Goal: Task Accomplishment & Management: Manage account settings

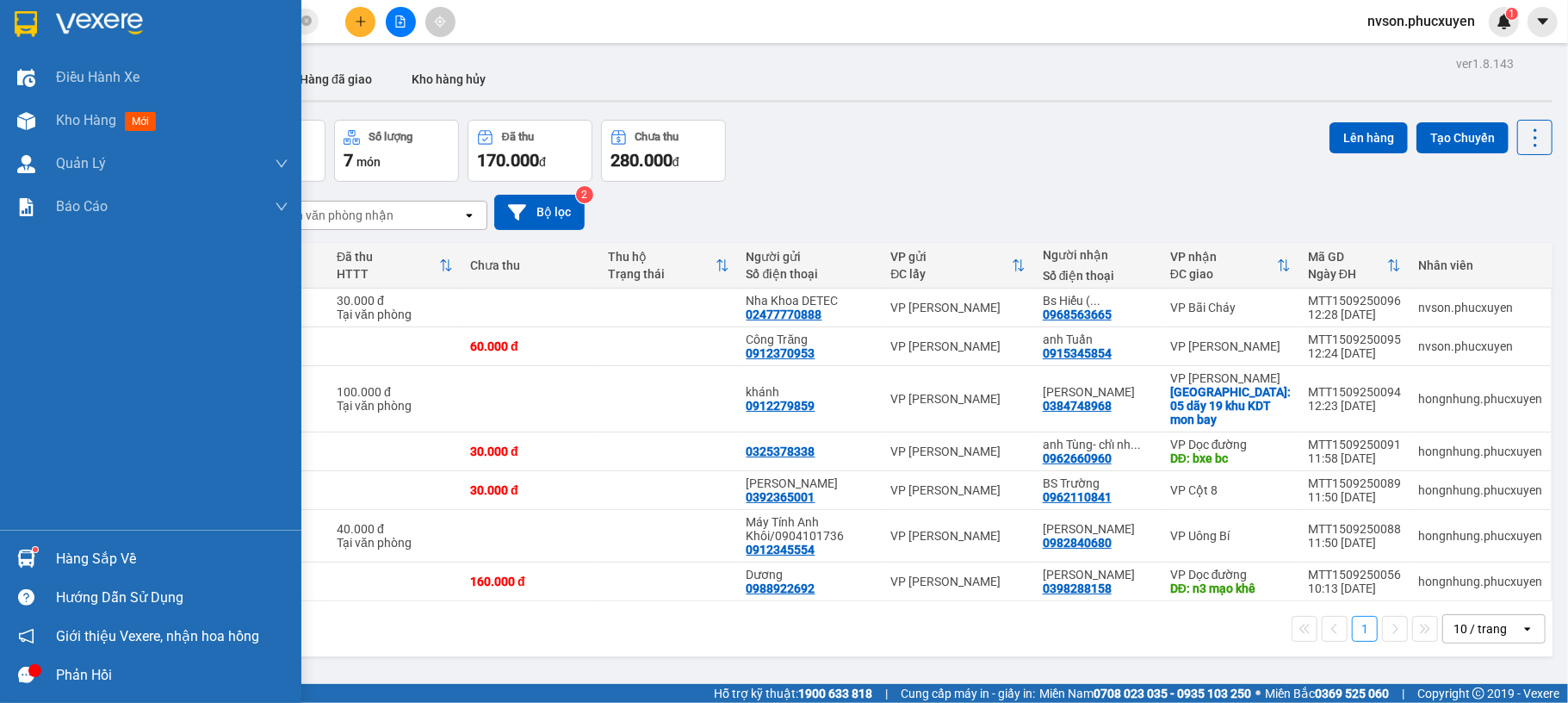
click at [29, 536] on div "Hàng sắp về Hướng dẫn sử dụng Giới thiệu Vexere, nhận hoa hồng Phản hồi" at bounding box center [151, 613] width 302 height 165
click at [35, 549] on sup at bounding box center [35, 549] width 5 height 5
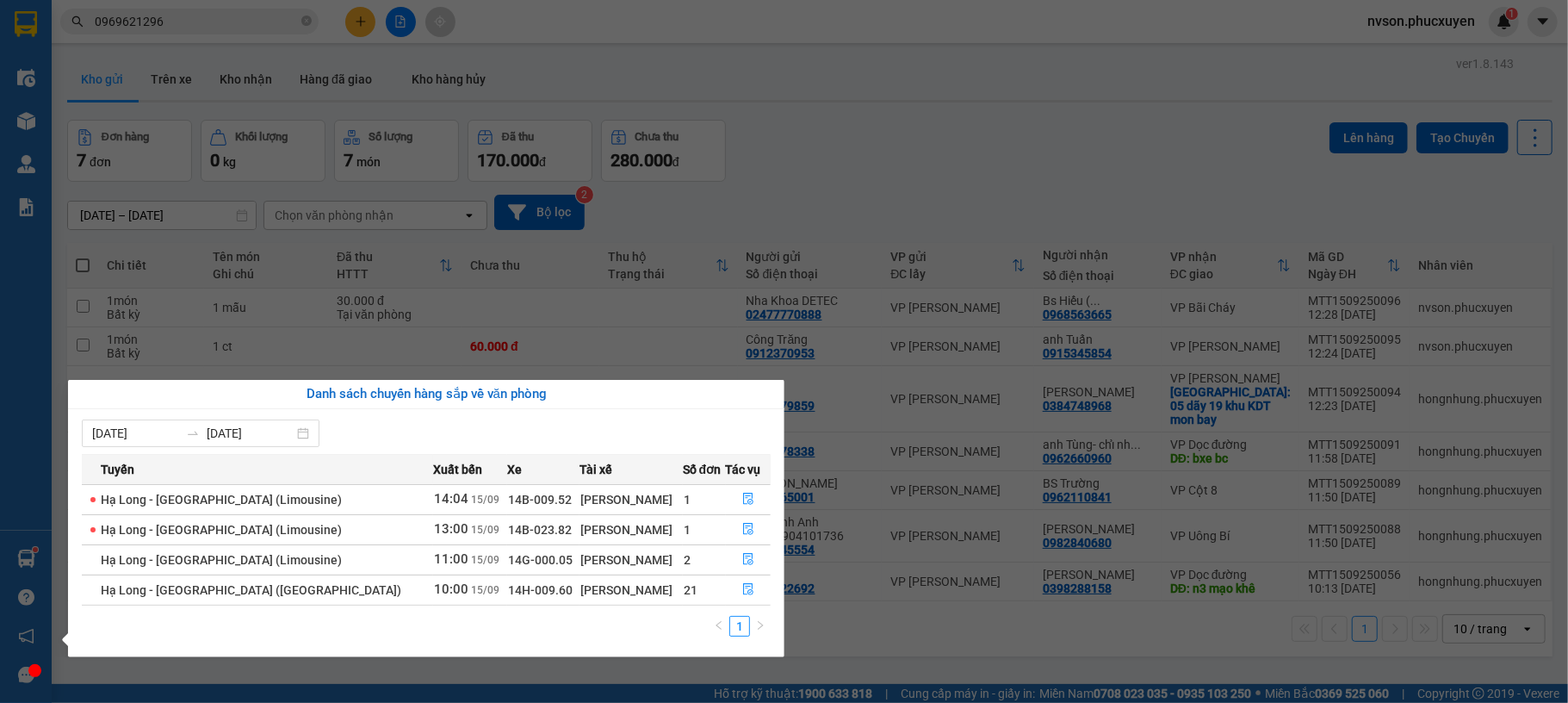
drag, startPoint x: 836, startPoint y: 136, endPoint x: 815, endPoint y: 136, distance: 21.0
click at [838, 136] on section "Kết quả tìm kiếm ( 7 ) Bộ lọc Mã ĐH Trạng thái Món hàng Thu hộ Tổng cước Chưa c…" at bounding box center [784, 352] width 1568 height 703
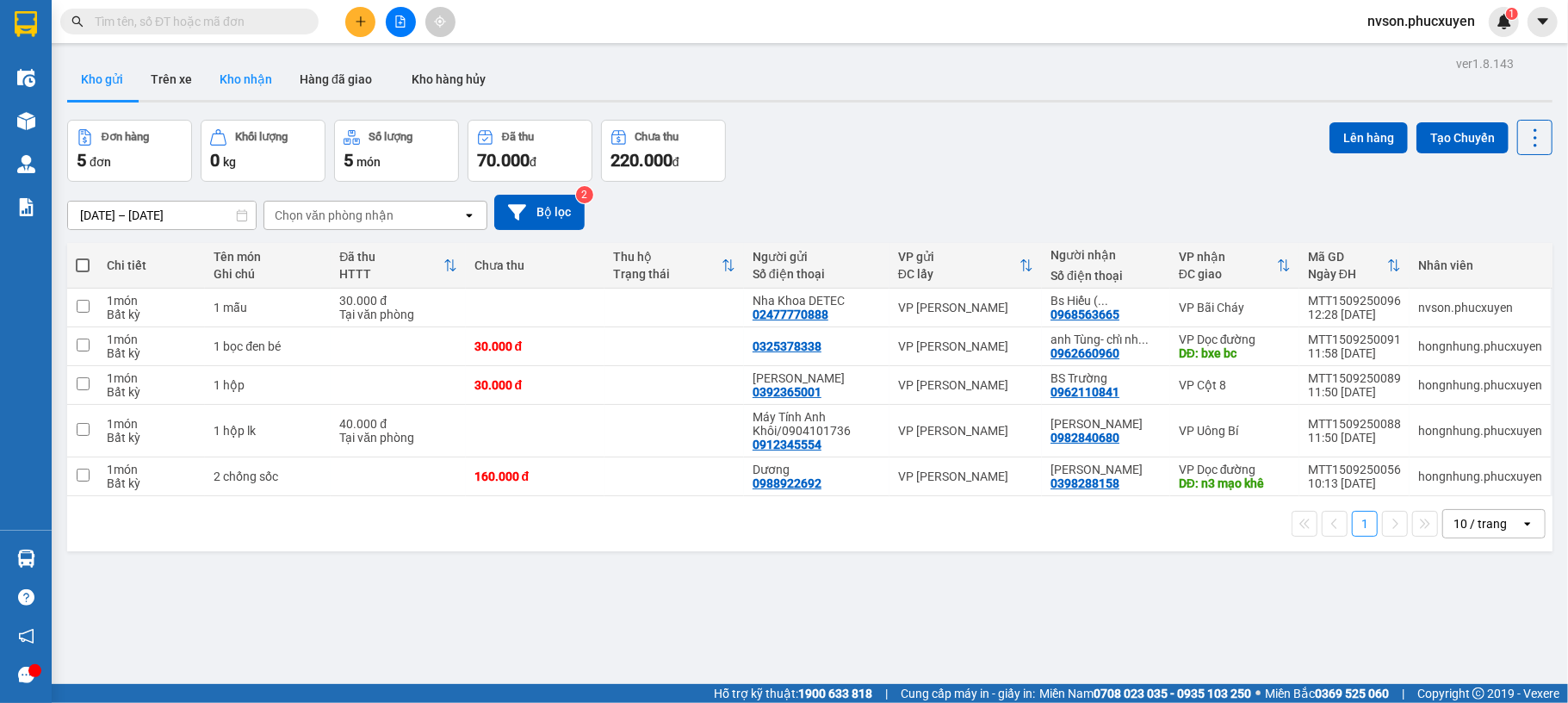
click at [238, 84] on button "Kho nhận" at bounding box center [245, 79] width 80 height 42
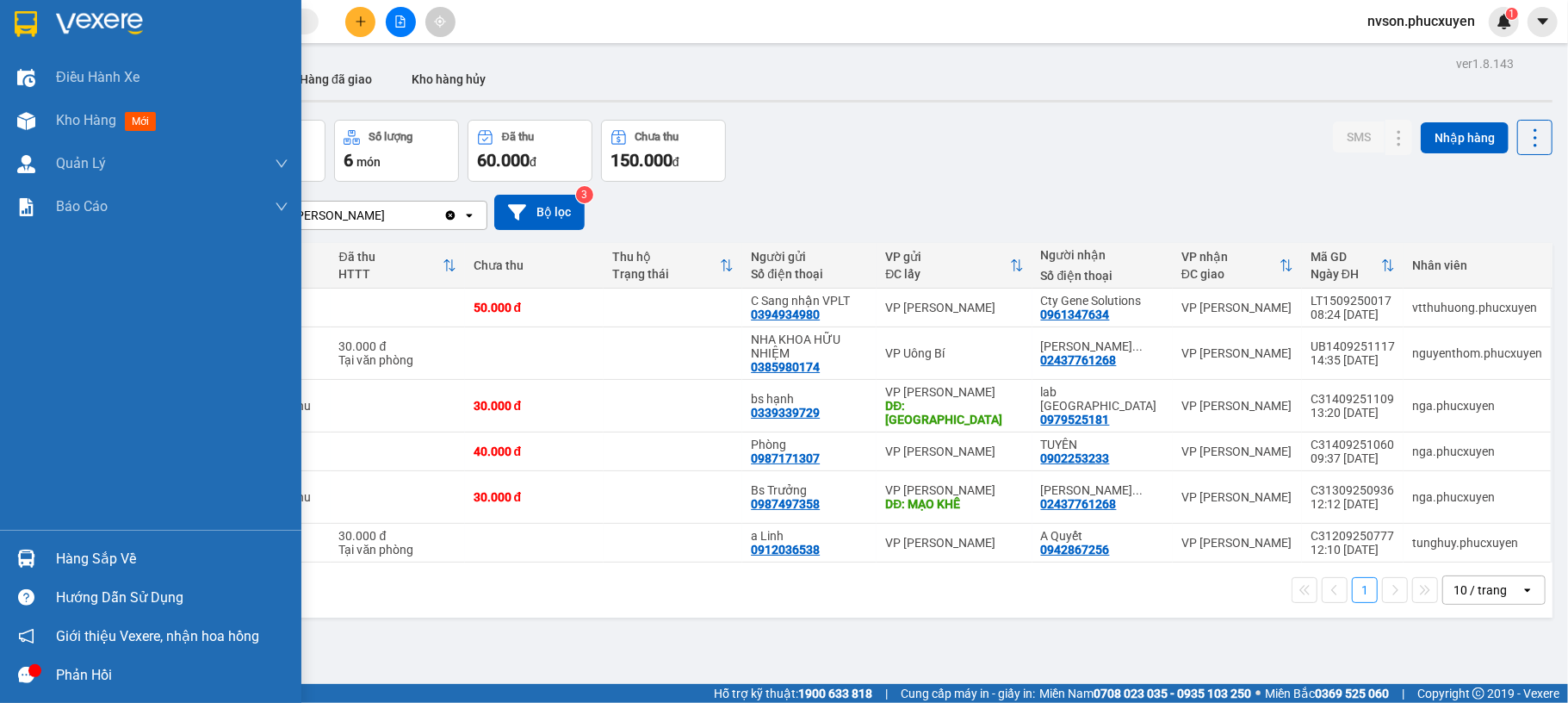
click at [38, 553] on div at bounding box center [26, 559] width 30 height 30
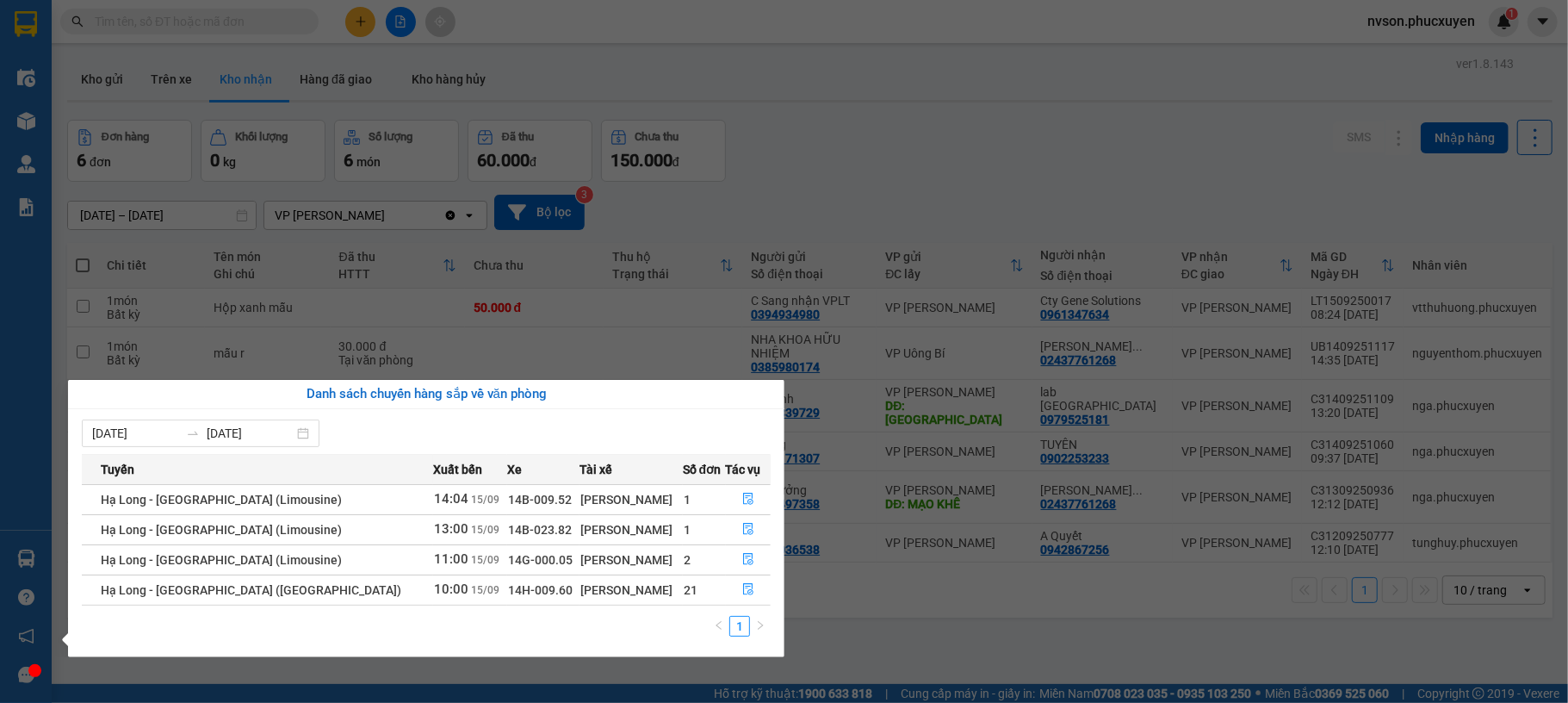
click at [900, 629] on section "Kết quả tìm kiếm ( 0 ) Bộ lọc No Data nvson.phucxuyen 1 Điều hành xe Kho hàng m…" at bounding box center [784, 352] width 1568 height 703
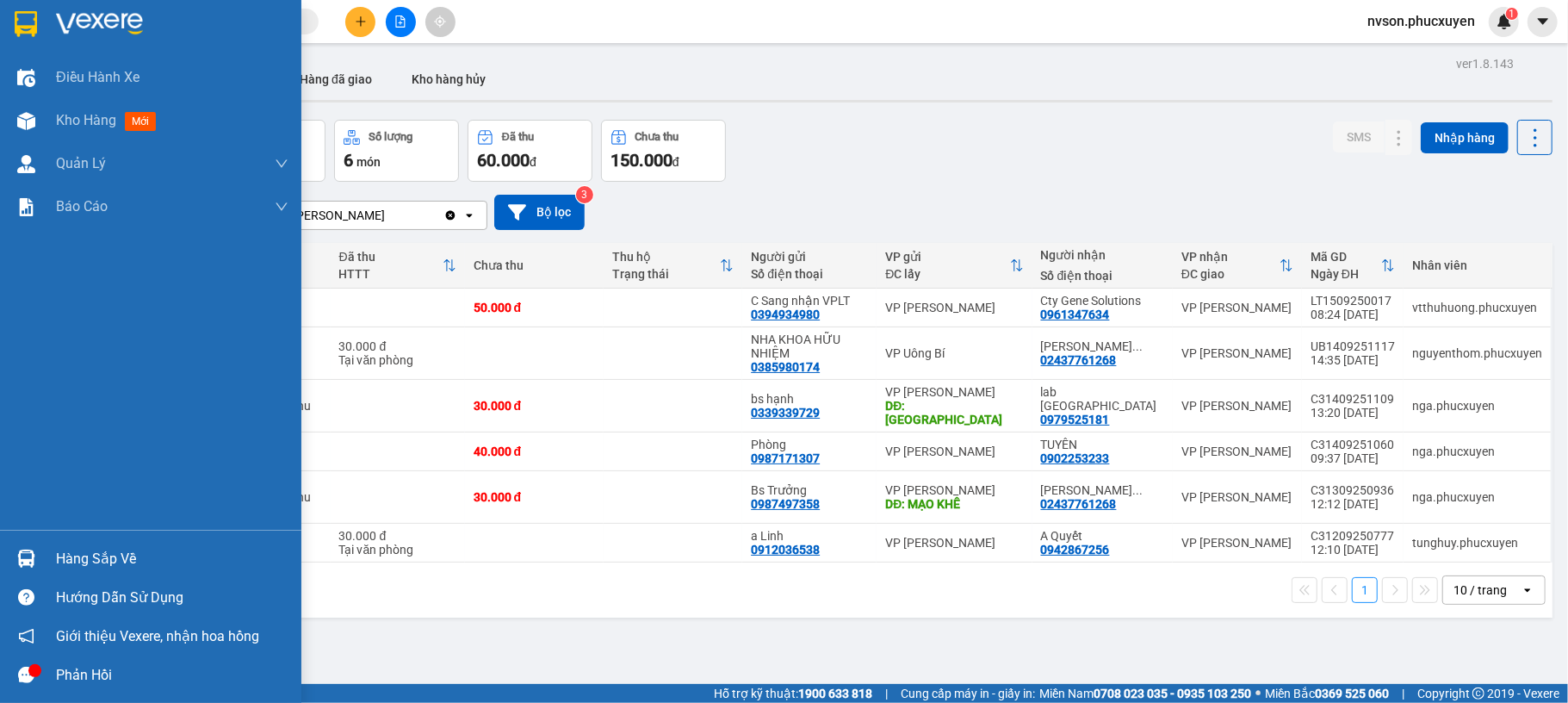
click at [38, 562] on div at bounding box center [26, 559] width 30 height 30
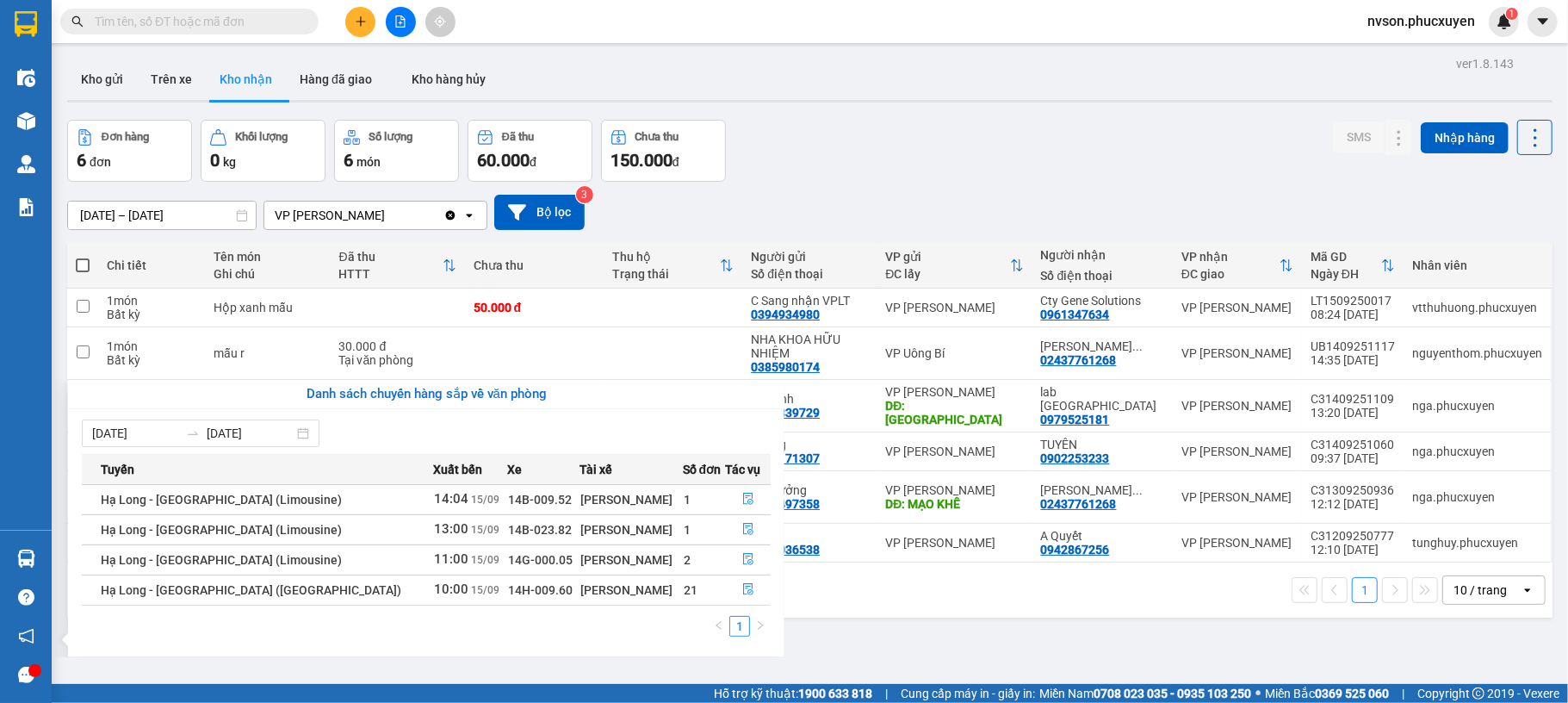
click at [878, 612] on section "Kết quả tìm kiếm ( 0 ) Bộ lọc No Data nvson.phucxuyen 1 Điều hành xe Kho hàng m…" at bounding box center [784, 352] width 1568 height 703
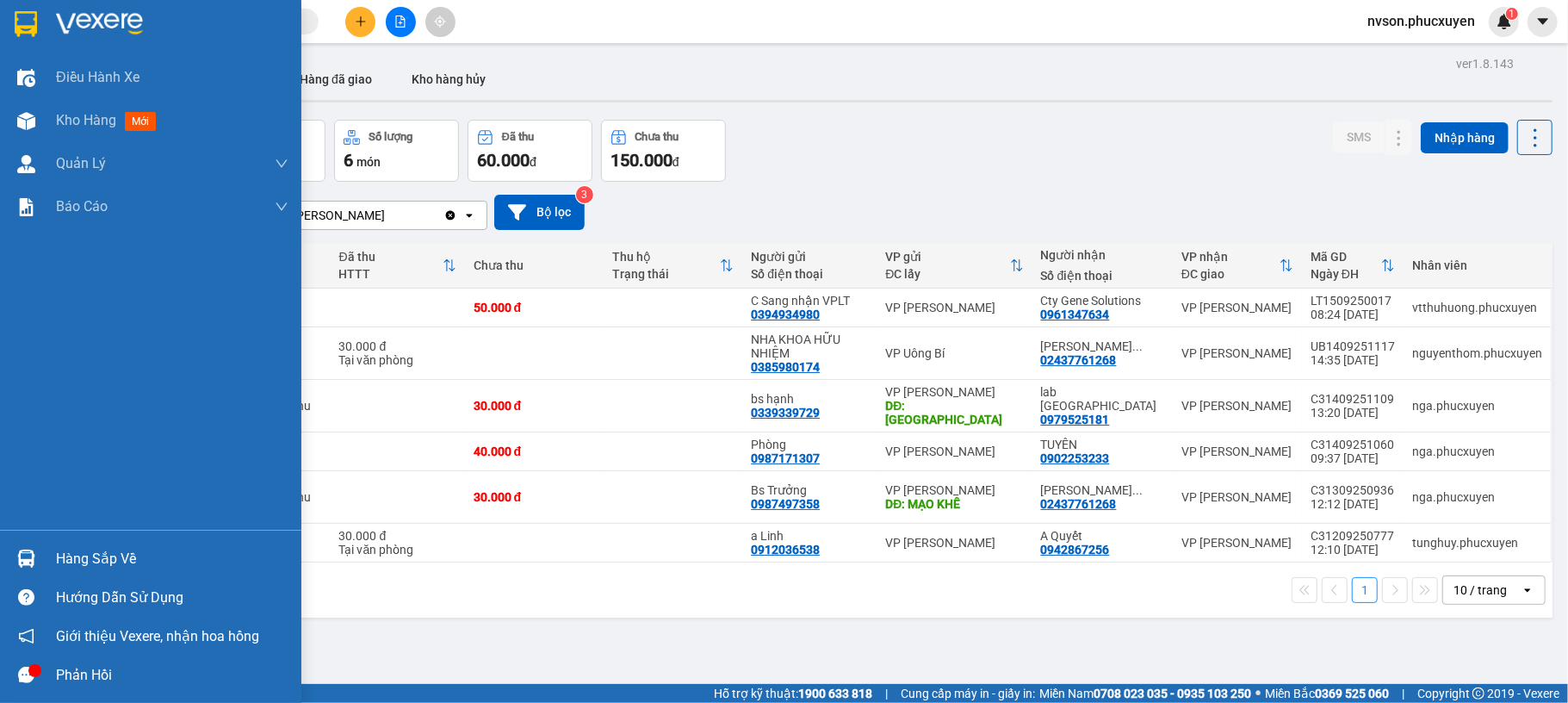
click at [56, 550] on div "Hàng sắp về" at bounding box center [172, 559] width 232 height 26
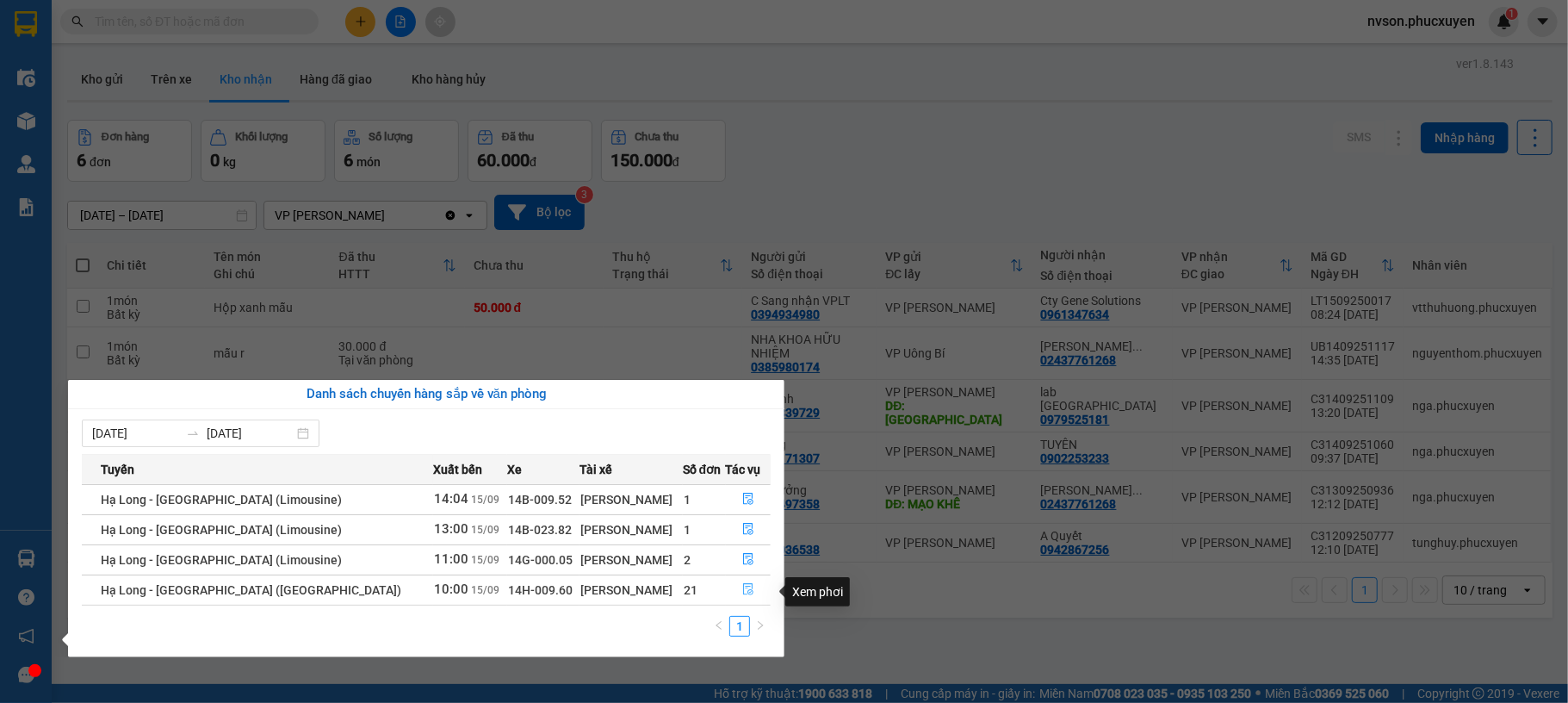
click at [743, 594] on icon "file-done" at bounding box center [748, 590] width 10 height 12
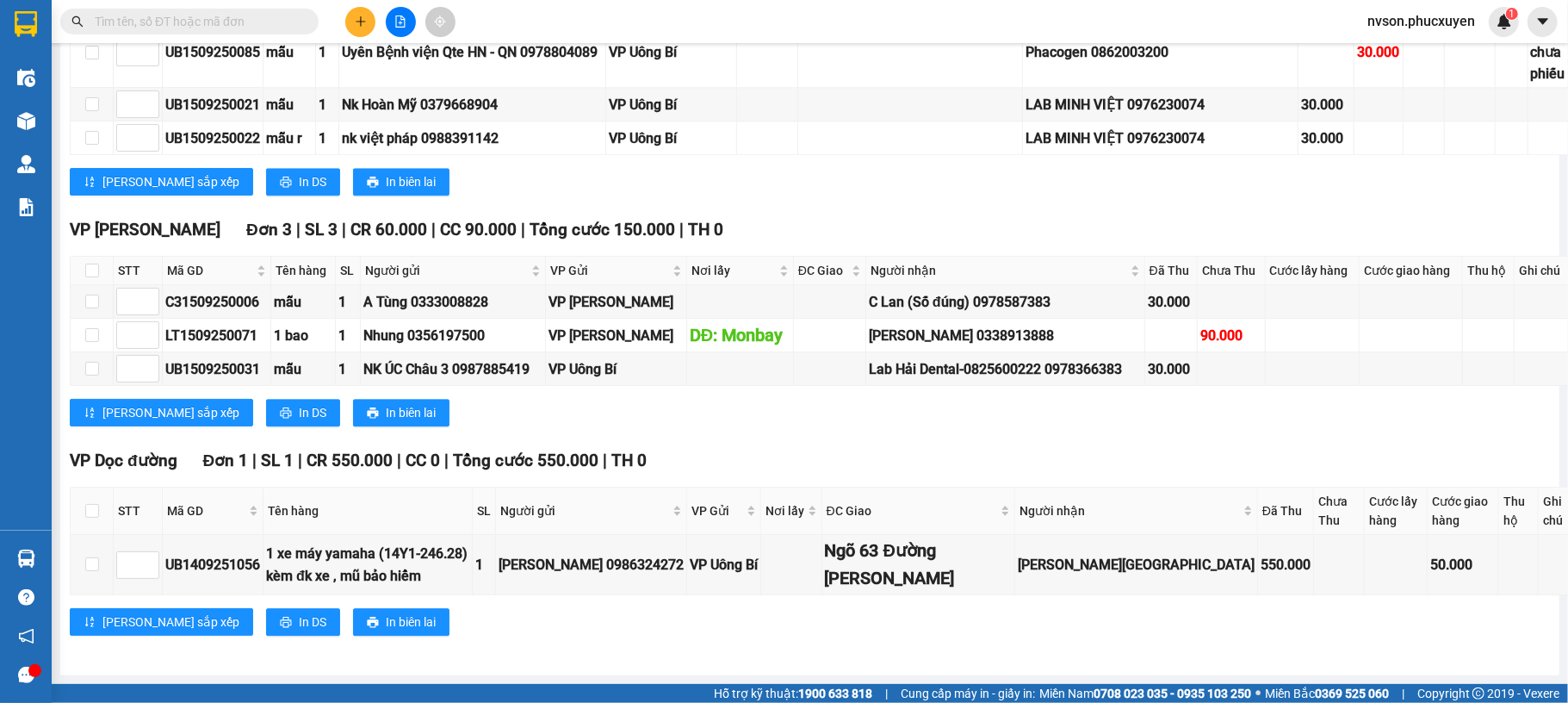
scroll to position [4114, 0]
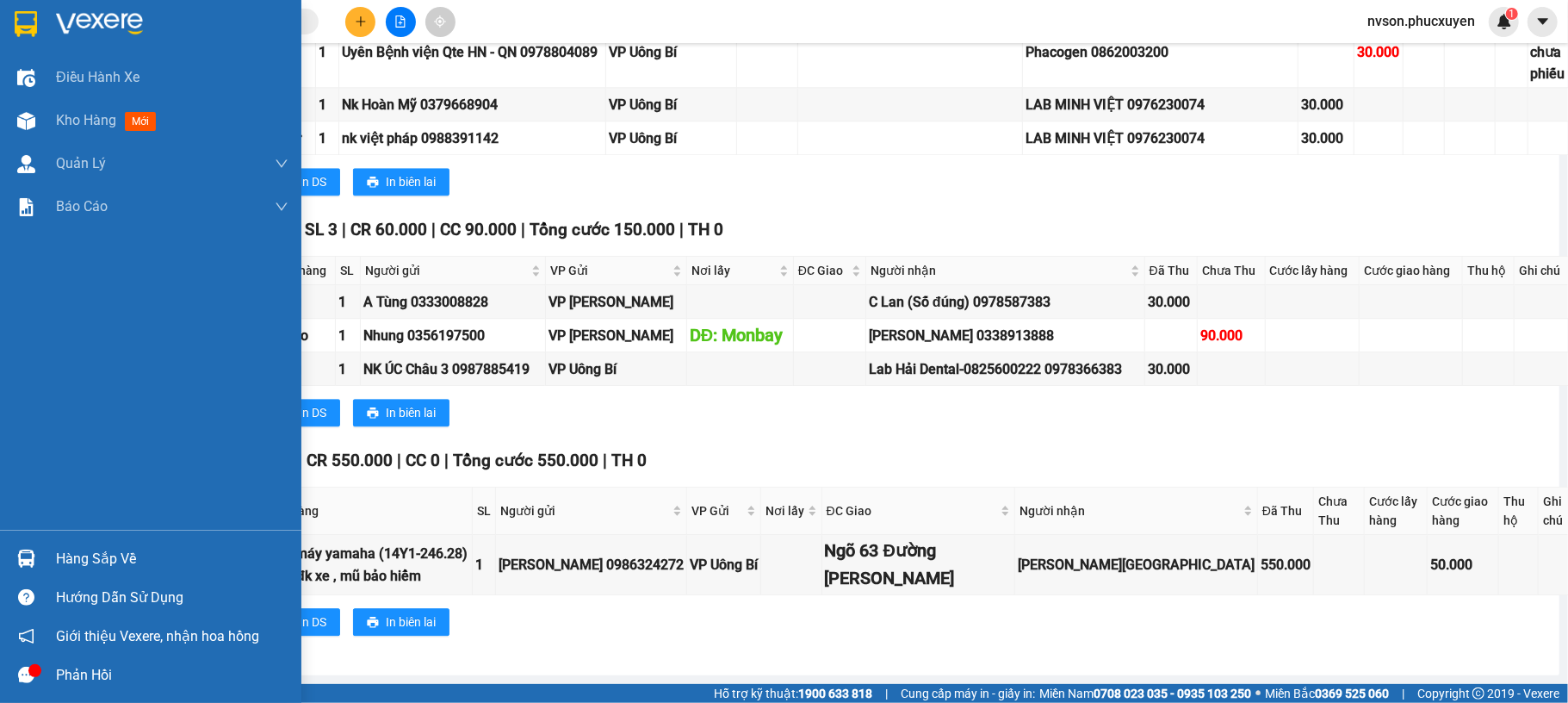
click at [46, 572] on div "Hàng sắp về" at bounding box center [151, 558] width 302 height 39
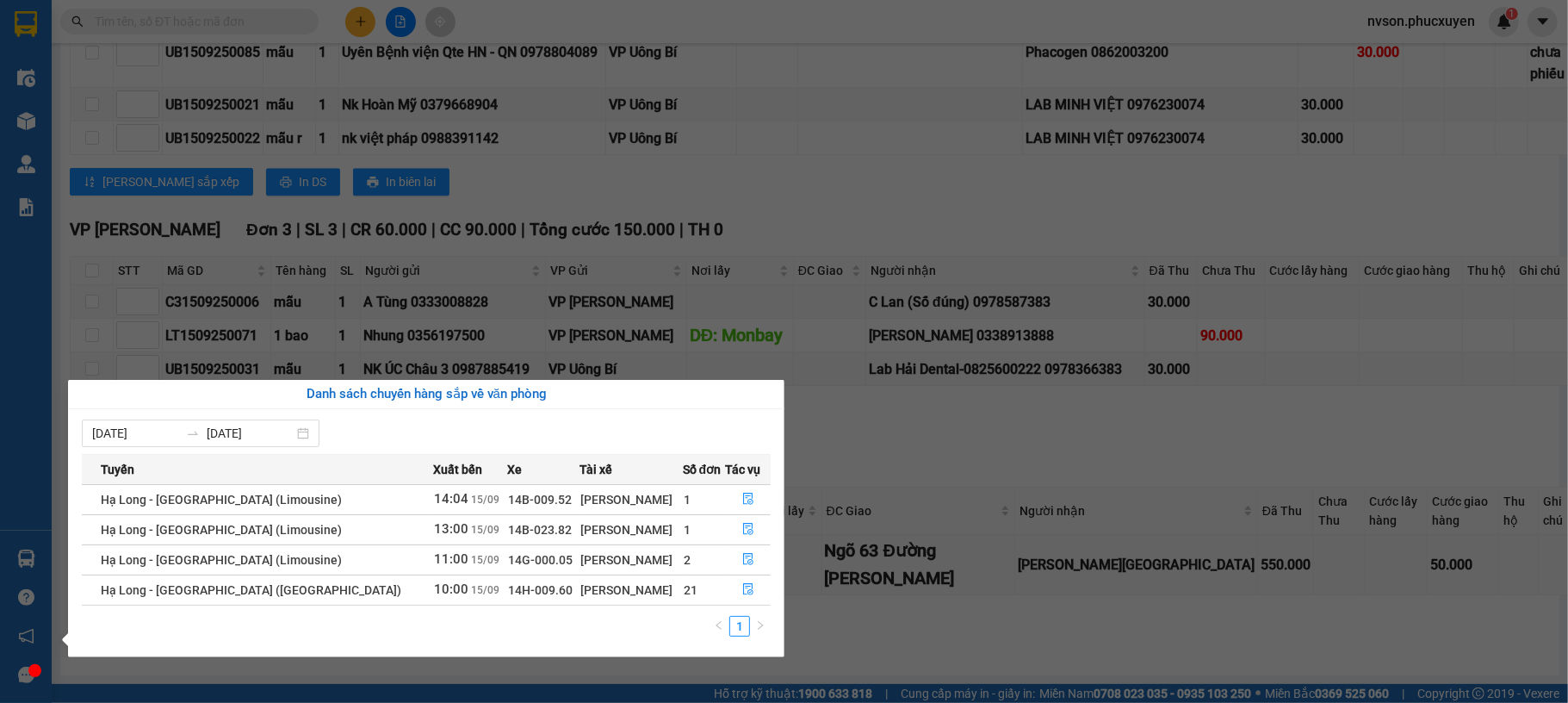
click at [355, 21] on section "Kết quả tìm kiếm ( 0 ) Bộ lọc No Data nvson.phucxuyen 1 Điều hành xe Kho hàng m…" at bounding box center [784, 352] width 1568 height 703
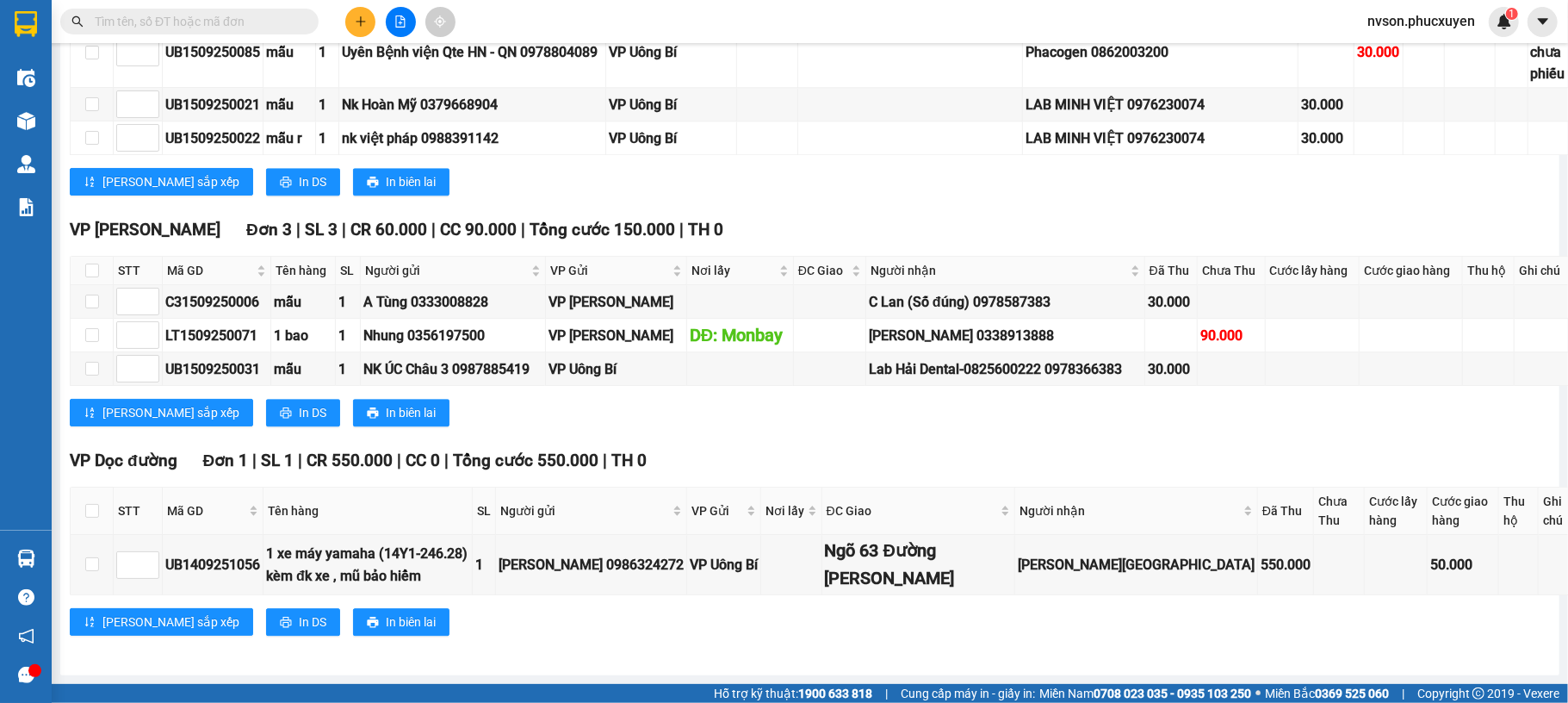
click at [355, 21] on icon "plus" at bounding box center [361, 22] width 12 height 12
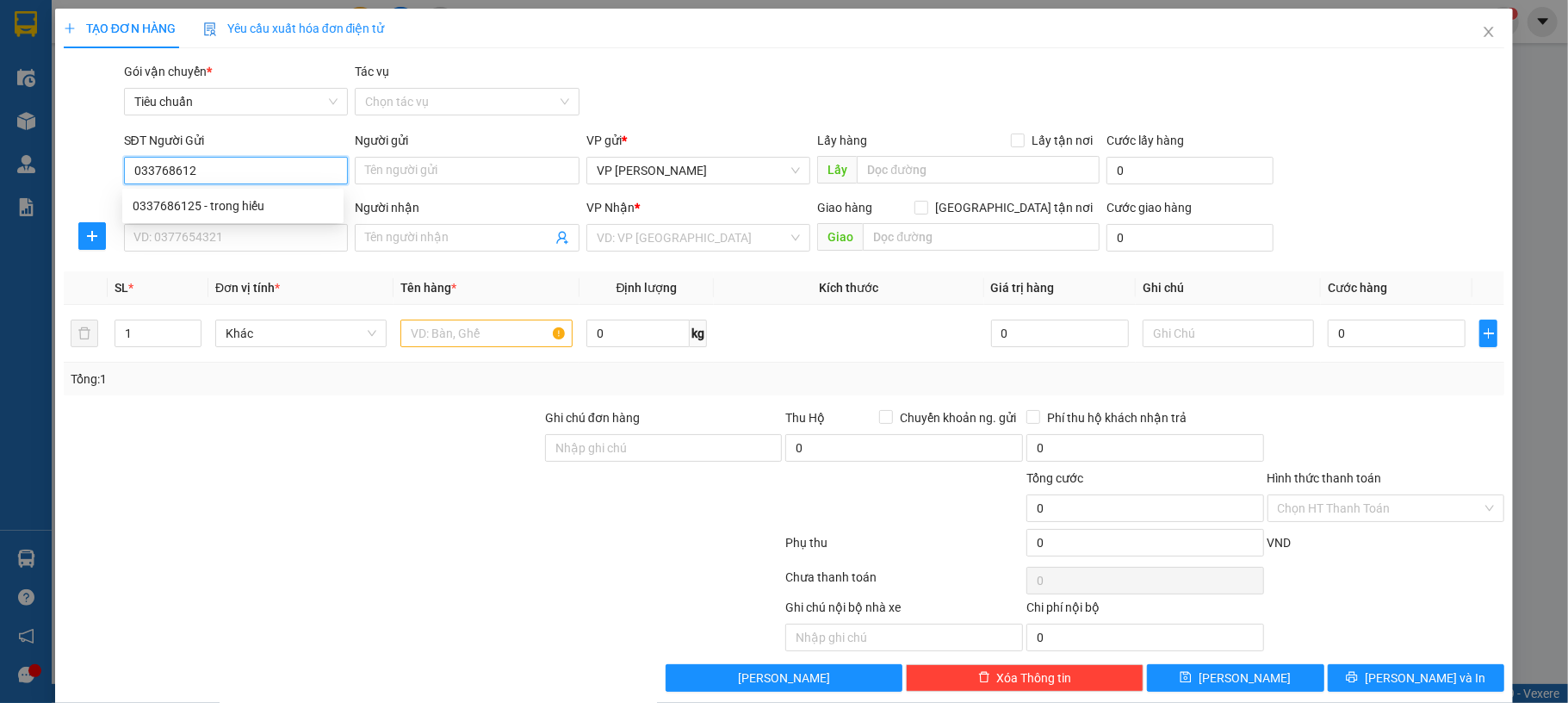
type input "0337686125"
click at [273, 204] on div "0337686125 - trong hiếu" at bounding box center [233, 206] width 200 height 19
type input "trong hiếu"
type input "0337686125"
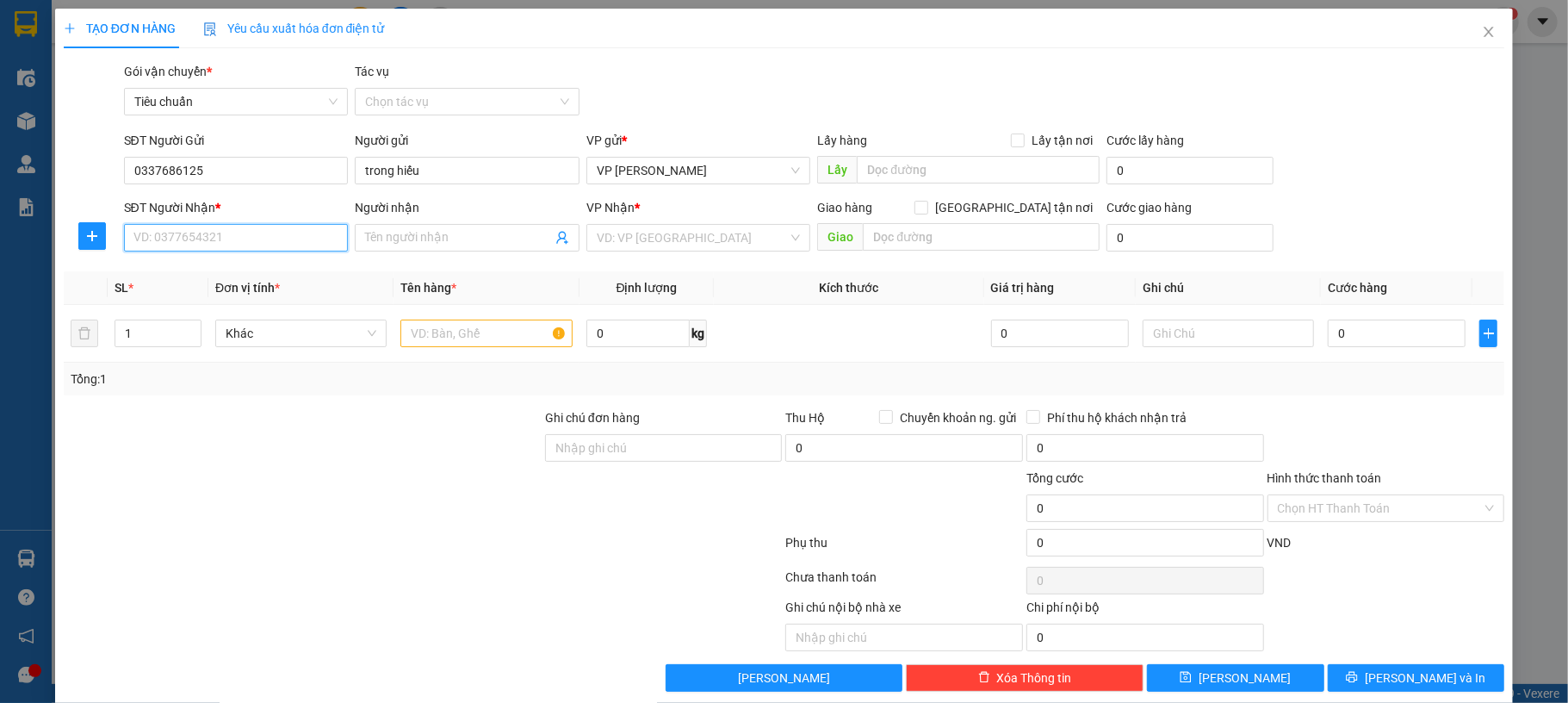
click at [251, 234] on input "SĐT Người Nhận *" at bounding box center [236, 238] width 225 height 28
type input "0988265588"
click at [251, 273] on div "0988265588 - Anh. thành" at bounding box center [233, 273] width 200 height 19
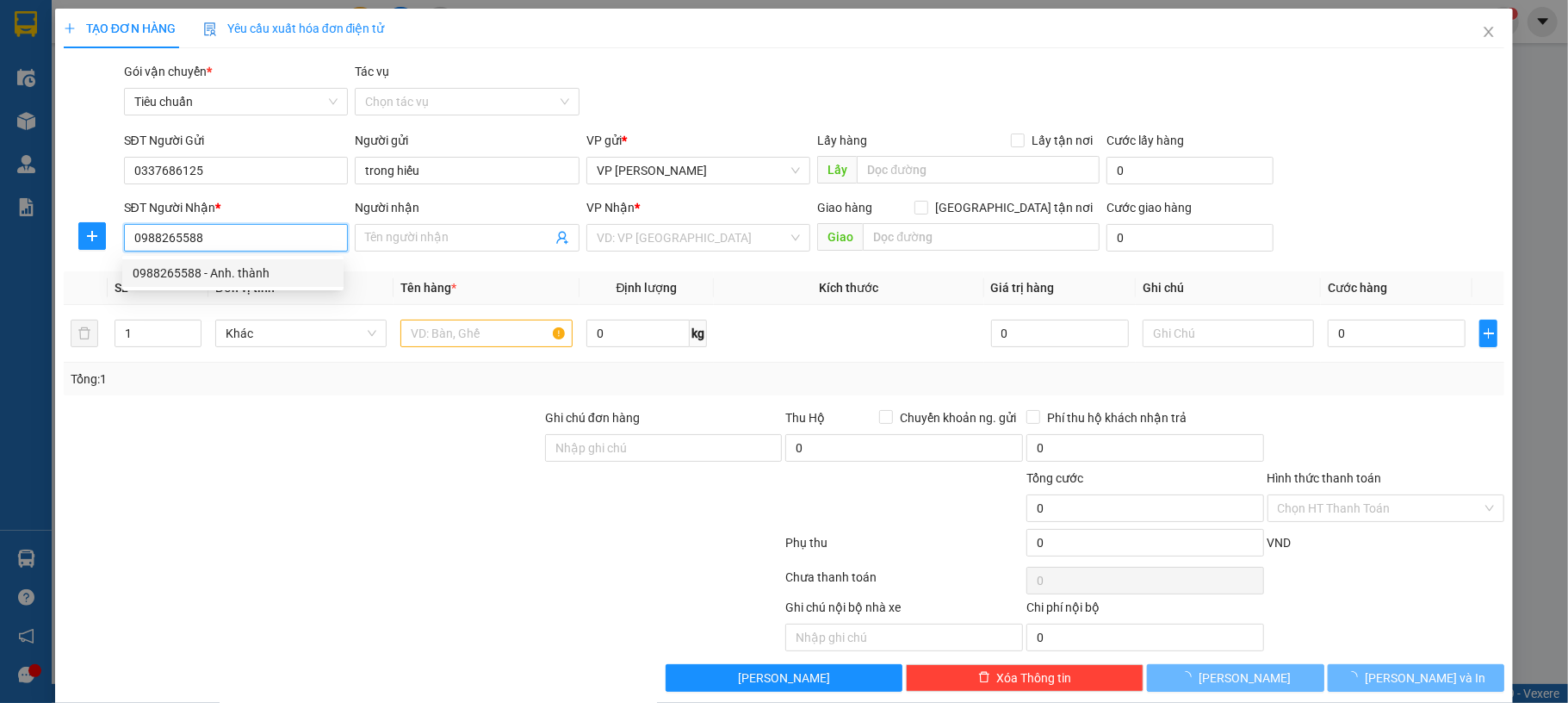
type input "Anh. thành"
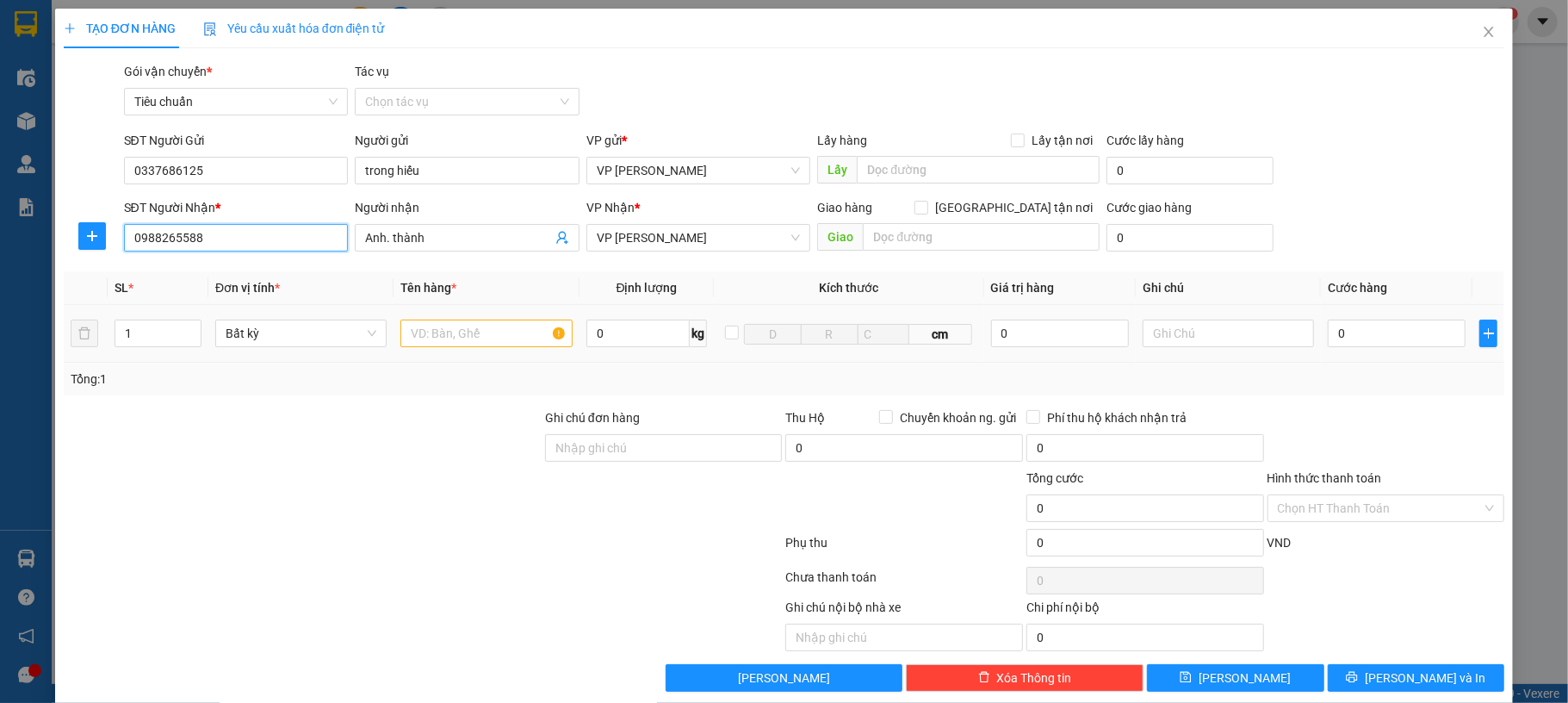
type input "0988265588"
click at [491, 331] on input "text" at bounding box center [486, 334] width 172 height 28
type input "1 ct"
click at [1339, 333] on input "0" at bounding box center [1396, 334] width 138 height 28
type input "60"
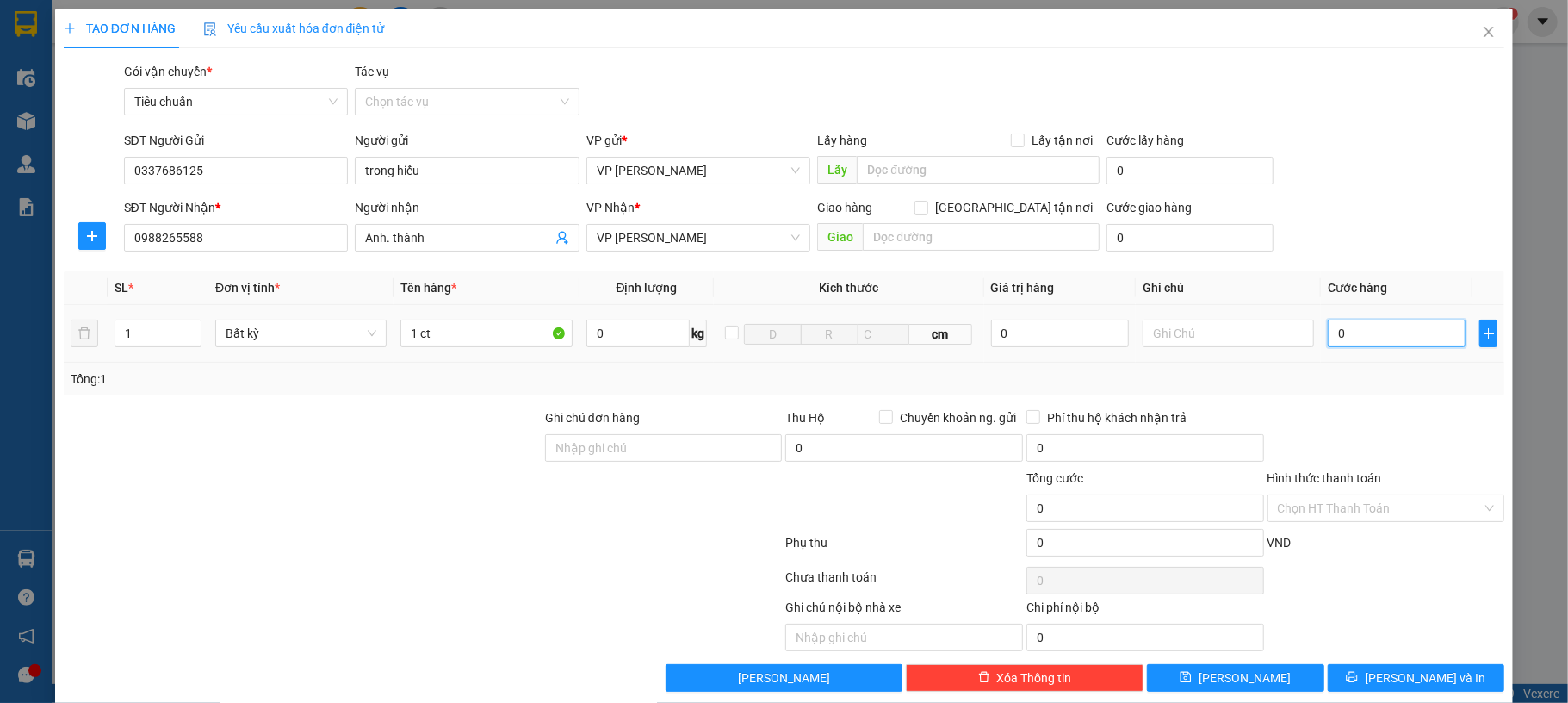
type input "60"
type input "60.000"
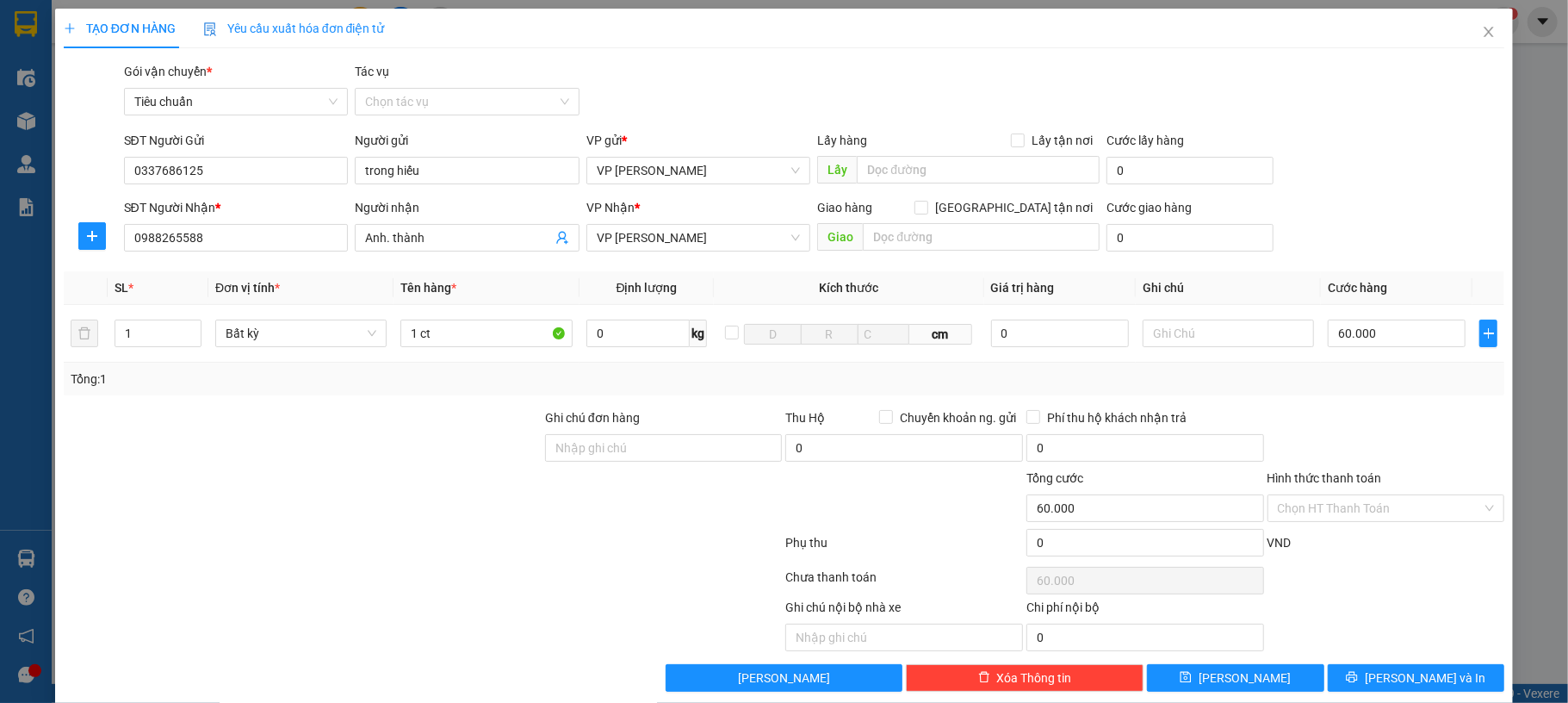
click at [1351, 213] on div "SĐT Người Nhận * 0988265588 Người nhận Anh. thành VP Nhận * VP Hạ Long Giao hàn…" at bounding box center [815, 228] width 1388 height 61
click at [1348, 680] on button "[PERSON_NAME] và In" at bounding box center [1416, 678] width 178 height 28
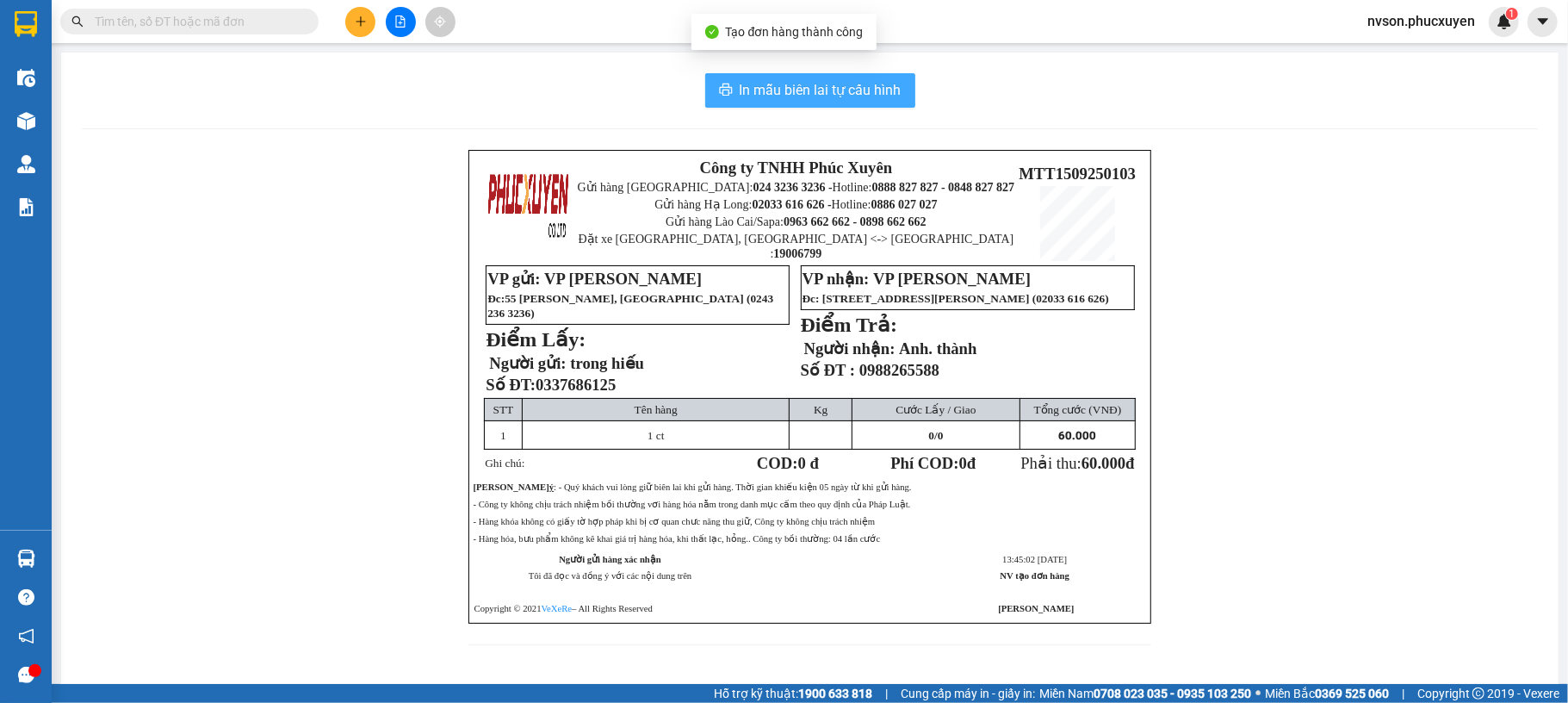
click at [740, 101] on span "In mẫu biên lai tự cấu hình" at bounding box center [821, 90] width 162 height 22
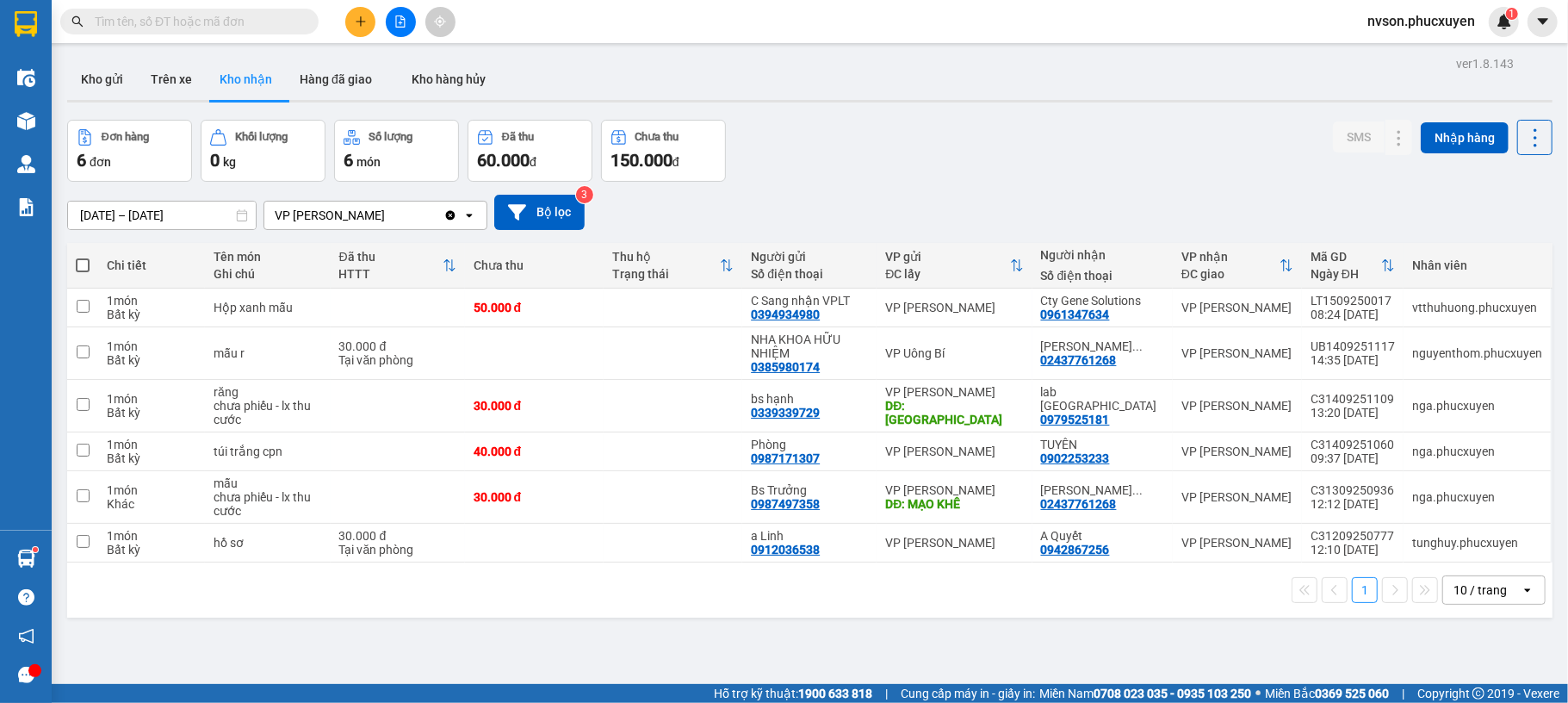
scroll to position [338, 0]
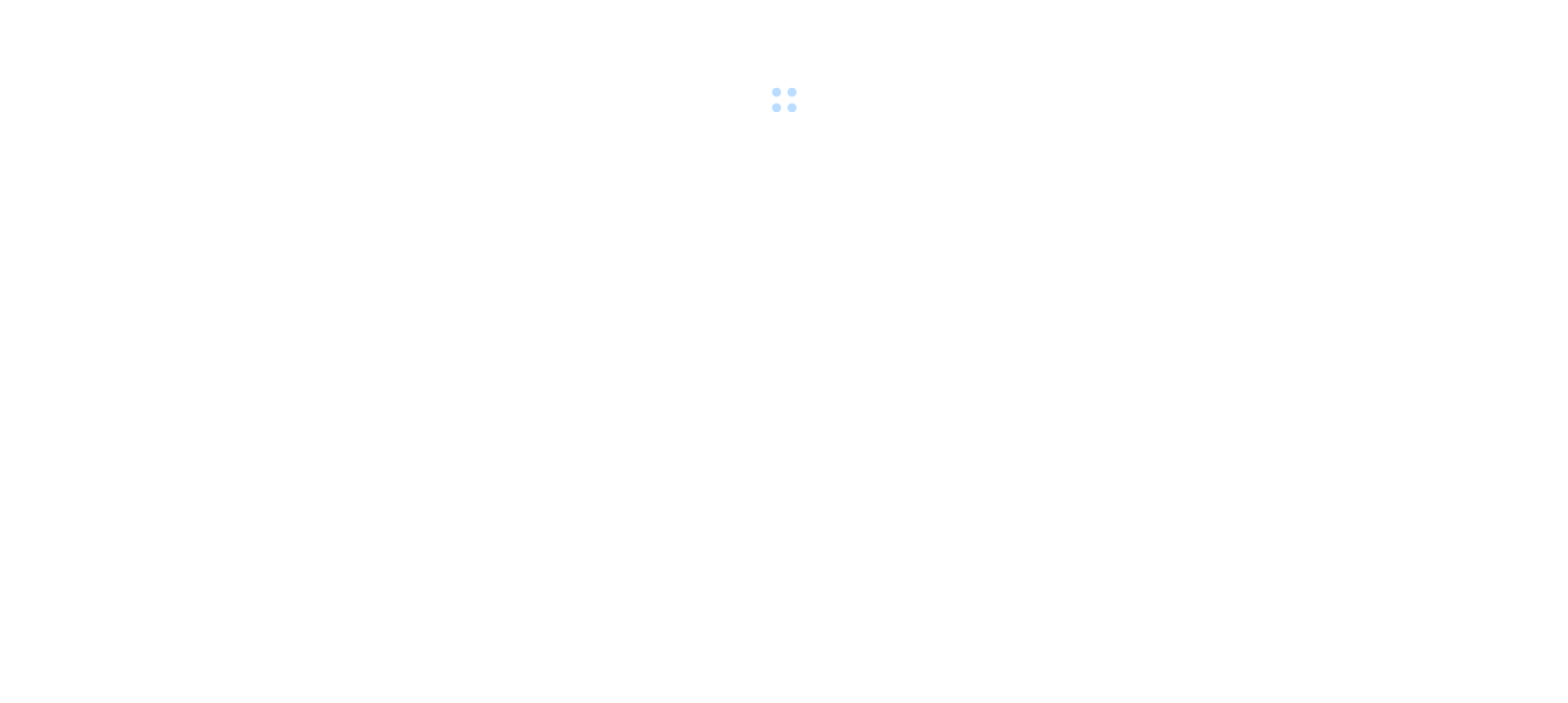
click at [30, 559] on body at bounding box center [784, 352] width 1568 height 703
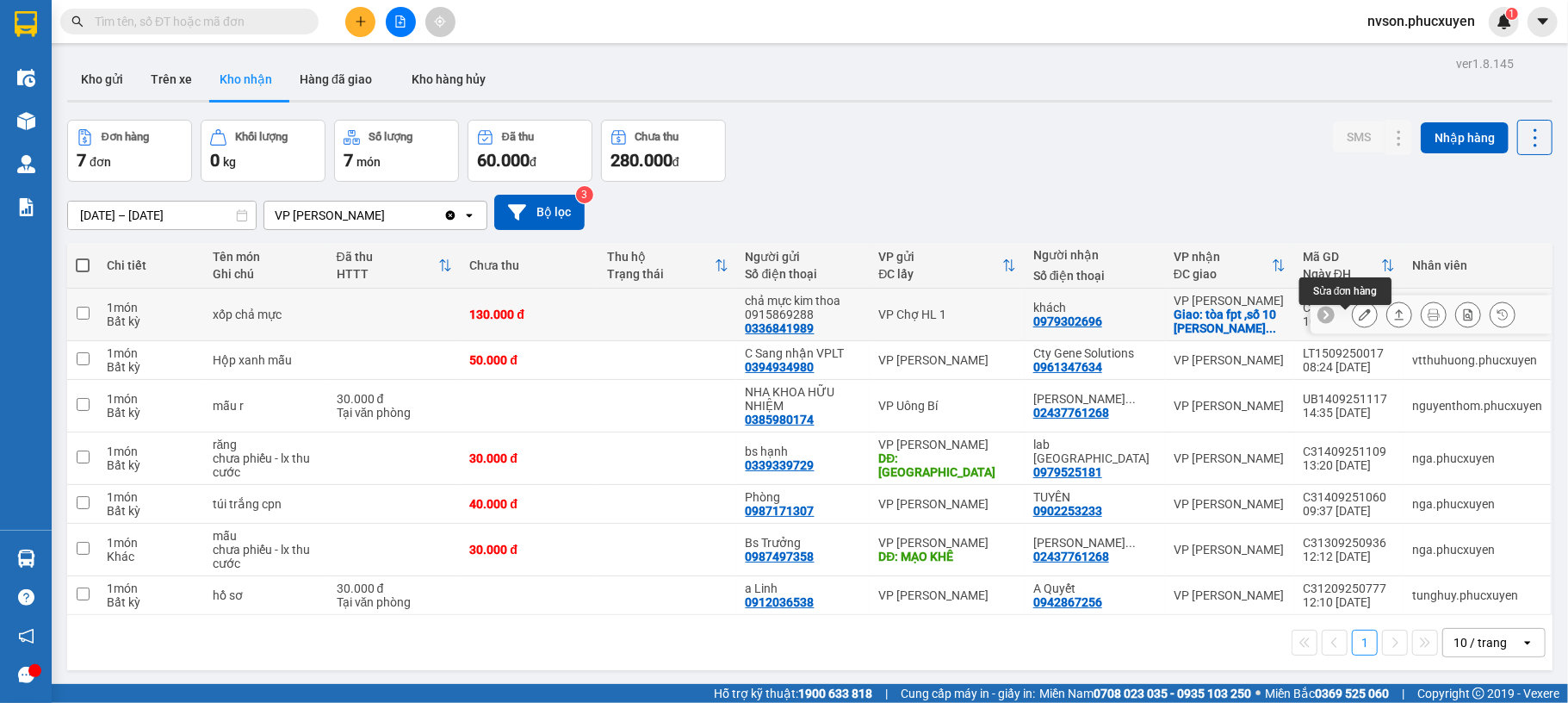
click at [1360, 321] on icon at bounding box center [1366, 315] width 12 height 12
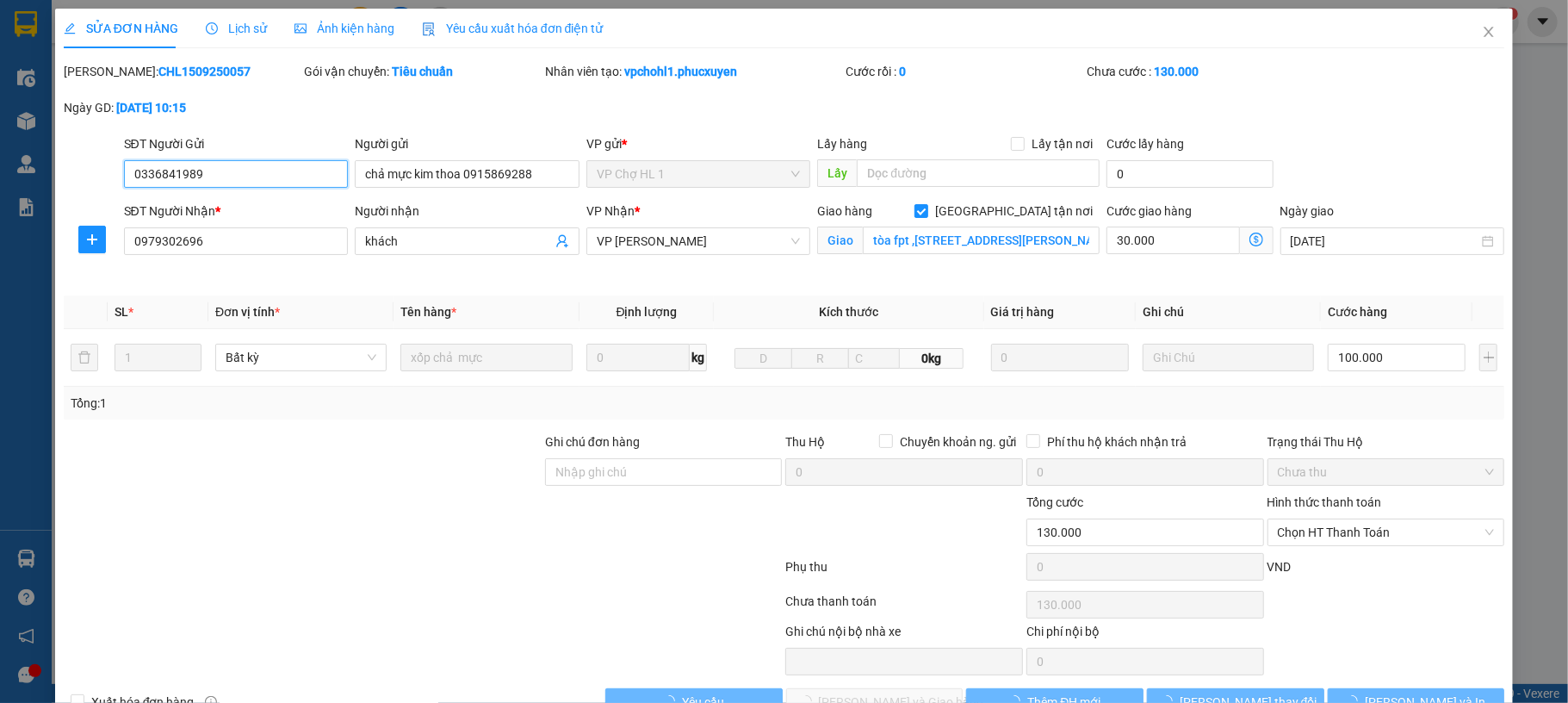
type input "0336841989"
type input "chả mực kim thoa 0915869288"
type input "0979302696"
type input "khách"
checkbox input "true"
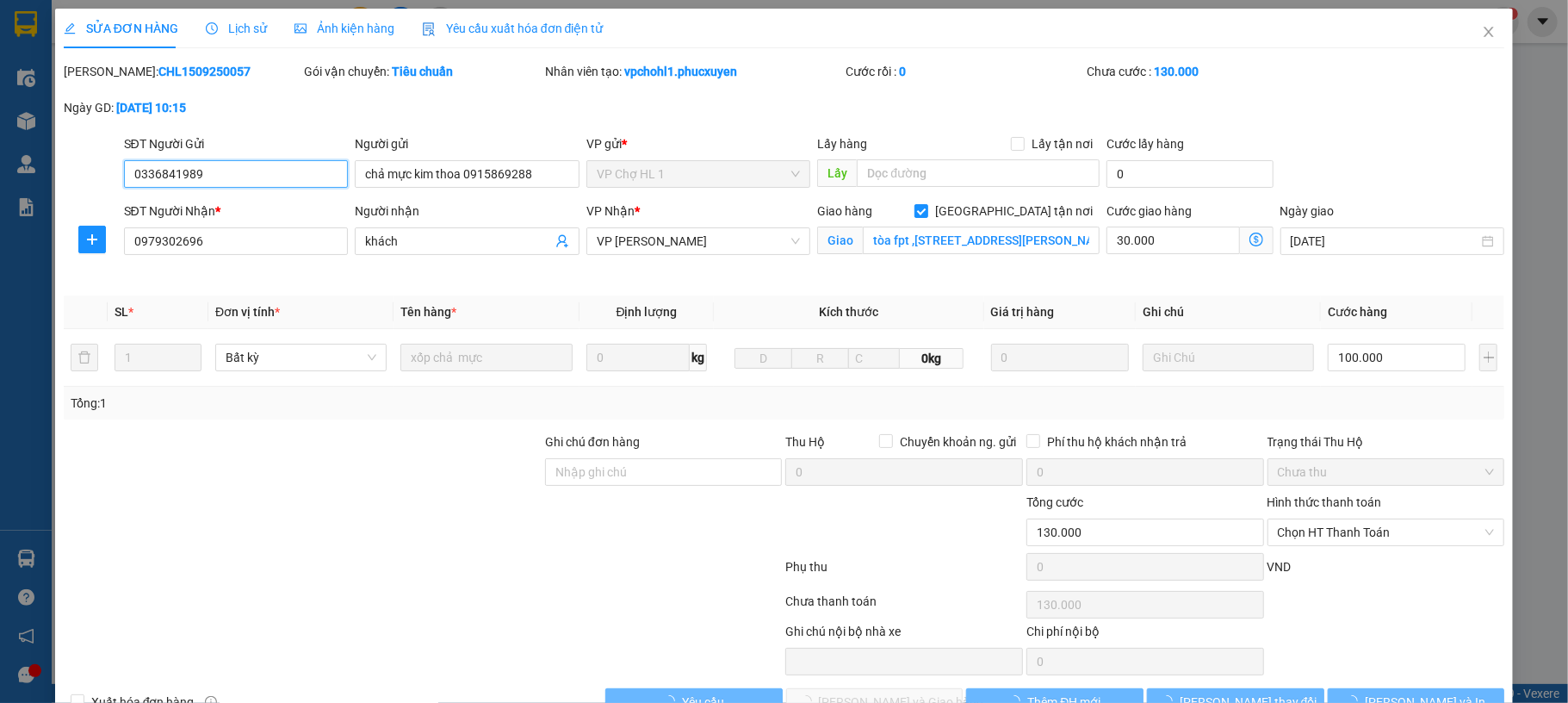
type input "tòa fpt ,số 10 phạm văn bạch,dịch vọng, cầu giấy,hà nội"
type input "130.000"
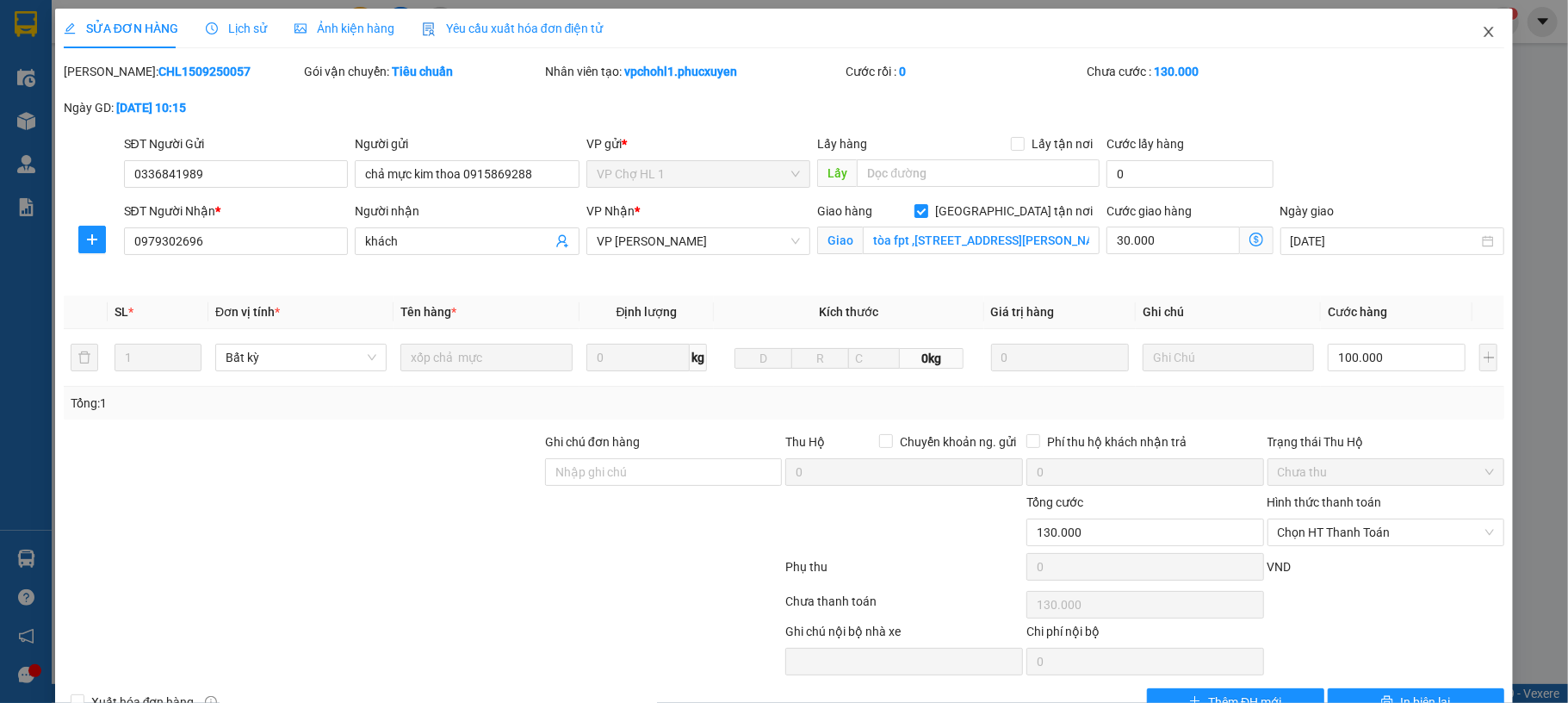
click at [1483, 36] on icon "close" at bounding box center [1490, 32] width 14 height 14
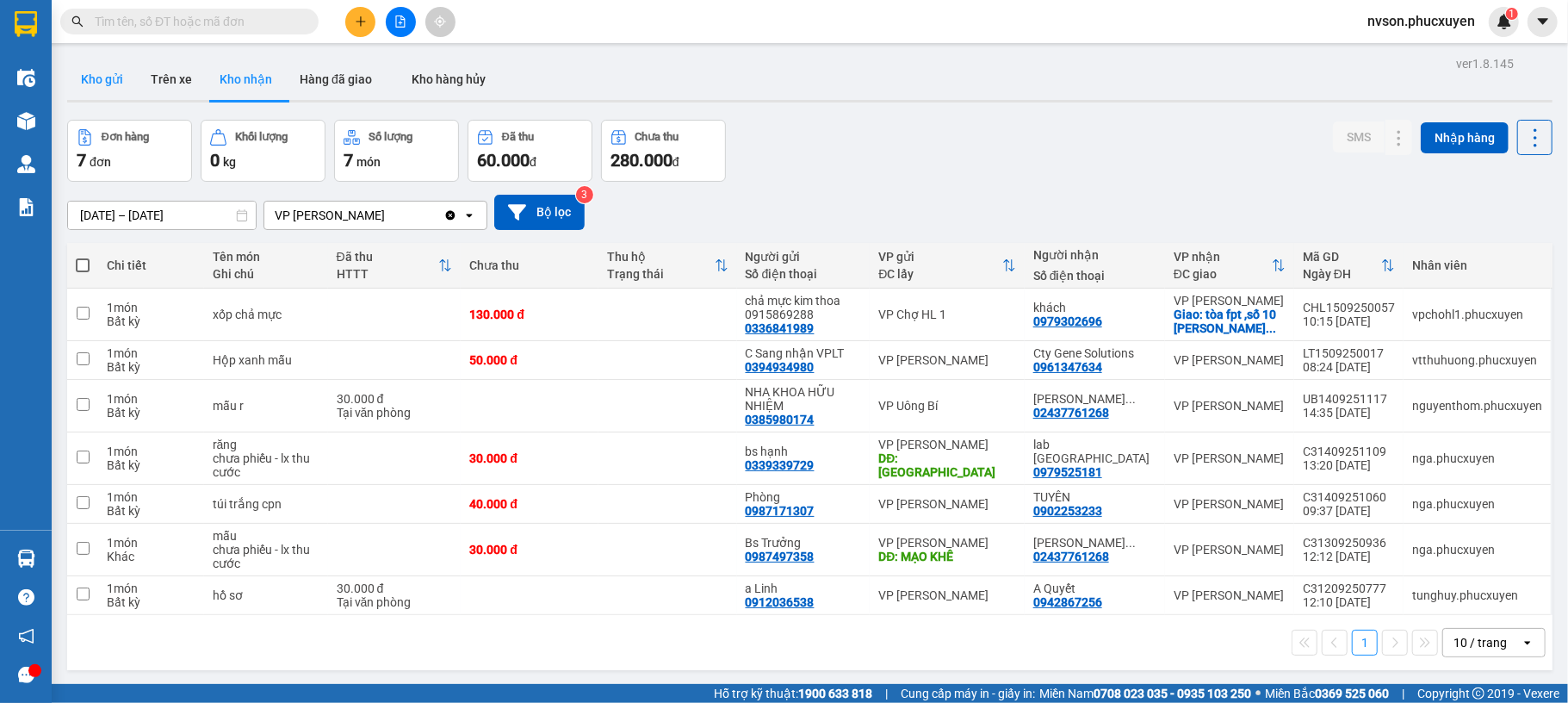
click at [127, 86] on button "Kho gửi" at bounding box center [102, 79] width 69 height 42
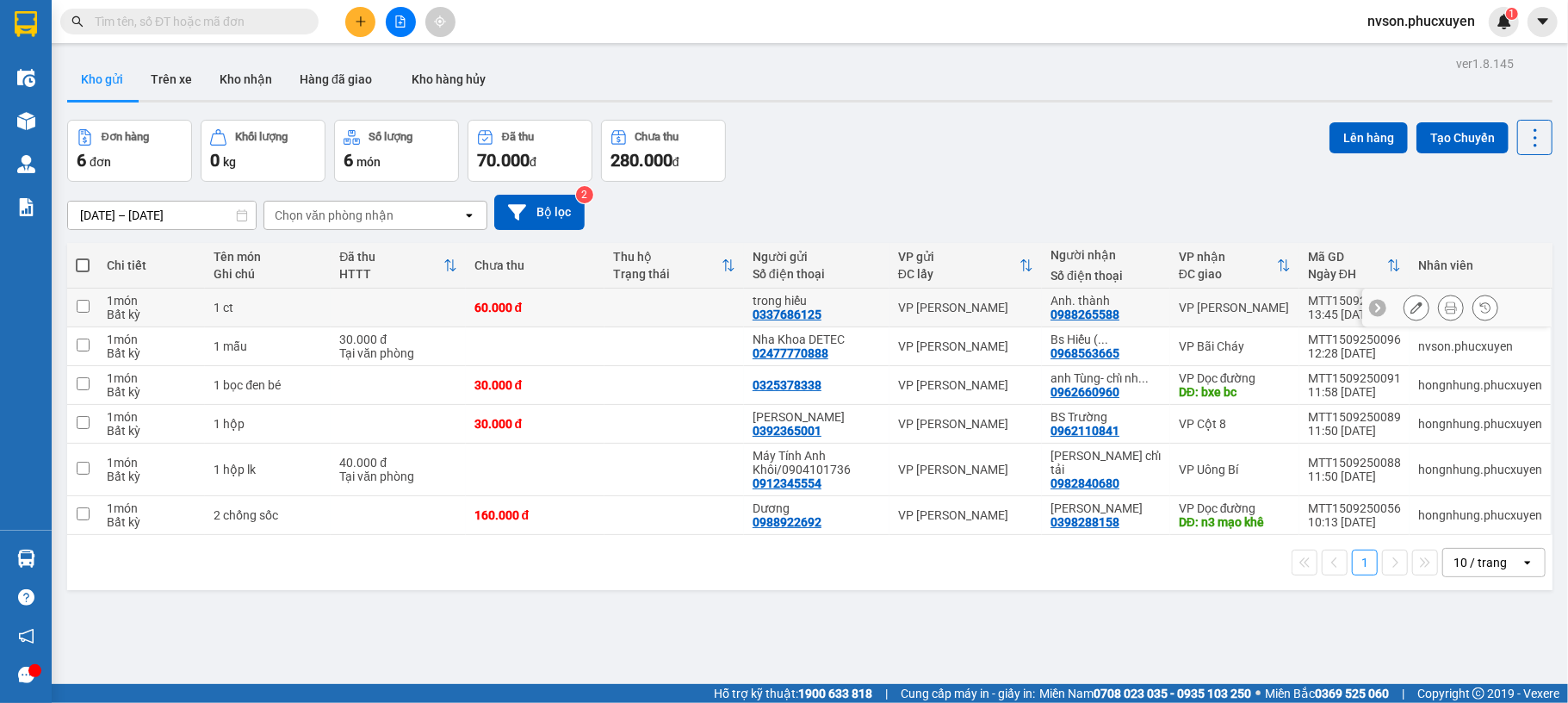
click at [705, 307] on td at bounding box center [674, 308] width 140 height 39
checkbox input "true"
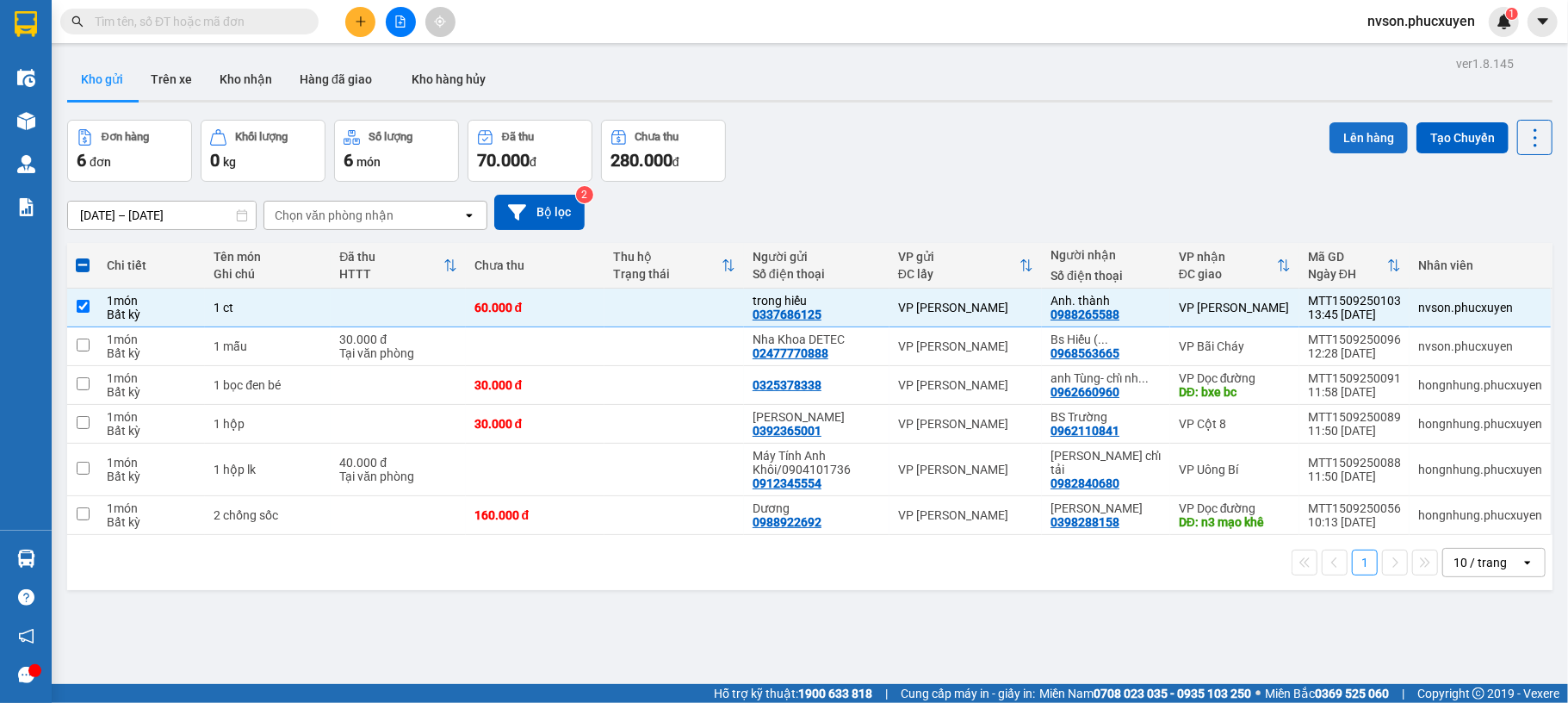
click at [1341, 133] on button "Lên hàng" at bounding box center [1369, 137] width 78 height 31
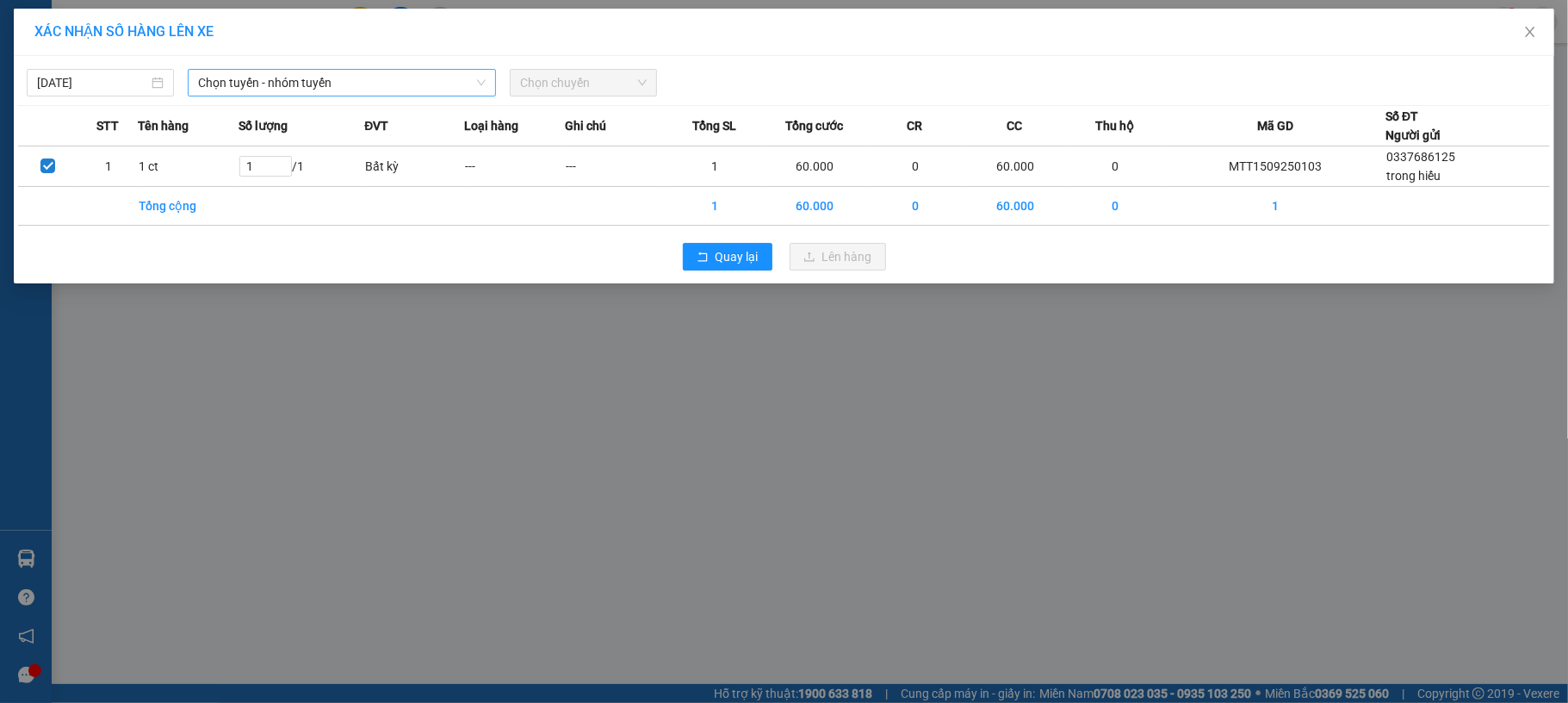
click at [421, 74] on span "Chọn tuyến - nhóm tuyến" at bounding box center [342, 82] width 288 height 26
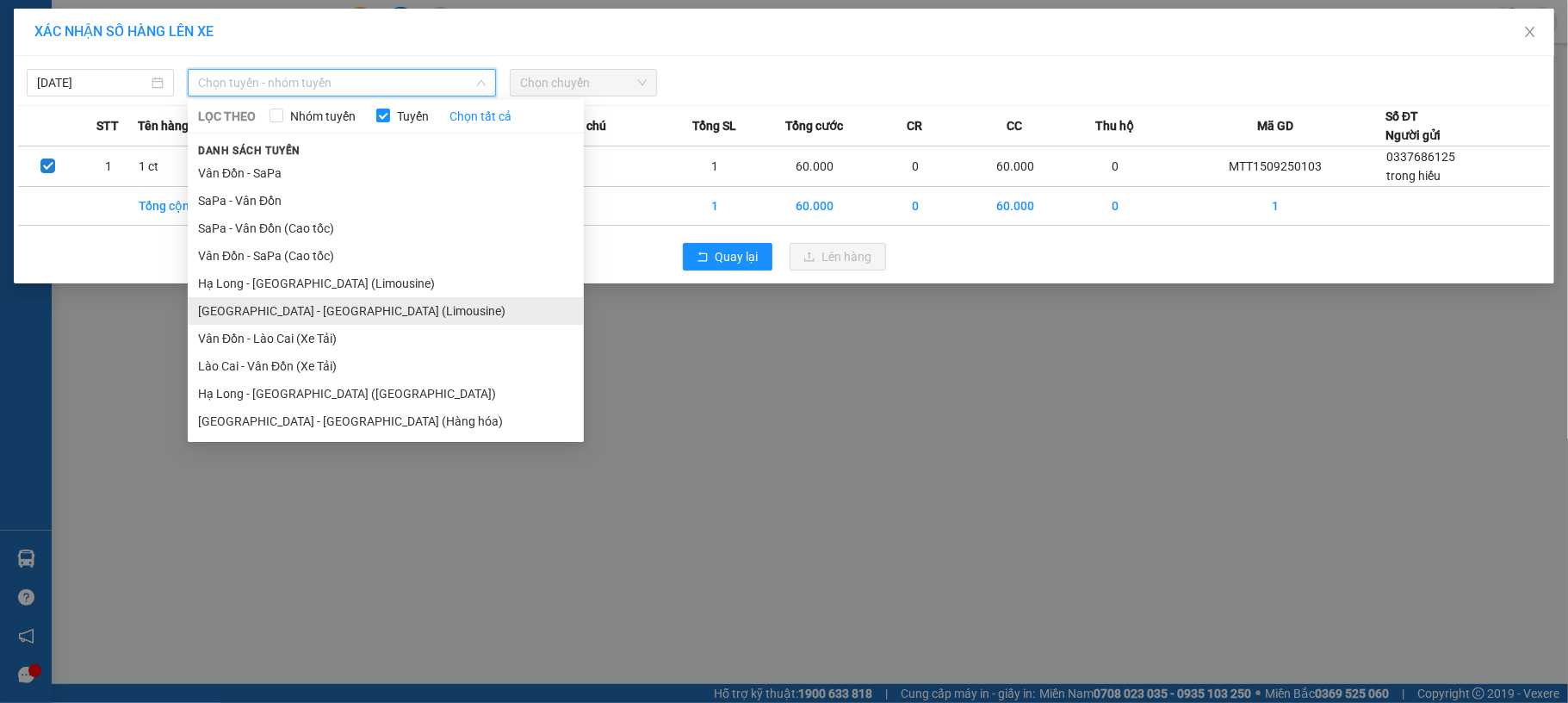
click at [390, 318] on li "[GEOGRAPHIC_DATA] - [GEOGRAPHIC_DATA] (Limousine)" at bounding box center [385, 311] width 396 height 28
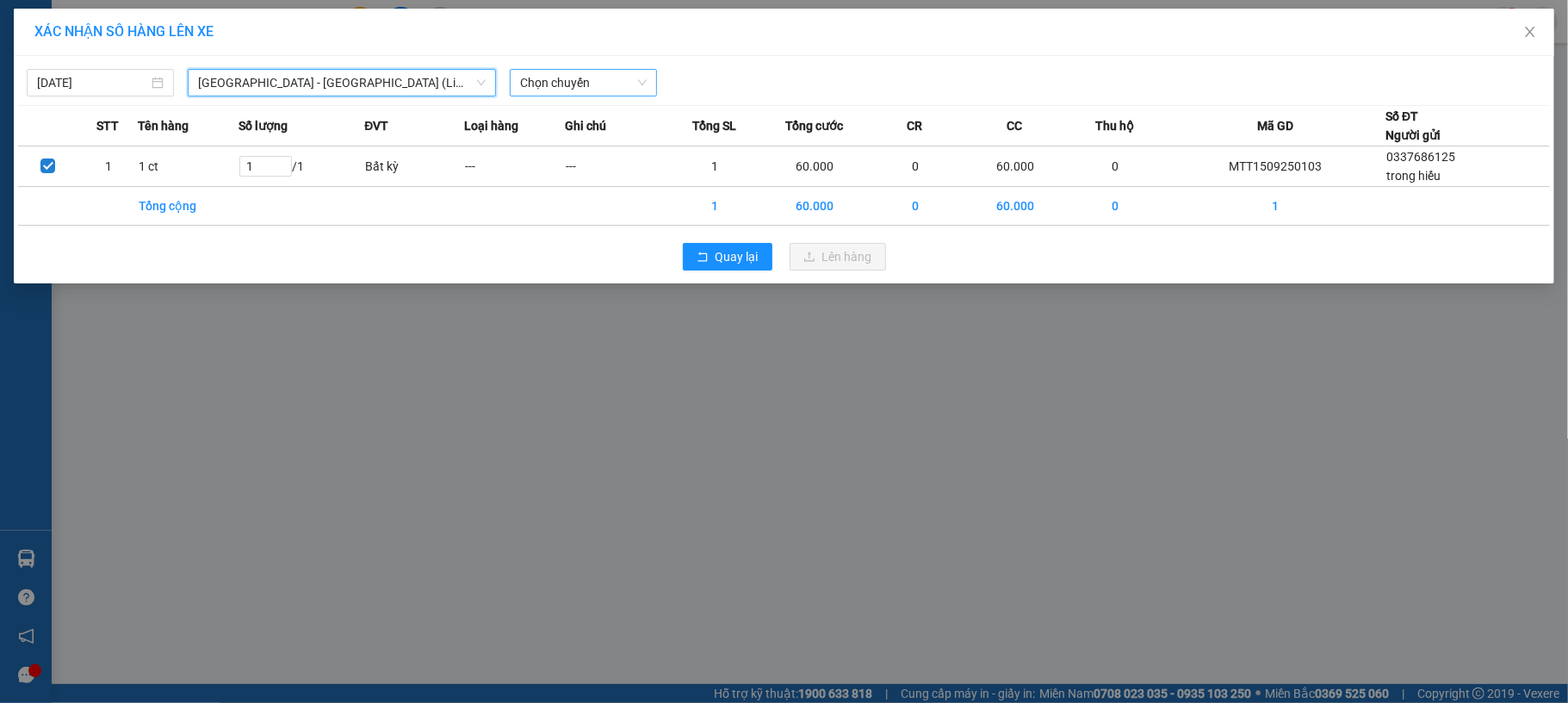
click at [613, 82] on span "Chọn chuyến" at bounding box center [584, 82] width 127 height 26
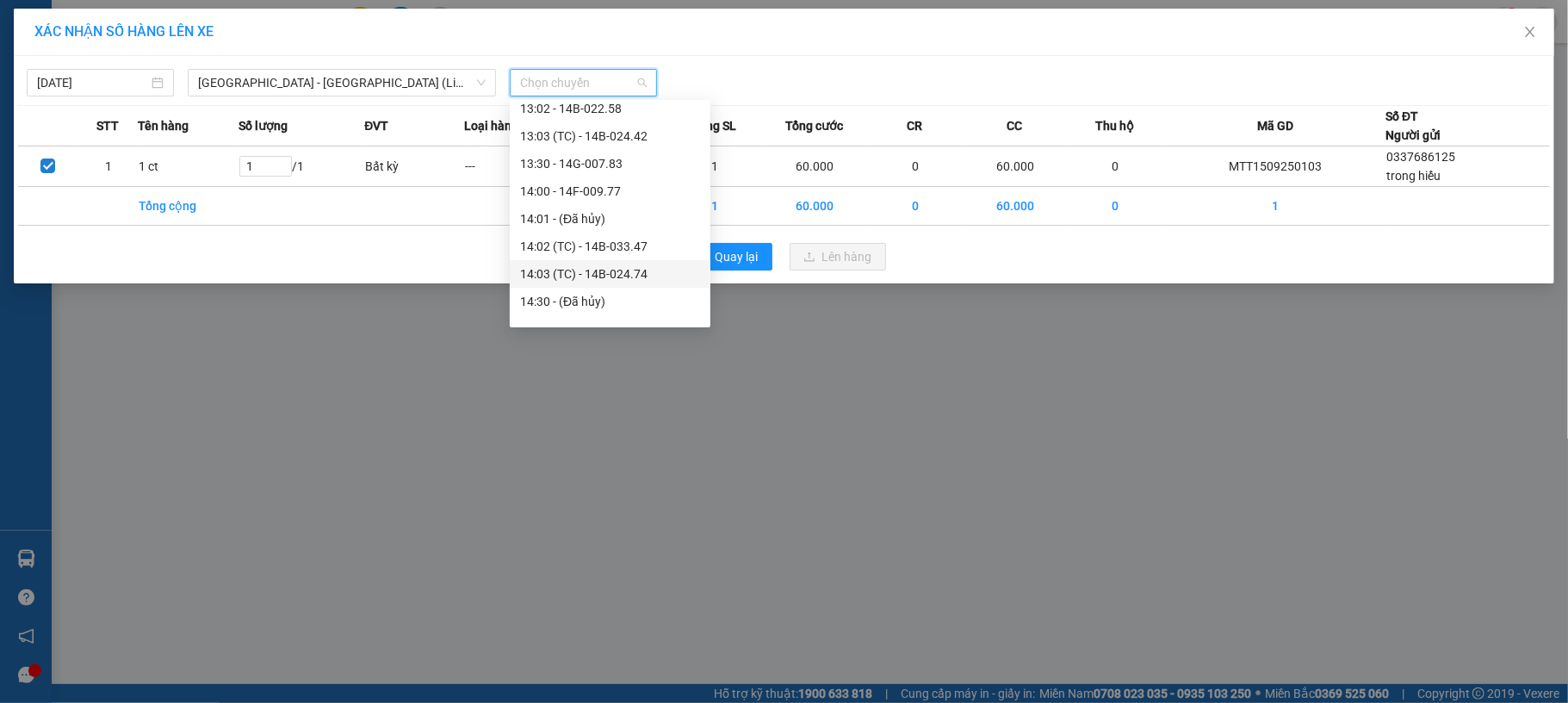
scroll to position [1035, 0]
click at [637, 238] on div "15:00 - NEW14A-355.27" at bounding box center [609, 240] width 180 height 19
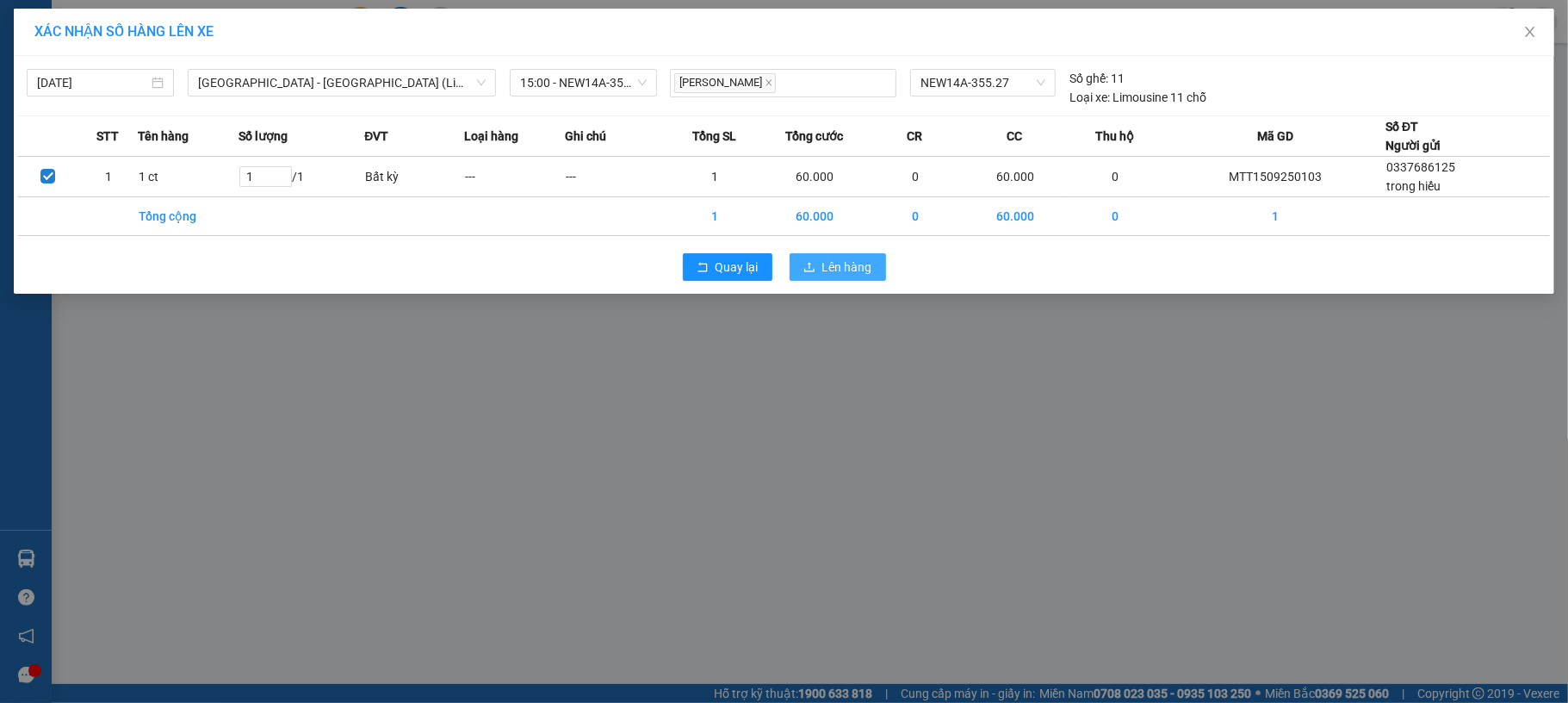
click at [851, 263] on span "Lên hàng" at bounding box center [848, 267] width 50 height 19
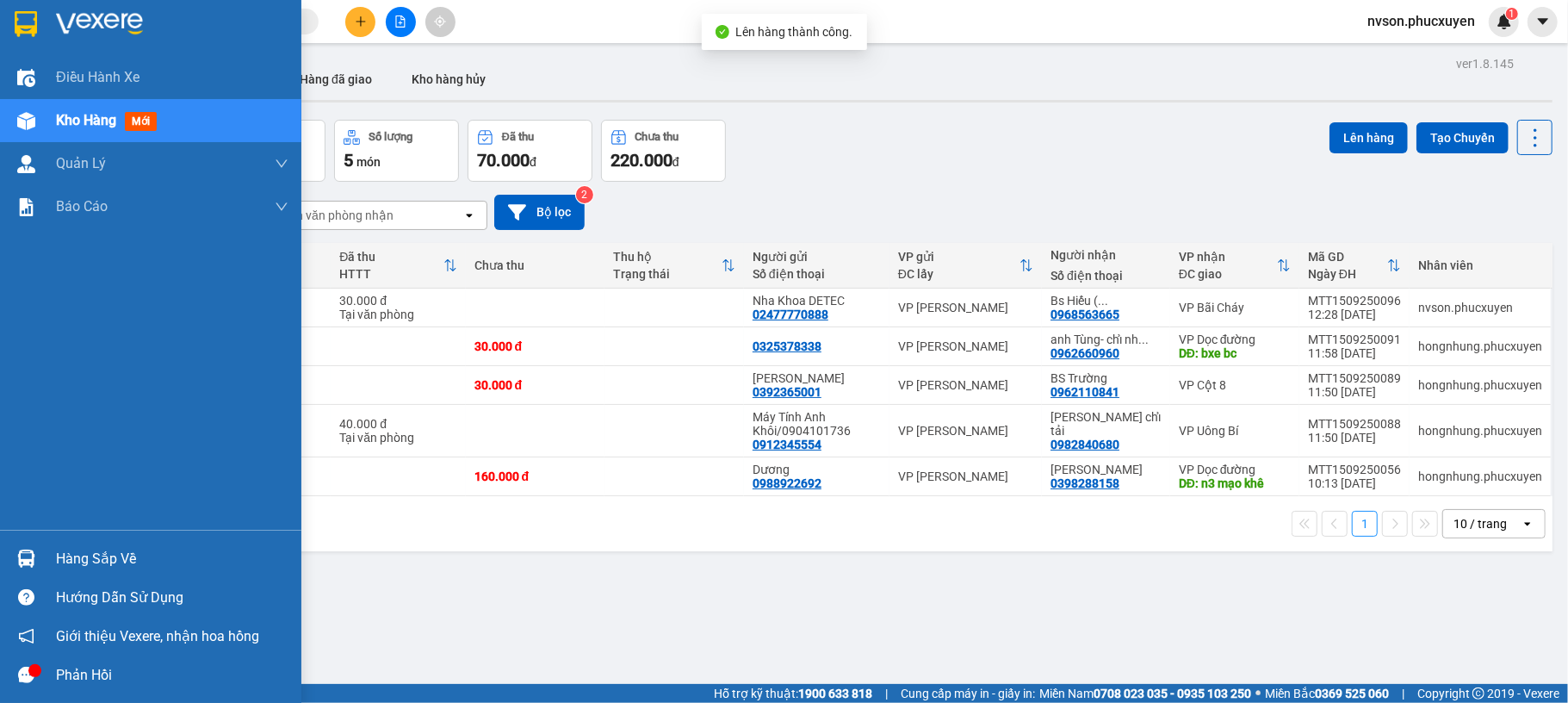
click at [19, 550] on img at bounding box center [26, 559] width 18 height 18
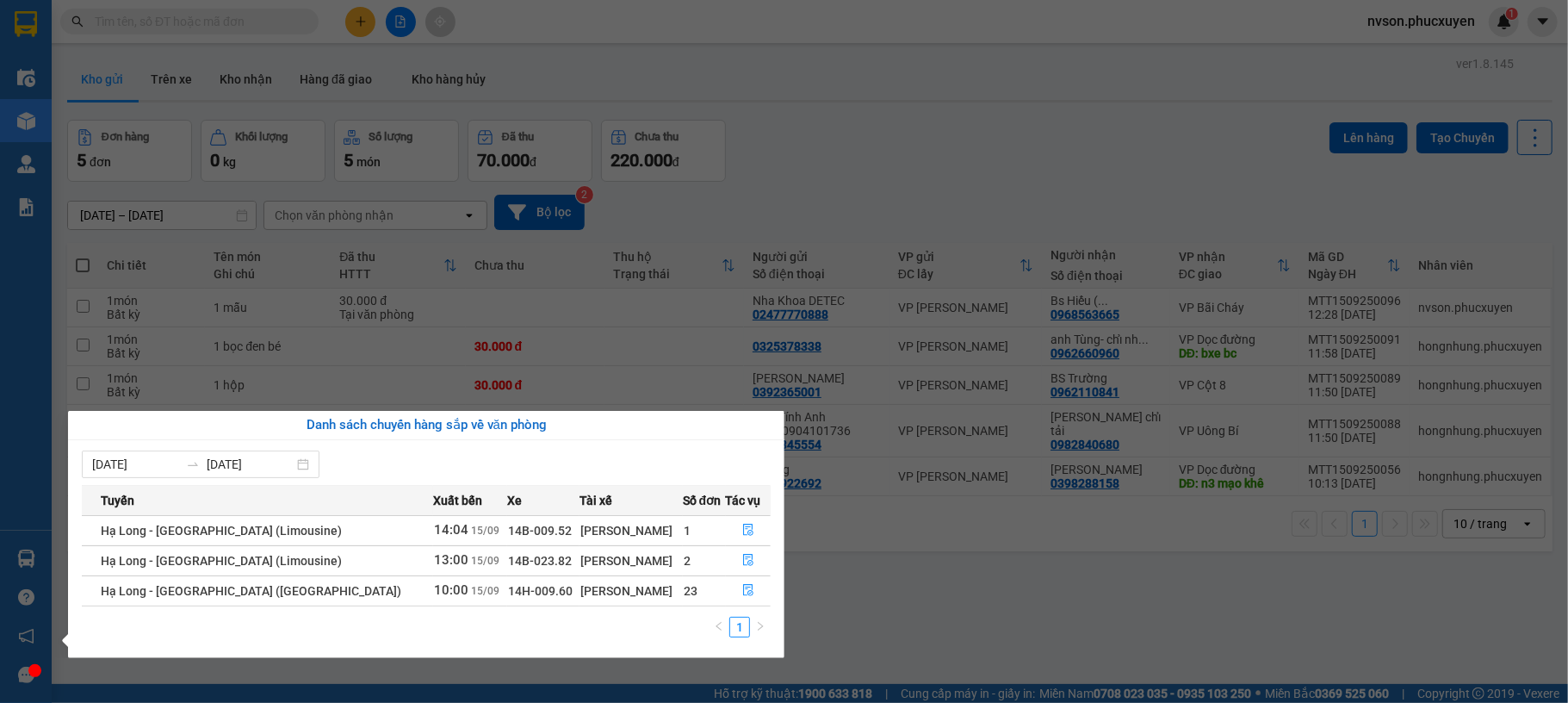
click at [908, 564] on section "Kết quả tìm kiếm ( 0 ) Bộ lọc No Data nvson.phucxuyen 1 Điều hành xe Kho hàng m…" at bounding box center [784, 352] width 1568 height 703
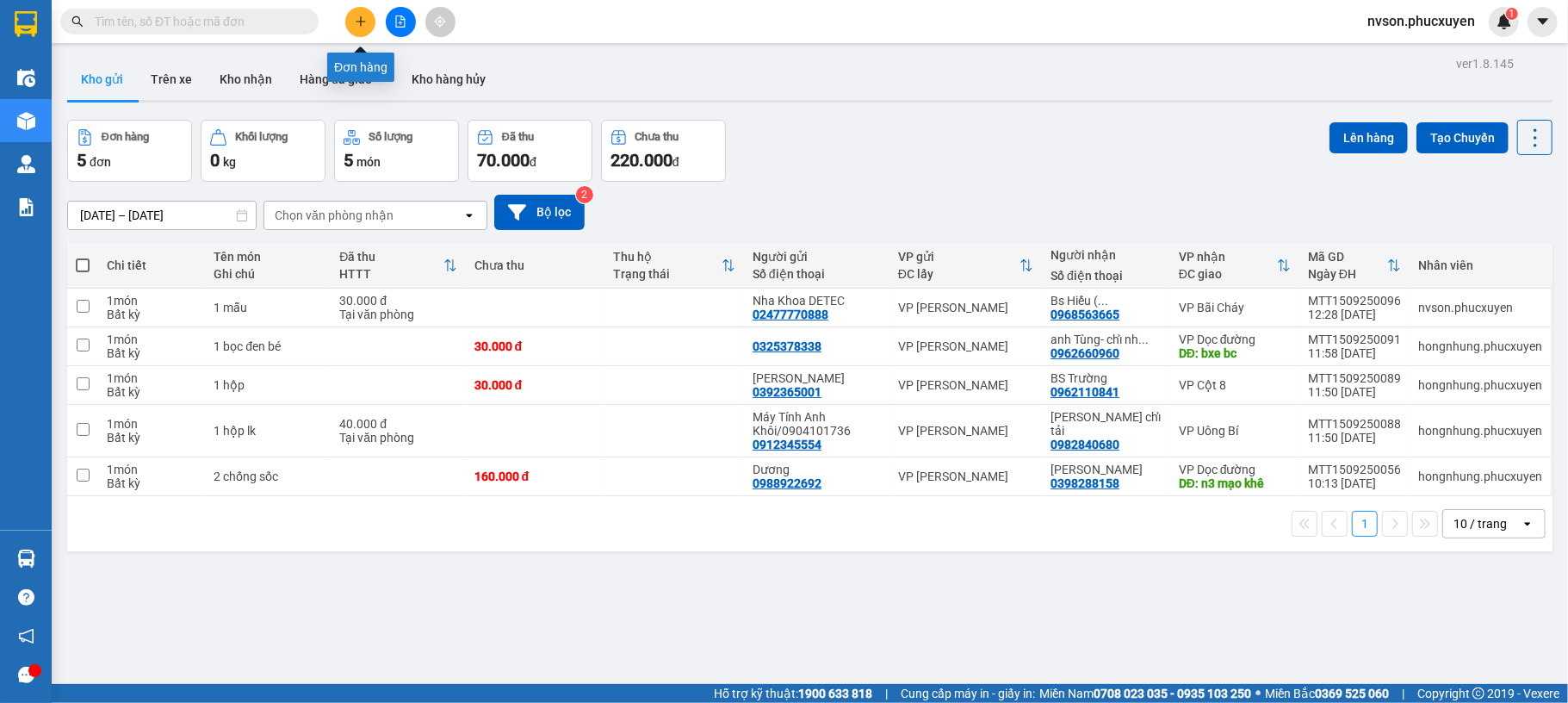
click at [360, 29] on button at bounding box center [360, 22] width 30 height 30
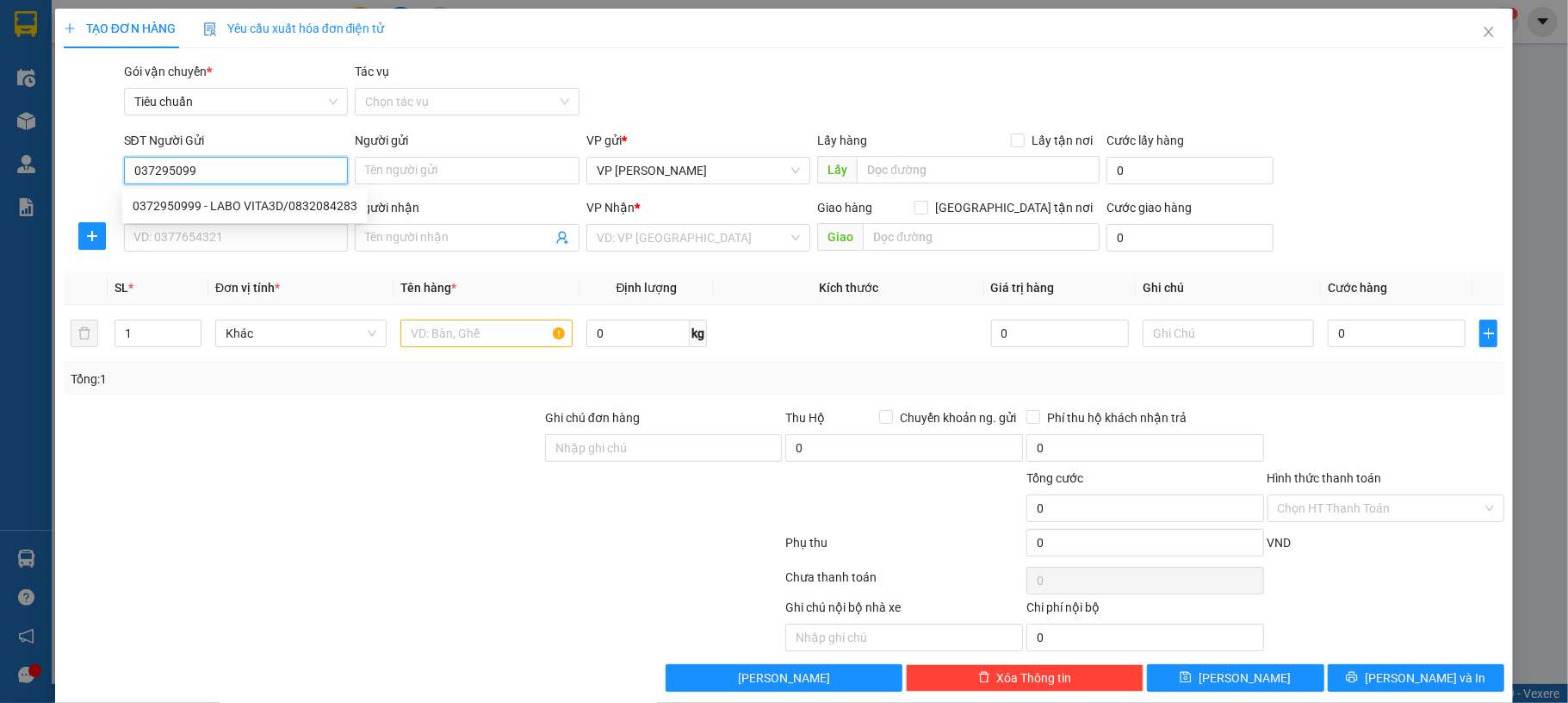
type input "0372950999"
click at [229, 201] on div "0372950999 - LABO VITA3D/0832084283" at bounding box center [245, 206] width 225 height 19
type input "LABO VITA3D/0832084283"
type input "0372950999"
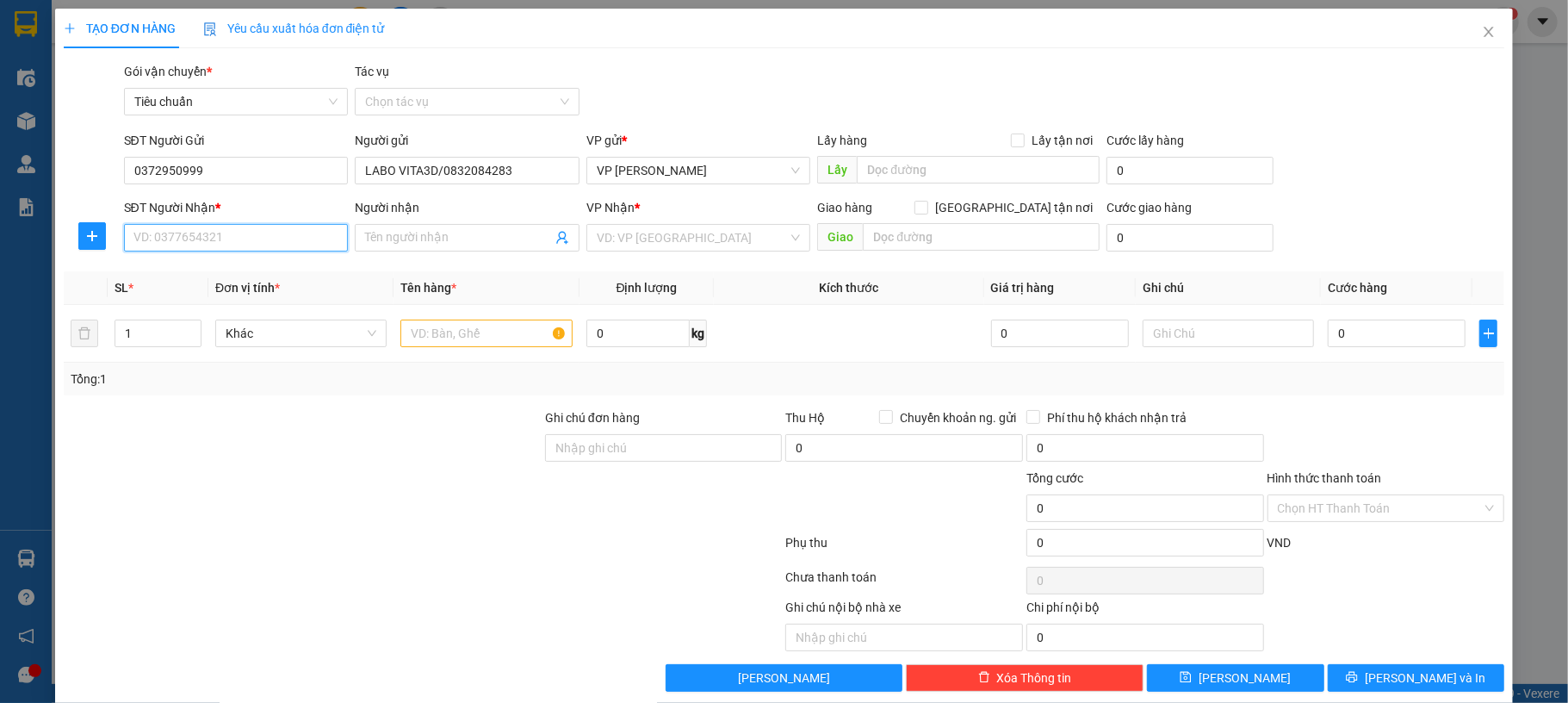
click at [204, 245] on input "SĐT Người Nhận *" at bounding box center [236, 238] width 225 height 28
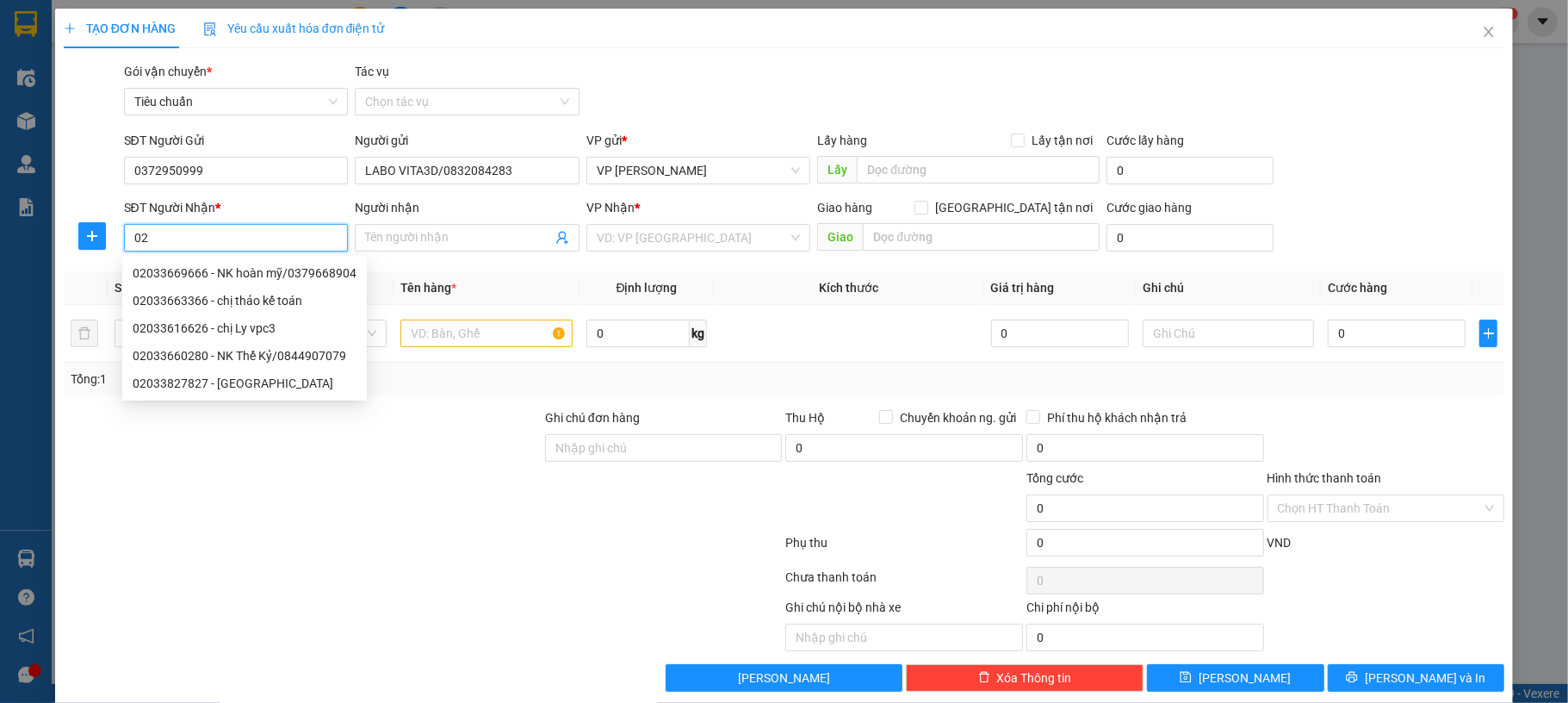
type input "0"
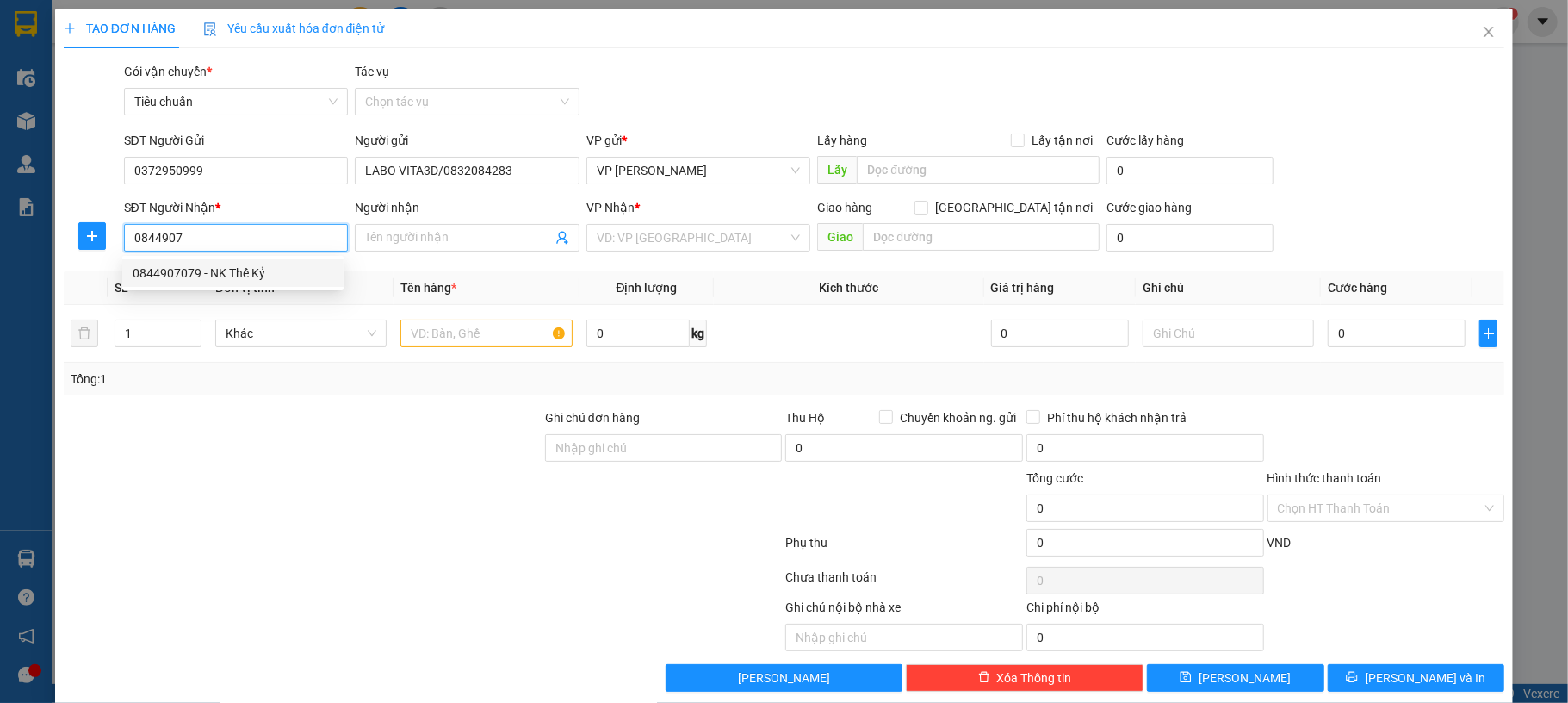
click at [203, 259] on div "0844907079 - NK Thế Kỷ" at bounding box center [232, 273] width 221 height 28
type input "0844907079"
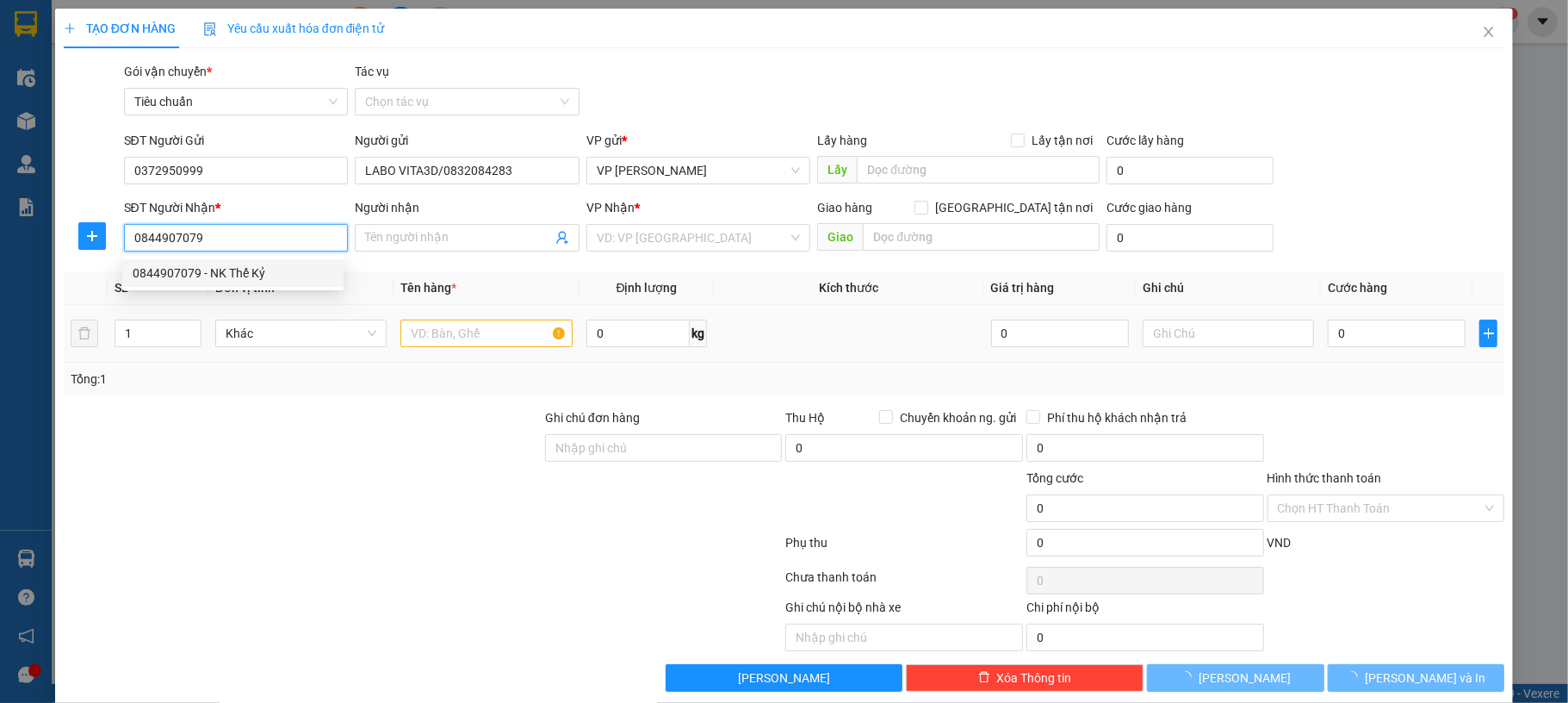
type input "NK Thế Kỷ"
type input "0844907079"
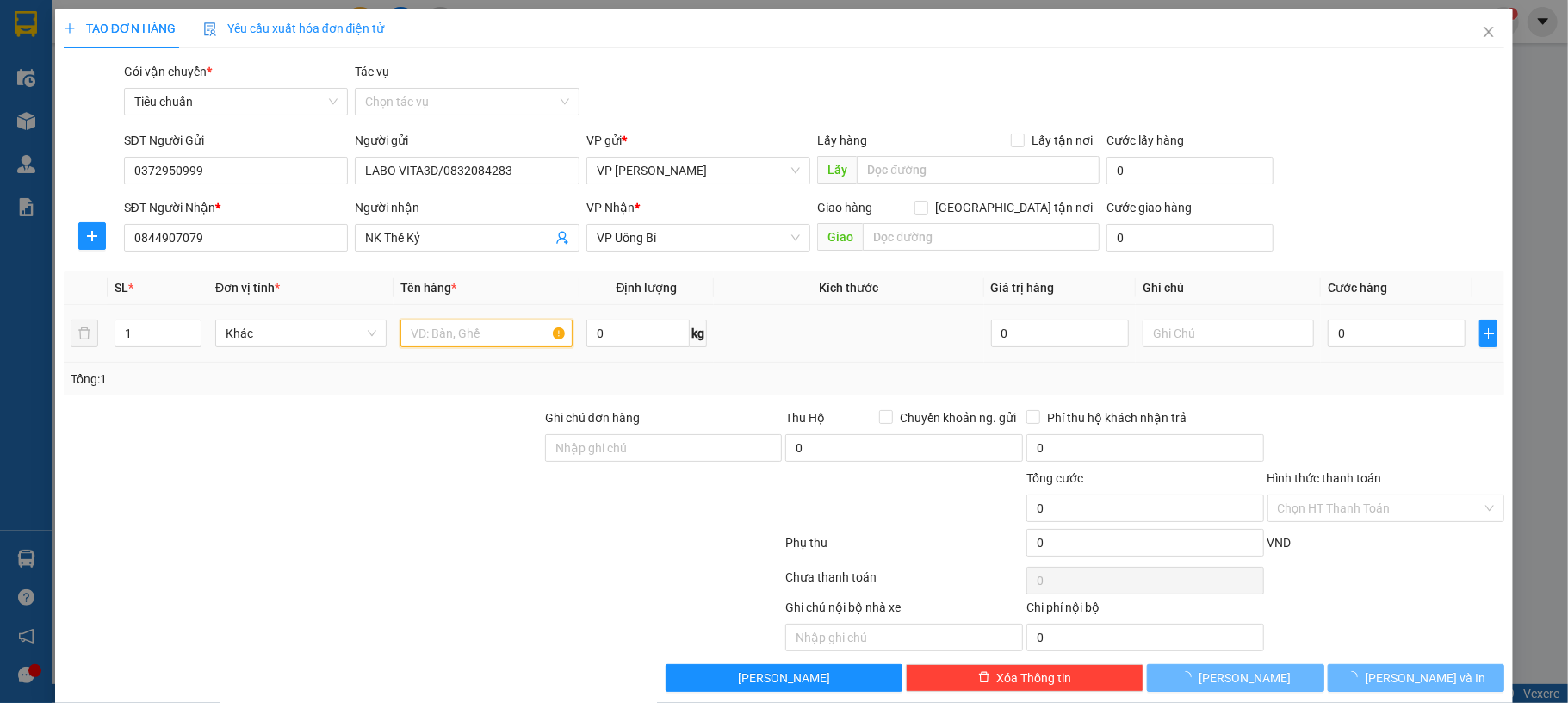
click at [480, 345] on input "text" at bounding box center [486, 334] width 172 height 28
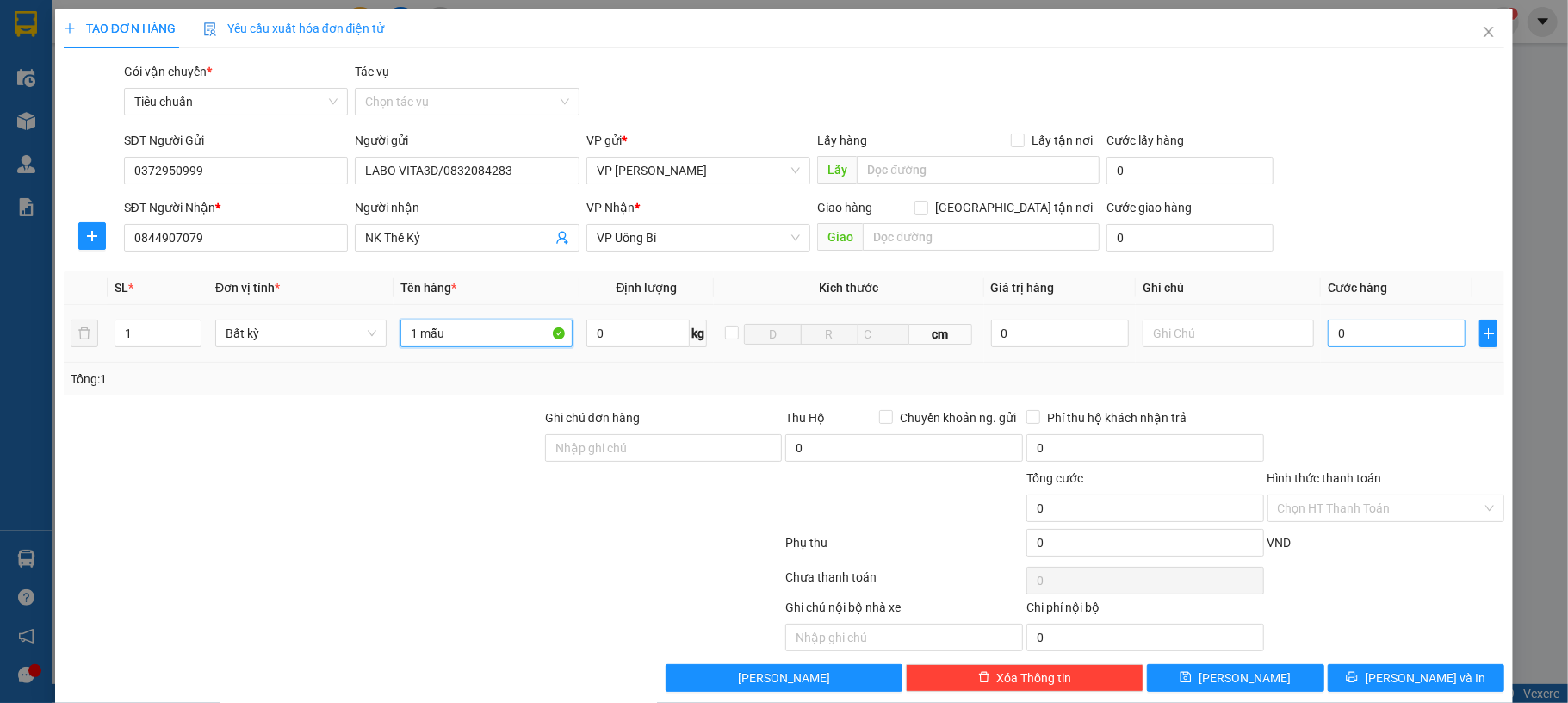
type input "1 mẫu"
click at [1365, 343] on input "0" at bounding box center [1396, 334] width 138 height 28
type input "30"
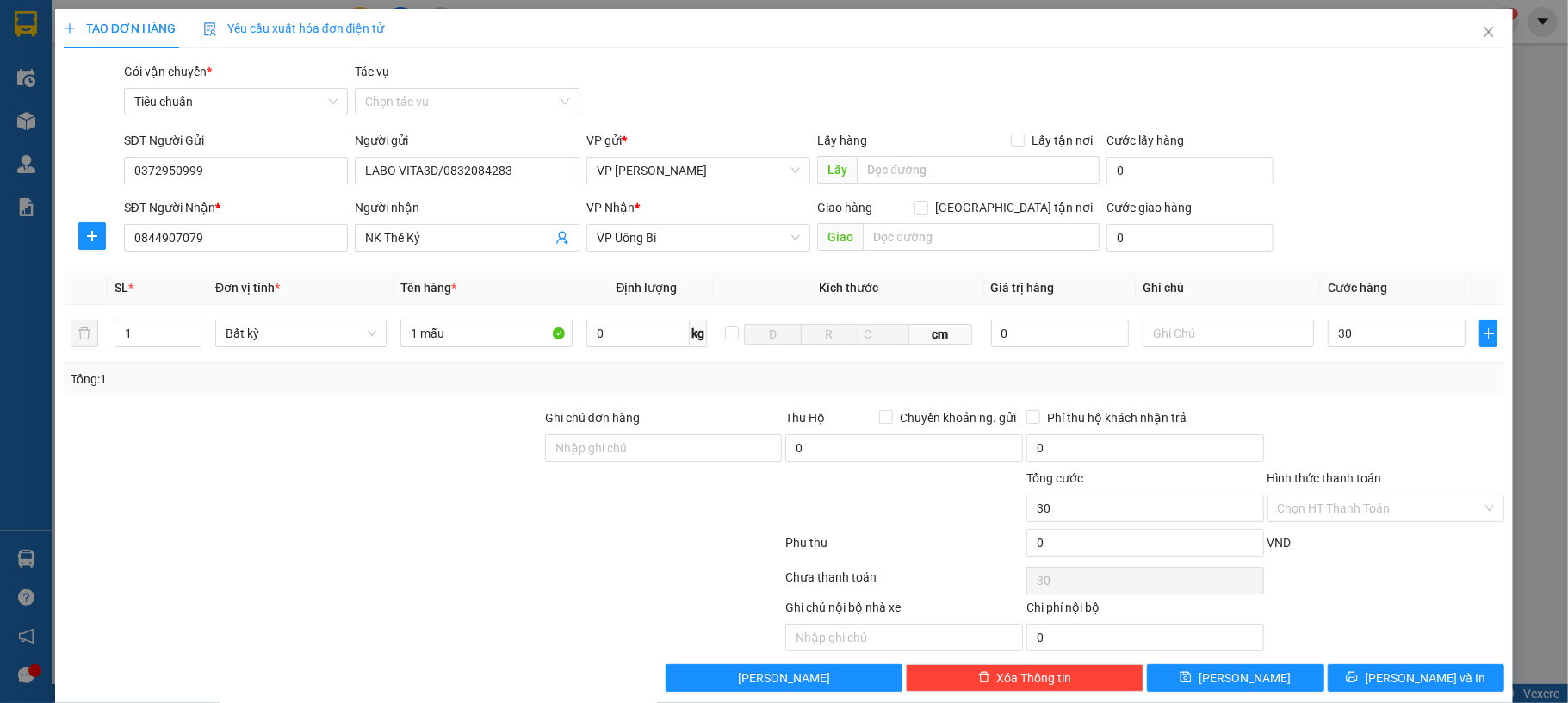
type input "30.000"
click at [1375, 229] on div "SĐT Người Nhận * 0844907079 Người nhận NK Thế Kỷ VP Nhận * VP Uông Bí Giao hàng…" at bounding box center [815, 228] width 1388 height 61
click at [1348, 500] on input "Hình thức thanh toán" at bounding box center [1380, 508] width 205 height 26
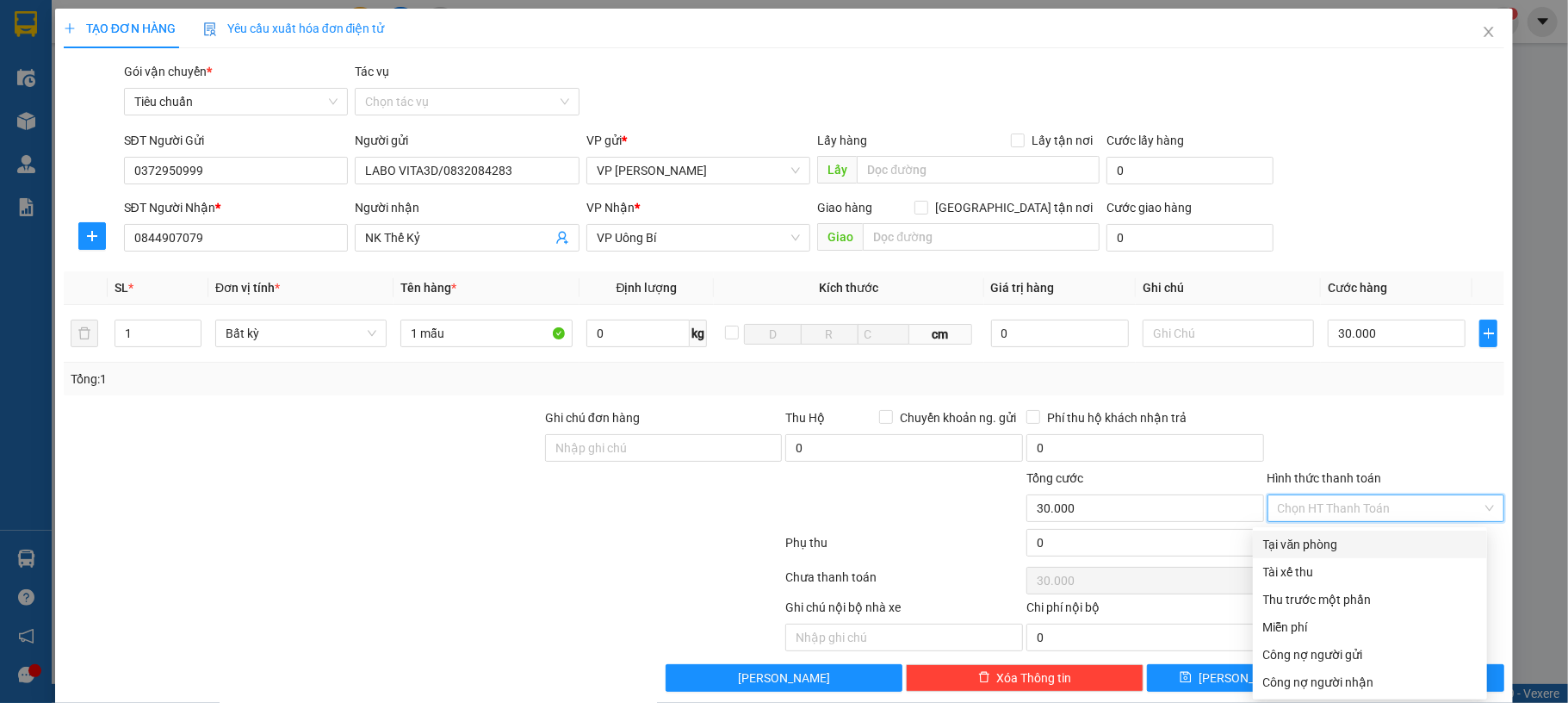
click at [1338, 548] on div "Tại văn phòng" at bounding box center [1370, 544] width 213 height 19
type input "0"
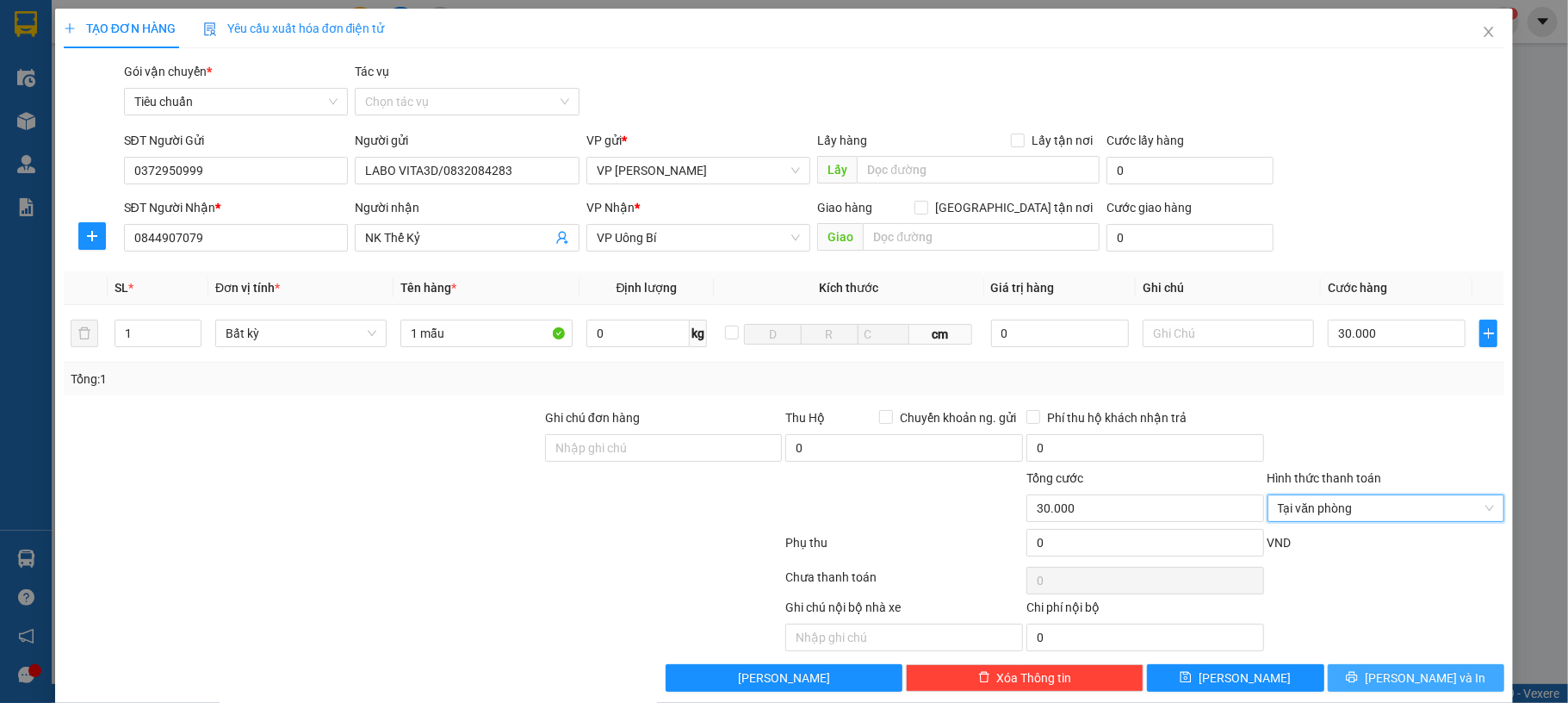
click at [1328, 673] on button "[PERSON_NAME] và In" at bounding box center [1416, 678] width 178 height 28
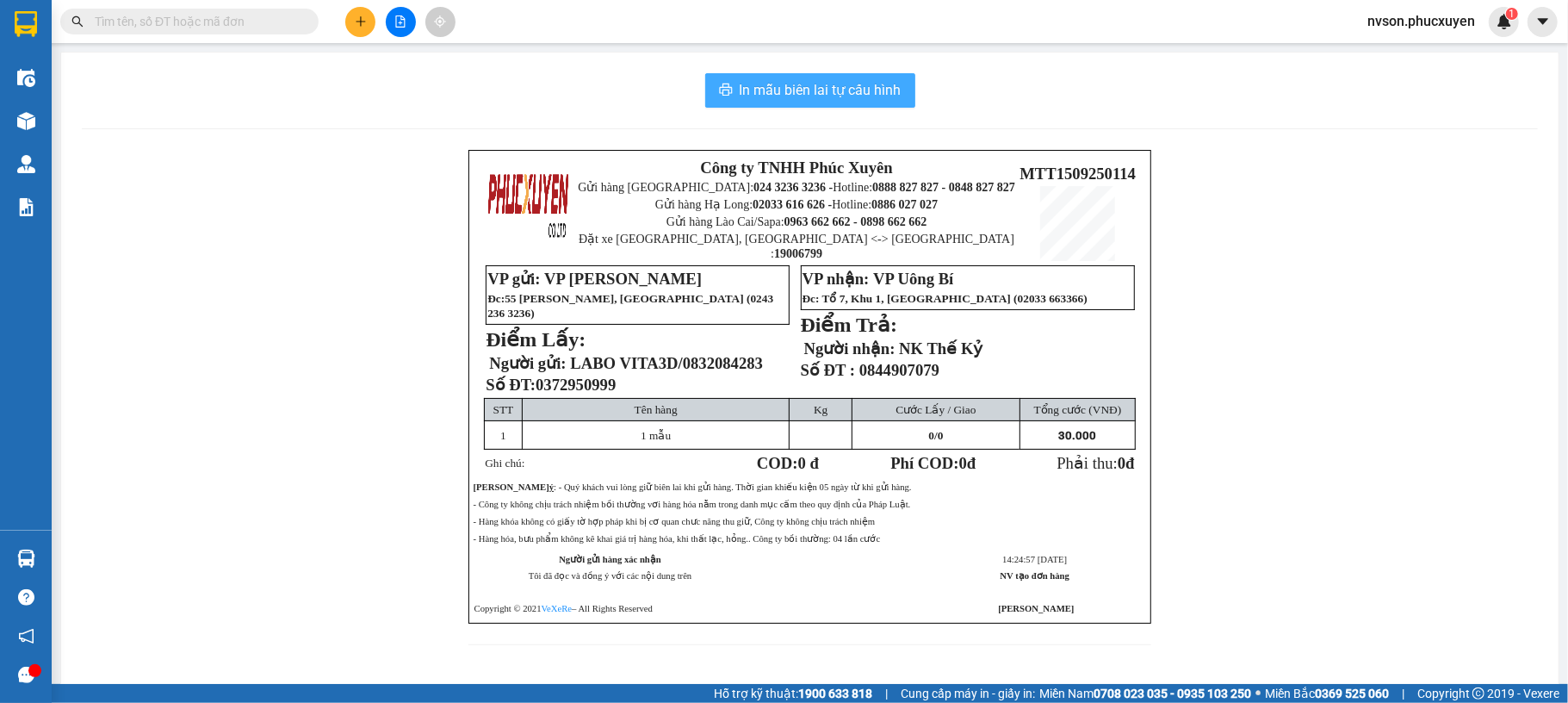
click at [740, 94] on span "In mẫu biên lai tự cấu hình" at bounding box center [821, 90] width 162 height 22
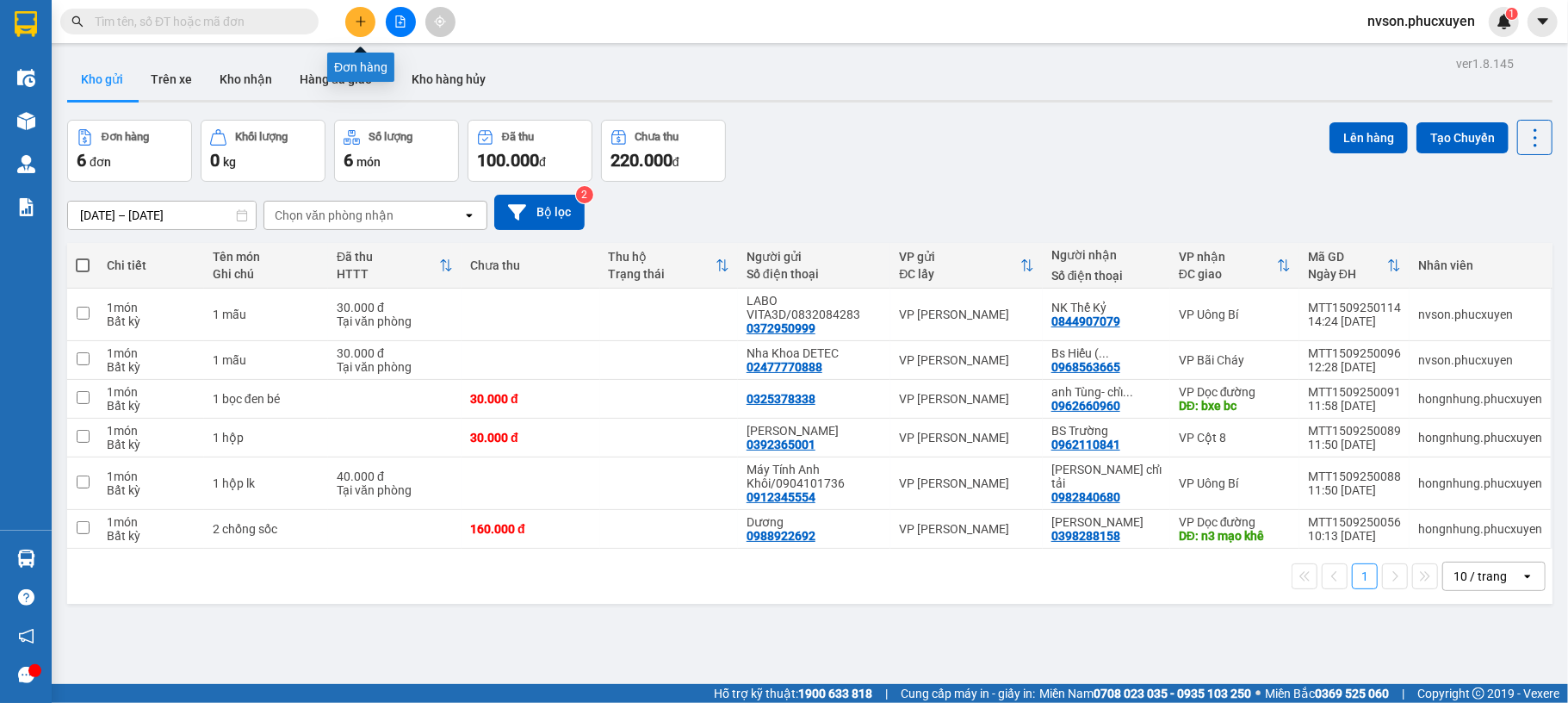
click at [365, 14] on button at bounding box center [360, 22] width 30 height 30
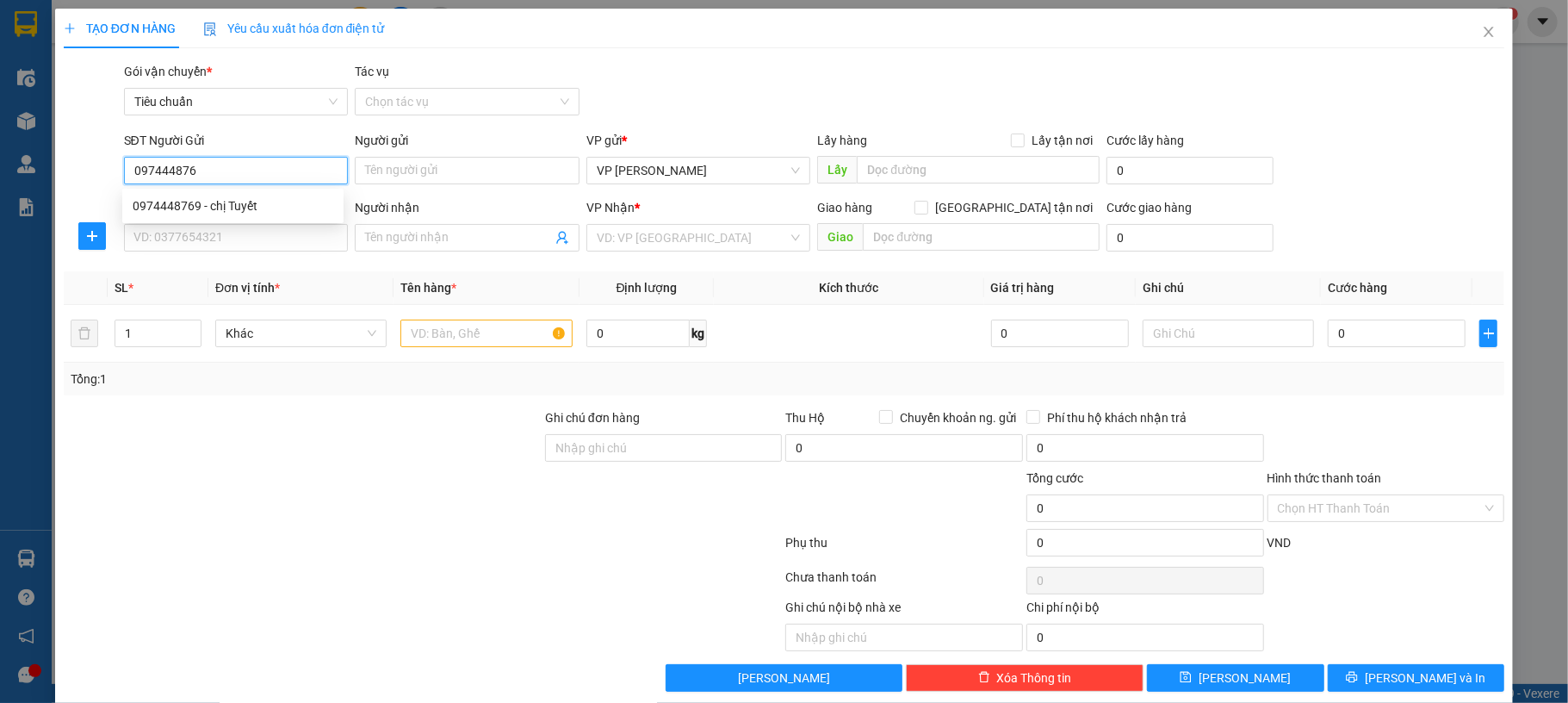
type input "0974448769"
click at [235, 194] on div "0974448769 - chị Tuyết" at bounding box center [232, 207] width 221 height 28
type input "chị Tuyết"
type input "0974448769"
click at [234, 221] on div "0974448769 0974448769 - chị Tuyết" at bounding box center [232, 206] width 221 height 35
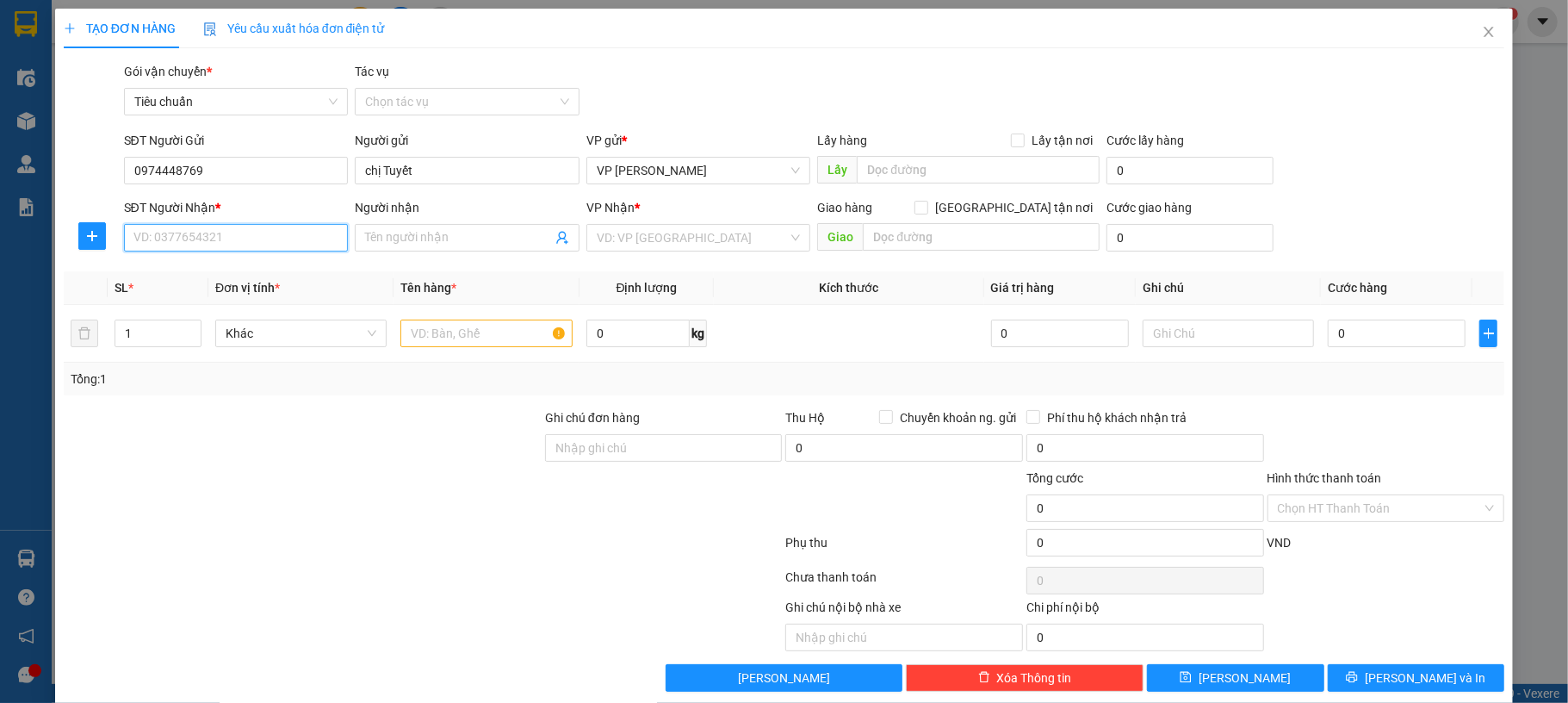
click at [236, 231] on input "SĐT Người Nhận *" at bounding box center [236, 238] width 225 height 28
click at [281, 298] on div "0904190446 - a Huấn" at bounding box center [233, 300] width 200 height 19
type input "0904190446"
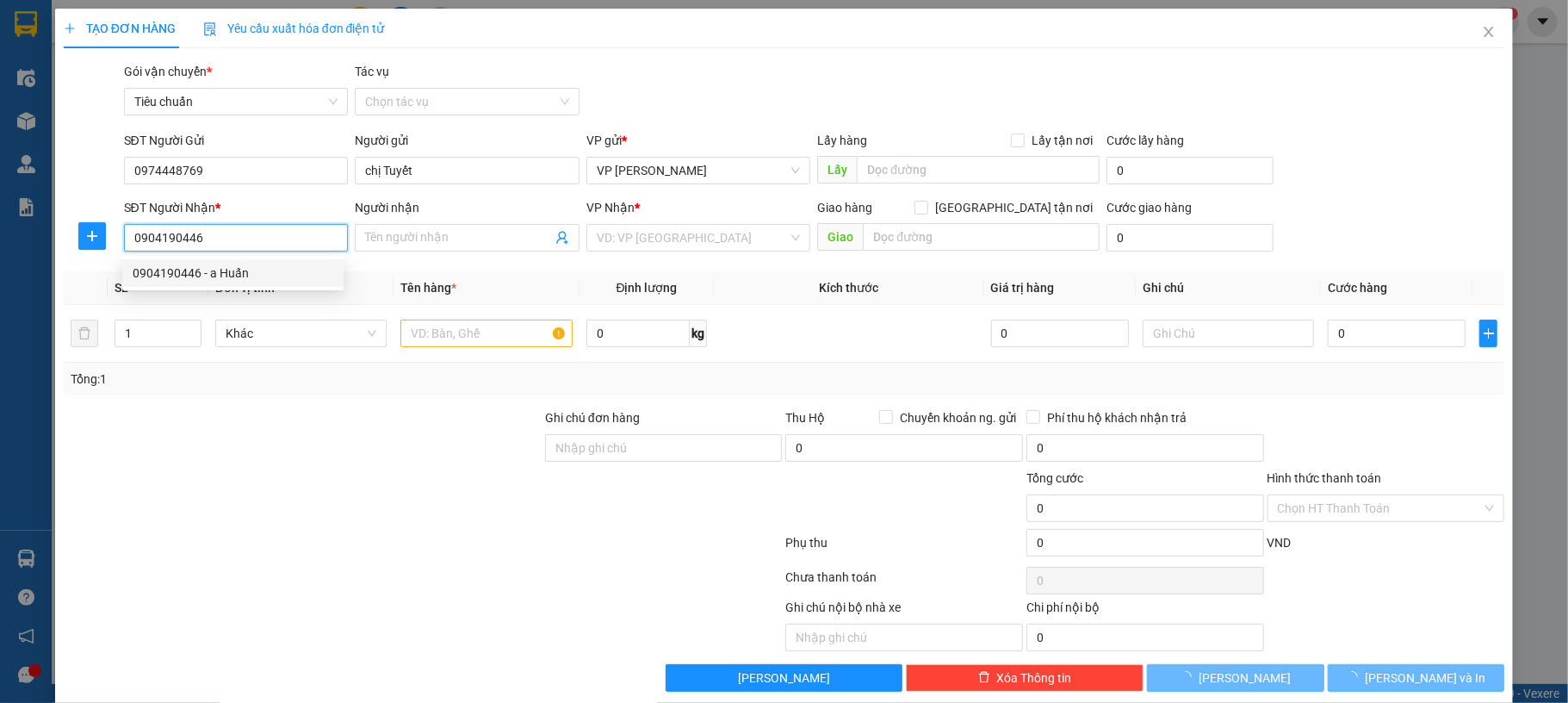
type input "a Huấn"
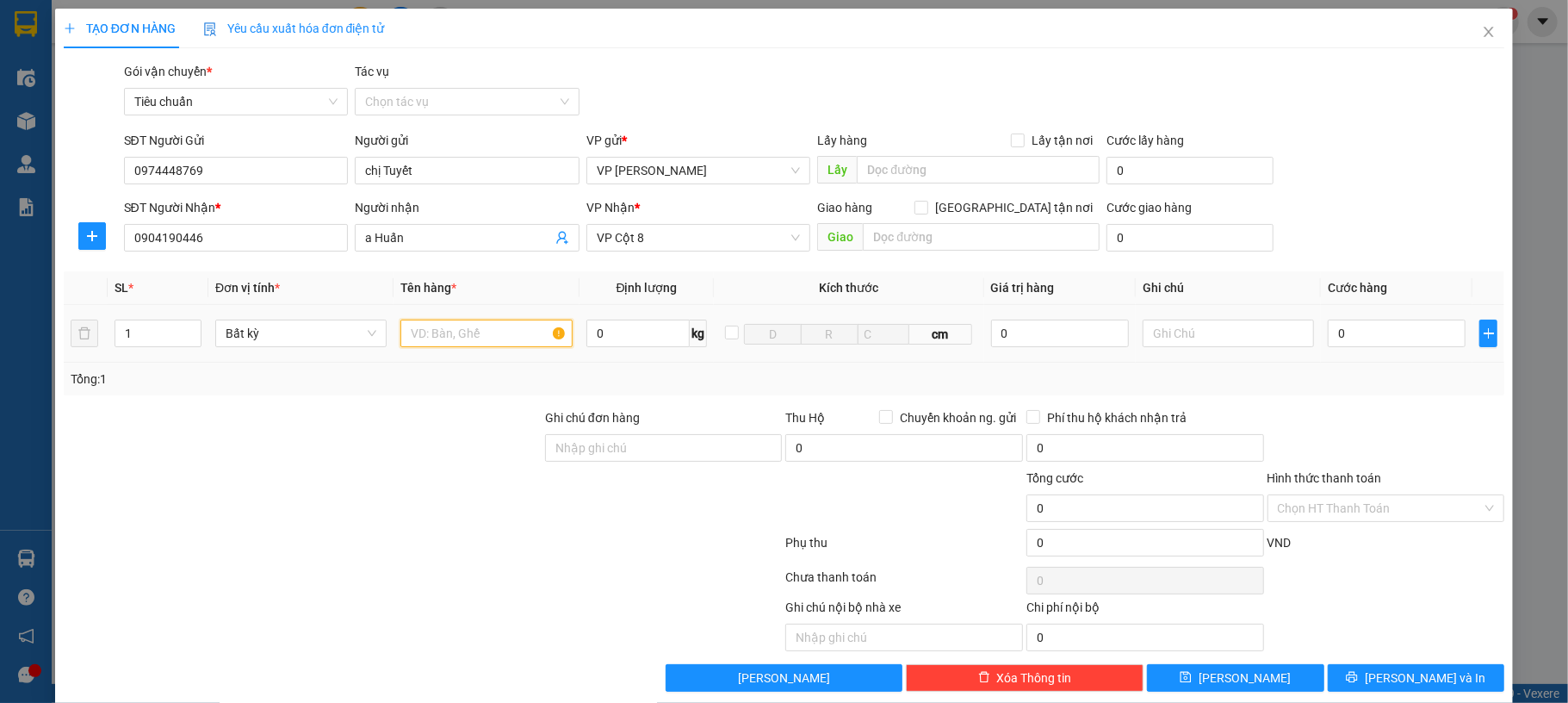
click at [445, 324] on input "text" at bounding box center [486, 334] width 172 height 28
type input "1 hso"
click at [1332, 336] on input "0" at bounding box center [1396, 334] width 138 height 28
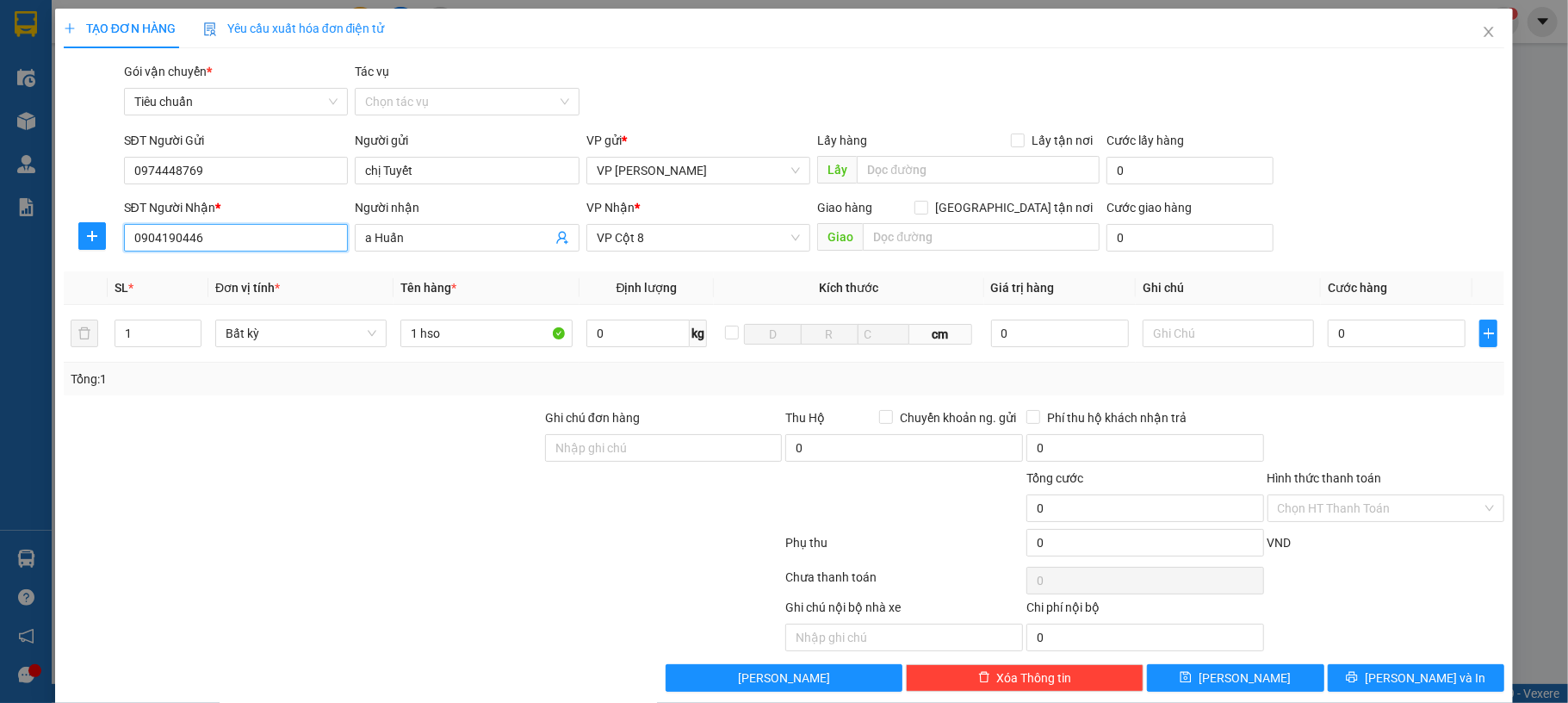
click at [198, 248] on input "0904190446" at bounding box center [236, 238] width 225 height 28
click at [1346, 339] on input "0" at bounding box center [1396, 334] width 138 height 28
type input "30"
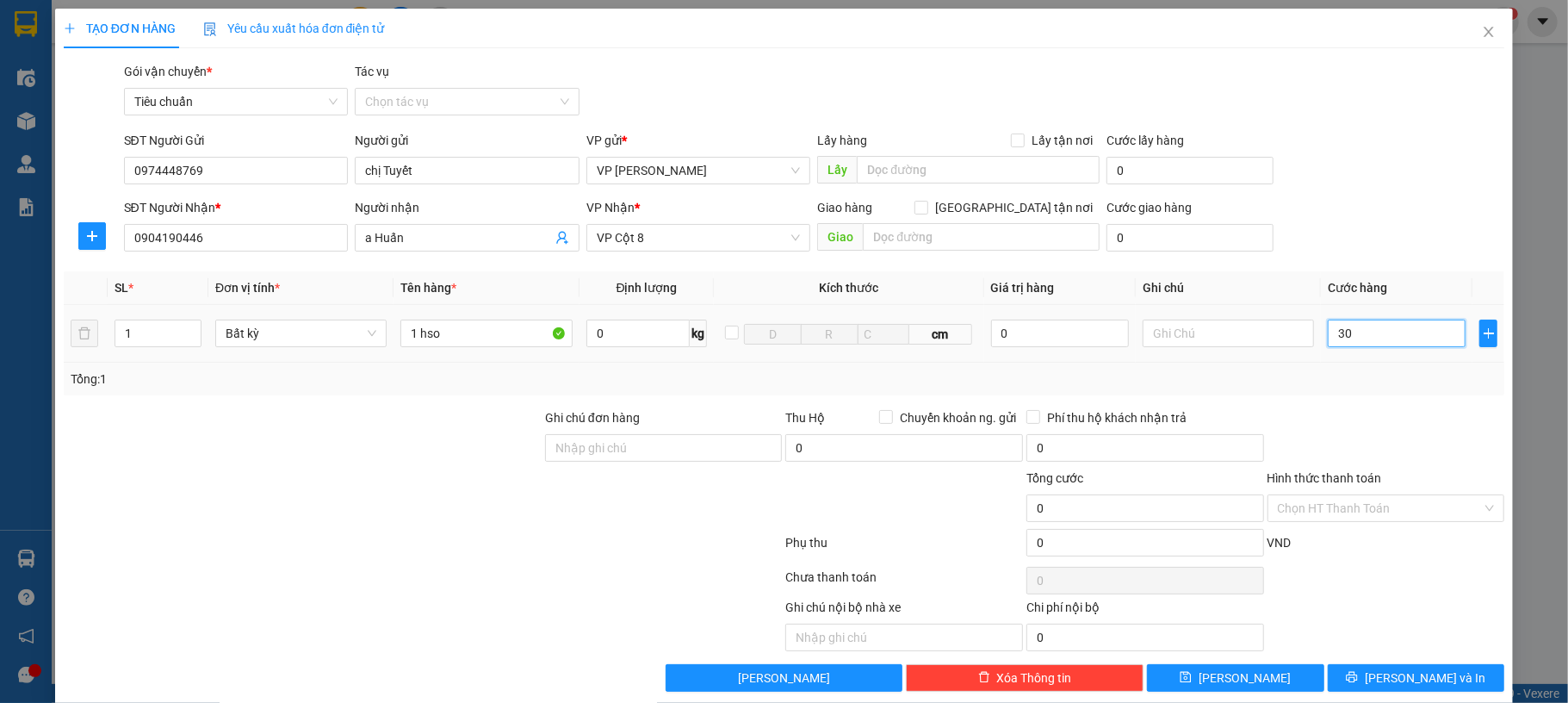
type input "30"
type input "30.000"
click at [1375, 190] on div "SĐT Người Gửi 0974448769 Người gửi chị Tuyết VP gửi * VP Dương Đình Nghệ Lấy hà…" at bounding box center [815, 161] width 1388 height 61
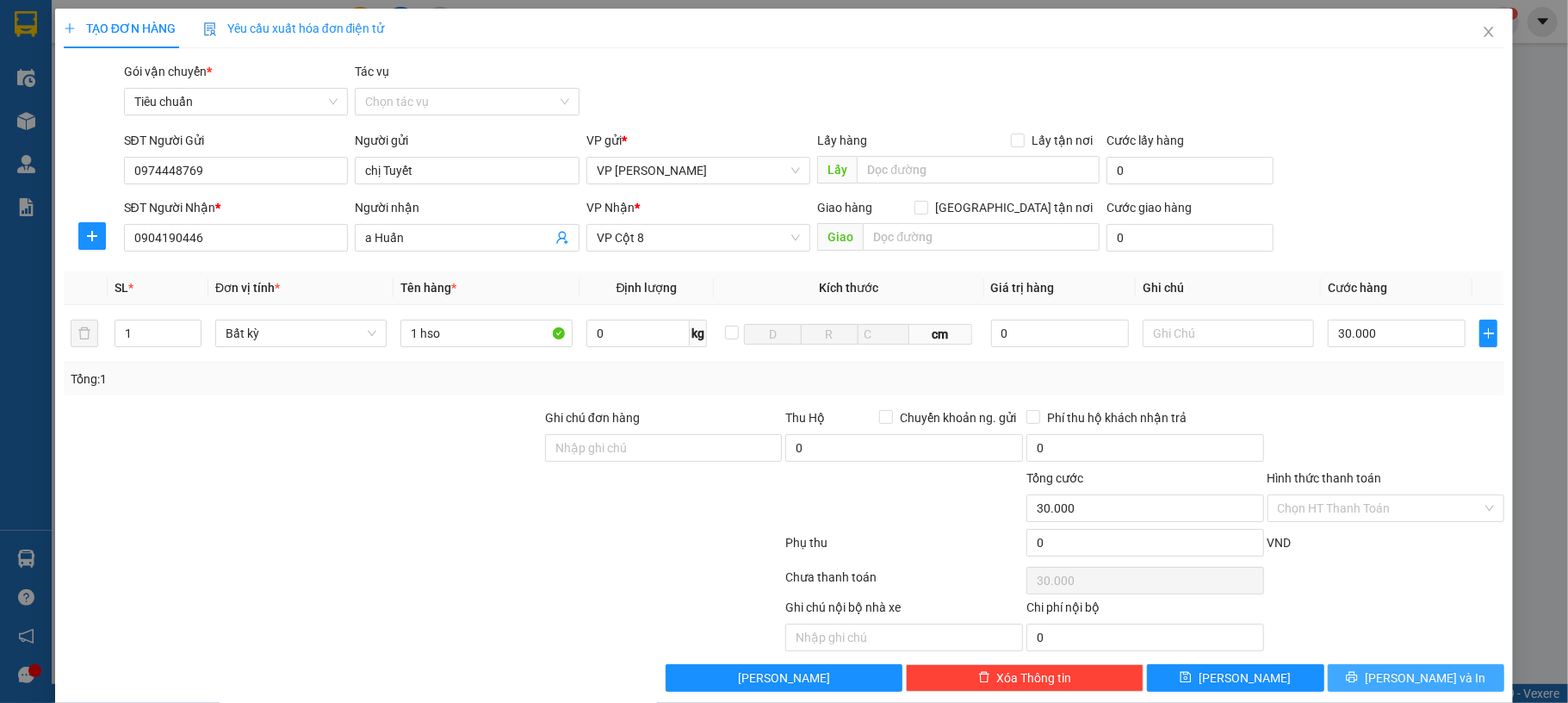
click at [1352, 673] on button "[PERSON_NAME] và In" at bounding box center [1416, 678] width 178 height 28
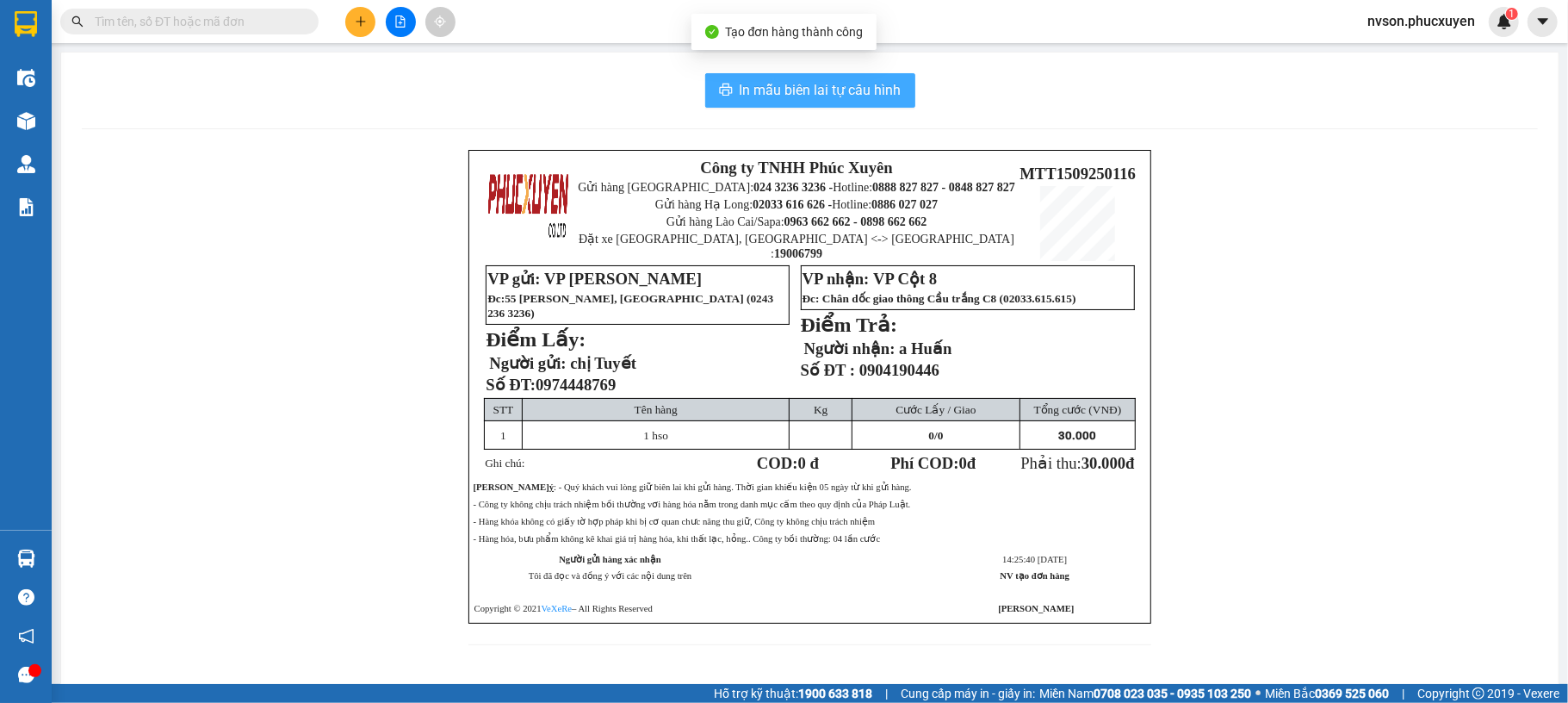
click at [786, 87] on span "In mẫu biên lai tự cấu hình" at bounding box center [821, 90] width 162 height 22
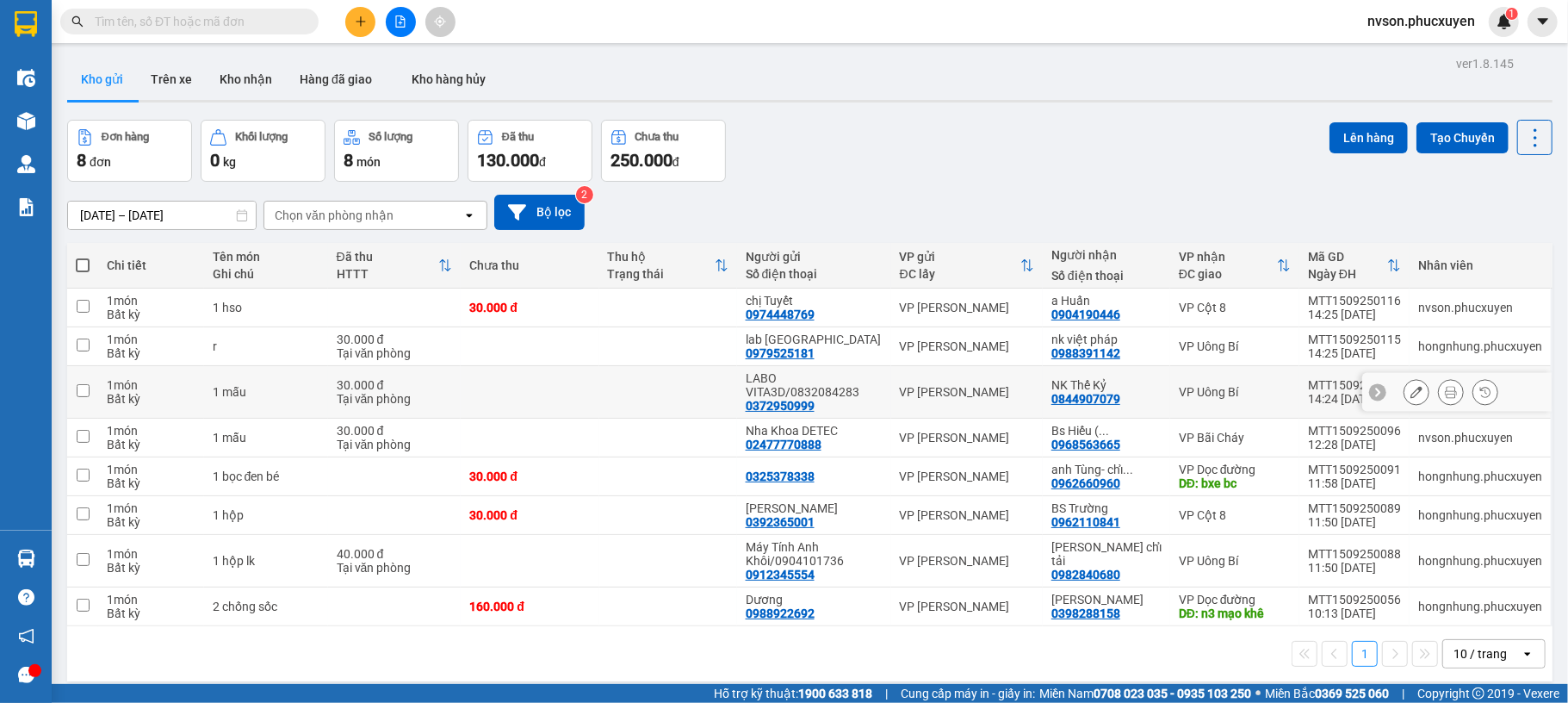
click at [578, 384] on td at bounding box center [529, 392] width 138 height 53
checkbox input "true"
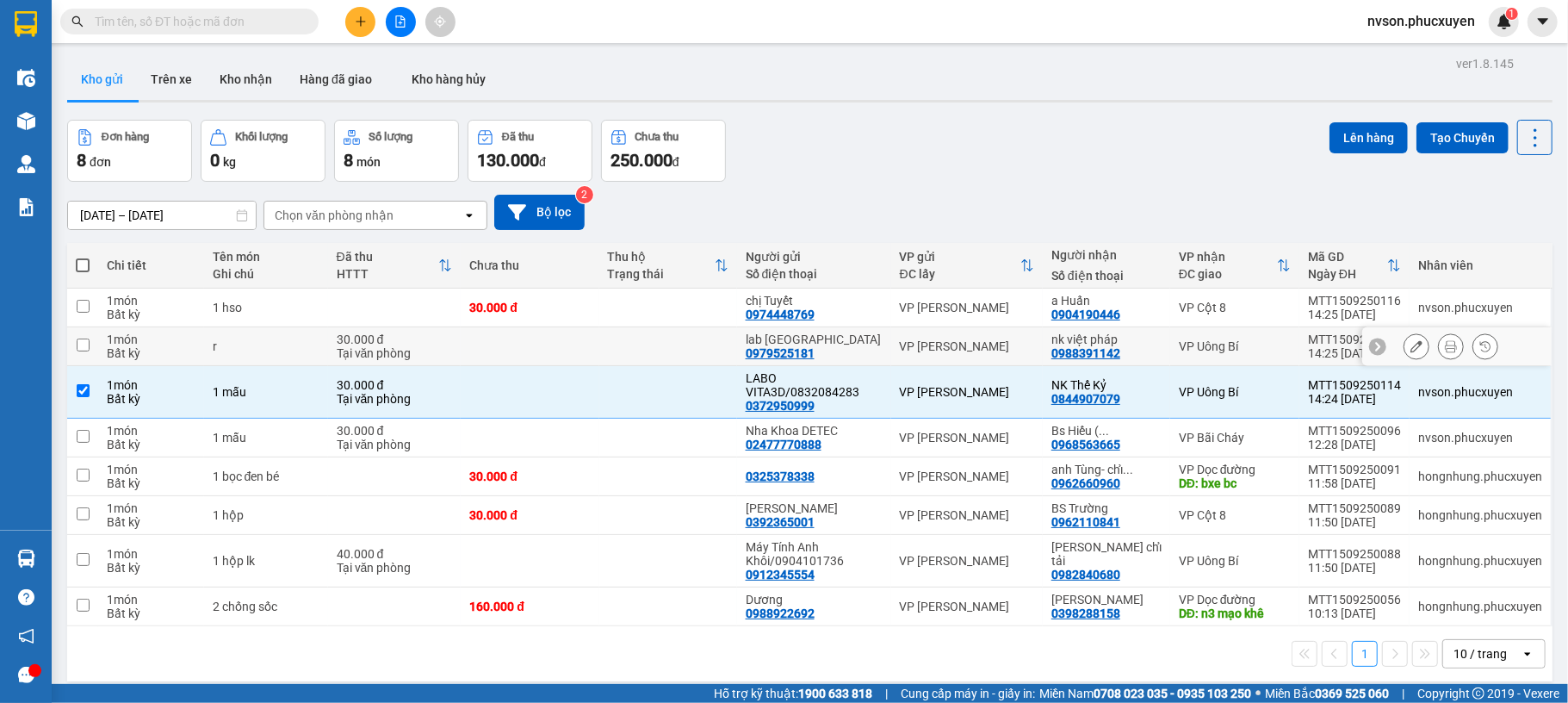
click at [583, 355] on td at bounding box center [529, 347] width 138 height 39
checkbox input "true"
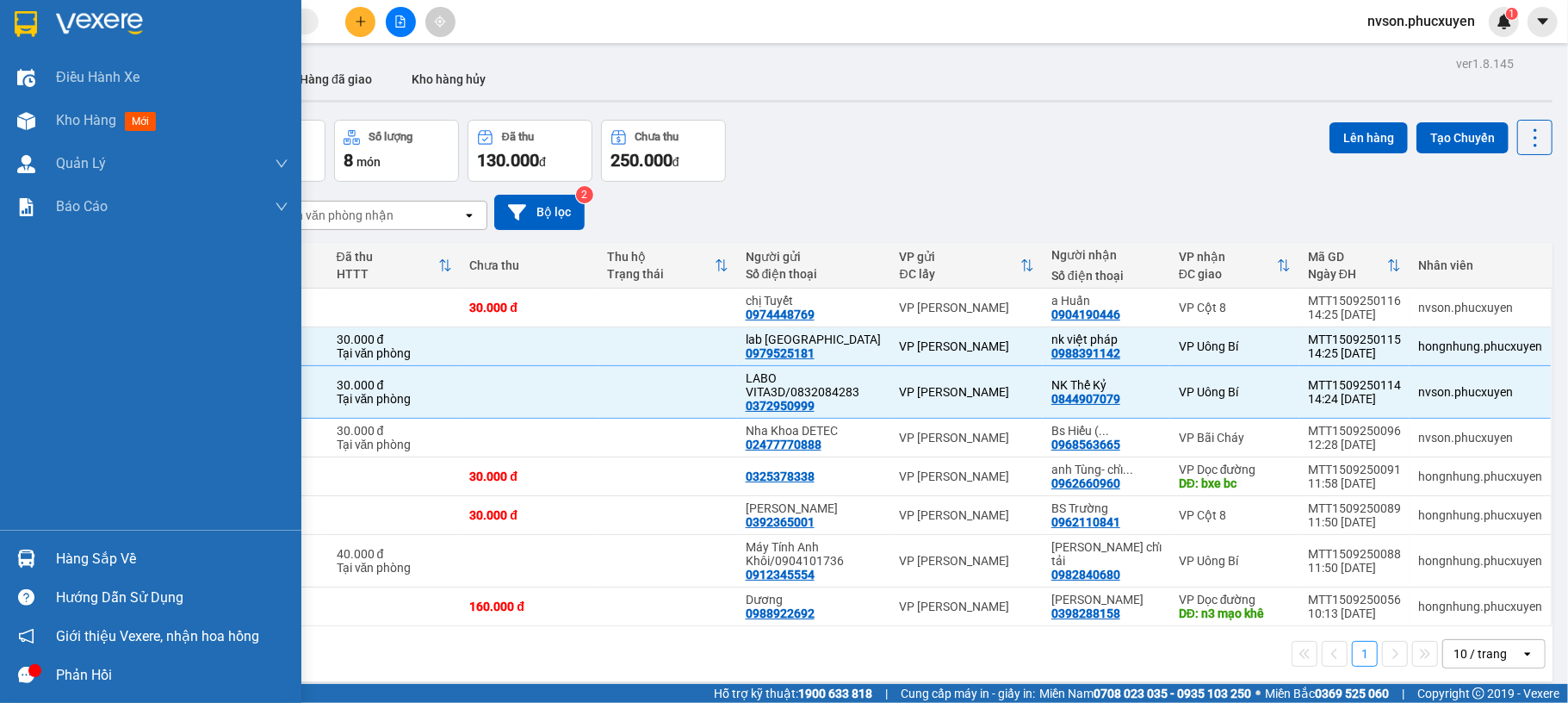
click at [31, 555] on img at bounding box center [26, 559] width 18 height 18
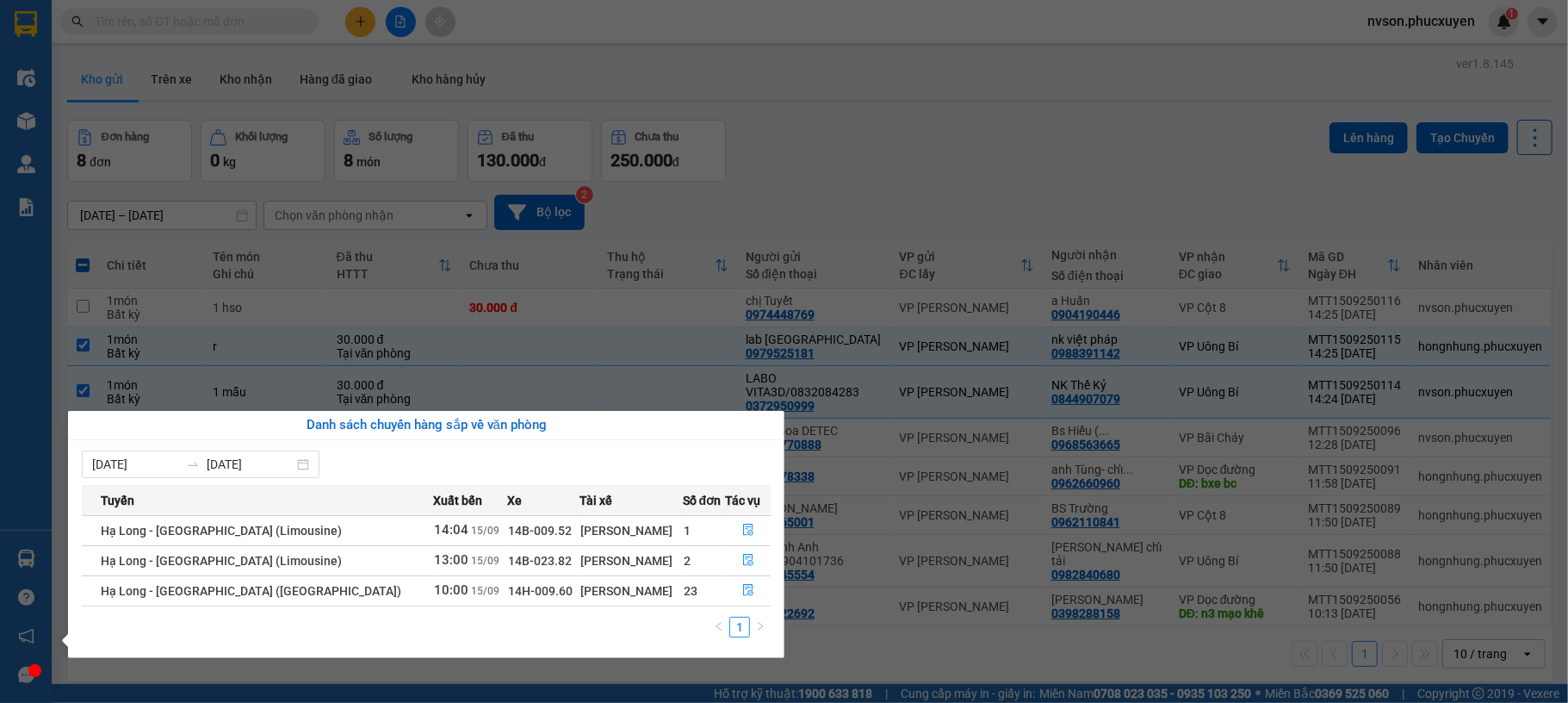
click at [907, 98] on section "Kết quả tìm kiếm ( 0 ) Bộ lọc No Data nvson.phucxuyen 1 Điều hành xe Kho hàng m…" at bounding box center [784, 352] width 1568 height 703
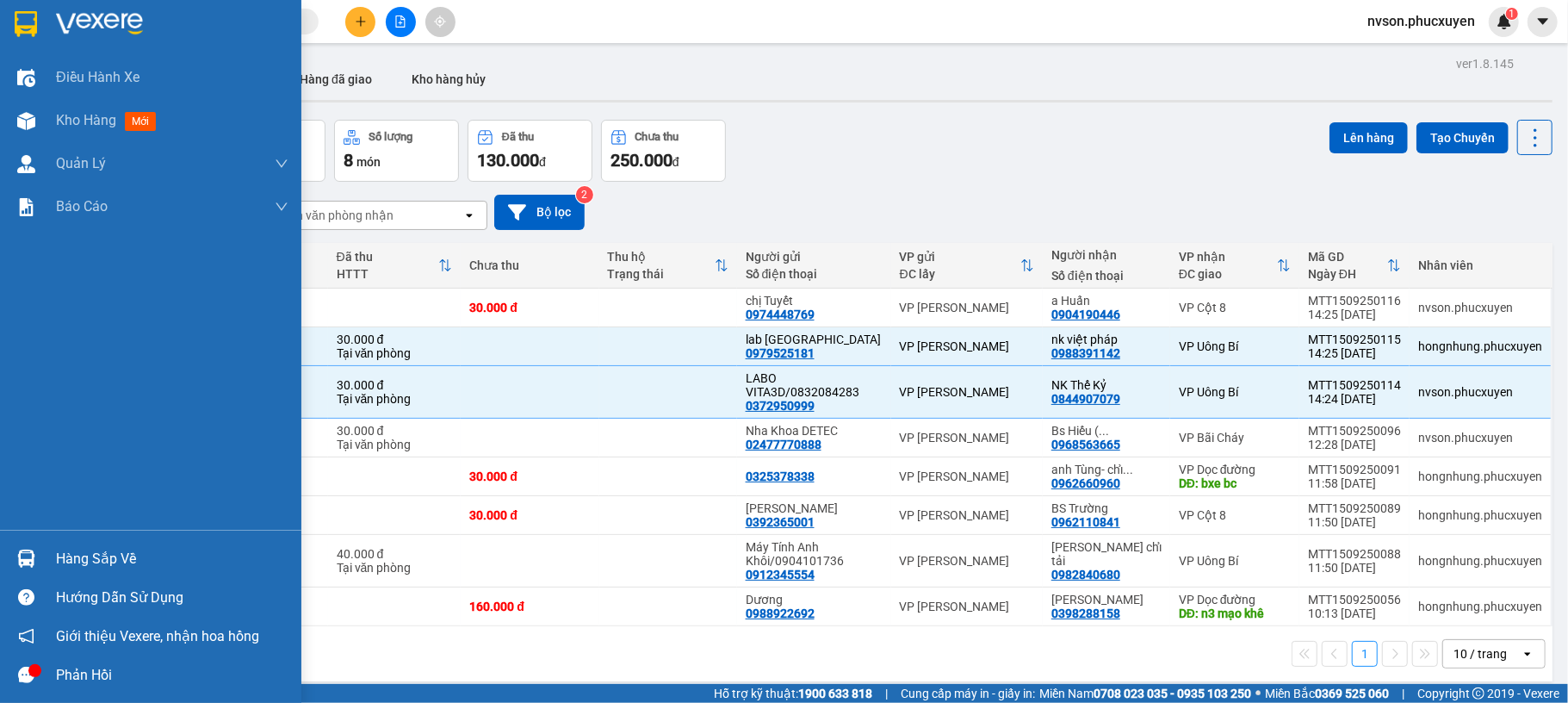
click at [38, 545] on div at bounding box center [26, 559] width 30 height 30
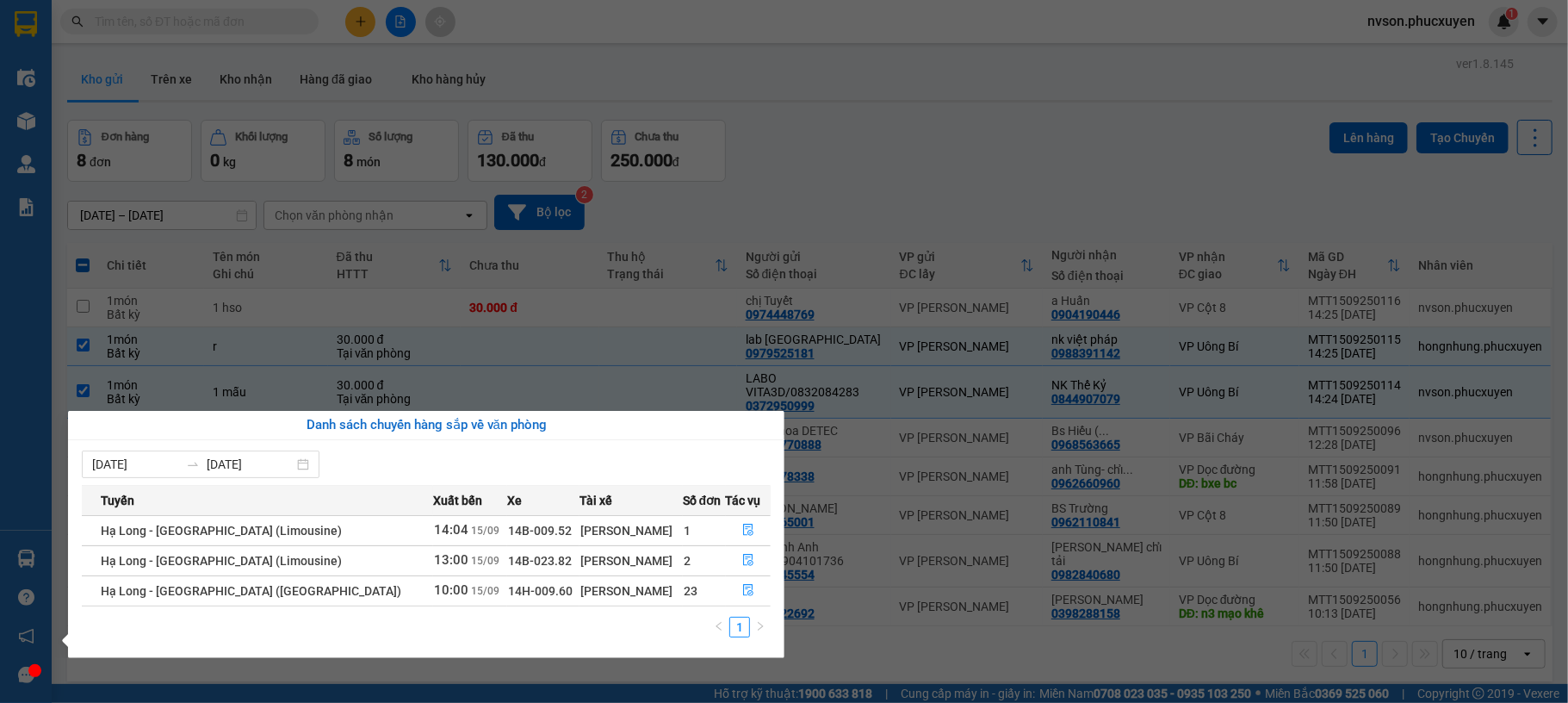
click at [962, 212] on section "Kết quả tìm kiếm ( 0 ) Bộ lọc No Data nvson.phucxuyen 1 Điều hành xe Kho hàng m…" at bounding box center [784, 352] width 1568 height 703
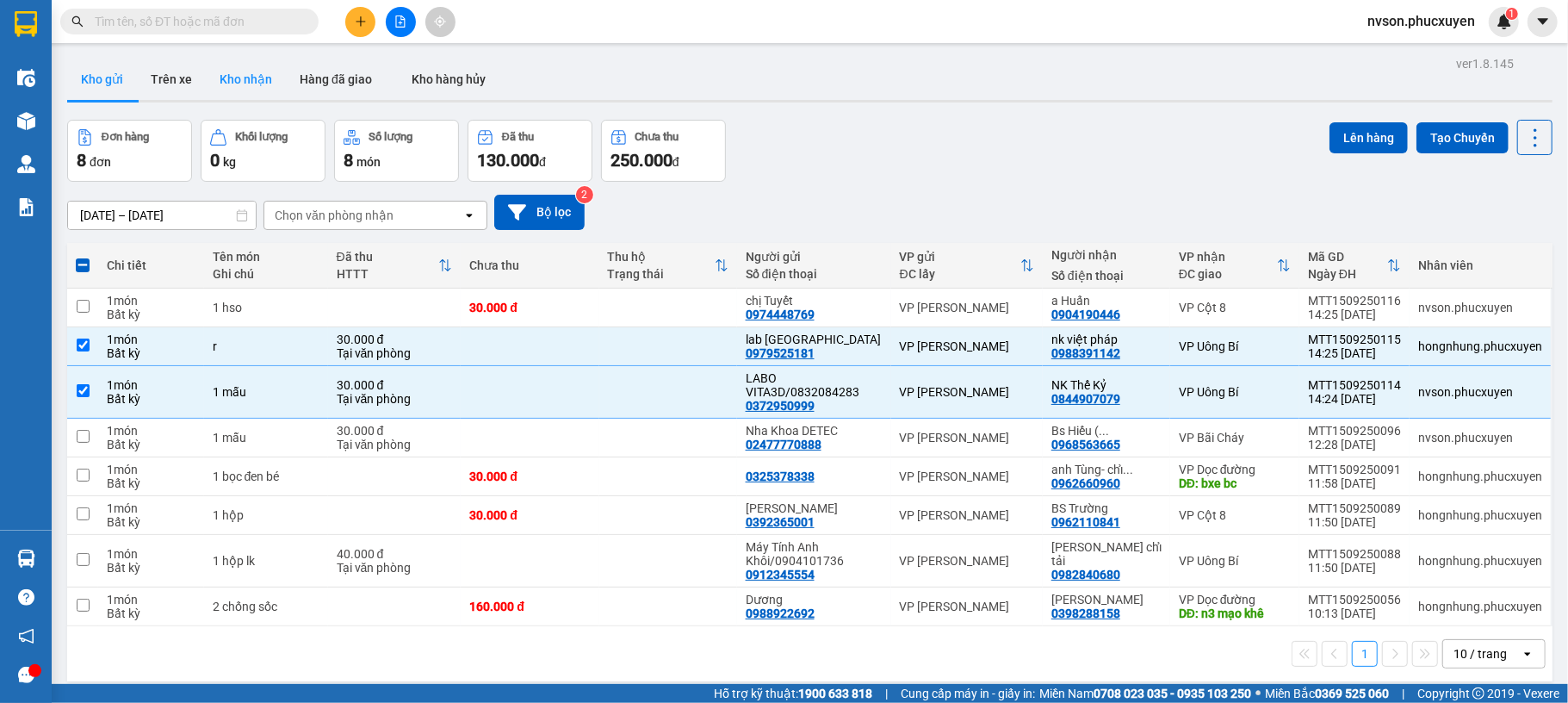
click at [238, 80] on button "Kho nhận" at bounding box center [245, 79] width 80 height 42
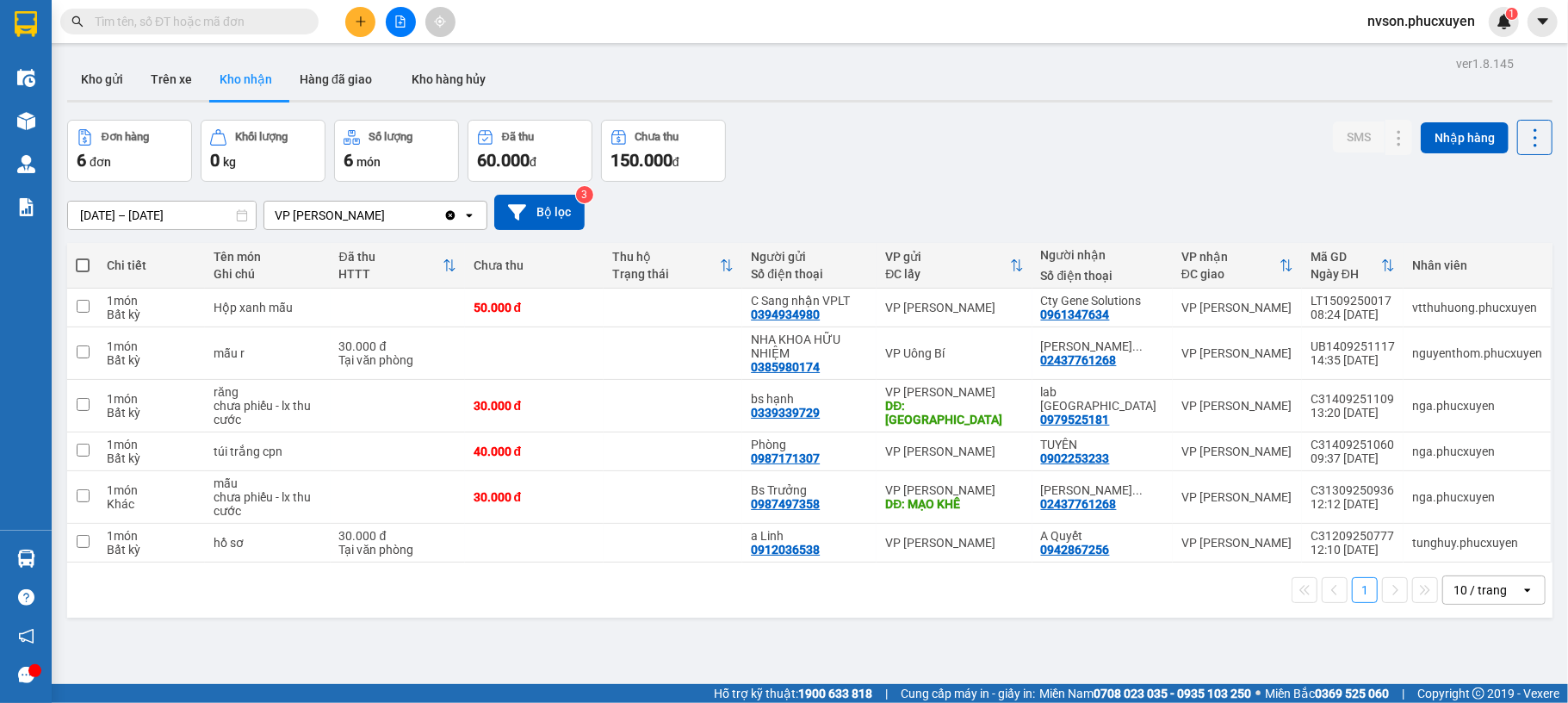
click at [965, 160] on div "Đơn hàng 6 đơn Khối lượng 0 kg Số lượng 6 món Đã thu 60.000 đ Chưa thu 150.000 …" at bounding box center [810, 151] width 1486 height 62
click at [403, 28] on button at bounding box center [401, 22] width 30 height 30
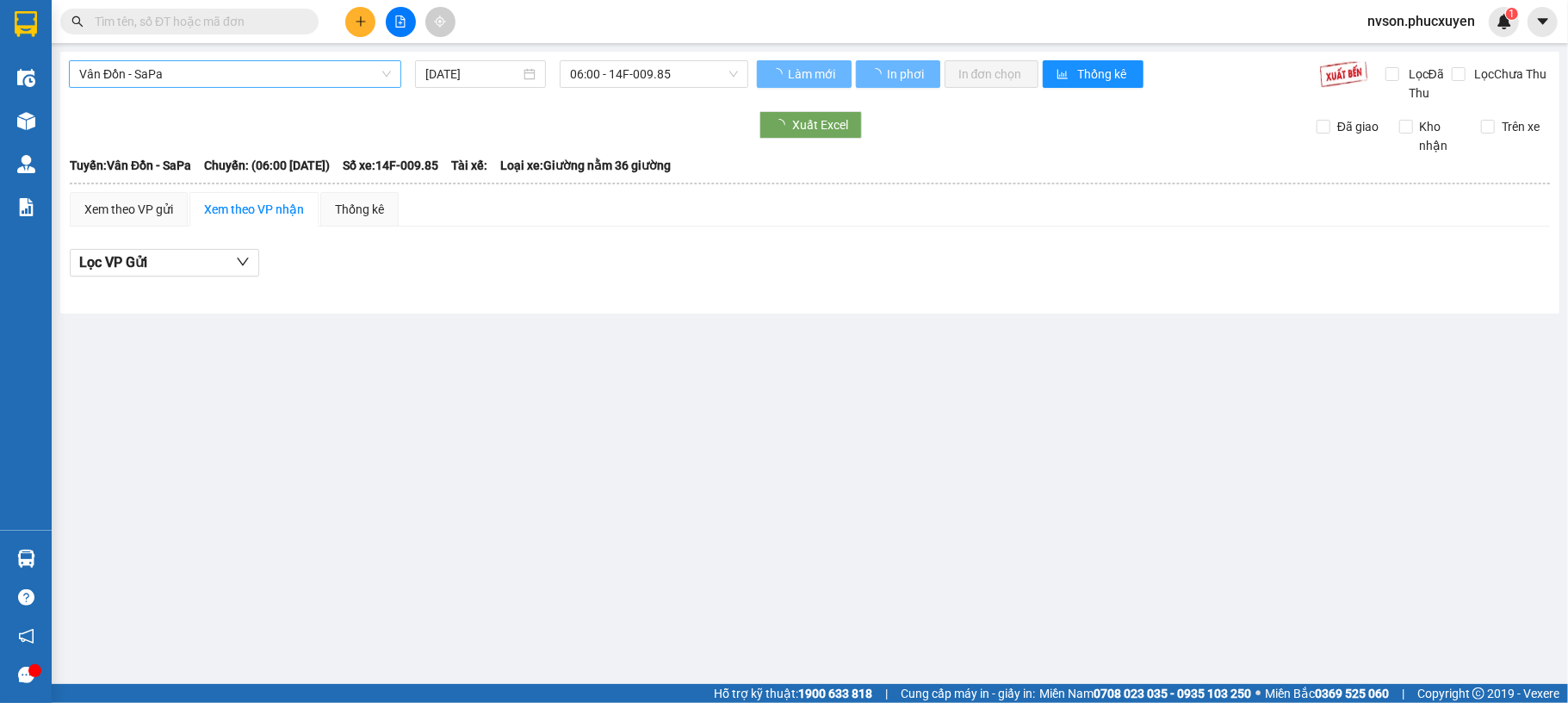
click at [319, 77] on span "Vân Đồn - SaPa" at bounding box center [235, 74] width 312 height 26
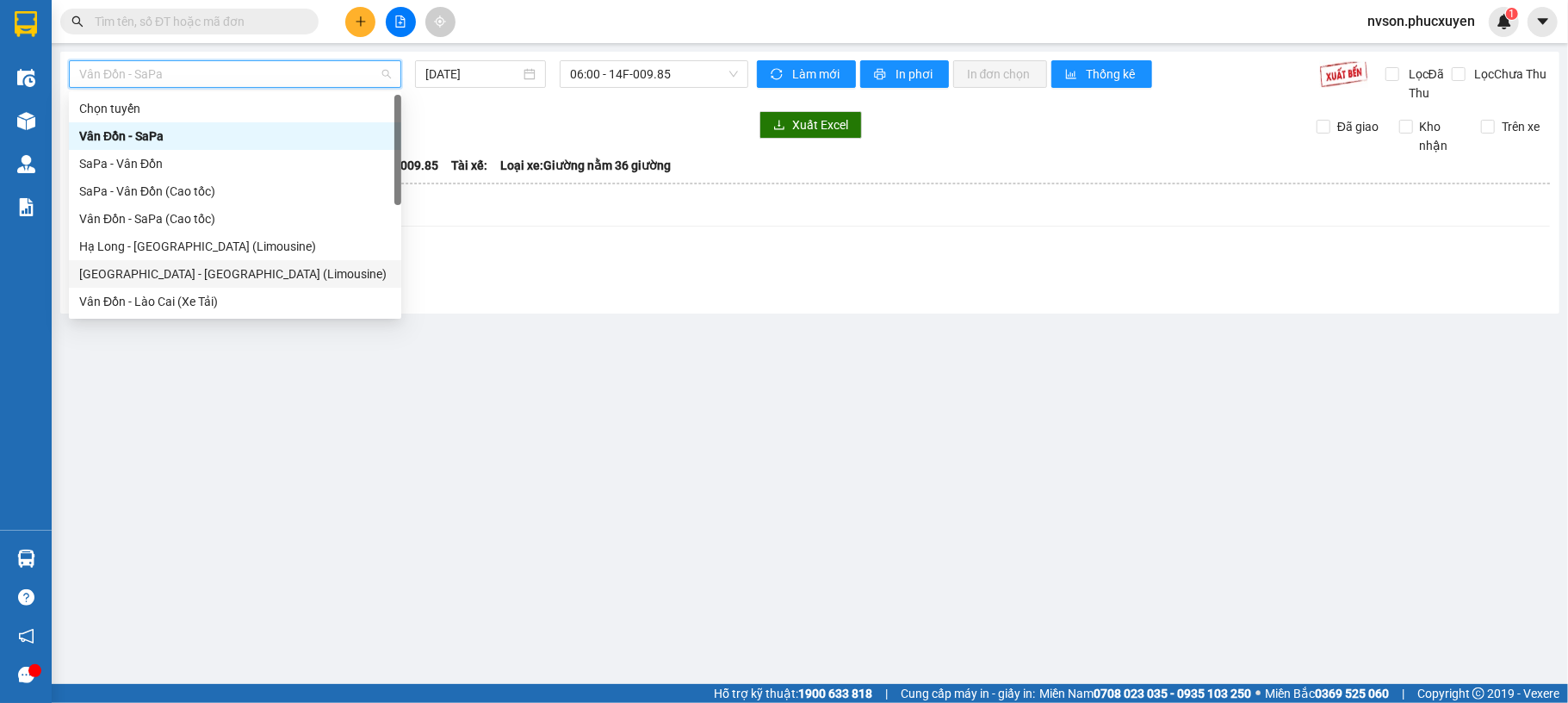
click at [277, 260] on div "[GEOGRAPHIC_DATA] - [GEOGRAPHIC_DATA] (Limousine)" at bounding box center [234, 274] width 332 height 28
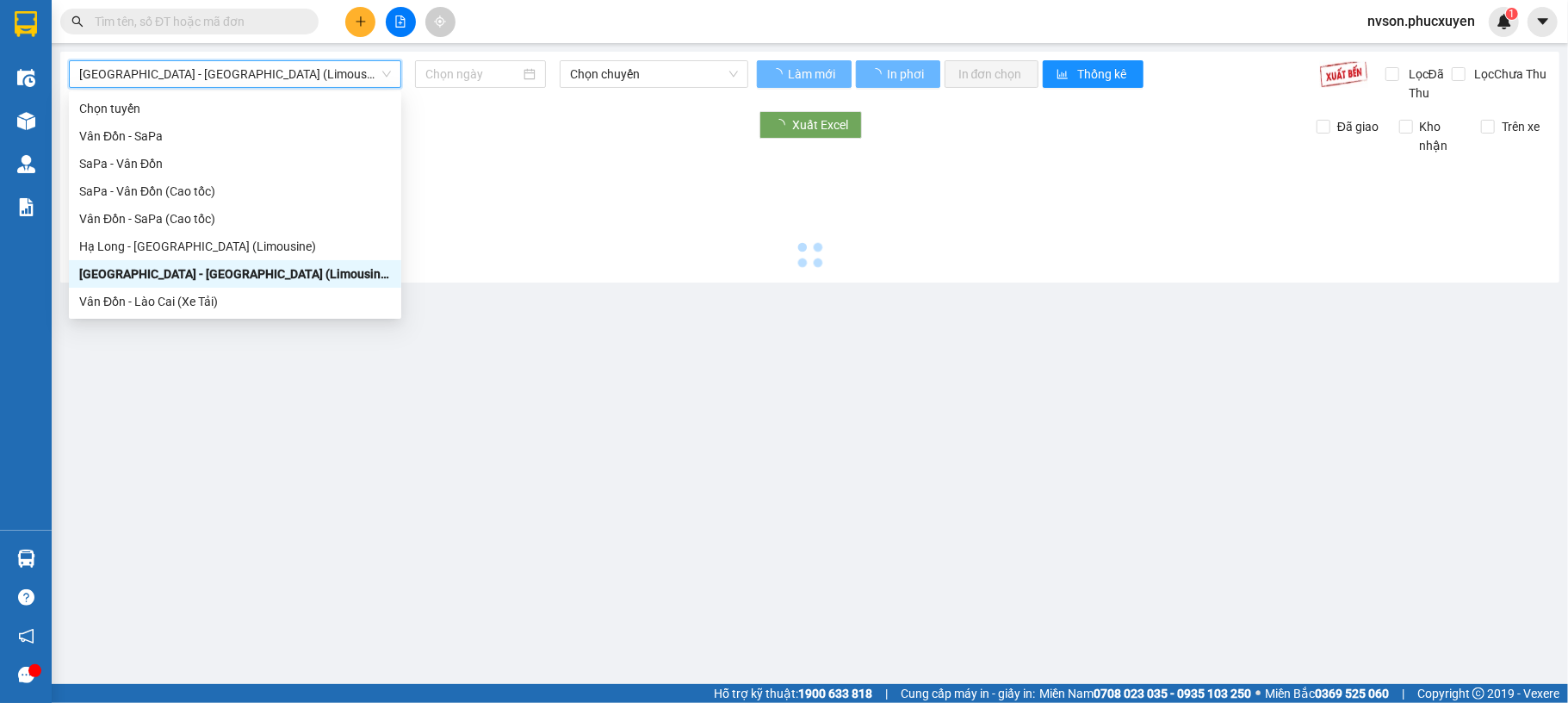
type input "[DATE]"
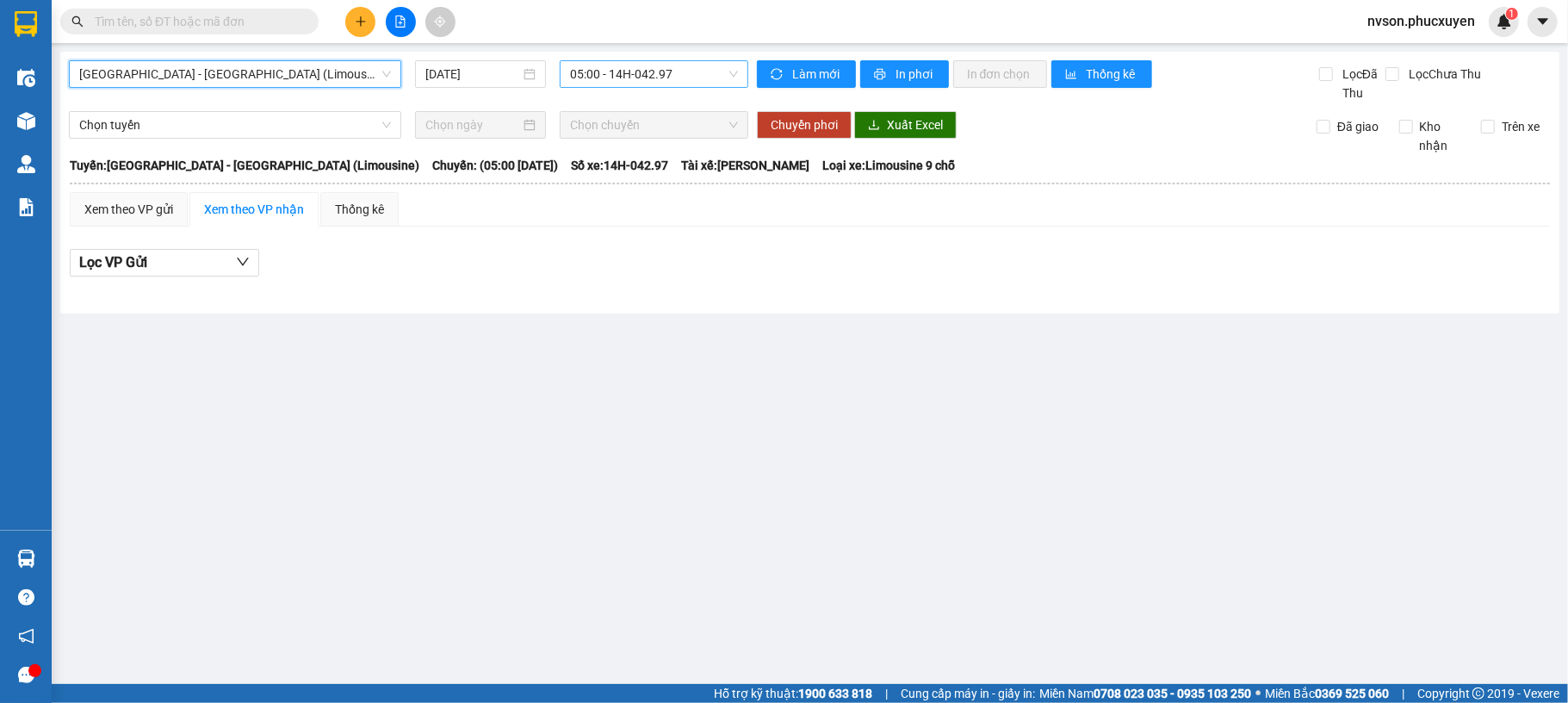
click at [583, 72] on span "05:00 - 14H-042.97" at bounding box center [654, 74] width 168 height 26
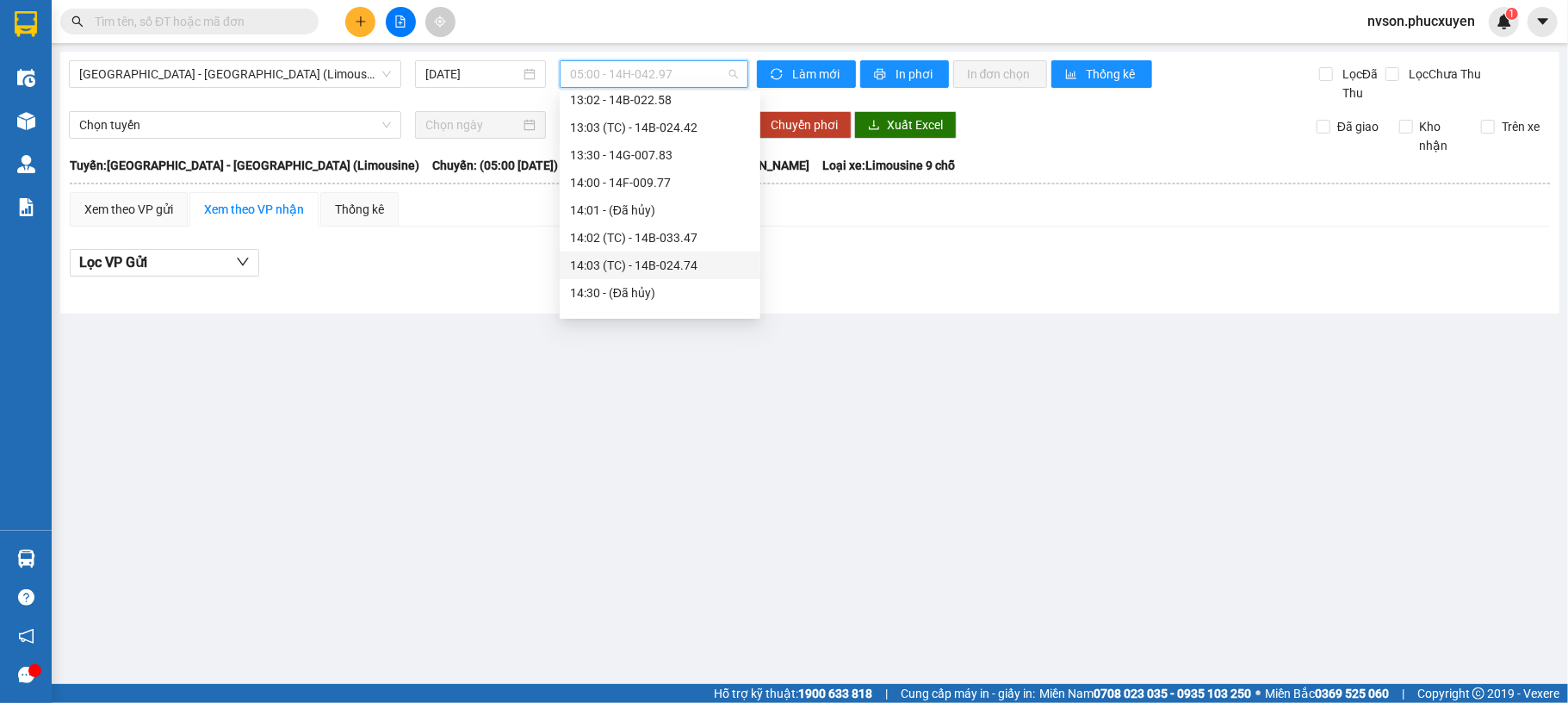
scroll to position [1035, 0]
click at [665, 224] on div "15:00 - NEW14A-355.27" at bounding box center [660, 232] width 180 height 19
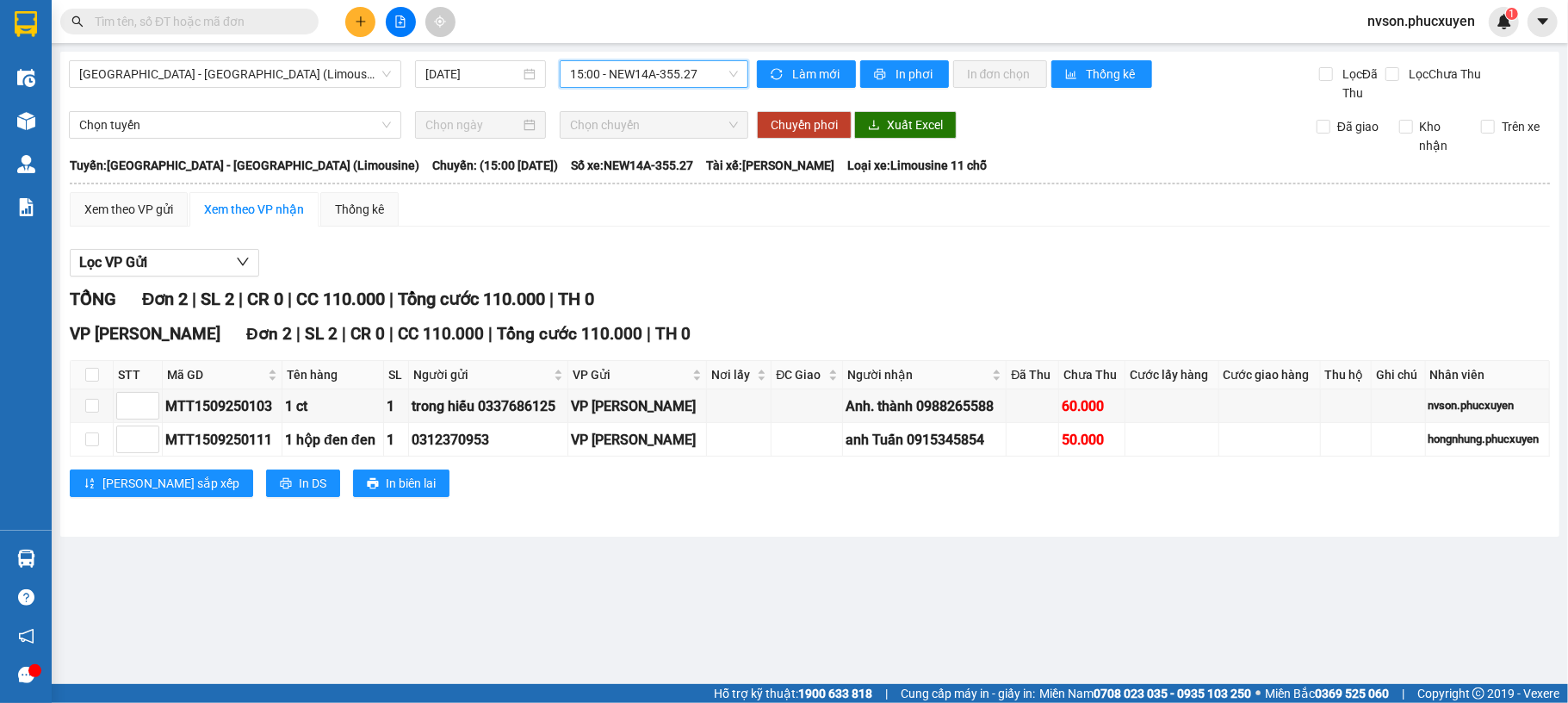
click at [738, 74] on div "15:00 - NEW14A-355.27" at bounding box center [654, 74] width 189 height 28
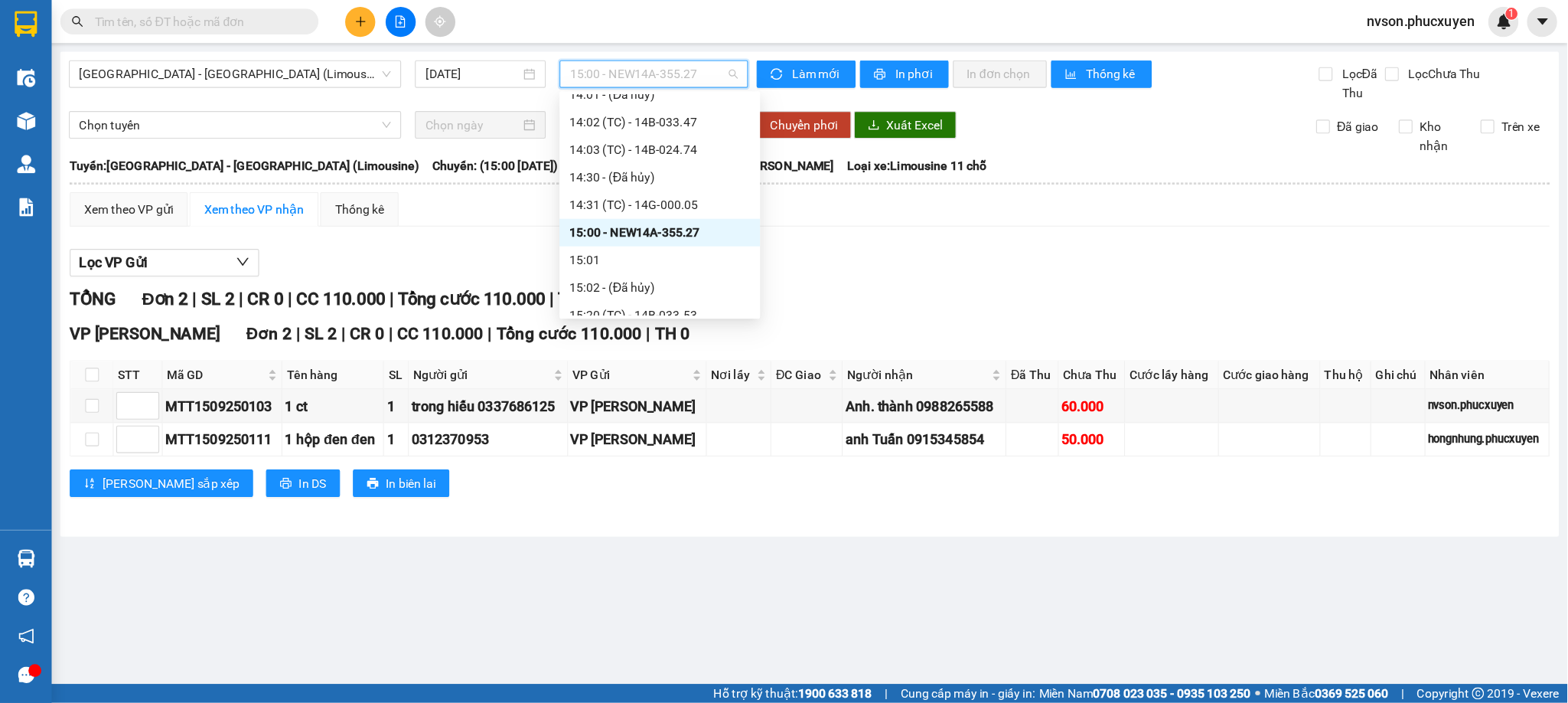
scroll to position [816, 0]
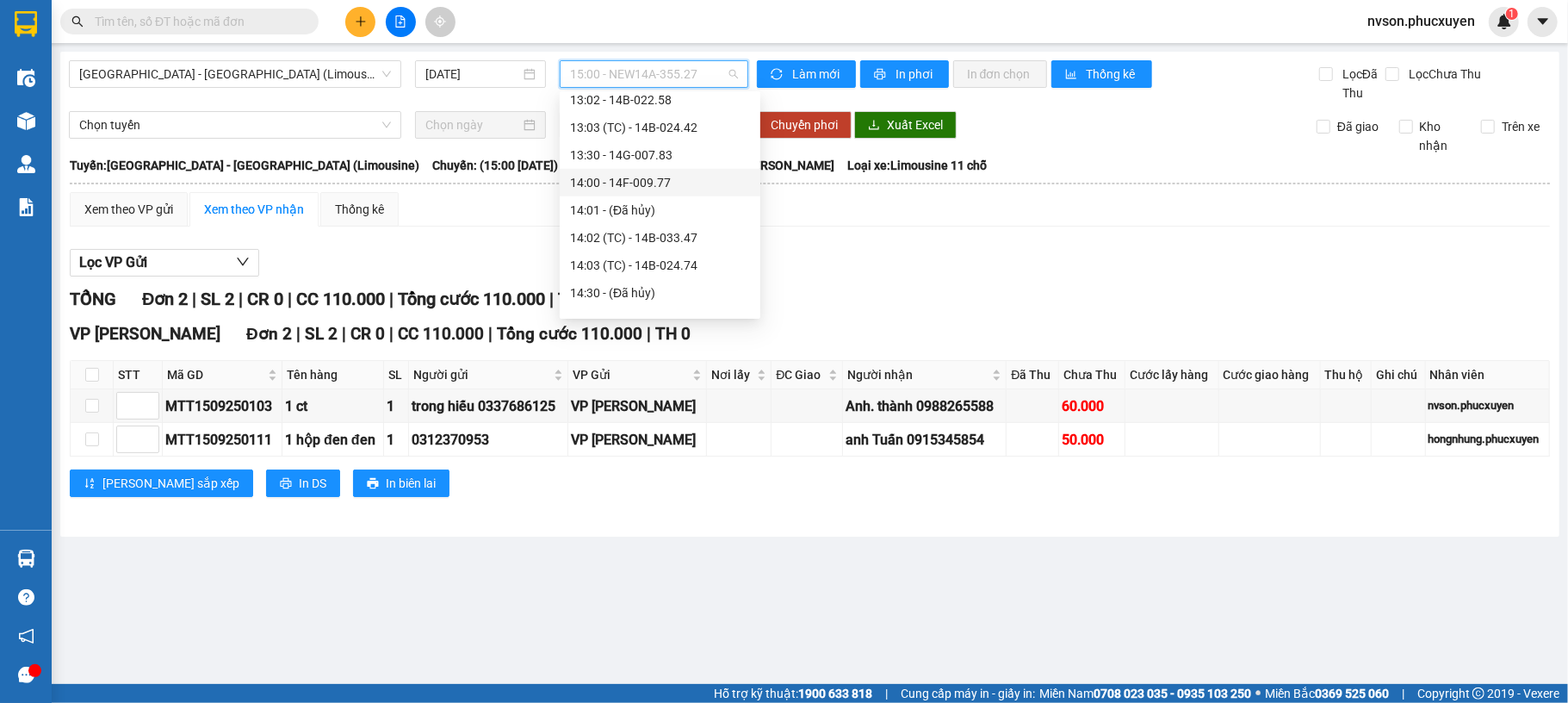
click at [688, 180] on div "14:00 - 14F-009.77" at bounding box center [660, 182] width 180 height 19
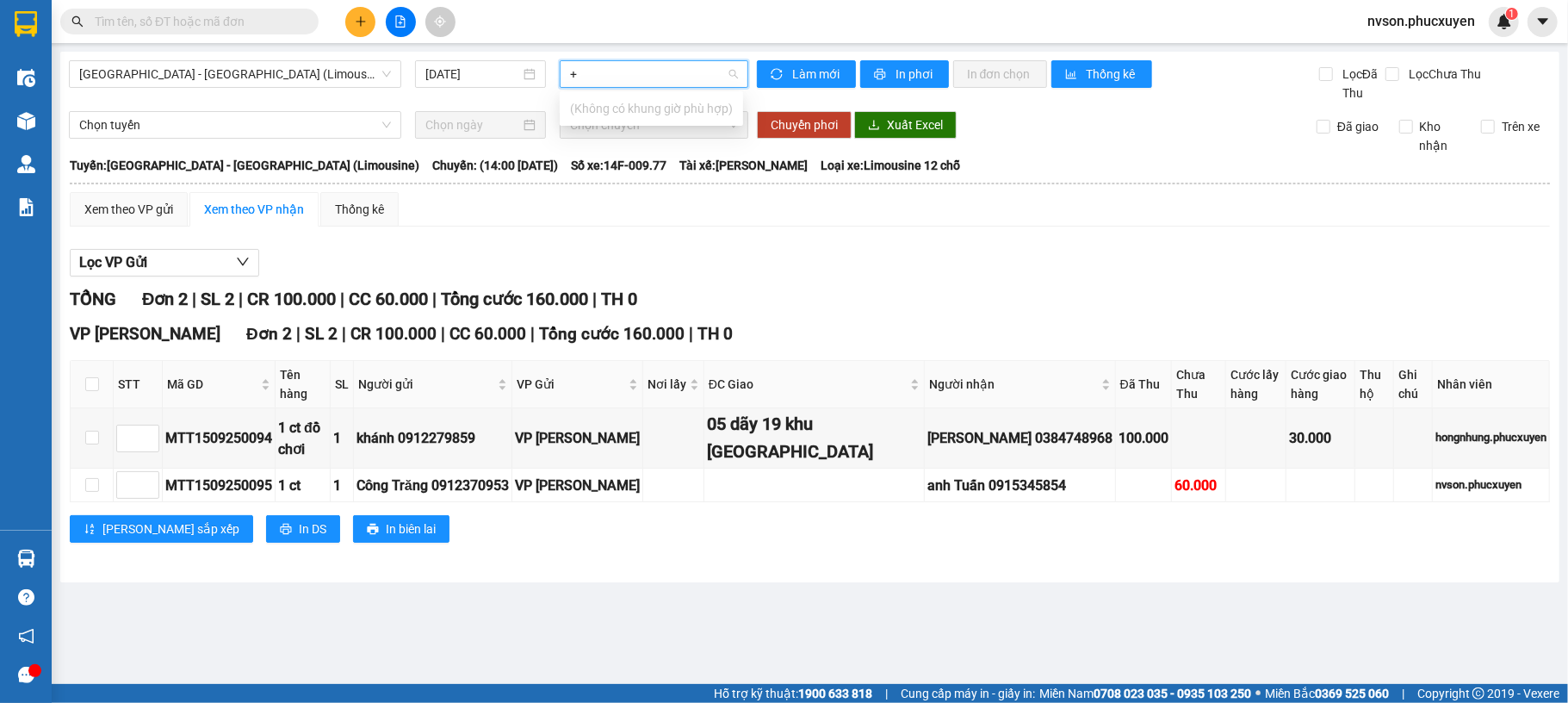
type input "+"
click at [916, 284] on div "Lọc VP Gửi TỔNG Đơn 2 | SL 2 | CR 100.000 | CC 60.000 | Tổng cước 160.000 | TH…" at bounding box center [810, 402] width 1481 height 324
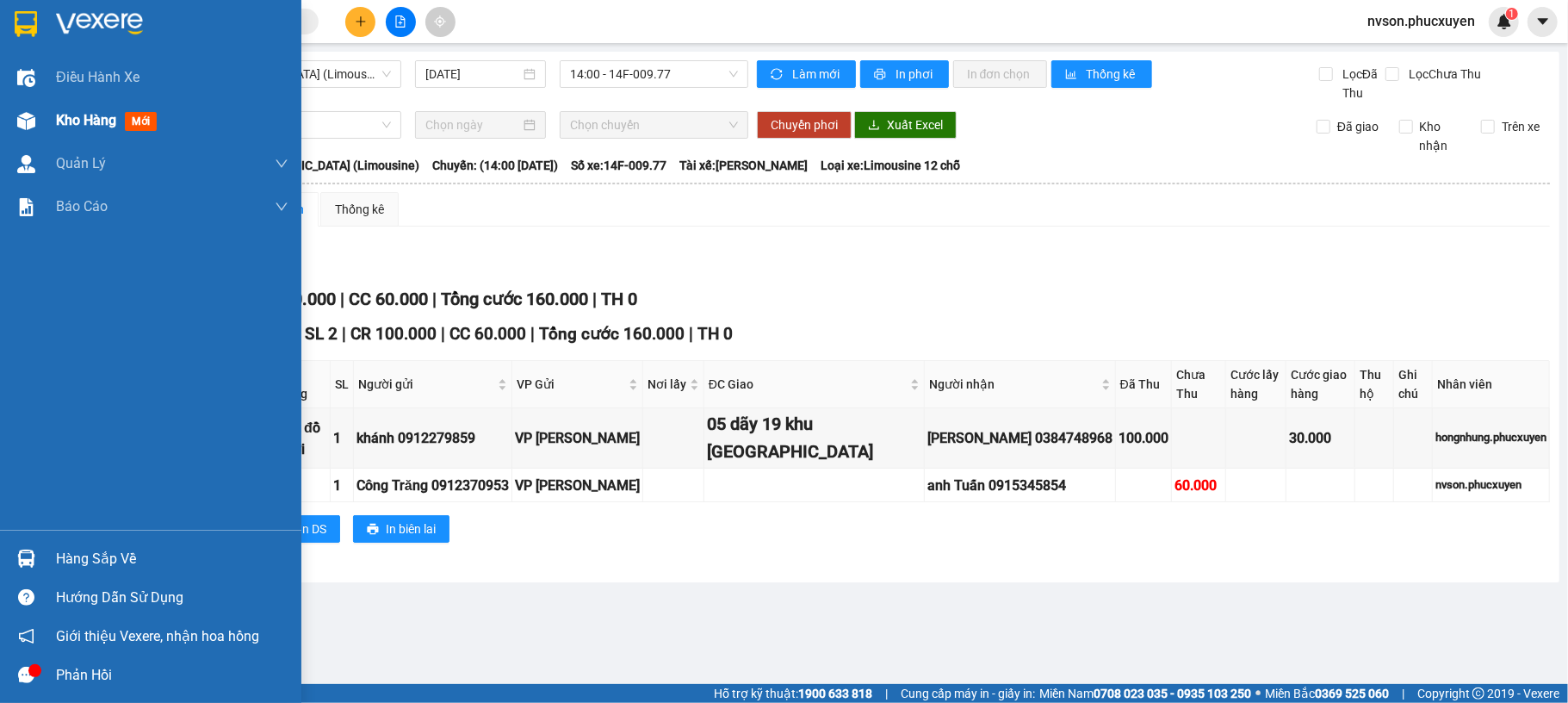
click at [12, 110] on div at bounding box center [26, 121] width 30 height 30
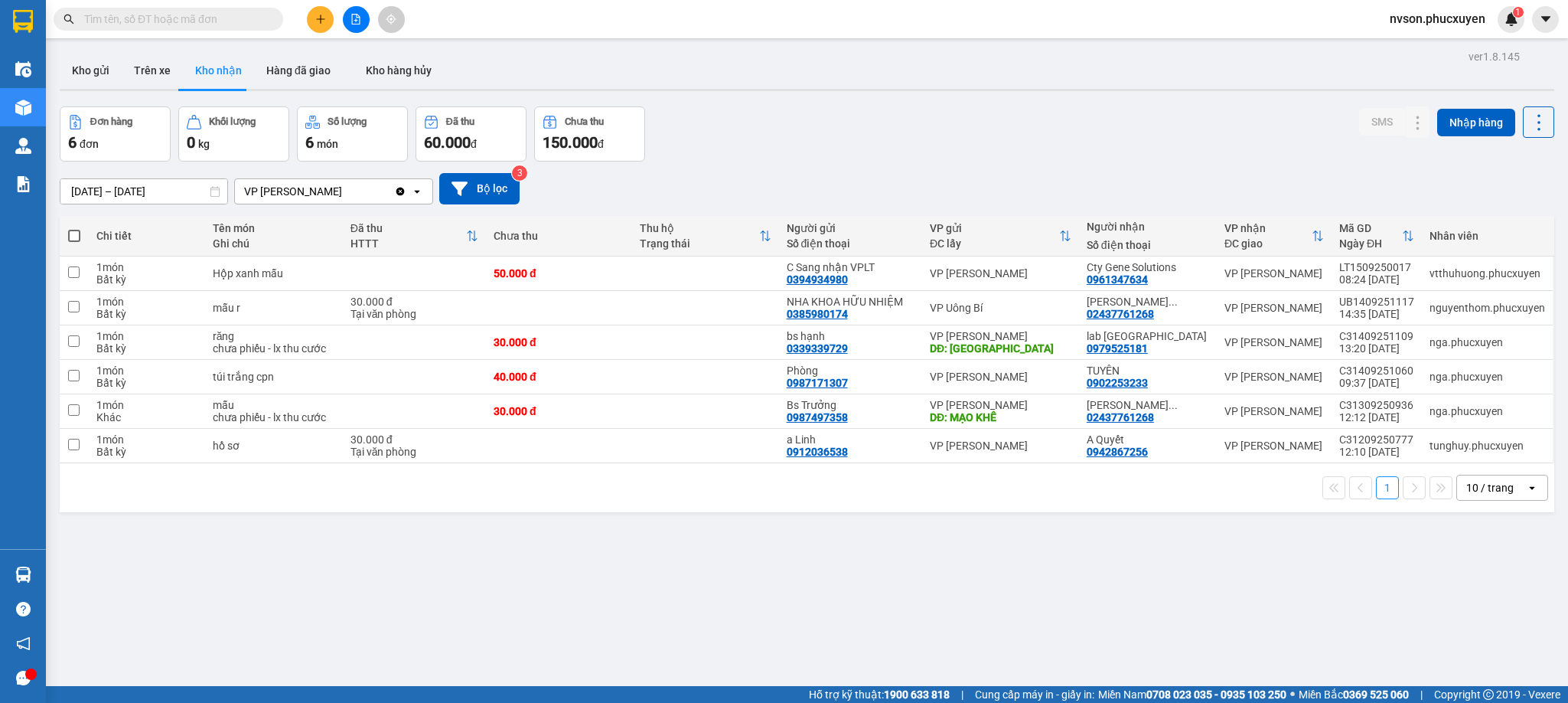
drag, startPoint x: 693, startPoint y: 3, endPoint x: 1052, endPoint y: 124, distance: 378.8
click at [1052, 124] on div "Đơn hàng 6 đơn Khối lượng 0 kg Số lượng 6 món Đã thu 60.000 đ Chưa thu 150.000 …" at bounding box center [807, 134] width 1495 height 55
click at [1393, 20] on span "nvson.phucxuyen" at bounding box center [1437, 19] width 120 height 19
click at [1393, 47] on span "Đăng xuất" at bounding box center [1445, 47] width 87 height 17
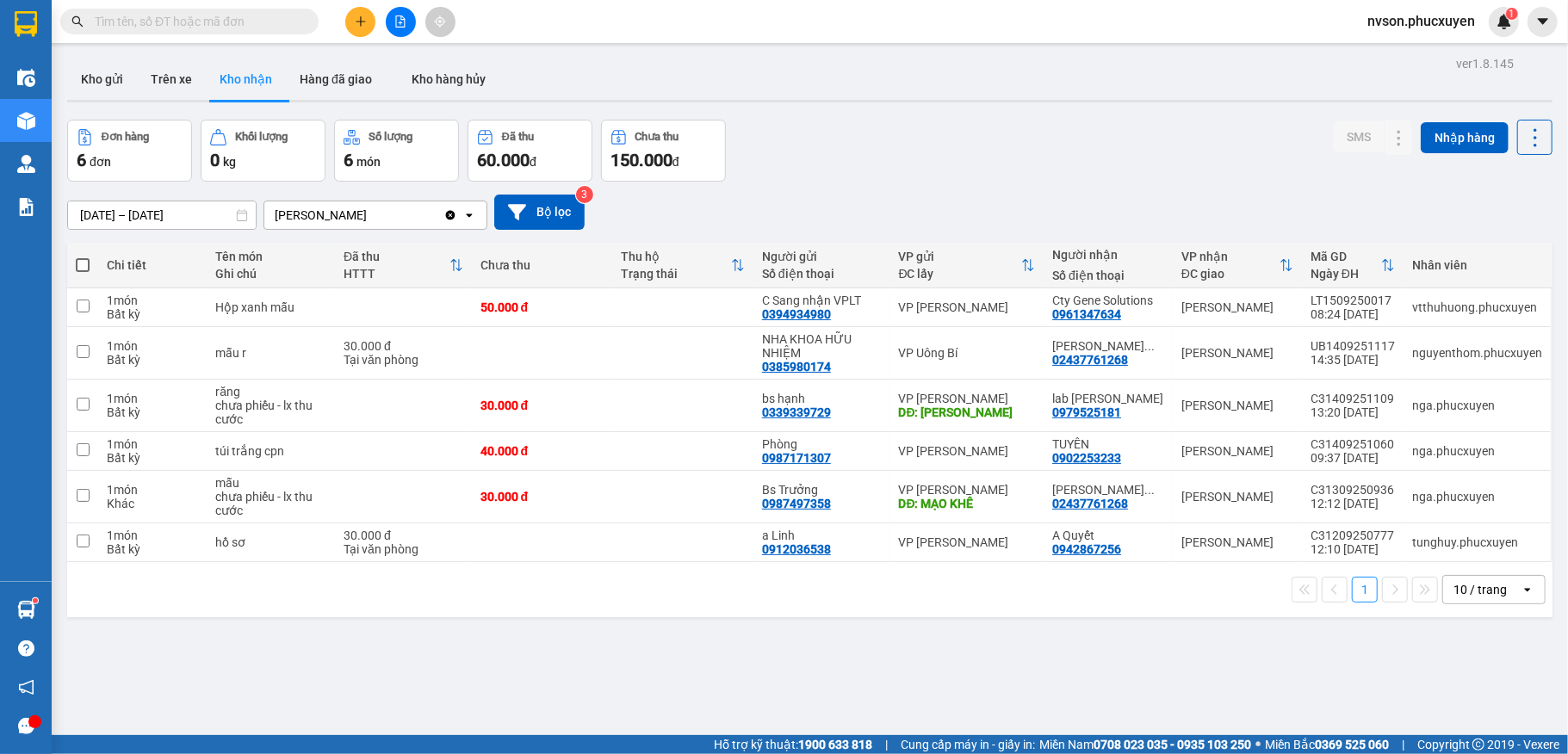
click at [222, 28] on input "text" at bounding box center [196, 21] width 203 height 19
paste input "0904190446"
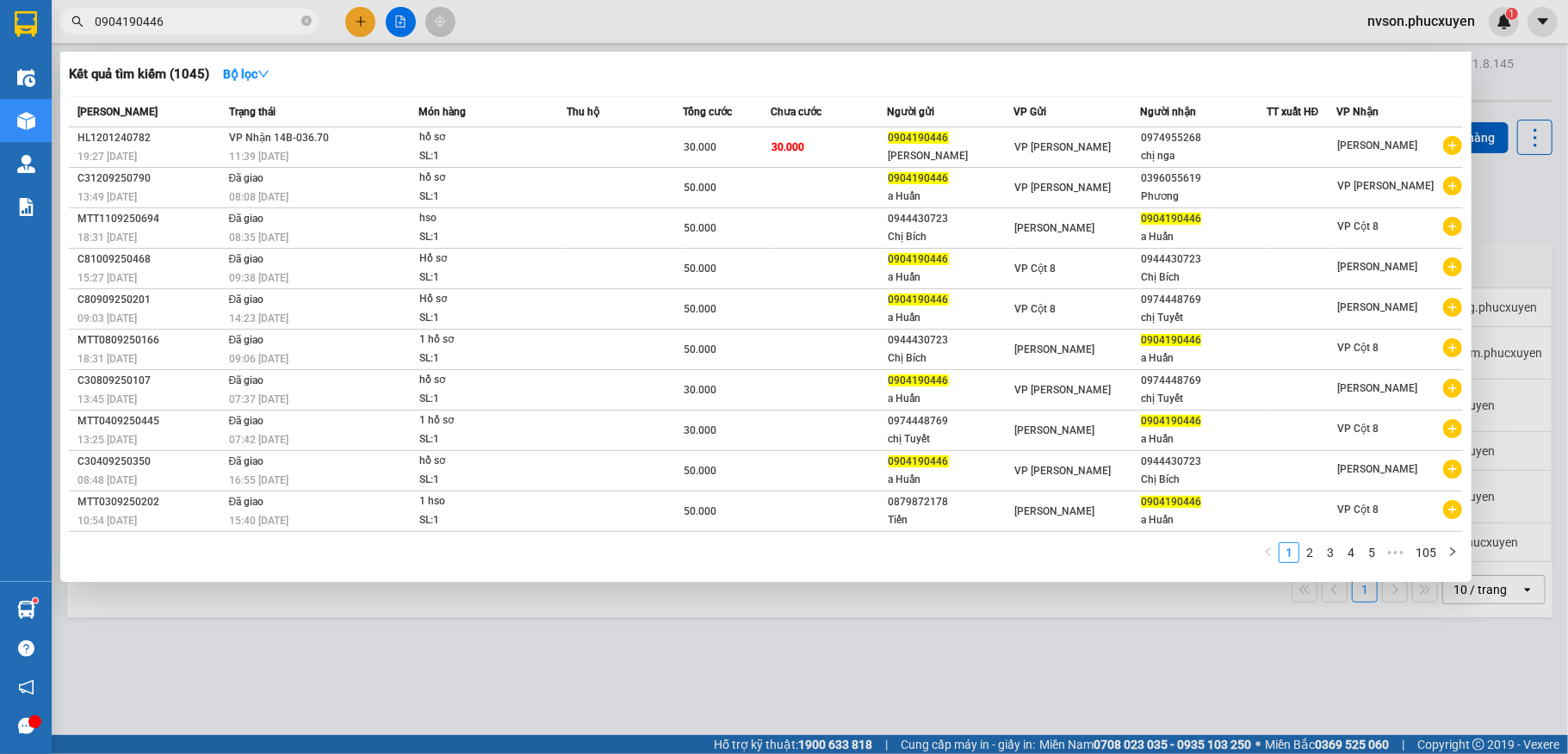
type input "0904190446"
click at [355, 19] on div at bounding box center [784, 377] width 1568 height 754
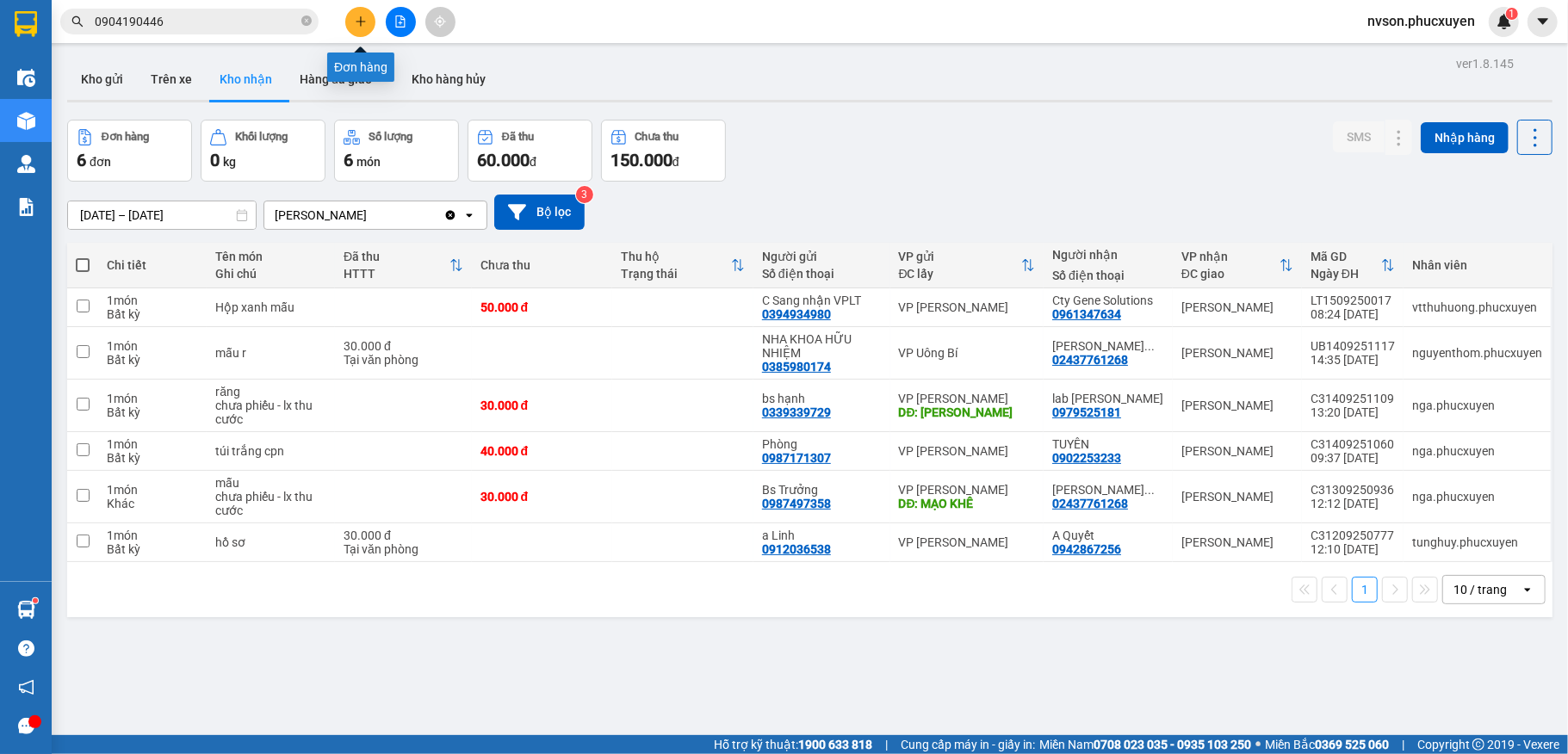
click at [358, 19] on icon "plus" at bounding box center [361, 22] width 12 height 12
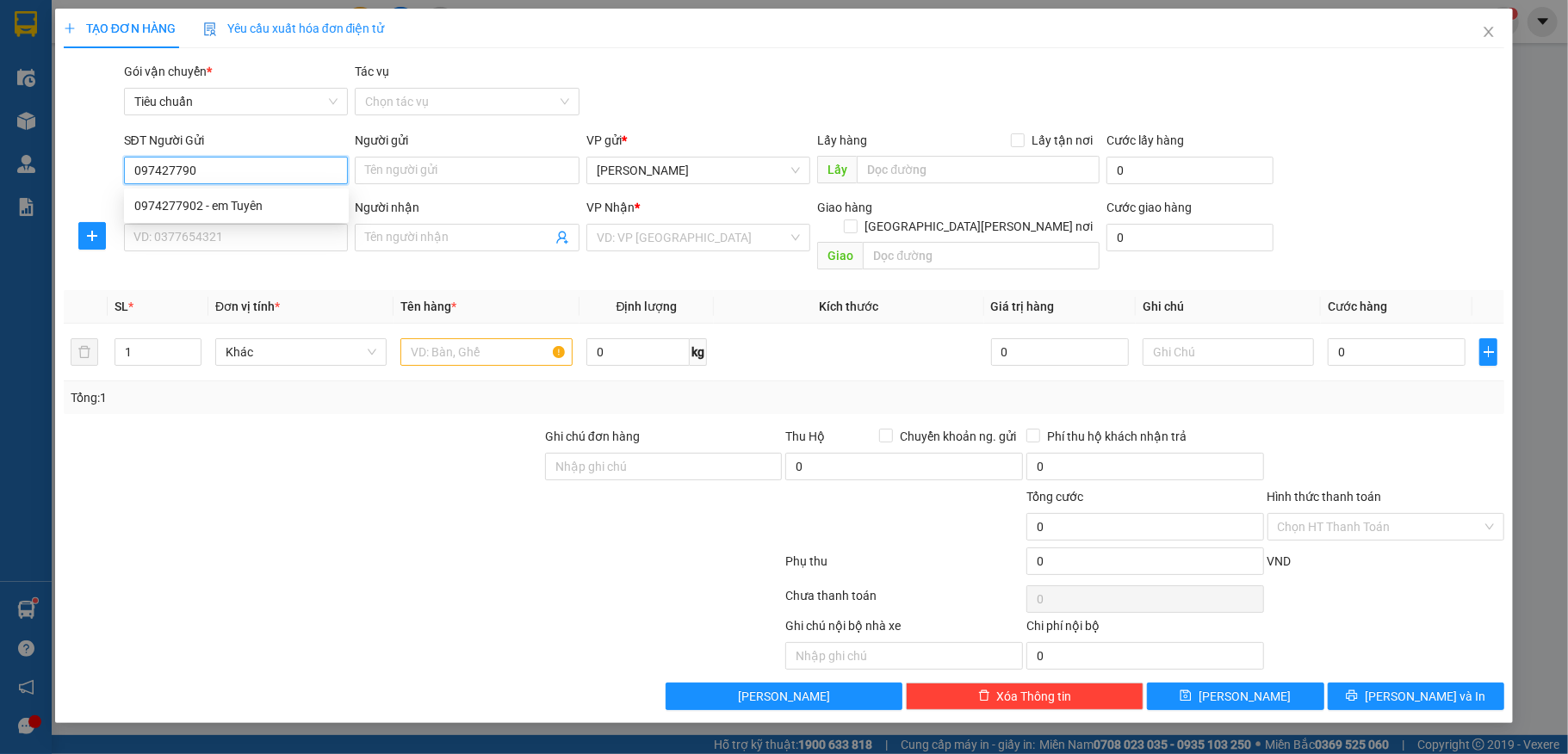
type input "0974277902"
click at [215, 212] on div "0974277902 - em Tuyên" at bounding box center [236, 205] width 204 height 19
type input "em [GEOGRAPHIC_DATA]"
type input "0974277902"
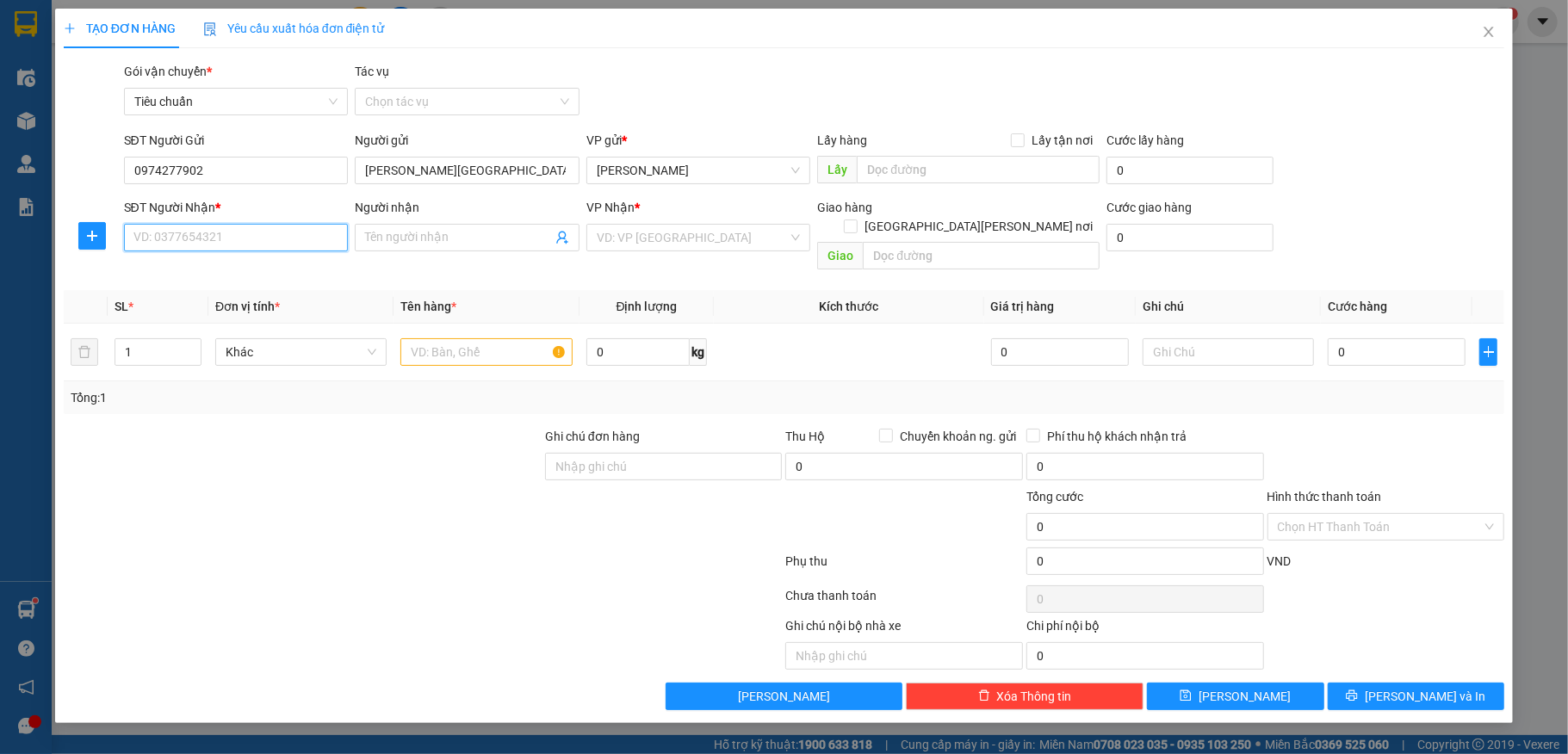
click at [217, 234] on input "SĐT Người Nhận *" at bounding box center [236, 238] width 225 height 28
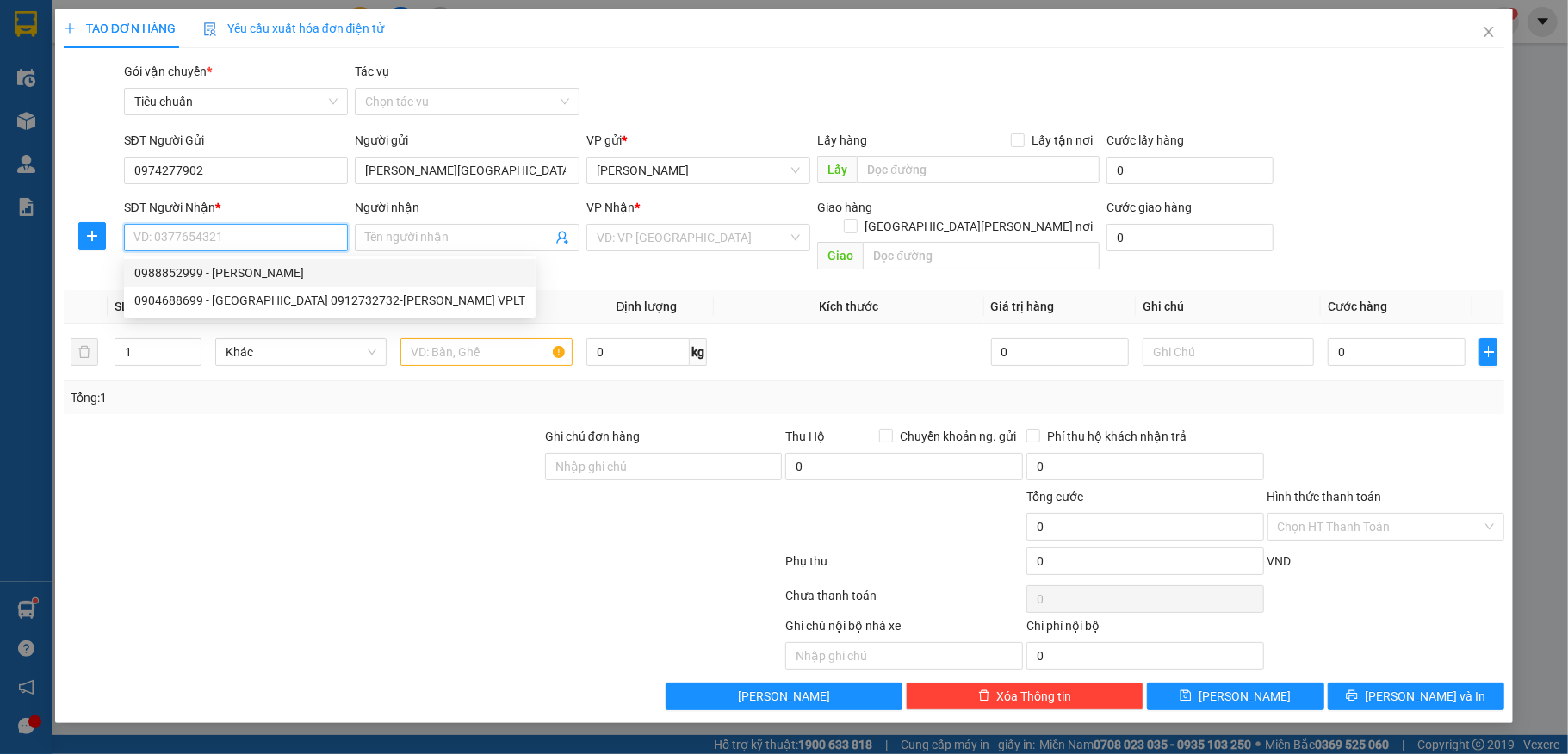
click at [267, 272] on div "0988852999 - Tùng Anh" at bounding box center [329, 273] width 391 height 19
type input "0988852999"
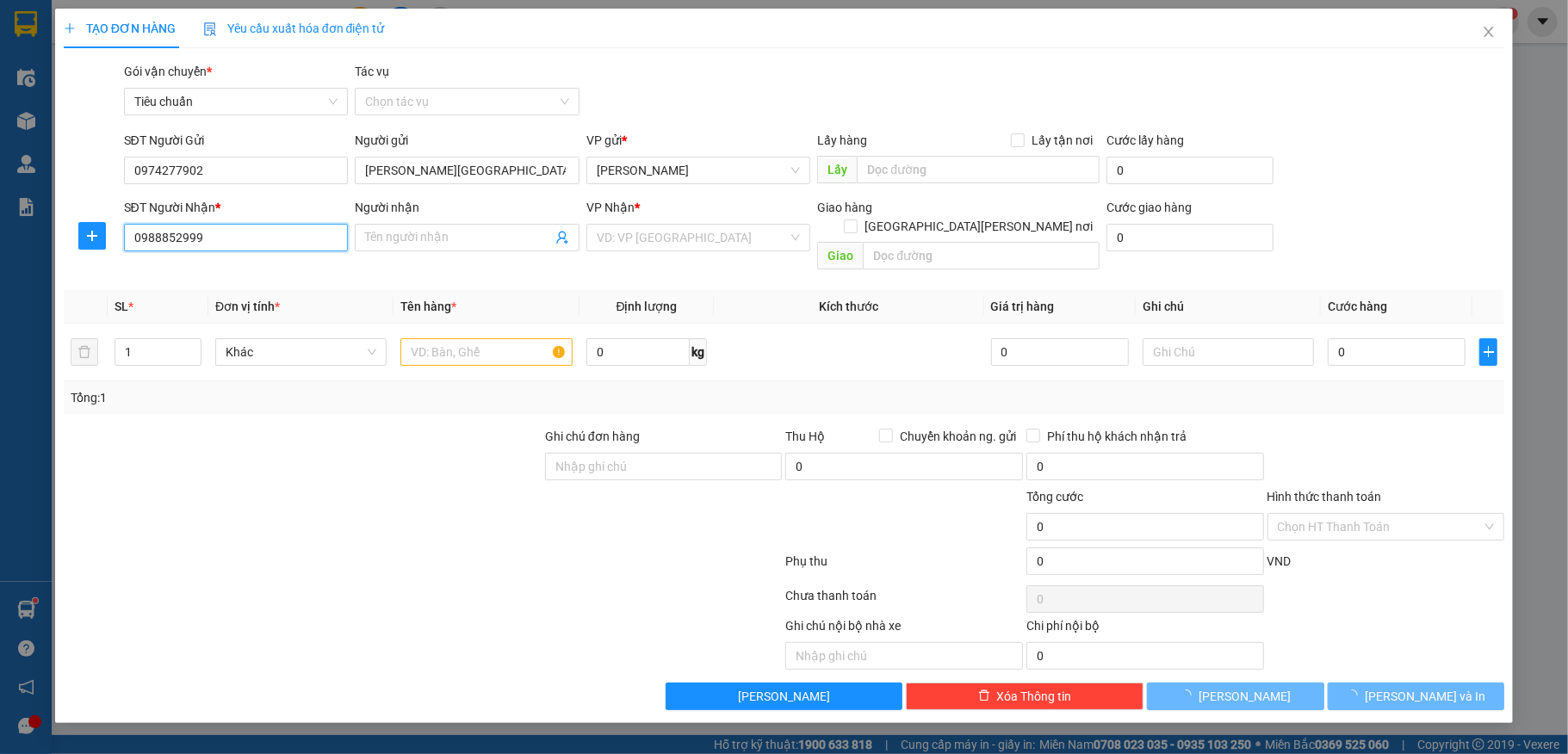
type input "[PERSON_NAME]"
type input "NGã 3 Sông Khoai"
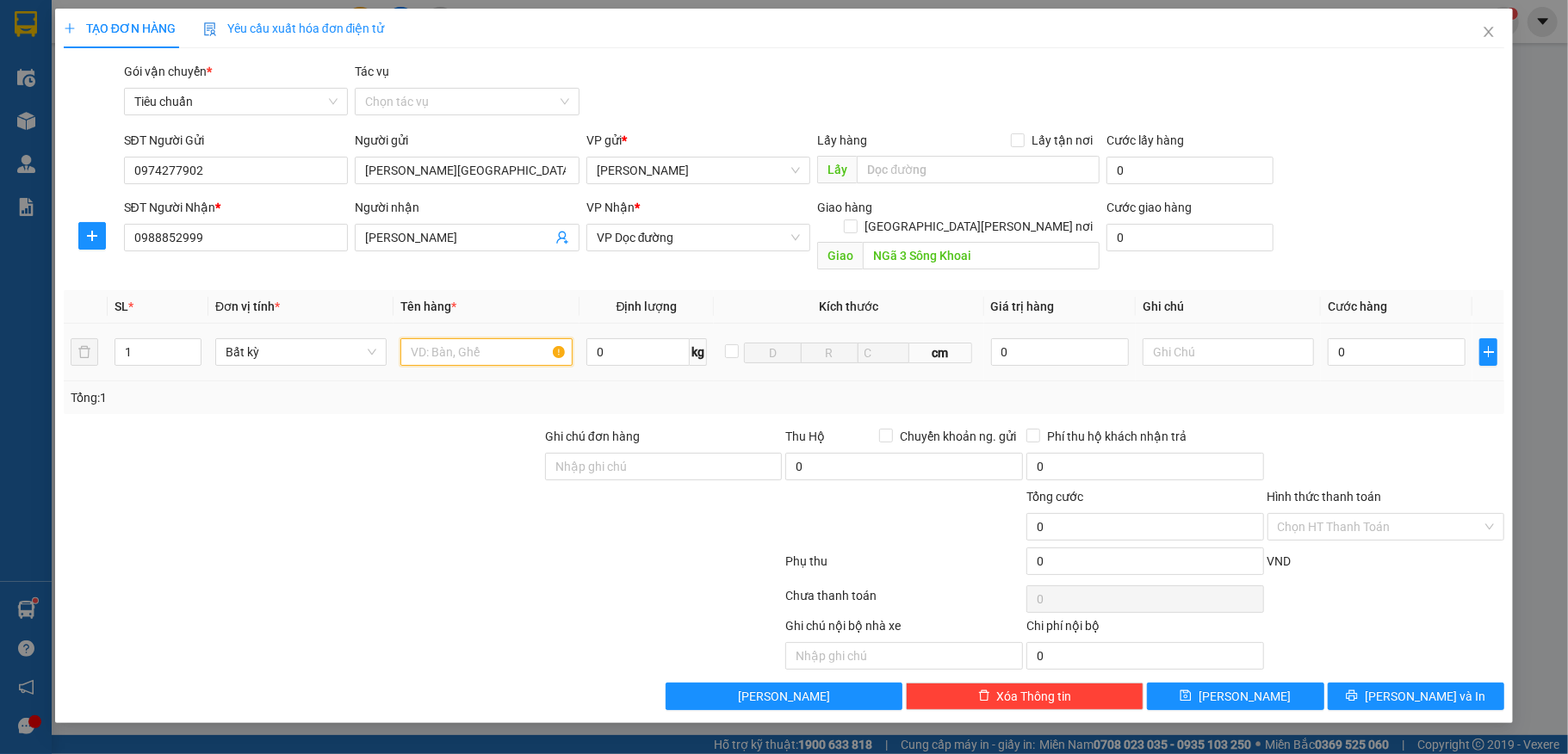
click at [434, 339] on input "text" at bounding box center [486, 352] width 172 height 28
type input "1 ct"
click at [1365, 338] on input "0" at bounding box center [1396, 352] width 138 height 28
type input "40"
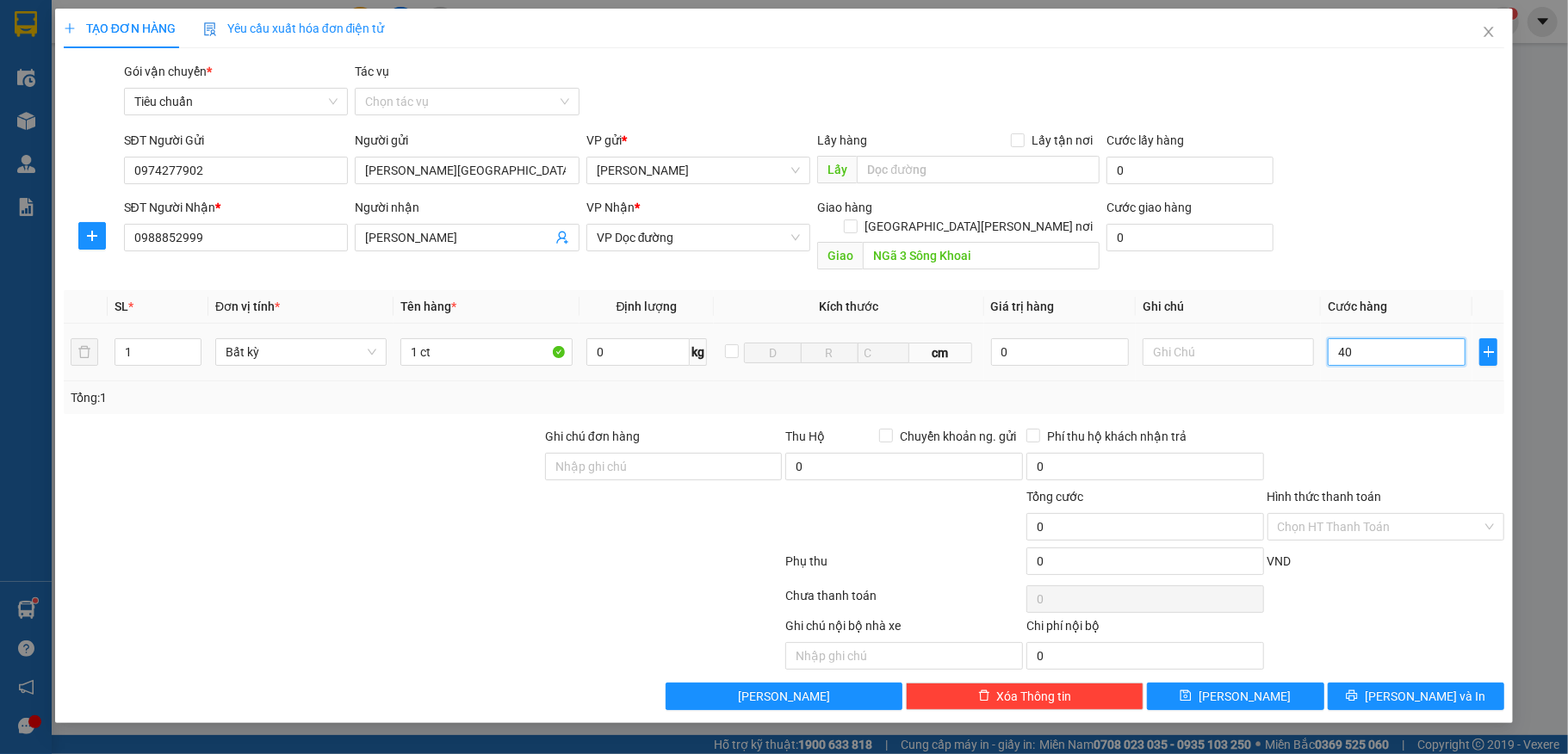
type input "40"
type input "40.000"
click at [1375, 213] on div "SĐT Người Nhận * 0988852999 Người nhận Tùng Anh VP Nhận * VP Dọc đường Giao hàn…" at bounding box center [815, 238] width 1388 height 79
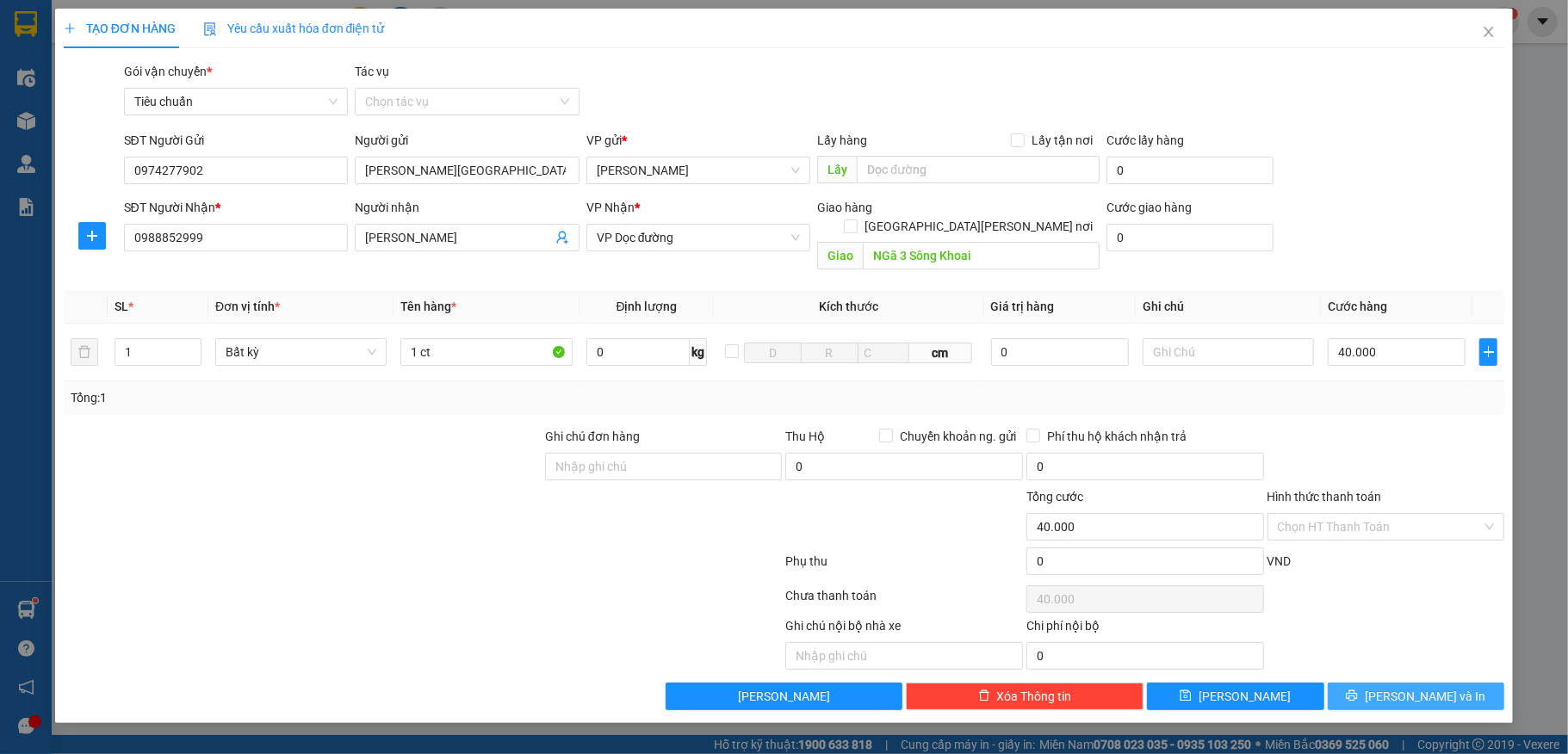
click at [1367, 683] on button "[PERSON_NAME] và In" at bounding box center [1416, 696] width 178 height 28
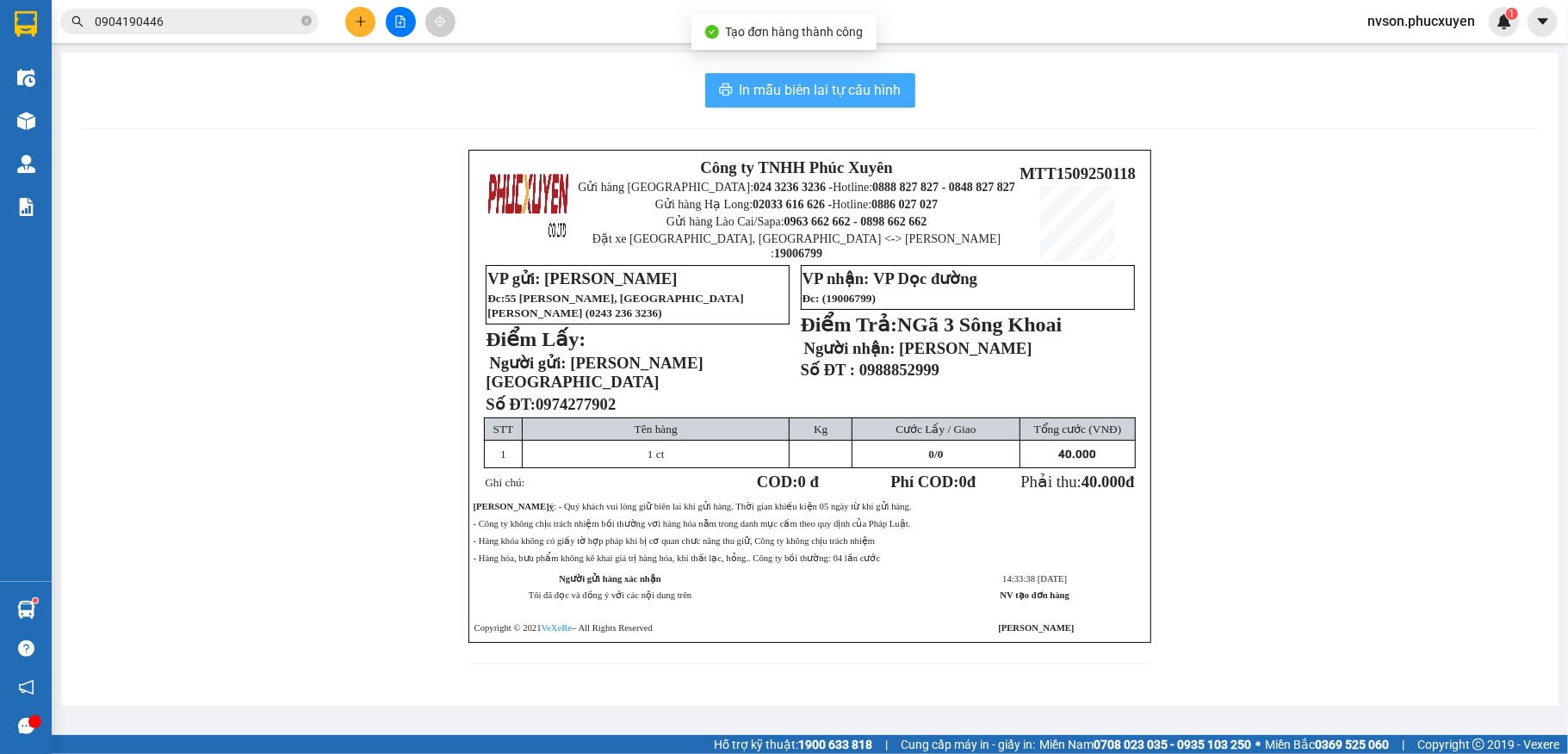
click at [790, 81] on span "In mẫu biên lai tự cấu hình" at bounding box center [821, 90] width 162 height 22
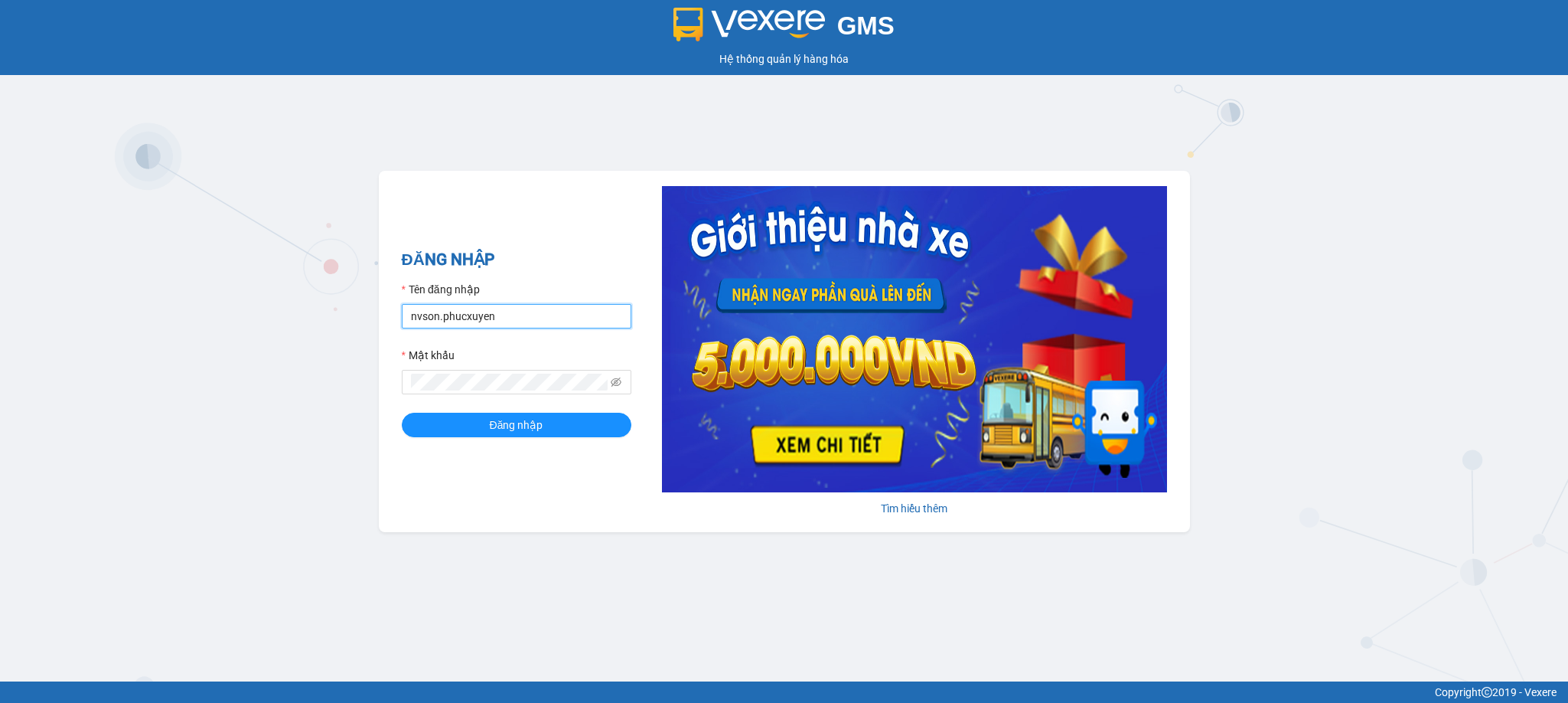
click at [535, 317] on input "nvson.phucxuyen" at bounding box center [517, 317] width 229 height 25
type input "ntthang.phucxuyen"
click at [402, 413] on button "Đăng nhập" at bounding box center [517, 425] width 229 height 25
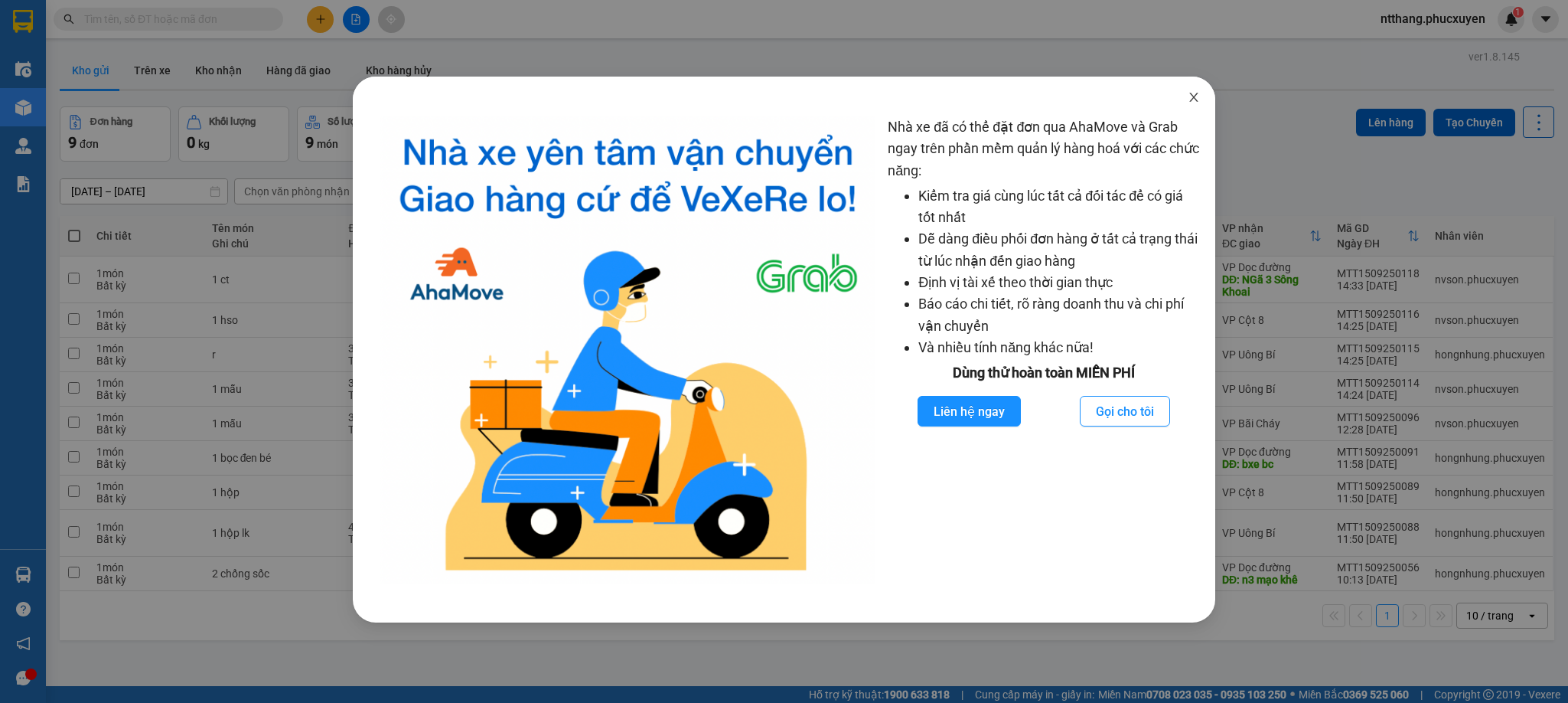
click at [1192, 90] on span "Close" at bounding box center [1194, 98] width 43 height 43
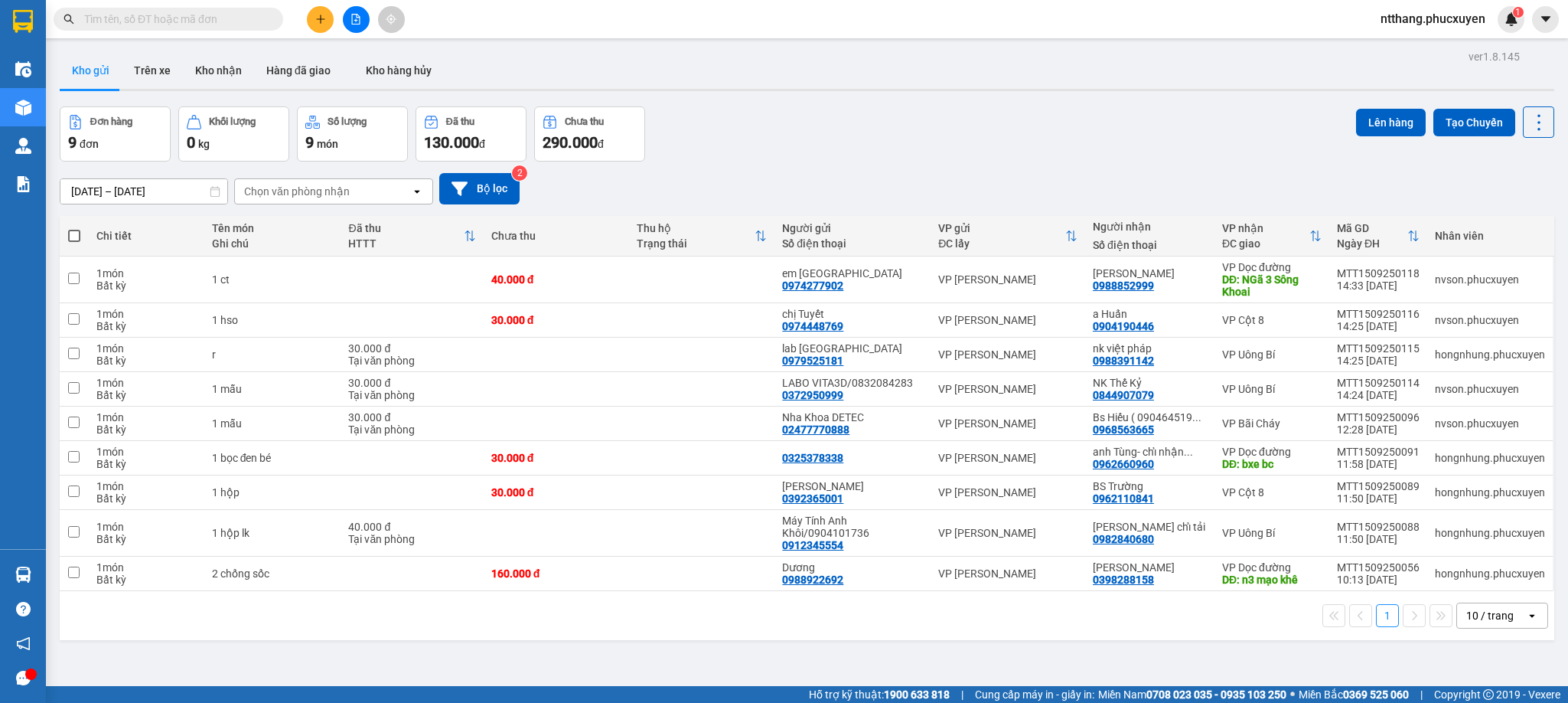
click at [1011, 55] on body "Kết quả tìm kiếm ( 0 ) Bộ lọc No Data ntthang.phucxuyen 1 Điều hành xe Kho hàng…" at bounding box center [784, 351] width 1568 height 703
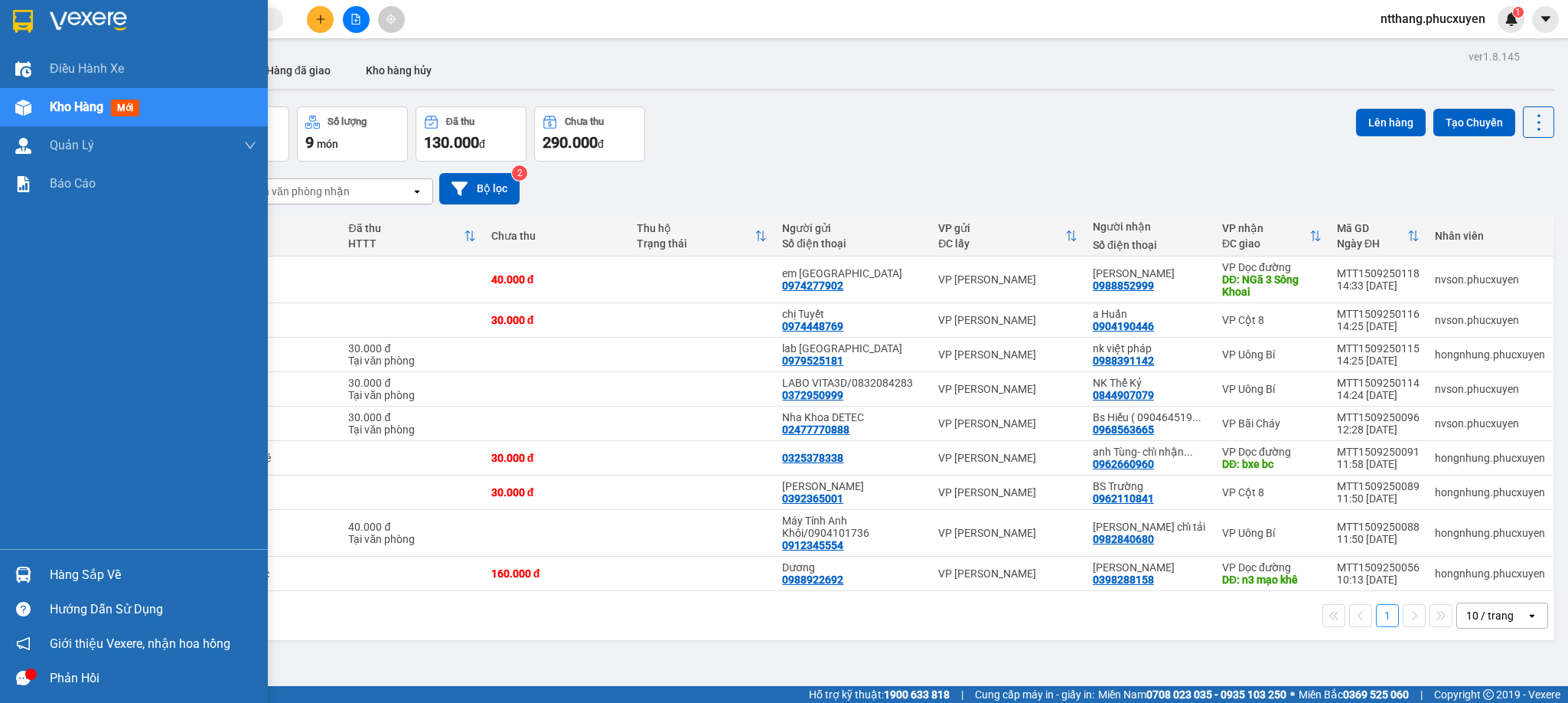
click at [26, 572] on img at bounding box center [23, 574] width 16 height 16
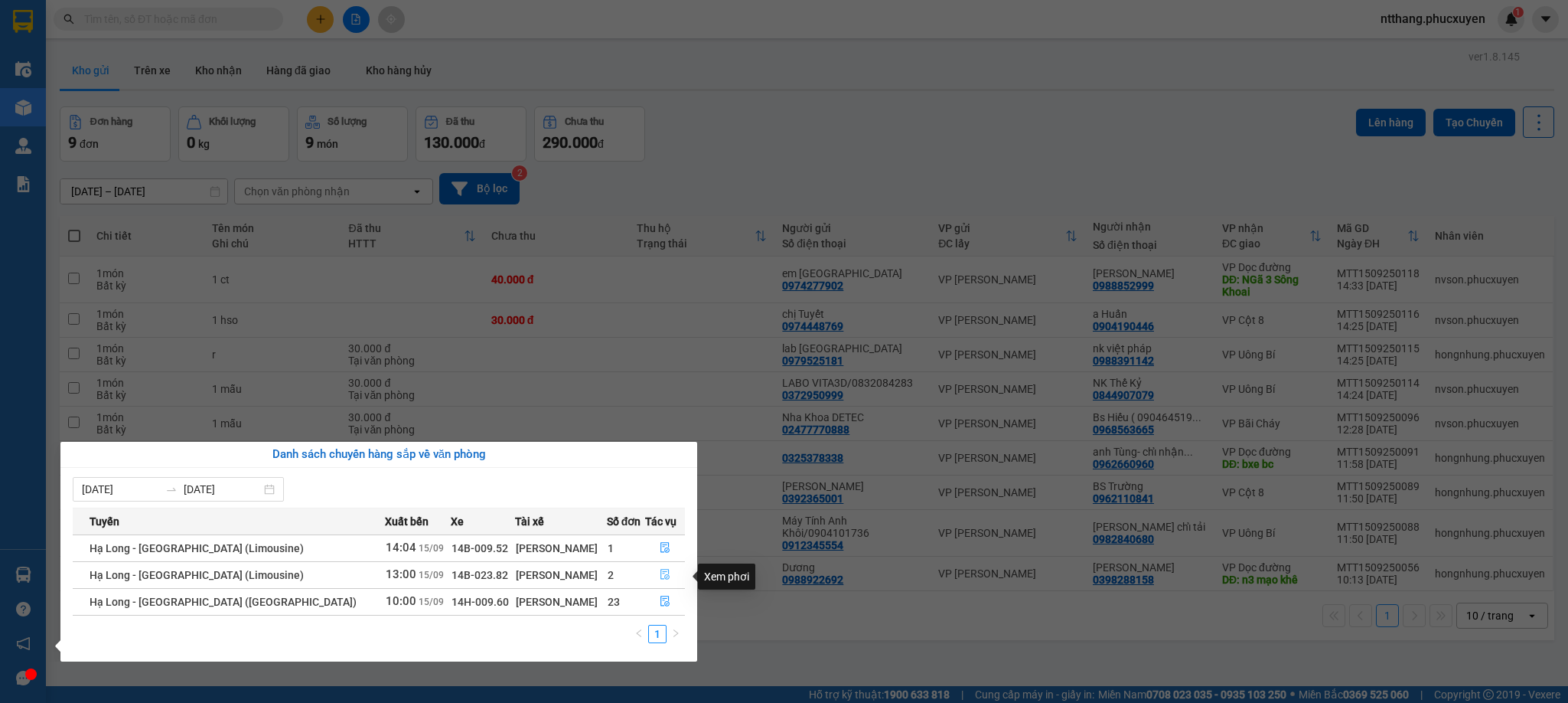
click at [660, 577] on icon "file-done" at bounding box center [665, 574] width 11 height 11
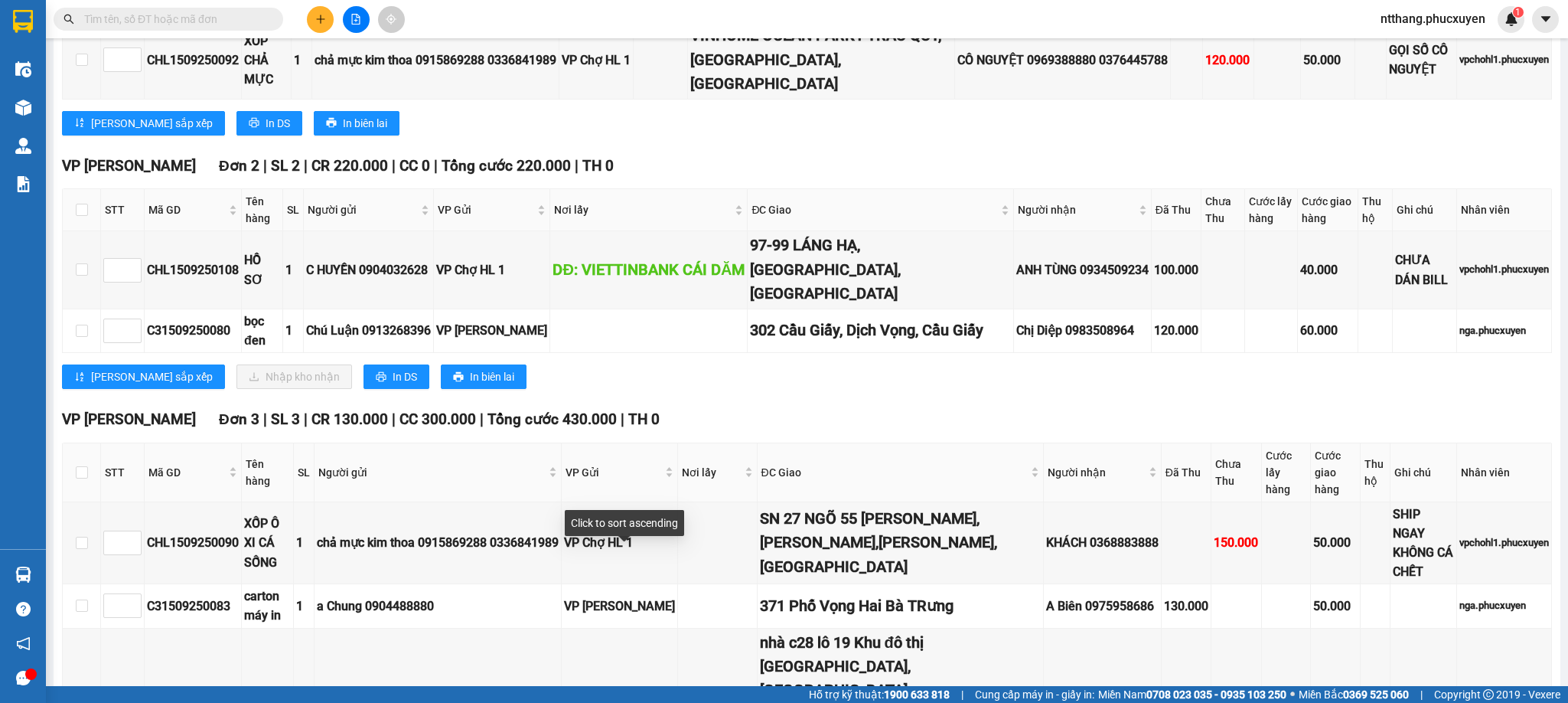
scroll to position [430, 0]
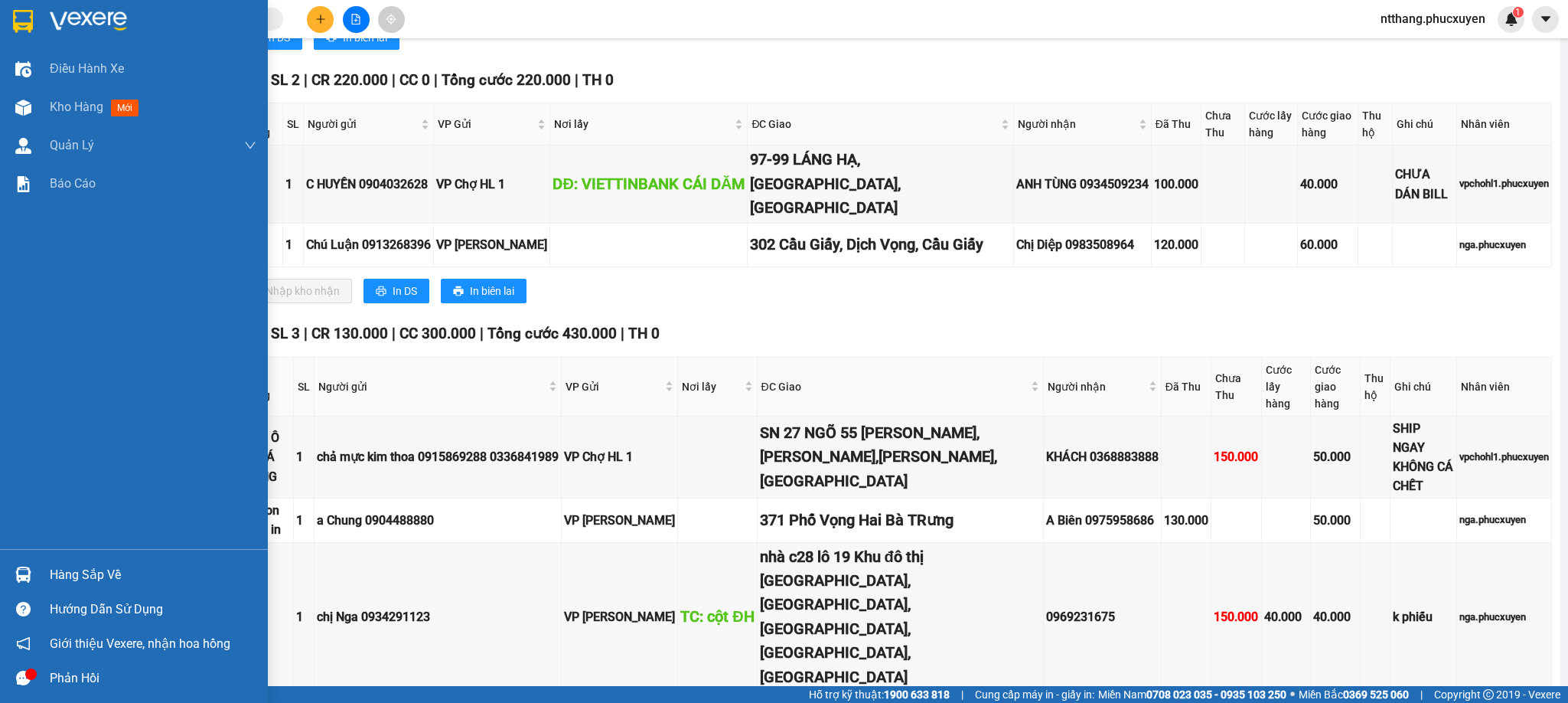
drag, startPoint x: 28, startPoint y: 571, endPoint x: 1, endPoint y: 563, distance: 28.2
click at [30, 571] on img at bounding box center [23, 574] width 16 height 16
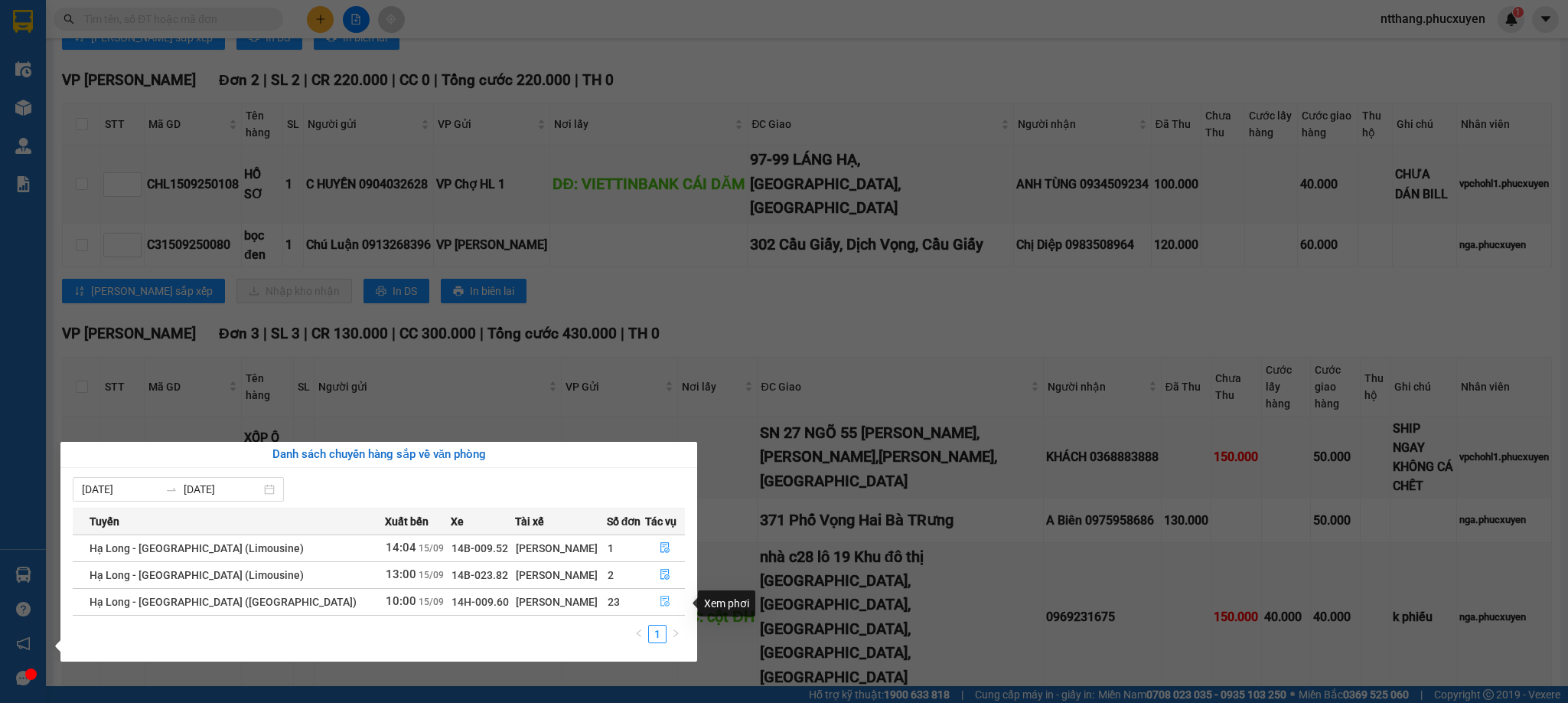
click at [651, 607] on button "button" at bounding box center [666, 602] width 39 height 25
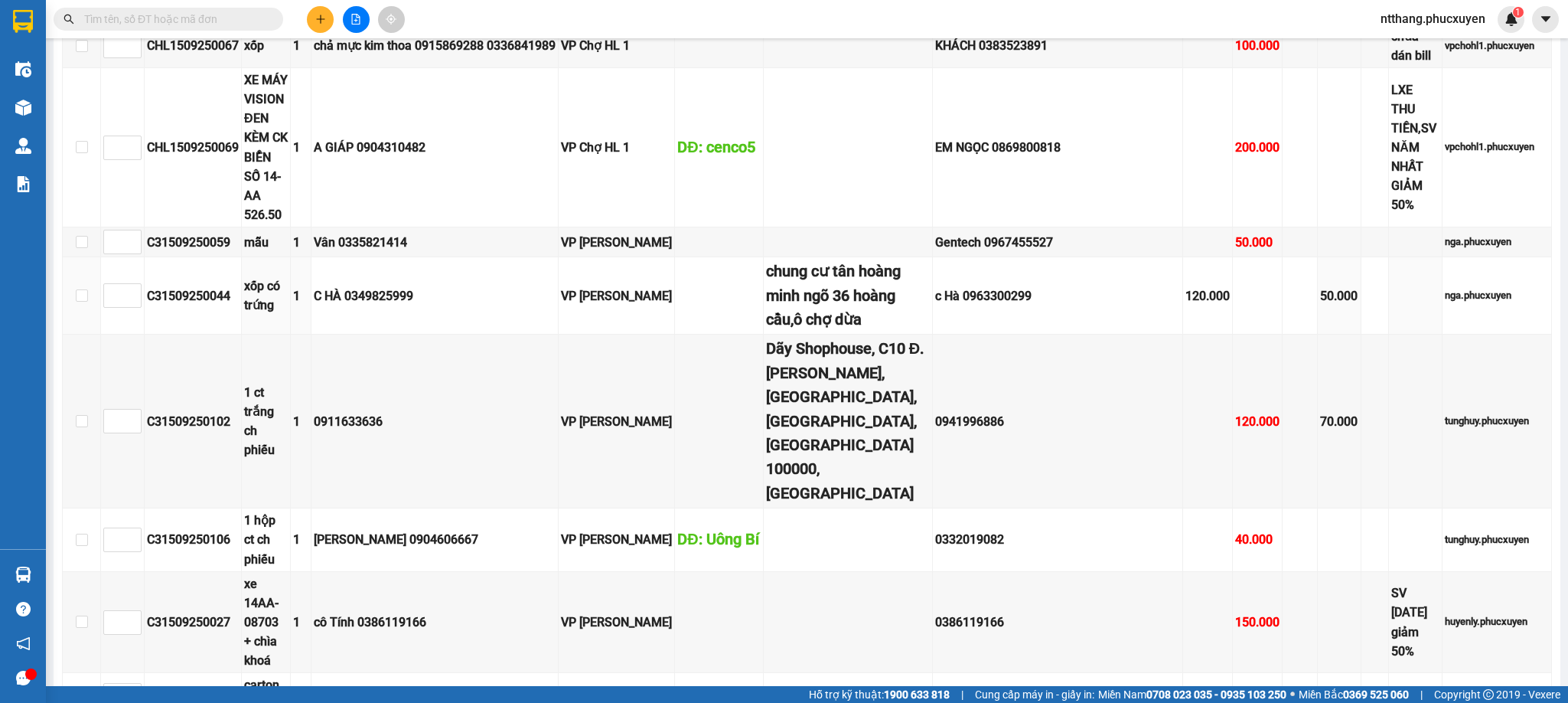
scroll to position [660, 0]
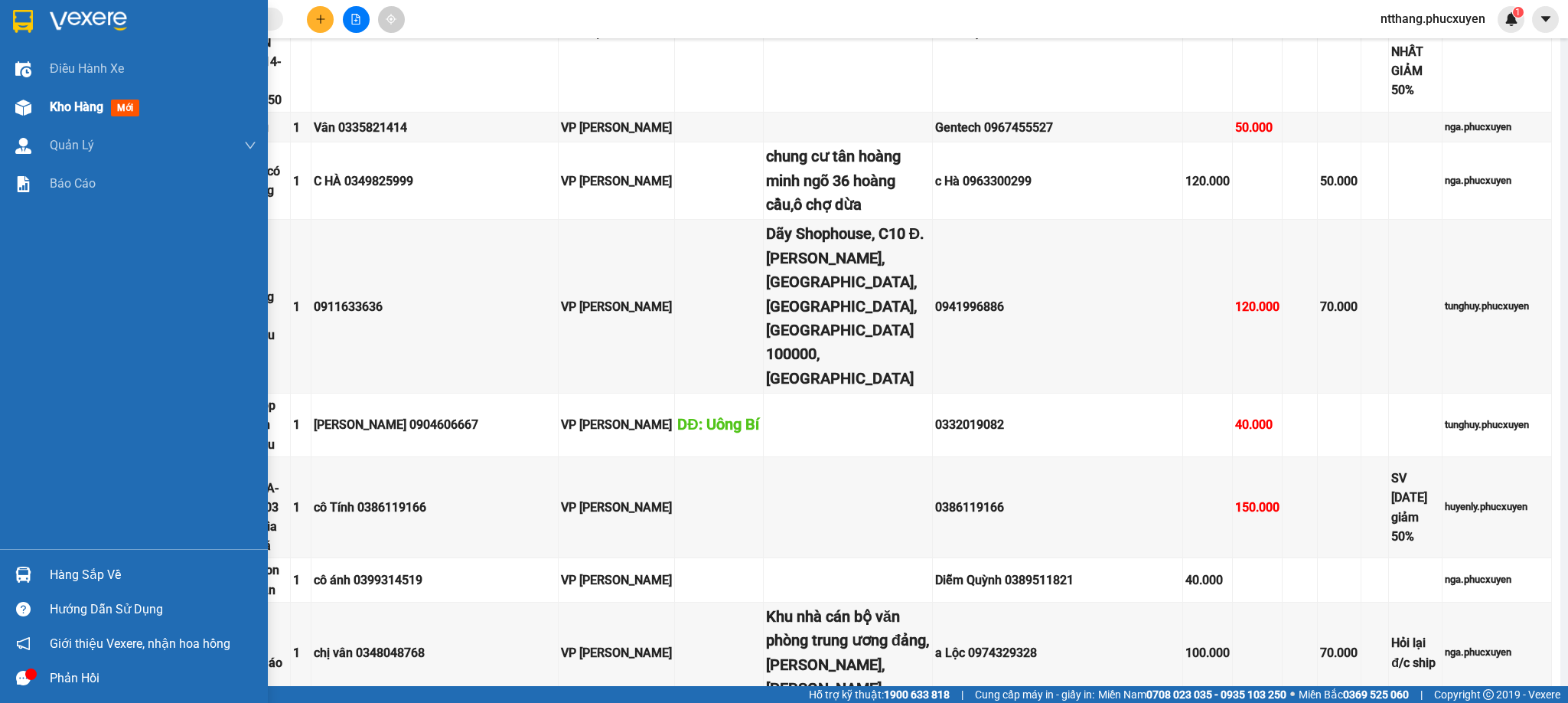
click at [16, 108] on img at bounding box center [23, 108] width 16 height 16
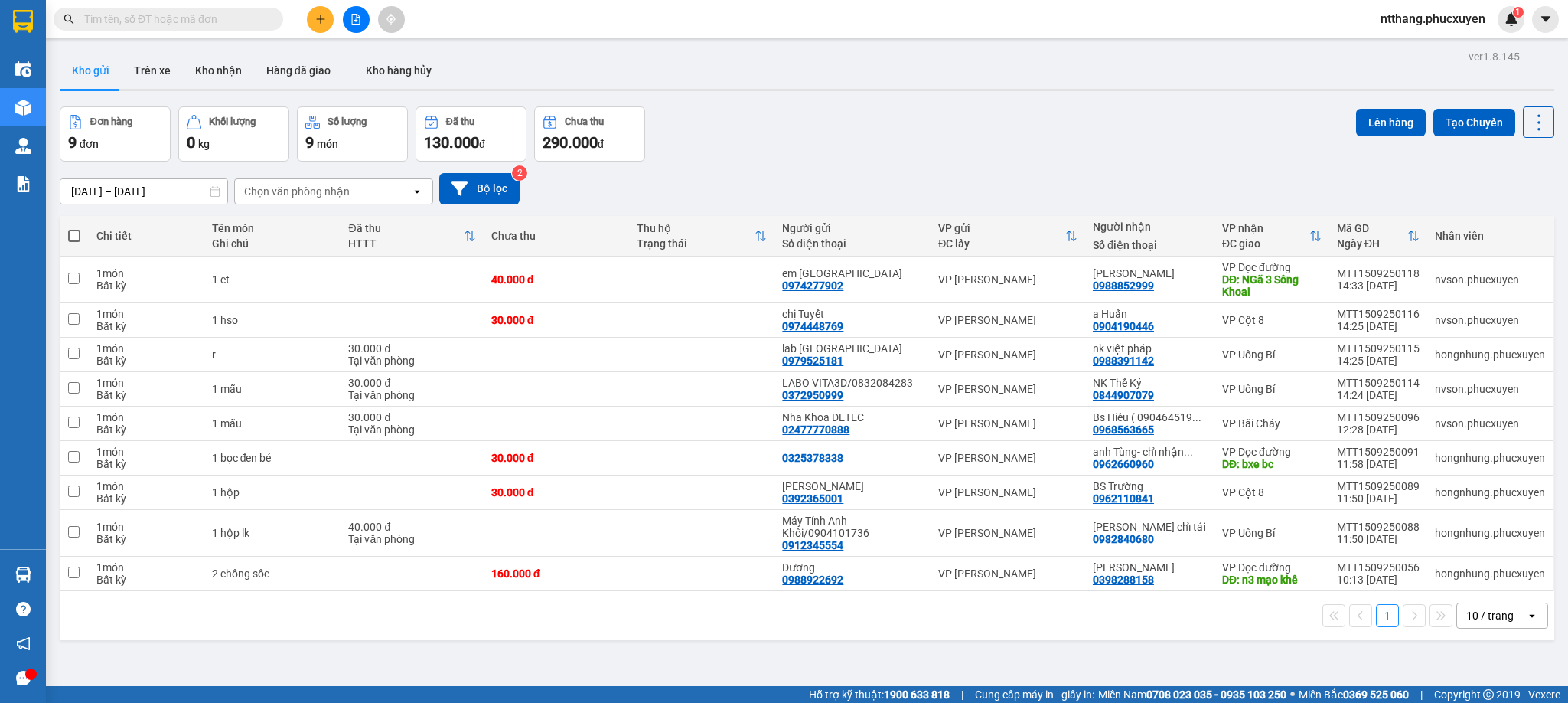
click at [1479, 623] on div "10 / trang" at bounding box center [1490, 615] width 48 height 15
click at [1463, 531] on span "50 / trang" at bounding box center [1474, 532] width 49 height 15
drag, startPoint x: 217, startPoint y: 67, endPoint x: 229, endPoint y: 70, distance: 12.4
click at [218, 67] on button "Kho nhận" at bounding box center [218, 71] width 71 height 37
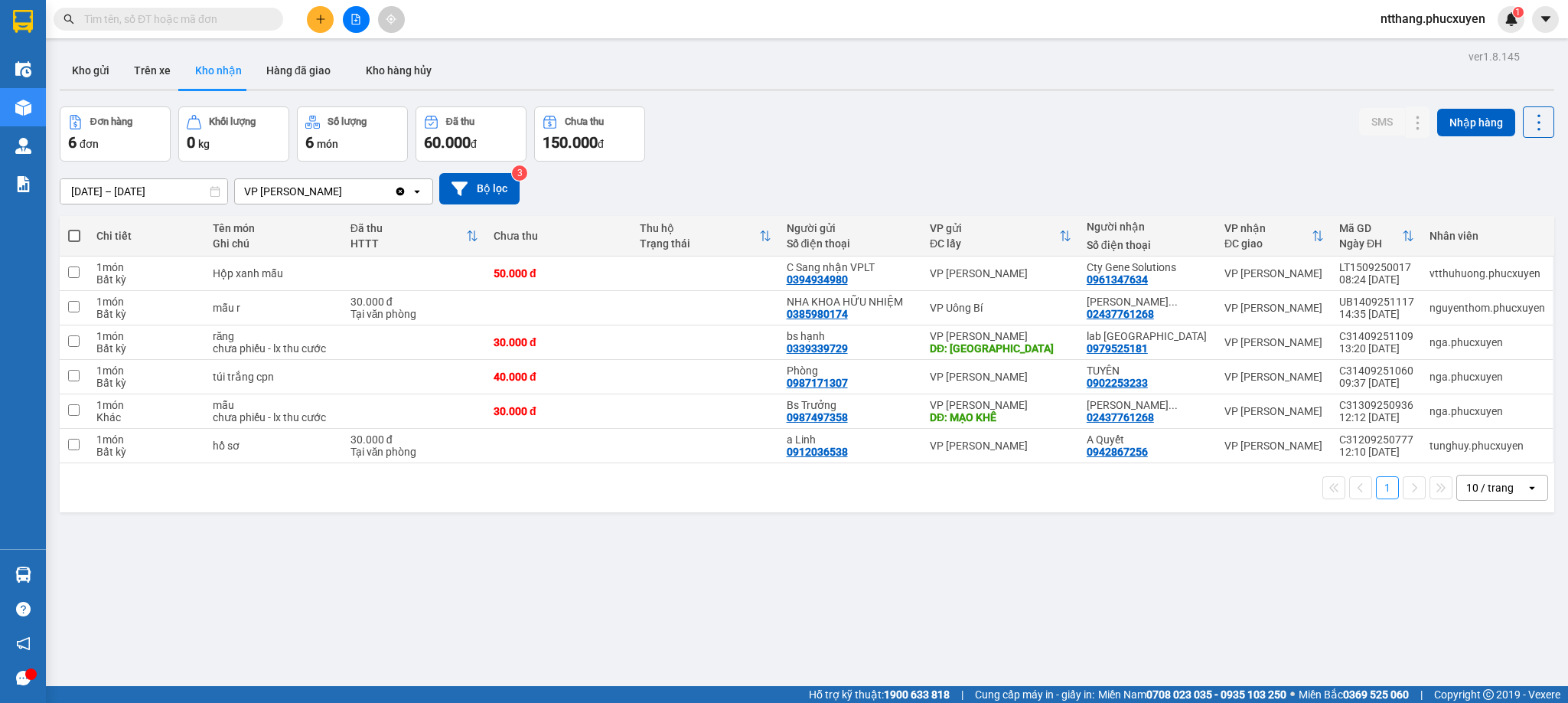
scroll to position [71, 0]
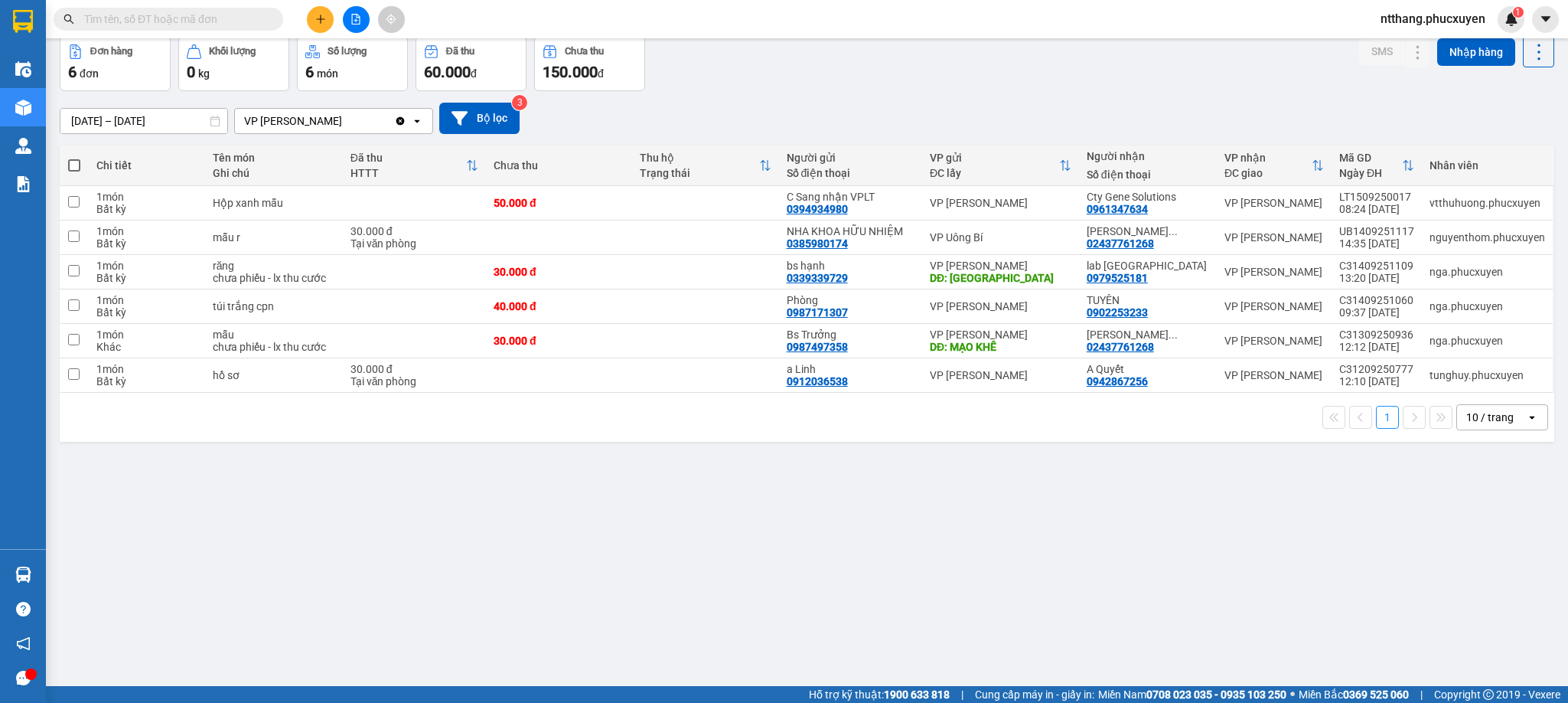
click at [1473, 425] on div "10 / trang" at bounding box center [1490, 416] width 48 height 15
click at [1487, 542] on span "50 / trang" at bounding box center [1474, 537] width 49 height 15
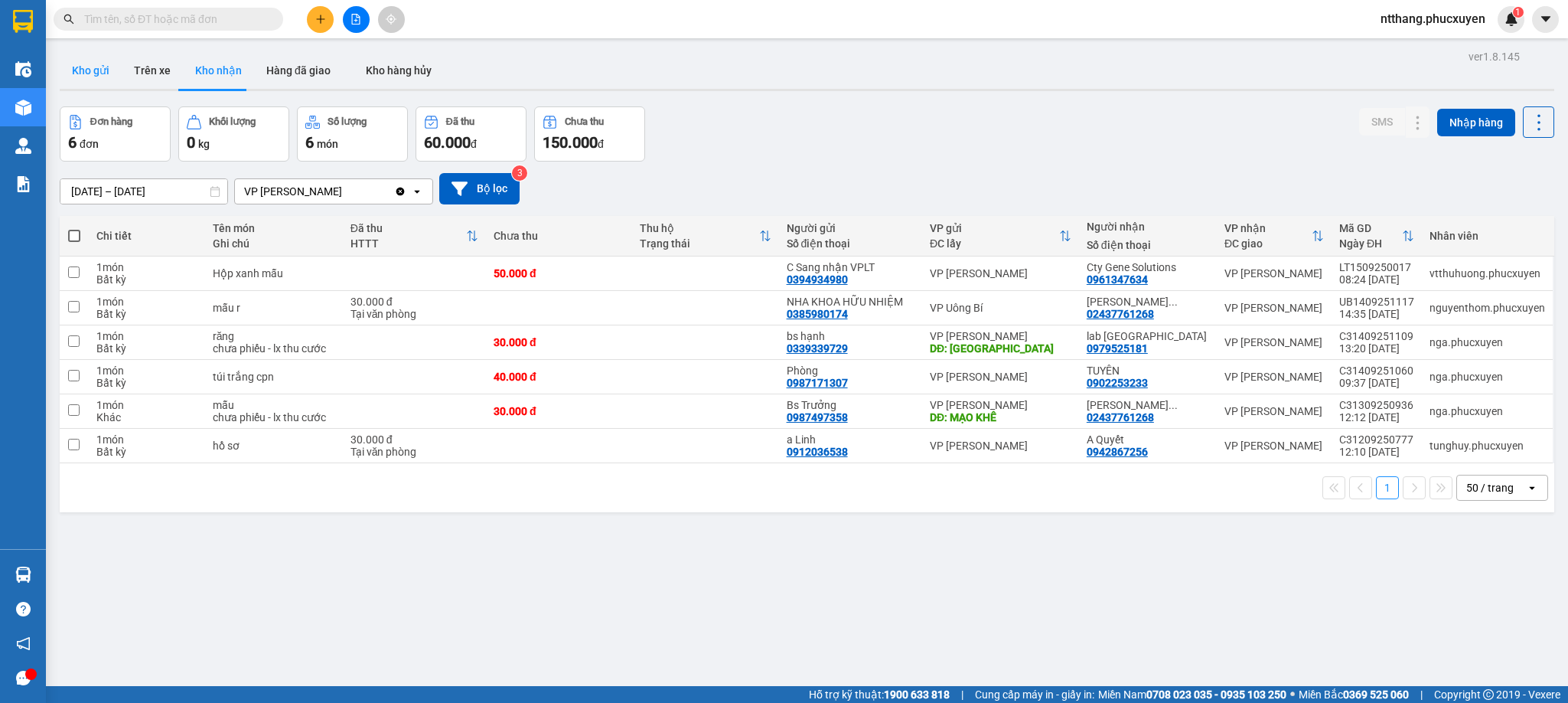
click at [80, 65] on button "Kho gửi" at bounding box center [91, 71] width 62 height 37
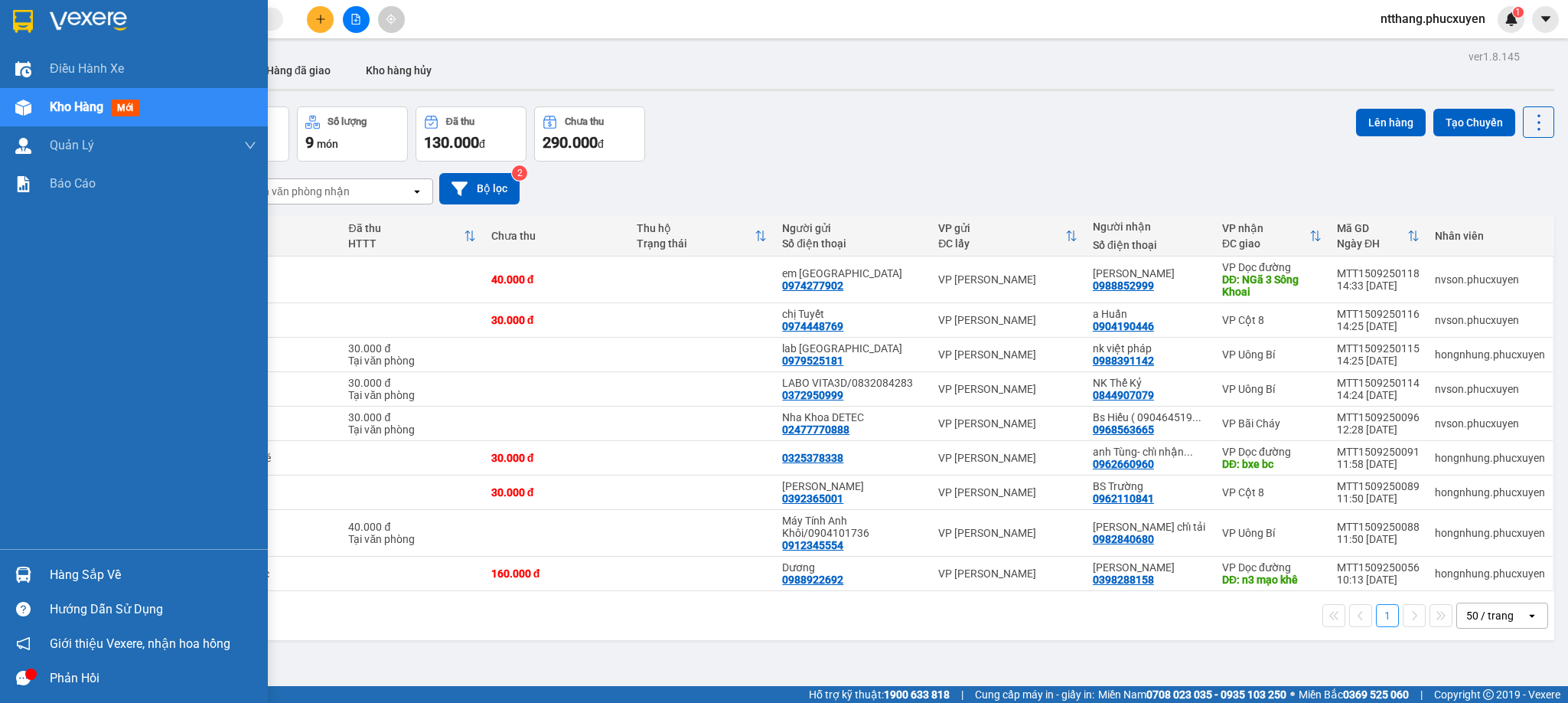
click at [11, 567] on div at bounding box center [23, 574] width 26 height 26
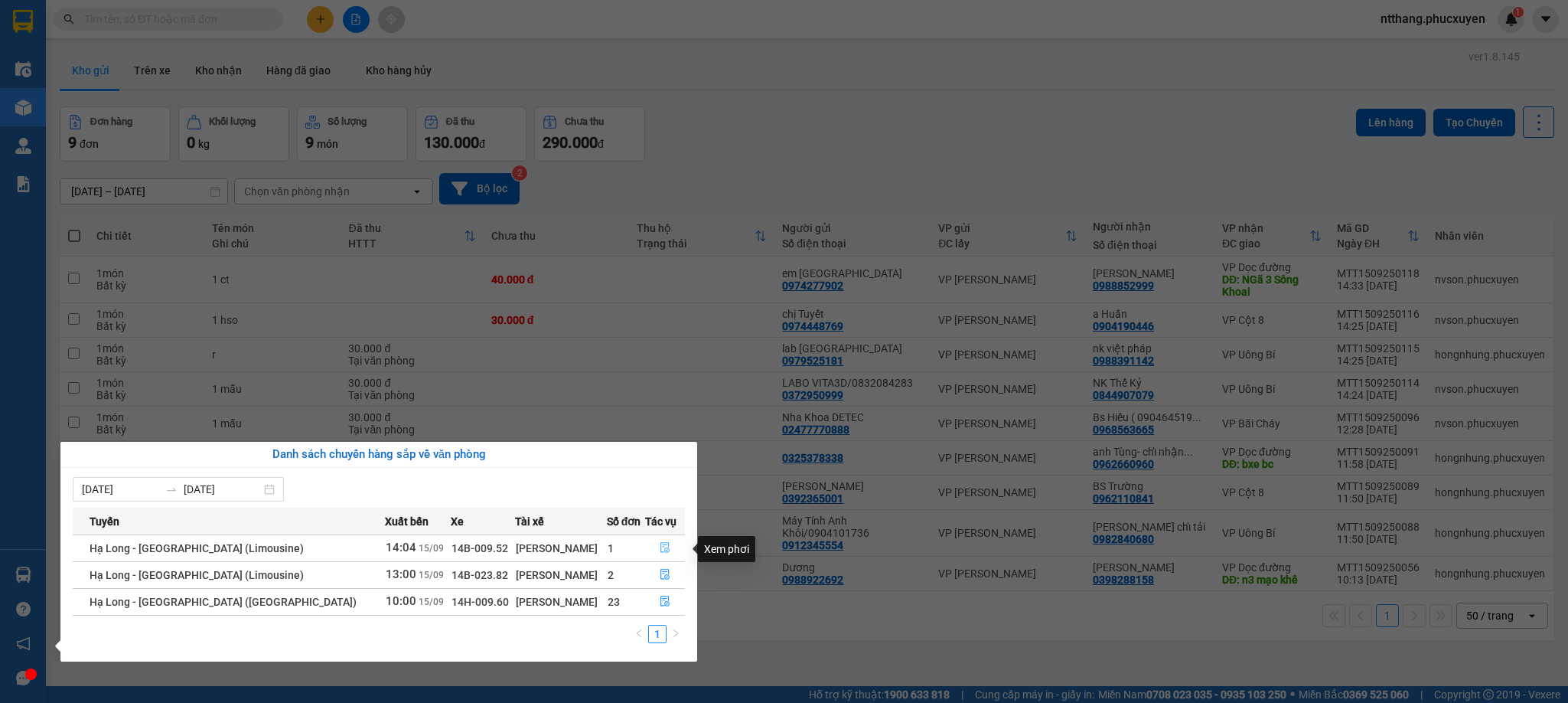
click at [660, 548] on icon "file-done" at bounding box center [665, 547] width 11 height 11
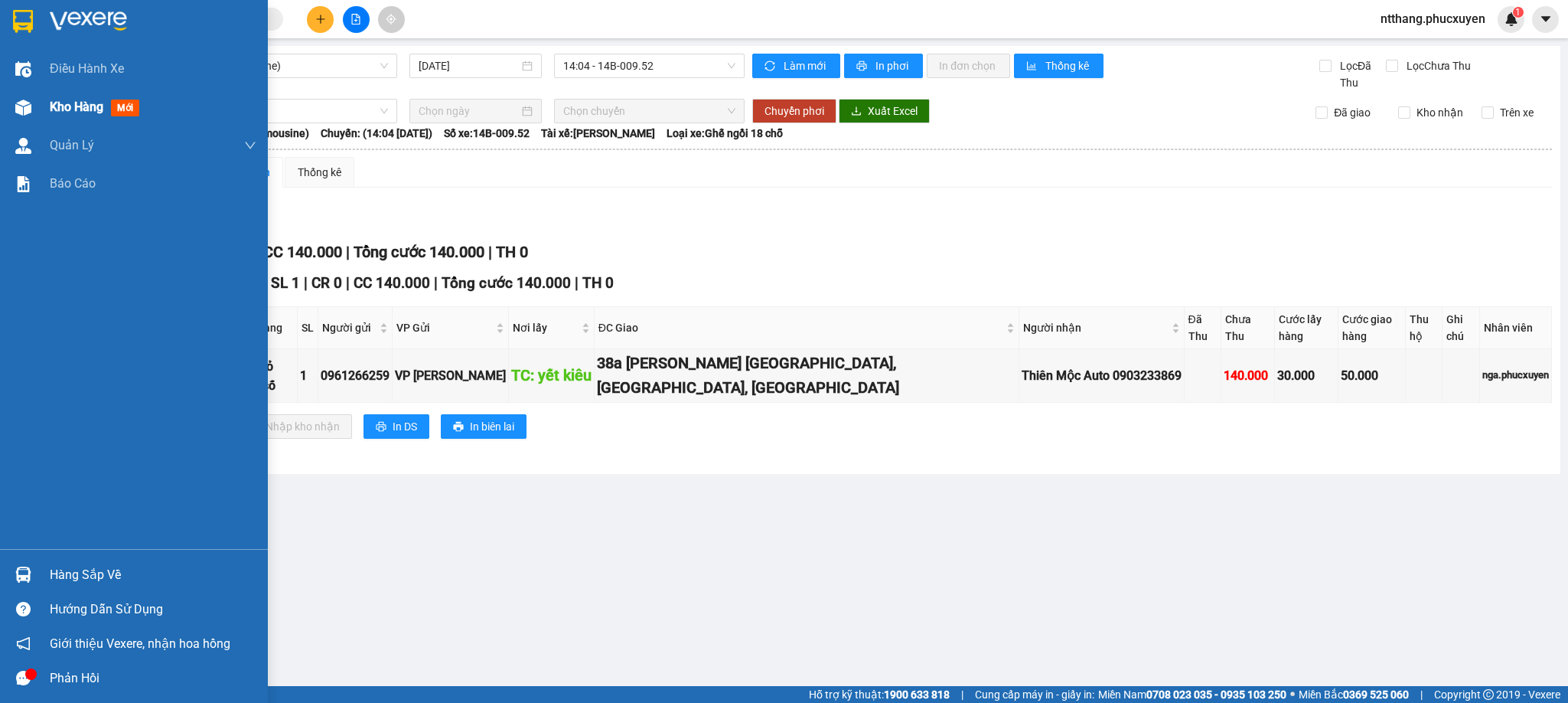
click at [5, 97] on div "Kho hàng mới" at bounding box center [134, 107] width 268 height 38
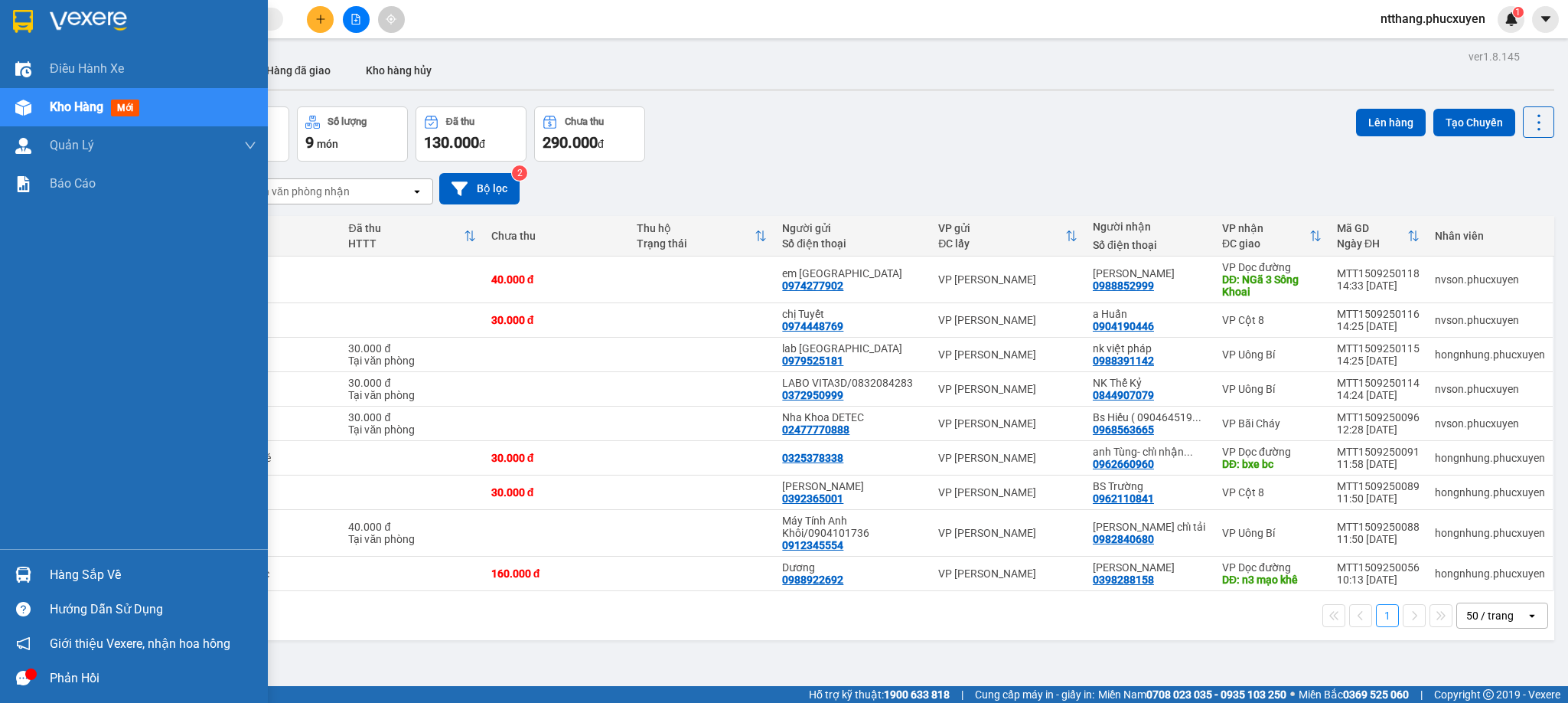
click at [8, 565] on div "Hàng sắp về" at bounding box center [134, 574] width 268 height 34
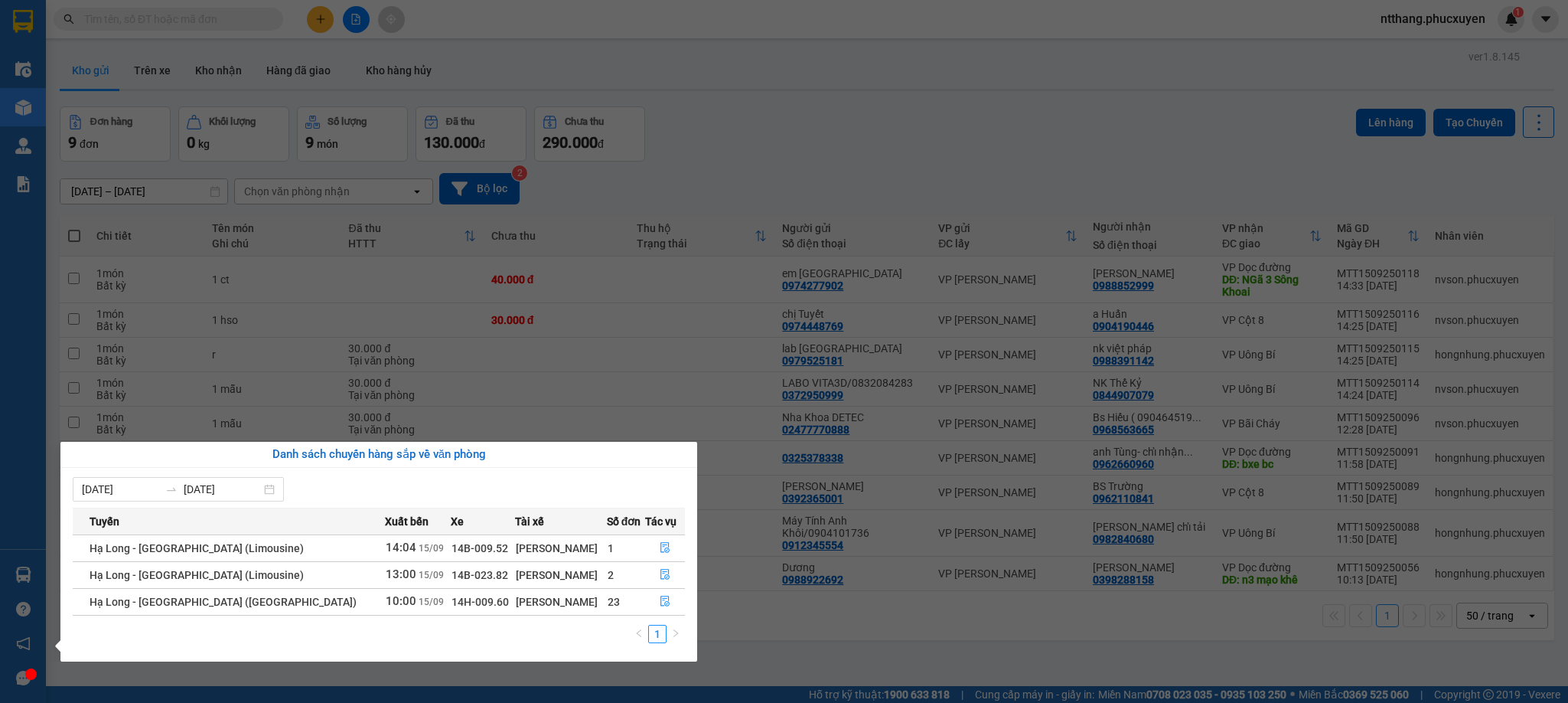
drag, startPoint x: 822, startPoint y: 647, endPoint x: 647, endPoint y: 640, distance: 175.1
click at [825, 647] on section "Kết quả tìm kiếm ( 0 ) Bộ lọc No Data ntthang.phucxuyen 1 Điều hành xe Kho hàng…" at bounding box center [784, 351] width 1568 height 703
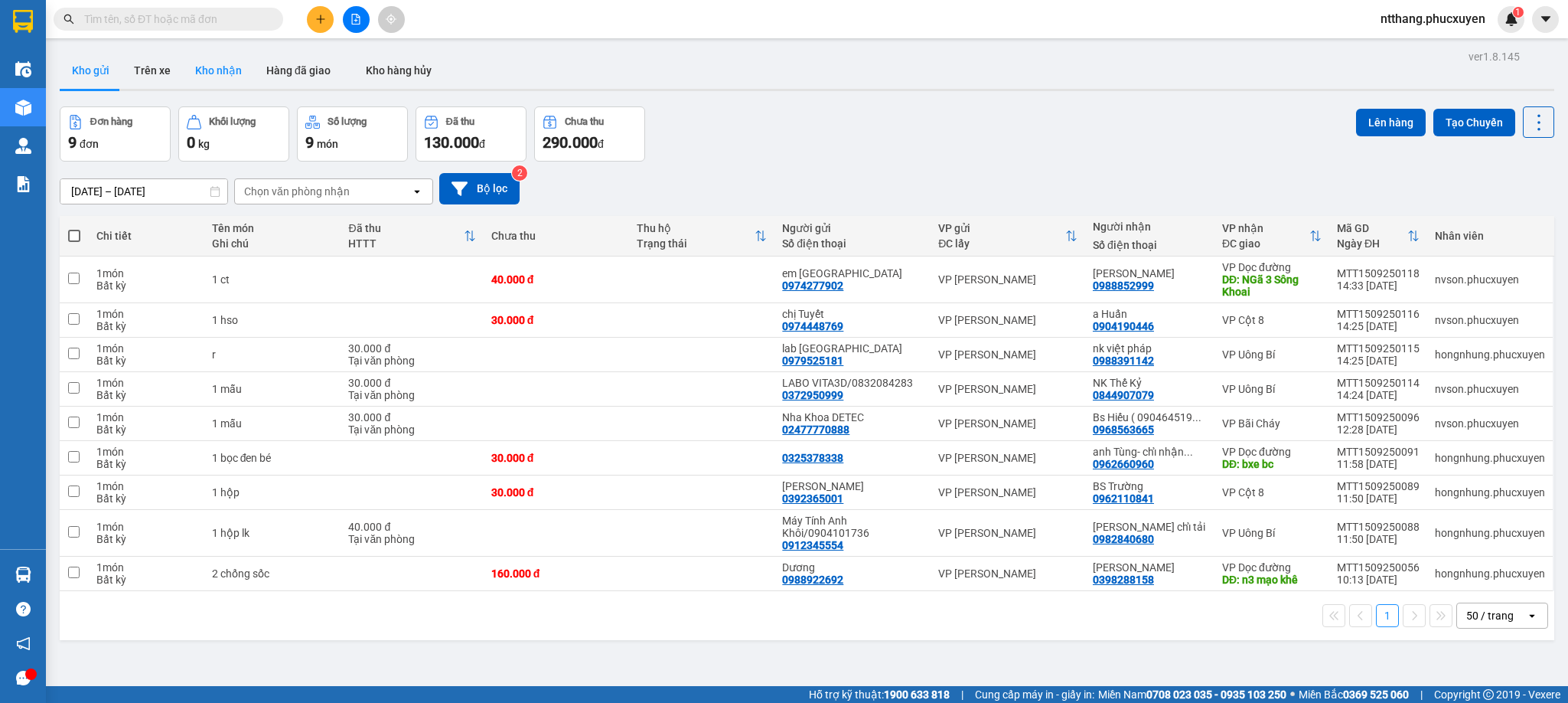
click at [213, 65] on button "Kho nhận" at bounding box center [218, 71] width 71 height 37
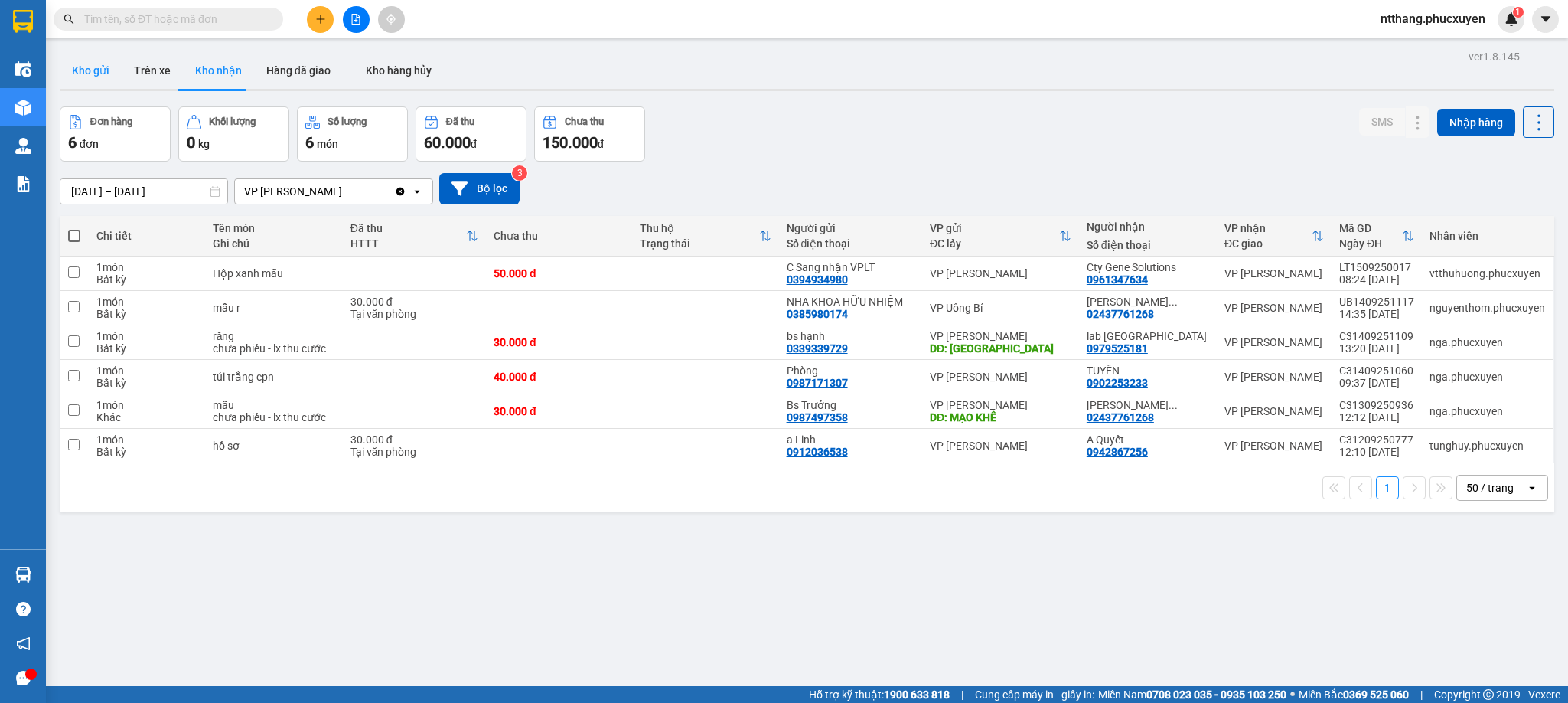
click at [90, 73] on button "Kho gửi" at bounding box center [91, 71] width 62 height 37
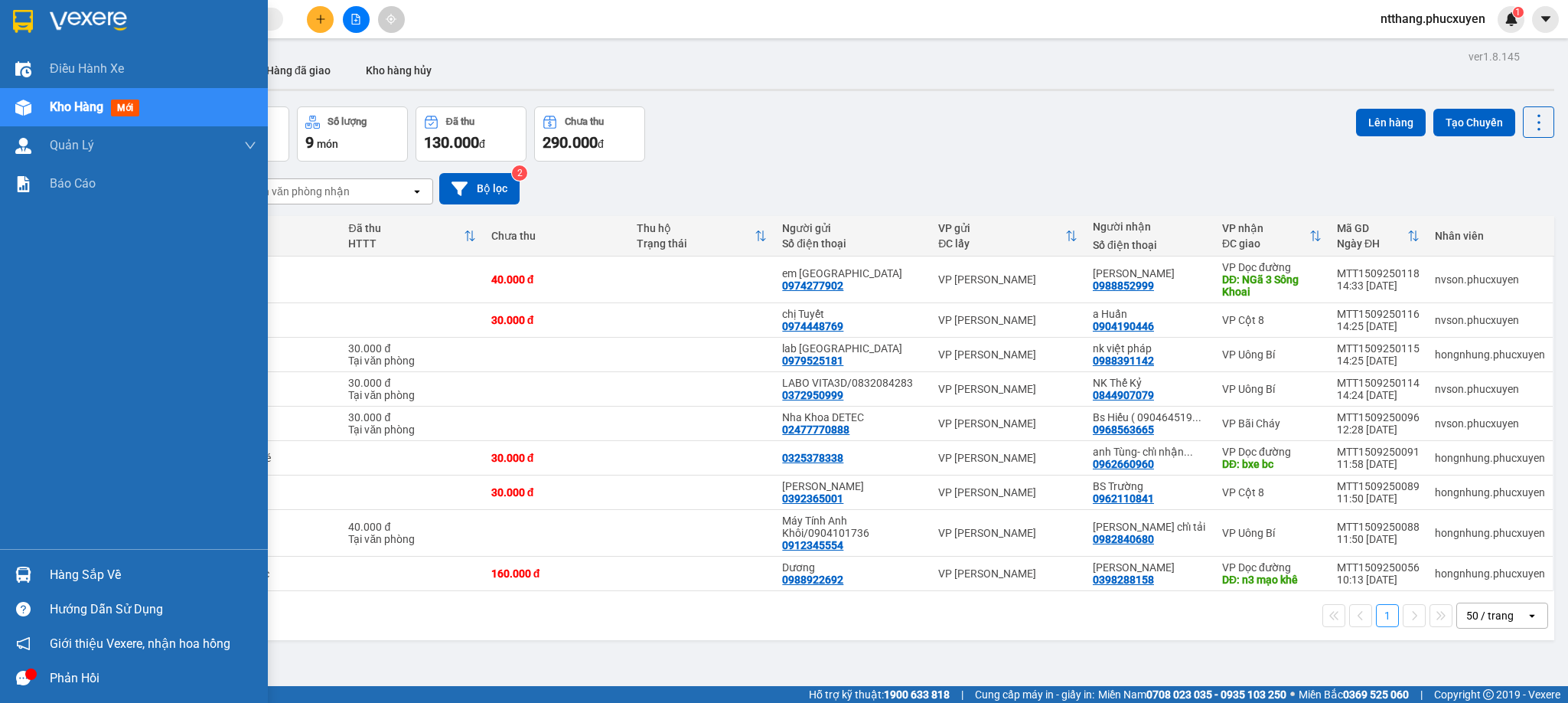
drag, startPoint x: 27, startPoint y: 554, endPoint x: 11, endPoint y: 565, distance: 19.4
click at [26, 552] on div "Hàng sắp về Hướng dẫn sử dụng Giới thiệu Vexere, nhận hoa hồng Phản hồi" at bounding box center [134, 622] width 268 height 146
click at [10, 565] on div at bounding box center [23, 574] width 26 height 26
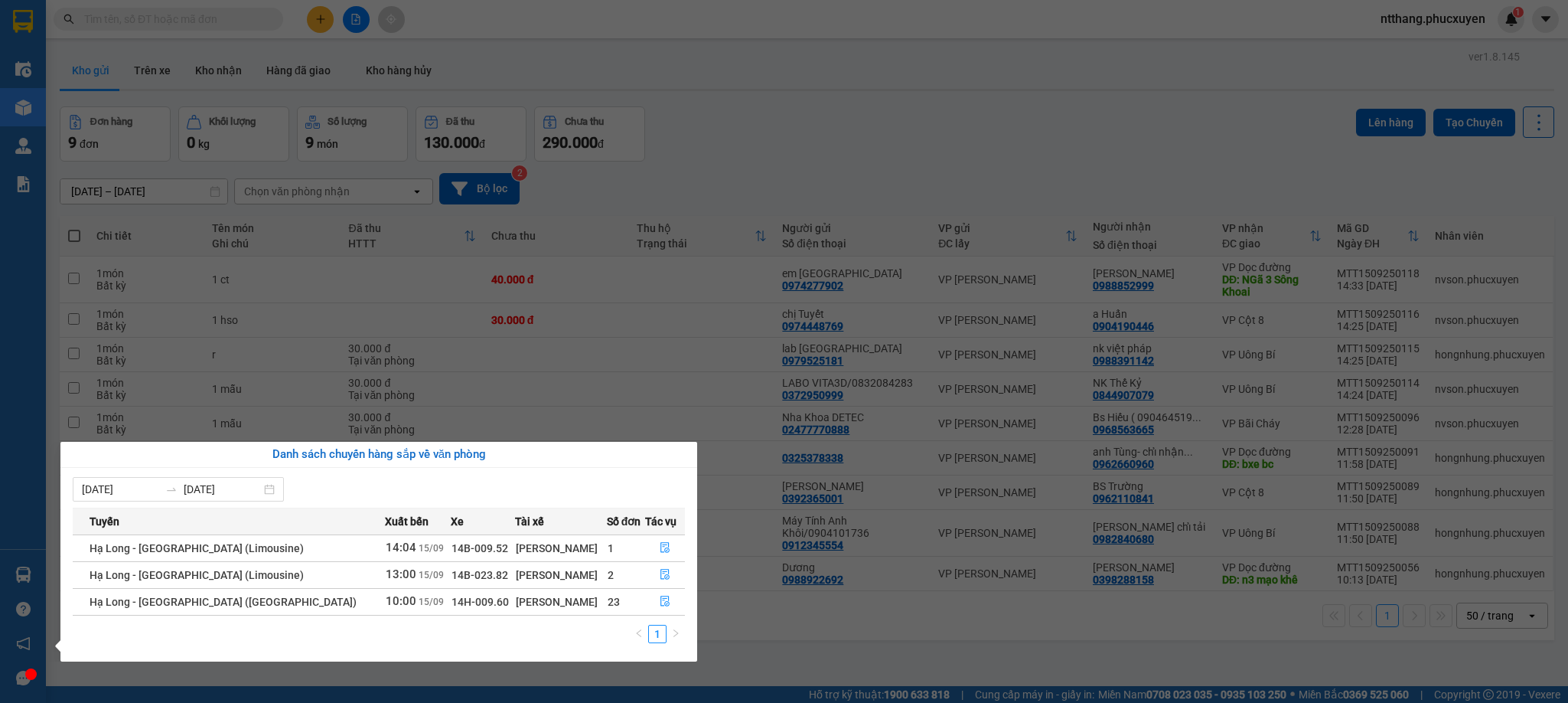
click at [832, 621] on section "Kết quả tìm kiếm ( 0 ) Bộ lọc No Data ntthang.phucxuyen 1 Điều hành xe Kho hàng…" at bounding box center [784, 351] width 1568 height 703
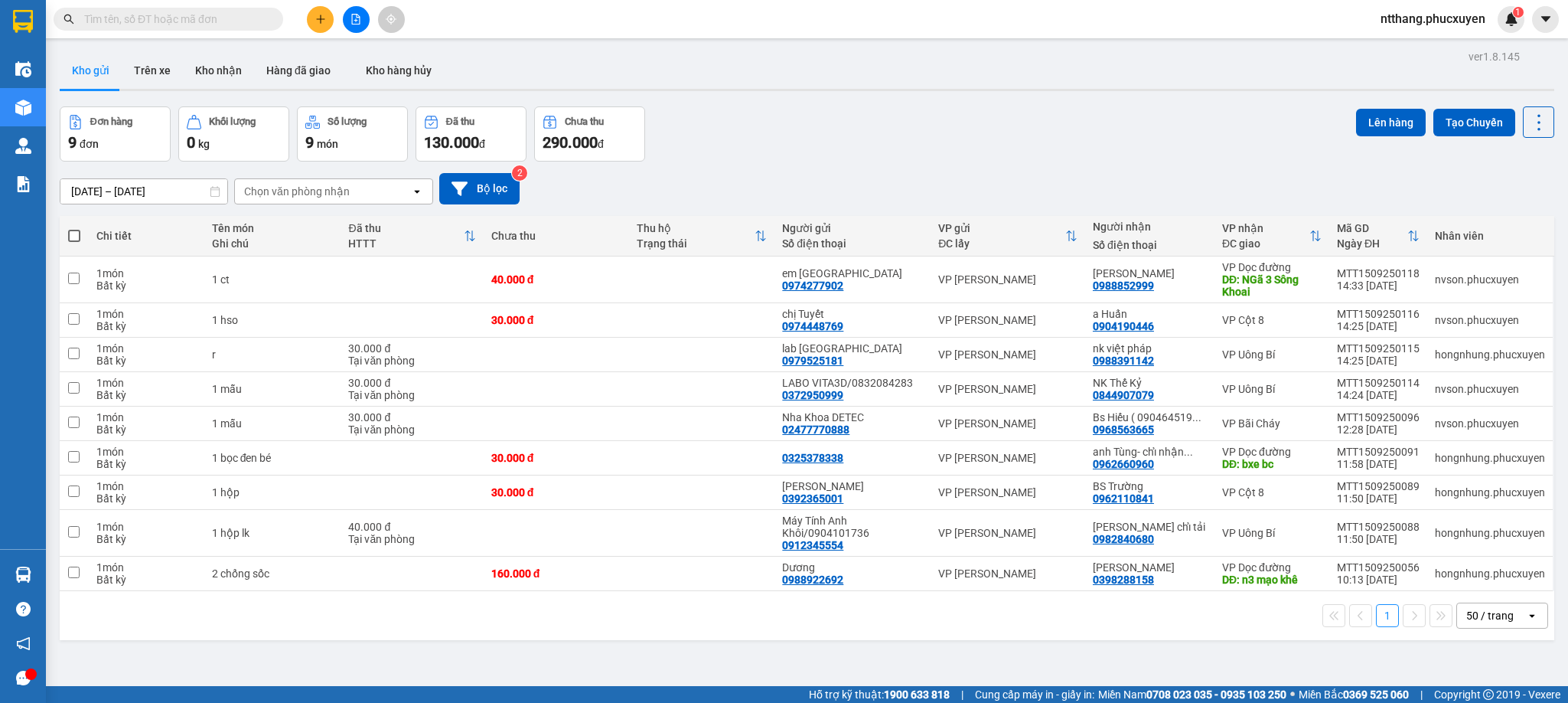
click at [866, 119] on div "Đơn hàng 9 đơn Khối lượng 0 kg Số lượng 9 món Đã thu 130.000 đ Chưa thu 290.000…" at bounding box center [807, 134] width 1495 height 55
click at [209, 57] on button "Kho nhận" at bounding box center [218, 71] width 71 height 37
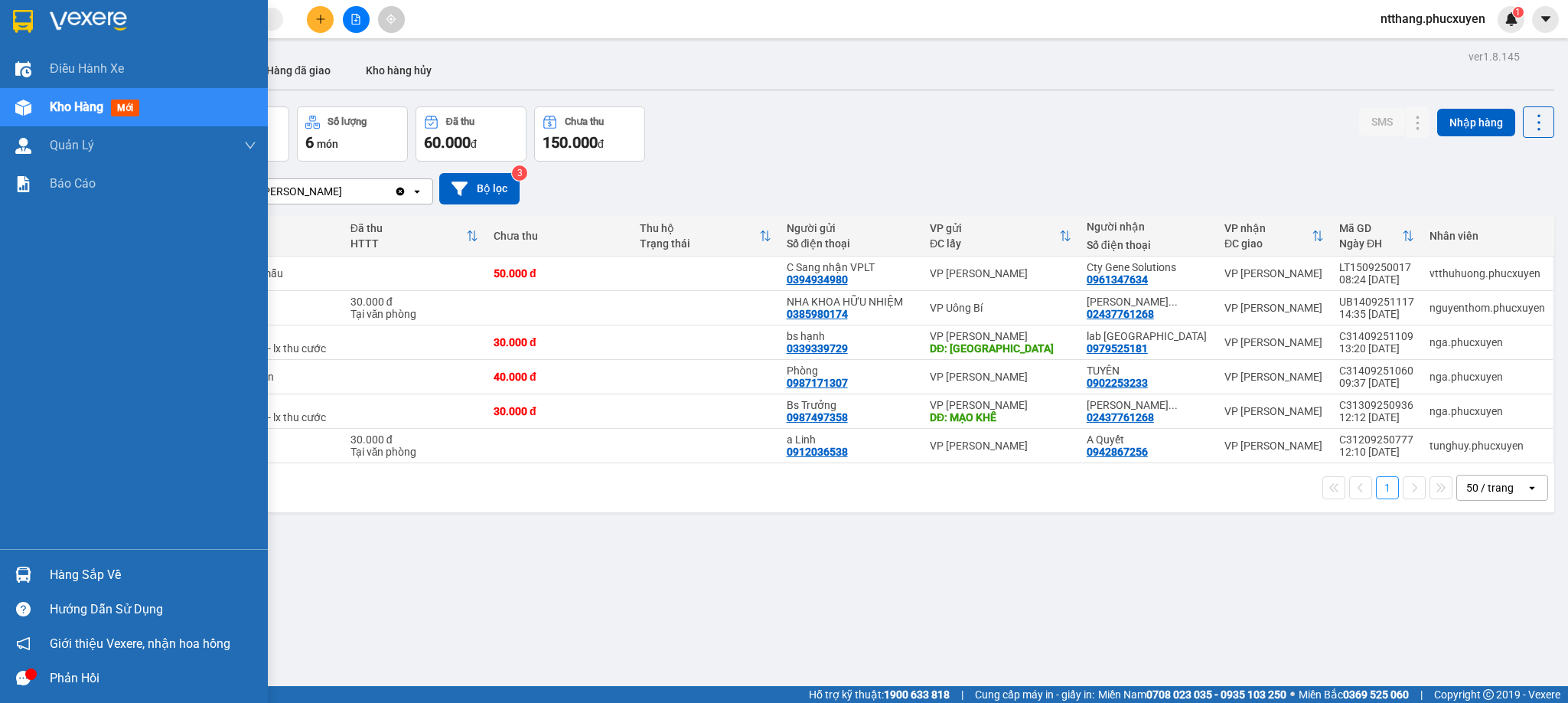
click at [19, 577] on img at bounding box center [23, 574] width 16 height 16
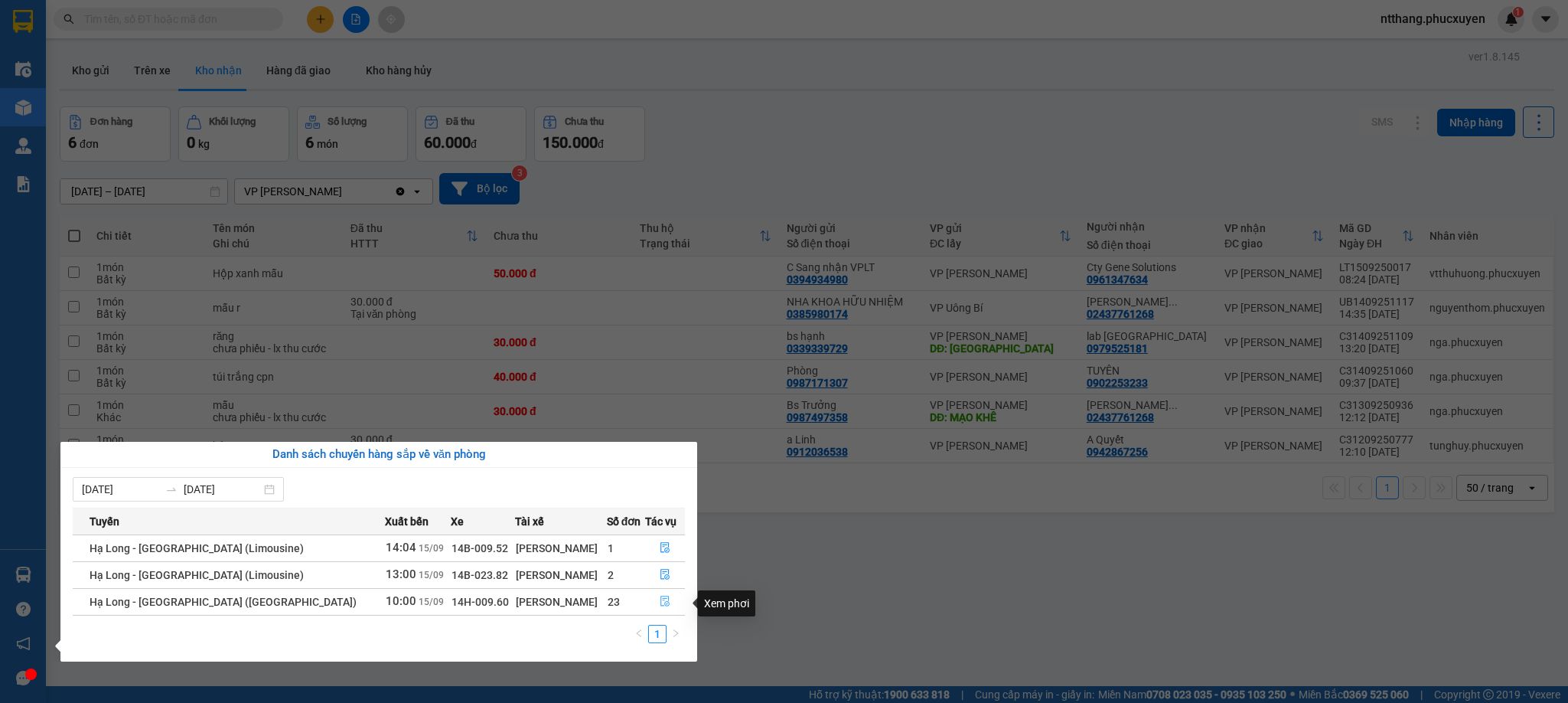
drag, startPoint x: 654, startPoint y: 600, endPoint x: 664, endPoint y: 600, distance: 10.0
click at [664, 600] on icon "file-done" at bounding box center [665, 601] width 11 height 11
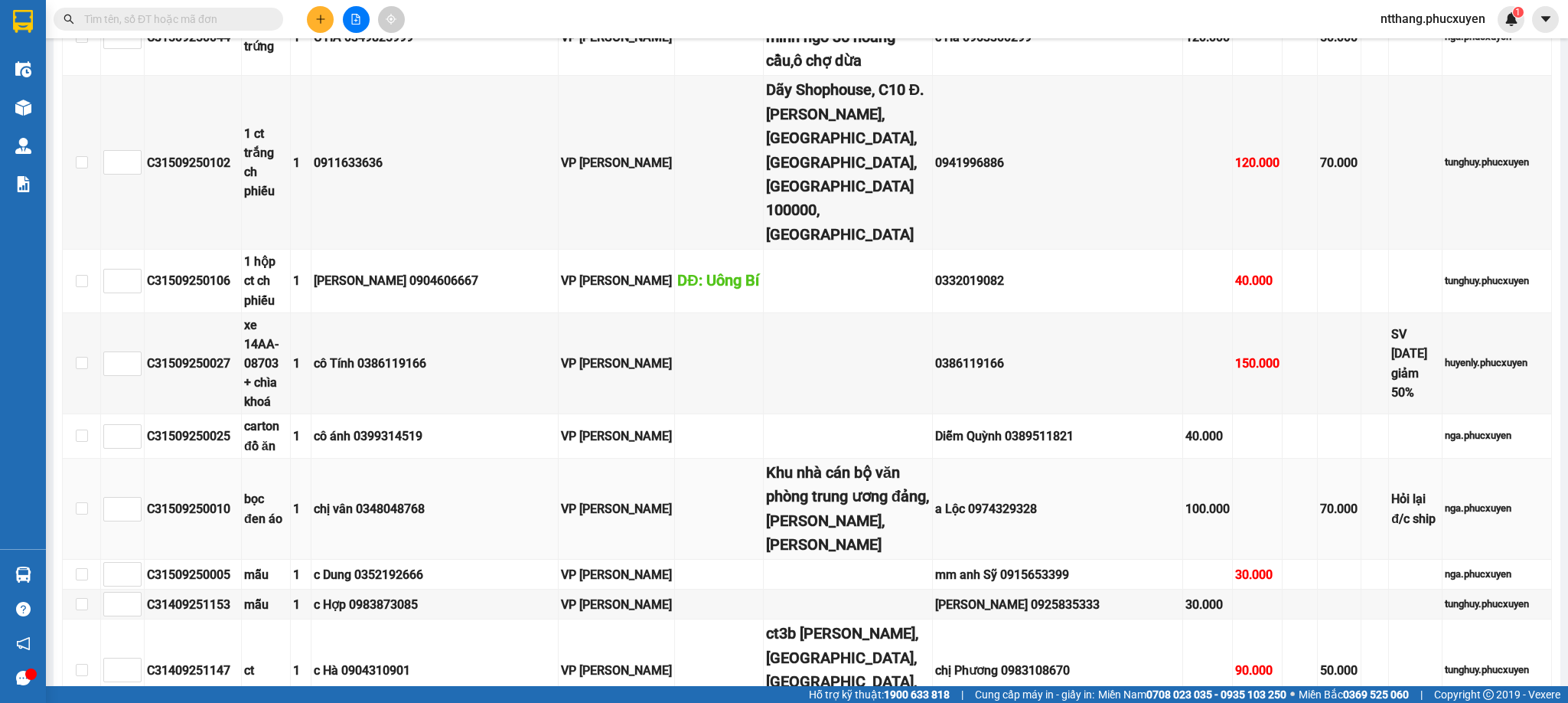
scroll to position [574, 0]
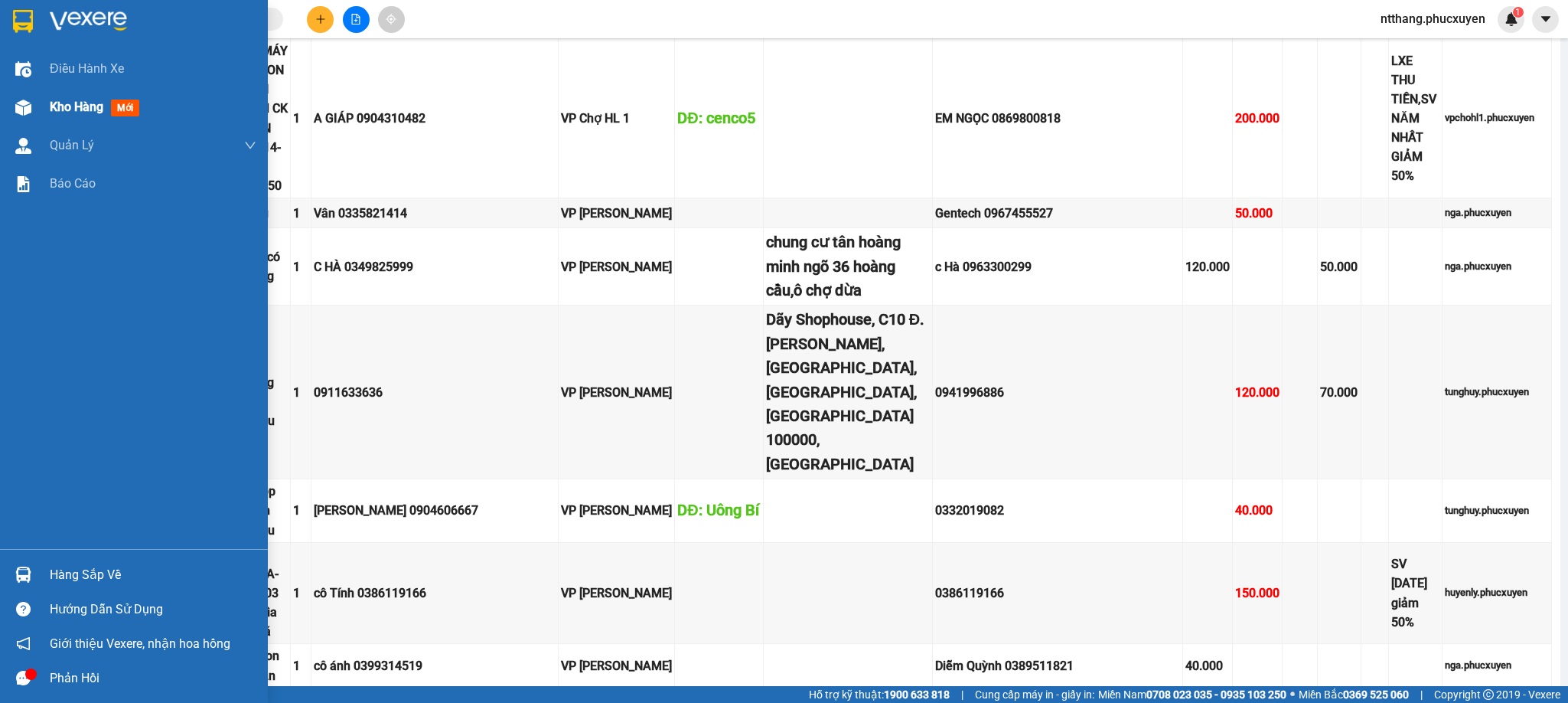
click at [30, 108] on img at bounding box center [23, 108] width 16 height 16
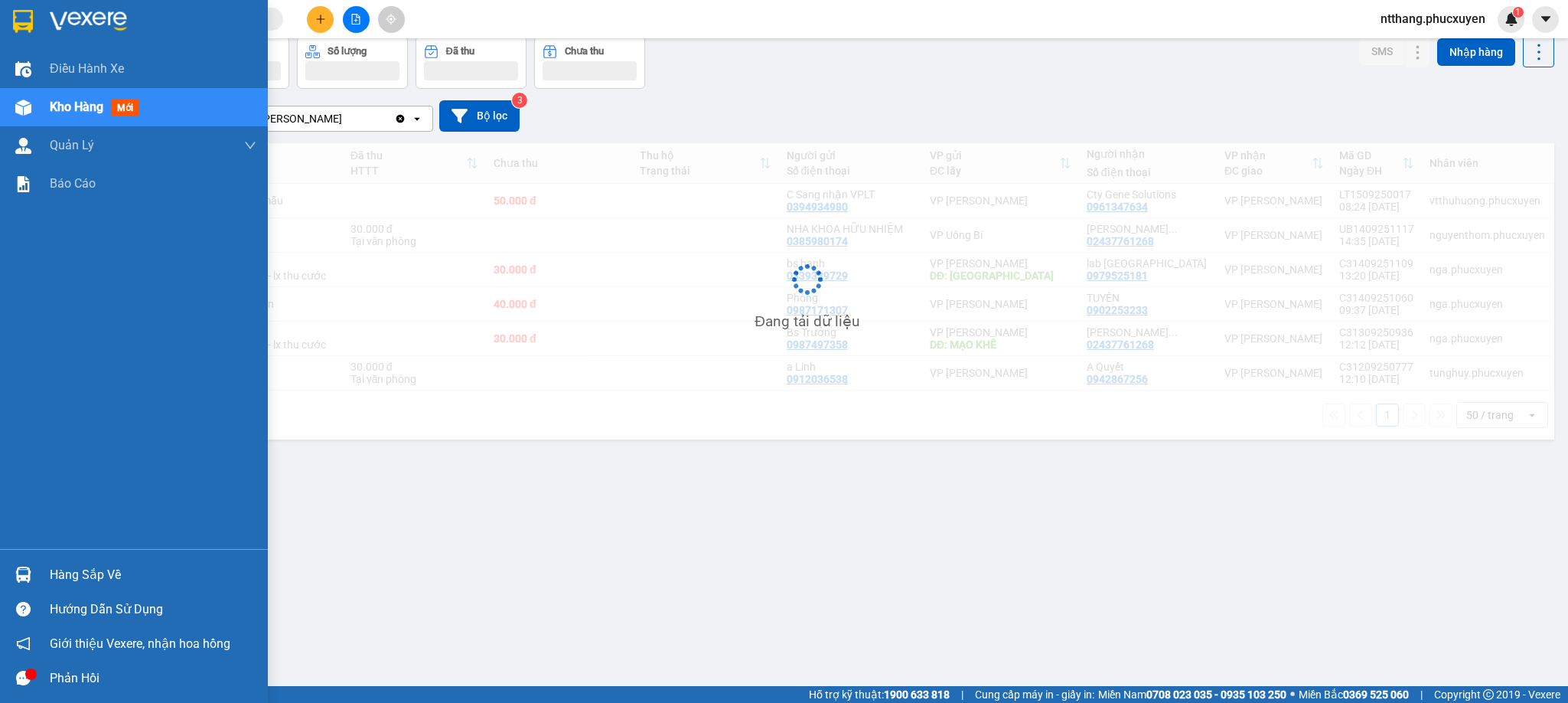
scroll to position [71, 0]
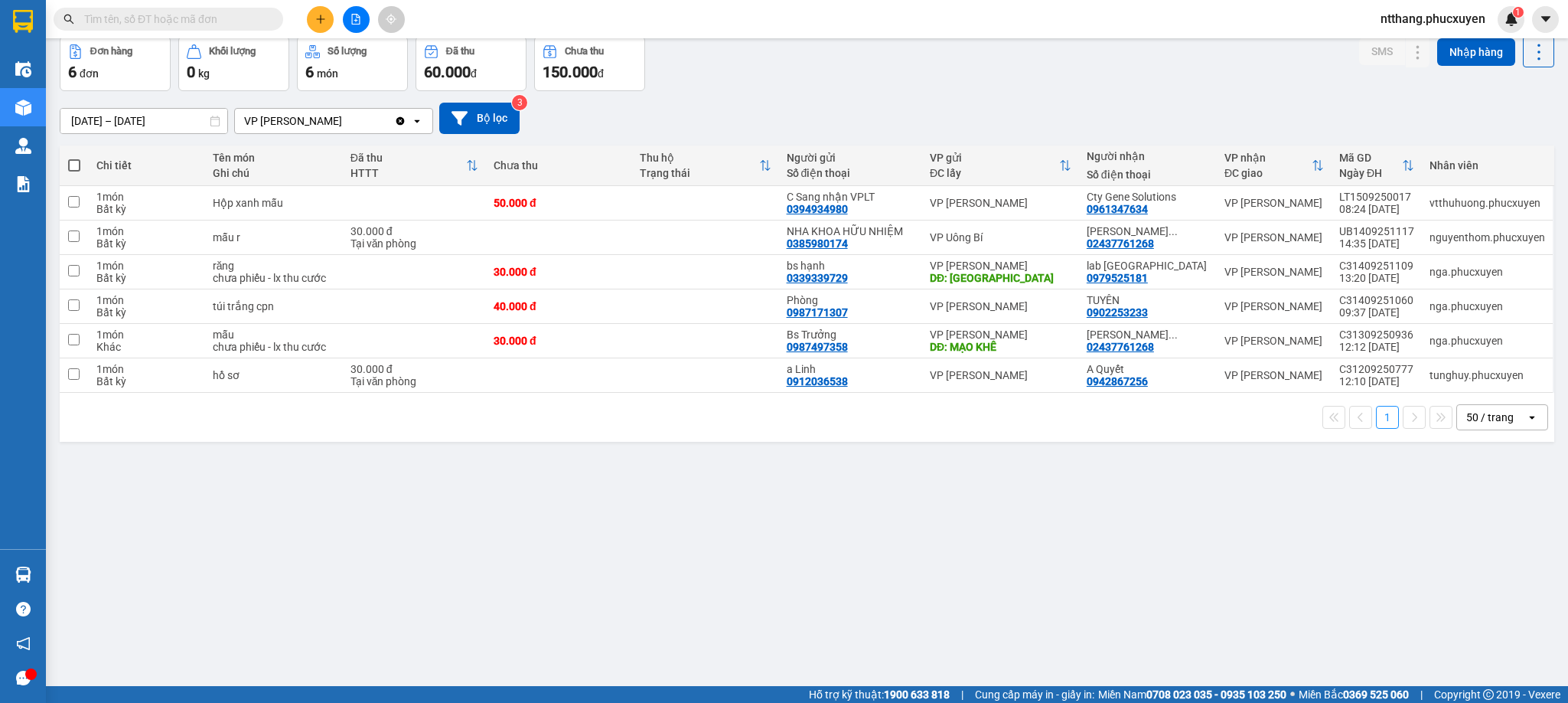
click at [627, 548] on div "ver 1.8.145 Kho gửi Trên xe Kho nhận Hàng đã giao Kho hàng hủy Đơn hàng 6 đơn K…" at bounding box center [807, 326] width 1507 height 703
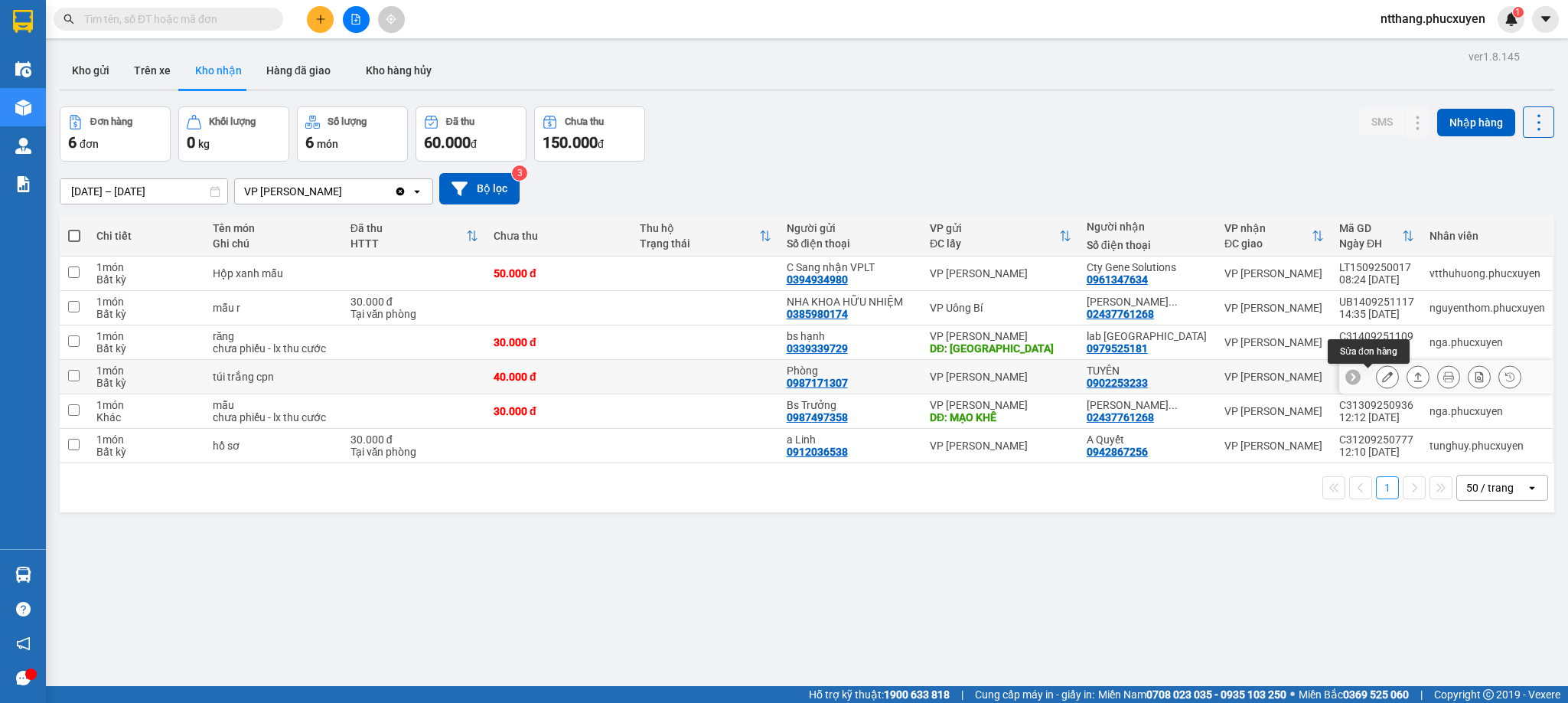
click at [1382, 379] on icon at bounding box center [1387, 377] width 11 height 11
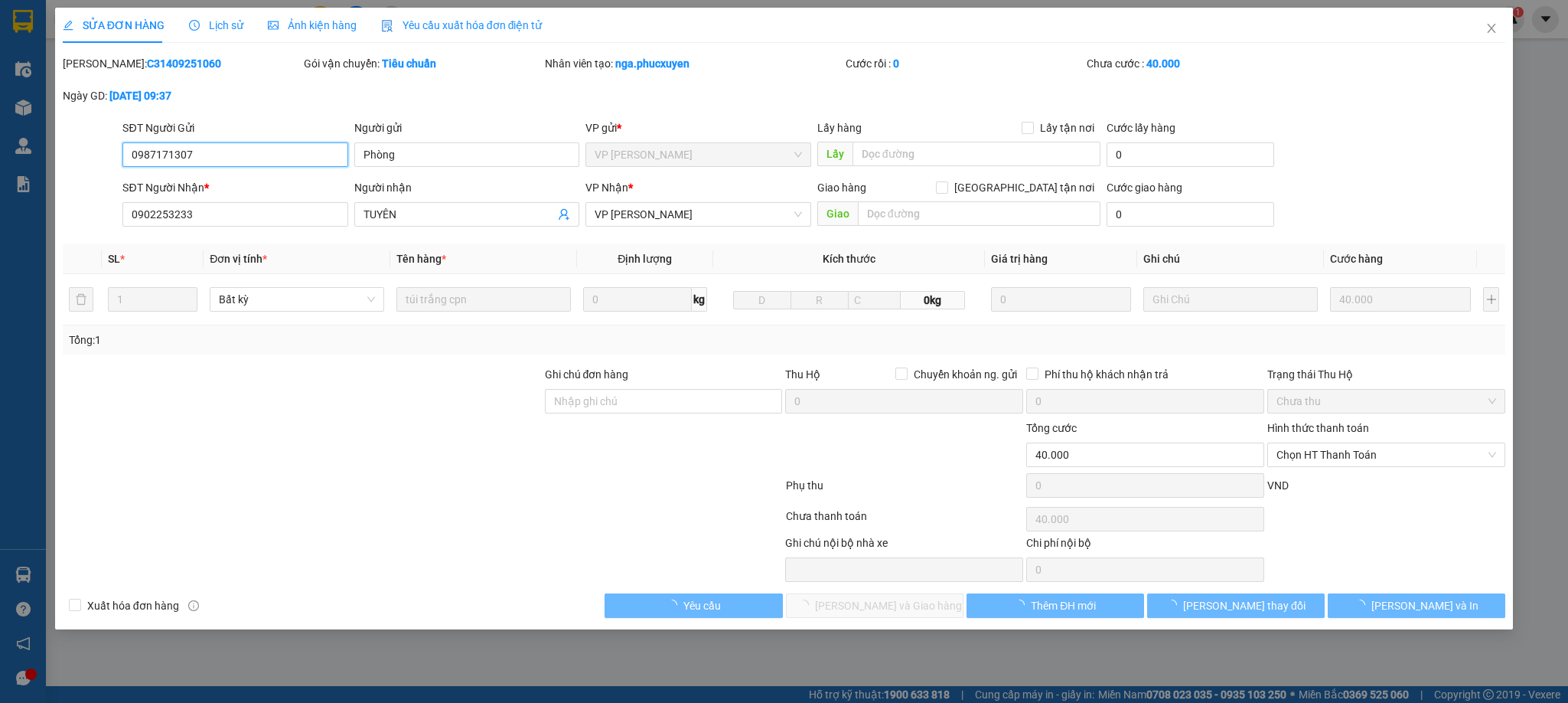
type input "0987171307"
type input "Phòng"
type input "0902253233"
type input "TUYÊN"
type input "40.000"
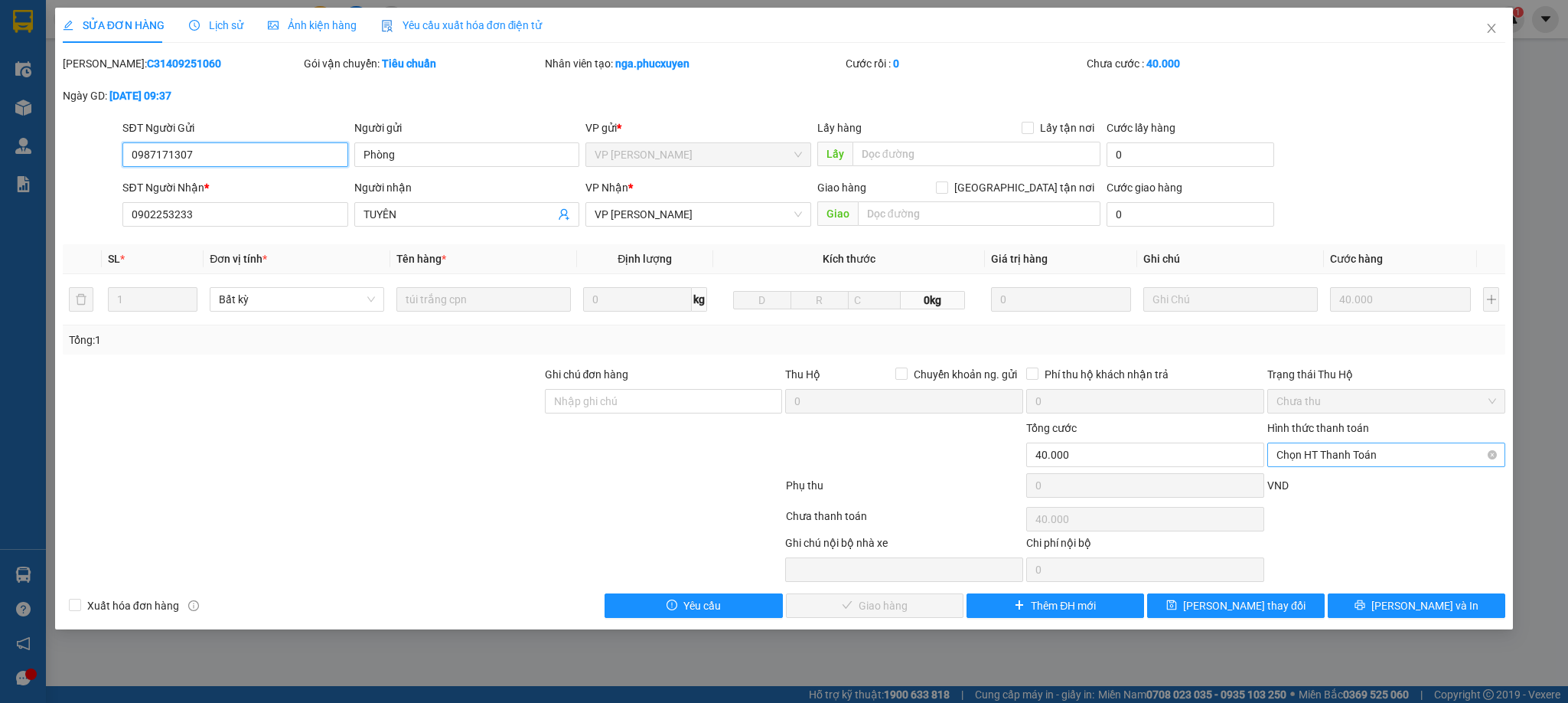
click at [1351, 460] on span "Chọn HT Thanh Toán" at bounding box center [1386, 455] width 220 height 23
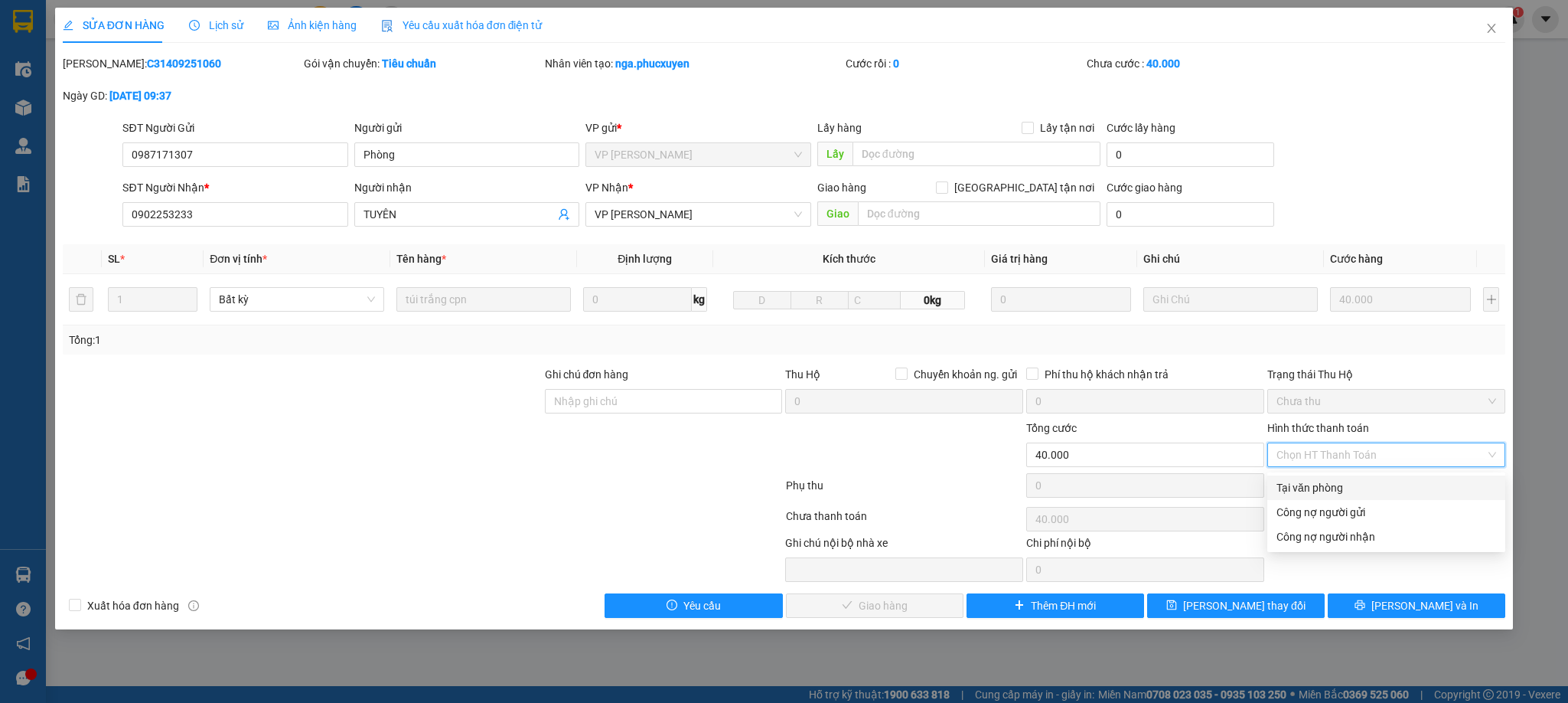
click at [1335, 488] on div "Tại văn phòng" at bounding box center [1386, 487] width 220 height 17
type input "0"
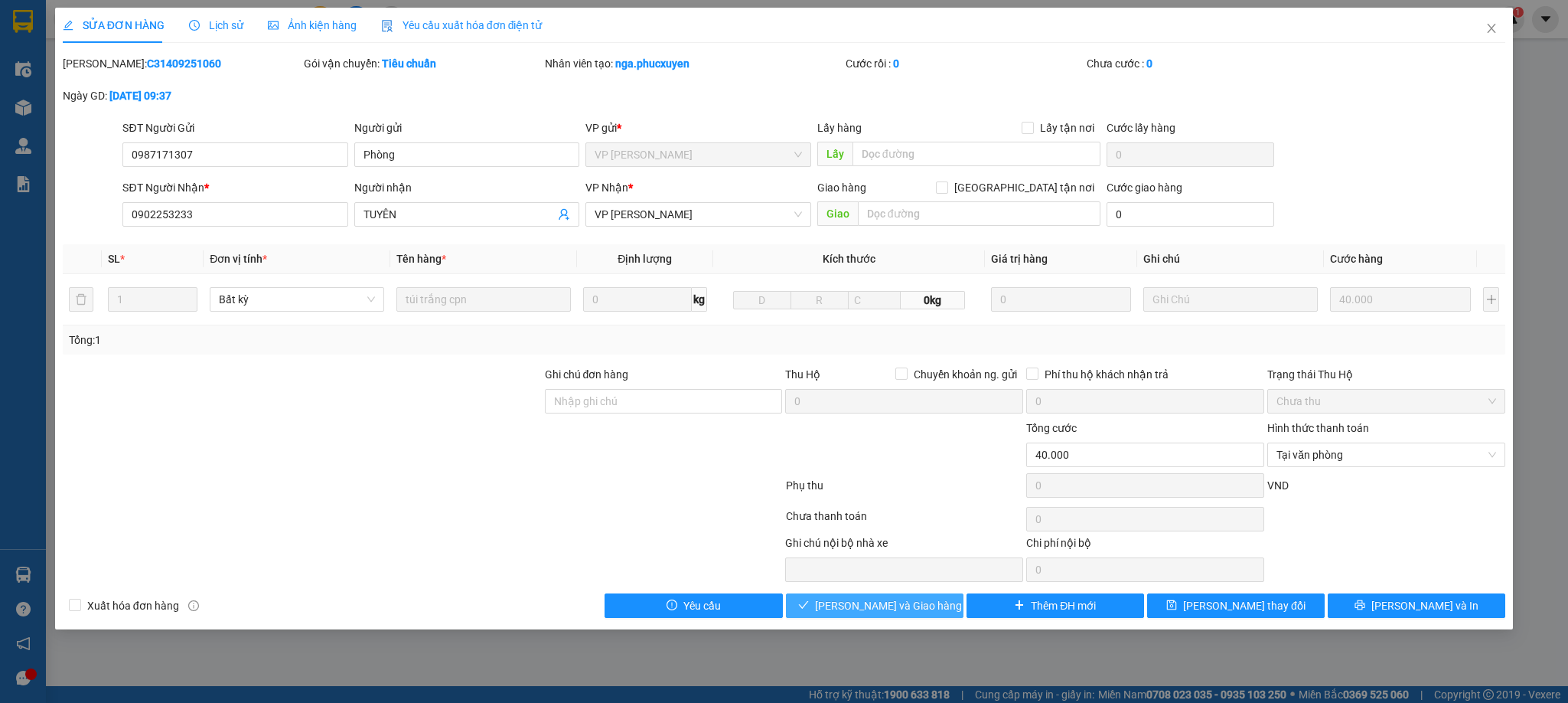
click at [900, 606] on span "[PERSON_NAME] và Giao hàng" at bounding box center [888, 605] width 147 height 17
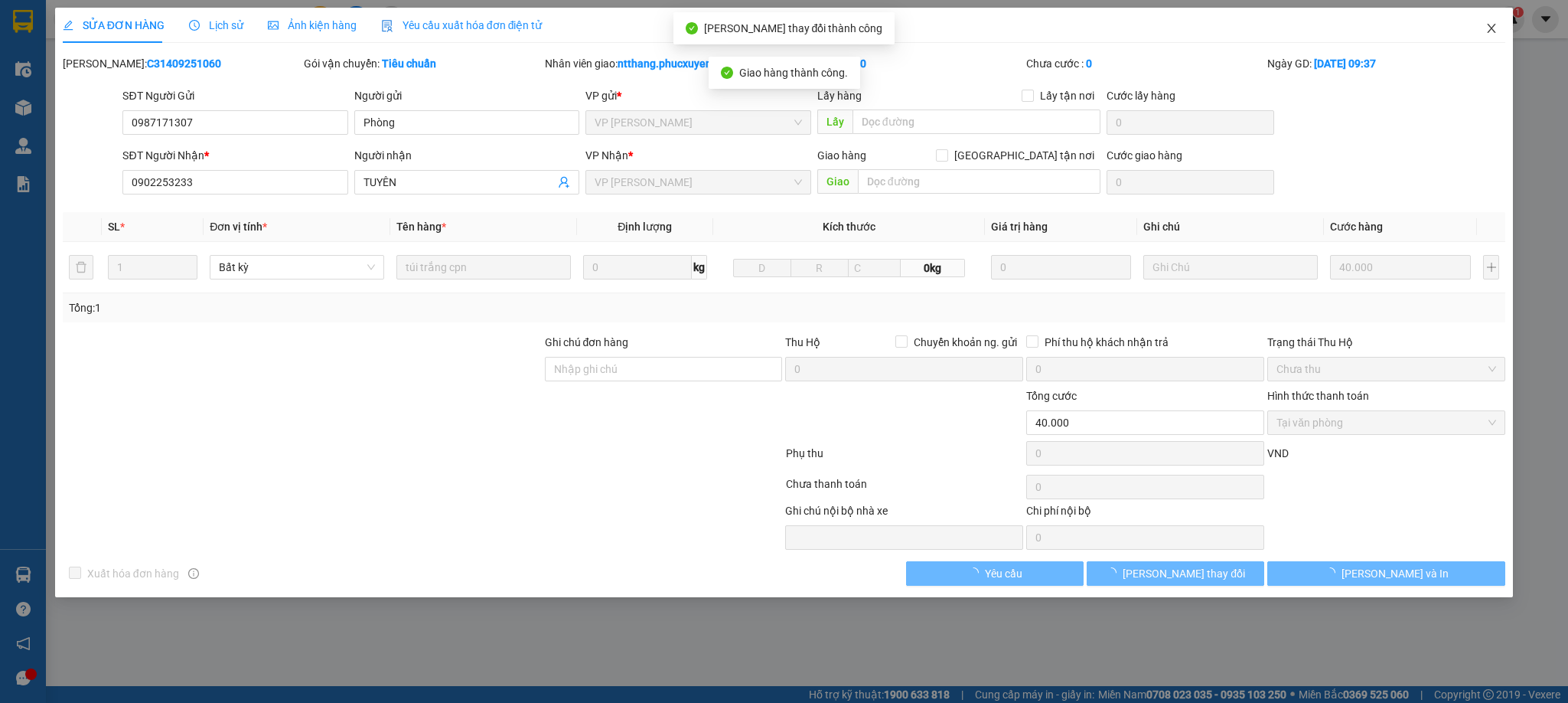
click at [1491, 28] on icon "close" at bounding box center [1492, 28] width 9 height 9
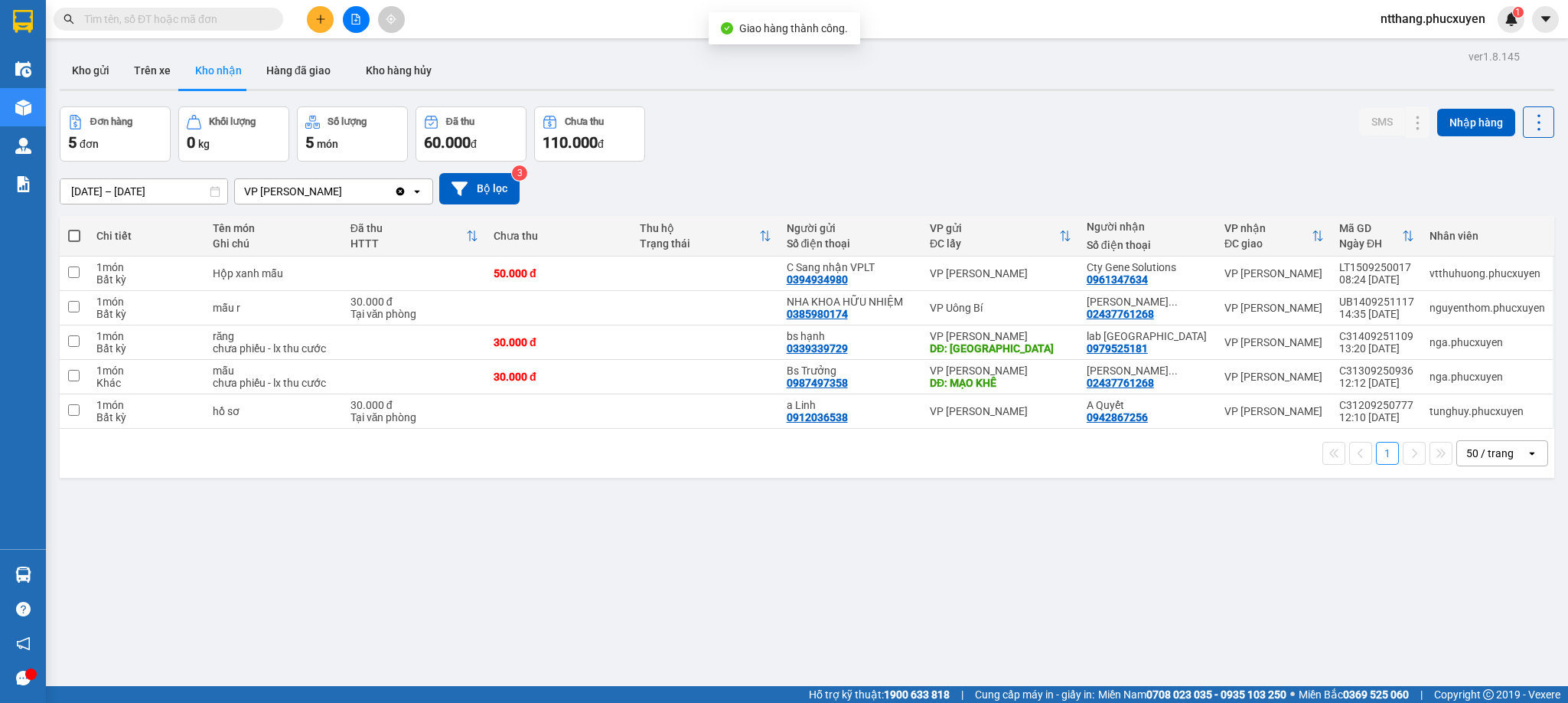
click at [1017, 129] on div "Đơn hàng 5 đơn Khối lượng 0 kg Số lượng 5 món Đã thu 60.000 đ Chưa thu 110.000 …" at bounding box center [807, 134] width 1495 height 55
drag, startPoint x: 1004, startPoint y: 170, endPoint x: 965, endPoint y: 171, distance: 39.0
click at [1002, 171] on div "13/09/2025 – 15/09/2025 Press the down arrow key to interact with the calendar …" at bounding box center [807, 189] width 1495 height 55
drag, startPoint x: 99, startPoint y: 77, endPoint x: 111, endPoint y: 77, distance: 12.0
click at [95, 77] on button "Kho gửi" at bounding box center [91, 71] width 62 height 37
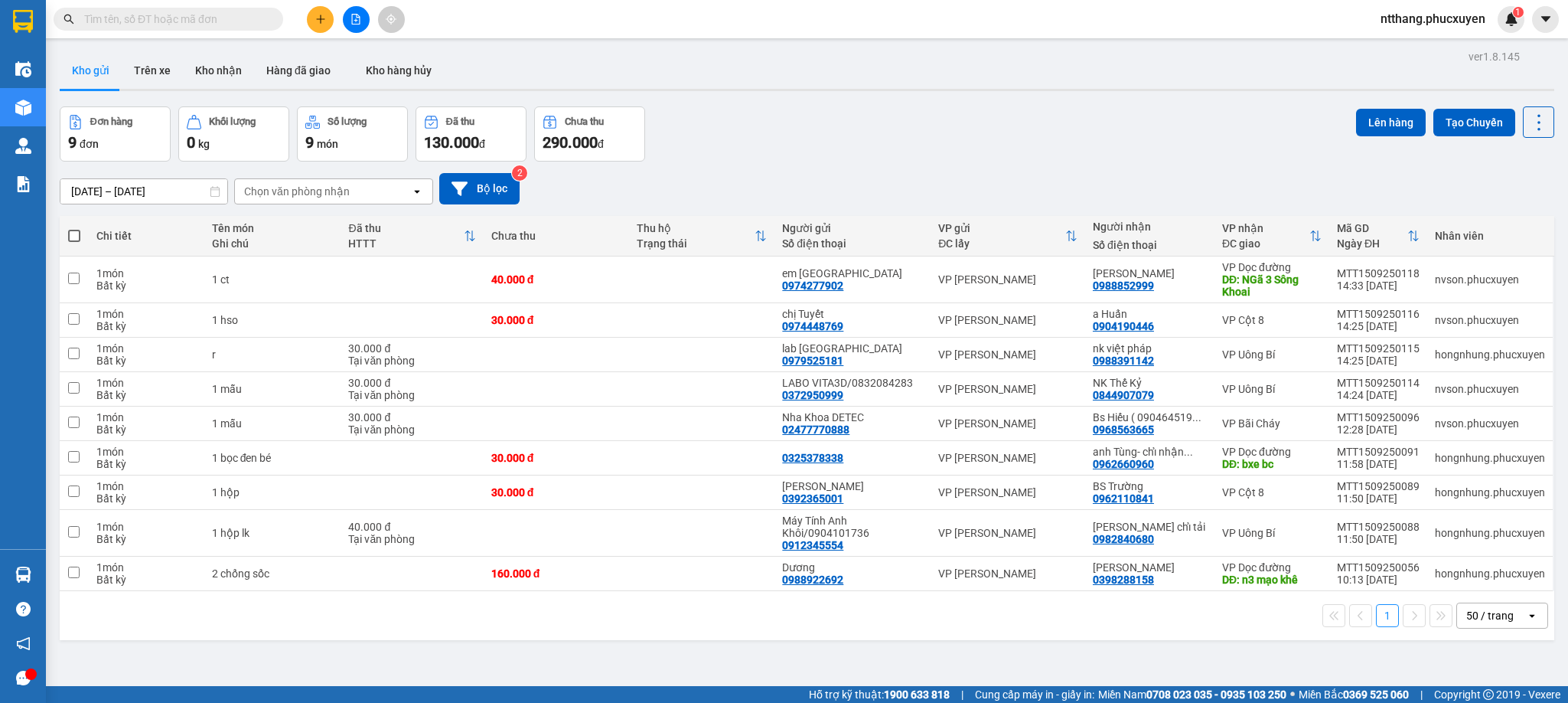
scroll to position [71, 0]
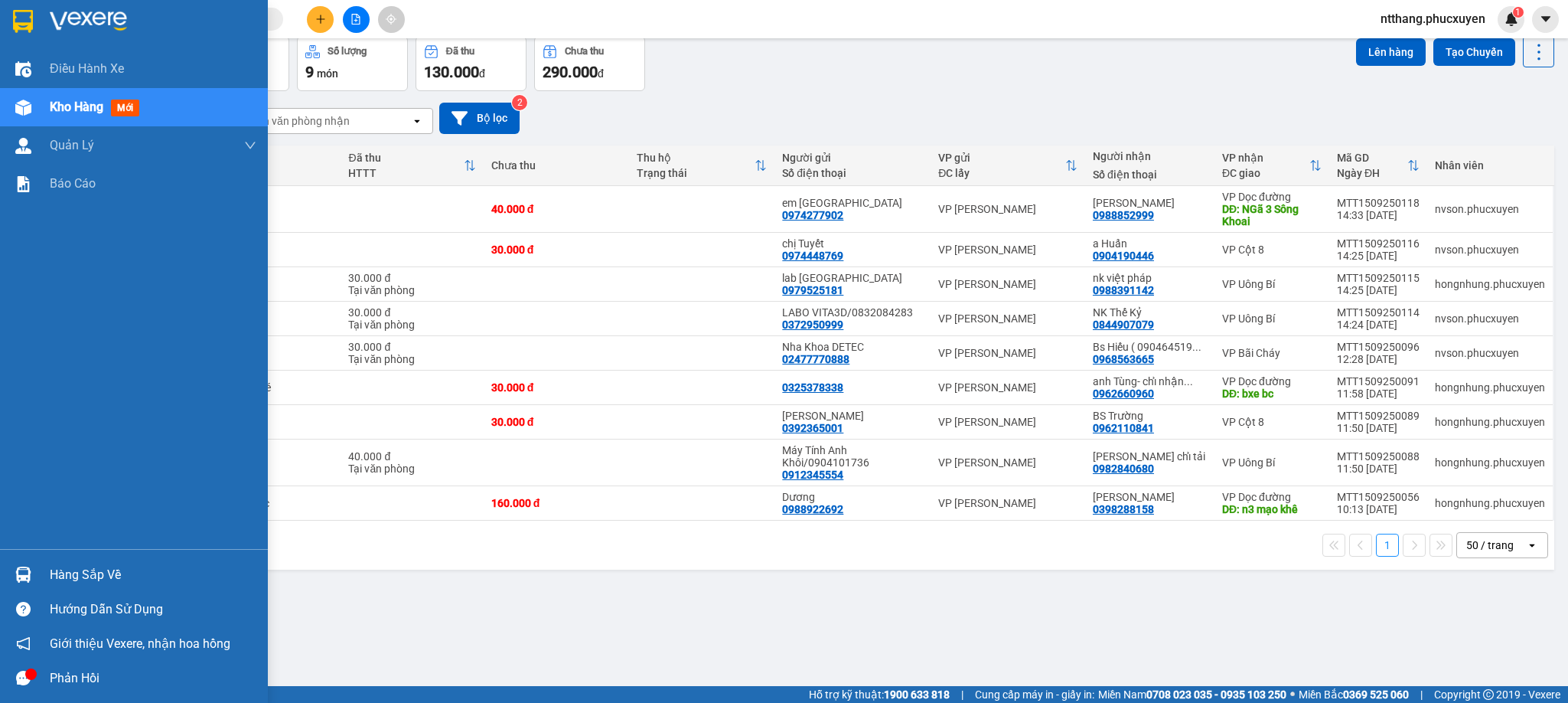
click at [15, 572] on img at bounding box center [23, 574] width 16 height 16
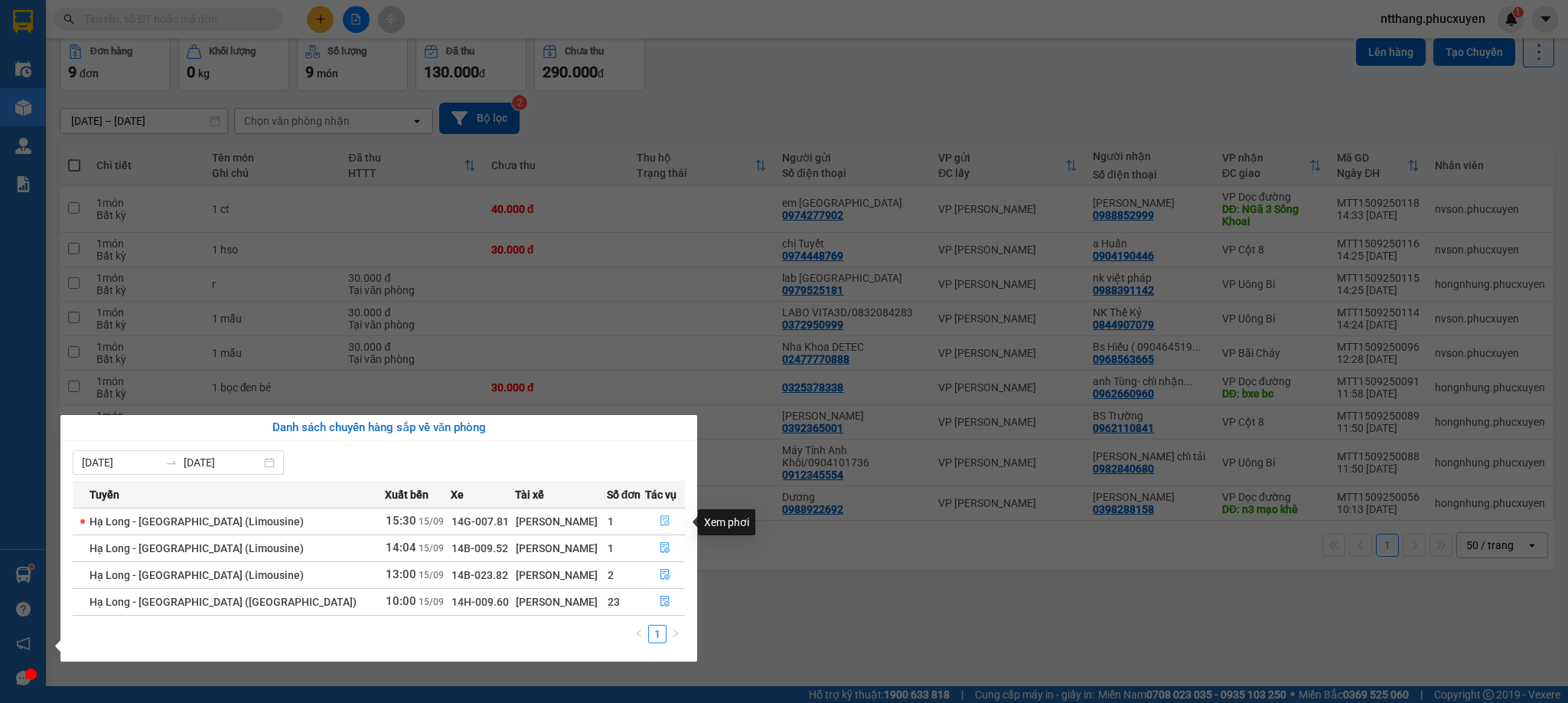
drag, startPoint x: 661, startPoint y: 527, endPoint x: 283, endPoint y: 701, distance: 416.1
click at [661, 526] on icon "file-done" at bounding box center [665, 520] width 11 height 11
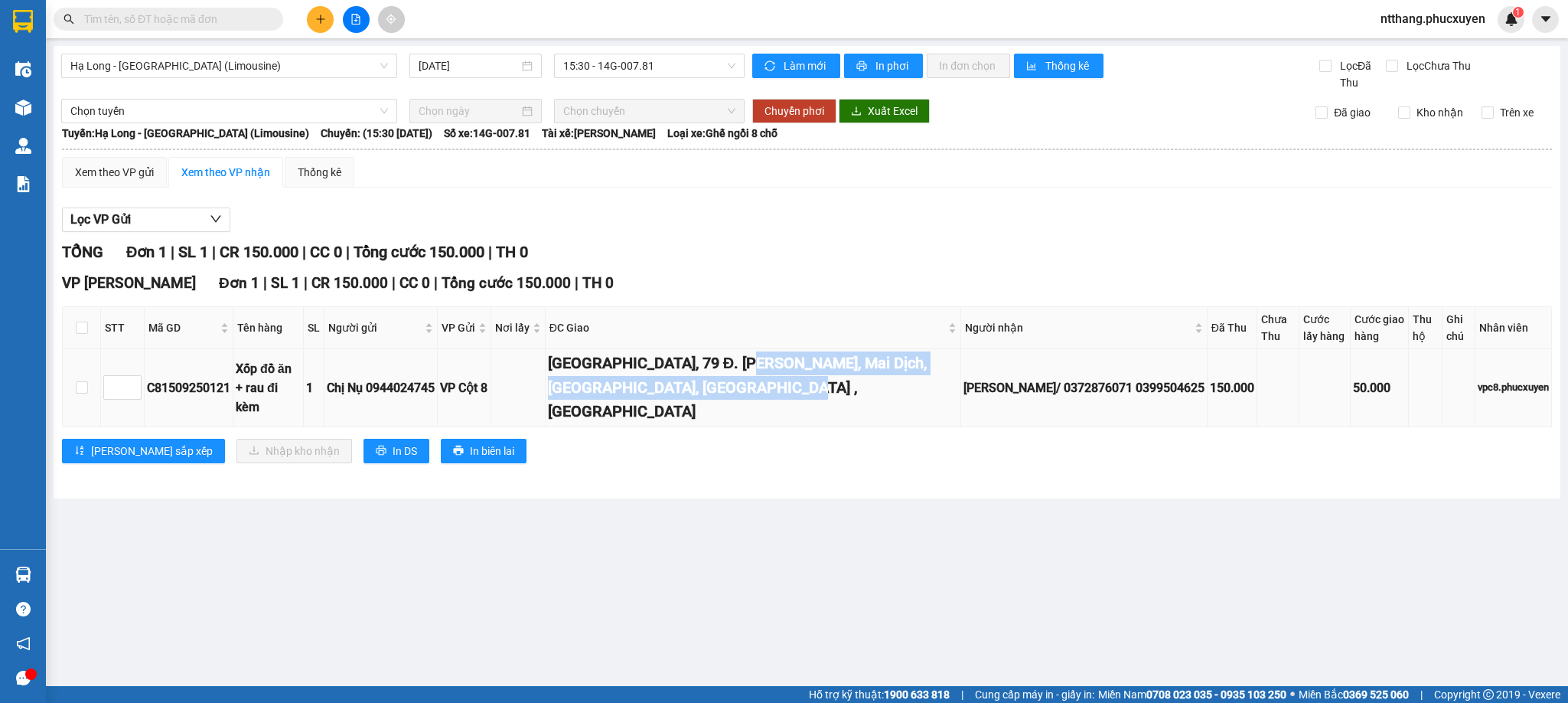
drag, startPoint x: 785, startPoint y: 351, endPoint x: 884, endPoint y: 393, distance: 107.5
click at [884, 393] on td "Trường Đại học Thương mại, 79 Đ. Hồ Tùng Mậu, Mai Dịch, Cầu Giấy, Hà Nội , Việt…" at bounding box center [753, 388] width 415 height 78
copy div "79 Đ. Hồ Tùng Mậu, Mai Dịch, Cầu Giấy, Hà Nội , Việt Nam"
click at [691, 480] on main "Hạ Long - Hà Nội (Limousine) 15/09/2025 15:30 - 14G-007.81 Làm mới In phơi In đ…" at bounding box center [784, 343] width 1568 height 686
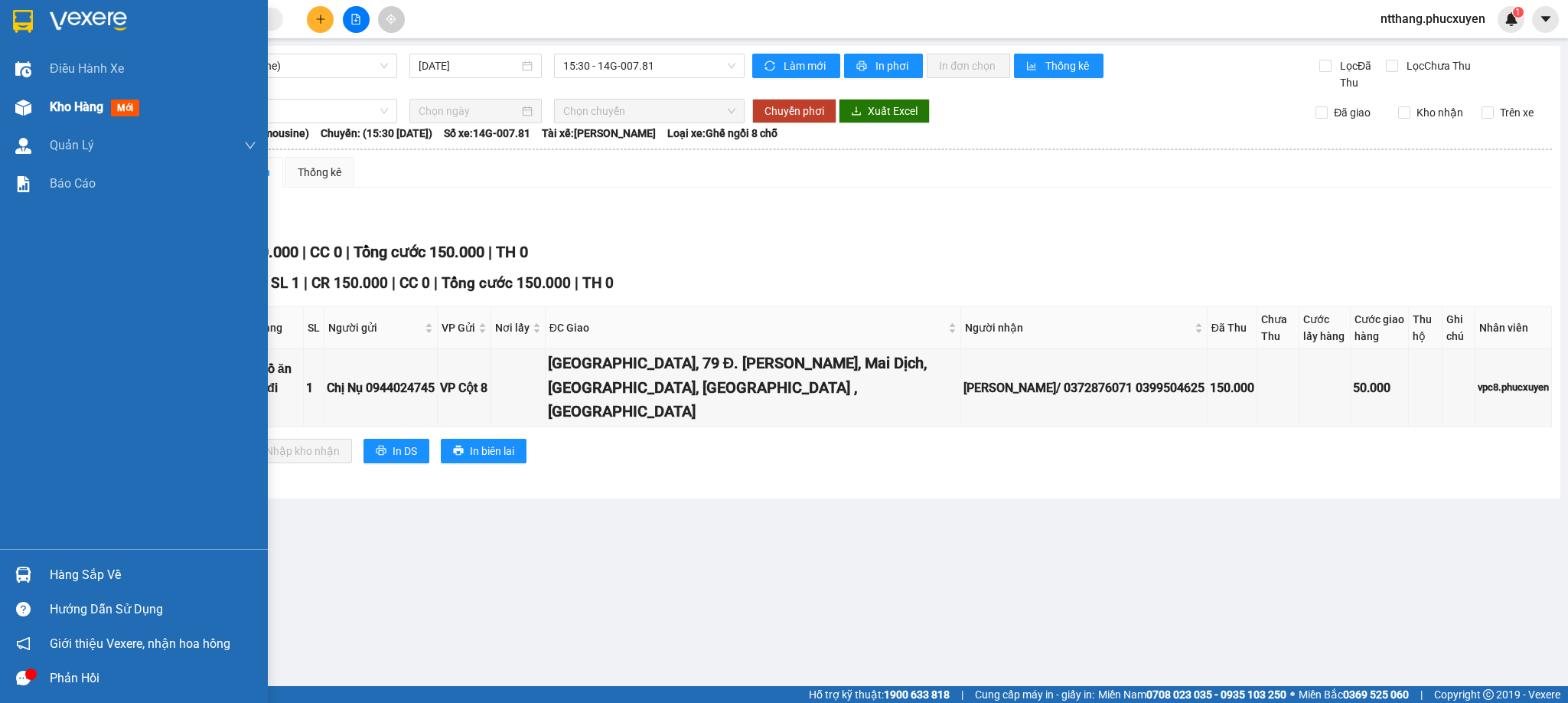
click at [24, 96] on div at bounding box center [23, 108] width 26 height 26
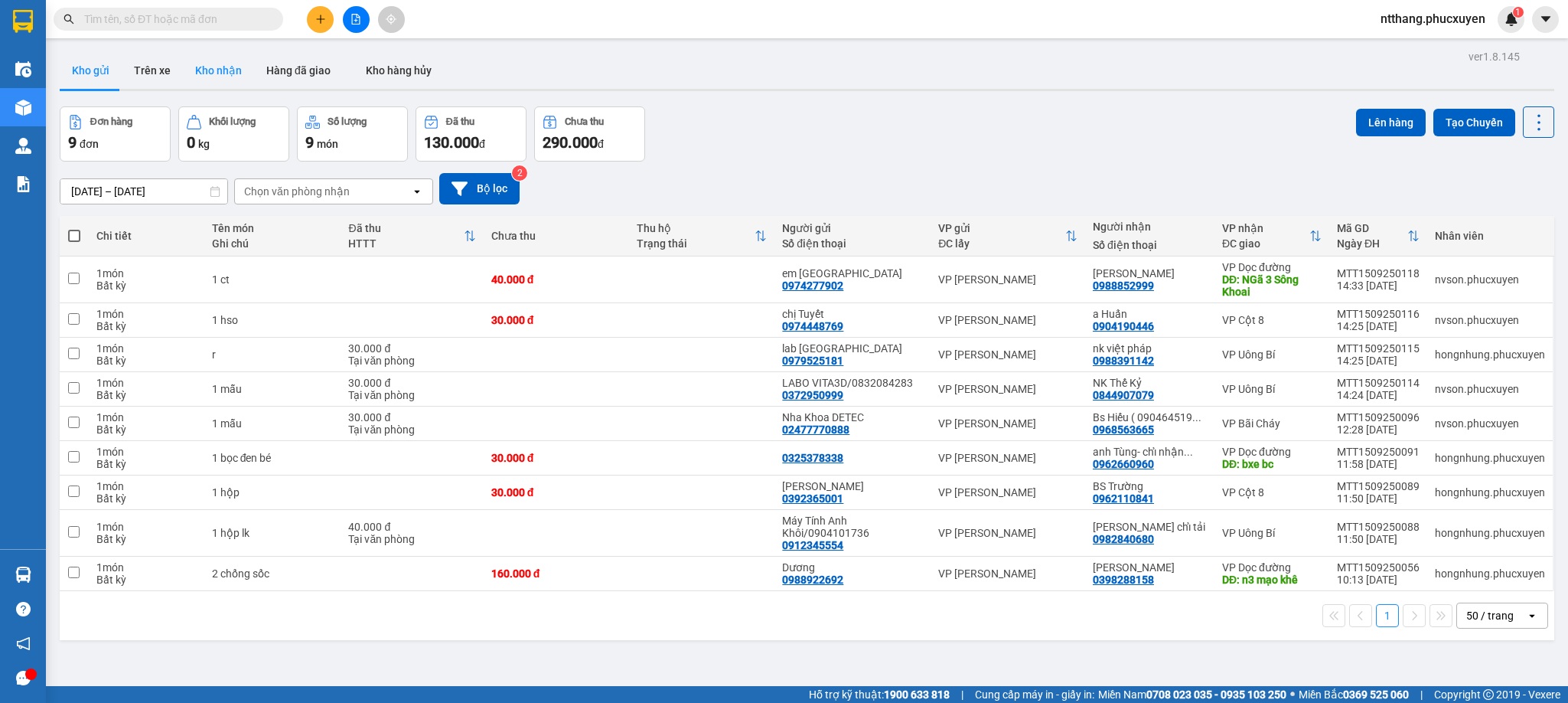
click at [210, 71] on button "Kho nhận" at bounding box center [218, 71] width 71 height 37
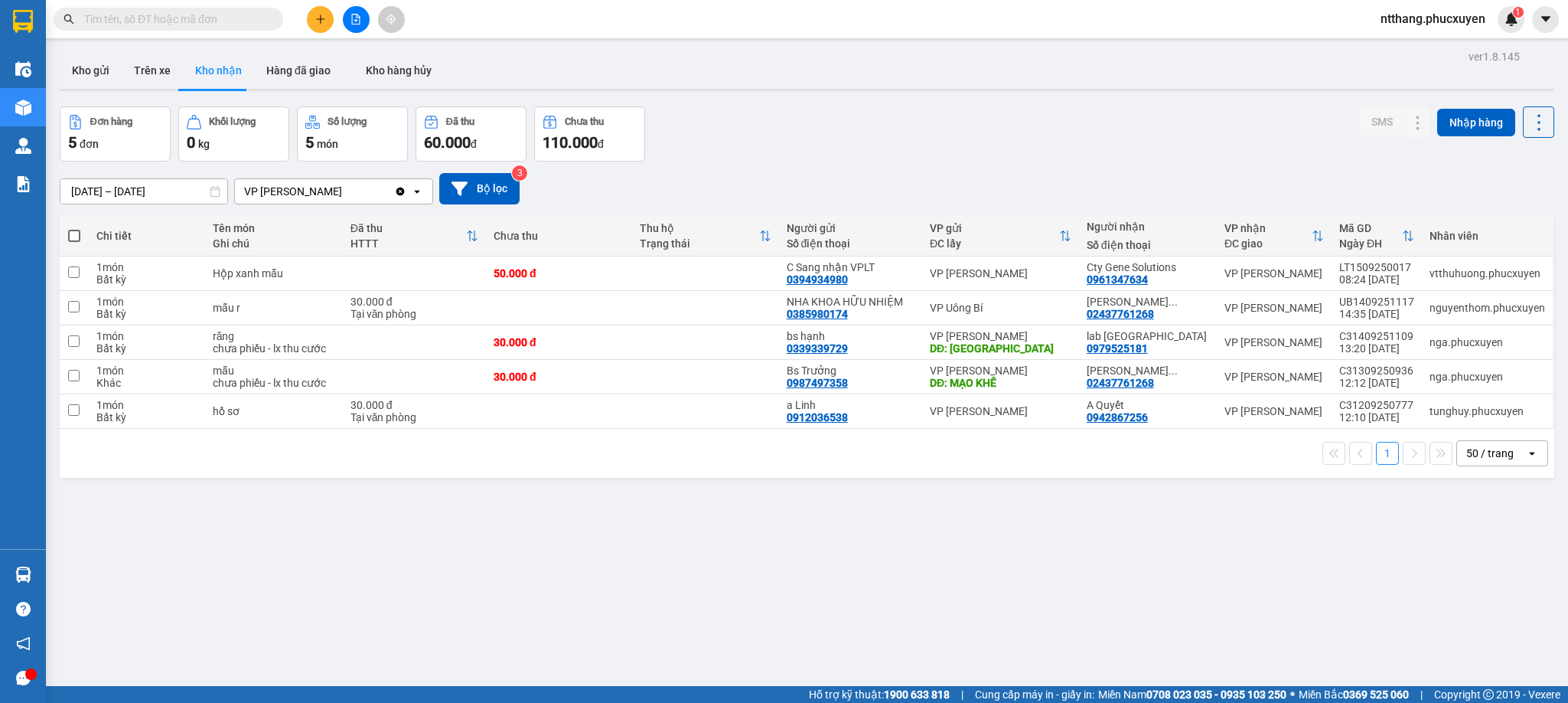
click at [856, 111] on div "Đơn hàng 5 đơn Khối lượng 0 kg Số lượng 5 món Đã thu 60.000 đ Chưa thu 110.000 …" at bounding box center [807, 134] width 1495 height 55
click at [313, 24] on button at bounding box center [320, 19] width 26 height 26
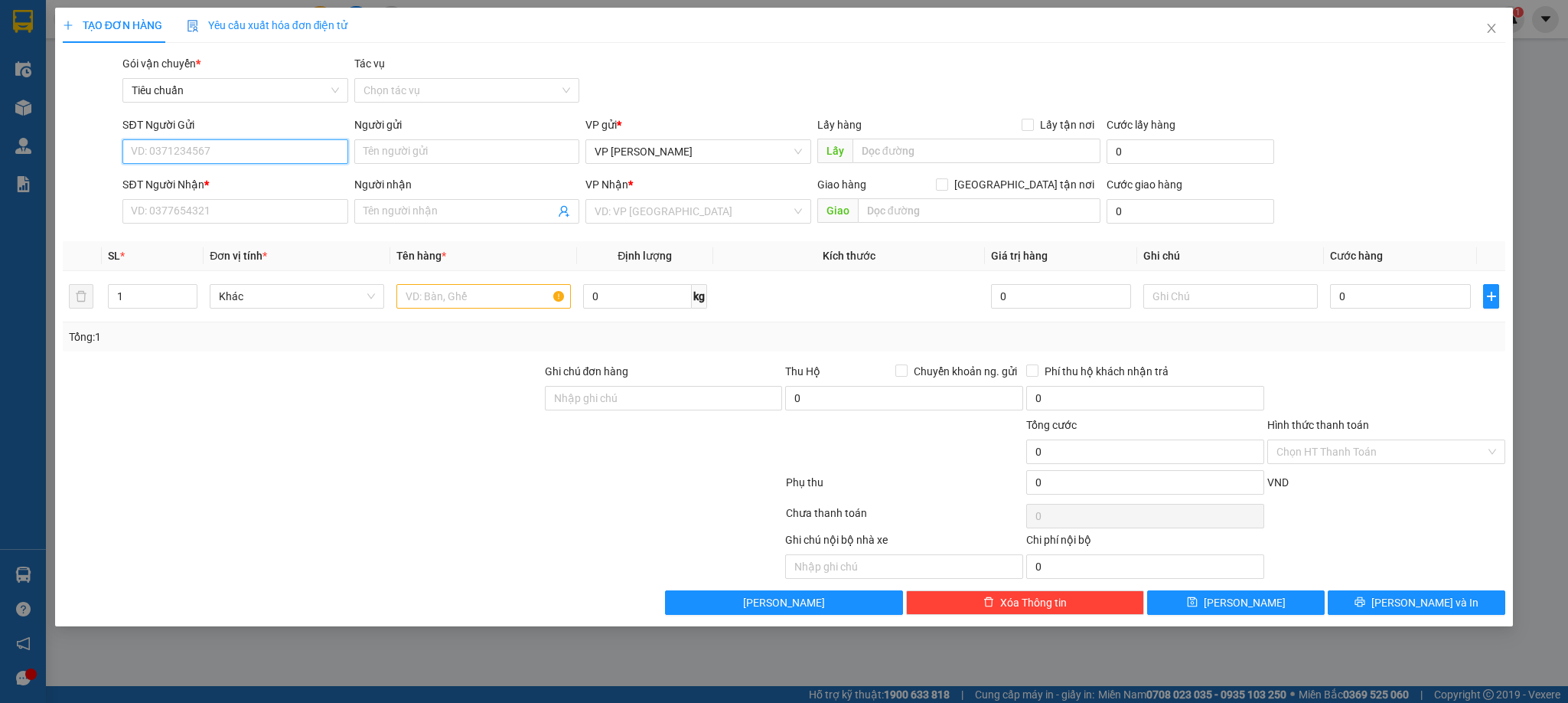
click at [258, 148] on input "SĐT Người Gửi" at bounding box center [235, 152] width 225 height 25
type input "0388093323"
click at [241, 213] on input "SĐT Người Nhận *" at bounding box center [235, 212] width 225 height 25
type input "0983013899"
click at [460, 213] on input "Người nhận" at bounding box center [459, 211] width 191 height 17
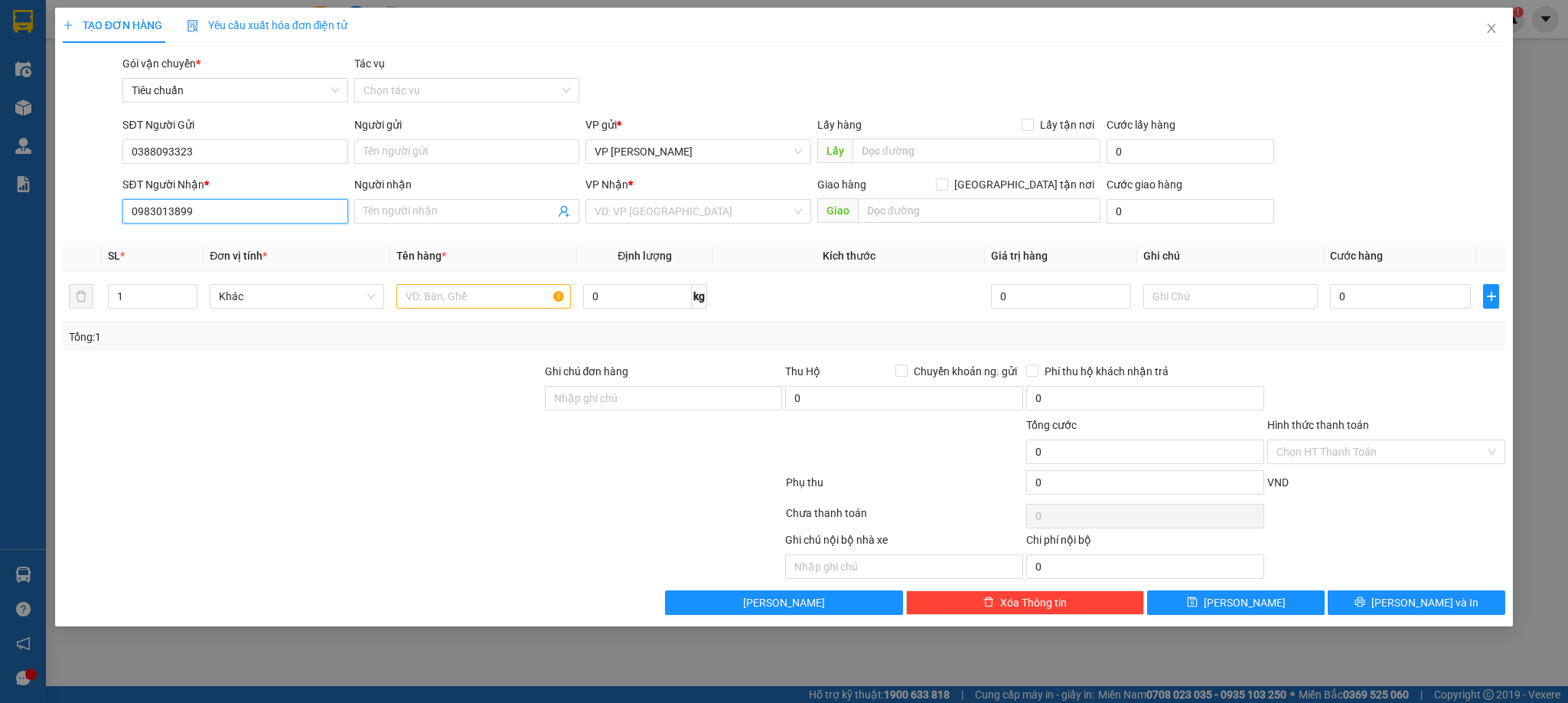
click at [304, 205] on input "0983013899" at bounding box center [235, 212] width 225 height 25
click at [255, 246] on div "0983013899 - Chị Hoa" at bounding box center [235, 243] width 206 height 17
type input "Chị Hoa"
type input "A14-03 monbay"
click at [419, 150] on input "Người gửi" at bounding box center [467, 152] width 225 height 25
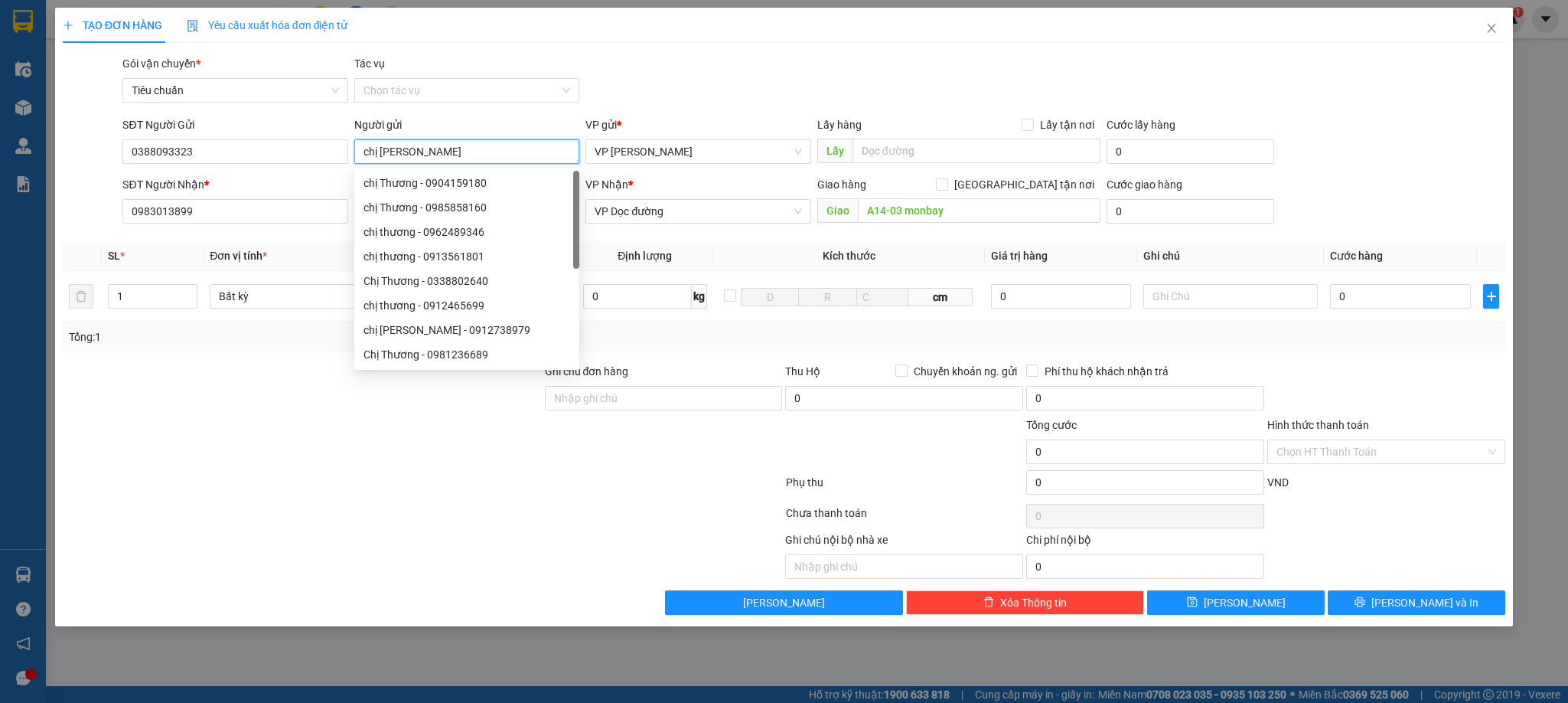
type input "chị Thương"
click at [728, 93] on div "Gói vận chuyển * Tiêu chuẩn Tác vụ Chọn tác vụ" at bounding box center [813, 81] width 1389 height 54
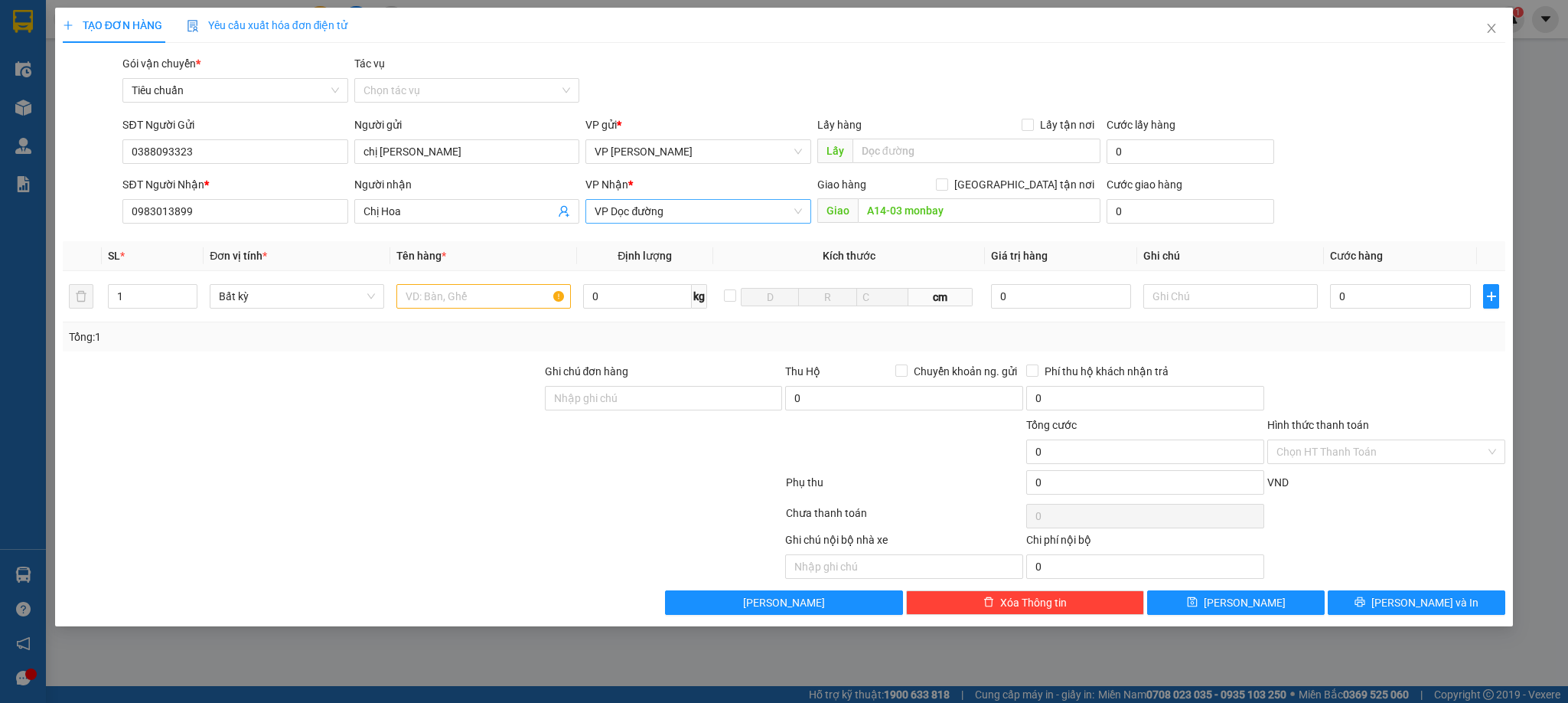
click at [698, 218] on span "VP Dọc đường" at bounding box center [698, 212] width 206 height 23
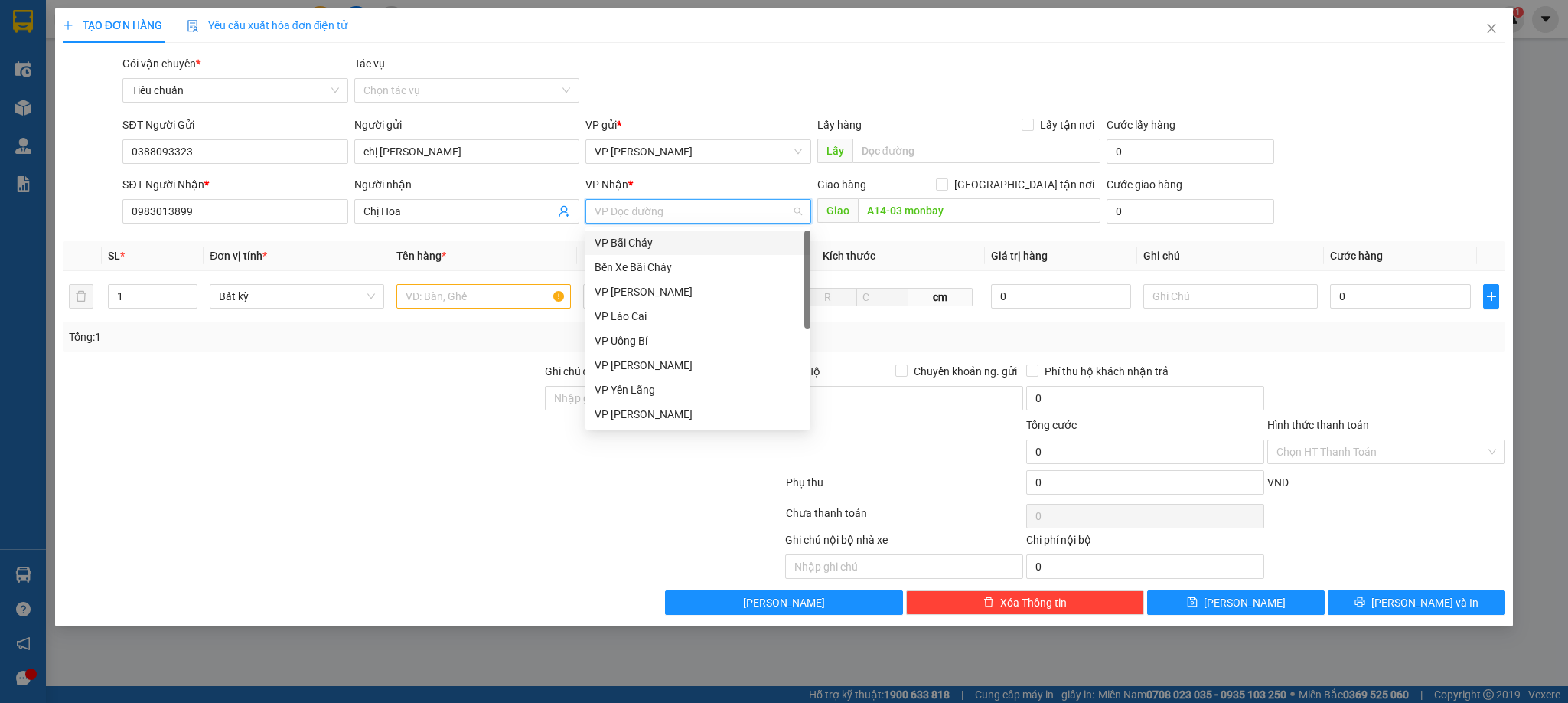
drag, startPoint x: 607, startPoint y: 241, endPoint x: 716, endPoint y: 225, distance: 110.2
click at [607, 241] on div "VP Bãi Cháy" at bounding box center [698, 243] width 206 height 17
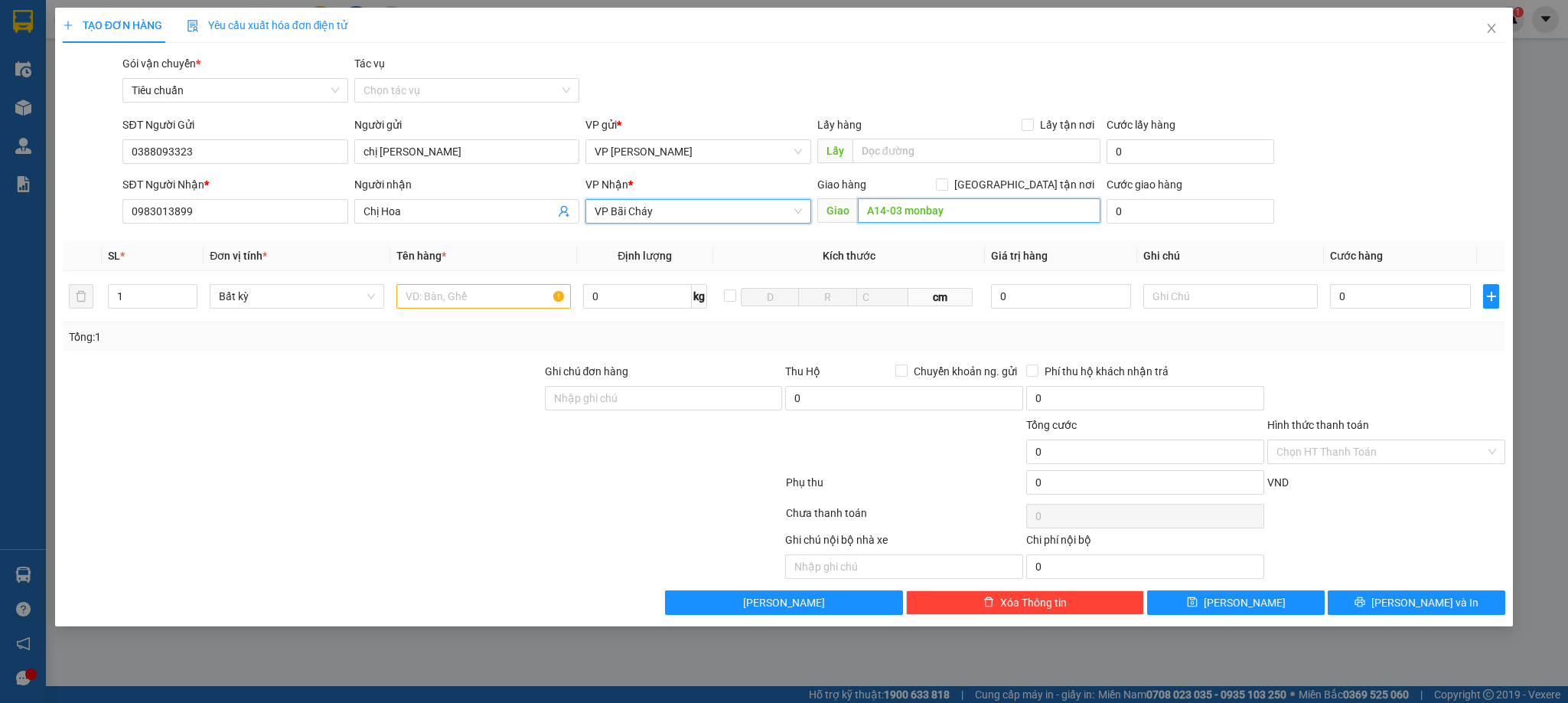
click at [976, 212] on input "A14-03 monbay" at bounding box center [979, 211] width 243 height 25
type input "Tổ 2B khu 9A Bãi Cháy, gần nhà hàng [GEOGRAPHIC_DATA]"
drag, startPoint x: 1023, startPoint y: 189, endPoint x: 1012, endPoint y: 183, distance: 12.5
click at [947, 187] on input "[GEOGRAPHIC_DATA] tận nơi" at bounding box center [941, 183] width 11 height 11
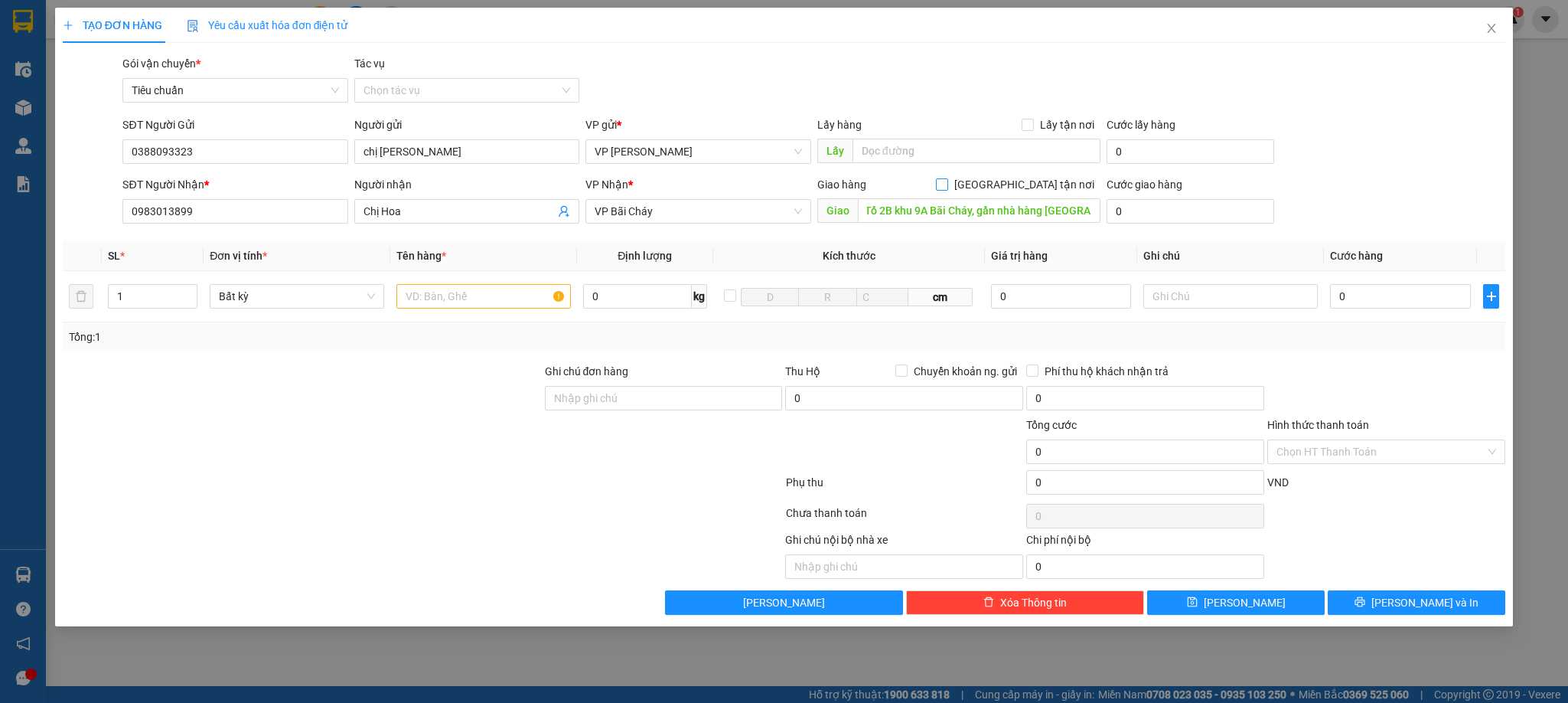
checkbox input "true"
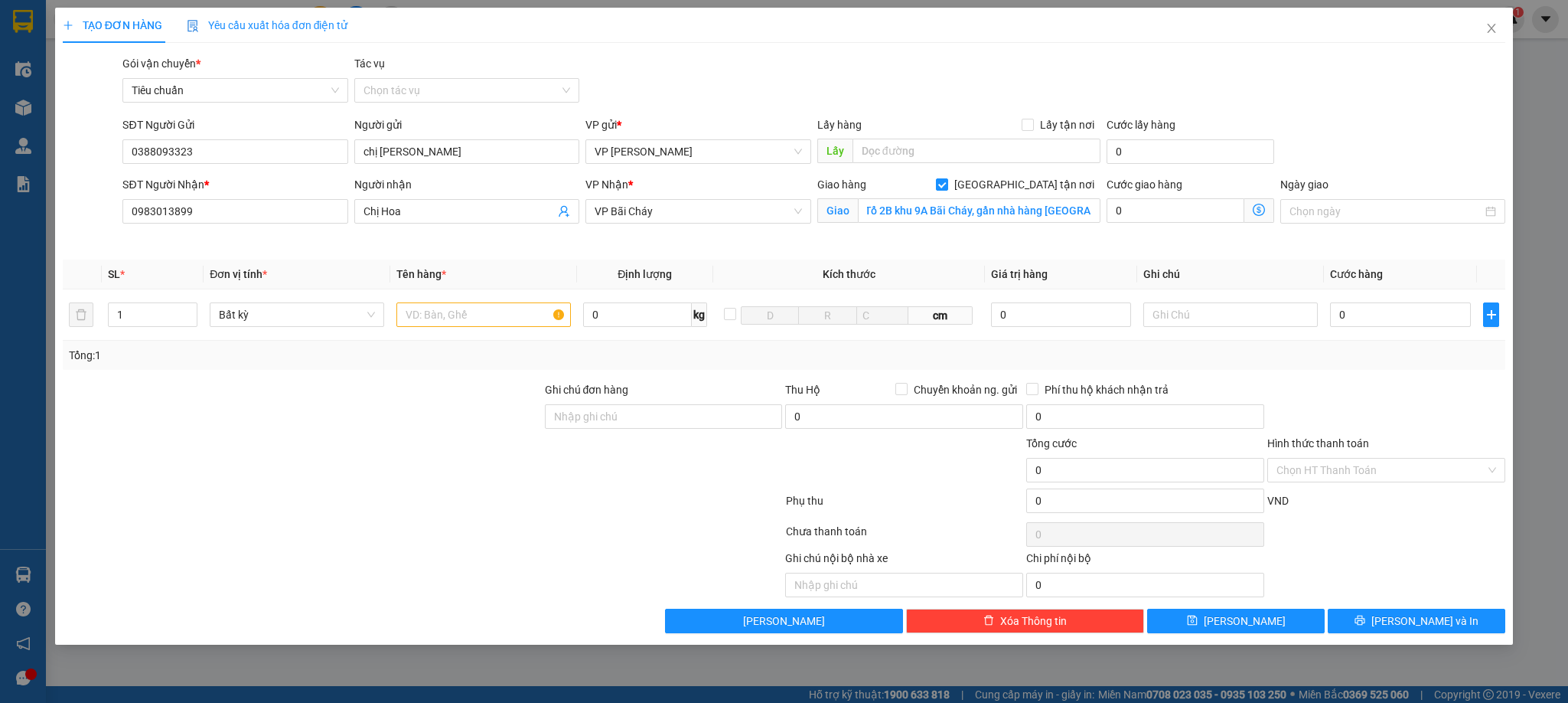
scroll to position [0, 0]
click at [1195, 212] on input "0" at bounding box center [1176, 211] width 138 height 25
type input "4"
type input "40"
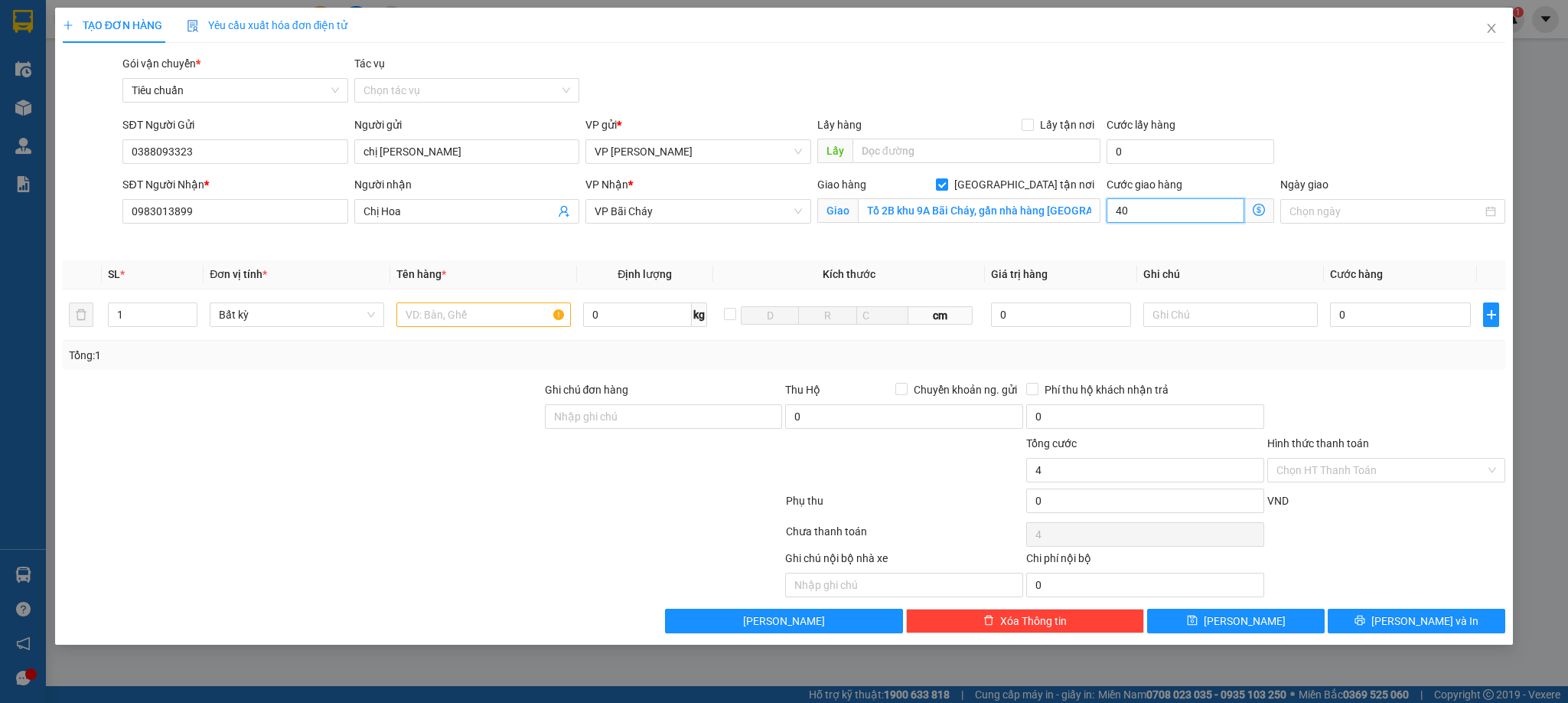
type input "40"
type input "40.000"
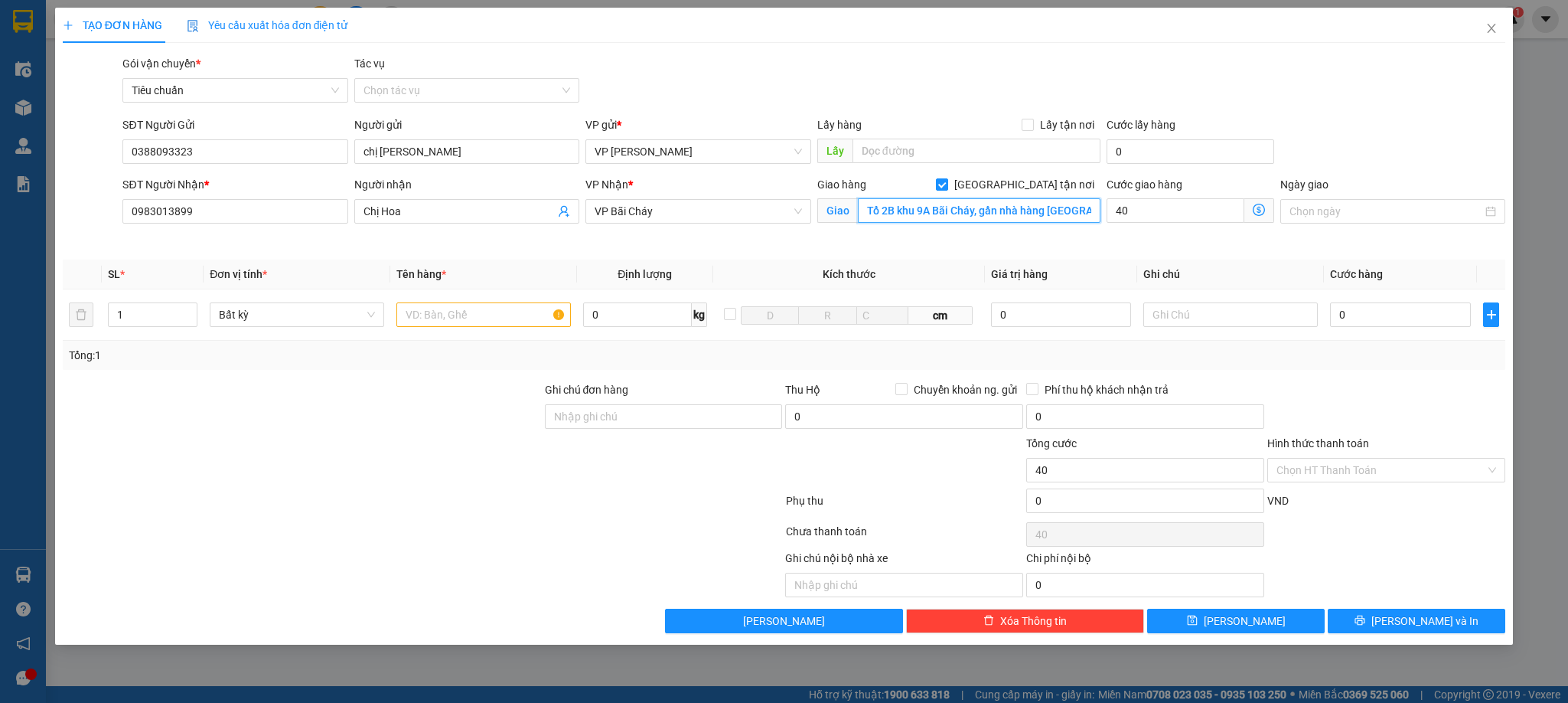
type input "40.000"
click at [979, 213] on input "Tổ 2B khu 9A Bãi Cháy, gần nhà hàng [GEOGRAPHIC_DATA]" at bounding box center [979, 211] width 243 height 25
click at [1169, 213] on input "40.000" at bounding box center [1176, 211] width 138 height 25
type input "5"
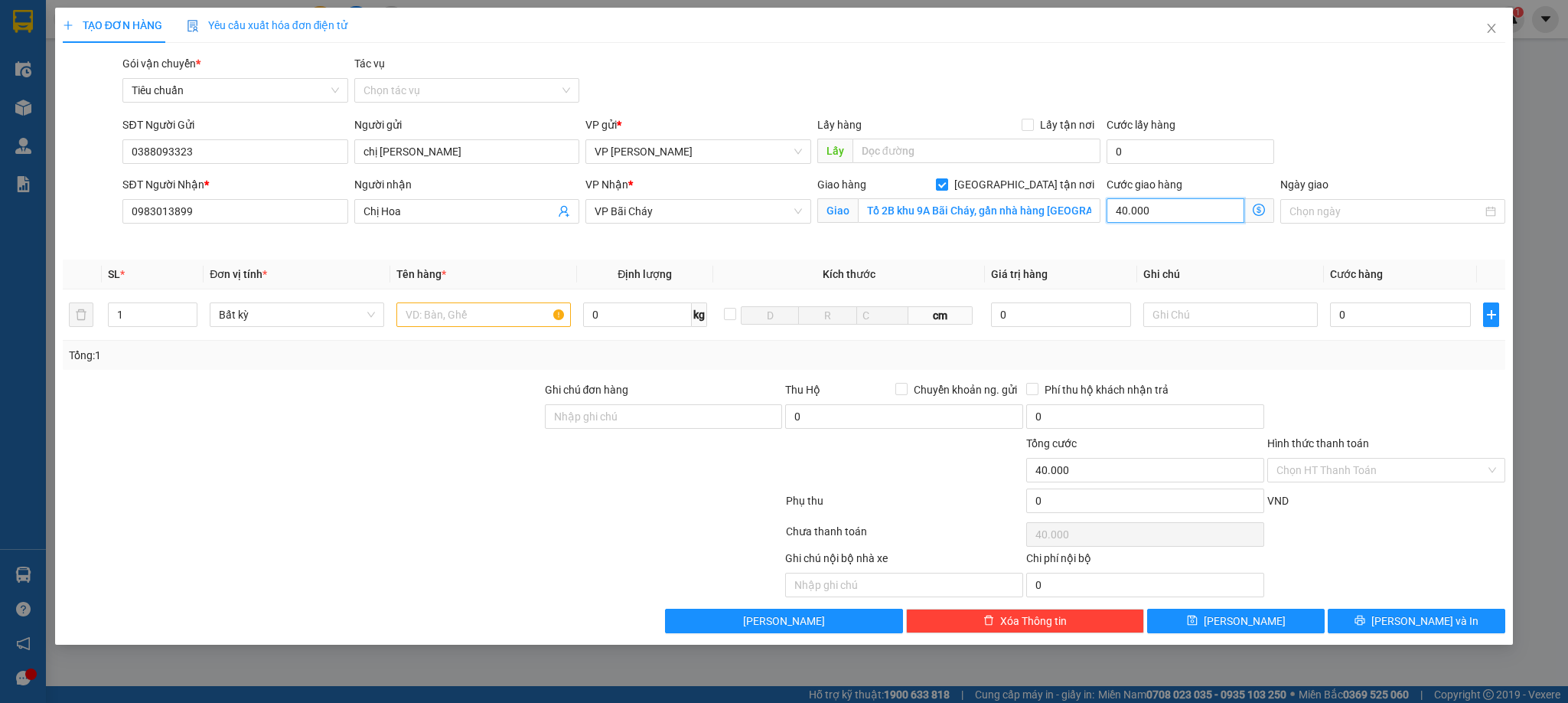
type input "5"
type input "50"
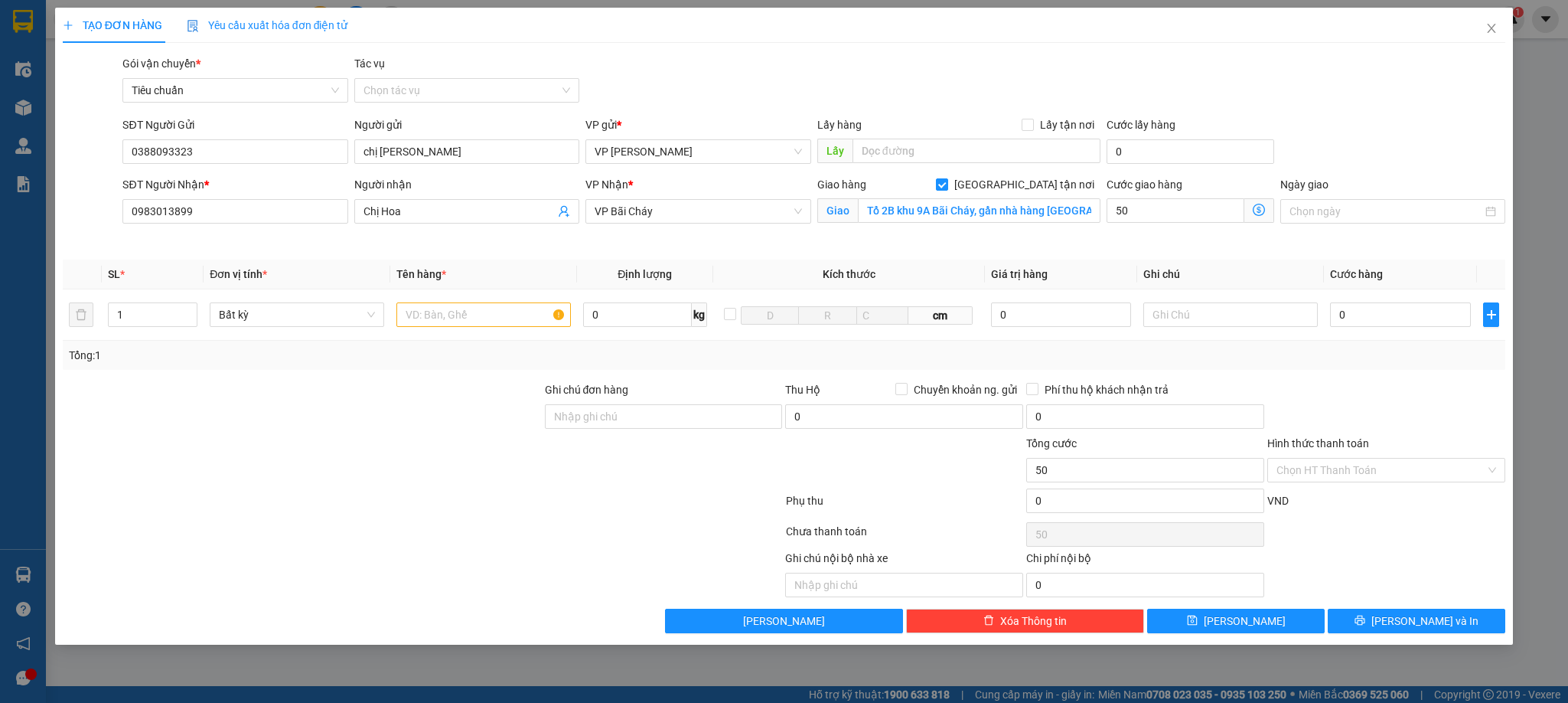
type input "50.000"
click at [1267, 73] on div "Gói vận chuyển * Tiêu chuẩn Tác vụ Chọn tác vụ" at bounding box center [813, 81] width 1389 height 54
click at [524, 313] on input "text" at bounding box center [484, 315] width 175 height 25
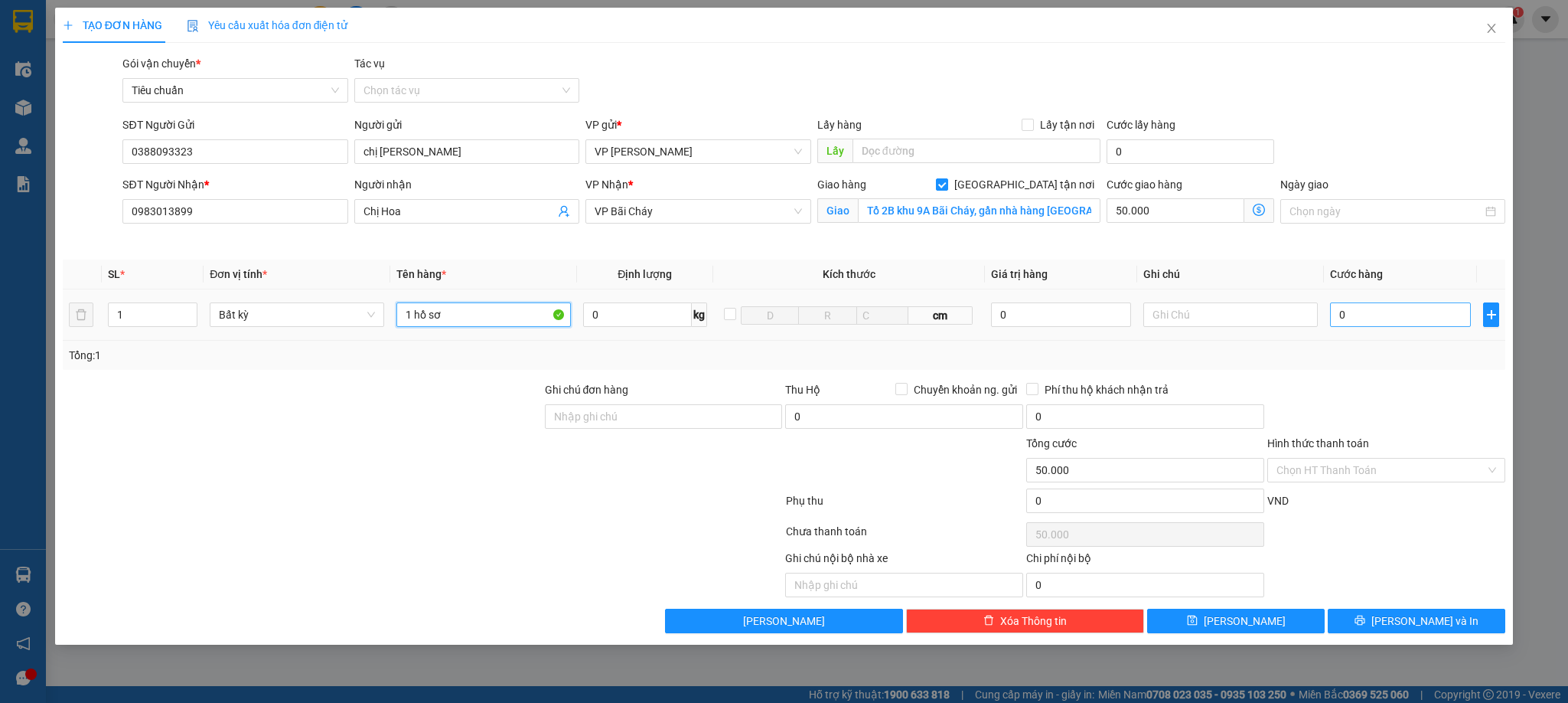
type input "1 hồ sơ"
click at [1424, 319] on input "0" at bounding box center [1400, 315] width 141 height 25
type input "3"
type input "50.003"
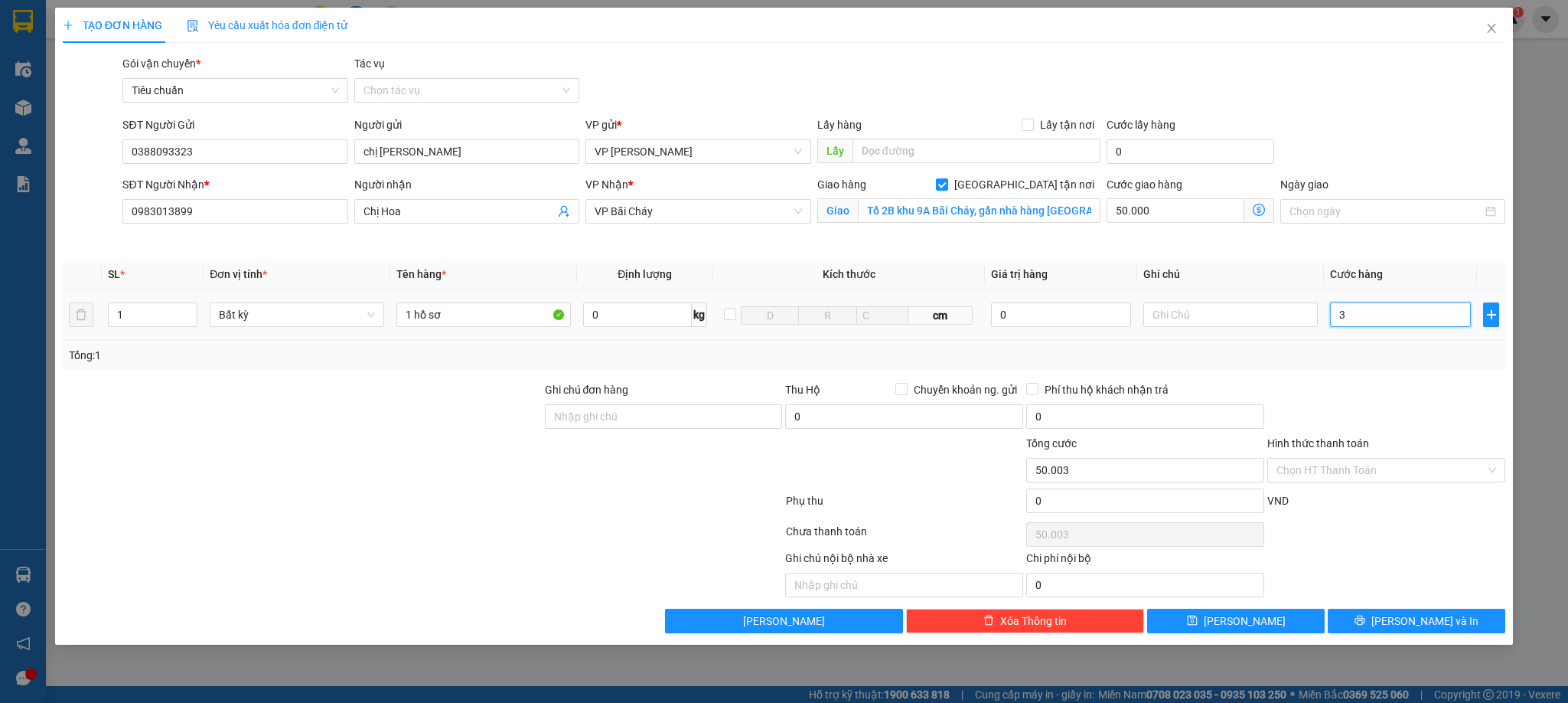
type input "30"
type input "50.030"
type input "30.000"
type input "80.000"
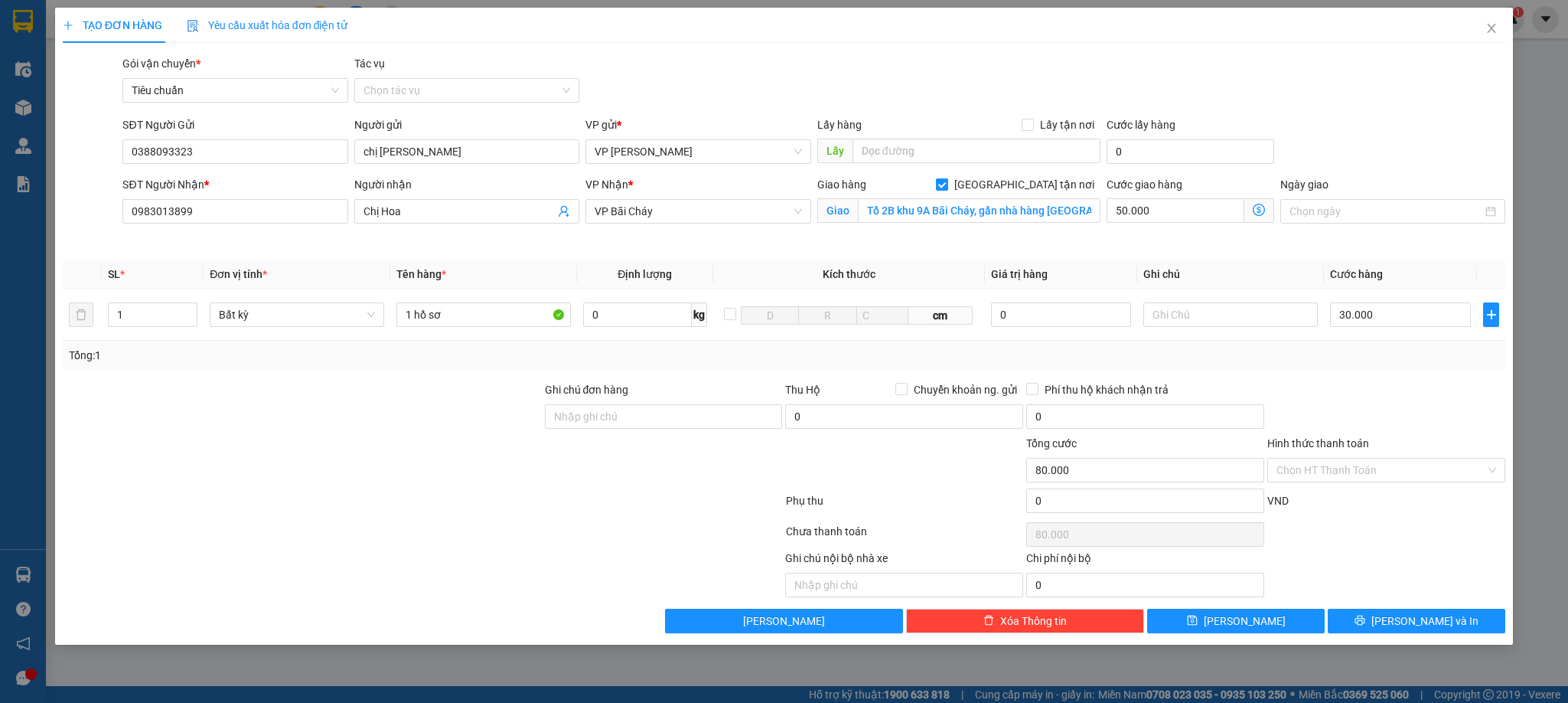
click at [1424, 343] on div "Tổng: 1" at bounding box center [784, 355] width 1444 height 29
click at [1355, 471] on input "Hình thức thanh toán" at bounding box center [1381, 470] width 209 height 23
click at [1344, 490] on div "Transit Pickup Surcharge Ids Transit Deliver Surcharge Ids Transit Deliver Surc…" at bounding box center [784, 343] width 1444 height 578
click at [1343, 473] on input "Hình thức thanh toán" at bounding box center [1381, 470] width 209 height 23
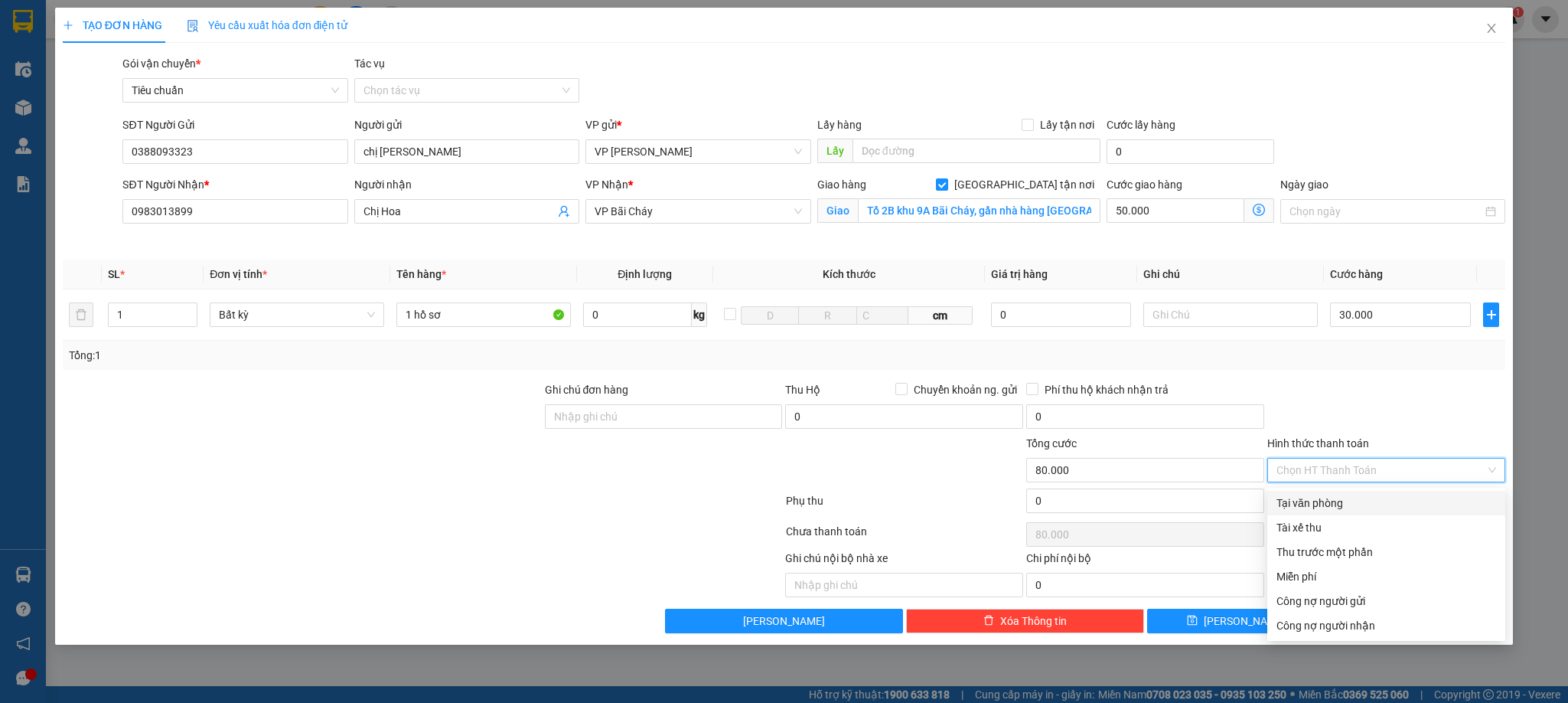
click at [1335, 508] on div "Tại văn phòng" at bounding box center [1386, 503] width 220 height 17
type input "0"
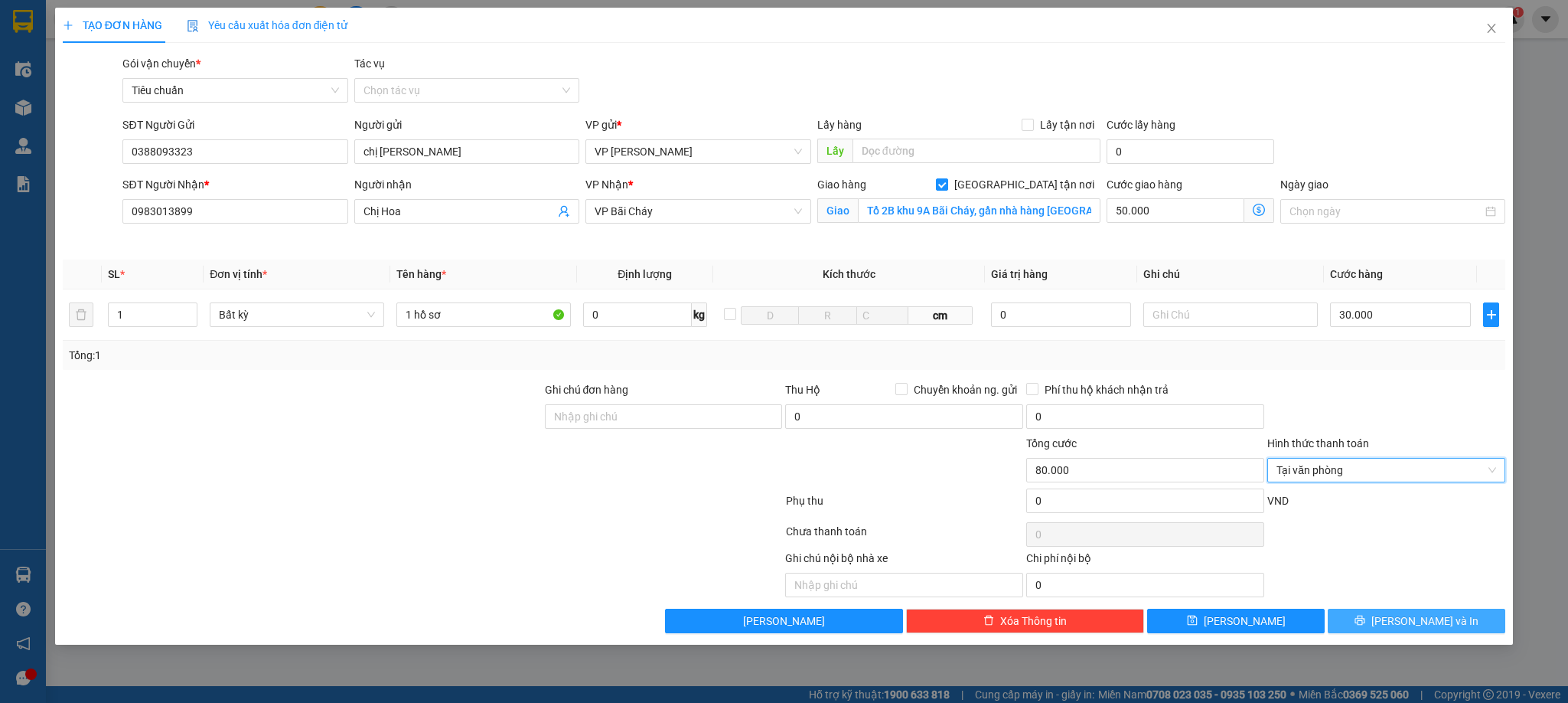
click at [1348, 628] on button "[PERSON_NAME] và In" at bounding box center [1416, 621] width 177 height 25
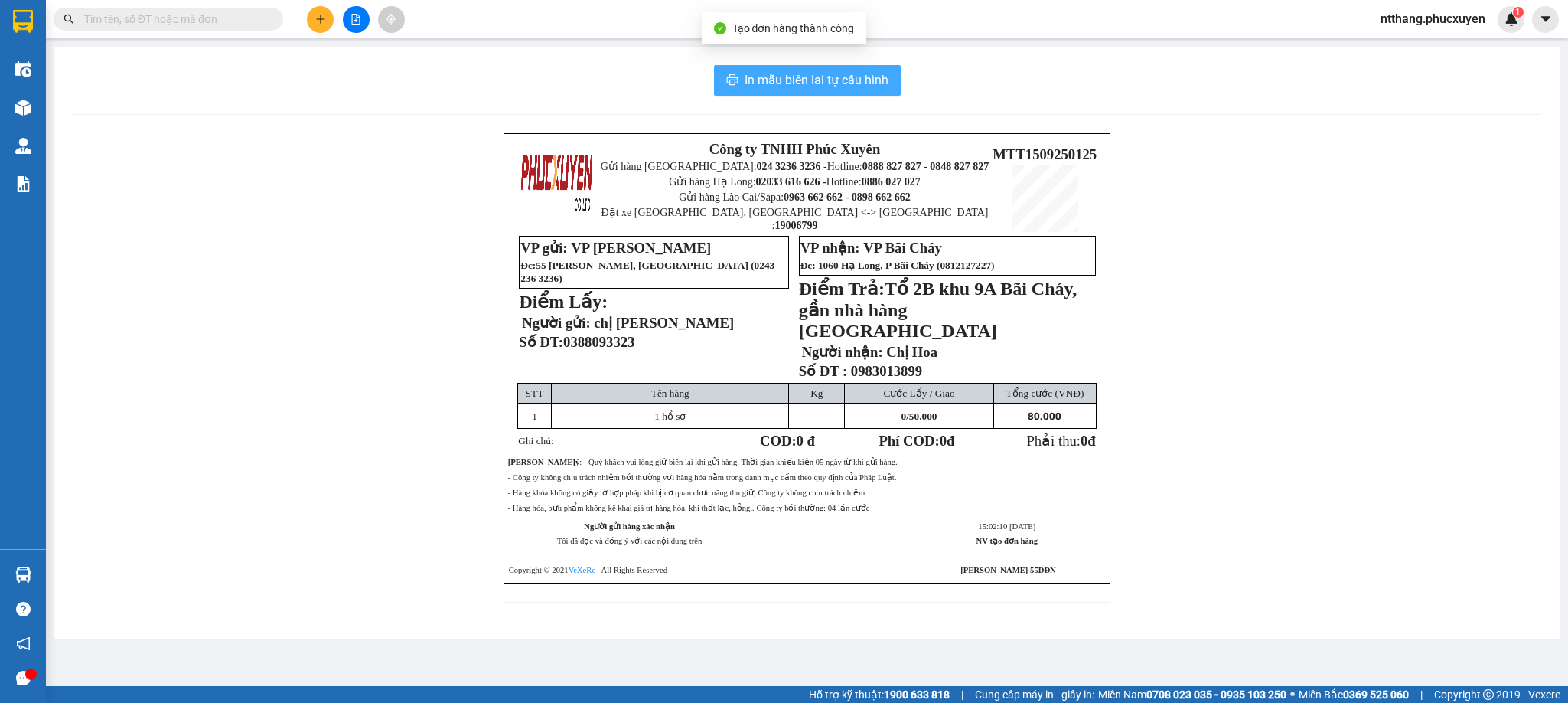
click at [825, 73] on span "In mẫu biên lai tự cấu hình" at bounding box center [816, 80] width 144 height 19
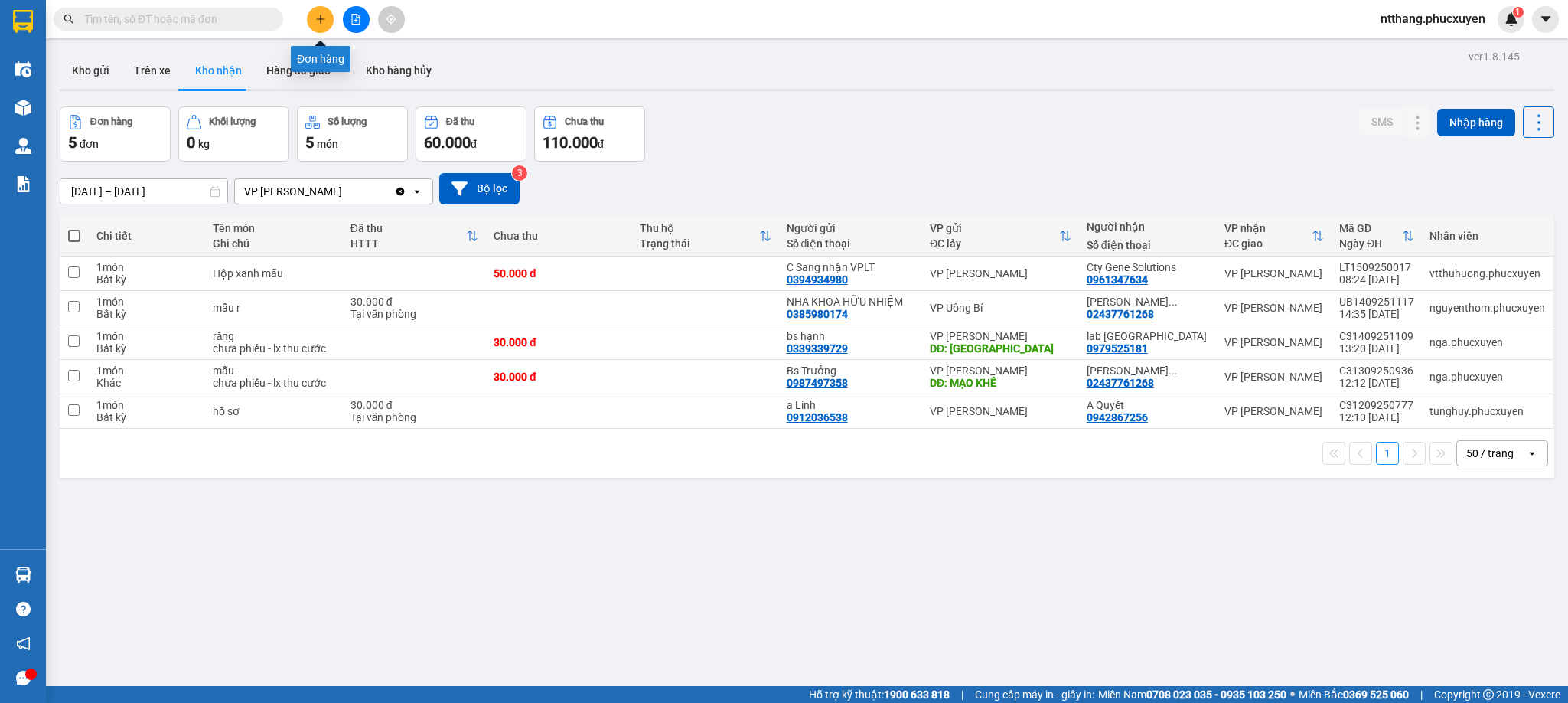
click at [319, 19] on icon "plus" at bounding box center [320, 19] width 9 height 1
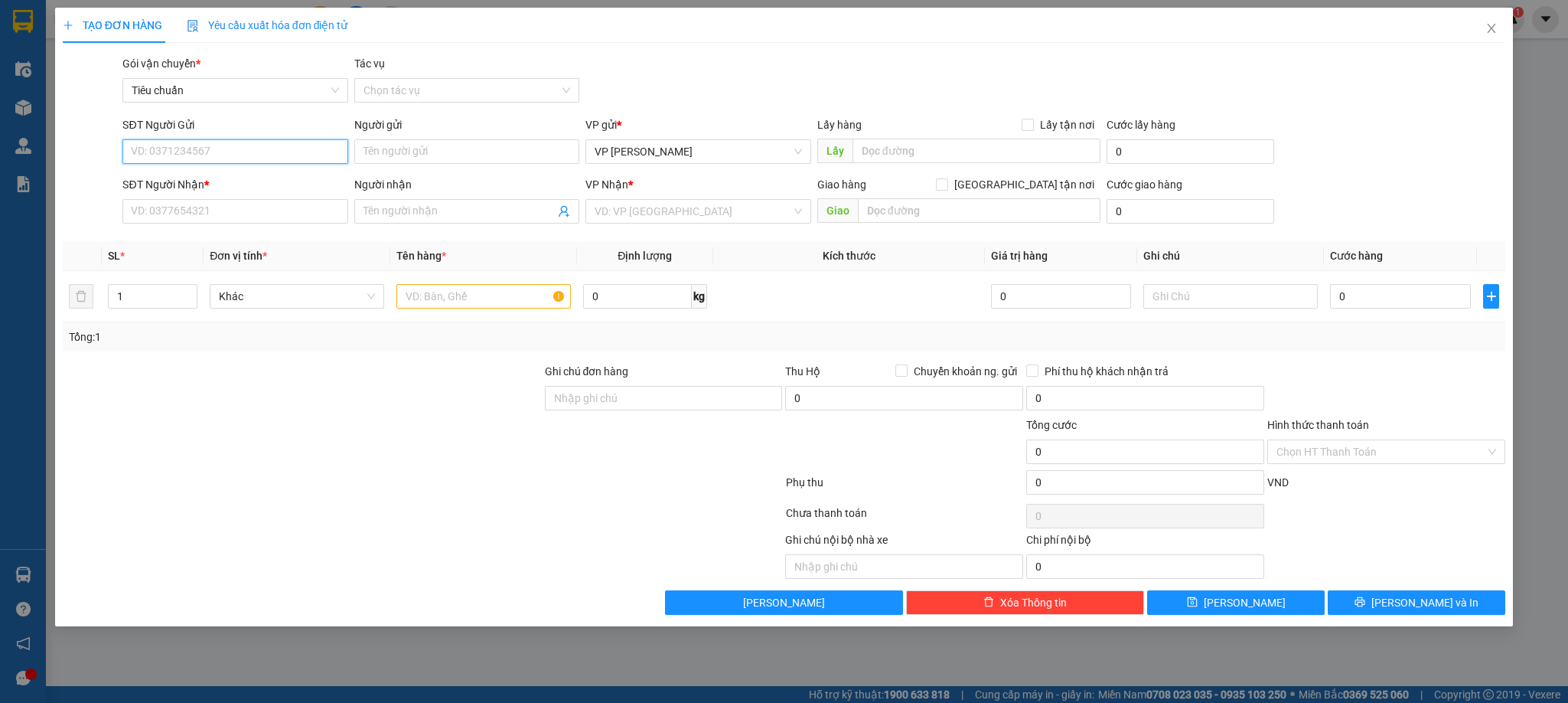
click at [253, 156] on input "SĐT Người Gửi" at bounding box center [235, 152] width 225 height 25
type input "0904624912"
click at [240, 175] on div "0904624912 - nội thất ô tô phương đông" at bounding box center [235, 183] width 206 height 17
type input "nội thất ô tô phương đông"
type input "0904624912"
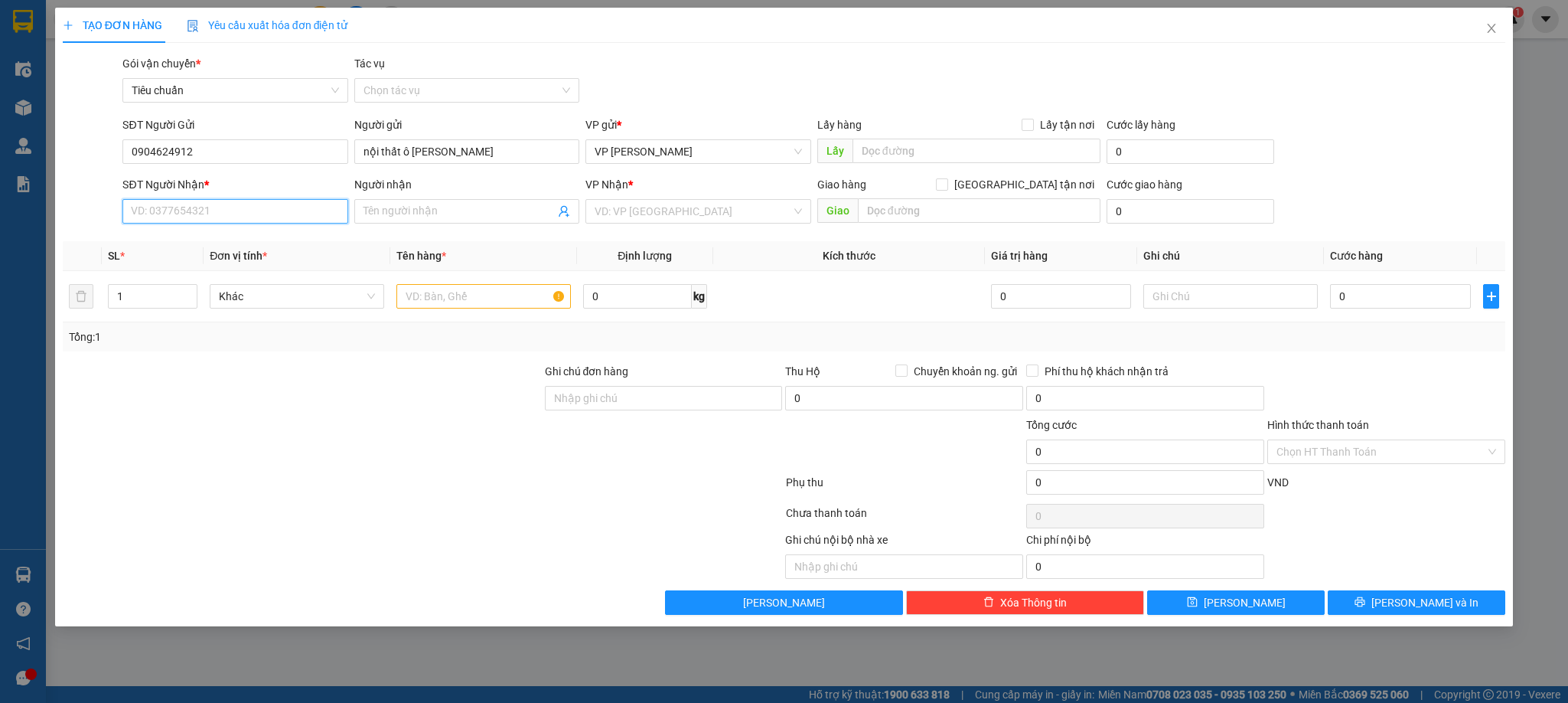
click at [274, 212] on input "SĐT Người Nhận *" at bounding box center [235, 212] width 225 height 25
type input "0984834899"
click at [176, 242] on div "0984834899 - c Ngân" at bounding box center [235, 243] width 206 height 17
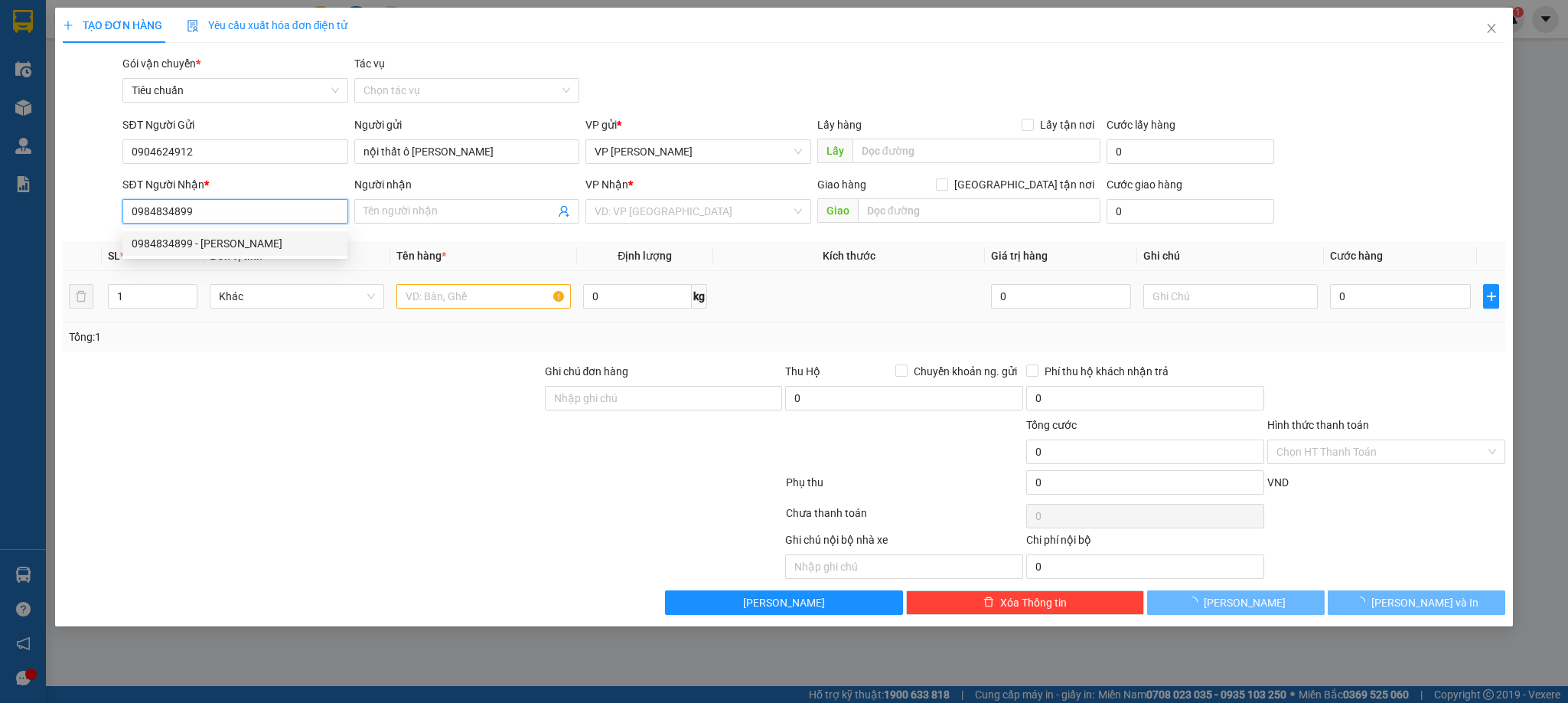
type input "c Ngân"
type input "0984834899"
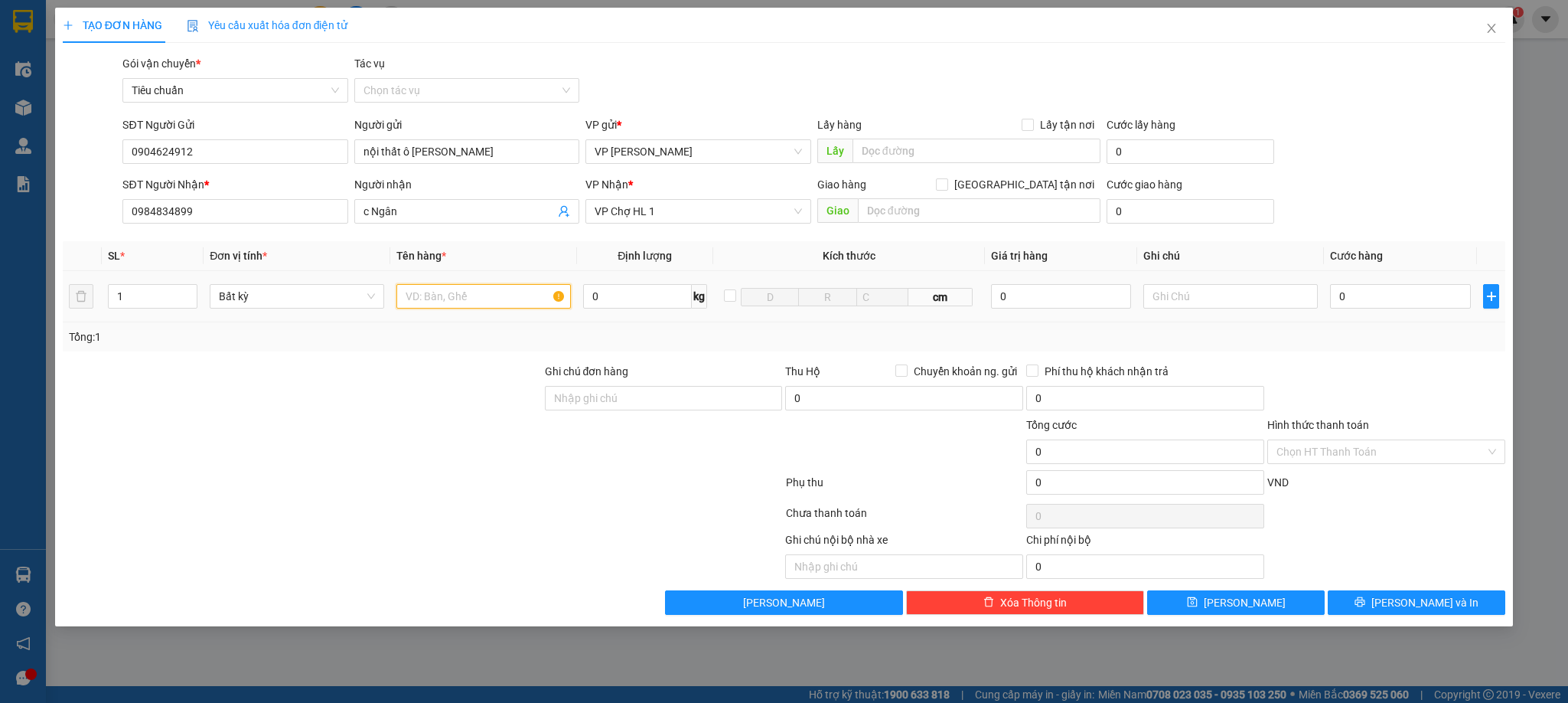
click at [488, 306] on input "text" at bounding box center [484, 296] width 175 height 25
type input "1 kiện nhỏ pt"
click at [1415, 303] on input "0" at bounding box center [1400, 296] width 141 height 25
drag, startPoint x: 1424, startPoint y: 327, endPoint x: 1422, endPoint y: 374, distance: 47.0
click at [1423, 328] on div "Tổng: 1" at bounding box center [784, 336] width 1444 height 29
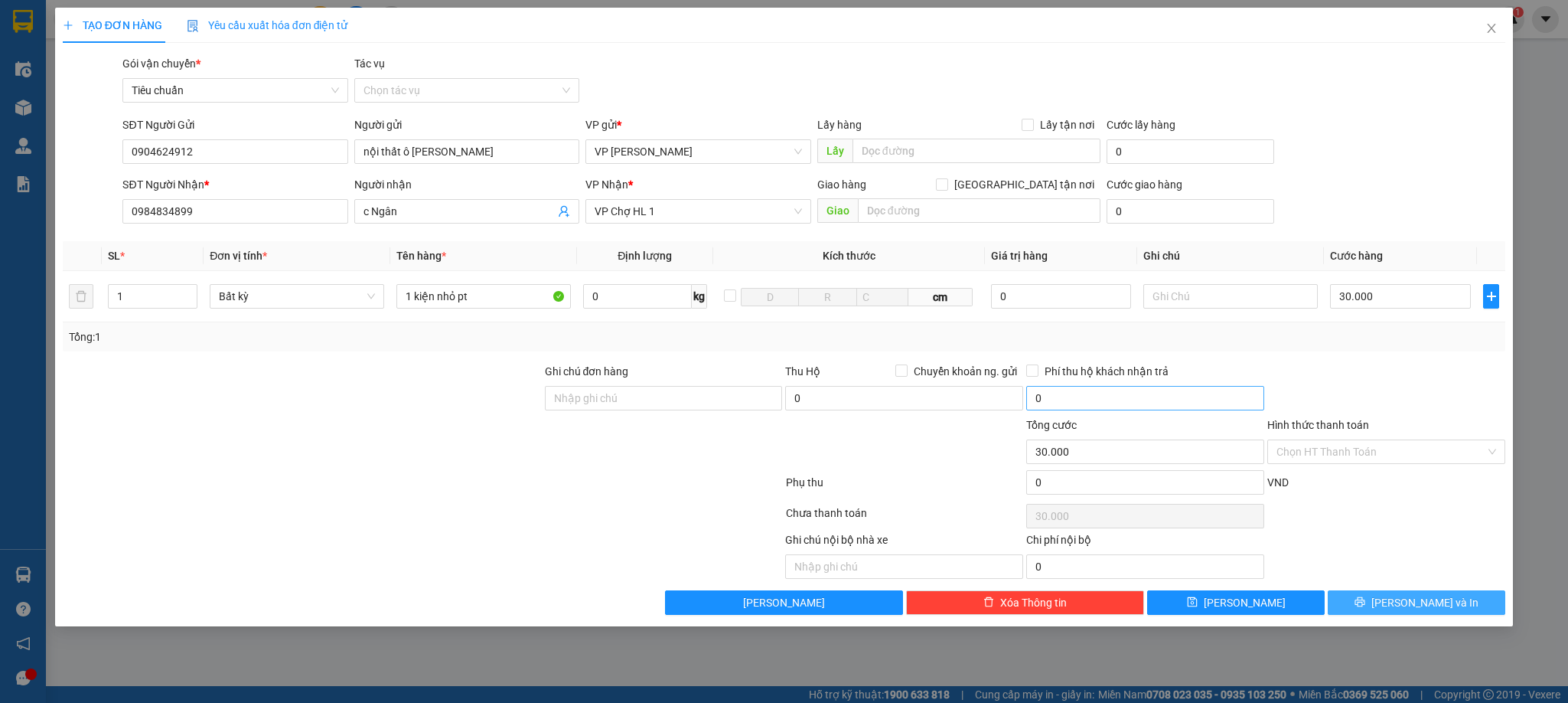
drag, startPoint x: 1403, startPoint y: 607, endPoint x: 1146, endPoint y: 397, distance: 331.9
click at [1401, 607] on button "[PERSON_NAME] và In" at bounding box center [1416, 602] width 177 height 25
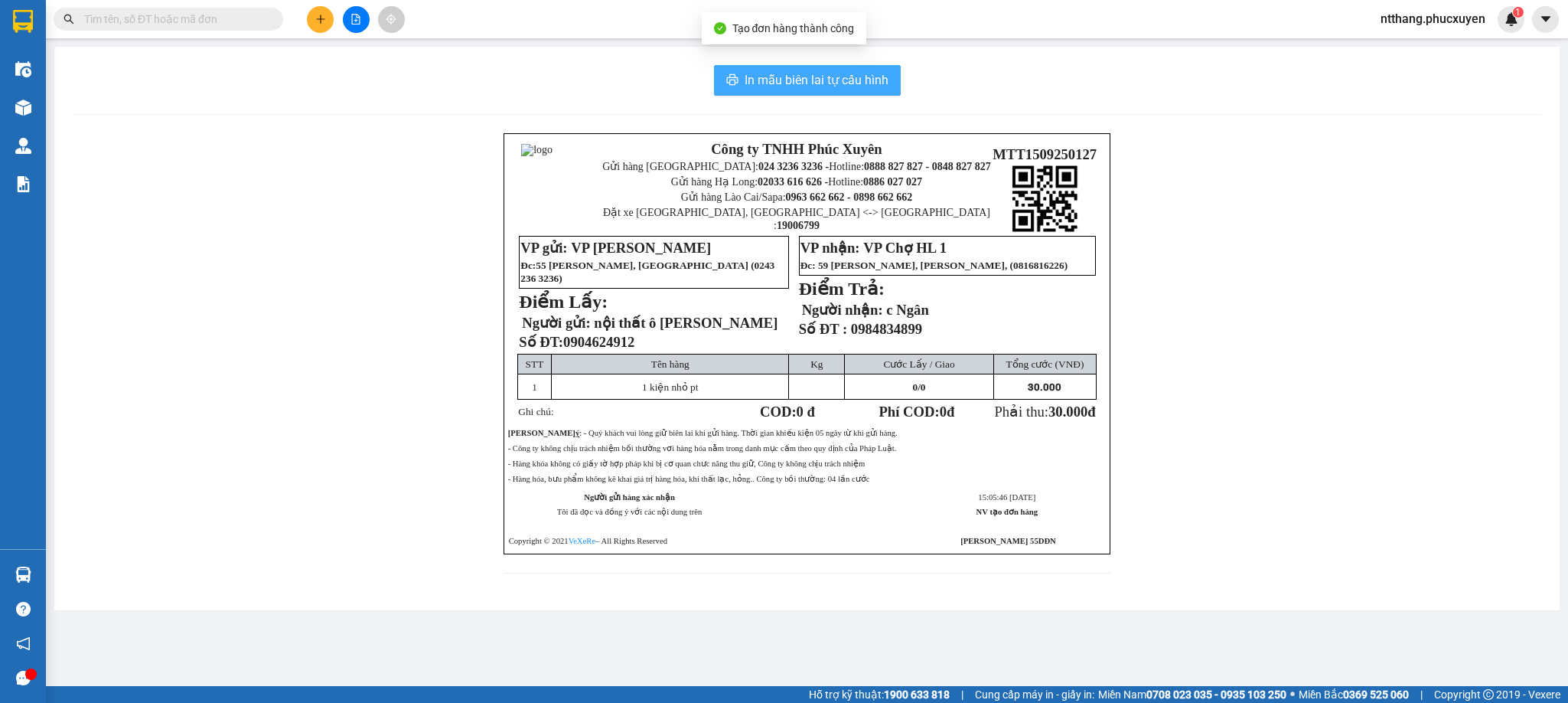
click at [857, 76] on span "In mẫu biên lai tự cấu hình" at bounding box center [816, 80] width 144 height 19
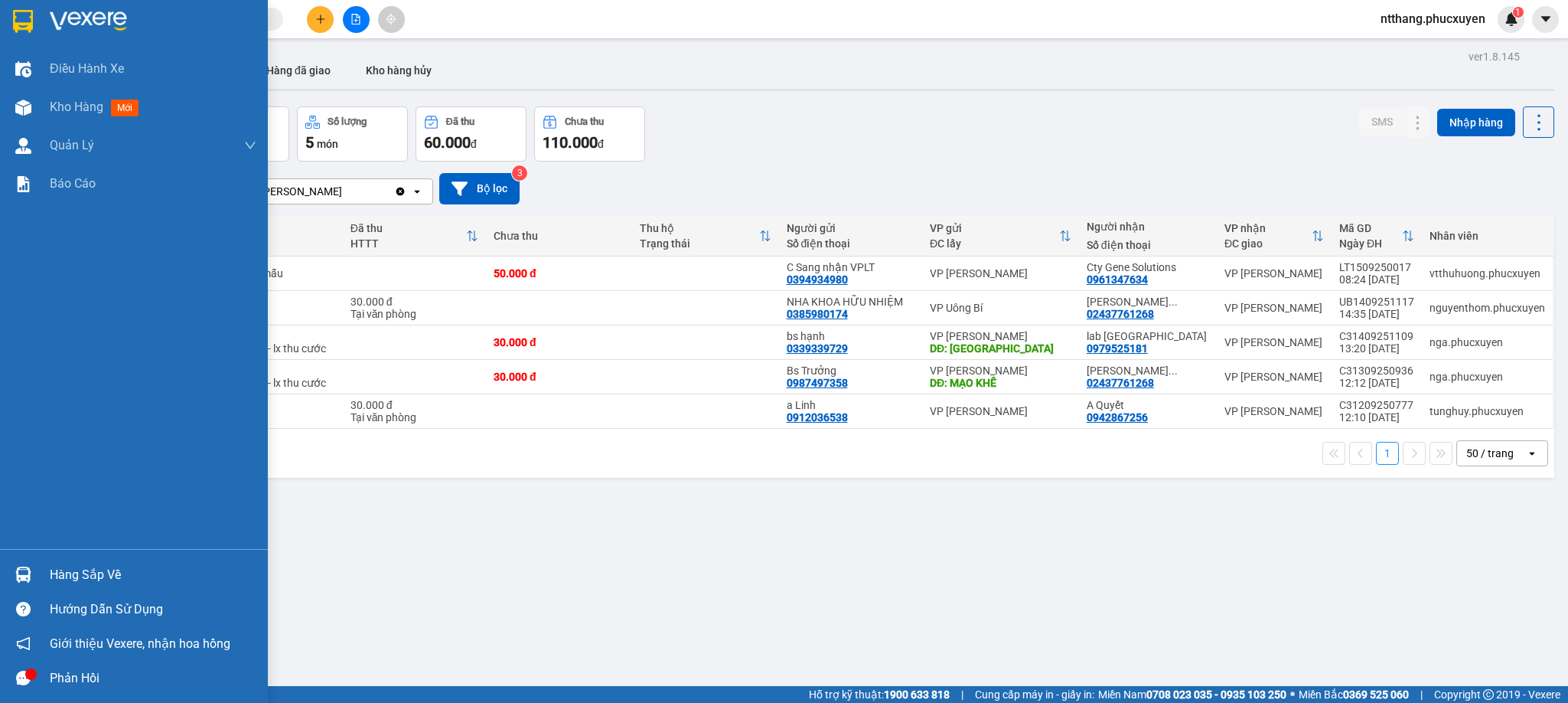
click at [7, 572] on div "Hàng sắp về" at bounding box center [134, 574] width 268 height 34
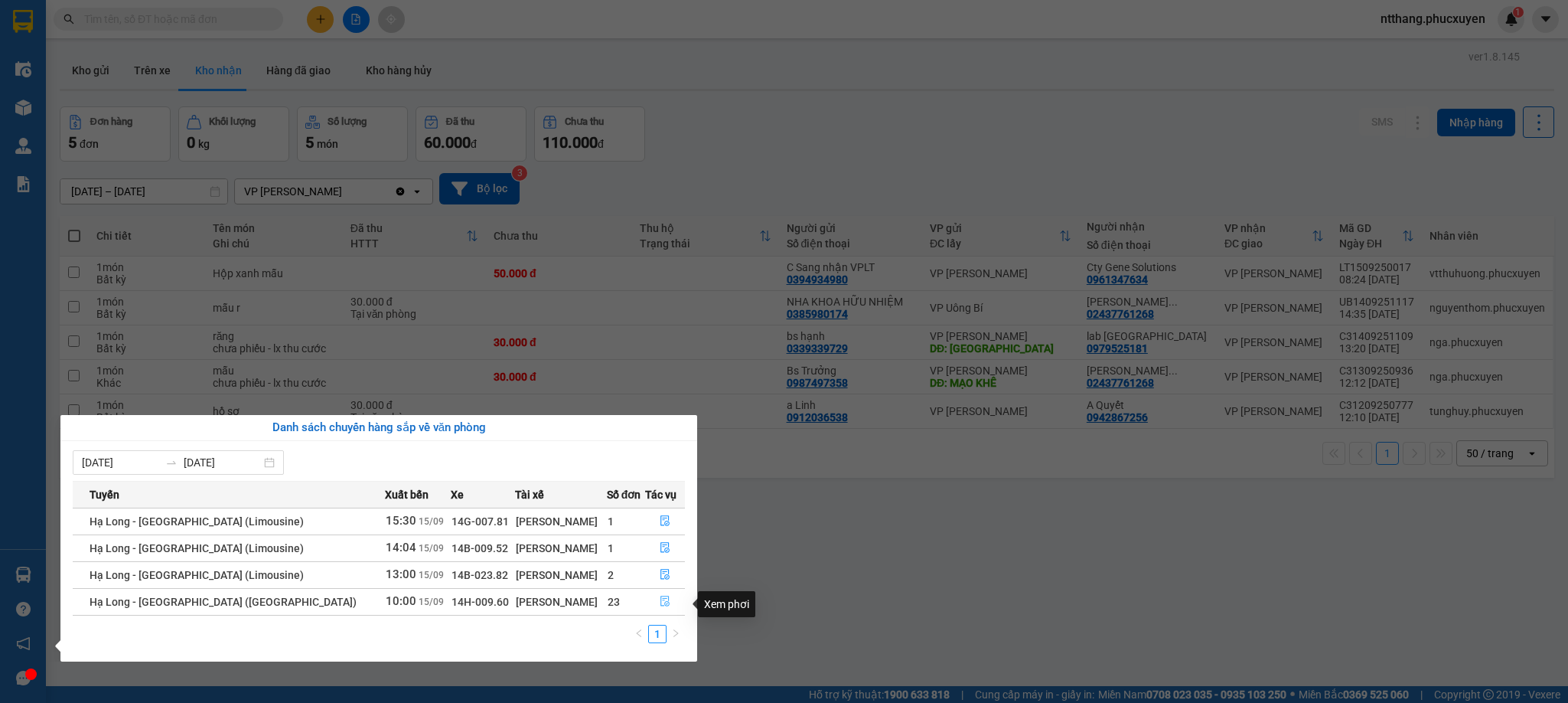
click at [650, 600] on button "button" at bounding box center [666, 602] width 39 height 25
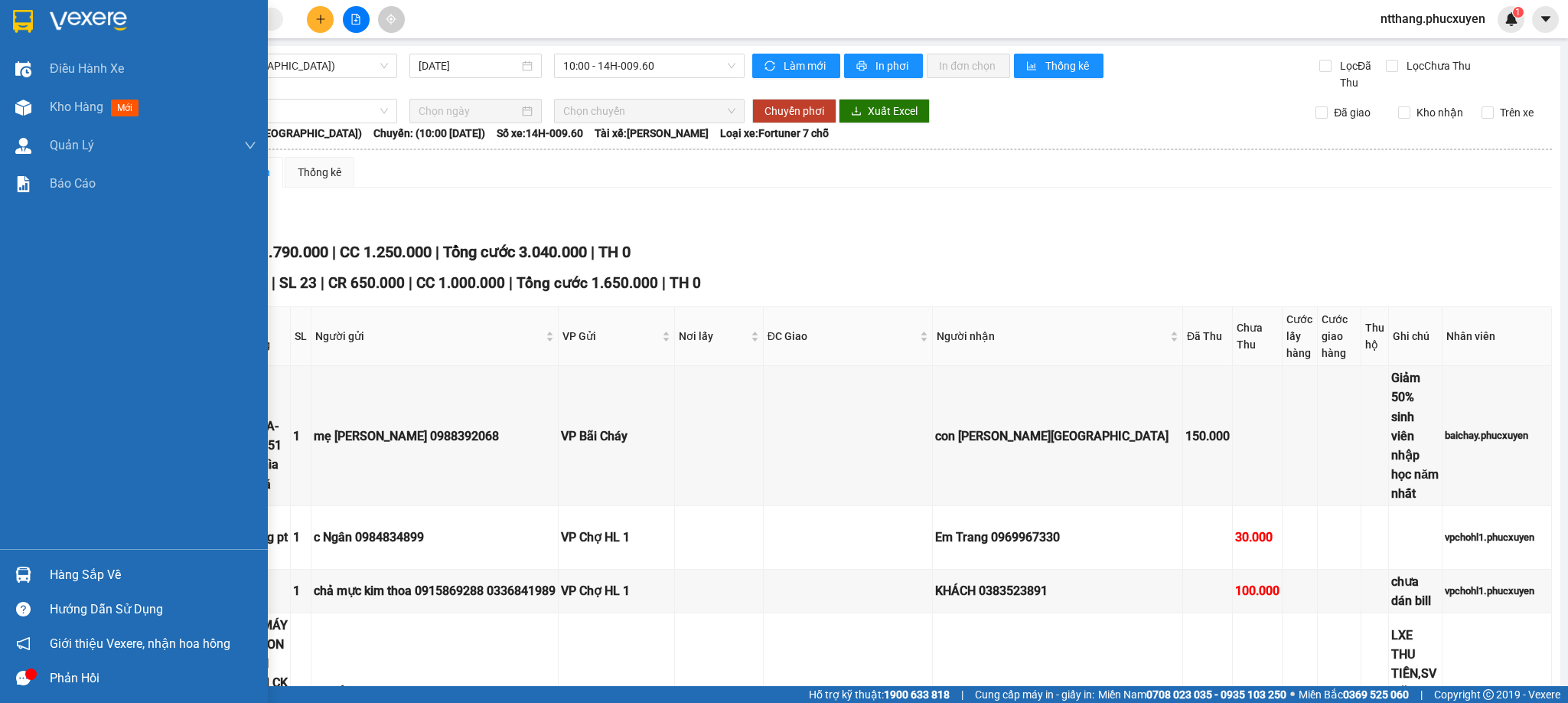
click at [28, 577] on img at bounding box center [23, 574] width 16 height 16
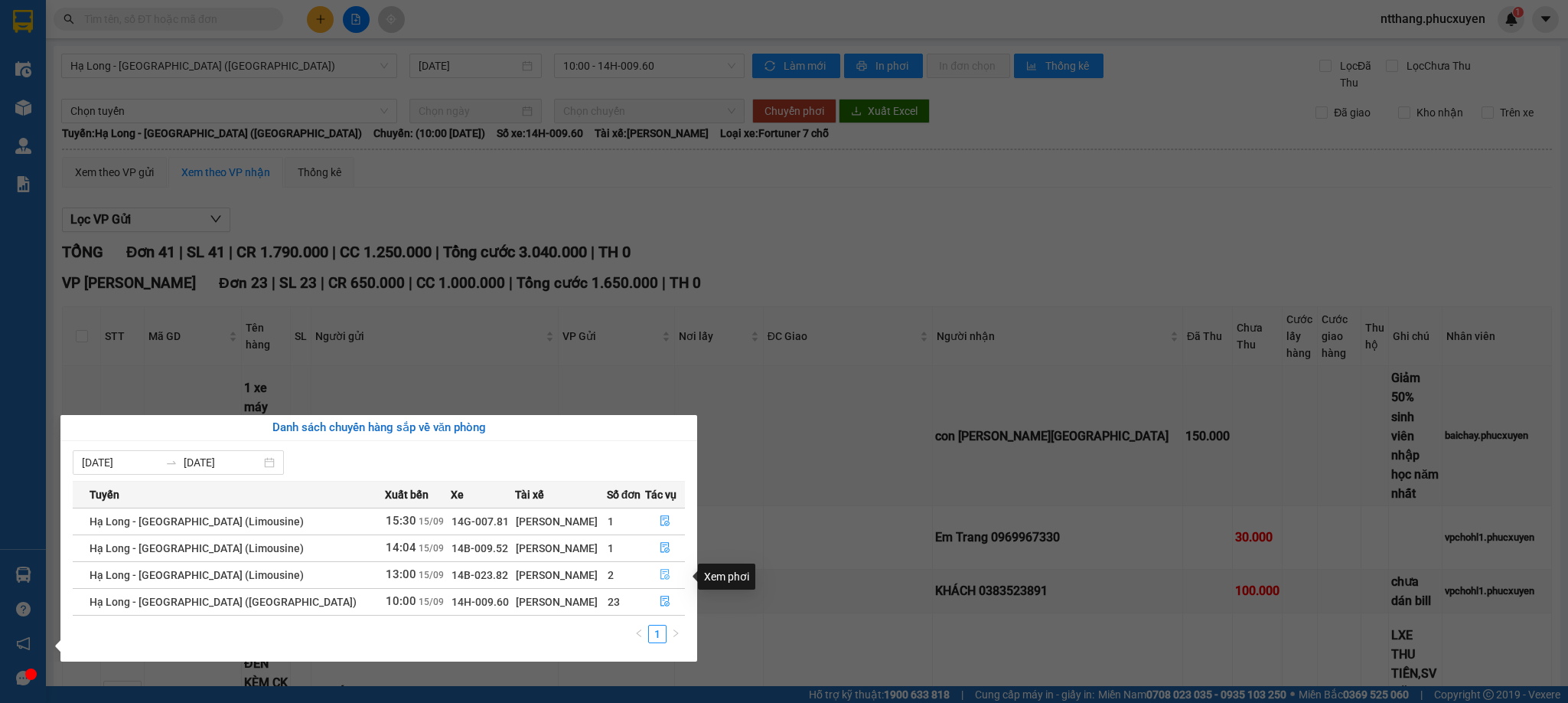
click at [660, 575] on icon "file-done" at bounding box center [665, 574] width 11 height 11
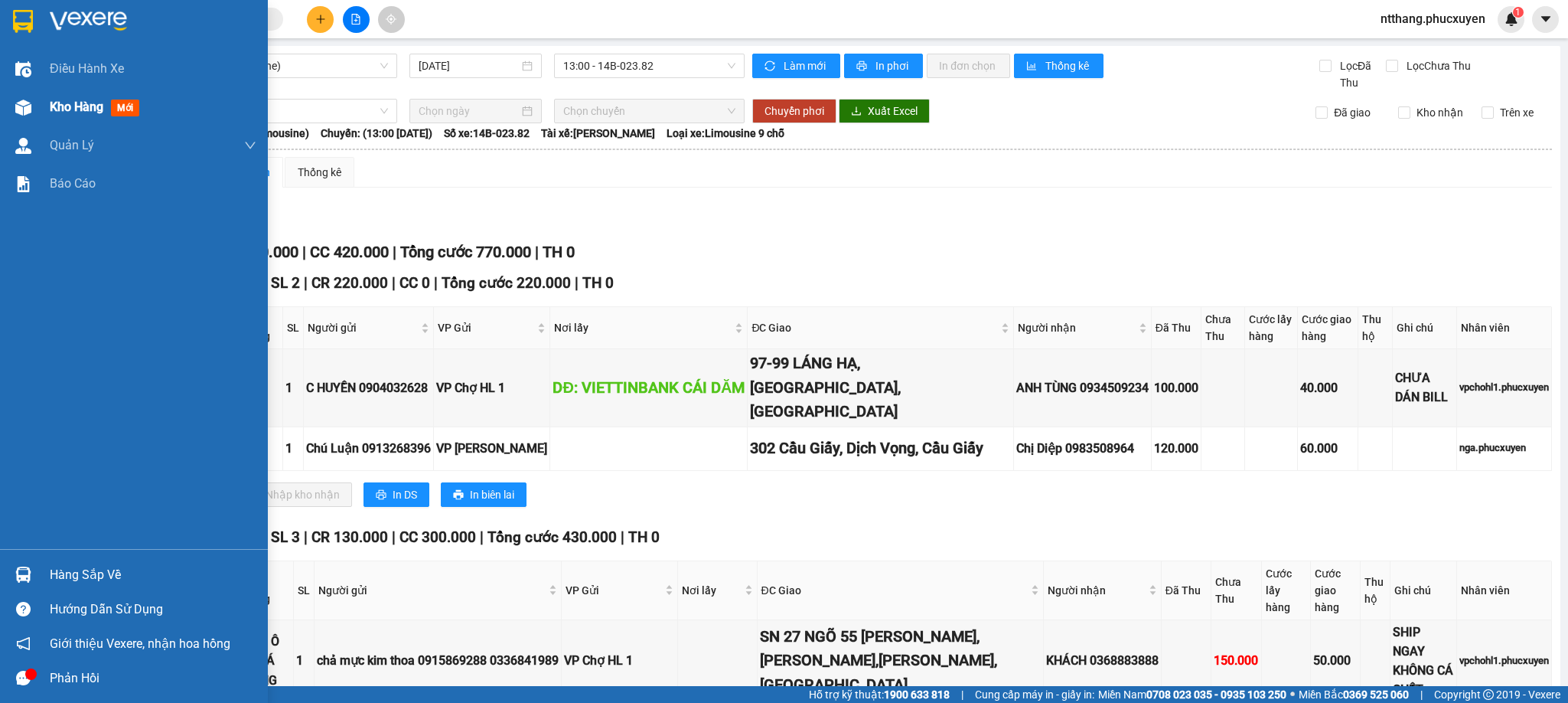
click at [26, 100] on div at bounding box center [23, 108] width 26 height 26
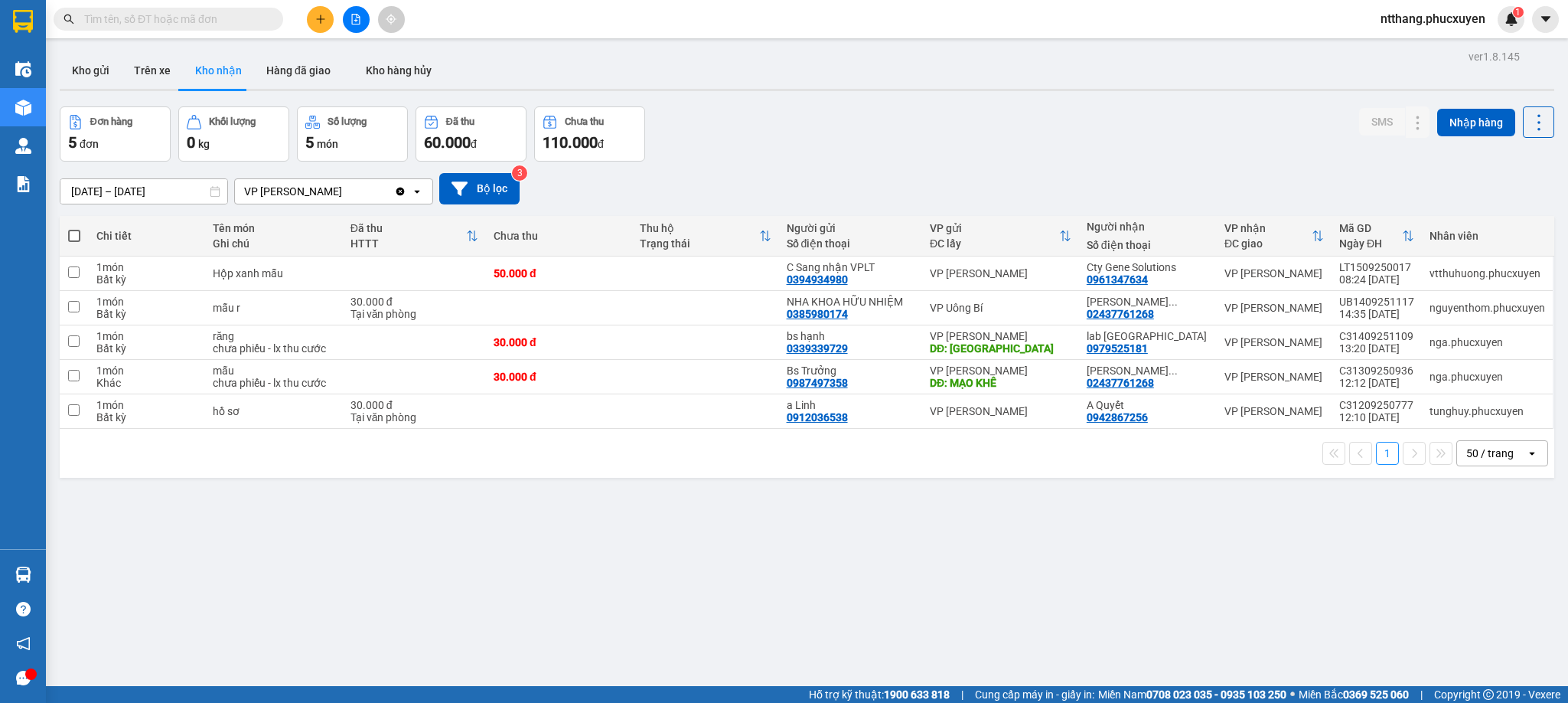
click at [780, 90] on div at bounding box center [807, 90] width 1495 height 3
click at [316, 23] on icon "plus" at bounding box center [321, 19] width 11 height 11
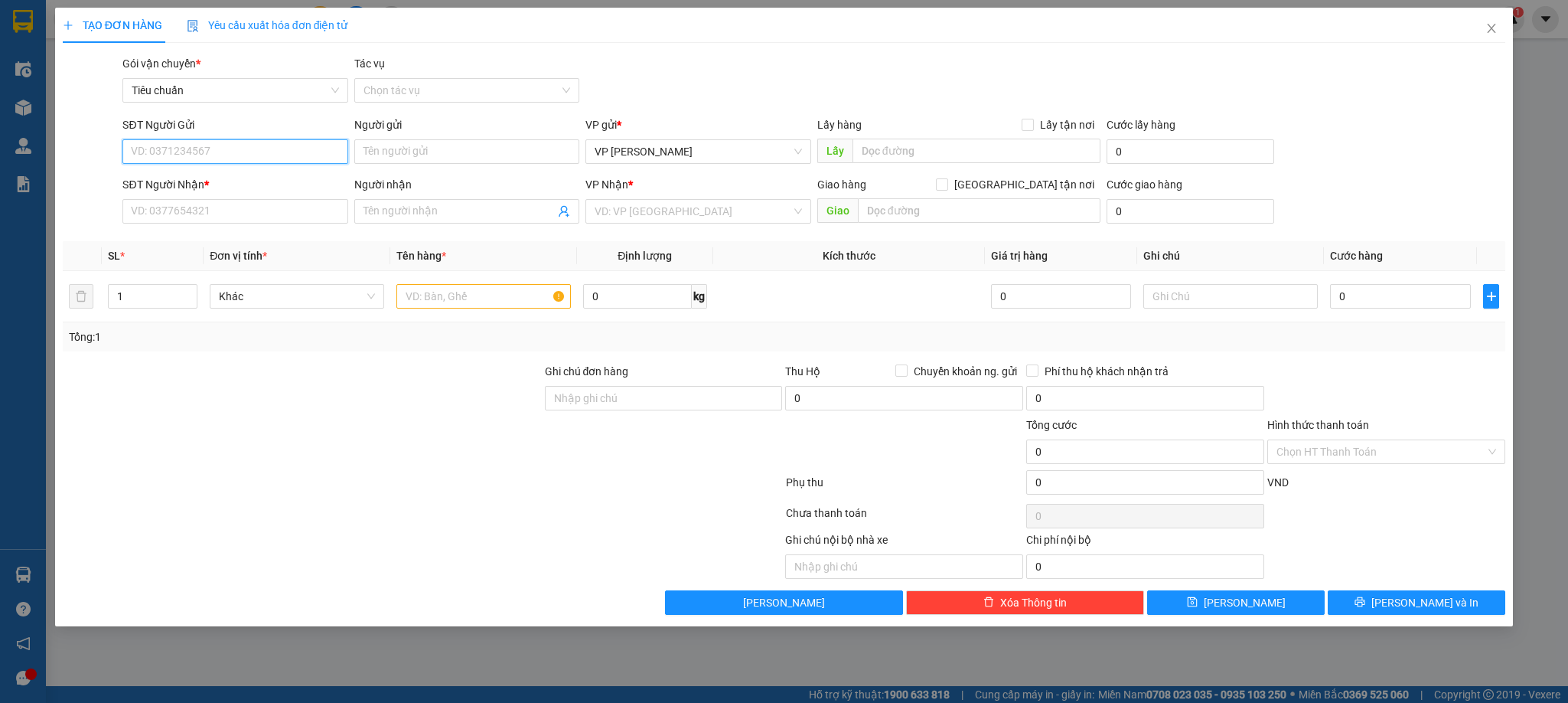
click at [213, 154] on input "SĐT Người Gửi" at bounding box center [235, 152] width 225 height 25
type input "0388800095"
click at [205, 176] on div "0388800095 - Mít" at bounding box center [235, 183] width 206 height 17
type input "Mít"
type input "0388800095"
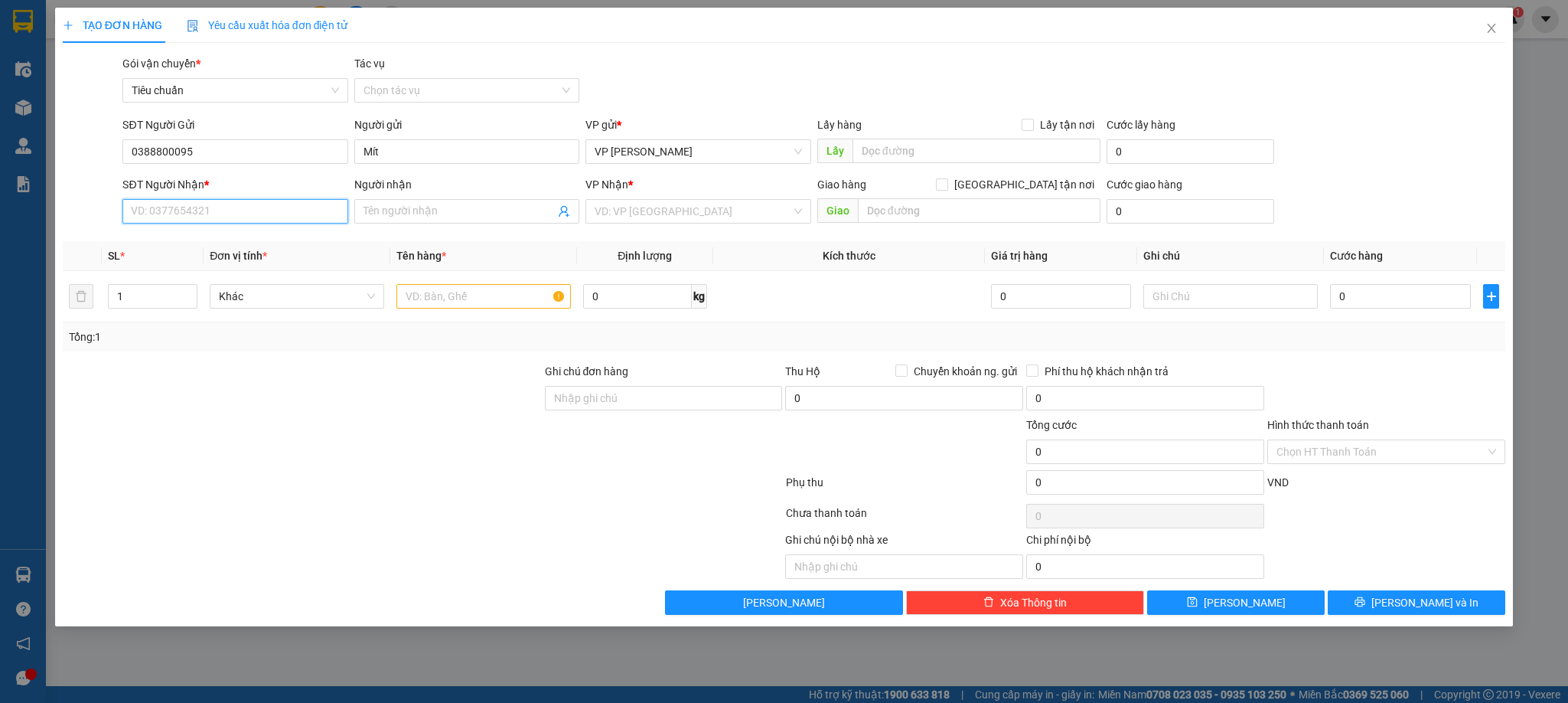
click at [205, 207] on input "SĐT Người Nhận *" at bounding box center [235, 212] width 225 height 25
type input "0373128440"
click at [200, 240] on div "0373128440 - e Cường" at bounding box center [235, 243] width 206 height 17
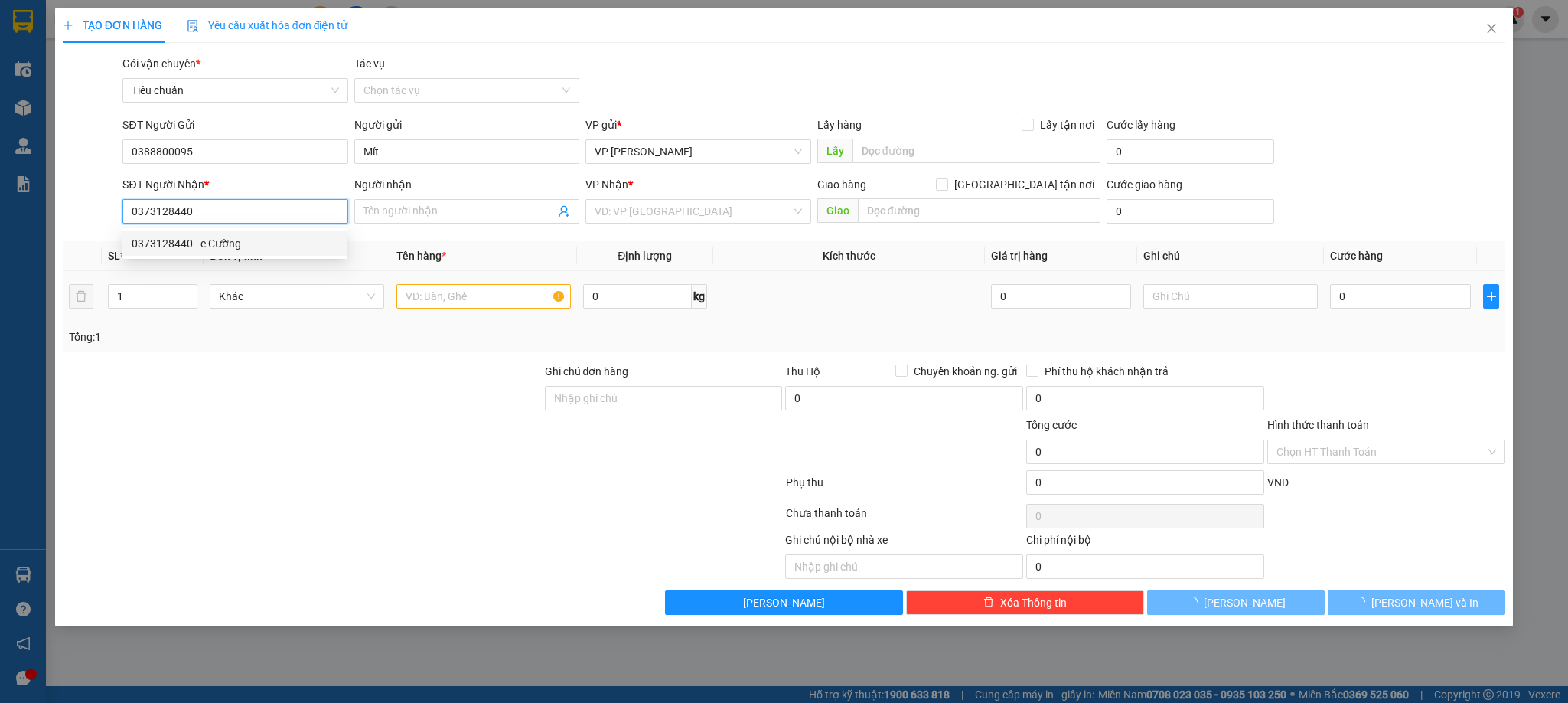
type input "e Cường"
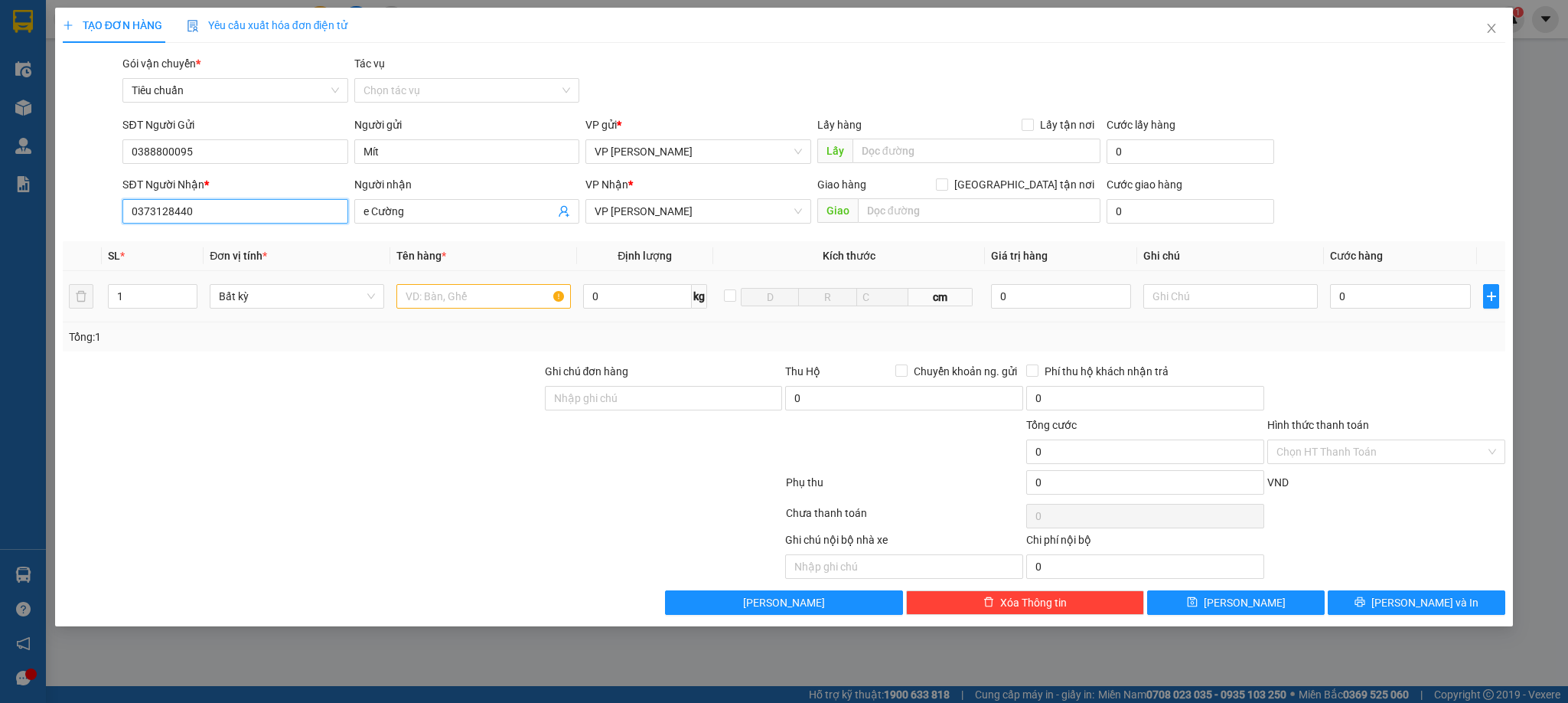
type input "0373128440"
click at [429, 296] on input "text" at bounding box center [484, 296] width 175 height 25
click at [460, 302] on input "text" at bounding box center [484, 296] width 175 height 25
type input "1 caton, 1 bọc trắng dài"
click at [484, 363] on div "Transit Pickup Surcharge Ids Transit Deliver Surcharge Ids Transit Deliver Surc…" at bounding box center [784, 334] width 1444 height 559
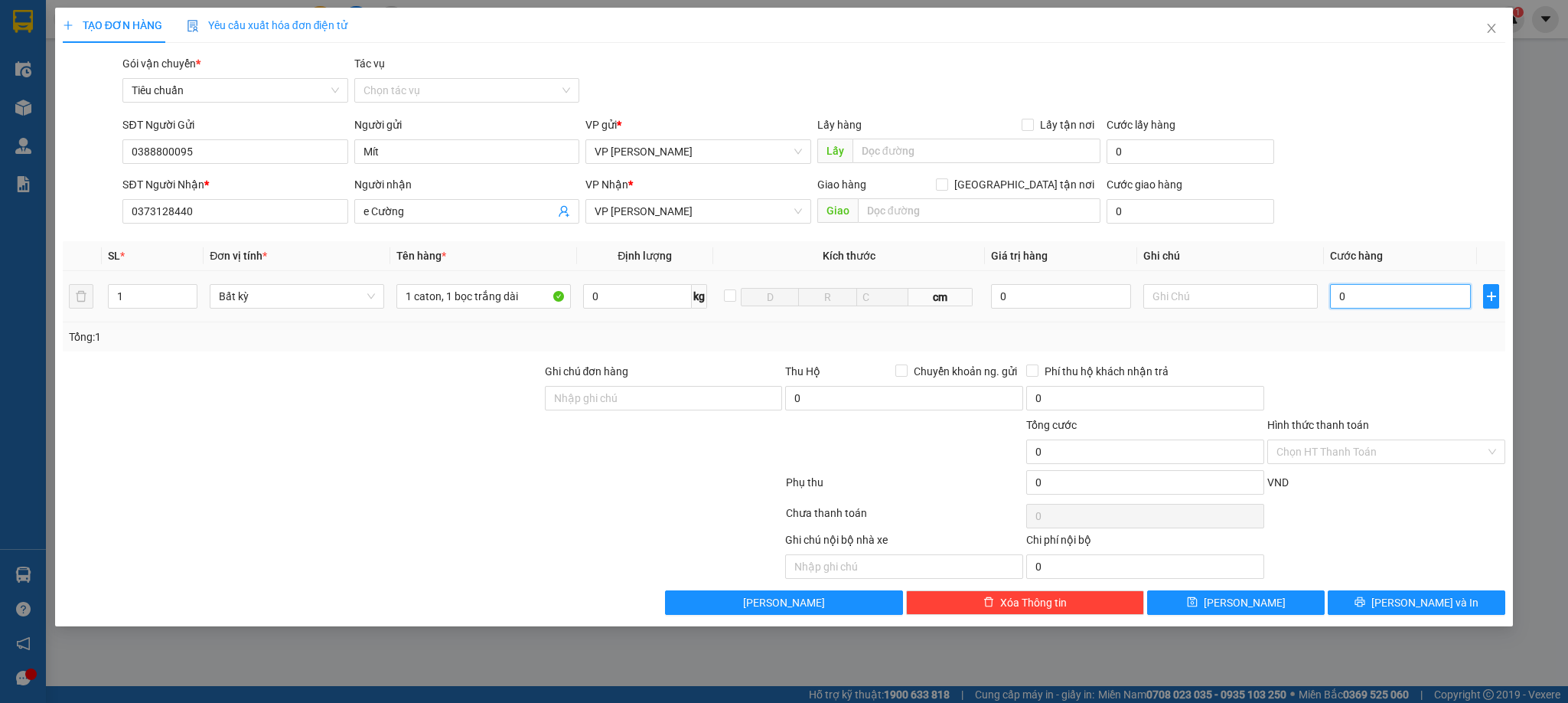
click at [1413, 301] on input "0" at bounding box center [1400, 296] width 141 height 25
type input "1"
type input "12"
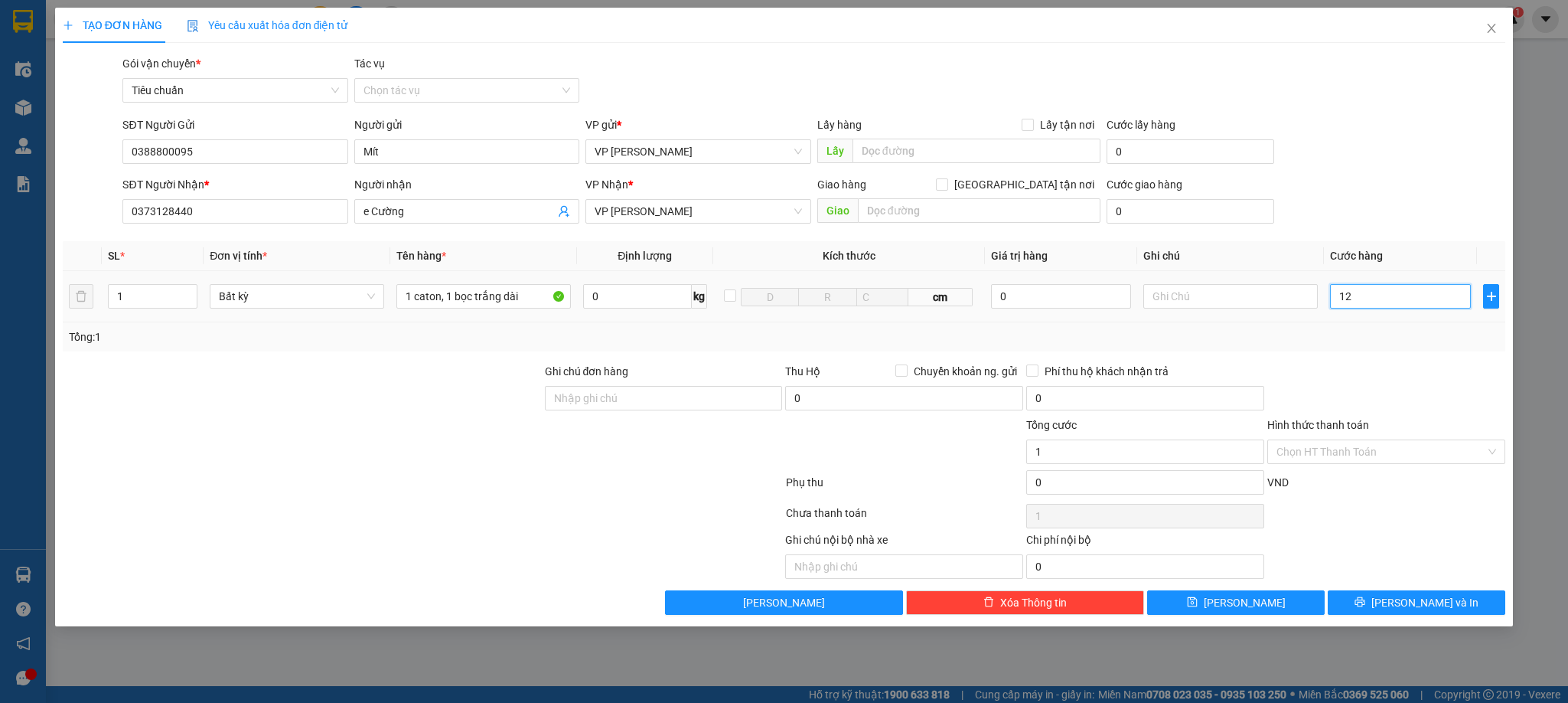
type input "12"
type input "1"
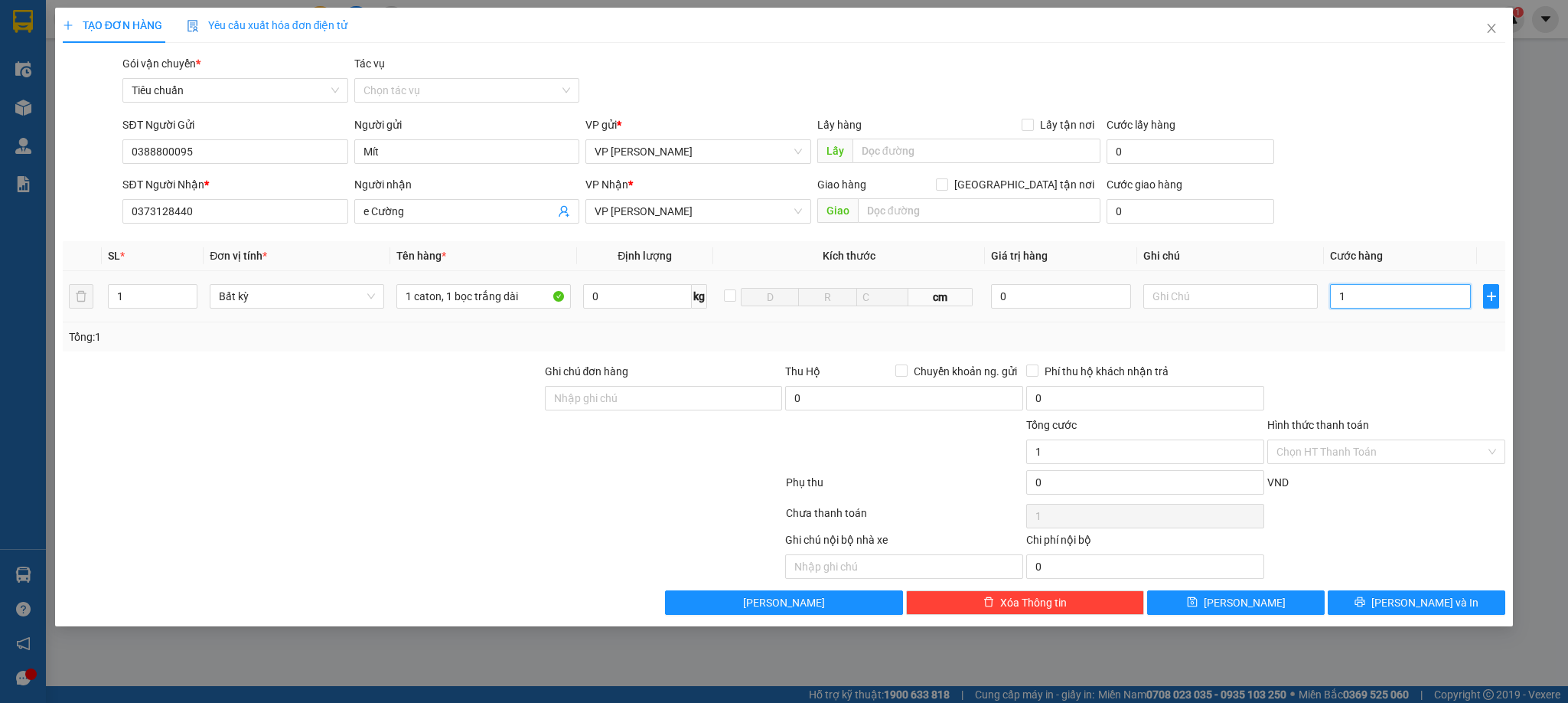
type input "0"
type input "01"
type input "1"
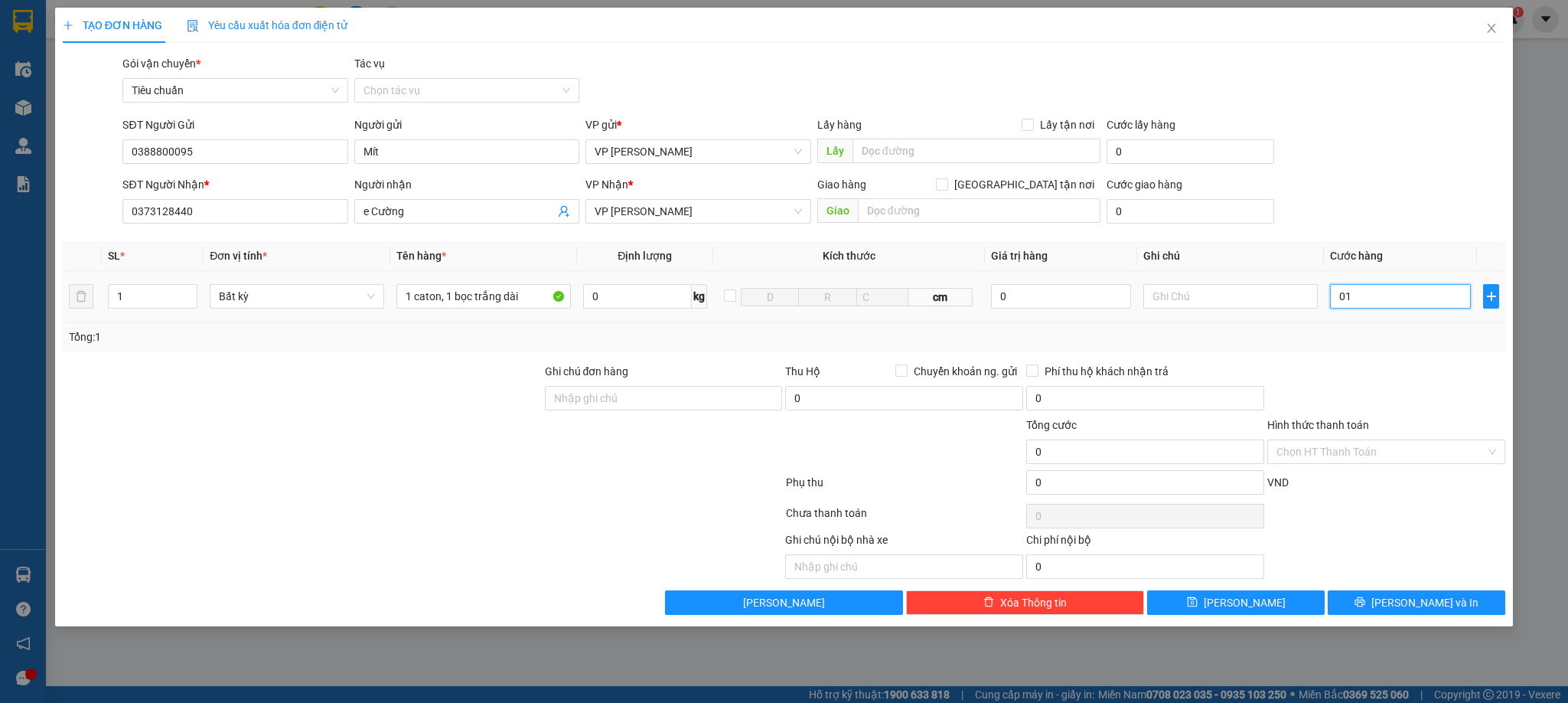
type input "1"
type input "011"
type input "11"
type input "0.110"
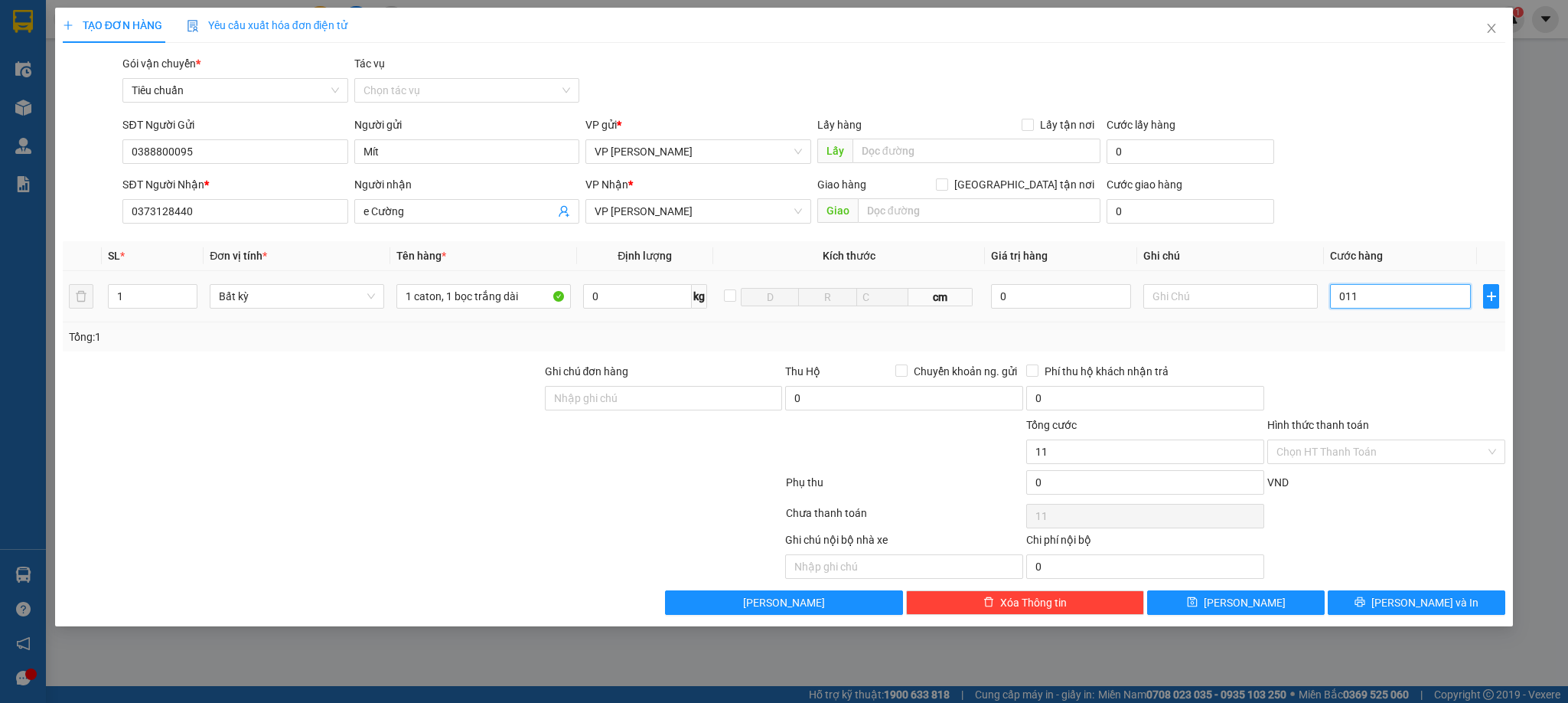
type input "110"
type input "110.000"
click at [1377, 336] on div "Tổng: 1" at bounding box center [784, 336] width 1431 height 17
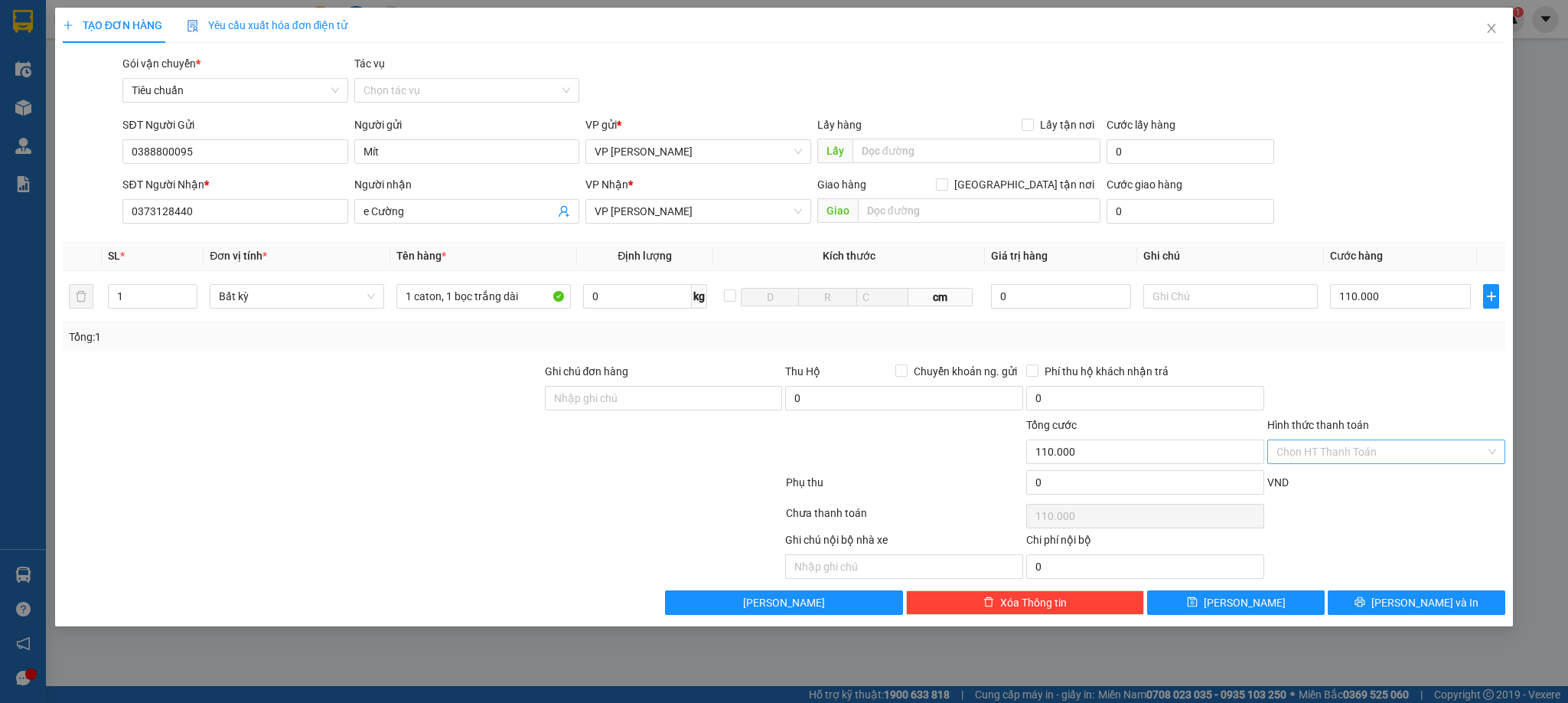
drag, startPoint x: 1383, startPoint y: 455, endPoint x: 1370, endPoint y: 464, distance: 15.8
click at [1382, 455] on input "Hình thức thanh toán" at bounding box center [1381, 452] width 209 height 23
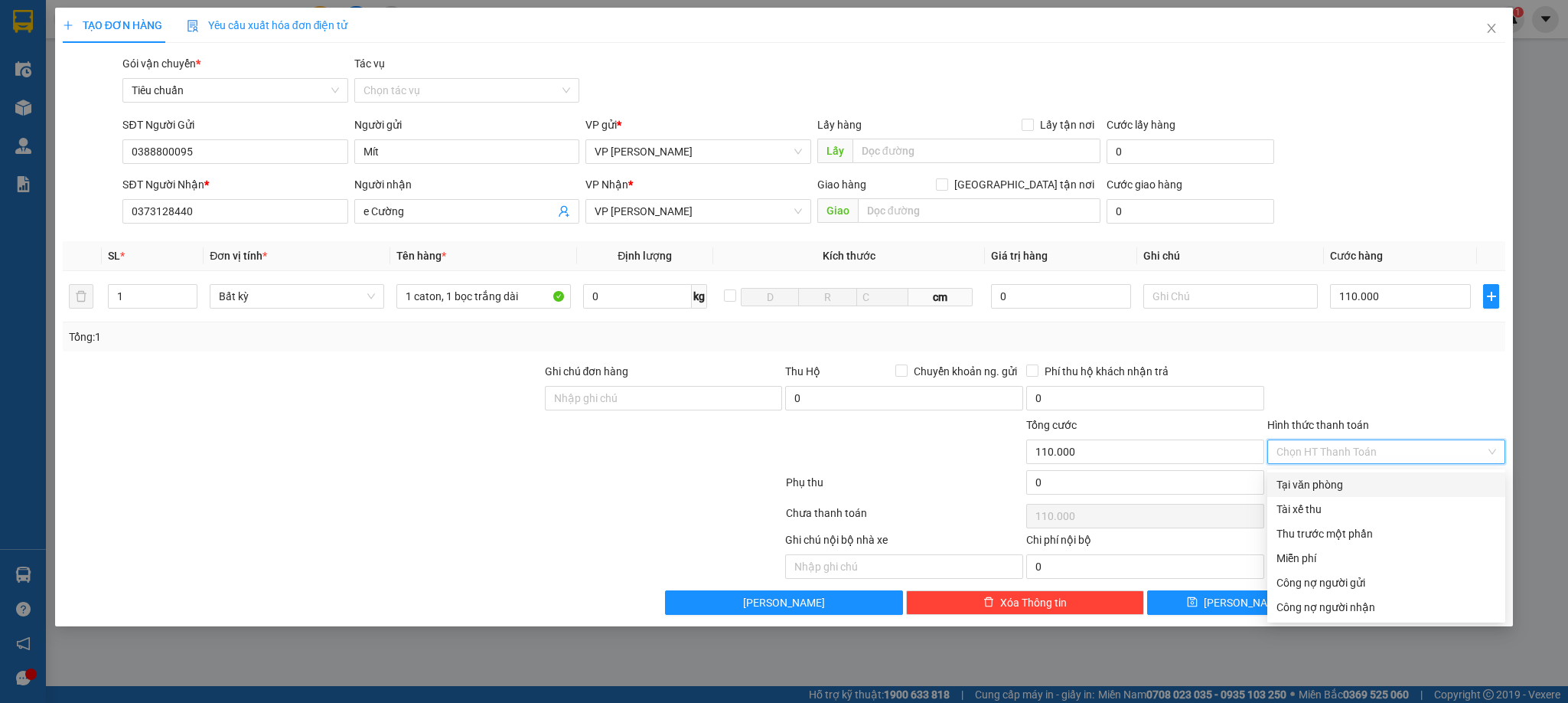
click at [1339, 490] on div "Tại văn phòng" at bounding box center [1386, 484] width 220 height 17
type input "0"
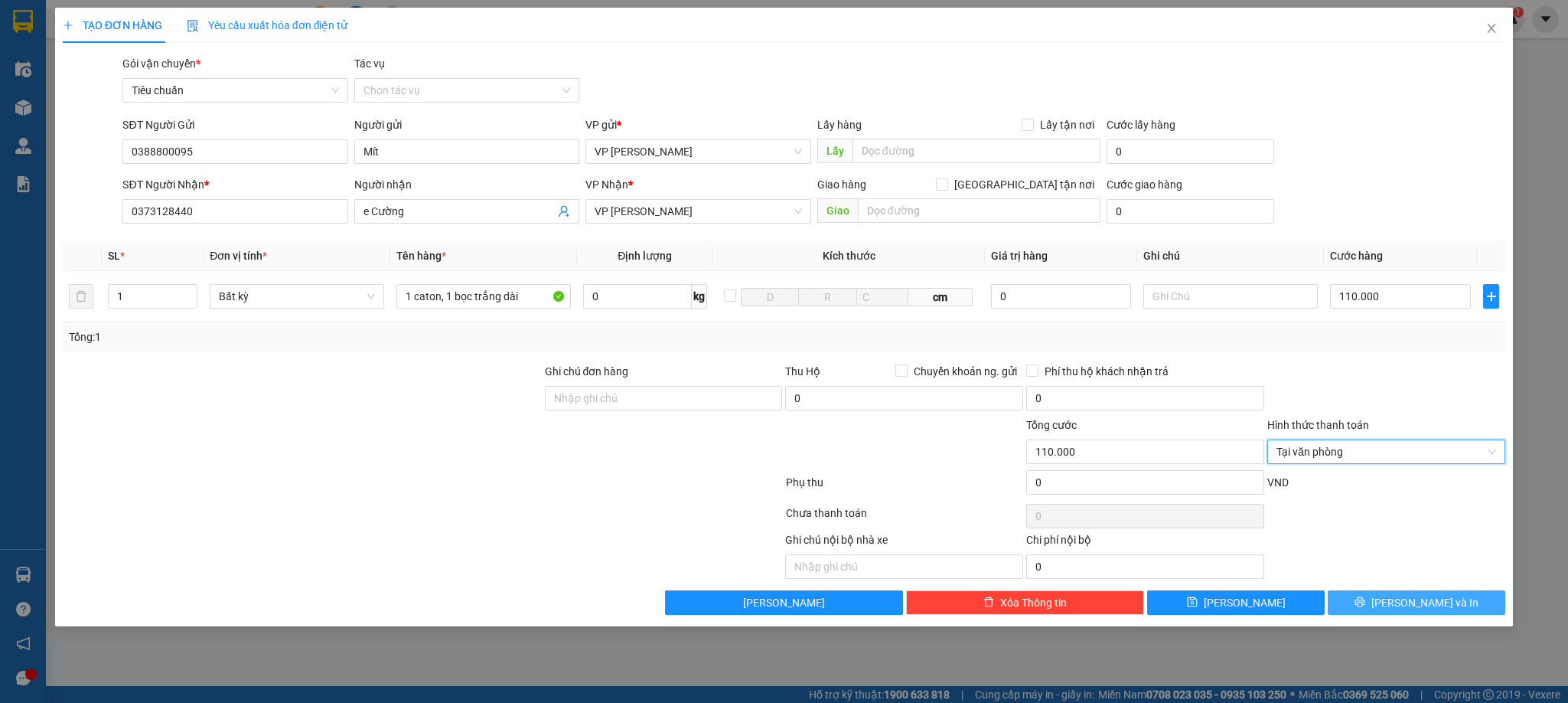
click at [1365, 602] on icon "printer" at bounding box center [1360, 602] width 11 height 11
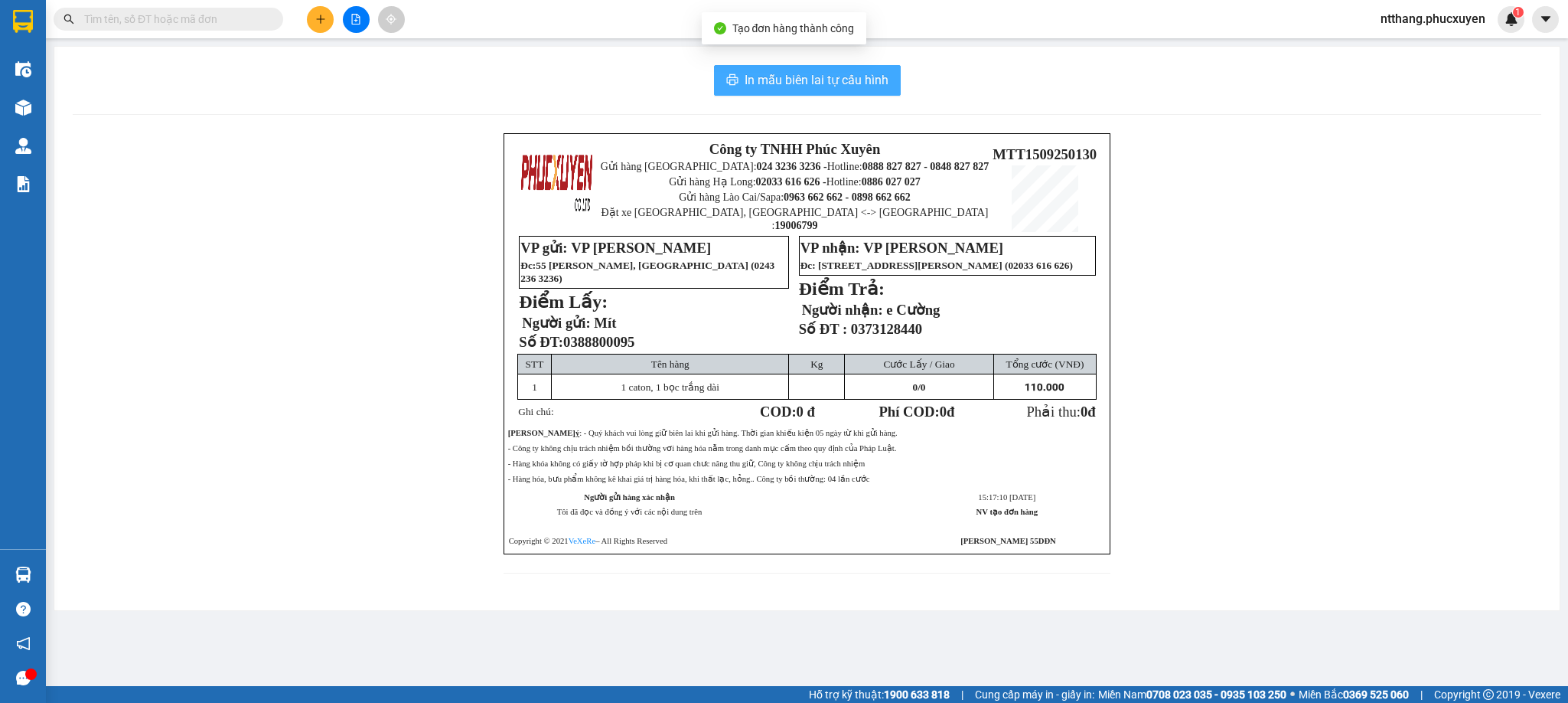
click at [738, 69] on button "In mẫu biên lai tự cấu hình" at bounding box center [808, 80] width 187 height 31
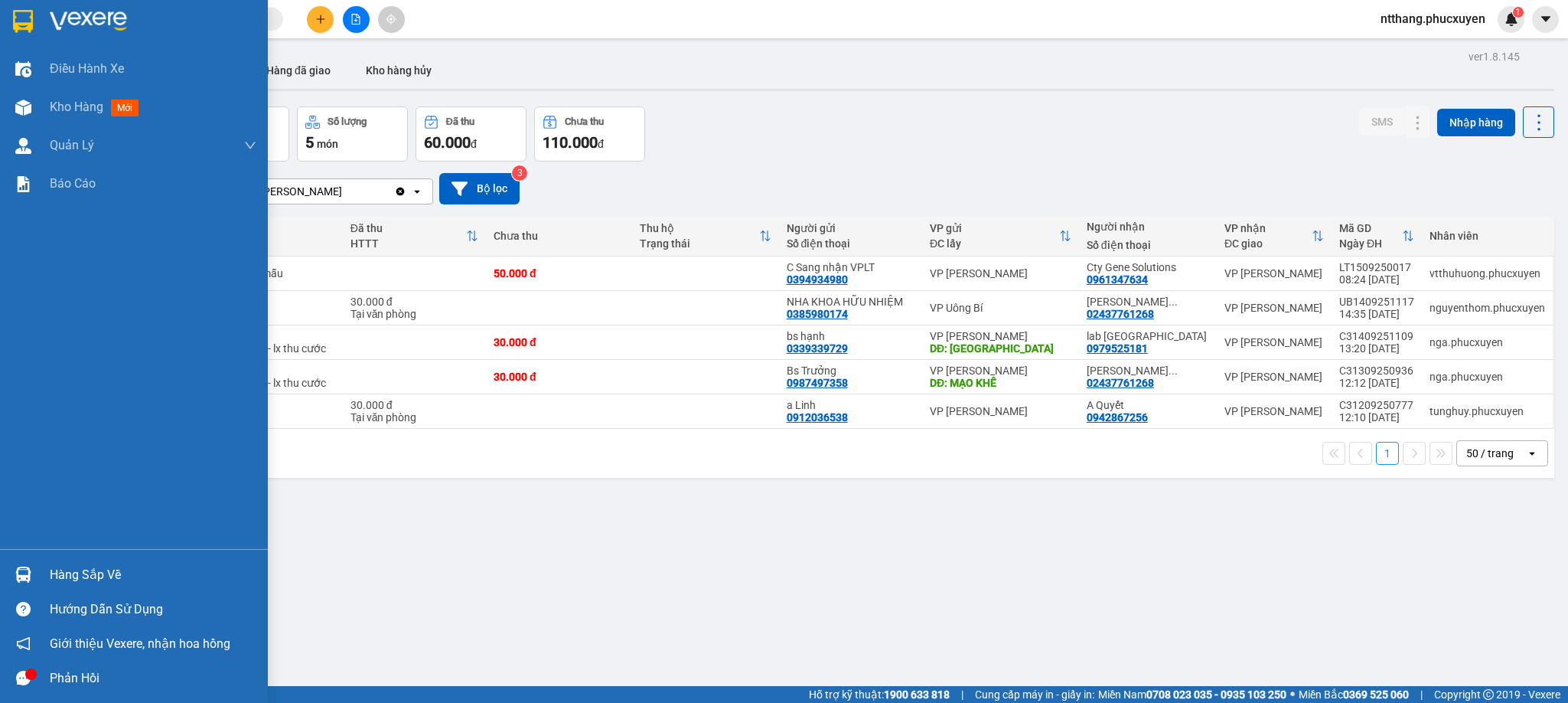
click at [26, 568] on img at bounding box center [23, 574] width 16 height 16
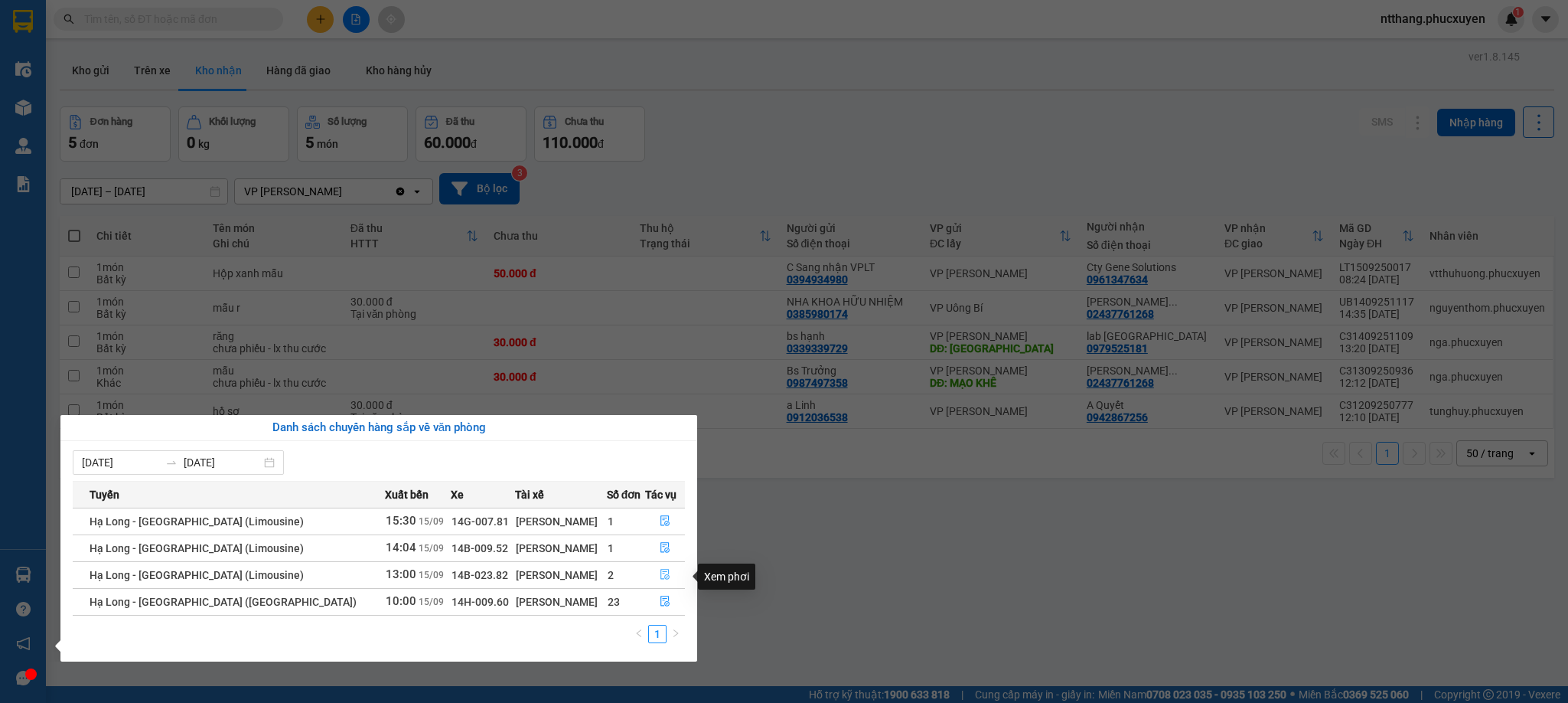
click at [660, 572] on icon "file-done" at bounding box center [665, 574] width 11 height 11
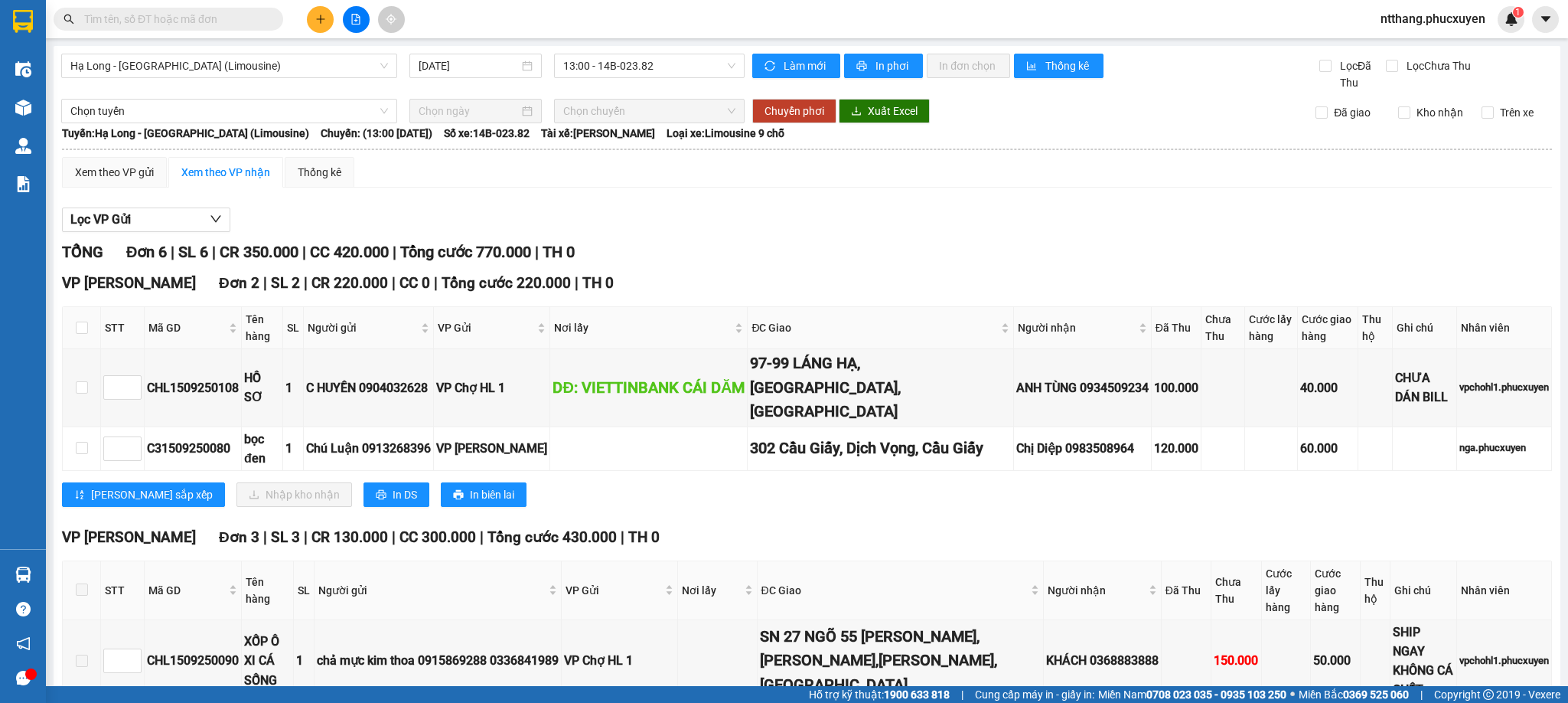
drag, startPoint x: 786, startPoint y: 498, endPoint x: 727, endPoint y: 498, distance: 59.0
click at [727, 498] on div "VP Dương Đình Nghệ Đơn 2 | SL 2 | CR 220.000 | CC 0 | Tổng cước 220.000 | TH 0 …" at bounding box center [807, 394] width 1490 height 246
drag, startPoint x: 761, startPoint y: 484, endPoint x: 668, endPoint y: 490, distance: 93.2
click at [668, 490] on div "Lưu sắp xếp Nhập kho nhận In DS In biên lai" at bounding box center [807, 495] width 1490 height 25
click at [728, 467] on div "VP Dương Đình Nghệ Đơn 2 | SL 2 | CR 220.000 | CC 0 | Tổng cước 220.000 | TH 0 …" at bounding box center [807, 394] width 1490 height 246
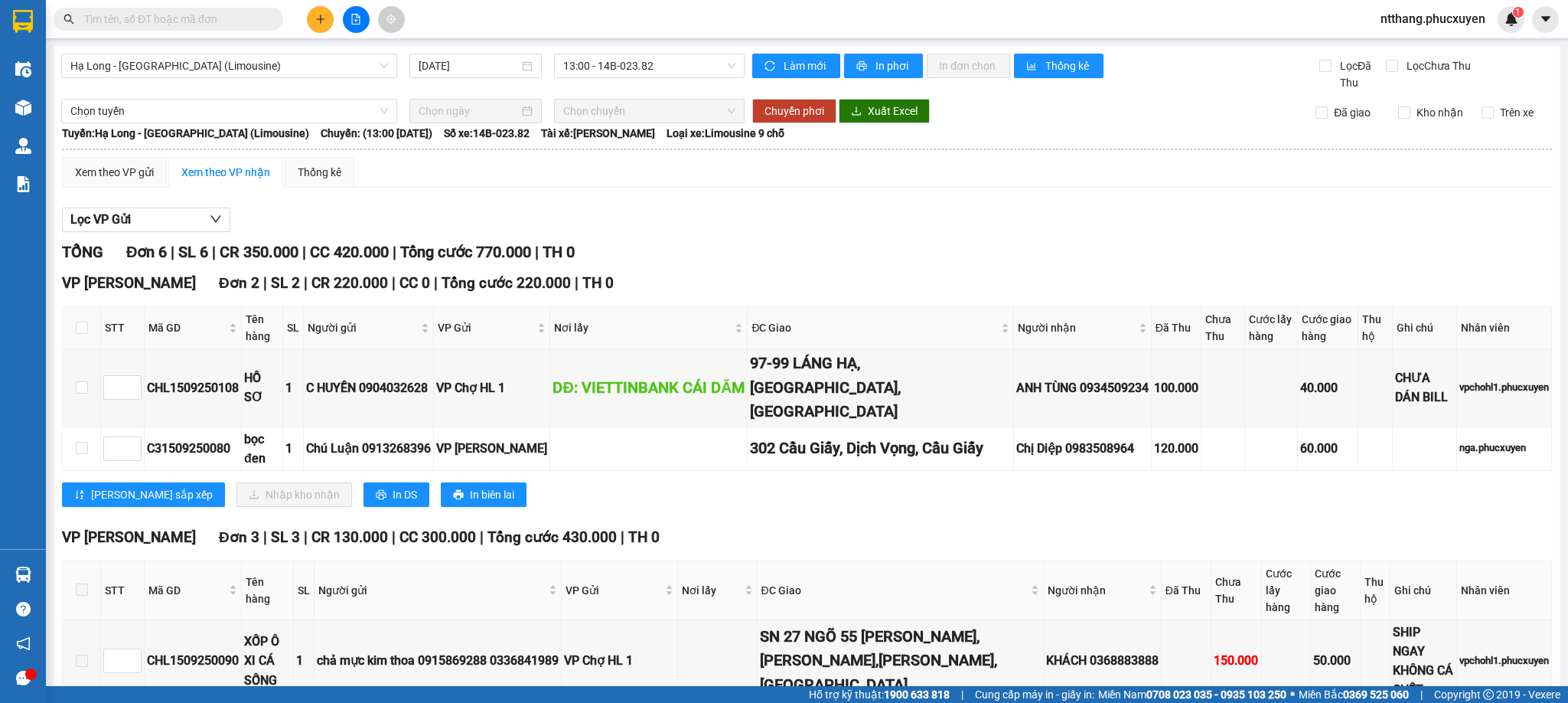
click at [728, 467] on div "VP Dương Đình Nghệ Đơn 2 | SL 2 | CR 220.000 | CC 0 | Tổng cước 220.000 | TH 0 …" at bounding box center [807, 394] width 1490 height 246
drag, startPoint x: 78, startPoint y: 378, endPoint x: 186, endPoint y: 465, distance: 138.7
click at [78, 381] on input "checkbox" at bounding box center [82, 387] width 12 height 12
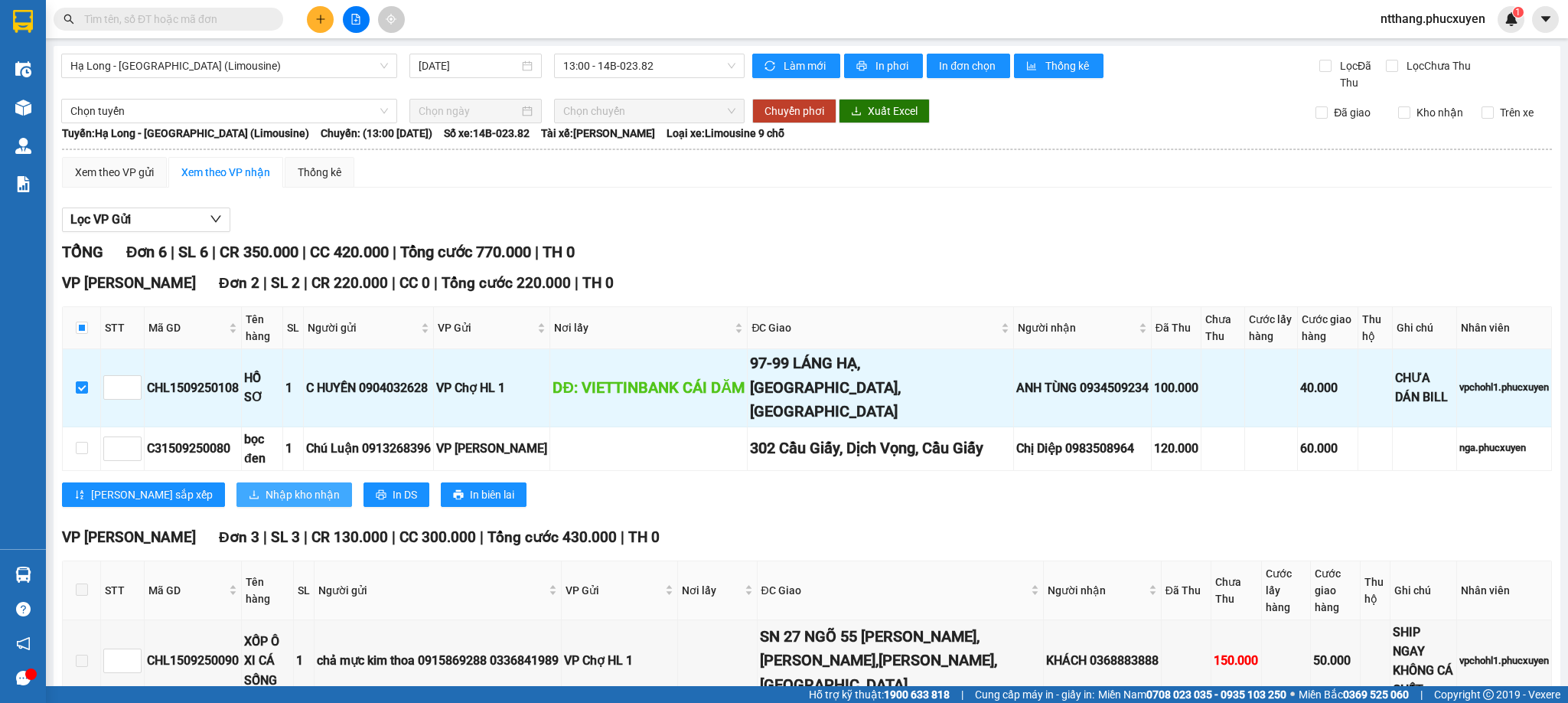
click at [265, 486] on span "Nhập kho nhận" at bounding box center [302, 494] width 74 height 17
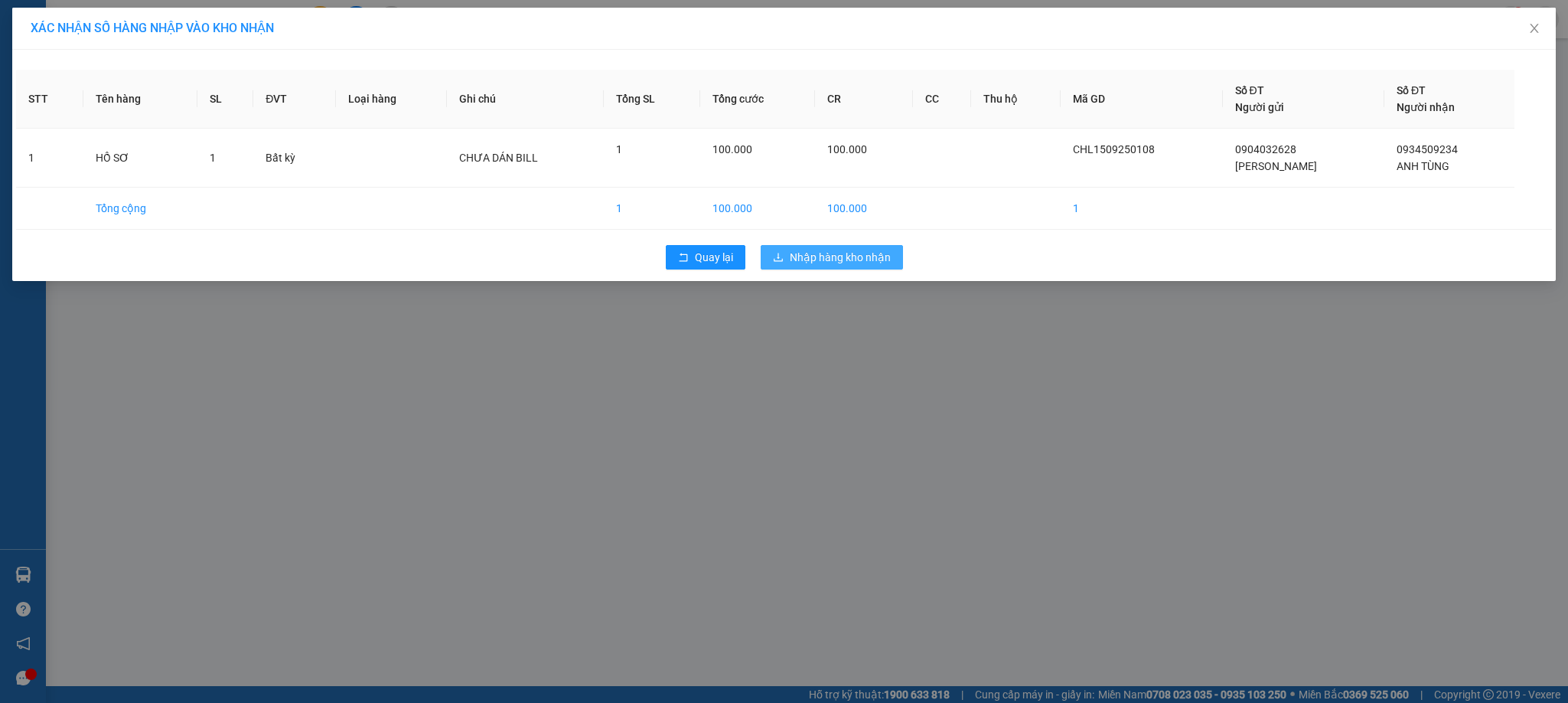
click at [847, 253] on span "Nhập hàng kho nhận" at bounding box center [840, 257] width 101 height 17
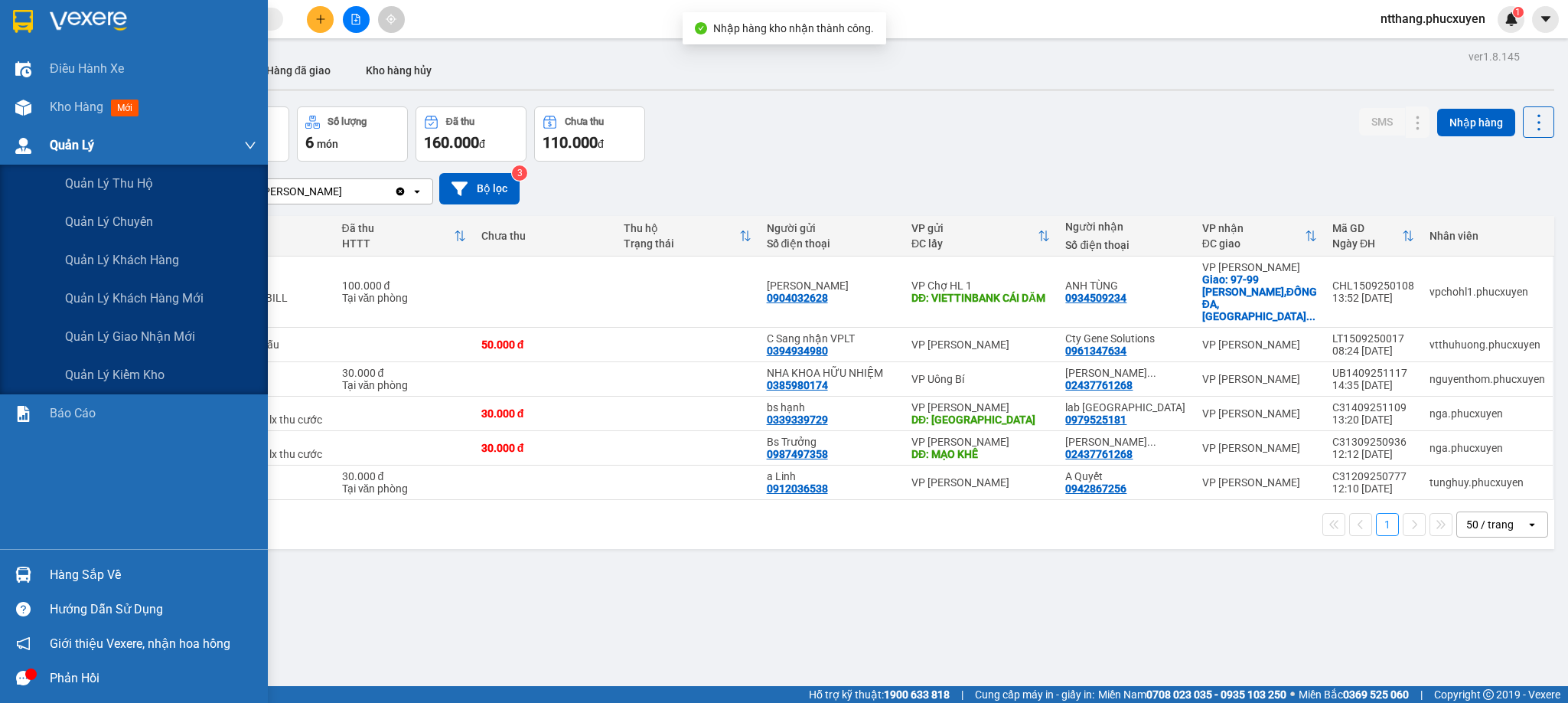
click at [1, 138] on div "Quản Lý" at bounding box center [134, 145] width 268 height 38
click at [148, 342] on span "Quản lý giao nhận mới" at bounding box center [131, 337] width 131 height 19
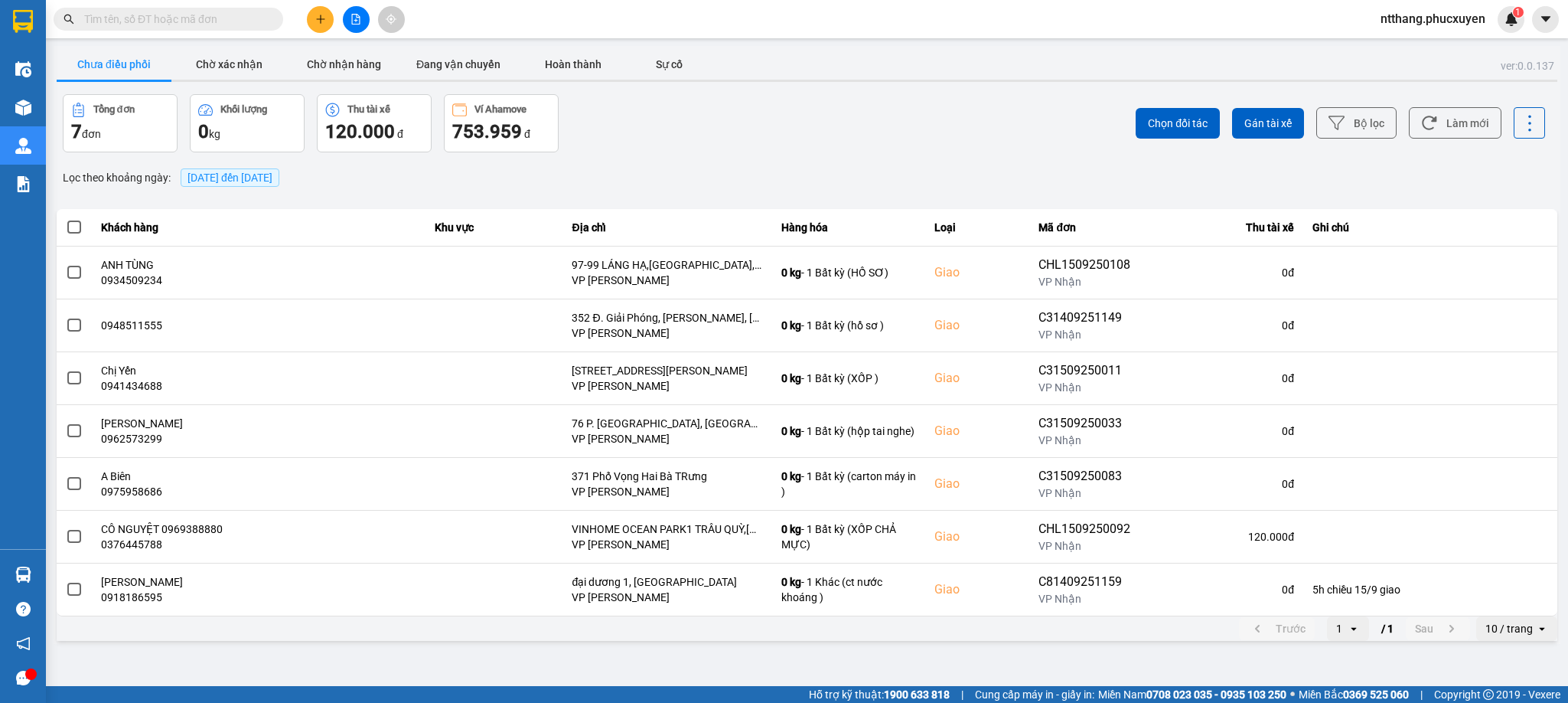
click at [273, 175] on span "[DATE] đến [DATE]" at bounding box center [230, 177] width 85 height 12
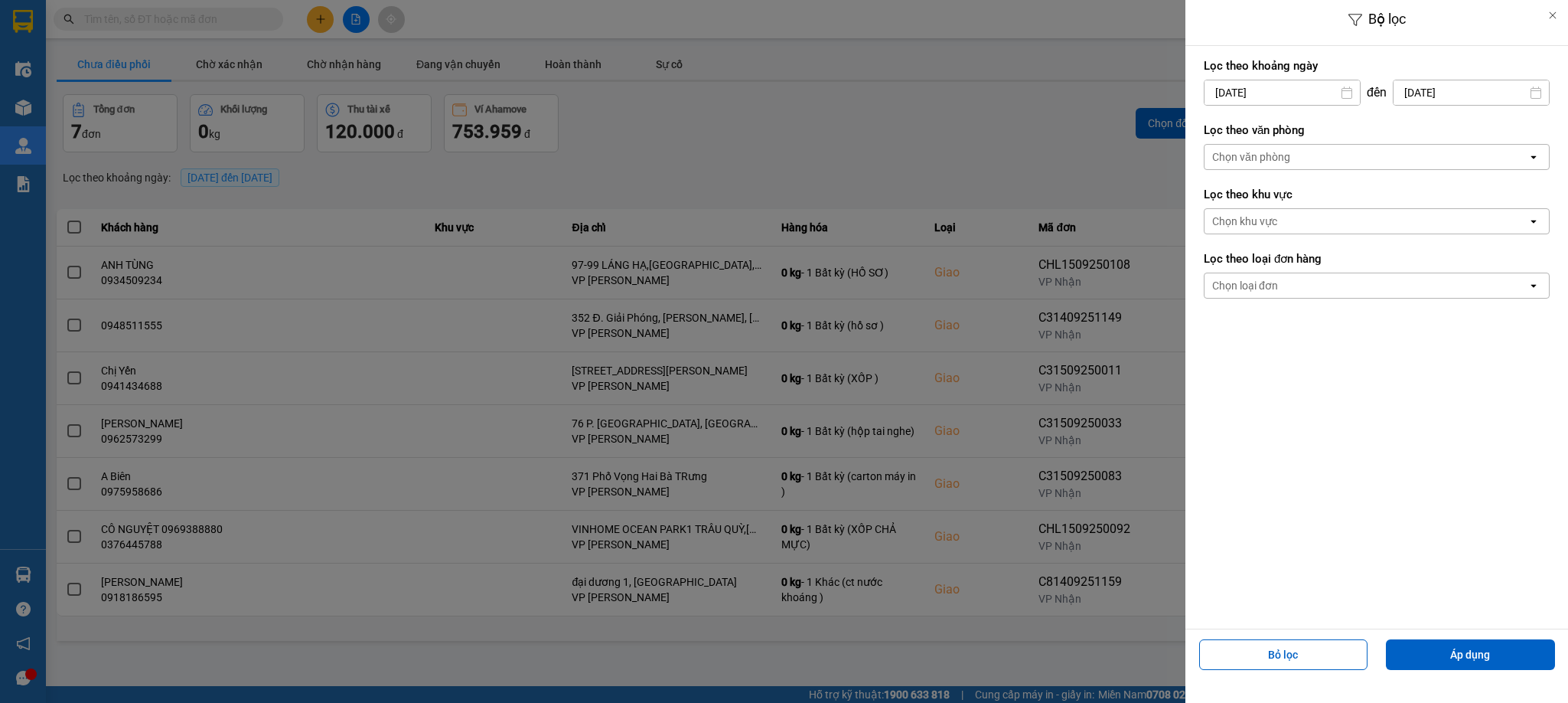
click at [1259, 157] on div "Chọn văn phòng" at bounding box center [1251, 156] width 78 height 15
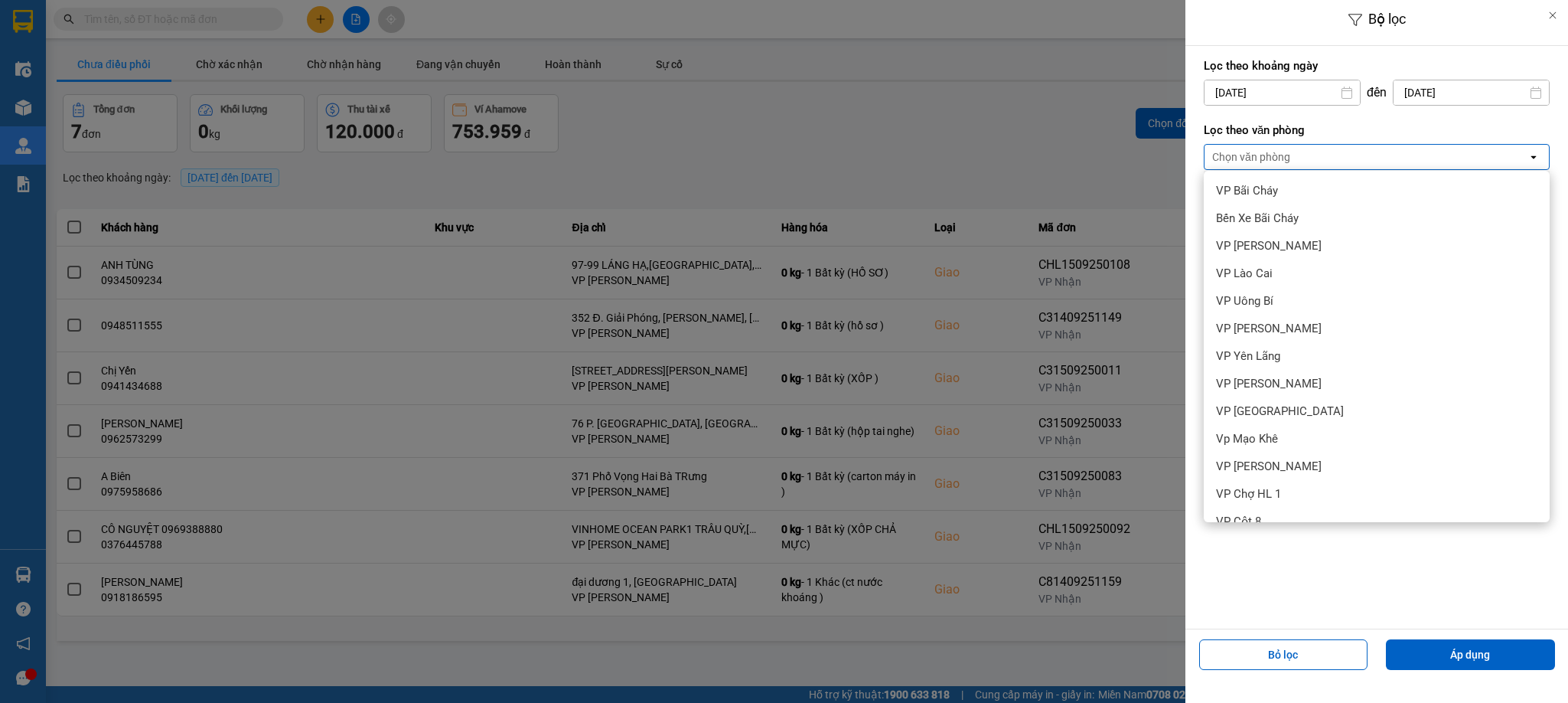
click at [1286, 624] on span "VP [PERSON_NAME]" at bounding box center [1269, 631] width 106 height 15
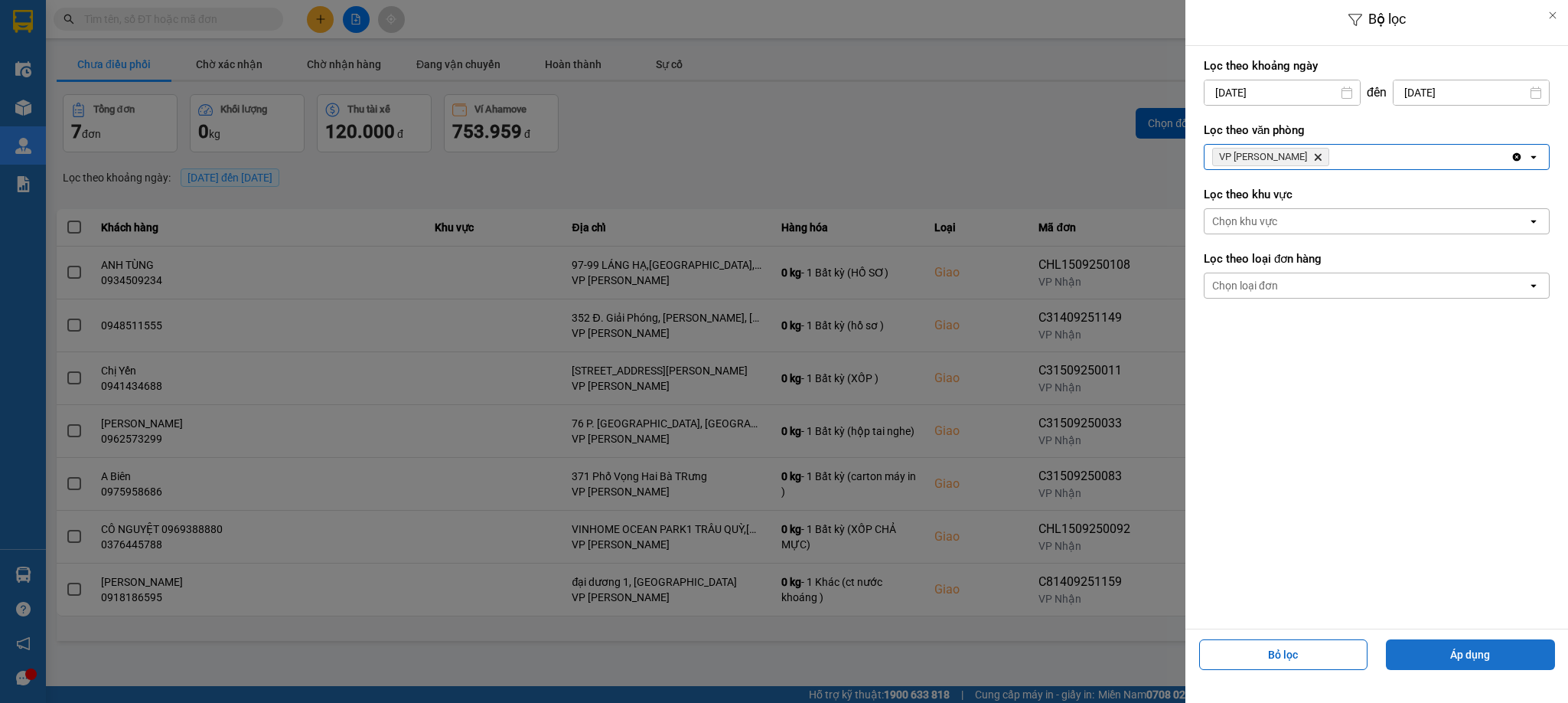
click at [1497, 646] on button "Áp dụng" at bounding box center [1471, 654] width 169 height 31
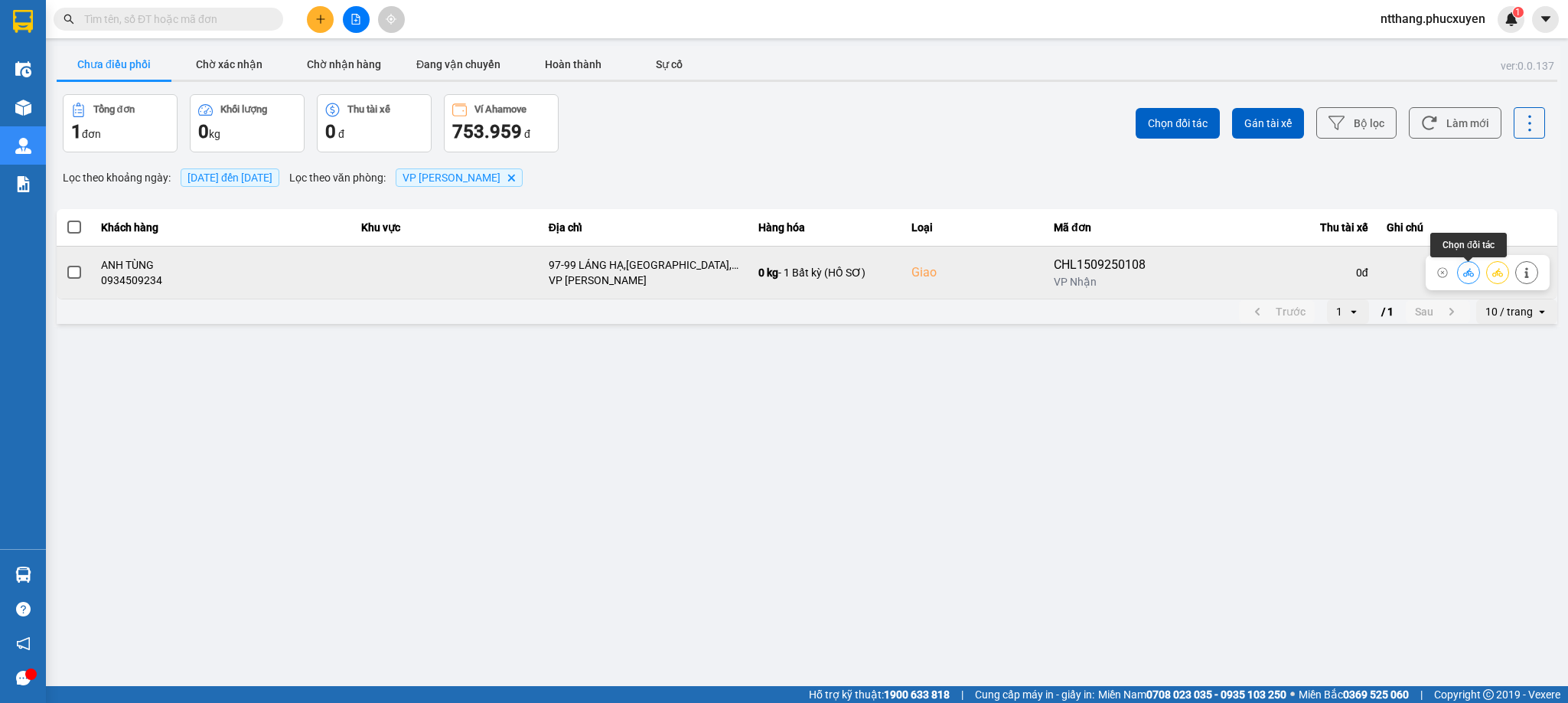
click at [1466, 270] on icon at bounding box center [1468, 273] width 11 height 11
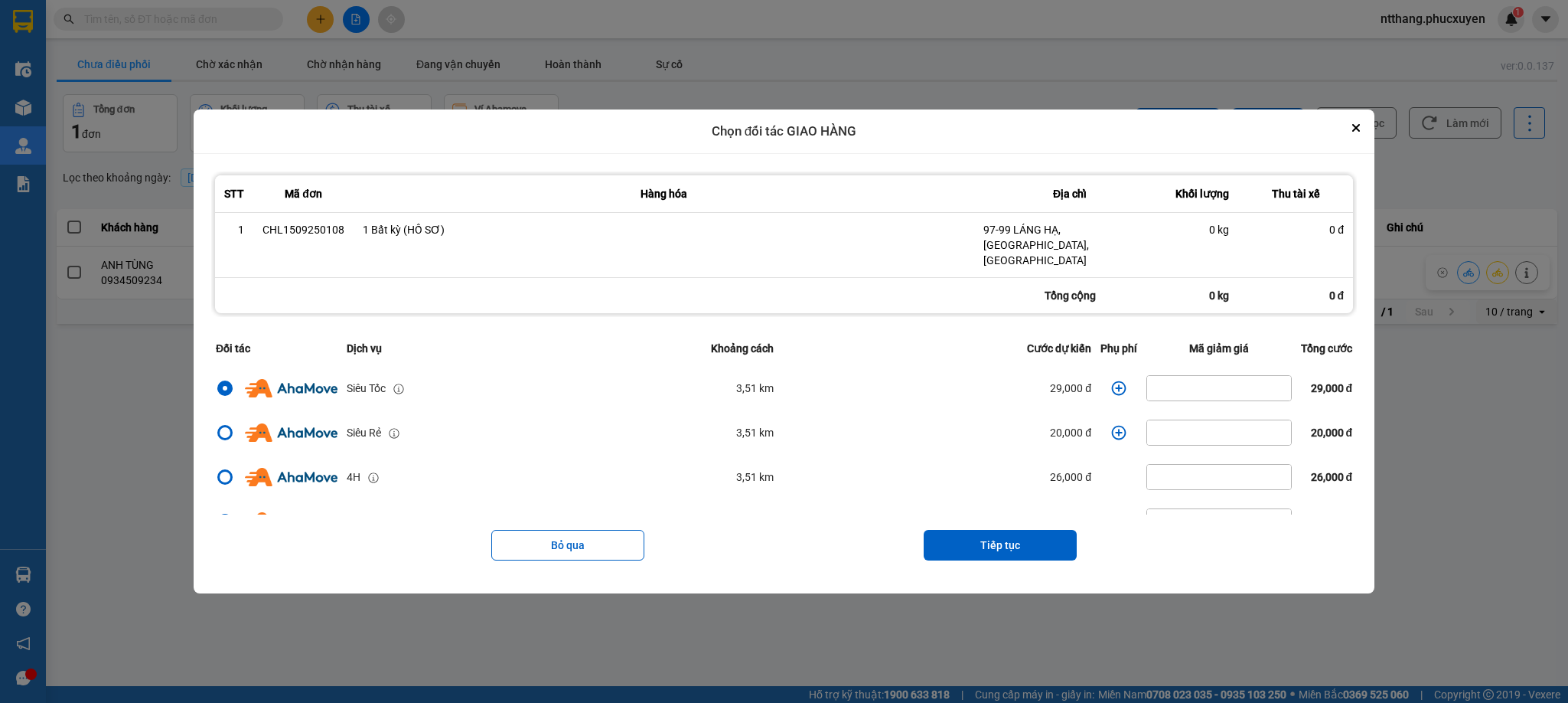
click at [1111, 380] on icon "dialog" at bounding box center [1118, 387] width 15 height 15
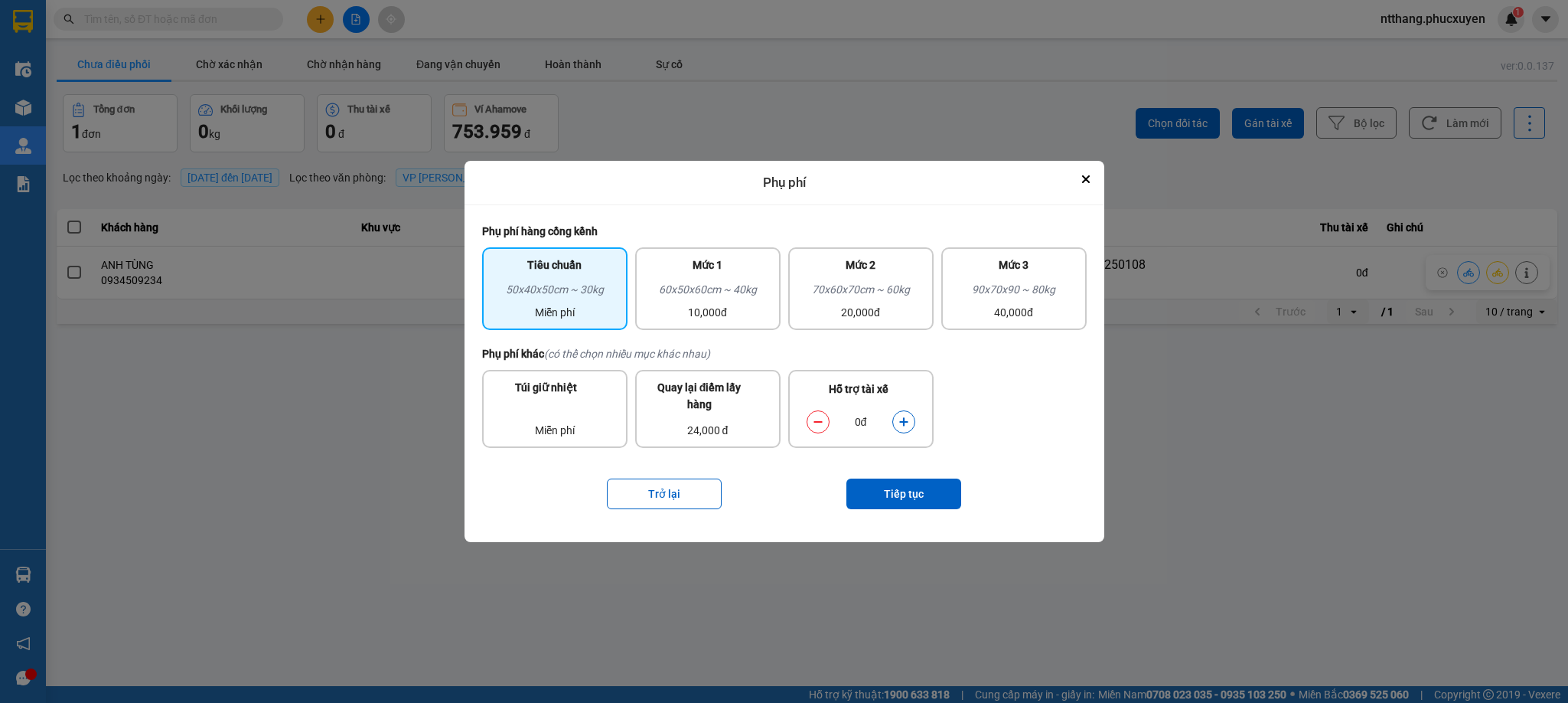
click at [907, 421] on icon "dialog" at bounding box center [904, 422] width 9 height 9
click at [902, 480] on button "Tiếp tục" at bounding box center [904, 493] width 115 height 31
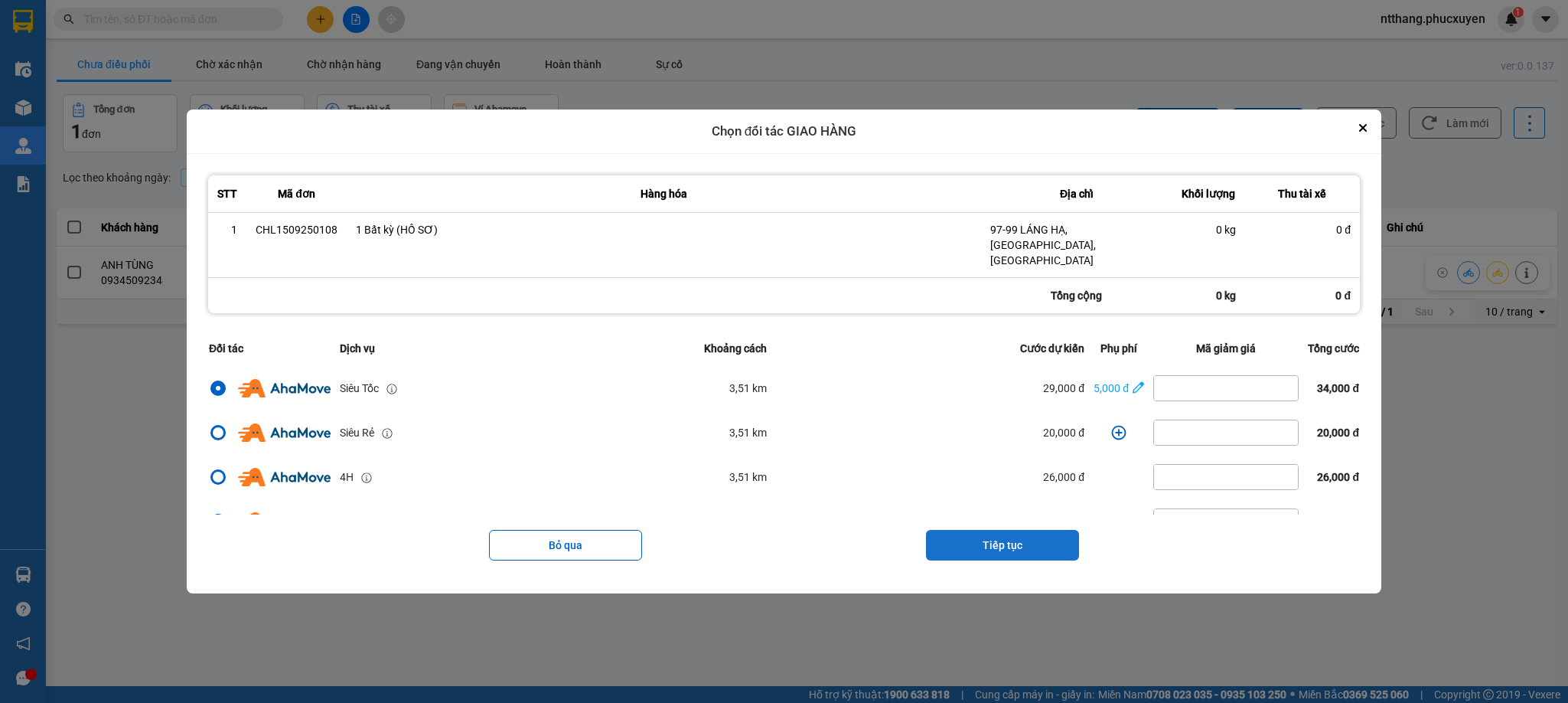
click at [988, 530] on button "Tiếp tục" at bounding box center [1003, 545] width 153 height 31
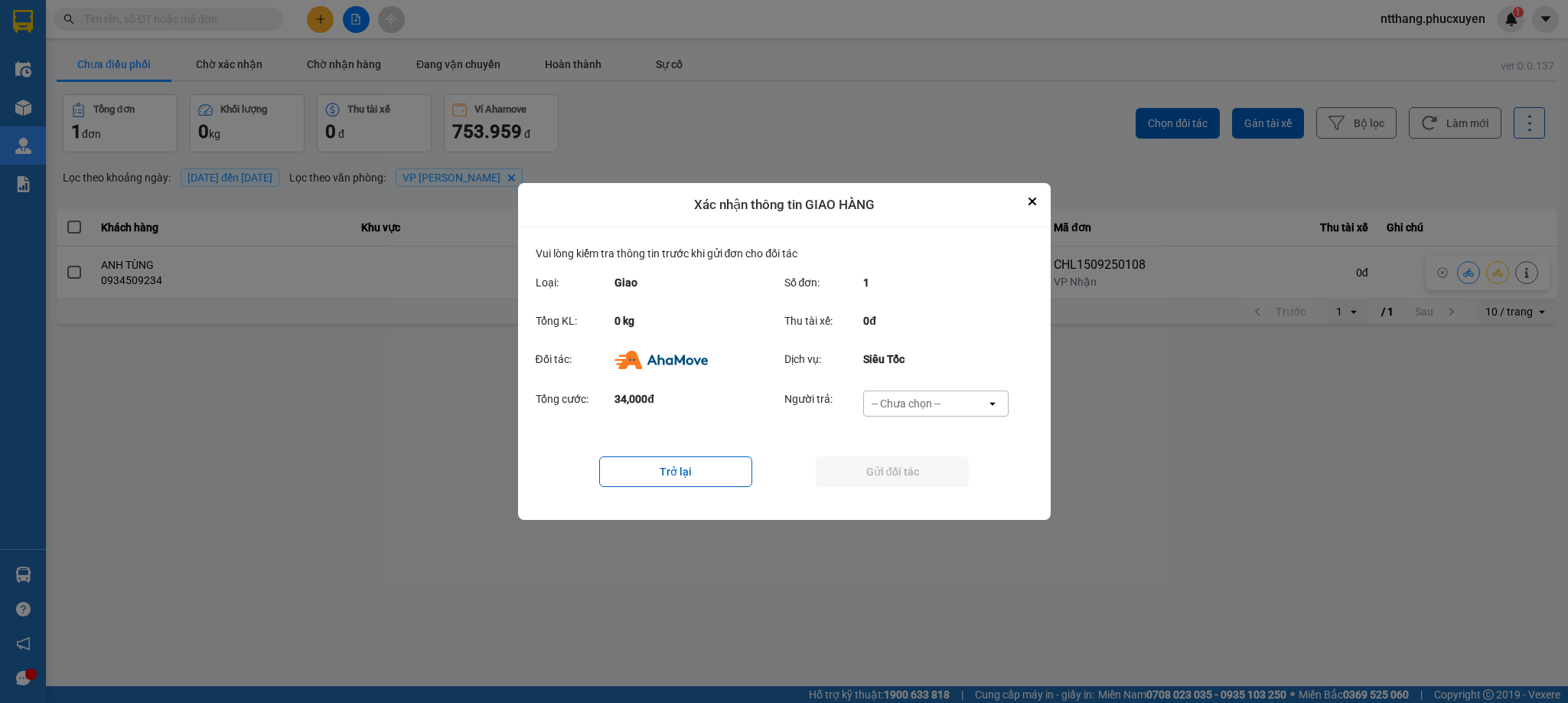
click at [945, 392] on div "-- Chưa chọn --" at bounding box center [925, 404] width 123 height 25
click at [928, 495] on span "Ví Ahamove" at bounding box center [907, 491] width 62 height 15
click at [916, 478] on button "Gửi đối tác" at bounding box center [892, 471] width 153 height 31
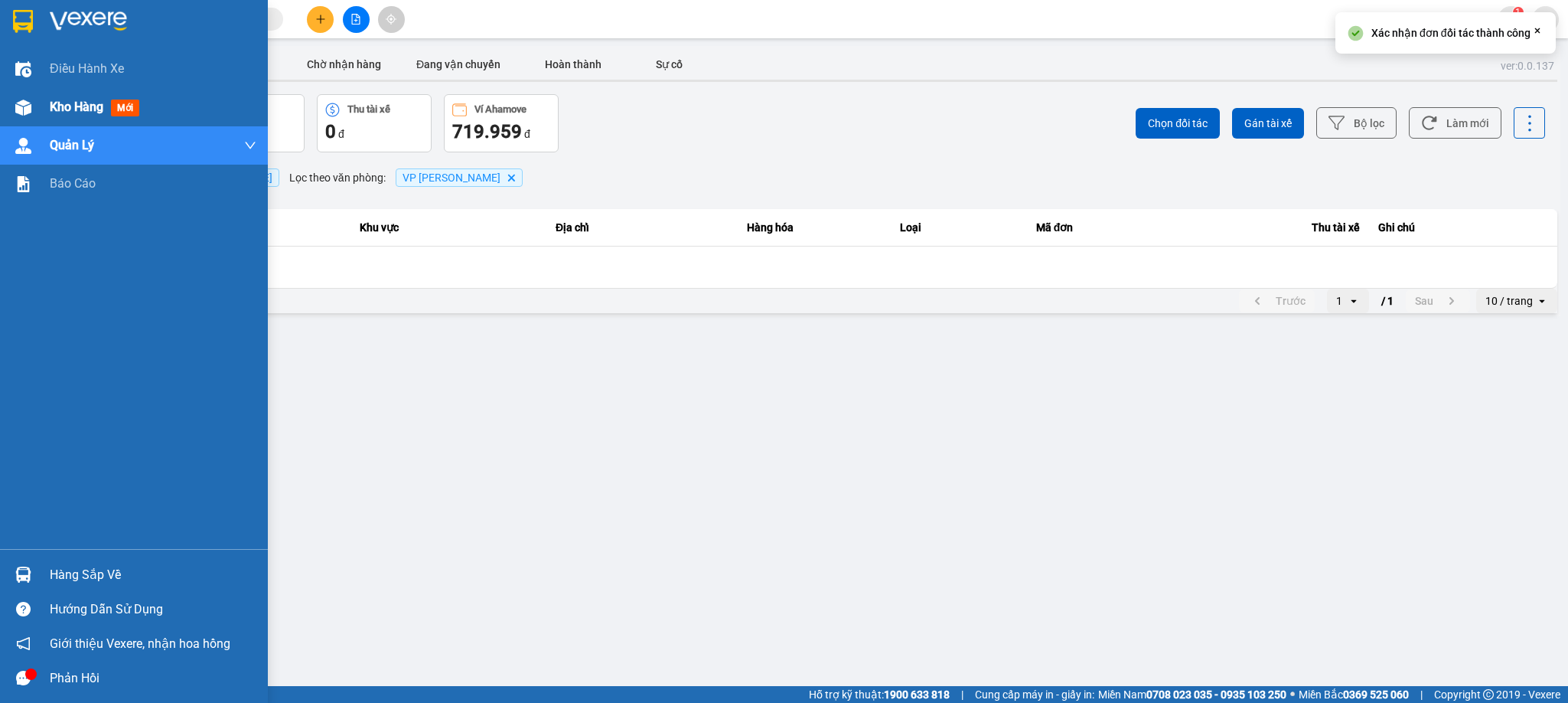
click at [32, 103] on div at bounding box center [23, 108] width 26 height 26
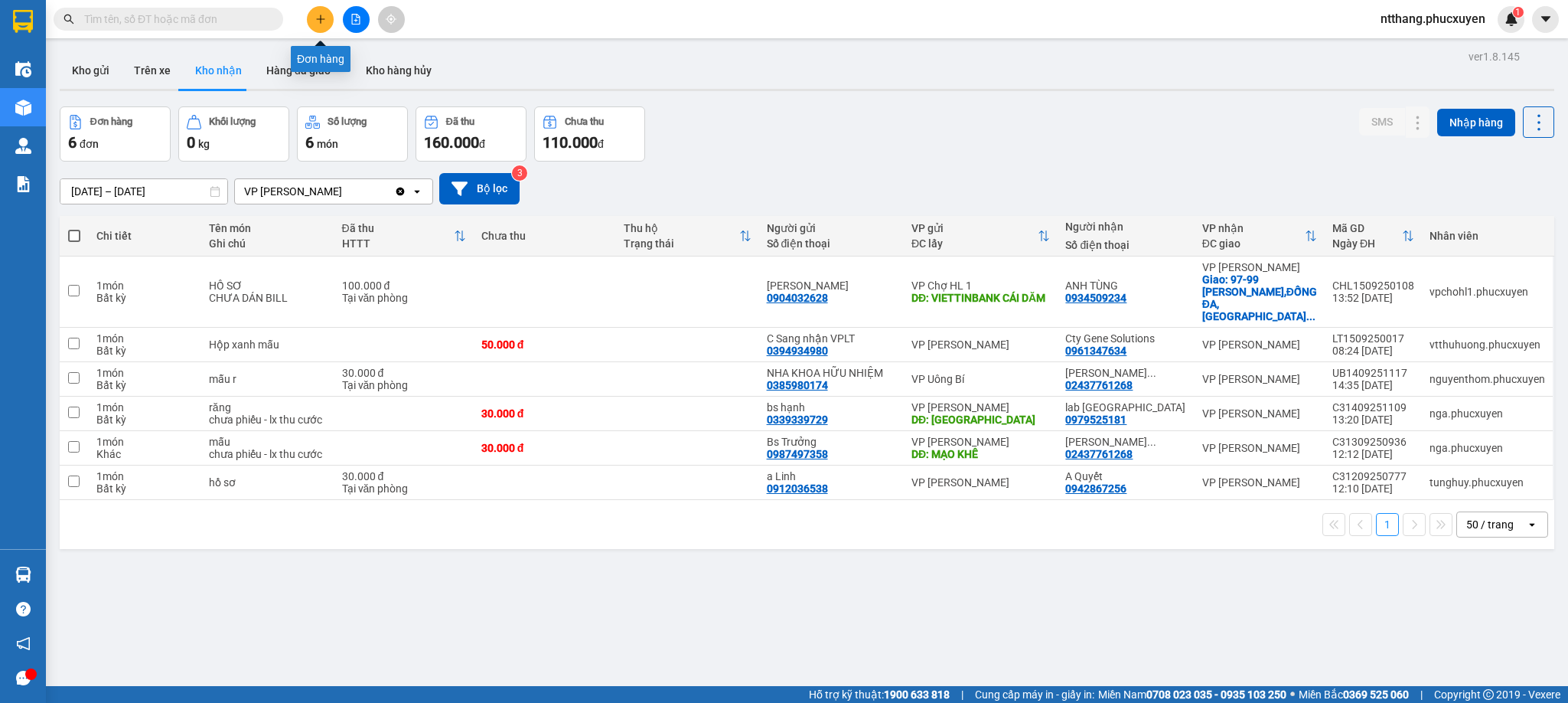
click at [317, 20] on icon "plus" at bounding box center [321, 19] width 11 height 11
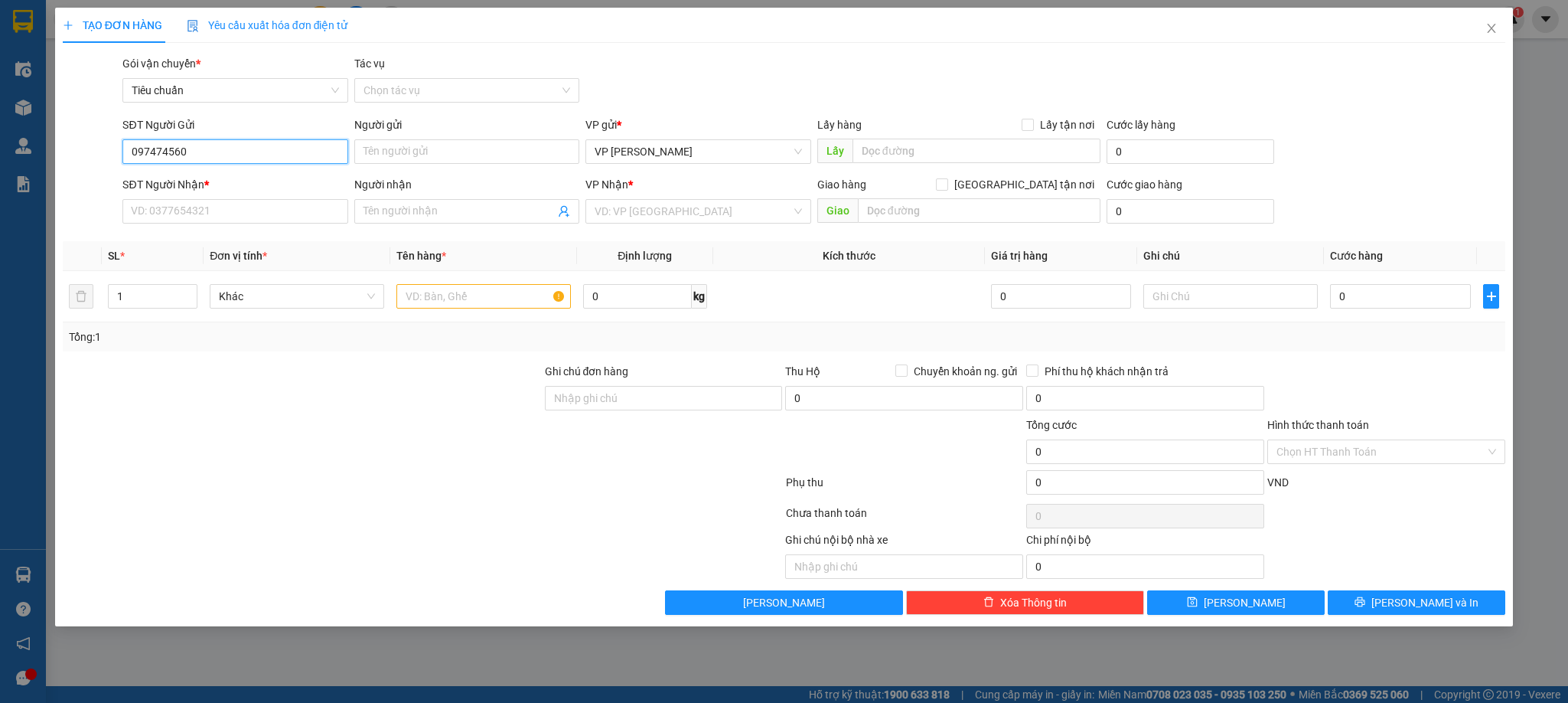
type input "0974745607"
click at [179, 179] on div "0974745607 - Yến Nhi" at bounding box center [235, 183] width 206 height 17
type input "Yến Nhi"
type input "0974745607"
click at [198, 209] on input "SĐT Người Nhận *" at bounding box center [235, 212] width 225 height 25
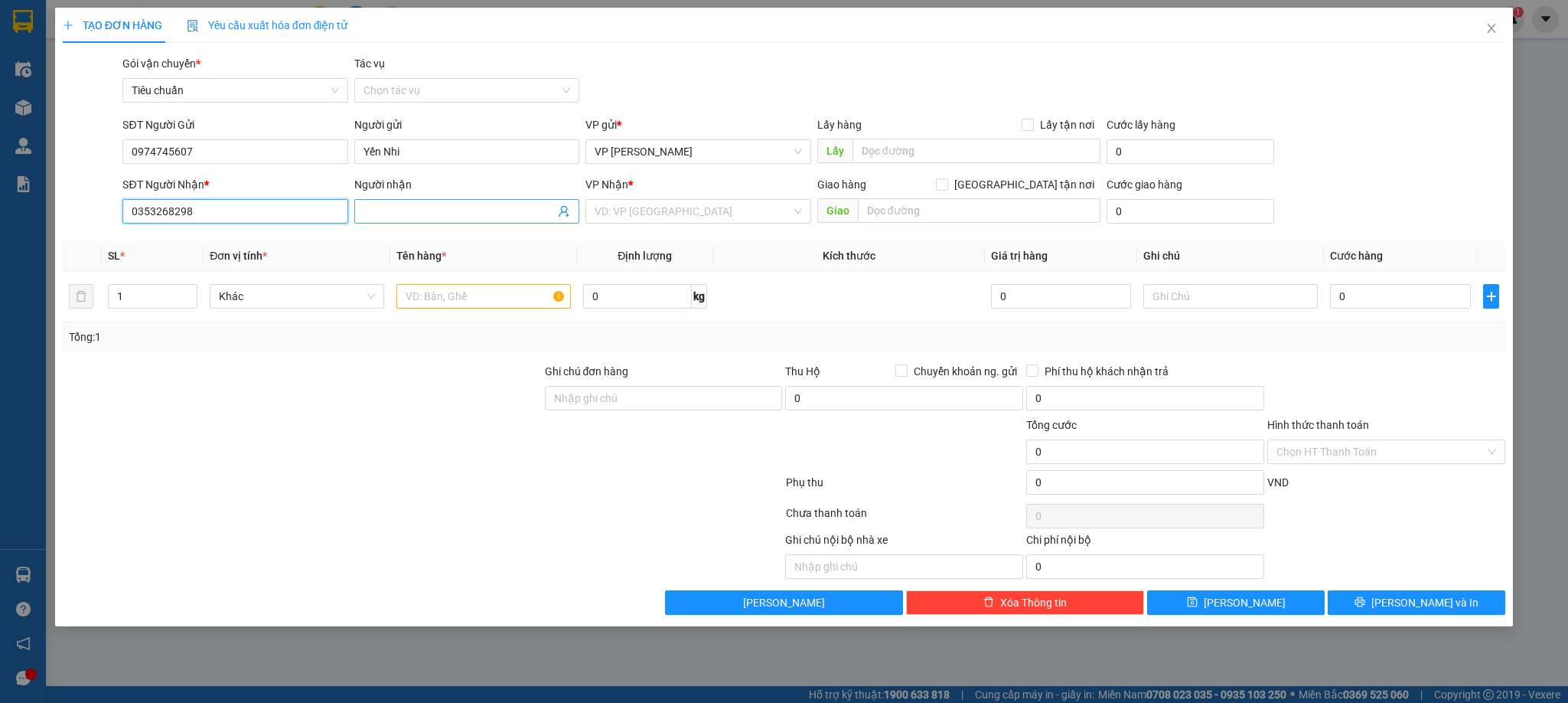
type input "0353268298"
click at [472, 212] on input "Người nhận" at bounding box center [459, 211] width 191 height 17
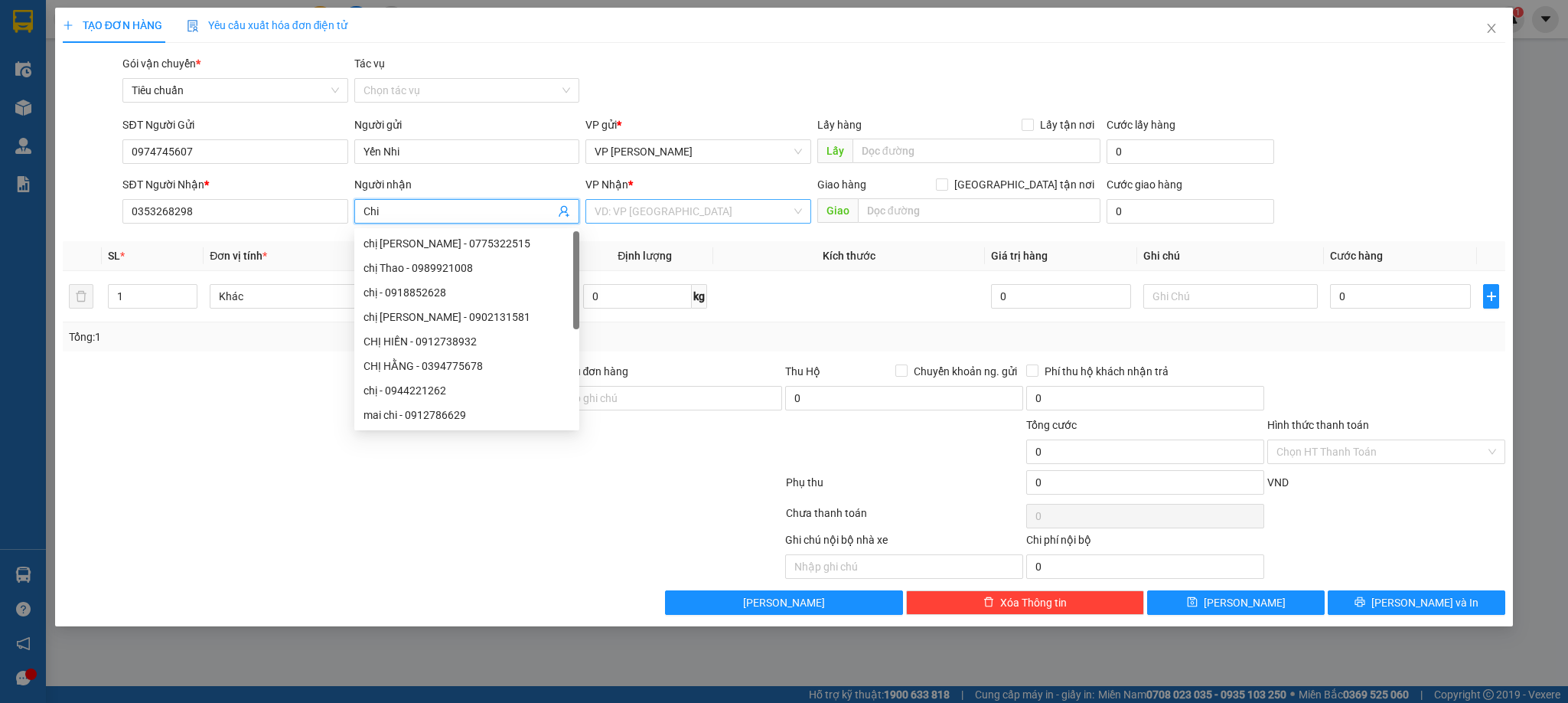
type input "Chi"
click at [713, 216] on input "search" at bounding box center [692, 212] width 196 height 23
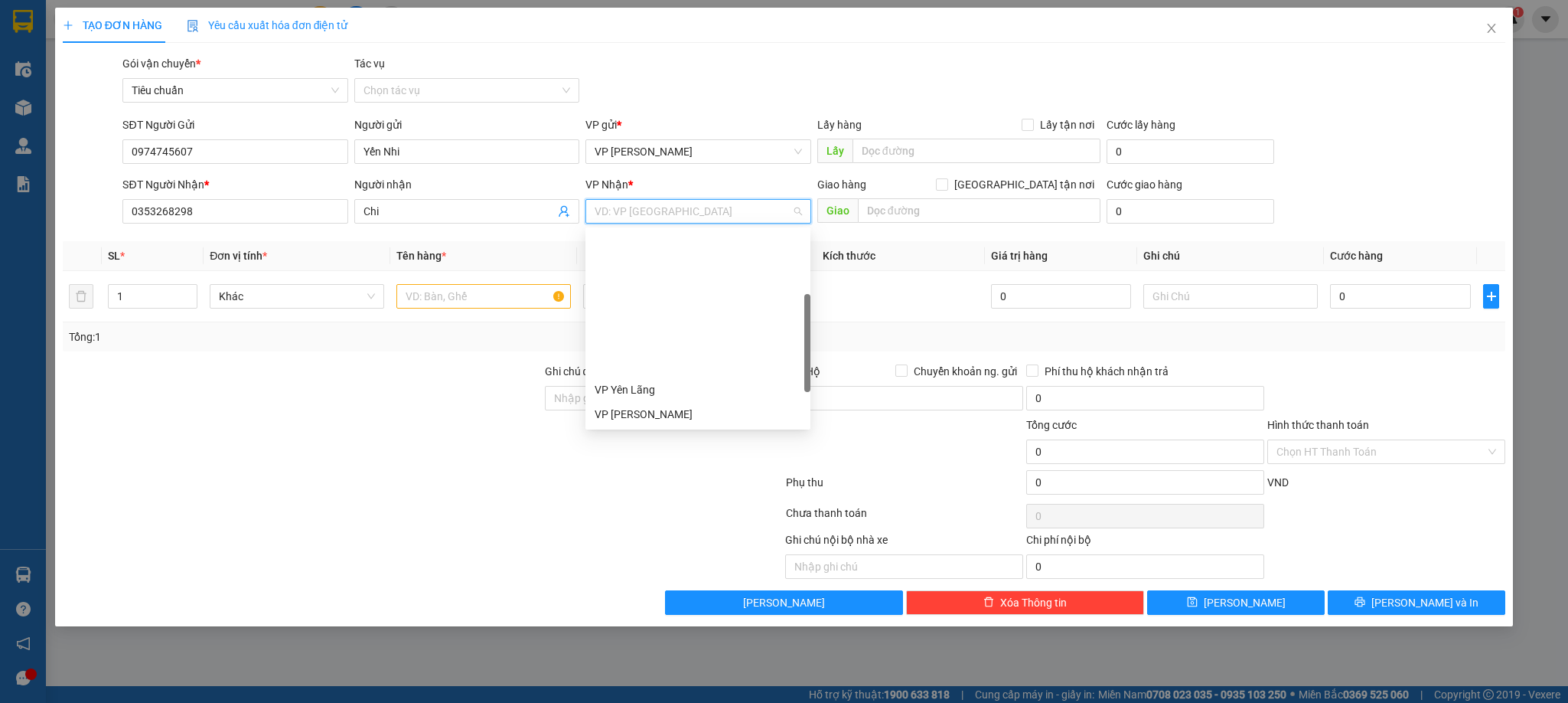
click at [660, 479] on div "VP [PERSON_NAME]" at bounding box center [698, 487] width 206 height 17
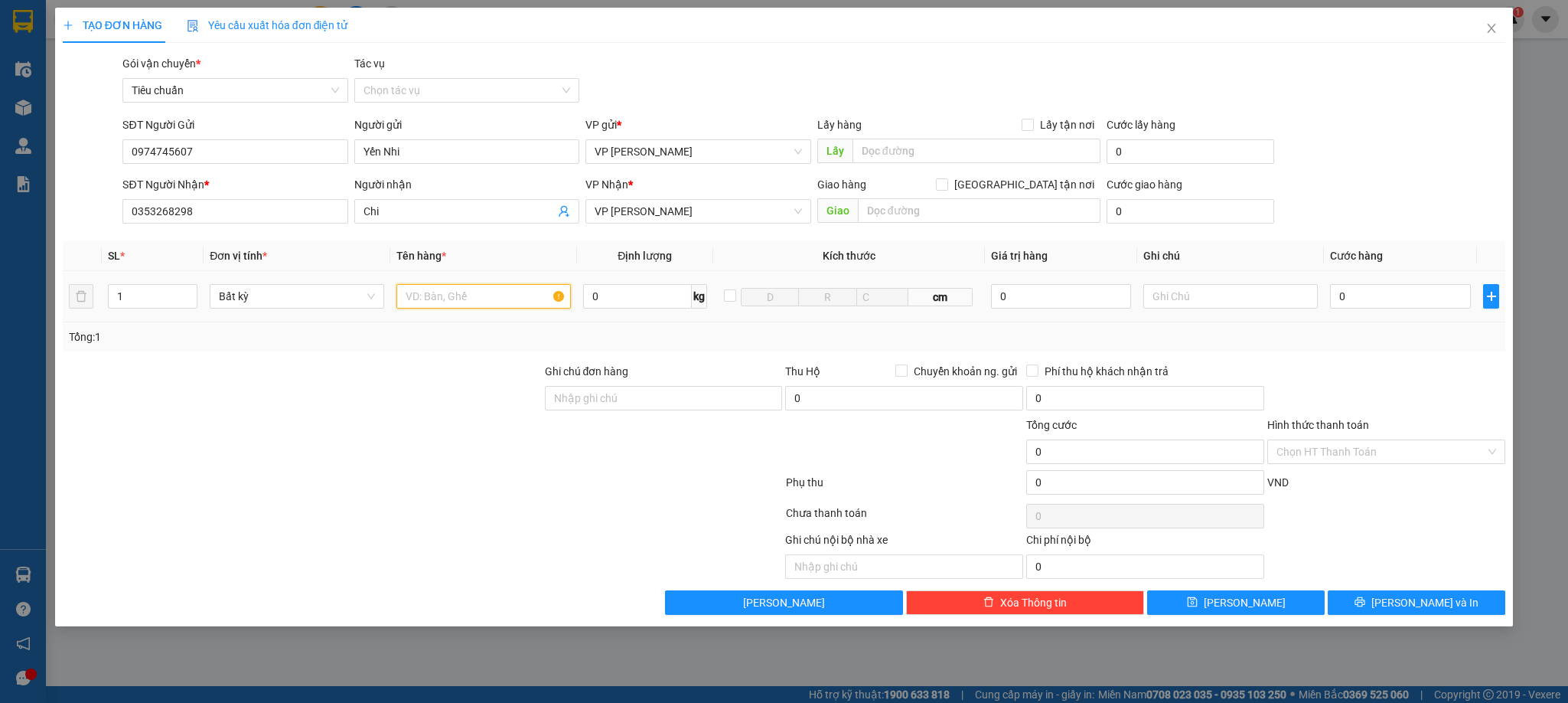
click at [513, 297] on input "text" at bounding box center [484, 296] width 175 height 25
click at [396, 439] on div at bounding box center [302, 443] width 482 height 54
click at [458, 295] on input "1 túi giấy nhỉ matcha" at bounding box center [484, 296] width 175 height 25
type input "1 túi giấy nhỏ matcha"
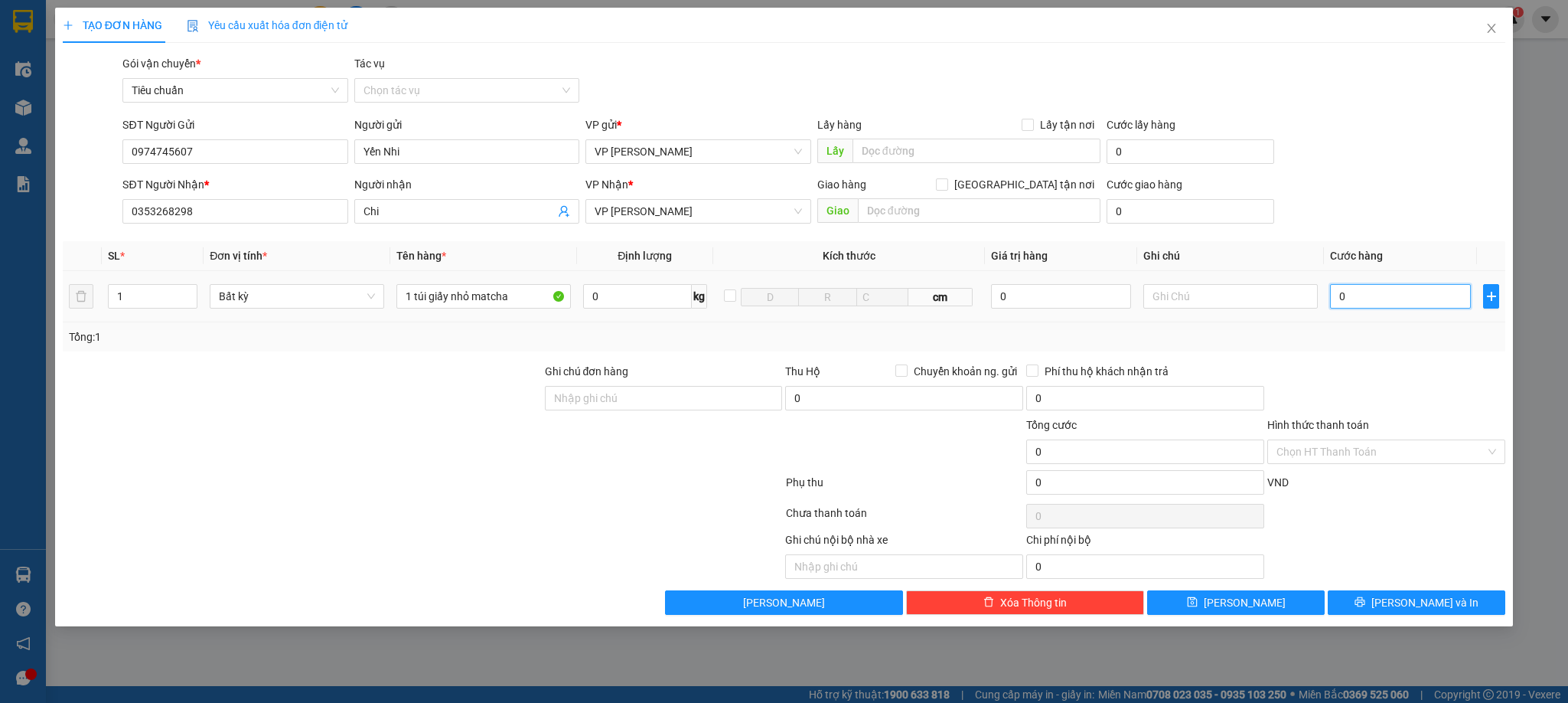
click at [1357, 293] on input "0" at bounding box center [1400, 296] width 141 height 25
type input "3"
type input "30"
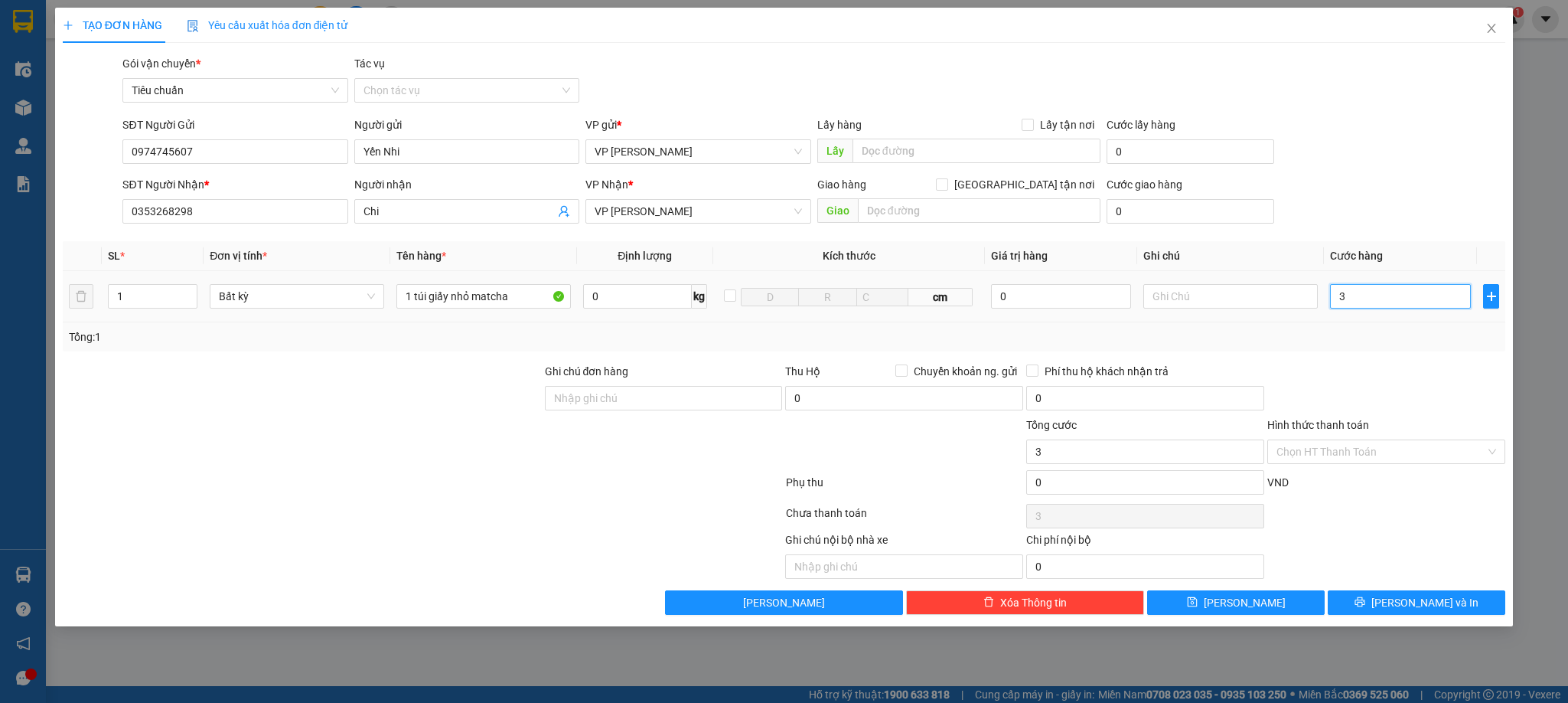
type input "30"
click at [1397, 363] on div "Transit Pickup Surcharge Ids Transit Deliver Surcharge Ids Transit Deliver Surc…" at bounding box center [784, 334] width 1444 height 559
click at [1337, 451] on input "Hình thức thanh toán" at bounding box center [1381, 452] width 209 height 23
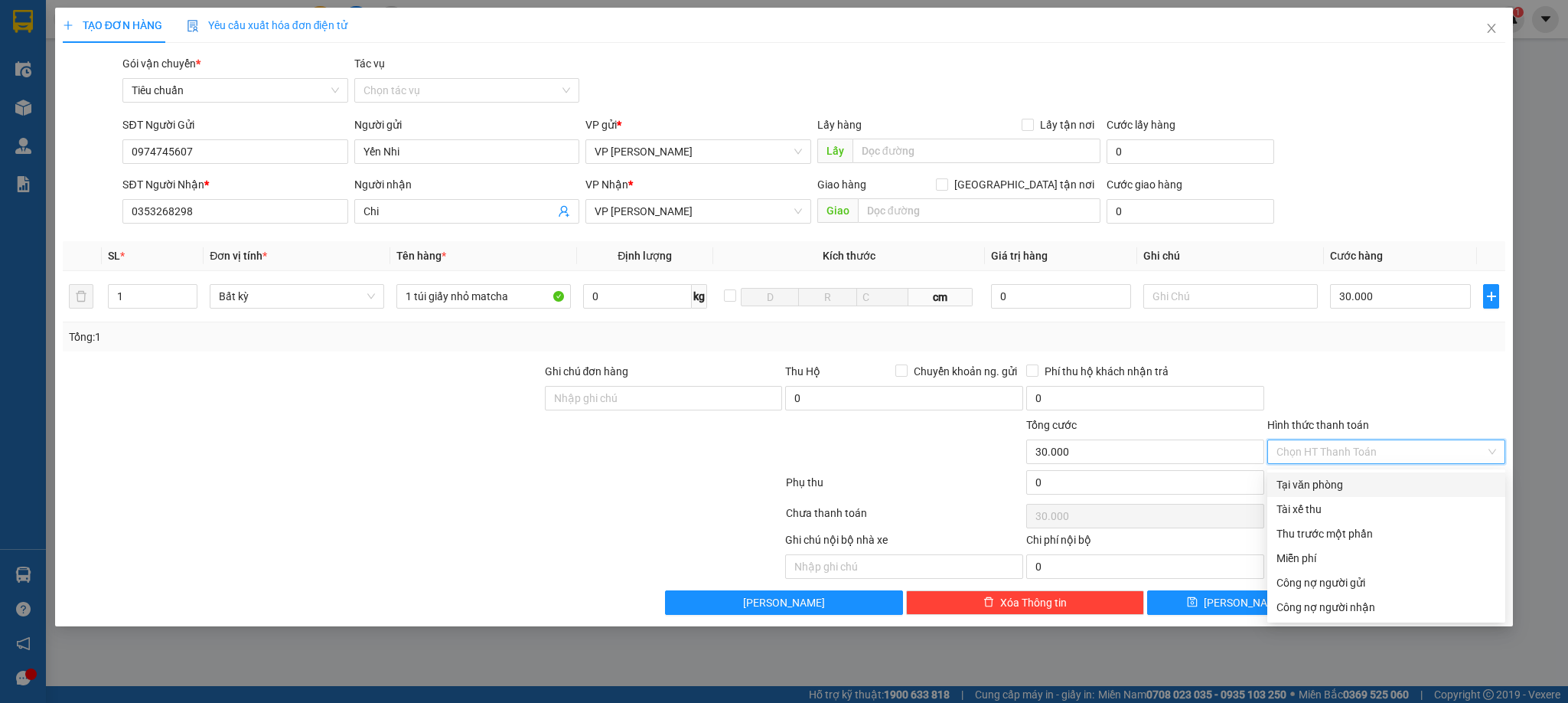
click at [1339, 480] on div "Tại văn phòng" at bounding box center [1386, 484] width 220 height 17
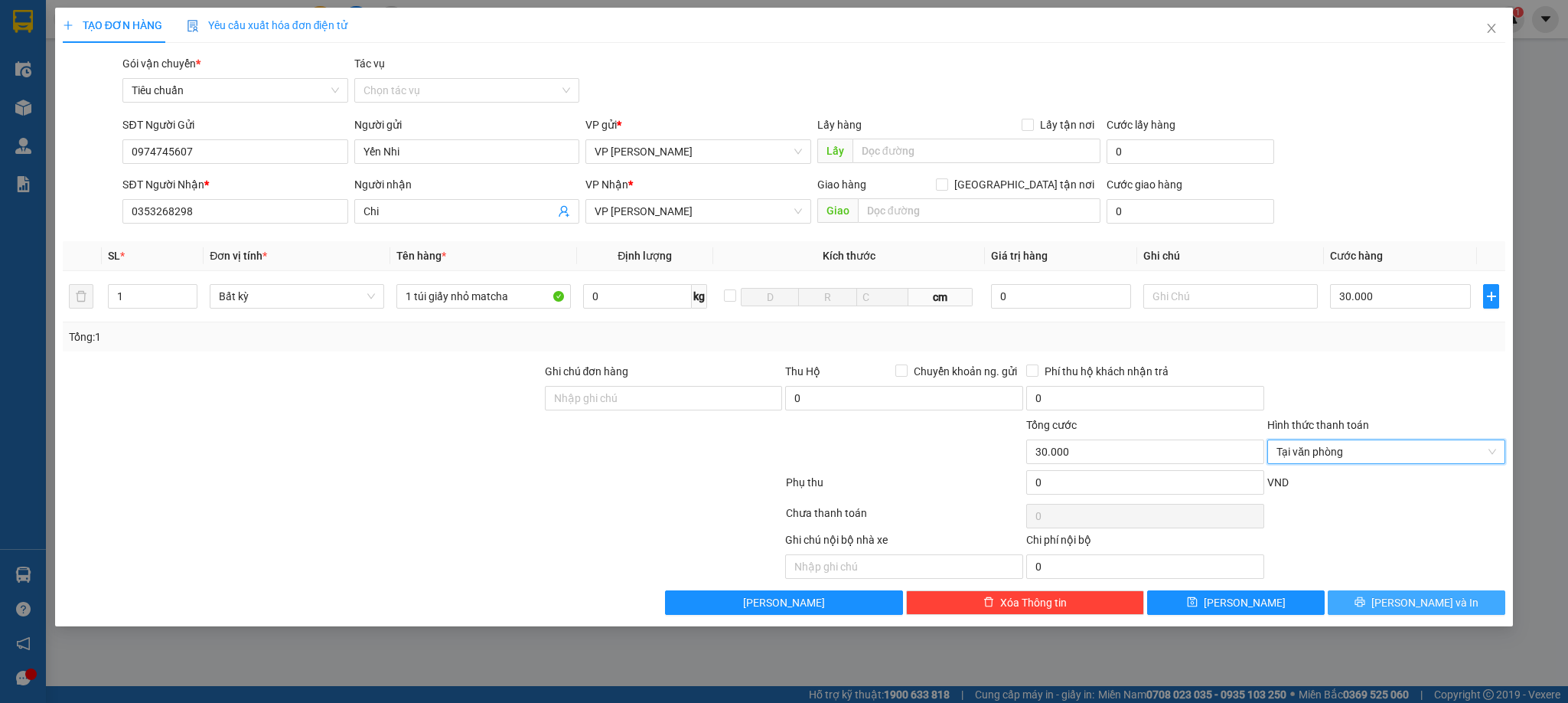
click at [1417, 604] on span "[PERSON_NAME] và In" at bounding box center [1425, 602] width 108 height 17
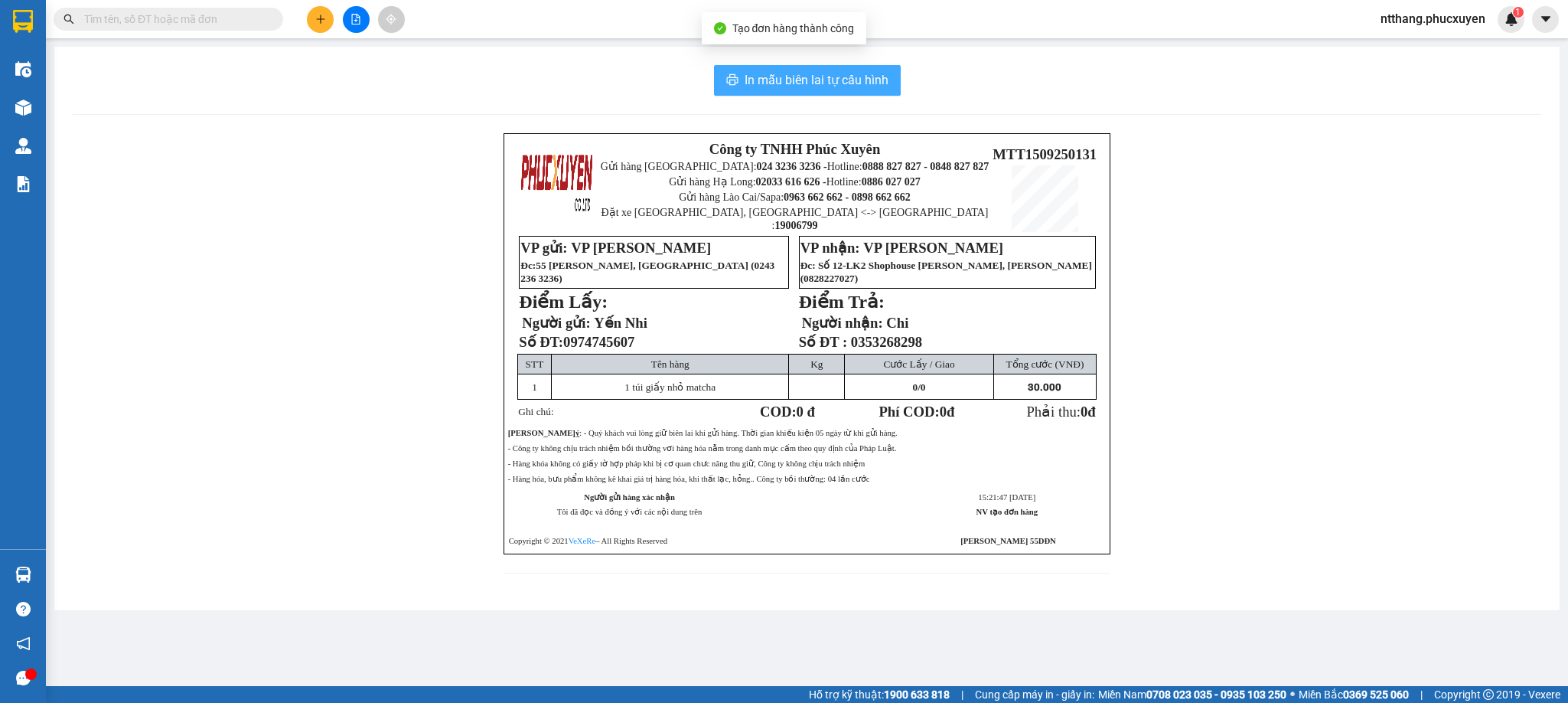
click at [769, 79] on span "In mẫu biên lai tự cấu hình" at bounding box center [816, 80] width 144 height 19
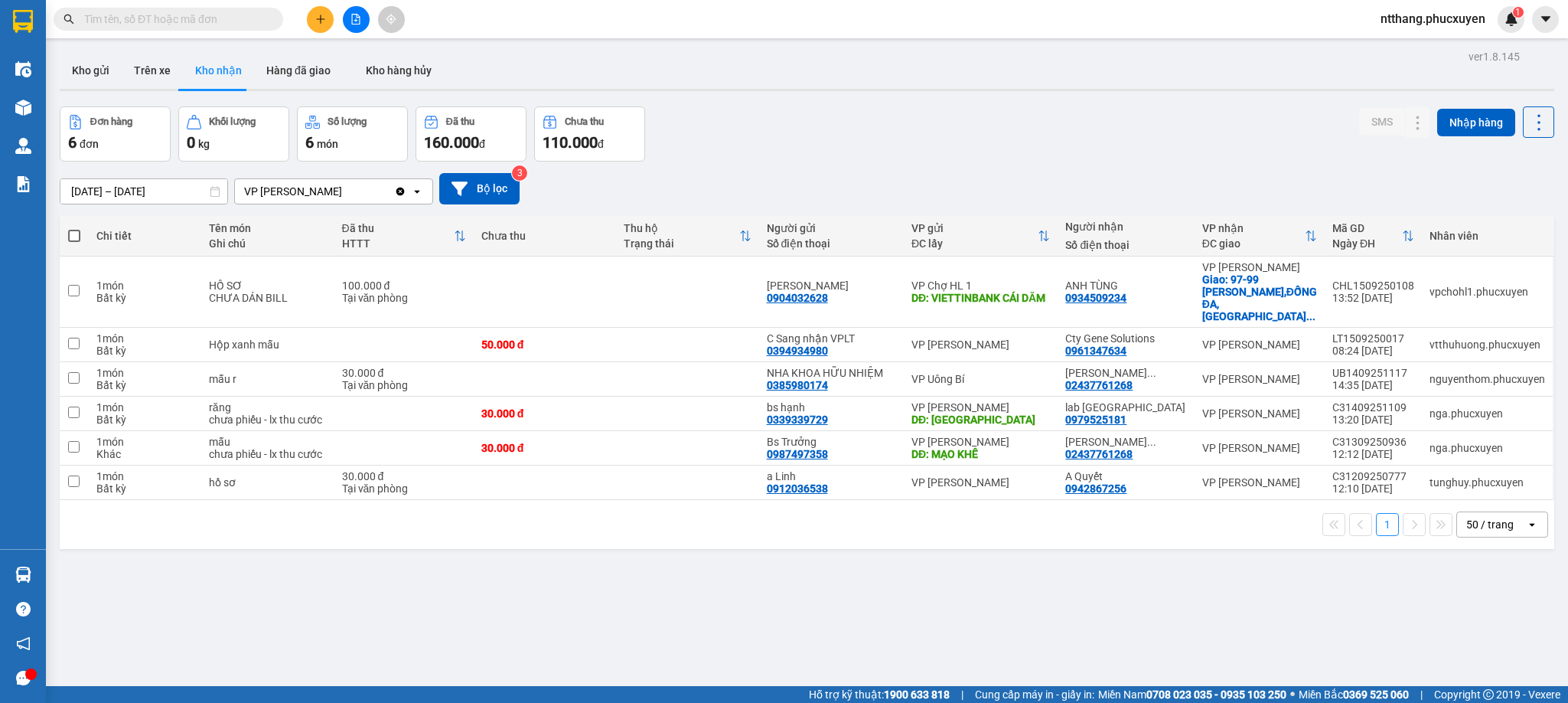
click at [849, 101] on div "ver 1.8.145 Kho gửi Trên xe Kho nhận Hàng đã giao Kho hàng hủy Đơn hàng 6 đơn K…" at bounding box center [807, 397] width 1507 height 703
click at [95, 67] on button "Kho gửi" at bounding box center [91, 71] width 62 height 37
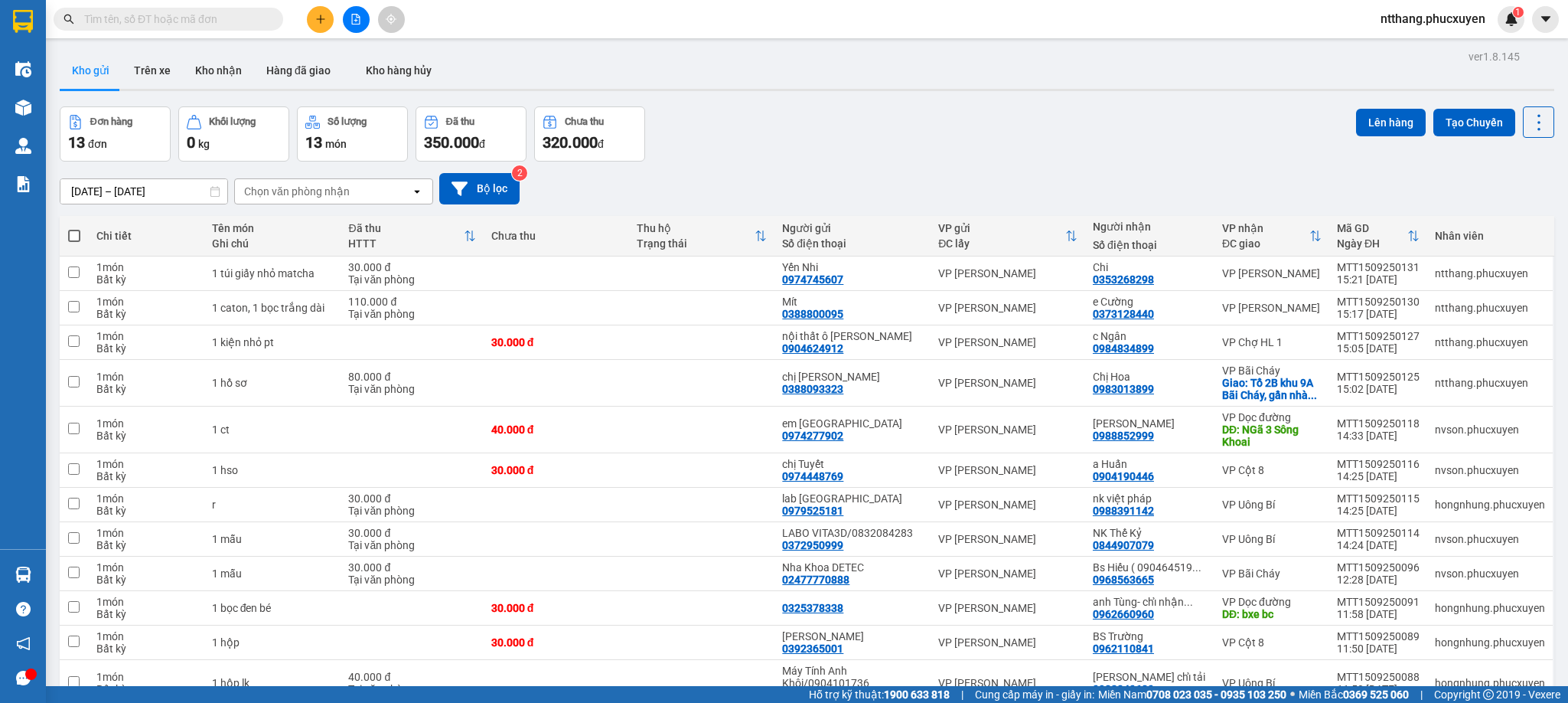
click at [878, 140] on div "Đơn hàng 13 đơn Khối lượng 0 kg Số lượng 13 món Đã thu 350.000 đ Chưa thu 320.0…" at bounding box center [807, 134] width 1495 height 55
click at [783, 108] on div "Đơn hàng 13 đơn Khối lượng 0 kg Số lượng 13 món Đã thu 350.000 đ Chưa thu 320.0…" at bounding box center [807, 134] width 1495 height 55
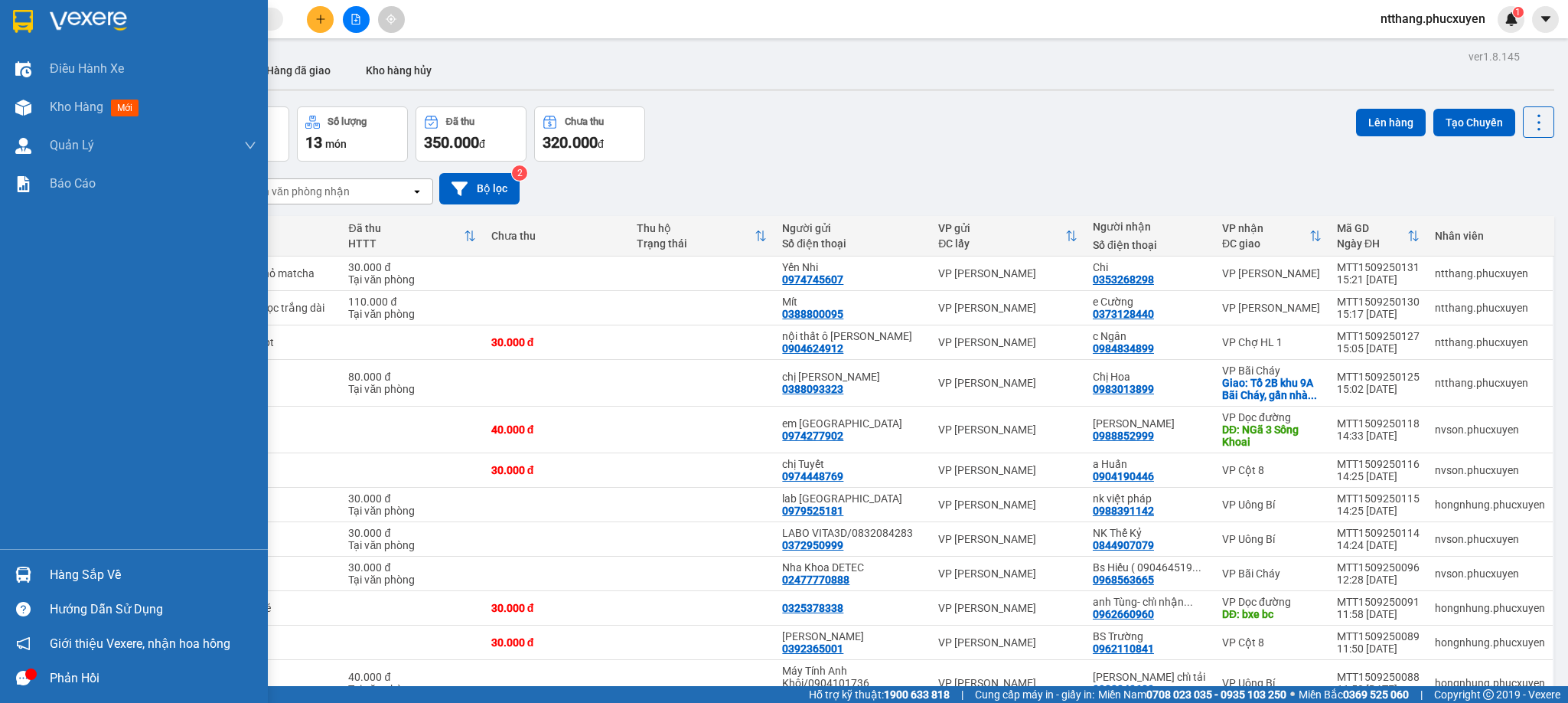
click at [21, 561] on div at bounding box center [23, 574] width 26 height 26
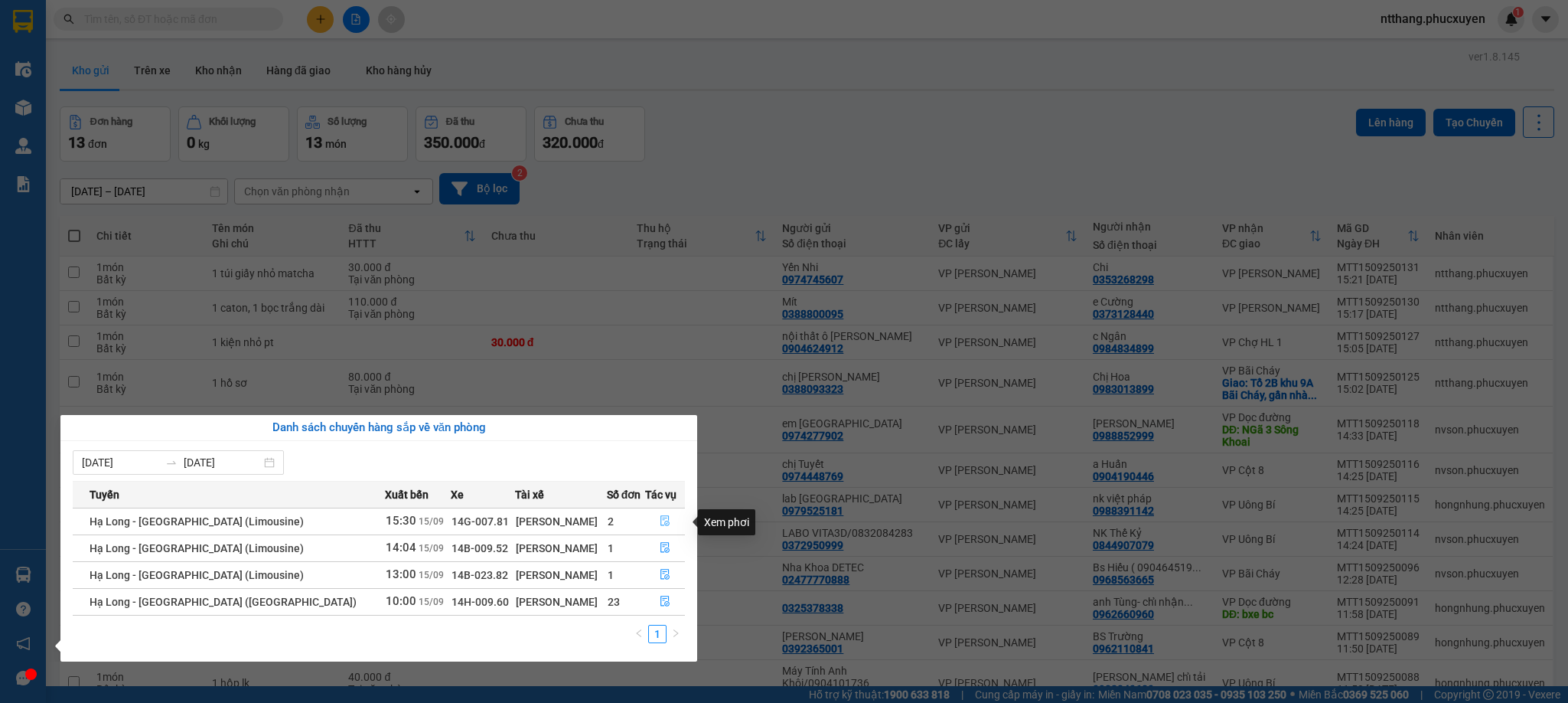
click at [661, 513] on button "button" at bounding box center [666, 521] width 39 height 25
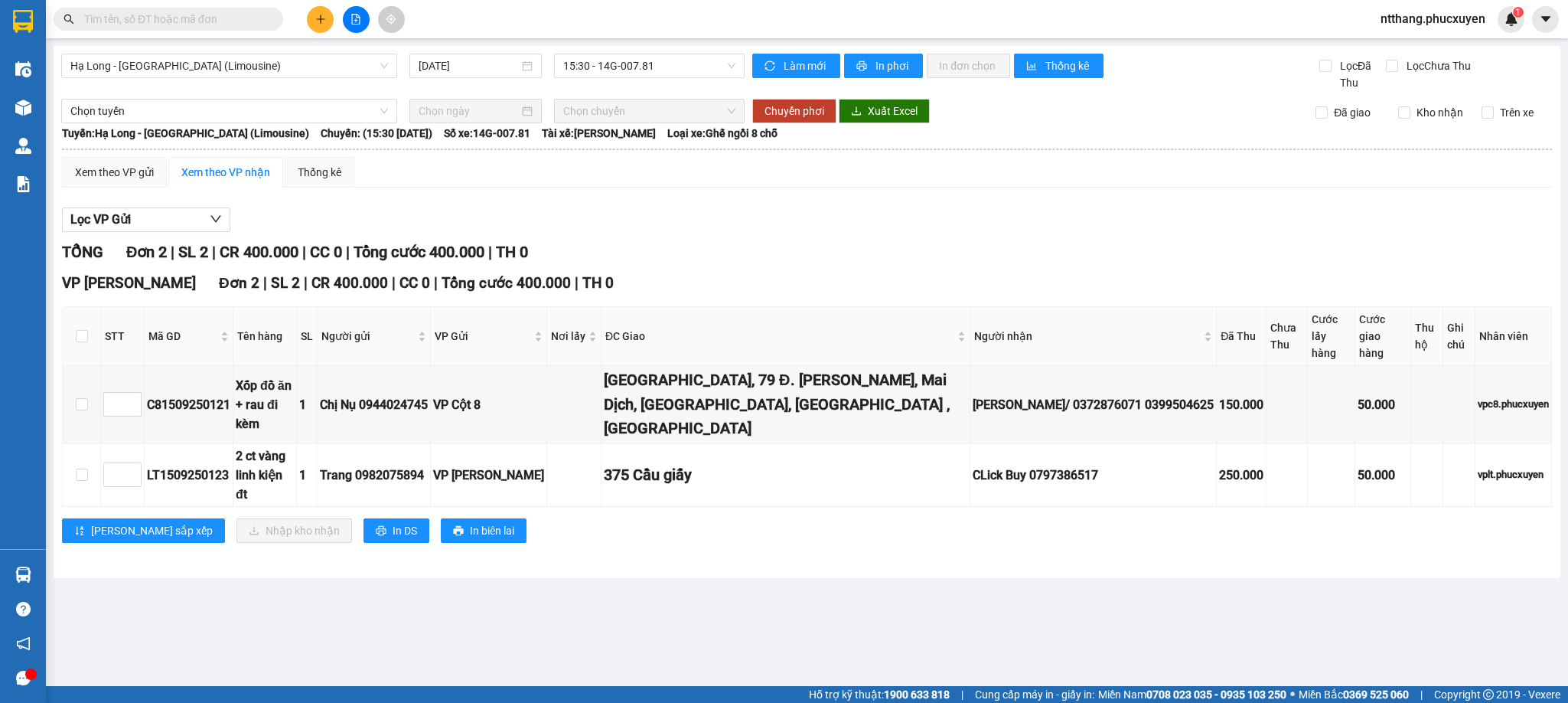
click at [747, 191] on div "Xem theo VP gửi Xem theo VP nhận Thống kê Lọc VP Gửi TỔNG Đơn 2 | SL 2 | CR 40…" at bounding box center [807, 359] width 1490 height 405
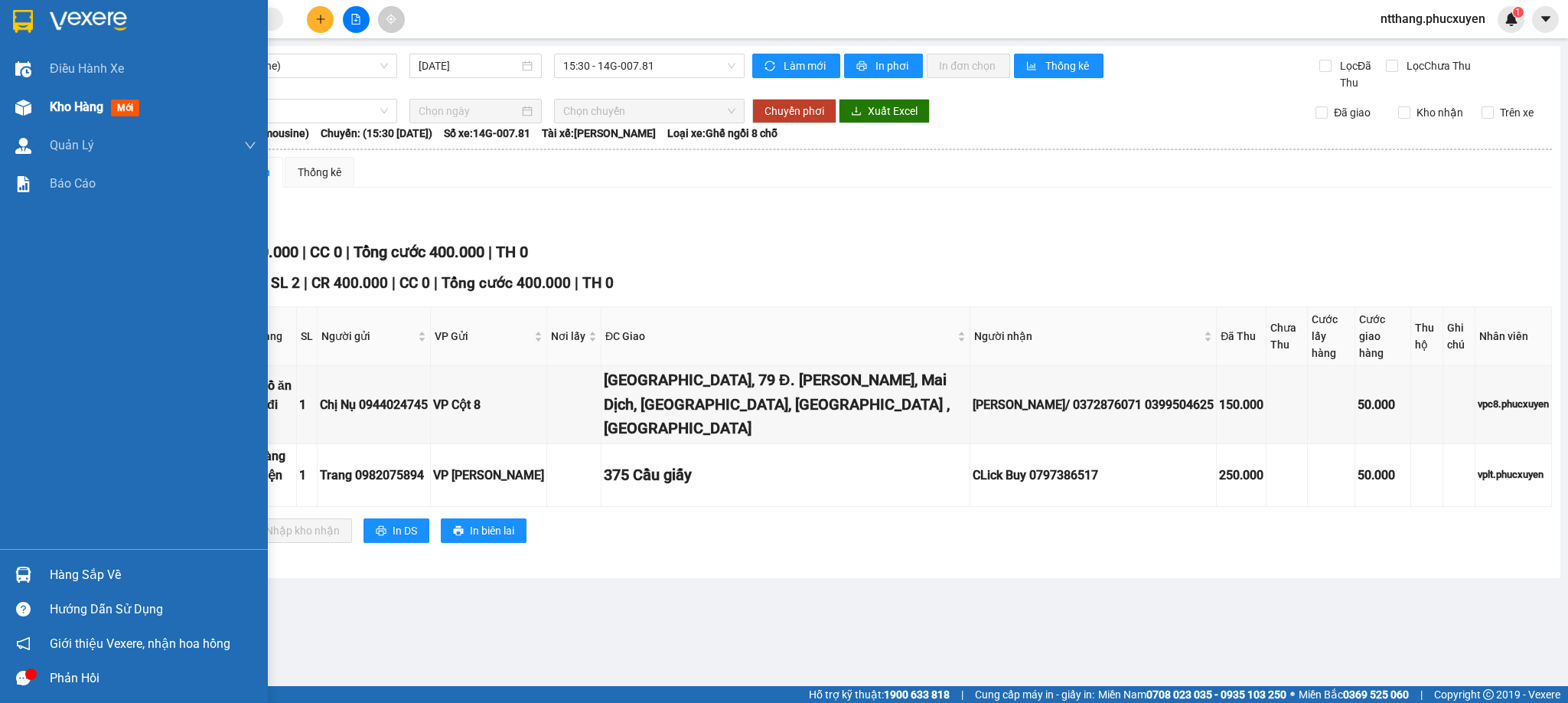
click at [26, 100] on img at bounding box center [23, 108] width 16 height 16
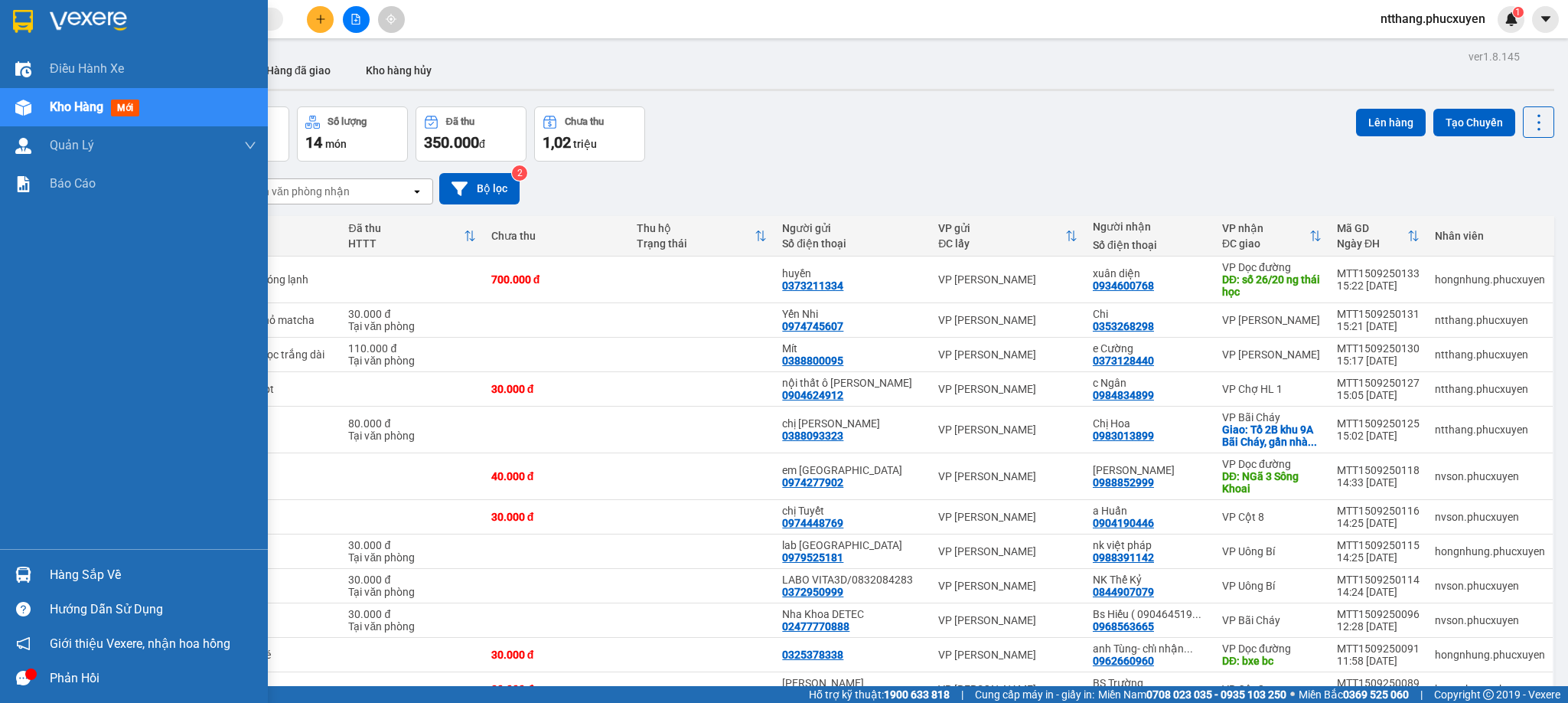
click at [51, 564] on div "Hàng sắp về" at bounding box center [153, 575] width 206 height 23
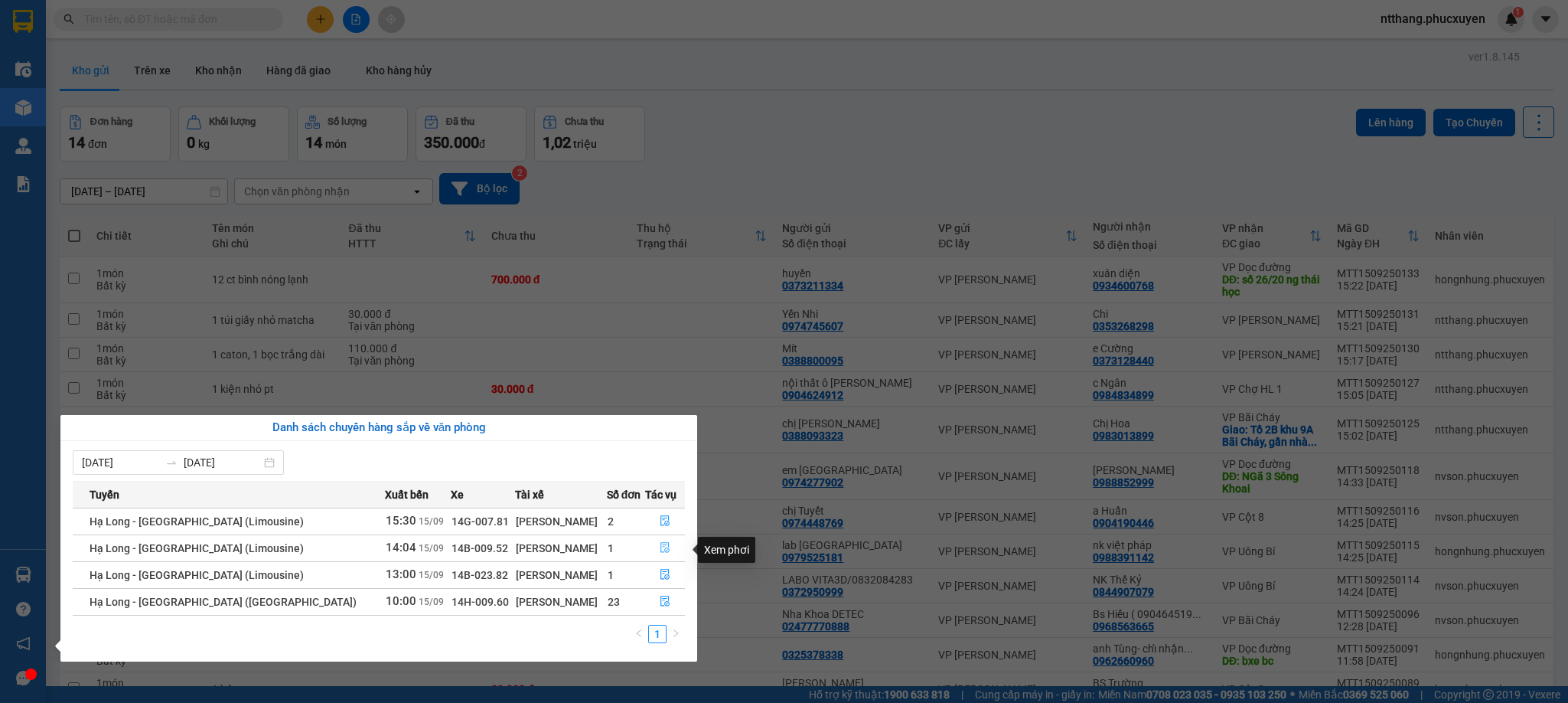
click at [660, 548] on icon "file-done" at bounding box center [665, 547] width 11 height 11
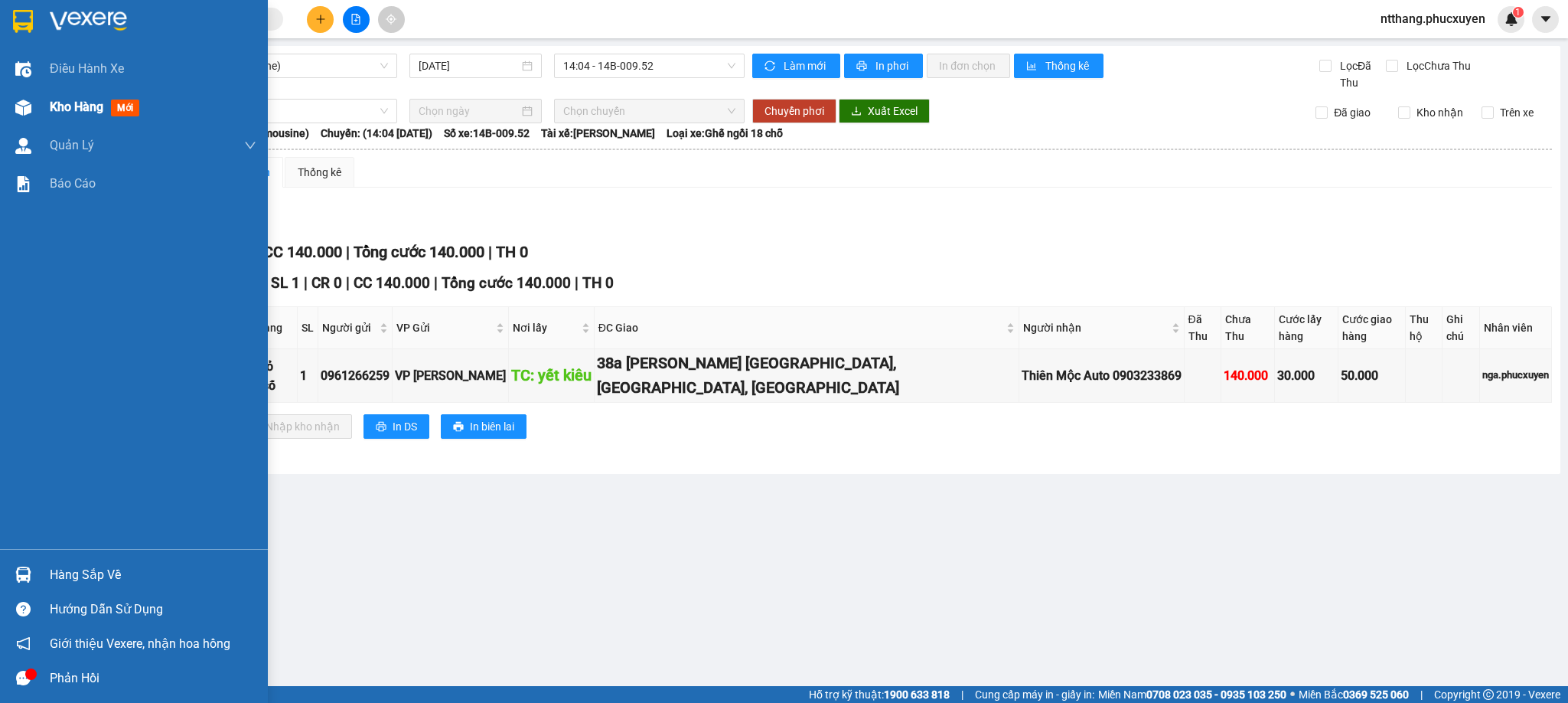
click at [50, 108] on span "Kho hàng" at bounding box center [76, 107] width 54 height 14
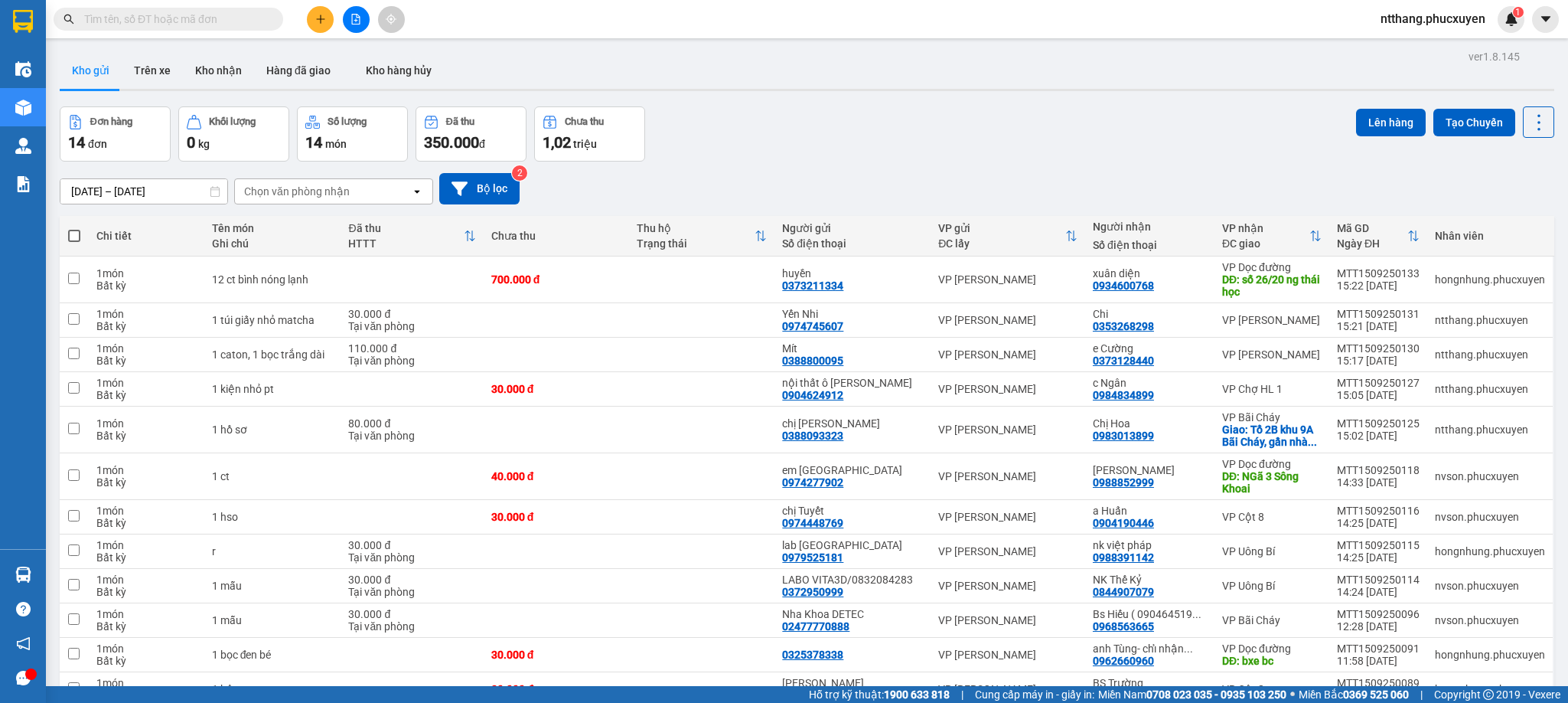
click at [190, 47] on div "ver 1.8.145 Kho gửi Trên xe Kho nhận Hàng đã giao Kho hàng hủy Đơn hàng 14 đơn …" at bounding box center [807, 445] width 1507 height 797
click at [209, 60] on button "Kho nhận" at bounding box center [218, 71] width 71 height 37
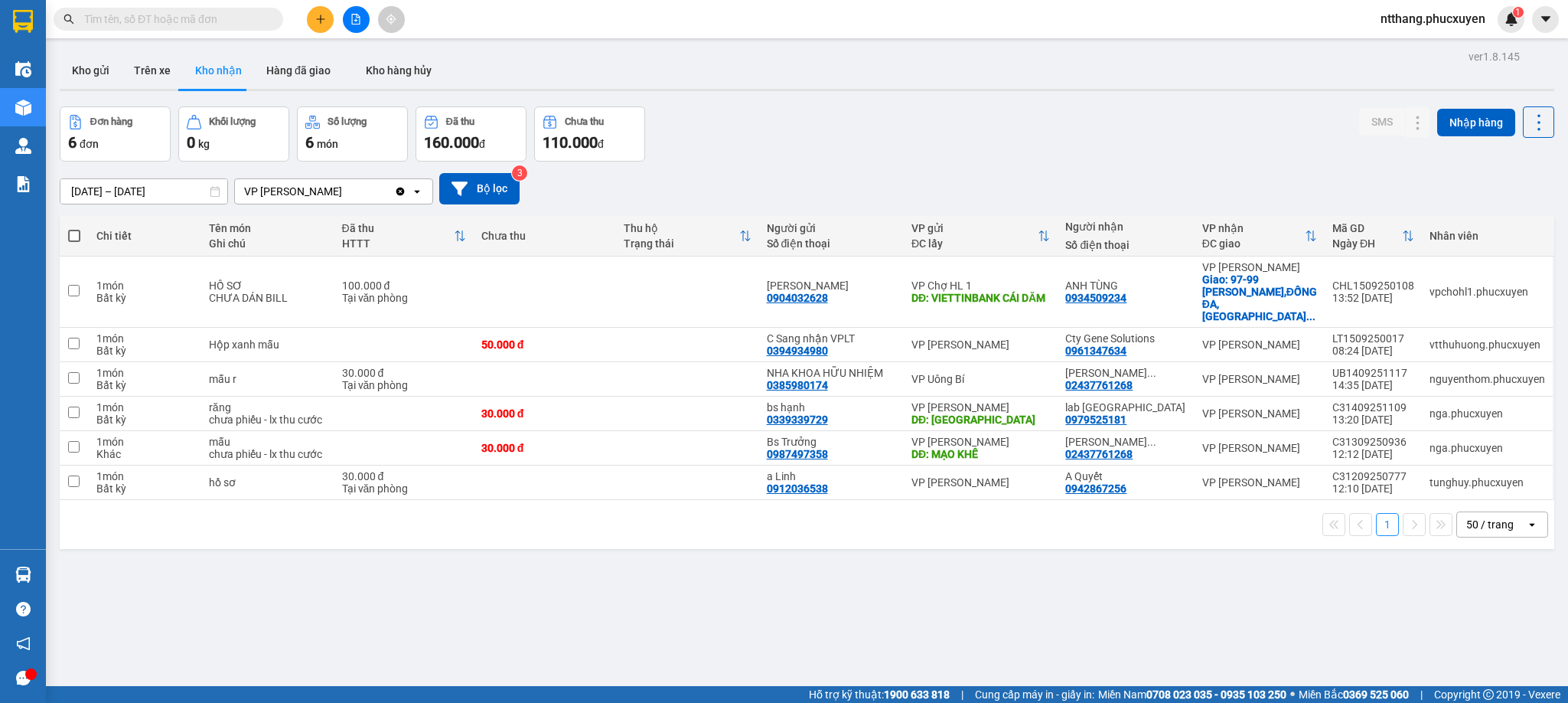
click at [969, 140] on div "Đơn hàng 6 đơn Khối lượng 0 kg Số lượng 6 món Đã thu 160.000 đ Chưa thu 110.000…" at bounding box center [807, 134] width 1495 height 55
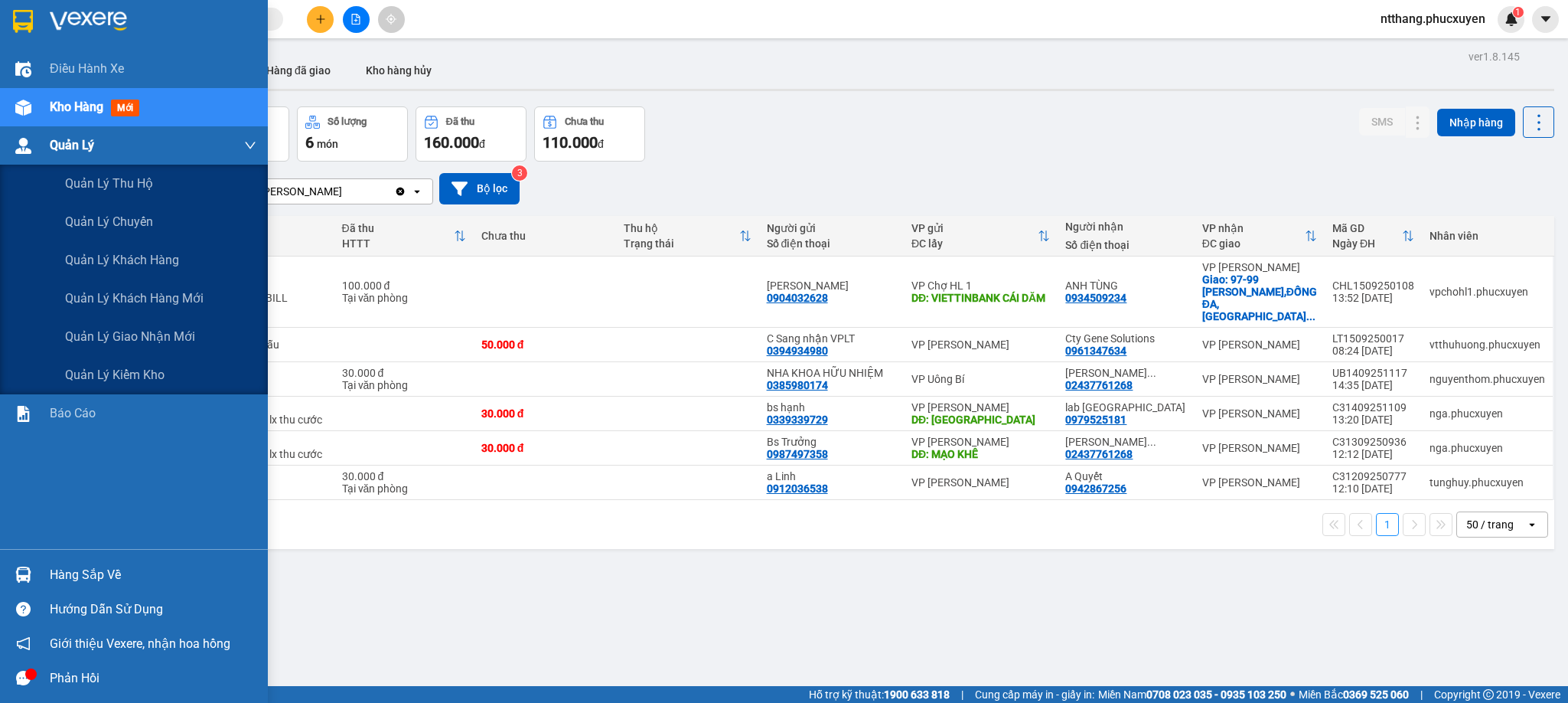
click at [19, 149] on img at bounding box center [23, 146] width 16 height 16
click at [146, 340] on span "Quản lý giao nhận mới" at bounding box center [131, 337] width 131 height 19
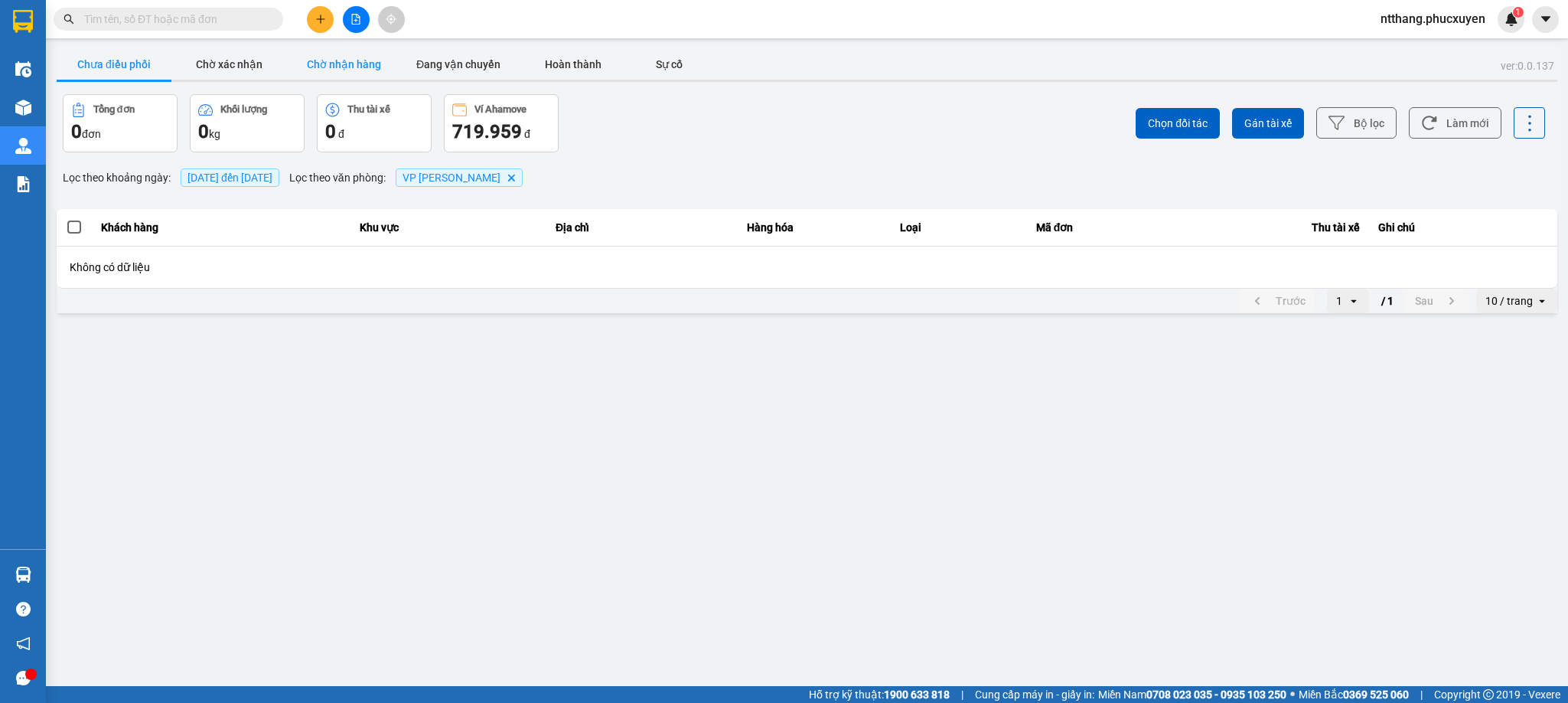
click at [362, 67] on button "Chờ nhận hàng" at bounding box center [344, 64] width 115 height 31
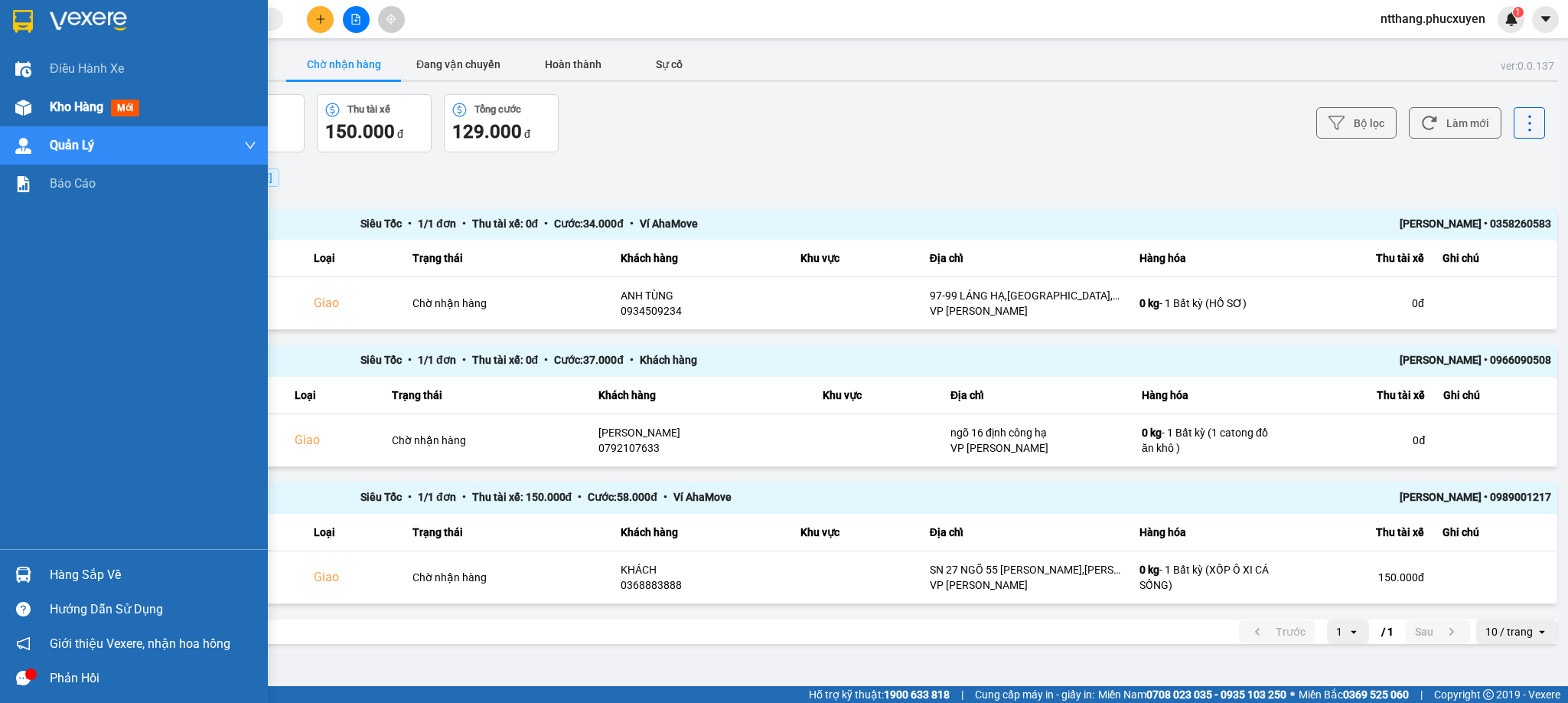
click at [11, 101] on div at bounding box center [23, 108] width 26 height 26
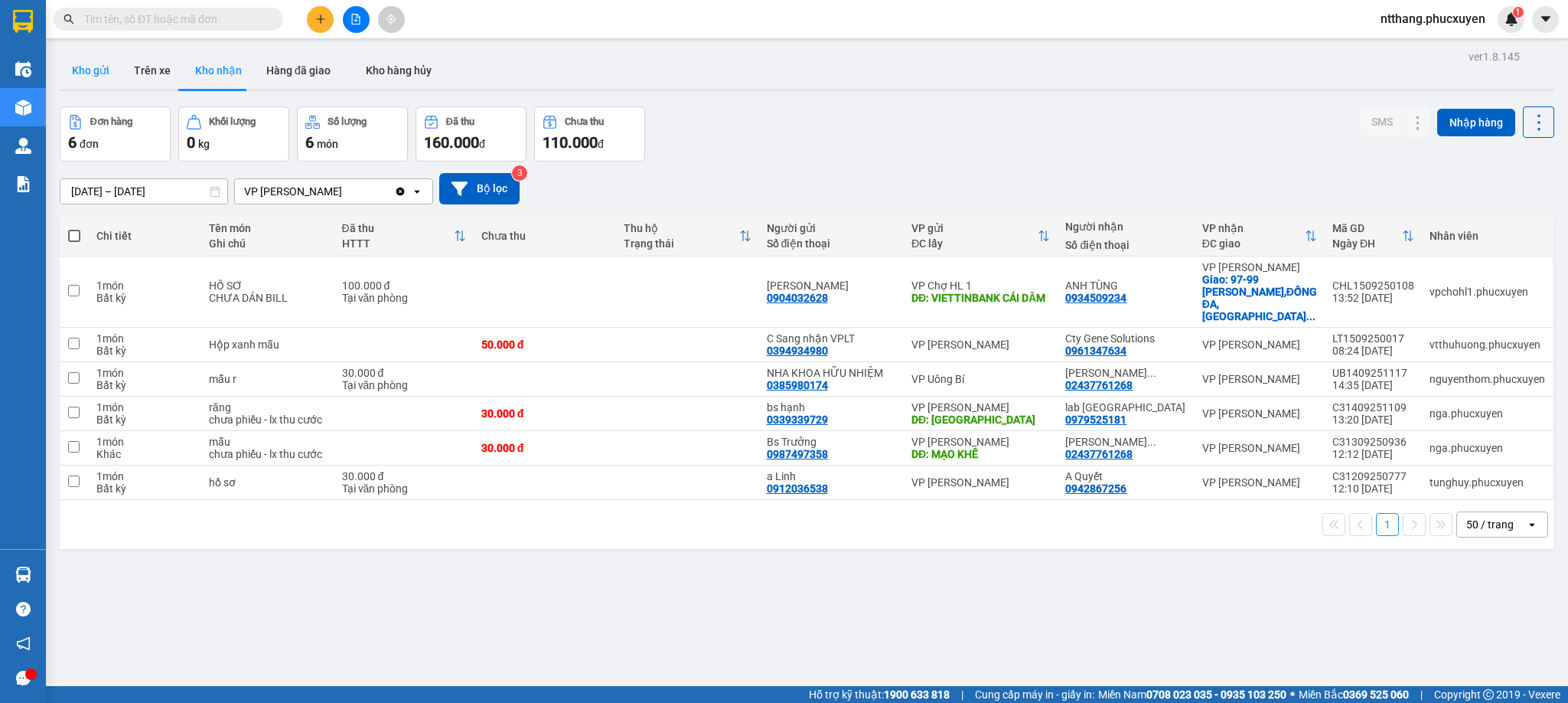
click at [85, 69] on button "Kho gửi" at bounding box center [91, 71] width 62 height 37
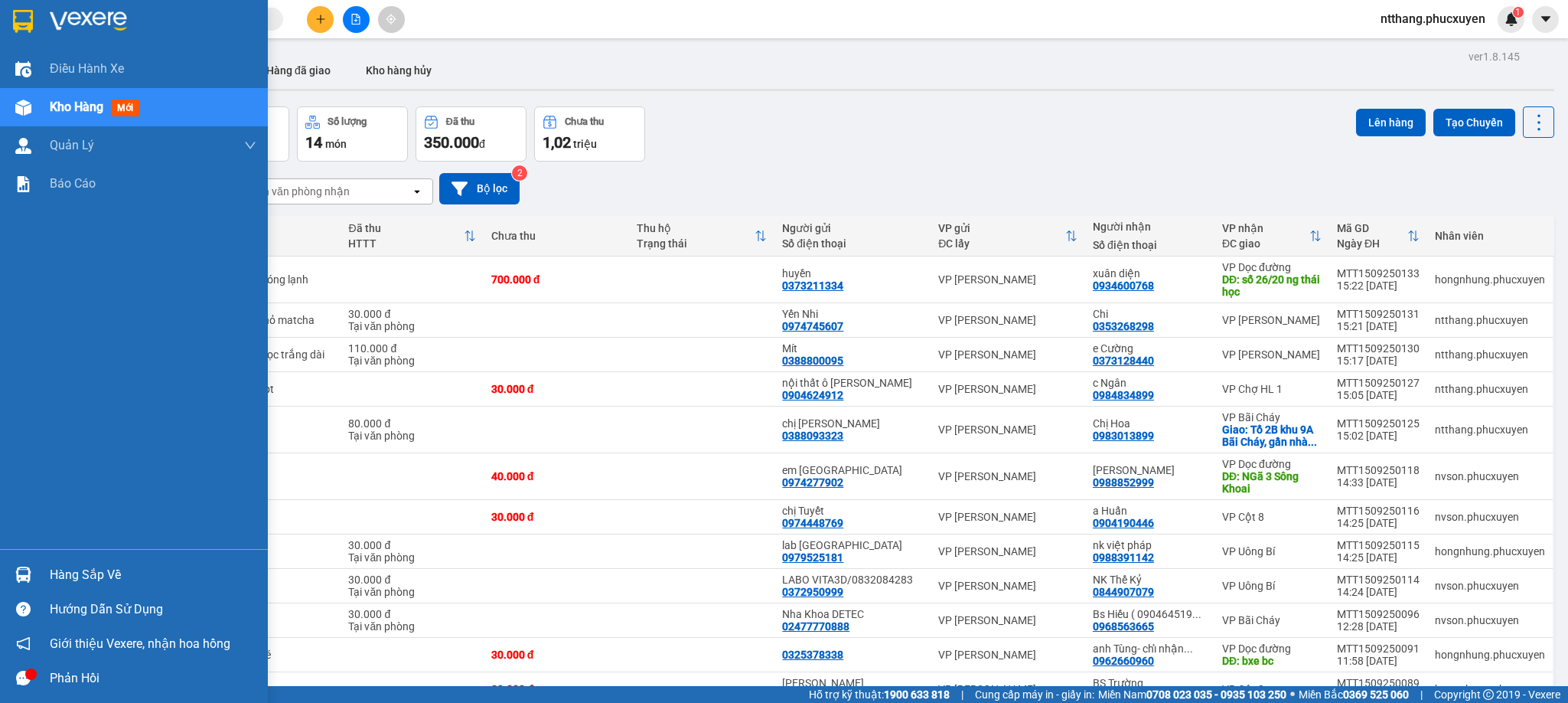
click at [23, 586] on div at bounding box center [23, 574] width 26 height 26
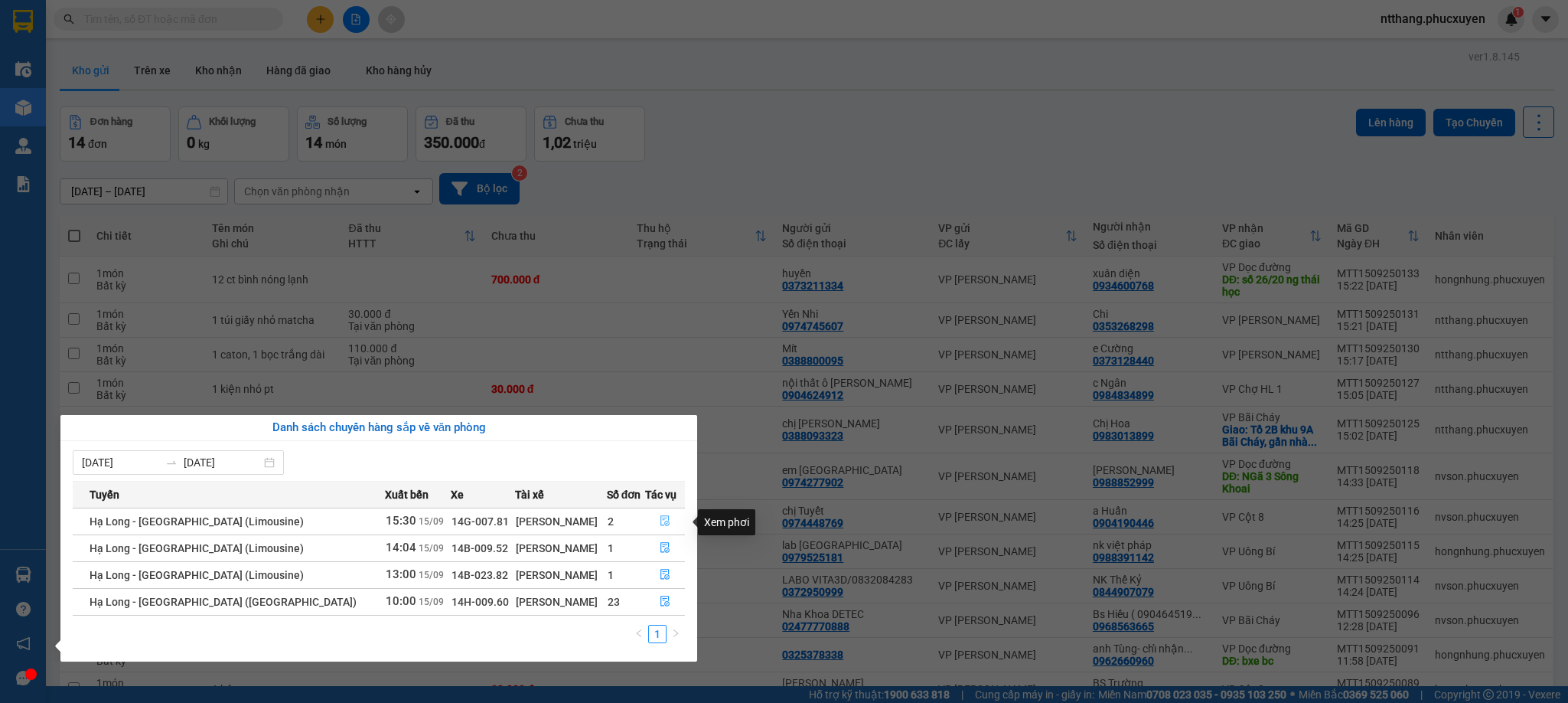
click at [661, 521] on icon "file-done" at bounding box center [665, 520] width 11 height 11
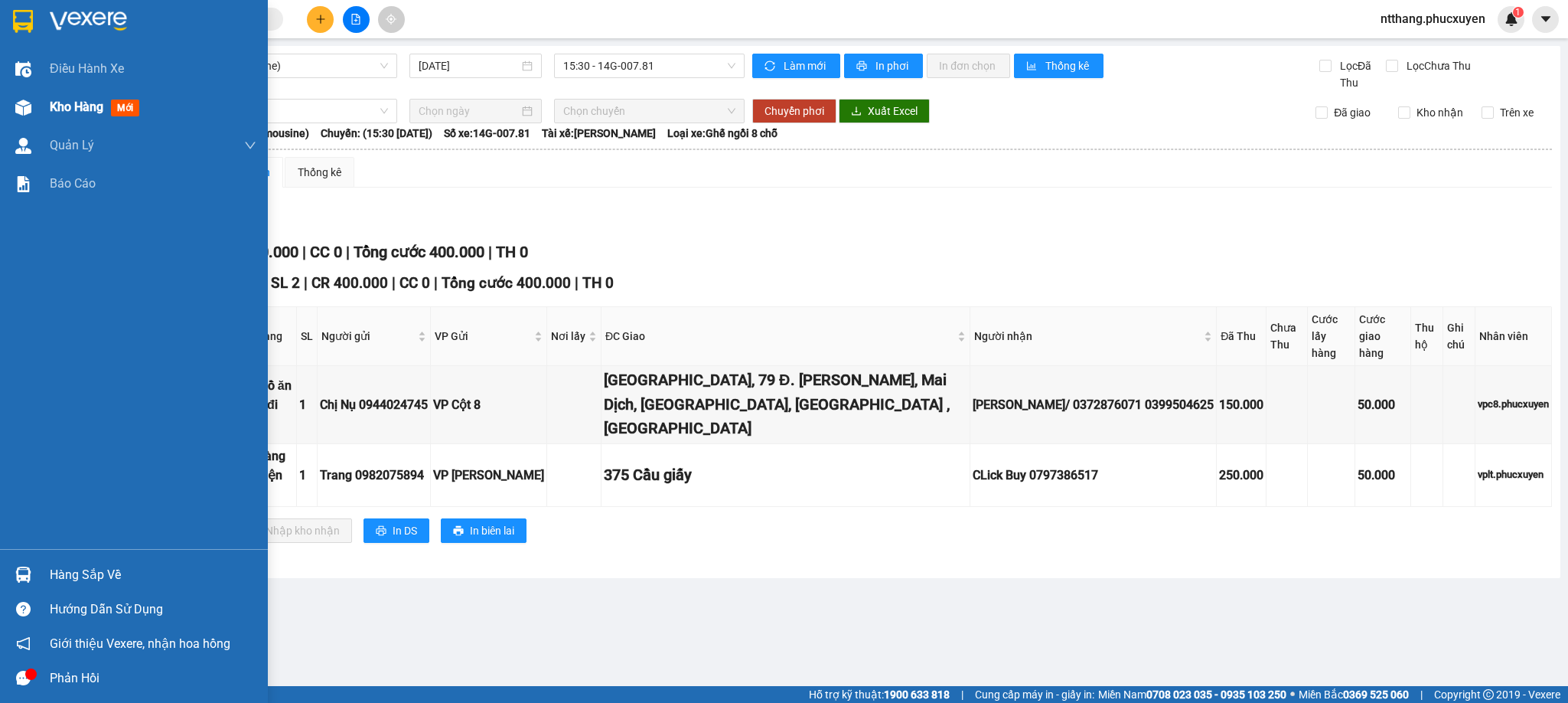
click at [15, 104] on img at bounding box center [23, 108] width 16 height 16
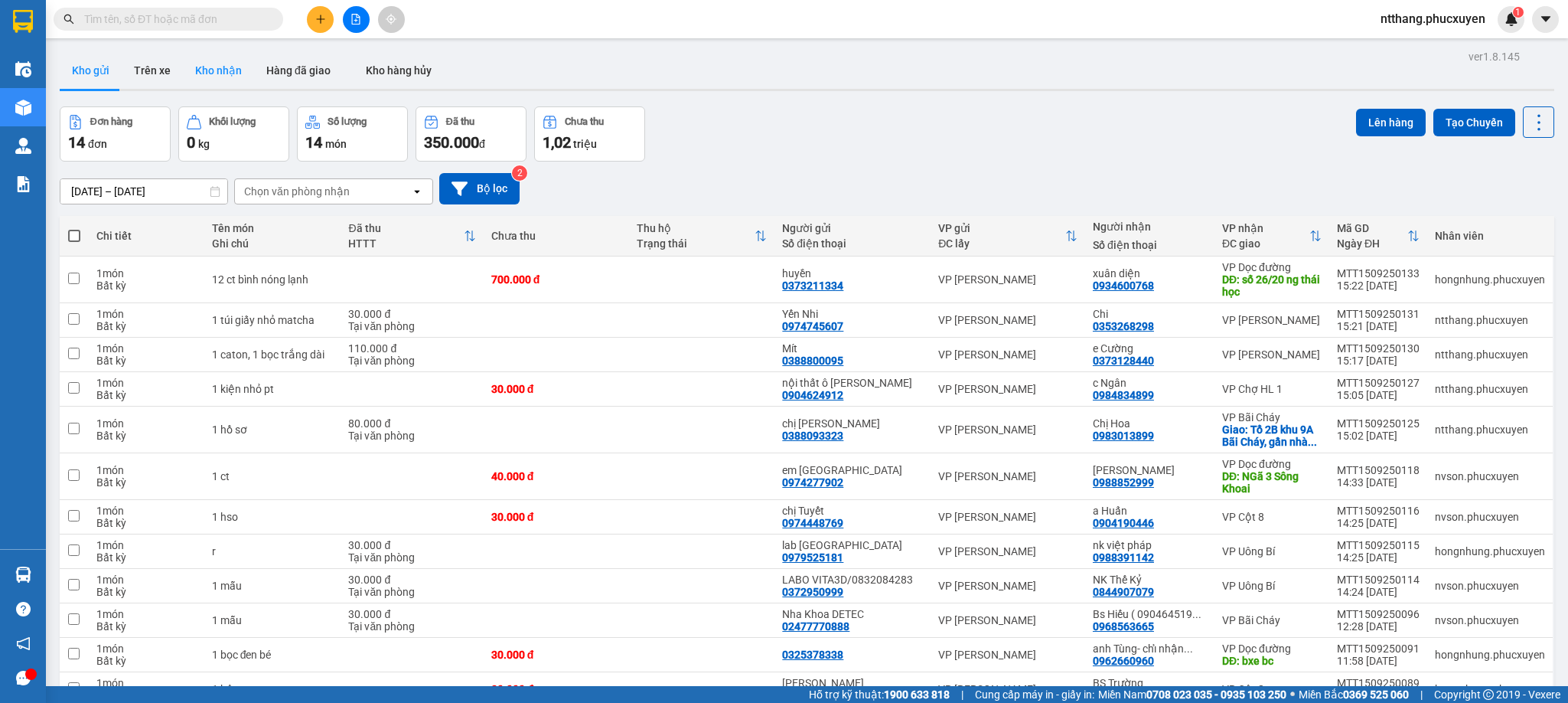
click at [225, 69] on button "Kho nhận" at bounding box center [218, 71] width 71 height 37
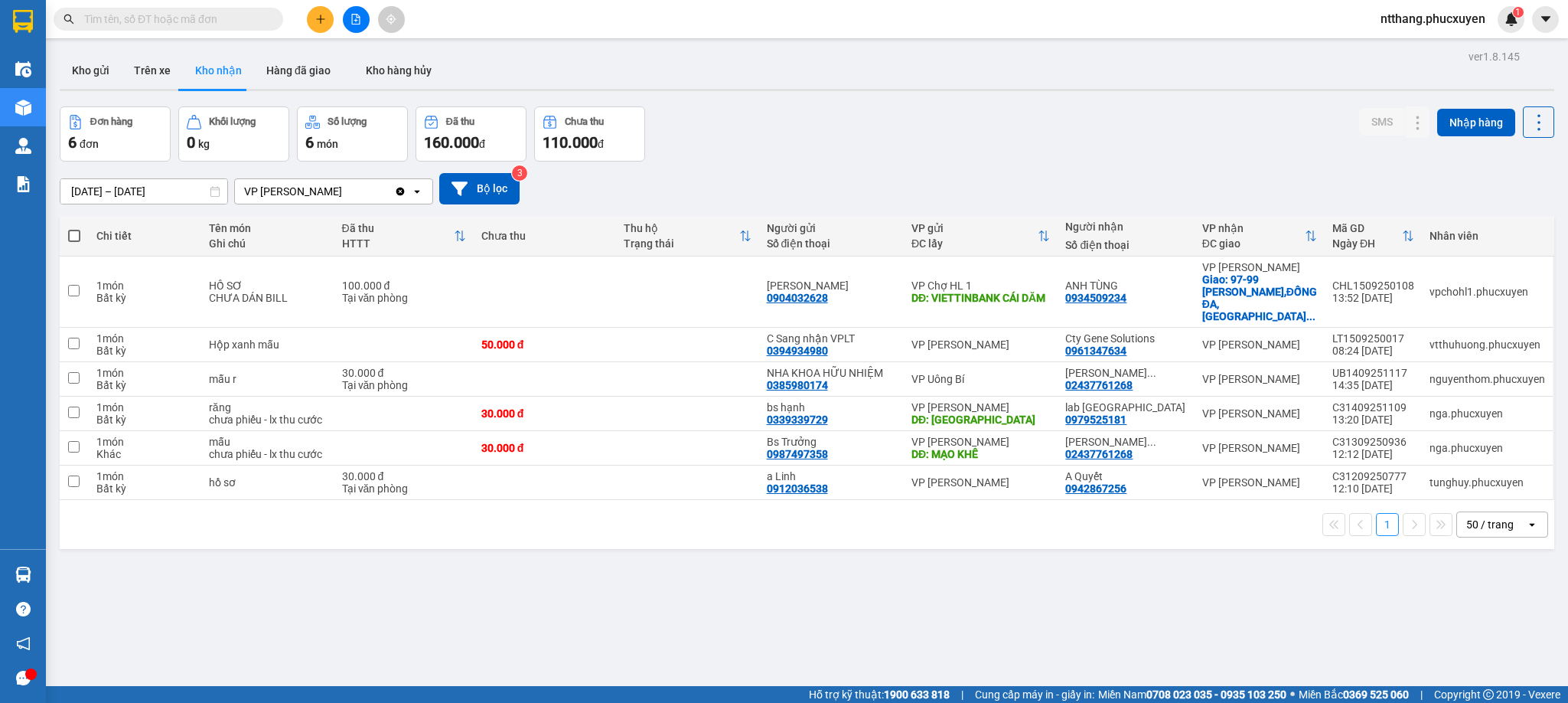
click at [780, 87] on div "Kho gửi Trên xe Kho nhận Hàng đã giao Kho hàng hủy" at bounding box center [807, 72] width 1495 height 41
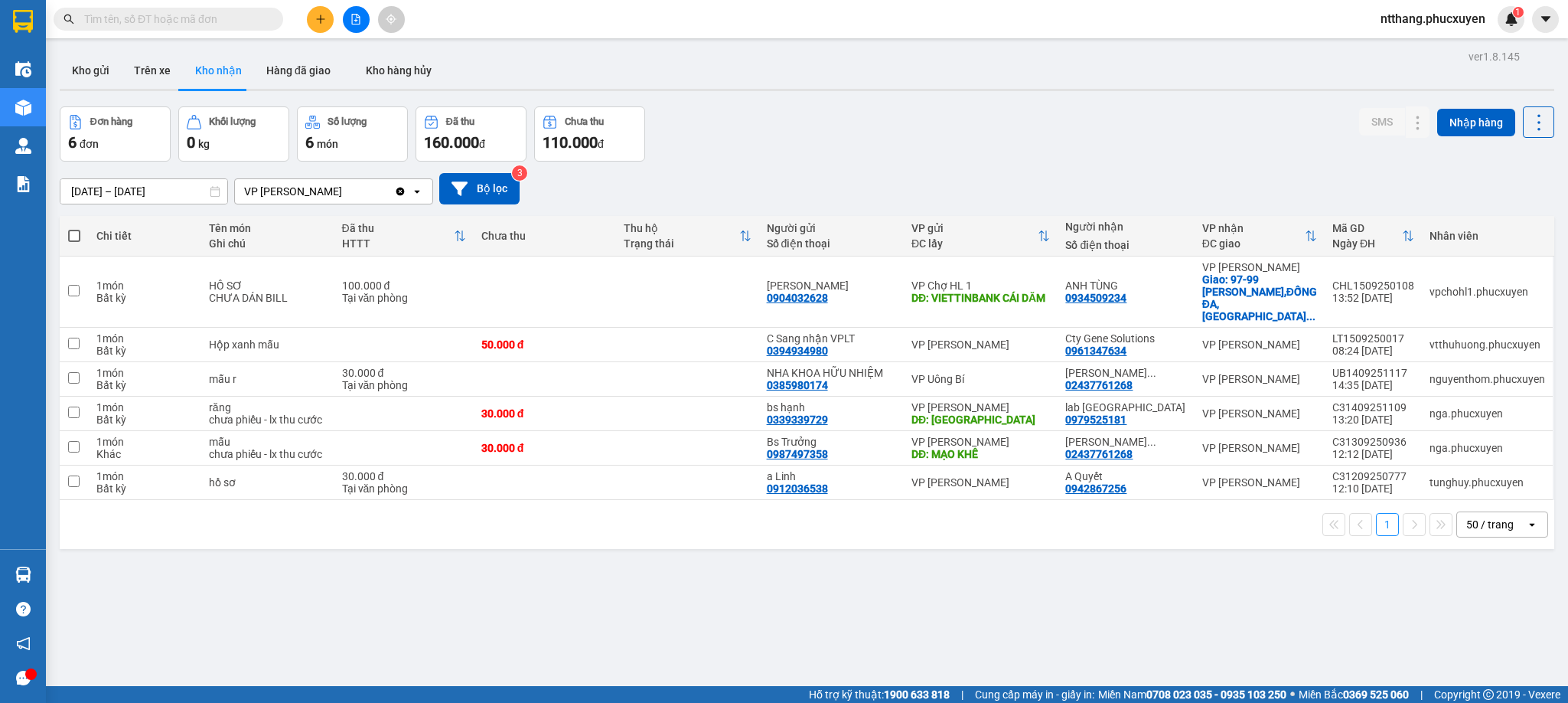
click at [780, 87] on div "Kho gửi Trên xe Kho nhận Hàng đã giao Kho hàng hủy" at bounding box center [807, 72] width 1495 height 41
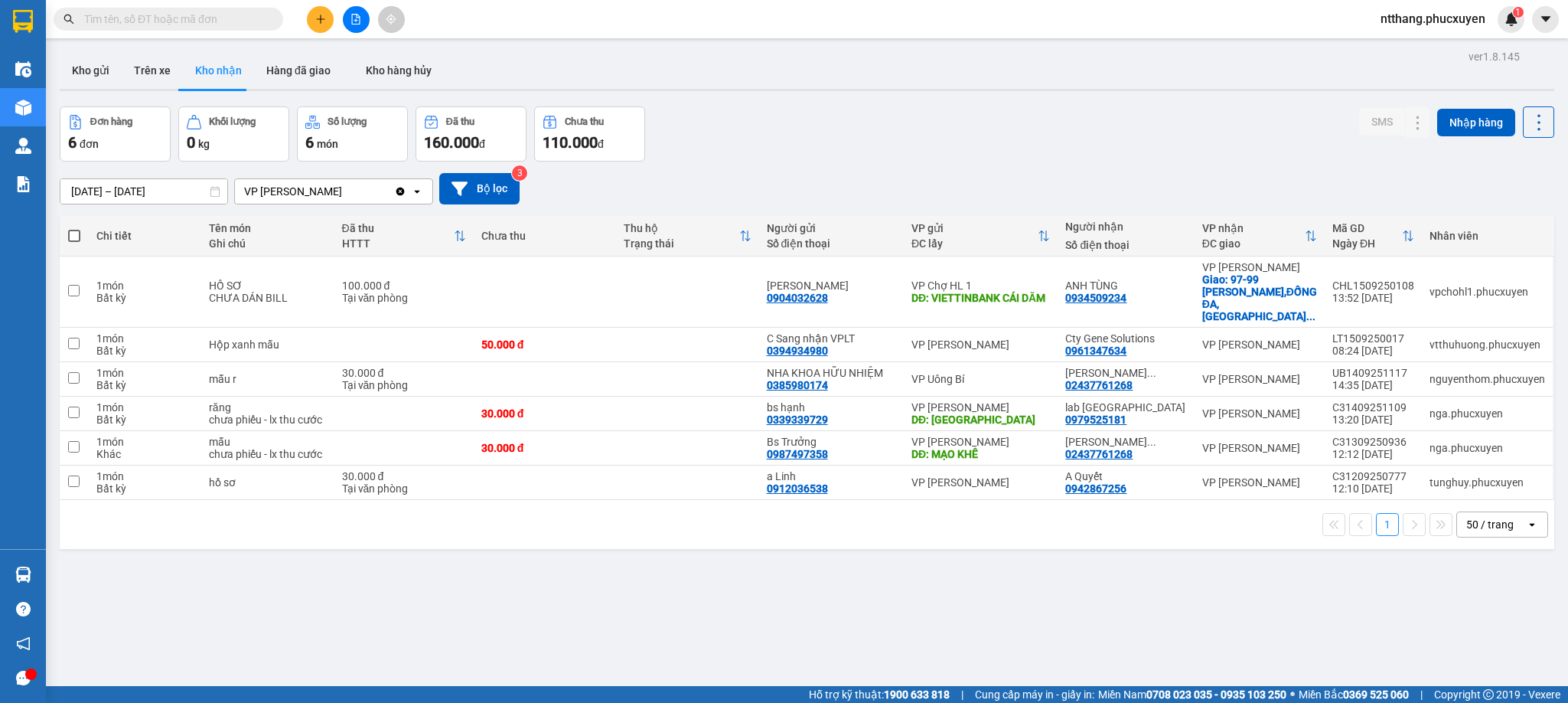
click at [780, 87] on div "Kho gửi Trên xe Kho nhận Hàng đã giao Kho hàng hủy" at bounding box center [807, 72] width 1495 height 41
click at [779, 99] on div "ver 1.8.145 Kho gửi Trên xe Kho nhận Hàng đã giao Kho hàng hủy Đơn hàng 6 đơn K…" at bounding box center [807, 397] width 1507 height 703
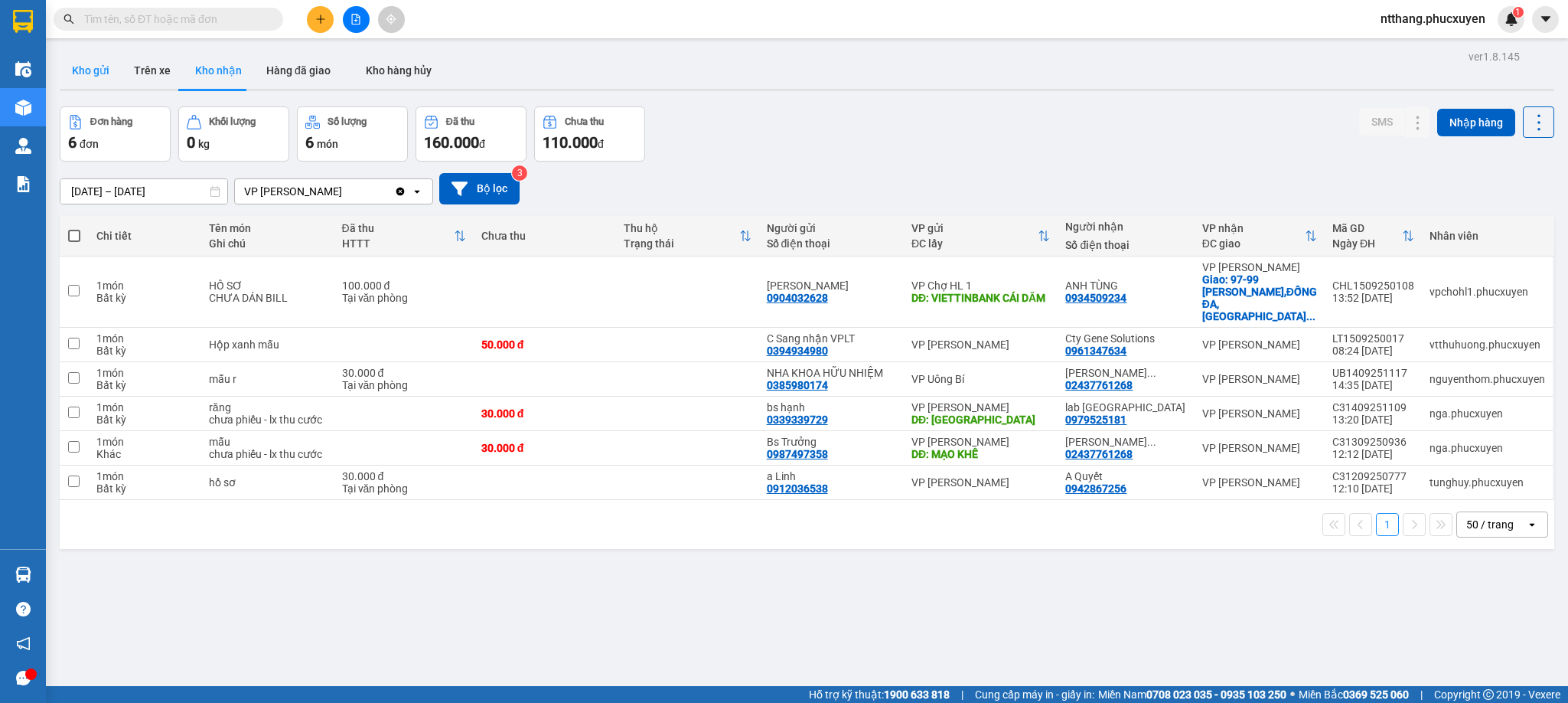
click at [84, 63] on button "Kho gửi" at bounding box center [91, 71] width 62 height 37
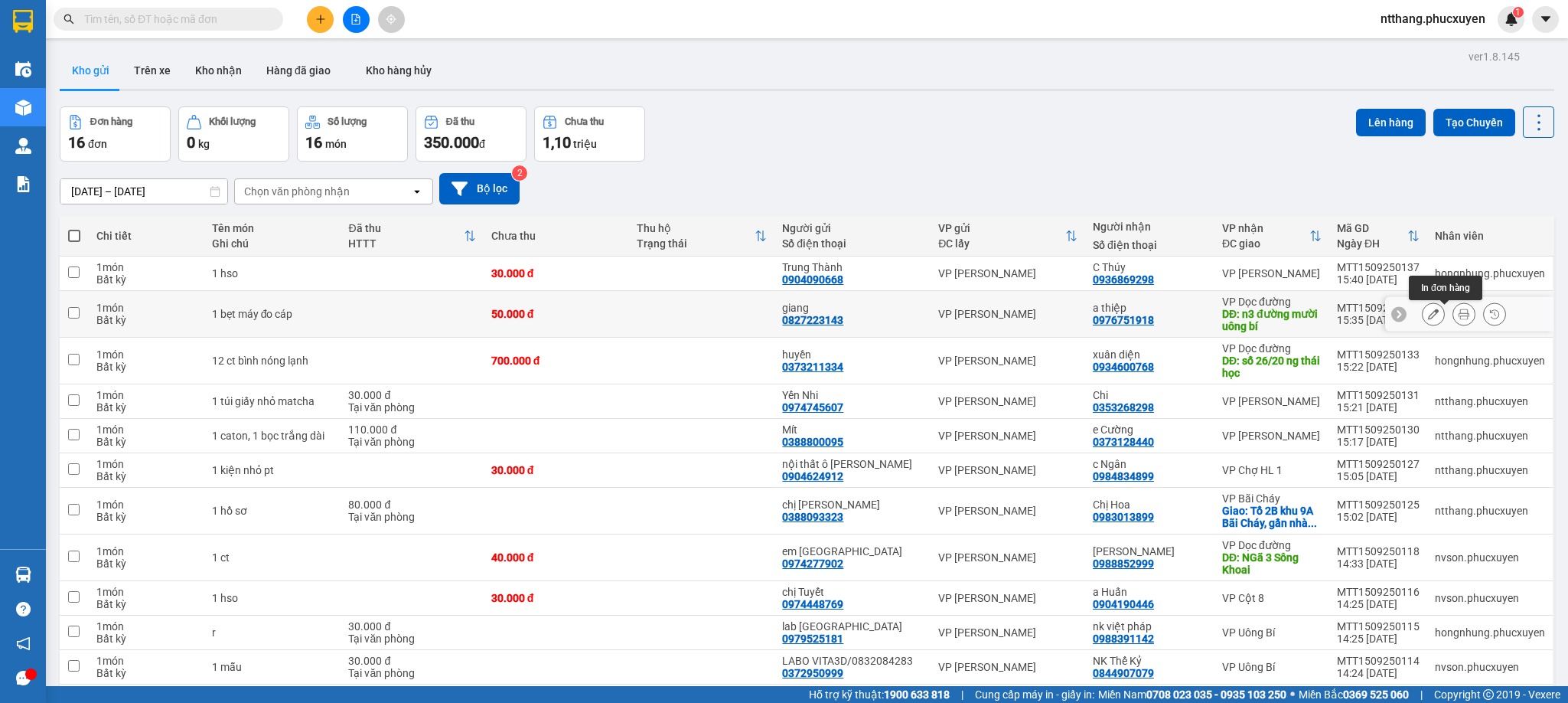
click at [1453, 319] on button at bounding box center [1464, 314] width 21 height 26
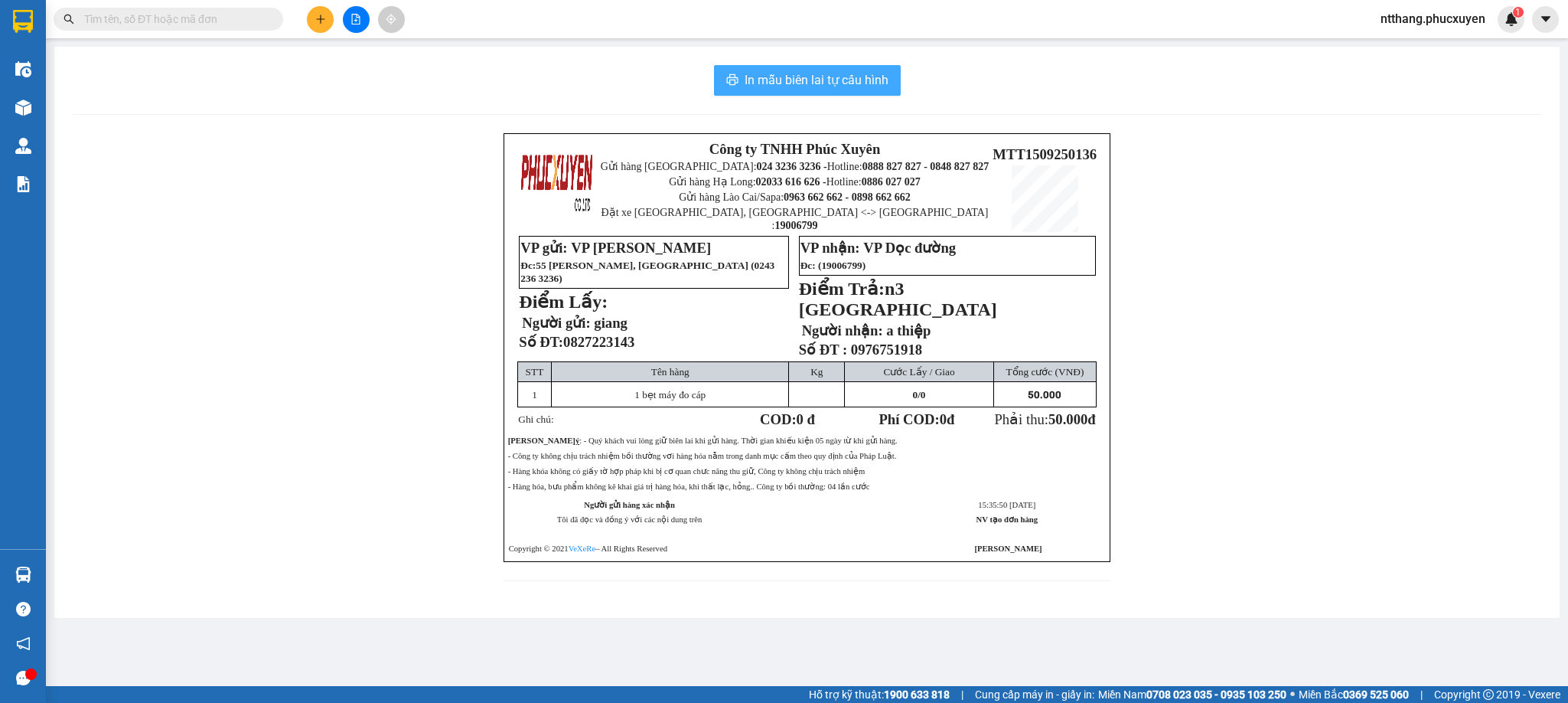
click at [864, 77] on span "In mẫu biên lai tự cấu hình" at bounding box center [816, 80] width 144 height 19
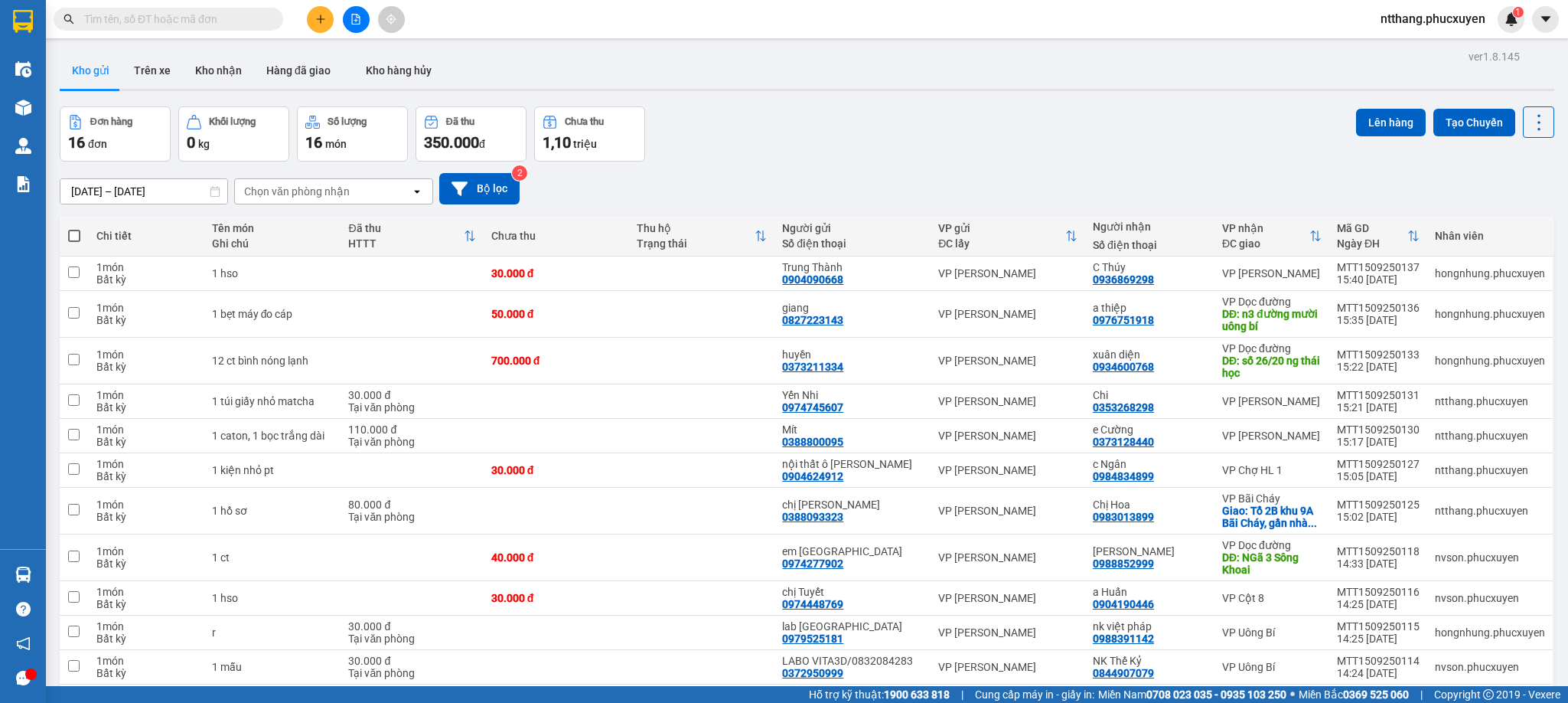
click at [249, 17] on input "text" at bounding box center [174, 19] width 181 height 17
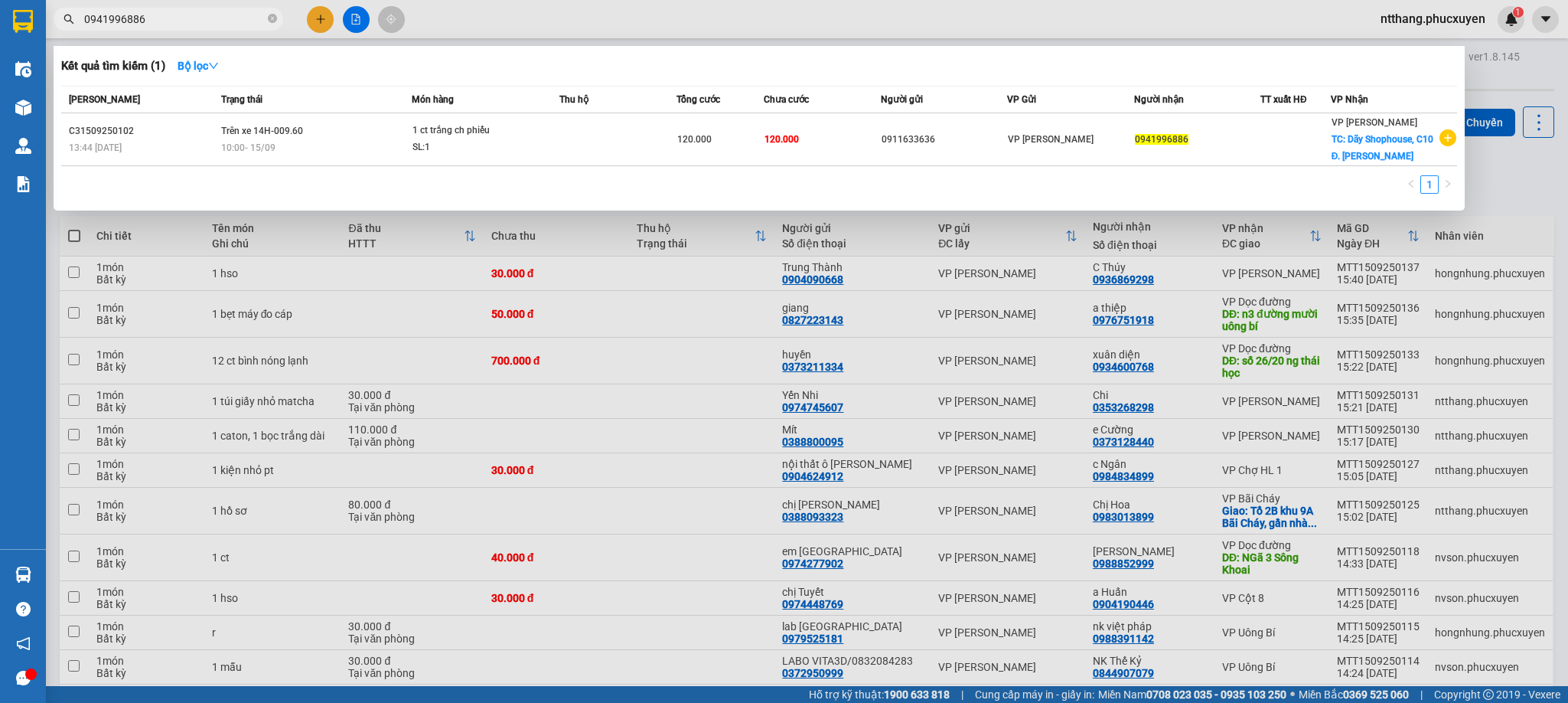
type input "0941996886"
click at [448, 26] on div at bounding box center [784, 351] width 1568 height 703
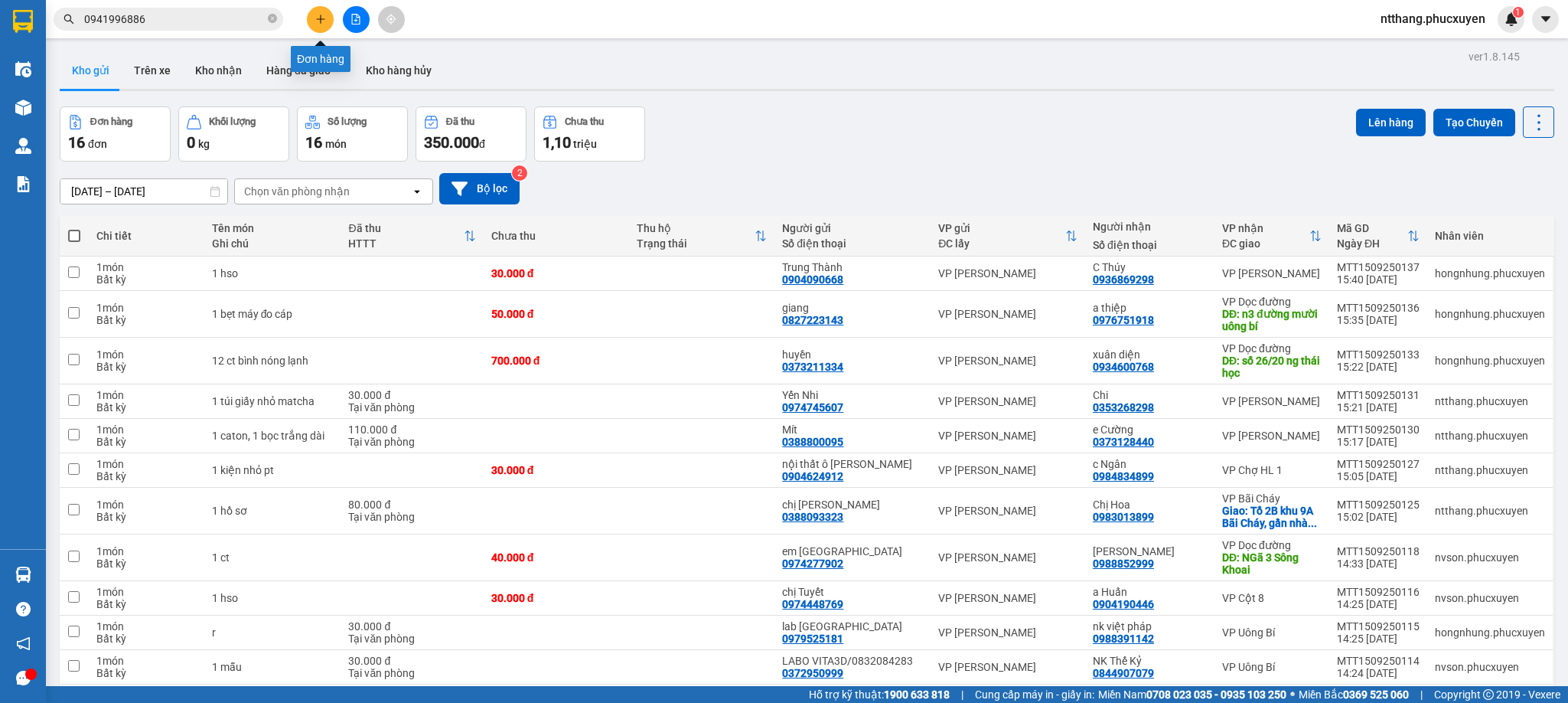
click at [316, 14] on icon "plus" at bounding box center [321, 19] width 11 height 11
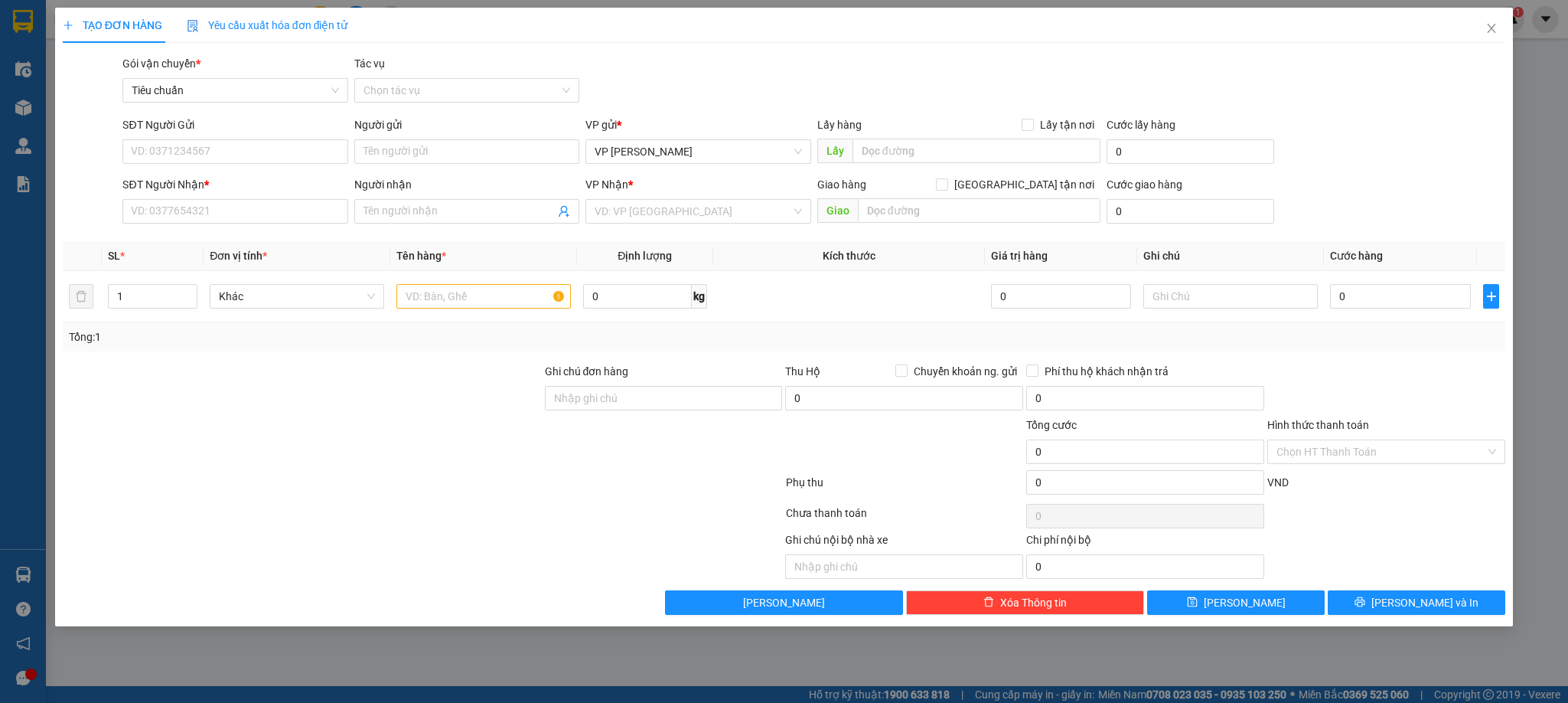
click at [235, 131] on div "SĐT Người Gửi" at bounding box center [235, 124] width 225 height 17
click at [235, 139] on input "SĐT Người Gửi" at bounding box center [235, 152] width 225 height 25
click at [235, 147] on input "SĐT Người Gửi" at bounding box center [235, 152] width 225 height 25
type input "0915653399"
click at [425, 150] on input "Người gửi" at bounding box center [467, 152] width 225 height 25
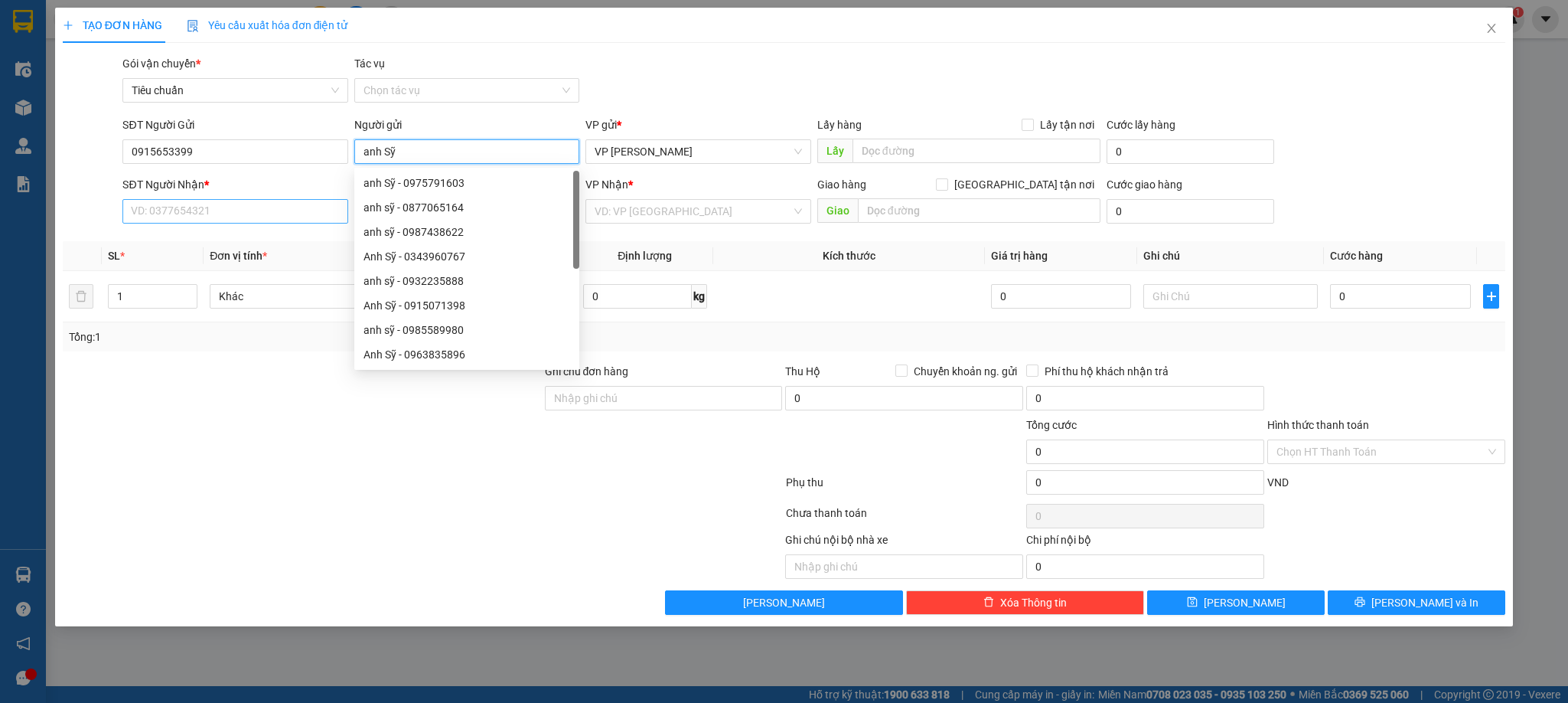
type input "anh Sỹ"
click at [180, 199] on input "SĐT Người Nhận *" at bounding box center [235, 212] width 225 height 25
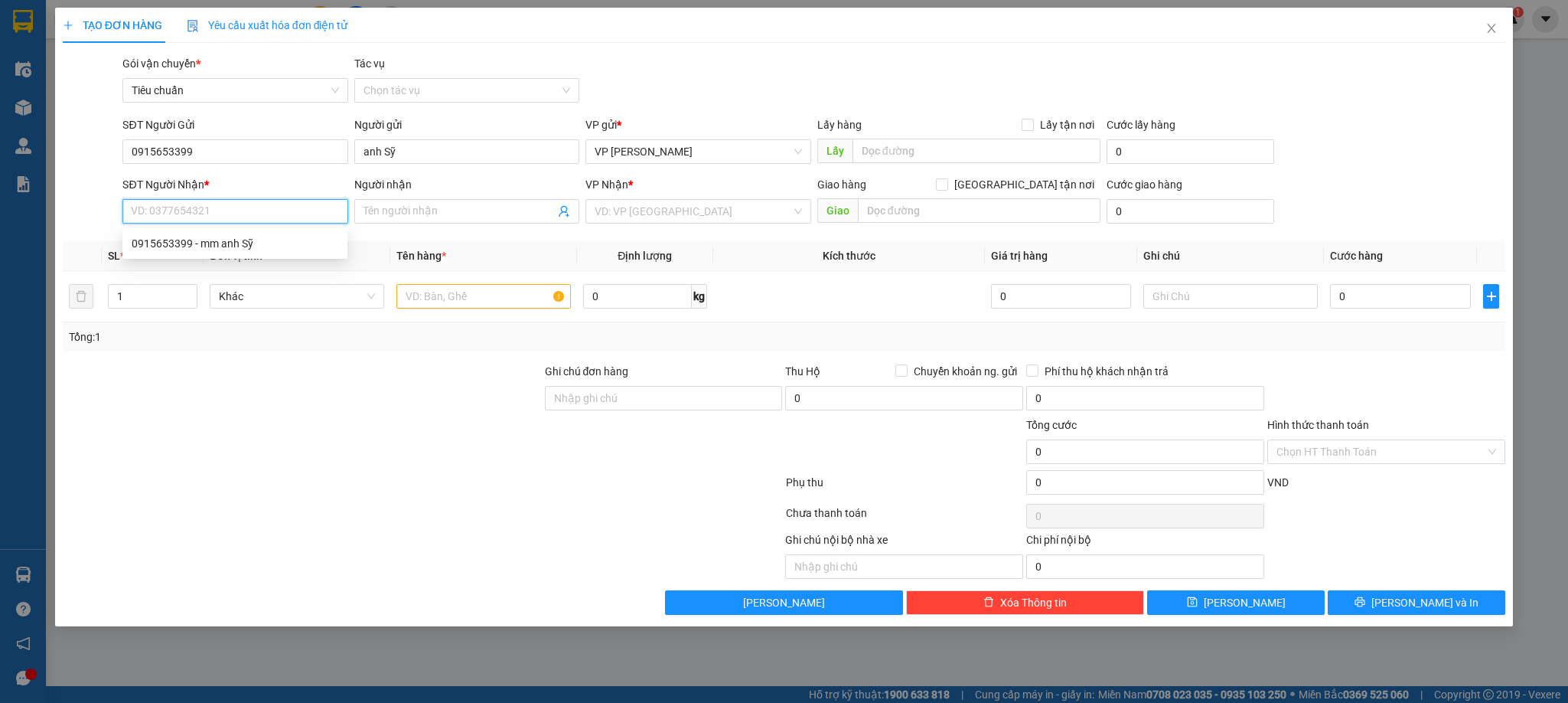
click at [182, 210] on input "SĐT Người Nhận *" at bounding box center [235, 212] width 225 height 25
paste input "0352192666"
type input "0352192666"
click at [400, 209] on input "Người nhận" at bounding box center [459, 211] width 191 height 17
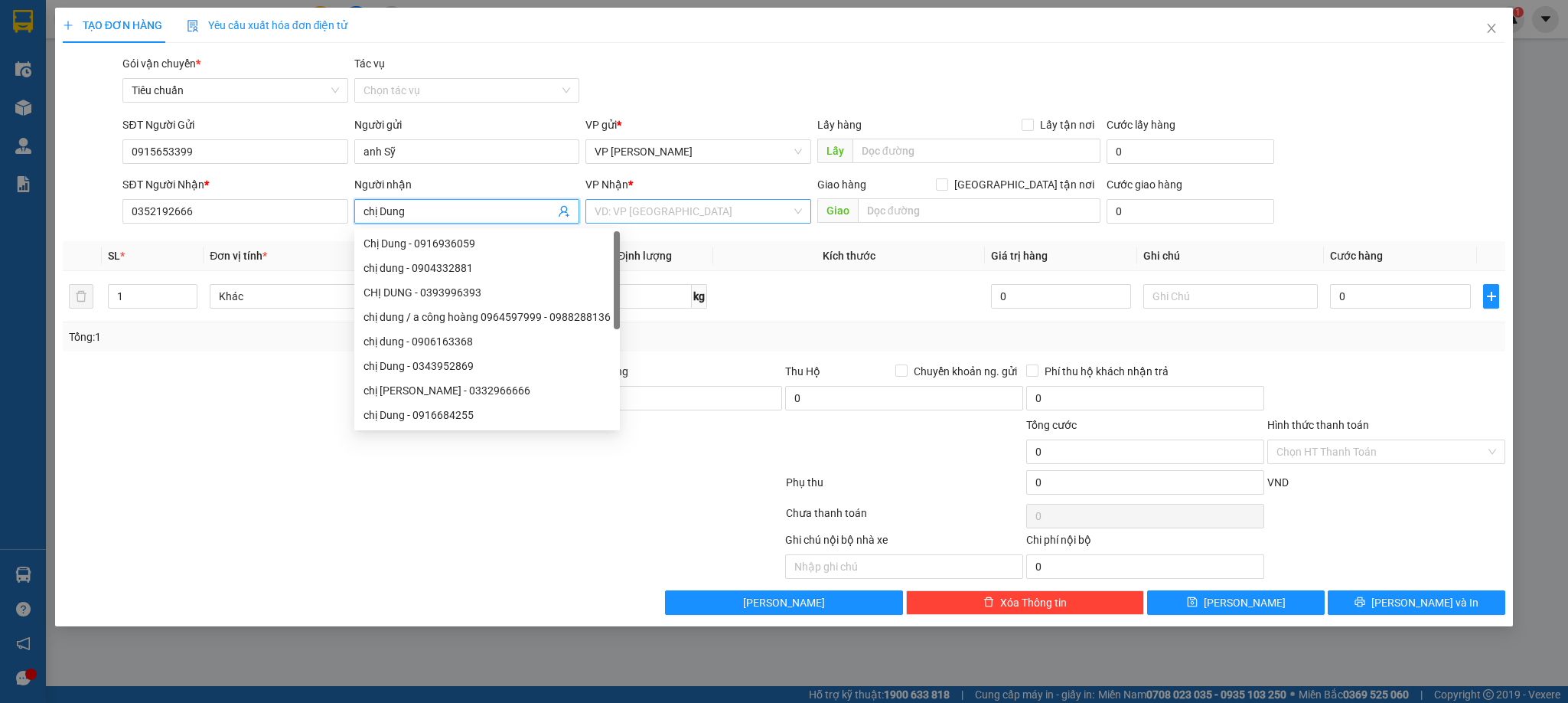
type input "chị Dung"
click at [712, 212] on input "search" at bounding box center [692, 212] width 196 height 23
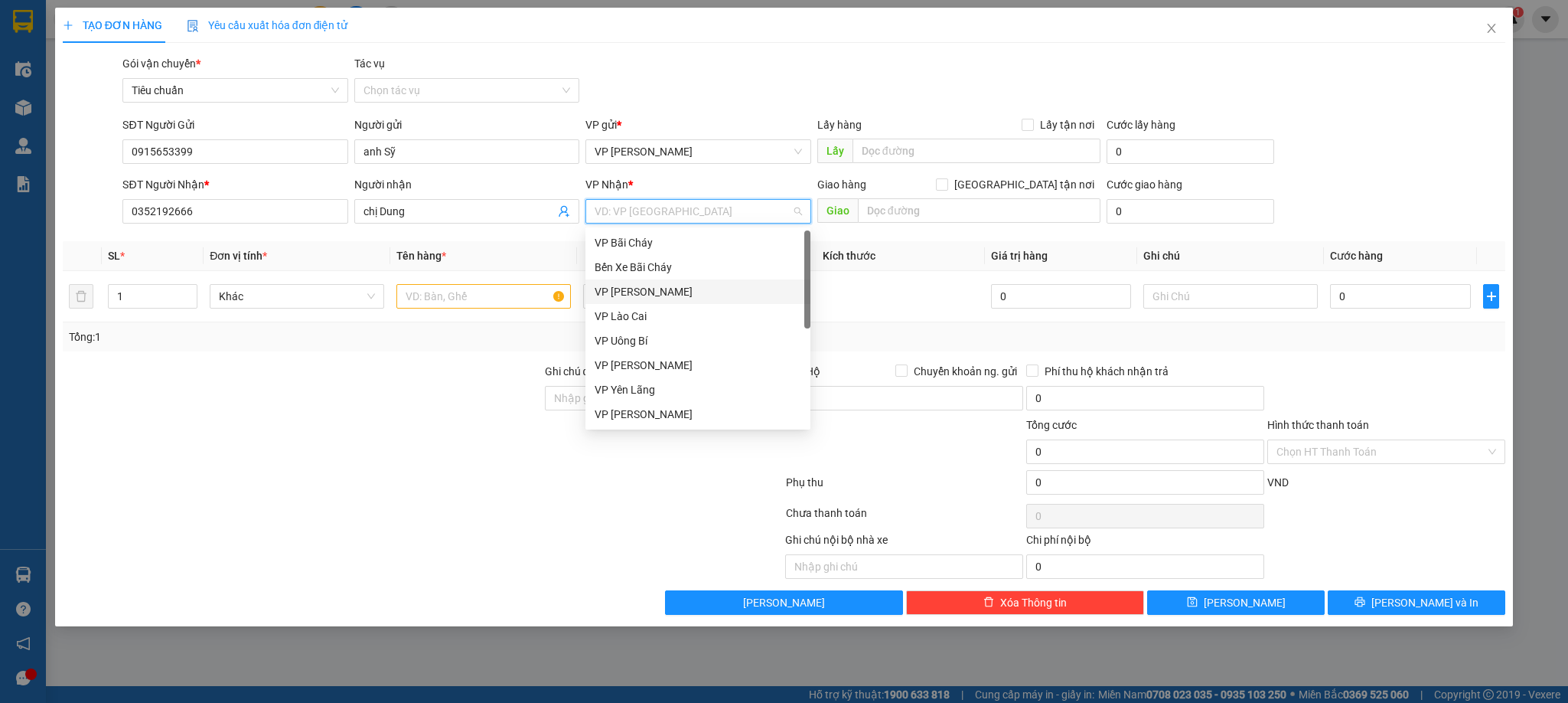
click at [639, 290] on div "VP [PERSON_NAME]" at bounding box center [698, 291] width 206 height 17
click at [631, 295] on div "VP [PERSON_NAME]" at bounding box center [698, 291] width 206 height 17
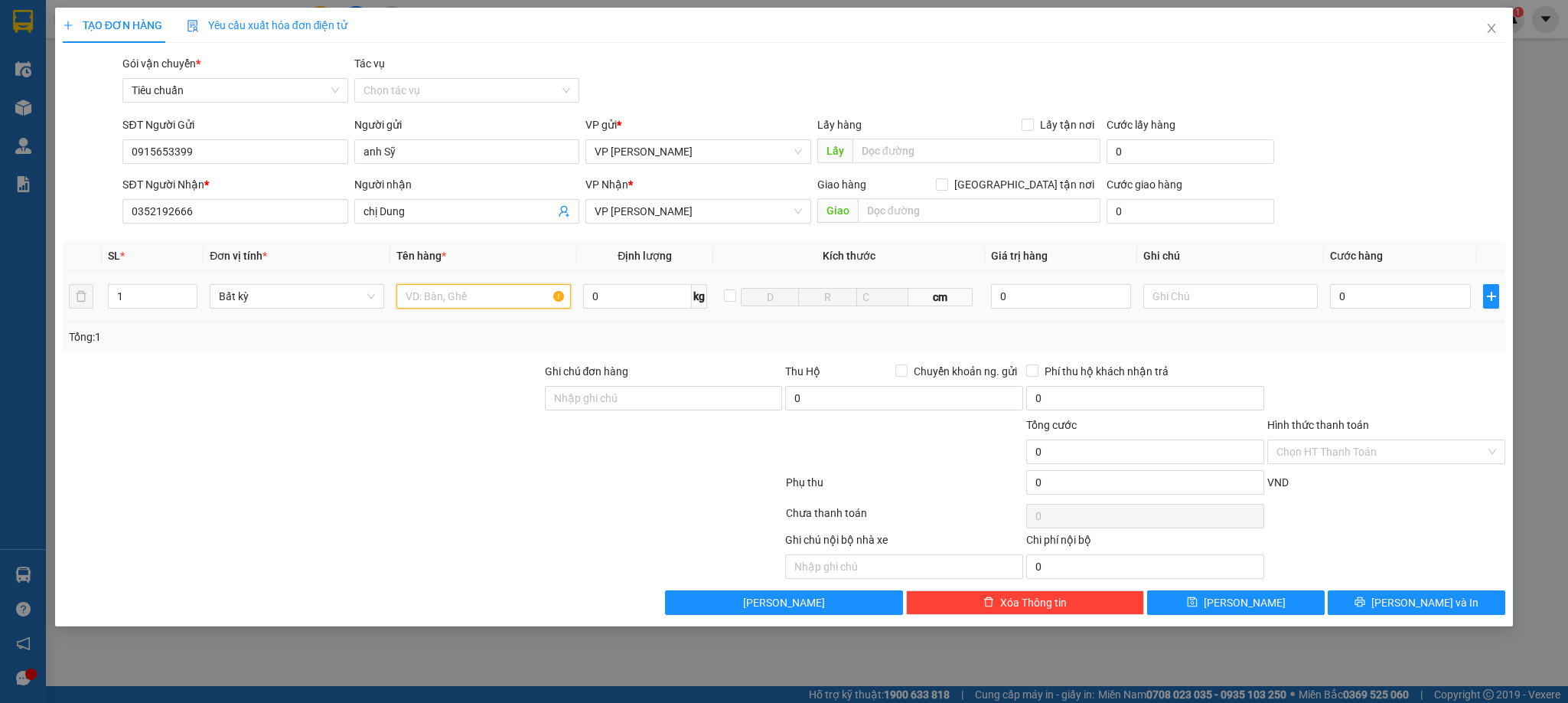
click at [501, 299] on input "text" at bounding box center [484, 296] width 175 height 25
type input "1 túi trắng hộp mẫu"
type input "3"
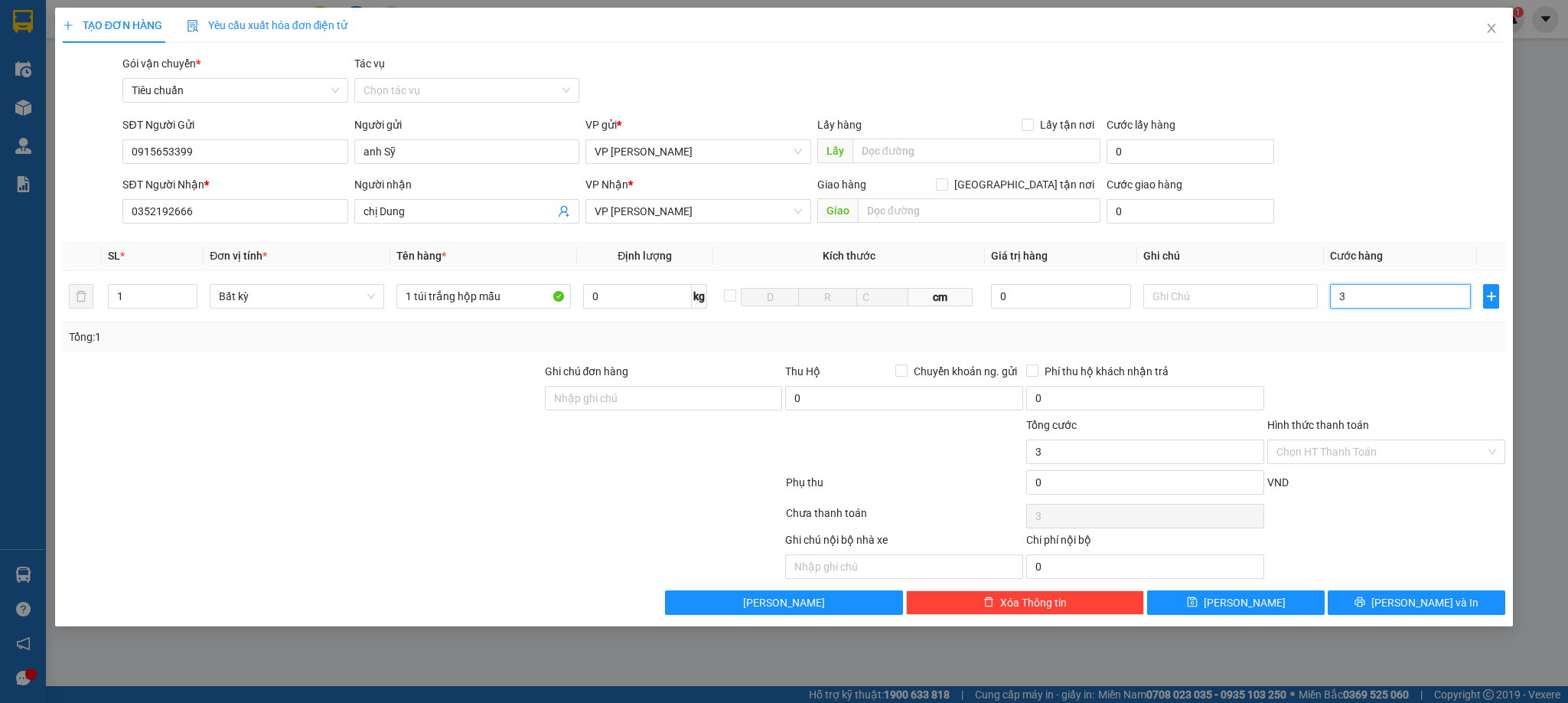
type input "30"
type input "30.000"
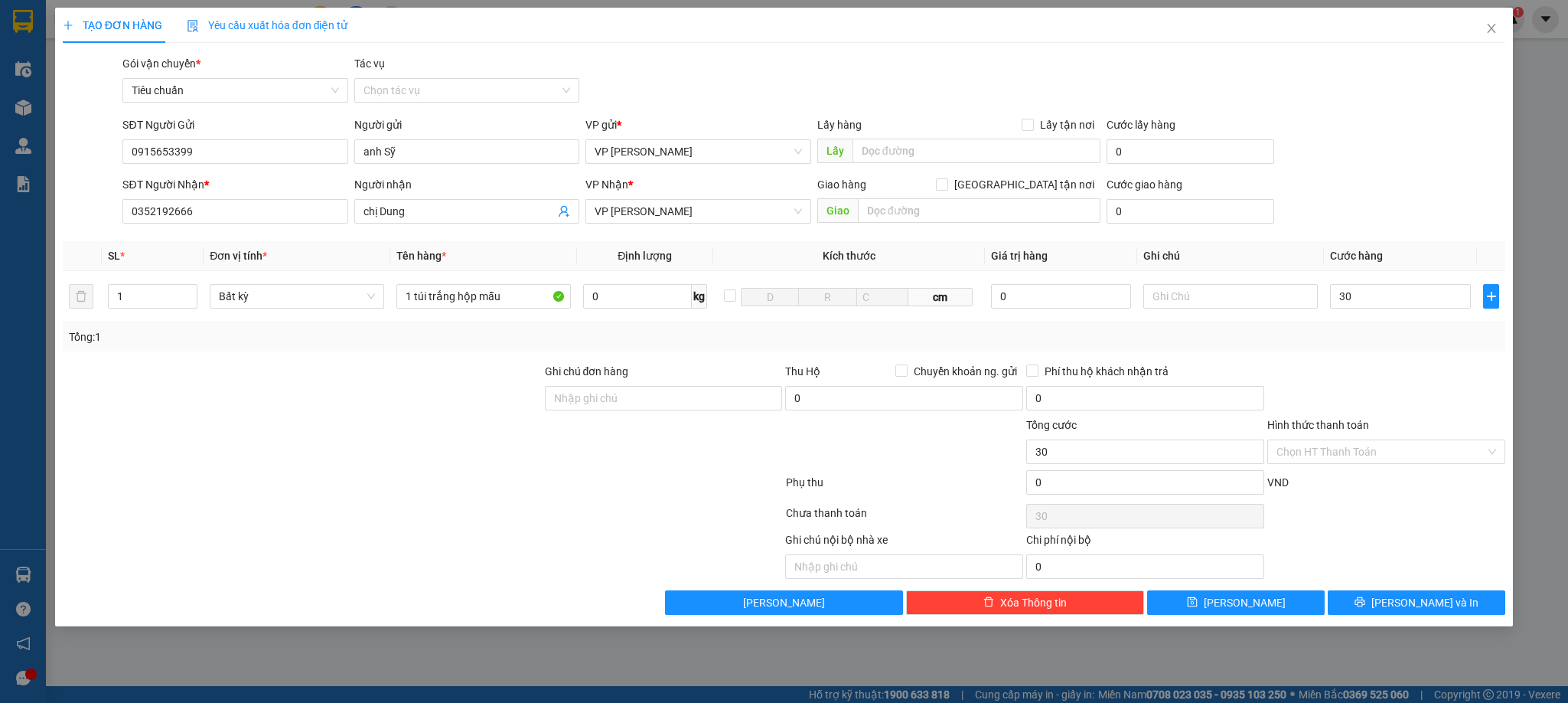
type input "30.000"
drag, startPoint x: 1434, startPoint y: 363, endPoint x: 1373, endPoint y: 464, distance: 118.0
click at [1430, 365] on div "Transit Pickup Surcharge Ids Transit Deliver Surcharge Ids Transit Deliver Surc…" at bounding box center [784, 334] width 1444 height 559
click at [1363, 450] on input "Hình thức thanh toán" at bounding box center [1381, 452] width 209 height 23
click at [1358, 471] on div "Transit Pickup Surcharge Ids Transit Deliver Surcharge Ids Transit Deliver Surc…" at bounding box center [784, 334] width 1444 height 559
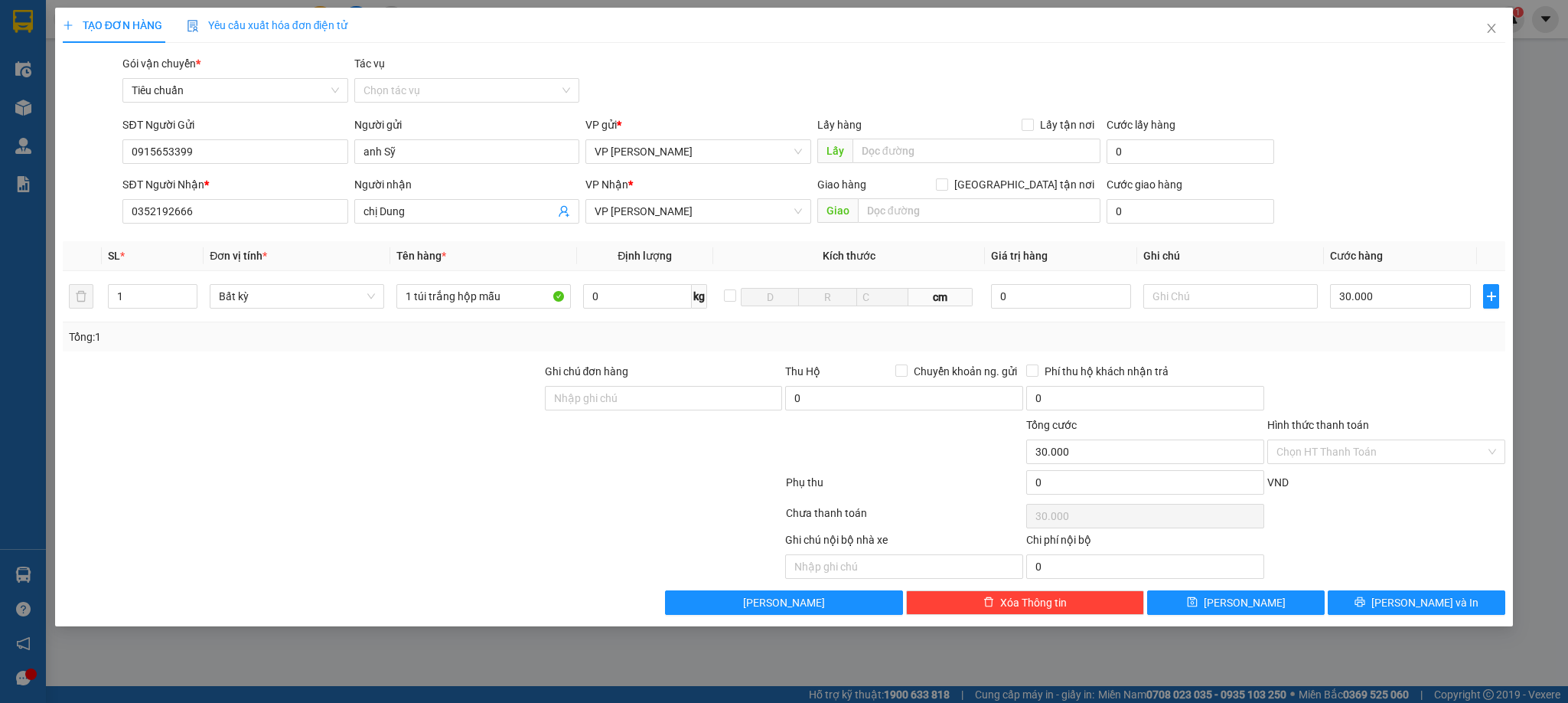
drag, startPoint x: 1337, startPoint y: 455, endPoint x: 1340, endPoint y: 488, distance: 33.1
click at [1336, 453] on input "Hình thức thanh toán" at bounding box center [1381, 452] width 209 height 23
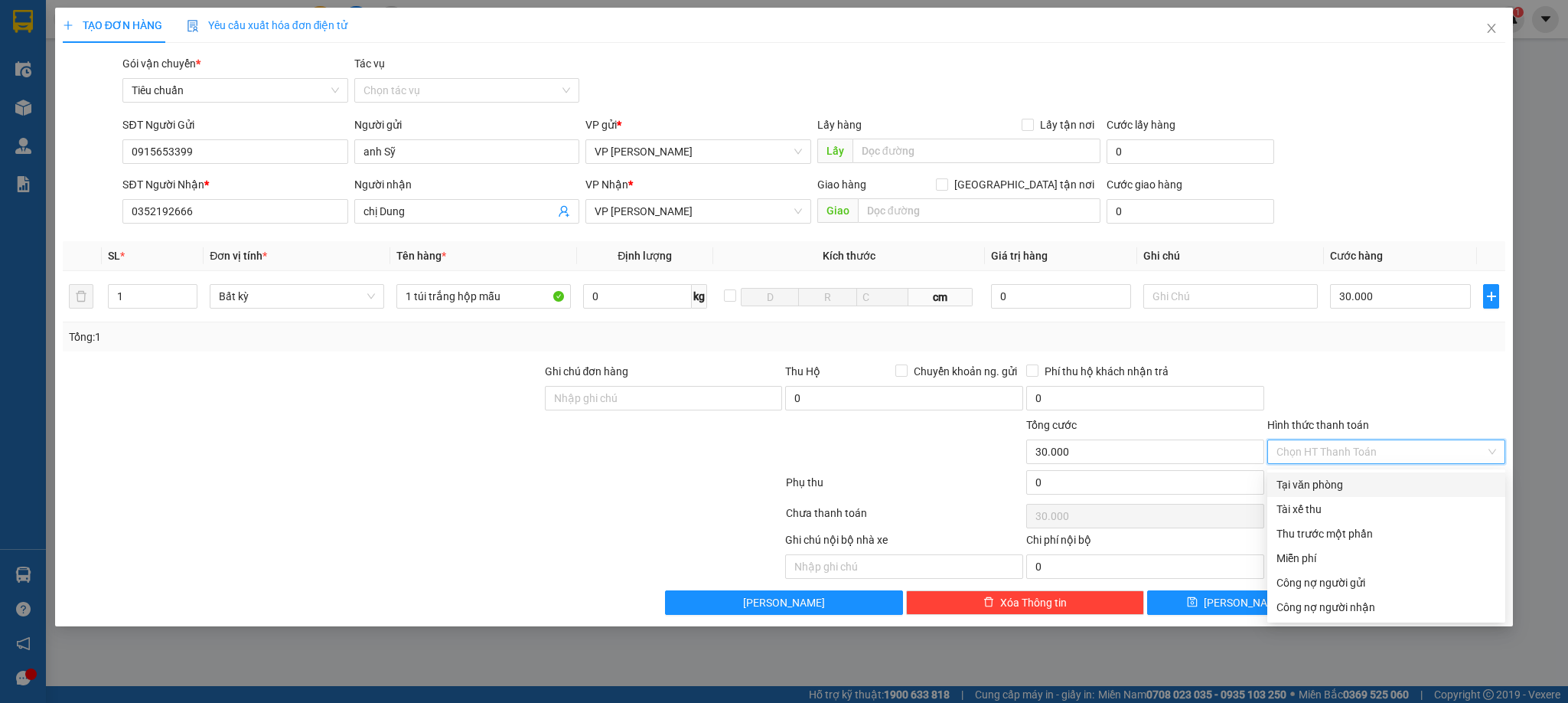
click at [1339, 491] on div "Tại văn phòng" at bounding box center [1386, 484] width 220 height 17
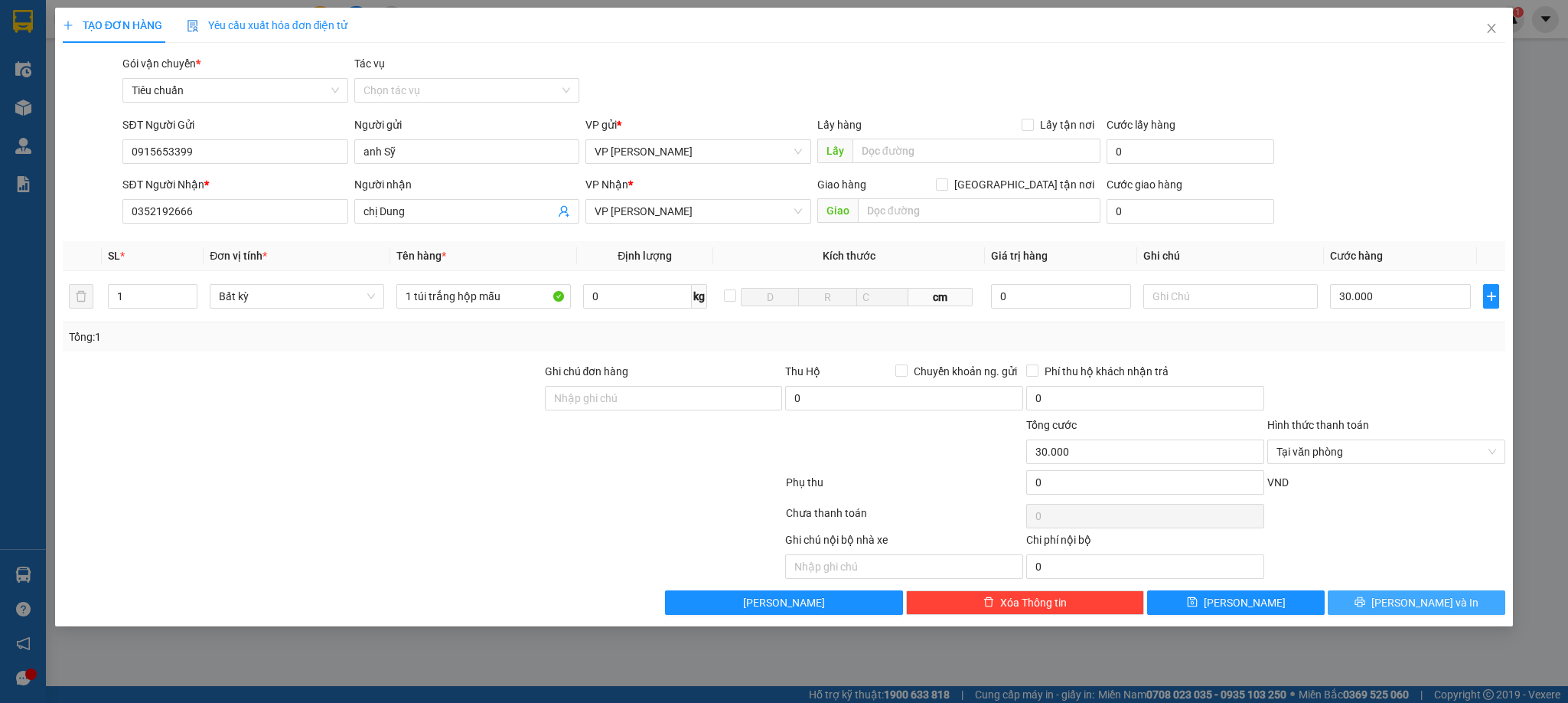
click at [1406, 597] on button "[PERSON_NAME] và In" at bounding box center [1416, 602] width 177 height 25
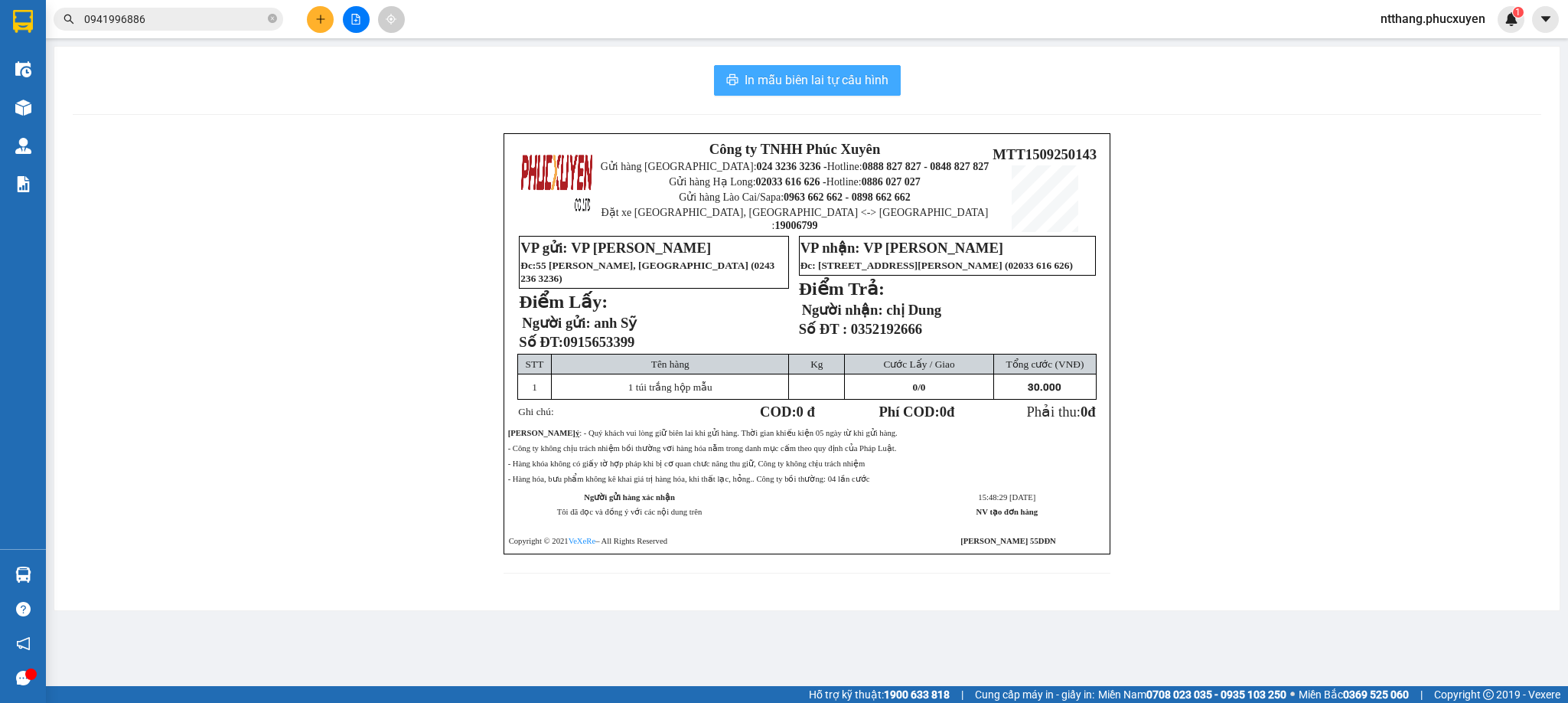
drag, startPoint x: 1394, startPoint y: 579, endPoint x: 823, endPoint y: 83, distance: 756.3
click at [823, 83] on span "In mẫu biên lai tự cấu hình" at bounding box center [816, 80] width 144 height 19
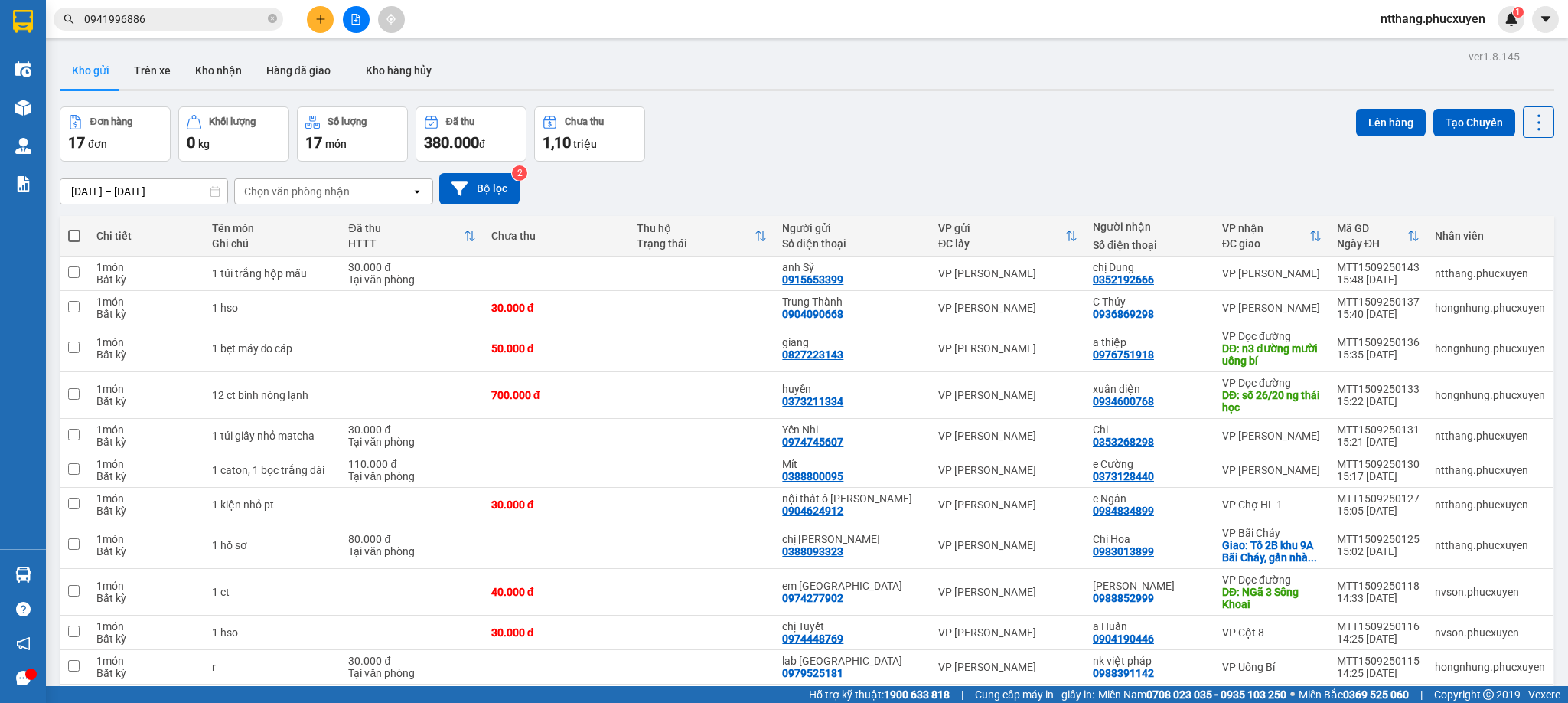
click at [776, 182] on div "13/09/2025 – 15/09/2025 Press the down arrow key to interact with the calendar …" at bounding box center [807, 189] width 1495 height 32
drag, startPoint x: 959, startPoint y: 124, endPoint x: 1045, endPoint y: 86, distance: 94.0
click at [970, 119] on div "Đơn hàng 17 đơn Khối lượng 0 kg Số lượng 17 món Đã thu 380.000 đ Chưa thu 1,10 …" at bounding box center [807, 134] width 1495 height 55
click at [160, 23] on input "0941996886" at bounding box center [174, 19] width 181 height 17
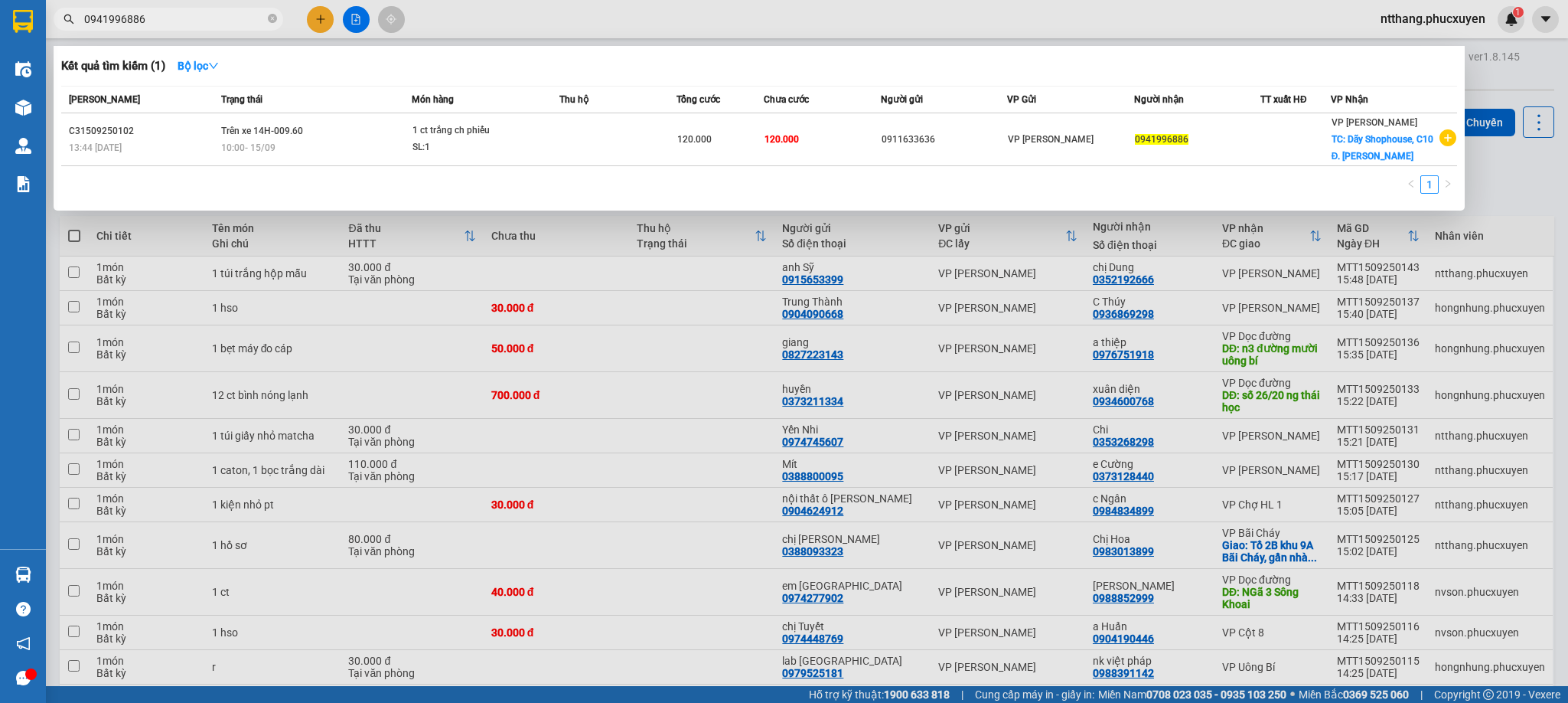
click at [765, 358] on div at bounding box center [784, 351] width 1568 height 703
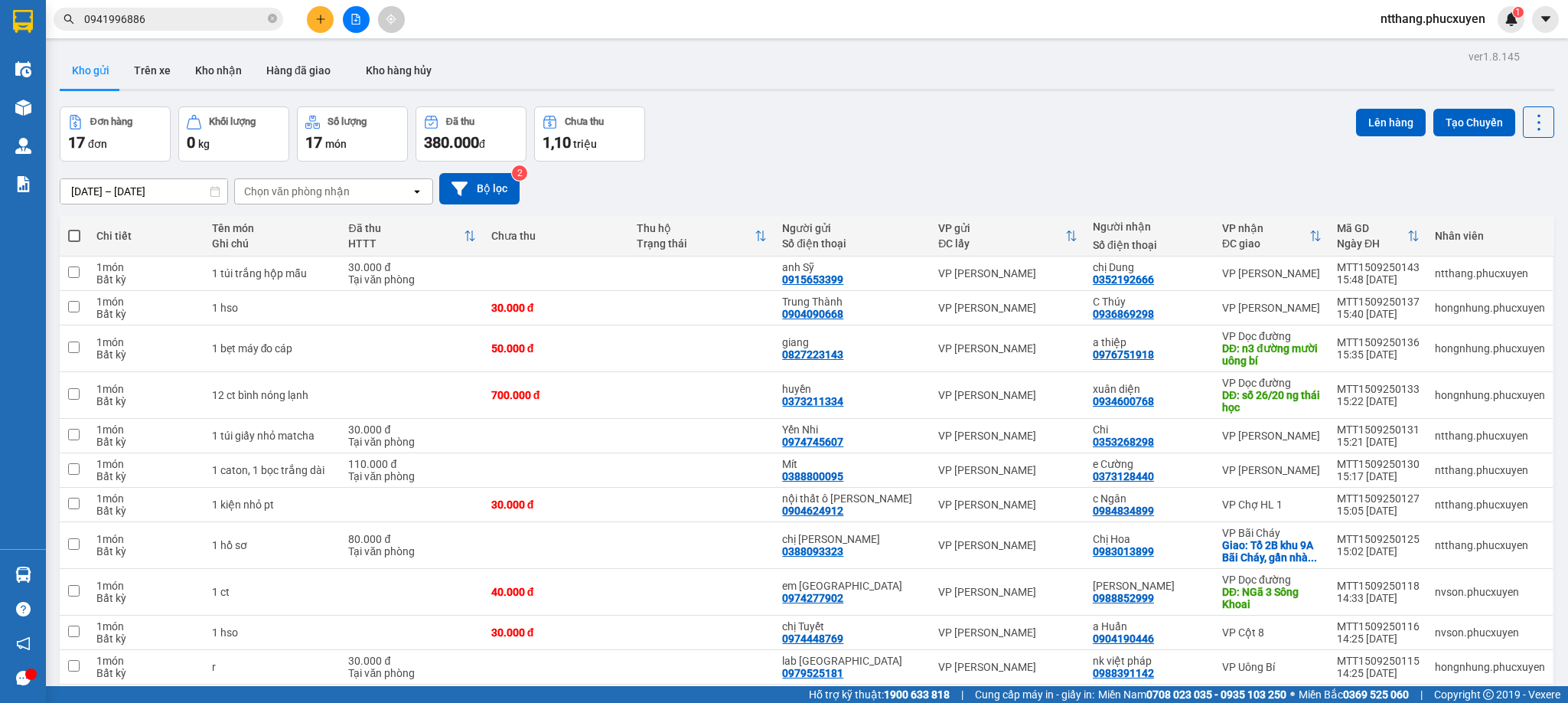
click at [830, 138] on div "Đơn hàng 17 đơn Khối lượng 0 kg Số lượng 17 món Đã thu 380.000 đ Chưa thu 1,10 …" at bounding box center [807, 134] width 1495 height 55
drag, startPoint x: 203, startPoint y: 70, endPoint x: 465, endPoint y: 88, distance: 262.6
click at [200, 70] on button "Kho nhận" at bounding box center [218, 71] width 71 height 37
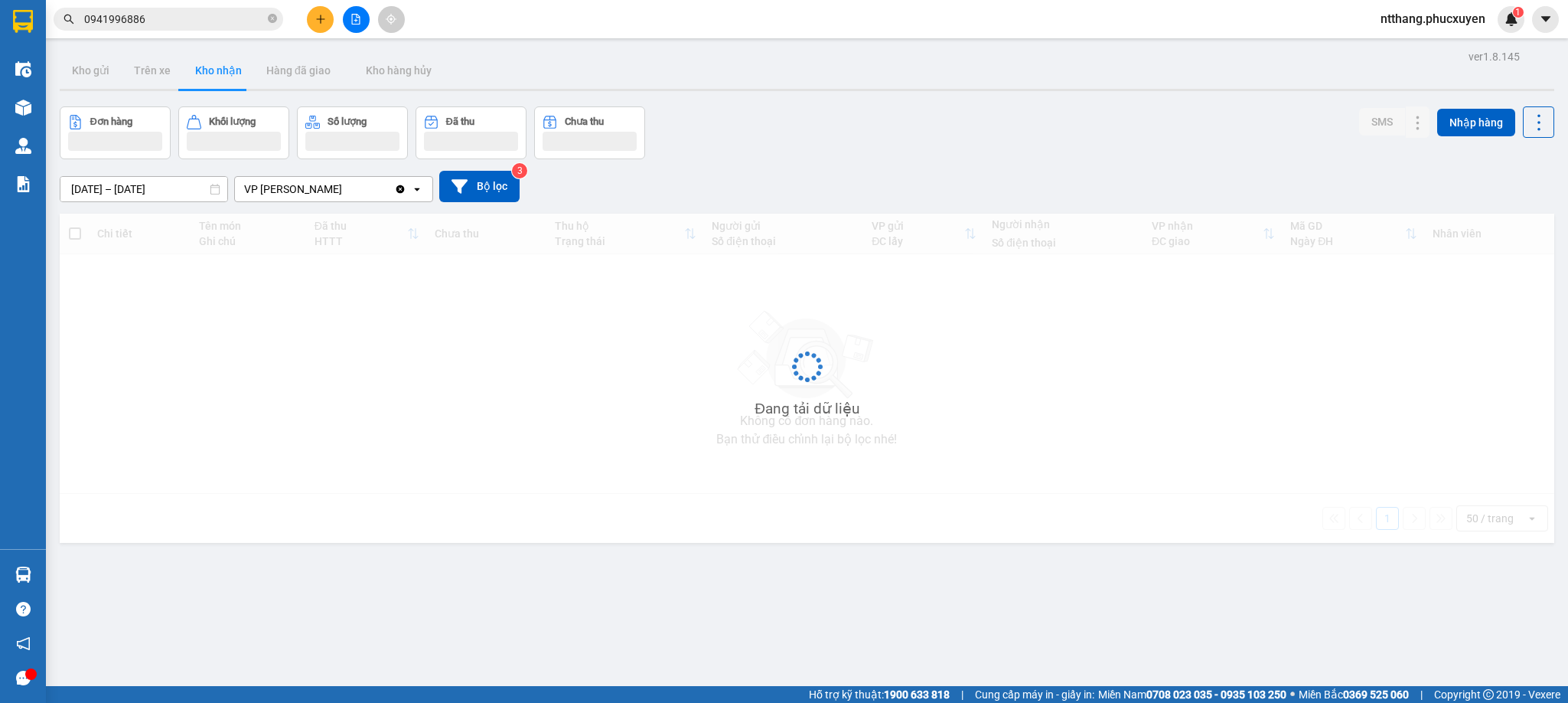
click at [887, 119] on div "Đơn hàng Khối lượng Số lượng Đã thu Chưa thu SMS Nhập hàng" at bounding box center [807, 133] width 1495 height 53
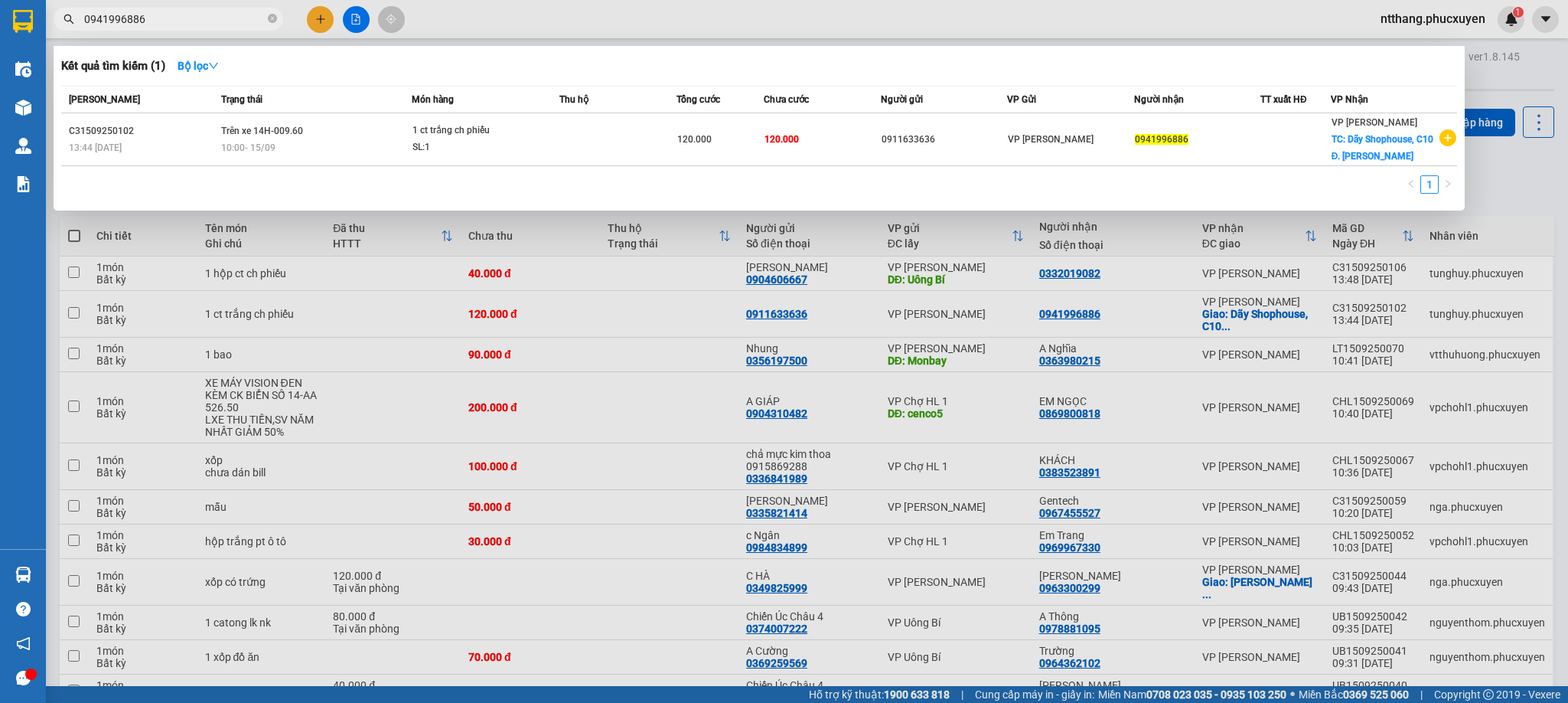
click at [193, 26] on input "0941996886" at bounding box center [174, 19] width 181 height 17
click at [717, 464] on div at bounding box center [784, 351] width 1568 height 703
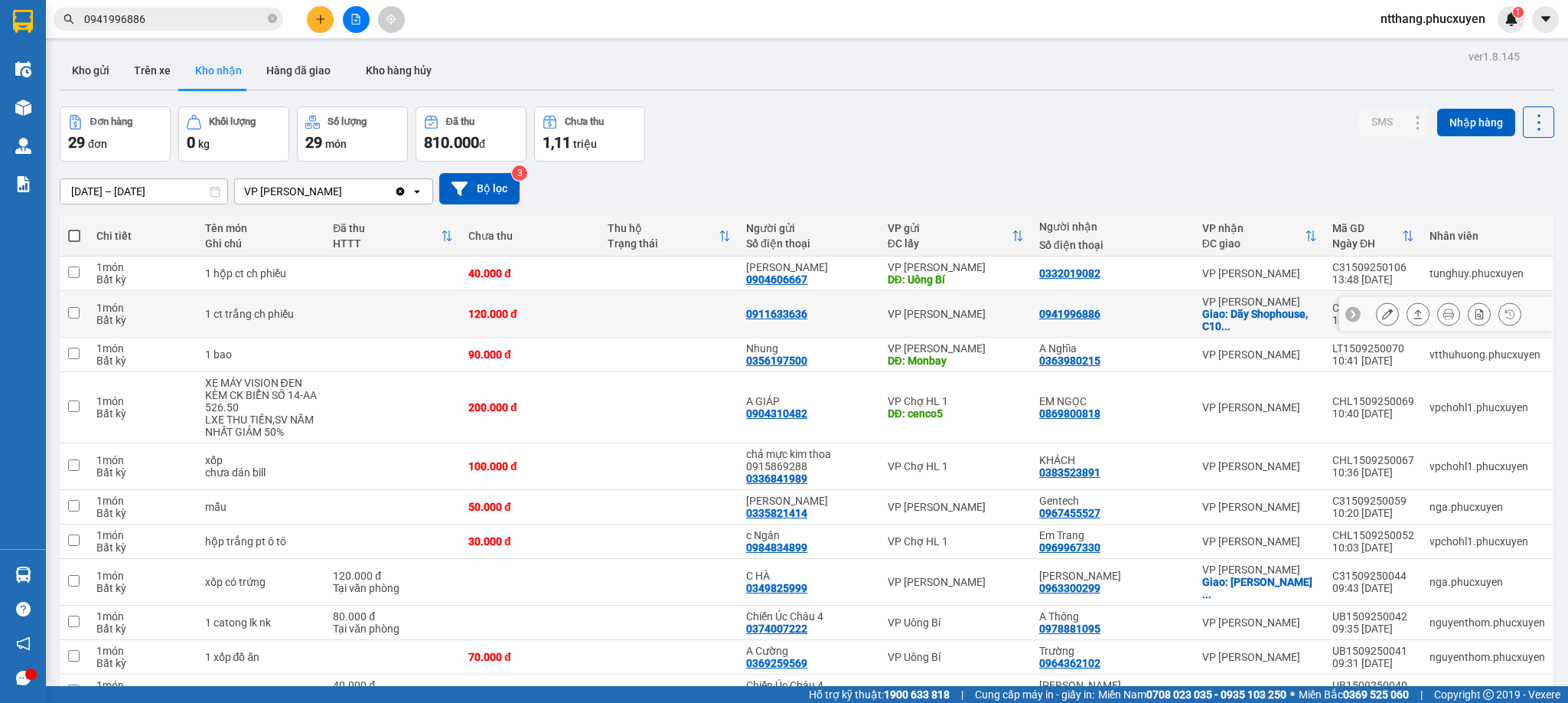
click at [712, 291] on td at bounding box center [668, 314] width 138 height 47
checkbox input "true"
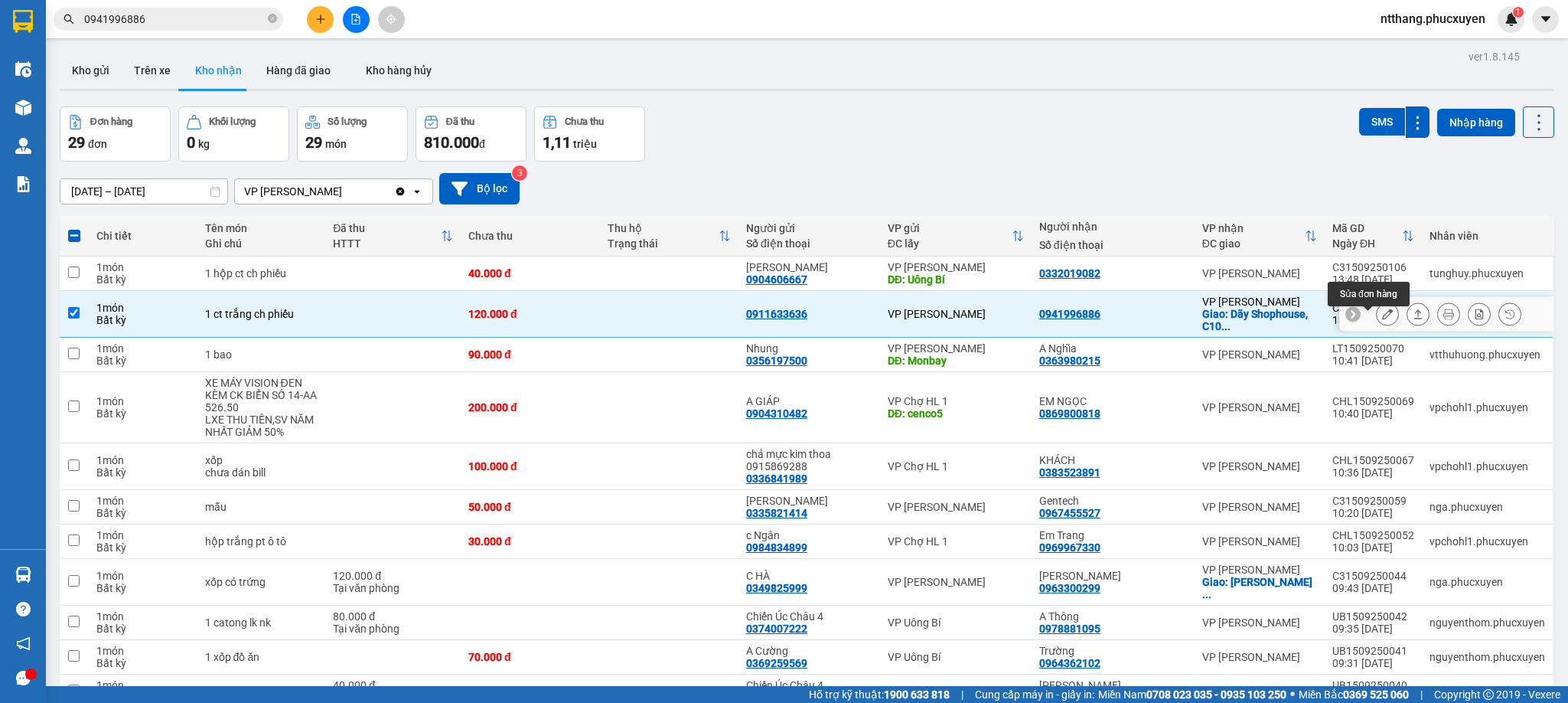
click at [1382, 309] on icon at bounding box center [1387, 314] width 11 height 11
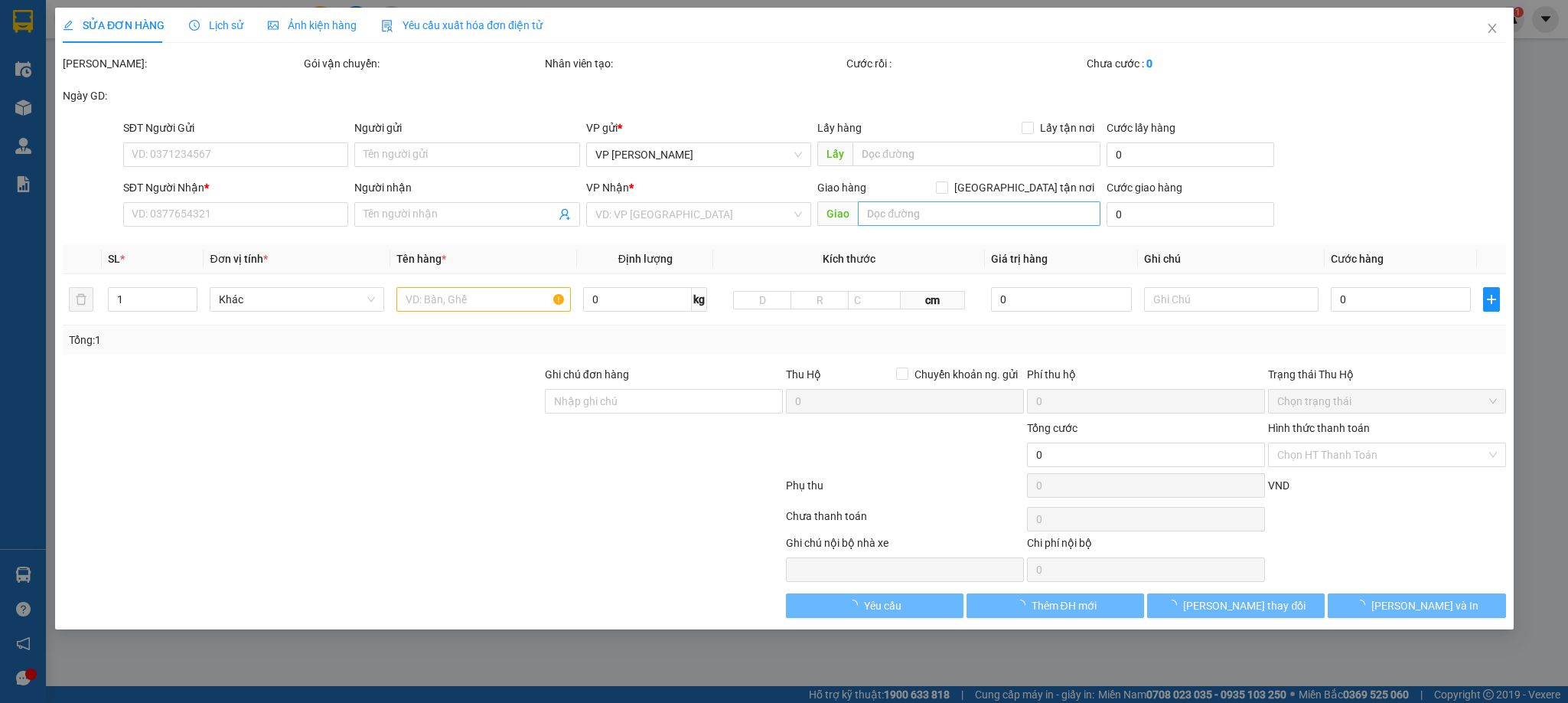
type input "0911633636"
type input "0941996886"
checkbox input "true"
type input "Dãy Shophouse, C10 Đ. Lê Trọng Tấn, Dương Nội, Hà Đông, Hà Nội 100000, Việt Nam"
type input "120.000"
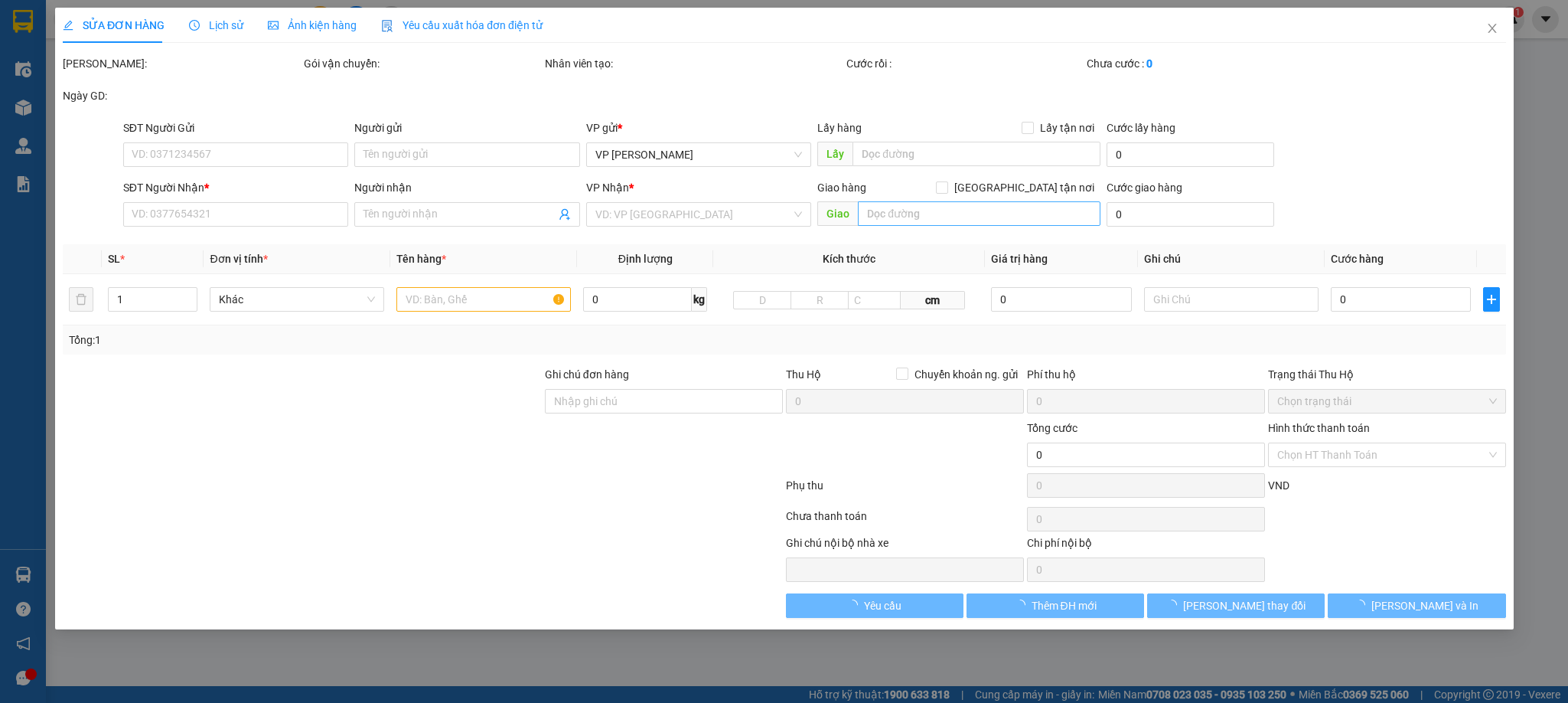
type input "120.000"
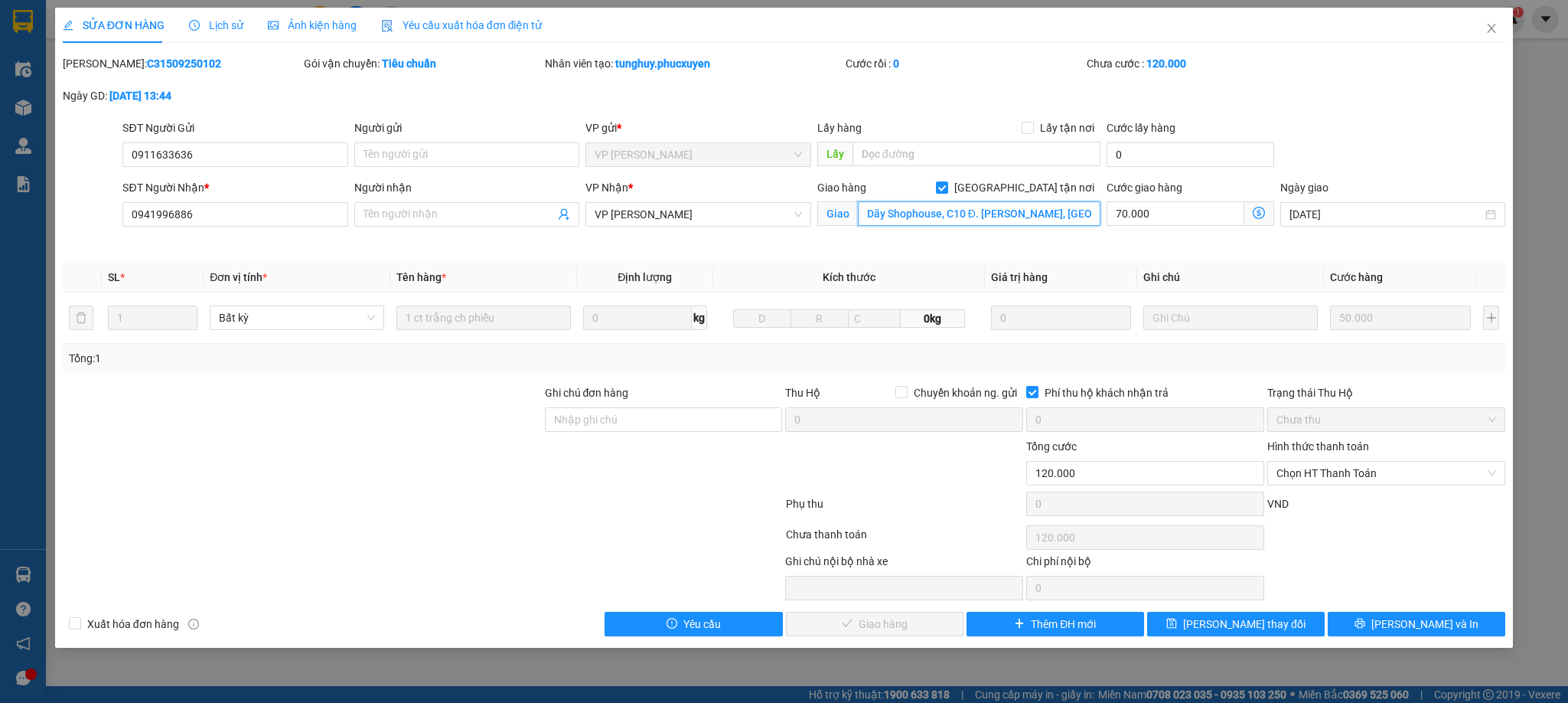
click at [967, 213] on input "Dãy Shophouse, C10 Đ. Lê Trọng Tấn, Dương Nội, Hà Đông, Hà Nội 100000, Việt Nam" at bounding box center [979, 213] width 243 height 25
click at [965, 213] on input "Dãy Shophouse, C10 Đ. Lê Trọng Tấn, Dương Nội, Hà Đông, Hà Nội 100000, Việt Nam" at bounding box center [979, 213] width 243 height 25
type input "Dãy Shophouse, C63 nhà 3 Đ. Lê Trọng Tấn, Dương Nội, Hà Đông, Hà Nội 100000, Vi…"
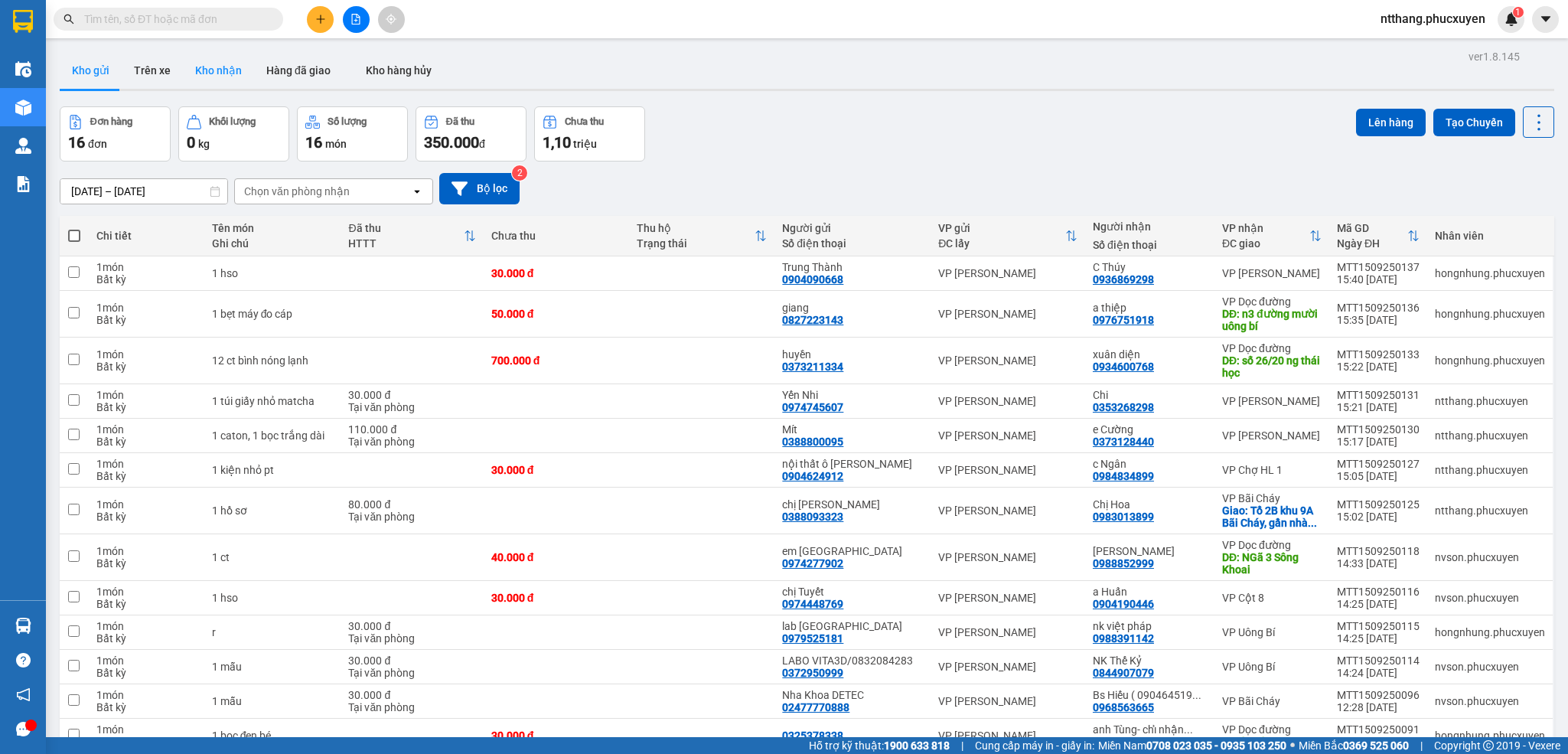
click at [209, 78] on button "Kho nhận" at bounding box center [218, 71] width 71 height 37
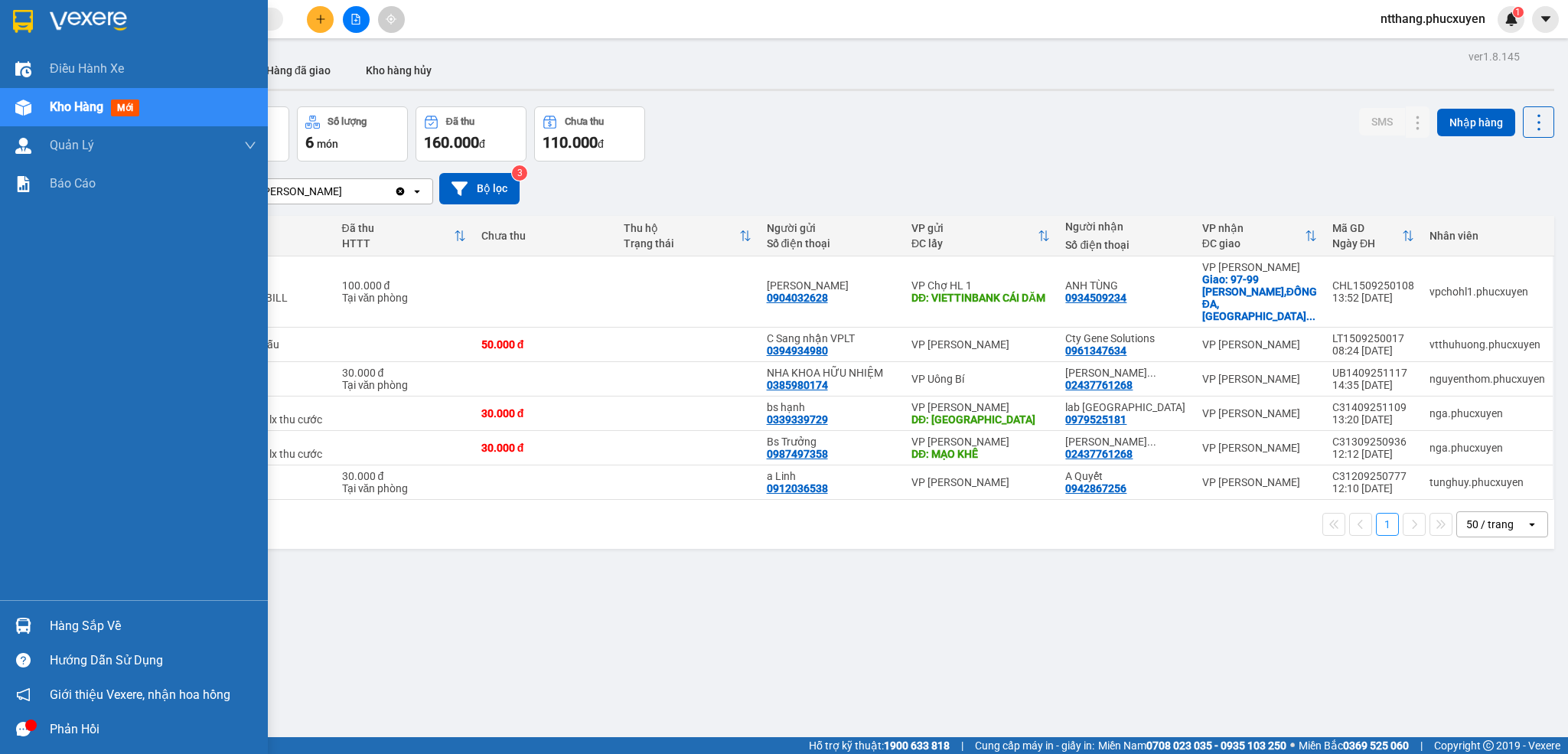
click at [61, 638] on div "Hàng sắp về" at bounding box center [134, 625] width 268 height 34
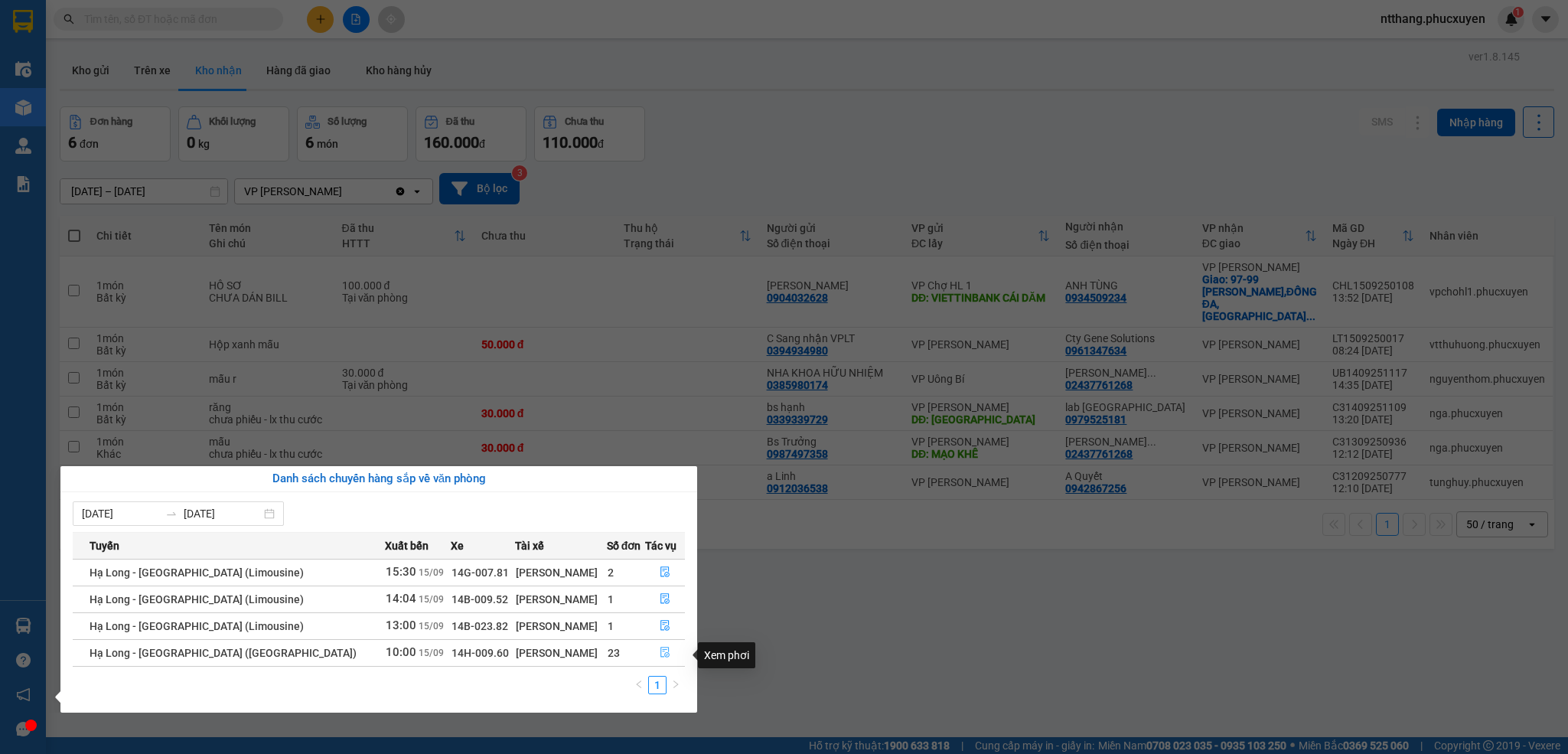
click at [661, 653] on icon "file-done" at bounding box center [665, 653] width 9 height 11
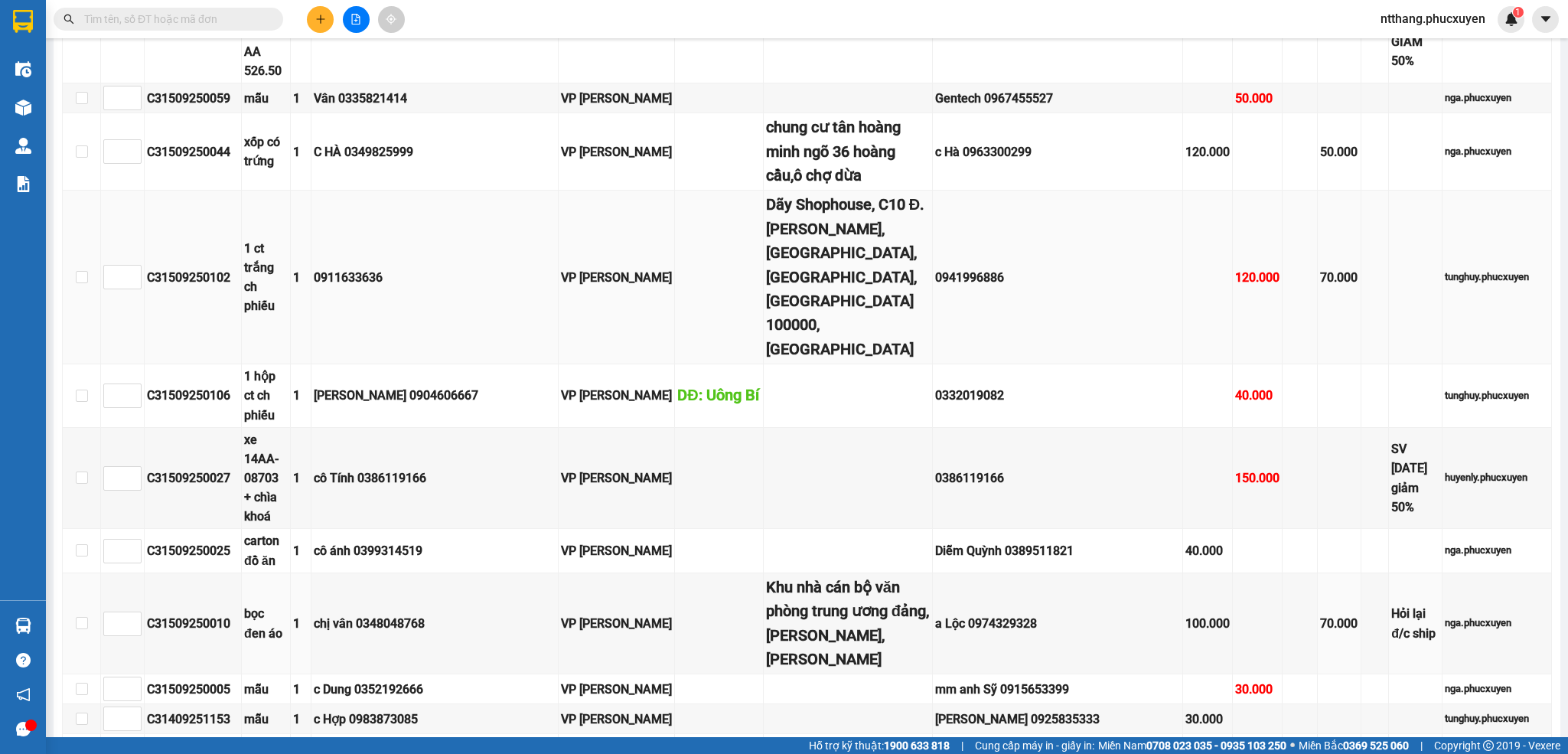
scroll to position [803, 0]
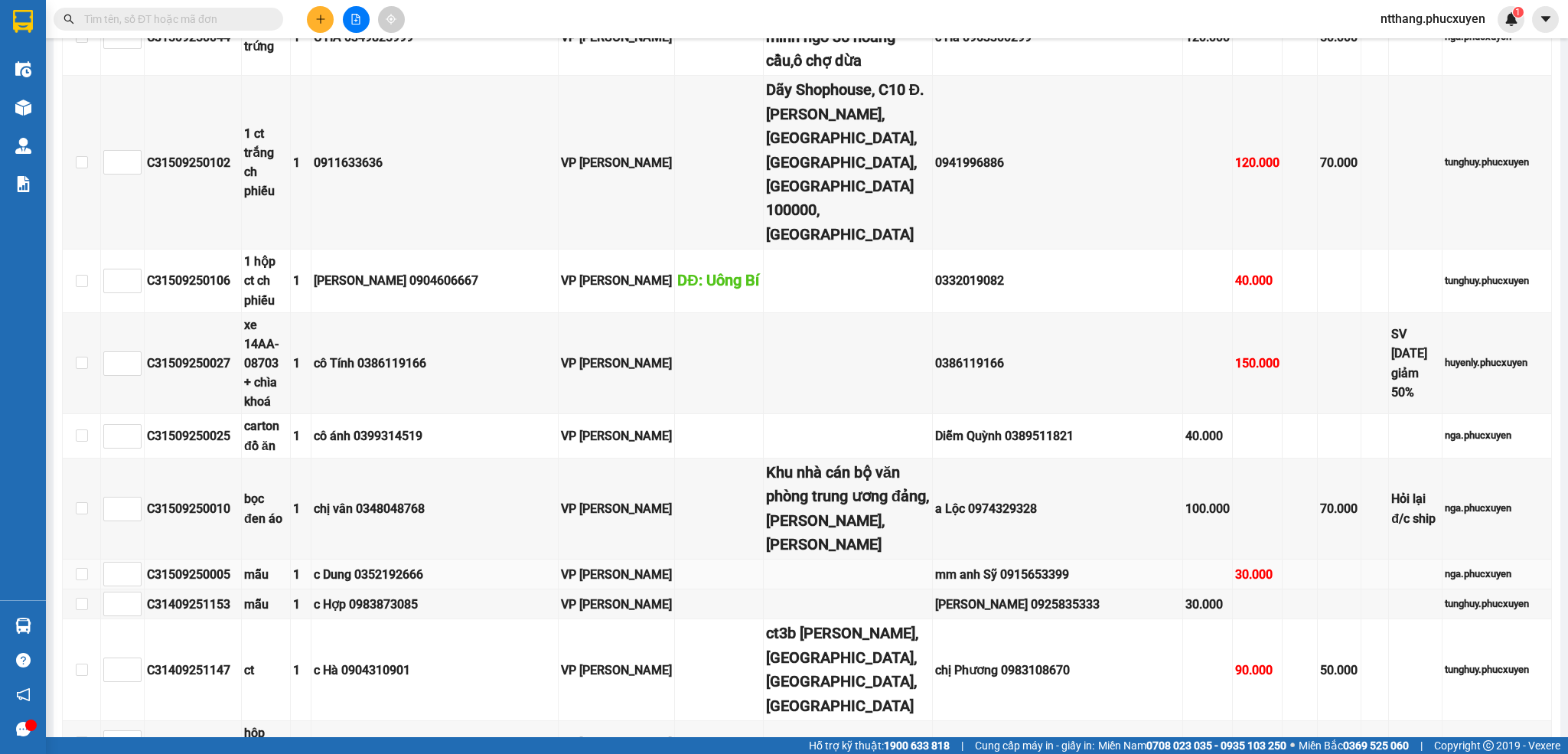
click at [434, 565] on div "c Dung 0352192666" at bounding box center [435, 575] width 242 height 19
copy div "0352192666"
drag, startPoint x: 312, startPoint y: 20, endPoint x: 319, endPoint y: 16, distance: 8.1
click at [319, 16] on button at bounding box center [320, 19] width 26 height 26
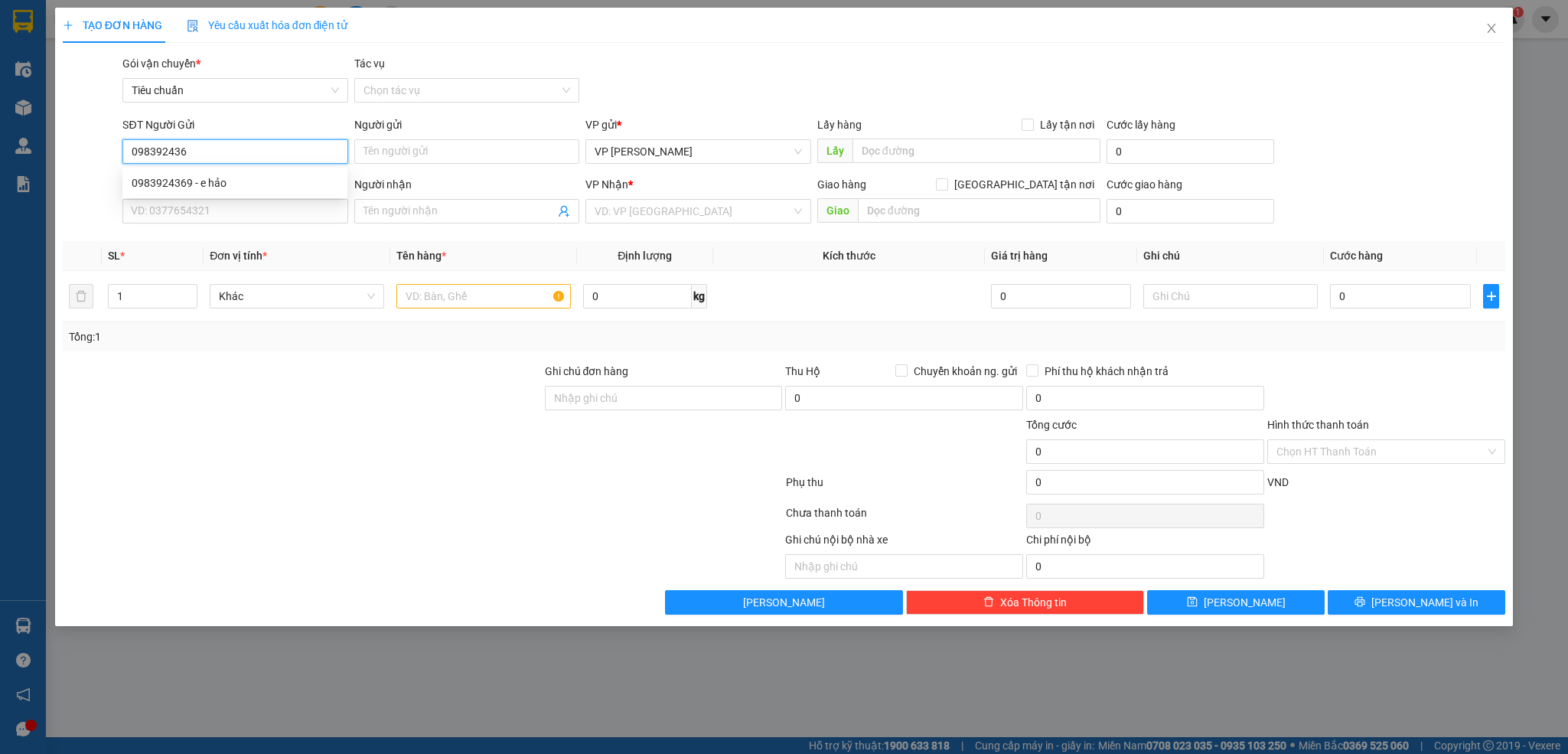
type input "0983924369"
click at [242, 176] on div "0983924369 - e hảo" at bounding box center [235, 183] width 206 height 17
type input "e hảo"
type input "0983924369"
click at [229, 223] on input "SĐT Người Nhận *" at bounding box center [235, 212] width 225 height 25
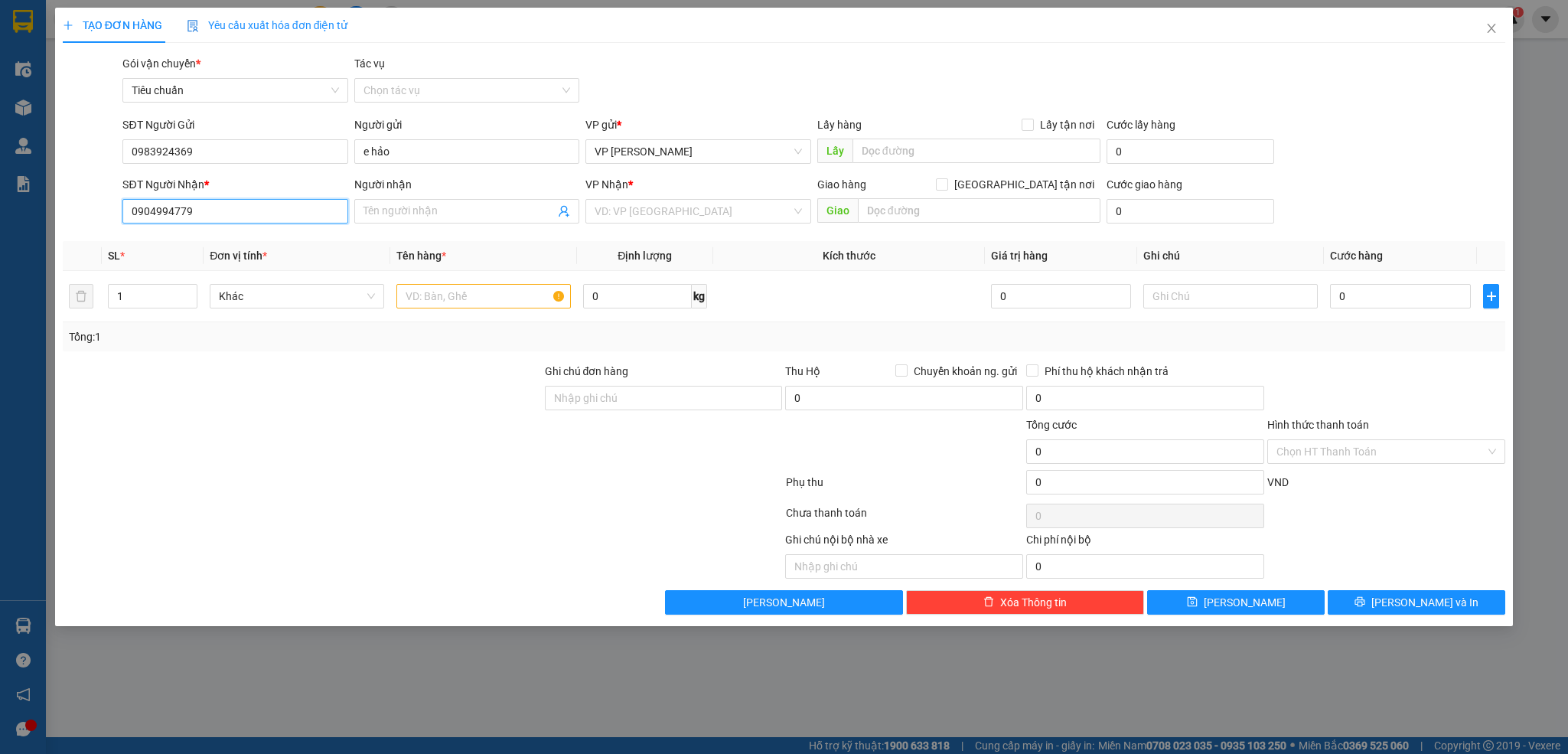
click at [163, 213] on input "0904994779" at bounding box center [235, 212] width 225 height 25
click at [203, 213] on input "0904994779" at bounding box center [235, 212] width 225 height 25
type input "0904199479"
click at [195, 240] on div "0904199479 - [GEOGRAPHIC_DATA]" at bounding box center [235, 243] width 206 height 17
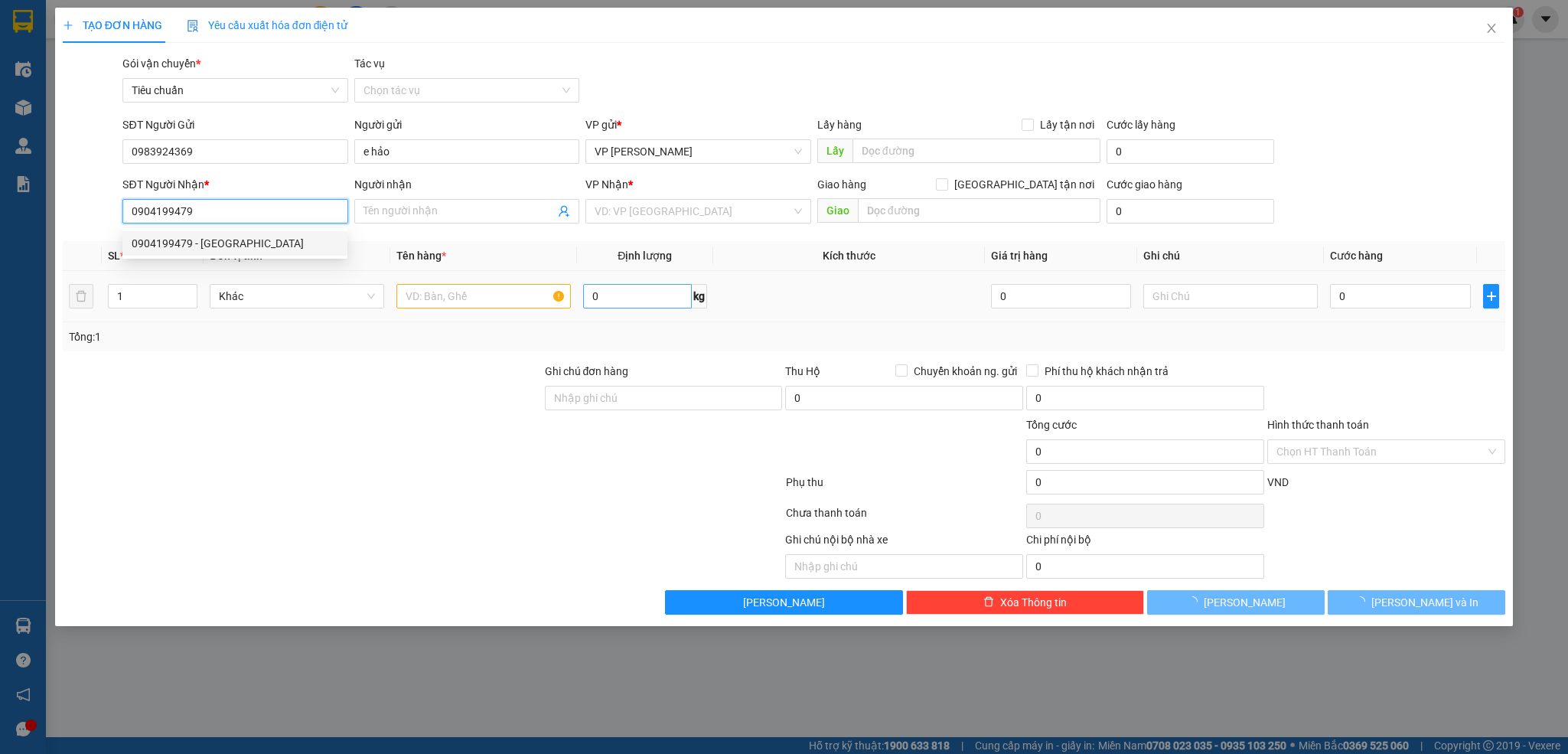
type input "Hà Nghĩa Auto"
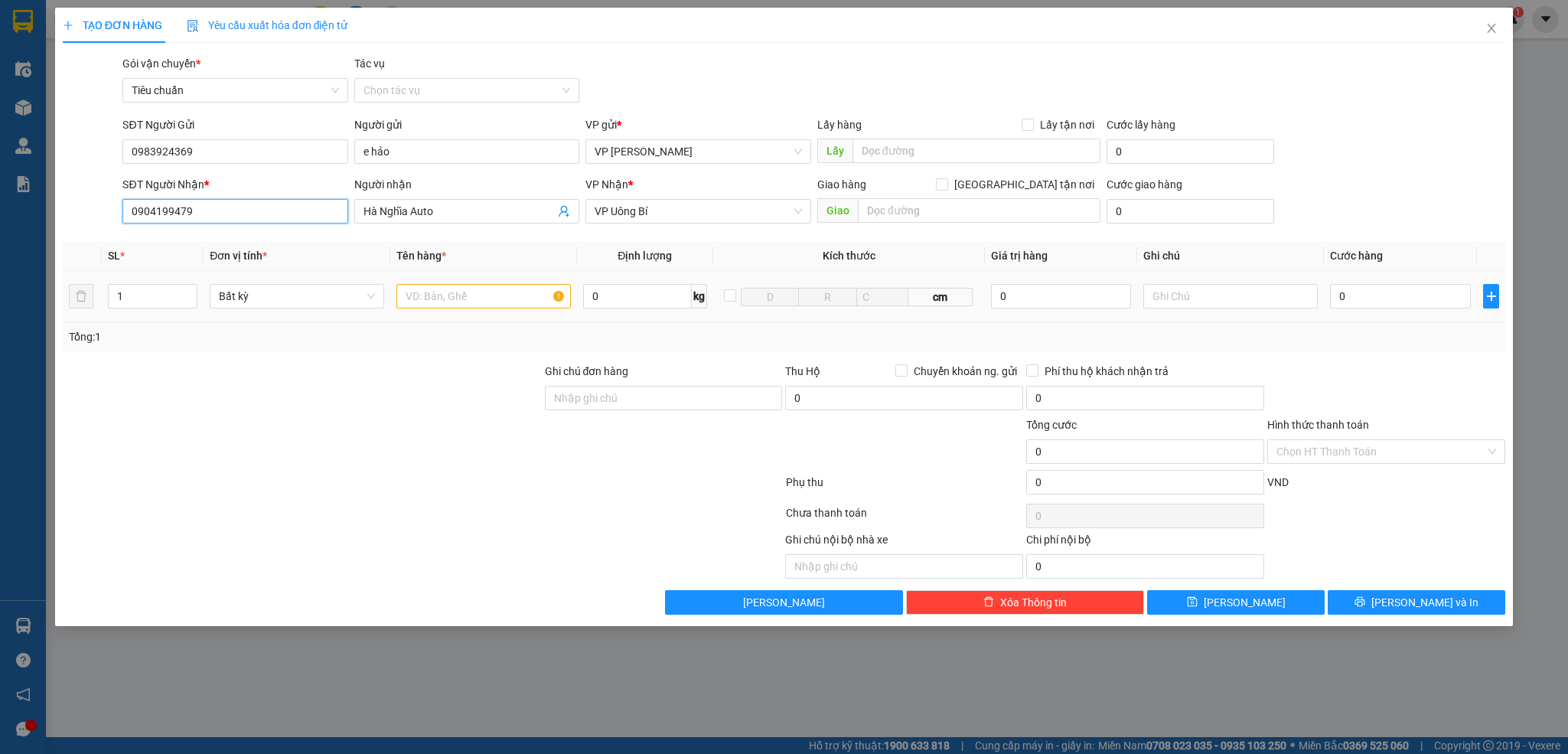
type input "0904199479"
click at [515, 301] on input "text" at bounding box center [484, 296] width 175 height 25
type input "1 caton pt"
click at [1373, 298] on input "0" at bounding box center [1400, 296] width 141 height 25
type input "5"
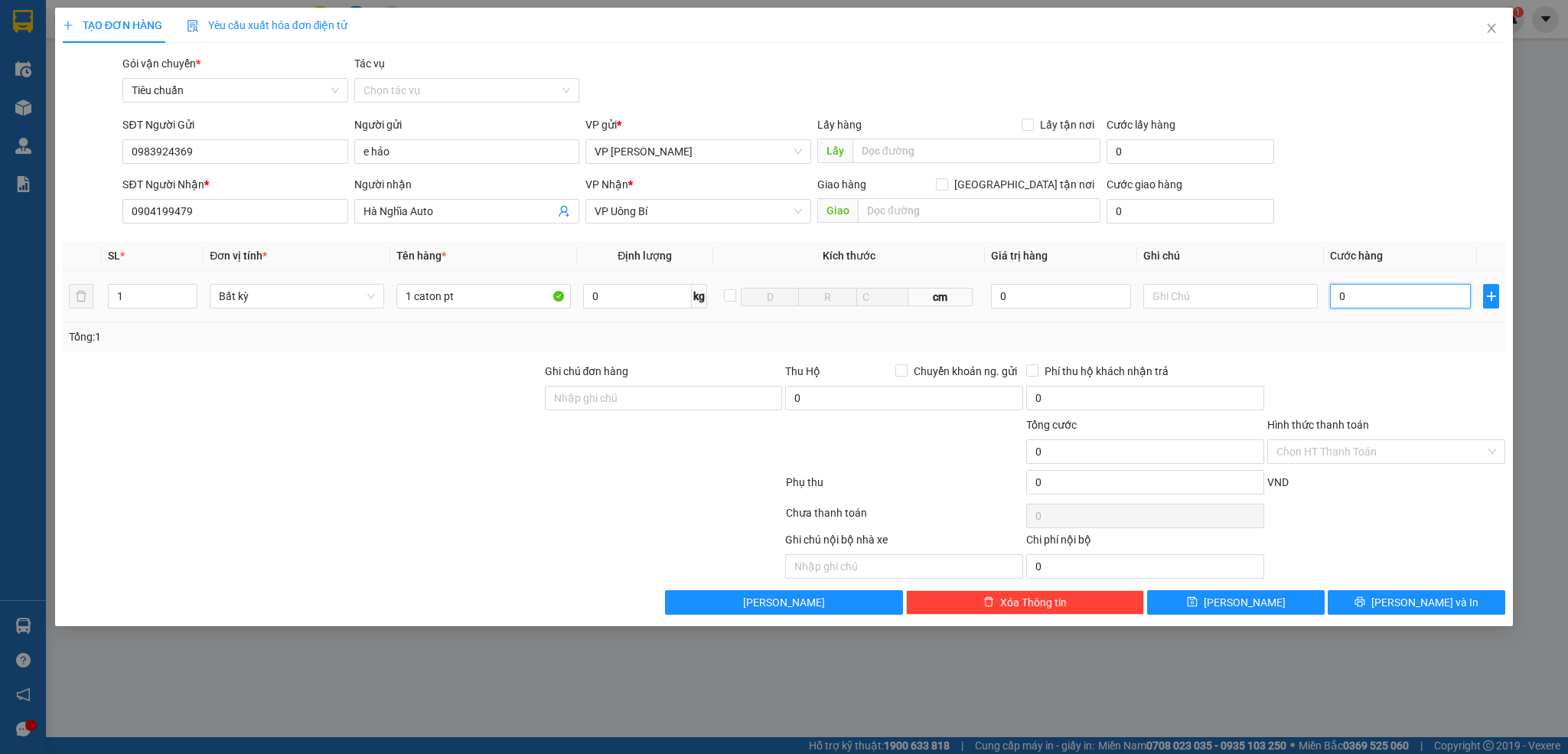
type input "5"
type input "50"
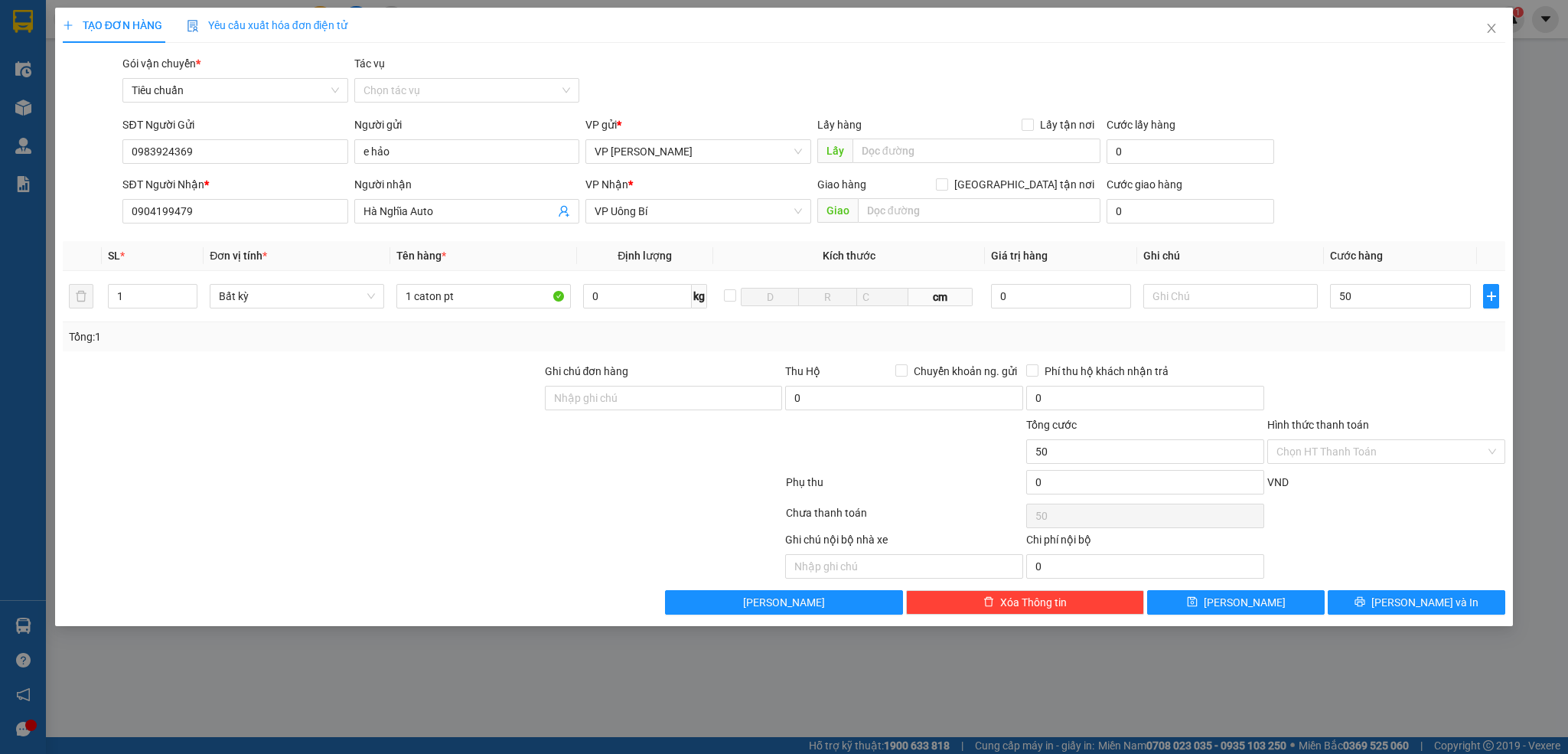
type input "50.000"
click at [1446, 377] on div at bounding box center [1386, 389] width 241 height 54
click at [1382, 597] on button "[PERSON_NAME] và In" at bounding box center [1416, 602] width 177 height 25
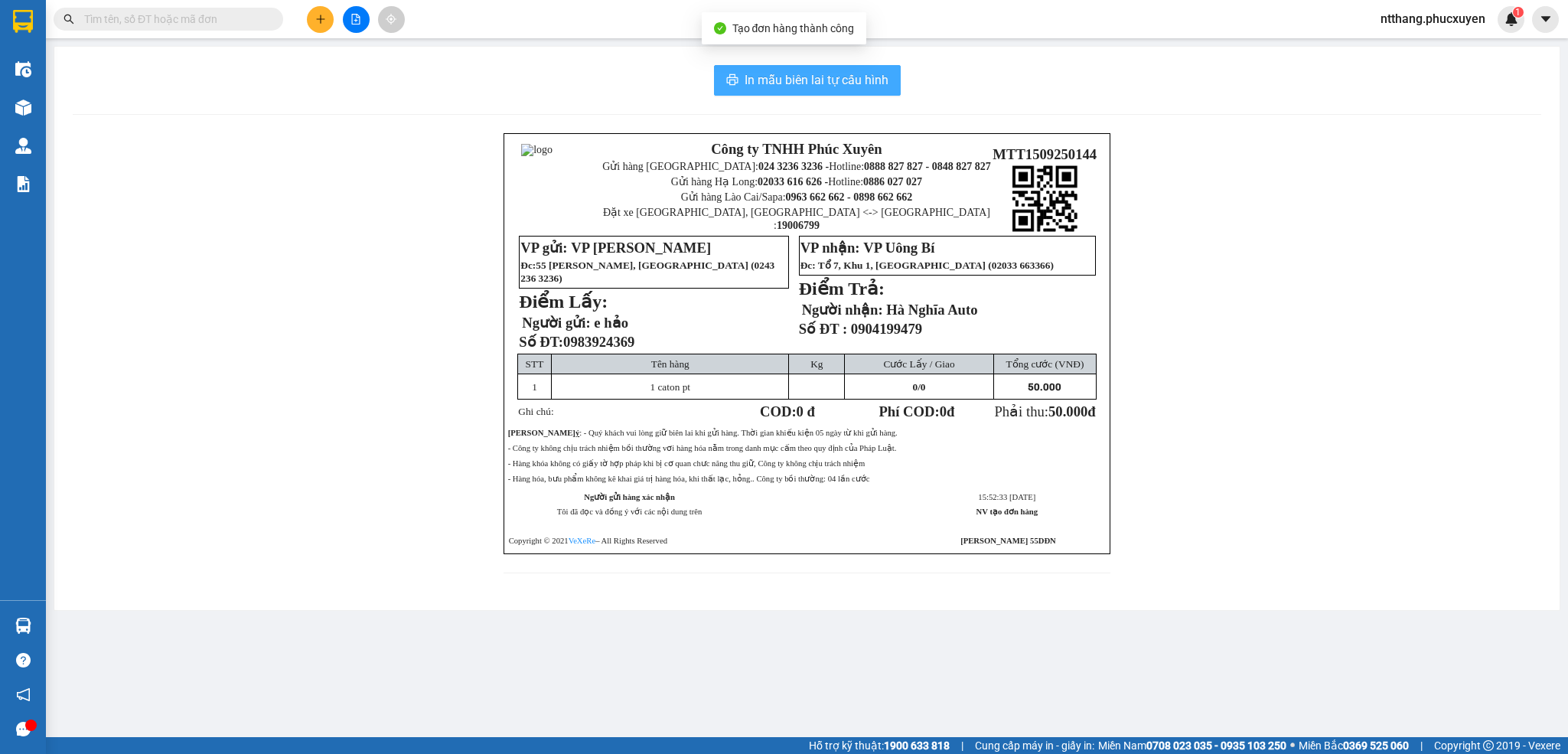
click at [815, 76] on span "In mẫu biên lai tự cấu hình" at bounding box center [816, 80] width 144 height 19
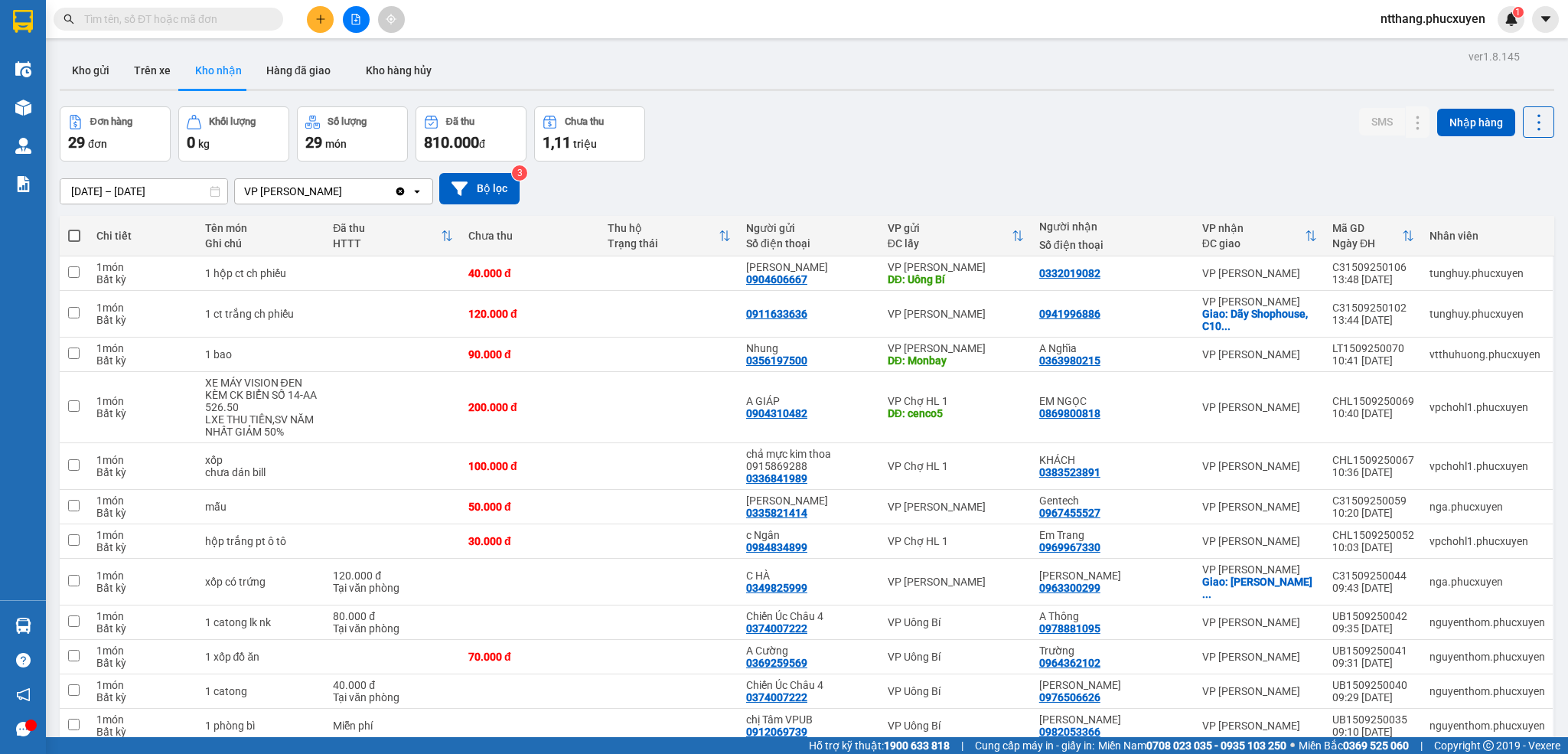
drag, startPoint x: 891, startPoint y: 189, endPoint x: 776, endPoint y: 88, distance: 153.1
click at [776, 89] on div at bounding box center [807, 90] width 1495 height 3
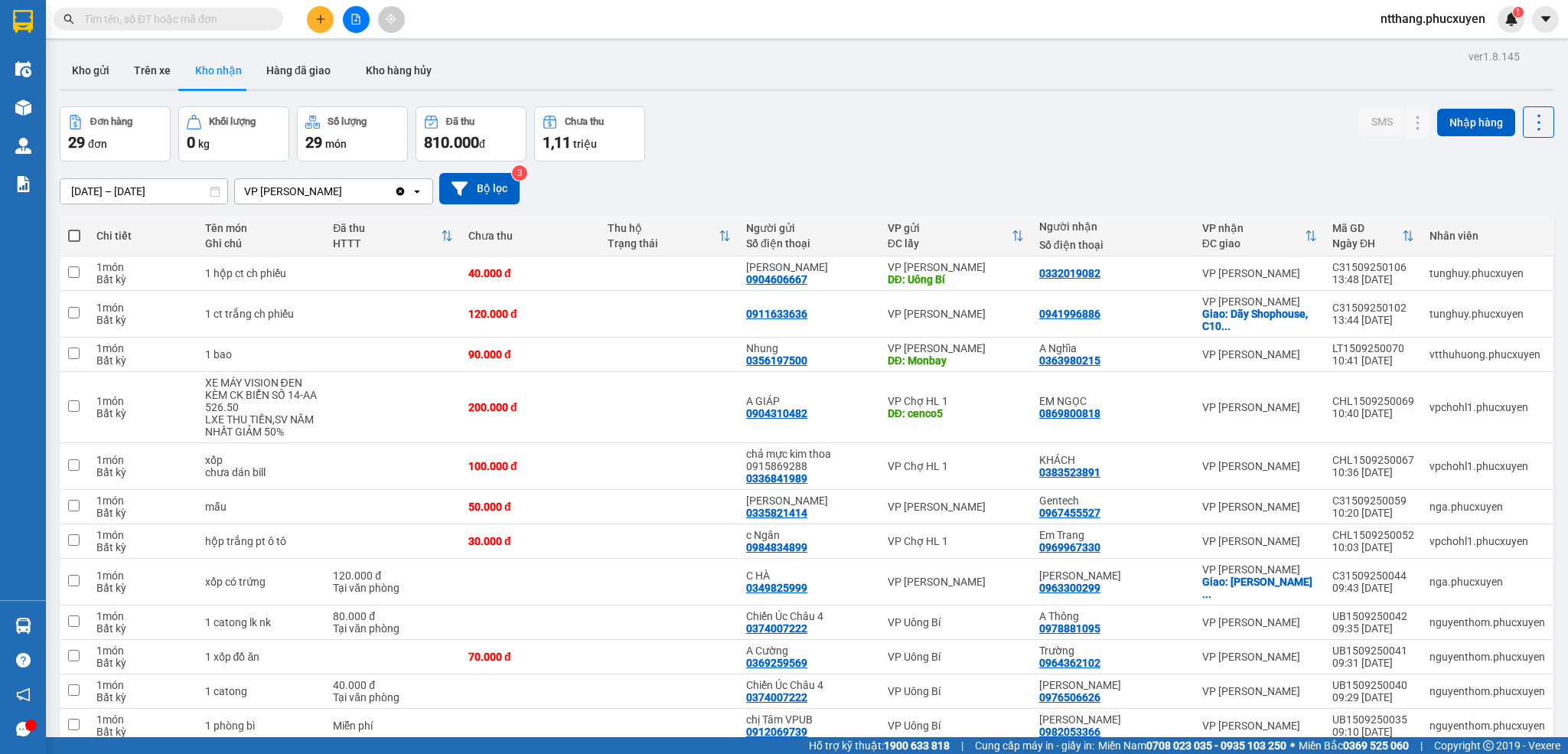
click at [777, 87] on div "Kho gửi Trên xe Kho nhận Hàng đã giao Kho hàng hủy" at bounding box center [807, 72] width 1495 height 41
click at [1382, 319] on icon at bounding box center [1387, 314] width 11 height 11
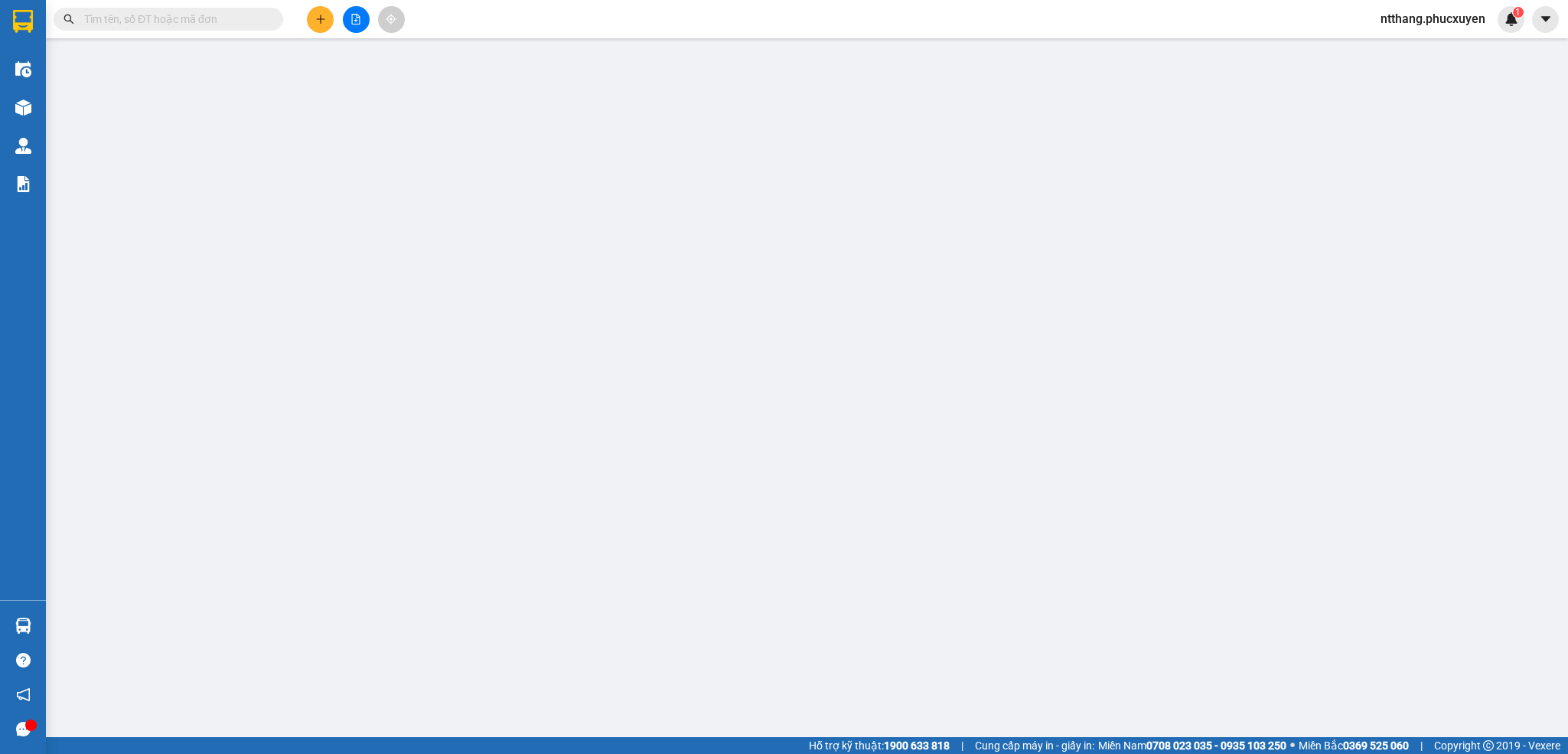
type input "0911633636"
type input "0941996886"
checkbox input "true"
type input "Dãy Shophouse, C10 Đ. [PERSON_NAME], [GEOGRAPHIC_DATA], [GEOGRAPHIC_DATA], [GEO…"
type input "120.000"
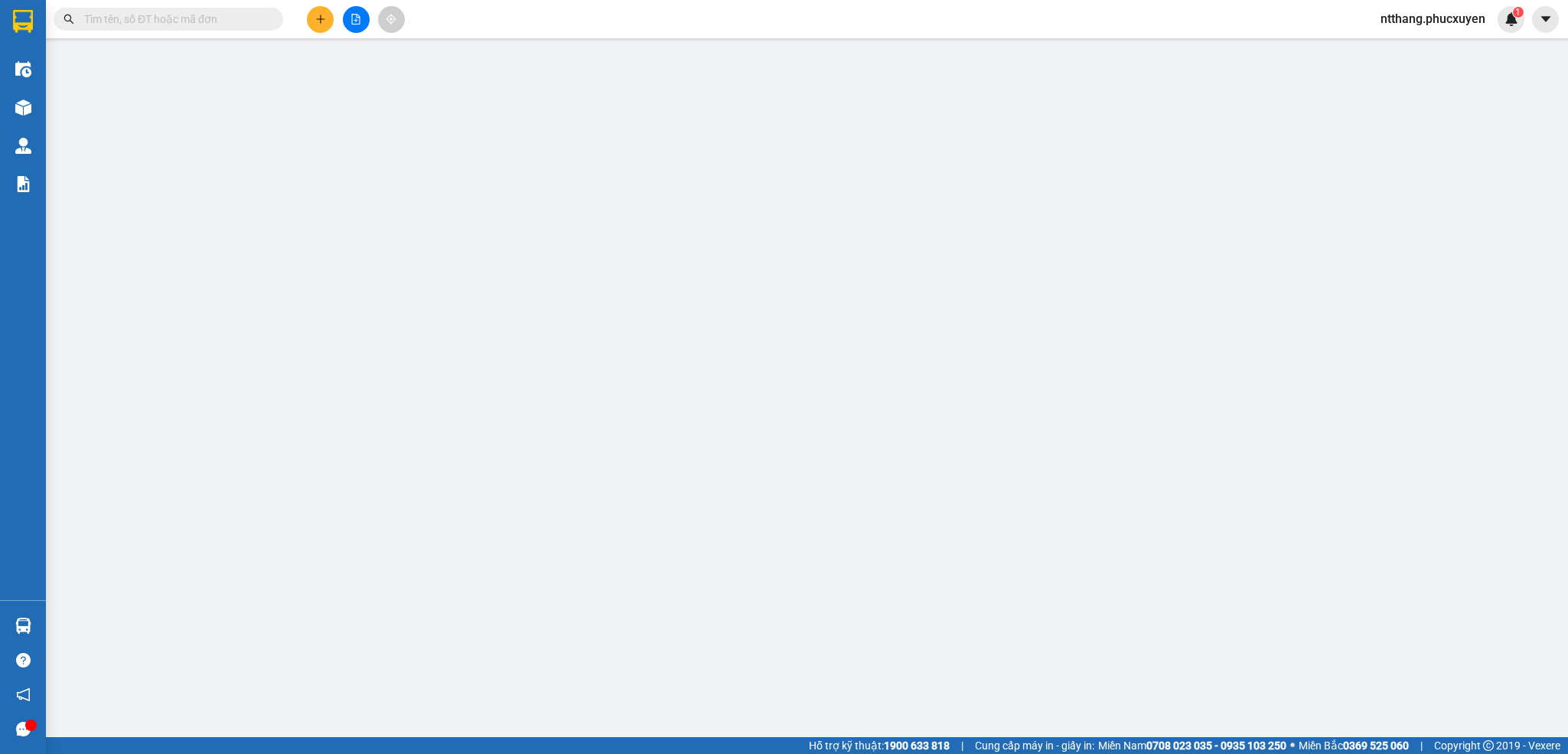
type input "120.000"
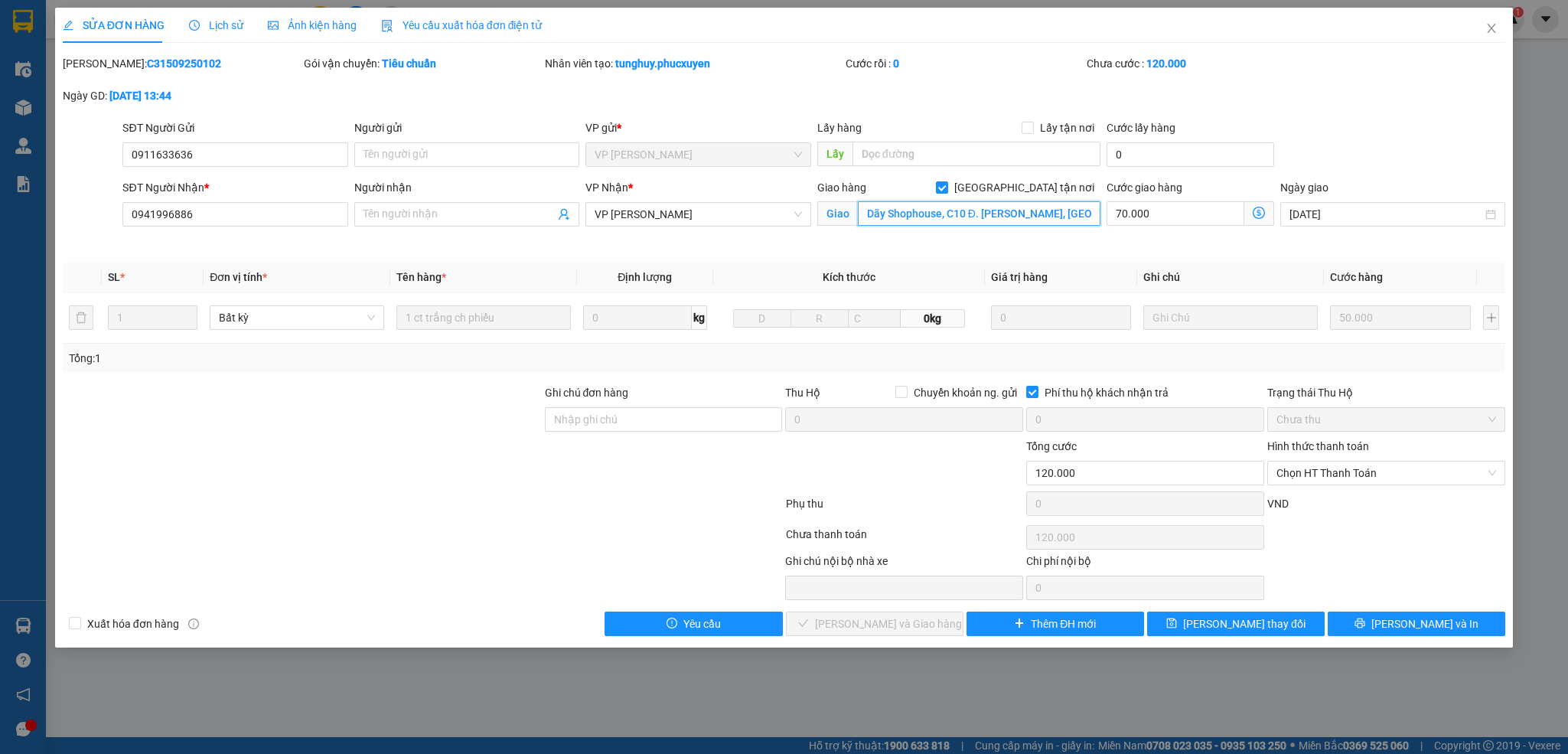
click at [926, 212] on input "Dãy Shophouse, C10 Đ. [PERSON_NAME], [GEOGRAPHIC_DATA], [GEOGRAPHIC_DATA], [GEO…" at bounding box center [979, 213] width 243 height 25
type input "Dãy C63 nhà số 3 (C63.03), khu C đô thị [GEOGRAPHIC_DATA], [GEOGRAPHIC_DATA], […"
click at [1266, 621] on span "[PERSON_NAME] thay đổi" at bounding box center [1244, 623] width 123 height 17
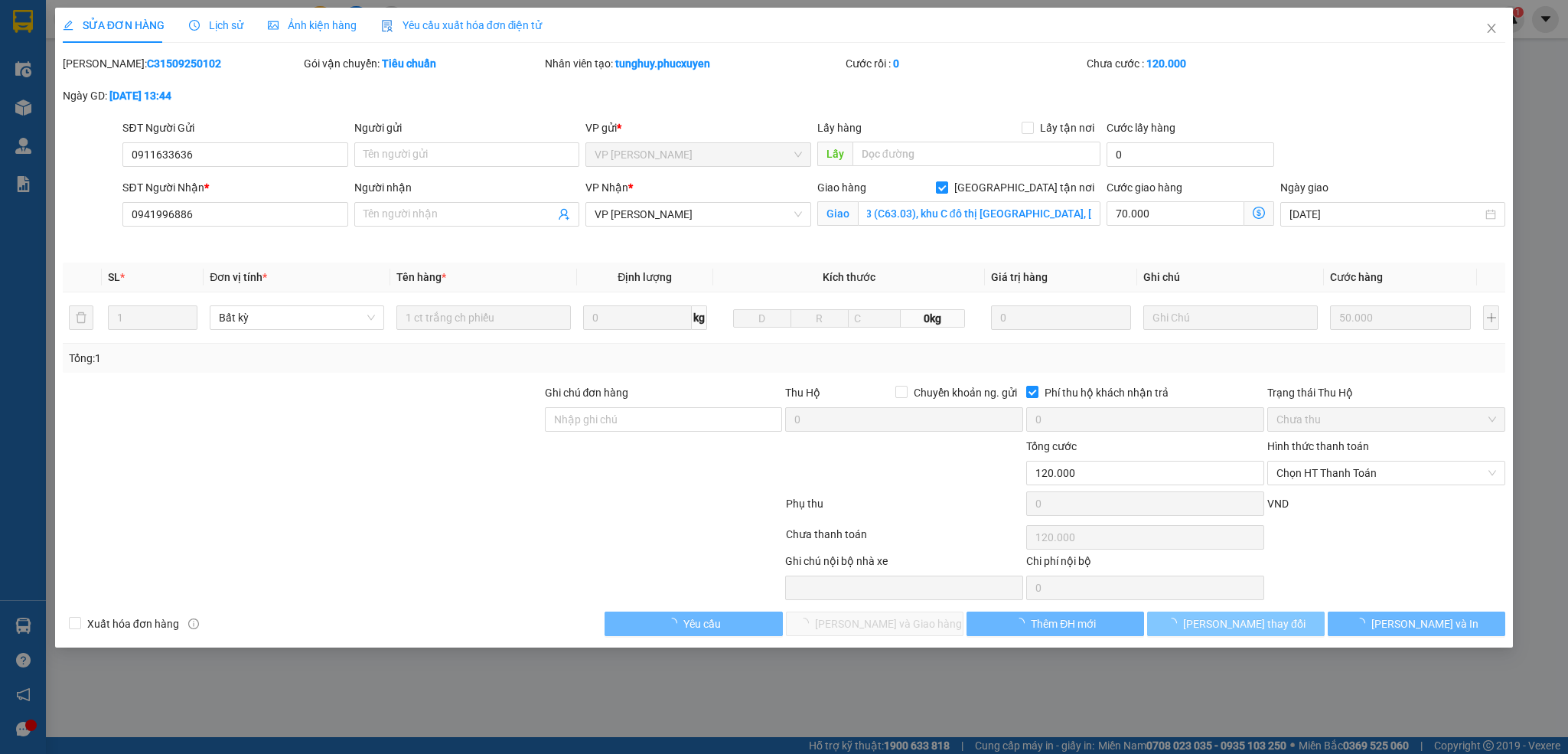
scroll to position [0, 0]
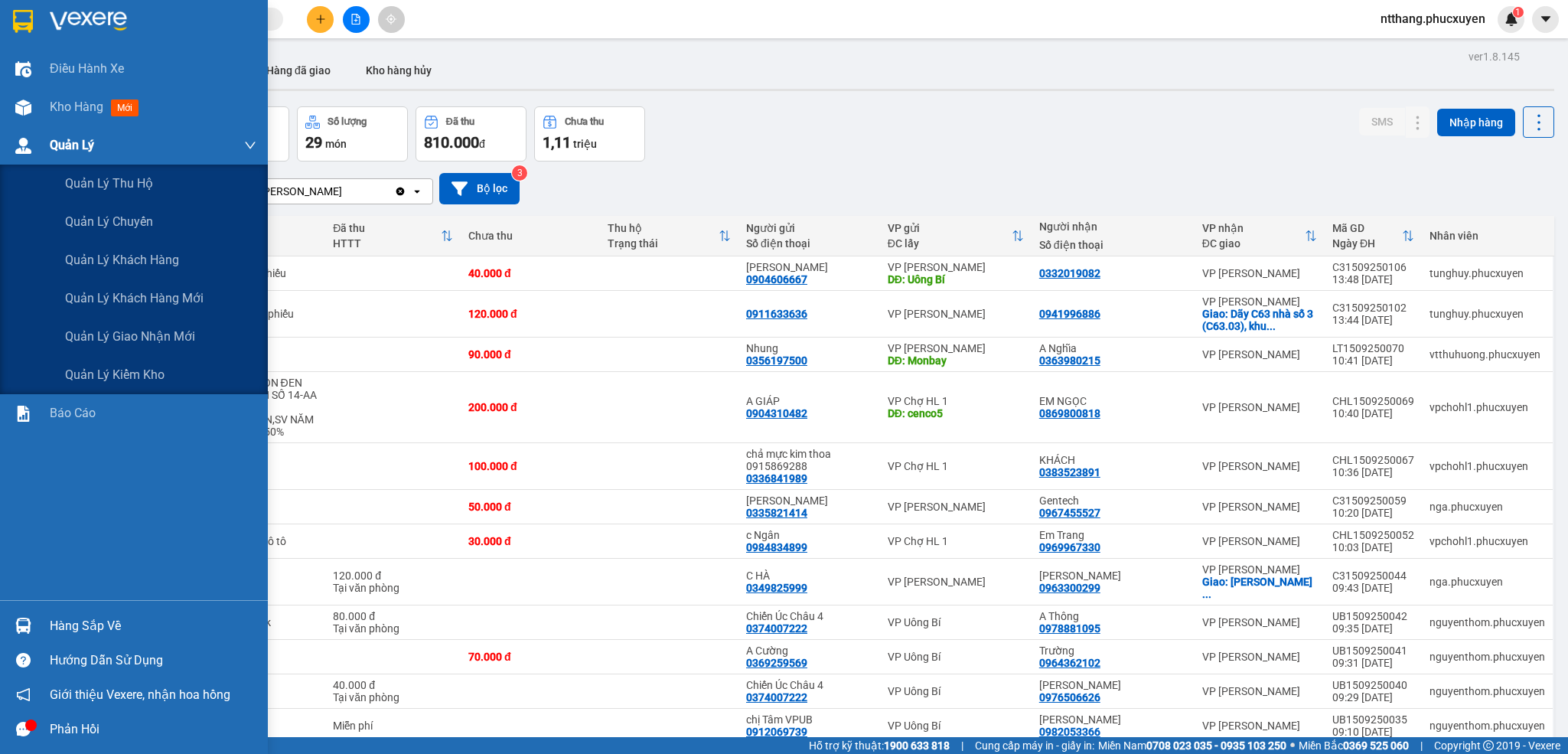
click at [26, 153] on img at bounding box center [23, 146] width 16 height 16
click at [142, 336] on span "Quản lý giao nhận mới" at bounding box center [131, 337] width 131 height 19
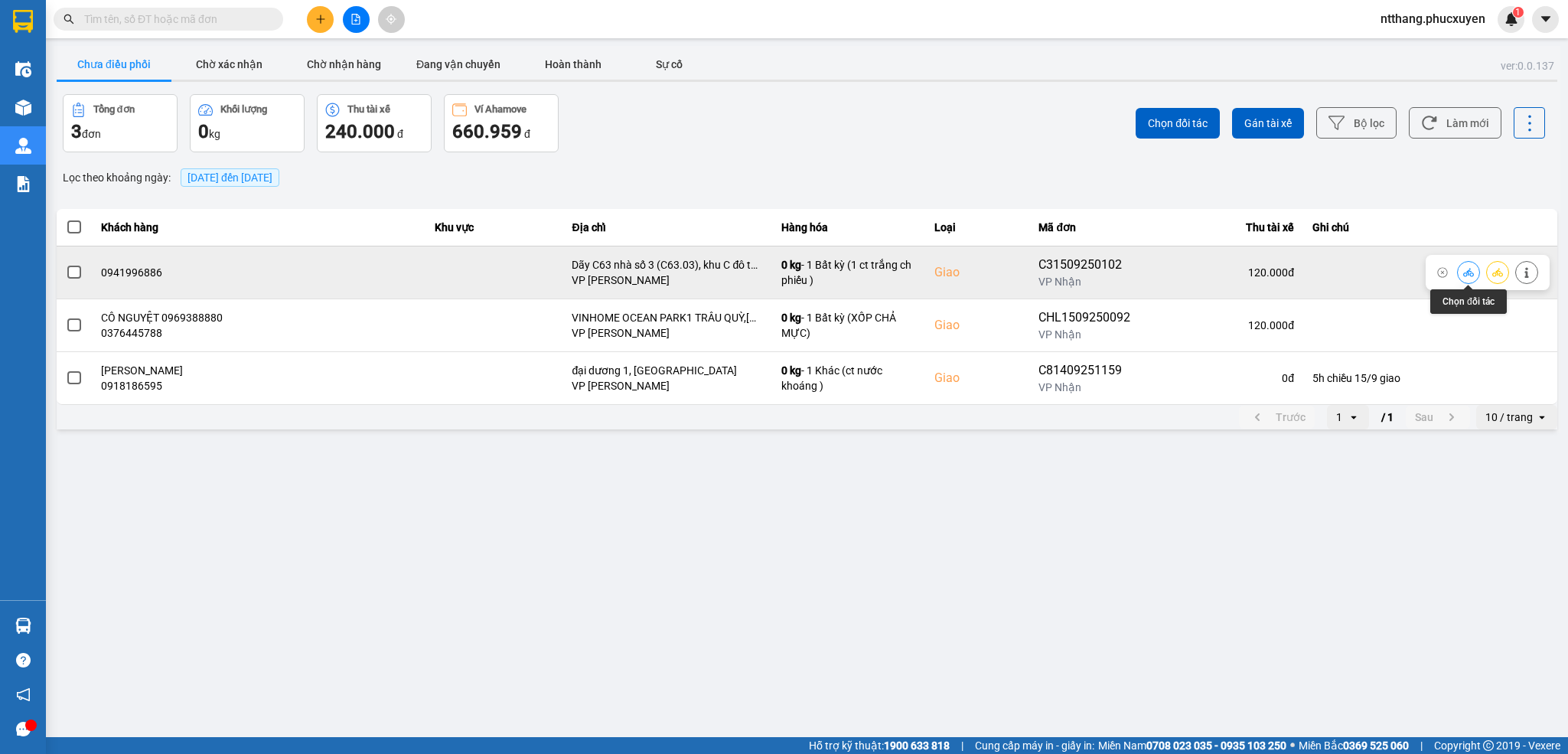
click at [1469, 270] on icon at bounding box center [1468, 272] width 11 height 9
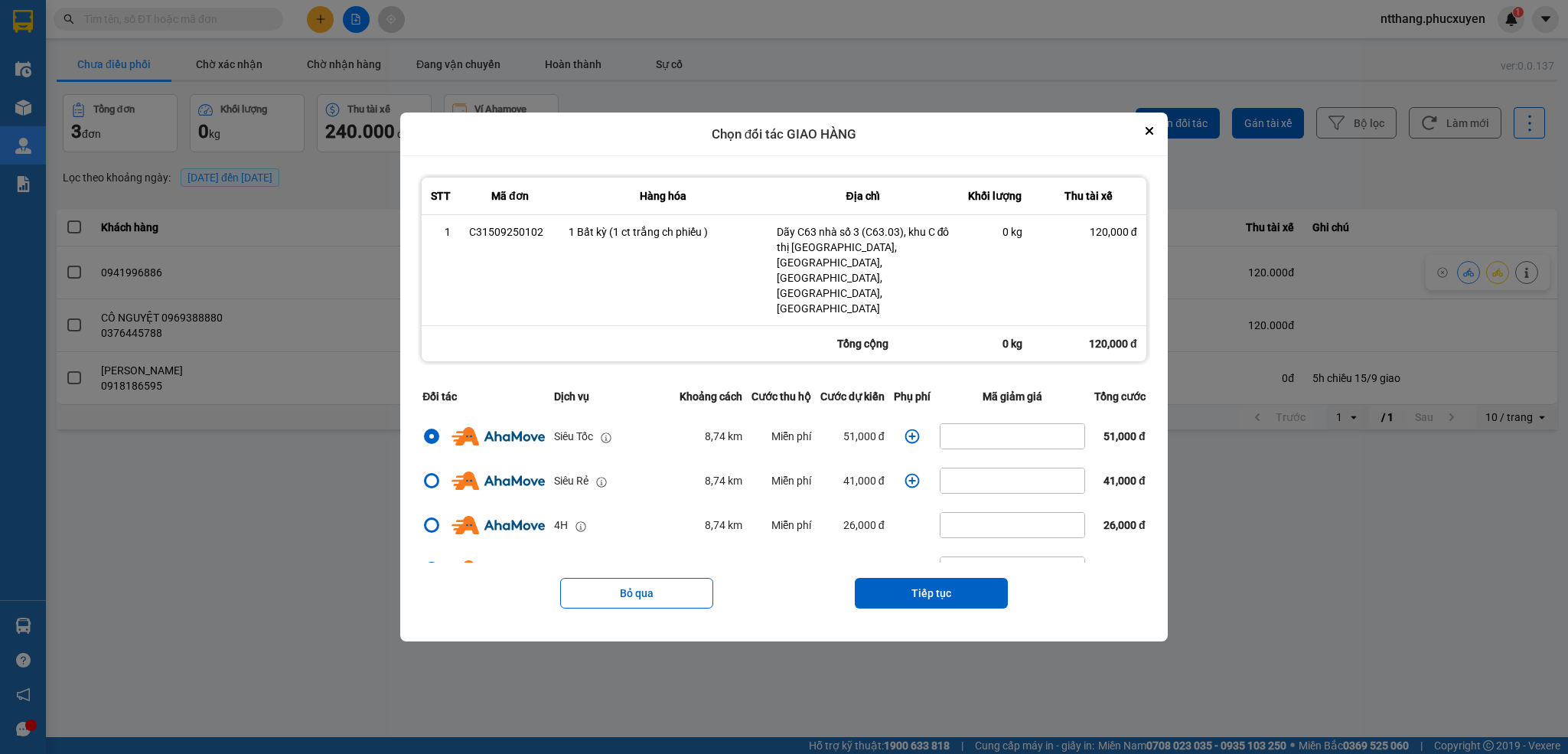
click at [905, 429] on icon "dialog" at bounding box center [912, 436] width 15 height 15
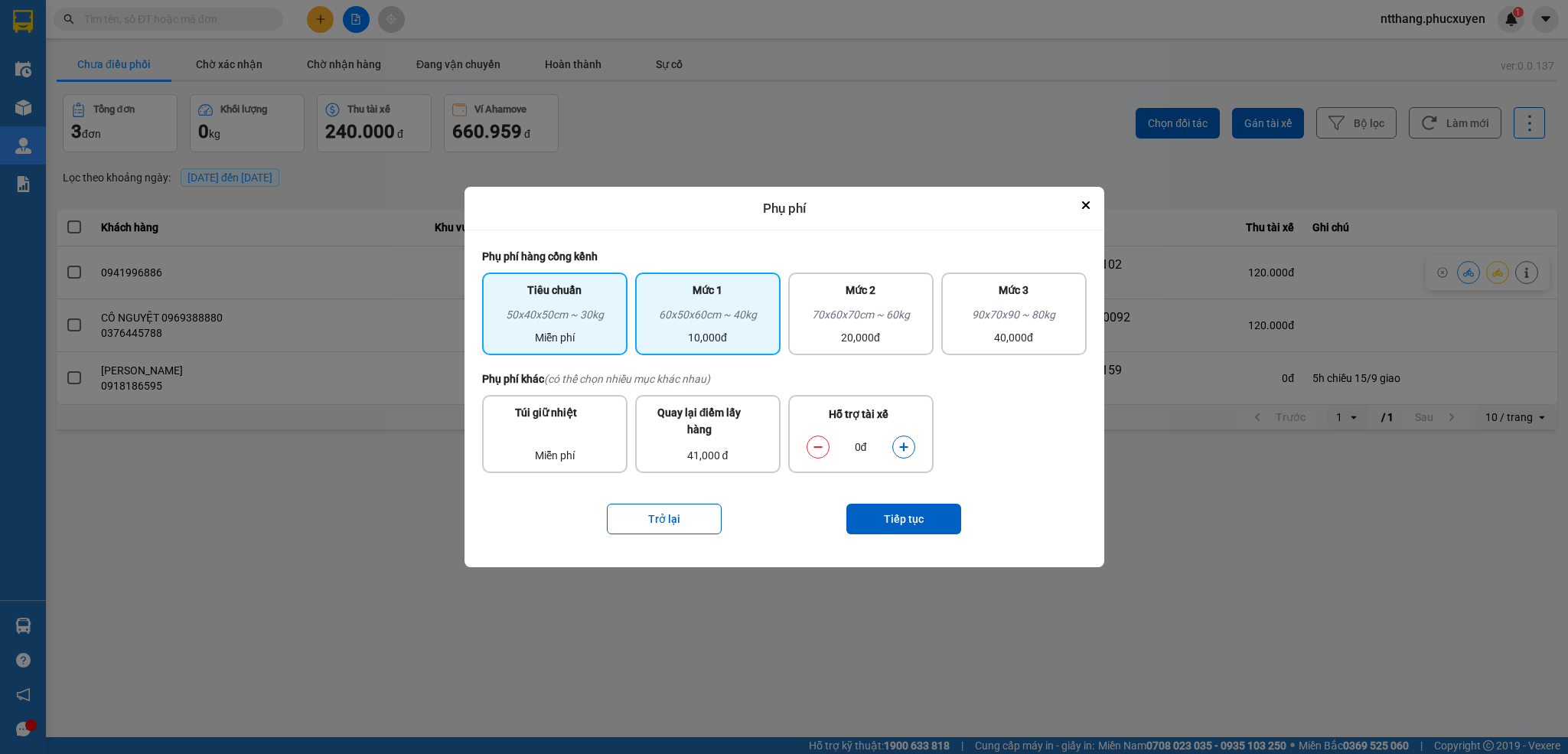
click at [735, 339] on div "10,000đ" at bounding box center [708, 337] width 127 height 17
click at [902, 451] on icon "dialog" at bounding box center [904, 447] width 11 height 11
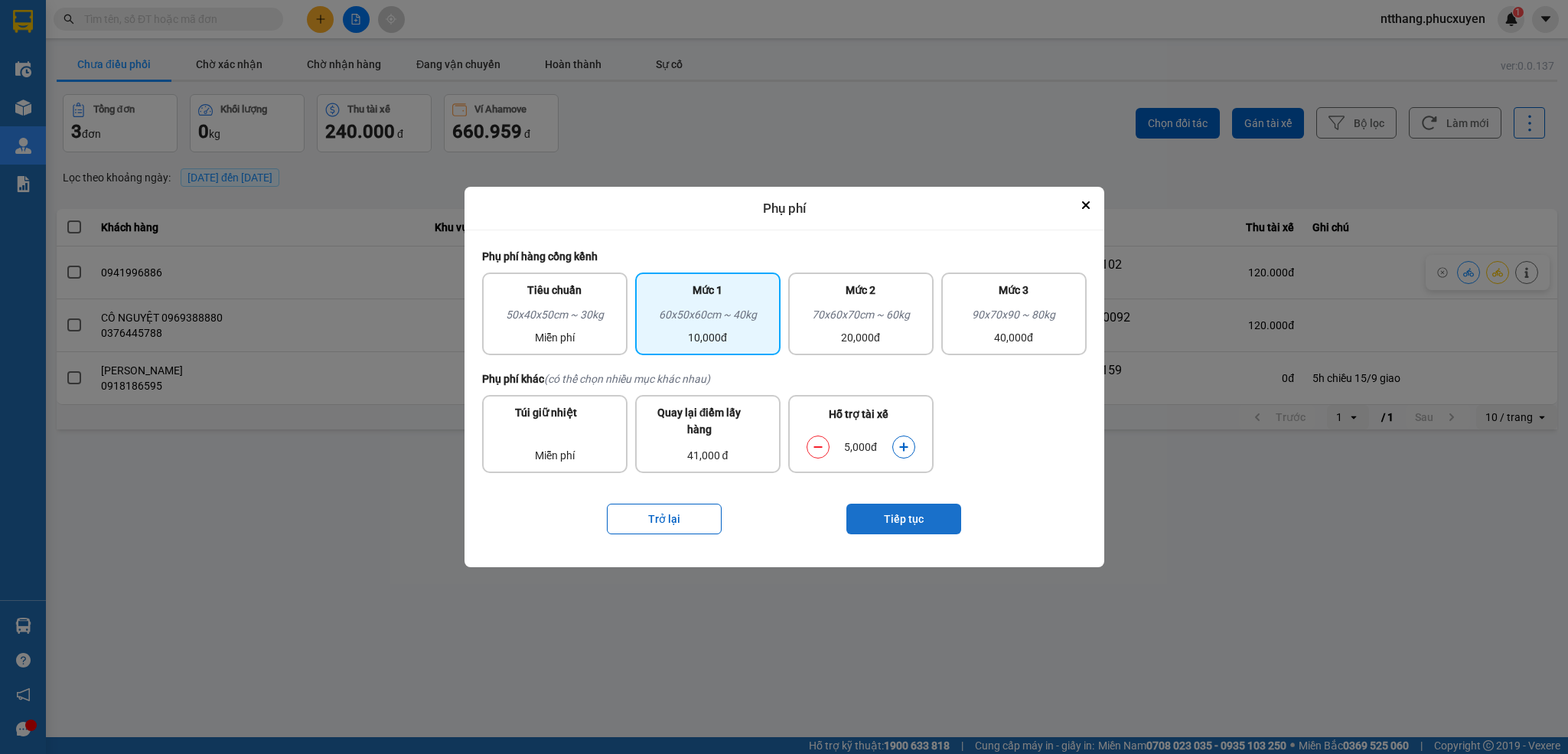
click at [898, 518] on button "Tiếp tục" at bounding box center [904, 519] width 115 height 31
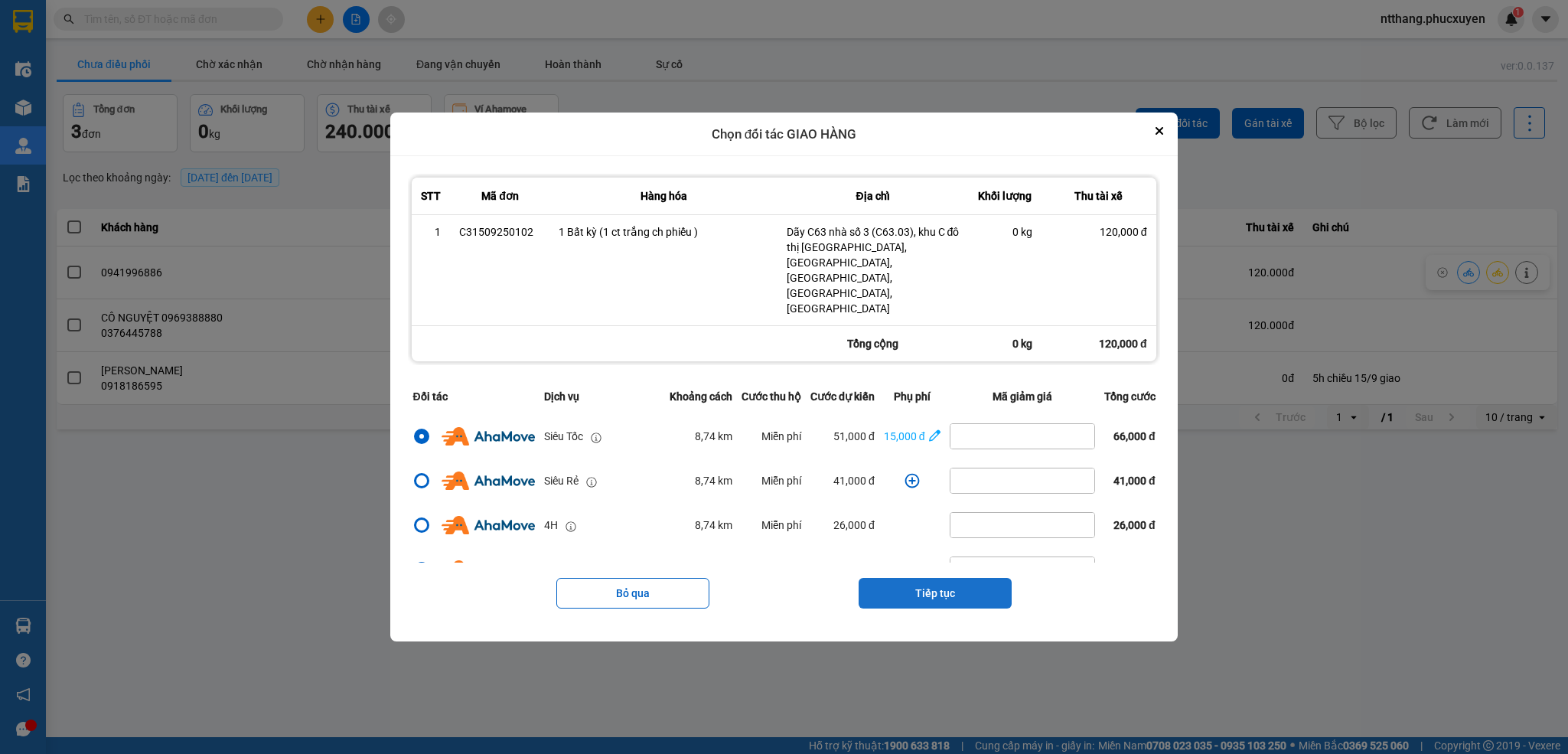
click at [956, 578] on button "Tiếp tục" at bounding box center [936, 593] width 153 height 31
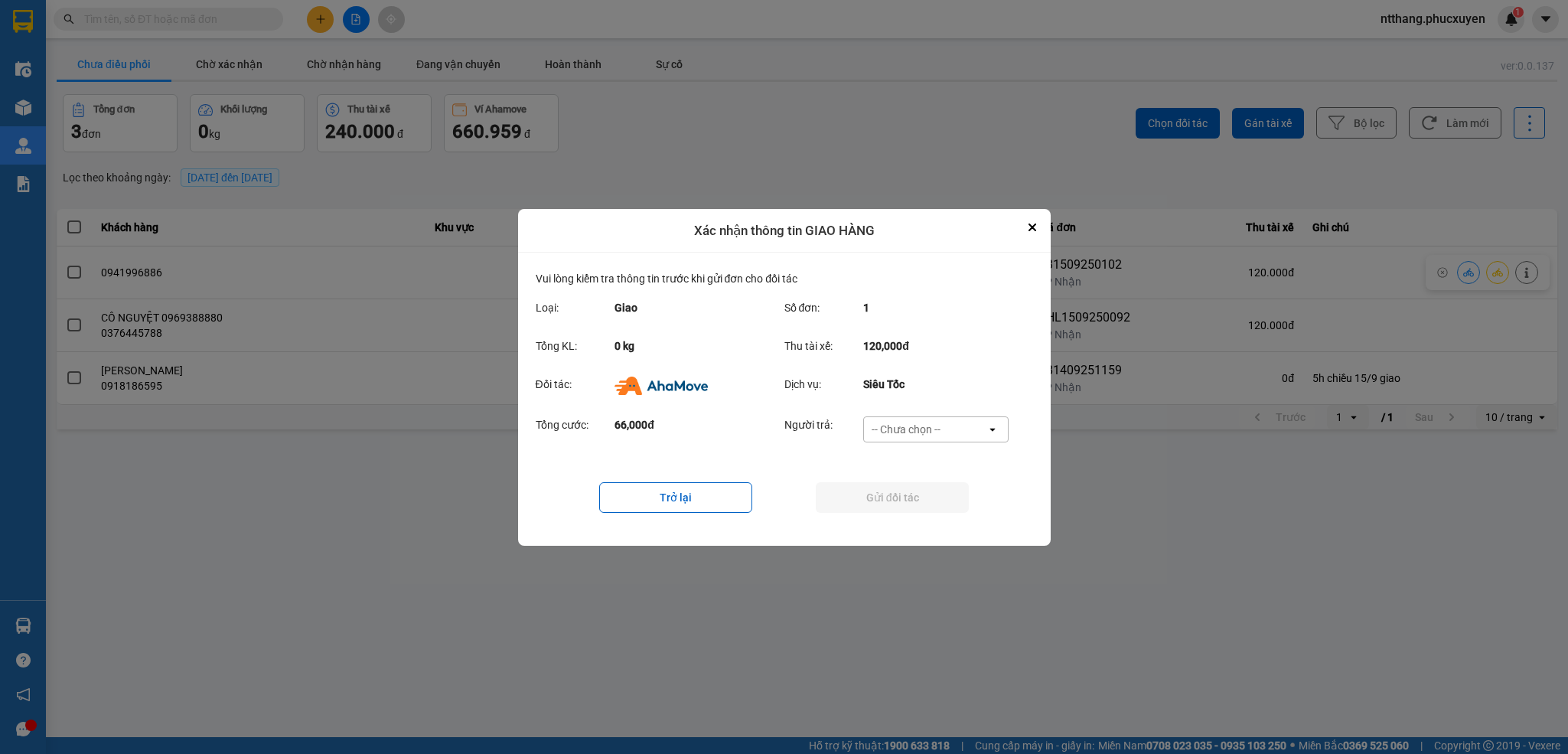
drag, startPoint x: 937, startPoint y: 442, endPoint x: 935, endPoint y: 434, distance: 8.2
click at [935, 435] on div "-- Chưa chọn -- open" at bounding box center [936, 429] width 146 height 26
click at [926, 519] on span "Ví Ahamove" at bounding box center [907, 517] width 62 height 15
click at [924, 499] on button "Gửi đối tác" at bounding box center [892, 497] width 153 height 31
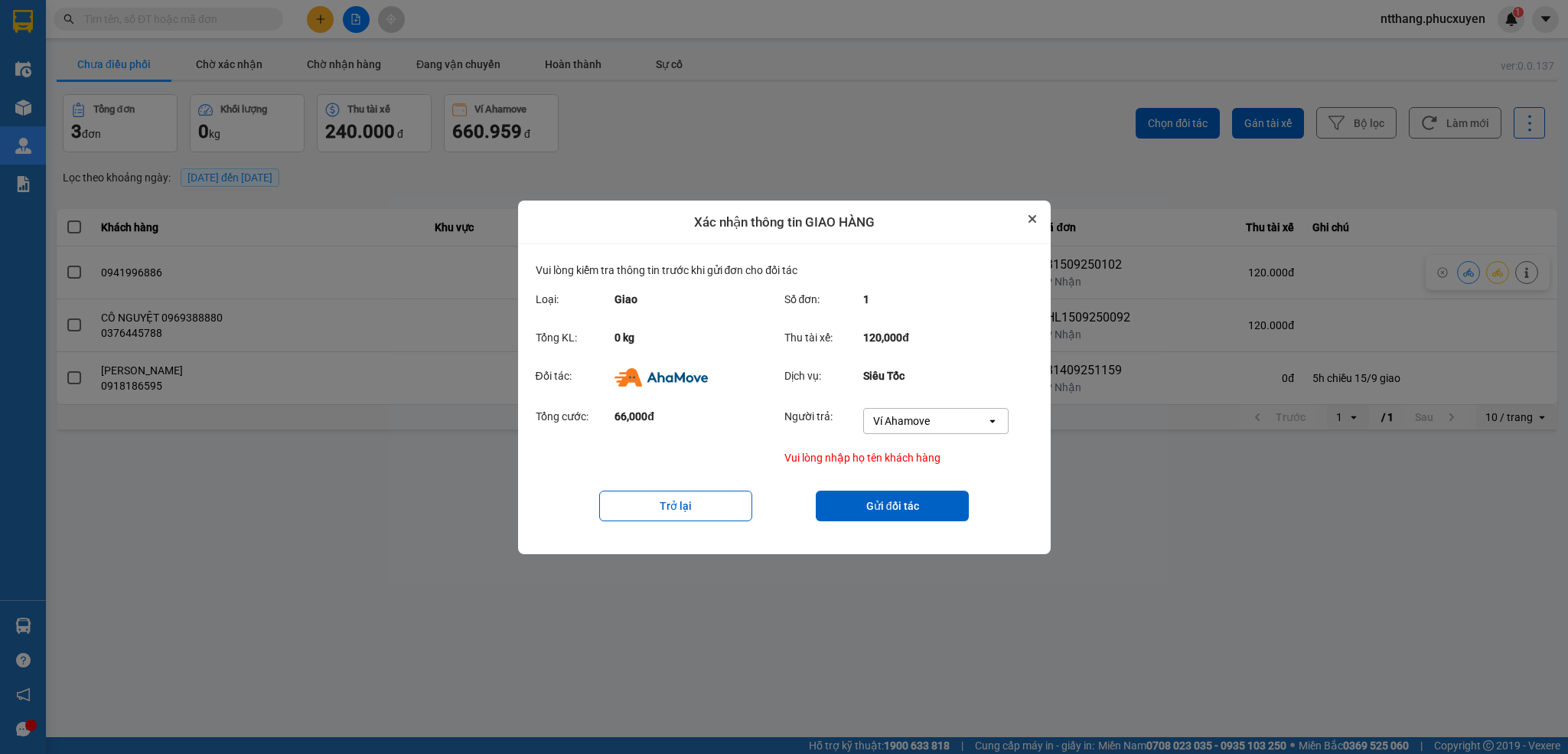
click at [1034, 219] on icon "Close" at bounding box center [1032, 219] width 6 height 6
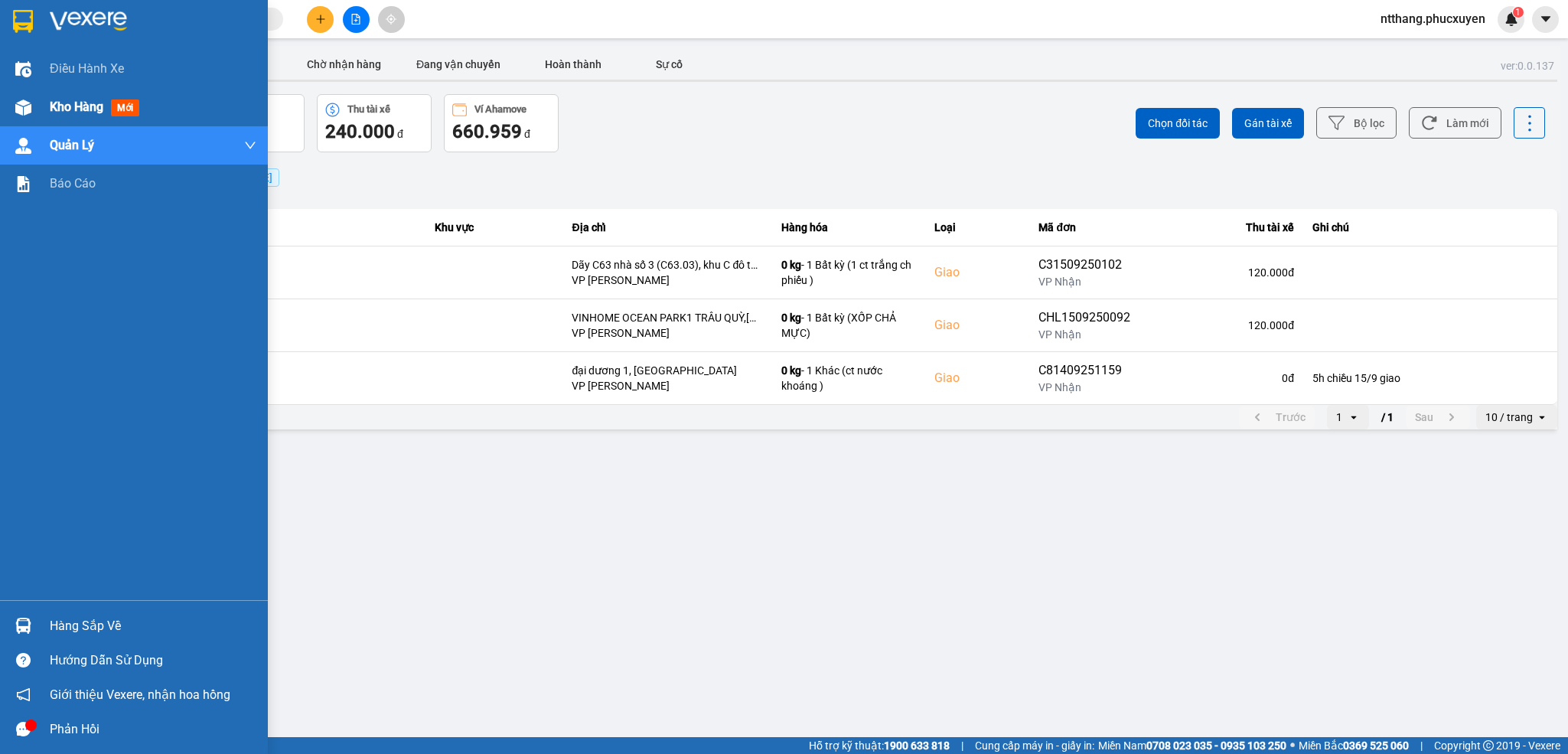
click at [26, 110] on img at bounding box center [23, 108] width 16 height 16
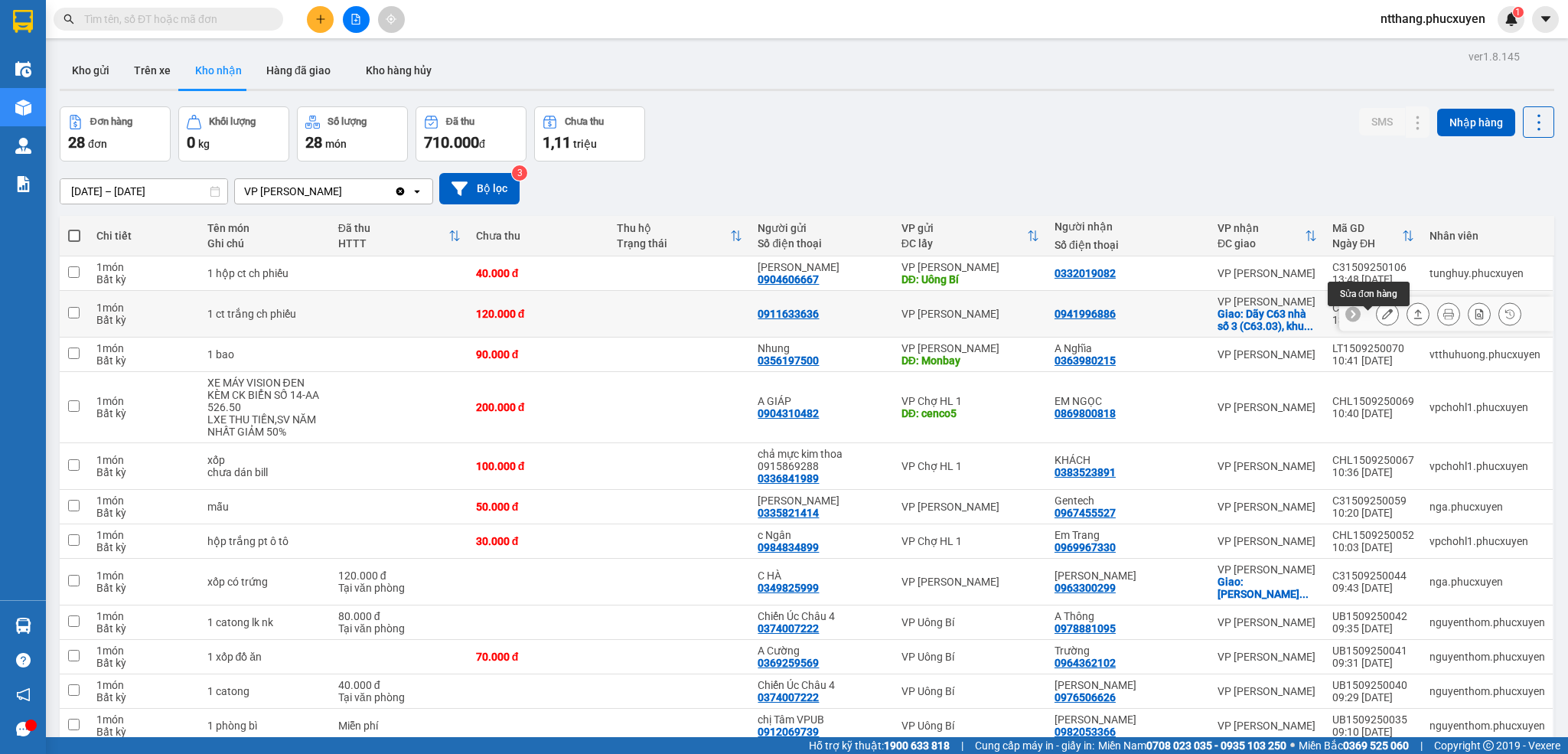
click at [1382, 317] on icon at bounding box center [1387, 314] width 11 height 11
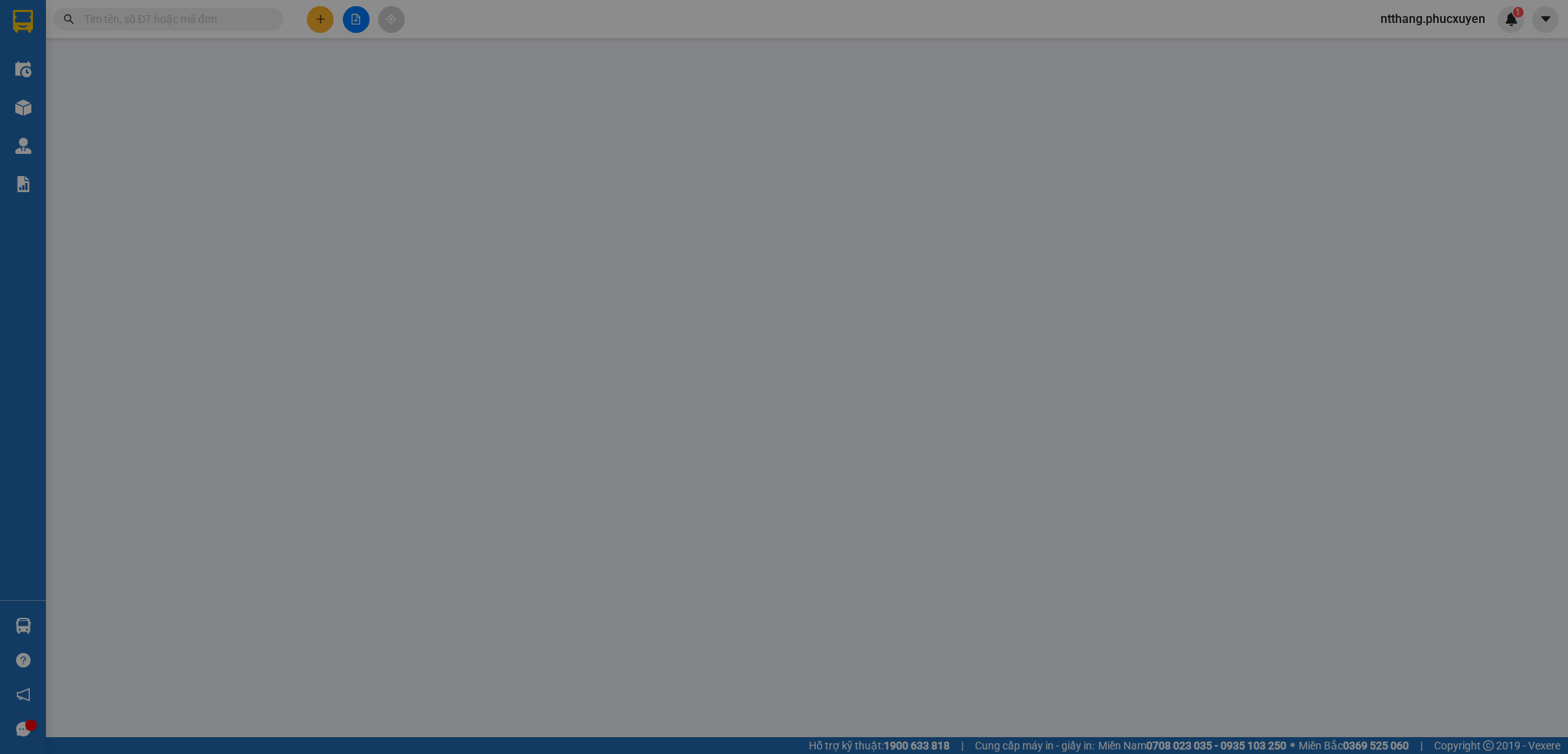
type input "0911633636"
type input "0941996886"
checkbox input "true"
type input "Dãy C63 nhà số 3 (C63.03), khu C đô thị [GEOGRAPHIC_DATA], [GEOGRAPHIC_DATA], […"
type input "120.000"
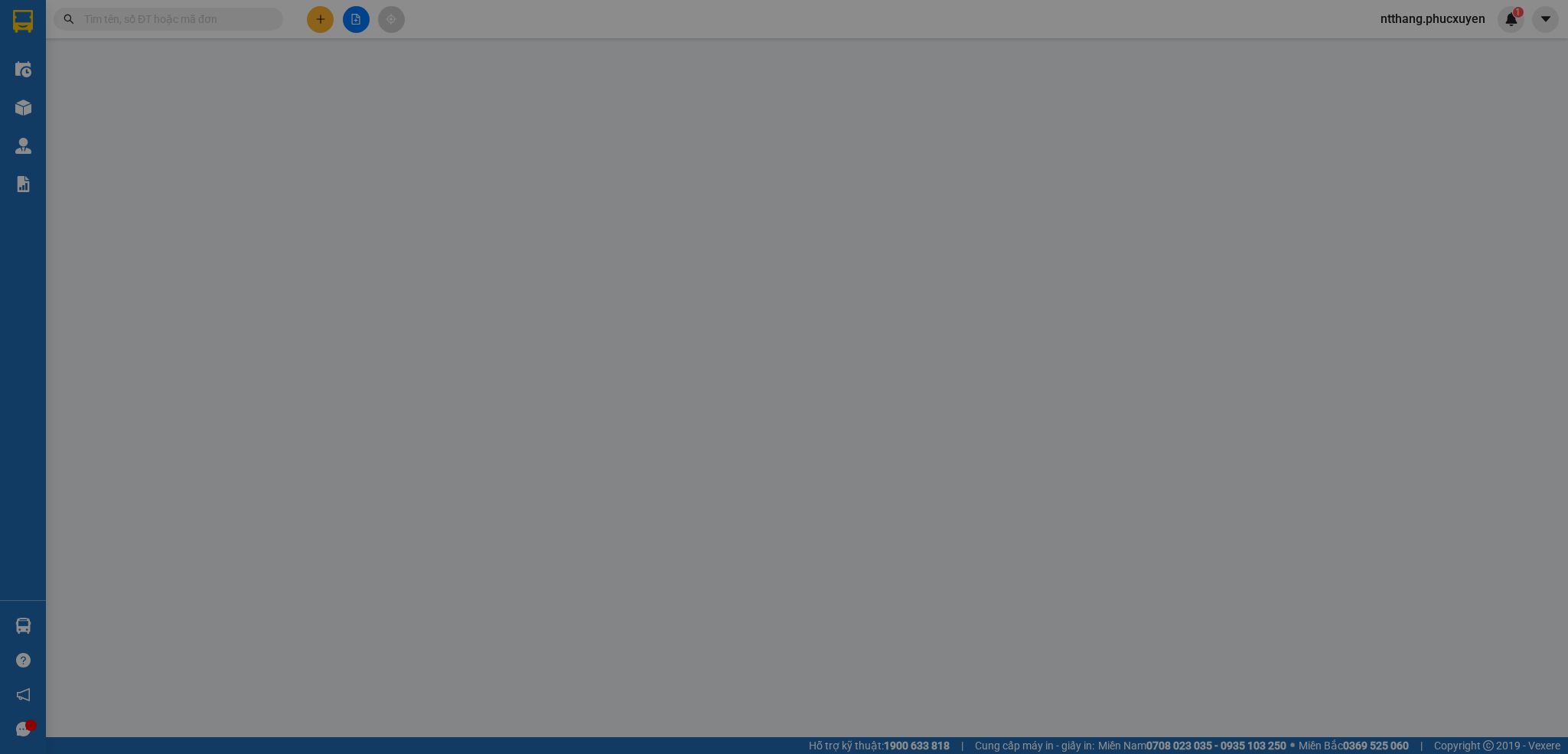
type input "120.000"
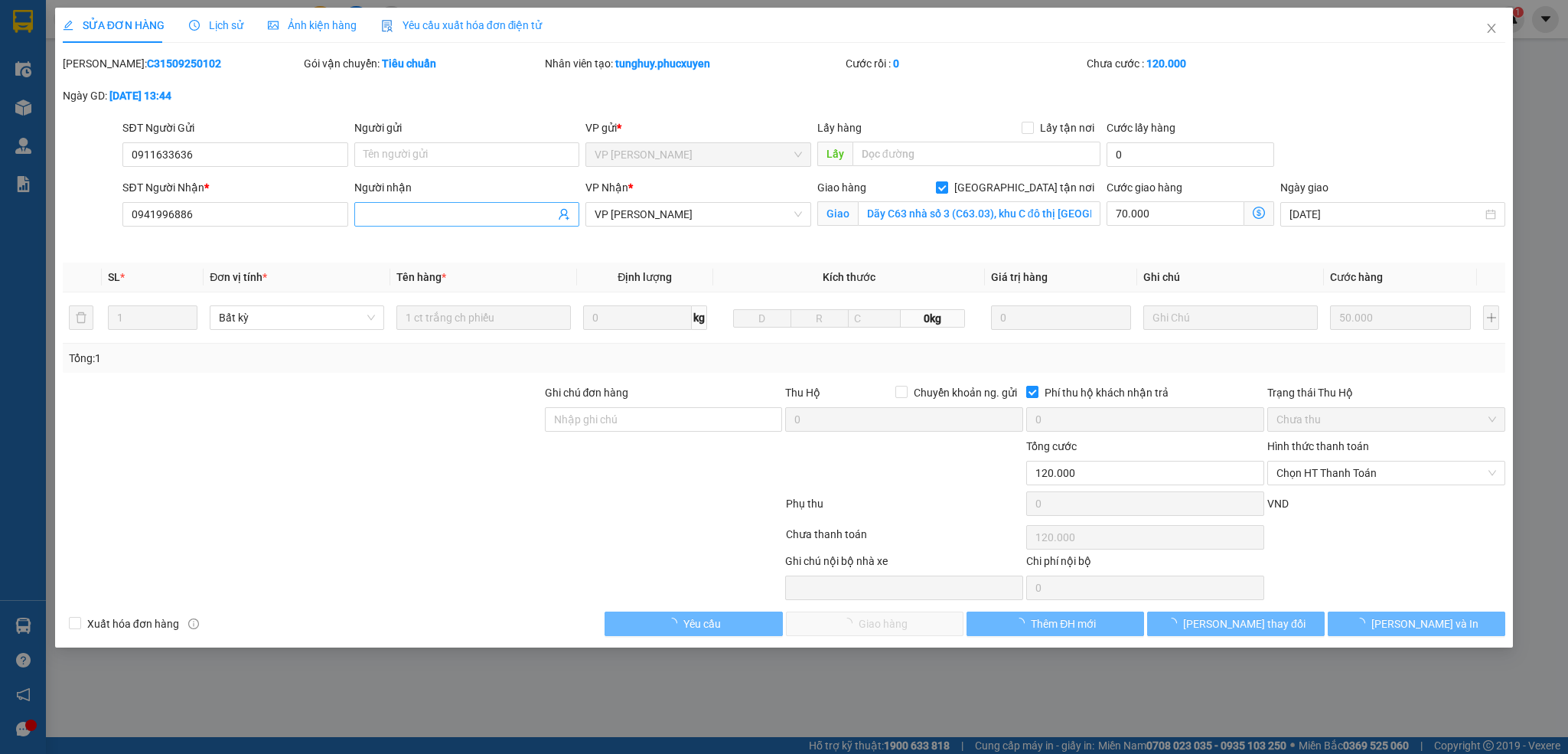
click at [455, 217] on input "Người nhận" at bounding box center [459, 213] width 191 height 17
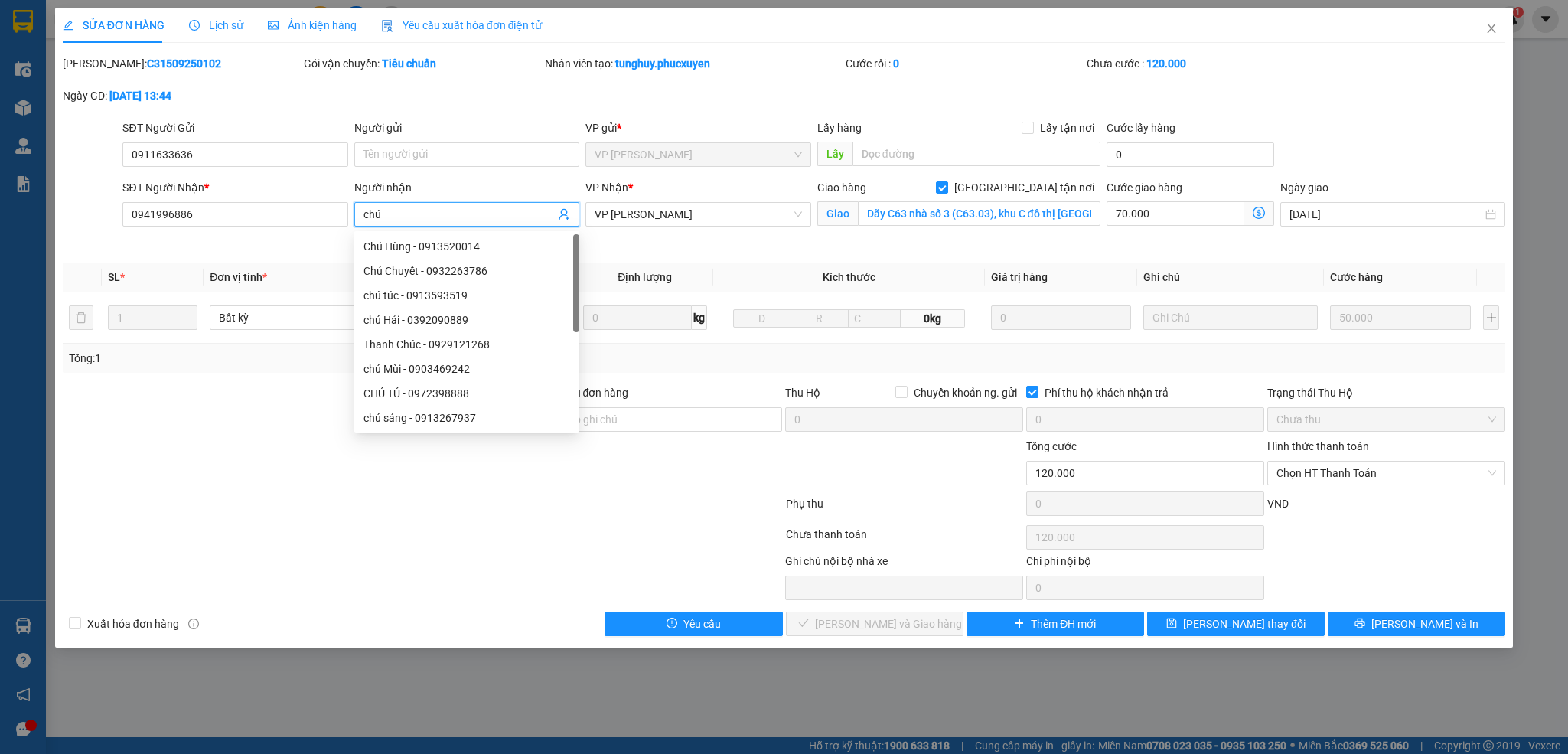
type input "chú"
click at [1197, 354] on div "Tổng: 1" at bounding box center [784, 358] width 1431 height 17
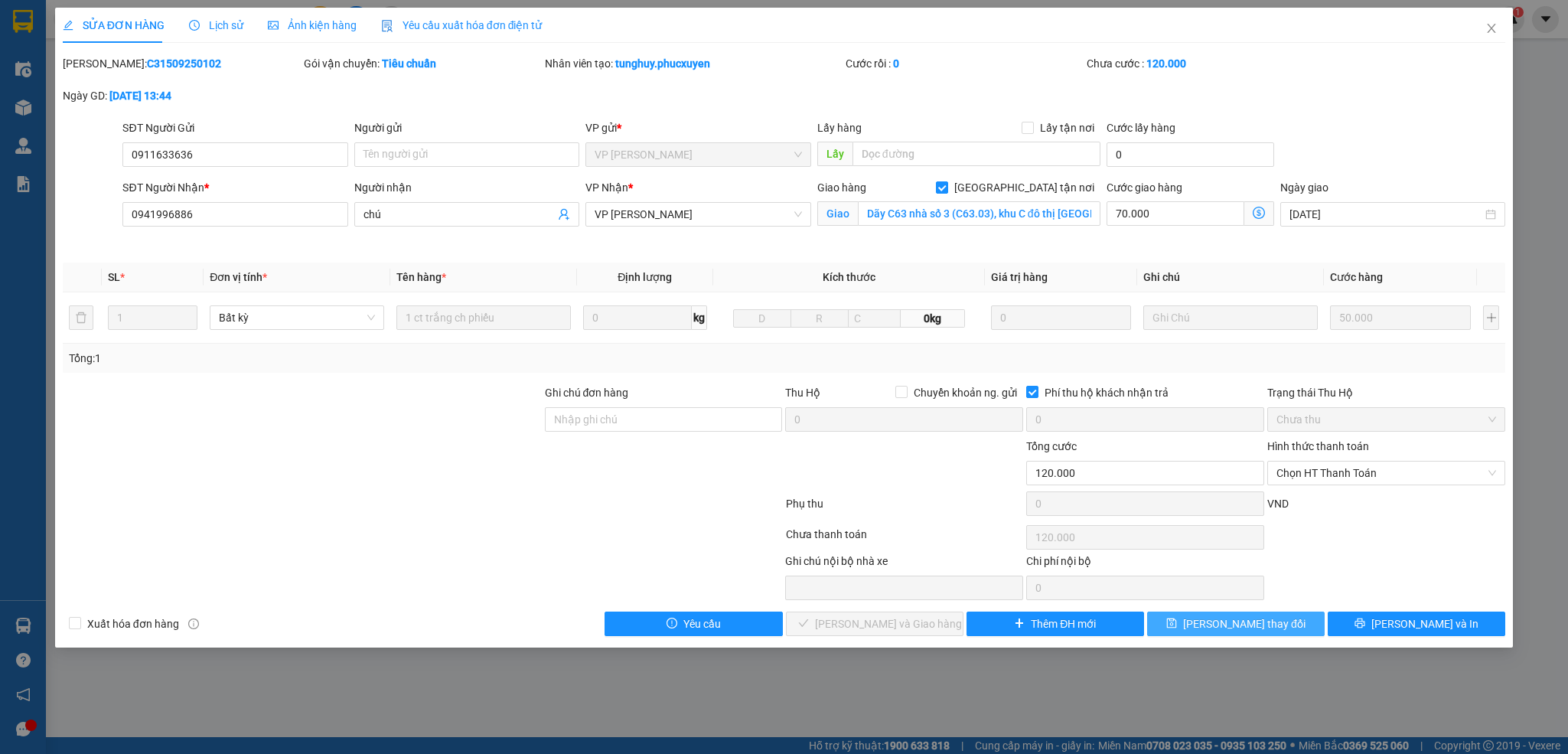
click at [1222, 625] on span "[PERSON_NAME] thay đổi" at bounding box center [1244, 623] width 123 height 17
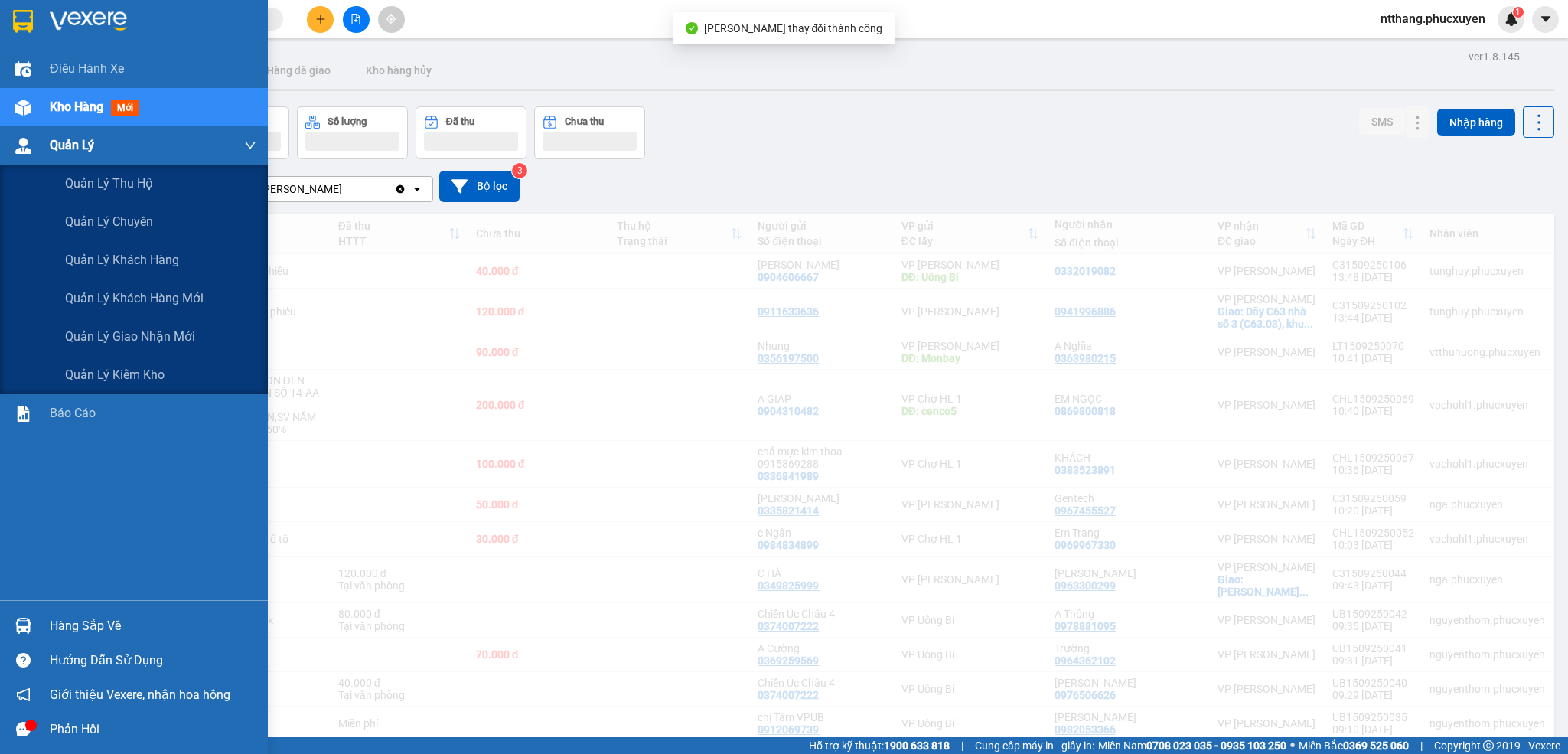
click at [21, 145] on img at bounding box center [23, 146] width 16 height 16
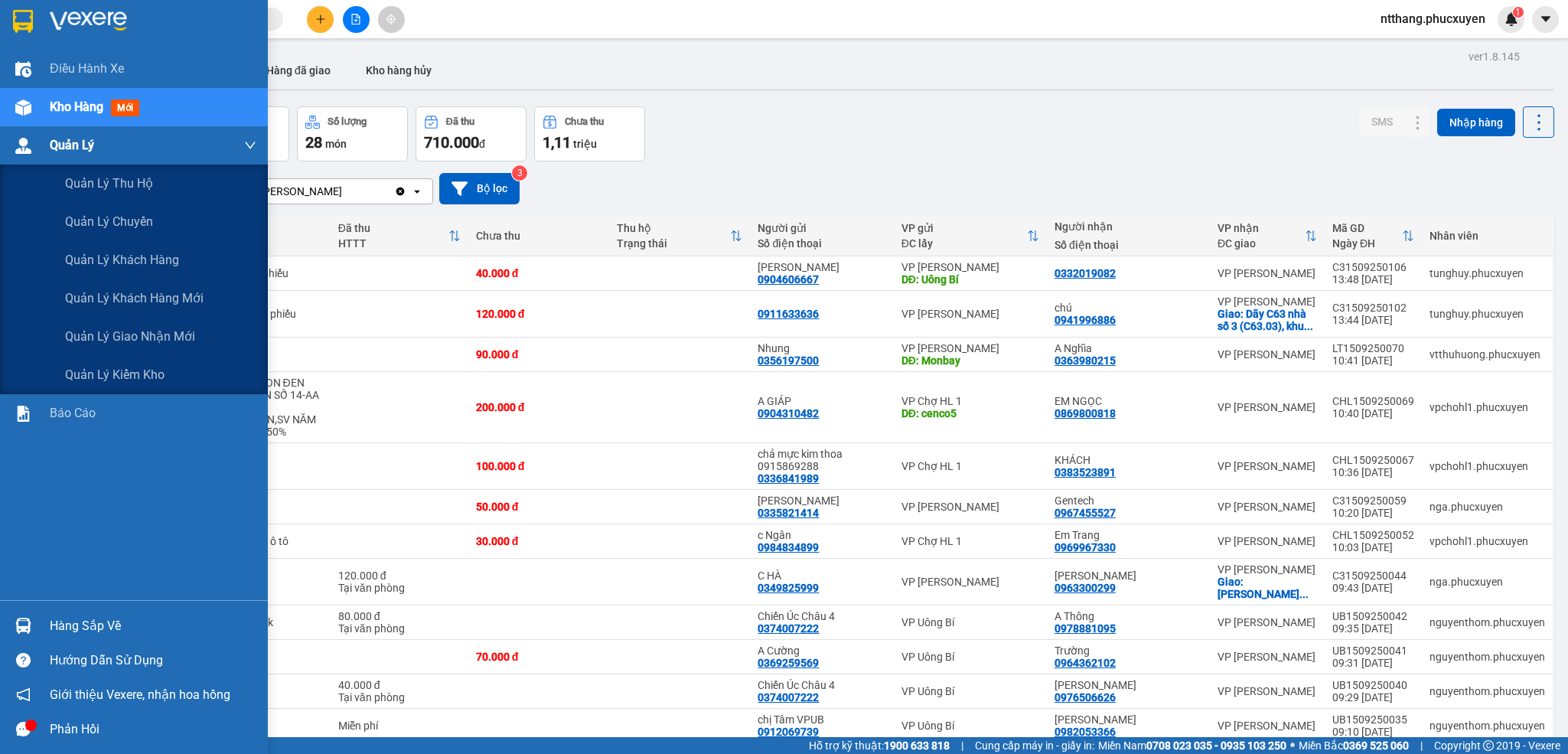
click at [20, 149] on img at bounding box center [23, 146] width 16 height 16
click at [127, 338] on span "Quản lý giao nhận mới" at bounding box center [131, 337] width 131 height 19
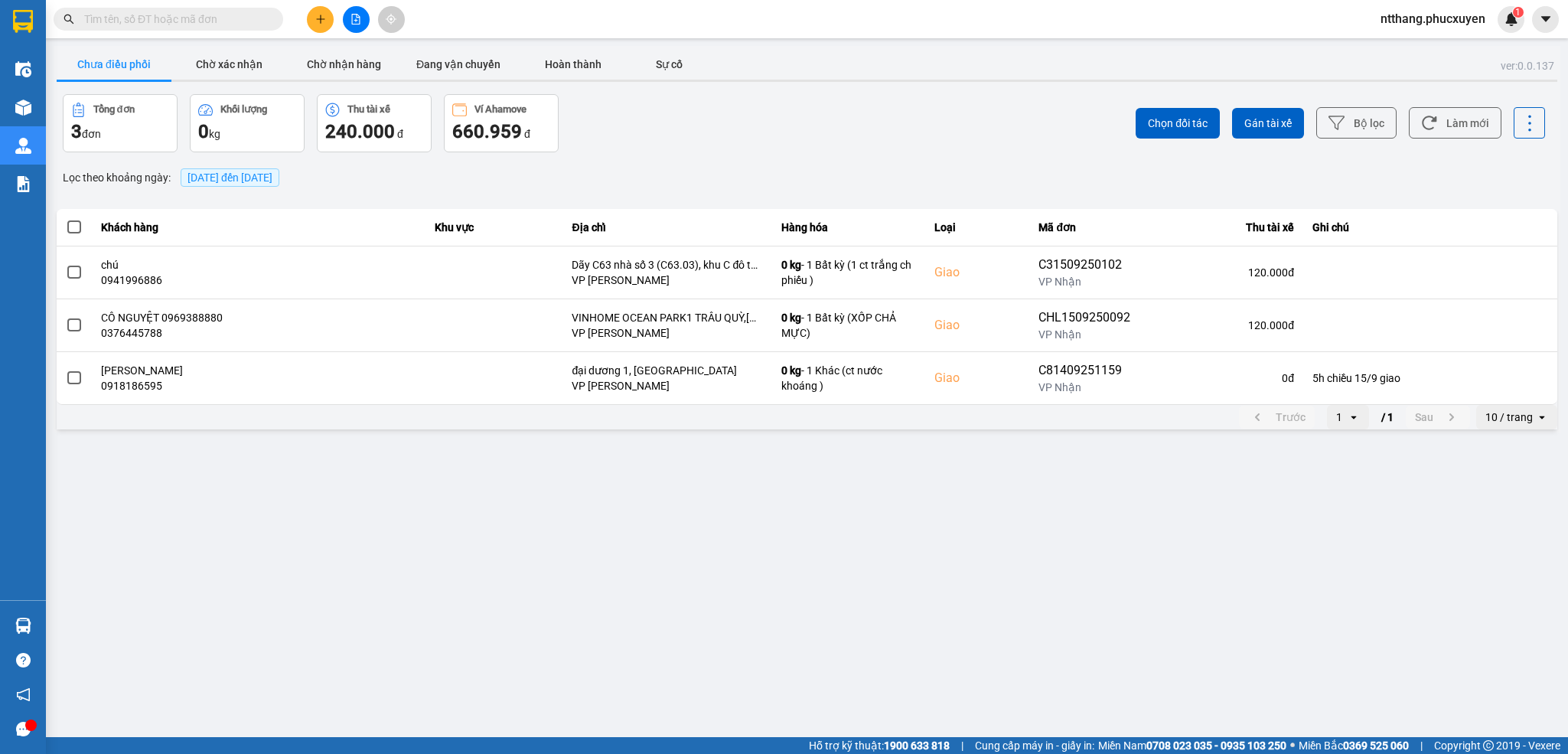
click at [806, 150] on div "Chọn đối tác Gán tài xế Bộ lọc Làm mới" at bounding box center [1175, 123] width 742 height 58
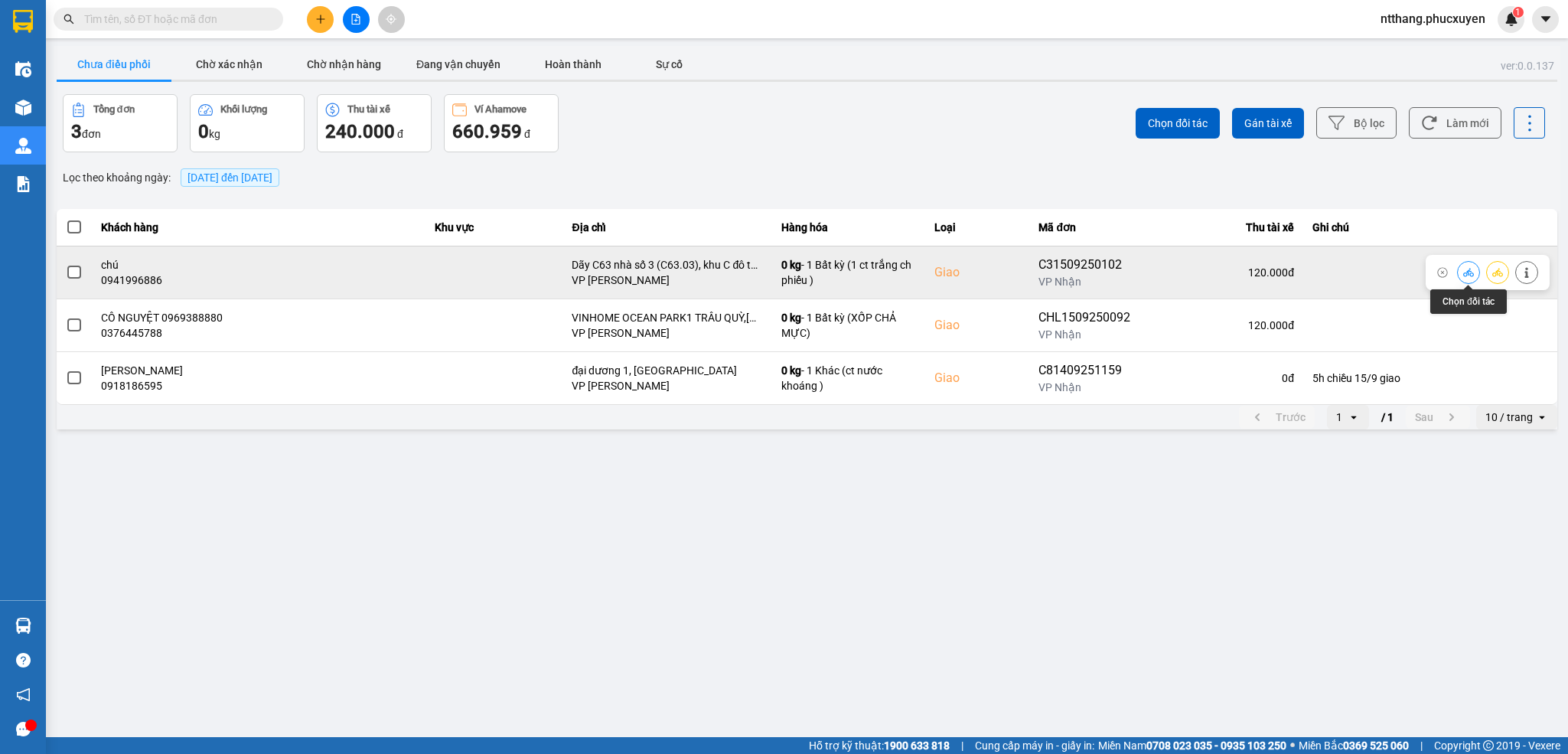
click at [1465, 273] on icon at bounding box center [1468, 272] width 11 height 11
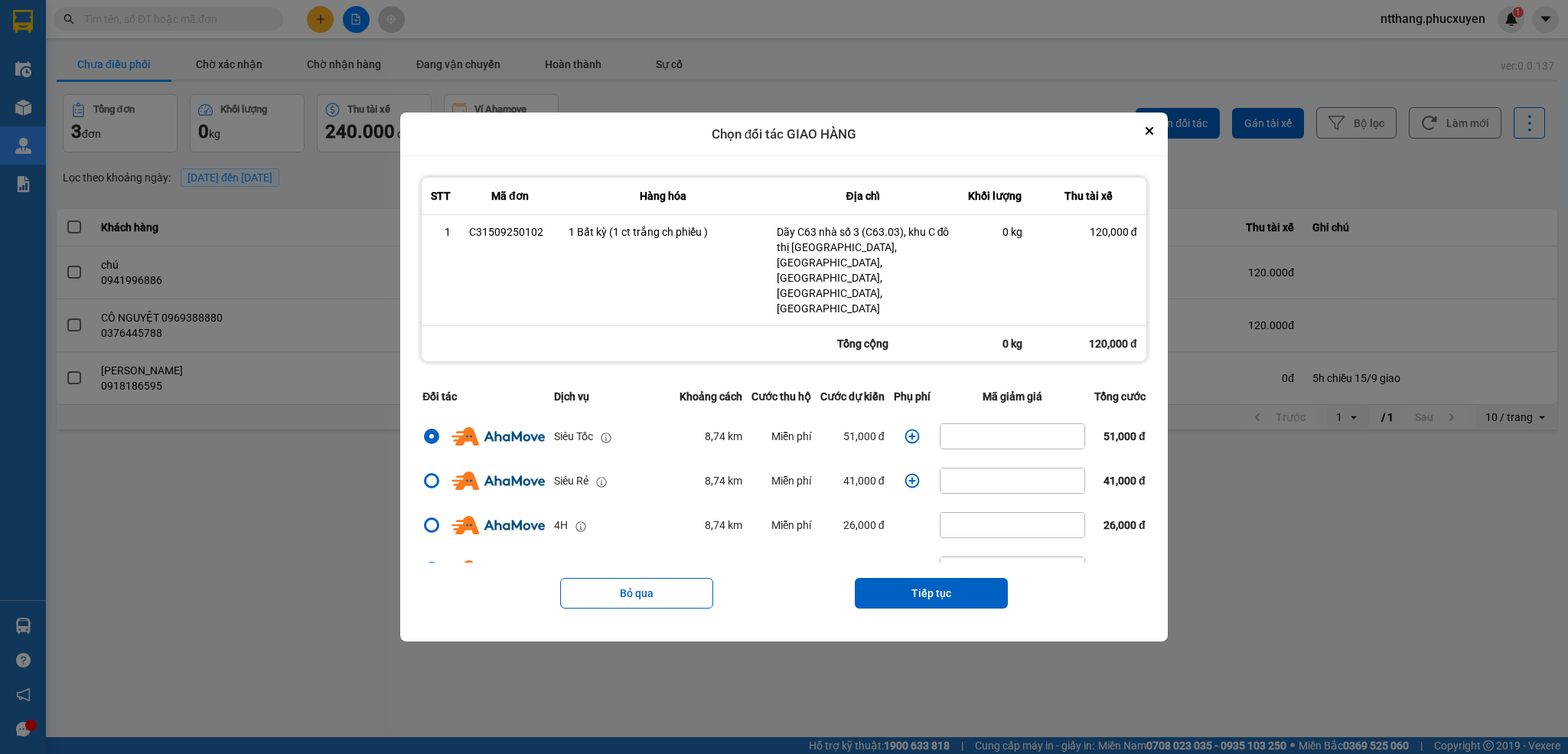
click at [905, 429] on icon "dialog" at bounding box center [912, 436] width 15 height 15
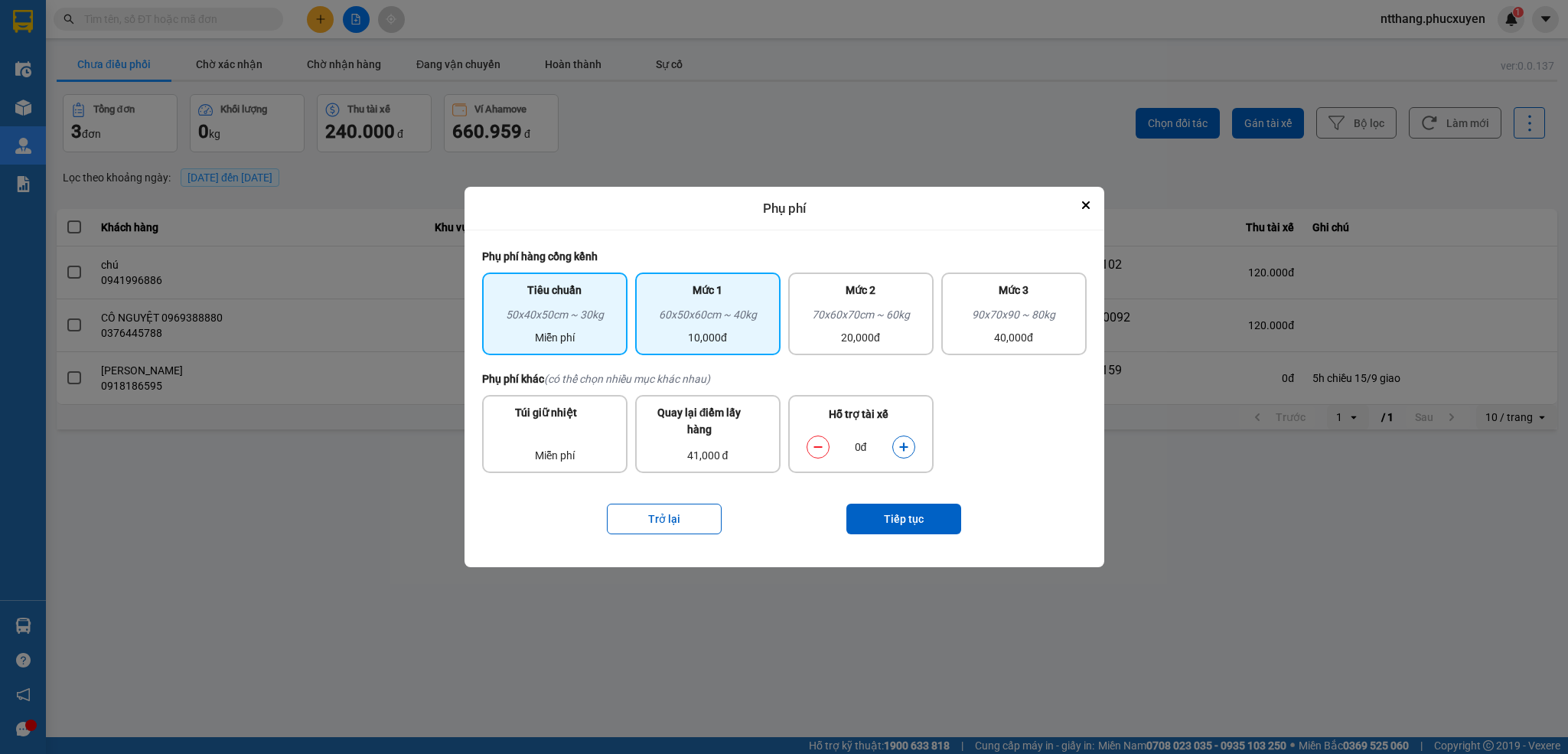
click at [750, 317] on div "60x50x60cm ~ 40kg" at bounding box center [708, 317] width 127 height 23
click at [902, 432] on div "0đ" at bounding box center [861, 447] width 124 height 31
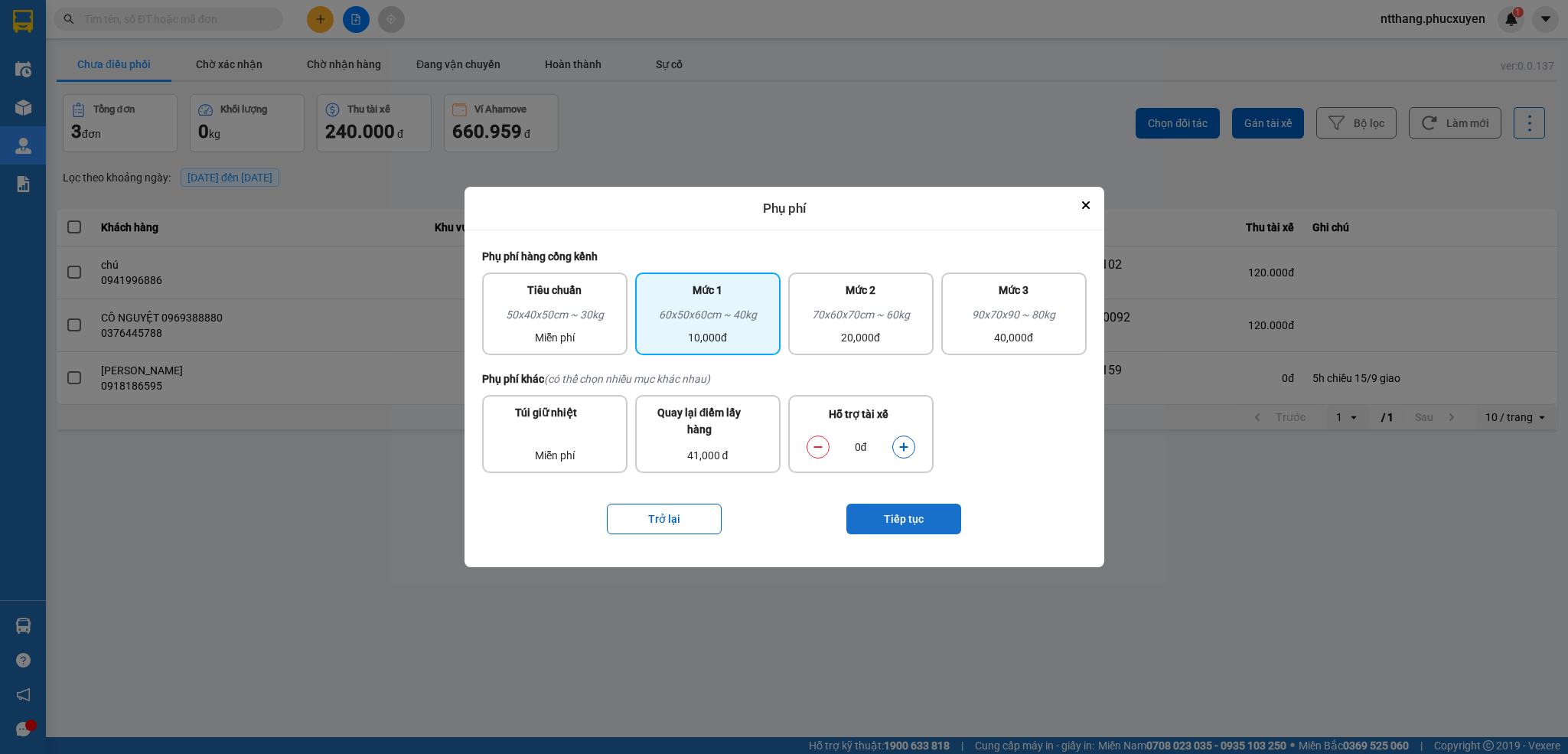
drag, startPoint x: 907, startPoint y: 446, endPoint x: 919, endPoint y: 506, distance: 61.2
click at [907, 445] on icon "dialog" at bounding box center [904, 447] width 11 height 11
click at [919, 515] on button "Tiếp tục" at bounding box center [904, 519] width 115 height 31
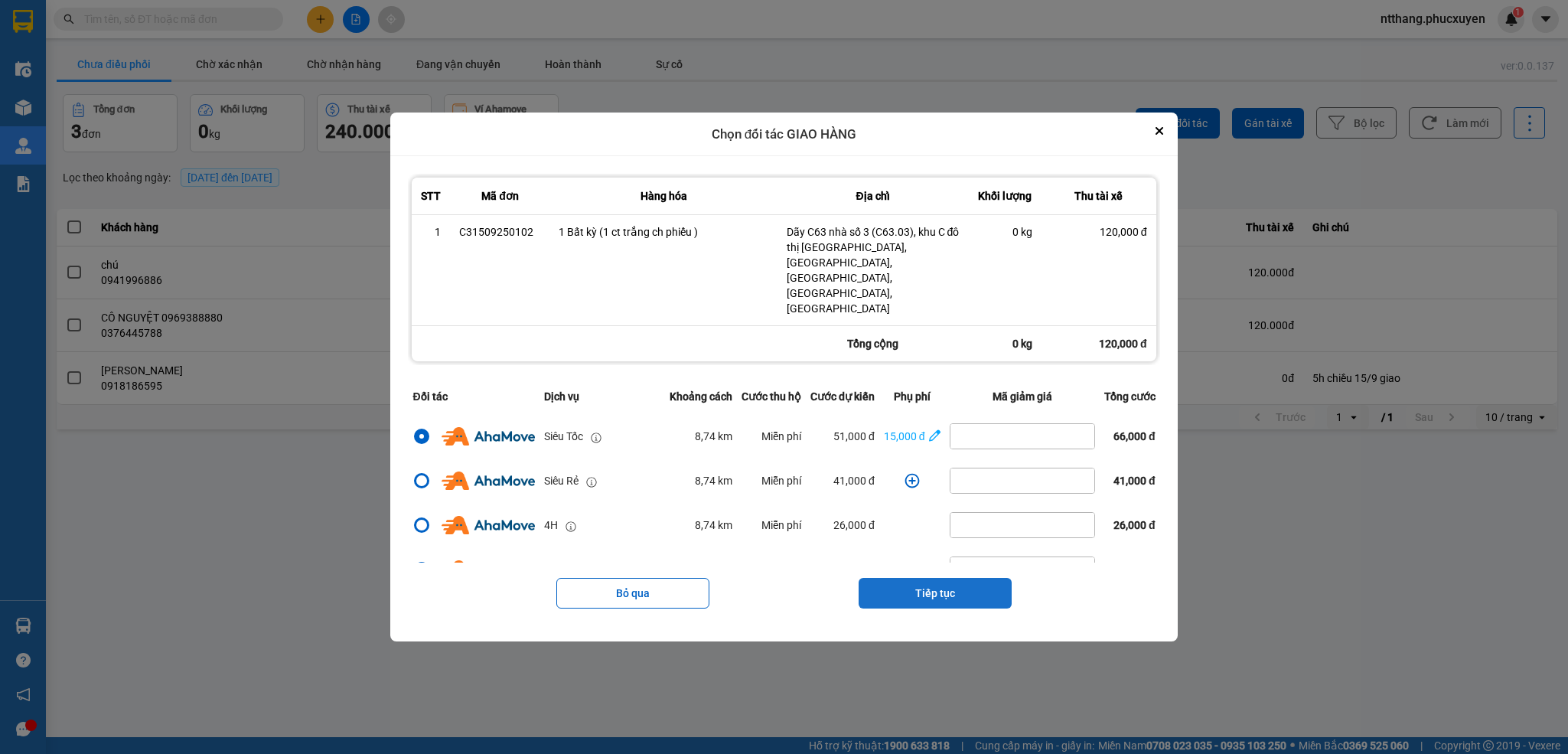
click at [965, 578] on button "Tiếp tục" at bounding box center [936, 593] width 153 height 31
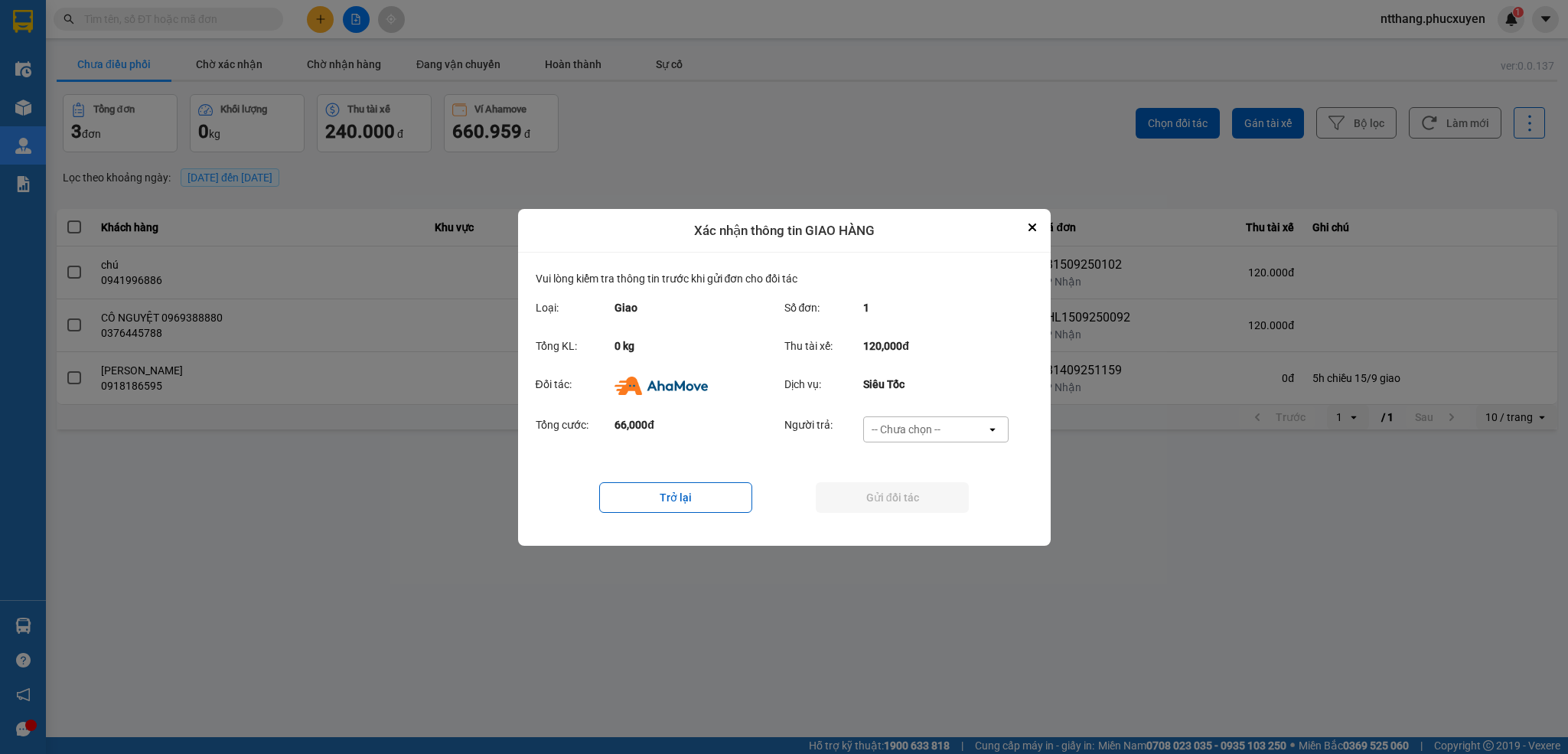
click at [898, 428] on div "-- Chưa chọn --" at bounding box center [907, 429] width 69 height 15
click at [914, 510] on span "Ví Ahamove" at bounding box center [907, 517] width 62 height 15
click at [913, 496] on button "Gửi đối tác" at bounding box center [892, 497] width 153 height 31
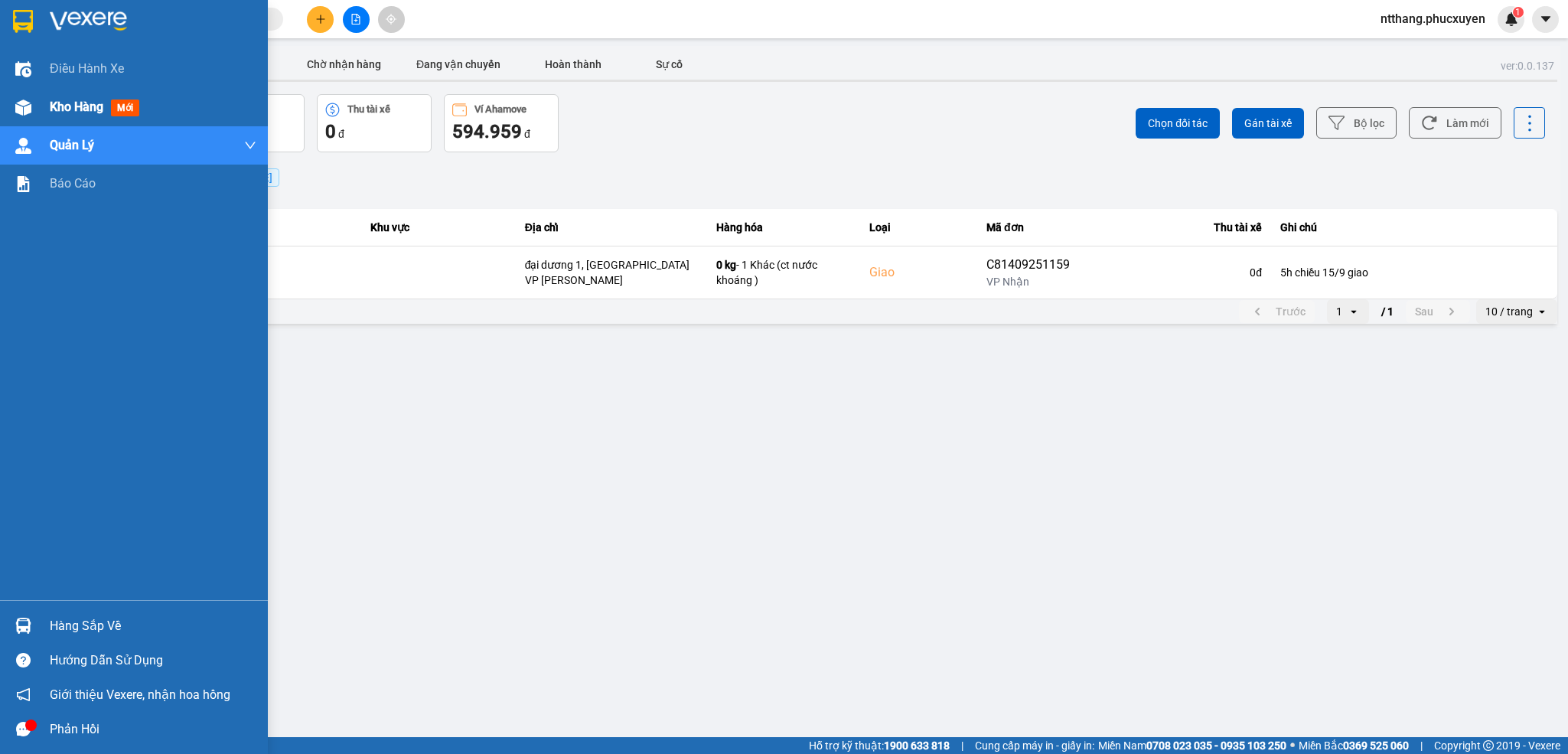
click at [8, 110] on div "Kho hàng mới" at bounding box center [134, 107] width 268 height 38
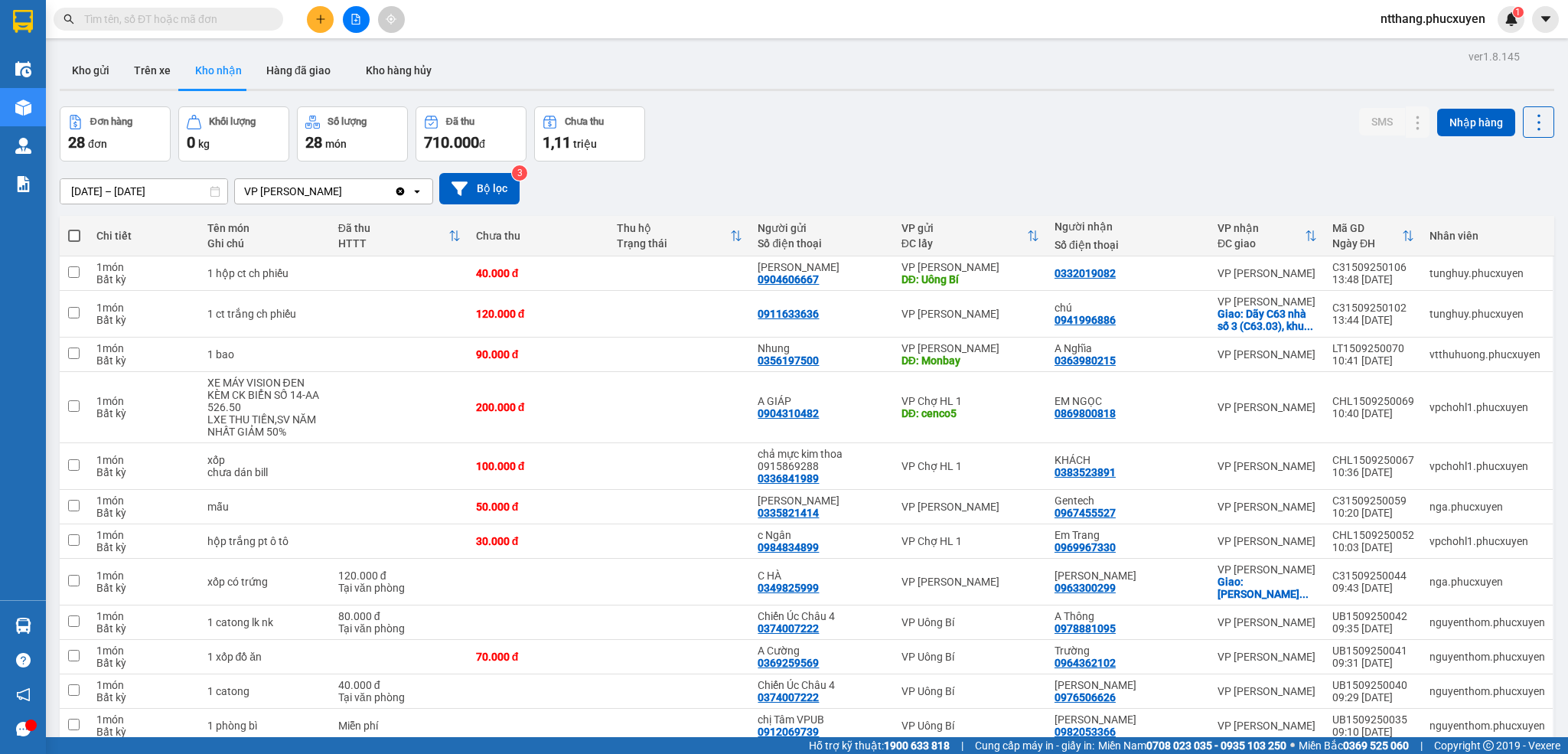
click at [793, 126] on div "Đơn hàng 28 đơn Khối lượng 0 kg Số lượng 28 món Đã thu 710.000 đ Chưa thu 1,11 …" at bounding box center [807, 134] width 1495 height 55
click at [1382, 319] on icon at bounding box center [1387, 314] width 11 height 11
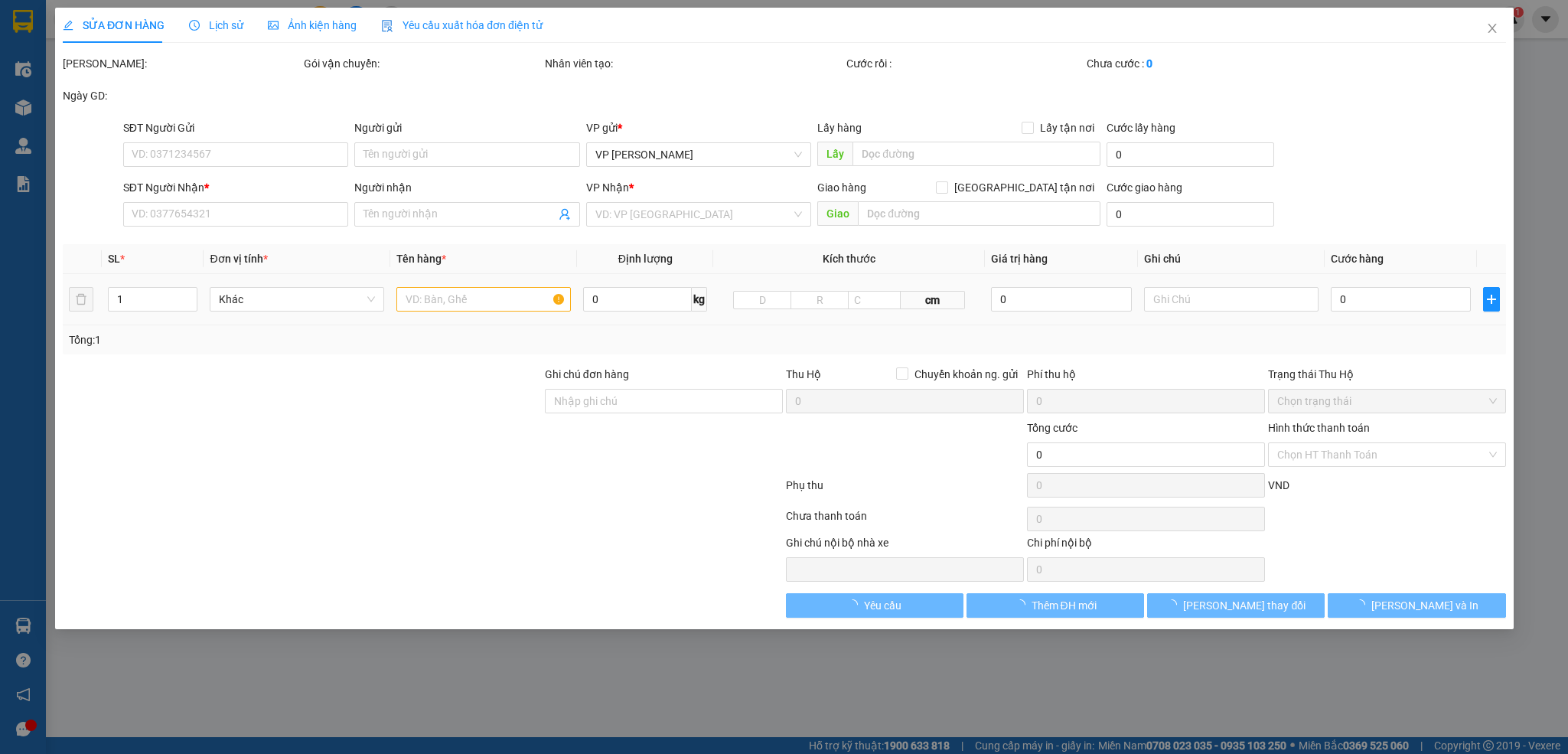
type input "0911633636"
type input "0941996886"
type input "chú"
checkbox input "true"
type input "Dãy C63 nhà số 3 (C63.03), khu C đô thị [GEOGRAPHIC_DATA], [GEOGRAPHIC_DATA], […"
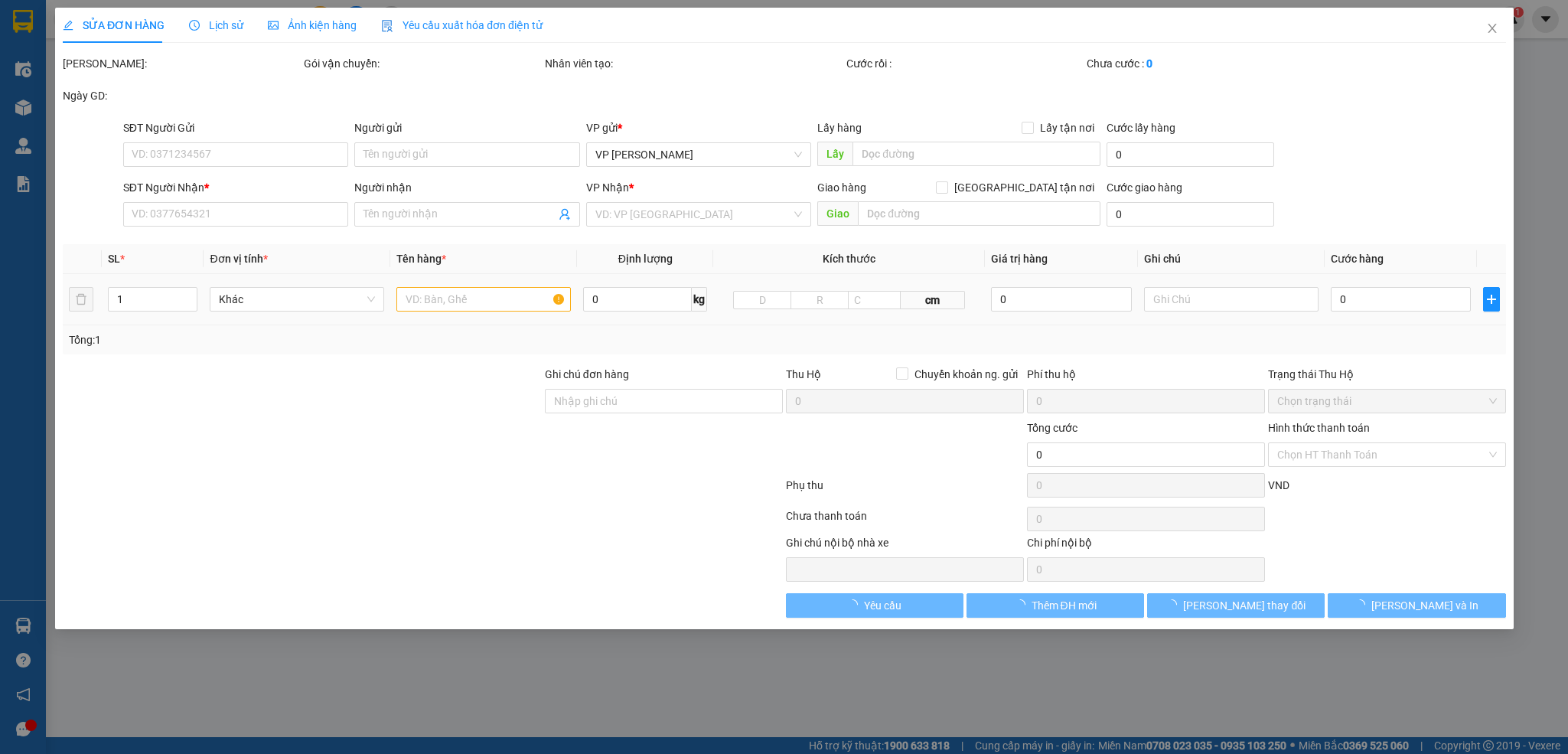
type input "120.000"
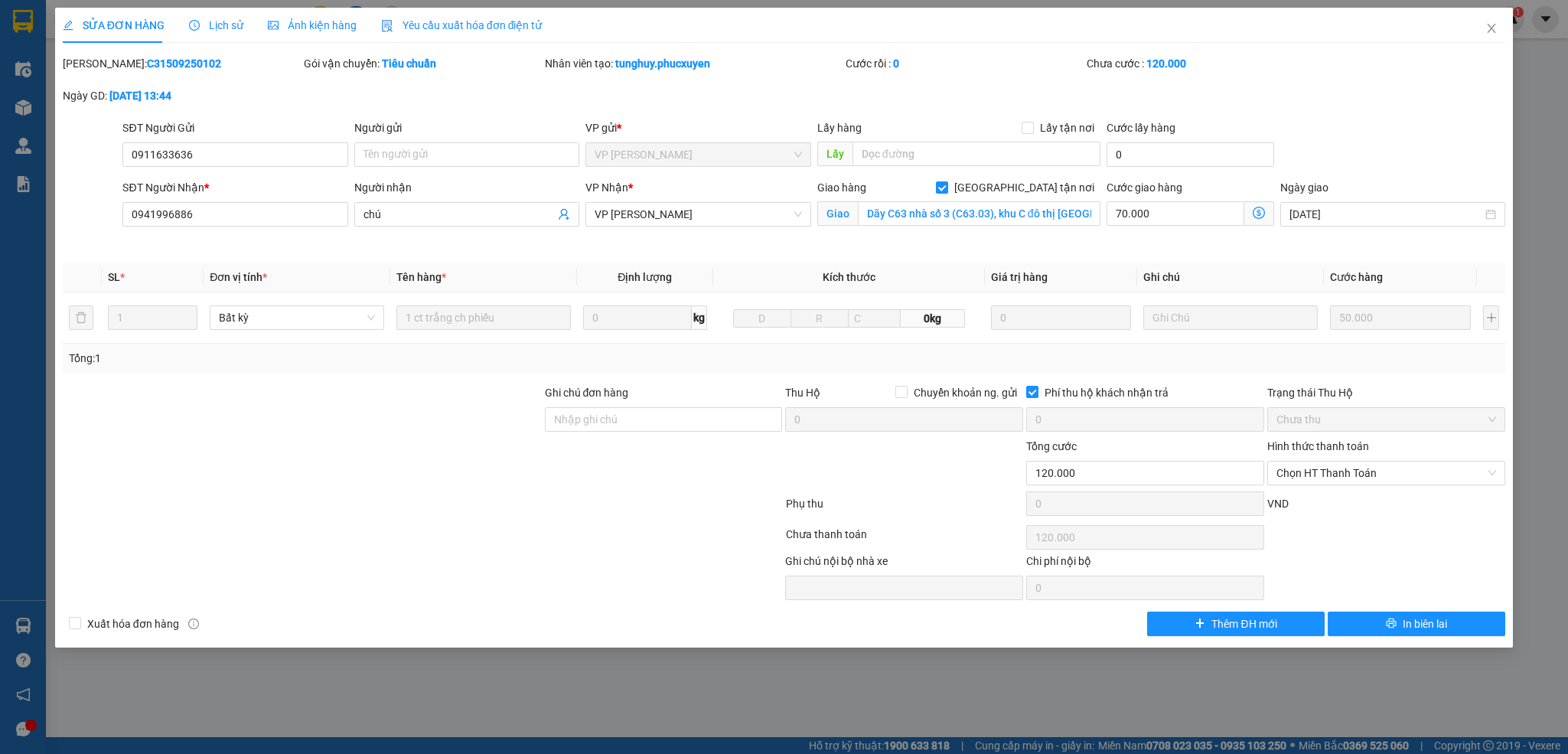
click at [218, 30] on span "Lịch sử" at bounding box center [216, 26] width 55 height 12
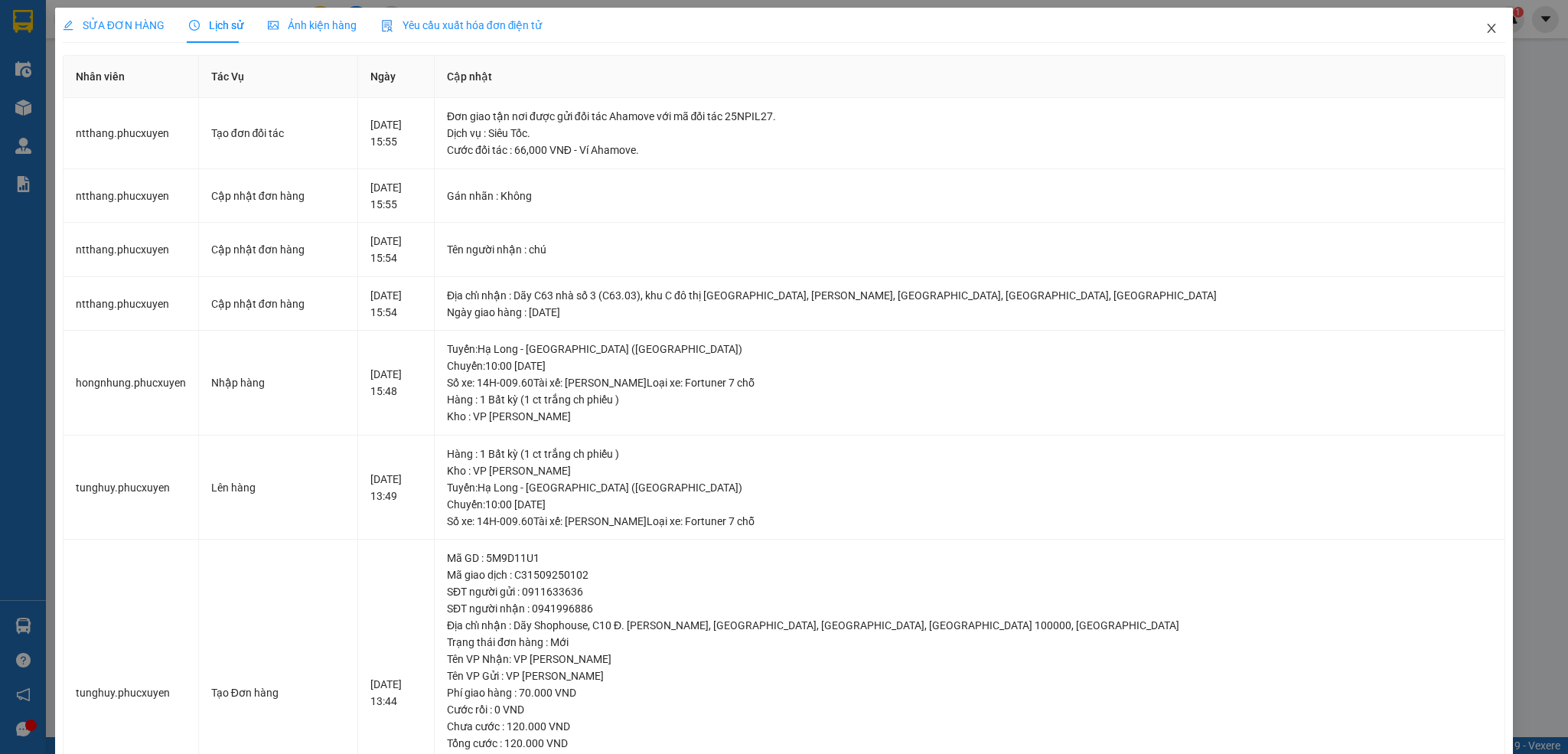
click at [1476, 21] on span "Close" at bounding box center [1491, 29] width 43 height 43
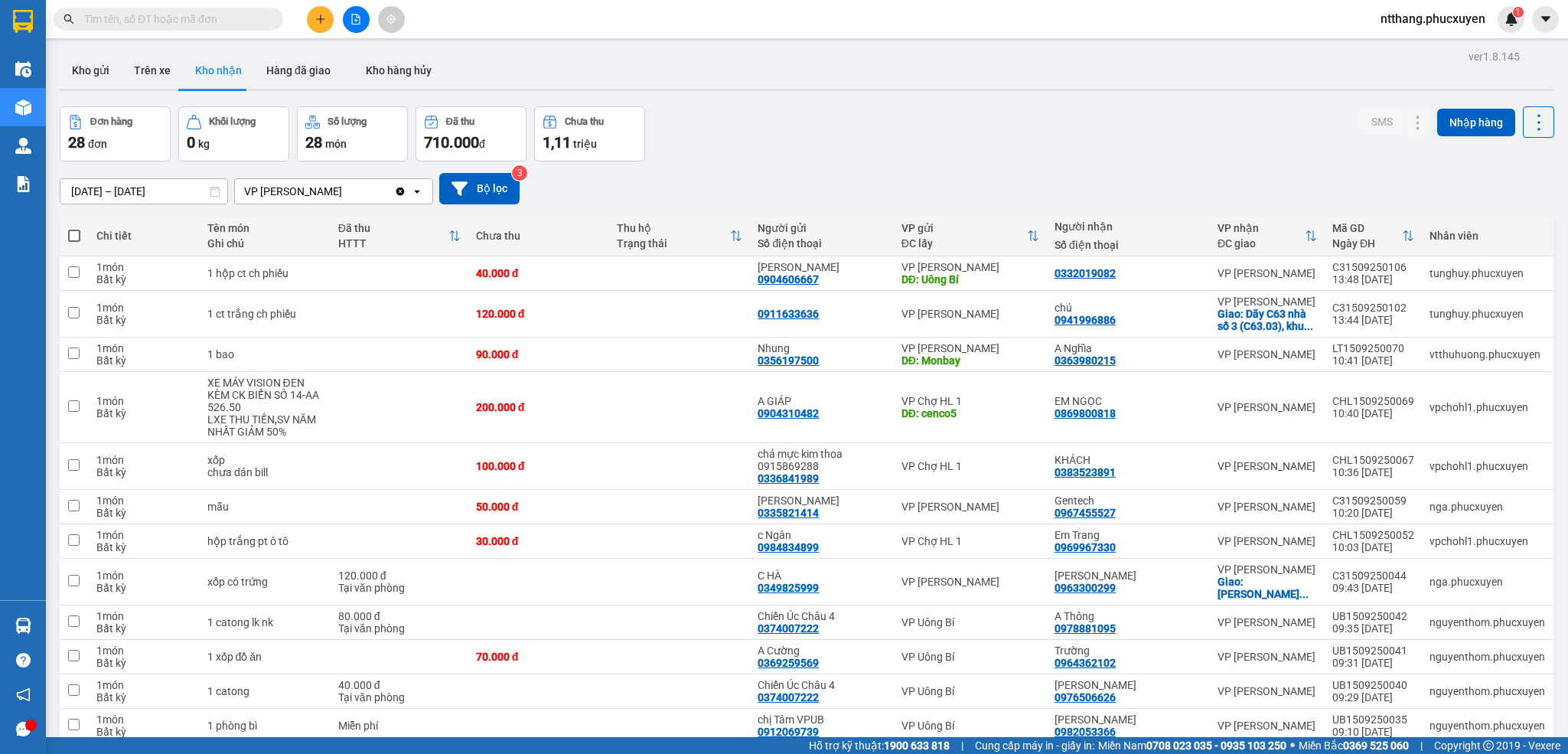
click at [791, 138] on div "Đơn hàng 28 đơn Khối lượng 0 kg Số lượng 28 món Đã thu 710.000 đ Chưa thu 1,11 …" at bounding box center [807, 134] width 1495 height 55
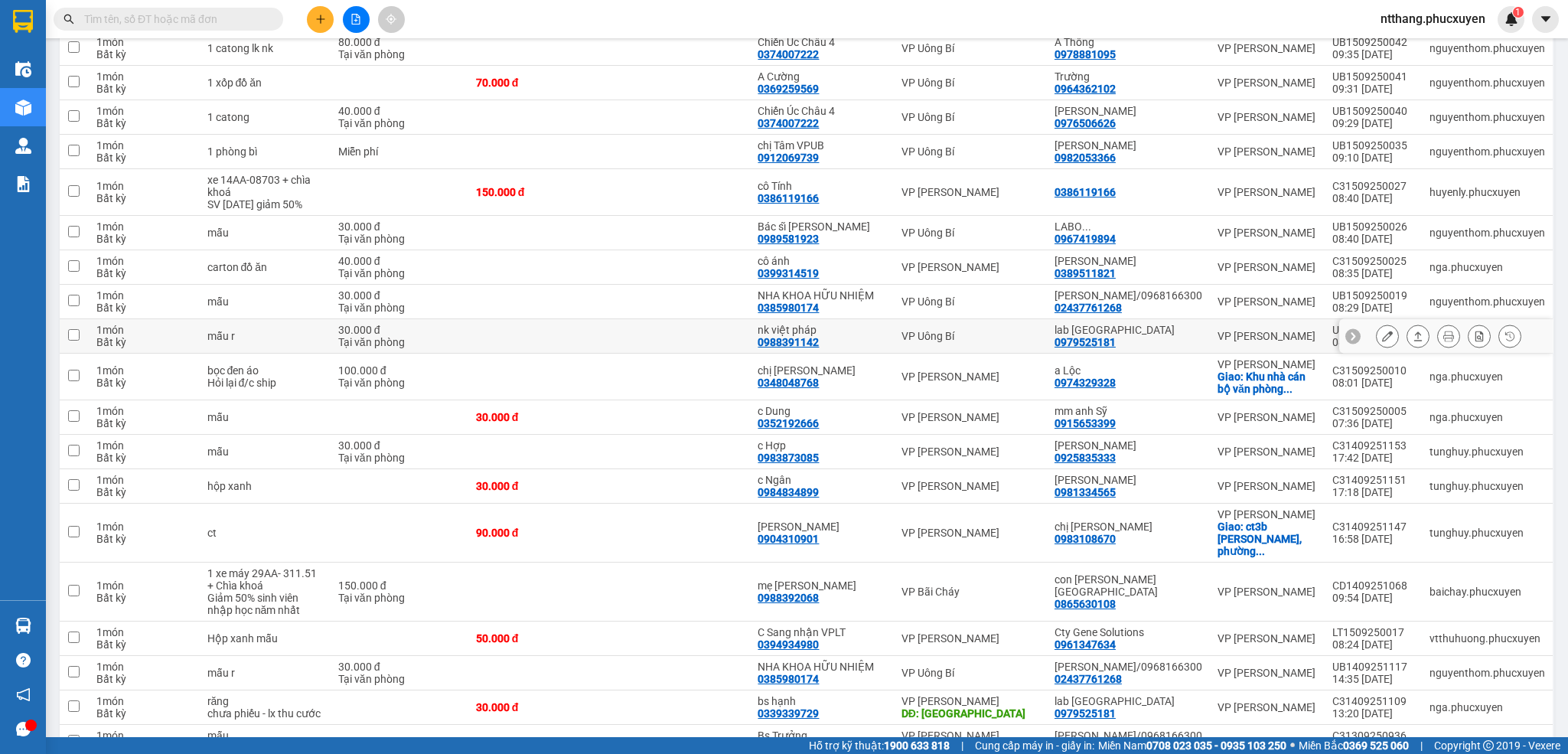
scroll to position [689, 0]
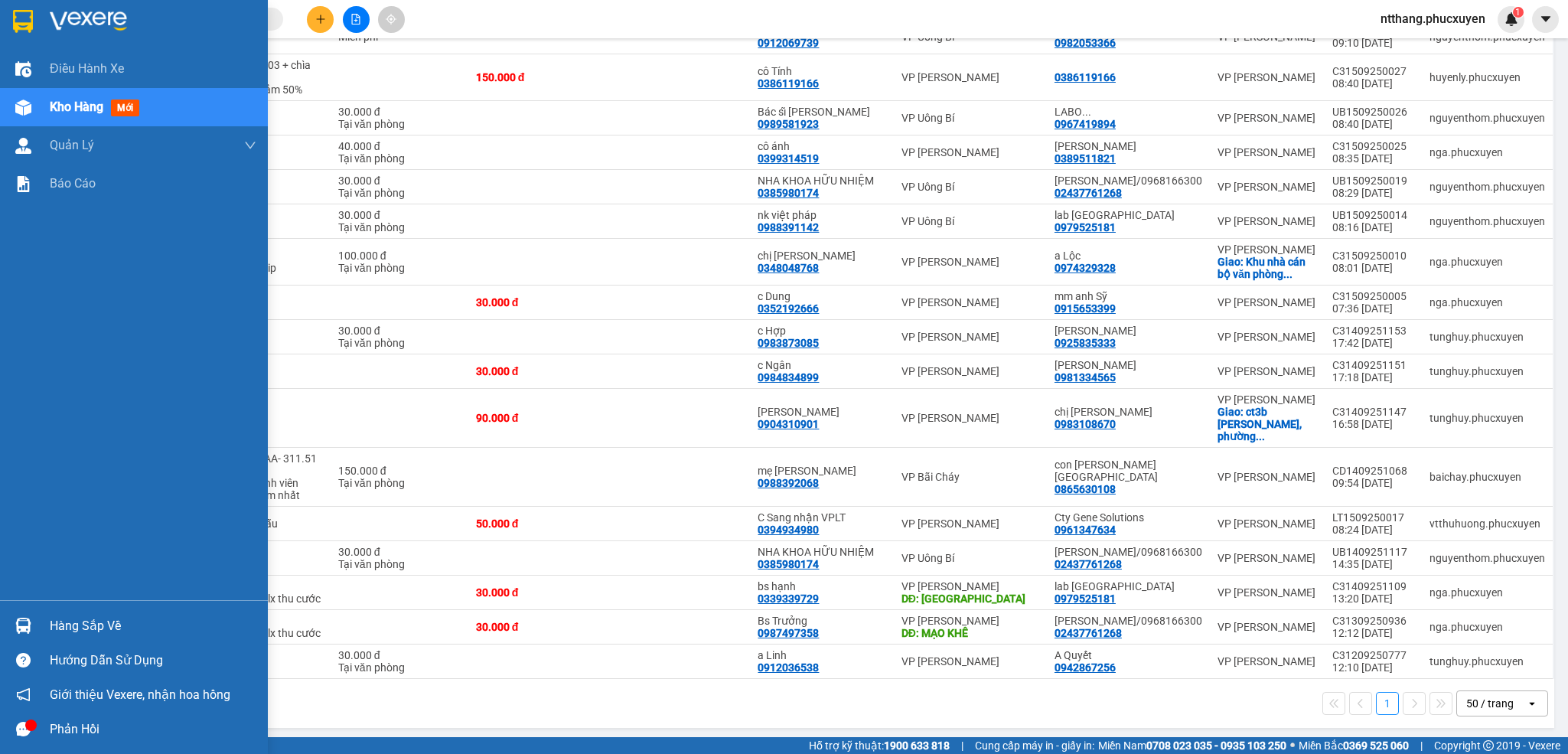
click at [39, 611] on div "Hàng sắp về" at bounding box center [134, 625] width 268 height 34
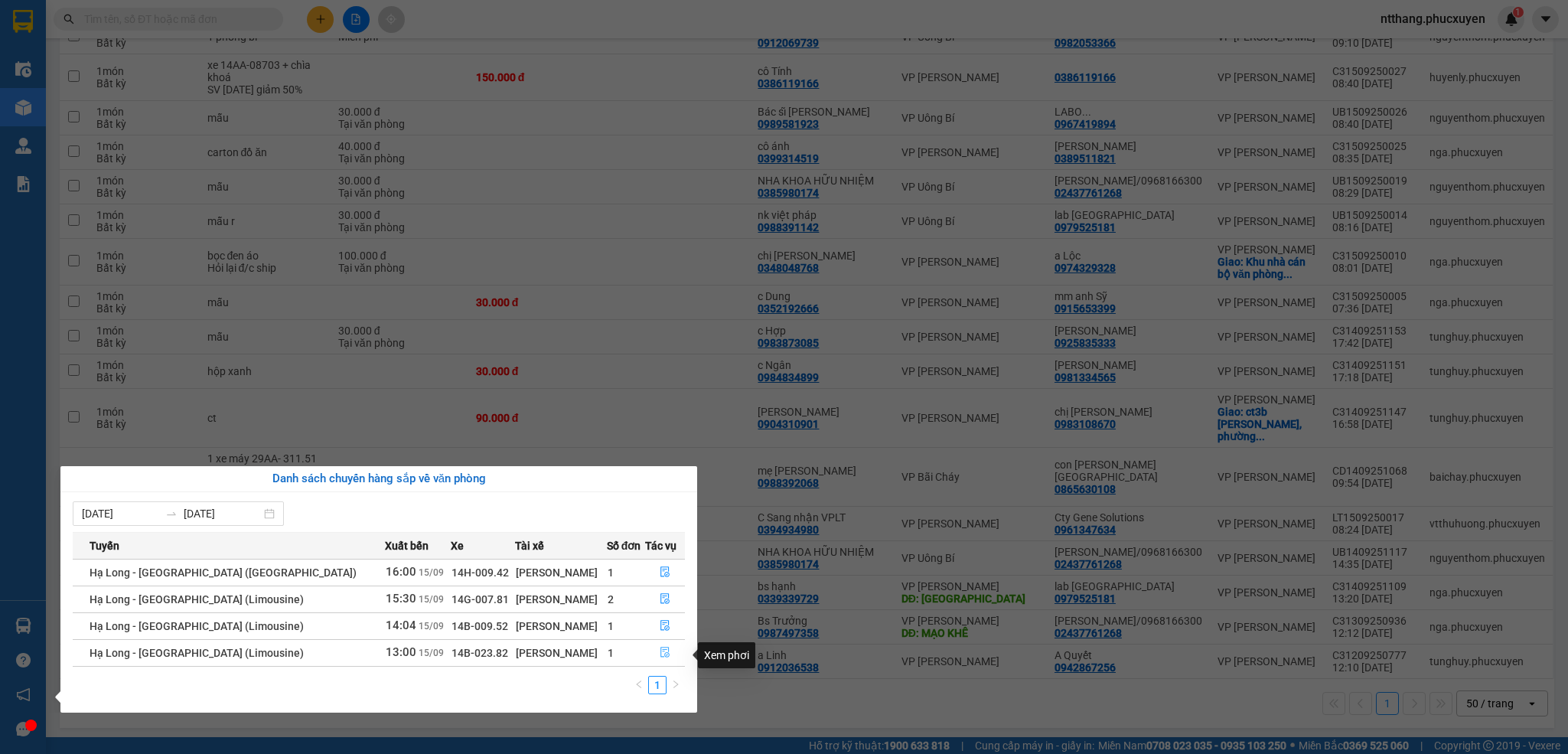
click at [661, 651] on icon "file-done" at bounding box center [665, 653] width 9 height 11
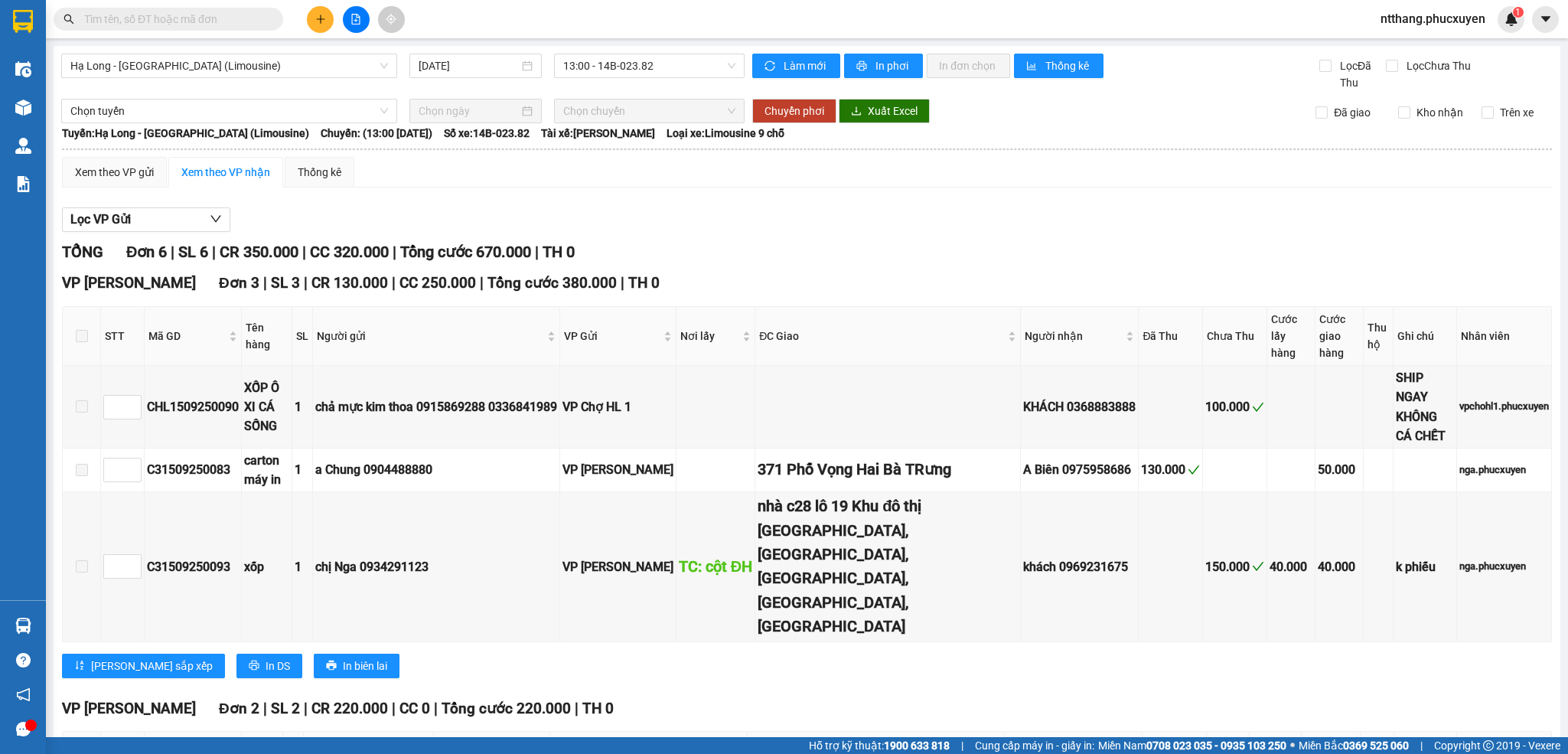
scroll to position [398, 0]
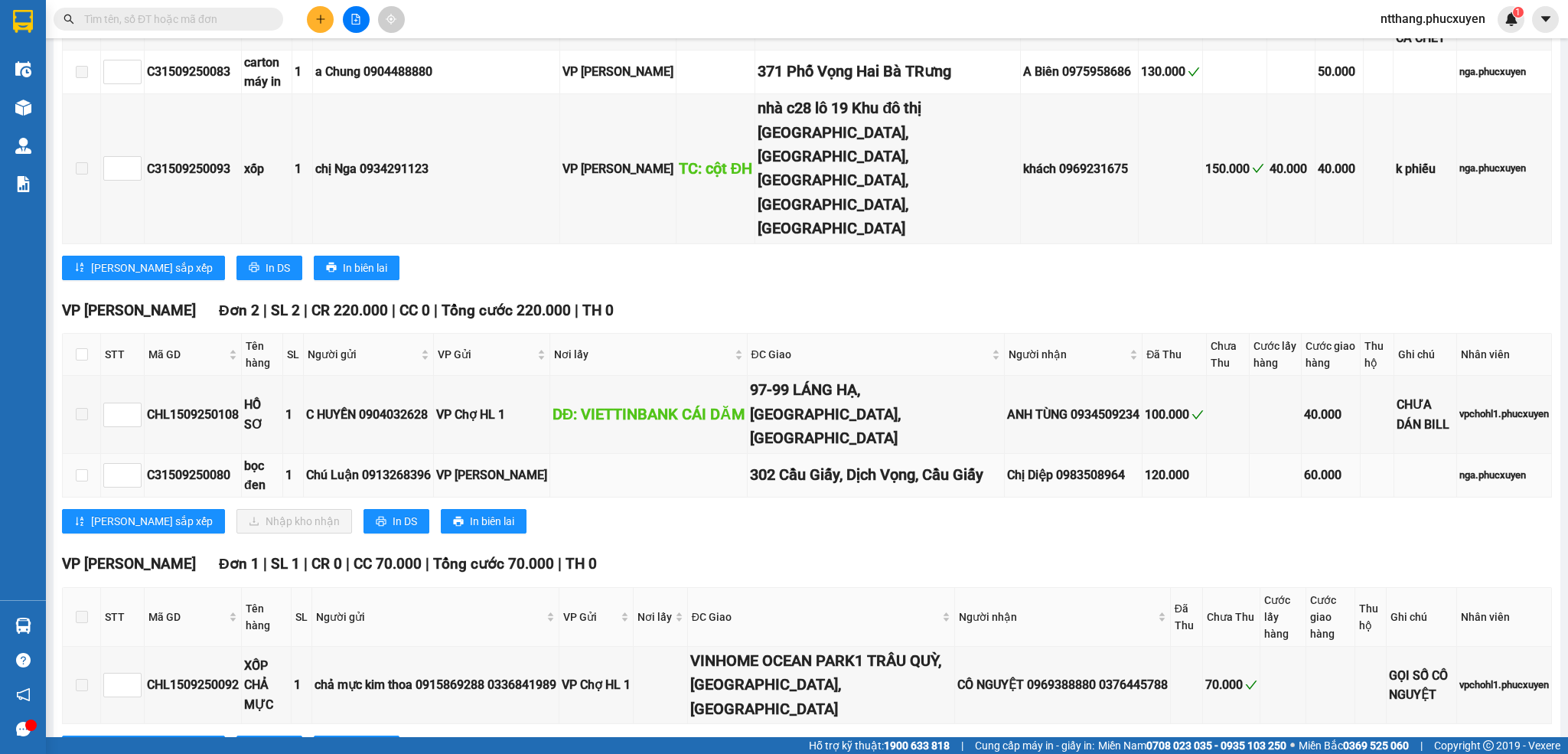
click at [1005, 454] on td "Chị Diệp 0983508964" at bounding box center [1074, 475] width 138 height 43
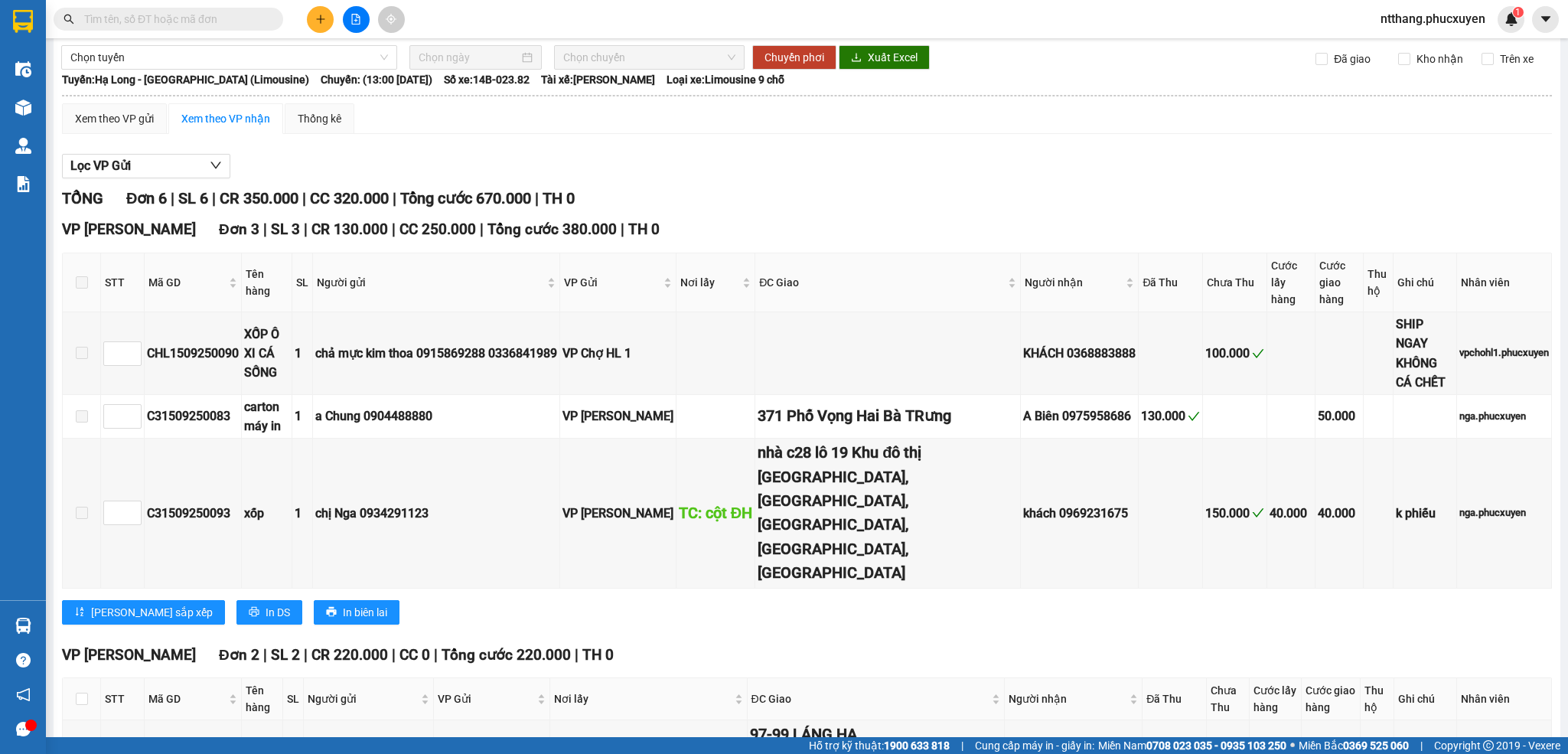
scroll to position [0, 0]
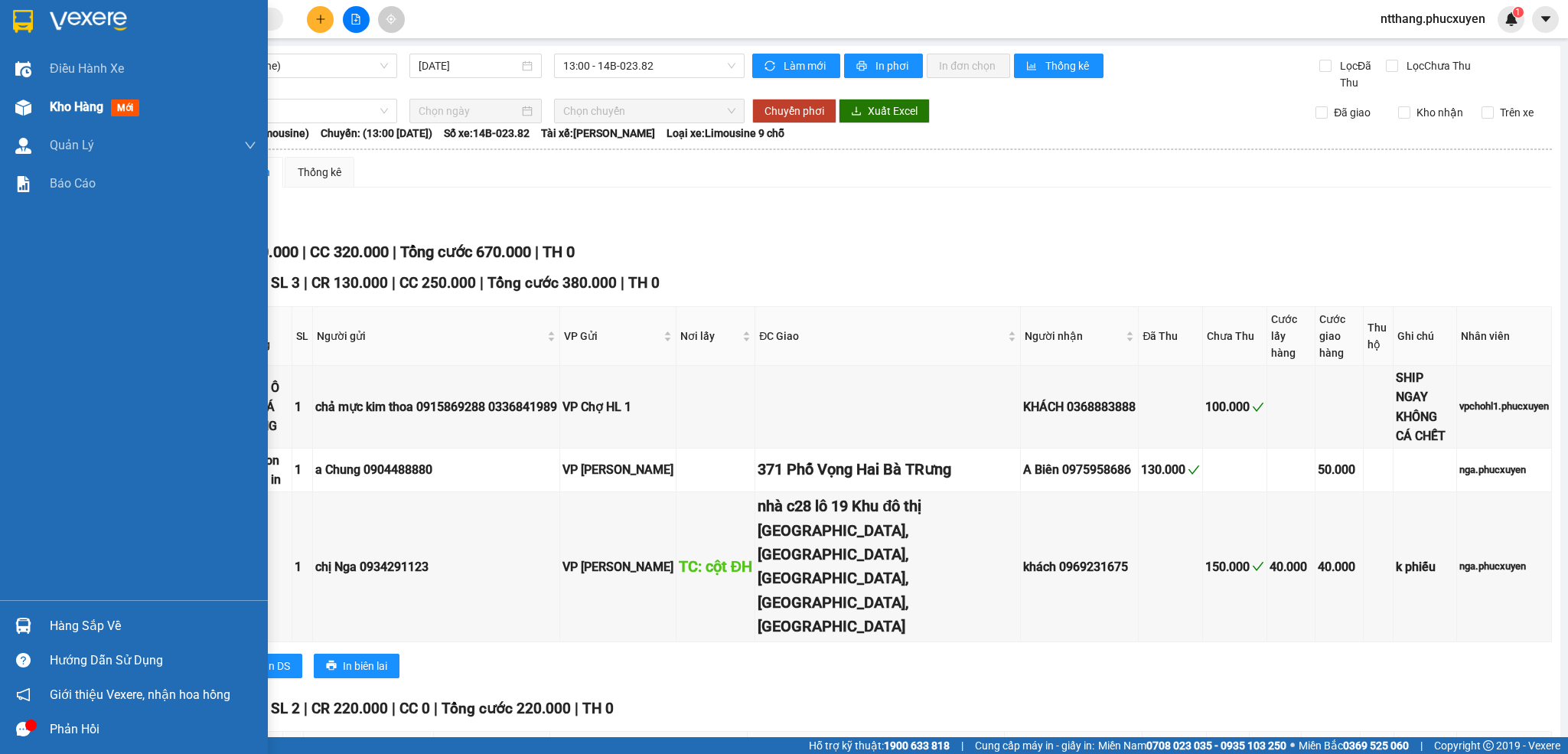
click at [10, 106] on div at bounding box center [23, 108] width 26 height 26
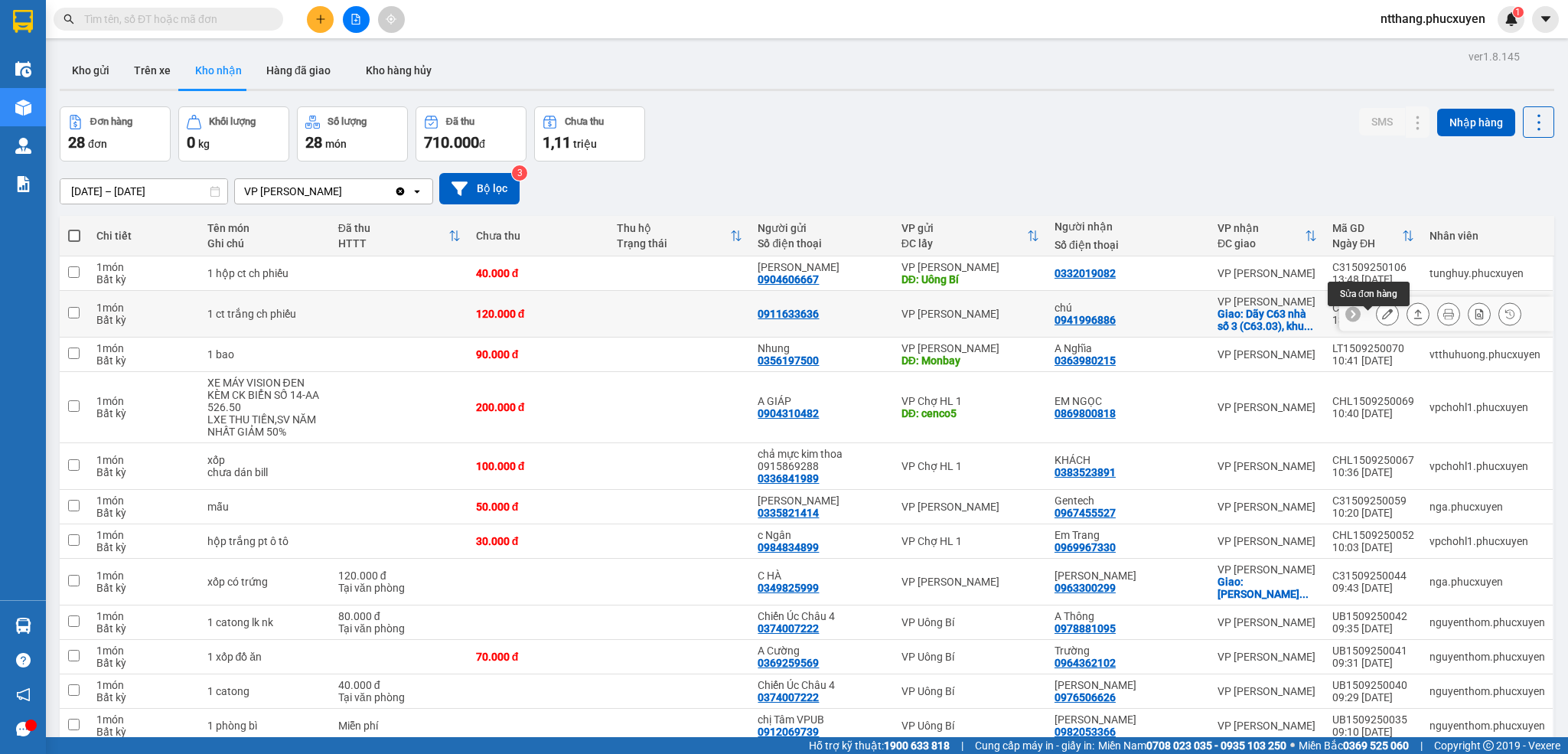
click at [1382, 319] on icon at bounding box center [1387, 314] width 11 height 11
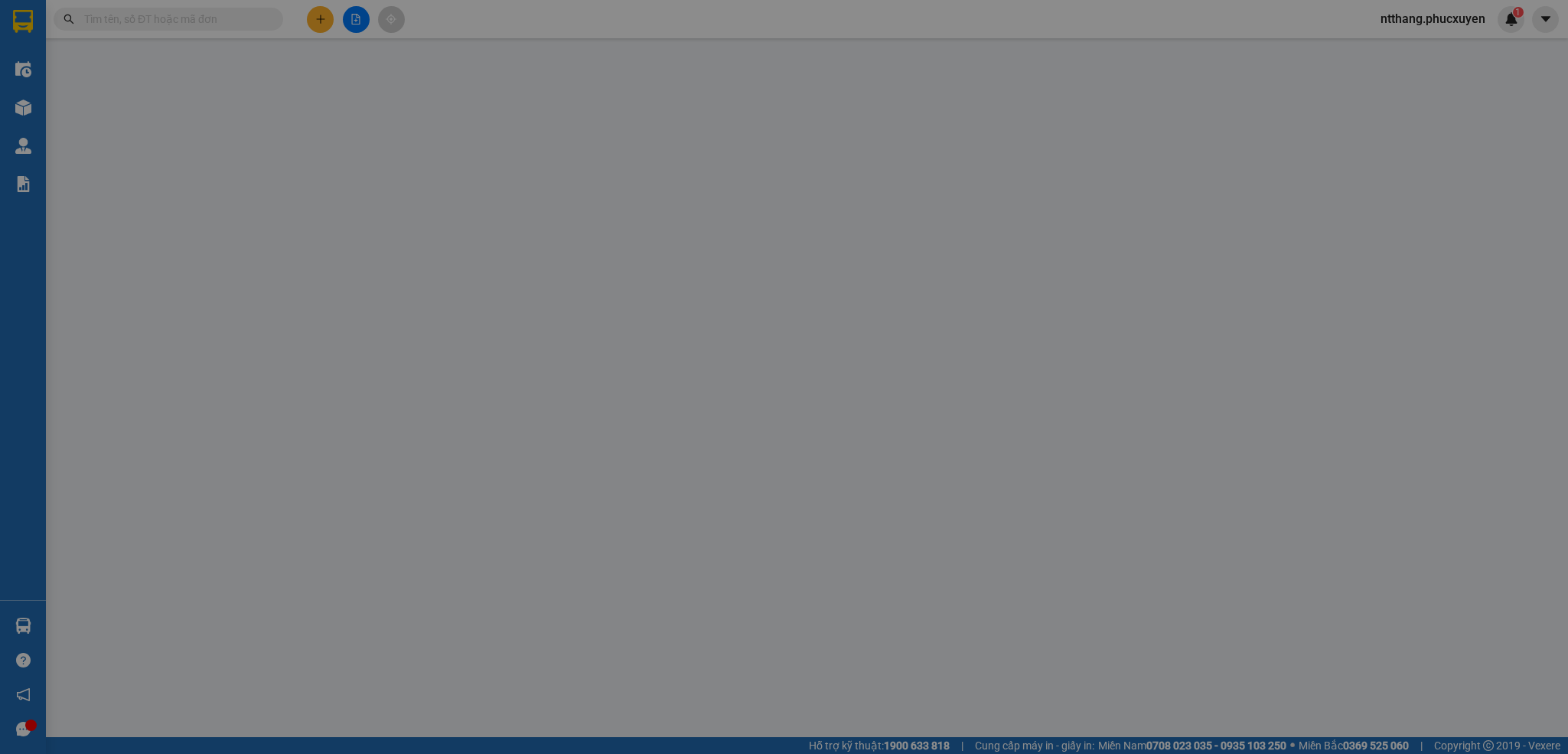
type input "0911633636"
type input "0941996886"
type input "chú"
checkbox input "true"
type input "Dãy C63 nhà số 3 (C63.03), khu C đô thị Gelexico, Lê Trọng Tấn, Dương Nội, Hà Đ…"
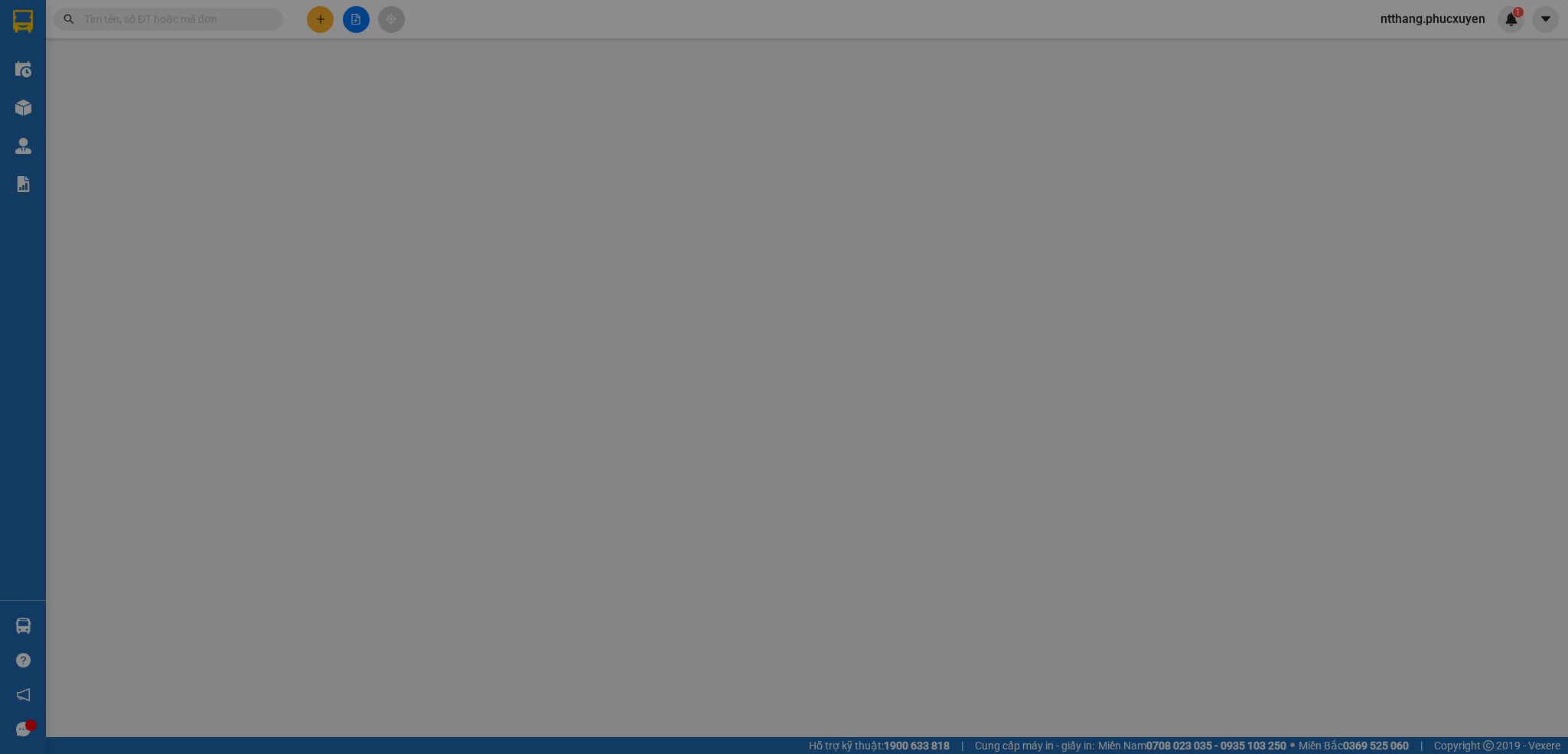
type input "120.000"
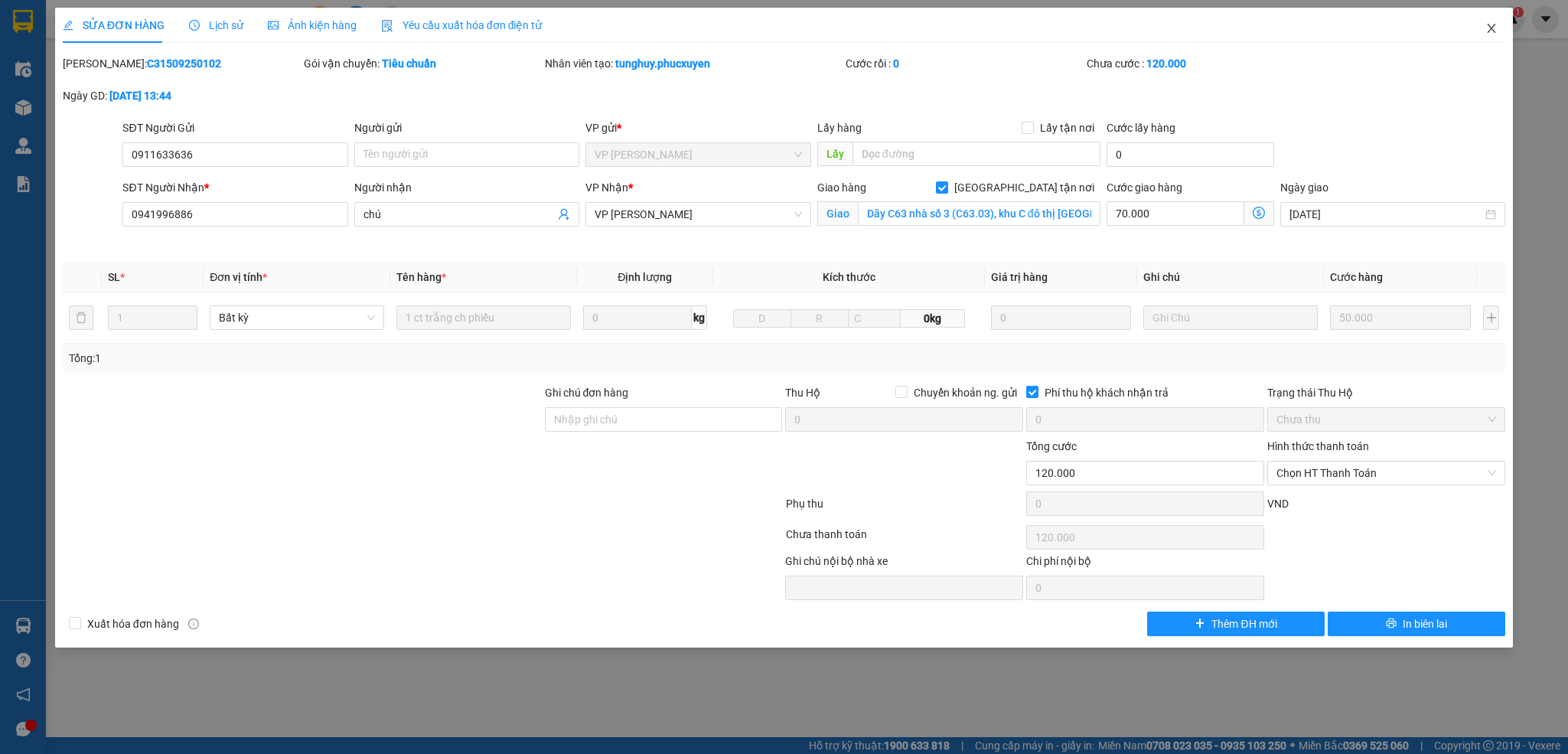
click at [1491, 21] on span "Close" at bounding box center [1491, 29] width 43 height 43
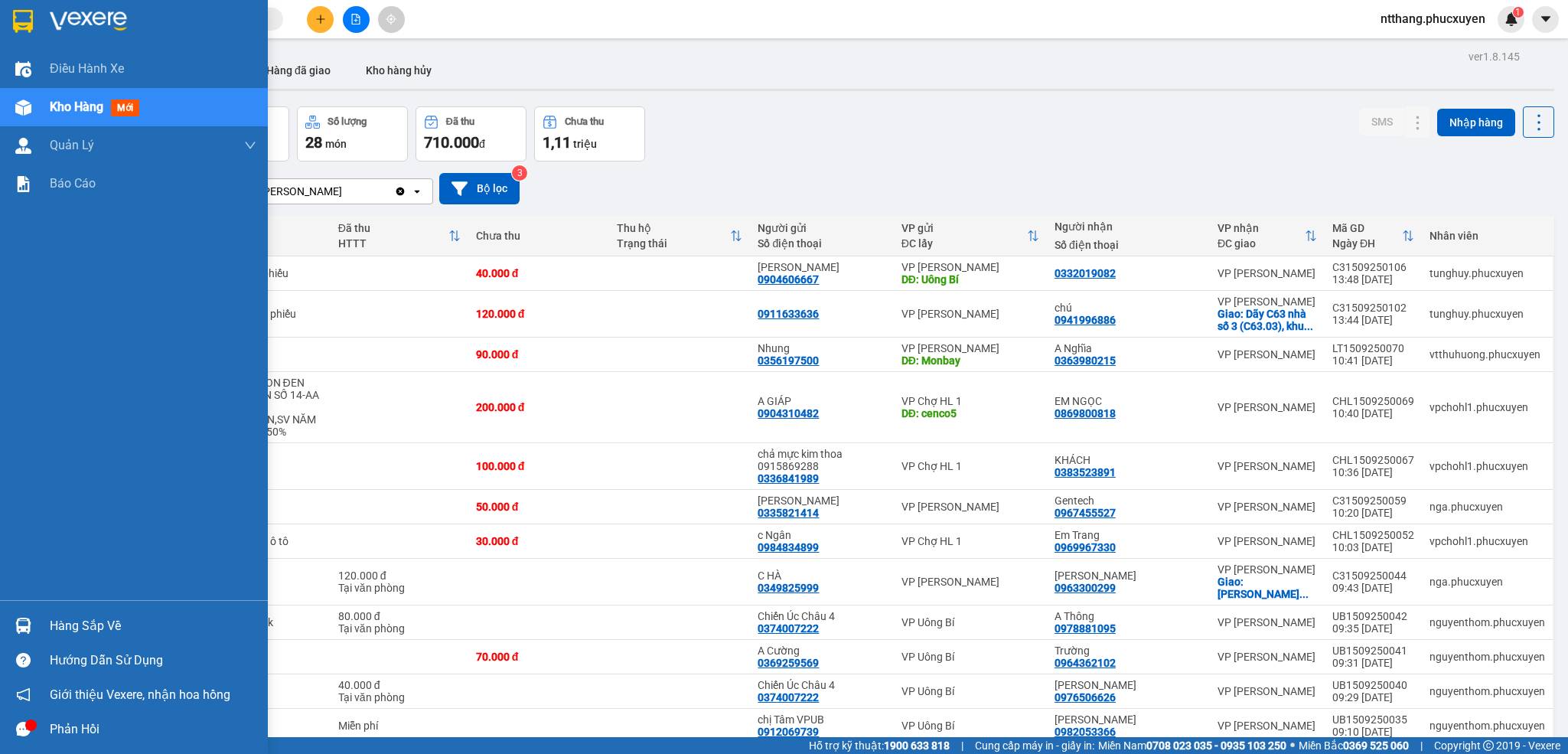
drag, startPoint x: 32, startPoint y: 631, endPoint x: 64, endPoint y: 629, distance: 32.1
click at [31, 631] on div at bounding box center [23, 625] width 26 height 26
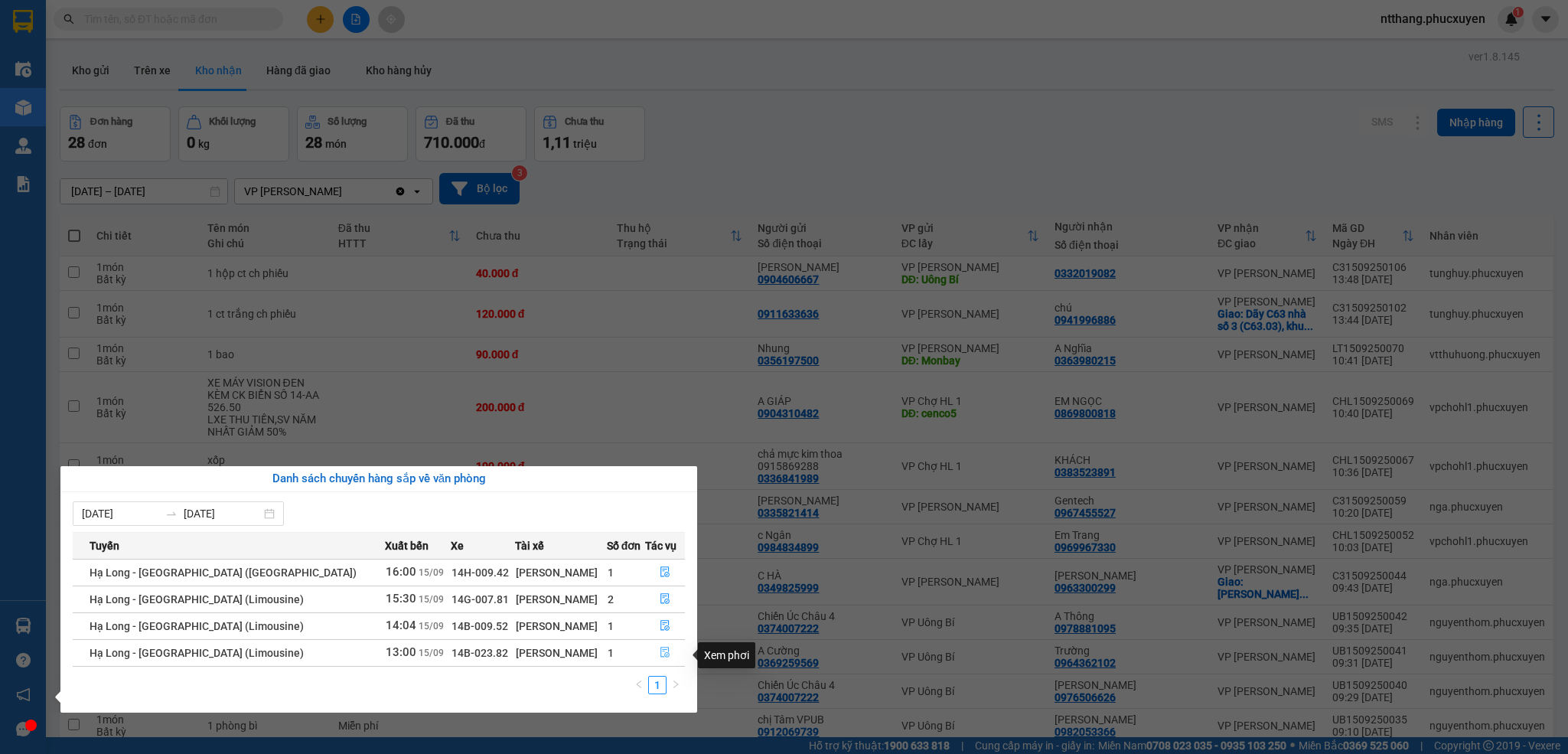
click at [652, 652] on button "button" at bounding box center [666, 653] width 39 height 25
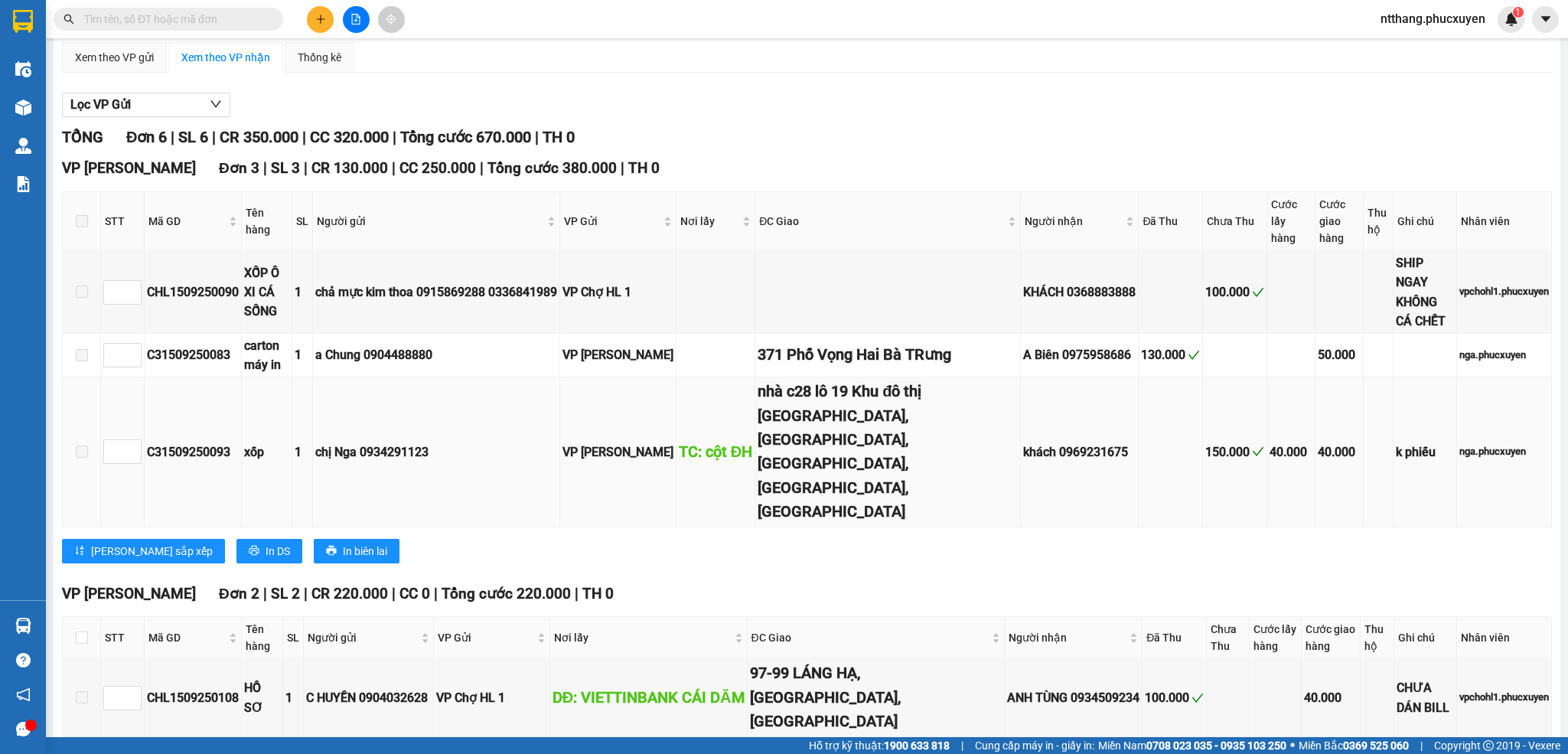
scroll to position [398, 0]
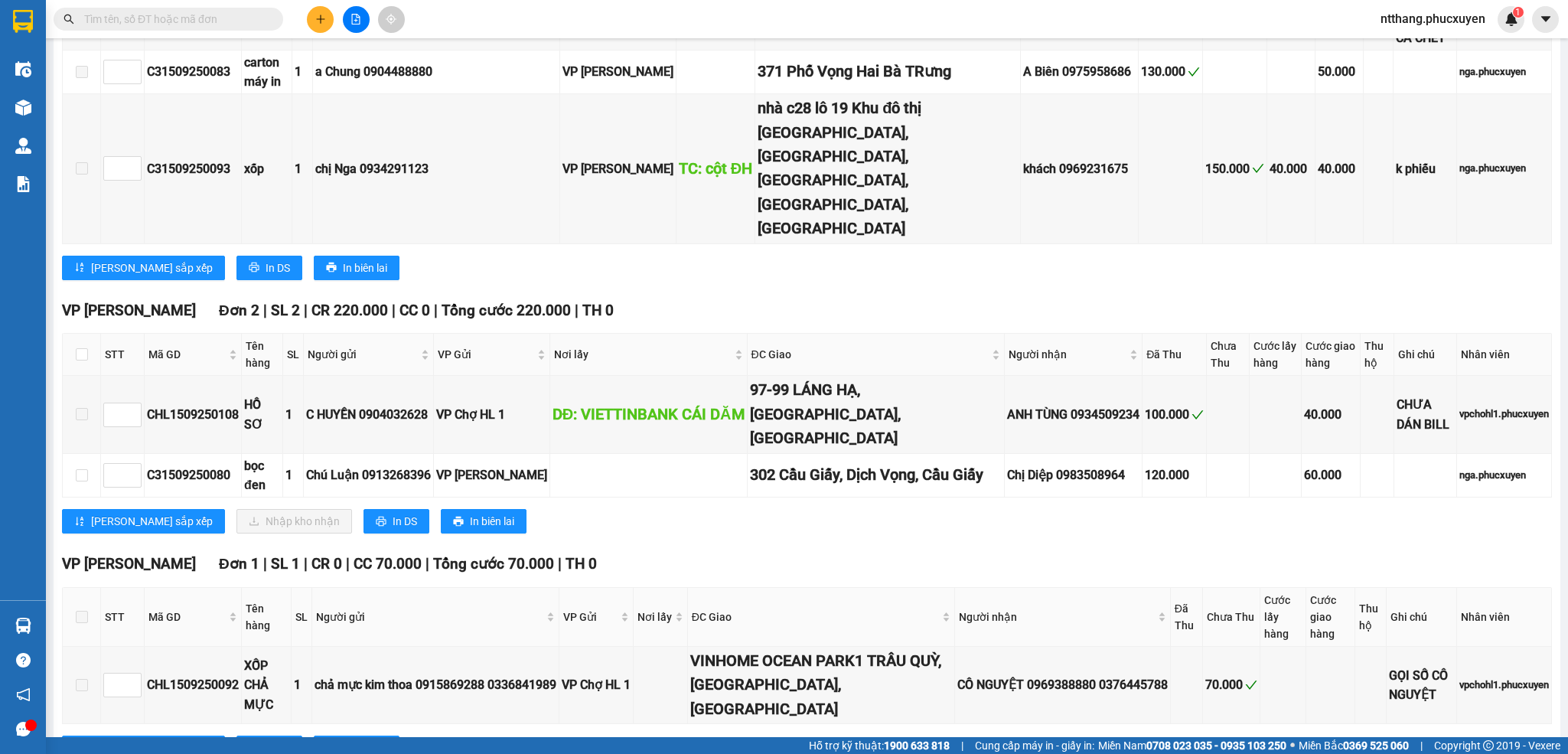
click at [962, 473] on div "VP Dương Đình Nghệ Đơn 2 | SL 2 | CR 220.000 | CC 0 | Tổng cước 220.000 | TH 0 …" at bounding box center [807, 422] width 1490 height 246
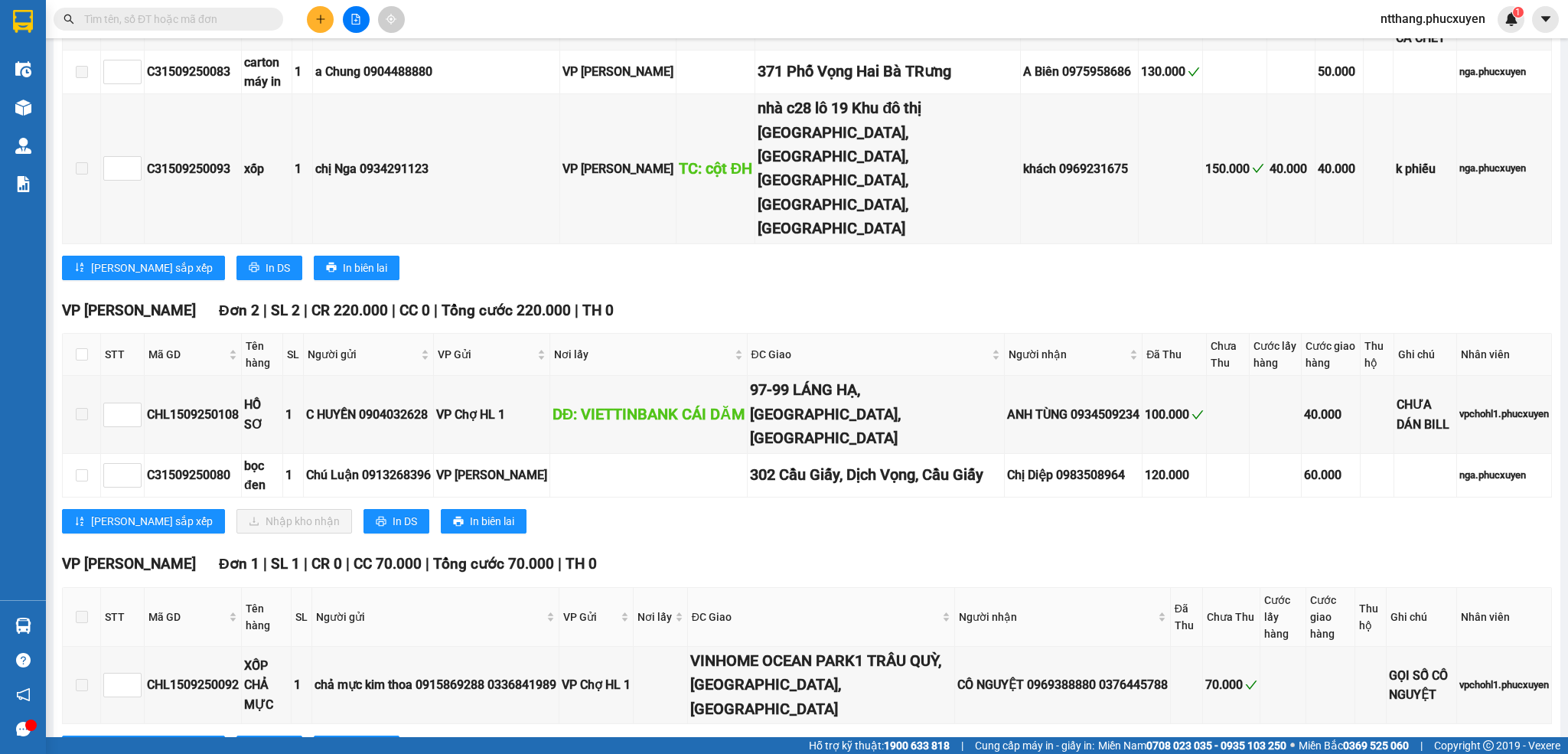
click at [962, 473] on div "VP Dương Đình Nghệ Đơn 2 | SL 2 | CR 220.000 | CC 0 | Tổng cước 220.000 | TH 0 …" at bounding box center [807, 422] width 1490 height 246
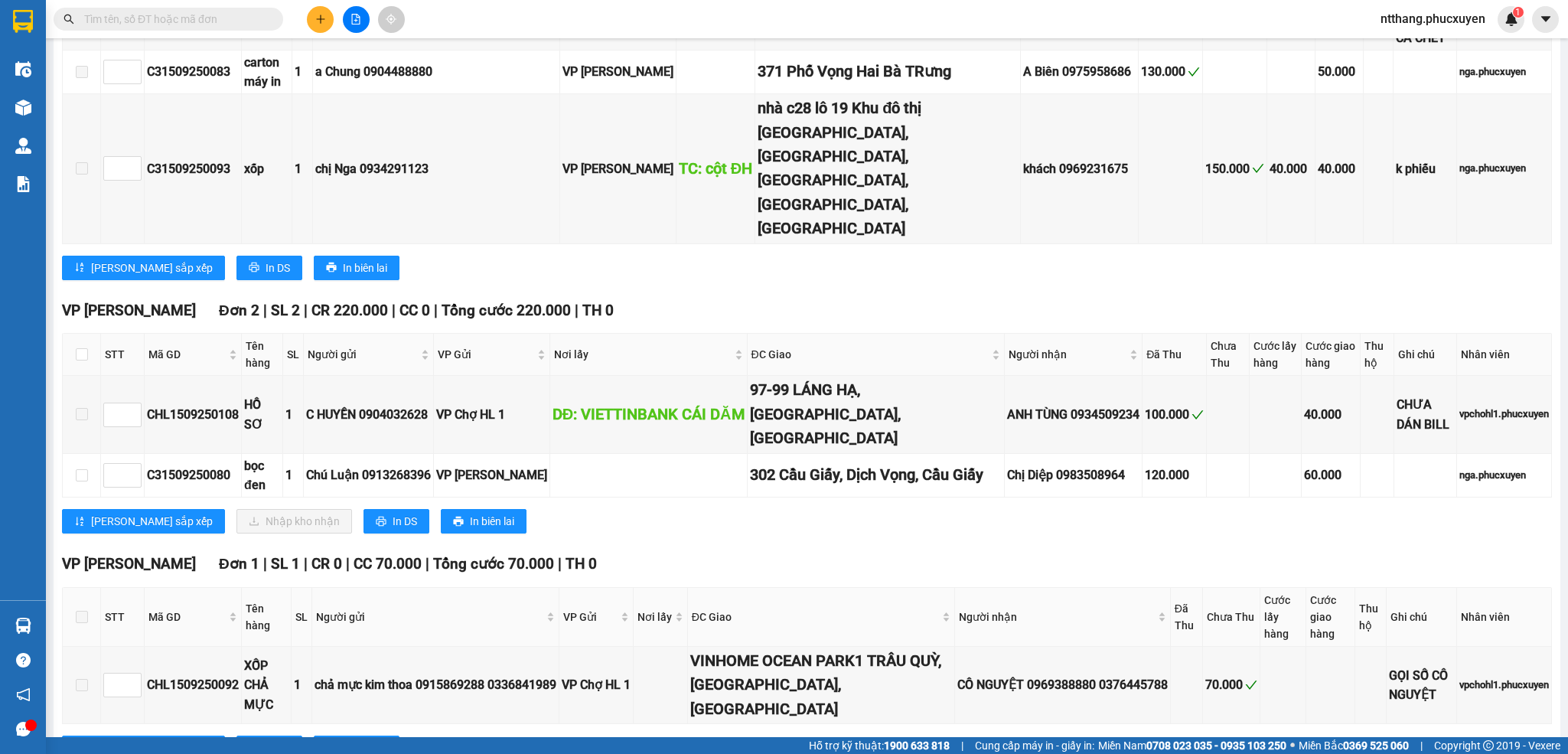
click at [962, 473] on div "VP Dương Đình Nghệ Đơn 2 | SL 2 | CR 220.000 | CC 0 | Tổng cước 220.000 | TH 0 …" at bounding box center [807, 422] width 1490 height 246
click at [1005, 454] on td "Chị Diệp 0983508964" at bounding box center [1074, 475] width 138 height 43
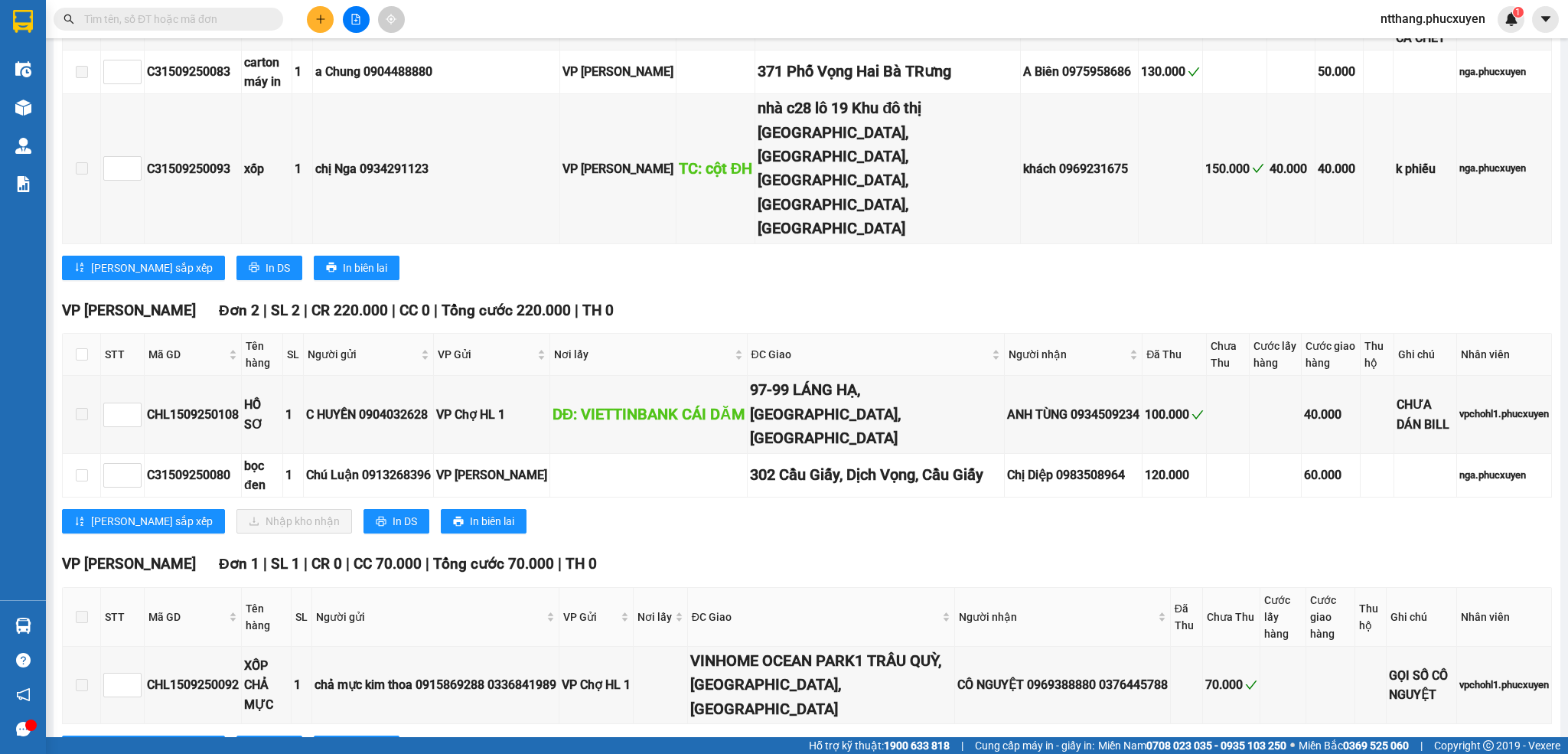
click at [924, 434] on div "VP Dương Đình Nghệ Đơn 2 | SL 2 | CR 220.000 | CC 0 | Tổng cước 220.000 | TH 0 …" at bounding box center [807, 422] width 1490 height 246
click at [923, 430] on div "VP Dương Đình Nghệ Đơn 2 | SL 2 | CR 220.000 | CC 0 | Tổng cước 220.000 | TH 0 …" at bounding box center [807, 422] width 1490 height 246
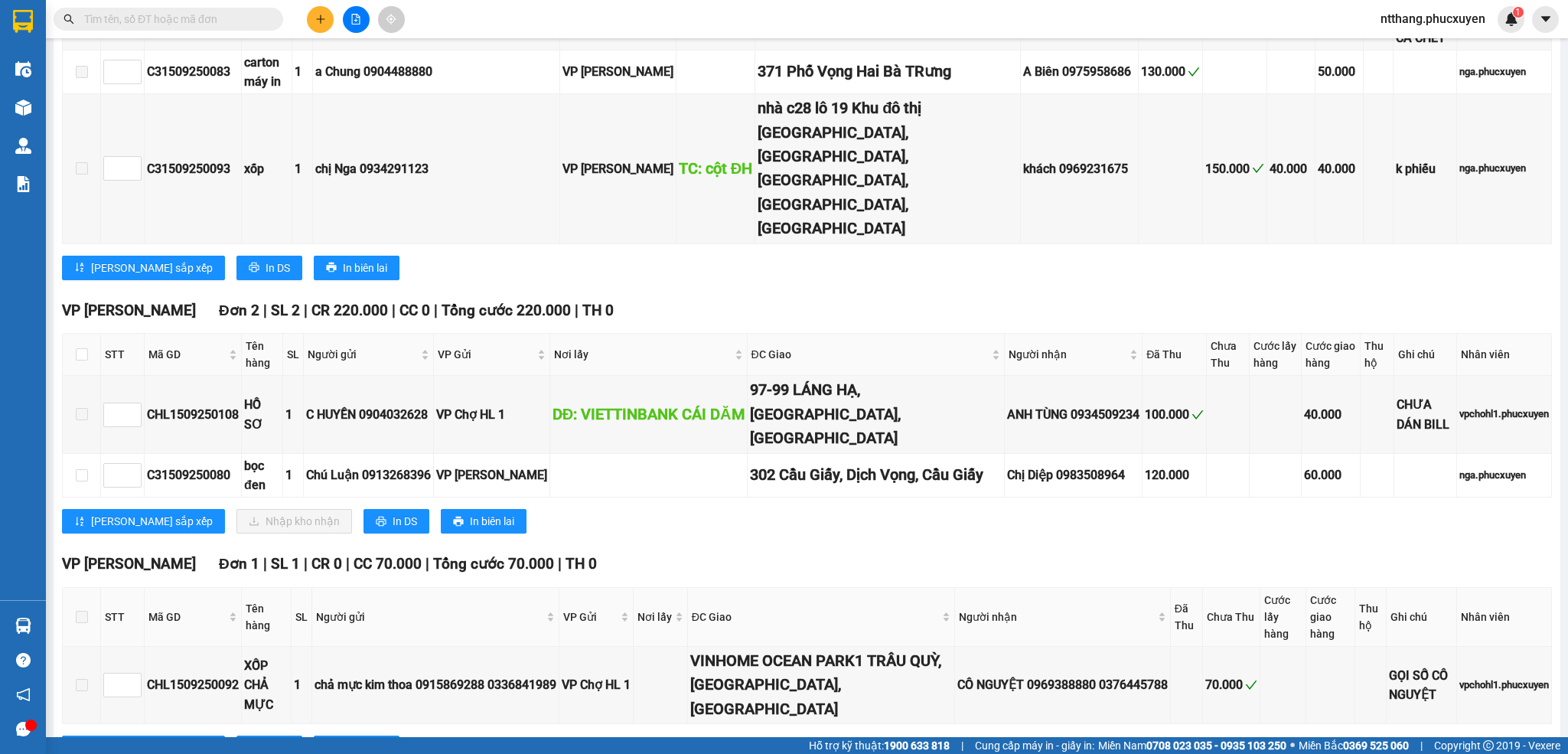
click at [923, 430] on div "VP Dương Đình Nghệ Đơn 2 | SL 2 | CR 220.000 | CC 0 | Tổng cước 220.000 | TH 0 …" at bounding box center [807, 422] width 1490 height 246
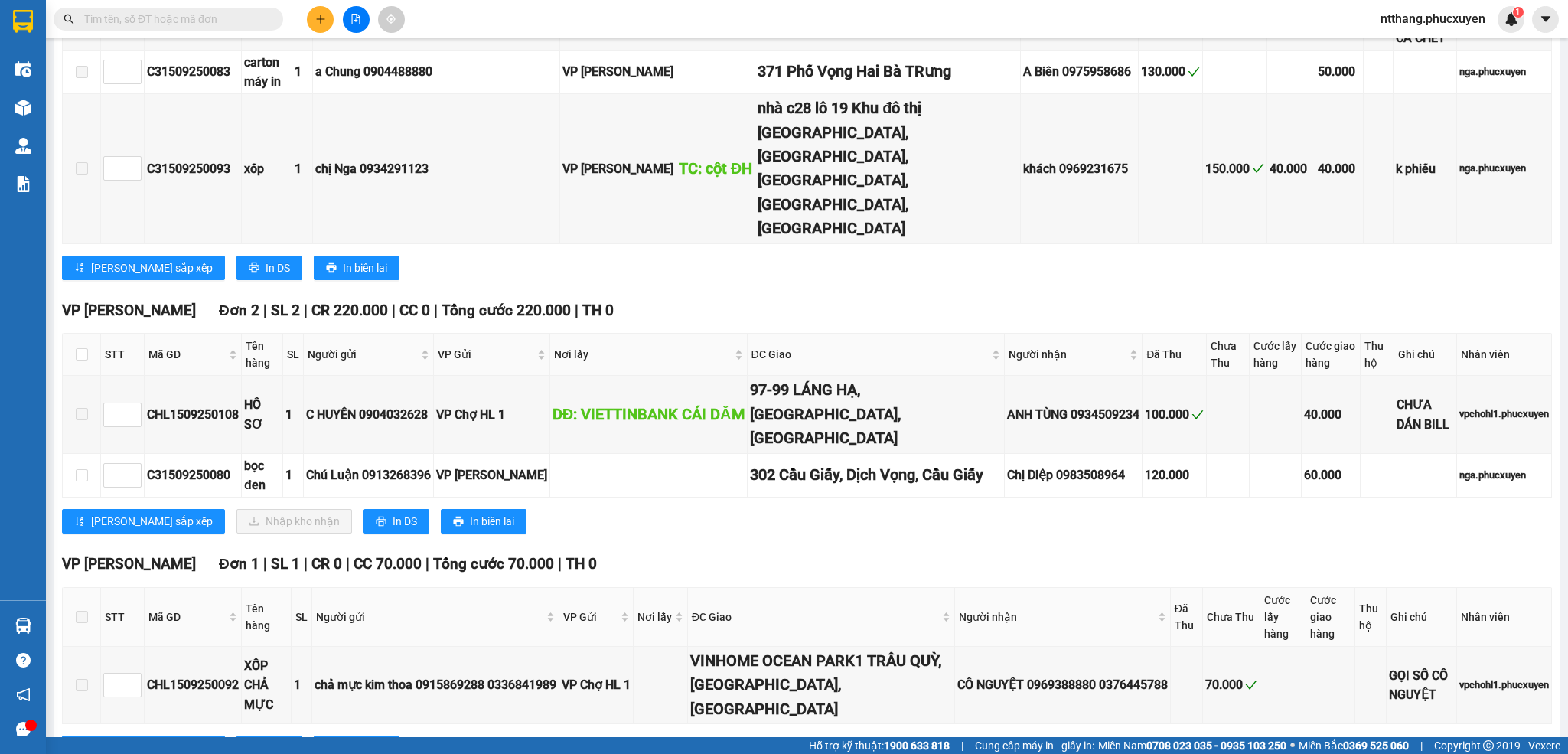
click at [923, 430] on div "VP Dương Đình Nghệ Đơn 2 | SL 2 | CR 220.000 | CC 0 | Tổng cước 220.000 | TH 0 …" at bounding box center [807, 422] width 1490 height 246
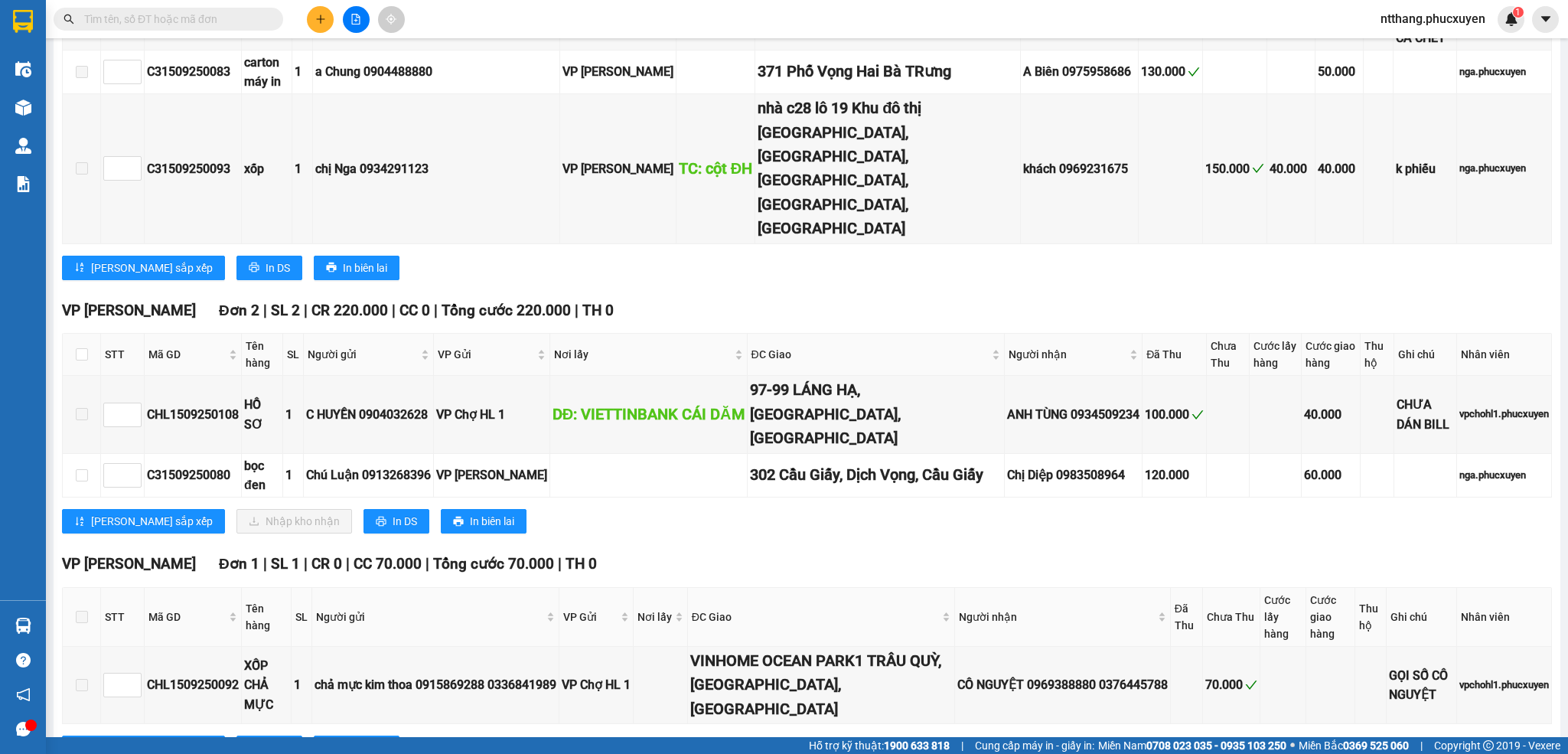
click at [923, 430] on div "VP Dương Đình Nghệ Đơn 2 | SL 2 | CR 220.000 | CC 0 | Tổng cước 220.000 | TH 0 …" at bounding box center [807, 422] width 1490 height 246
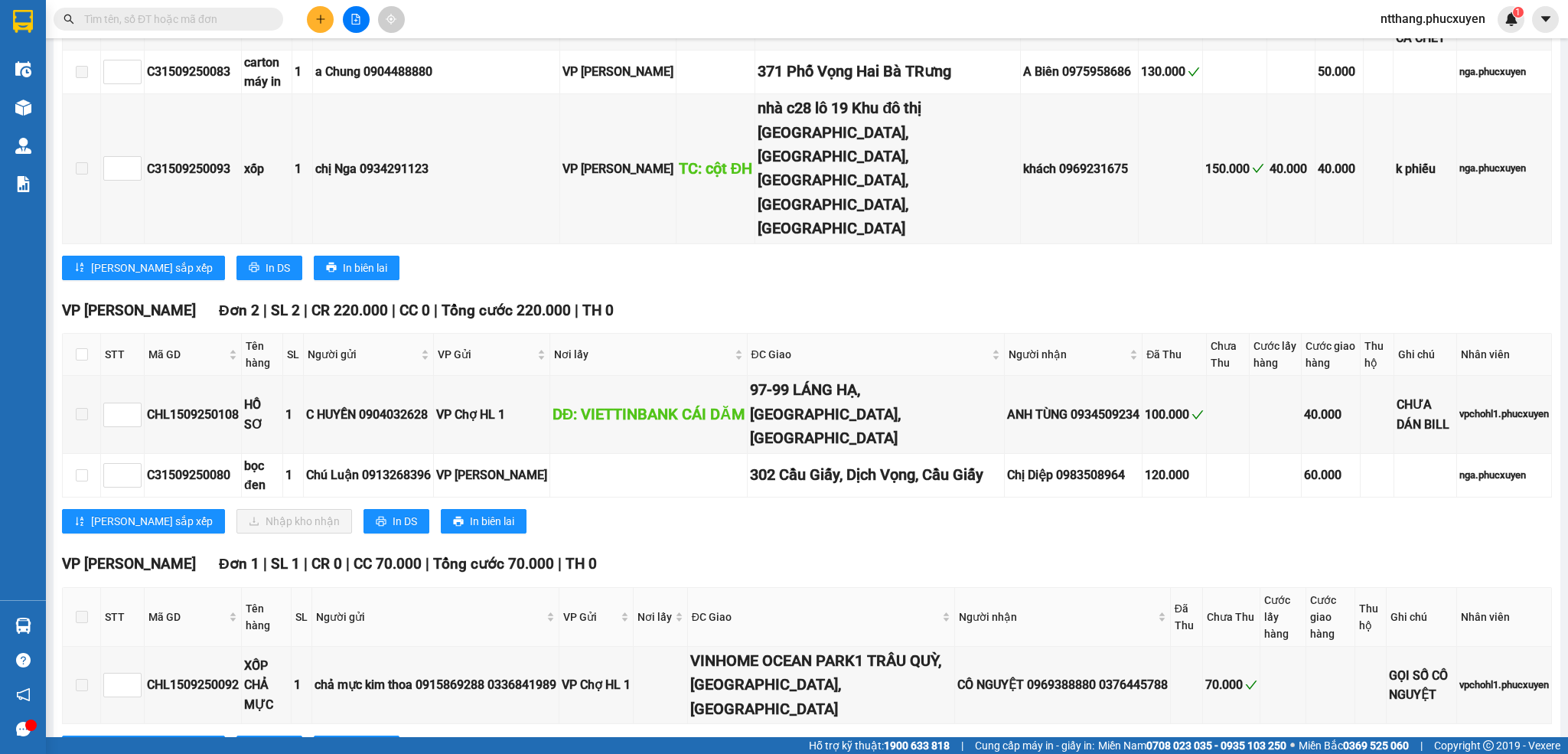
click at [923, 430] on div "VP Dương Đình Nghệ Đơn 2 | SL 2 | CR 220.000 | CC 0 | Tổng cước 220.000 | TH 0 …" at bounding box center [807, 422] width 1490 height 246
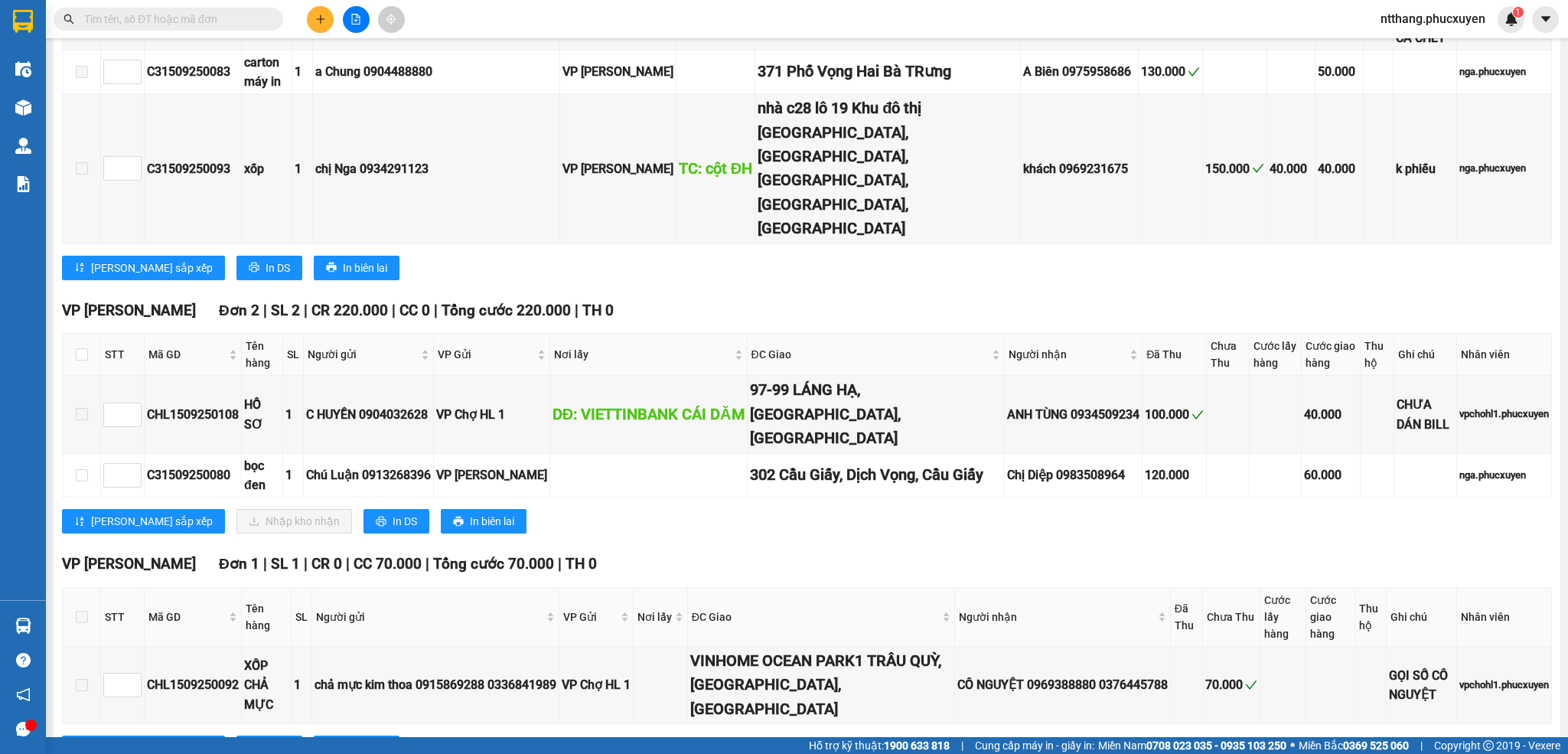
click at [923, 430] on div "VP Dương Đình Nghệ Đơn 2 | SL 2 | CR 220.000 | CC 0 | Tổng cước 220.000 | TH 0 …" at bounding box center [807, 422] width 1490 height 246
click at [1005, 454] on td "Chị Diệp 0983508964" at bounding box center [1074, 475] width 138 height 43
click at [923, 430] on div "VP Dương Đình Nghệ Đơn 2 | SL 2 | CR 220.000 | CC 0 | Tổng cước 220.000 | TH 0 …" at bounding box center [807, 422] width 1490 height 246
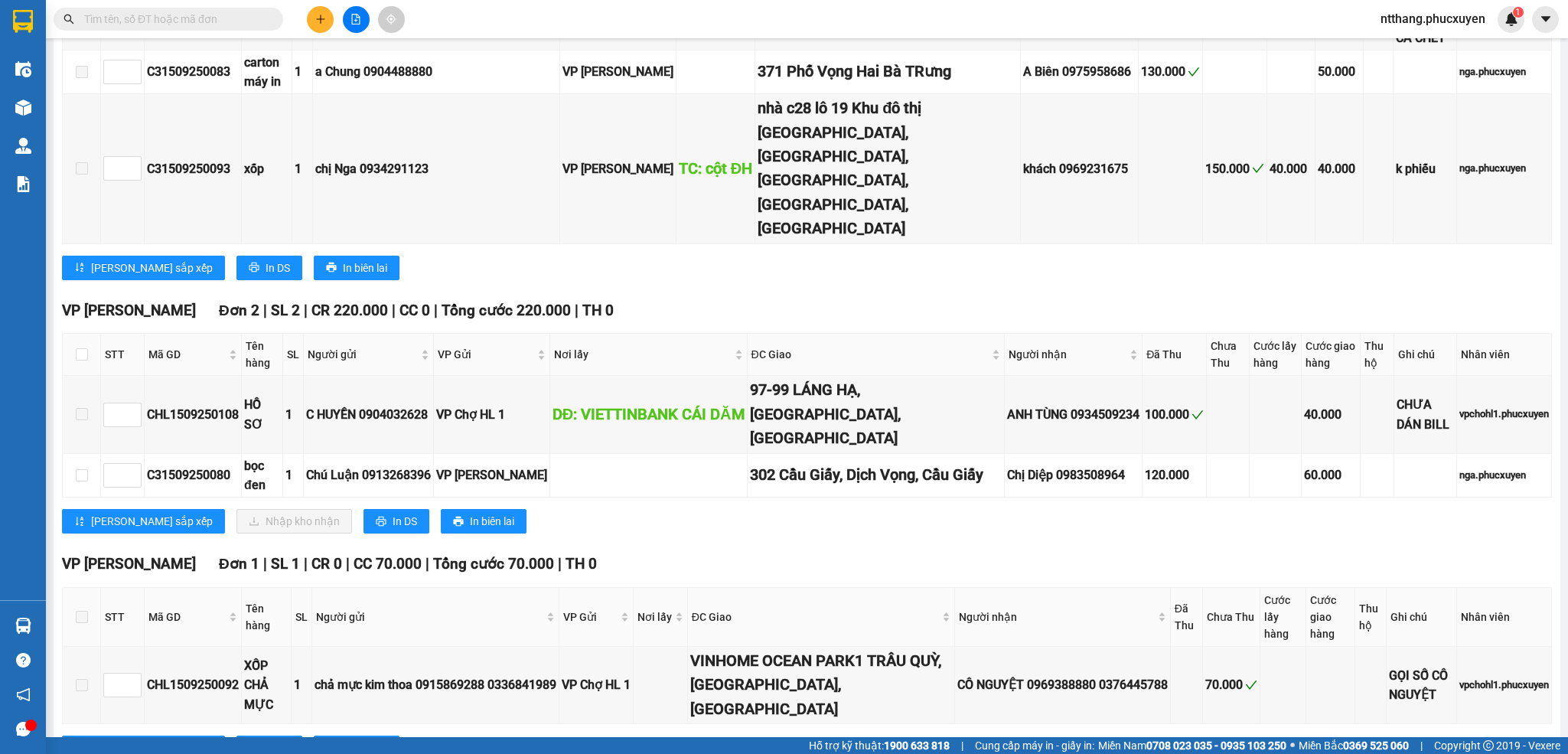
click at [923, 430] on div "VP Dương Đình Nghệ Đơn 2 | SL 2 | CR 220.000 | CC 0 | Tổng cước 220.000 | TH 0 …" at bounding box center [807, 422] width 1490 height 246
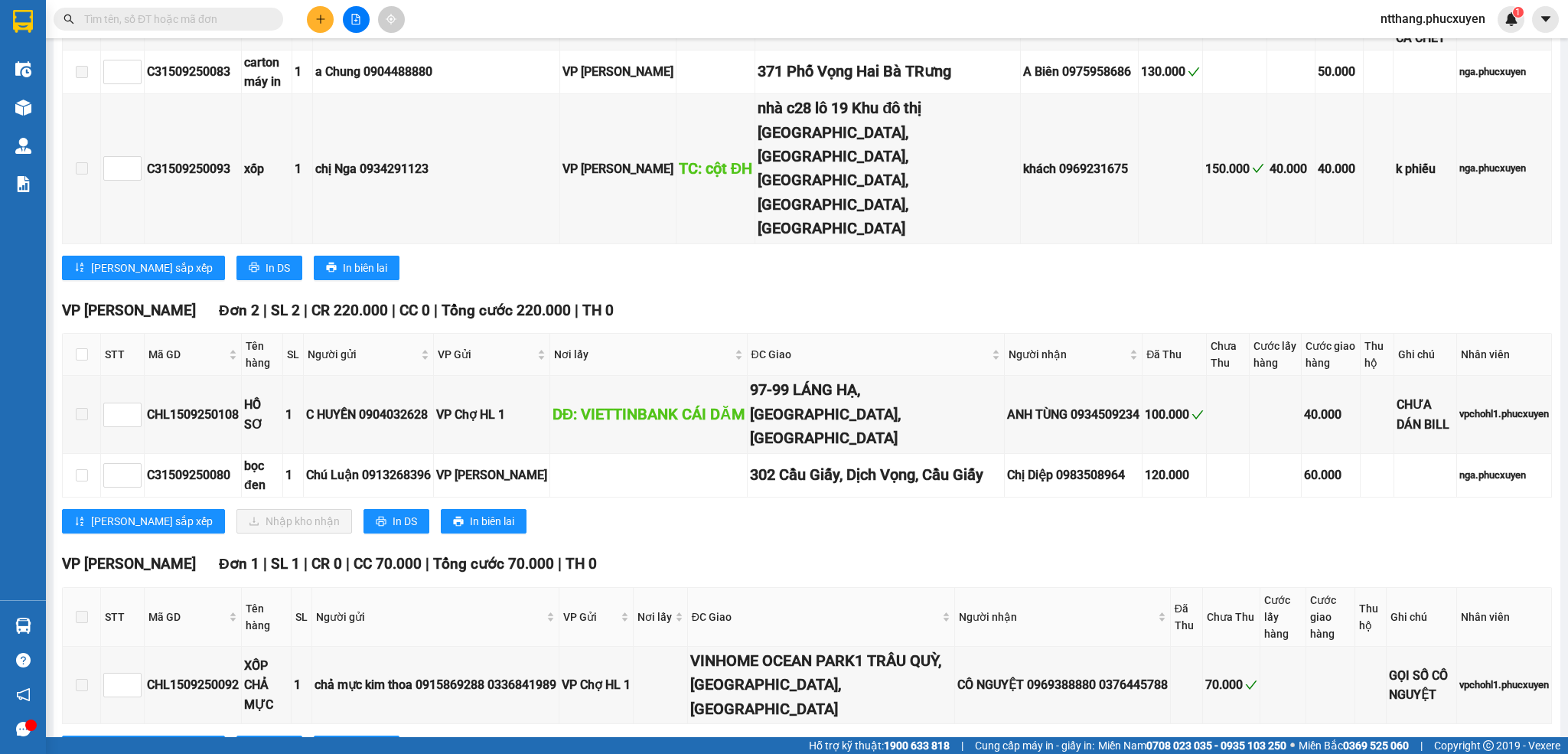
click at [923, 430] on div "VP Dương Đình Nghệ Đơn 2 | SL 2 | CR 220.000 | CC 0 | Tổng cước 220.000 | TH 0 …" at bounding box center [807, 422] width 1490 height 246
drag, startPoint x: 923, startPoint y: 430, endPoint x: 912, endPoint y: 434, distance: 11.7
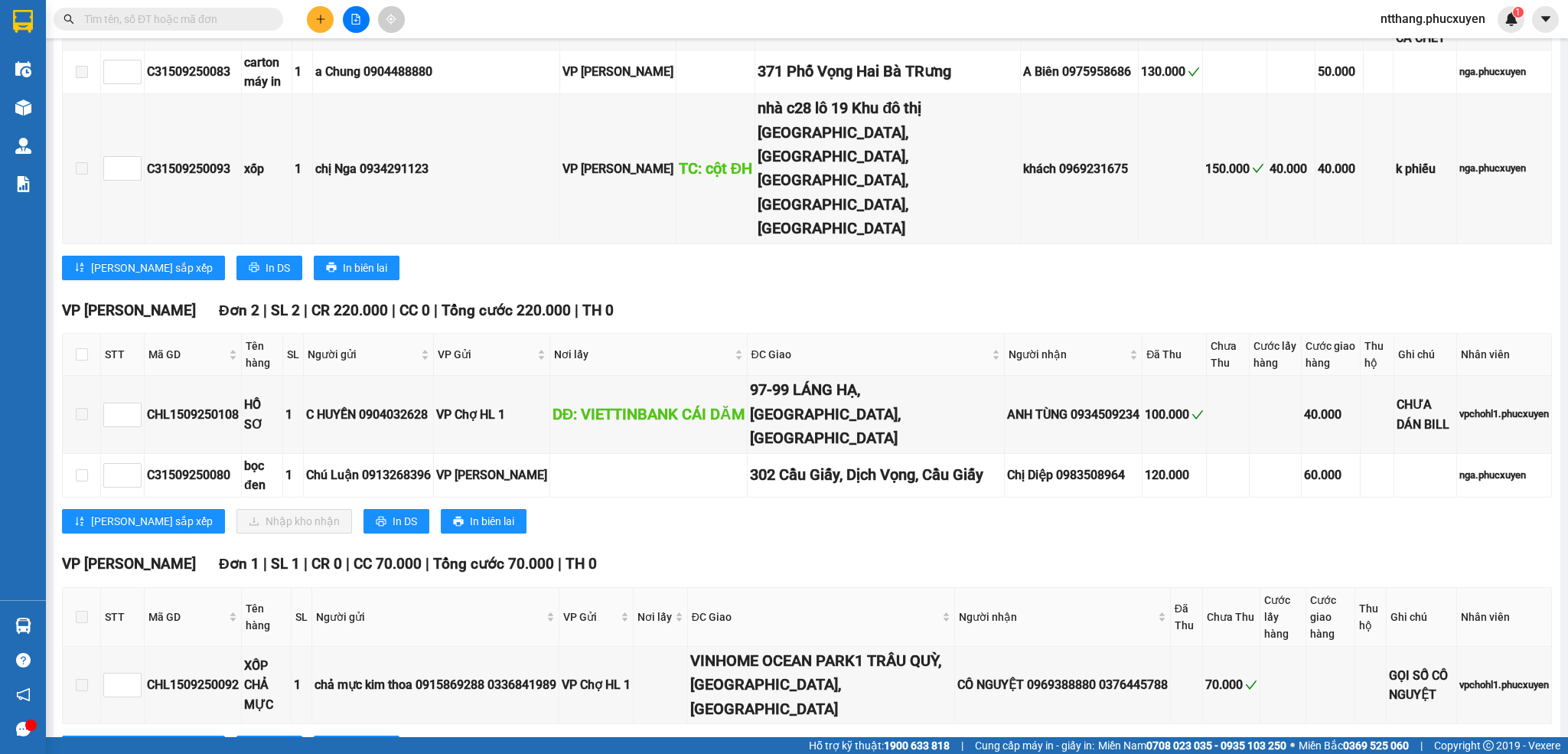
click at [912, 434] on div "VP Dương Đình Nghệ Đơn 2 | SL 2 | CR 220.000 | CC 0 | Tổng cước 220.000 | TH 0 …" at bounding box center [807, 422] width 1490 height 246
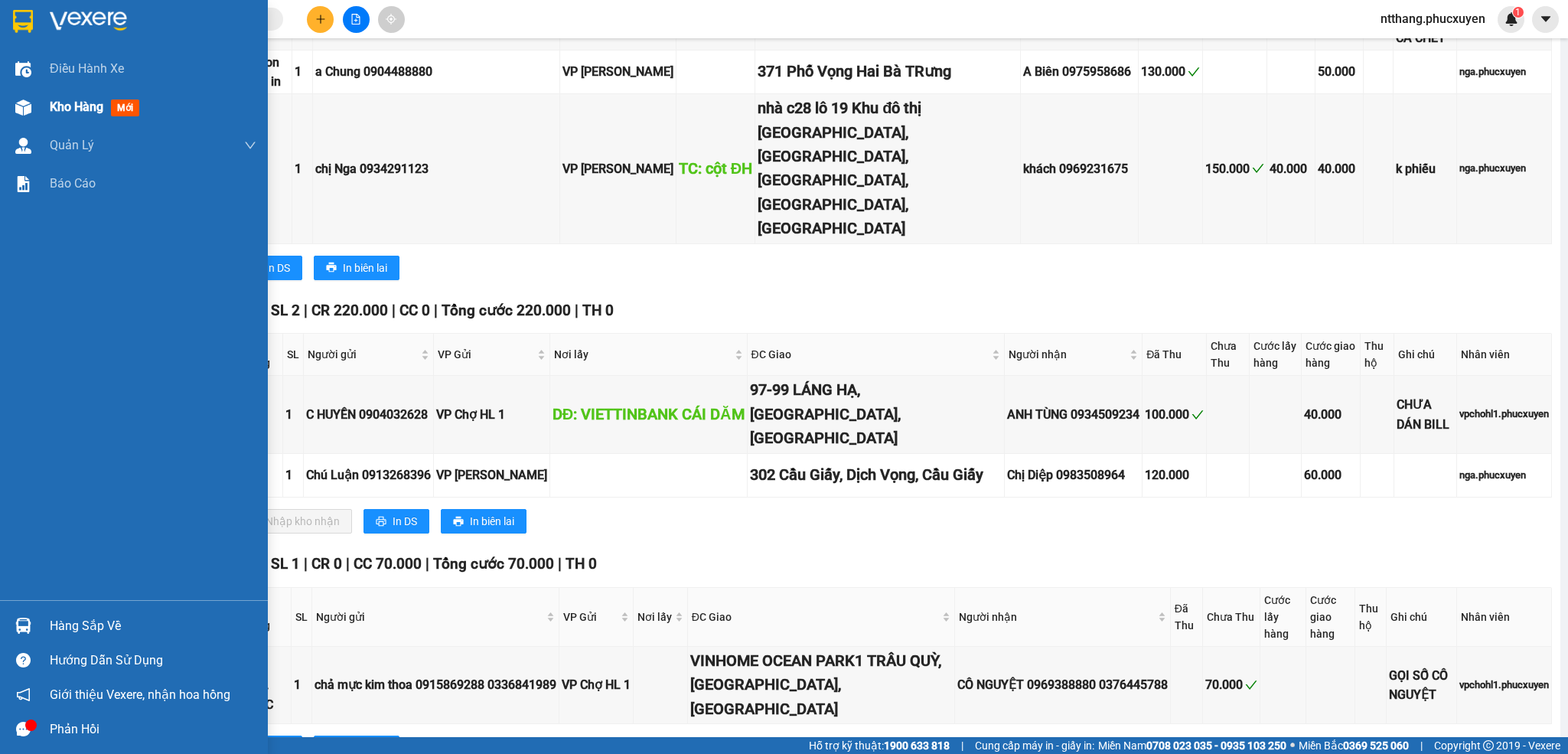
click at [53, 113] on span "Kho hàng" at bounding box center [76, 107] width 54 height 14
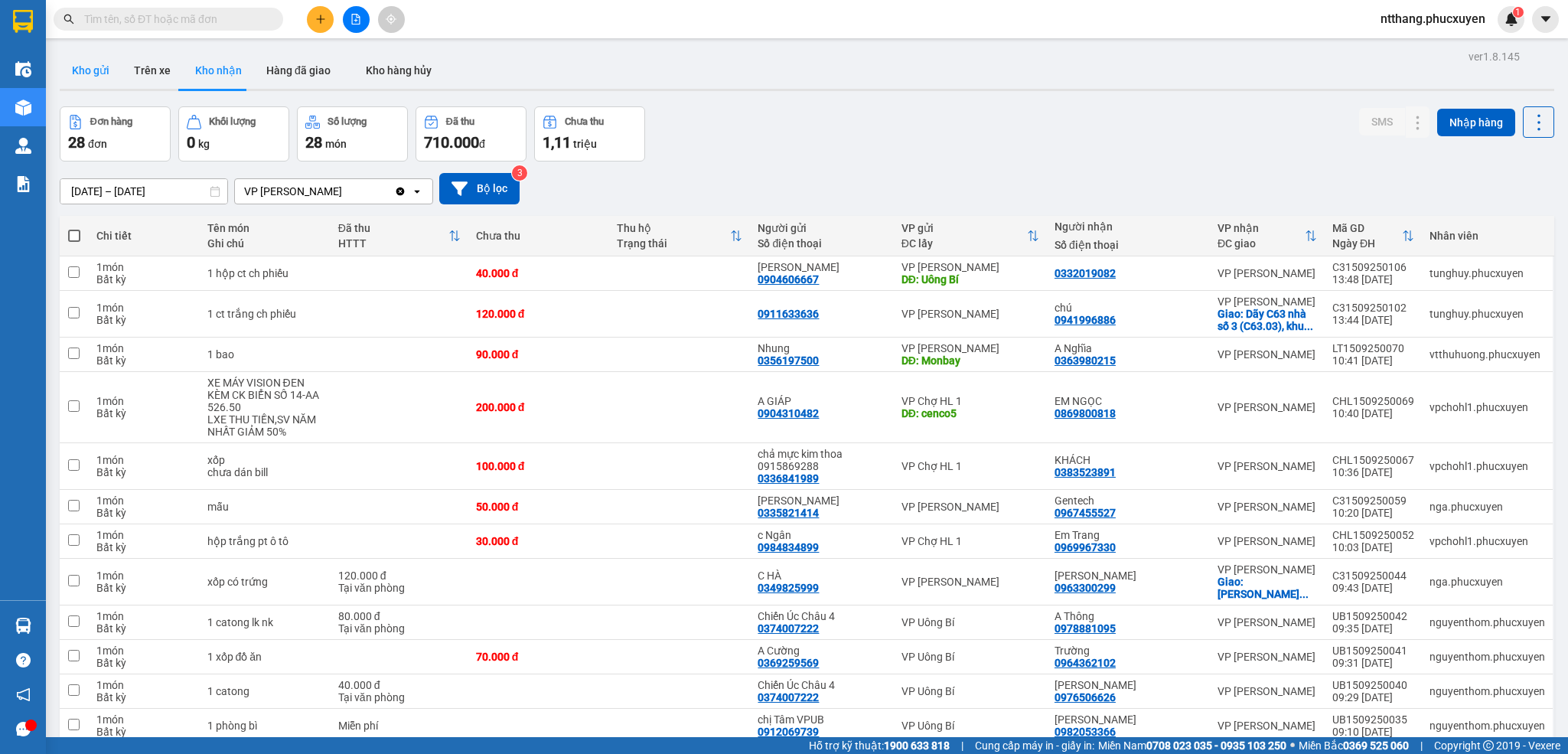
click at [80, 62] on button "Kho gửi" at bounding box center [91, 71] width 62 height 37
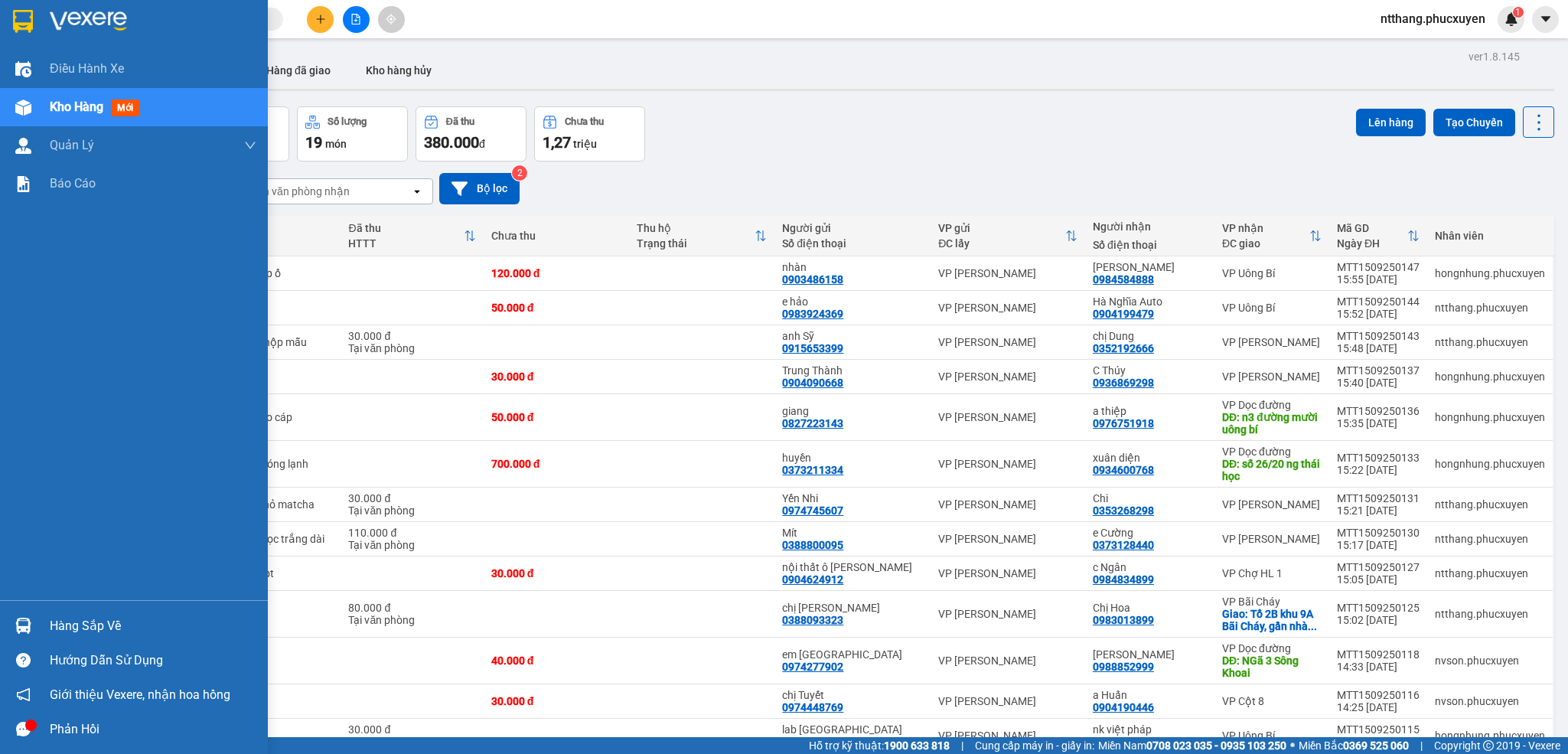
click at [30, 613] on div at bounding box center [23, 625] width 26 height 26
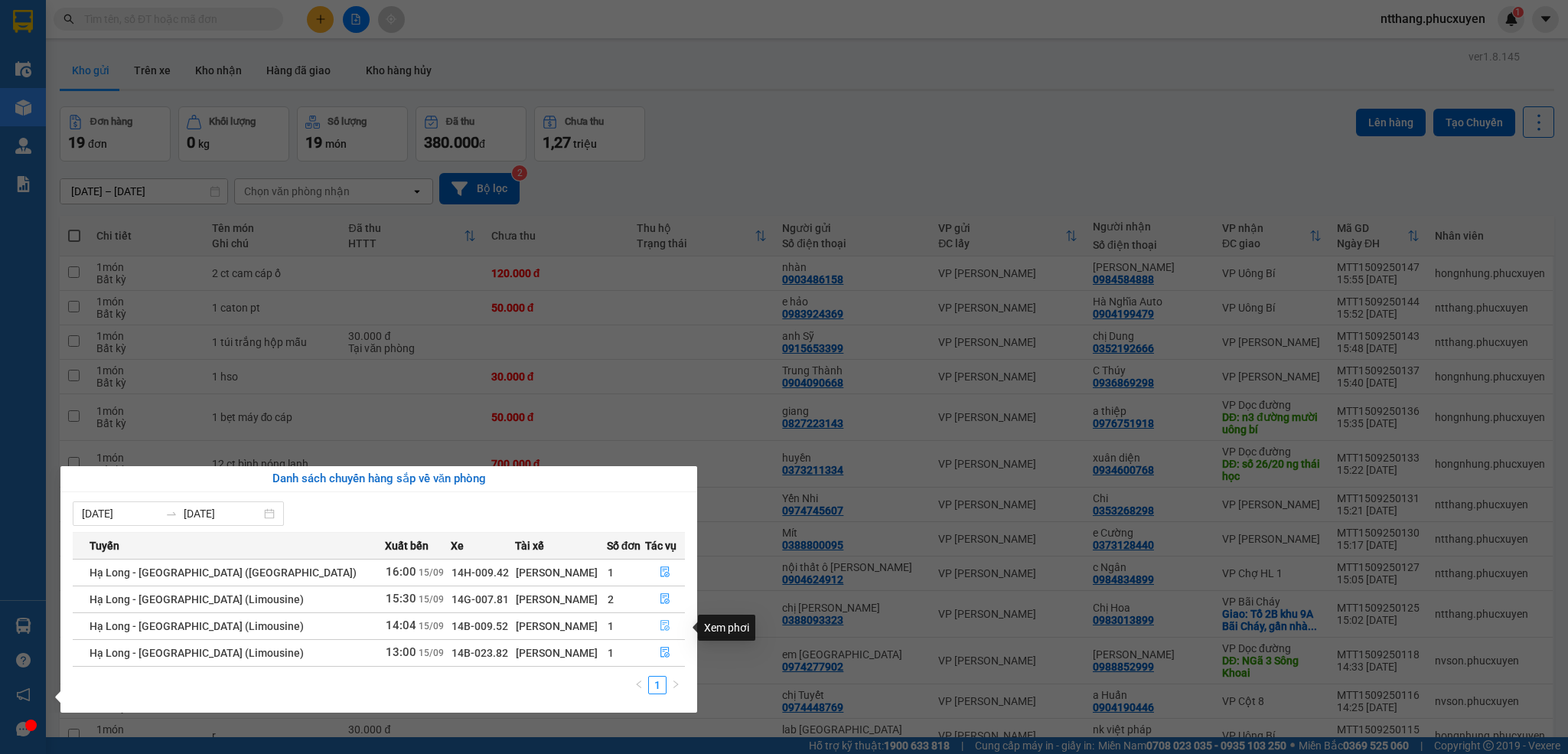
click at [660, 624] on icon "file-done" at bounding box center [665, 625] width 11 height 11
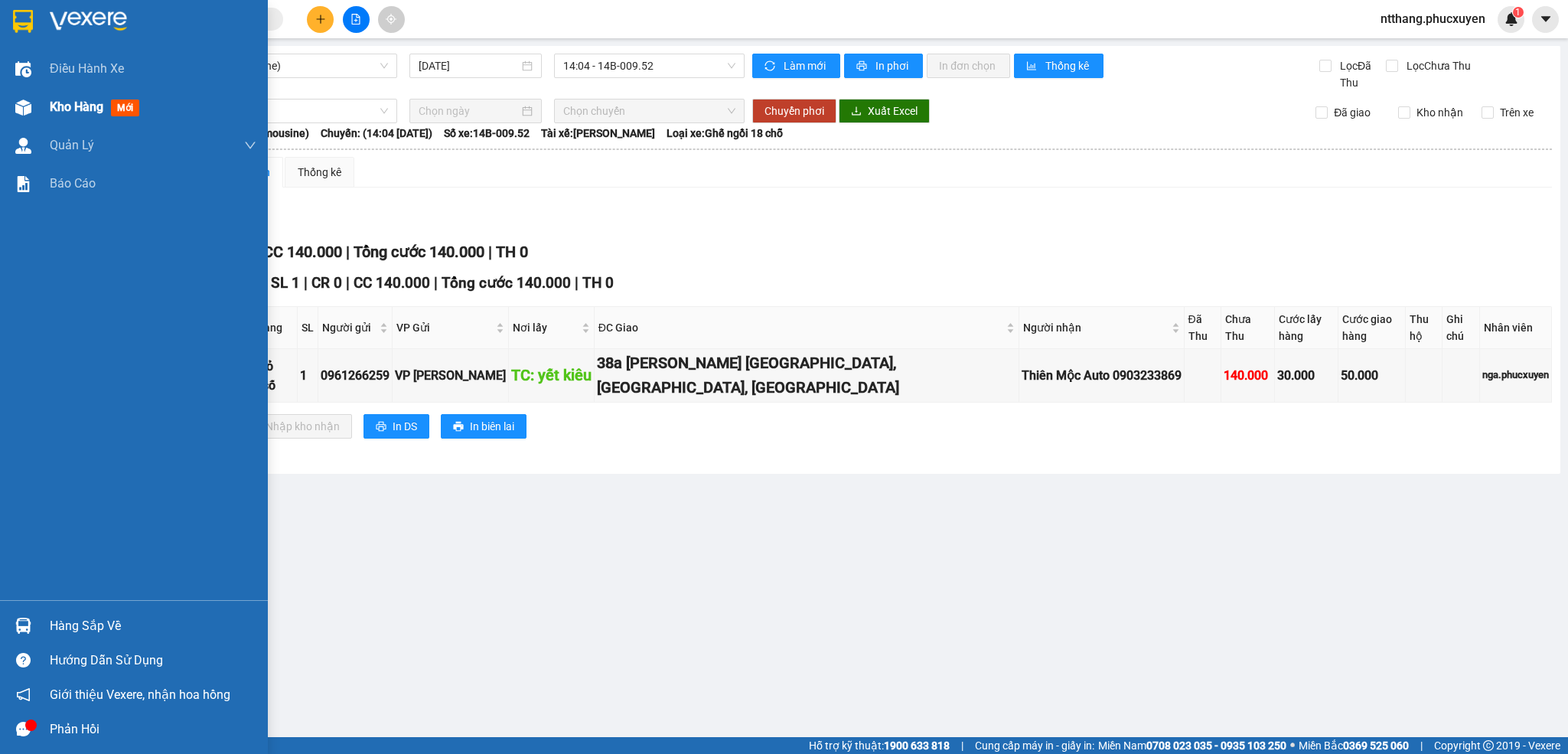
click at [38, 100] on div "Kho hàng mới" at bounding box center [134, 107] width 268 height 38
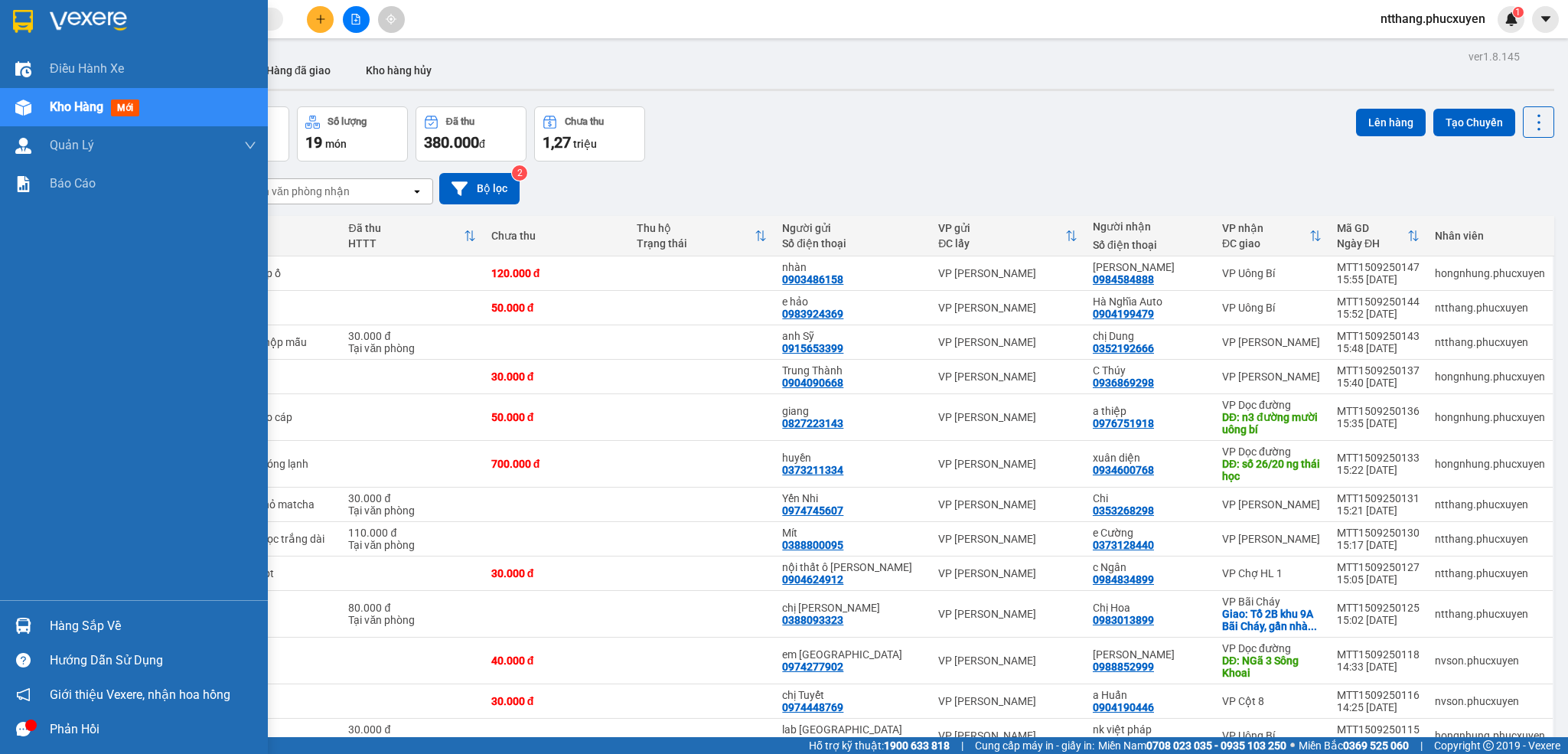
click at [20, 628] on img at bounding box center [23, 625] width 16 height 16
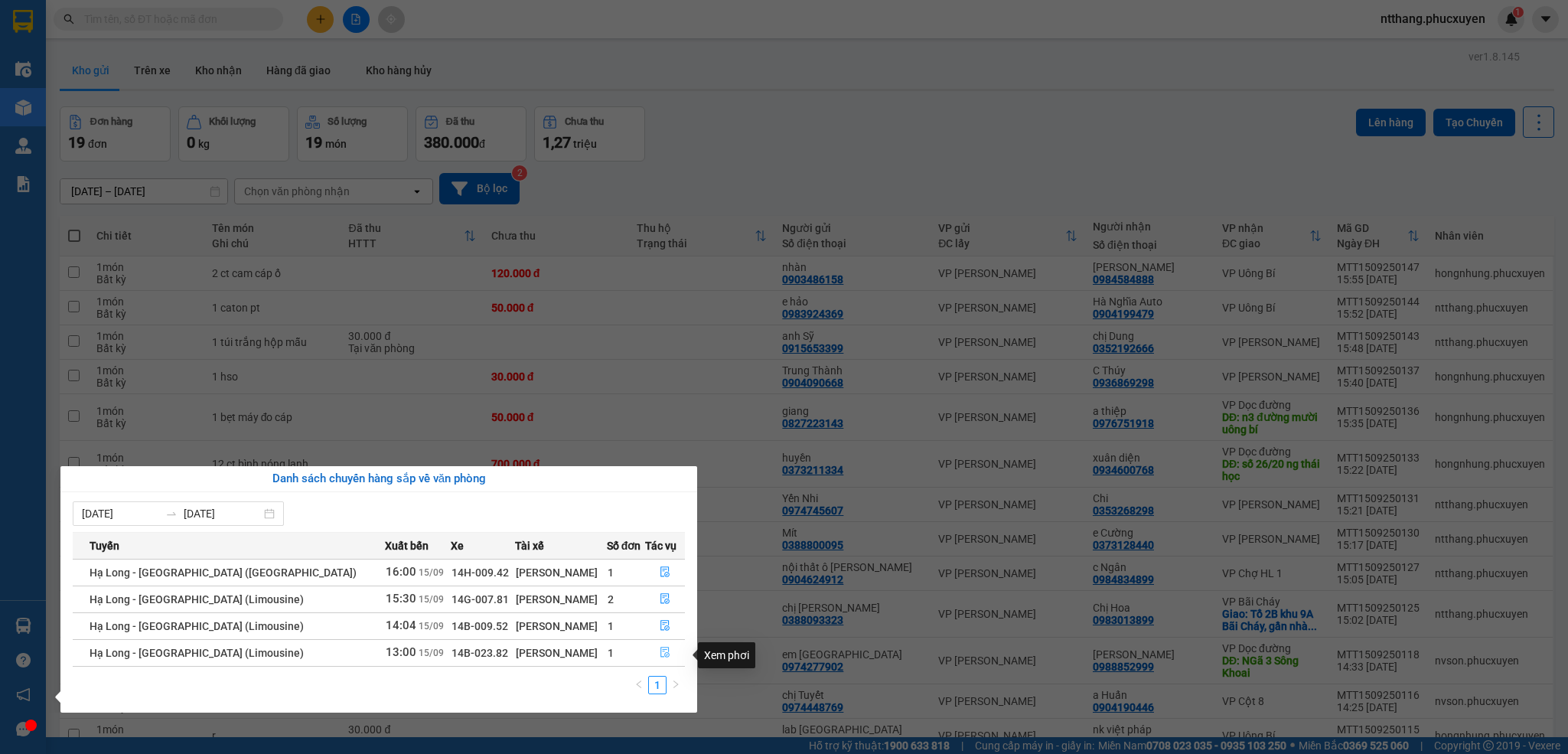
click at [661, 657] on icon "file-done" at bounding box center [665, 653] width 9 height 11
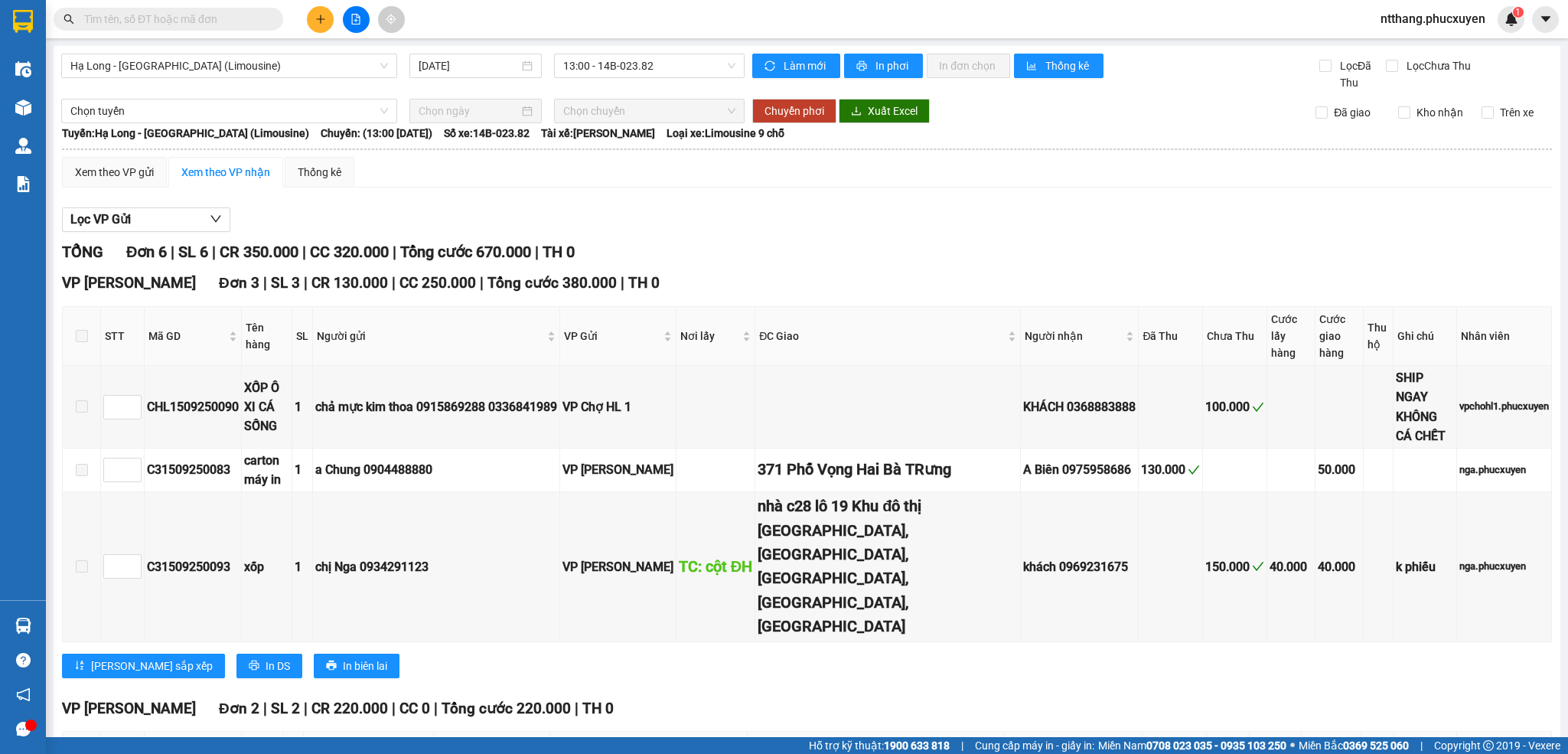
scroll to position [229, 0]
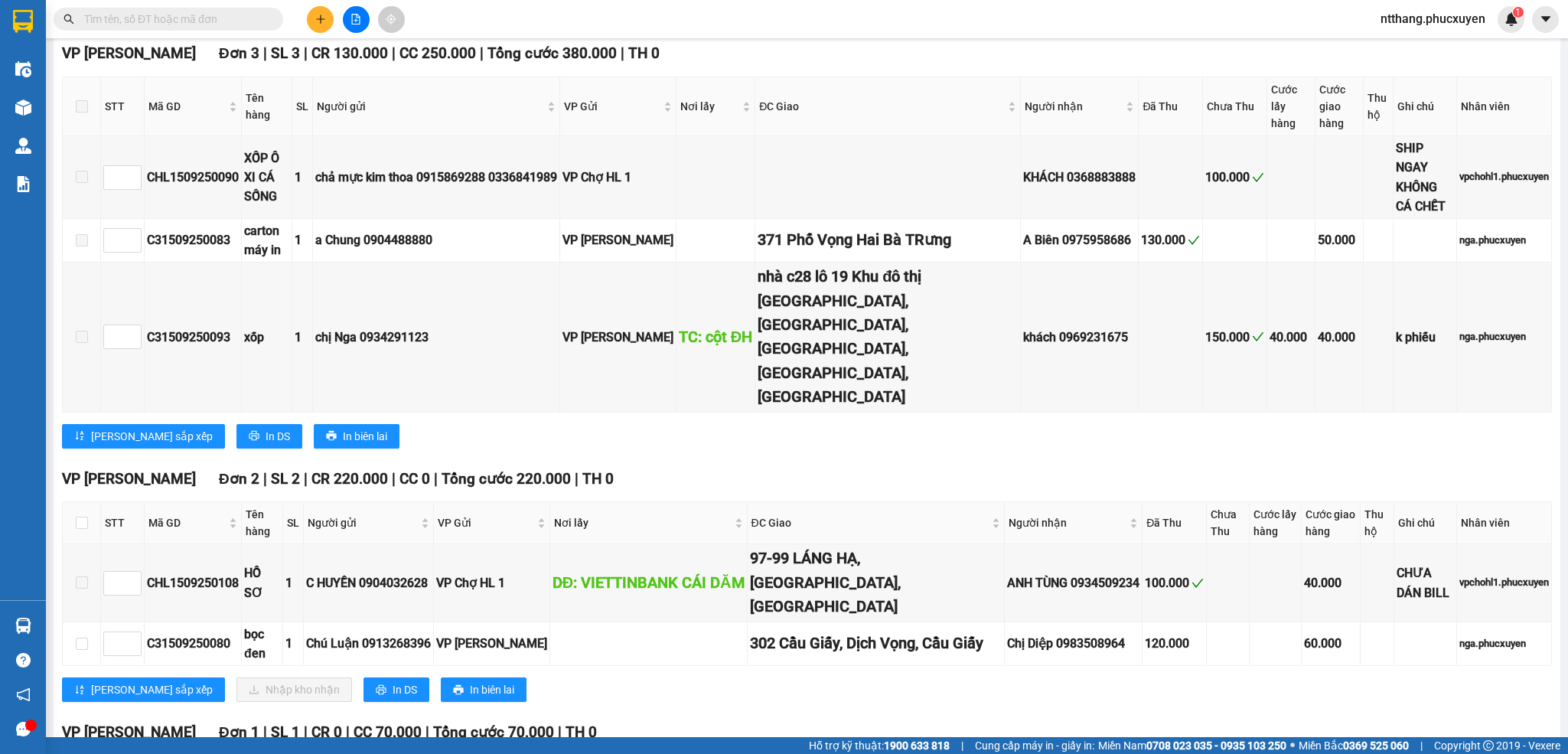
click at [730, 605] on div "VP Dương Đình Nghệ Đơn 2 | SL 2 | CR 220.000 | CC 0 | Tổng cước 220.000 | TH 0 …" at bounding box center [807, 590] width 1490 height 246
click at [84, 638] on input "checkbox" at bounding box center [82, 644] width 12 height 12
checkbox input "true"
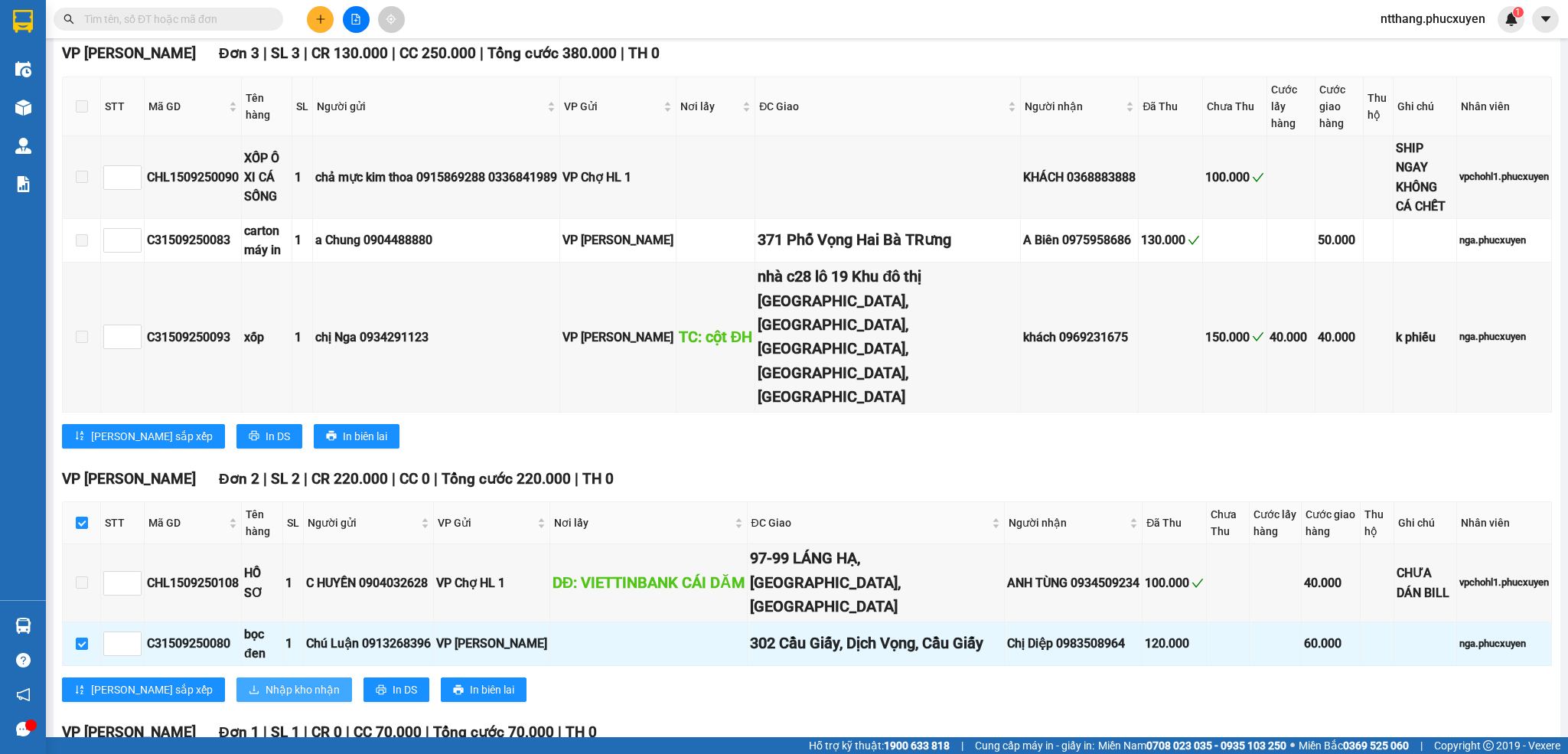
click at [265, 681] on span "Nhập kho nhận" at bounding box center [302, 689] width 74 height 17
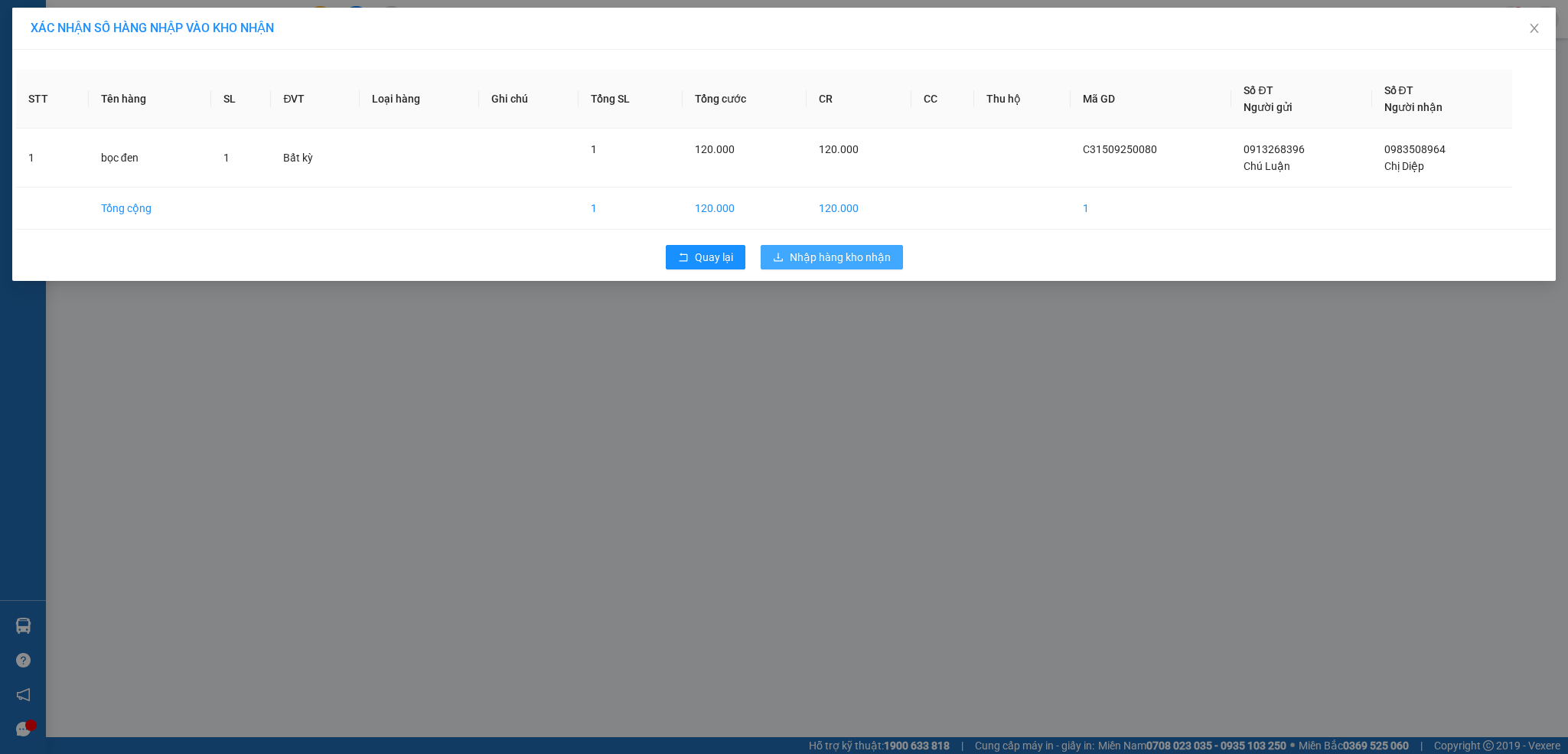
click at [847, 259] on span "Nhập hàng kho nhận" at bounding box center [840, 257] width 101 height 17
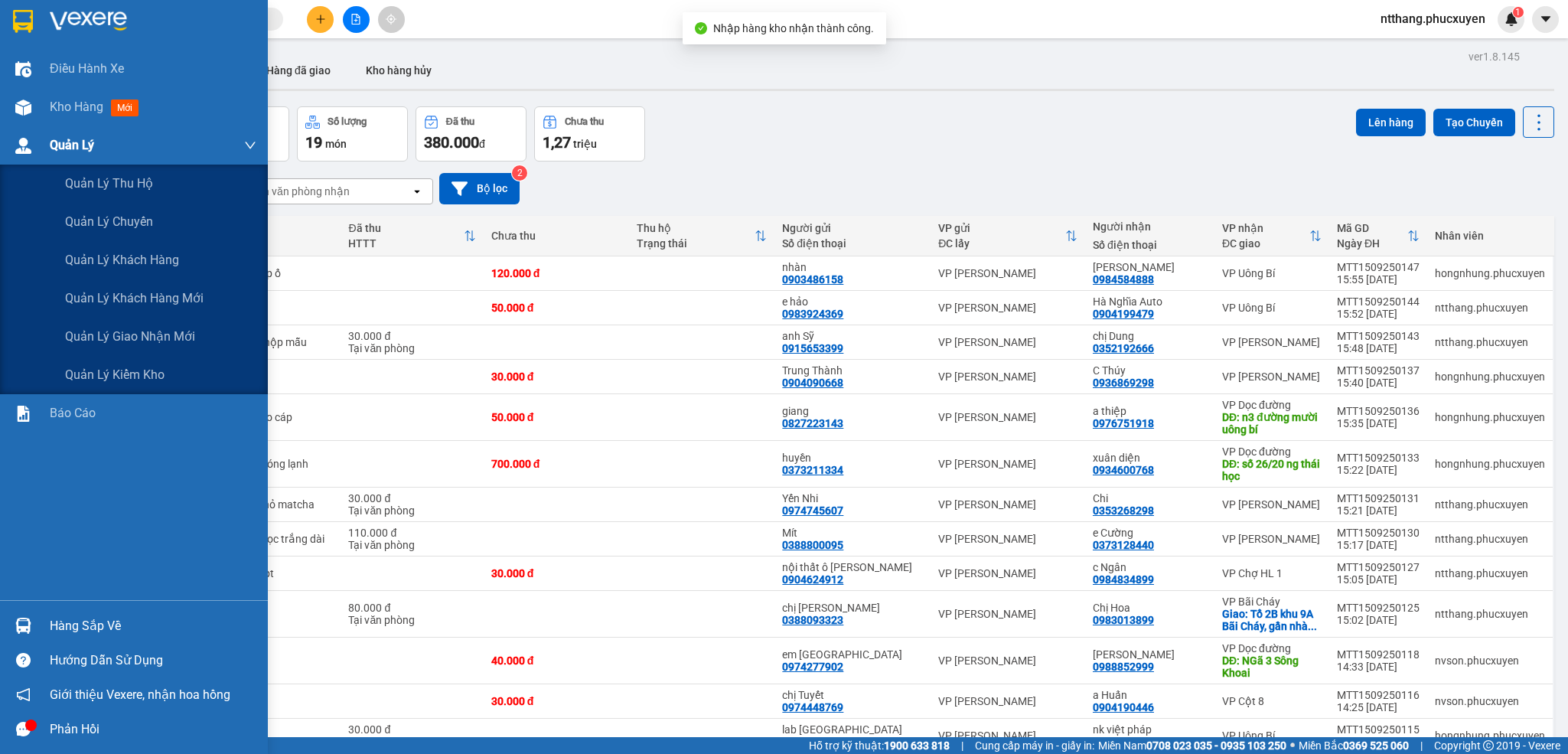
click at [19, 149] on img at bounding box center [23, 146] width 16 height 16
click at [138, 335] on span "Quản lý giao nhận mới" at bounding box center [131, 337] width 131 height 19
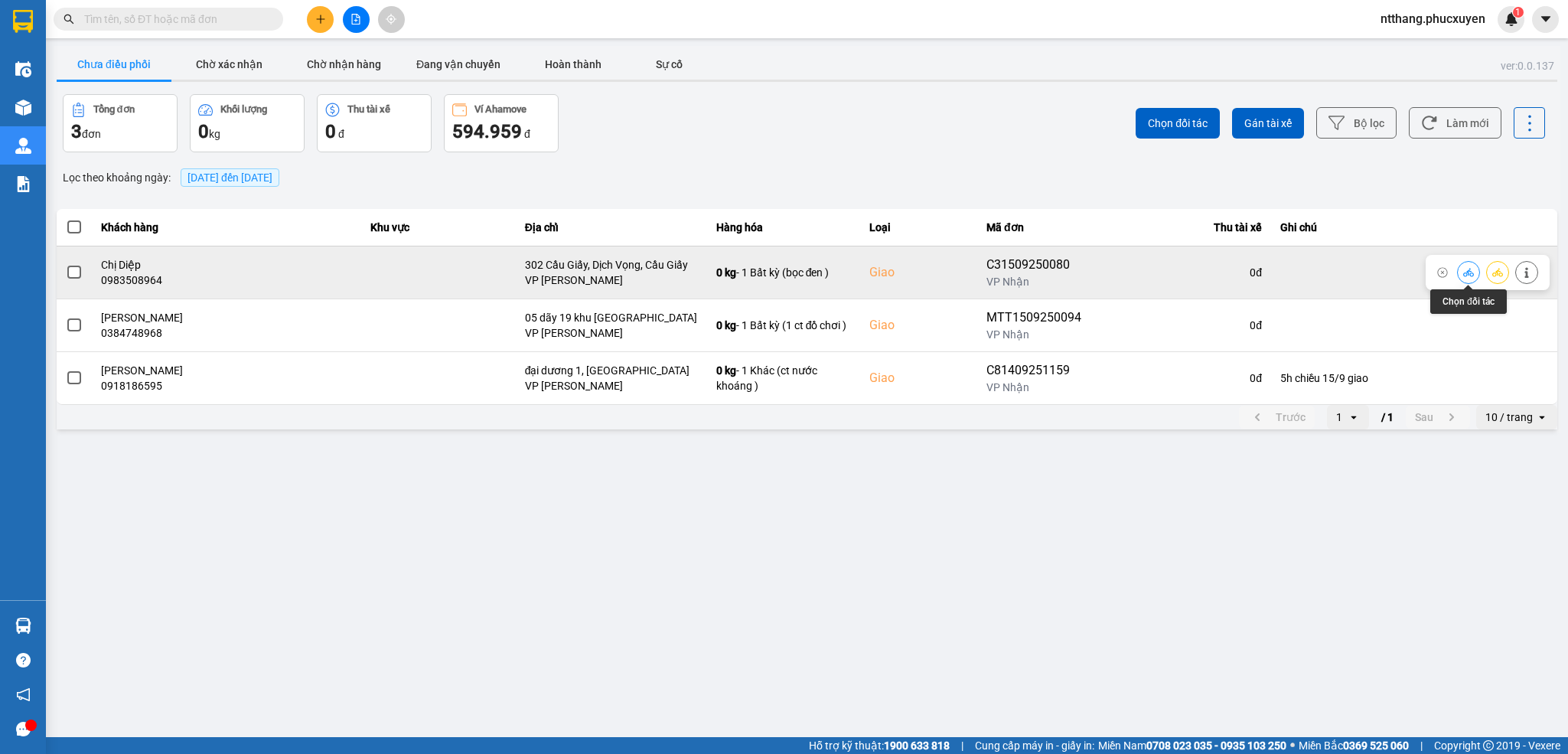
click at [1467, 269] on icon at bounding box center [1468, 272] width 11 height 11
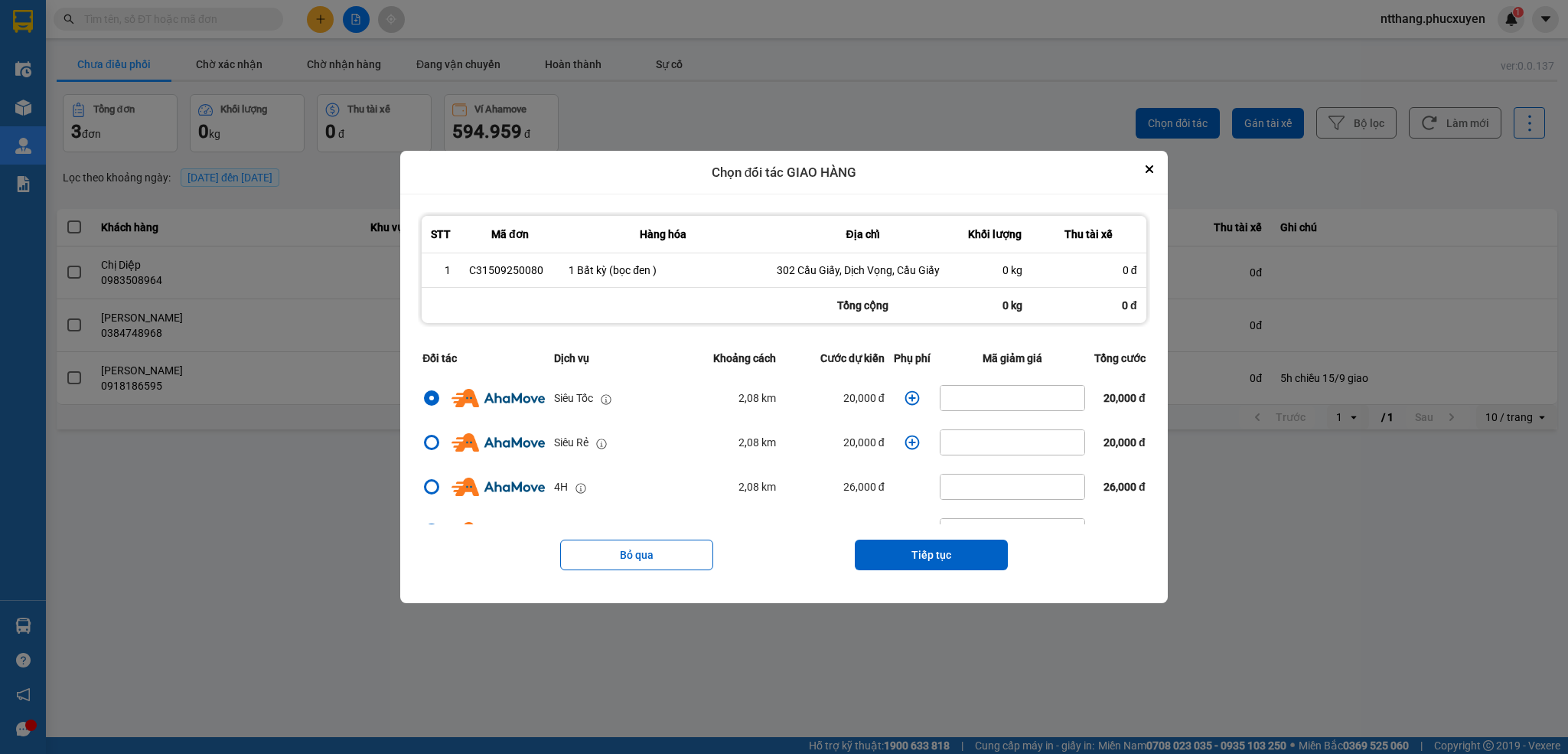
click at [905, 396] on icon "dialog" at bounding box center [912, 398] width 15 height 15
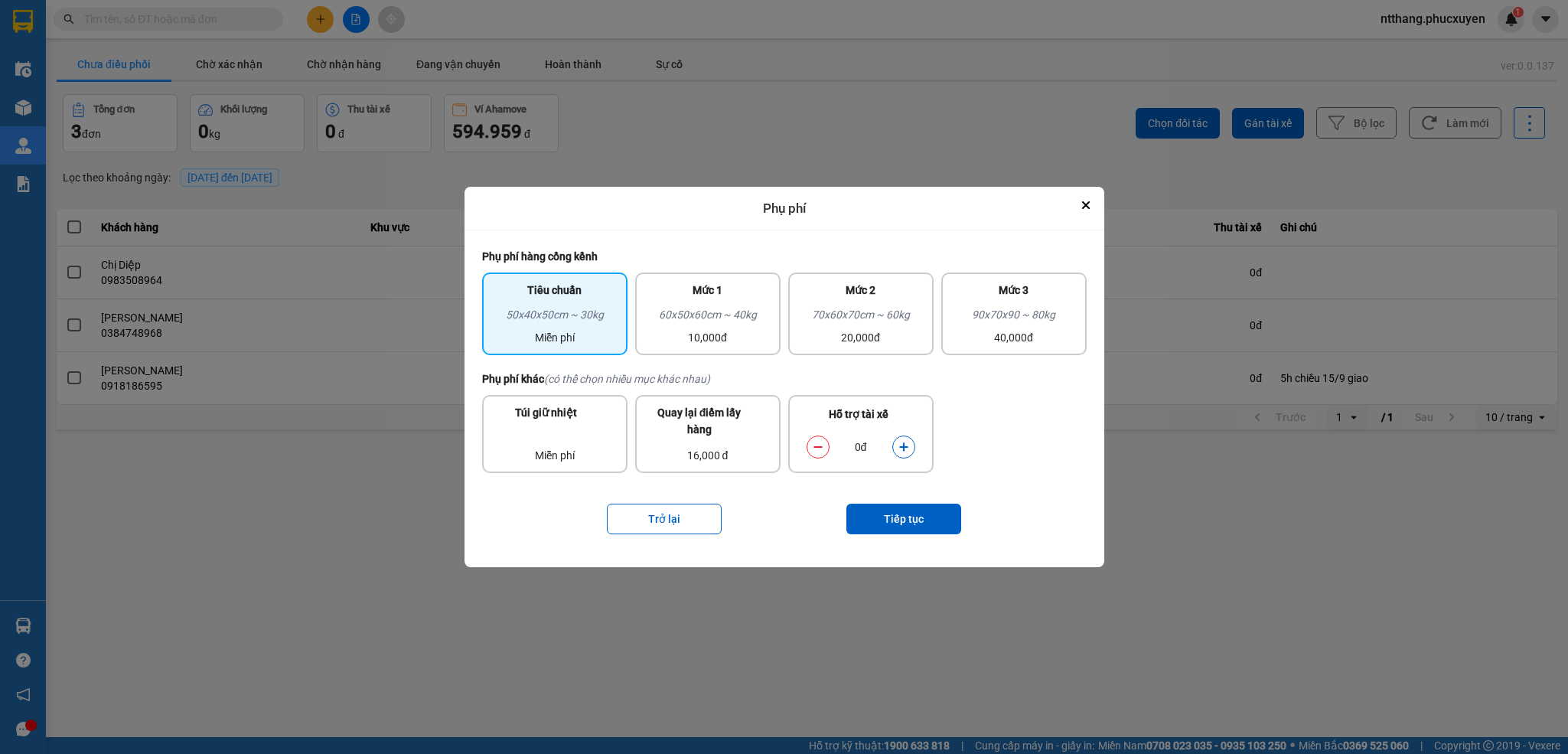
click at [903, 446] on icon "dialog" at bounding box center [904, 448] width 9 height 9
click at [902, 446] on icon "dialog" at bounding box center [904, 448] width 9 height 9
click at [898, 512] on button "Tiếp tục" at bounding box center [904, 519] width 115 height 31
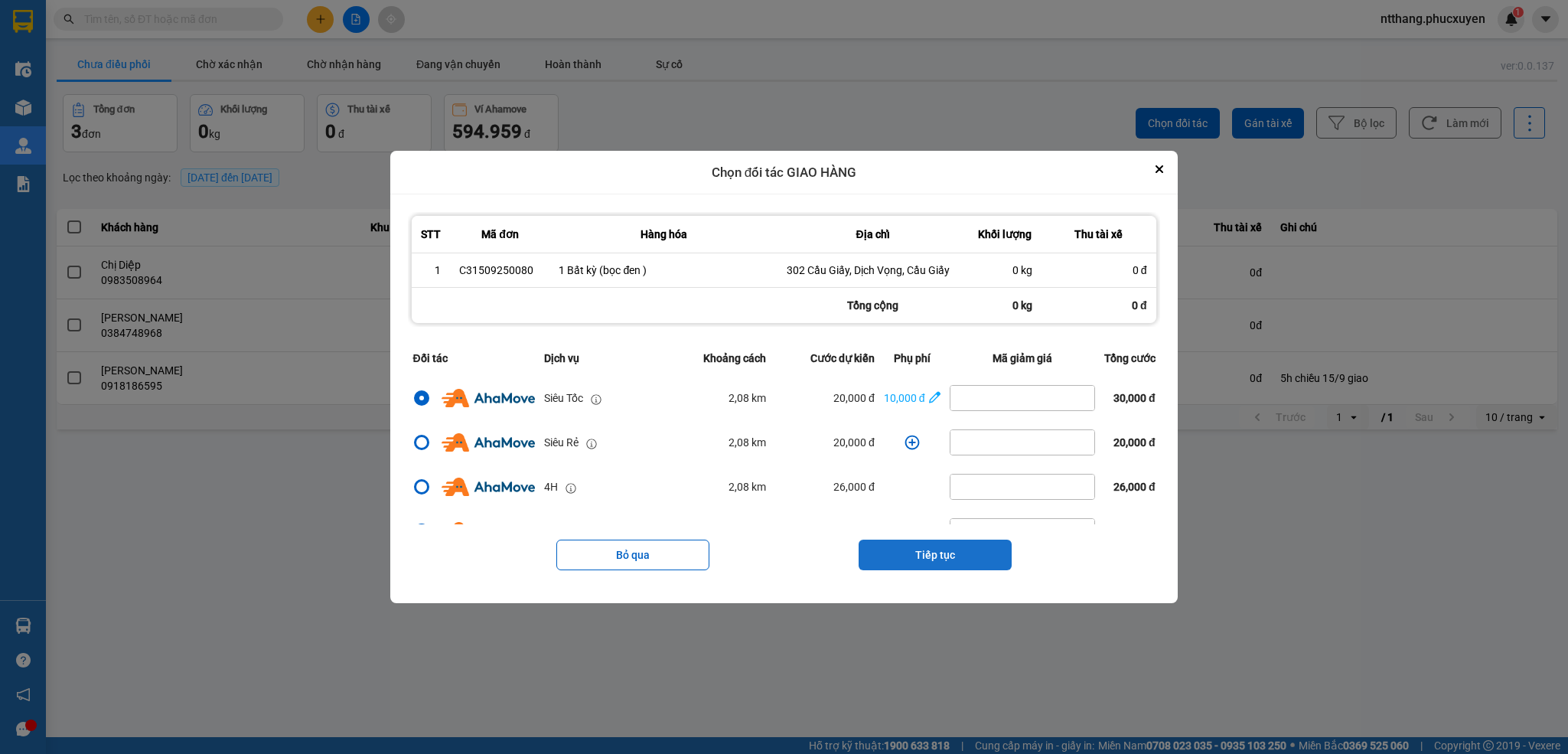
click at [922, 565] on button "Tiếp tục" at bounding box center [936, 555] width 153 height 31
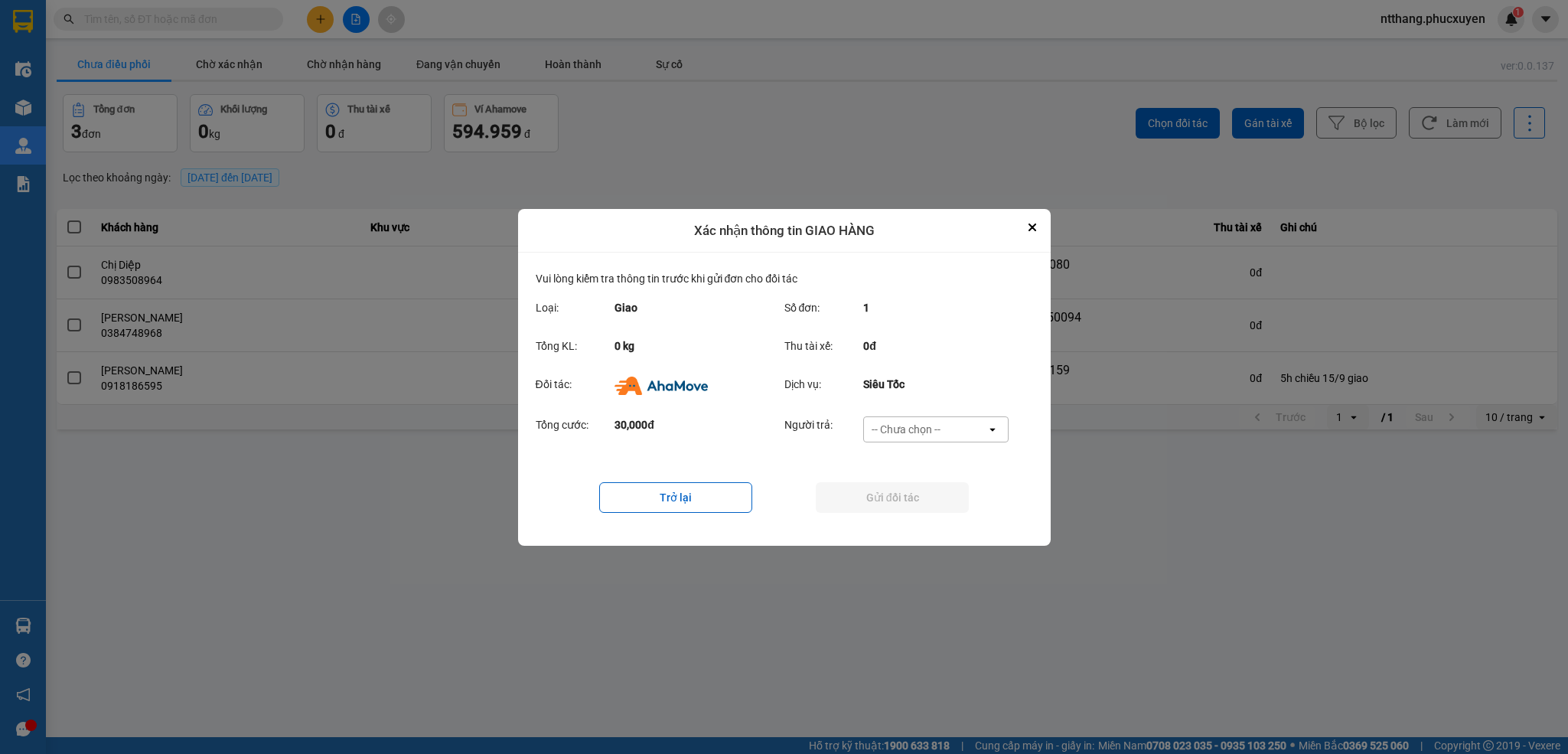
drag, startPoint x: 900, startPoint y: 425, endPoint x: 906, endPoint y: 432, distance: 9.2
click at [902, 423] on div "-- Chưa chọn --" at bounding box center [907, 429] width 69 height 15
click at [906, 511] on span "Ví Ahamove" at bounding box center [907, 517] width 62 height 15
click at [896, 492] on button "Gửi đối tác" at bounding box center [892, 497] width 153 height 31
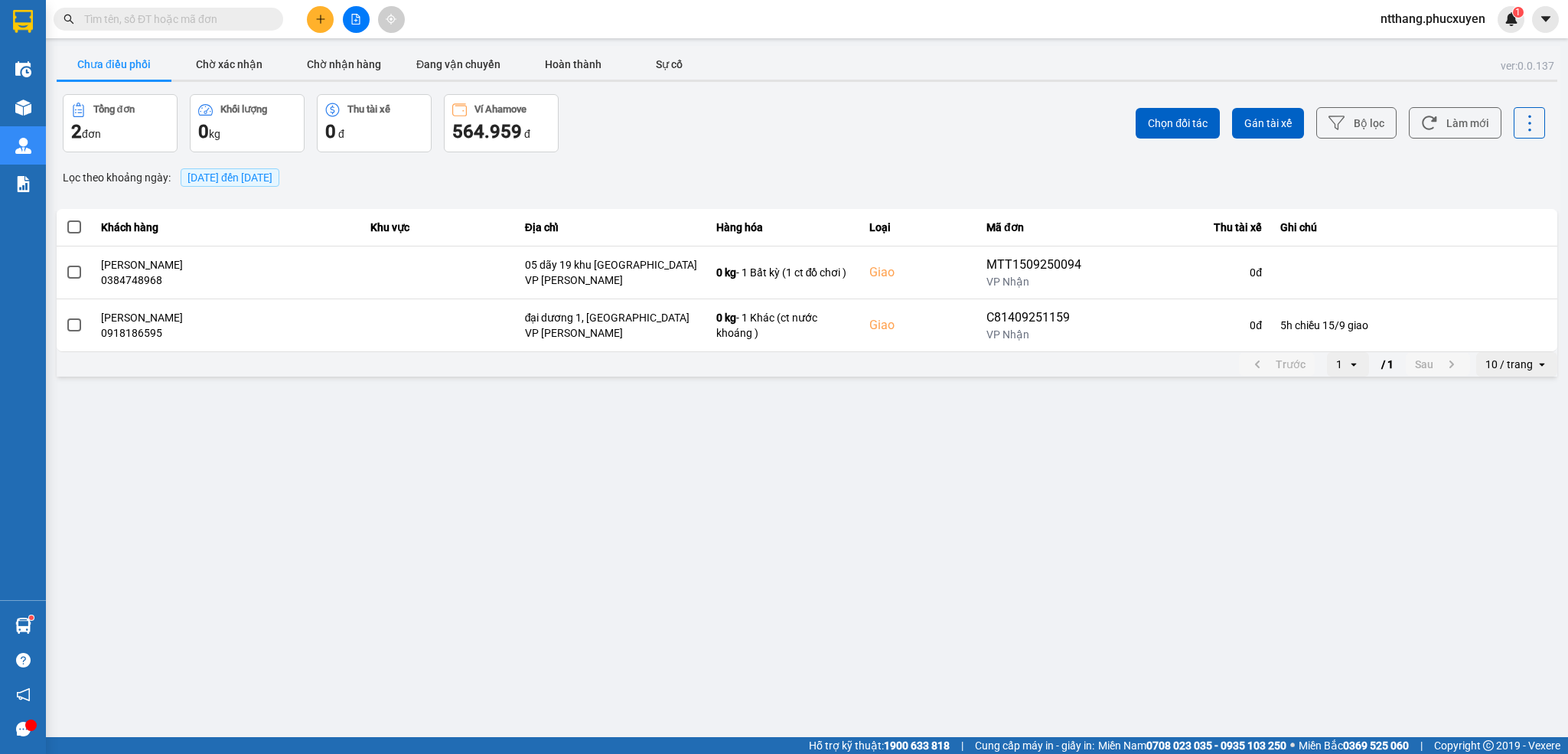
click at [700, 377] on div "Trước 1 open / 1 Sau 10 / trang open" at bounding box center [807, 364] width 1501 height 25
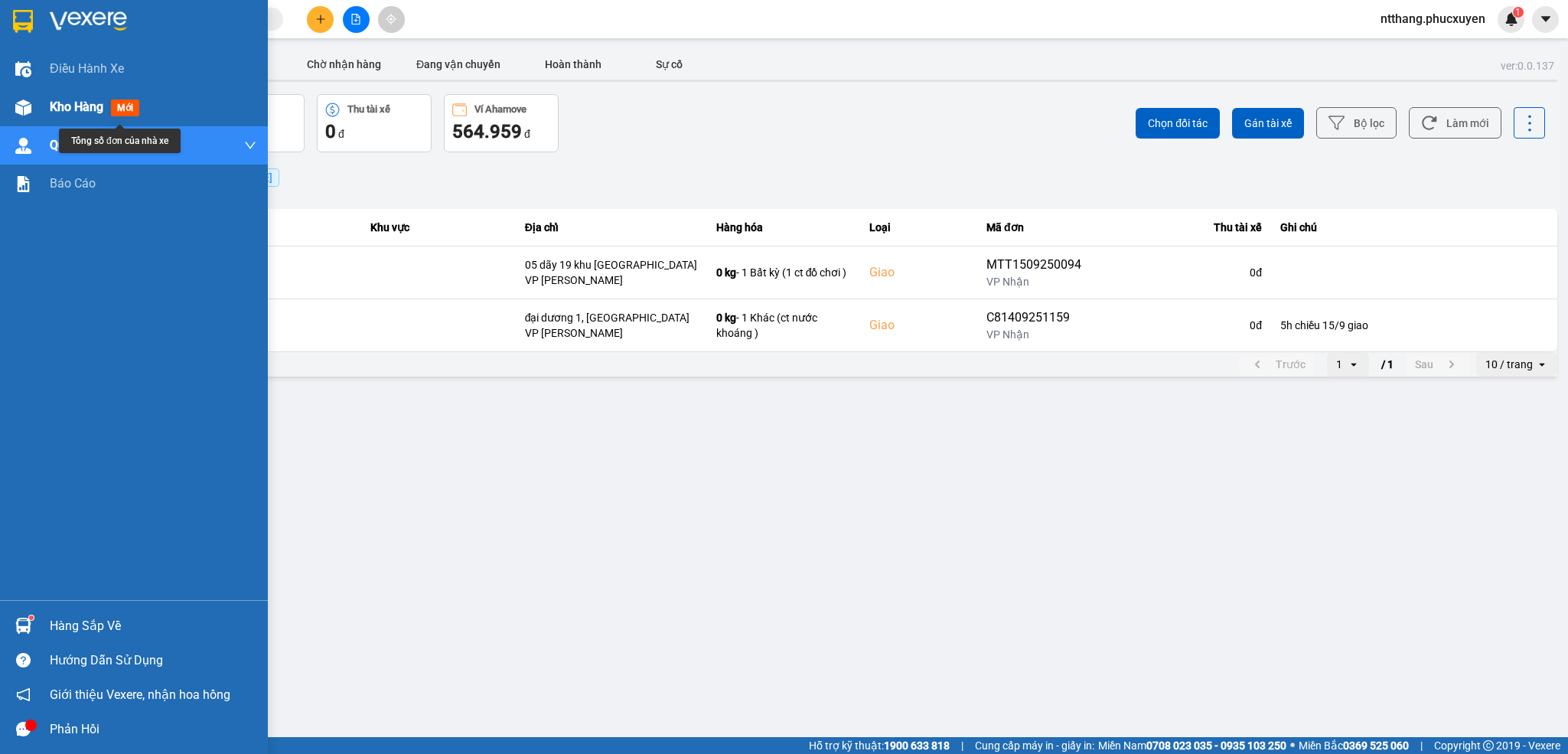
click at [30, 103] on img at bounding box center [23, 108] width 16 height 16
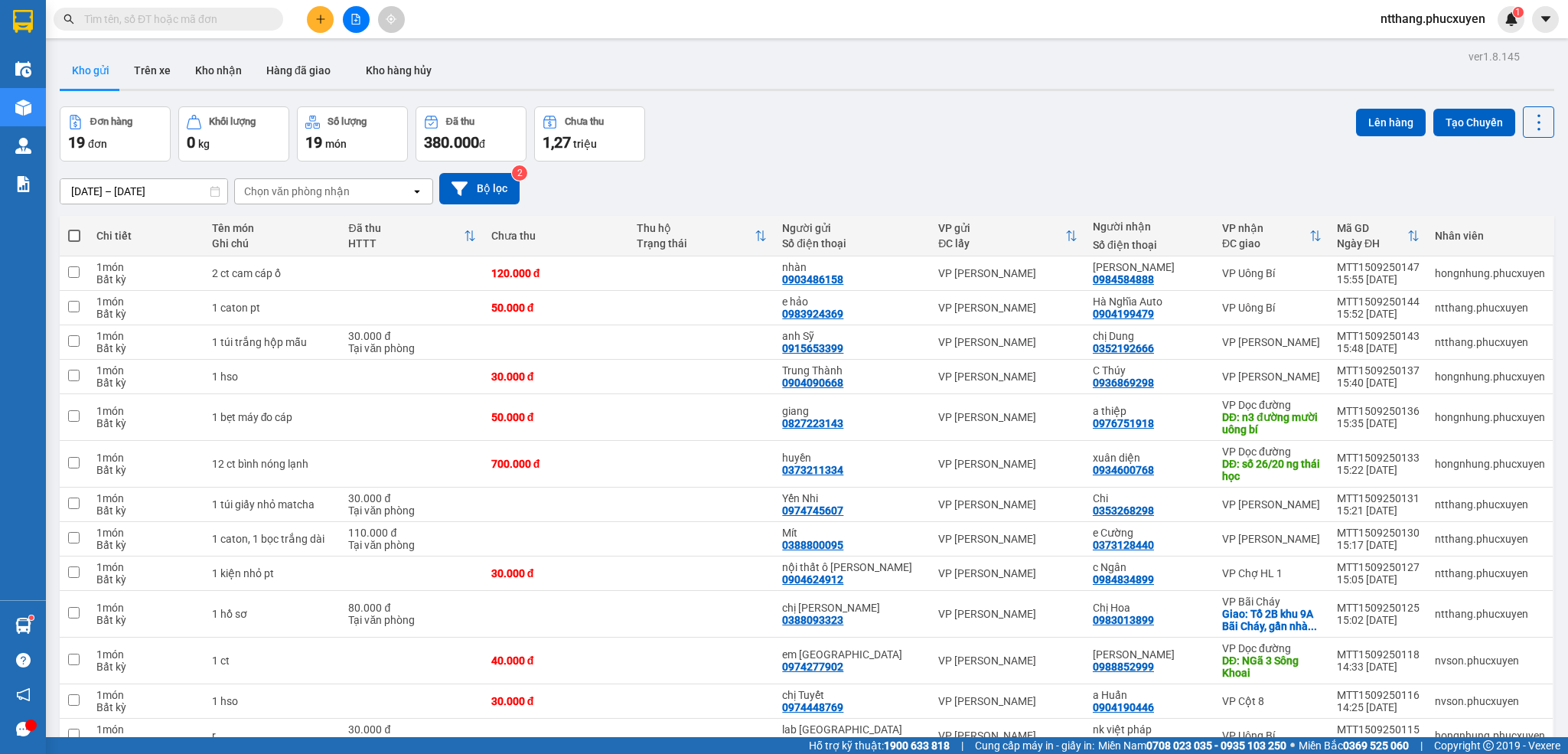
drag, startPoint x: 221, startPoint y: 69, endPoint x: 602, endPoint y: 100, distance: 382.3
click at [226, 69] on button "Kho nhận" at bounding box center [218, 71] width 71 height 37
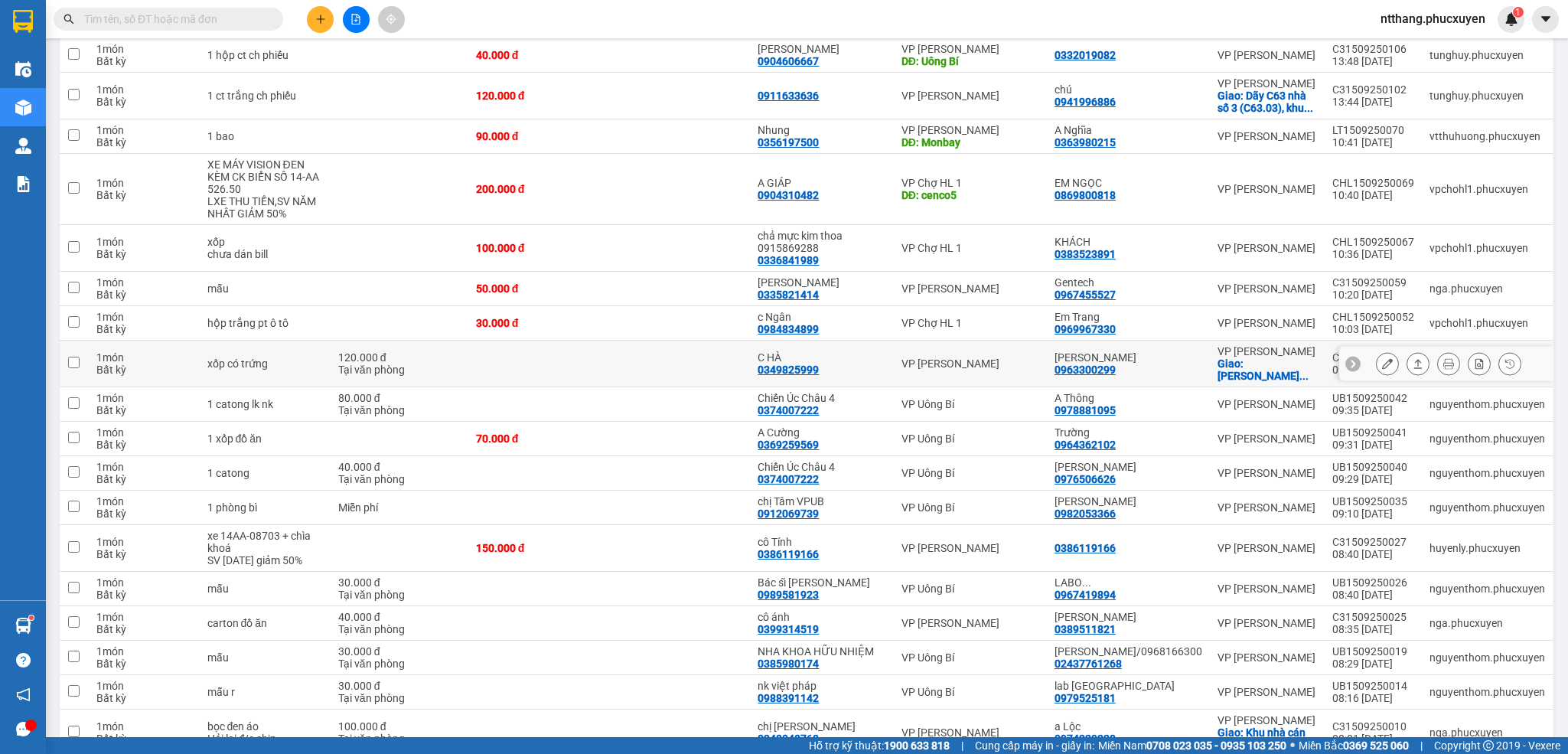
scroll to position [35, 0]
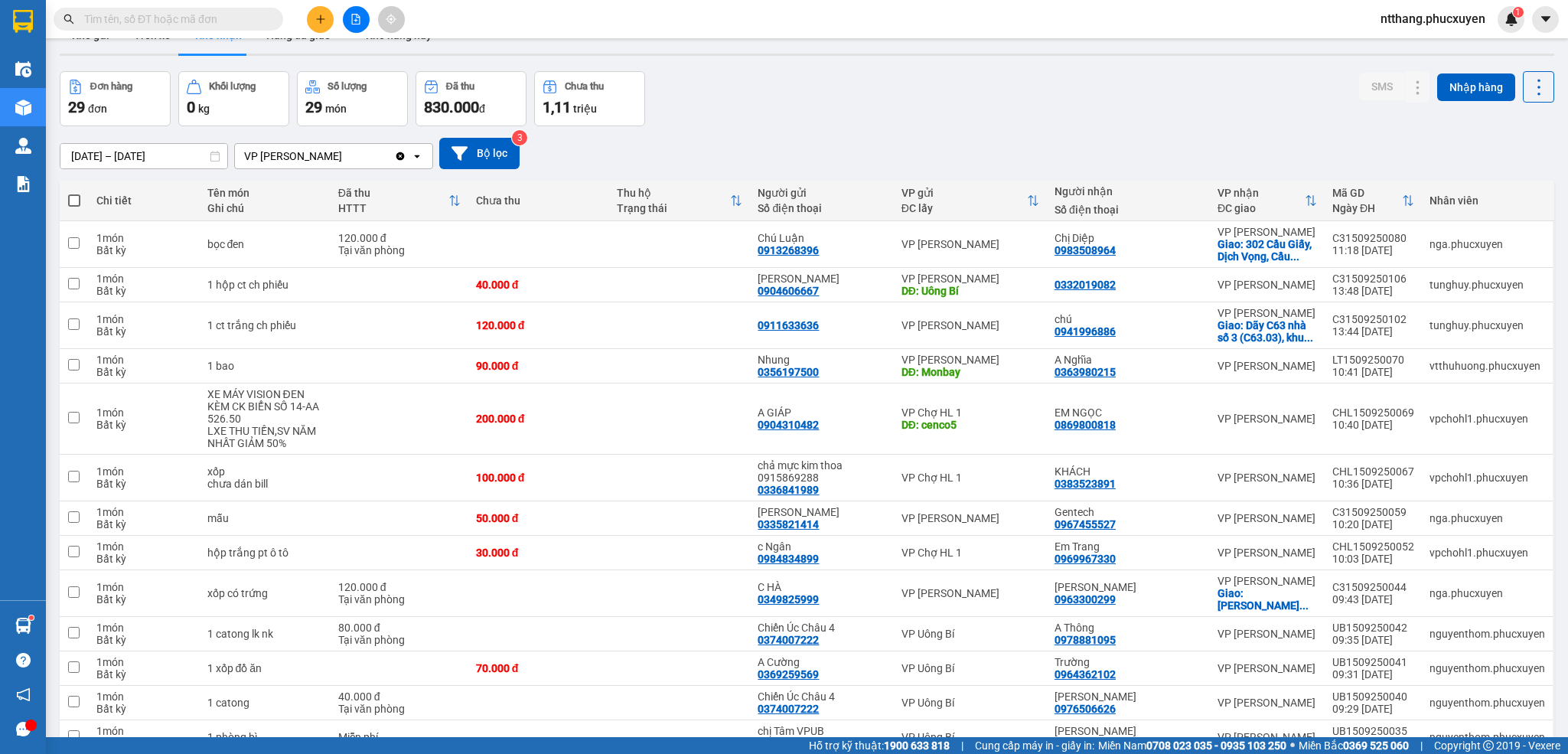
click at [214, 26] on input "text" at bounding box center [174, 19] width 181 height 17
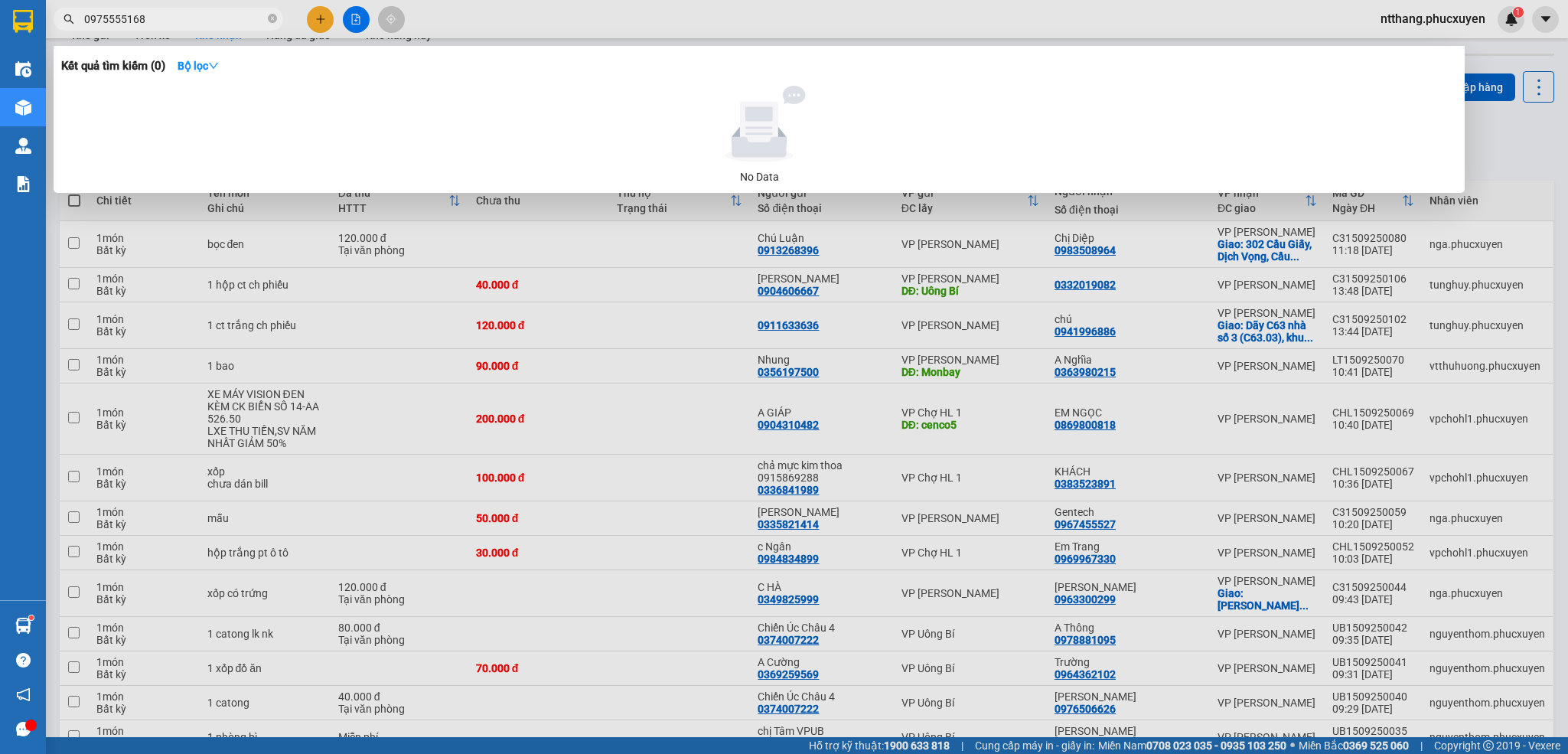
type input "0975555168"
drag, startPoint x: 461, startPoint y: 24, endPoint x: 347, endPoint y: 3, distance: 115.9
click at [458, 23] on div at bounding box center [784, 377] width 1568 height 754
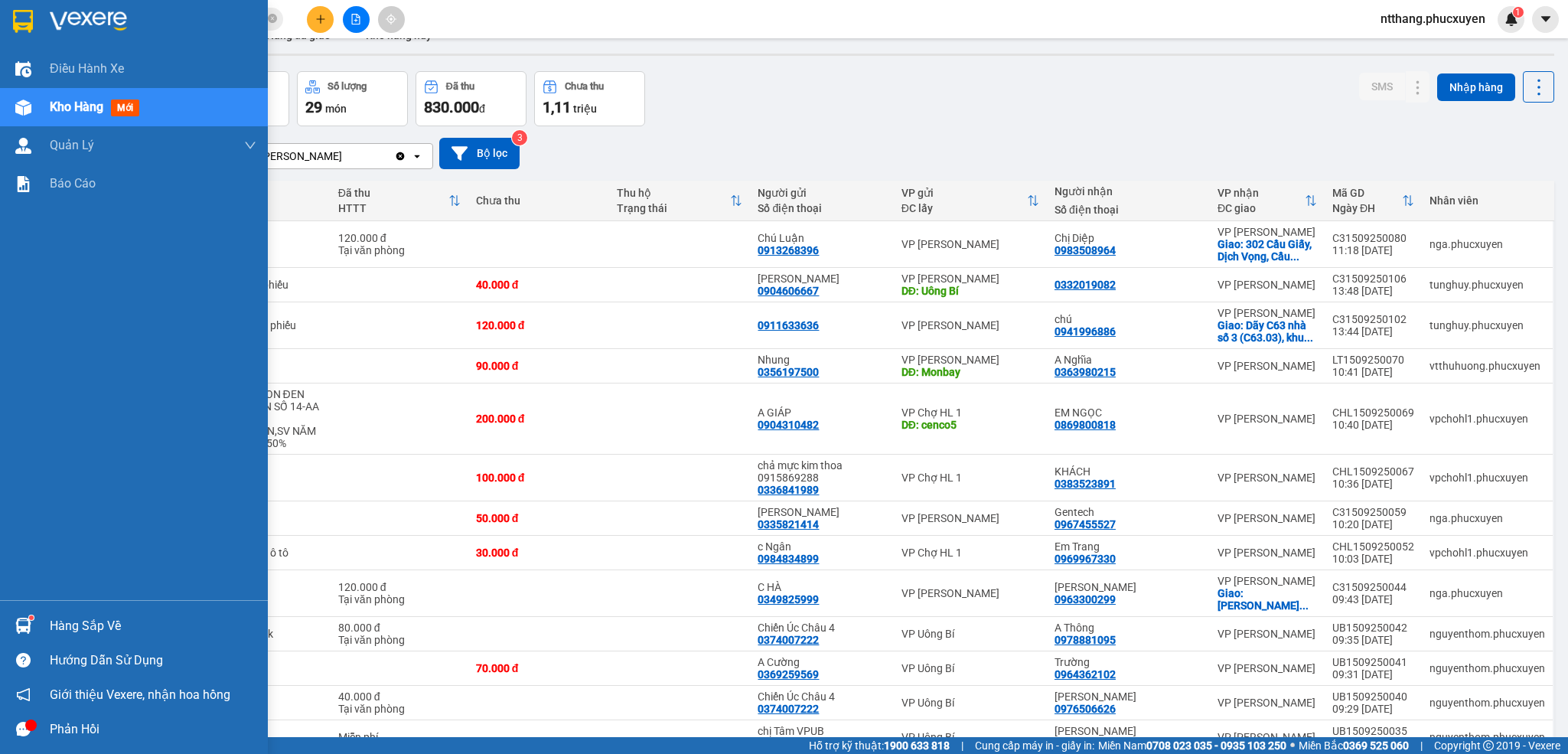
drag, startPoint x: 80, startPoint y: 618, endPoint x: 74, endPoint y: 608, distance: 11.7
click at [81, 617] on div "Hàng sắp về" at bounding box center [153, 626] width 206 height 23
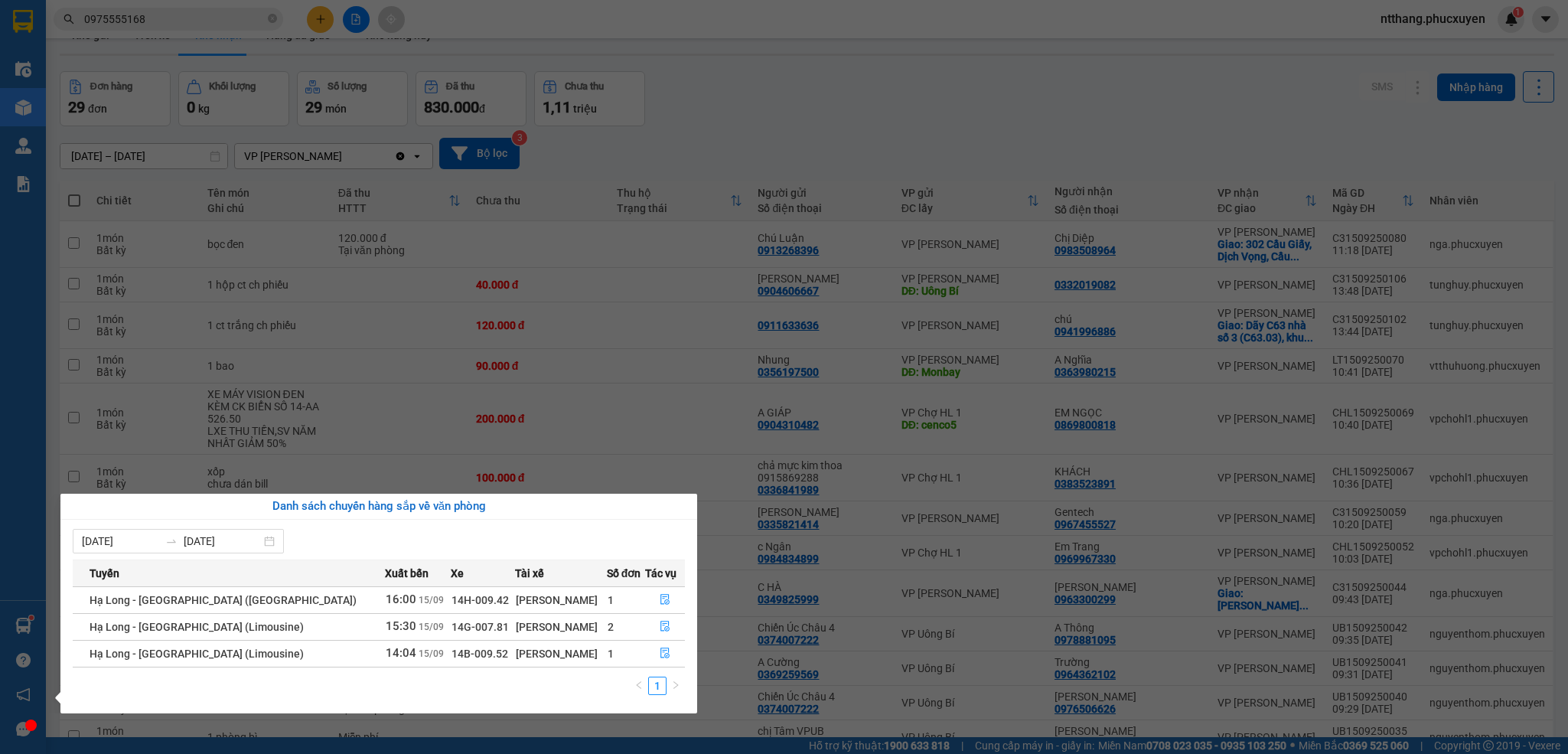
click at [790, 103] on section "Kết quả tìm kiếm ( 0 ) Bộ lọc No Data 0975555168 ntthang.phucxuyen 1 Điều hành …" at bounding box center [784, 377] width 1568 height 754
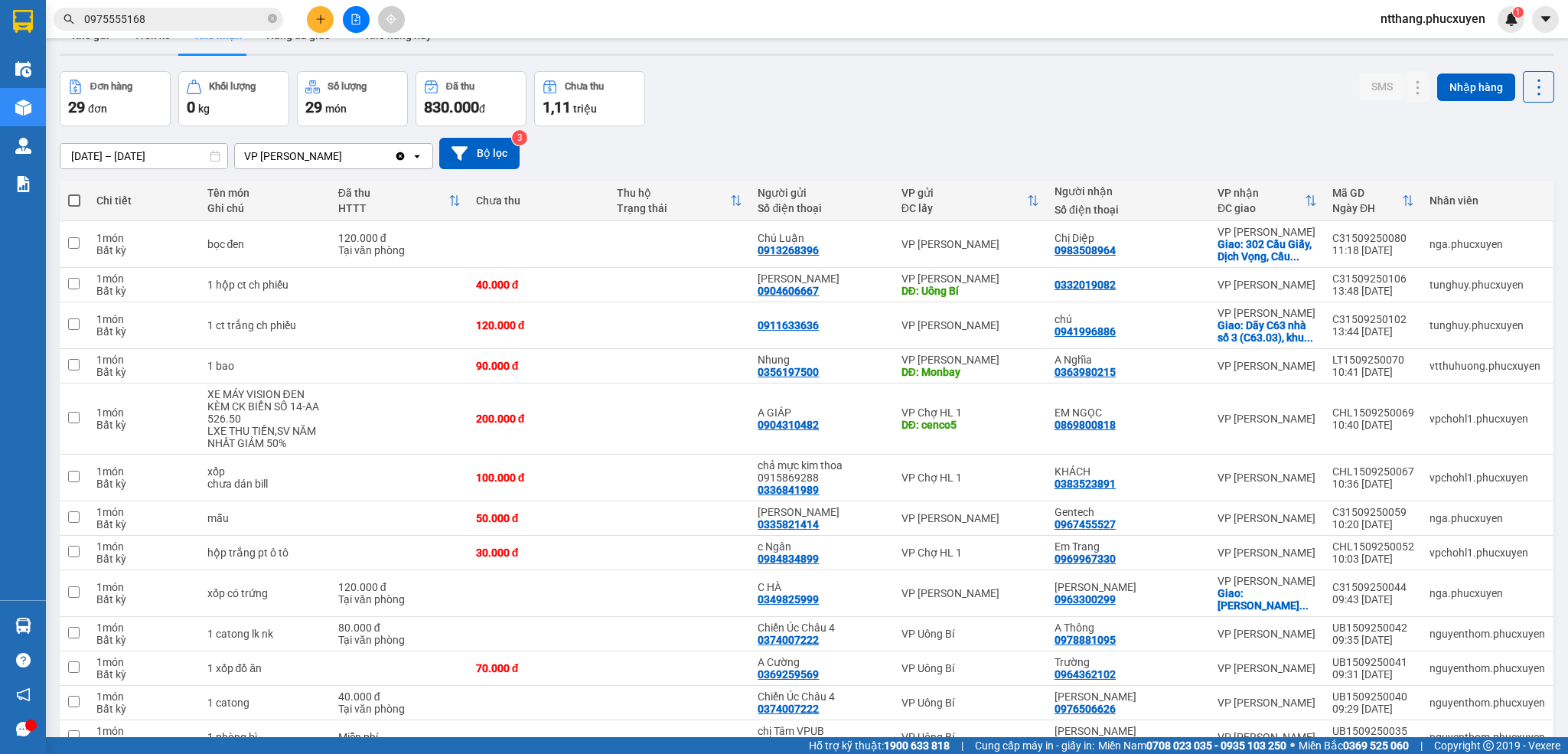
click at [777, 55] on div at bounding box center [807, 55] width 1495 height 3
click at [773, 55] on div at bounding box center [807, 55] width 1495 height 3
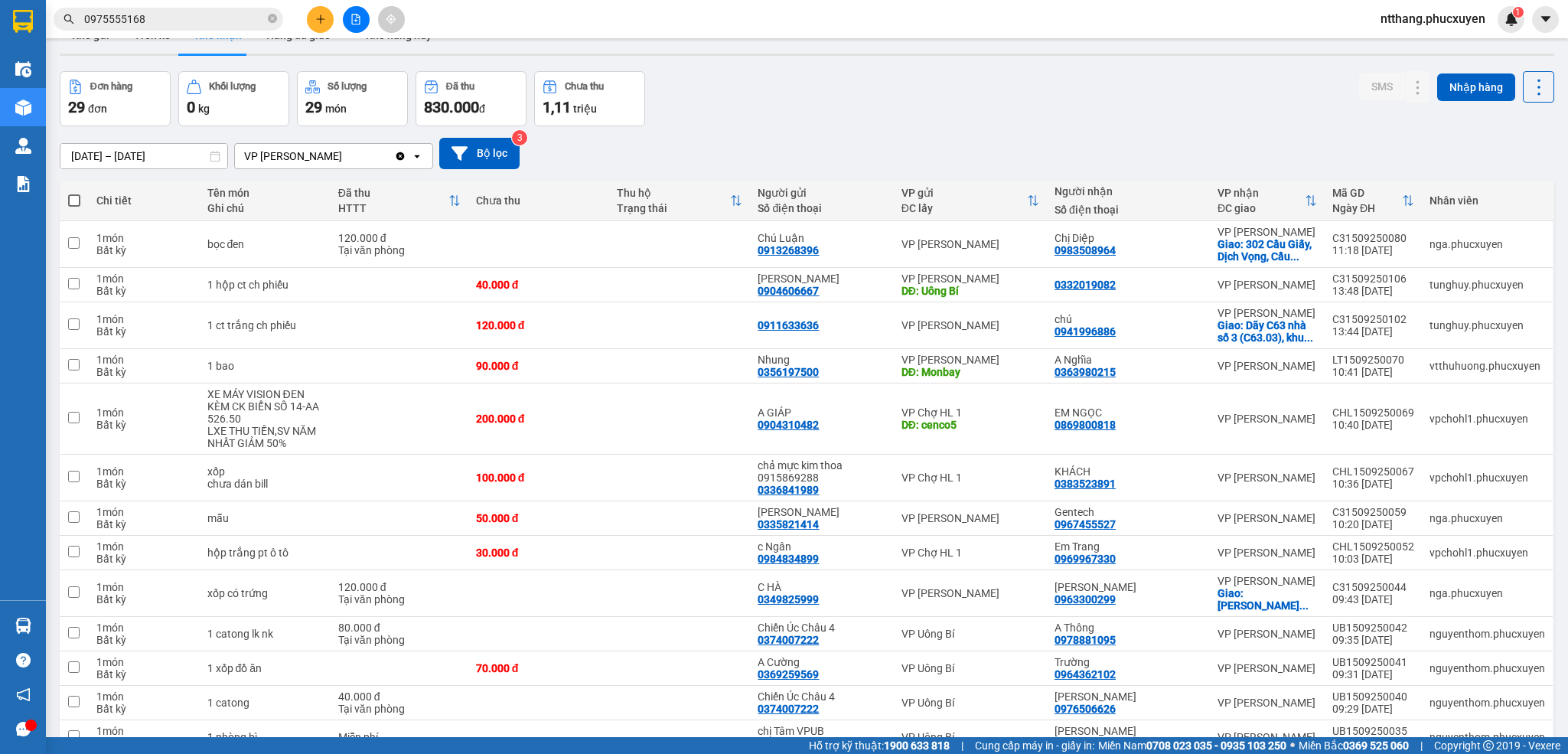
click at [773, 55] on div at bounding box center [807, 55] width 1495 height 3
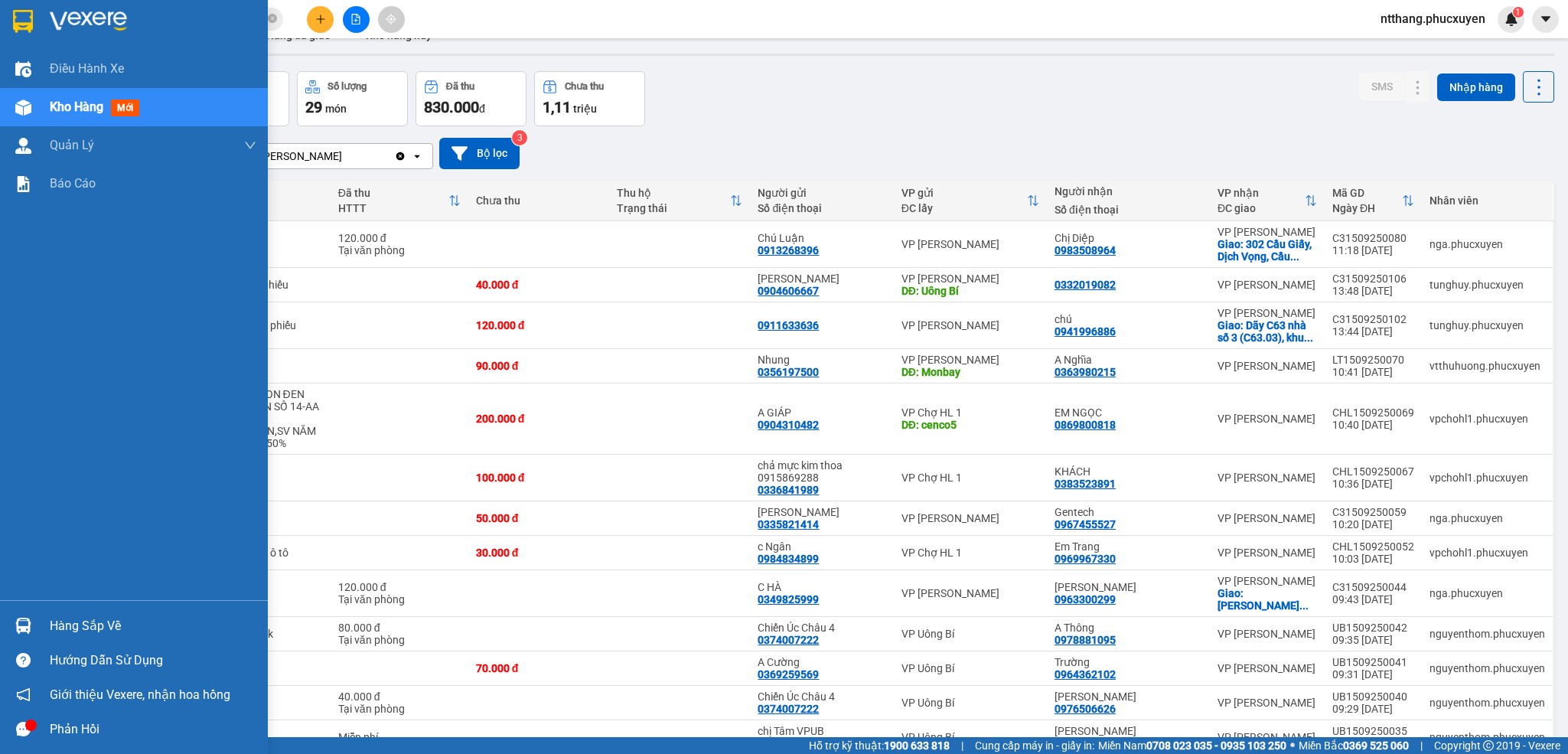
click at [16, 629] on img at bounding box center [23, 625] width 16 height 16
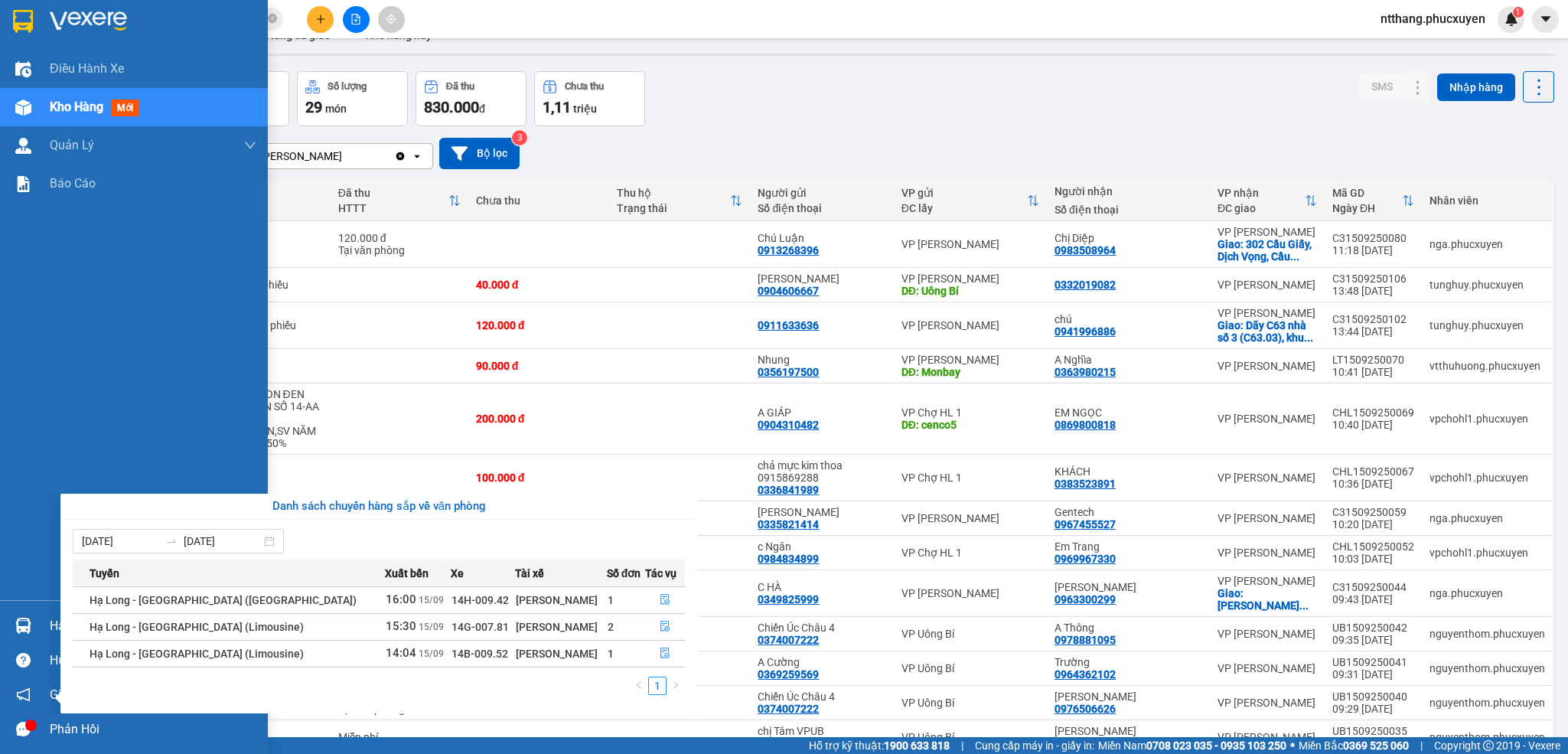
click at [16, 613] on div "Điều hành xe Kho hàng mới Quản Lý Quản lý thu hộ Quản lý chuyến Quản lý khách h…" at bounding box center [134, 377] width 268 height 754
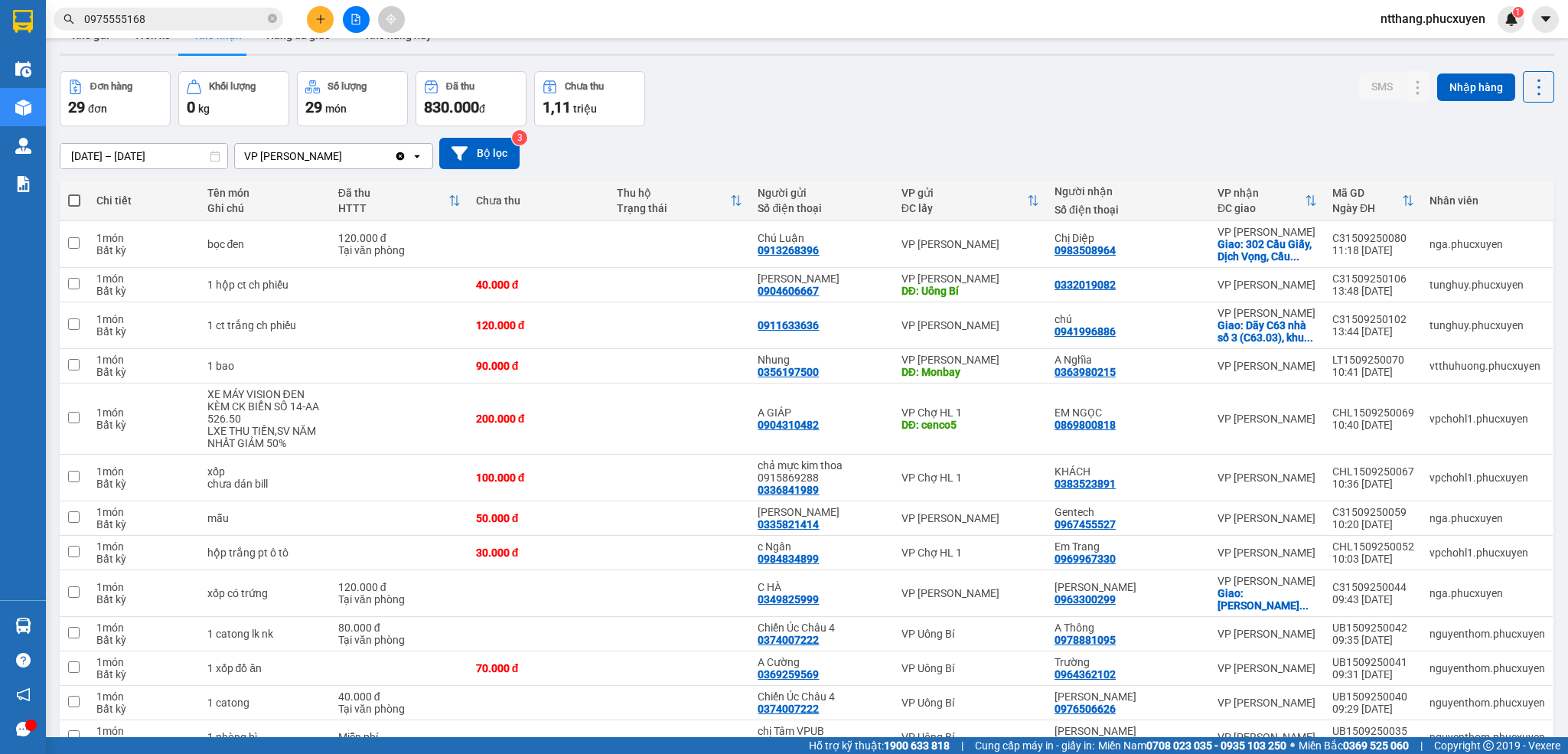
click at [885, 83] on div "Đơn hàng 29 đơn Khối lượng 0 kg Số lượng 29 món Đã thu 830.000 đ Chưa thu 1,11 …" at bounding box center [807, 99] width 1495 height 55
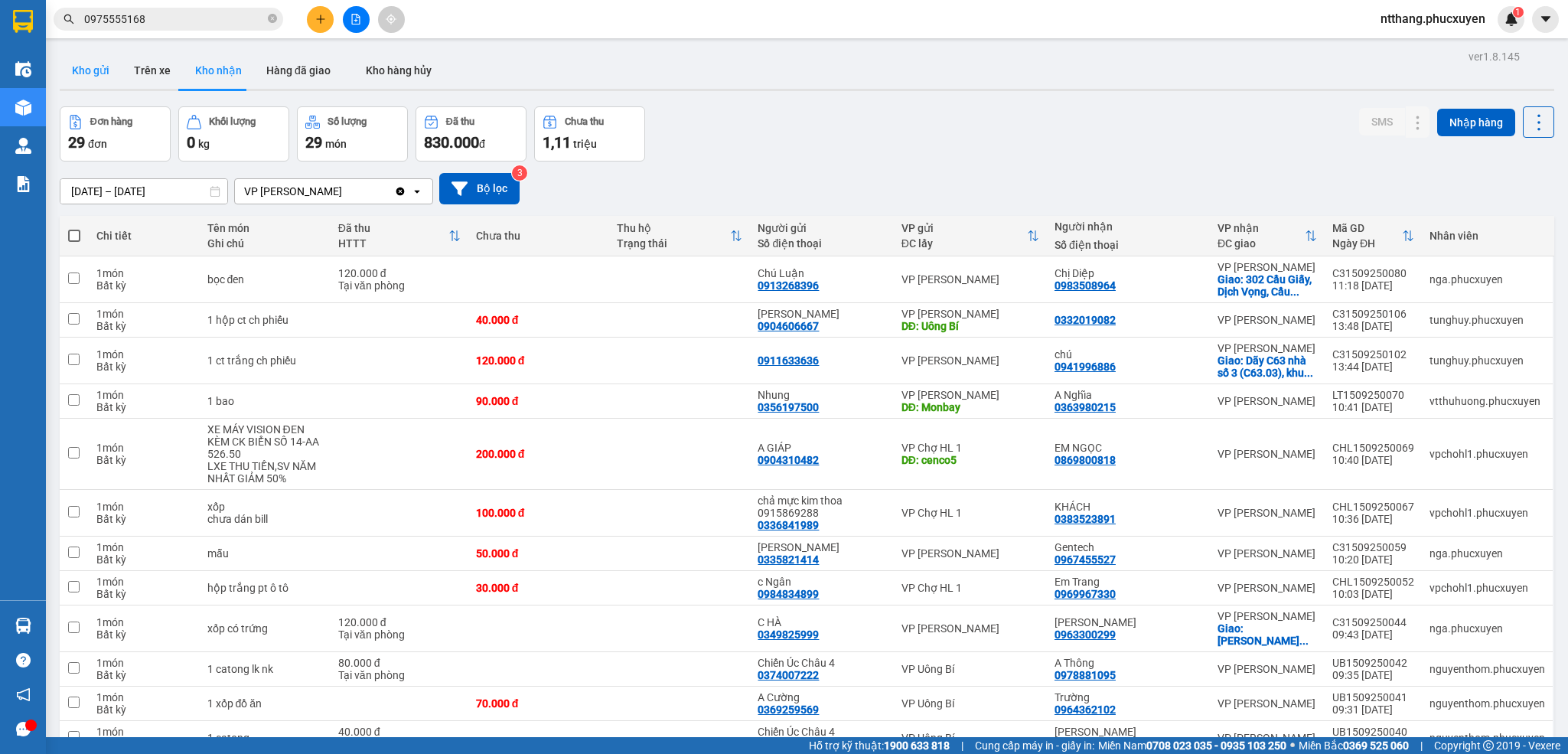
click at [84, 55] on button "Kho gửi" at bounding box center [91, 71] width 62 height 37
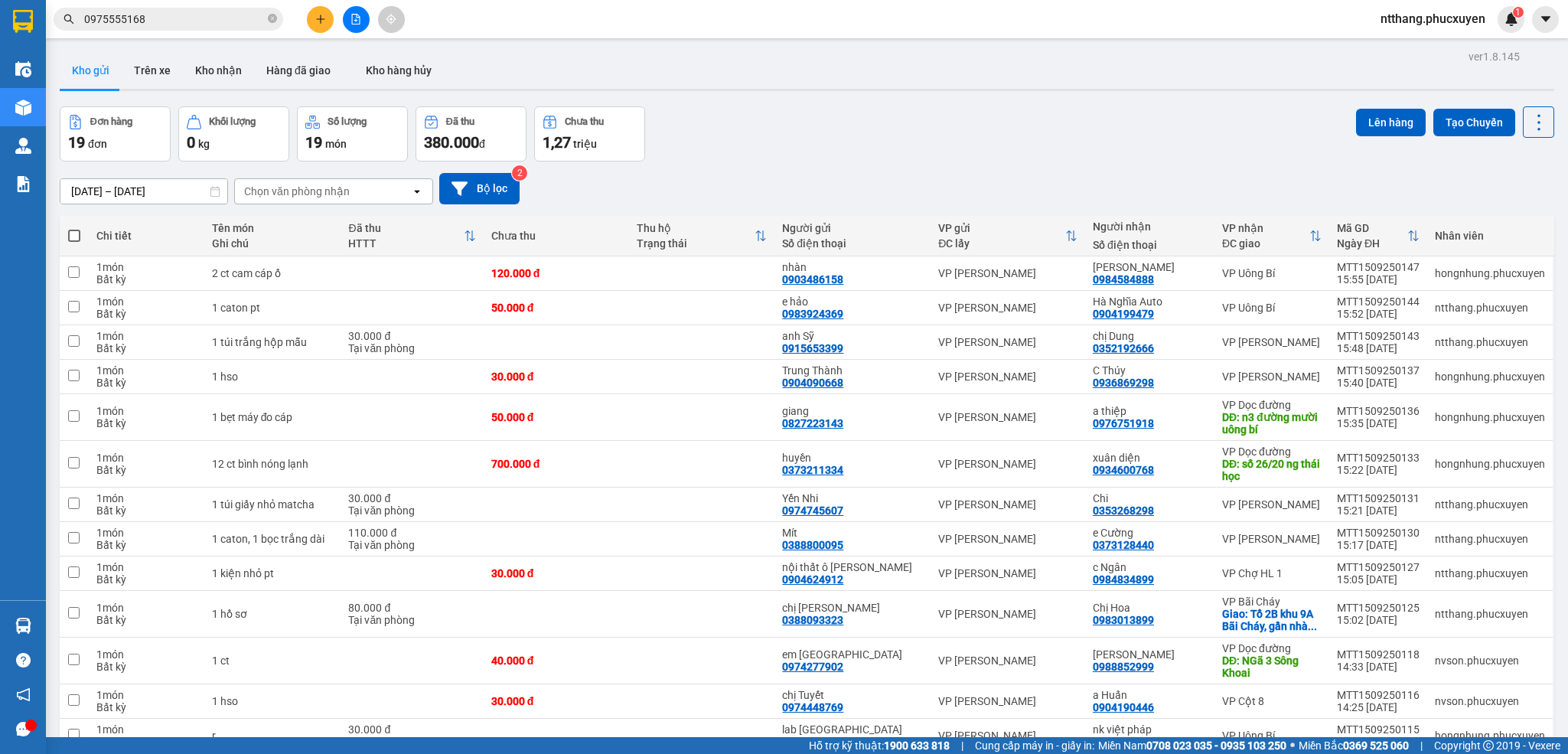
click at [834, 124] on div "Đơn hàng 19 đơn Khối lượng 0 kg Số lượng 19 món Đã thu 380.000 đ Chưa thu 1,27 …" at bounding box center [807, 134] width 1495 height 55
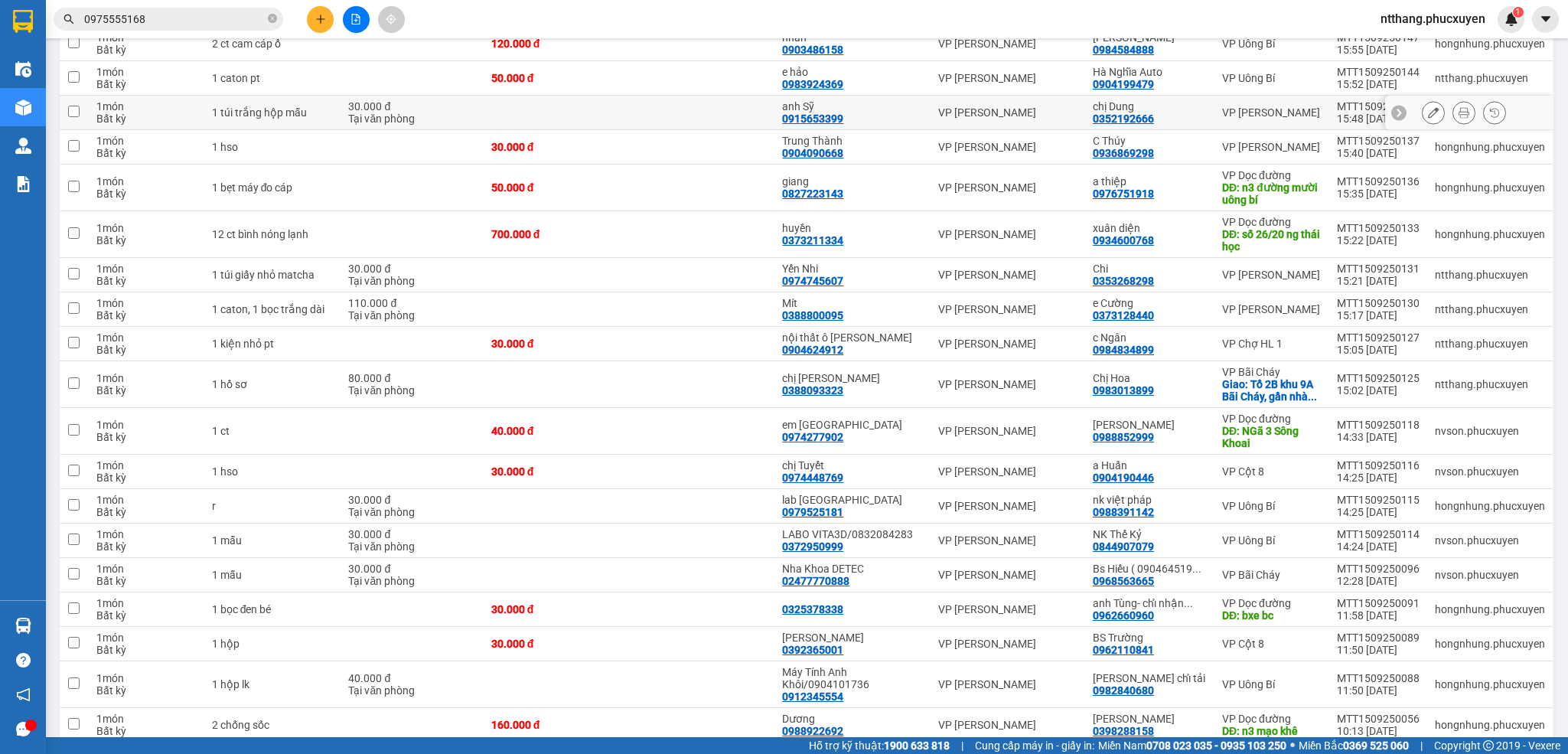
scroll to position [308, 0]
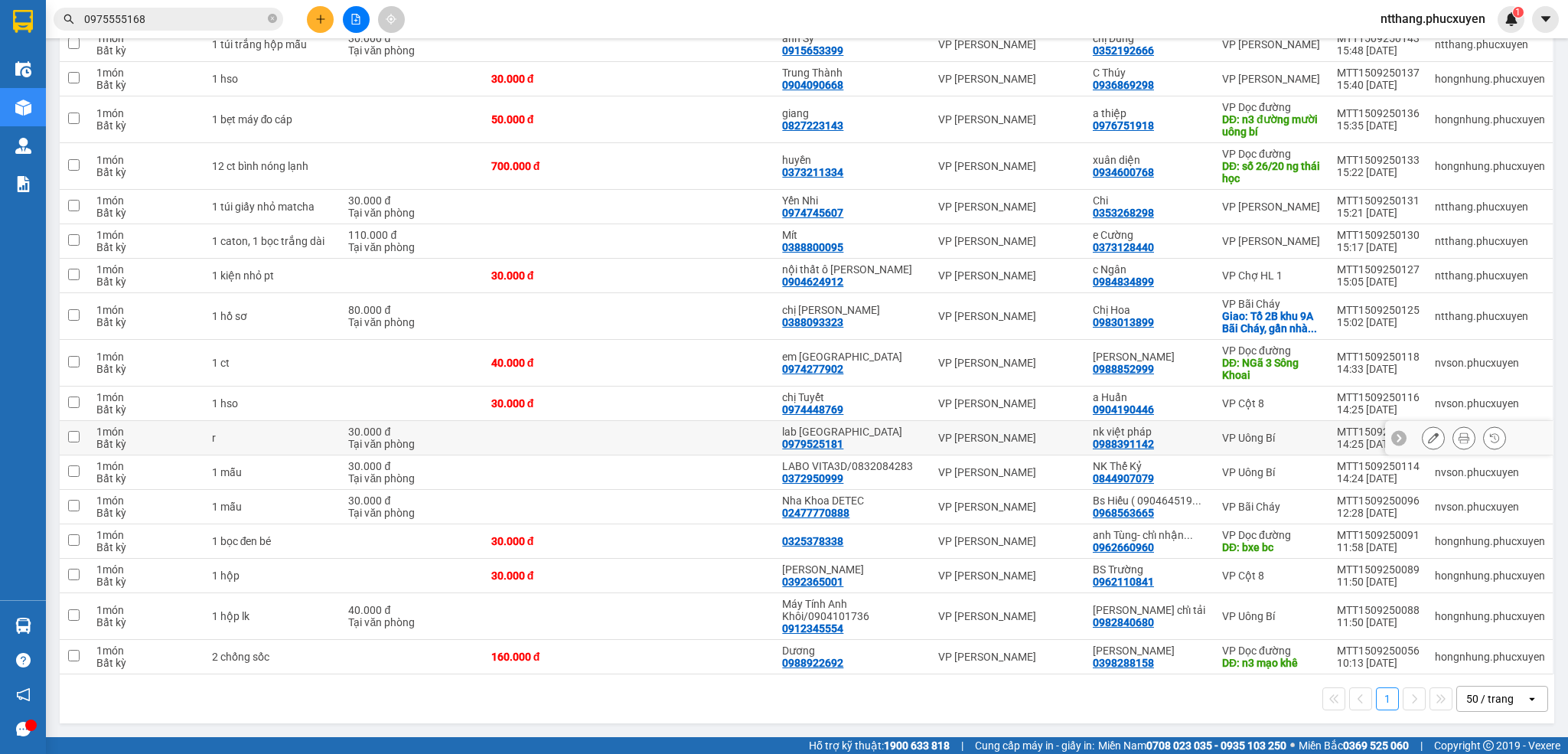
click at [689, 427] on td at bounding box center [701, 437] width 146 height 34
checkbox input "true"
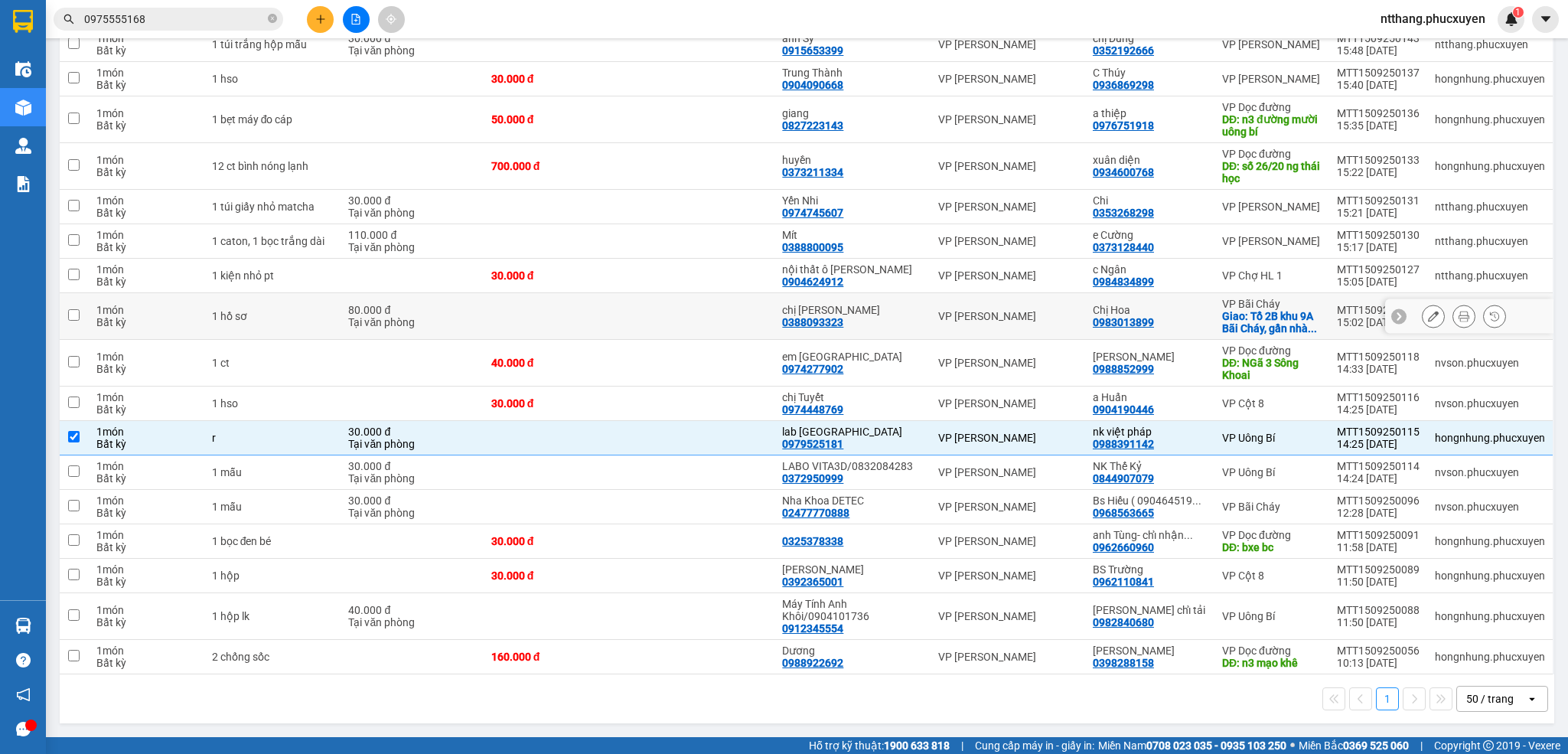
click at [740, 310] on td at bounding box center [701, 316] width 146 height 47
checkbox input "true"
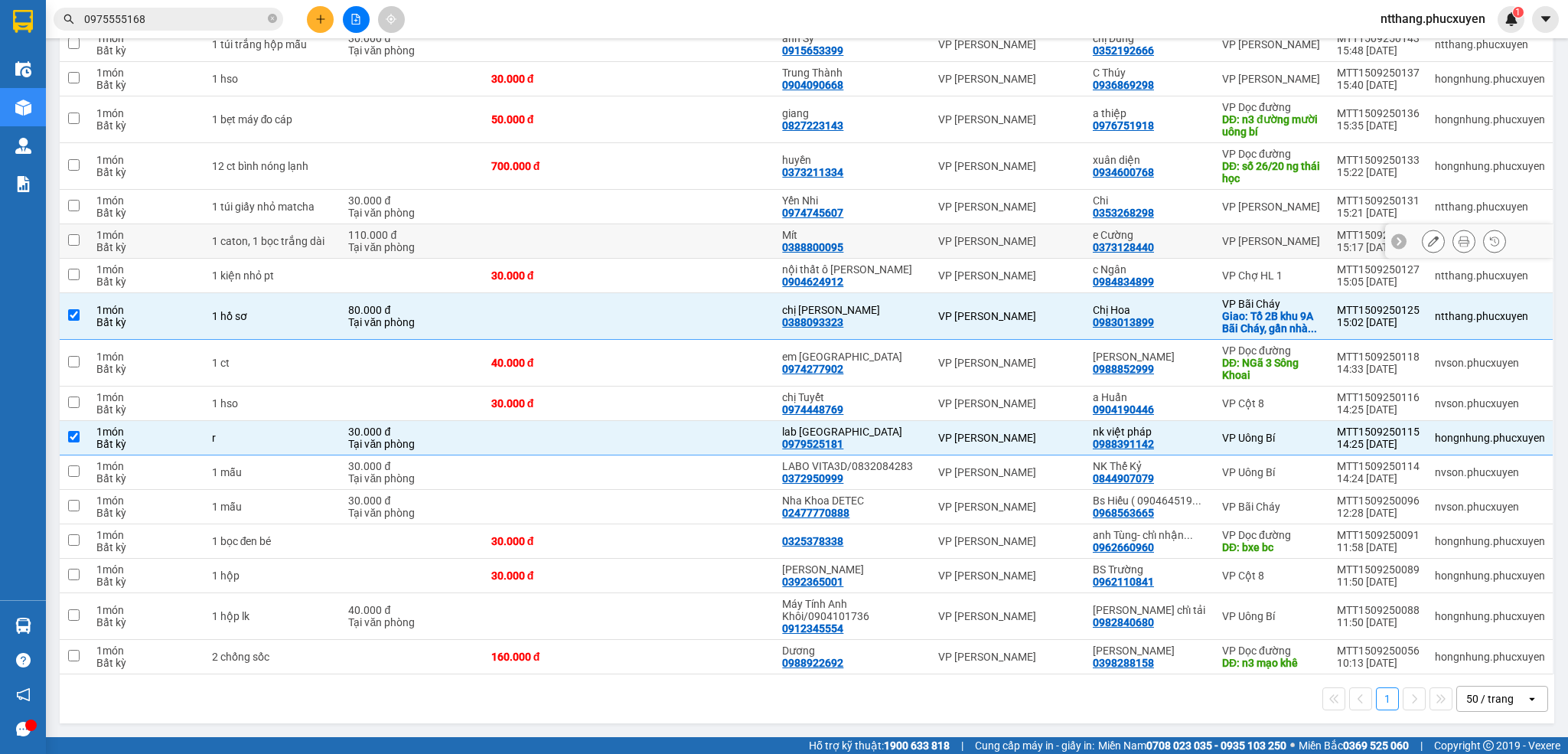
click at [762, 233] on td at bounding box center [701, 241] width 146 height 34
checkbox input "true"
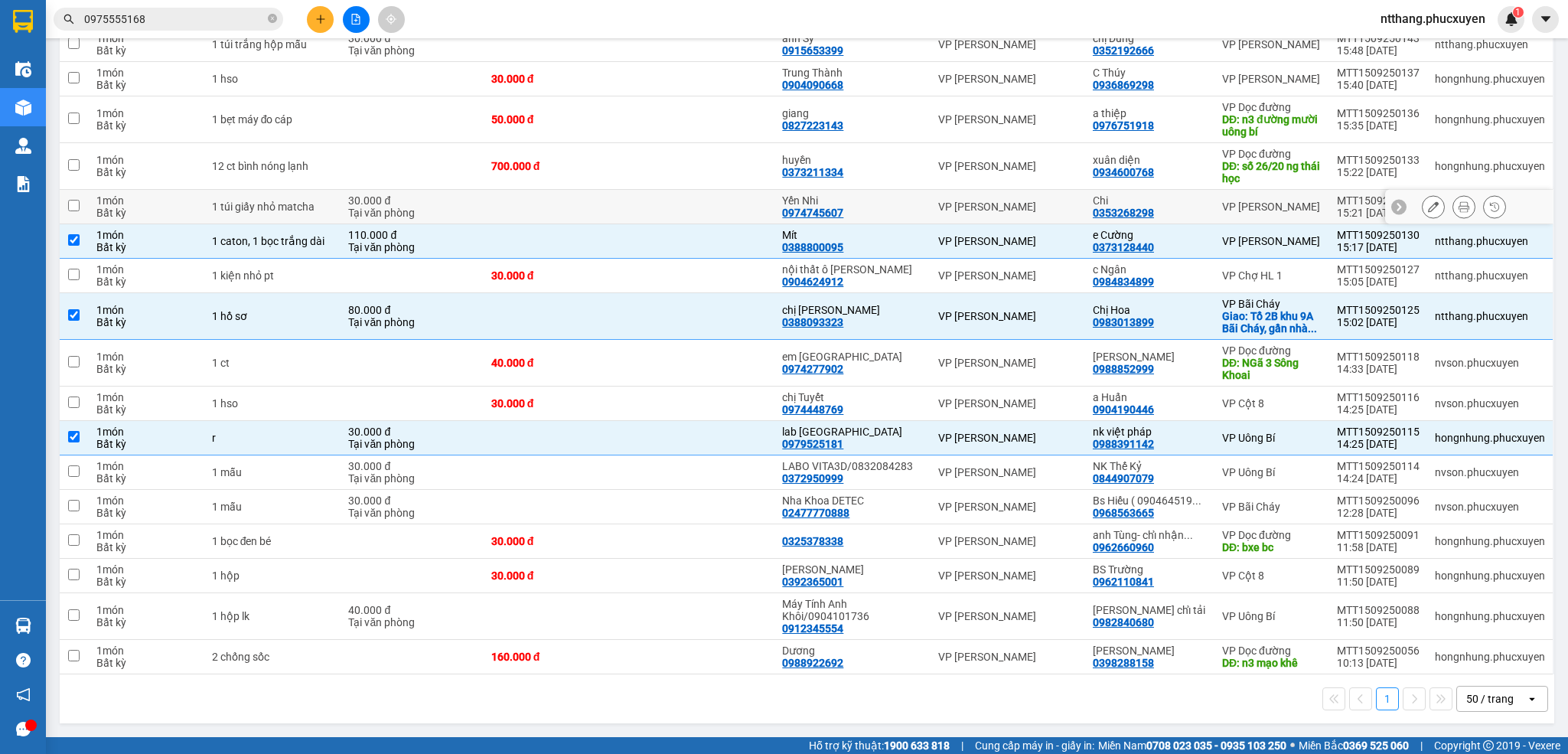
click at [869, 205] on div "Yến Nhi 0974745607" at bounding box center [853, 206] width 141 height 25
checkbox input "true"
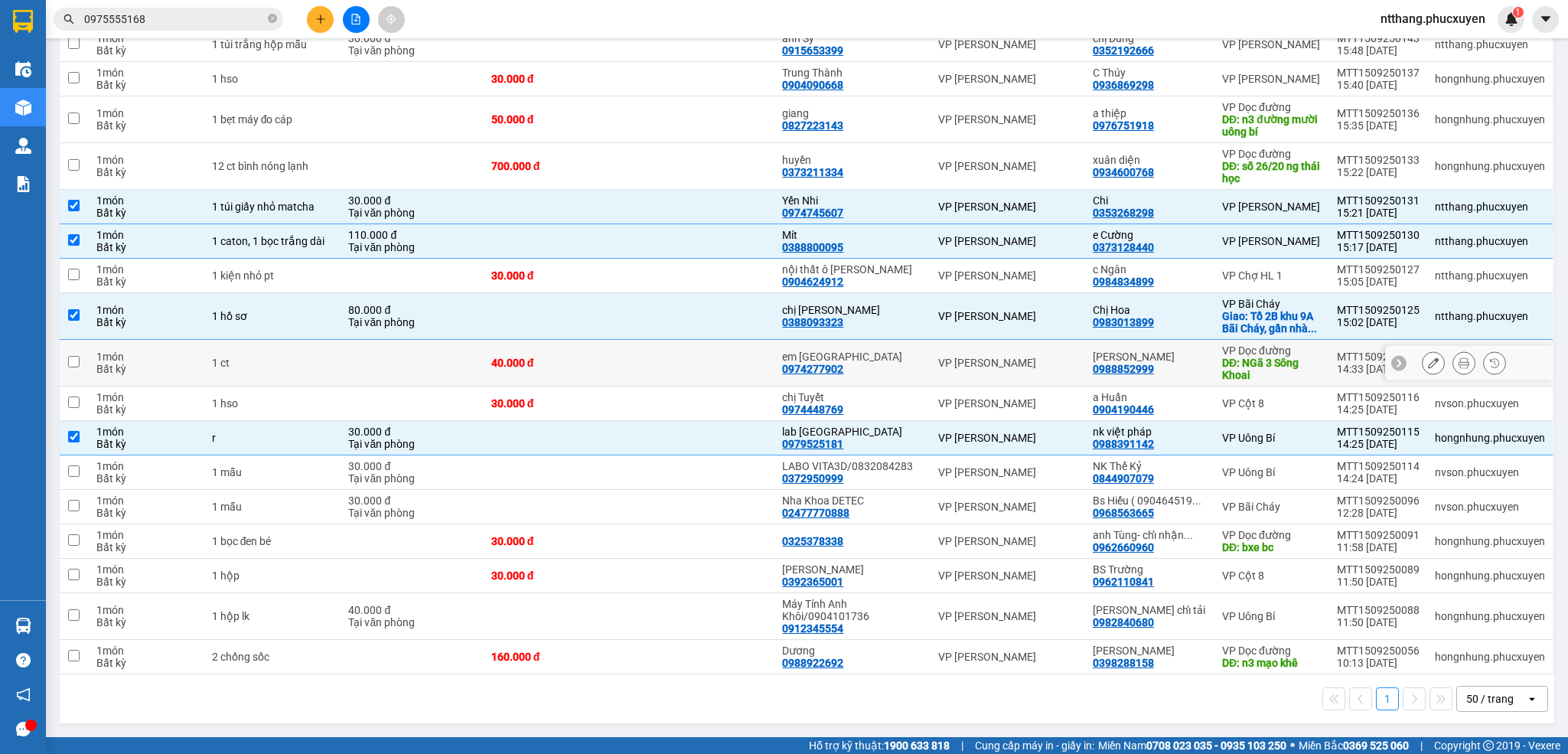
scroll to position [0, 0]
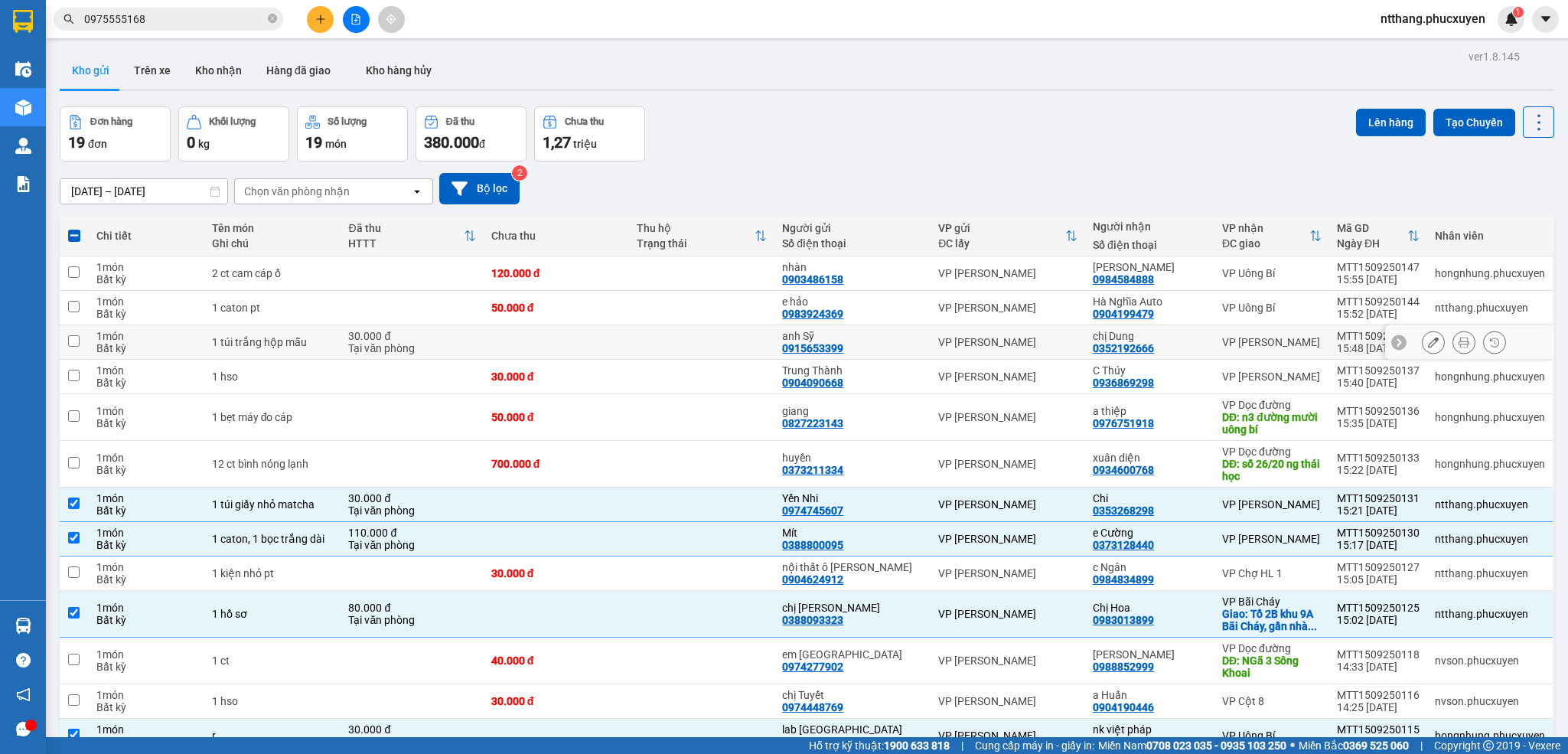
click at [721, 340] on td at bounding box center [701, 342] width 146 height 34
checkbox input "true"
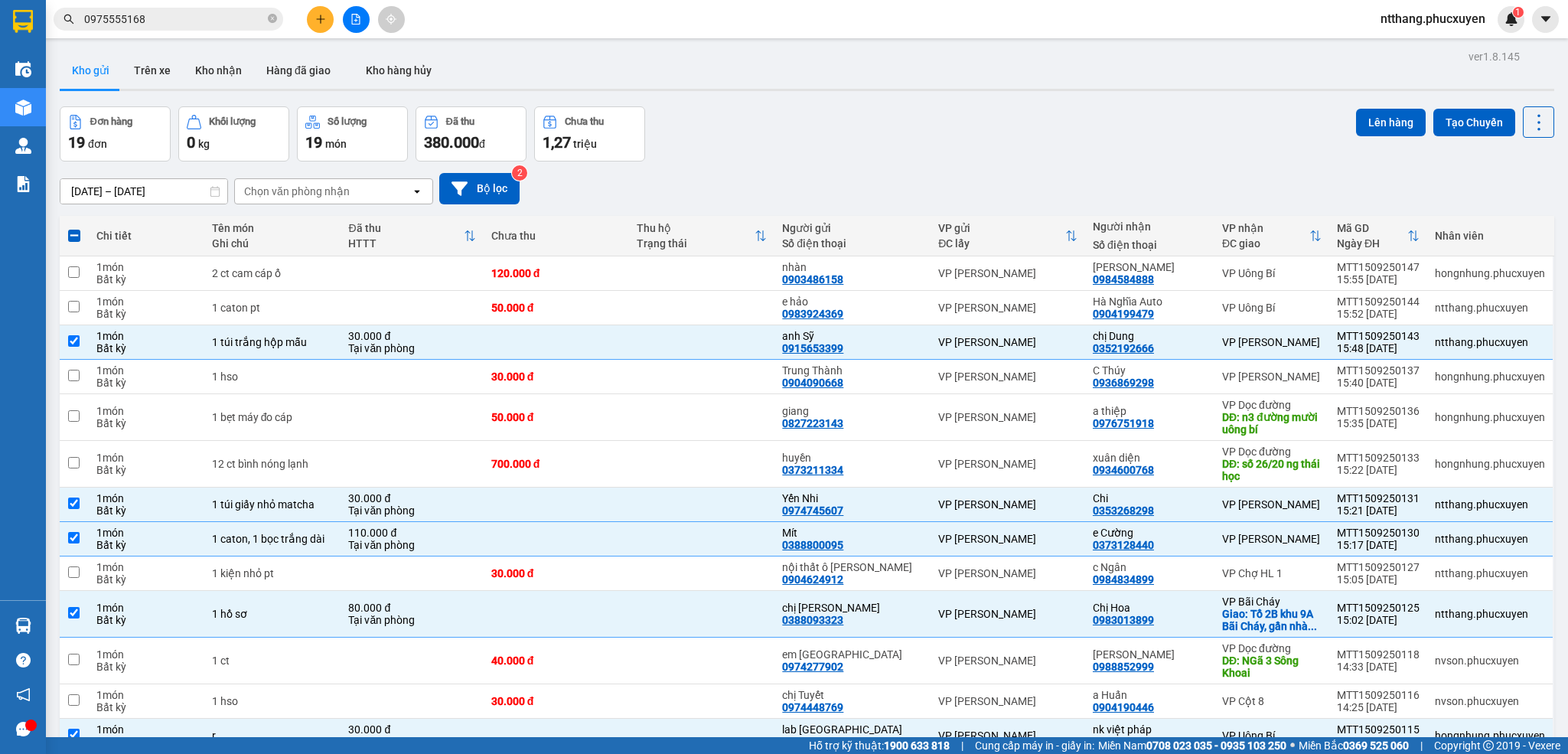
click at [69, 233] on span at bounding box center [74, 235] width 12 height 12
click at [74, 228] on input "checkbox" at bounding box center [74, 228] width 0 height 0
checkbox input "true"
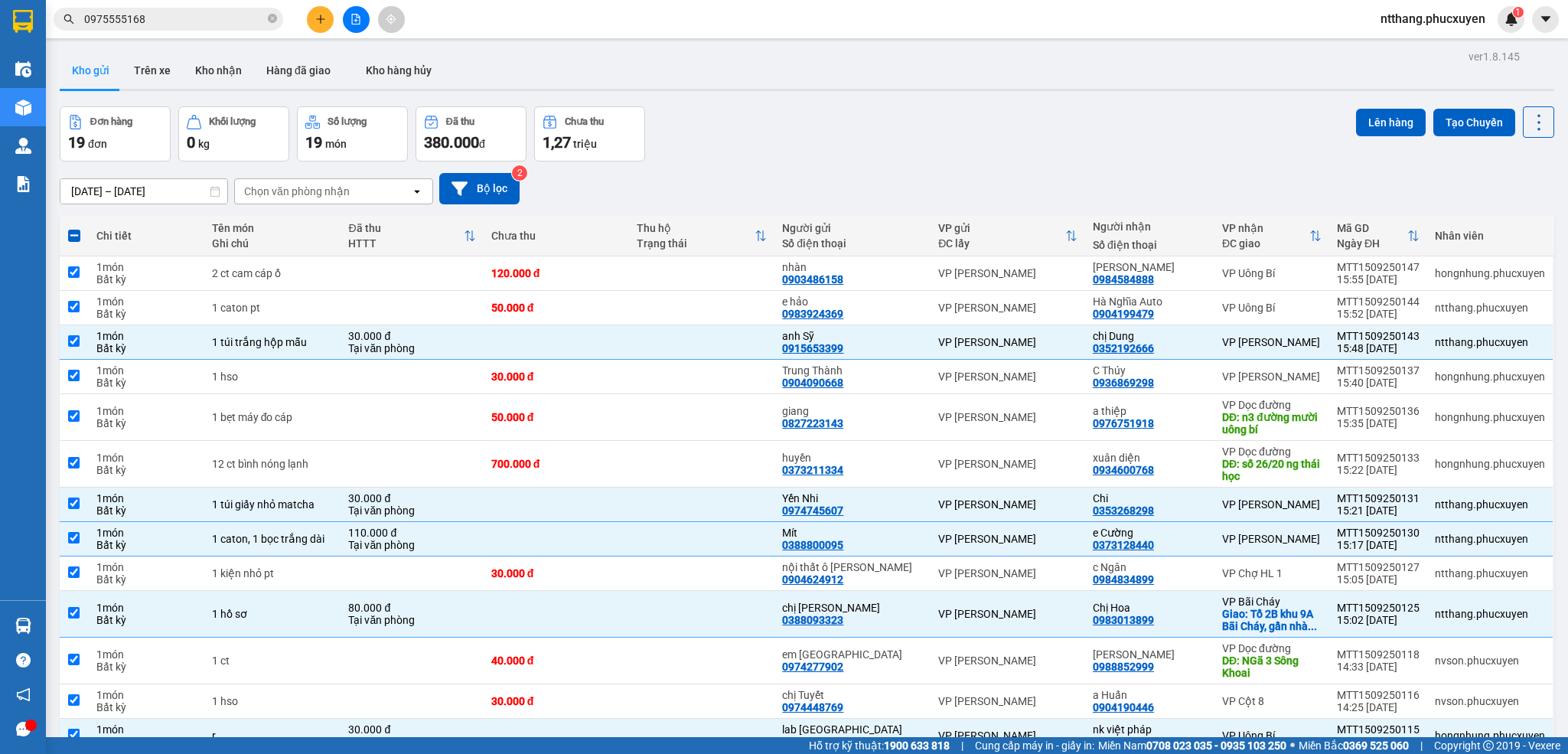
checkbox input "true"
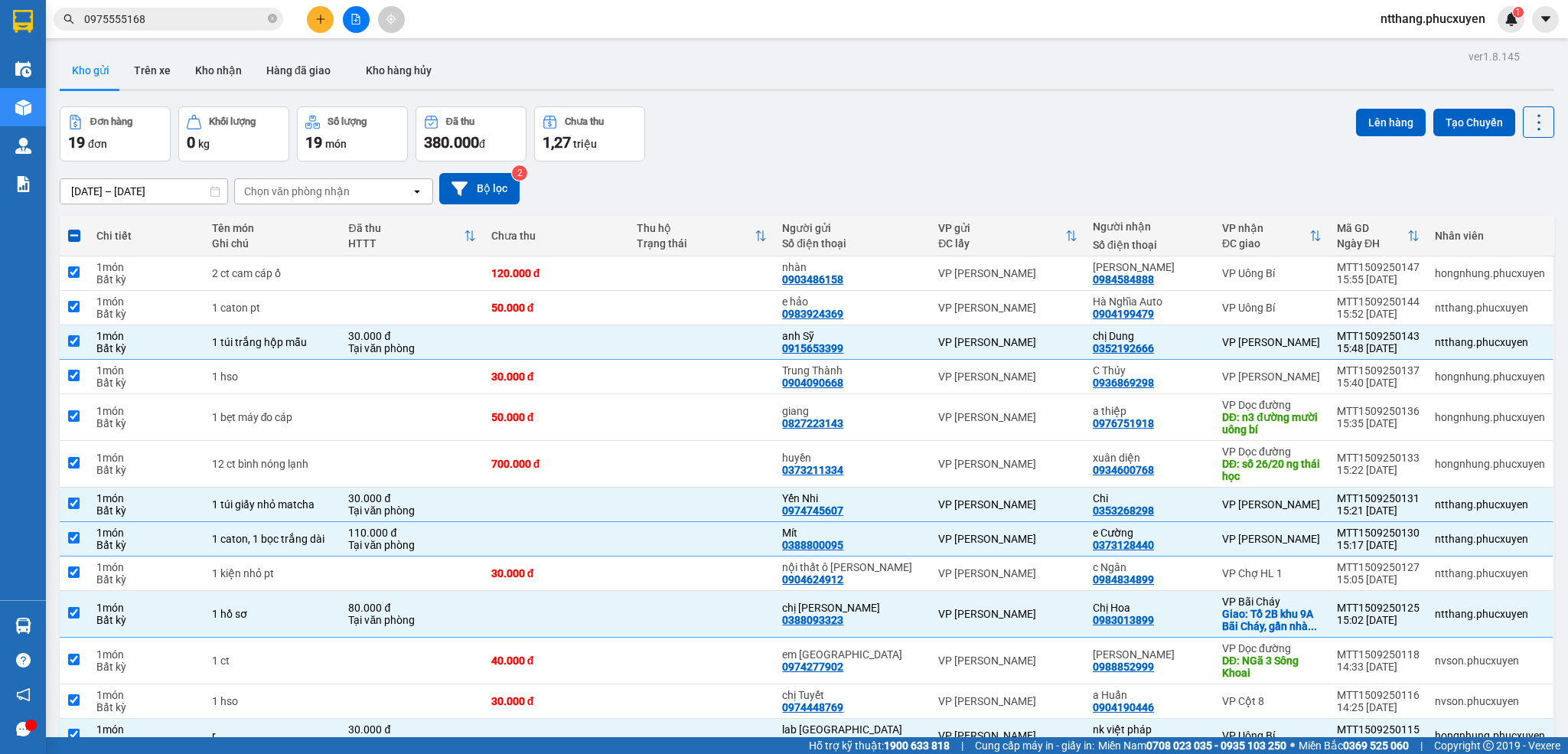
checkbox input "true"
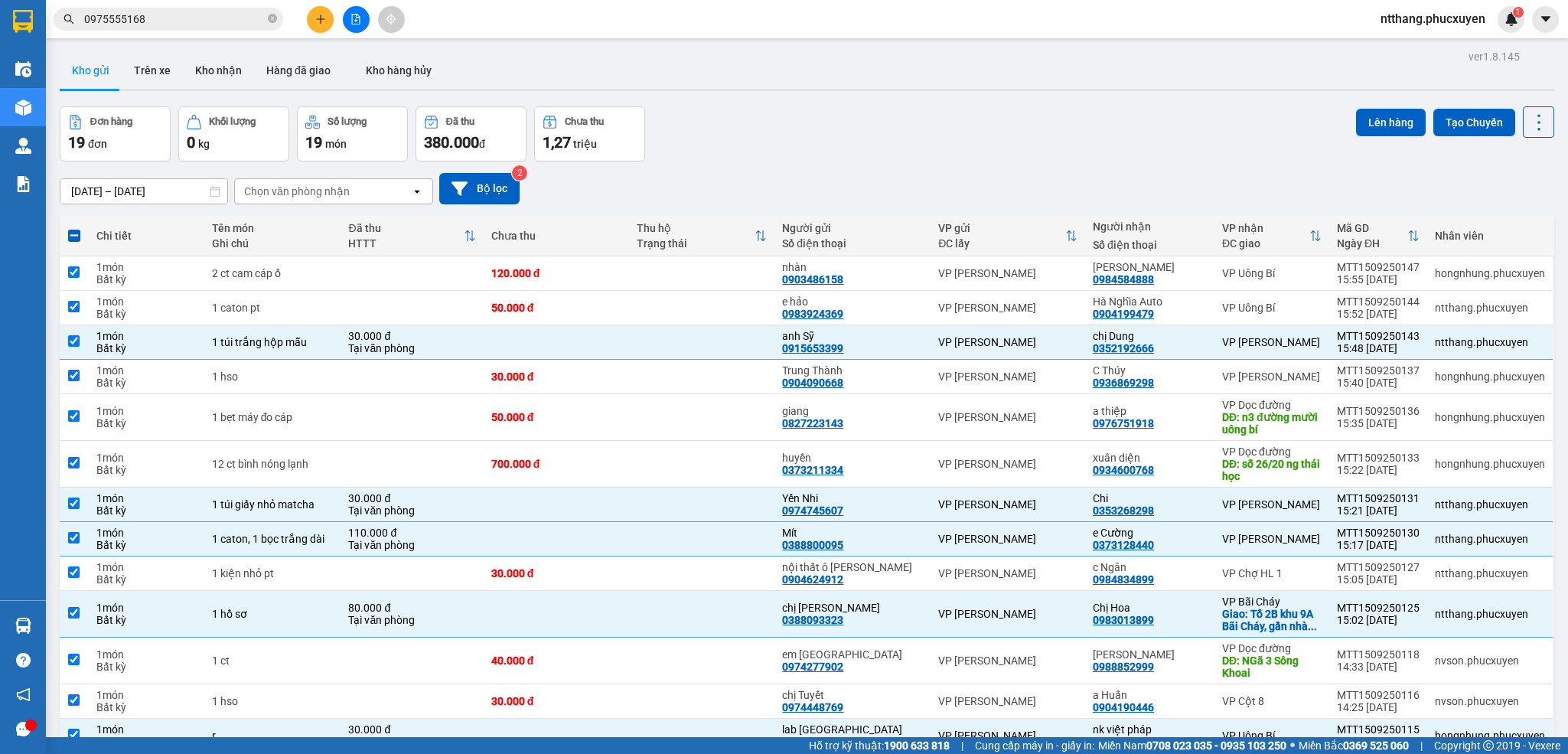
checkbox input "true"
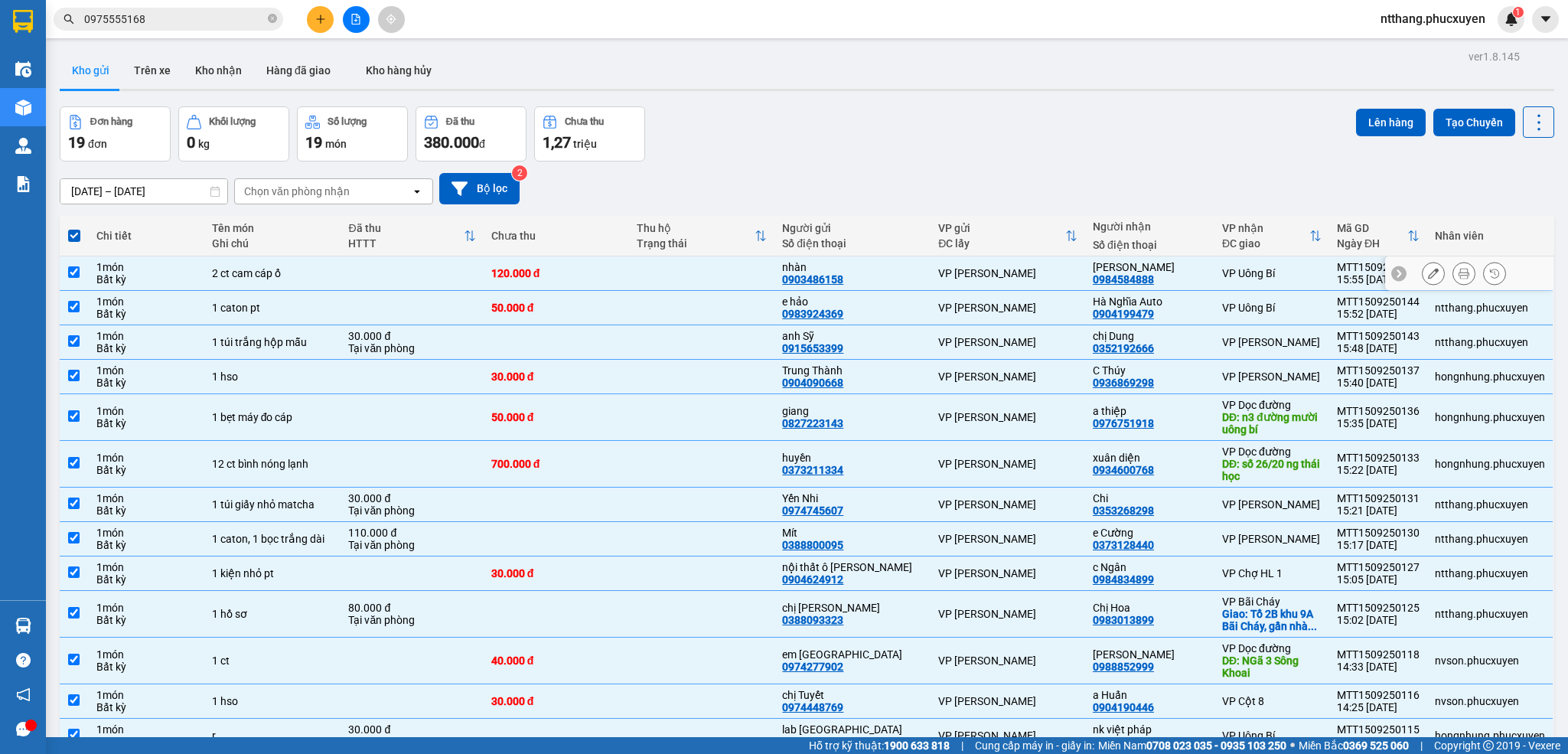
scroll to position [229, 0]
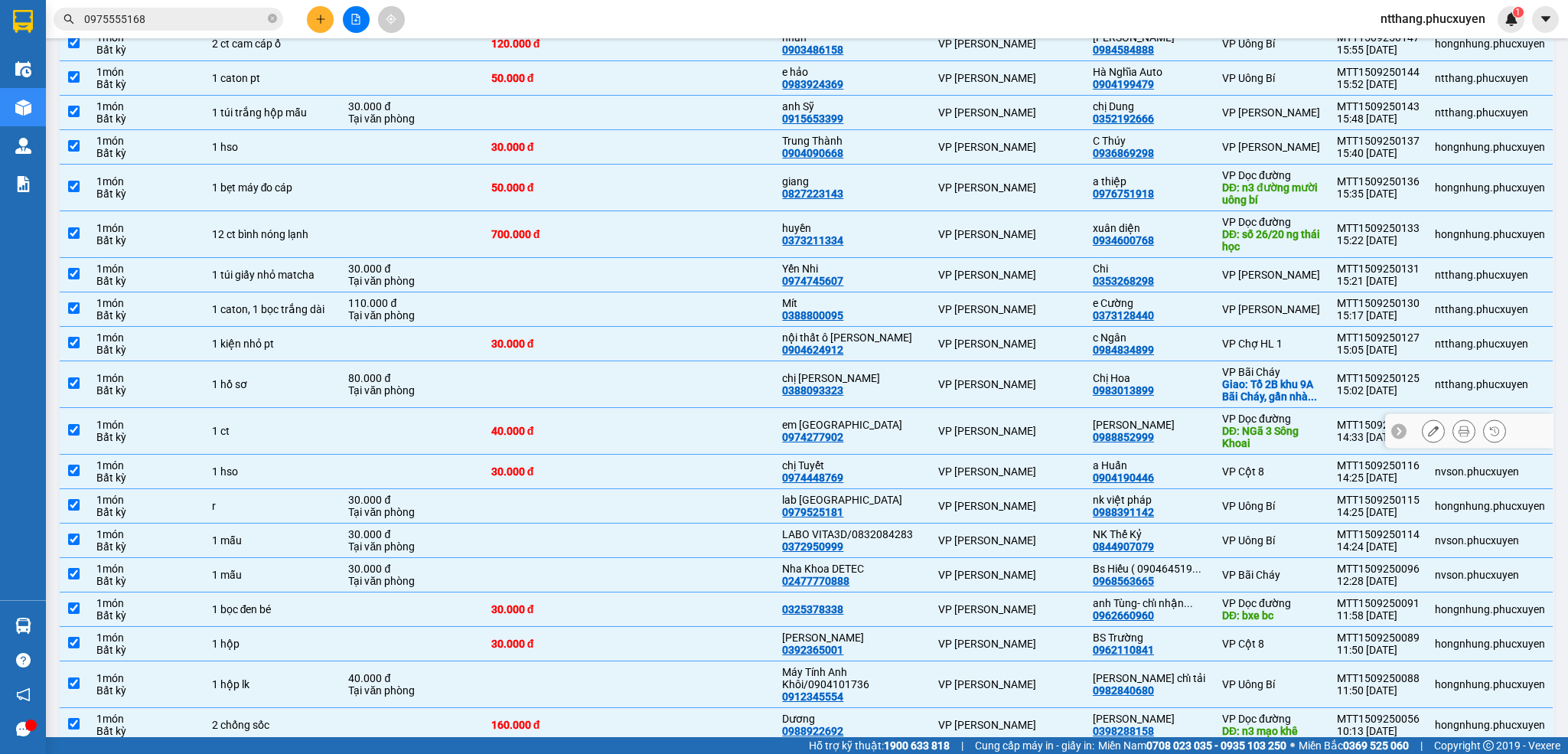
click at [65, 432] on td at bounding box center [74, 431] width 29 height 47
checkbox input "false"
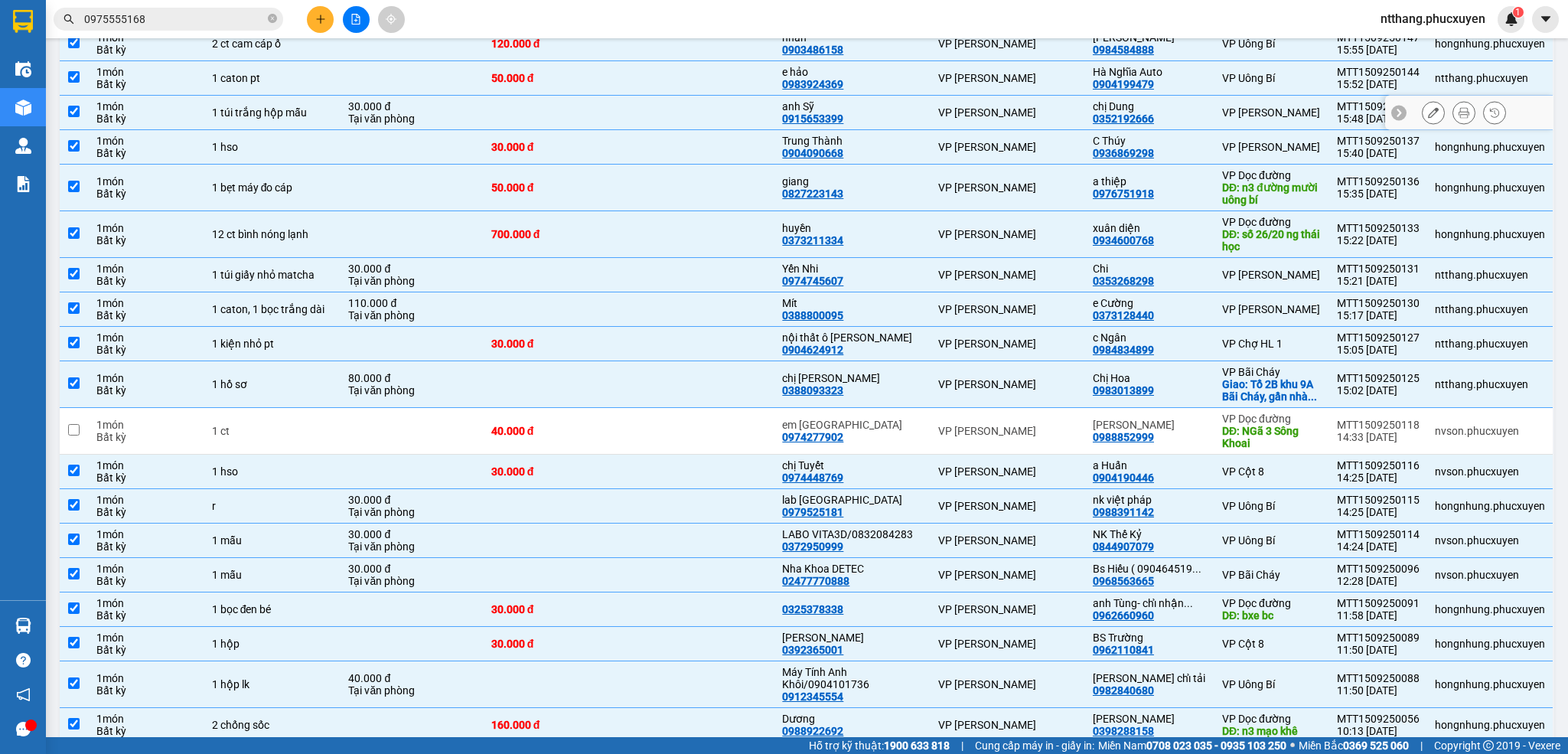
scroll to position [0, 0]
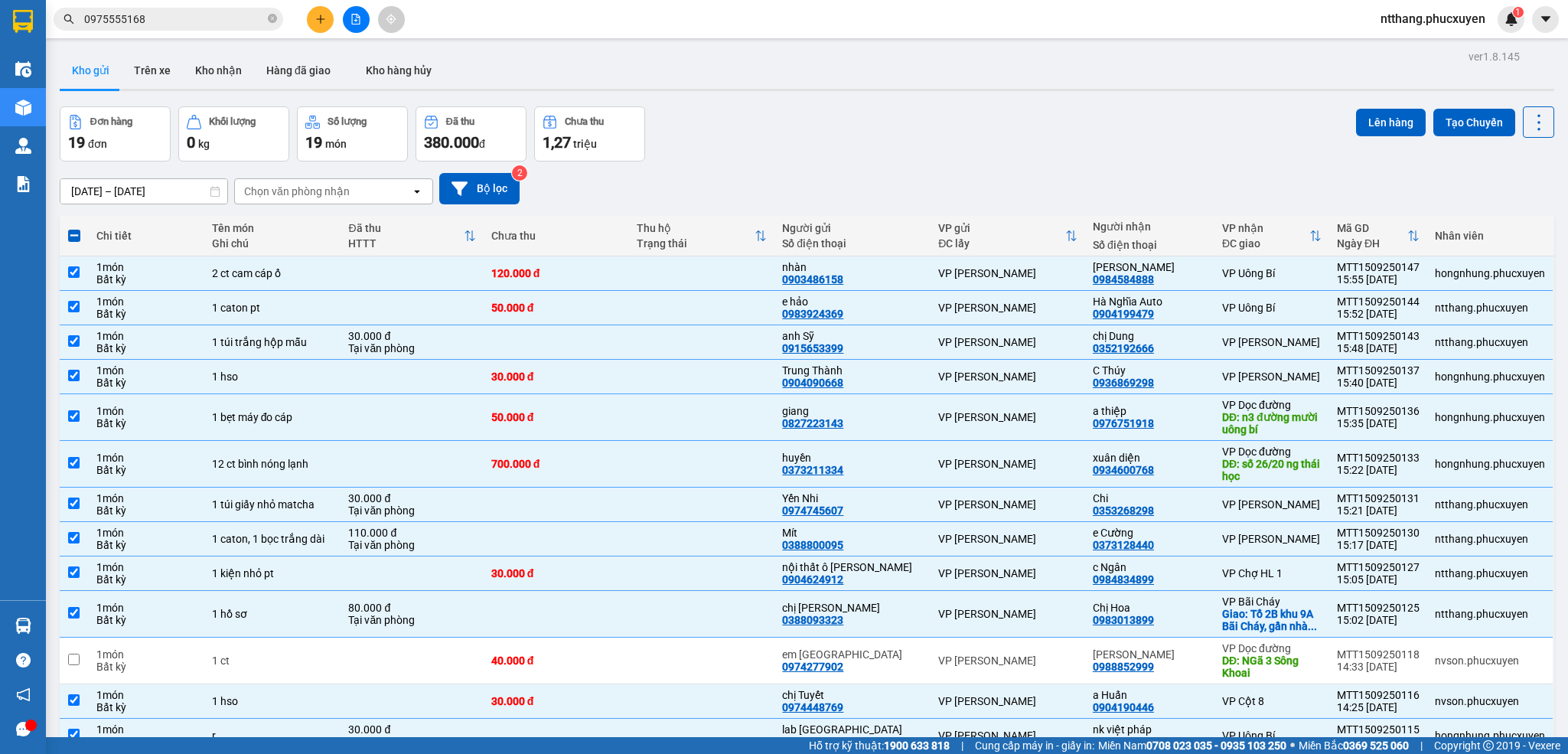
click at [1388, 104] on div "ver 1.8.145 Kho gửi Trên xe Kho nhận Hàng đã giao Kho hàng hủy Đơn hàng 19 đơn …" at bounding box center [807, 536] width 1507 height 982
click at [1371, 126] on button "Lên hàng" at bounding box center [1391, 122] width 70 height 27
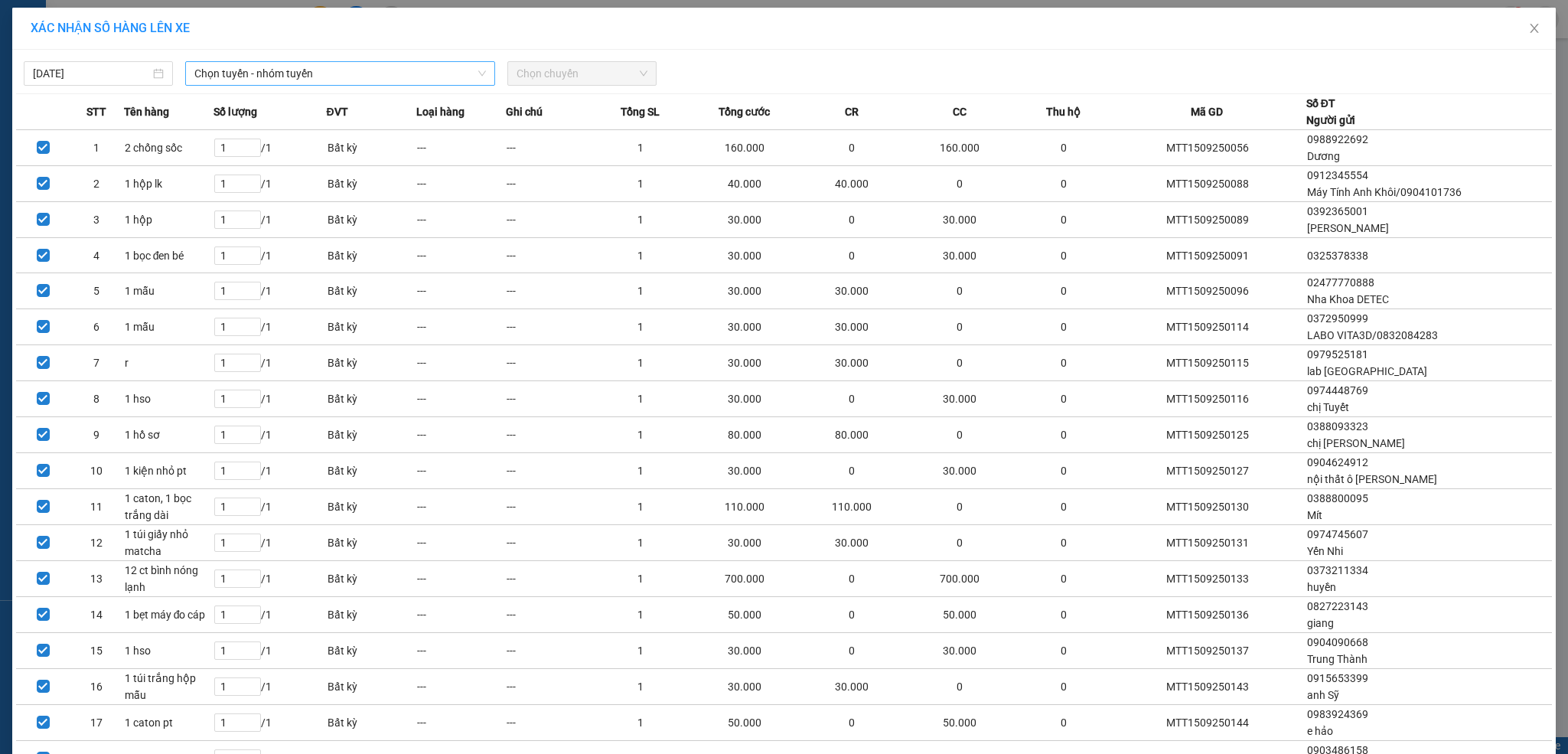
click at [273, 78] on span "Chọn tuyến - nhóm tuyến" at bounding box center [340, 73] width 293 height 23
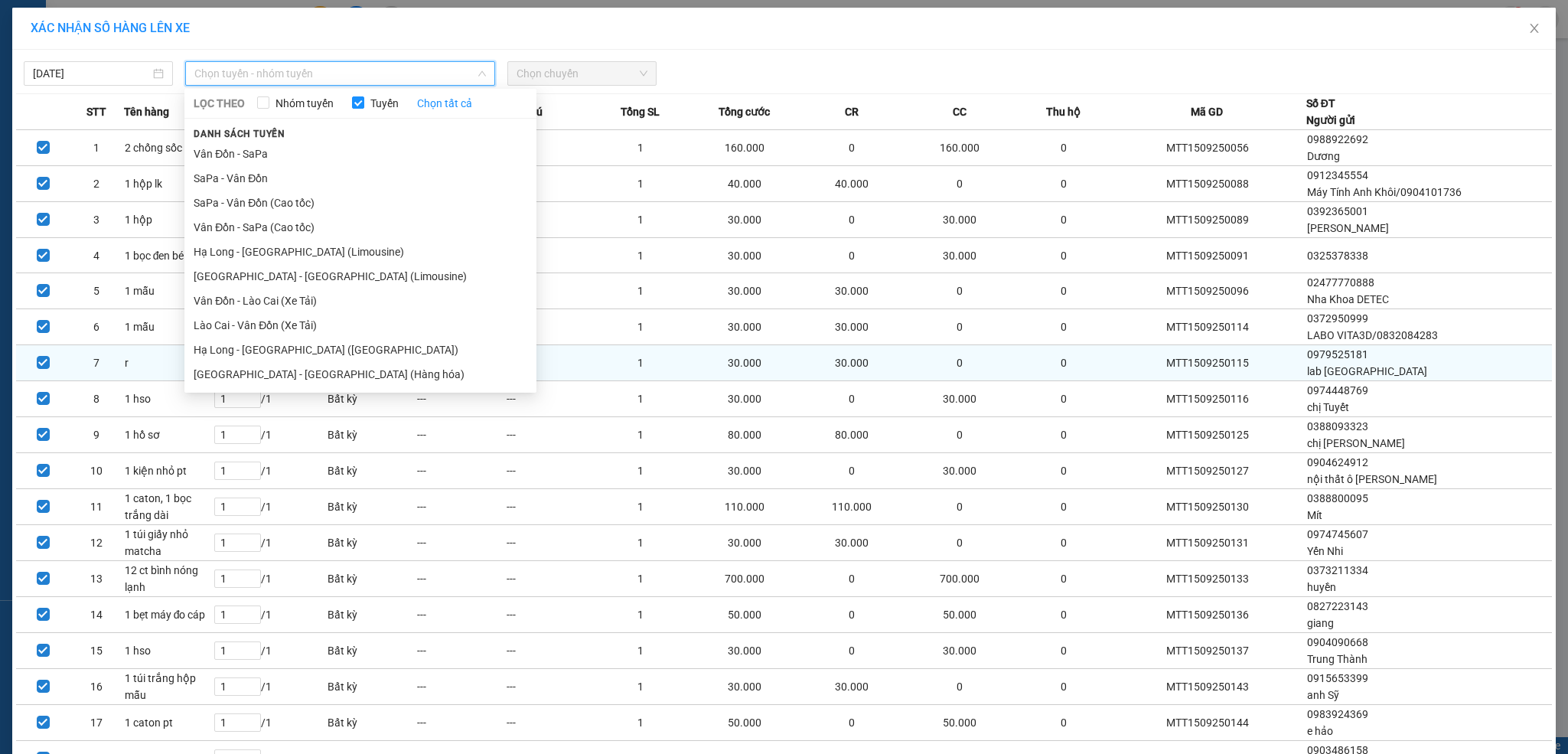
click at [301, 370] on li "[GEOGRAPHIC_DATA] - [GEOGRAPHIC_DATA] (Hàng hóa)" at bounding box center [360, 375] width 352 height 25
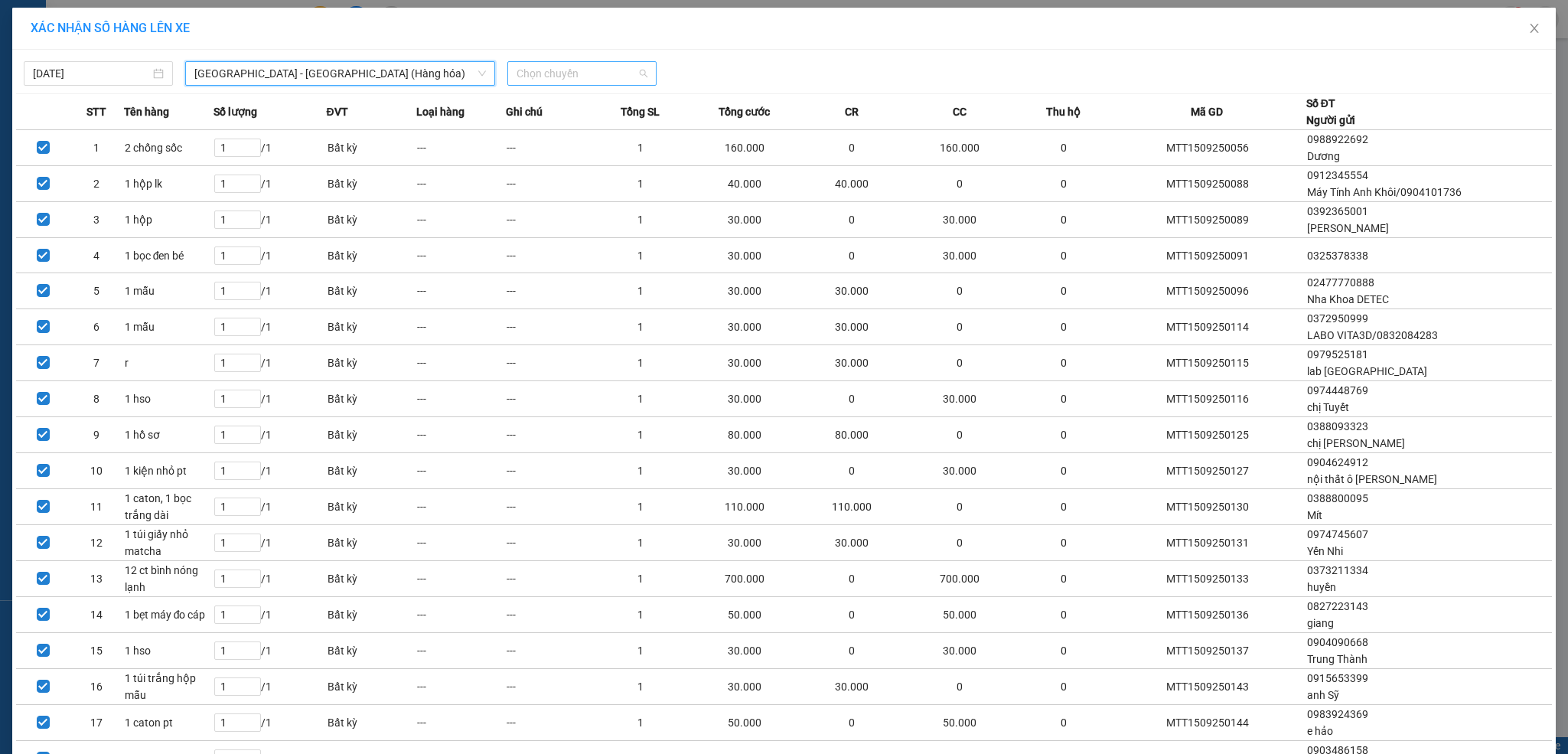
click at [594, 73] on span "Chọn chuyến" at bounding box center [582, 73] width 131 height 23
drag, startPoint x: 561, startPoint y: 152, endPoint x: 682, endPoint y: 95, distance: 133.8
click at [560, 149] on div "16:00" at bounding box center [568, 153] width 119 height 17
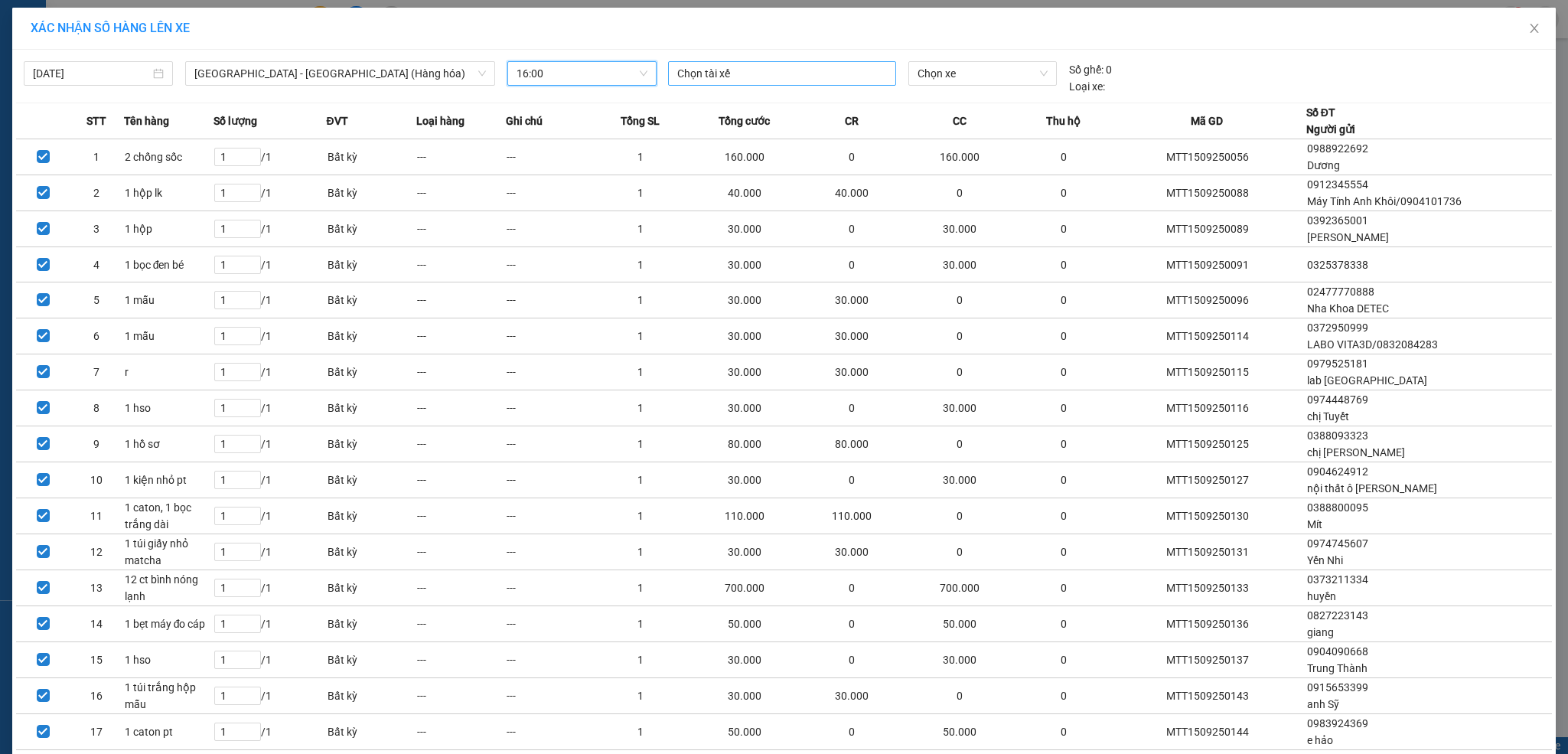
click at [726, 76] on div at bounding box center [782, 73] width 220 height 19
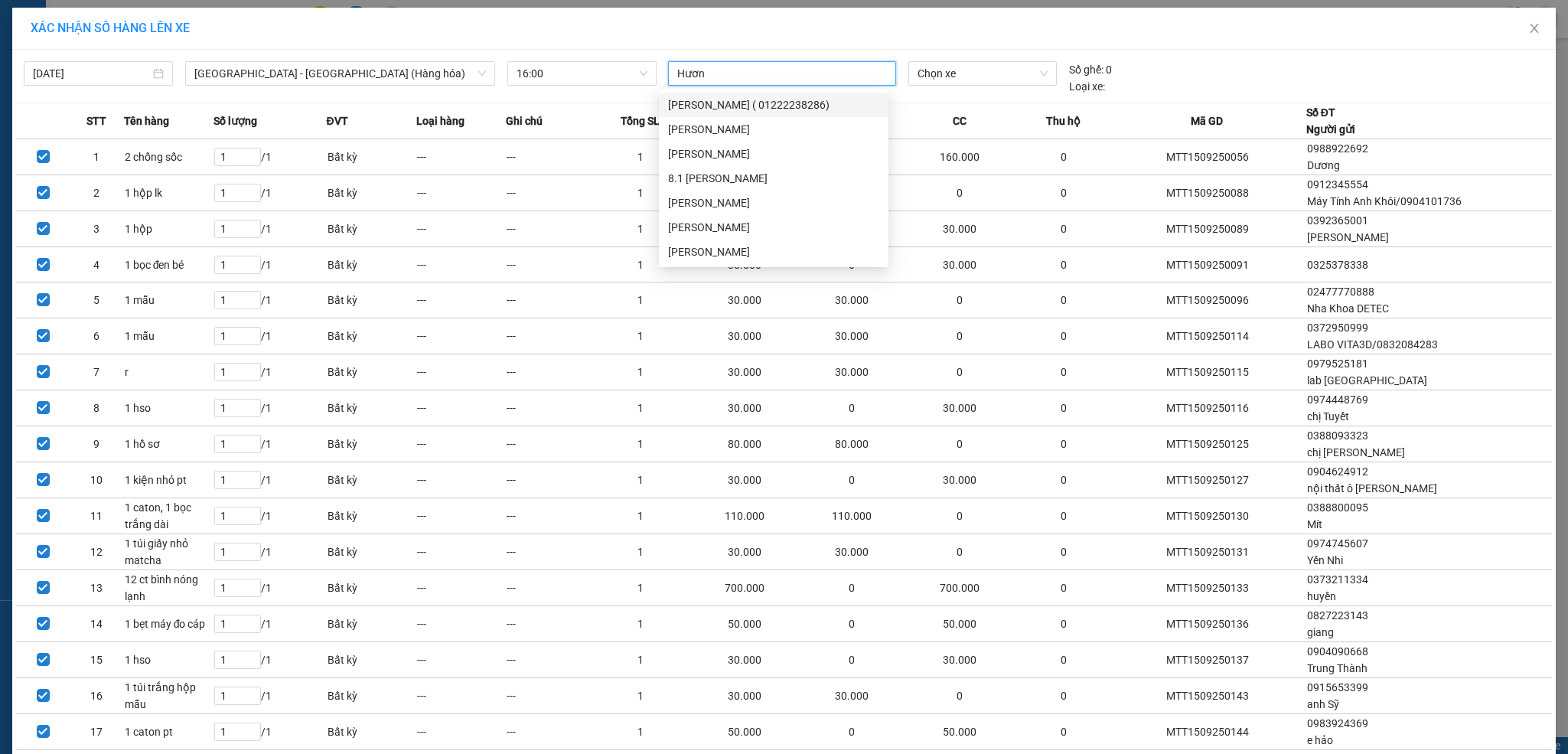
type input "Hương"
click at [717, 233] on div "[PERSON_NAME]" at bounding box center [774, 227] width 212 height 17
click at [937, 78] on span "Chọn xe" at bounding box center [983, 73] width 131 height 23
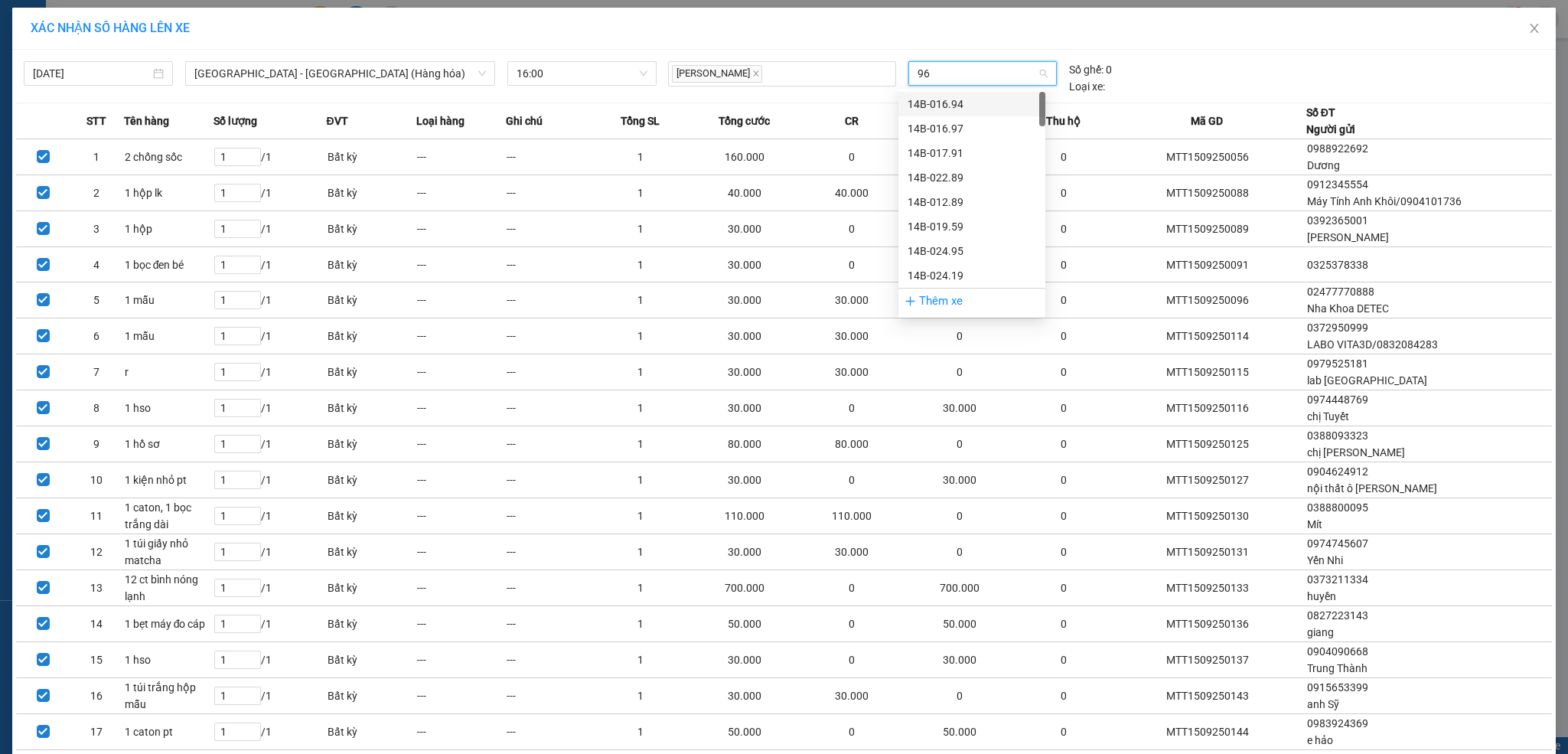
type input "960"
click at [942, 100] on div "14H-009.60" at bounding box center [972, 103] width 129 height 17
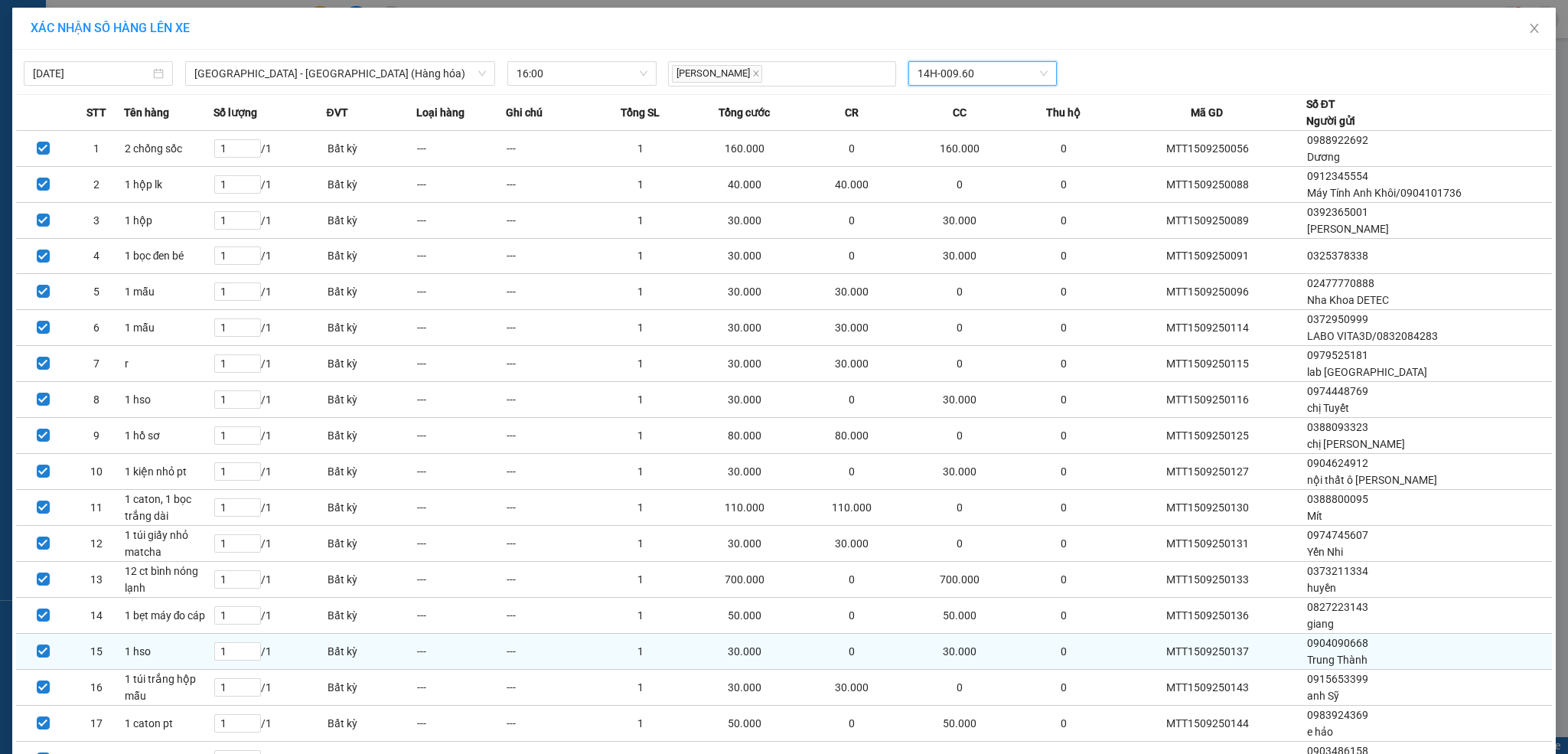
scroll to position [136, 0]
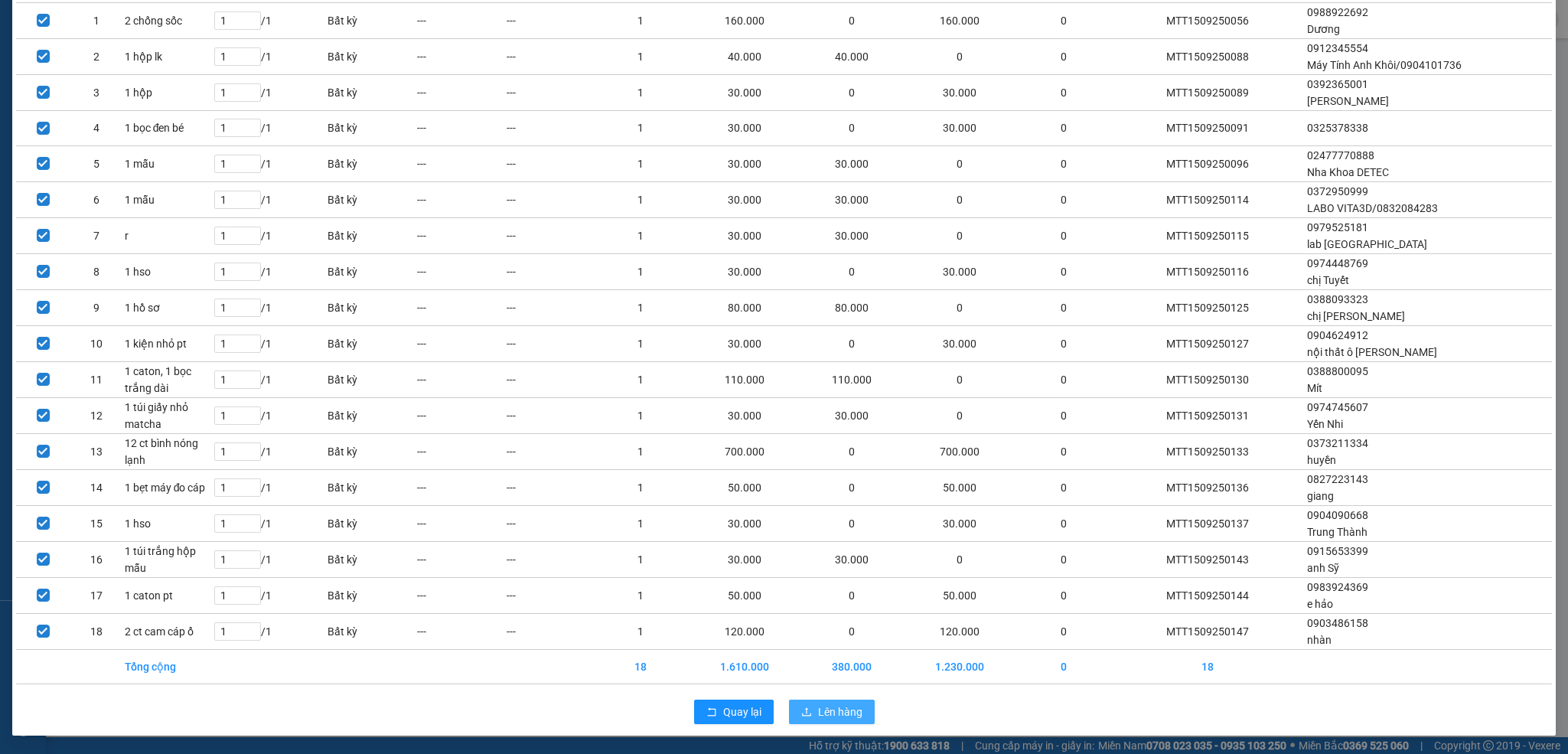
click at [830, 705] on span "Lên hàng" at bounding box center [840, 712] width 44 height 17
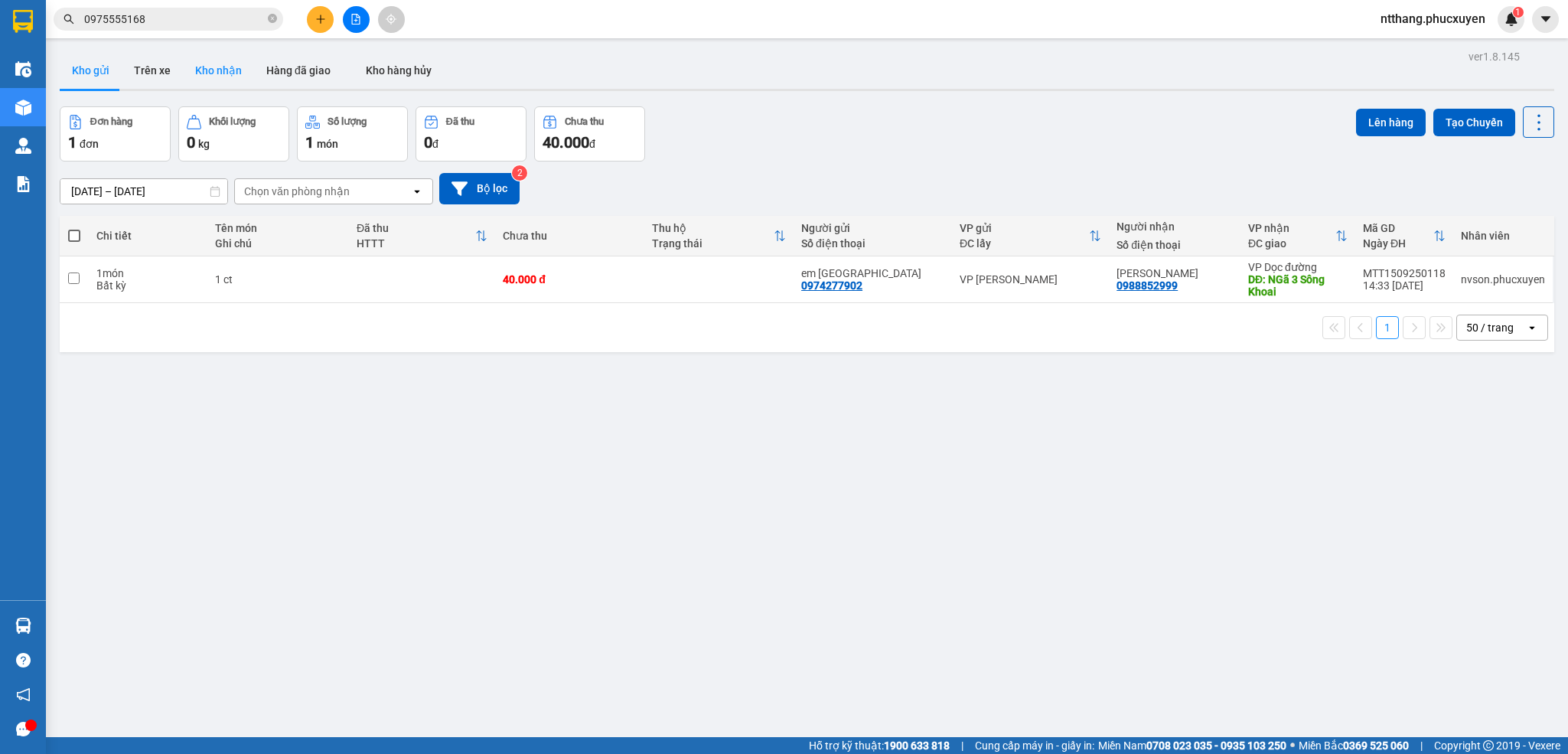
click at [220, 67] on button "Kho nhận" at bounding box center [218, 71] width 71 height 37
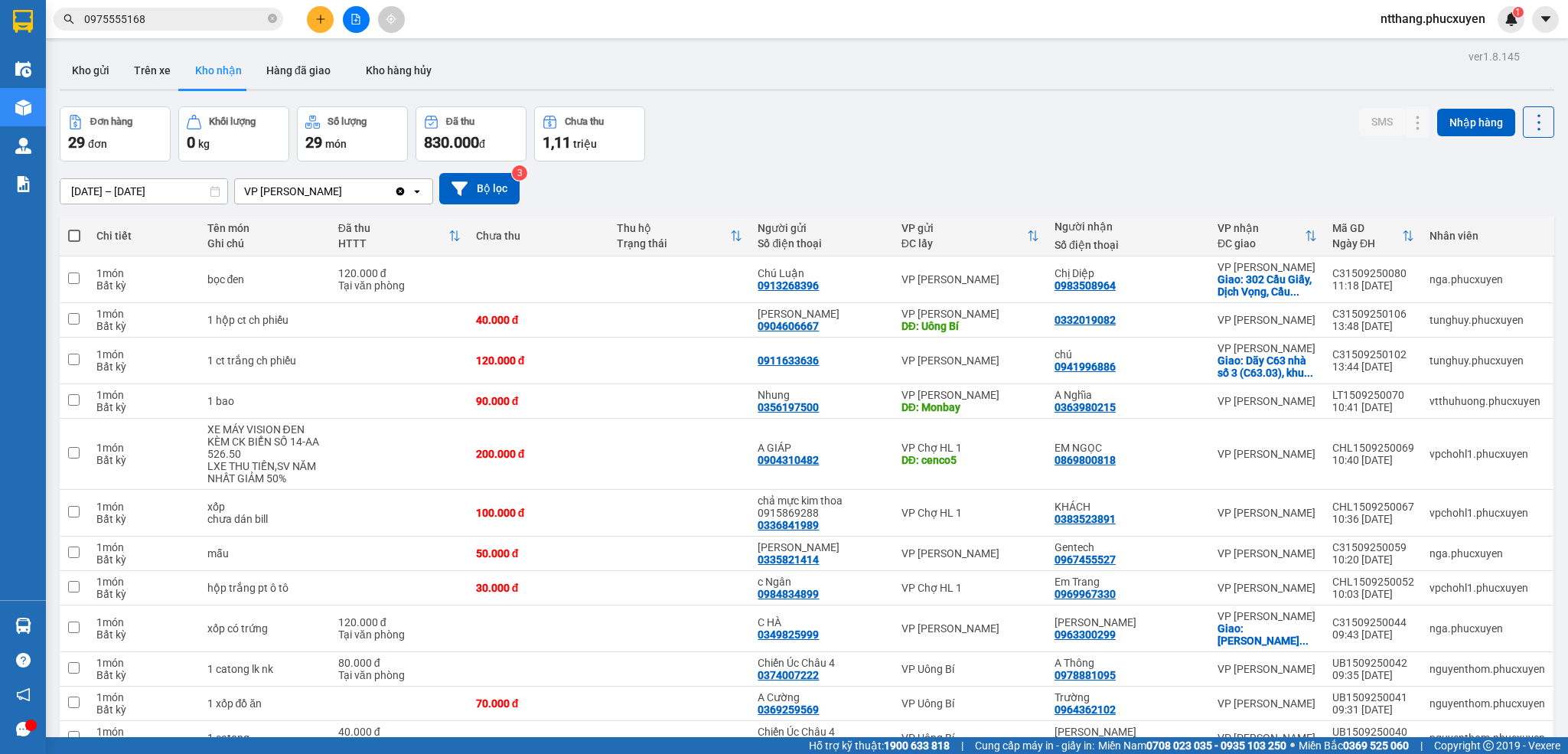
click at [921, 143] on div "Đơn hàng 29 đơn Khối lượng 0 kg Số lượng 29 món Đã thu 830.000 đ Chưa thu 1,11 …" at bounding box center [807, 134] width 1495 height 55
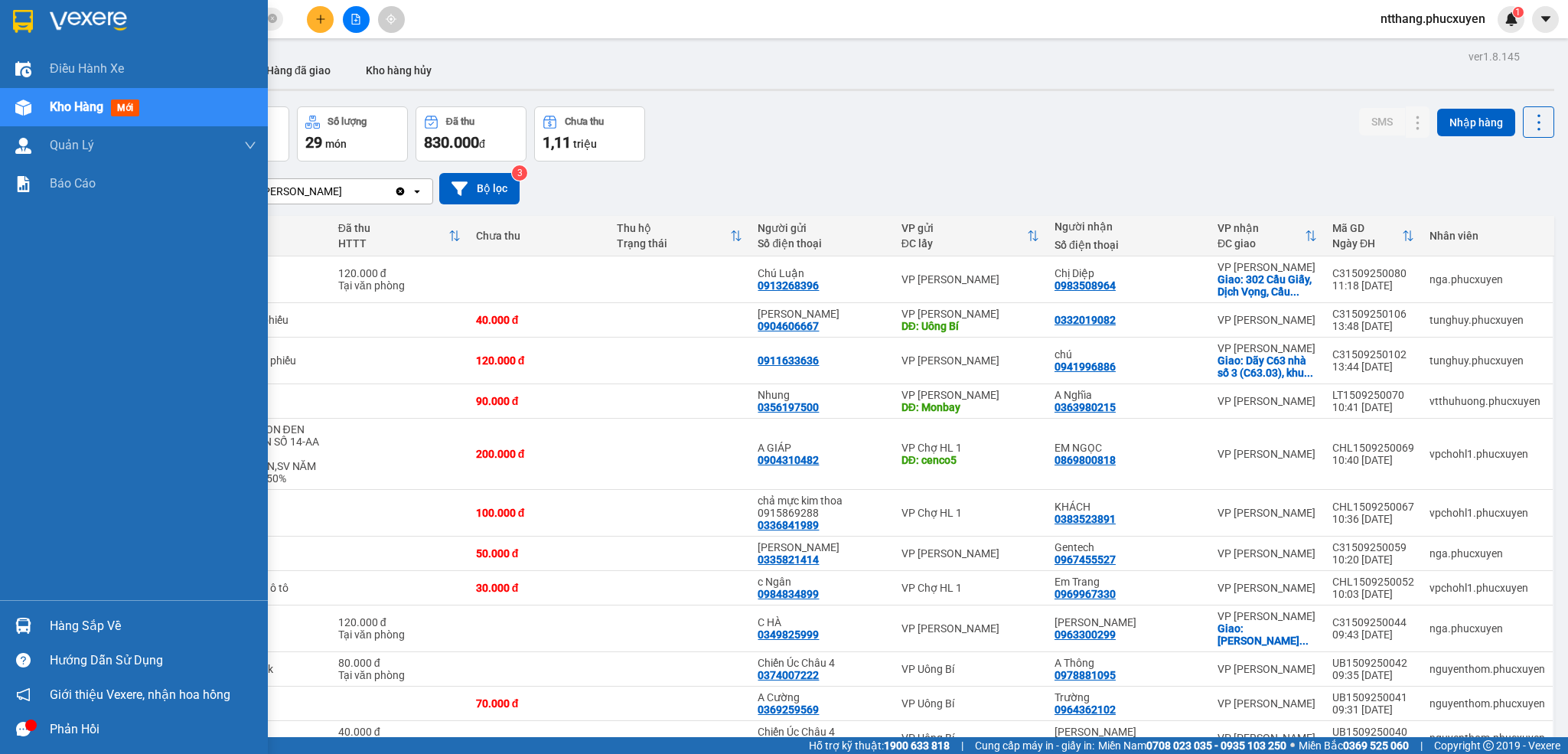
click at [26, 620] on img at bounding box center [23, 625] width 16 height 16
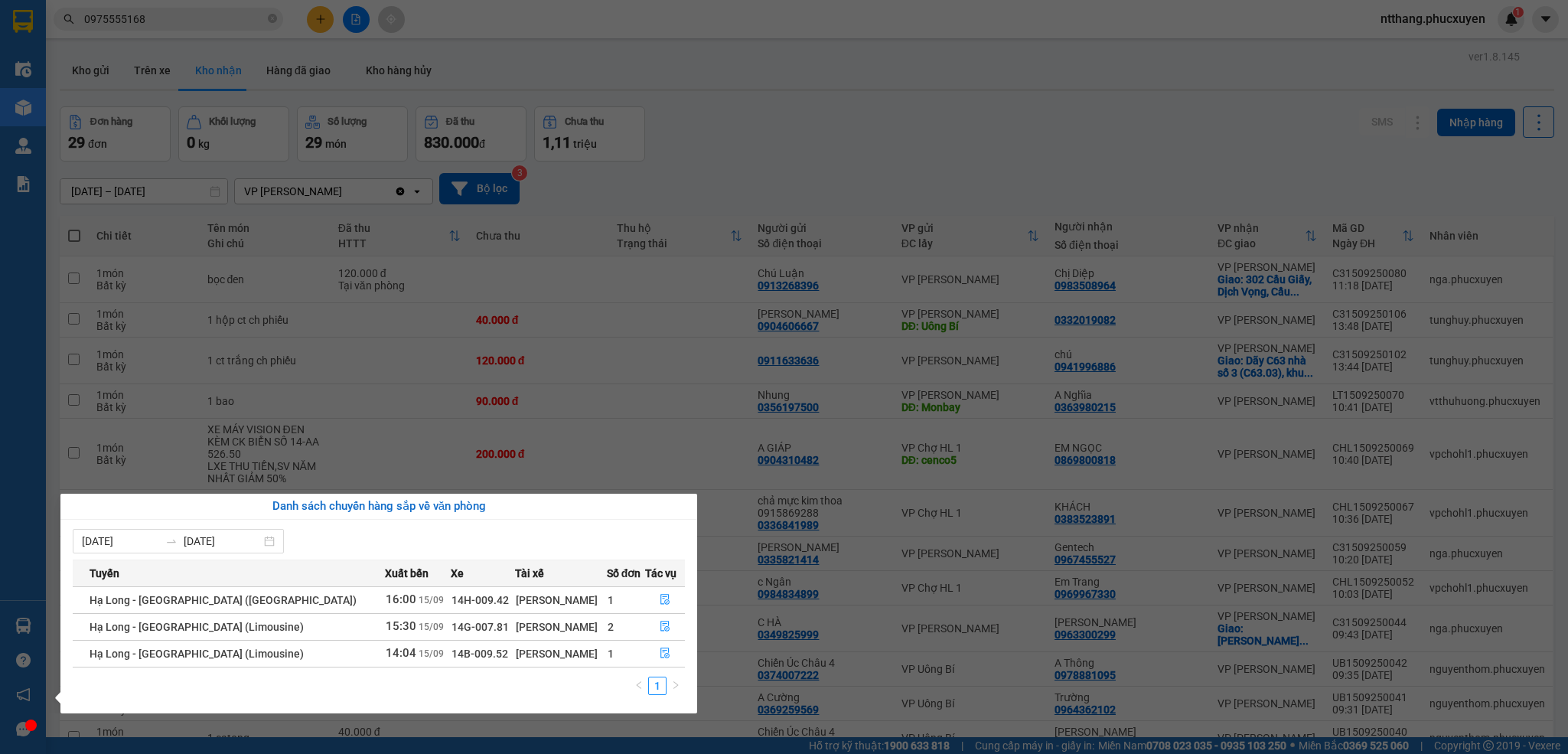
click at [923, 153] on section "Kết quả tìm kiếm ( 0 ) Bộ lọc No Data 0975555168 ntthang.phucxuyen 1 Điều hành …" at bounding box center [784, 377] width 1568 height 754
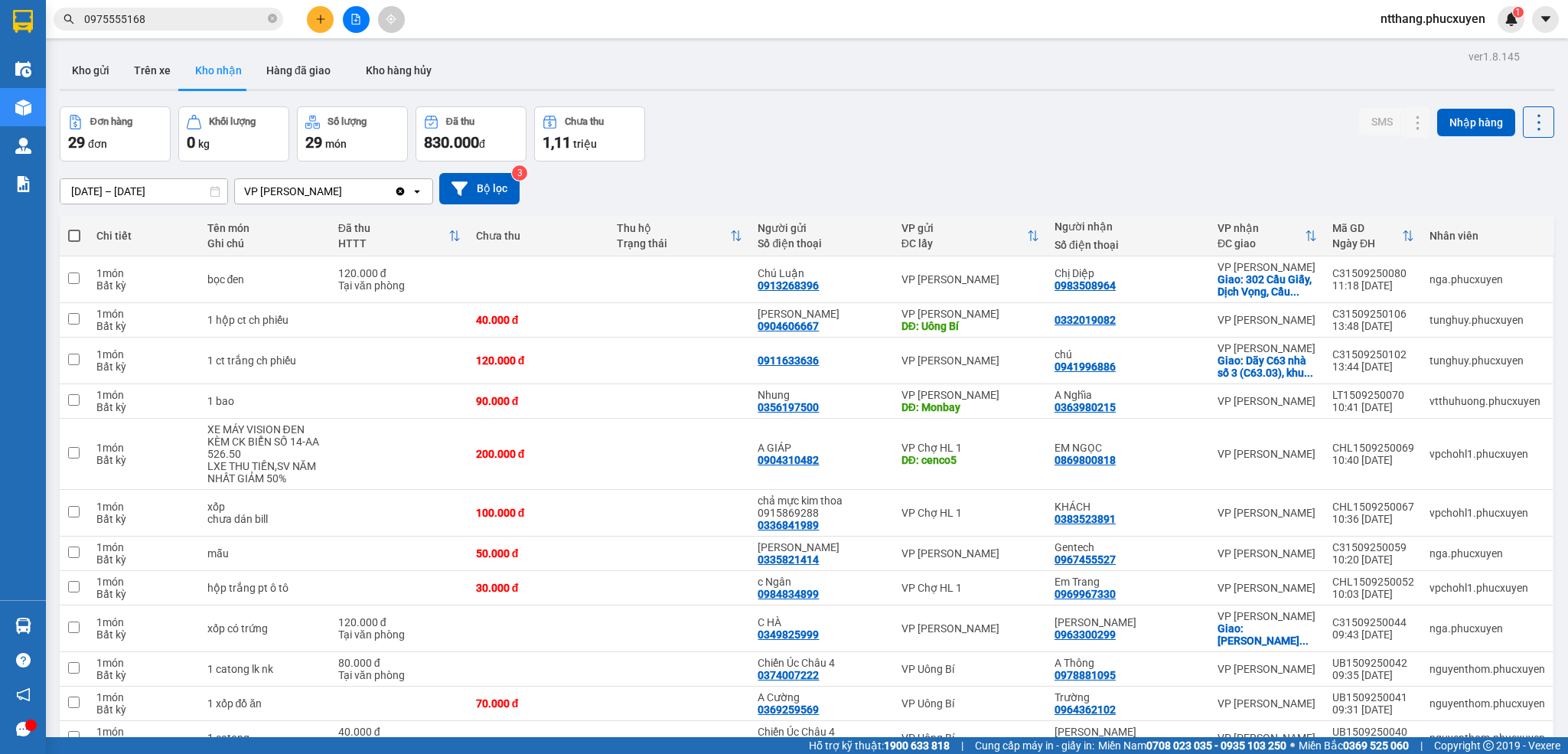
click at [170, 19] on input "0975555168" at bounding box center [174, 19] width 181 height 17
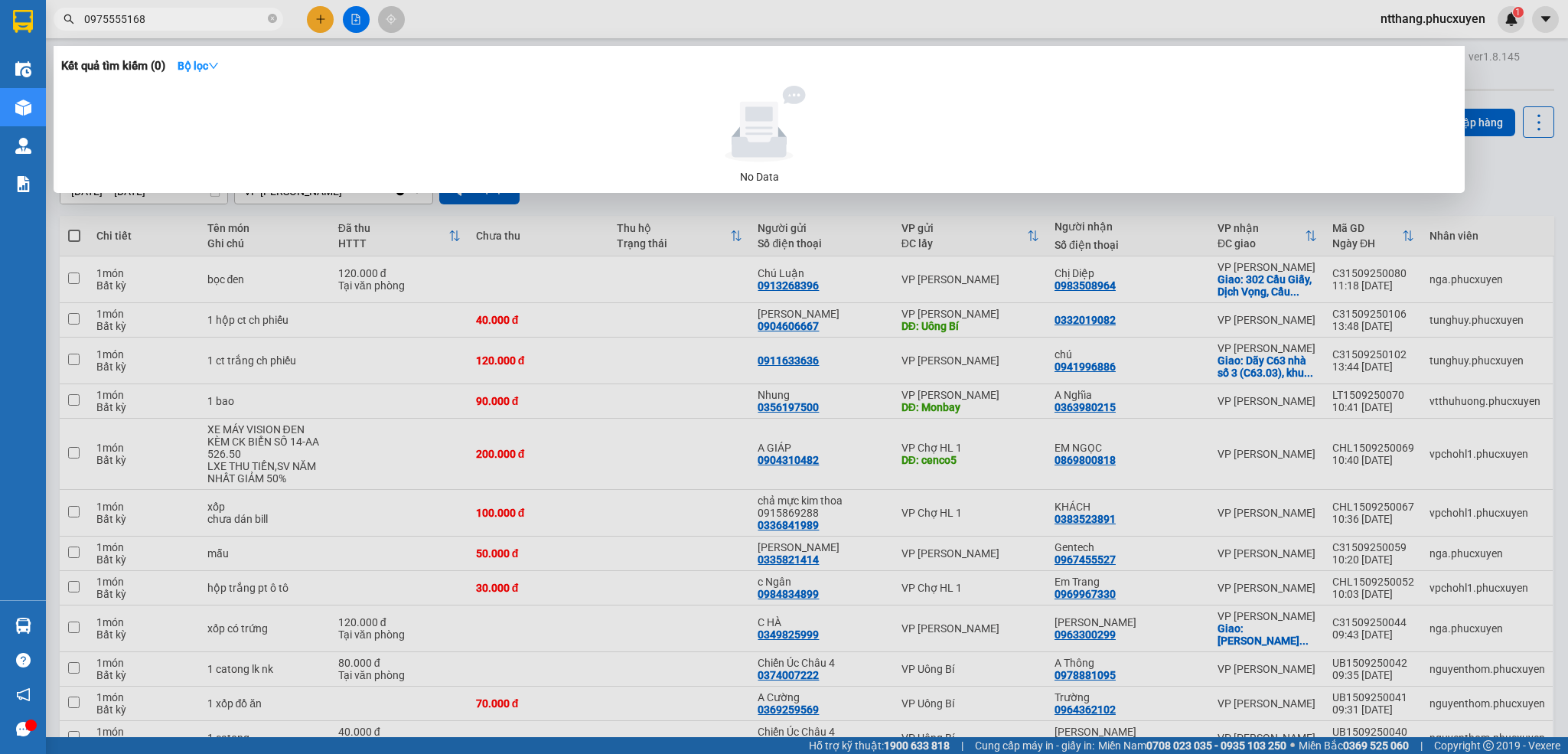
click at [170, 19] on input "0975555168" at bounding box center [174, 19] width 181 height 17
click at [462, 31] on div at bounding box center [784, 377] width 1568 height 754
click at [210, 26] on input "0975555168" at bounding box center [174, 19] width 181 height 17
click at [515, 5] on div at bounding box center [784, 377] width 1568 height 754
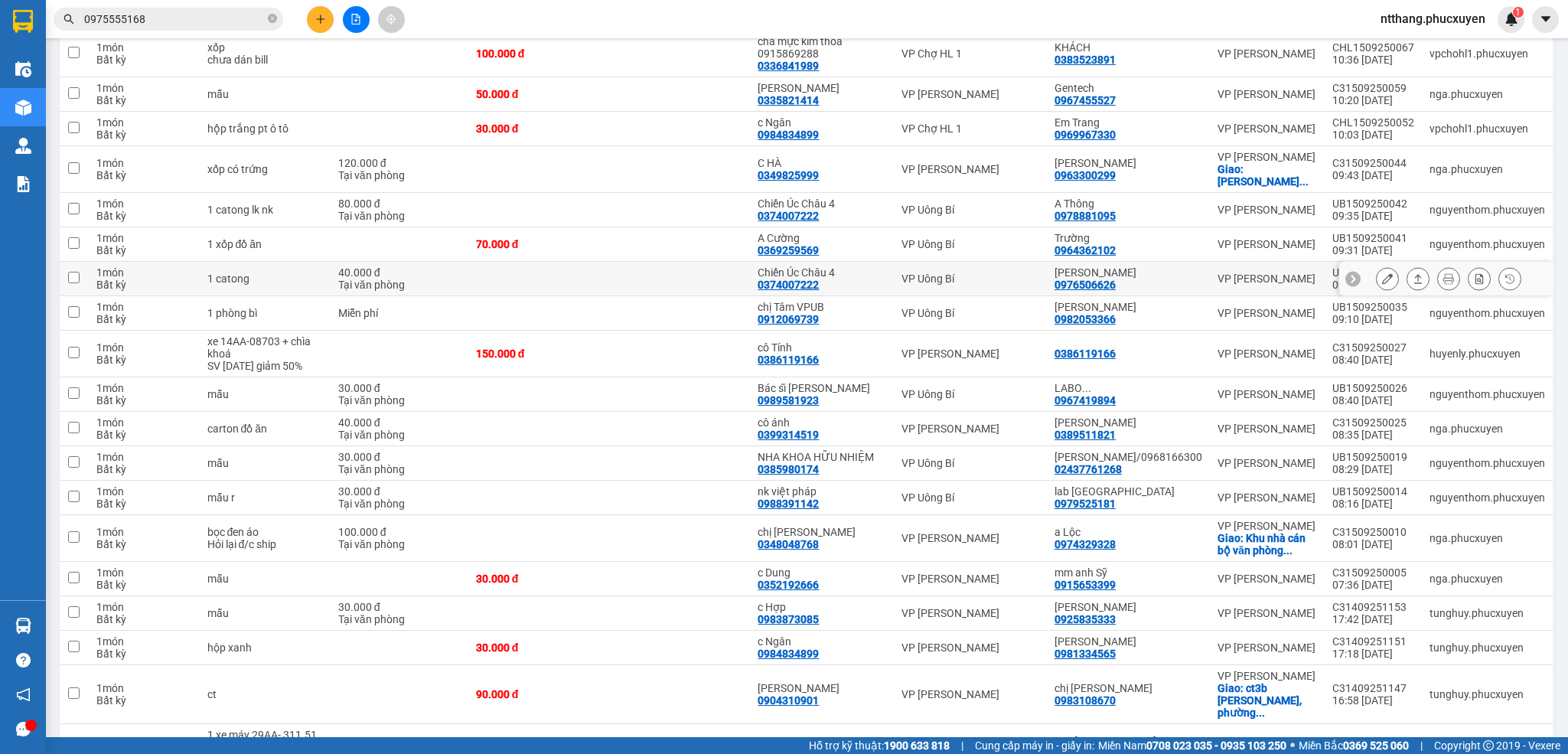
scroll to position [574, 0]
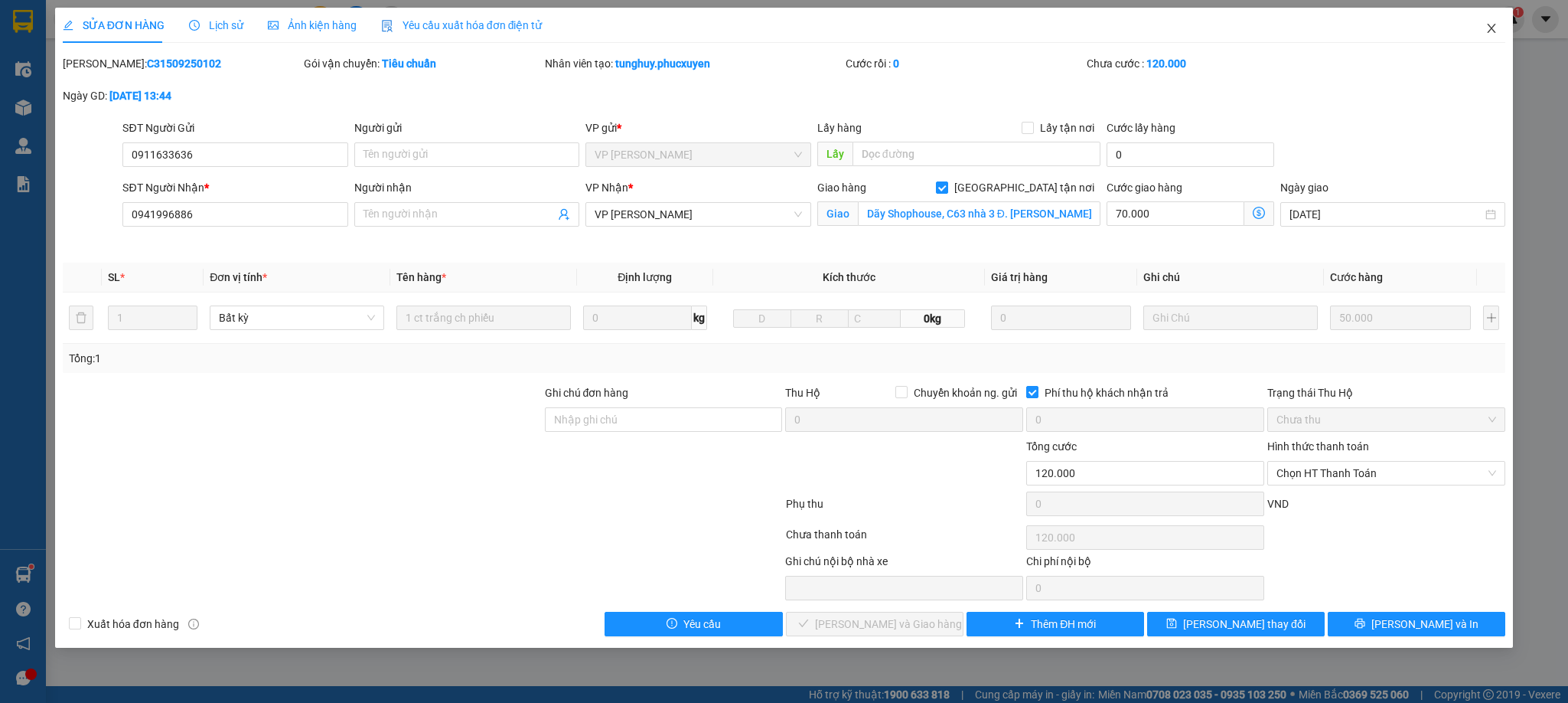
click at [1484, 26] on span "Close" at bounding box center [1491, 29] width 43 height 43
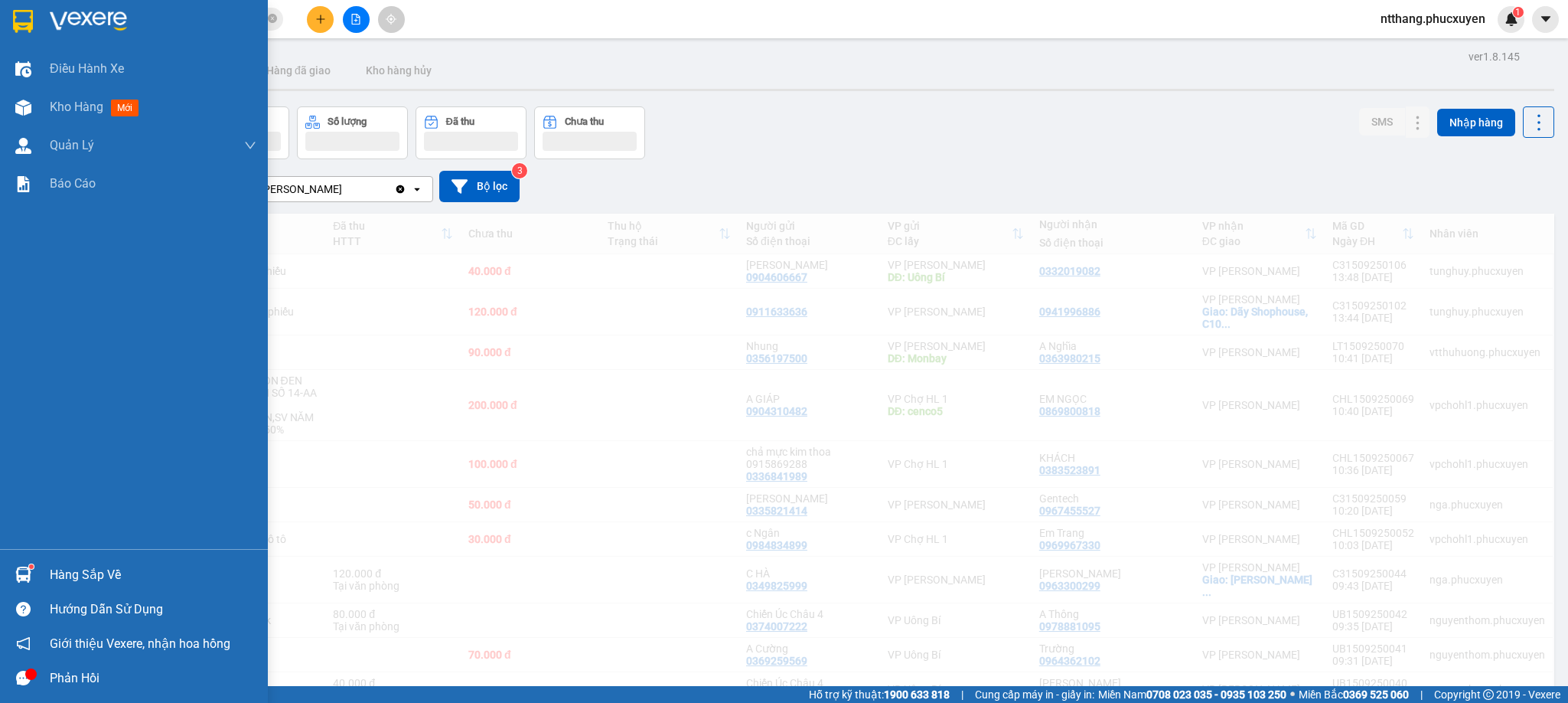
click at [19, 568] on img at bounding box center [23, 574] width 16 height 16
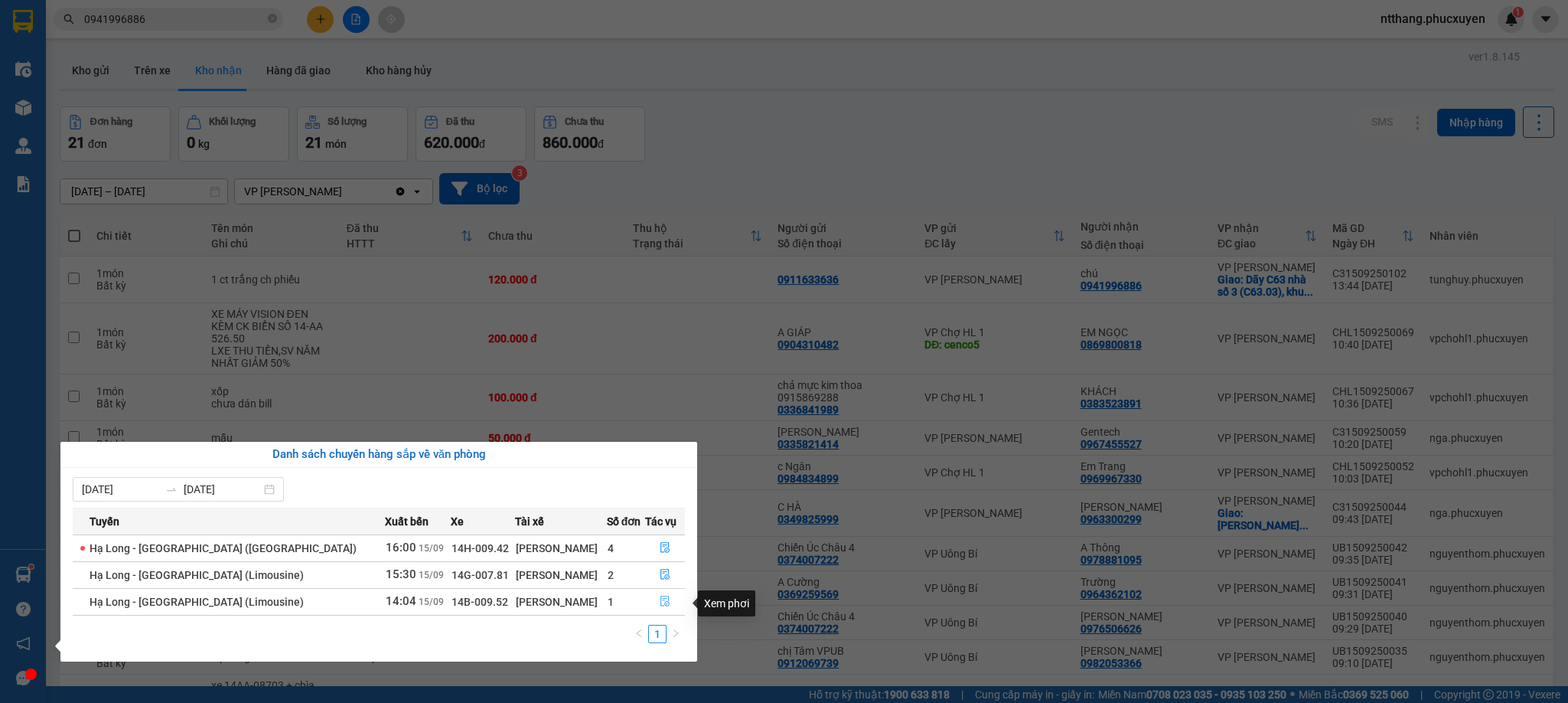
click at [660, 598] on icon "file-done" at bounding box center [665, 601] width 11 height 11
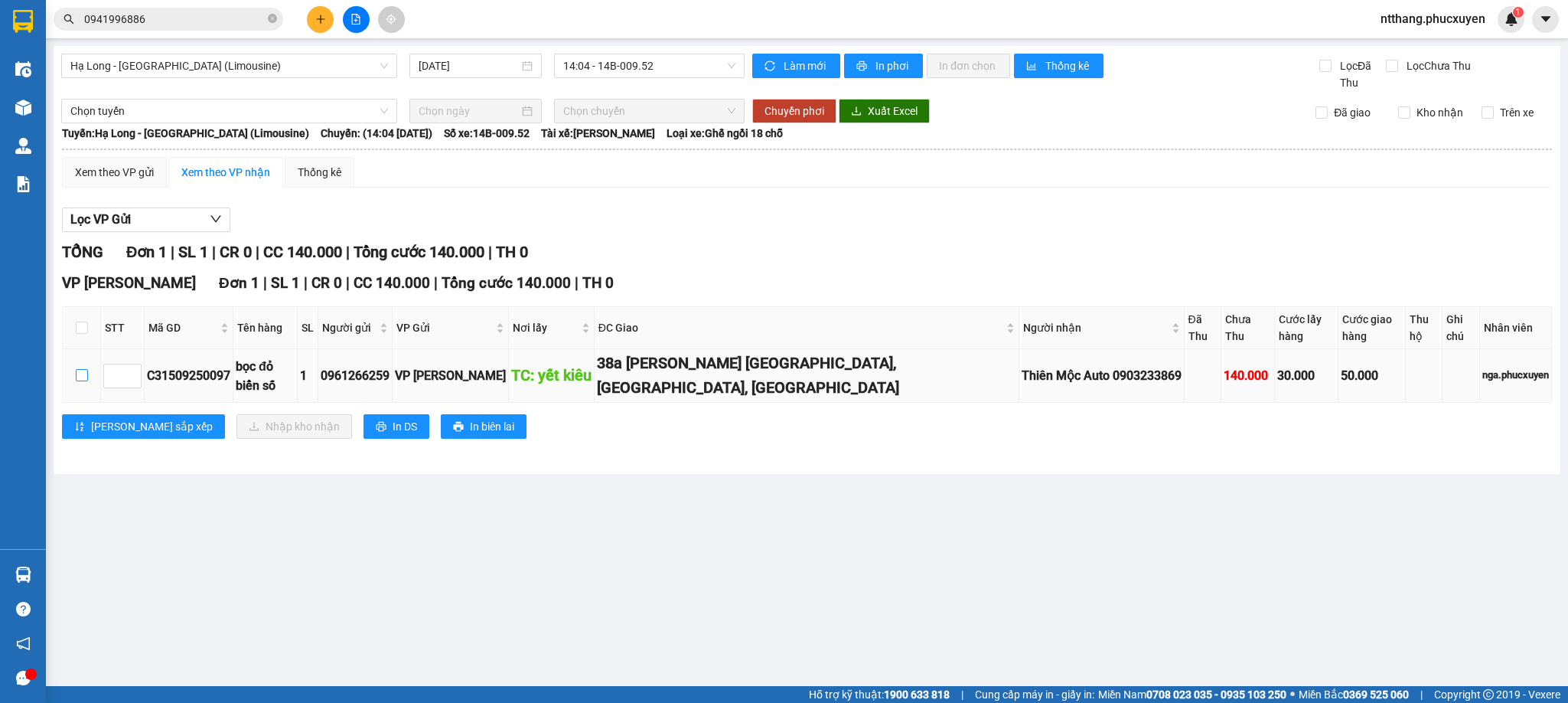
click at [85, 369] on input "checkbox" at bounding box center [82, 375] width 12 height 12
checkbox input "true"
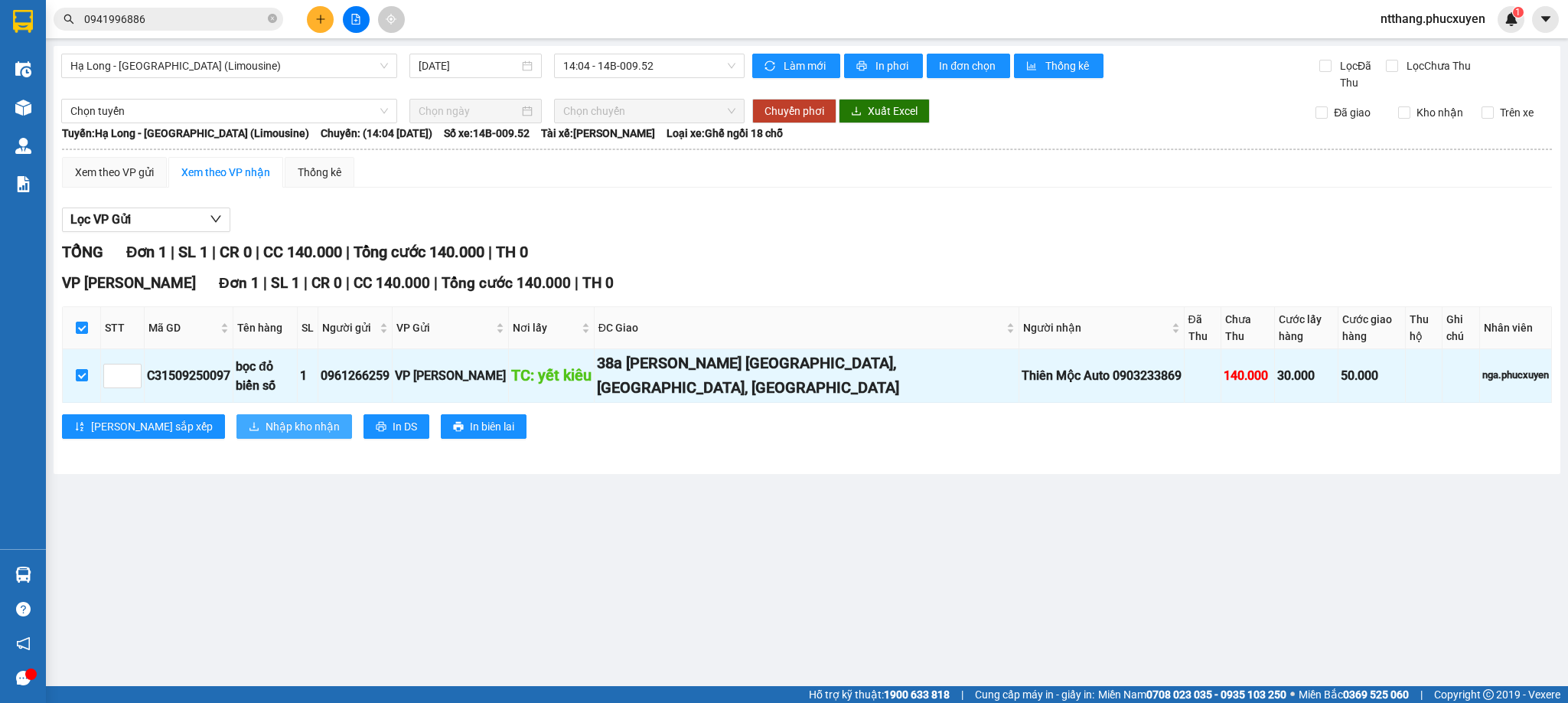
click at [270, 418] on span "Nhập kho nhận" at bounding box center [302, 426] width 74 height 17
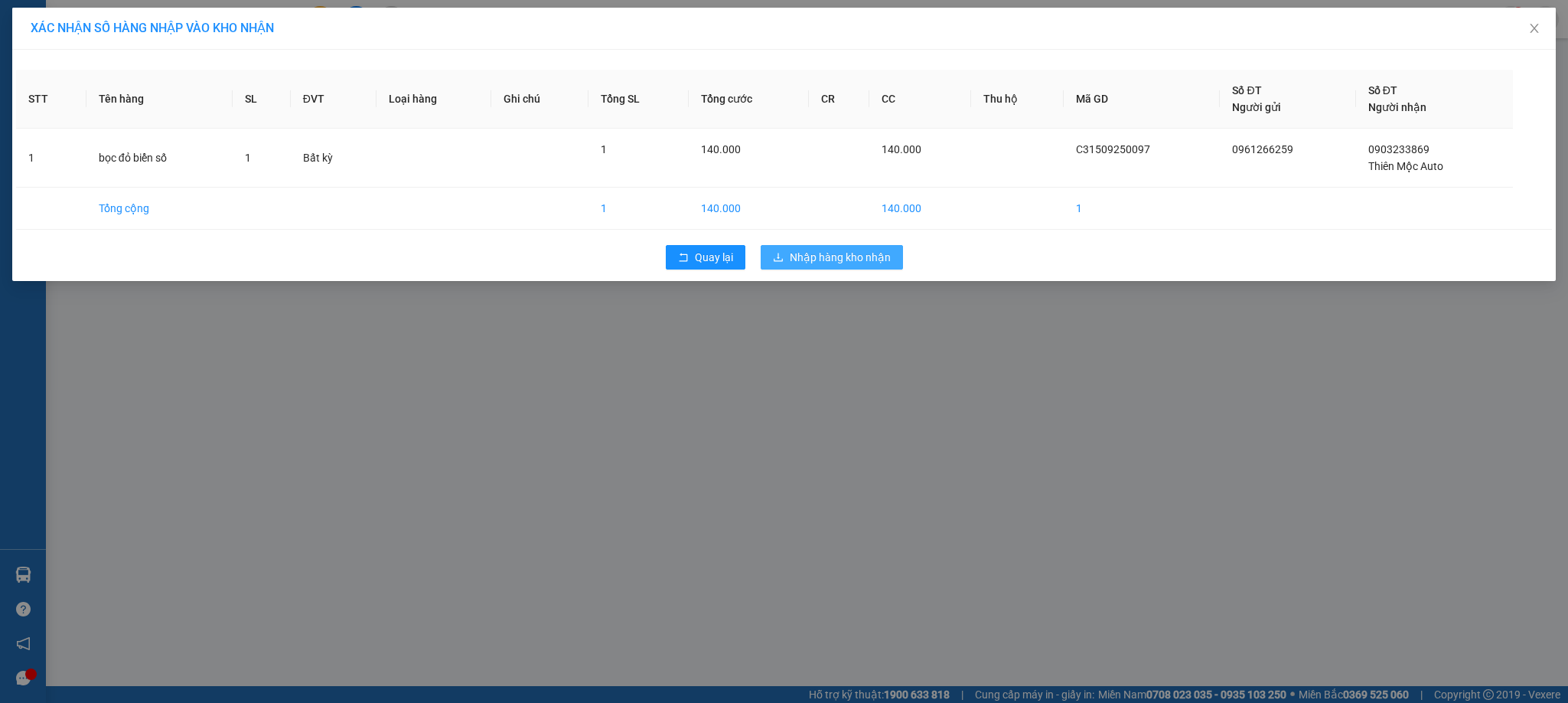
click at [838, 255] on span "Nhập hàng kho nhận" at bounding box center [840, 257] width 101 height 17
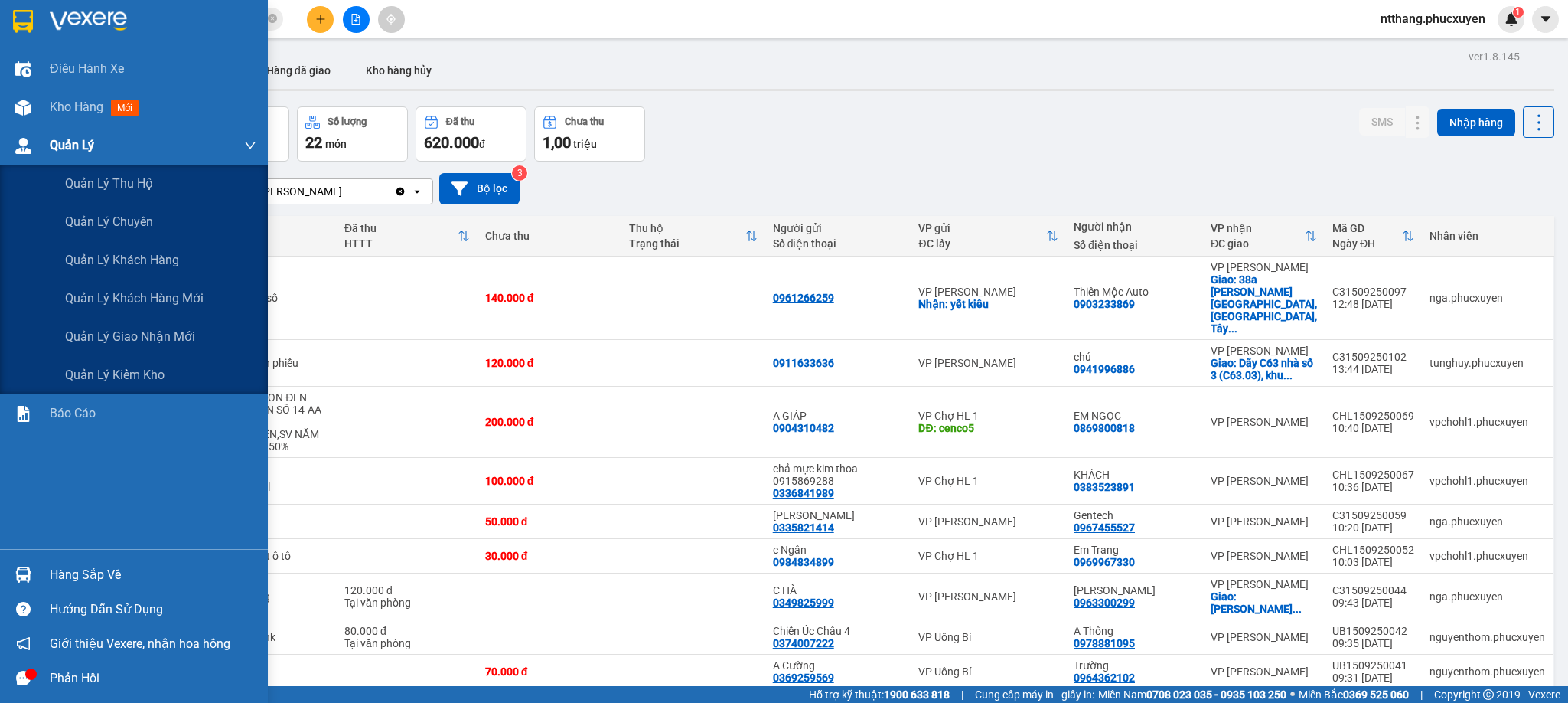
click at [33, 142] on div at bounding box center [23, 146] width 26 height 26
click at [170, 332] on span "Quản lý giao nhận mới" at bounding box center [131, 337] width 131 height 19
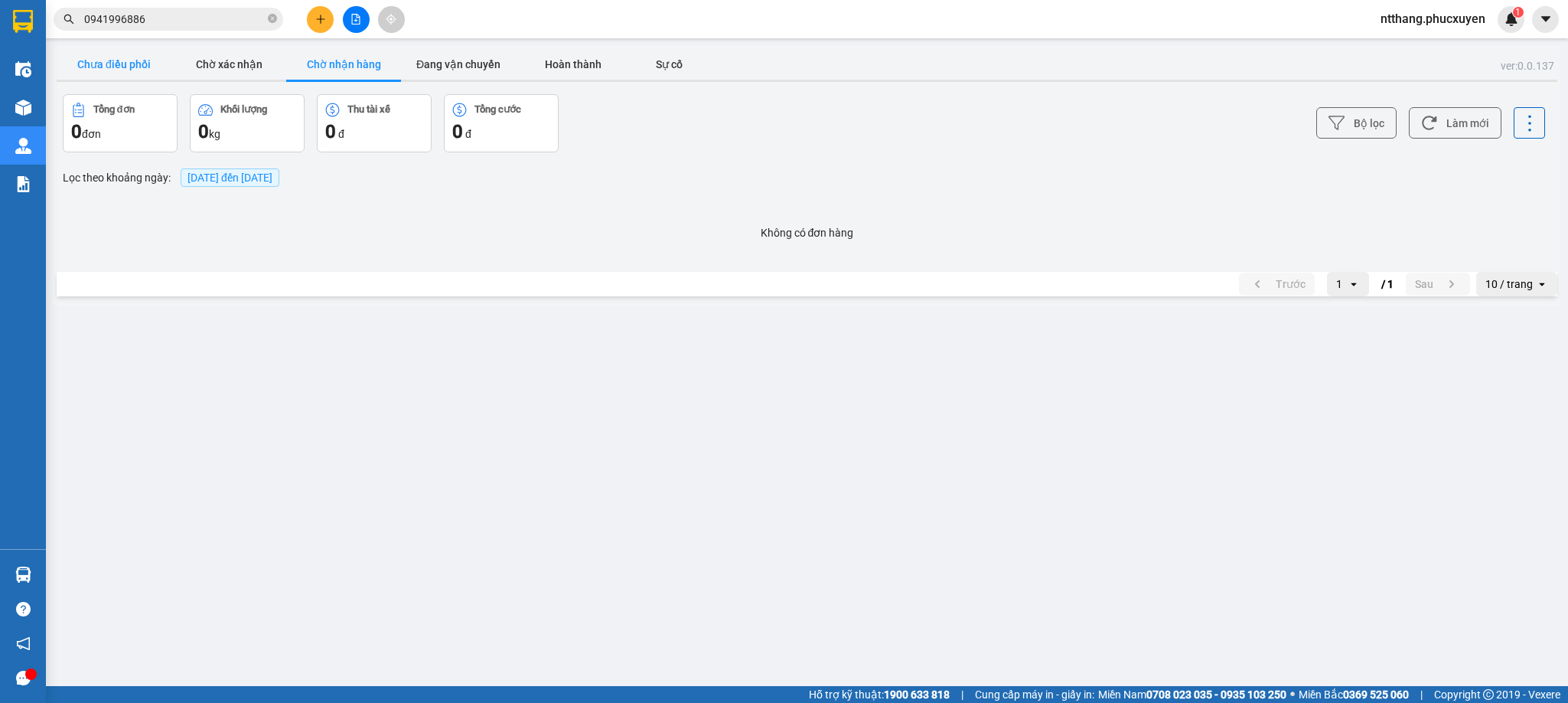
click at [140, 56] on button "Chưa điều phối" at bounding box center [114, 64] width 115 height 31
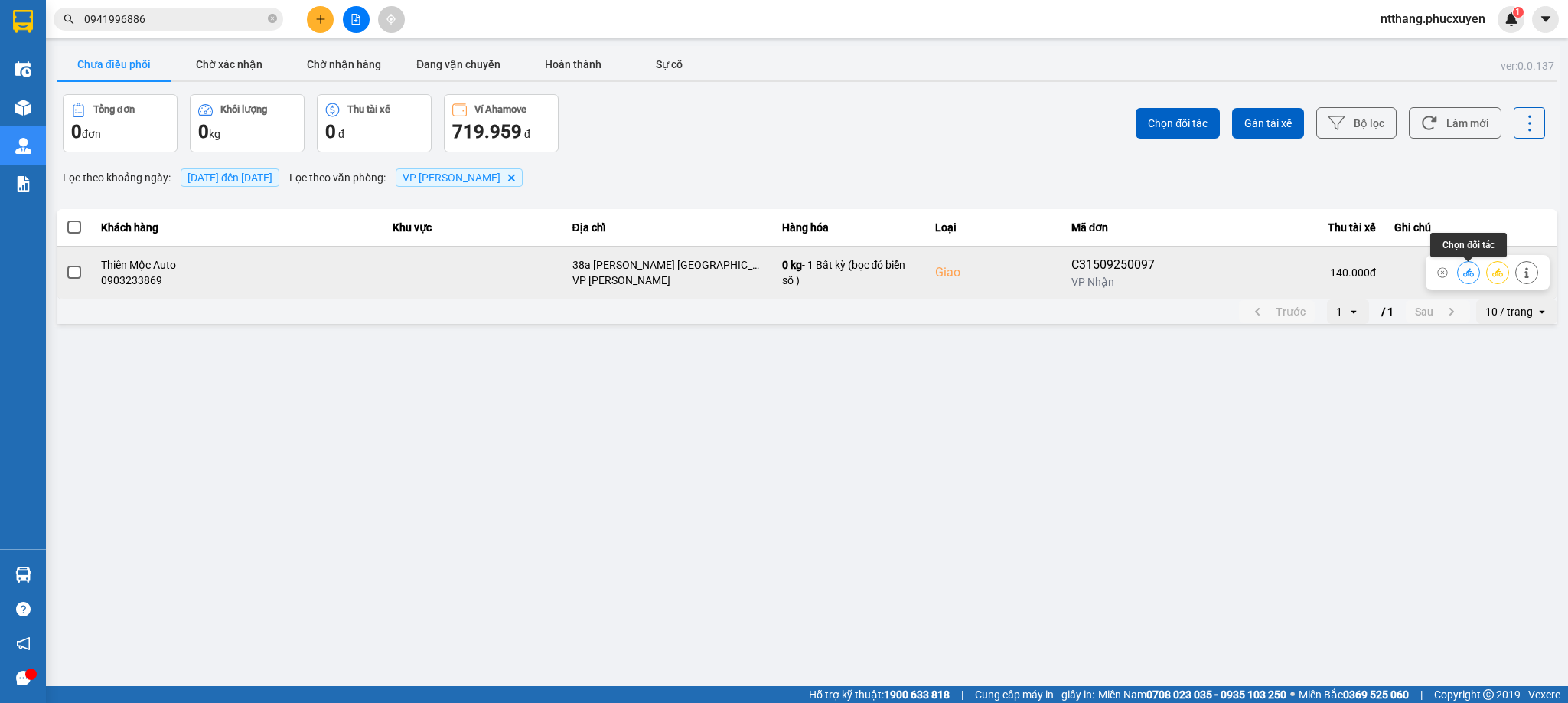
click at [1459, 270] on button at bounding box center [1468, 272] width 21 height 26
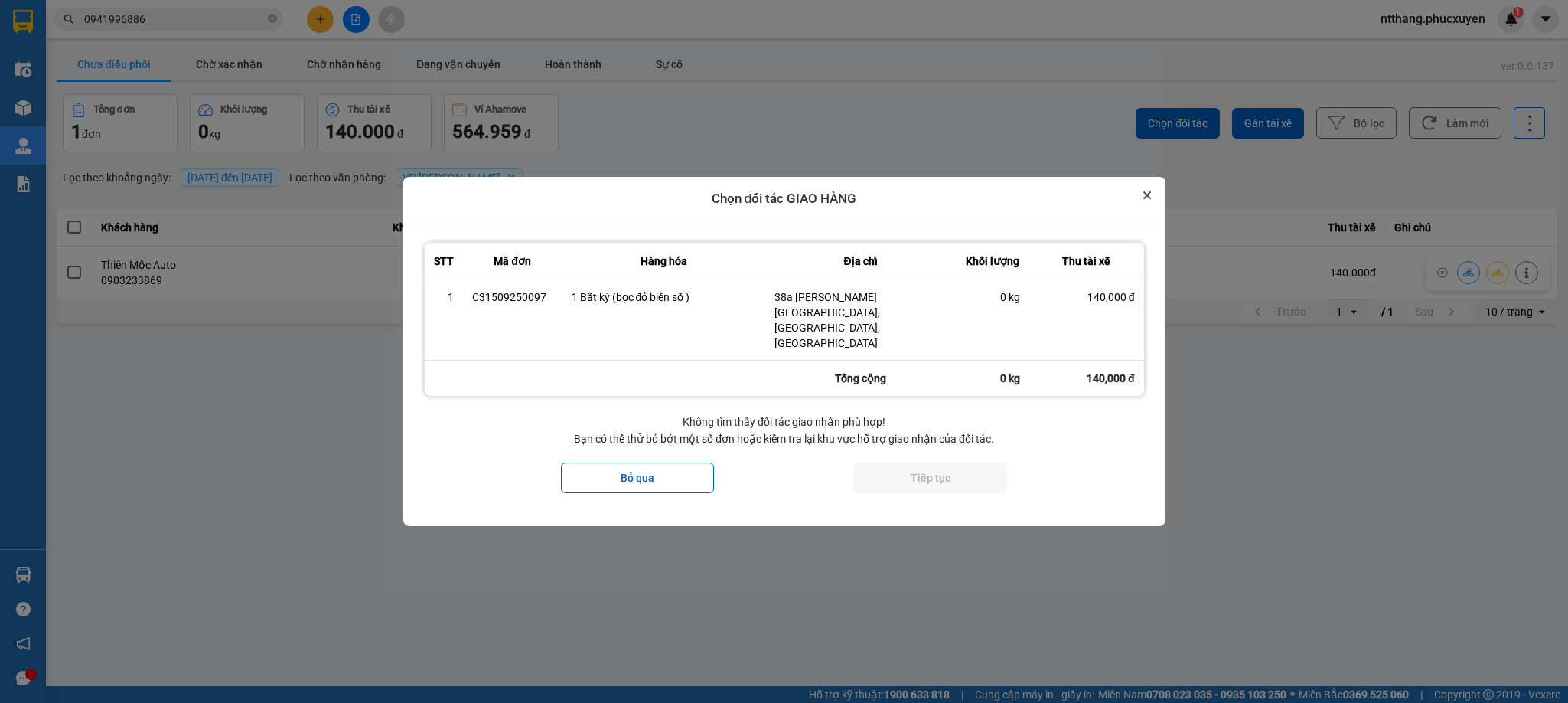
click at [1149, 199] on icon "Close" at bounding box center [1147, 195] width 8 height 8
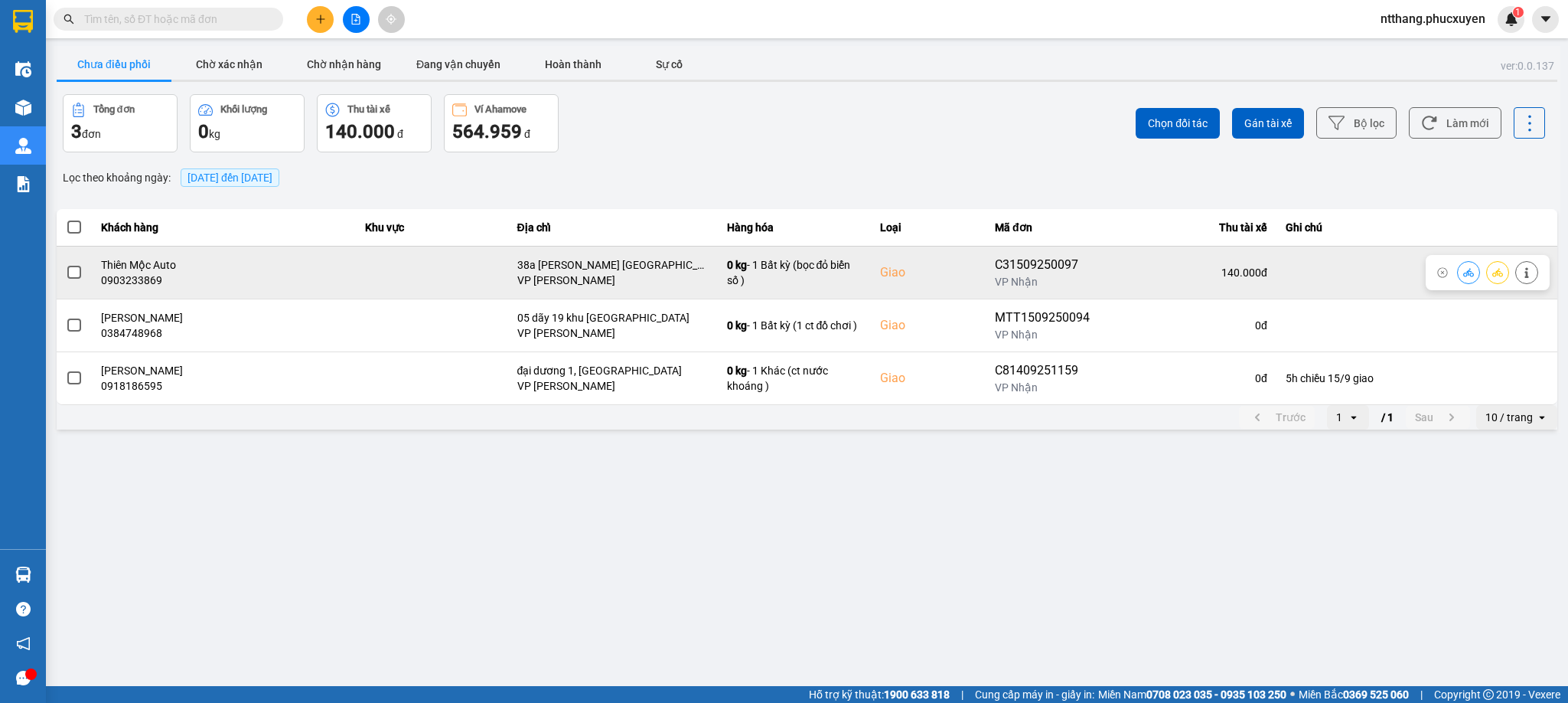
click at [1468, 276] on icon at bounding box center [1468, 273] width 11 height 9
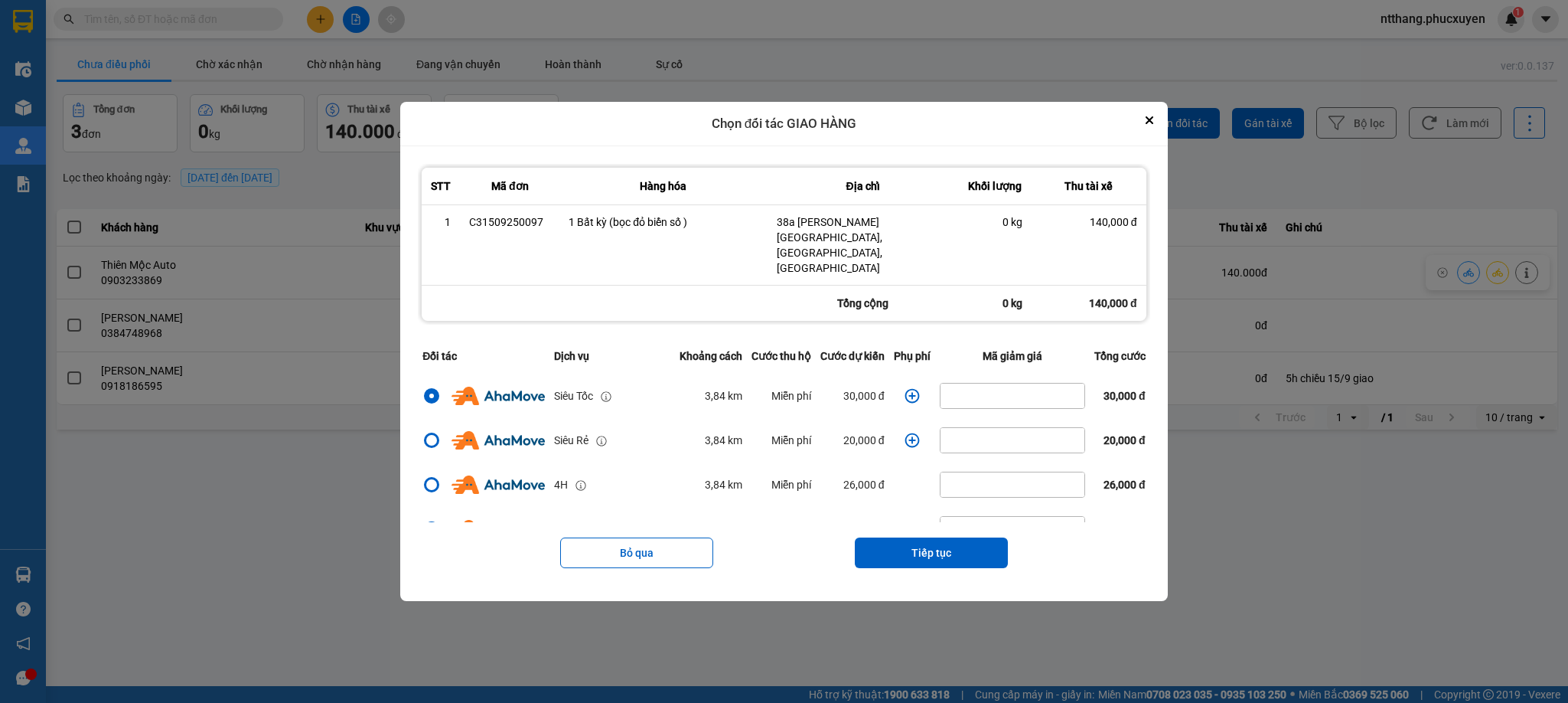
click at [905, 388] on icon "dialog" at bounding box center [912, 395] width 15 height 15
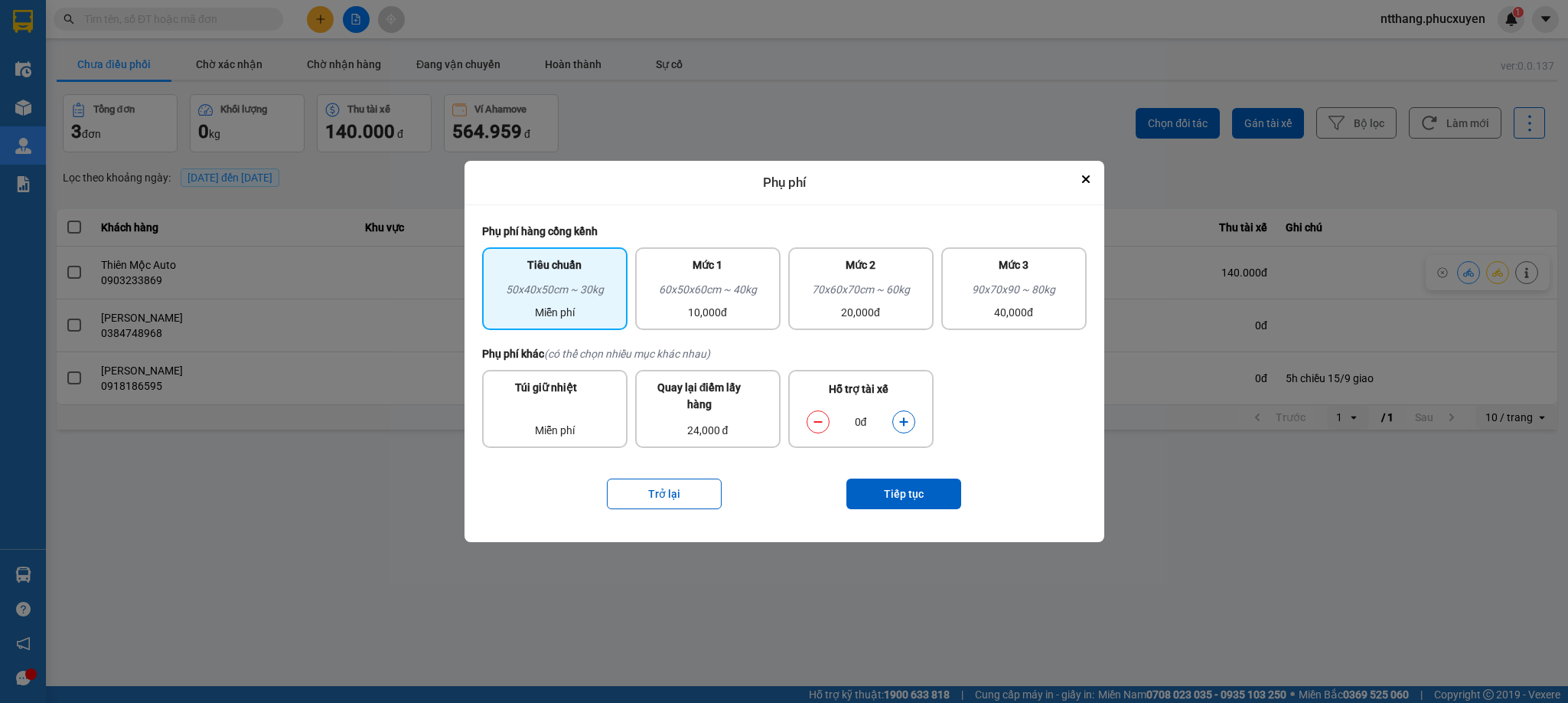
click at [901, 419] on icon "dialog" at bounding box center [904, 422] width 11 height 11
click at [919, 501] on button "Tiếp tục" at bounding box center [904, 493] width 115 height 31
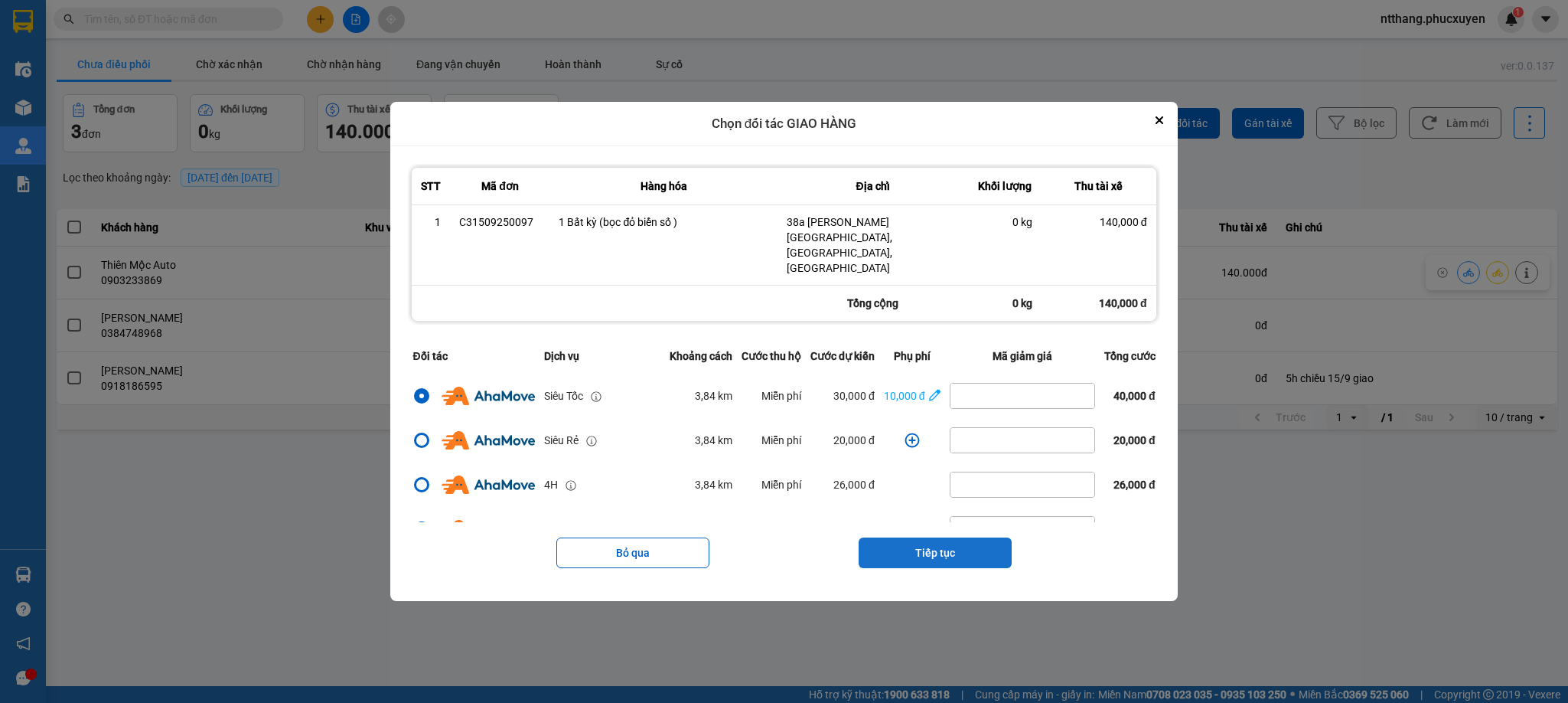
click at [933, 537] on button "Tiếp tục" at bounding box center [936, 552] width 153 height 31
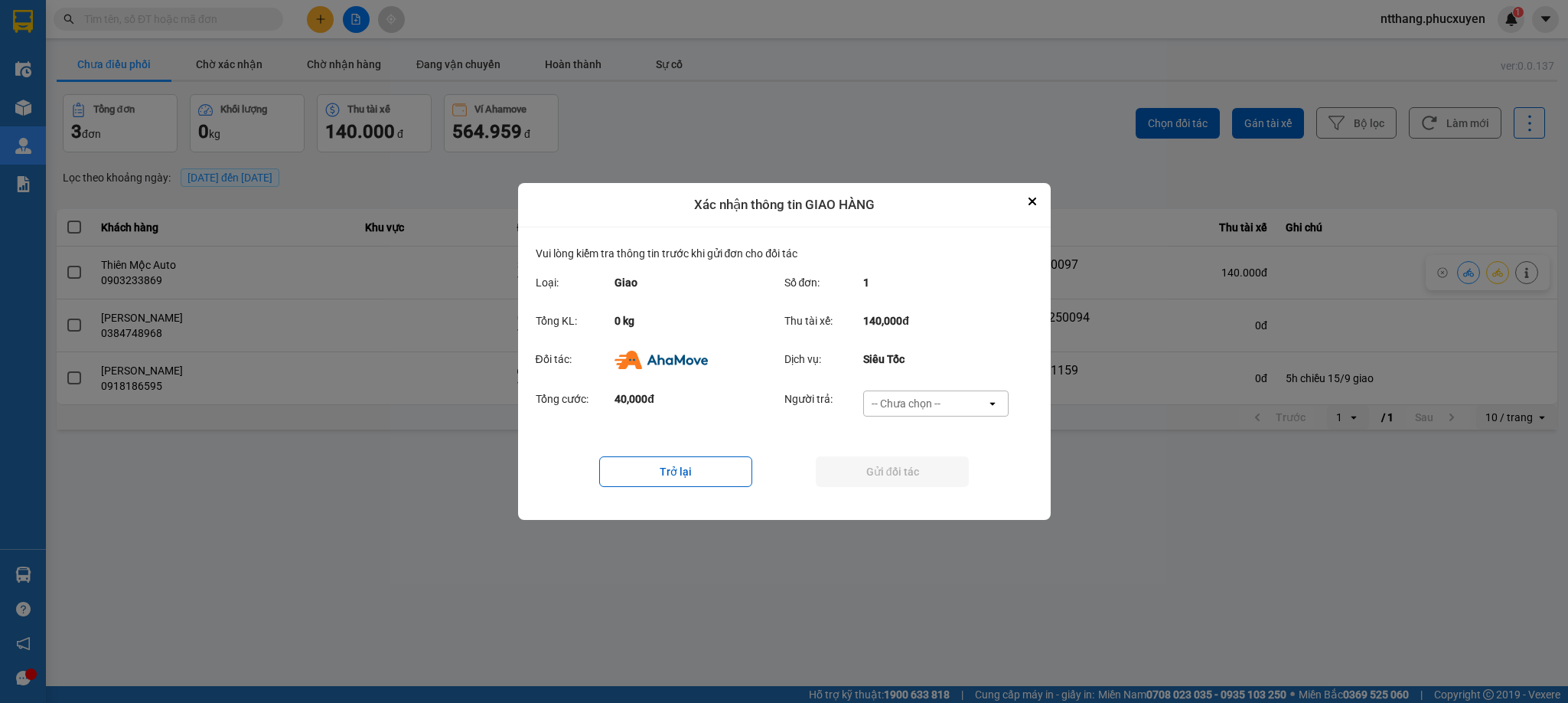
click at [896, 396] on div "-- Chưa chọn --" at bounding box center [907, 403] width 69 height 15
click at [917, 482] on div "Ví Ahamove" at bounding box center [936, 491] width 146 height 27
click at [914, 473] on button "Gửi đối tác" at bounding box center [892, 471] width 153 height 31
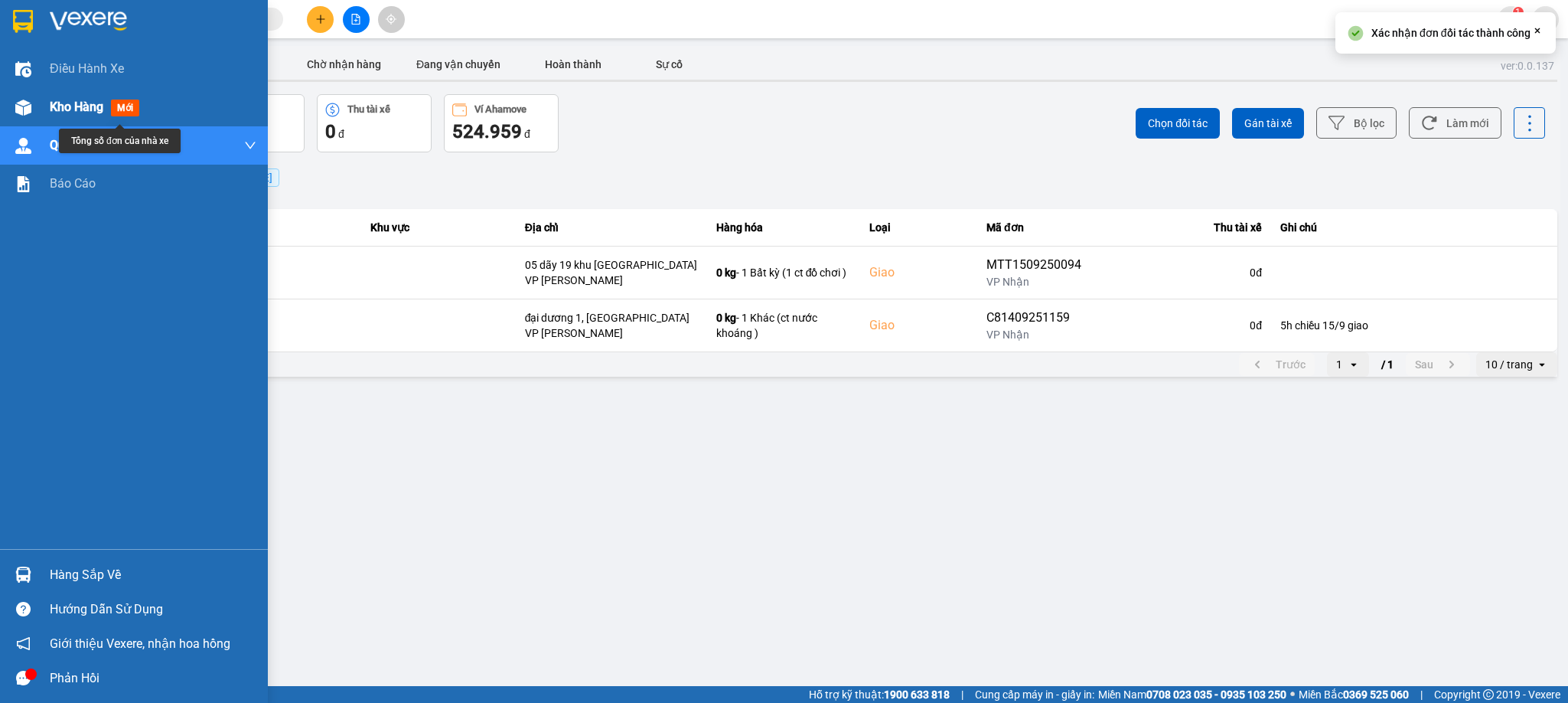
click at [5, 101] on div "Kho hàng mới" at bounding box center [134, 107] width 268 height 38
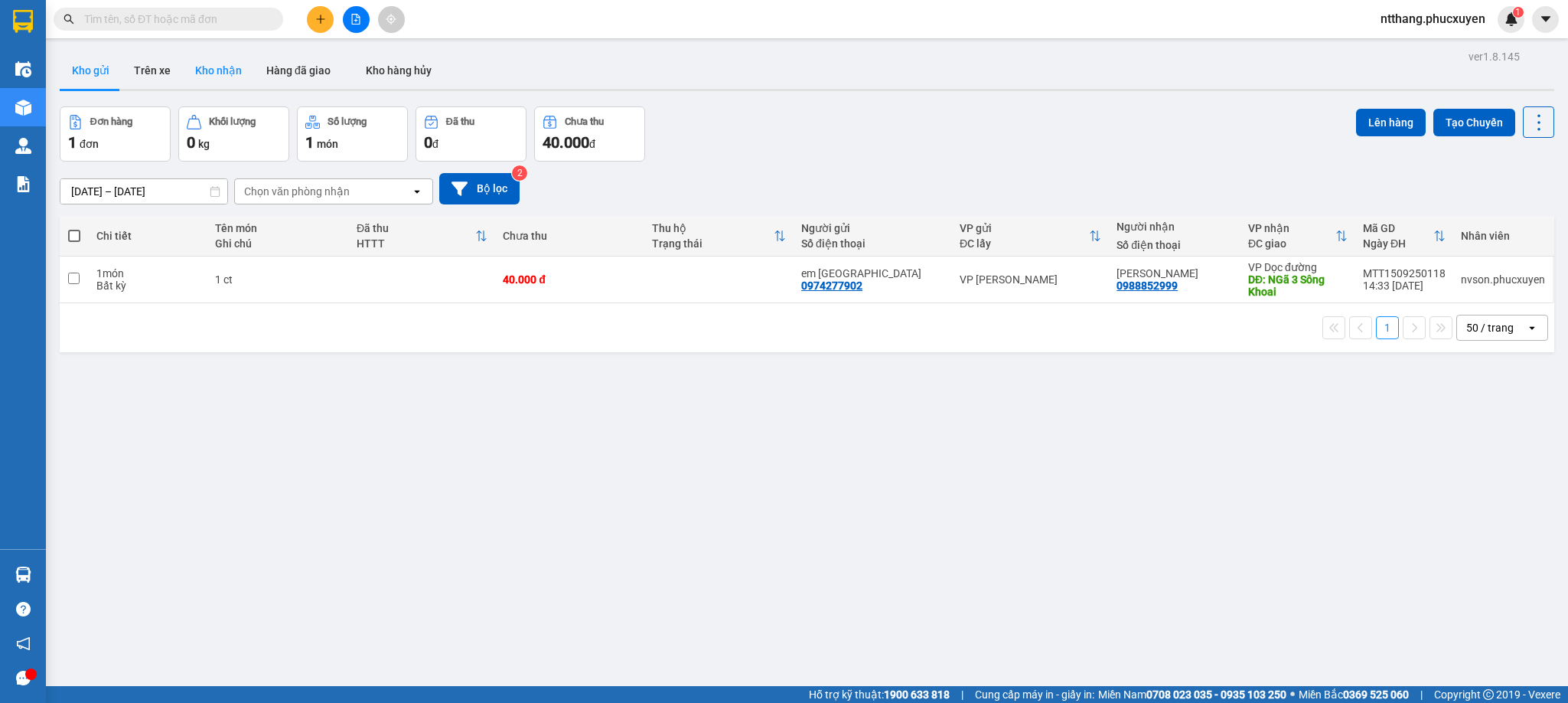
click at [210, 71] on button "Kho nhận" at bounding box center [218, 71] width 71 height 37
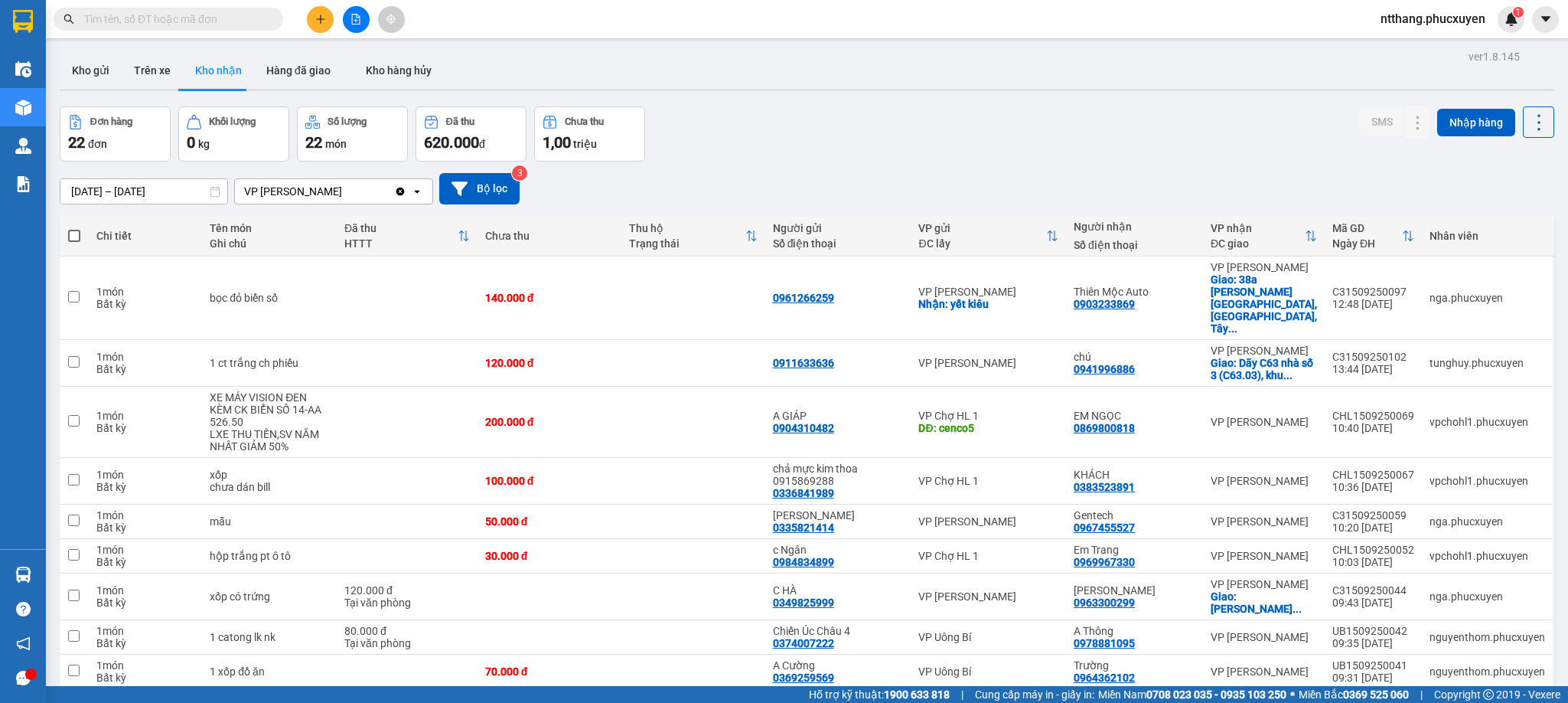
click at [847, 108] on div "Đơn hàng 22 đơn Khối lượng 0 kg Số lượng 22 món Đã thu 620.000 đ Chưa thu 1,00 …" at bounding box center [807, 134] width 1495 height 55
click at [859, 103] on div "ver 1.8.145 Kho gửi Trên xe Kho nhận Hàng đã giao Kho hàng hủy Đơn hàng 22 đơn …" at bounding box center [807, 643] width 1507 height 1195
click at [774, 89] on div at bounding box center [807, 90] width 1495 height 3
click at [205, 12] on input "text" at bounding box center [174, 19] width 181 height 17
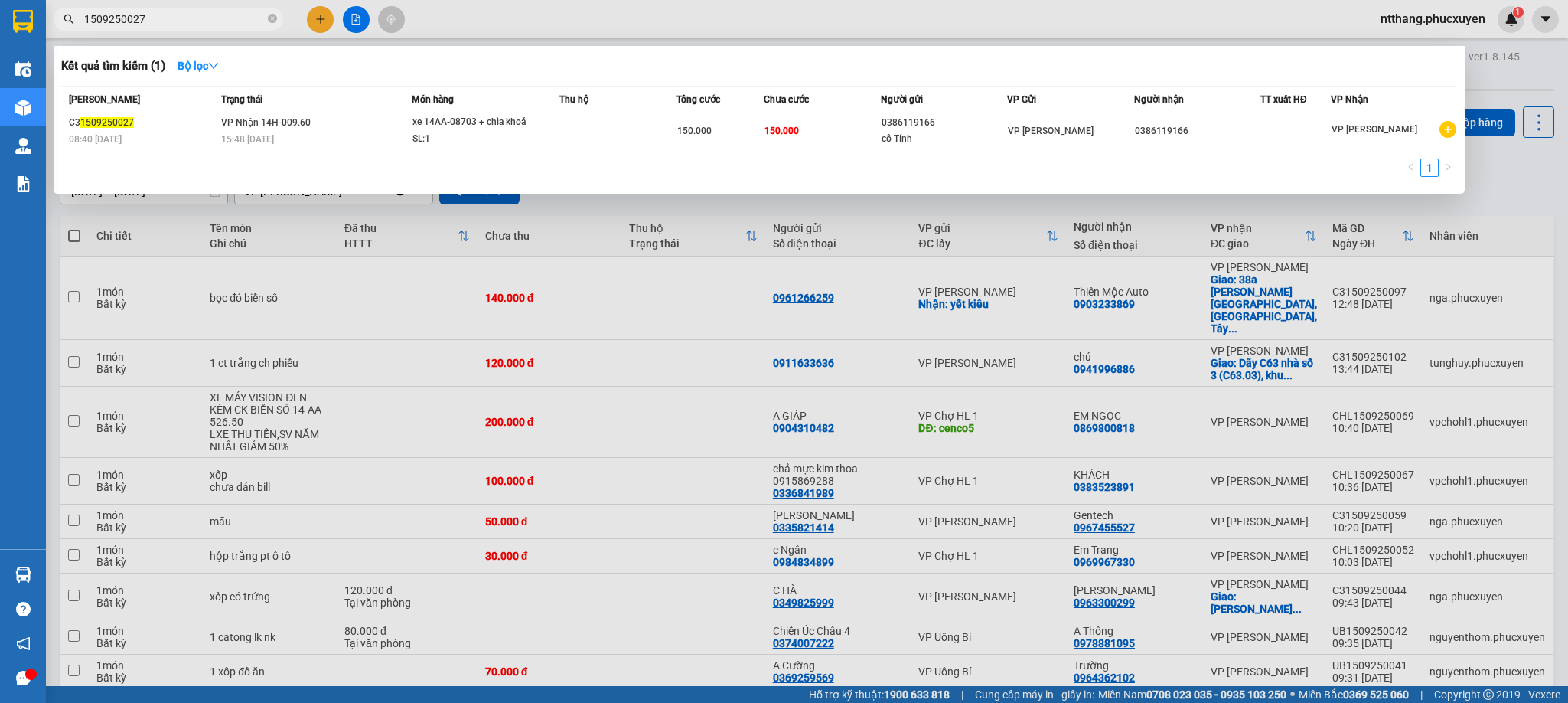
drag, startPoint x: 225, startPoint y: 11, endPoint x: 214, endPoint y: 8, distance: 11.4
type input "1509250027"
drag, startPoint x: 214, startPoint y: 8, endPoint x: 839, endPoint y: 24, distance: 625.2
click at [839, 24] on div at bounding box center [784, 351] width 1568 height 703
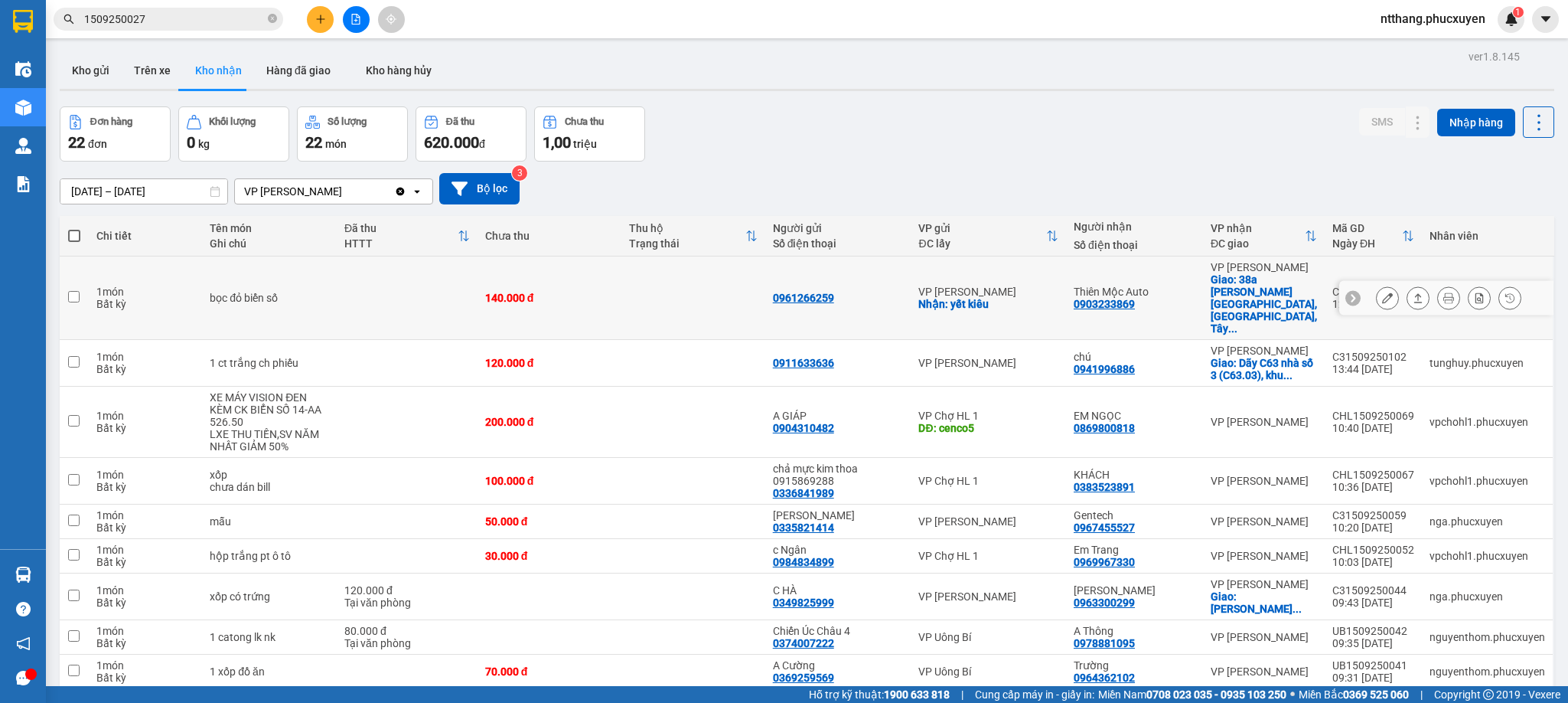
click at [1382, 293] on icon at bounding box center [1387, 298] width 11 height 11
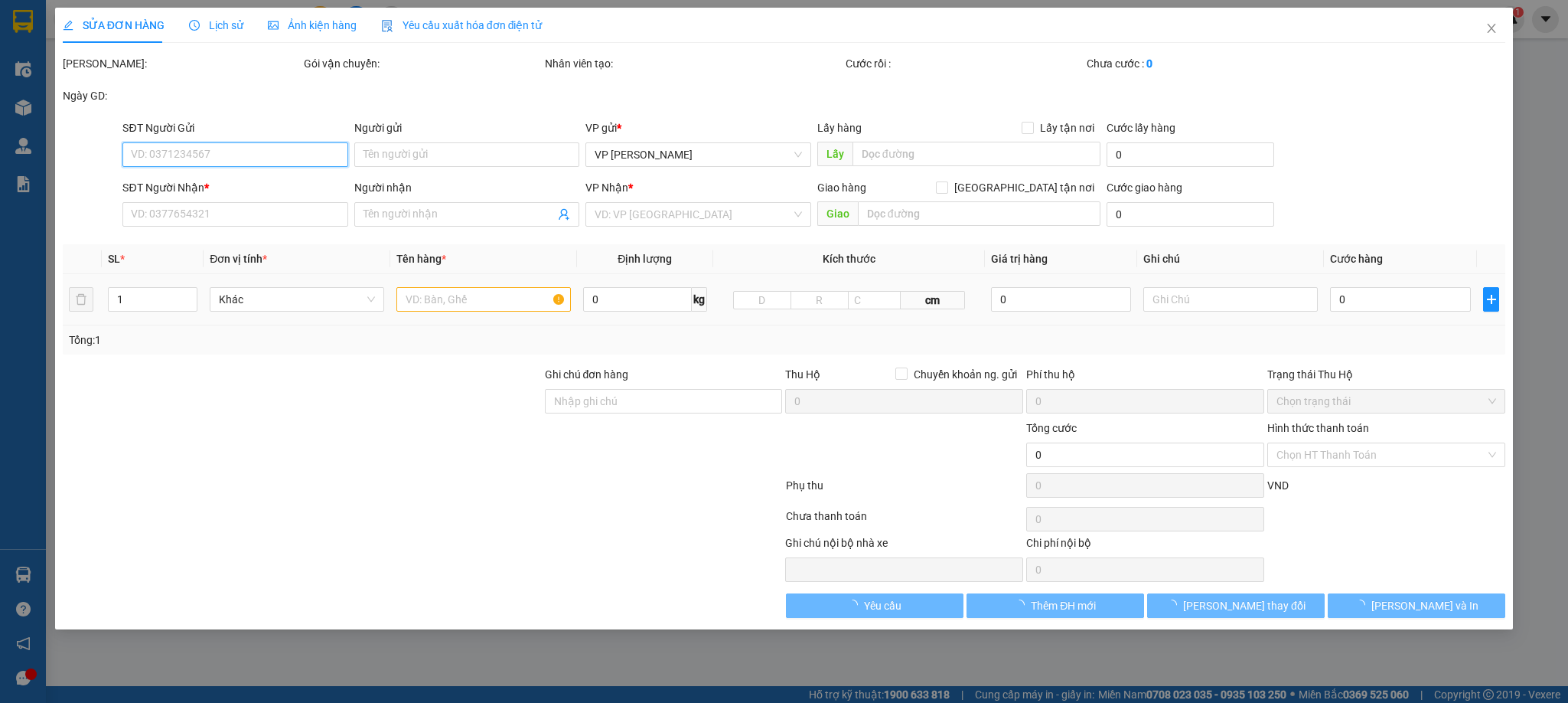
type input "0961266259"
checkbox input "true"
type input "yết kiêu"
type input "0903233869"
type input "Thiên Mộc Auto"
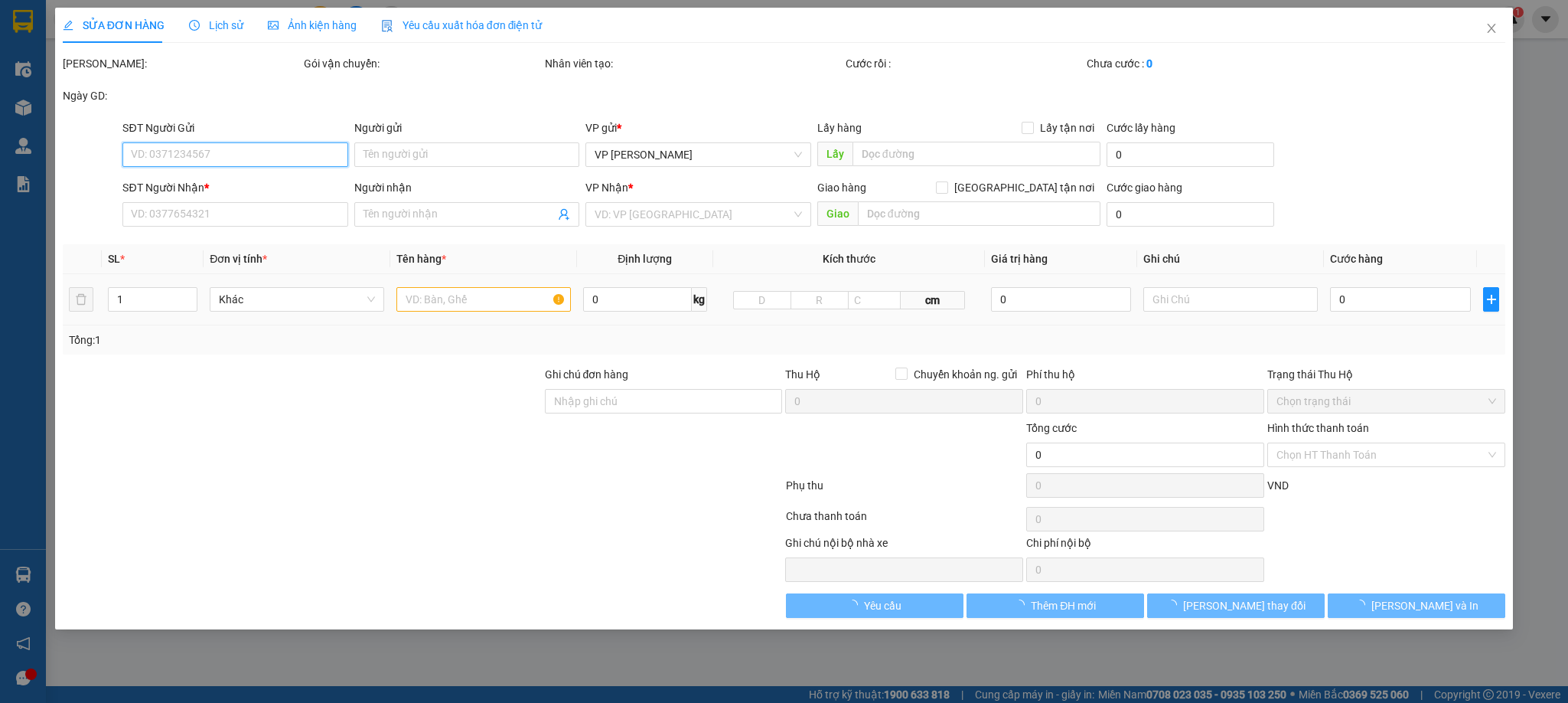
checkbox input "true"
type input "38a Đ. Xuân Tảo, Xuân La, Tây Hồ"
type input "140.000"
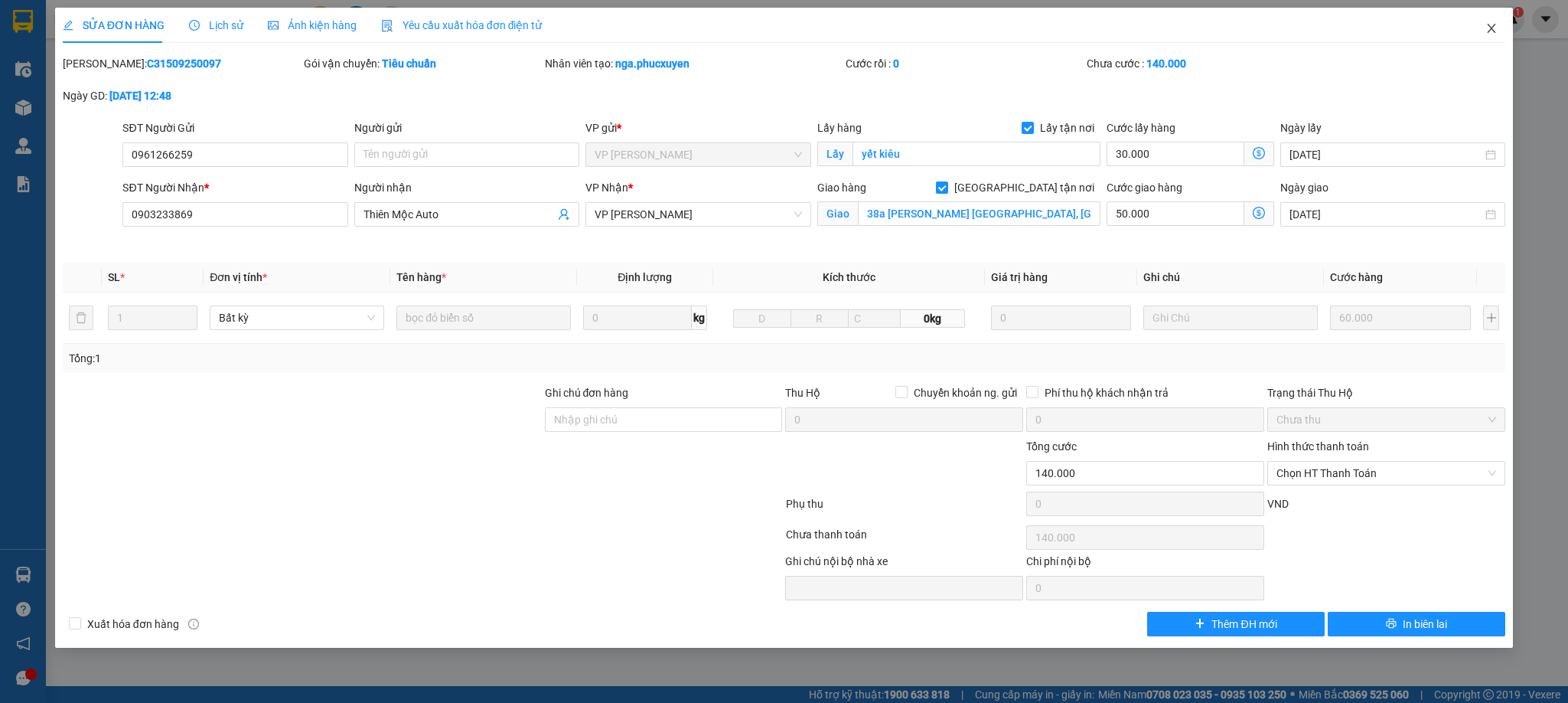
click at [1493, 23] on icon "close" at bounding box center [1492, 28] width 12 height 12
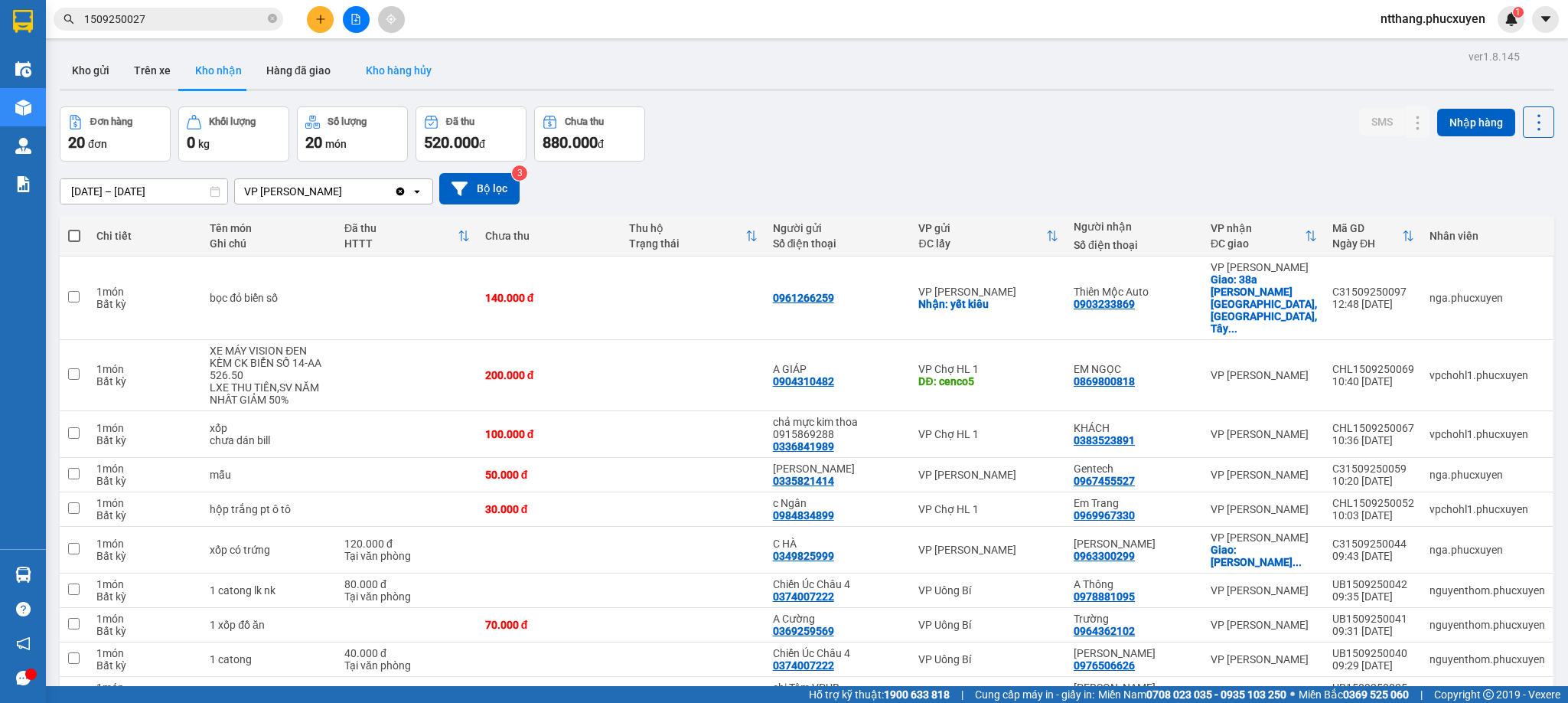
drag, startPoint x: 279, startPoint y: 69, endPoint x: 349, endPoint y: 71, distance: 70.0
click at [279, 69] on button "Hàng đã giao" at bounding box center [298, 71] width 89 height 37
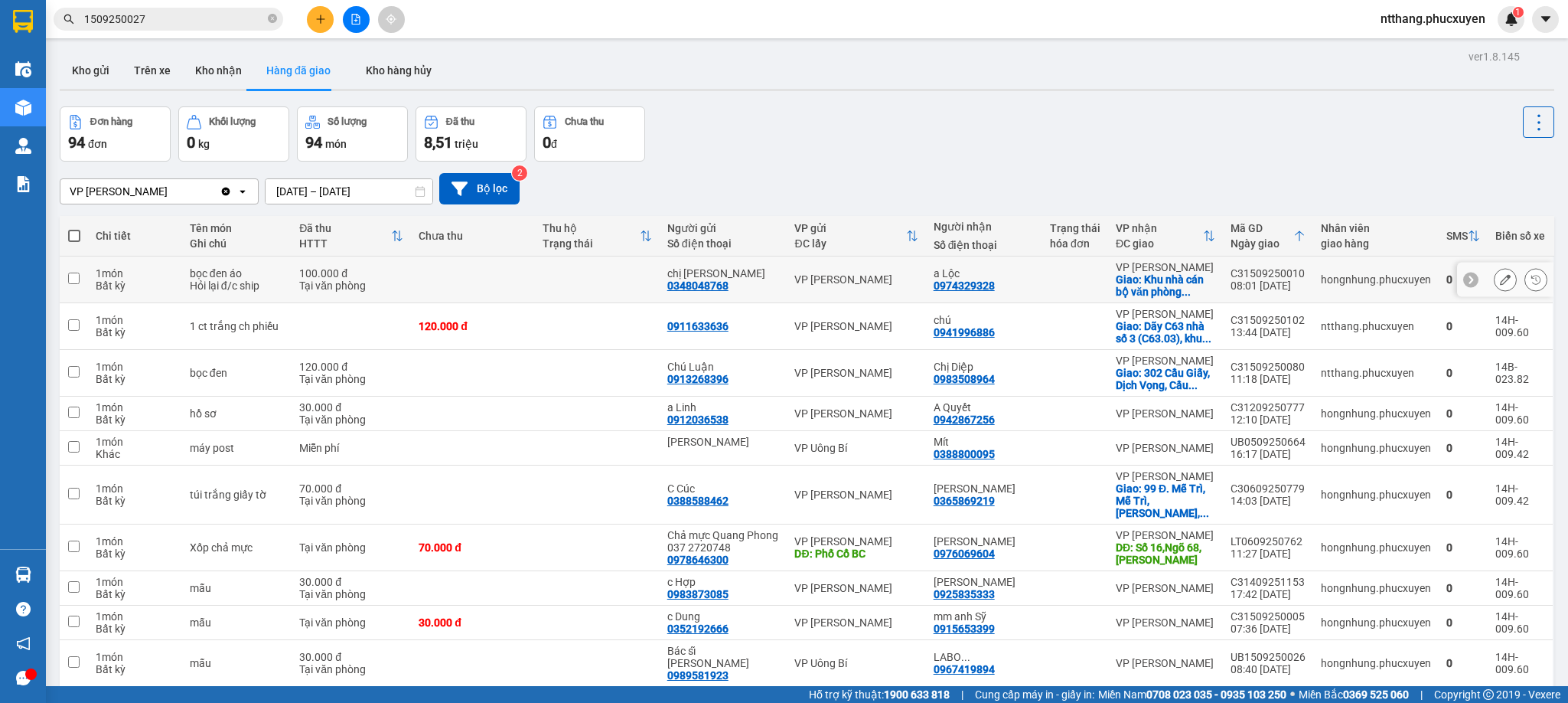
scroll to position [107, 0]
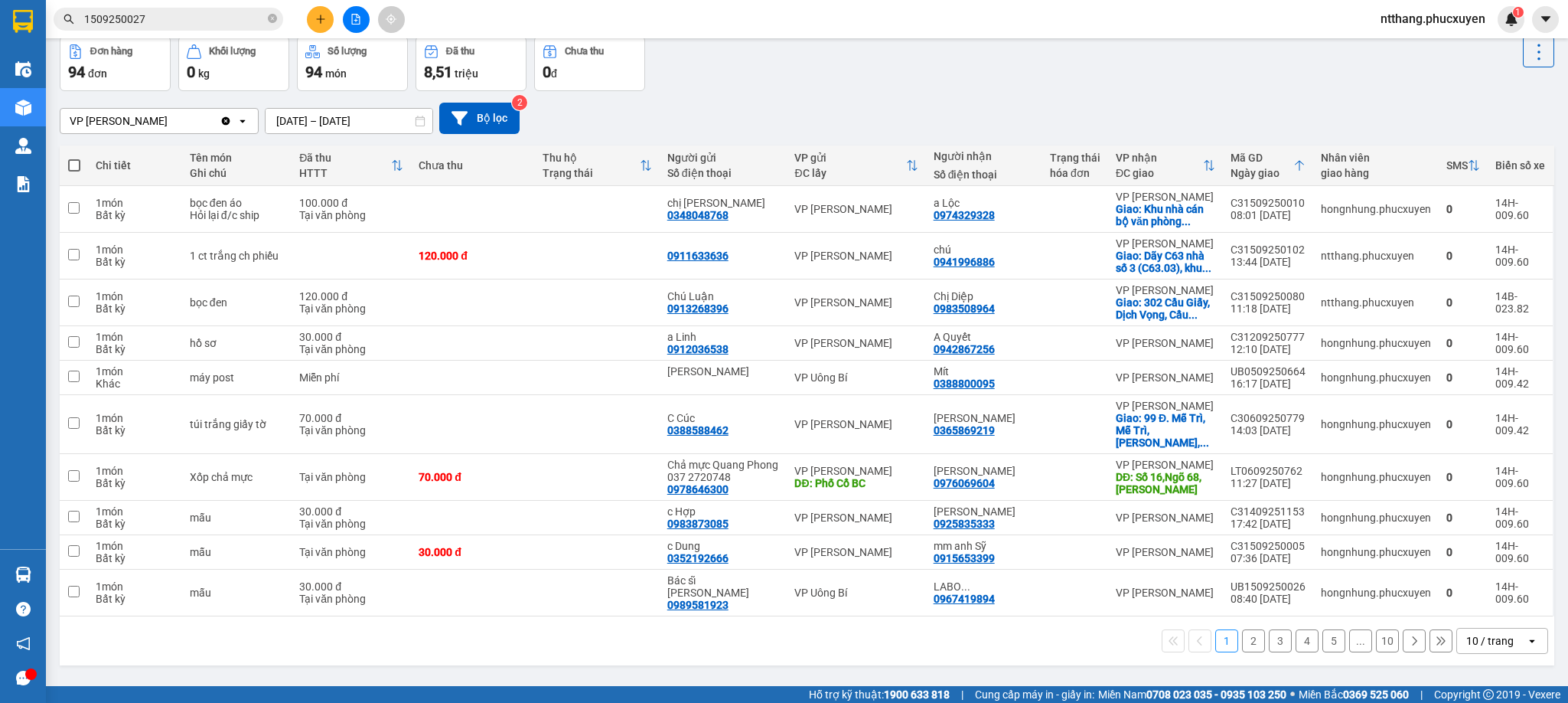
click at [1480, 644] on div "10 / trang" at bounding box center [1490, 640] width 48 height 15
click at [1472, 609] on div "80 / trang" at bounding box center [1482, 622] width 92 height 27
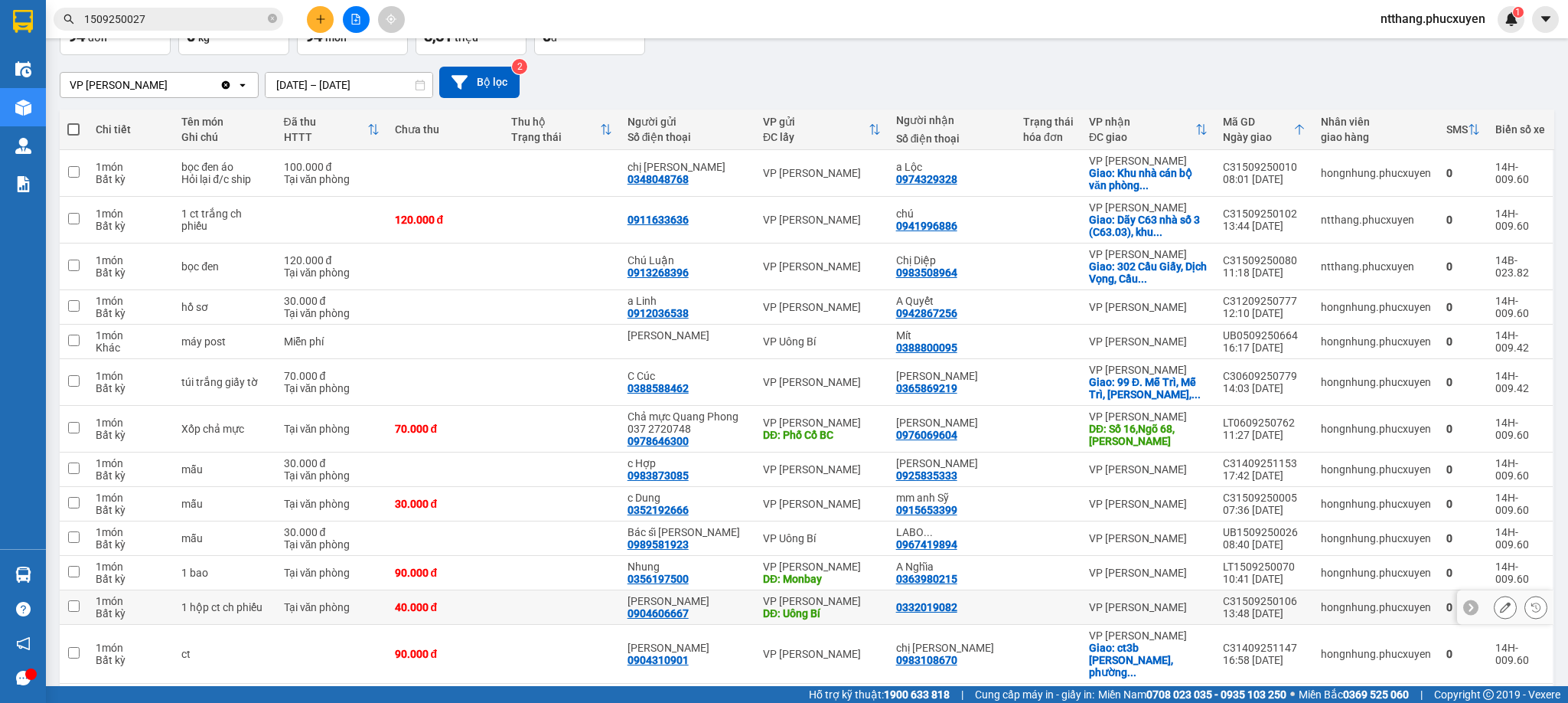
scroll to position [0, 0]
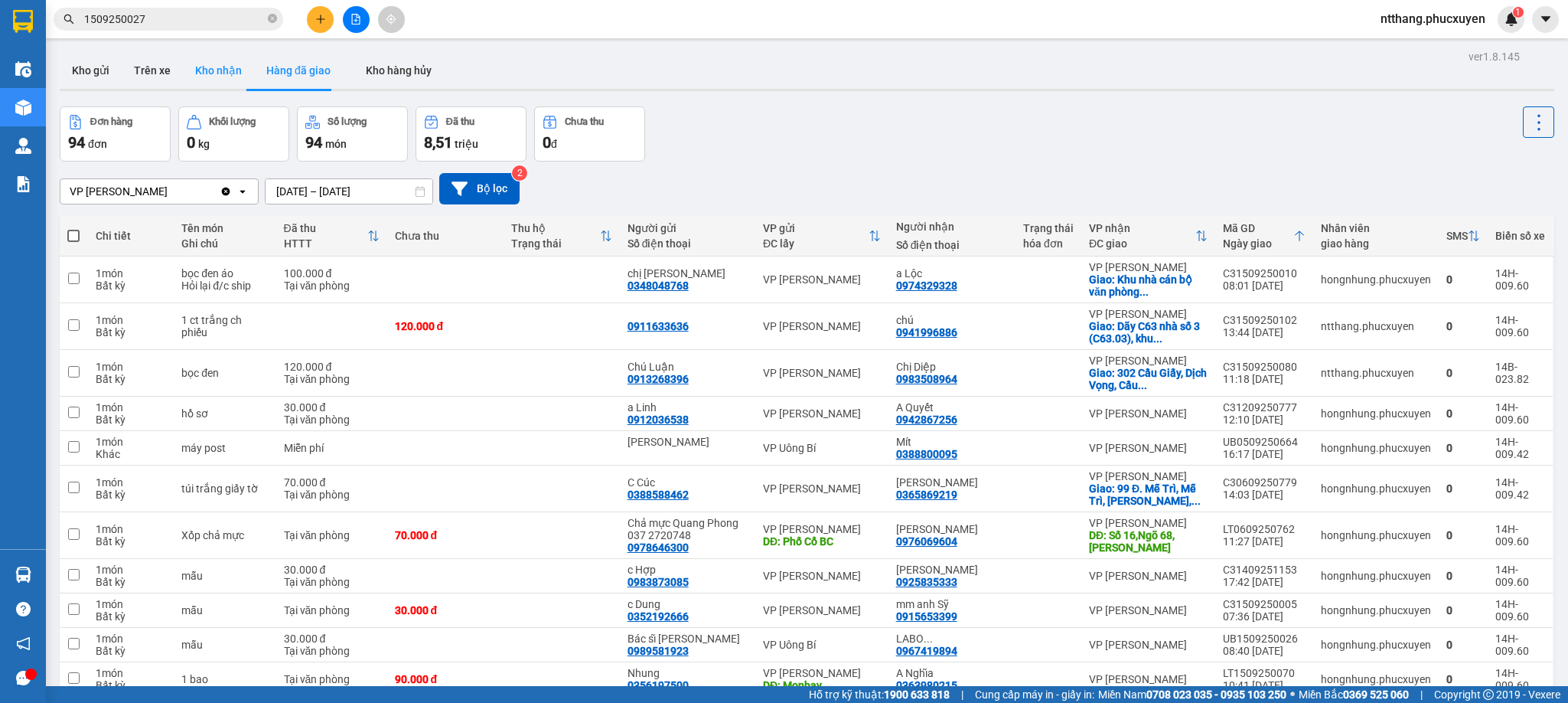
click at [212, 67] on button "Kho nhận" at bounding box center [218, 71] width 71 height 37
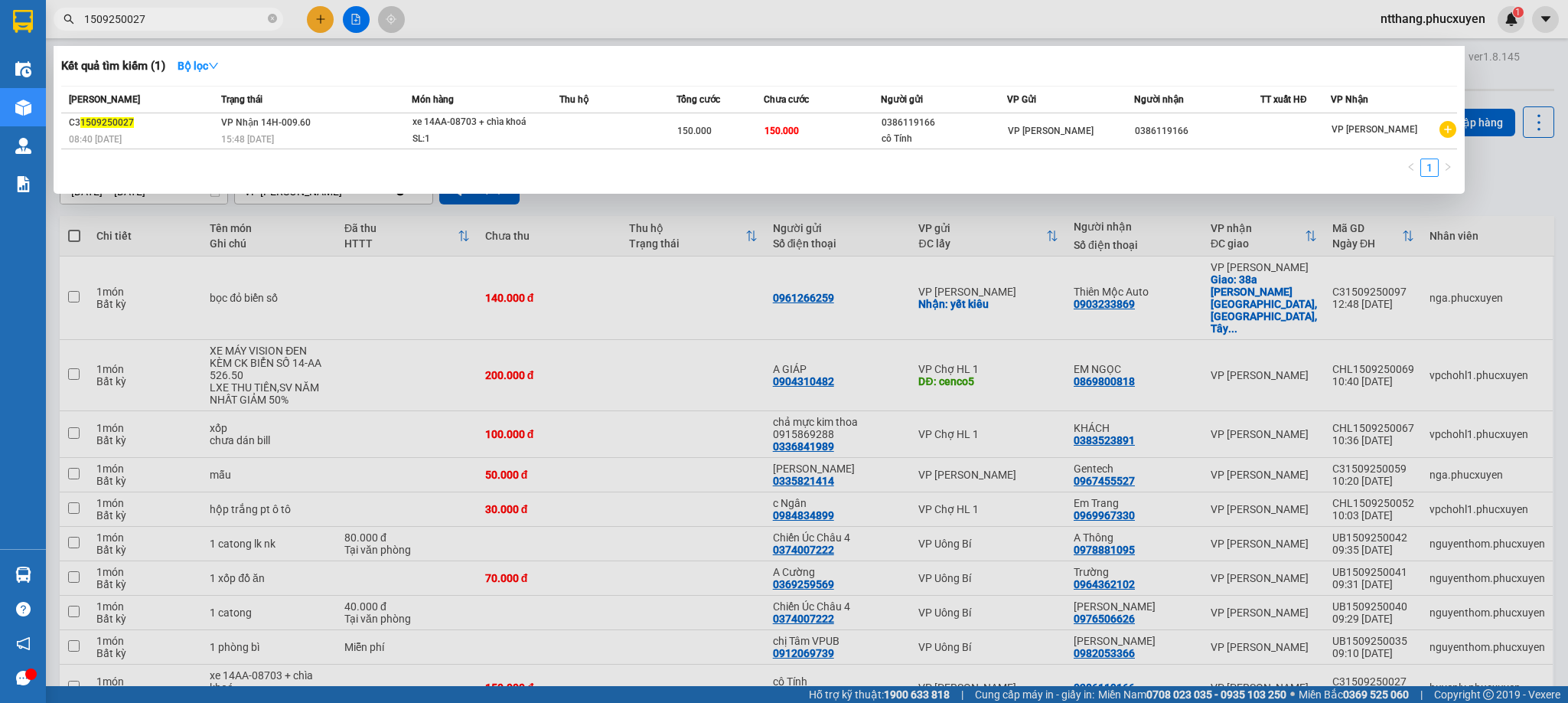
click at [180, 20] on input "1509250027" at bounding box center [174, 19] width 181 height 17
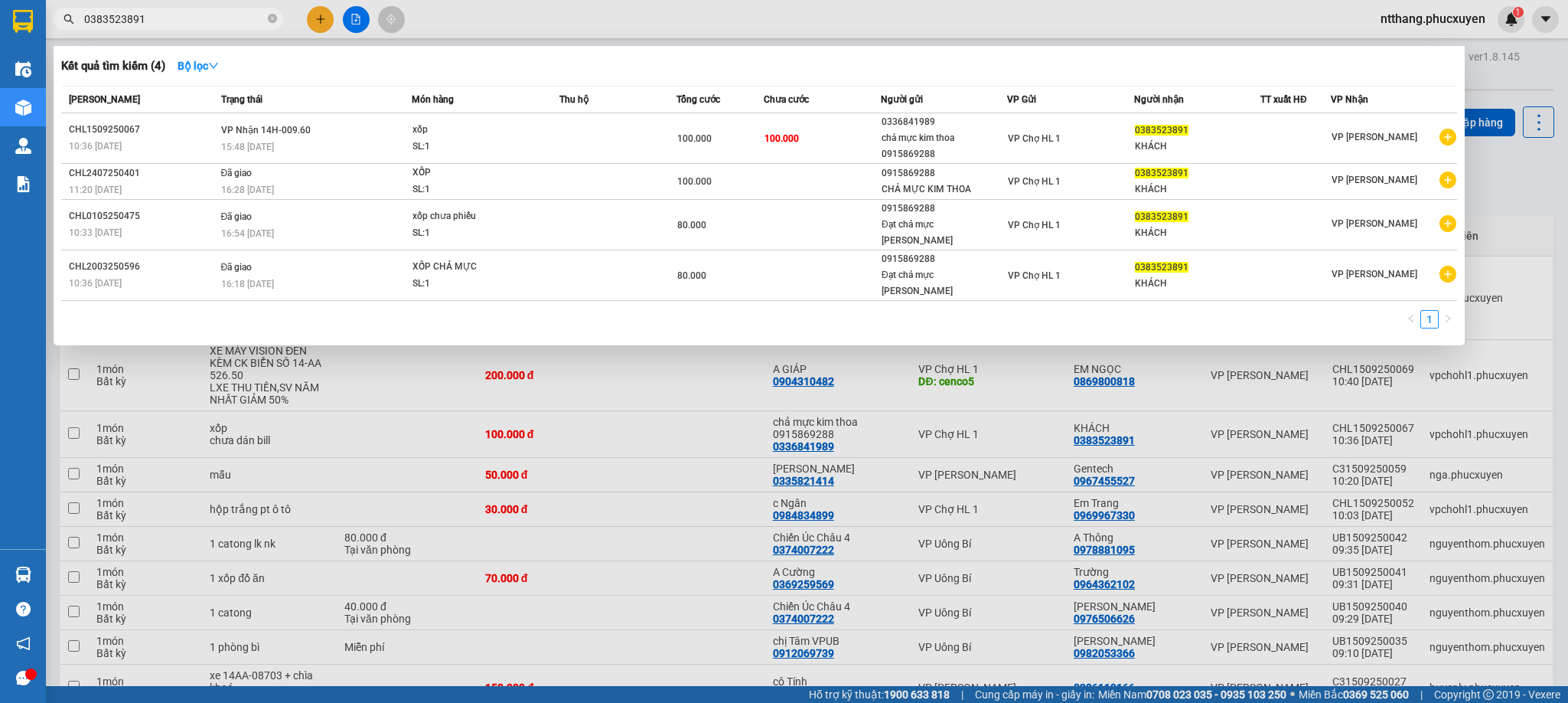
click at [444, 30] on div at bounding box center [784, 351] width 1568 height 703
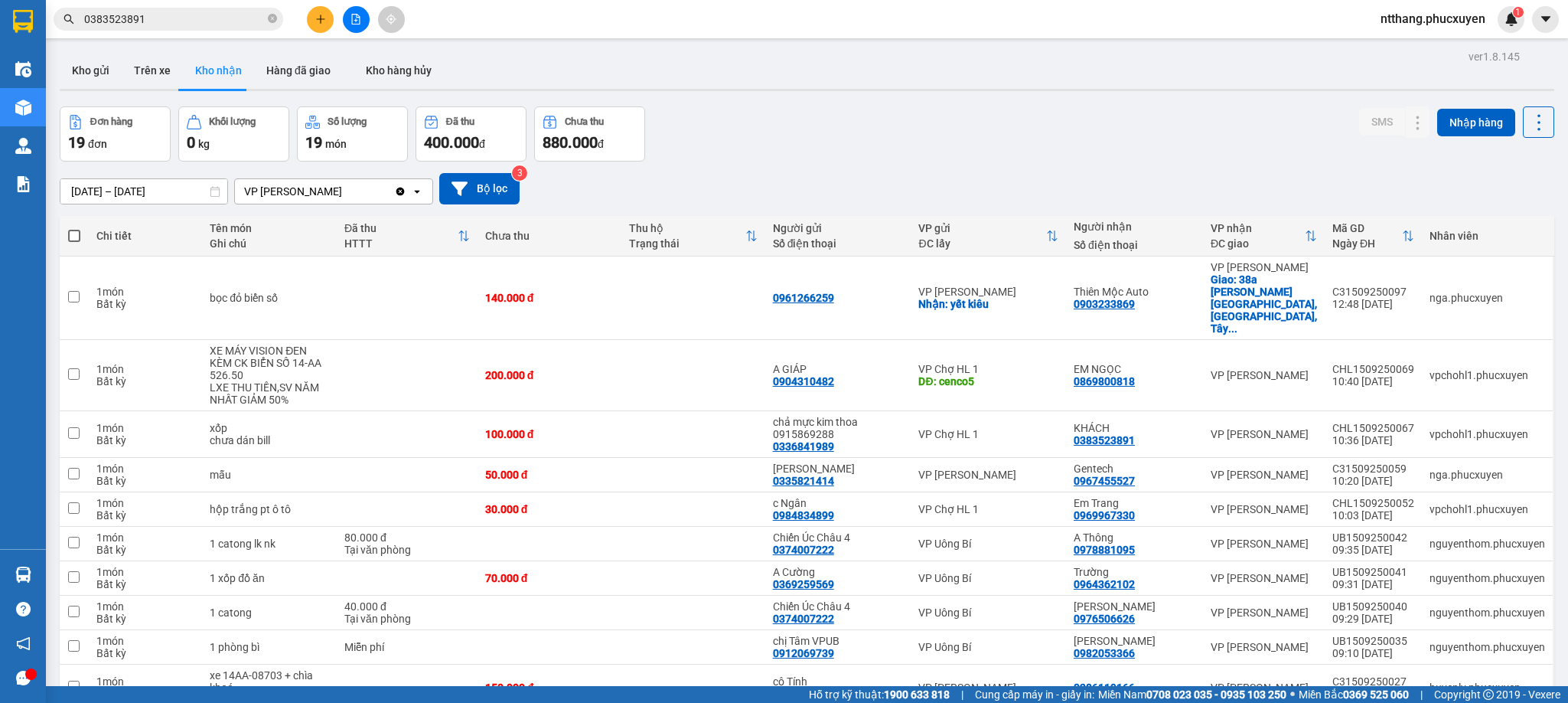
click at [205, 20] on input "0383523891" at bounding box center [174, 19] width 181 height 17
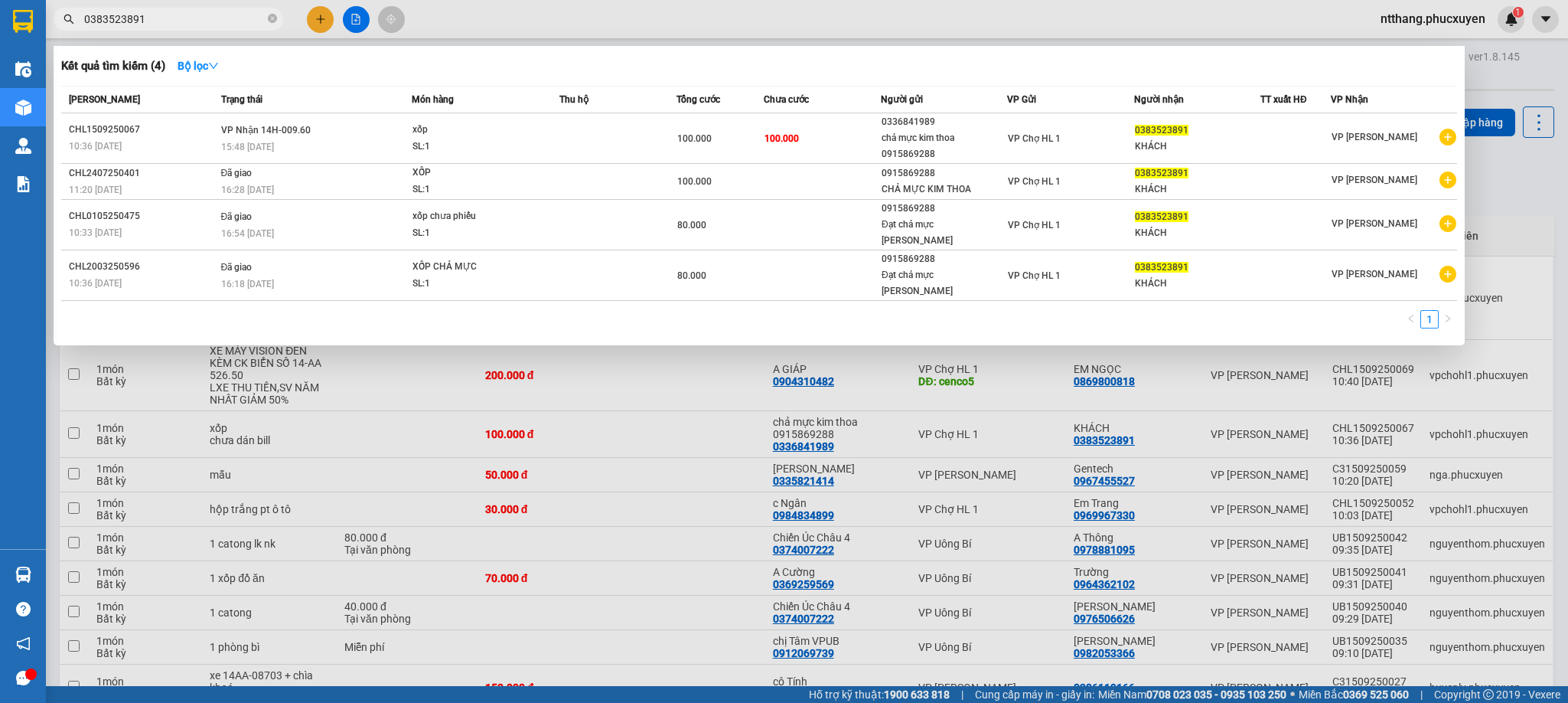
click at [205, 20] on input "0383523891" at bounding box center [174, 19] width 181 height 17
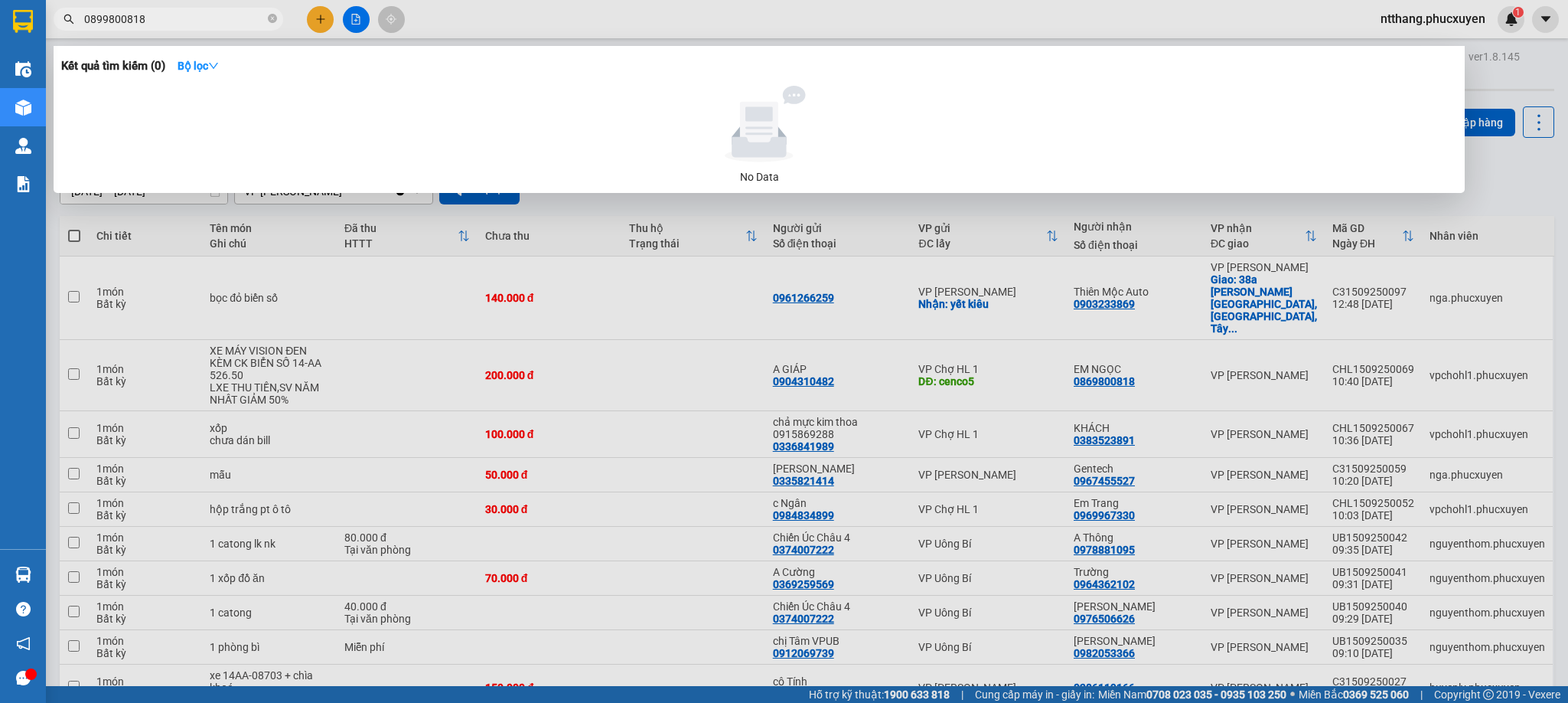
click at [104, 14] on input "0899800818" at bounding box center [174, 19] width 181 height 17
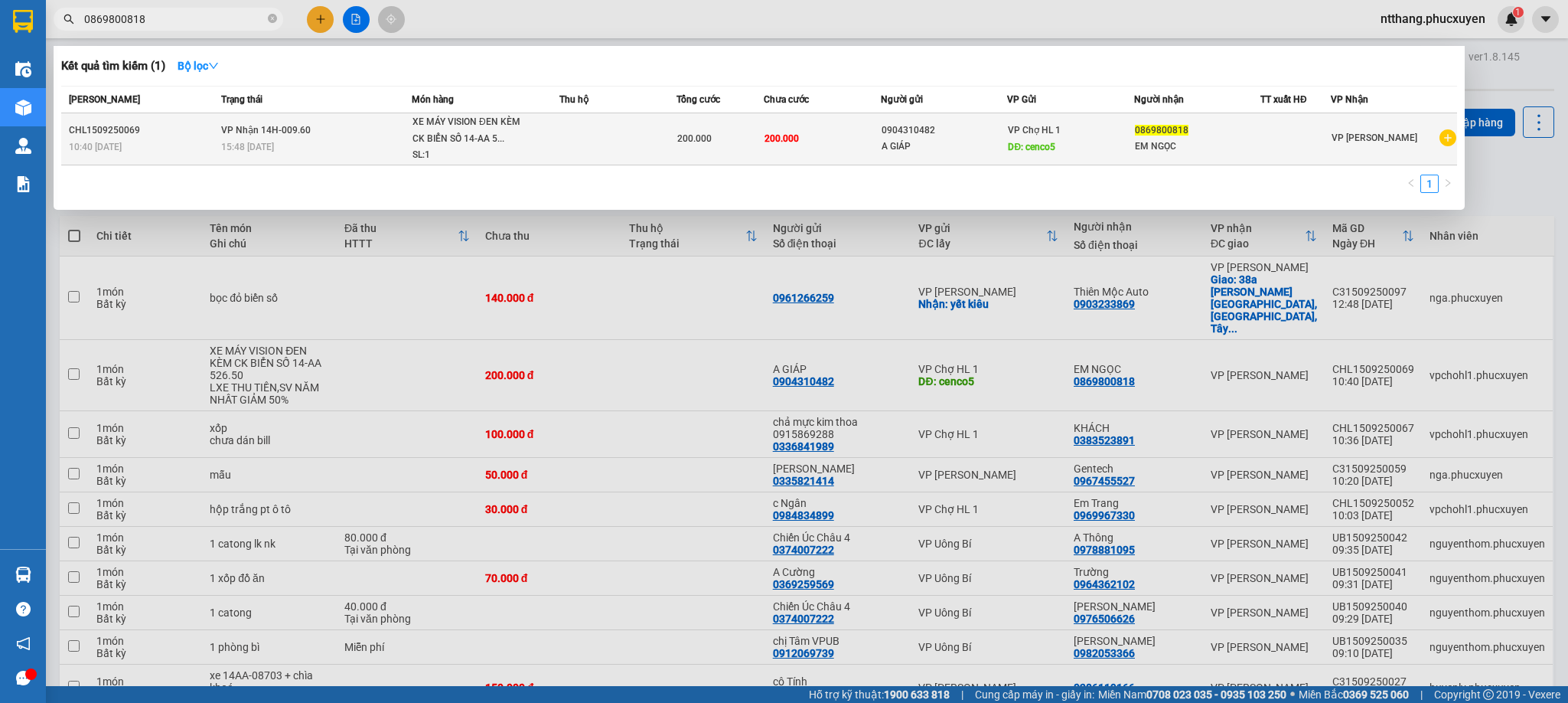
type input "0869800818"
click at [404, 147] on div "15:48 [DATE]" at bounding box center [316, 146] width 190 height 17
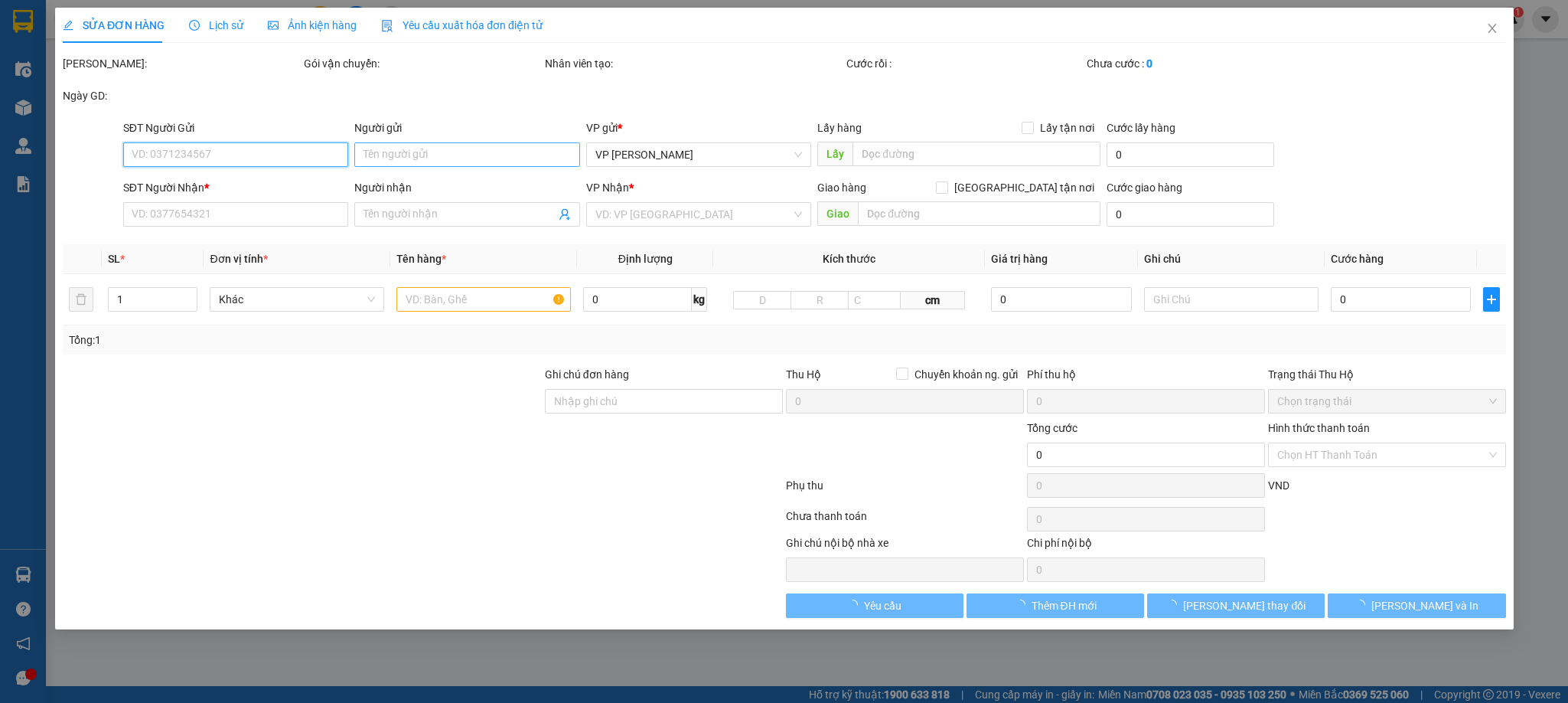
type input "0904310482"
type input "A GIÁP"
type input "cenco5"
type input "0869800818"
type input "EM NGỌC"
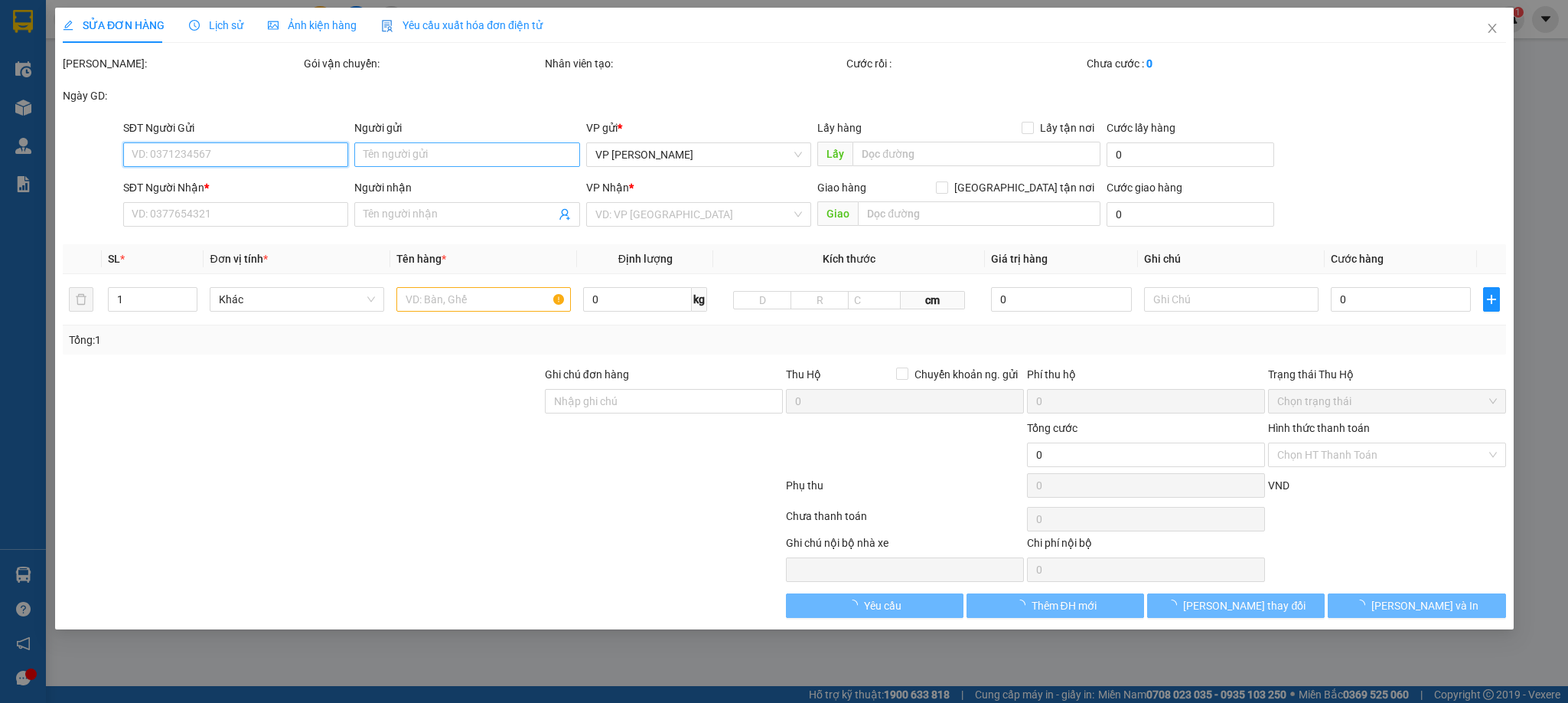
type input "200.000"
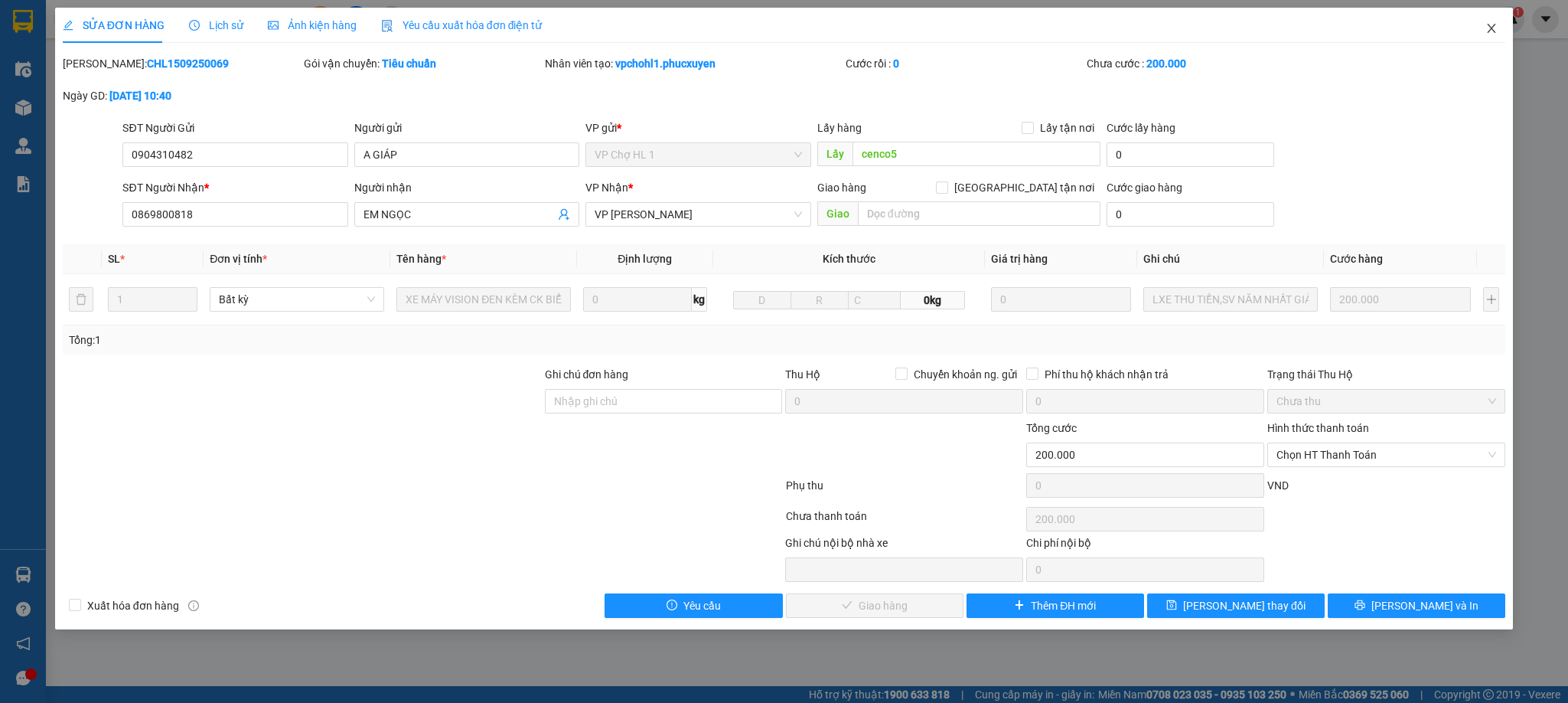
click at [1492, 21] on span "Close" at bounding box center [1491, 29] width 43 height 43
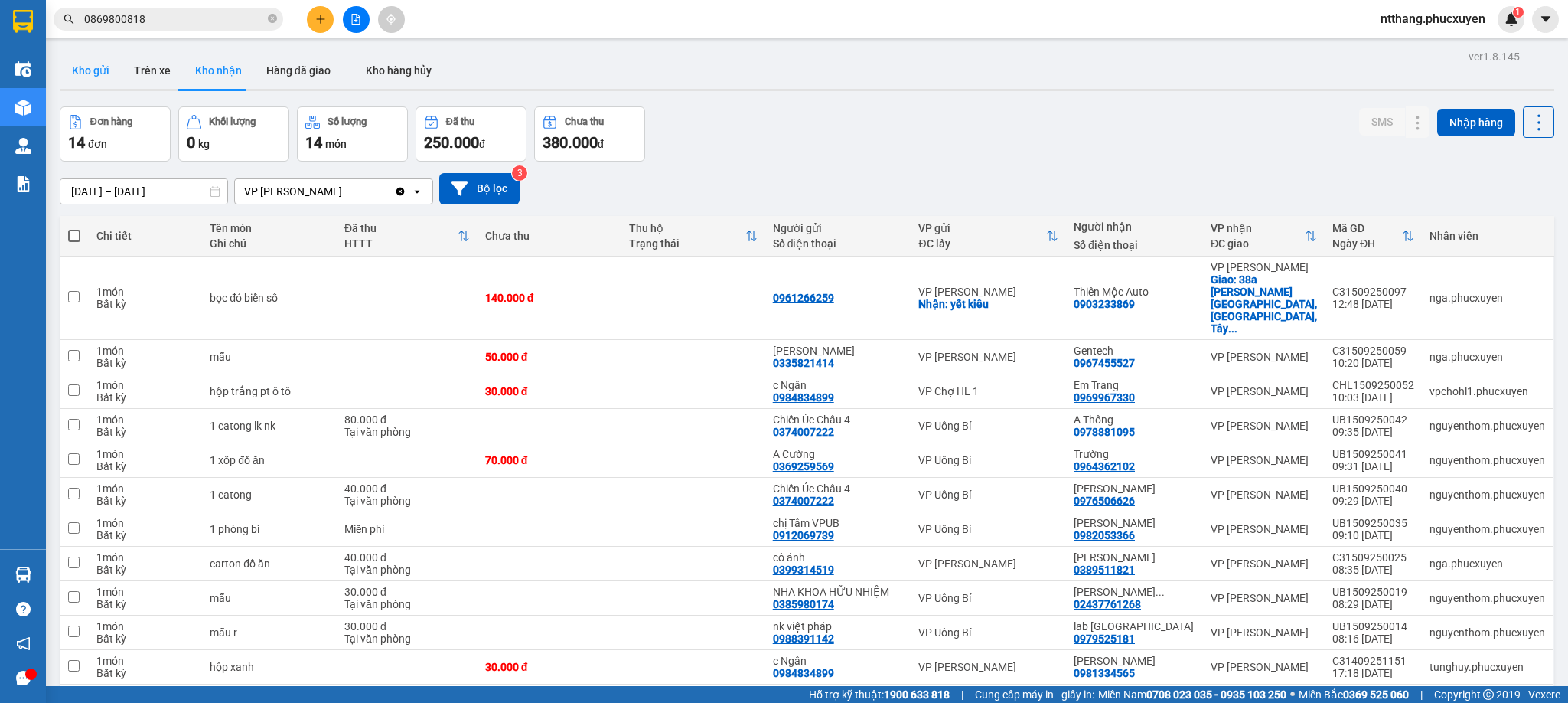
click at [81, 60] on button "Kho gửi" at bounding box center [91, 71] width 62 height 37
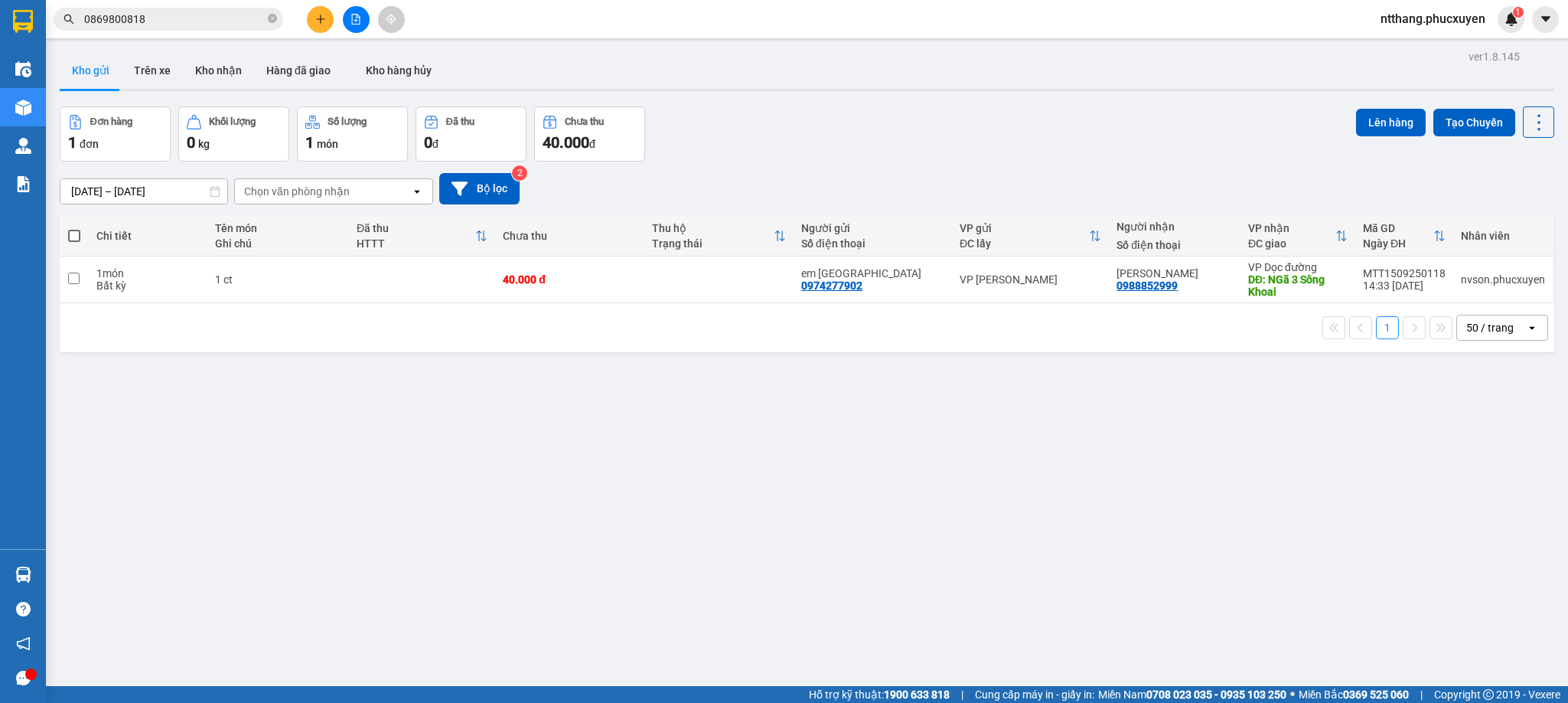
click at [210, 70] on button "Kho nhận" at bounding box center [218, 71] width 71 height 37
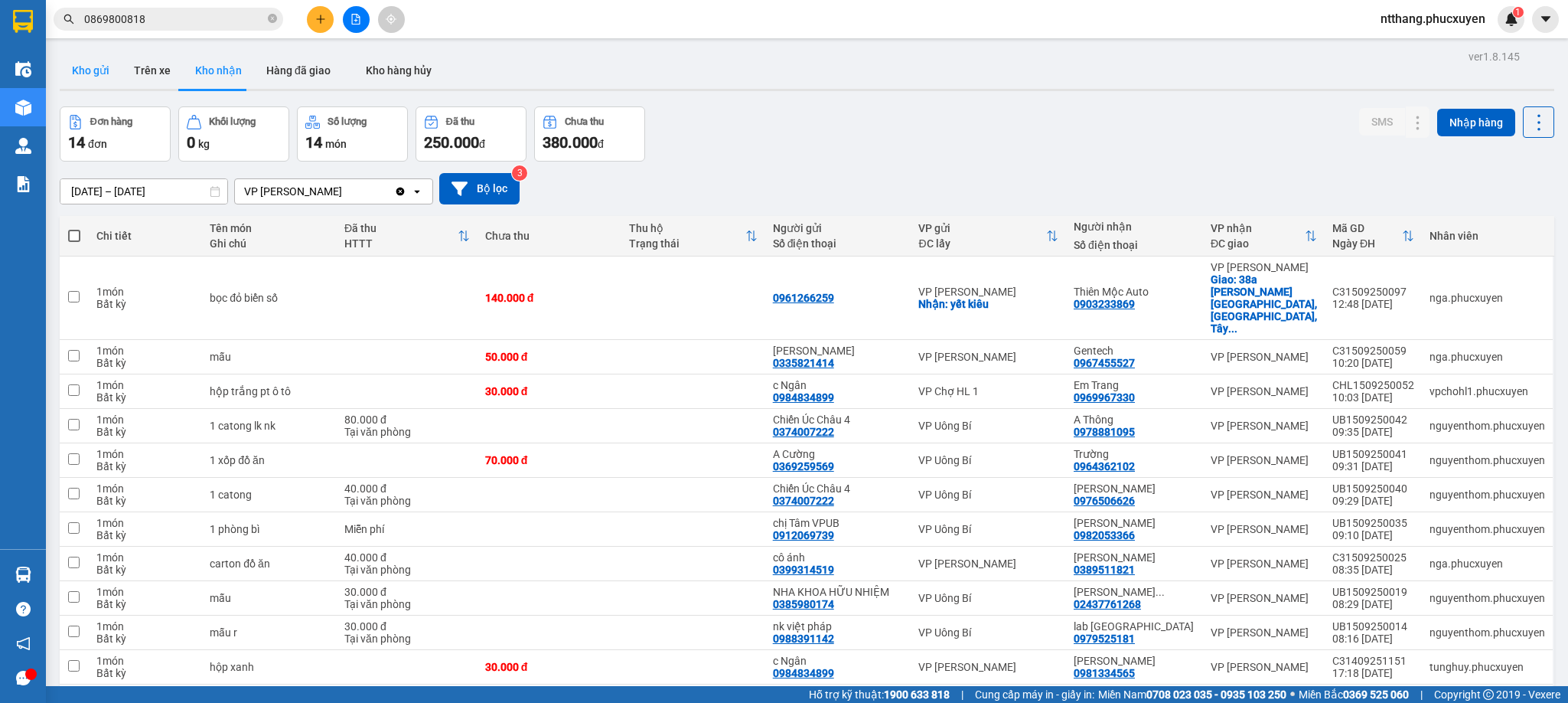
click at [78, 65] on button "Kho gửi" at bounding box center [91, 71] width 62 height 37
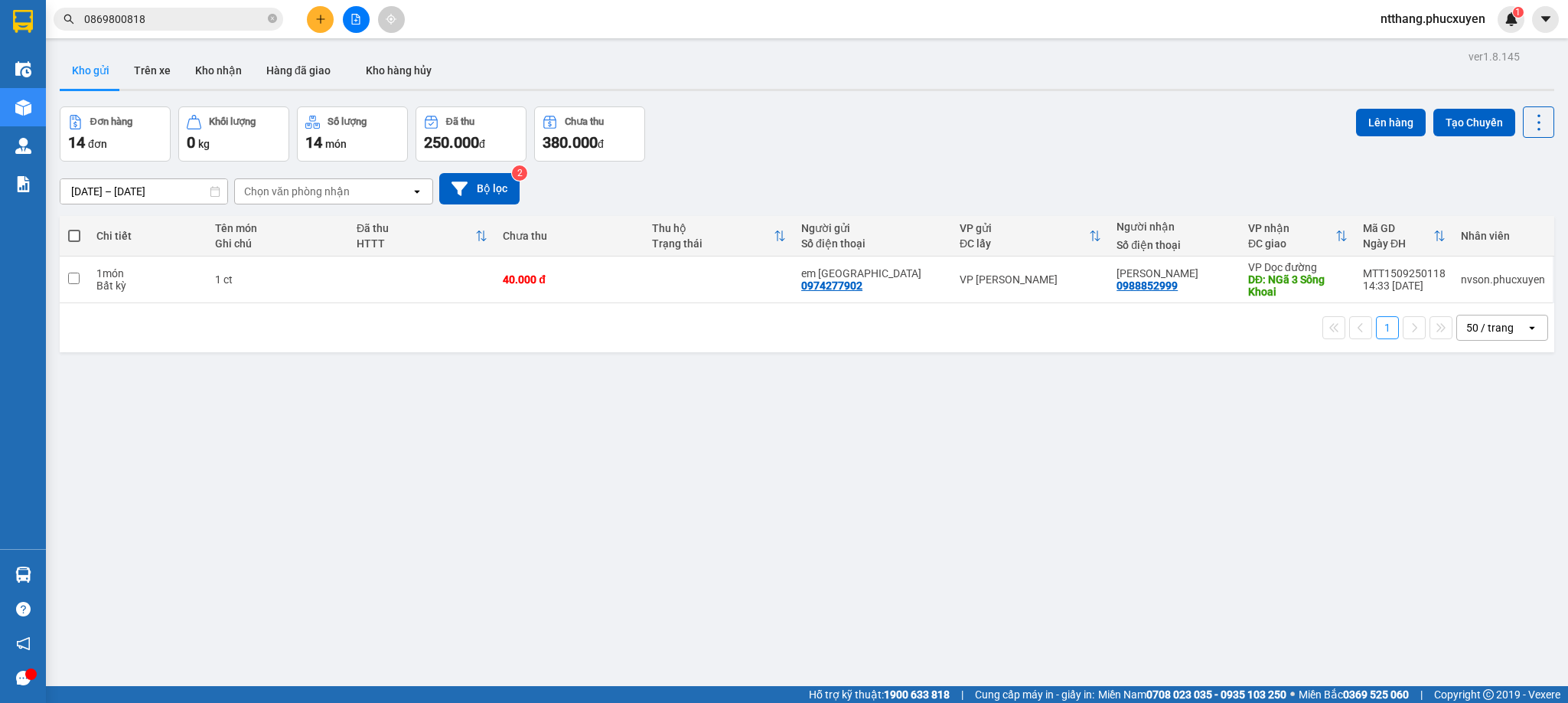
drag, startPoint x: 804, startPoint y: 362, endPoint x: 478, endPoint y: 67, distance: 439.7
click at [800, 356] on div "ver 1.8.145 Kho gửi Trên xe Kho nhận Hàng đã giao Kho hàng hủy Đơn hàng 14 đơn …" at bounding box center [807, 397] width 1507 height 703
click at [358, 12] on button at bounding box center [356, 19] width 26 height 26
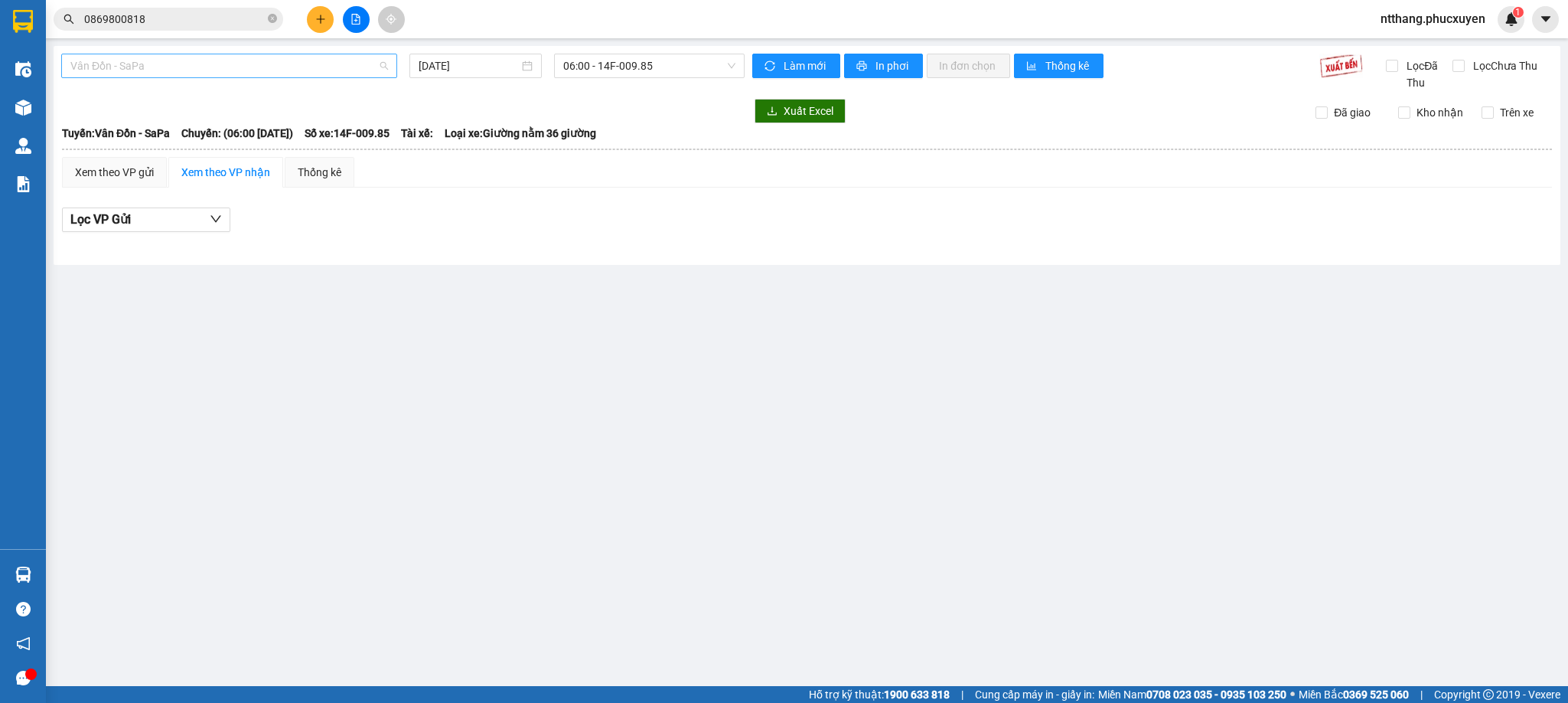
click at [244, 67] on span "Vân Đồn - SaPa" at bounding box center [229, 66] width 317 height 23
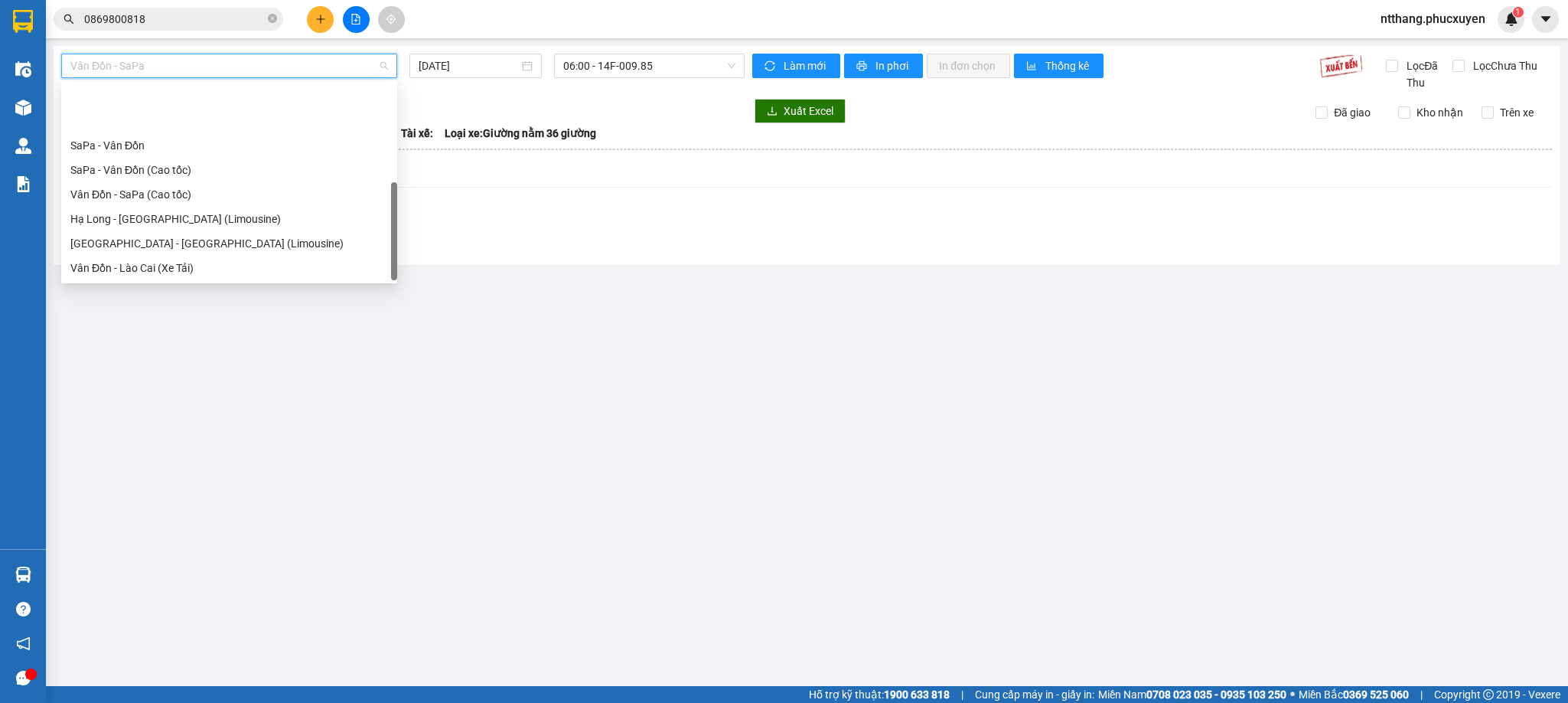
scroll to position [73, 0]
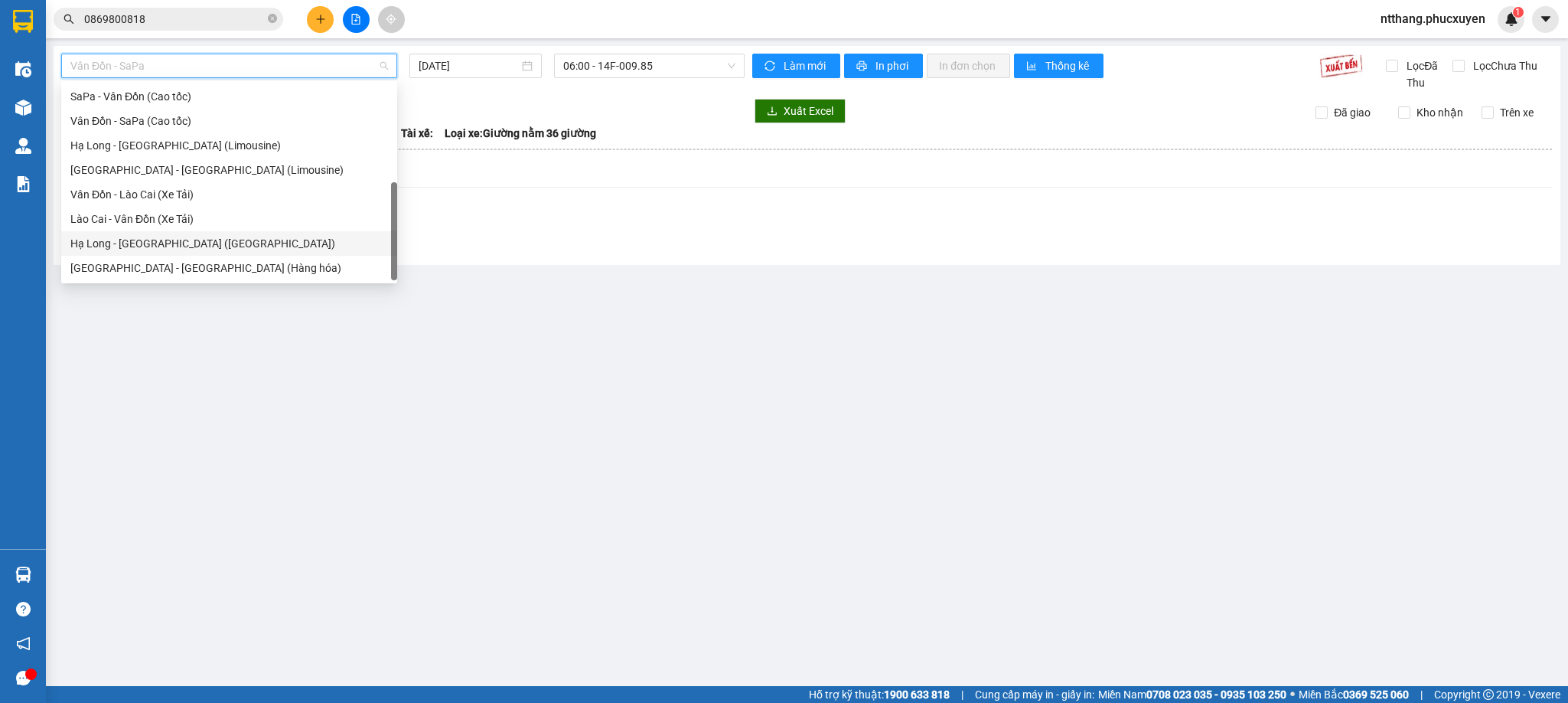
click at [183, 242] on div "Hạ Long - [GEOGRAPHIC_DATA] ([GEOGRAPHIC_DATA])" at bounding box center [229, 243] width 317 height 17
type input "[DATE]"
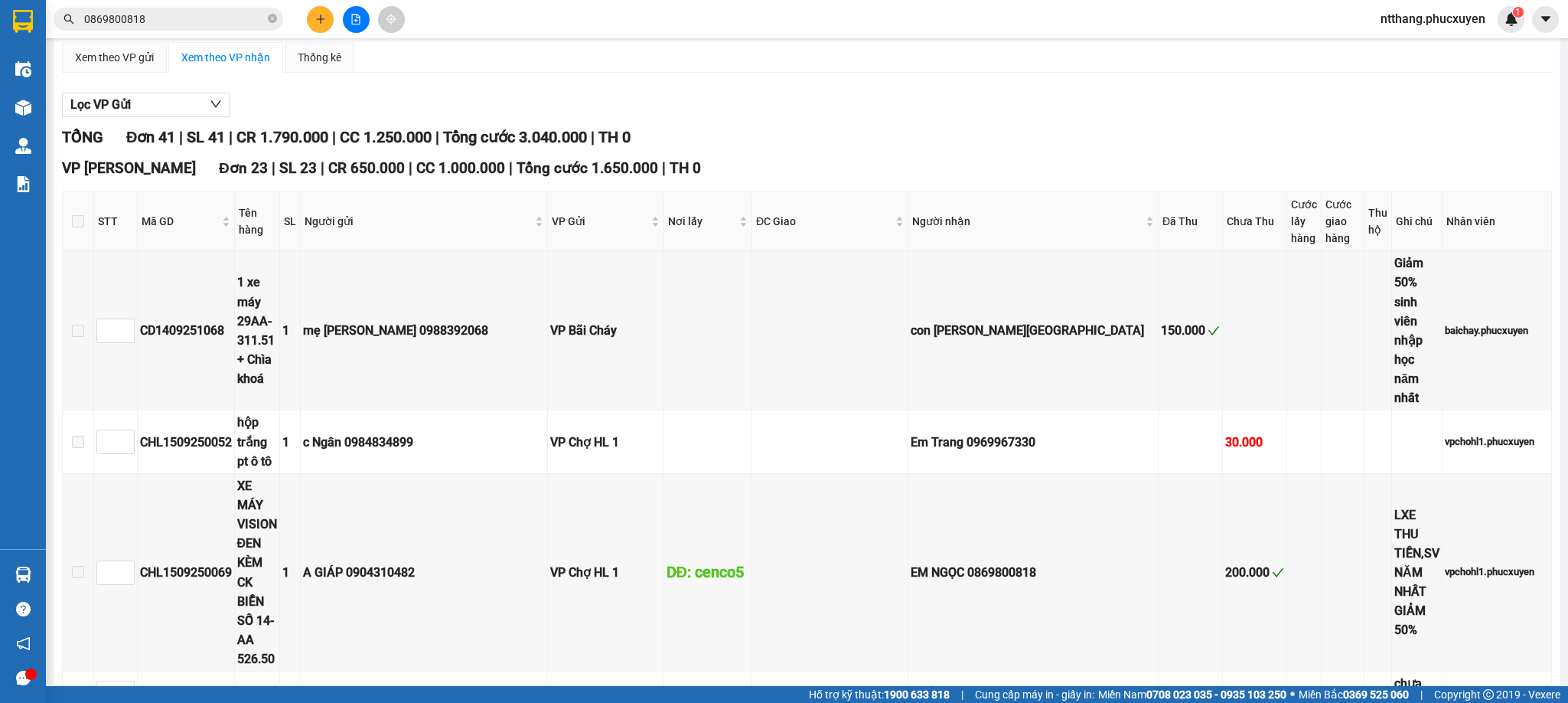
scroll to position [229, 0]
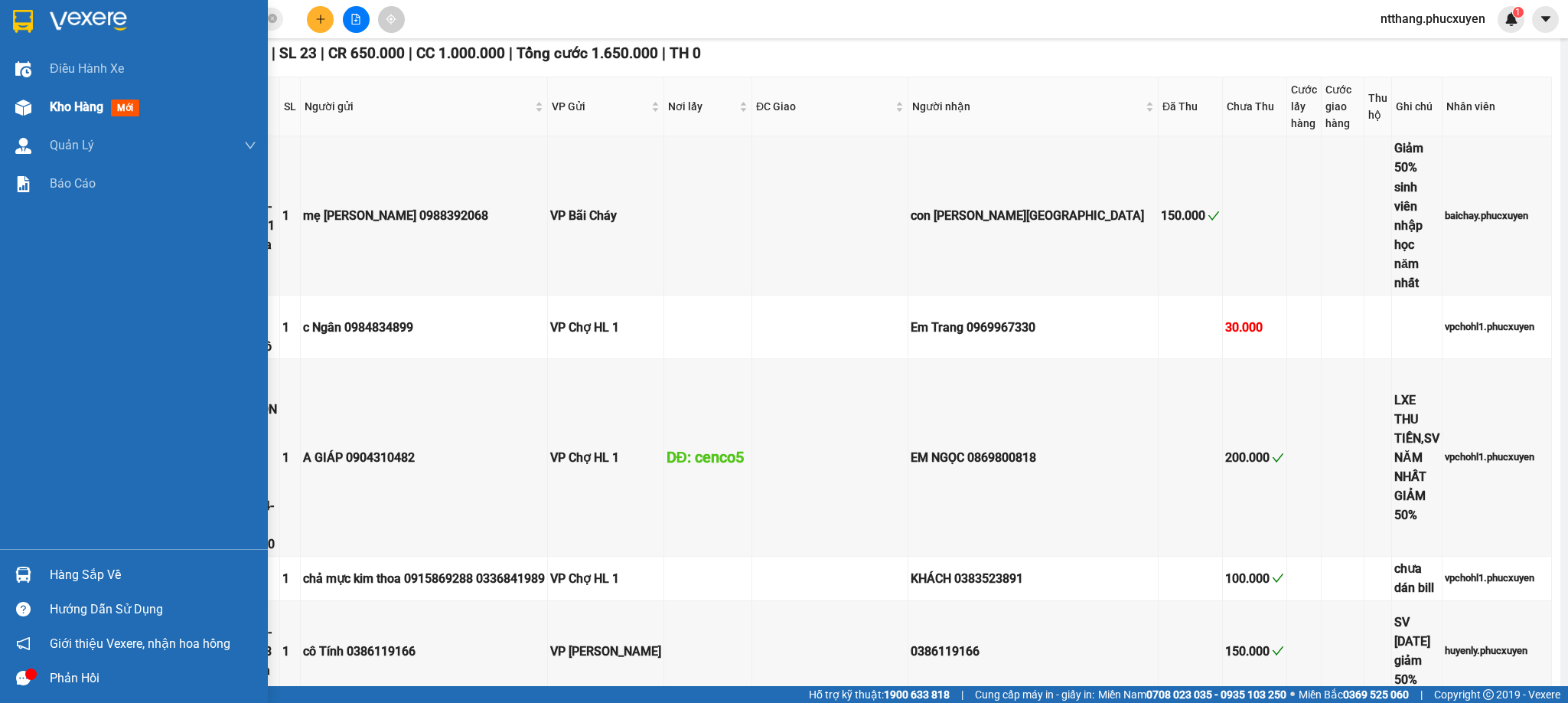
click at [71, 108] on span "Kho hàng" at bounding box center [76, 107] width 54 height 14
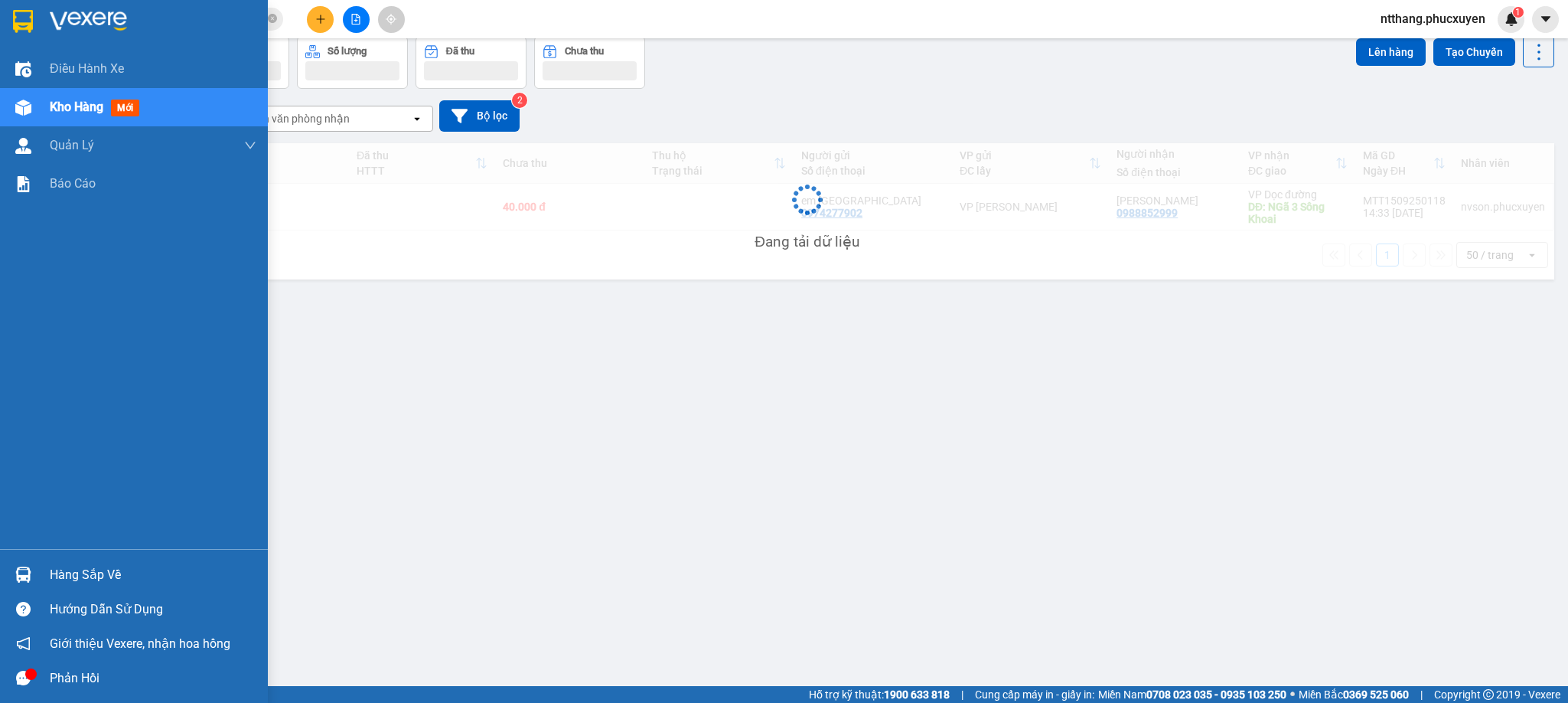
scroll to position [71, 0]
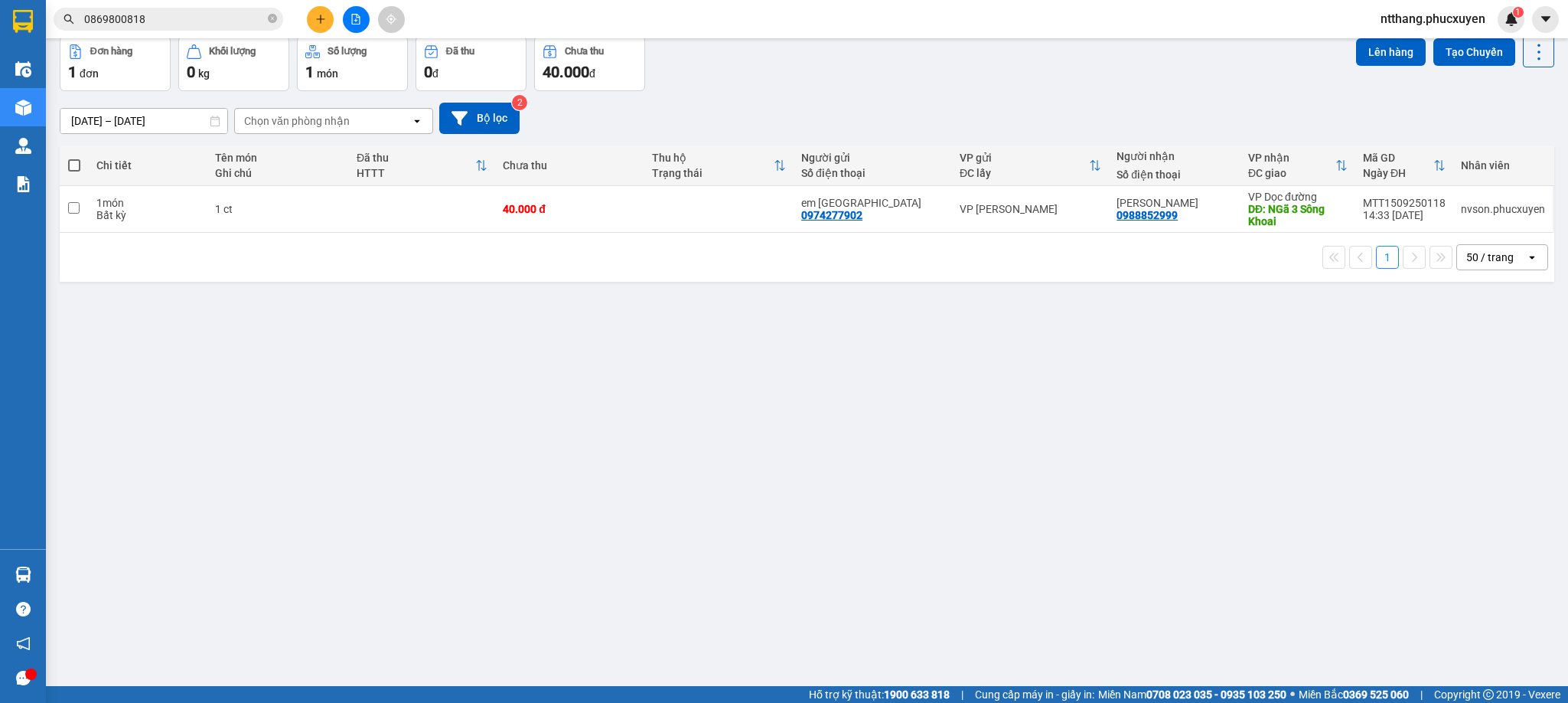
click at [739, 270] on div "1 50 / trang open" at bounding box center [807, 258] width 1482 height 26
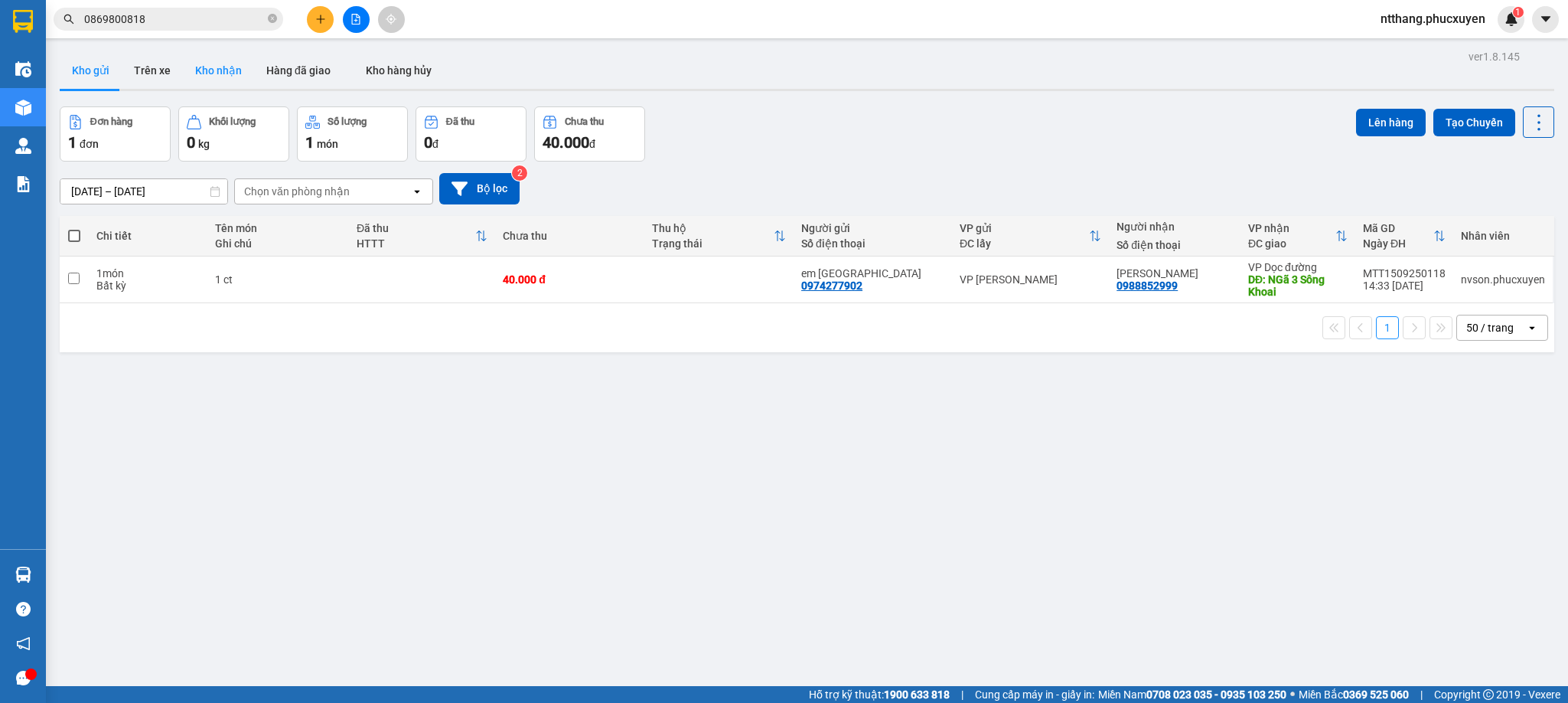
click at [207, 67] on button "Kho nhận" at bounding box center [218, 71] width 71 height 37
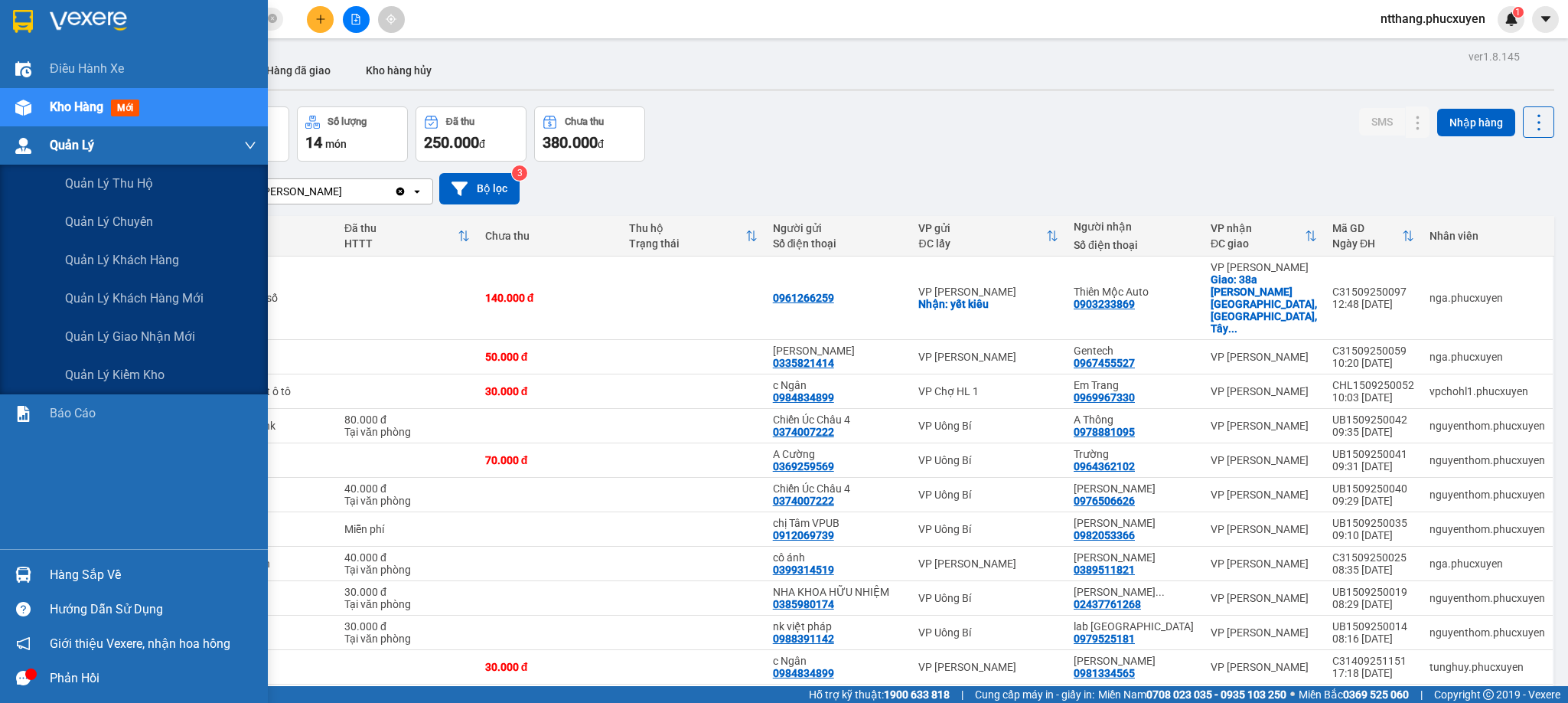
click at [34, 140] on div at bounding box center [23, 146] width 26 height 26
click at [153, 336] on span "Quản lý giao nhận mới" at bounding box center [131, 337] width 131 height 19
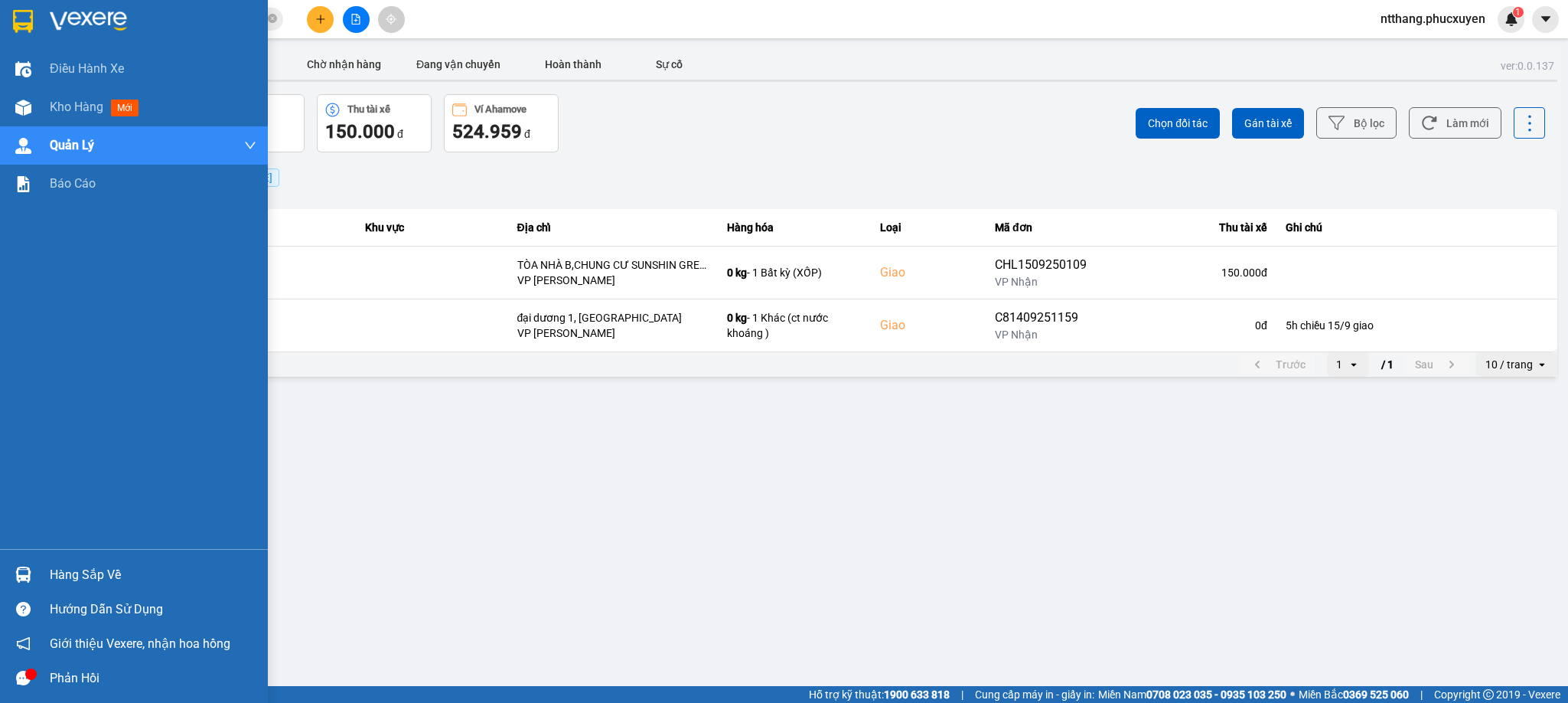
drag, startPoint x: 26, startPoint y: 575, endPoint x: 281, endPoint y: 521, distance: 260.7
click at [28, 575] on img at bounding box center [23, 574] width 16 height 16
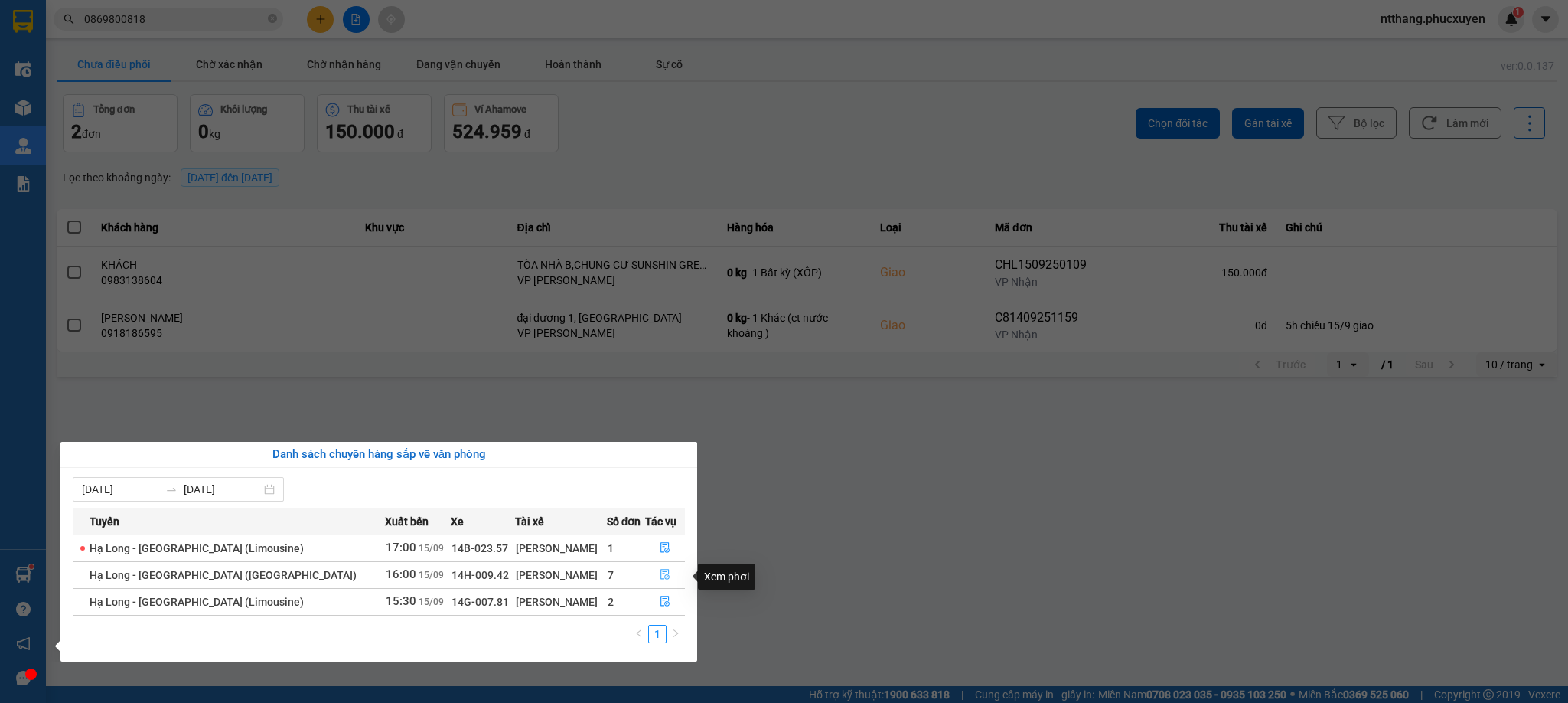
click at [661, 572] on icon "file-done" at bounding box center [665, 575] width 9 height 11
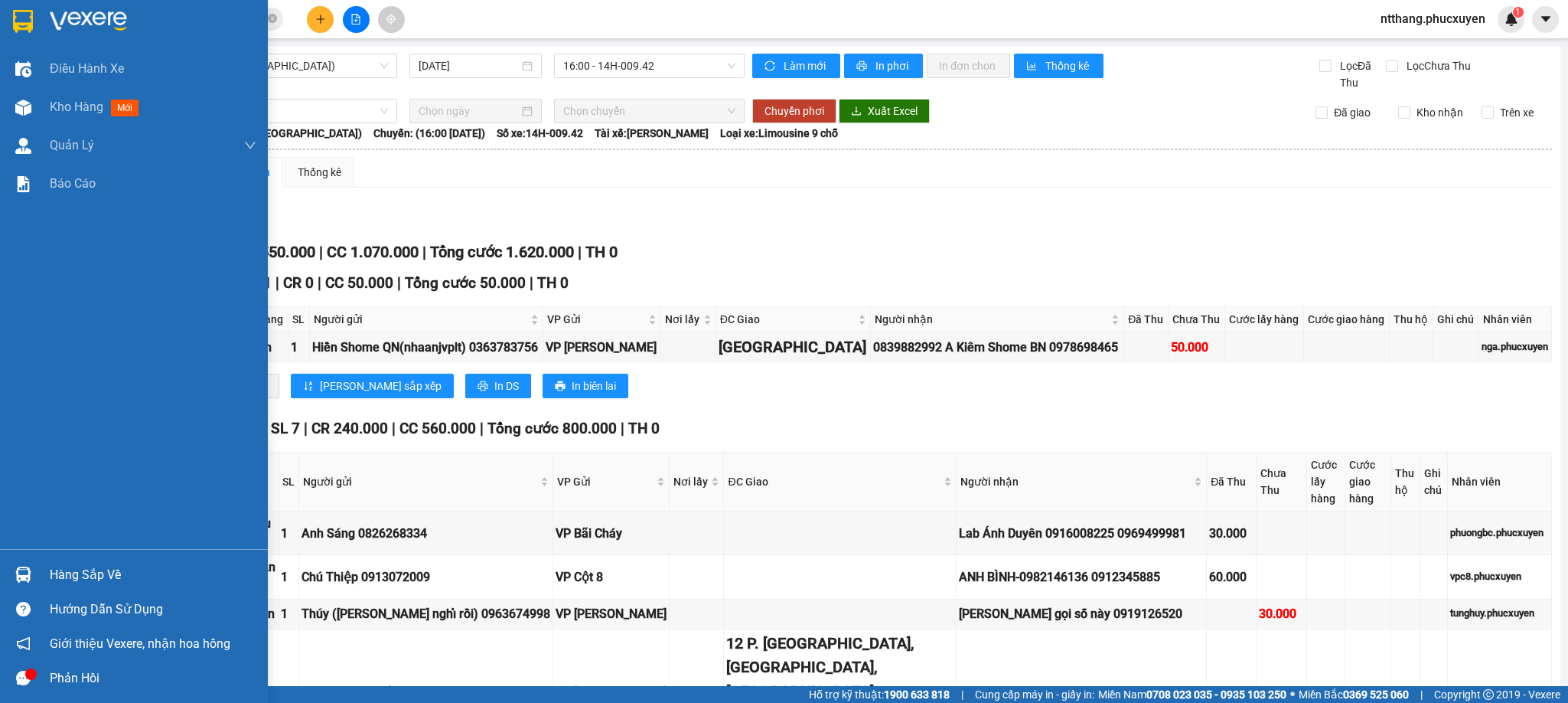
click at [27, 561] on div at bounding box center [23, 574] width 26 height 26
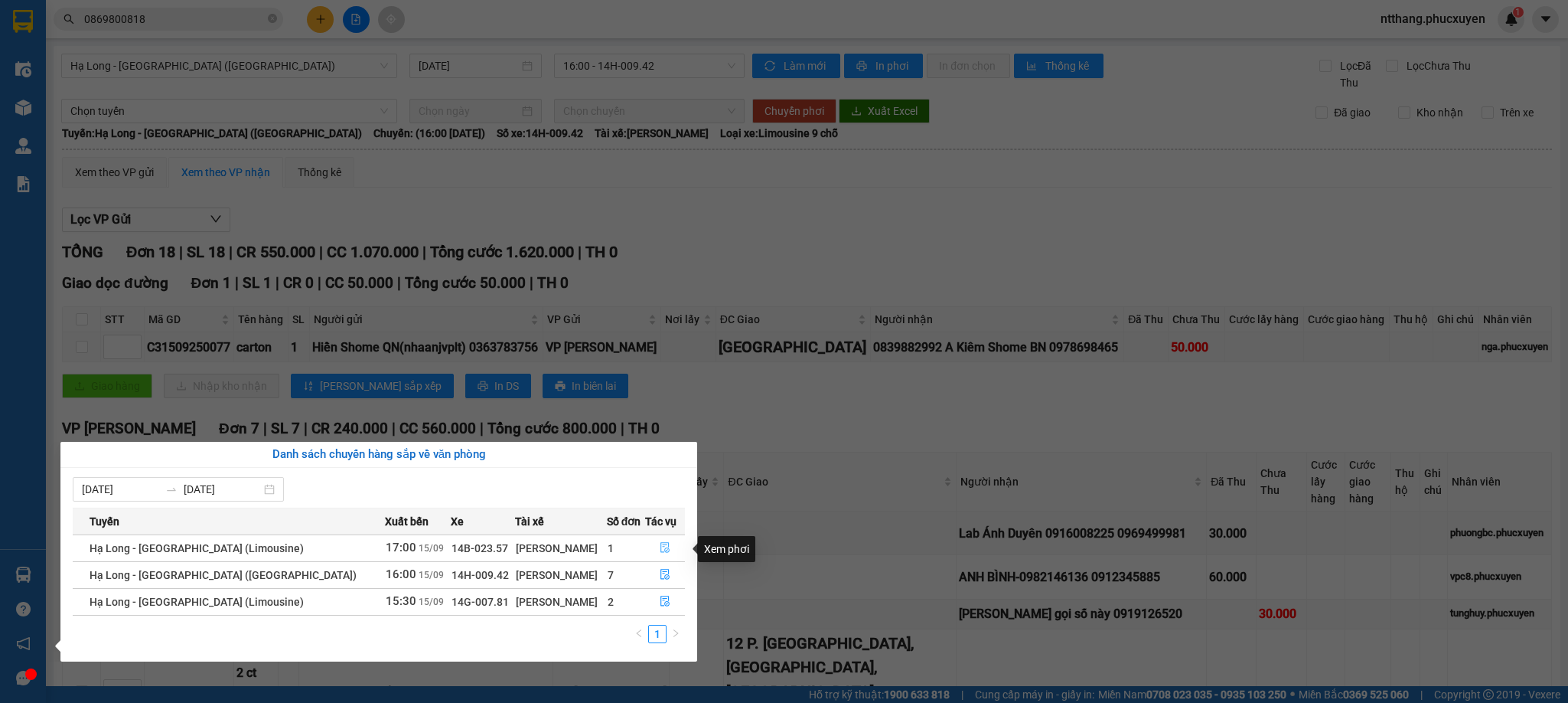
click at [661, 549] on icon "file-done" at bounding box center [665, 547] width 11 height 11
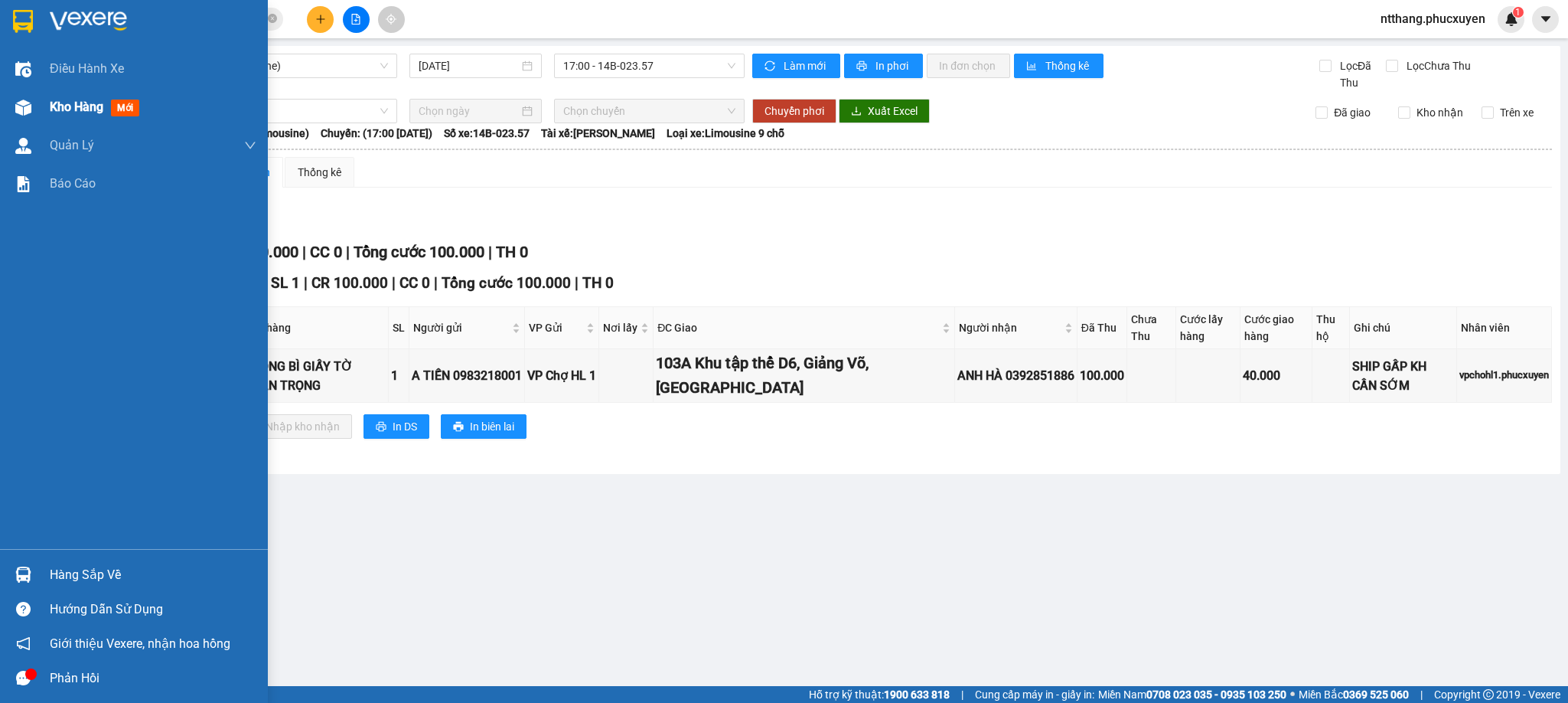
click at [41, 110] on div "Kho hàng mới" at bounding box center [134, 107] width 268 height 38
click at [67, 572] on div "Hàng sắp về" at bounding box center [153, 575] width 206 height 23
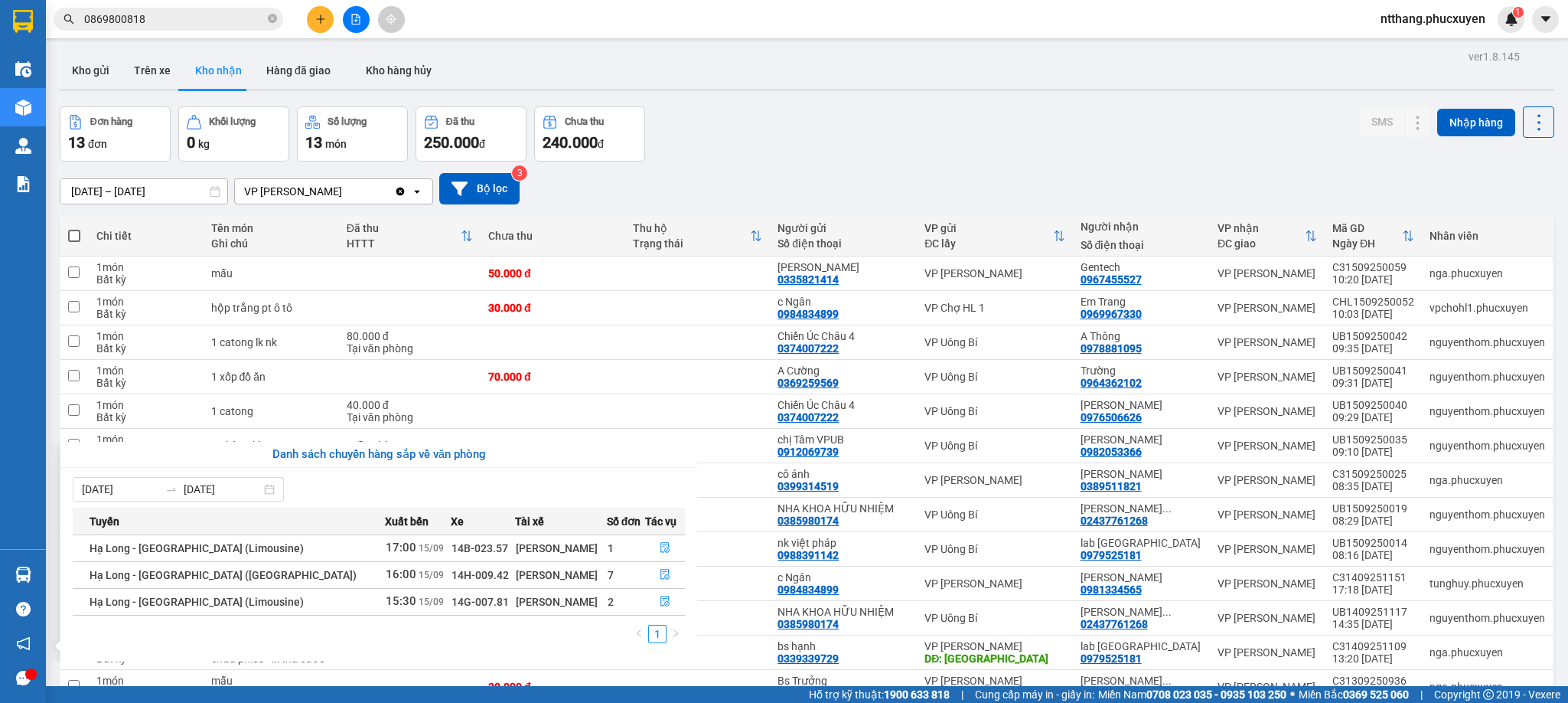
drag, startPoint x: 1081, startPoint y: 74, endPoint x: 459, endPoint y: 11, distance: 625.2
click at [1070, 74] on section "Kết quả tìm kiếm ( 1 ) Bộ lọc Mã ĐH Trạng thái Món hàng Thu hộ Tổng cước Chưa c…" at bounding box center [784, 351] width 1568 height 703
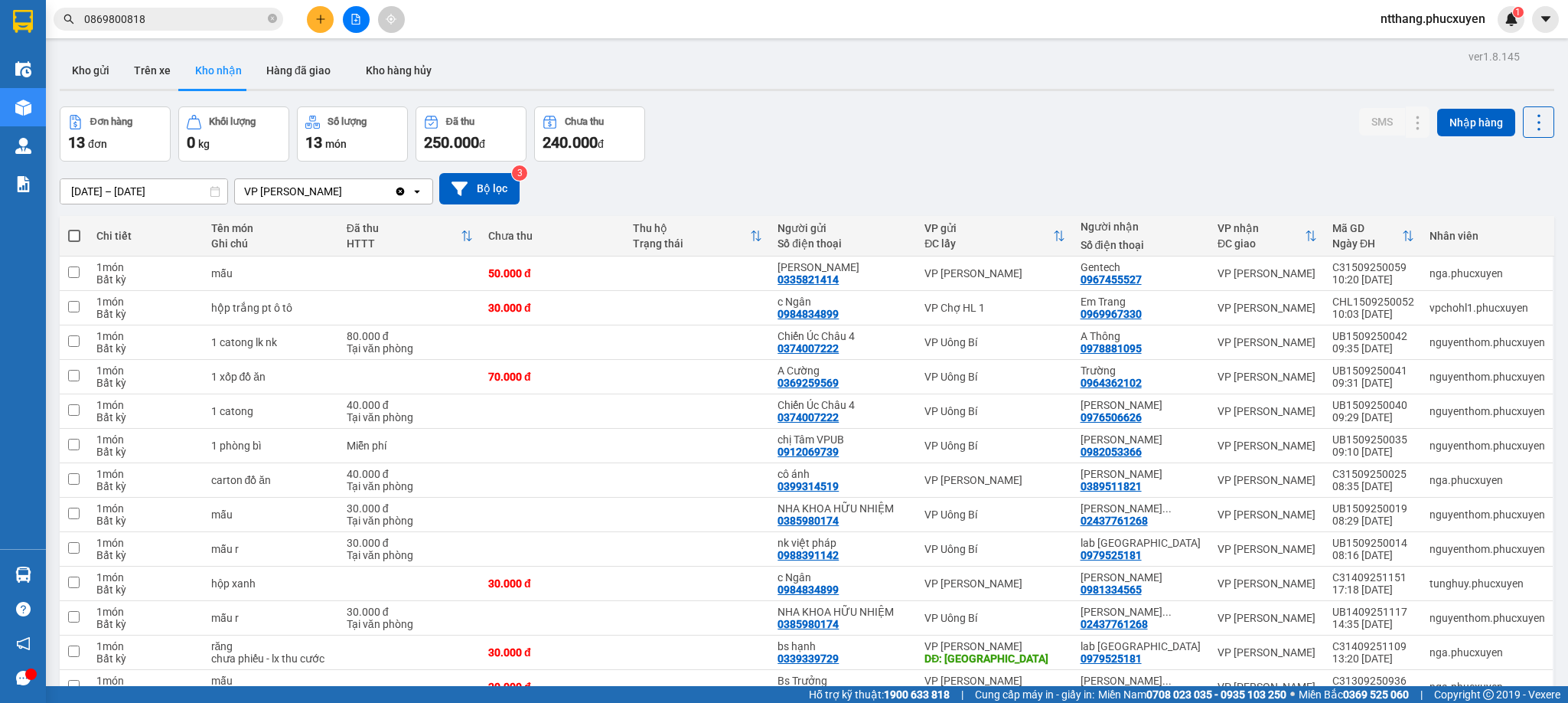
click at [315, 8] on button at bounding box center [320, 19] width 26 height 26
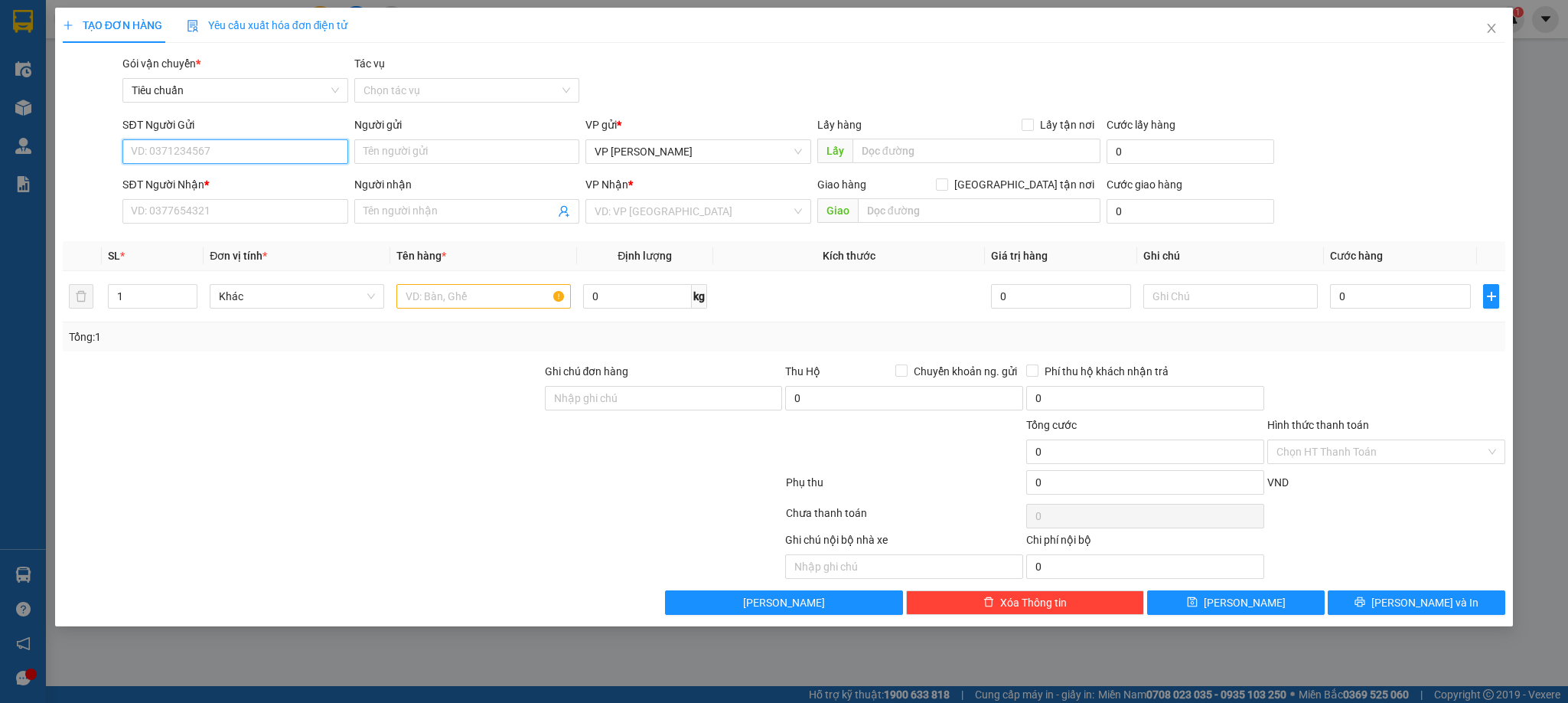
click at [299, 152] on input "SĐT Người Gửi" at bounding box center [235, 152] width 225 height 25
type input "0967907857"
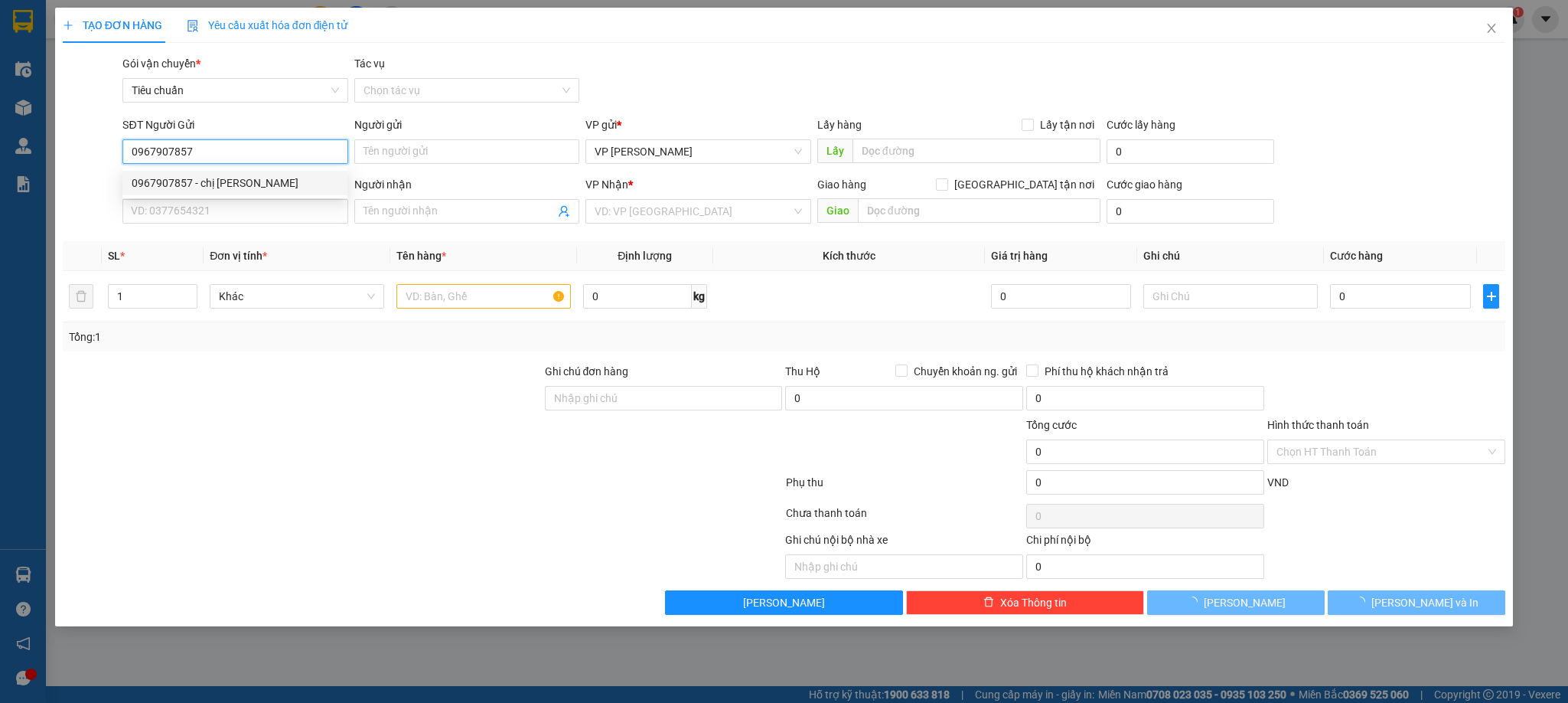
click at [233, 179] on div "0967907857 - chị Hương" at bounding box center [235, 183] width 206 height 17
type input "chị [PERSON_NAME]"
type input "0967907857"
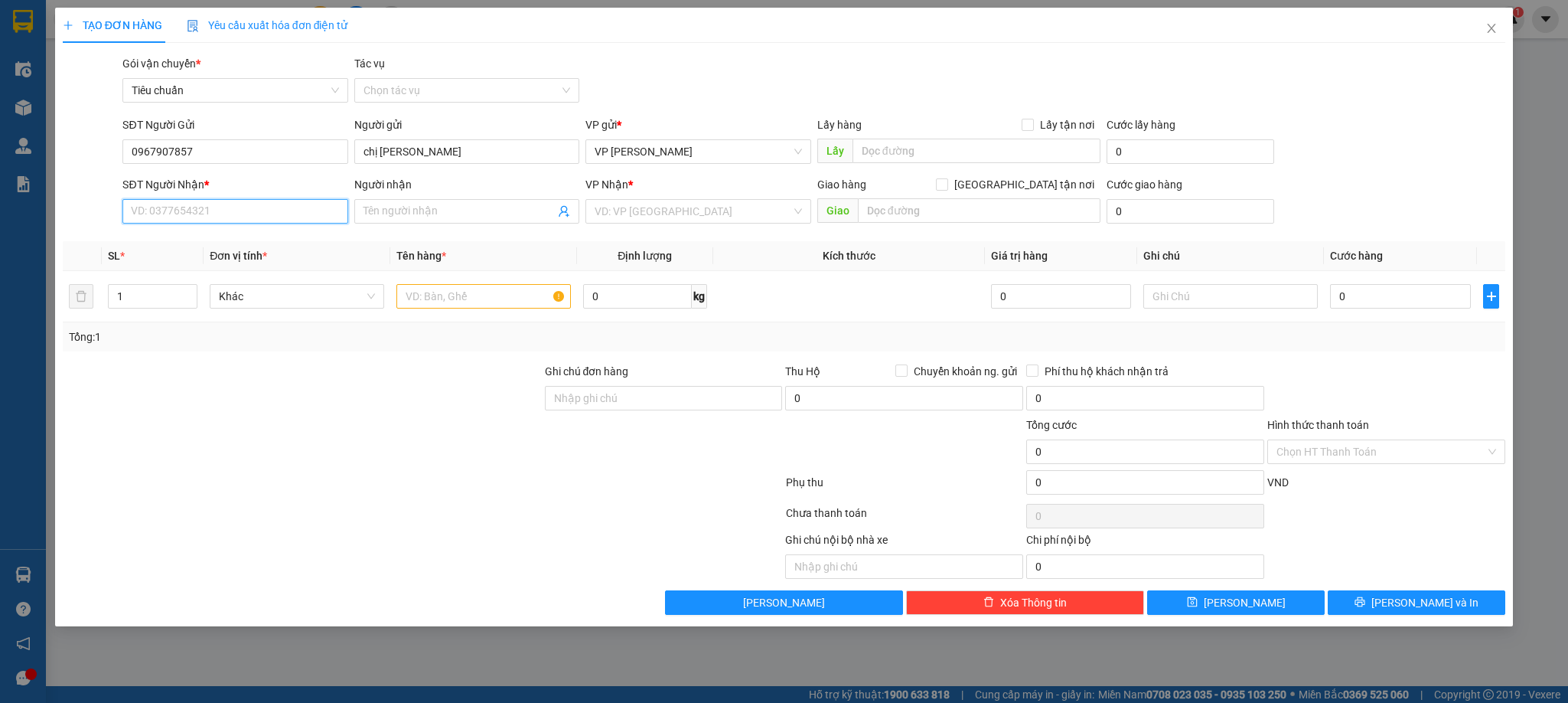
click at [232, 210] on input "SĐT Người Nhận *" at bounding box center [235, 212] width 225 height 25
type input "0899632699"
click at [202, 239] on div "0899632699 - chị Nhung" at bounding box center [235, 243] width 206 height 17
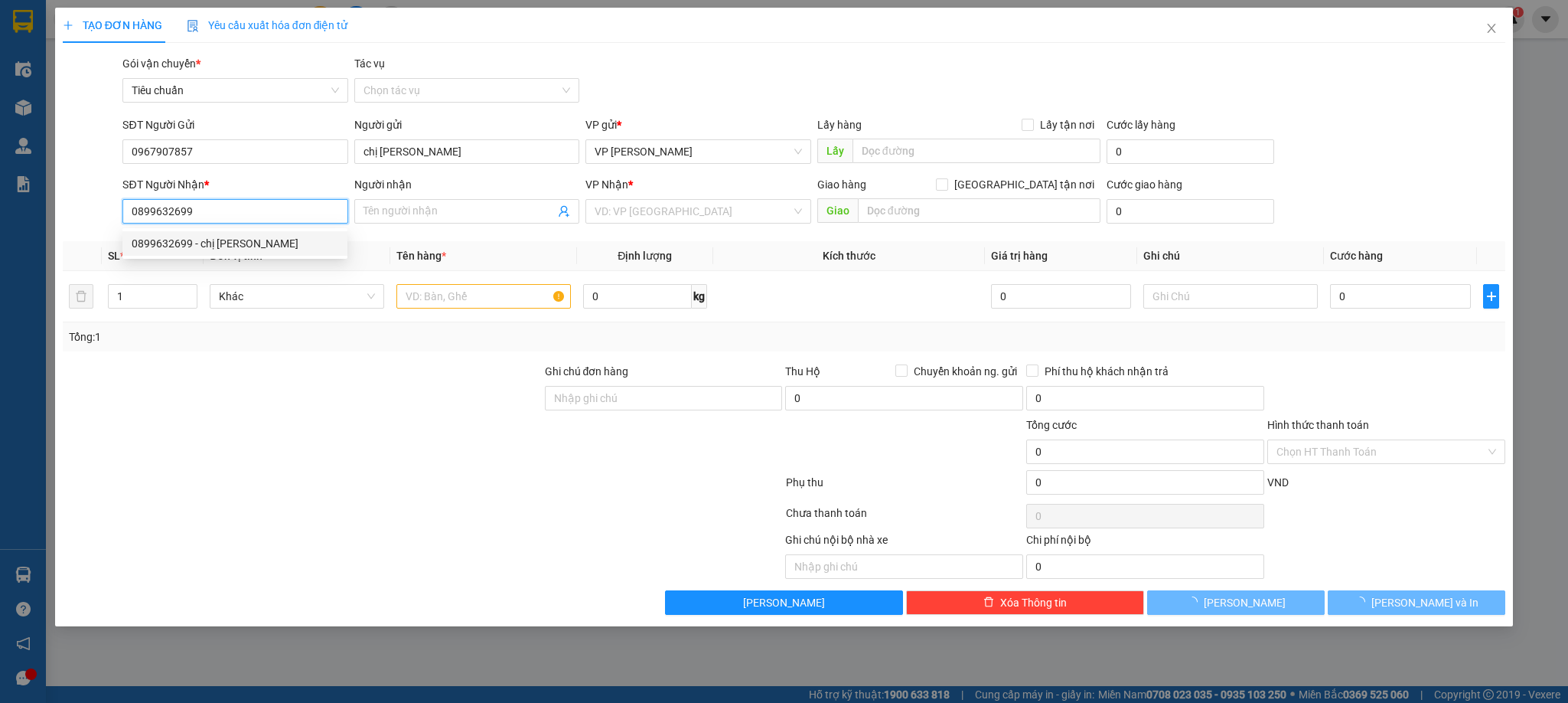
type input "chị [PERSON_NAME]"
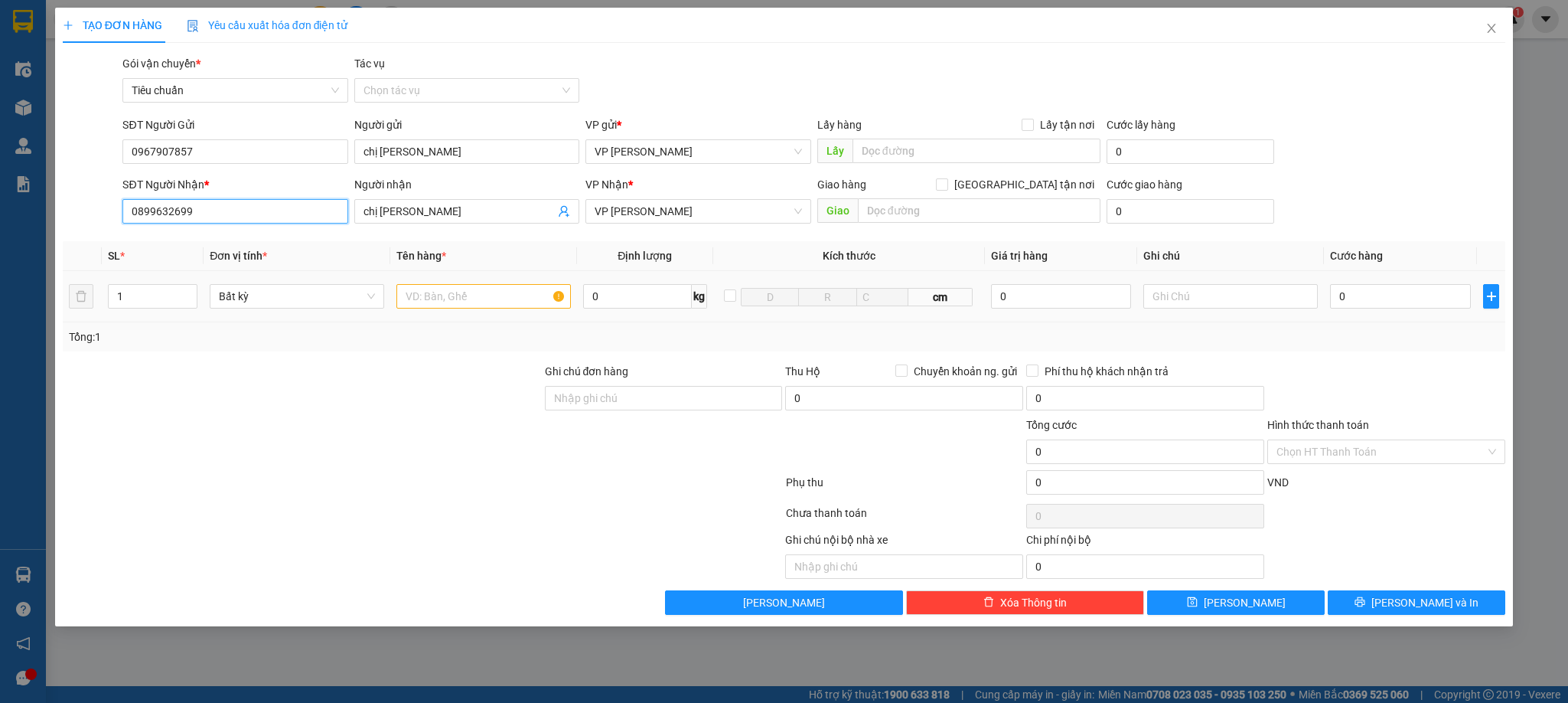
type input "0899632699"
click at [506, 299] on input "text" at bounding box center [484, 296] width 175 height 25
type input "1 hồ sơ"
click at [1388, 299] on input "0" at bounding box center [1400, 296] width 141 height 25
type input "5"
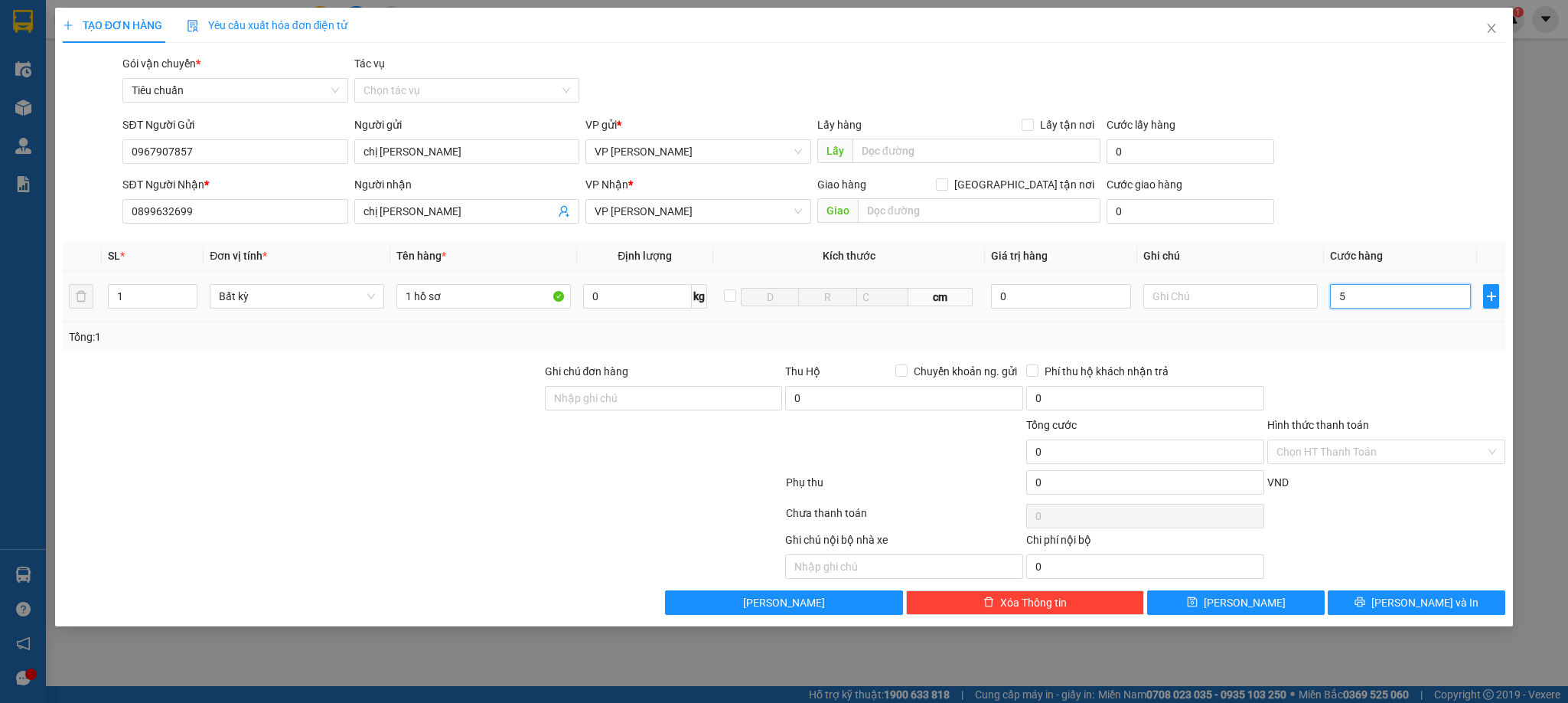
type input "5"
type input "50"
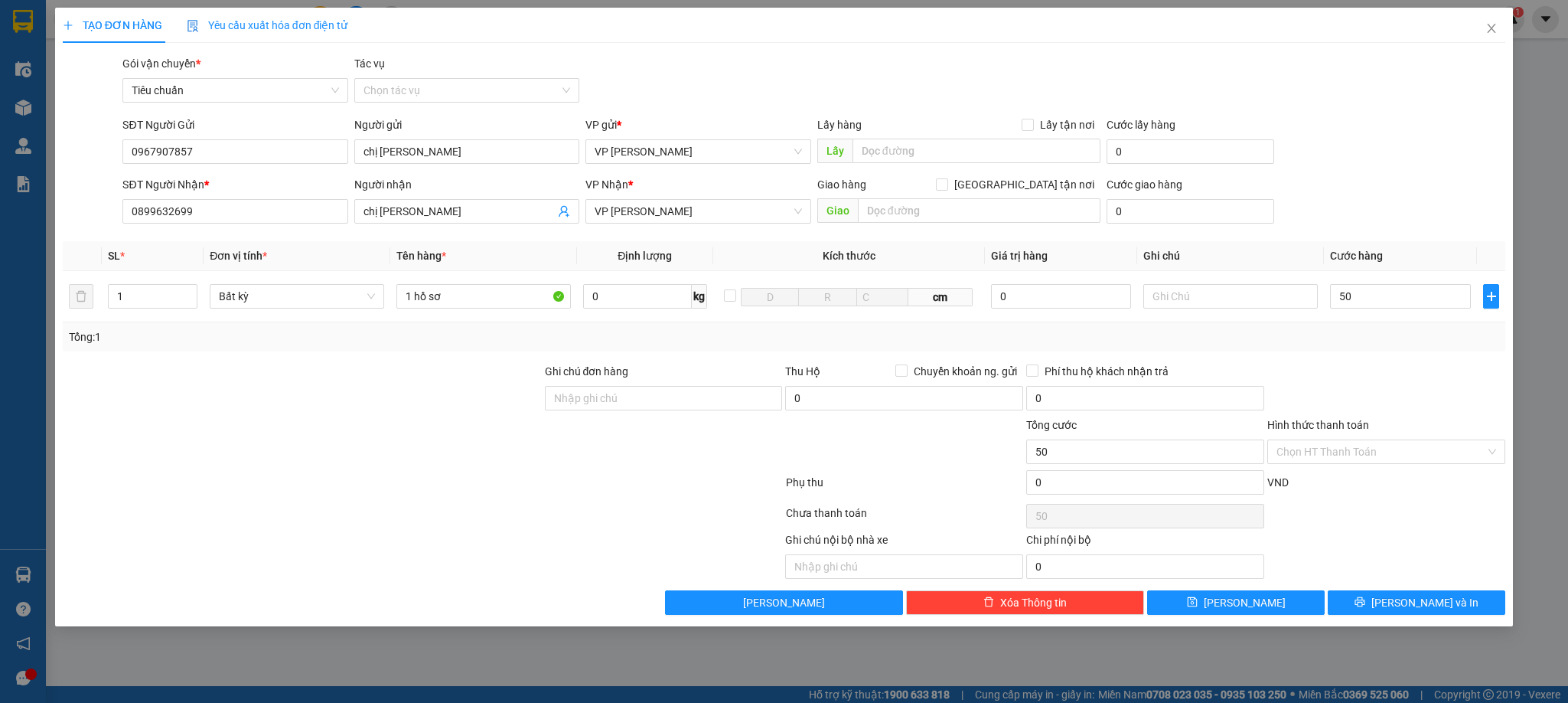
type input "50.000"
click at [1412, 404] on div at bounding box center [1386, 389] width 241 height 54
click at [1426, 600] on span "[PERSON_NAME] và In" at bounding box center [1425, 602] width 108 height 17
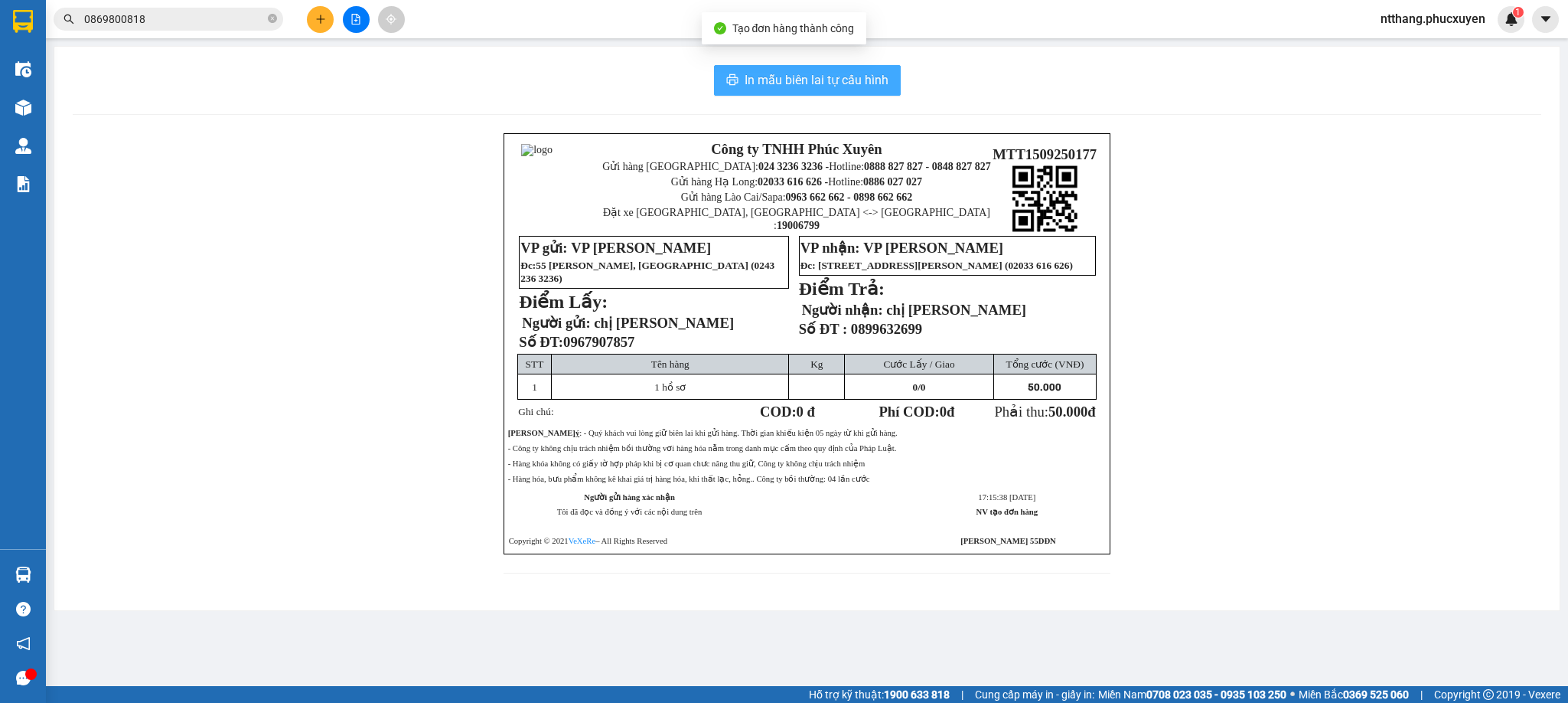
drag, startPoint x: 962, startPoint y: 274, endPoint x: 772, endPoint y: 86, distance: 267.3
click at [776, 86] on span "In mẫu biên lai tự cấu hình" at bounding box center [816, 80] width 144 height 19
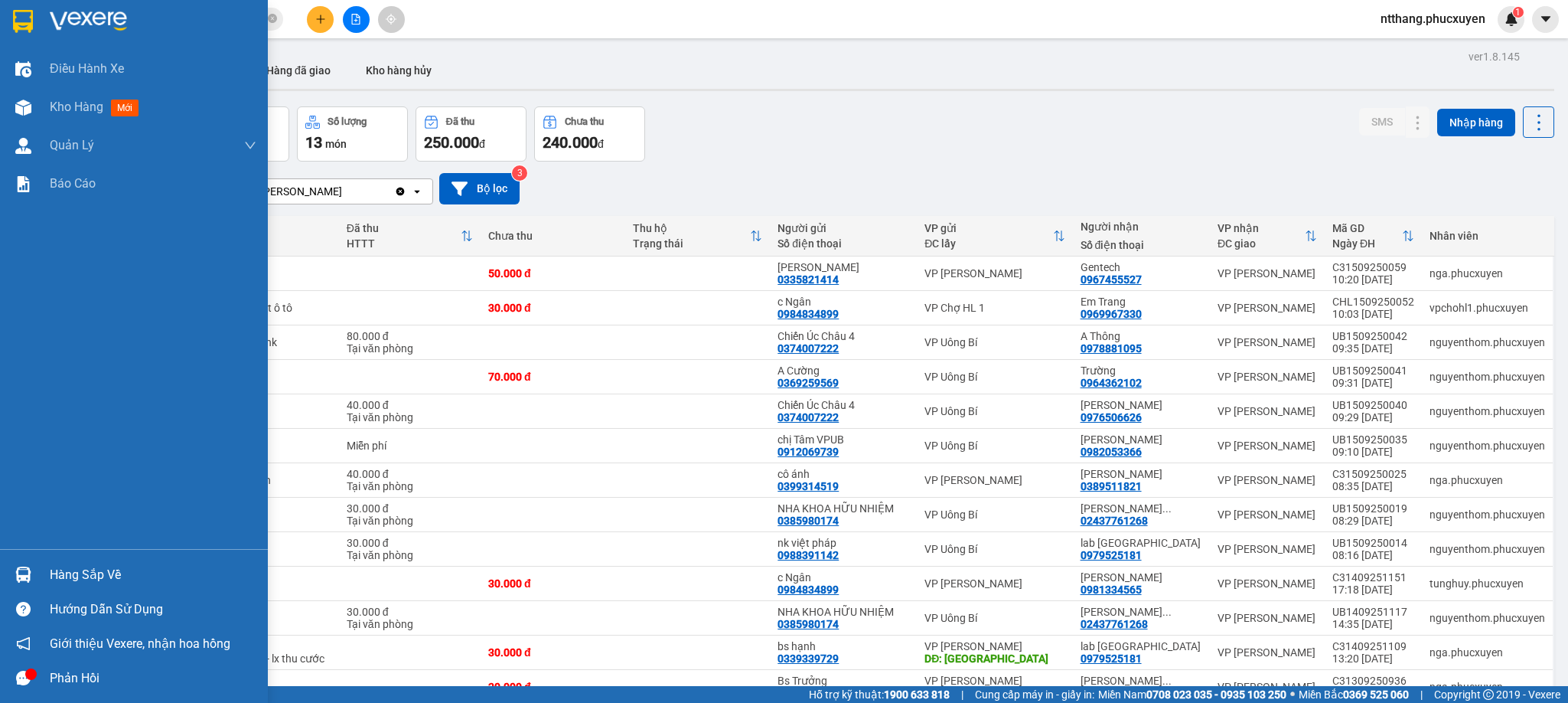
click at [37, 570] on div "Hàng sắp về" at bounding box center [134, 574] width 268 height 34
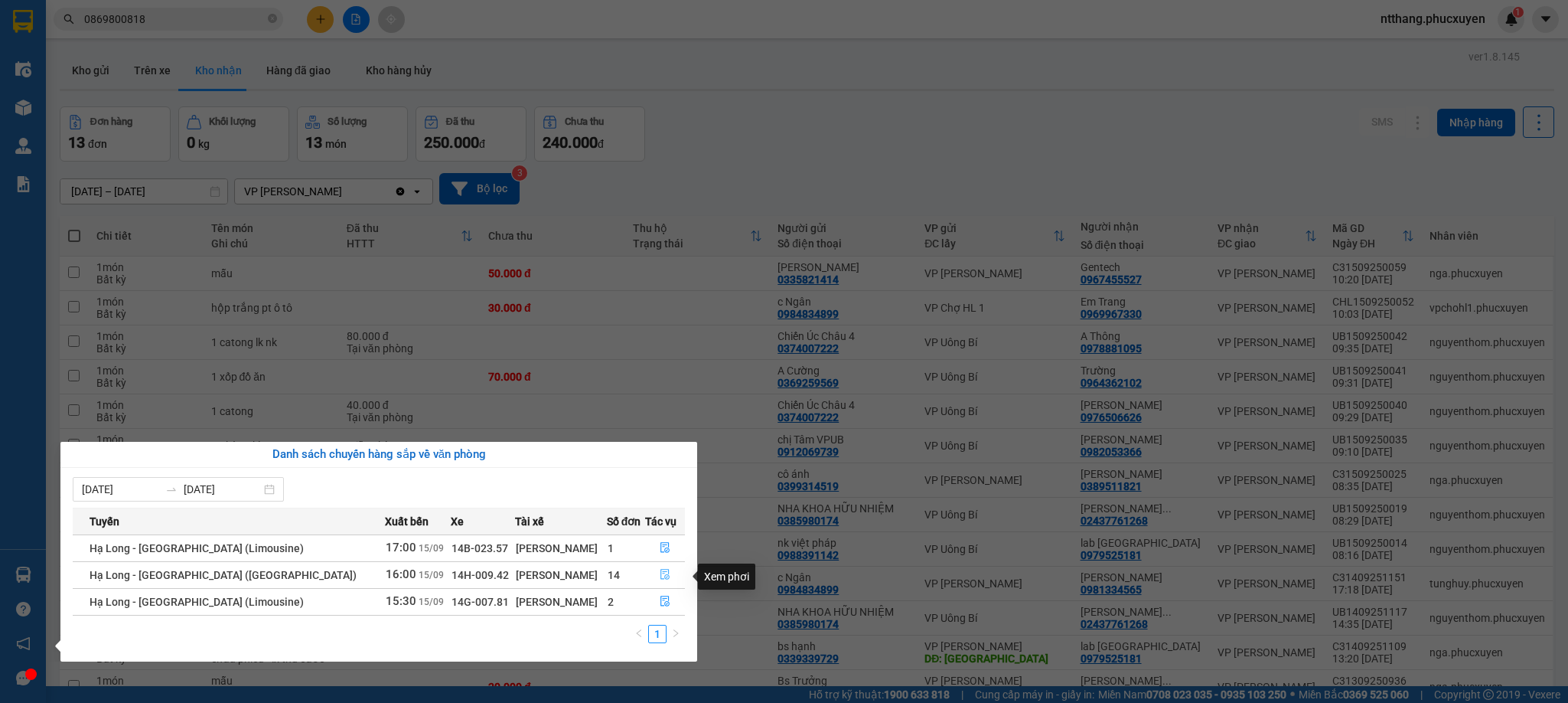
click at [660, 574] on icon "file-done" at bounding box center [665, 574] width 11 height 11
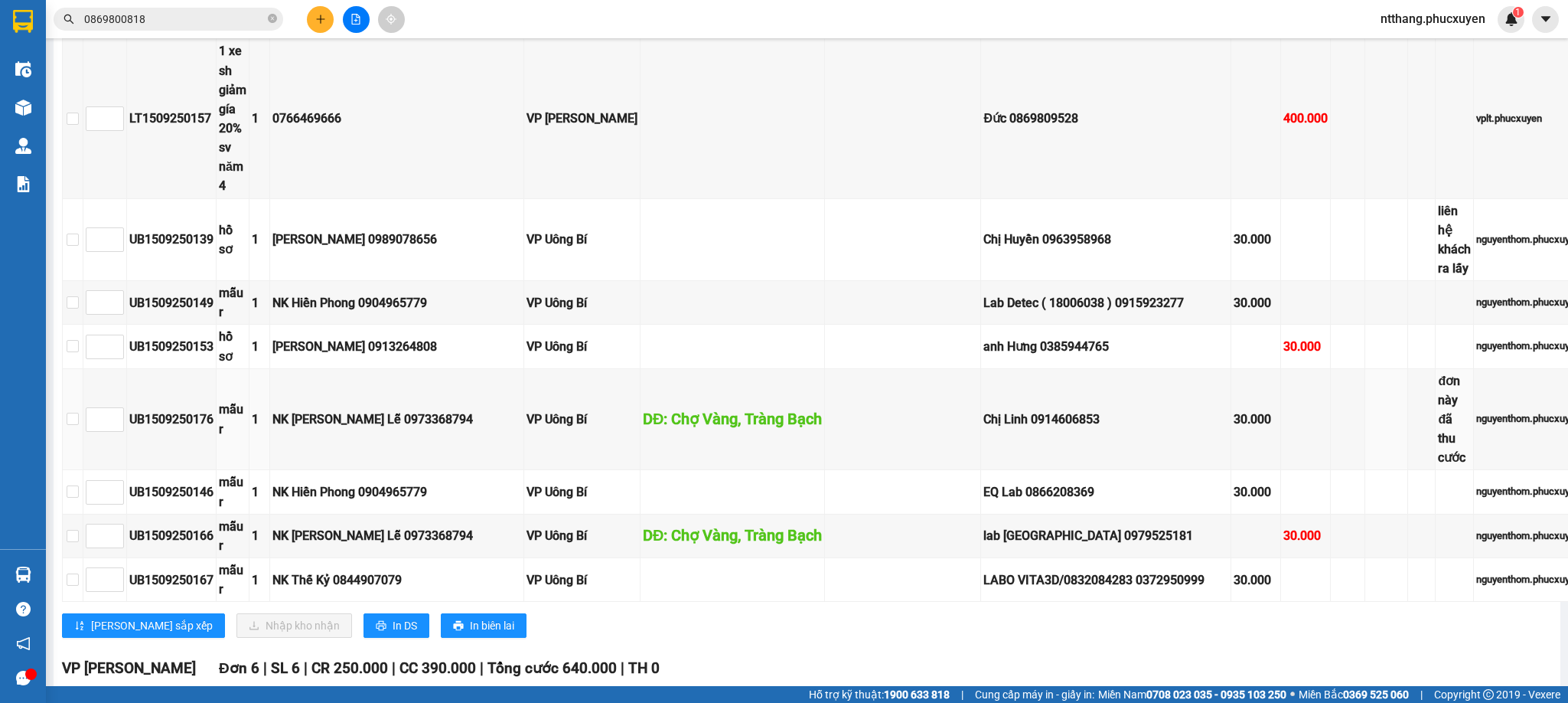
scroll to position [1148, 0]
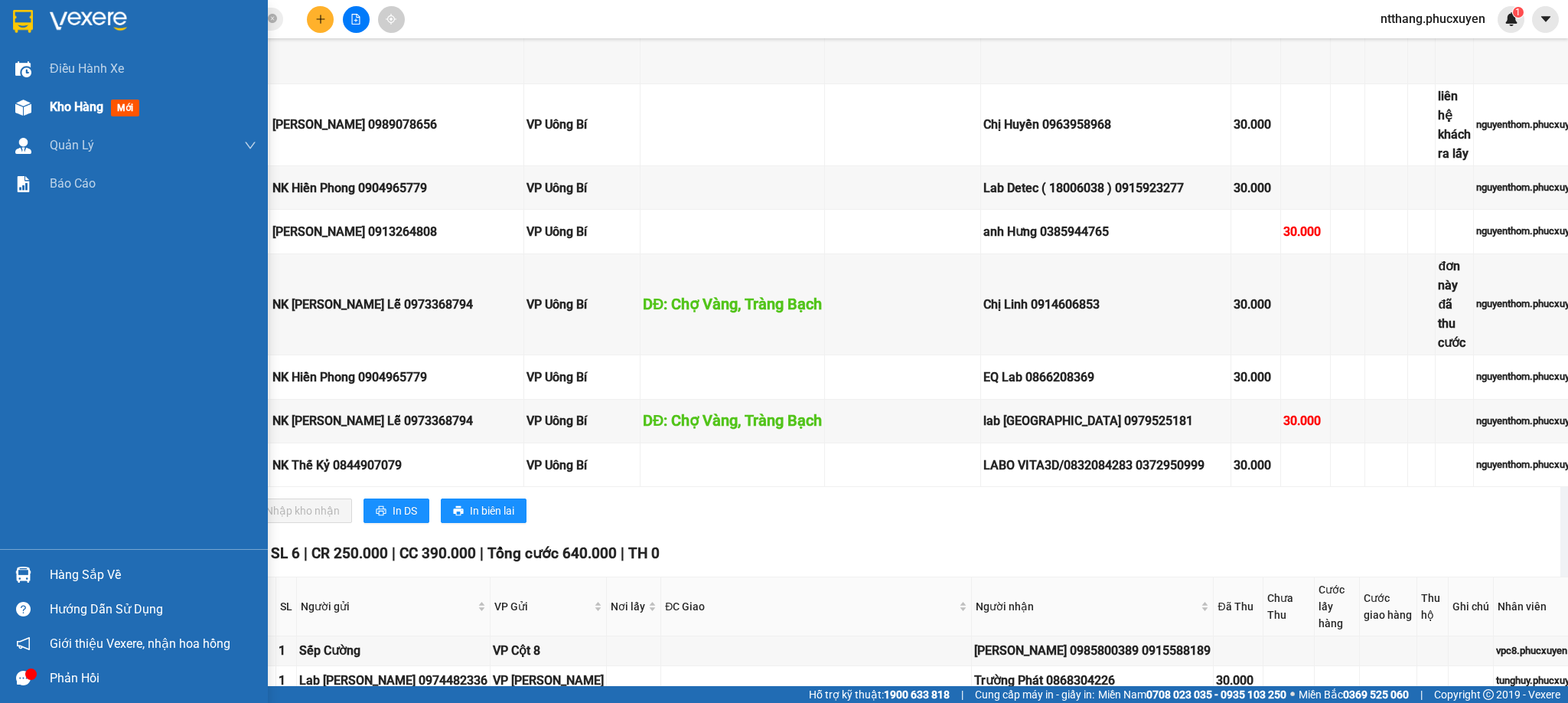
click at [26, 107] on img at bounding box center [23, 108] width 16 height 16
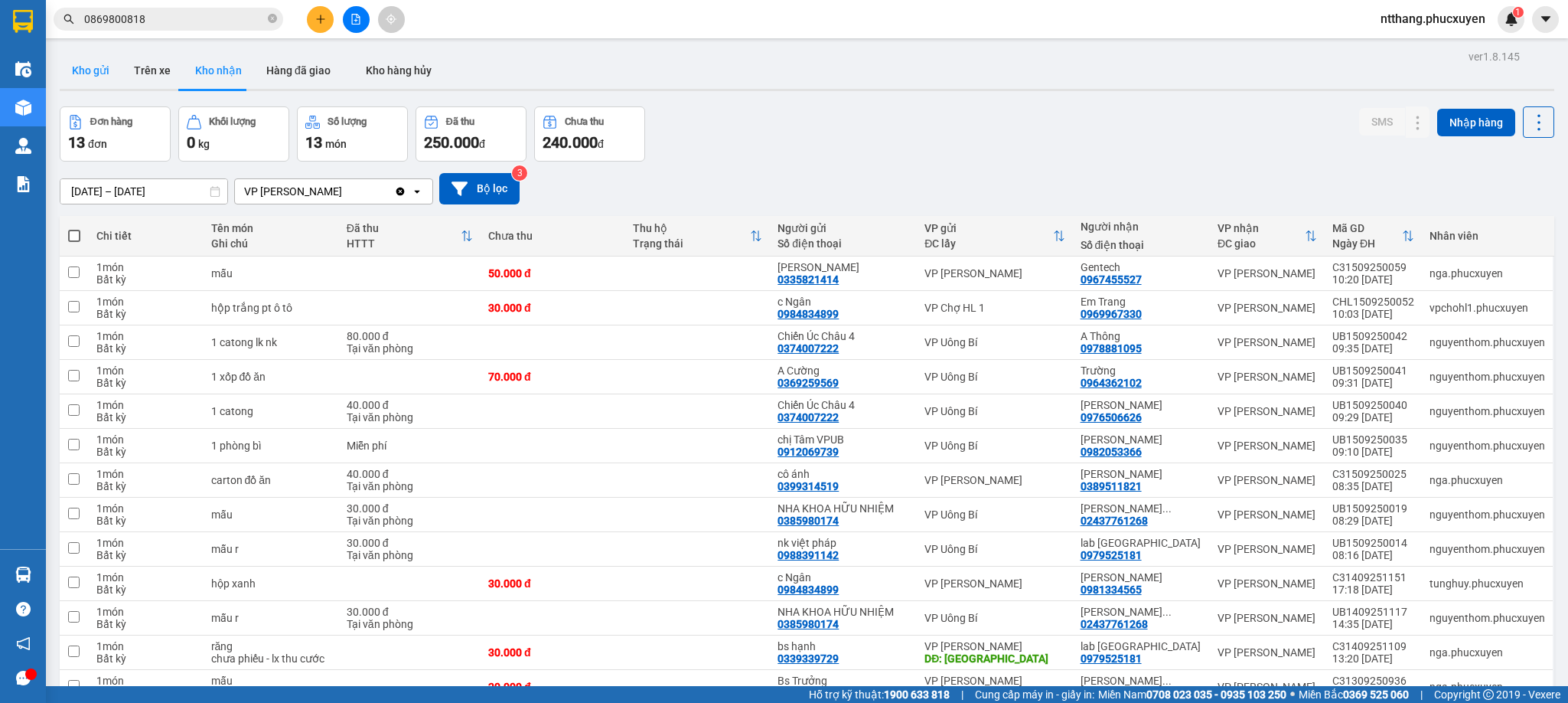
click at [74, 74] on button "Kho gửi" at bounding box center [91, 71] width 62 height 37
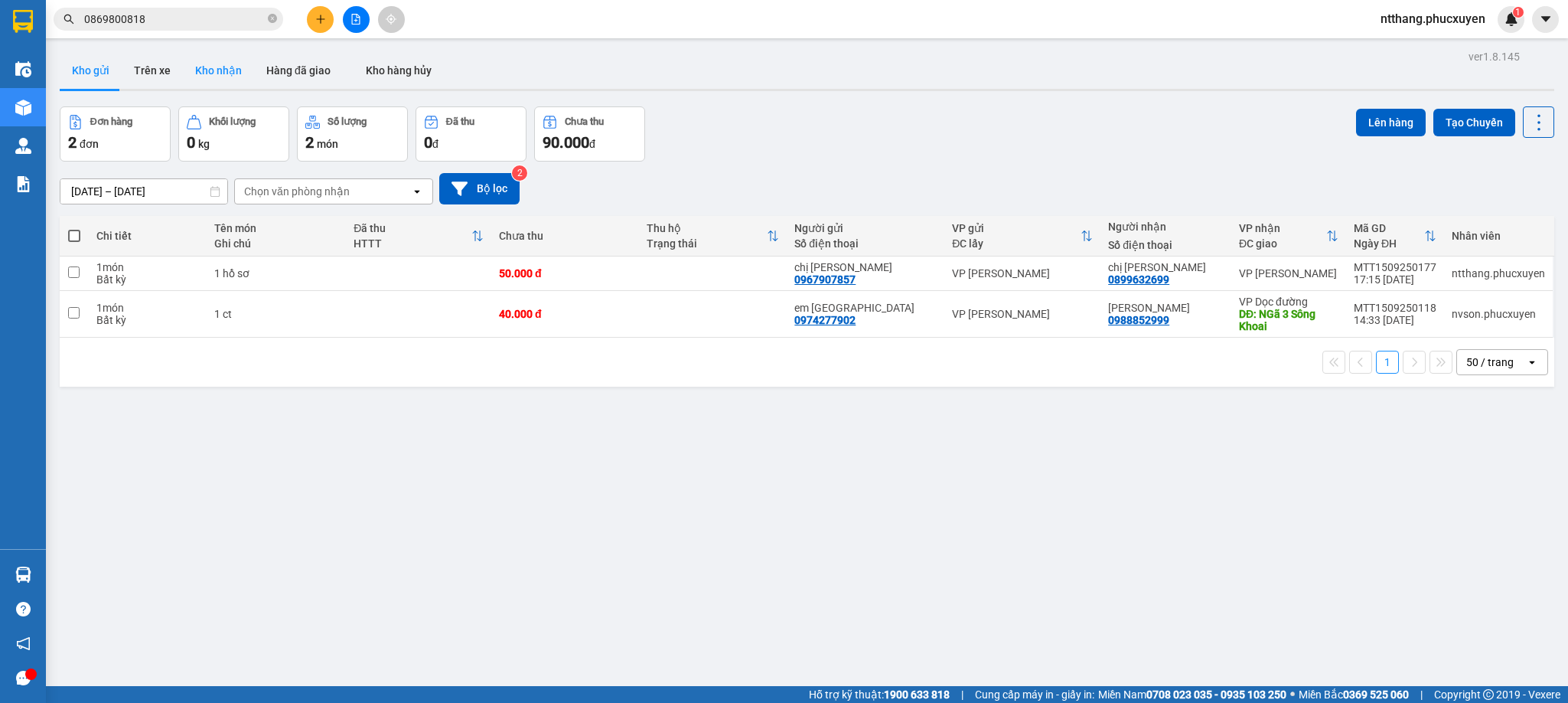
click at [217, 69] on button "Kho nhận" at bounding box center [218, 71] width 71 height 37
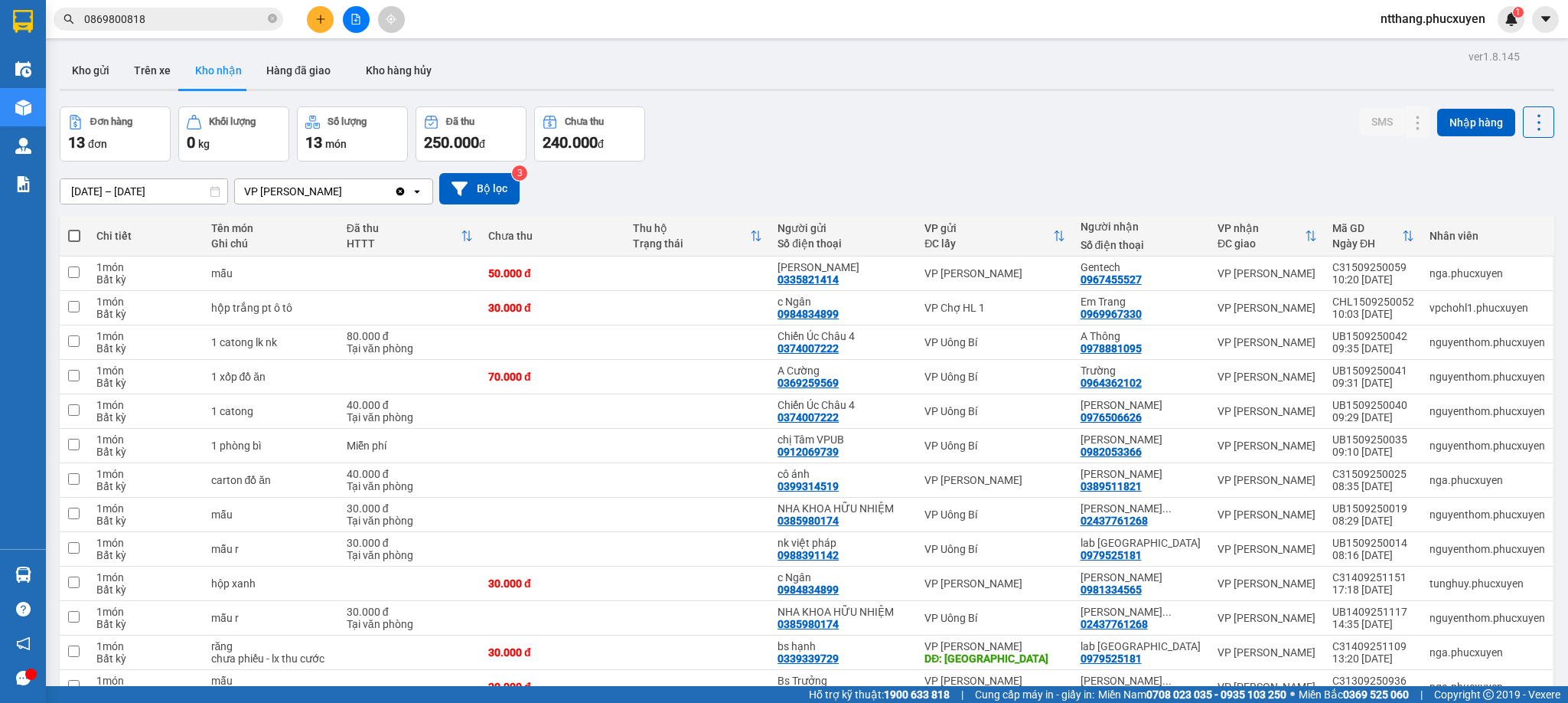
scroll to position [88, 0]
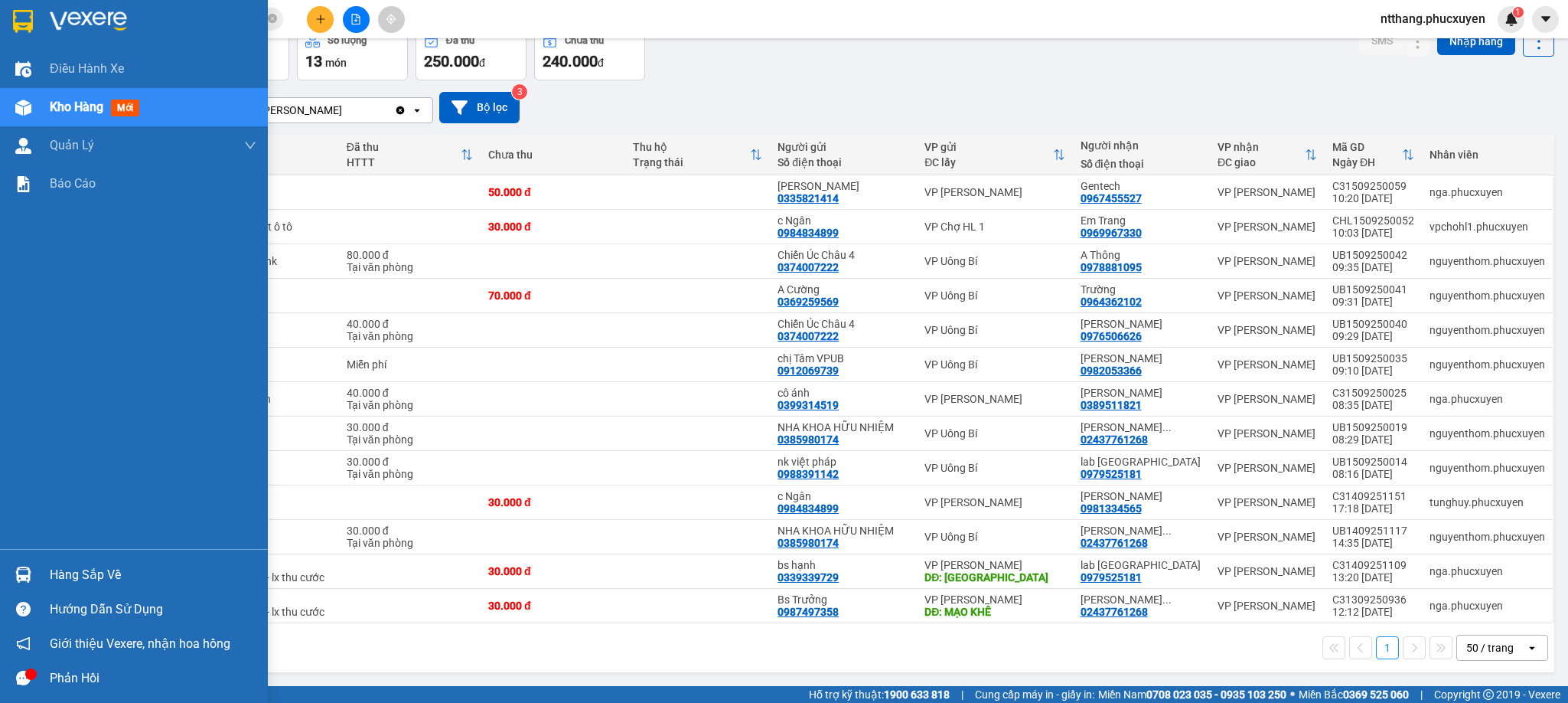
click at [63, 580] on div "Hàng sắp về" at bounding box center [153, 575] width 206 height 23
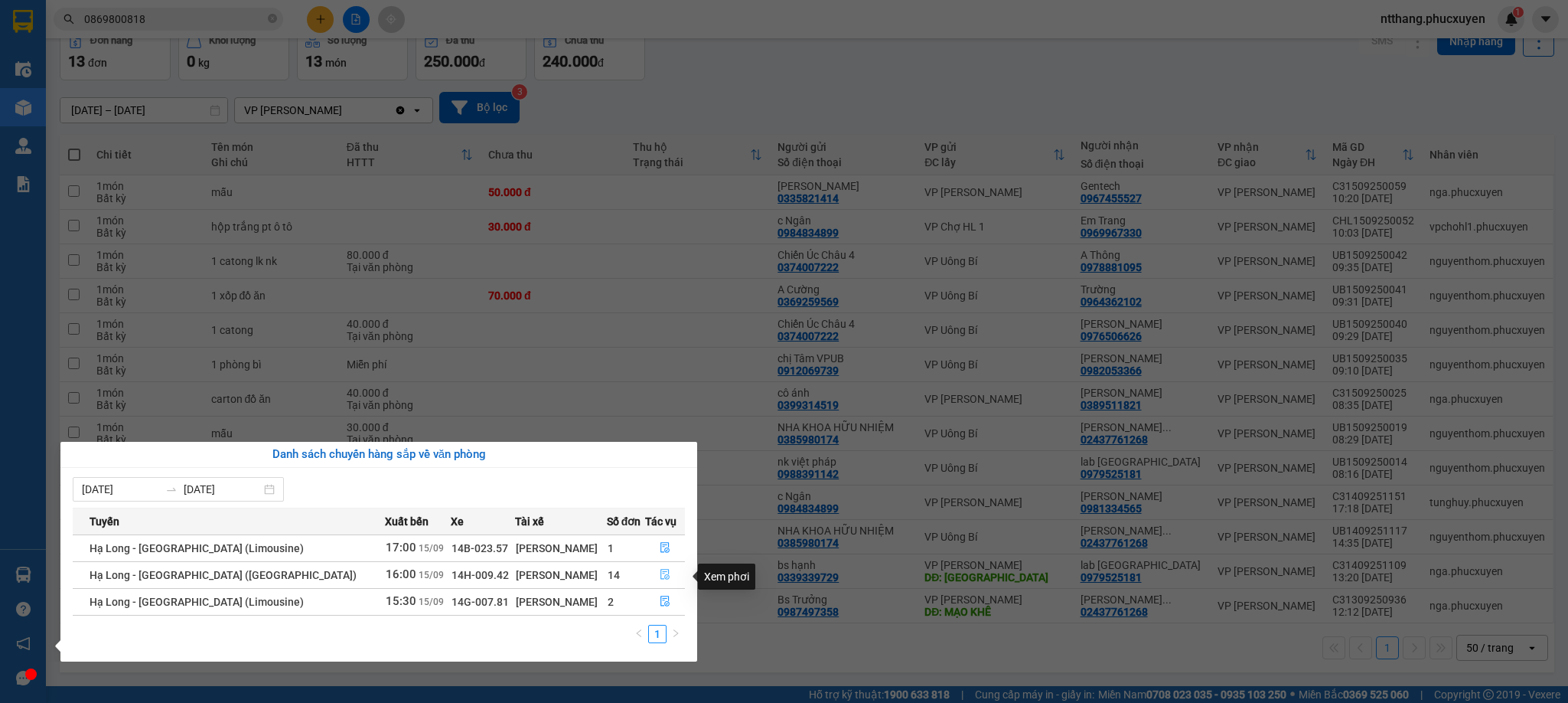
click at [660, 577] on icon "file-done" at bounding box center [665, 574] width 11 height 11
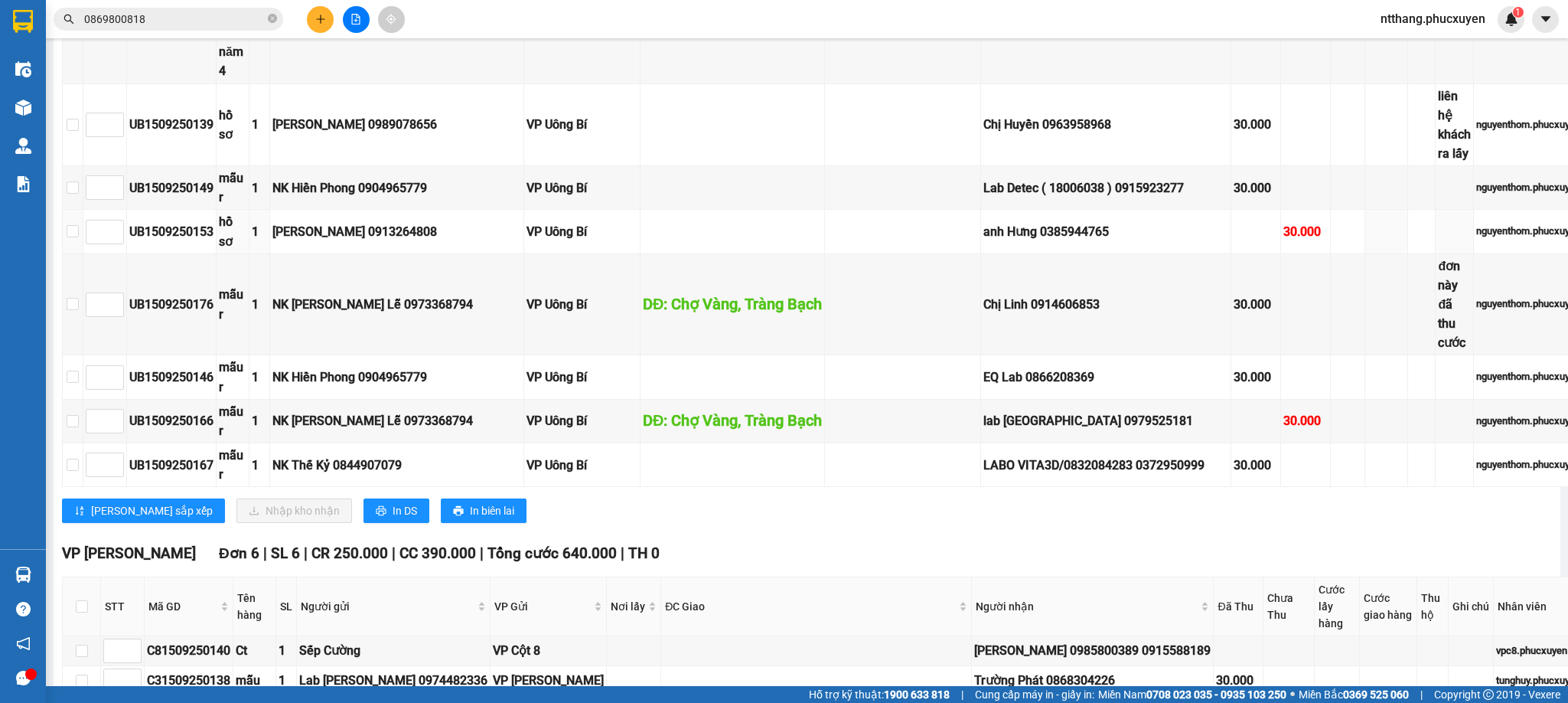
scroll to position [1034, 0]
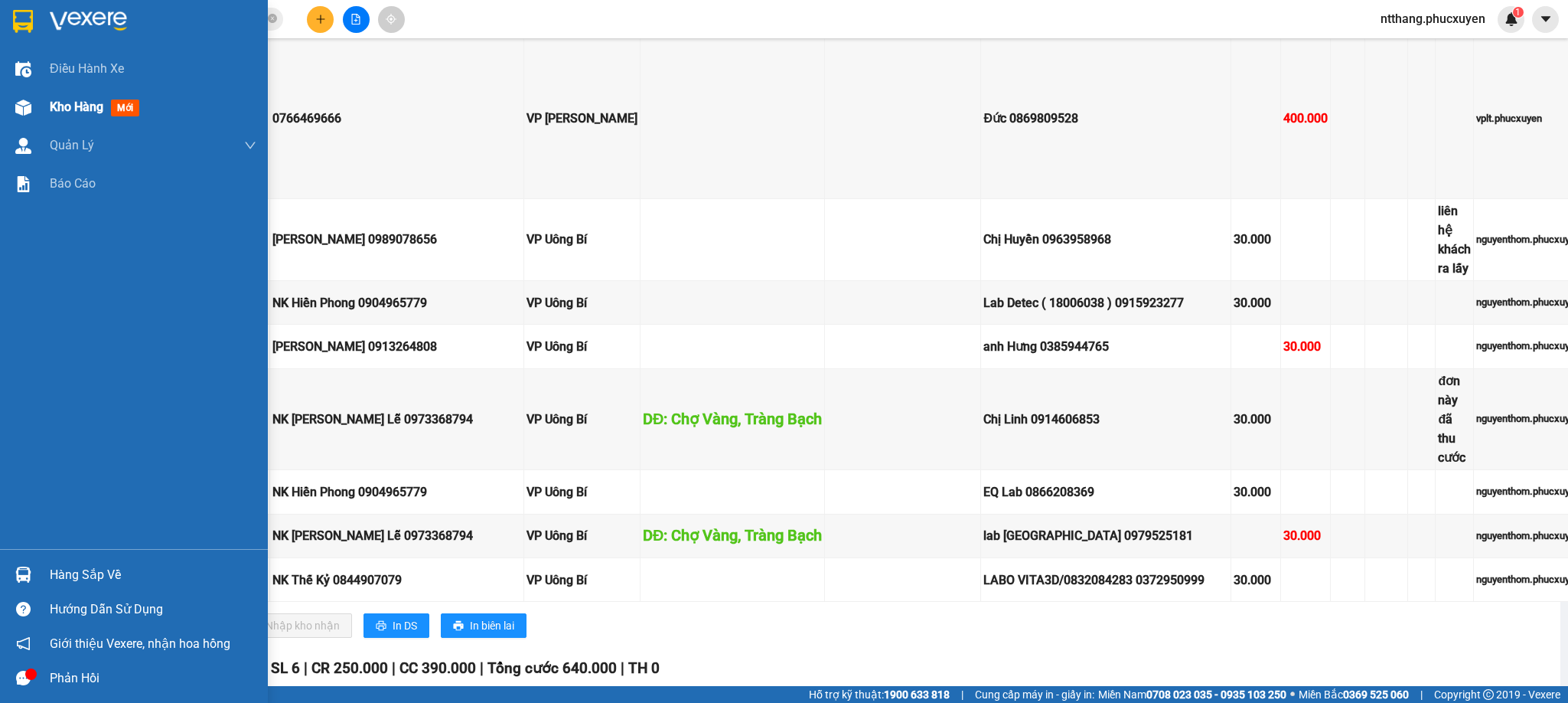
click at [16, 94] on div at bounding box center [23, 108] width 26 height 26
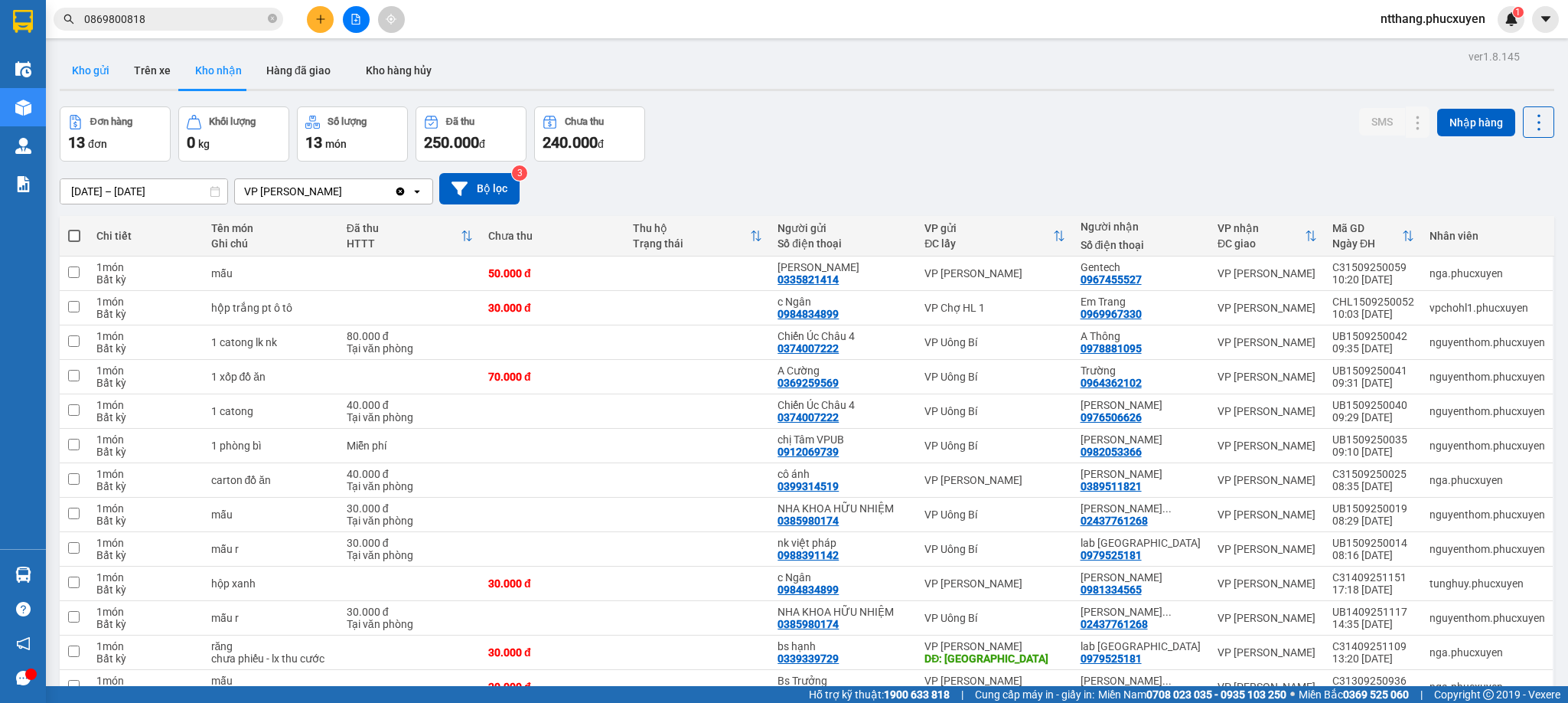
click at [107, 76] on button "Kho gửi" at bounding box center [91, 71] width 62 height 37
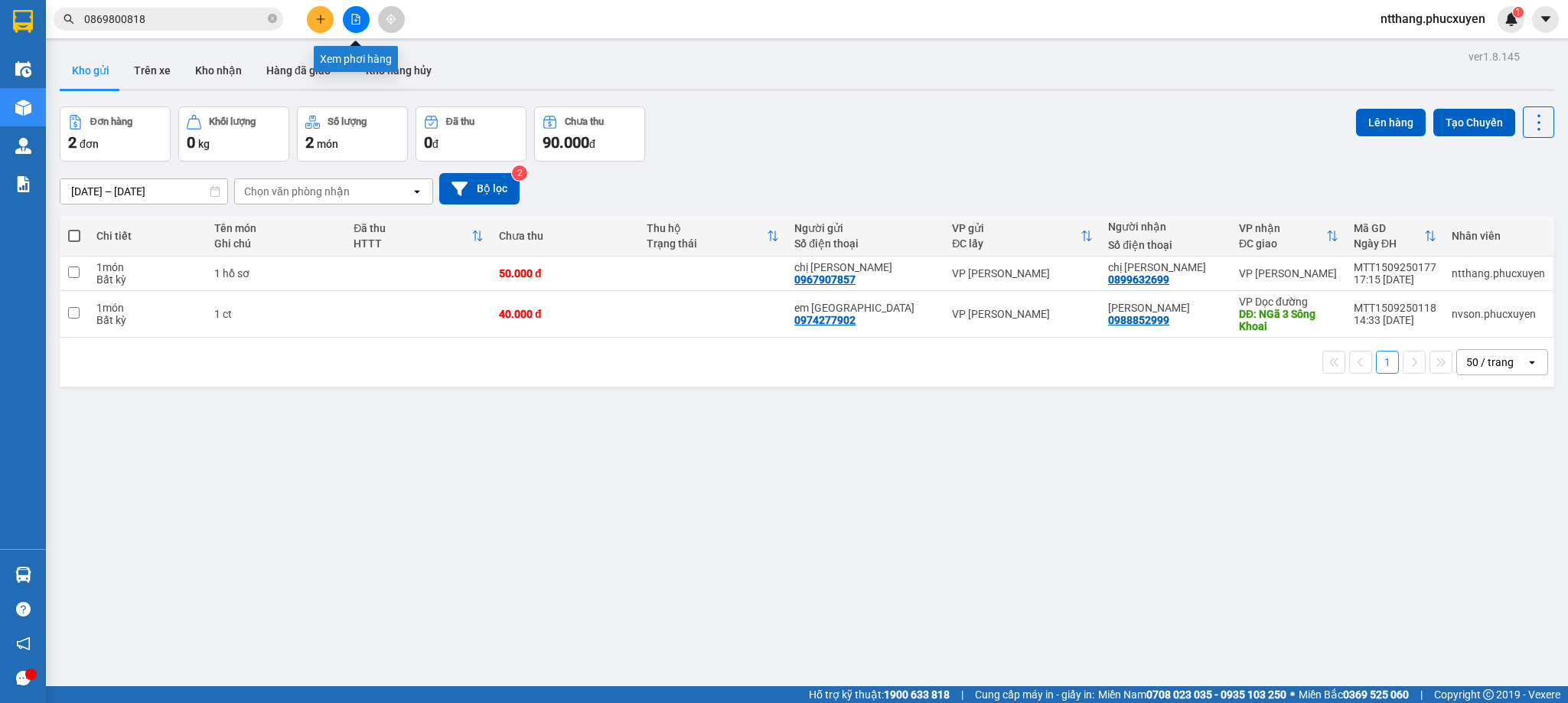
click at [354, 14] on icon "file-add" at bounding box center [356, 19] width 9 height 11
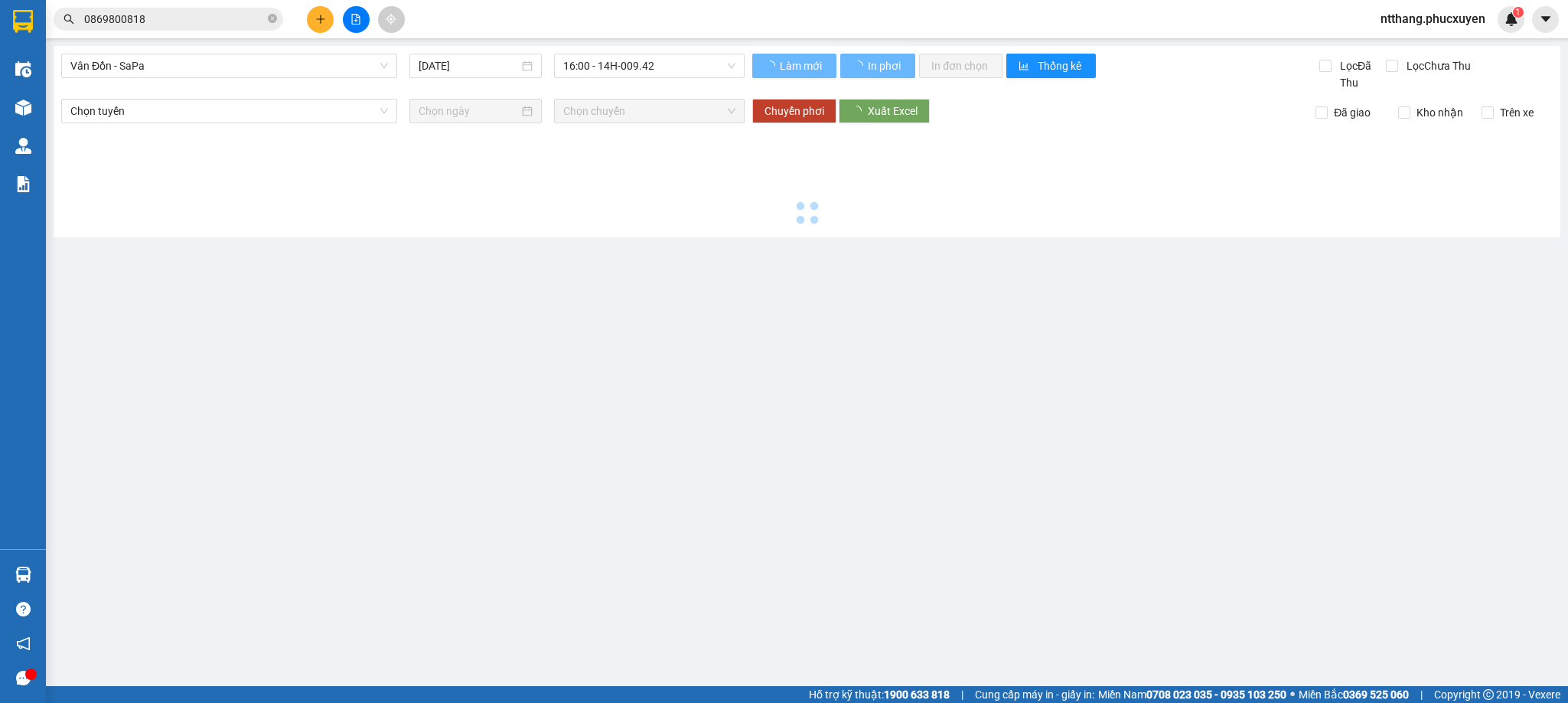
drag, startPoint x: 354, startPoint y: 14, endPoint x: 250, endPoint y: 63, distance: 115.0
click at [251, 63] on span "Vân Đồn - SaPa" at bounding box center [229, 66] width 317 height 23
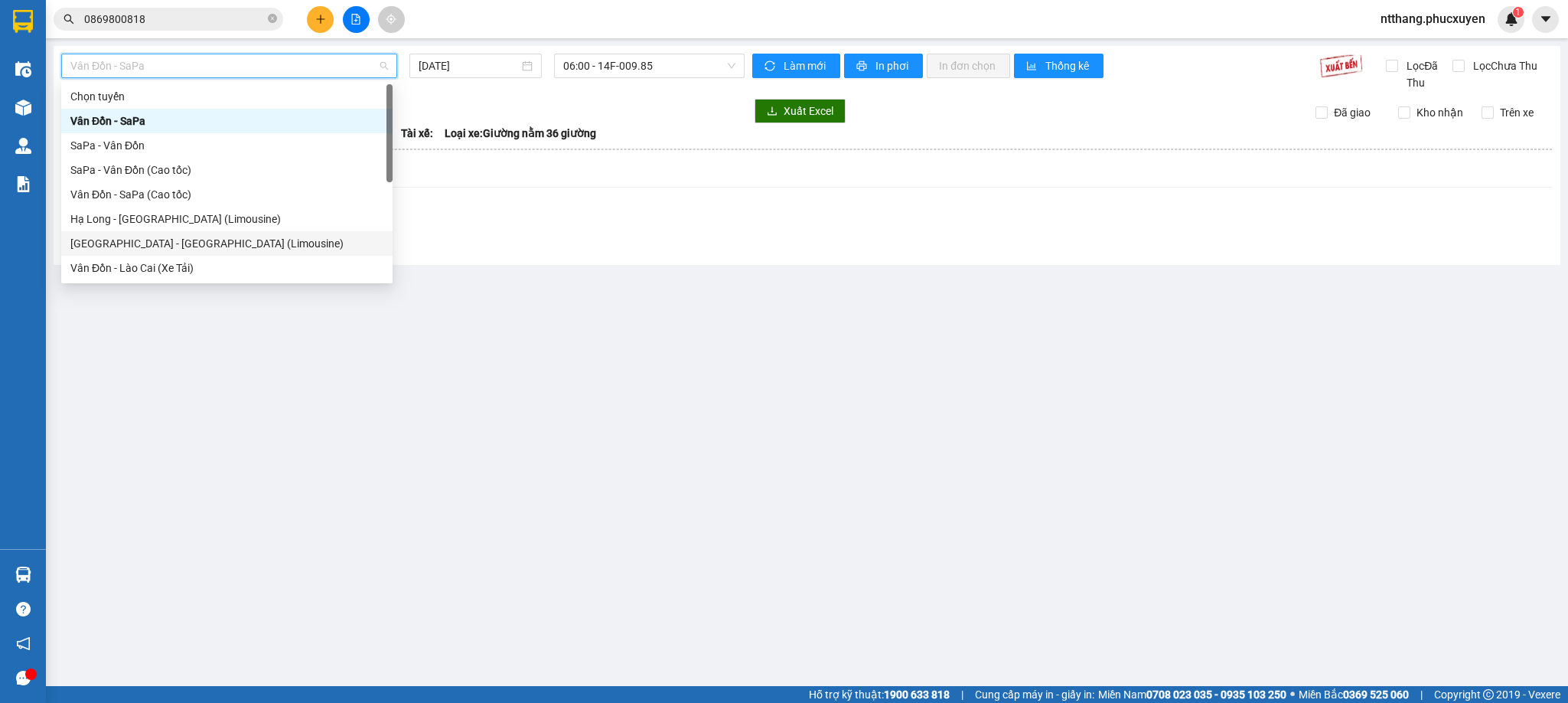
scroll to position [73, 0]
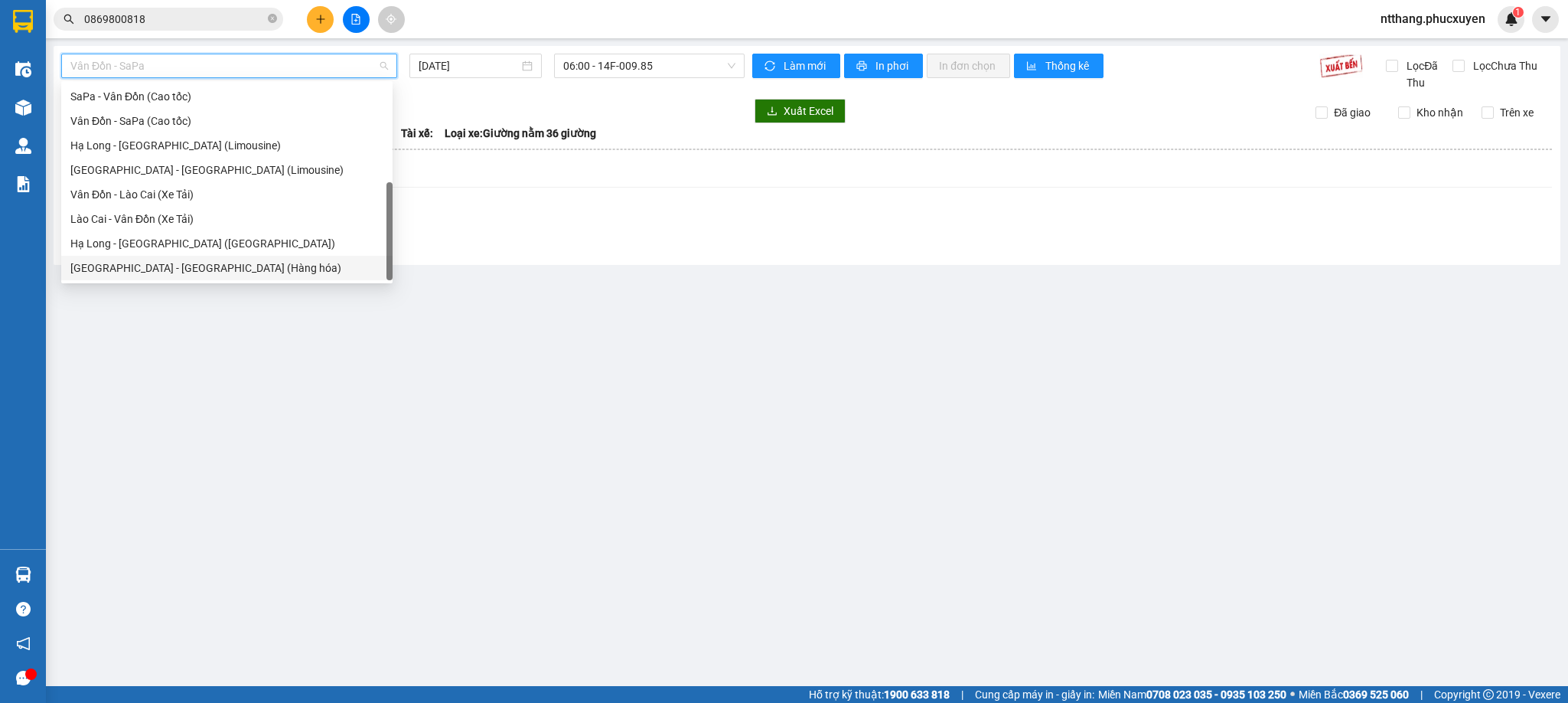
click at [189, 267] on div "[GEOGRAPHIC_DATA] - [GEOGRAPHIC_DATA] (Hàng hóa)" at bounding box center [227, 267] width 313 height 17
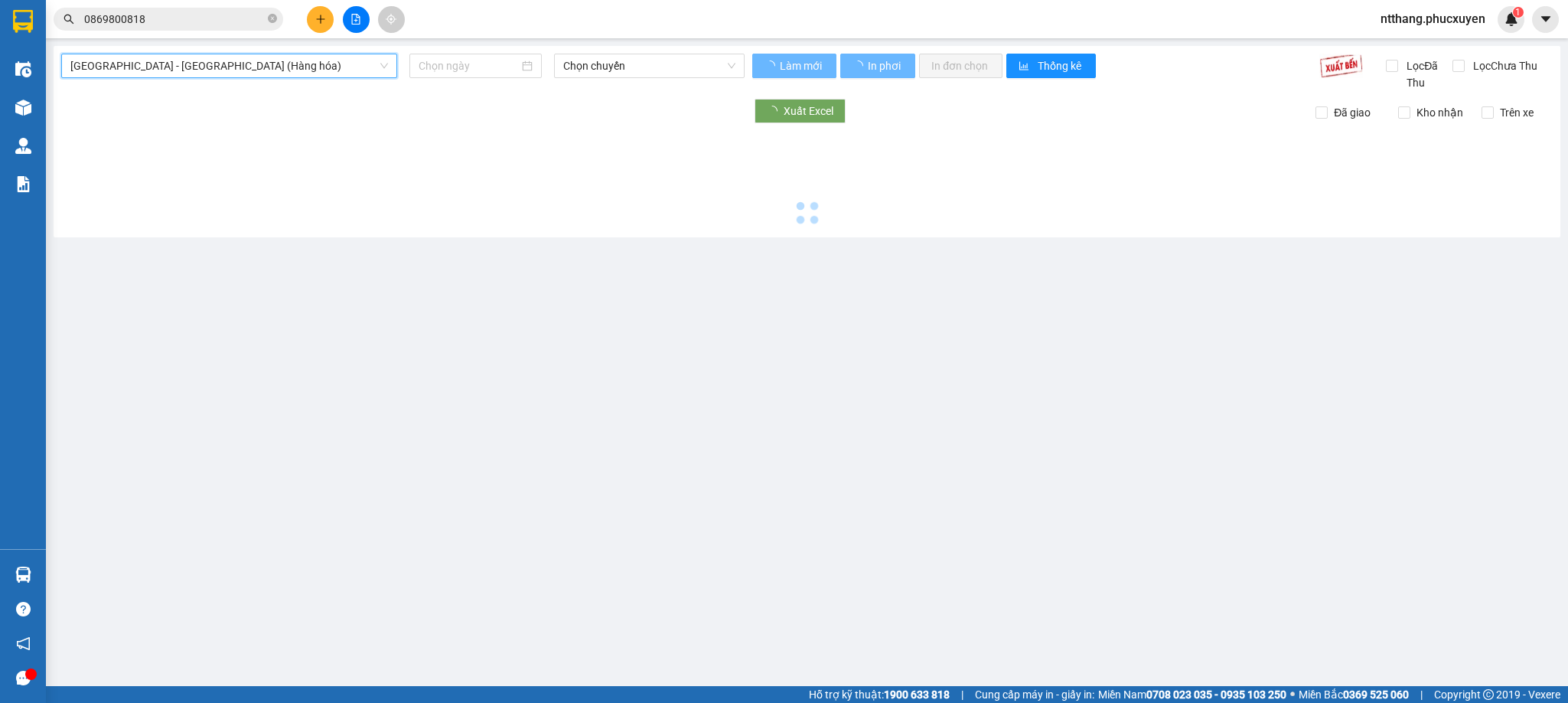
type input "[DATE]"
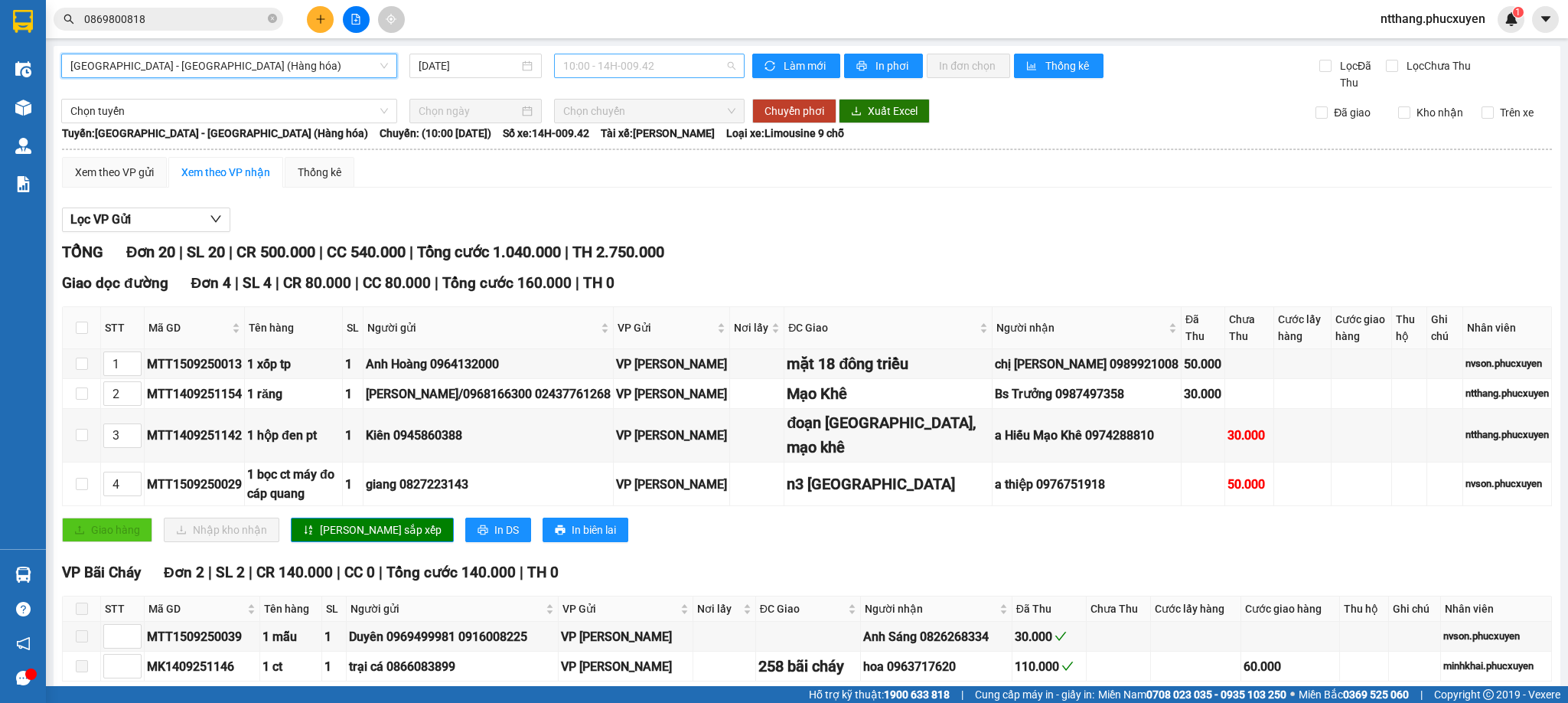
click at [575, 67] on span "10:00 - 14H-009.42" at bounding box center [649, 66] width 172 height 23
click at [595, 141] on div "16:00 - 14H-009.60" at bounding box center [616, 145] width 119 height 17
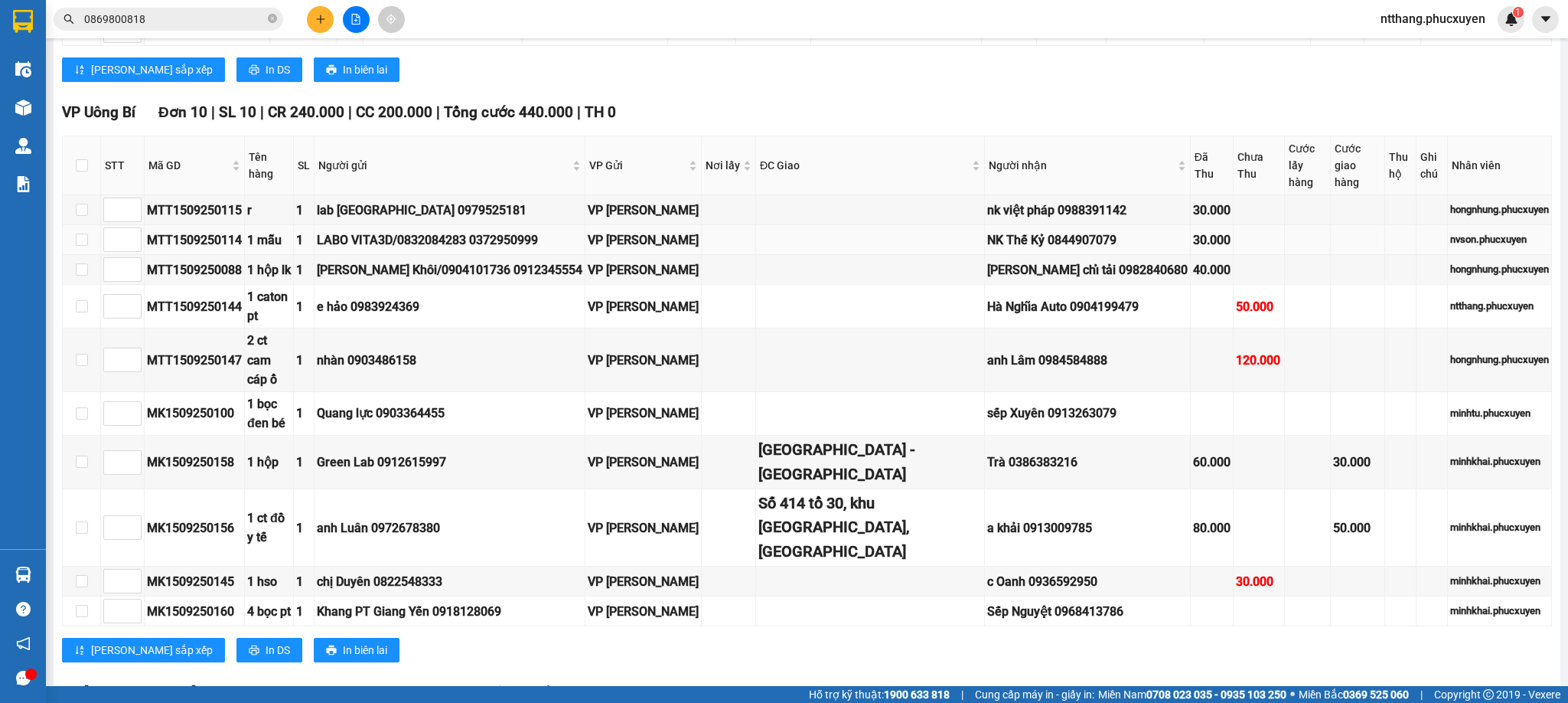
scroll to position [1263, 0]
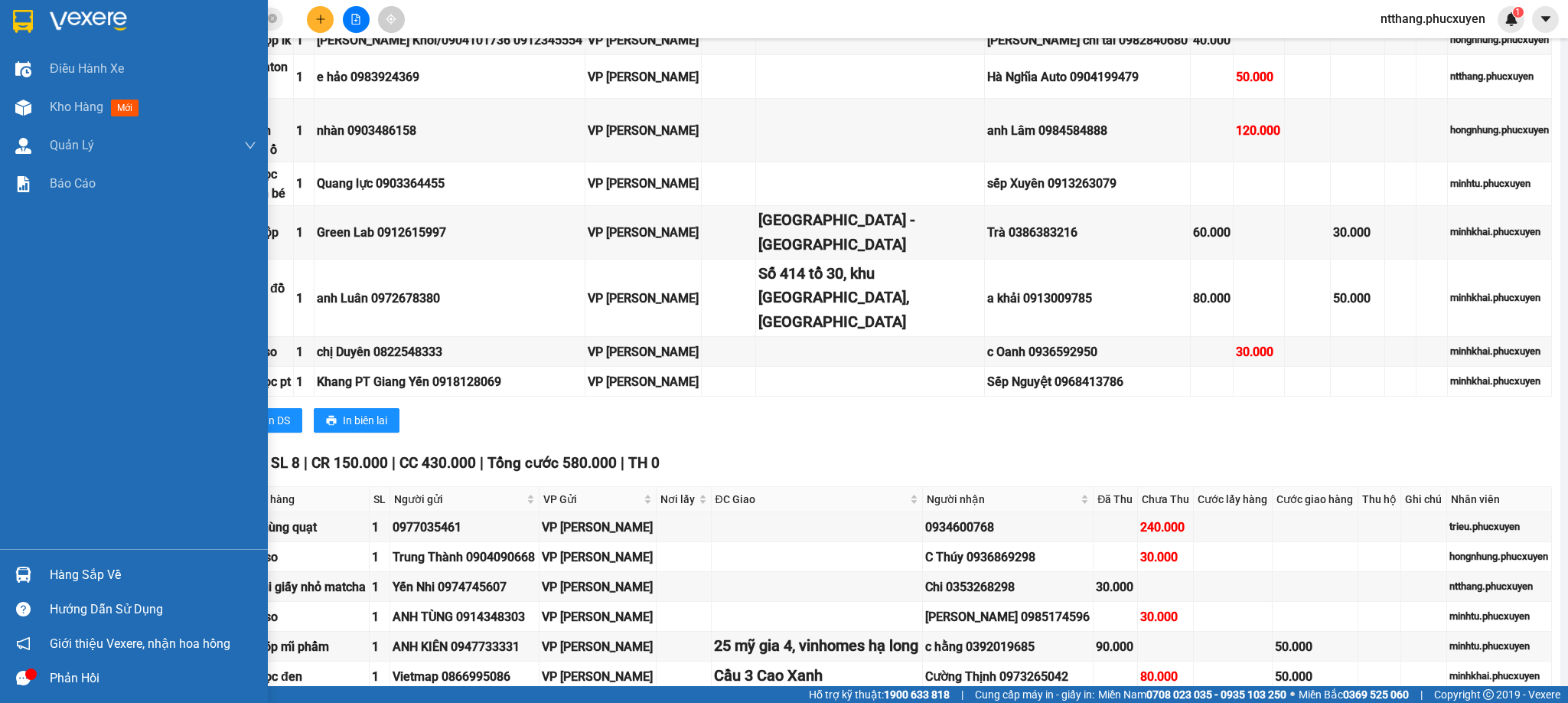
drag, startPoint x: 11, startPoint y: 106, endPoint x: 336, endPoint y: 32, distance: 333.3
click at [12, 106] on div at bounding box center [23, 108] width 26 height 26
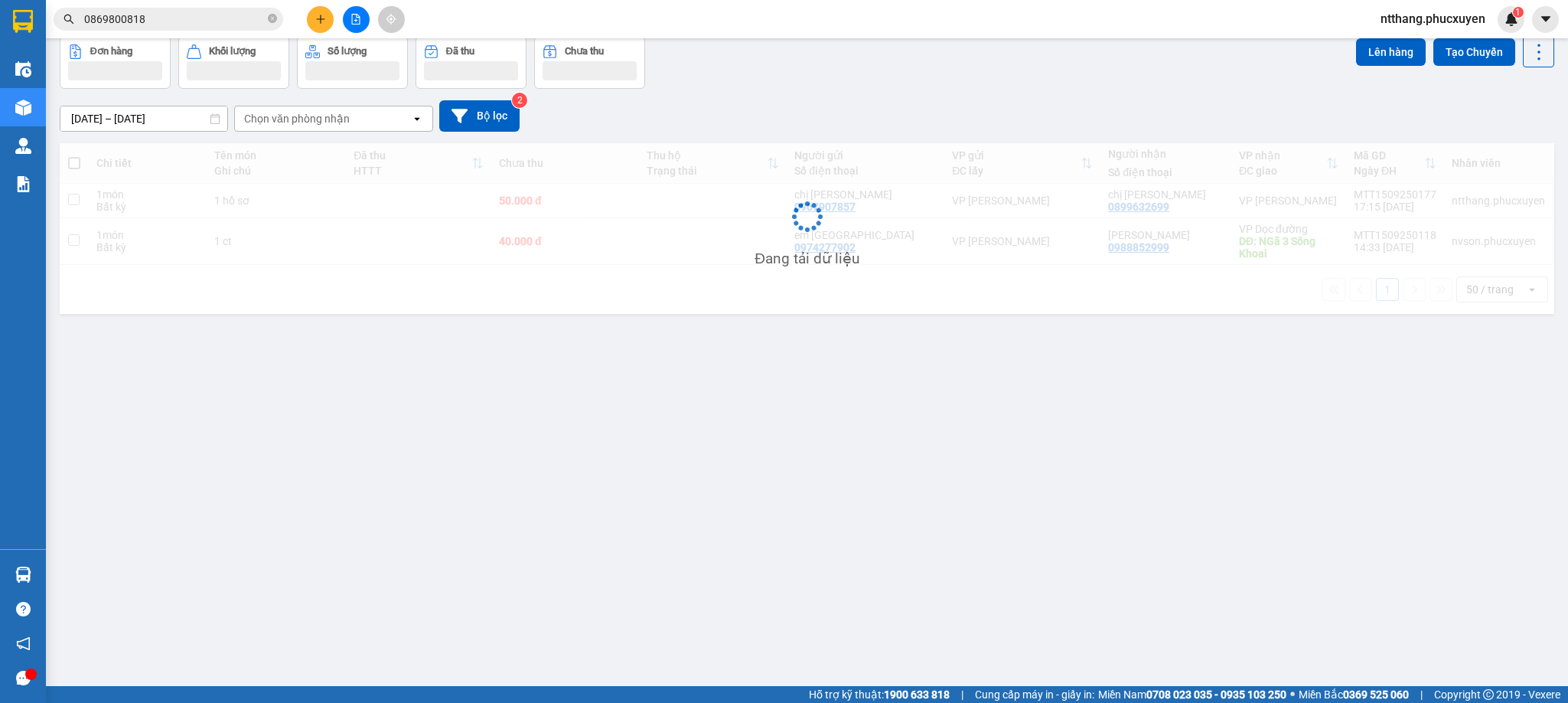
scroll to position [71, 0]
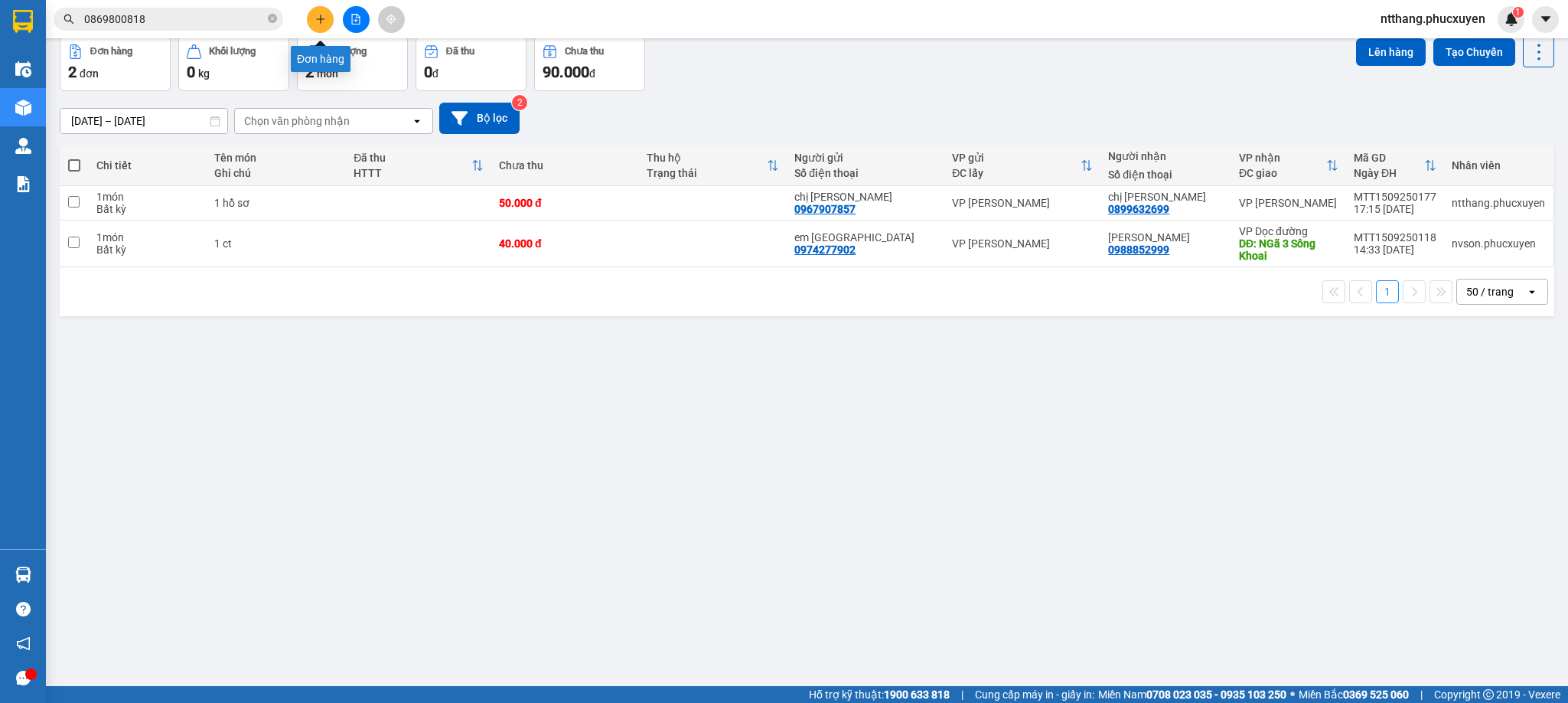
click at [316, 21] on icon "plus" at bounding box center [321, 19] width 11 height 11
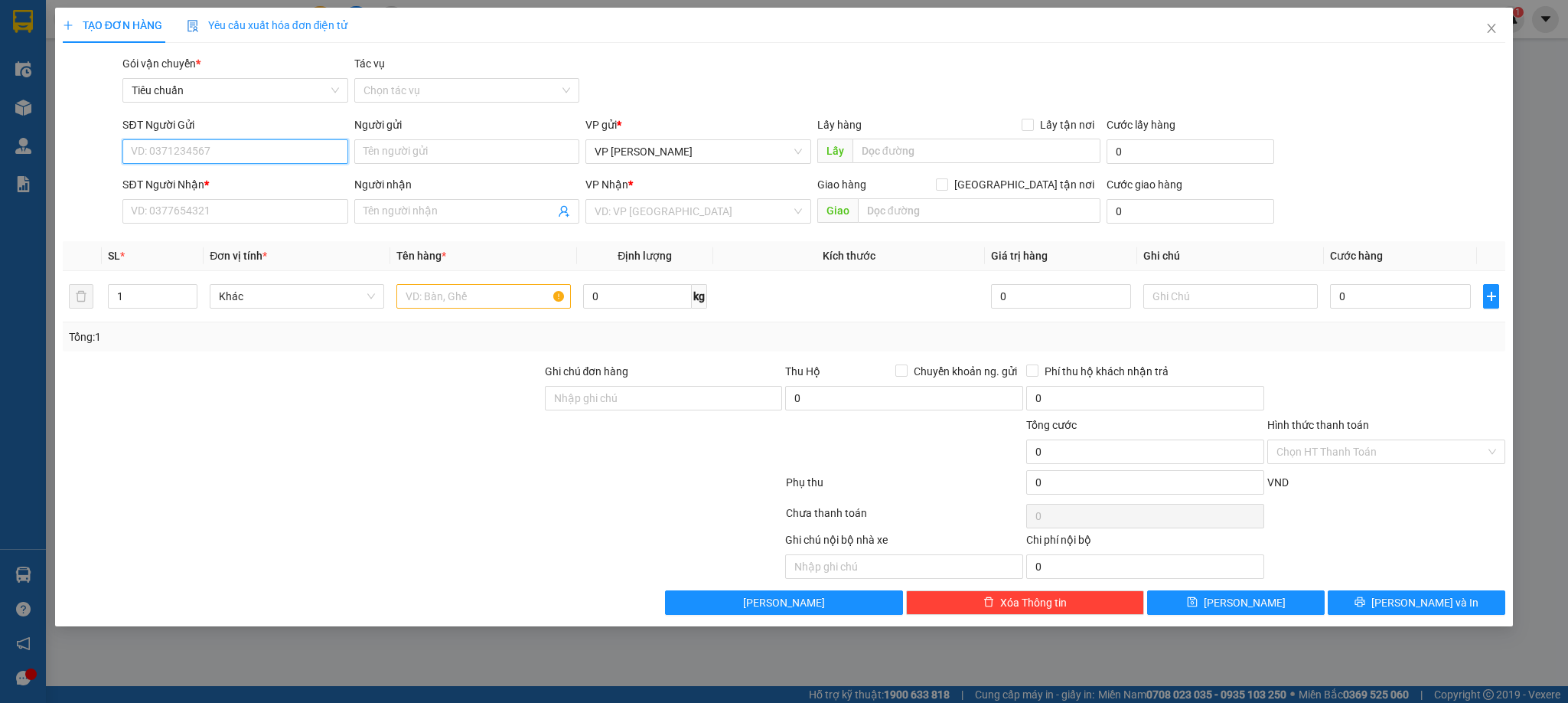
click at [256, 148] on input "SĐT Người Gửi" at bounding box center [235, 152] width 225 height 25
type input "0911909662"
click at [214, 184] on div "0911909662 - ba phụ tùng" at bounding box center [235, 183] width 206 height 17
type input "ba phụ tùng"
type input "0911909662"
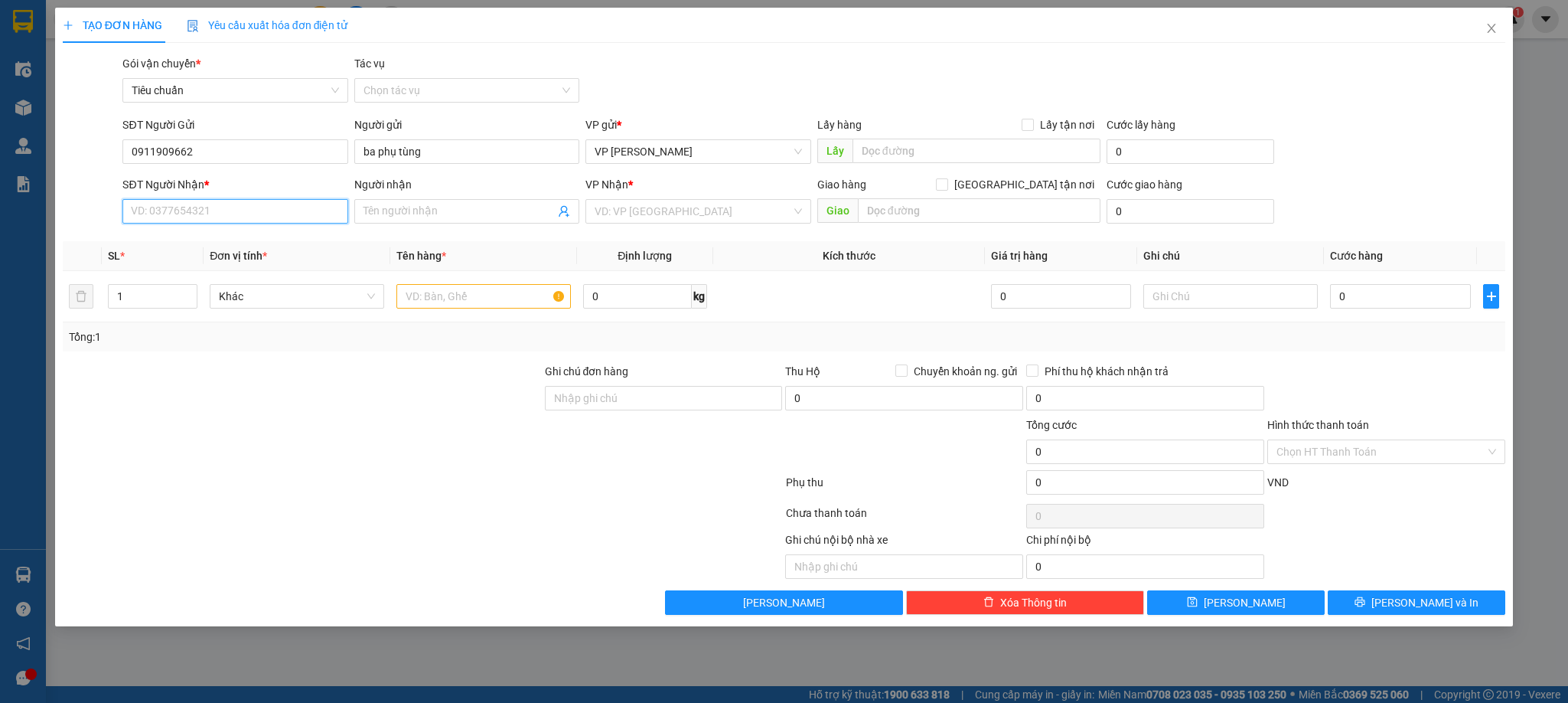
click at [244, 210] on input "SĐT Người Nhận *" at bounding box center [235, 212] width 225 height 25
type input "0364559668"
click at [210, 241] on div "0364559668 - Anh Hùng" at bounding box center [235, 243] width 206 height 17
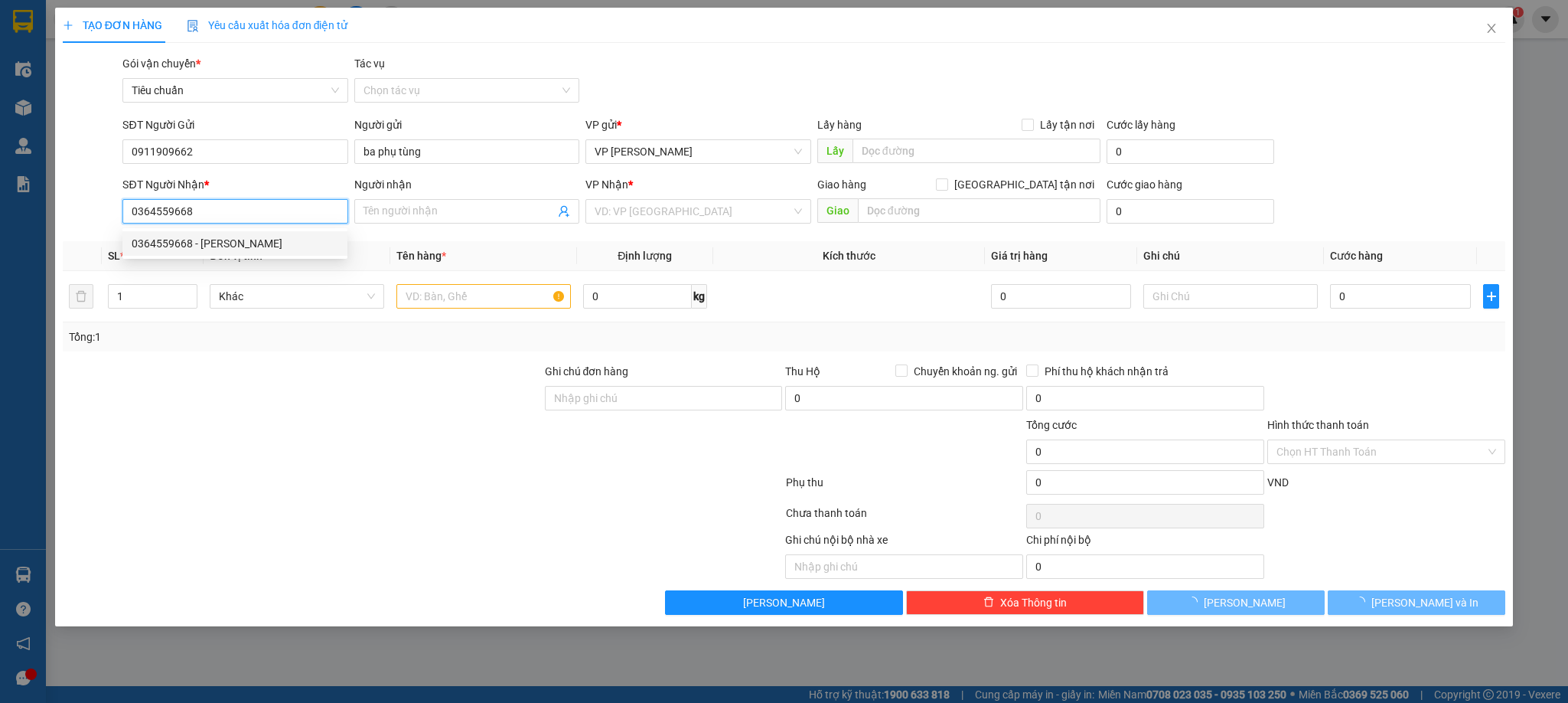
type input "[PERSON_NAME]"
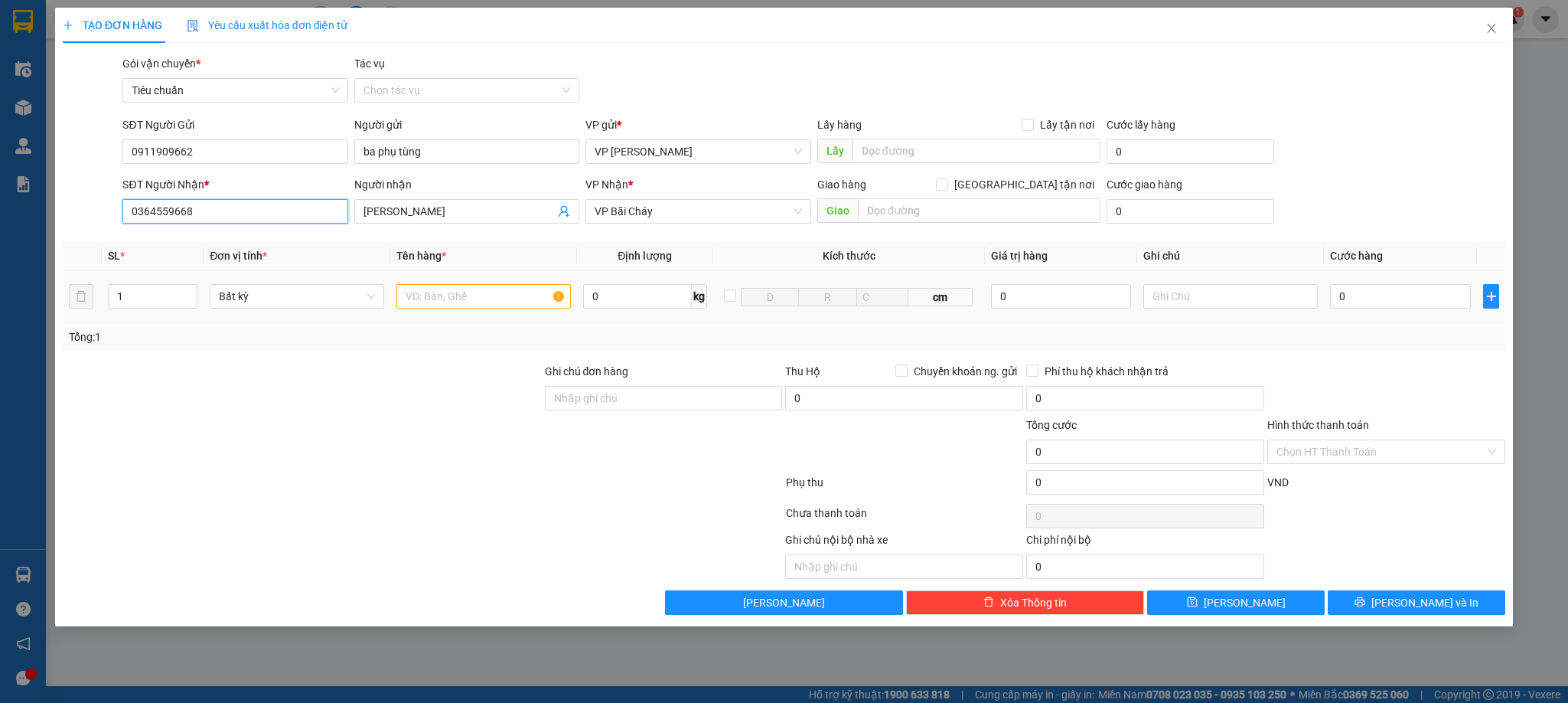
type input "0364559668"
click at [480, 289] on input "text" at bounding box center [484, 296] width 175 height 25
type input "1 bọc trắng má phanh"
click at [1400, 283] on div "0" at bounding box center [1400, 296] width 141 height 31
click at [1399, 298] on input "0" at bounding box center [1400, 296] width 141 height 25
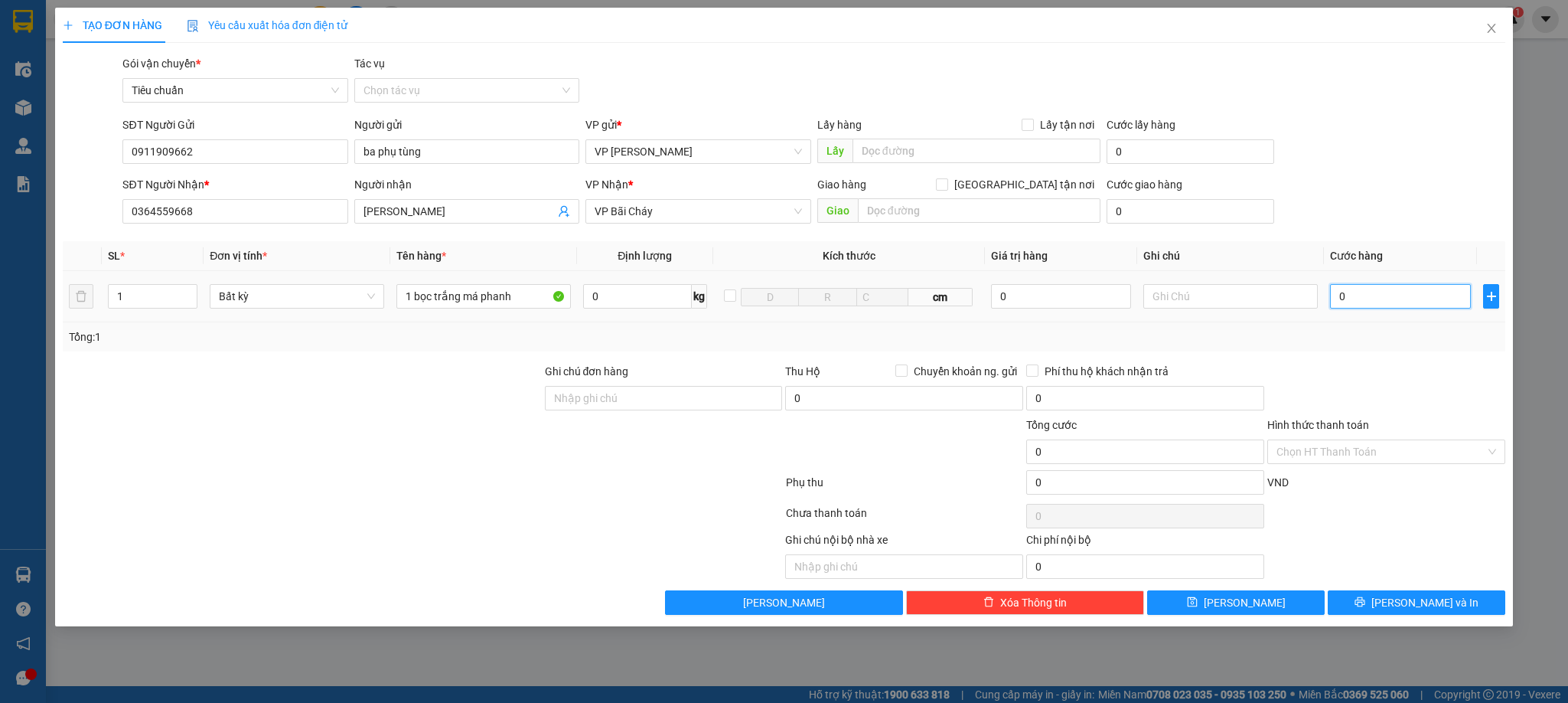
type input "5"
type input "50"
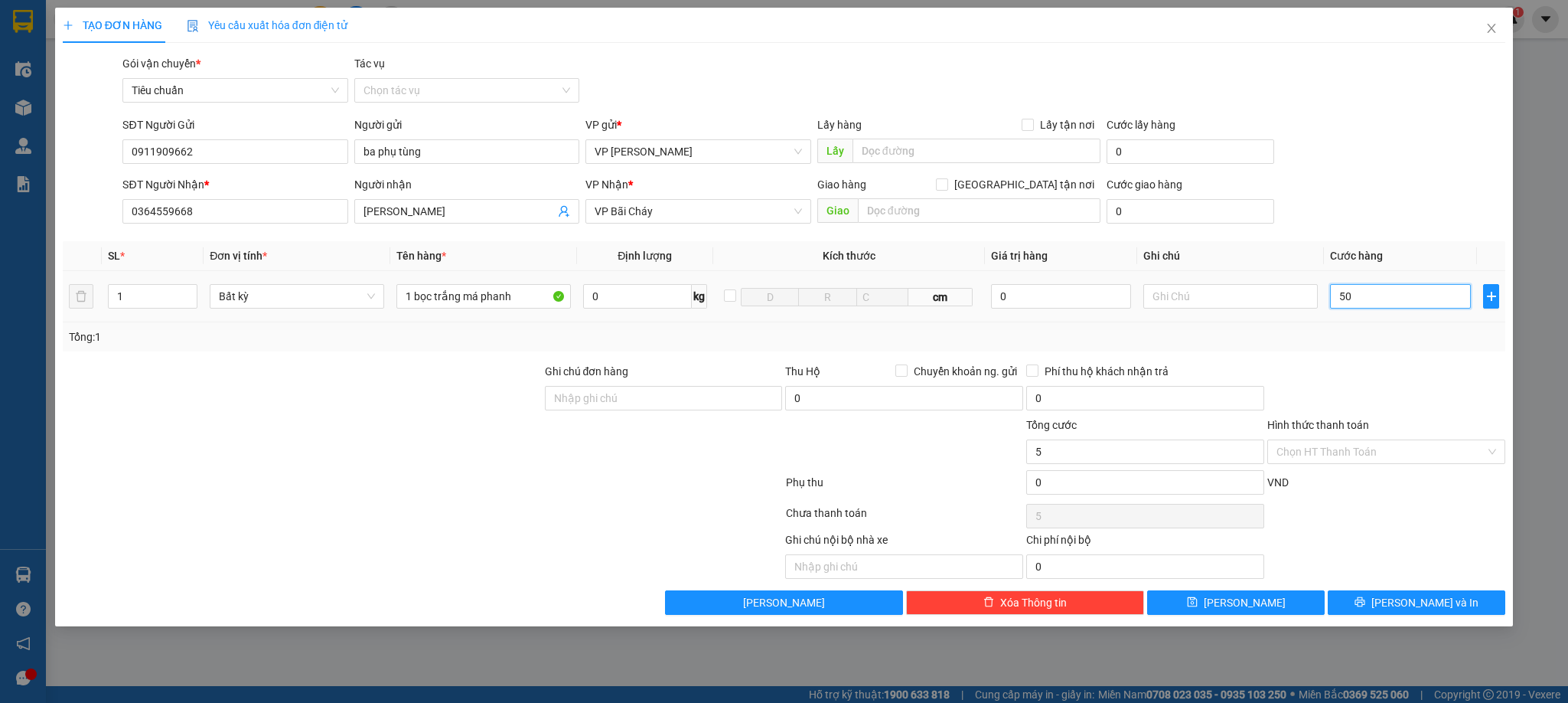
type input "50"
type input "50.000"
click at [1380, 393] on div at bounding box center [1386, 389] width 241 height 54
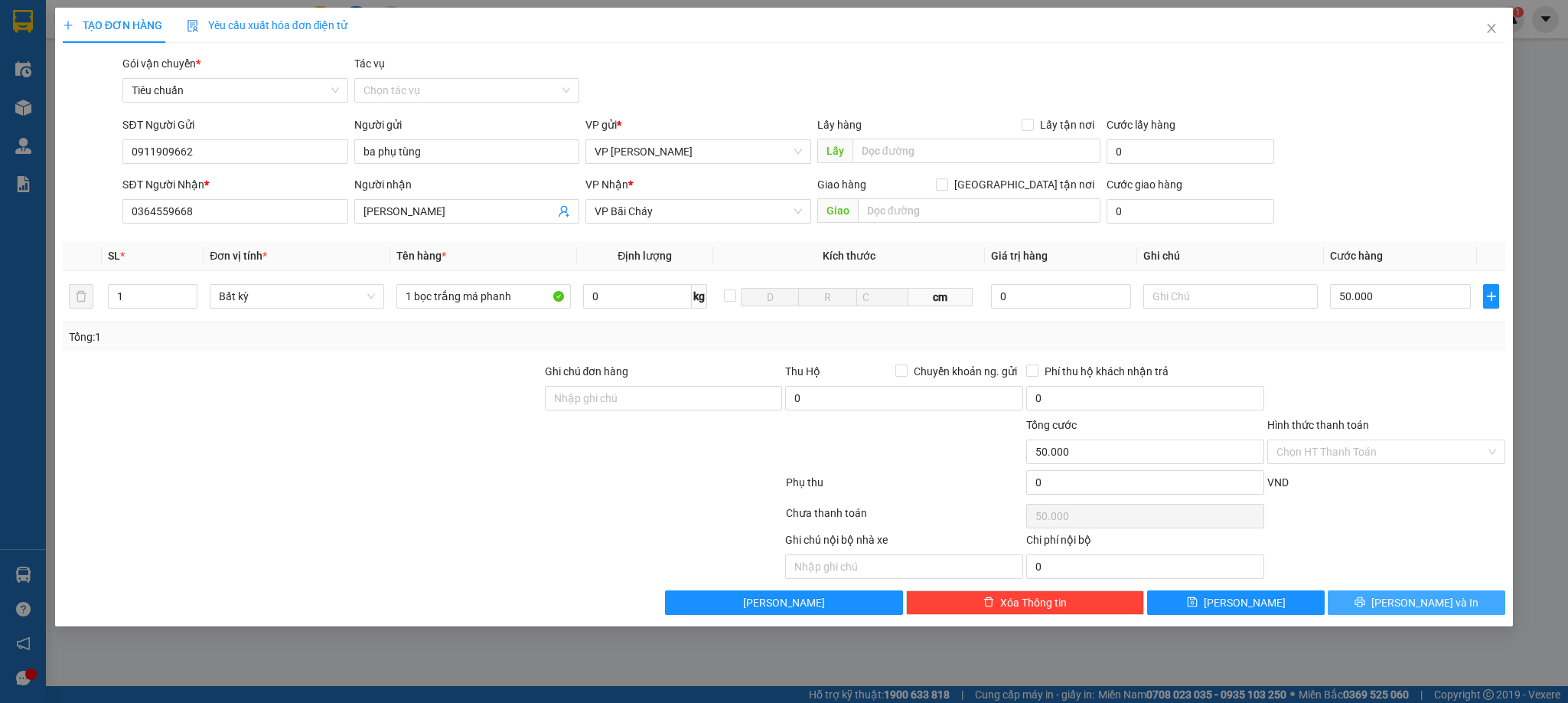
click at [1365, 607] on icon "printer" at bounding box center [1360, 602] width 11 height 11
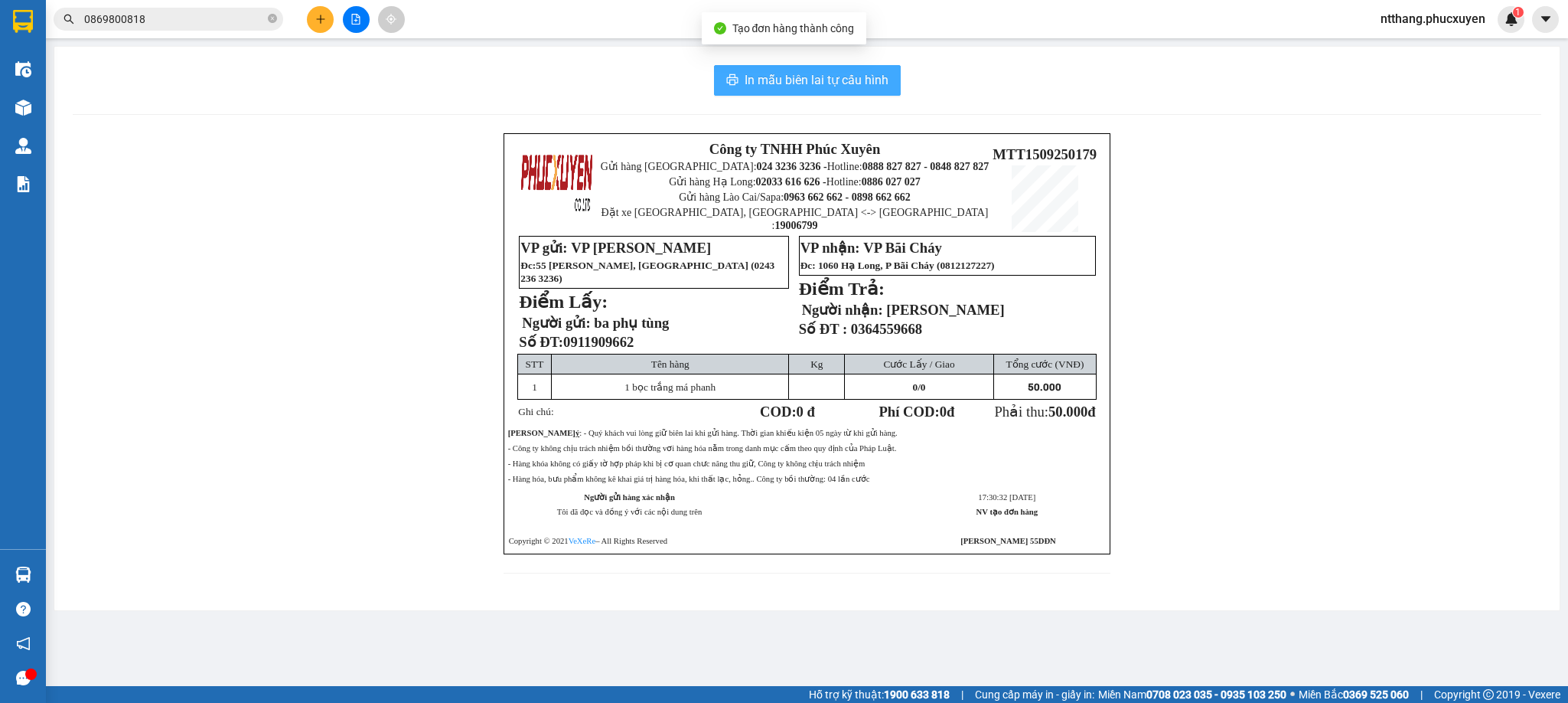
click at [803, 72] on span "In mẫu biên lai tự cấu hình" at bounding box center [816, 80] width 144 height 19
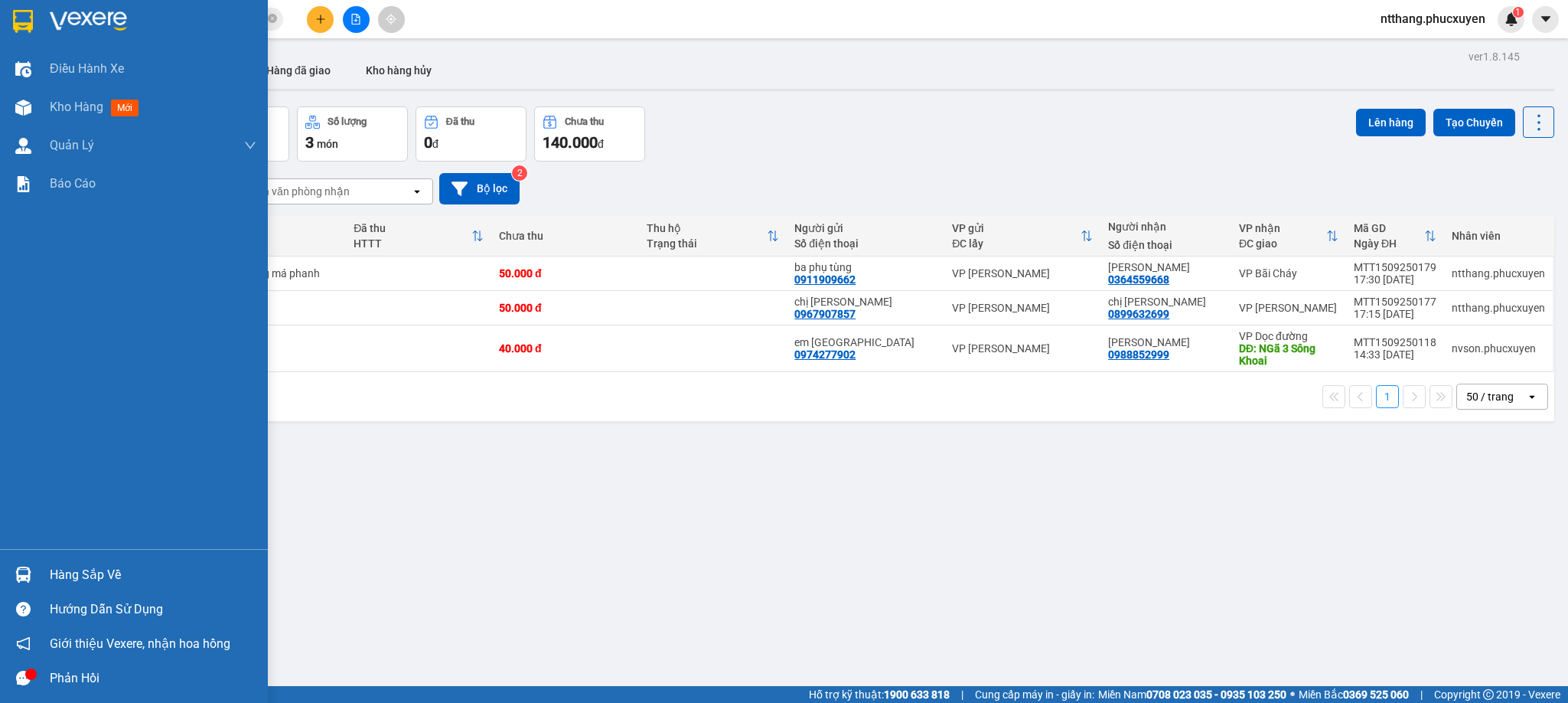
click at [51, 581] on div "Hàng sắp về" at bounding box center [153, 575] width 206 height 23
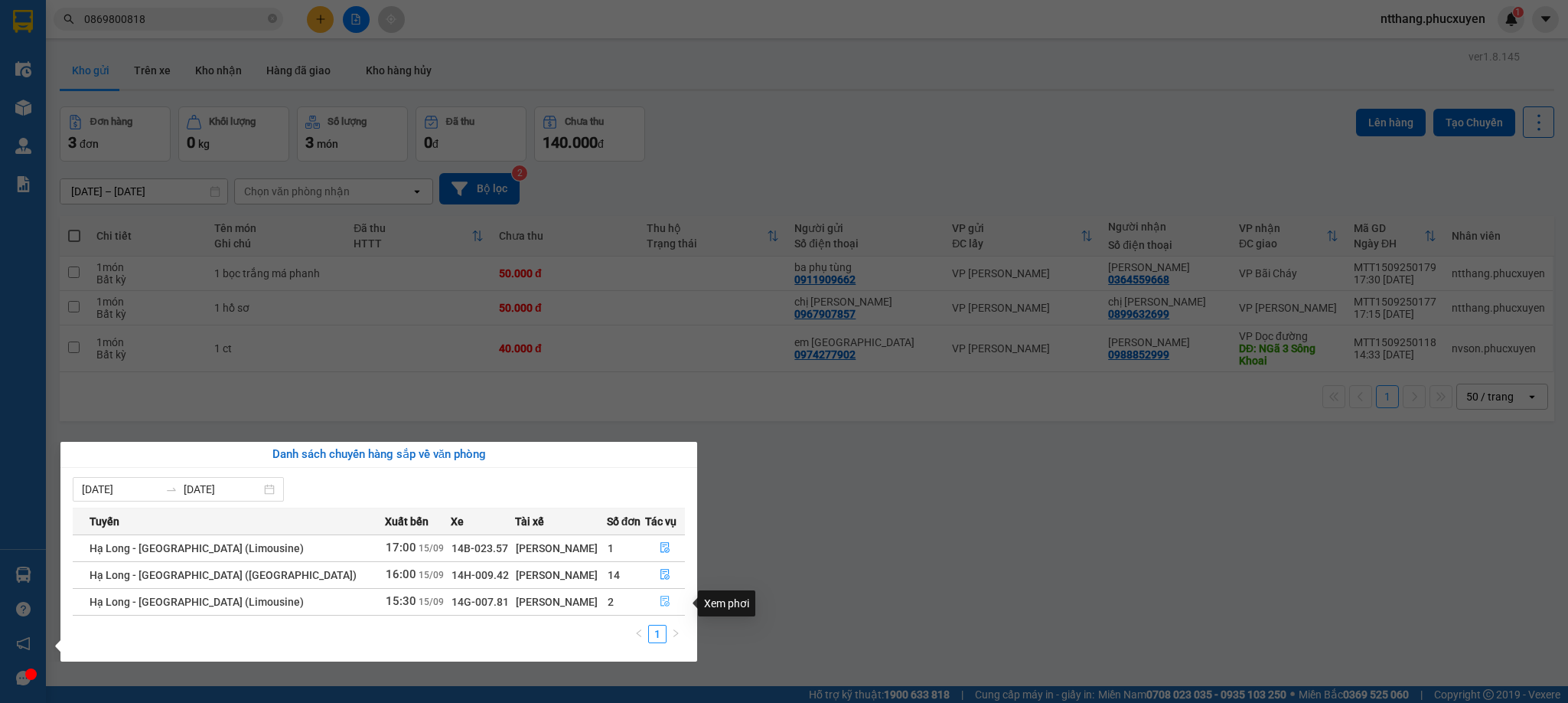
click at [661, 602] on icon "file-done" at bounding box center [665, 602] width 9 height 11
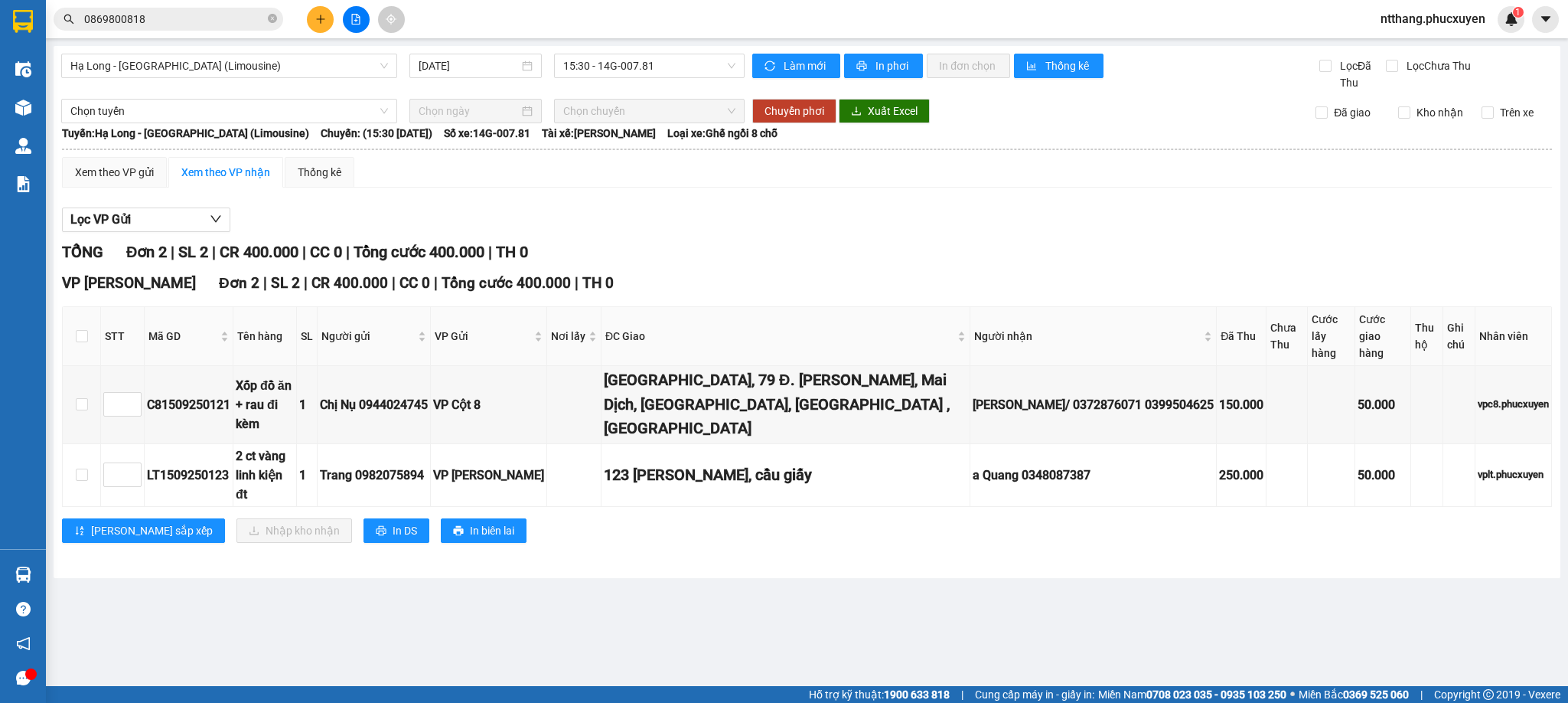
click at [935, 519] on div "Lưu sắp xếp Nhập kho nhận In DS In biên lai" at bounding box center [807, 531] width 1490 height 25
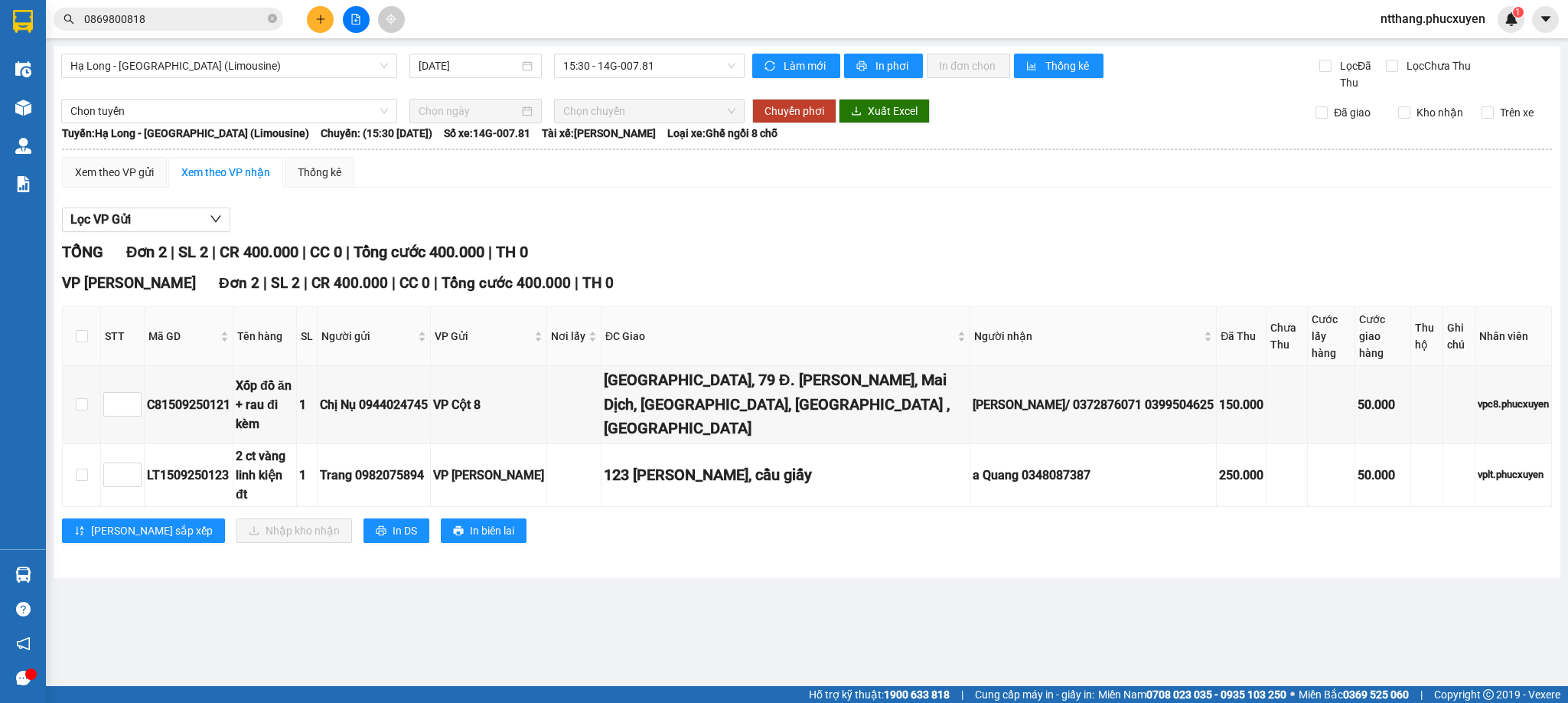
click at [935, 519] on div "Lưu sắp xếp Nhập kho nhận In DS In biên lai" at bounding box center [807, 531] width 1490 height 25
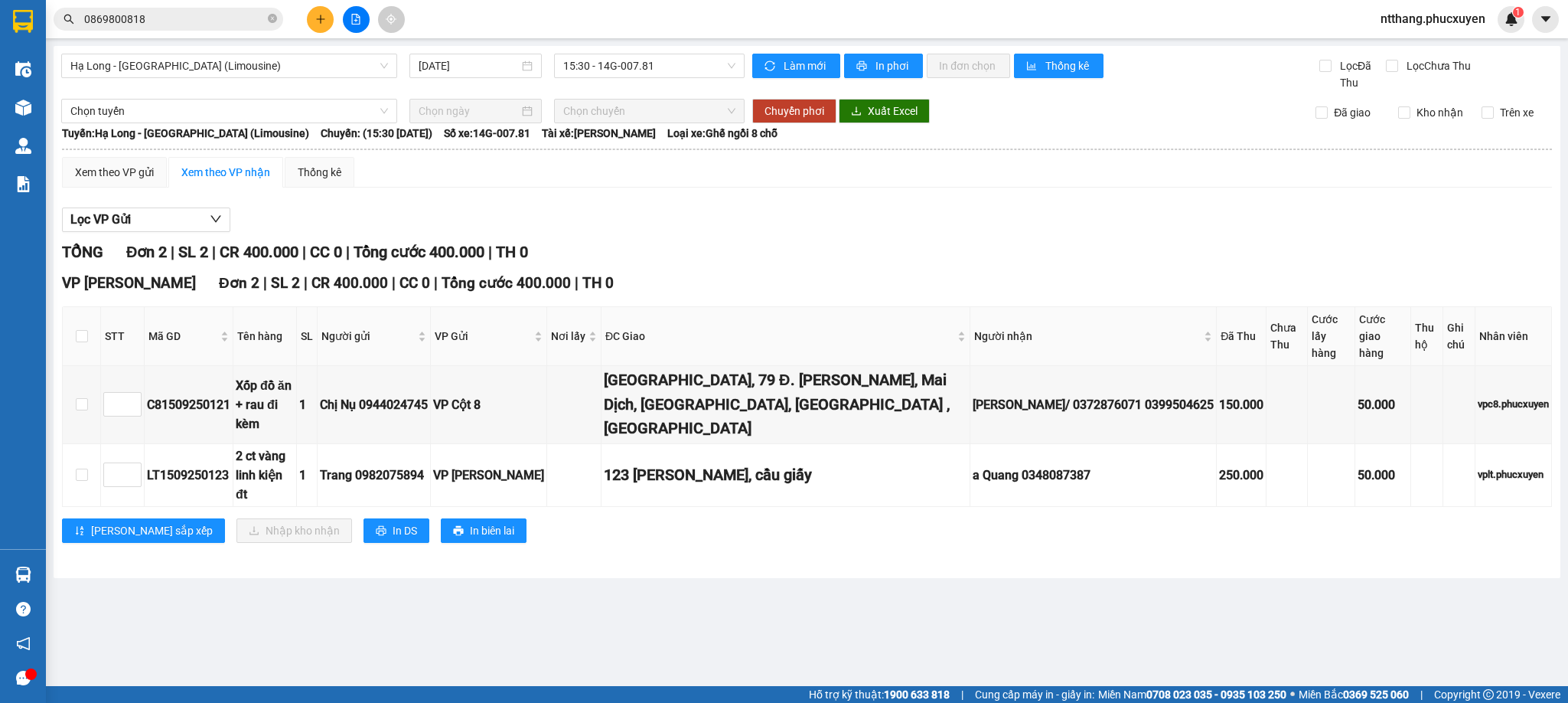
click at [935, 519] on div "Lưu sắp xếp Nhập kho nhận In DS In biên lai" at bounding box center [807, 531] width 1490 height 25
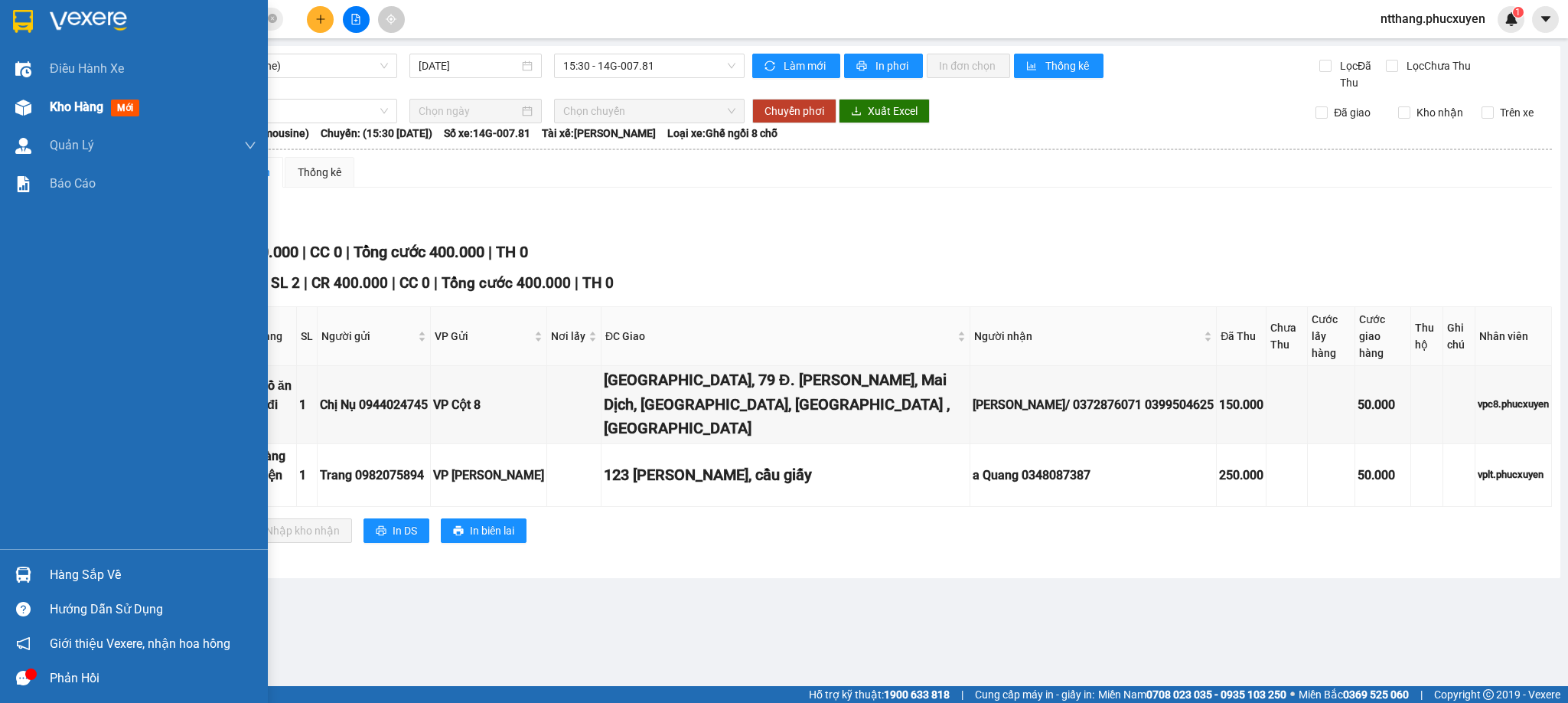
click at [40, 103] on div "Kho hàng mới" at bounding box center [134, 107] width 268 height 38
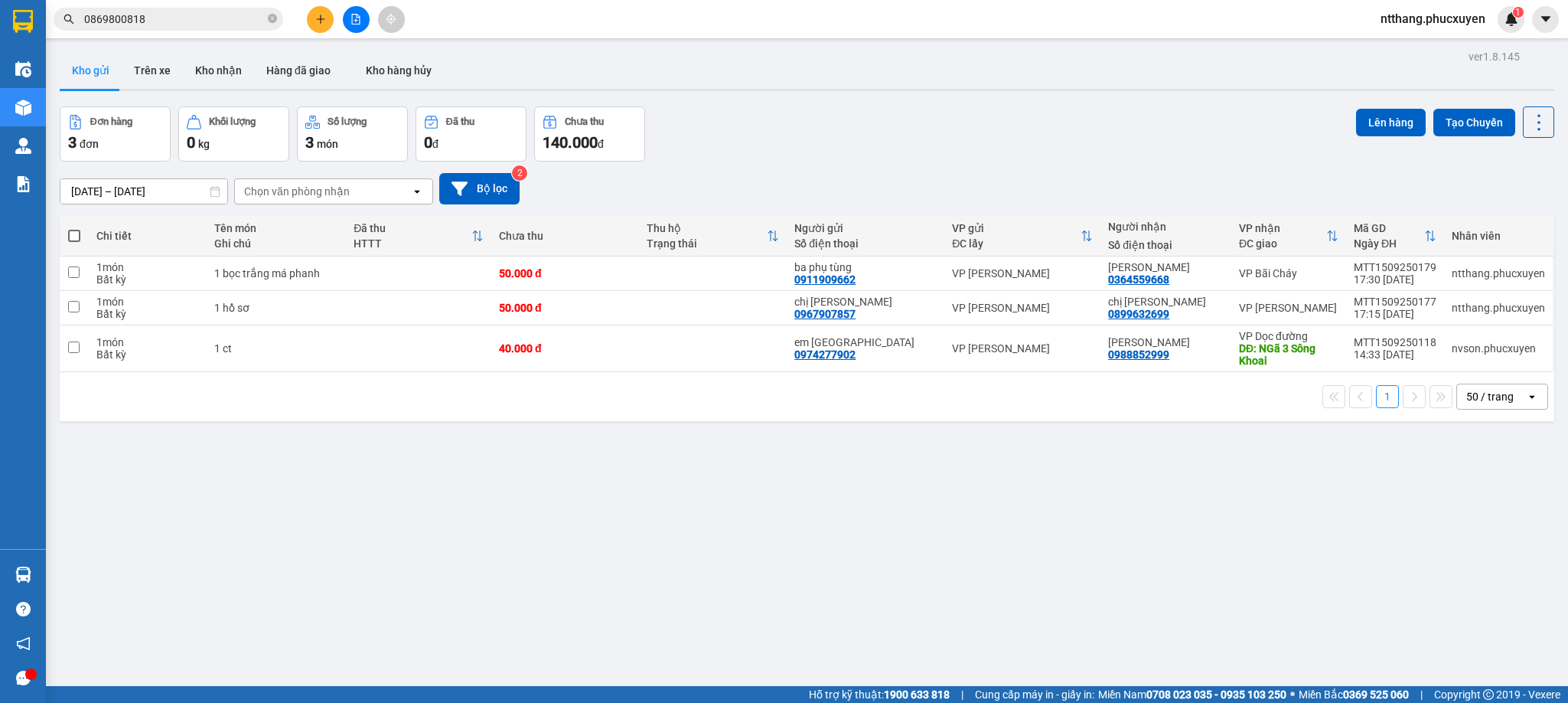
click at [634, 513] on div "ver 1.8.145 Kho gửi Trên xe Kho nhận Hàng đã giao Kho hàng hủy Đơn hàng 3 đơn K…" at bounding box center [807, 397] width 1507 height 703
click at [209, 65] on button "Kho nhận" at bounding box center [218, 71] width 71 height 37
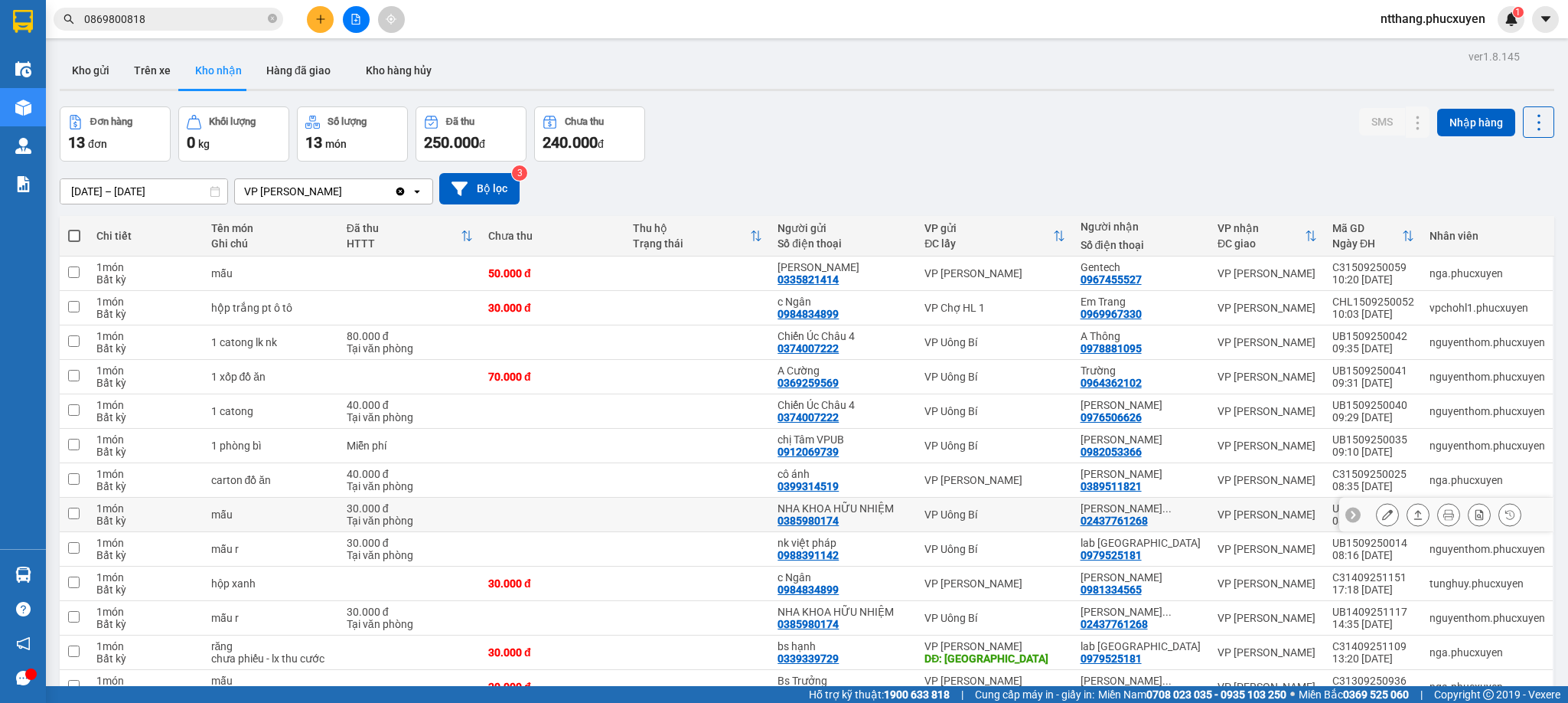
click at [1413, 509] on icon at bounding box center [1418, 514] width 11 height 11
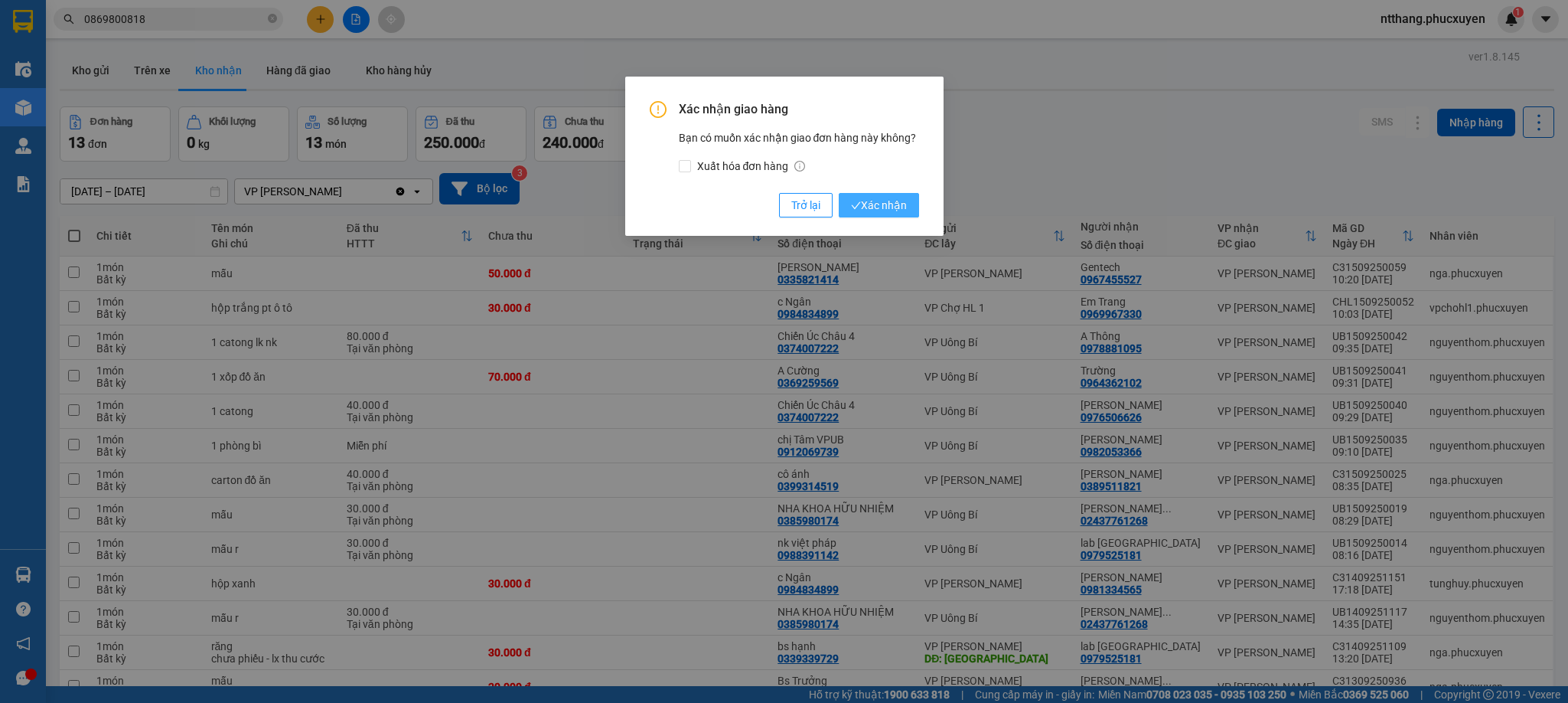
click at [896, 207] on span "Xác nhận" at bounding box center [878, 205] width 56 height 17
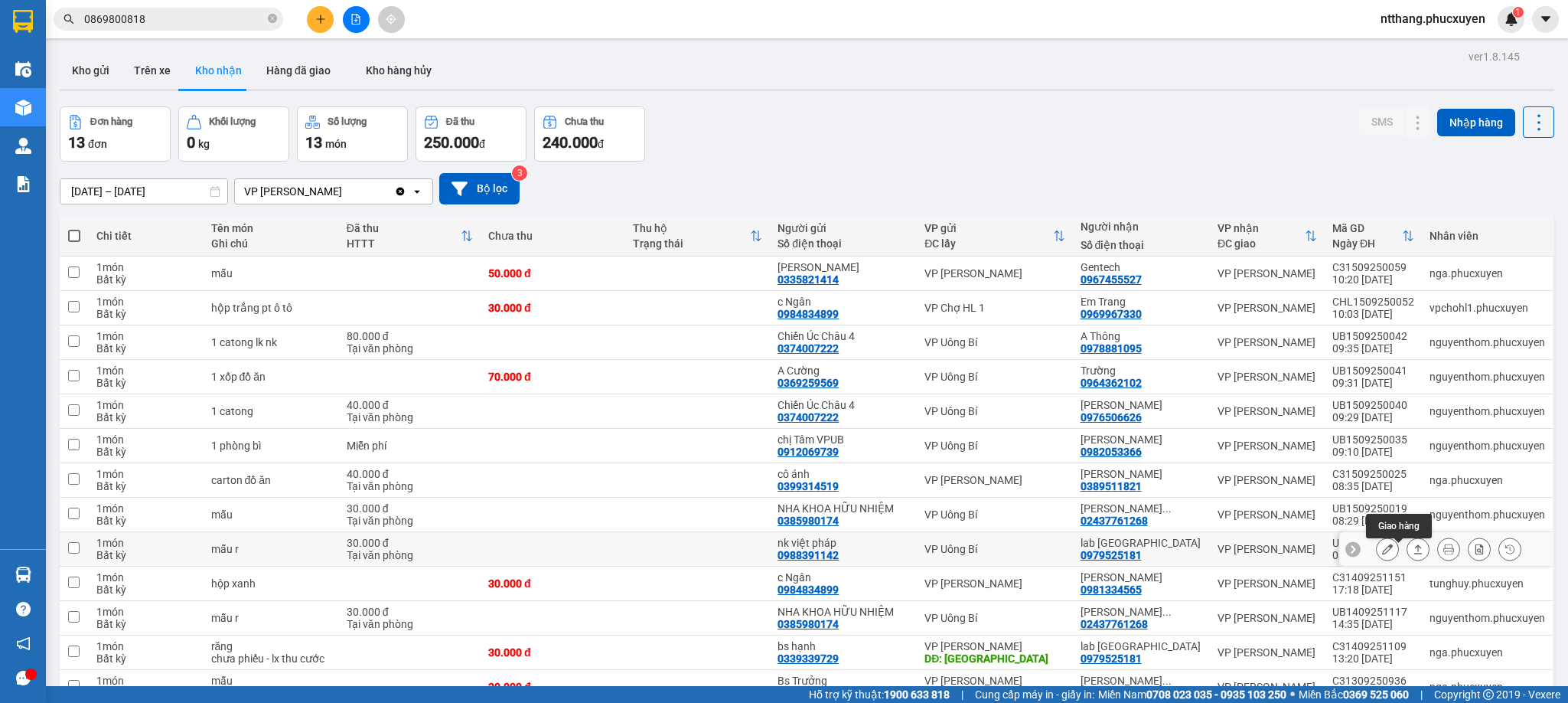
click at [1407, 536] on button at bounding box center [1418, 550] width 21 height 26
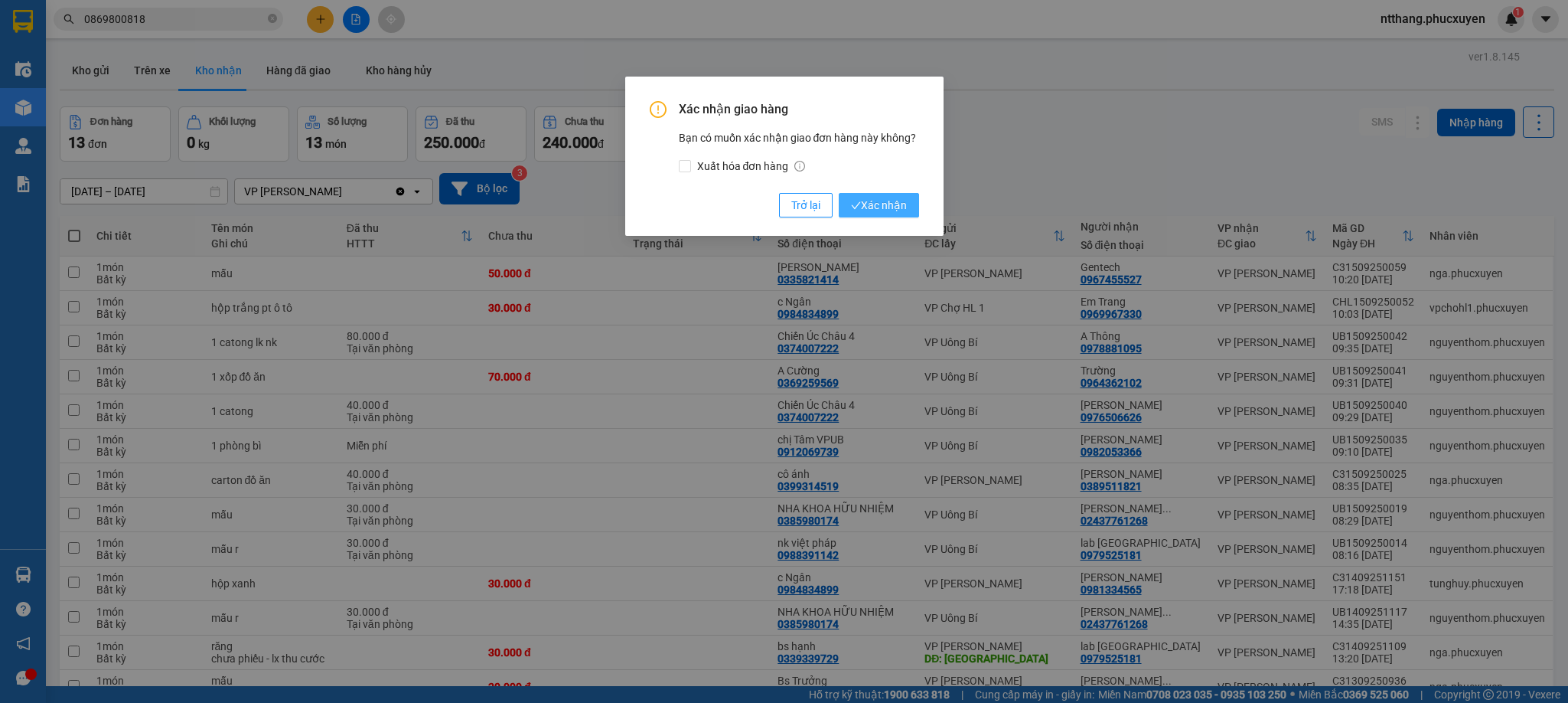
drag, startPoint x: 893, startPoint y: 203, endPoint x: 885, endPoint y: 205, distance: 8.2
click at [889, 203] on span "Xác nhận" at bounding box center [878, 205] width 56 height 17
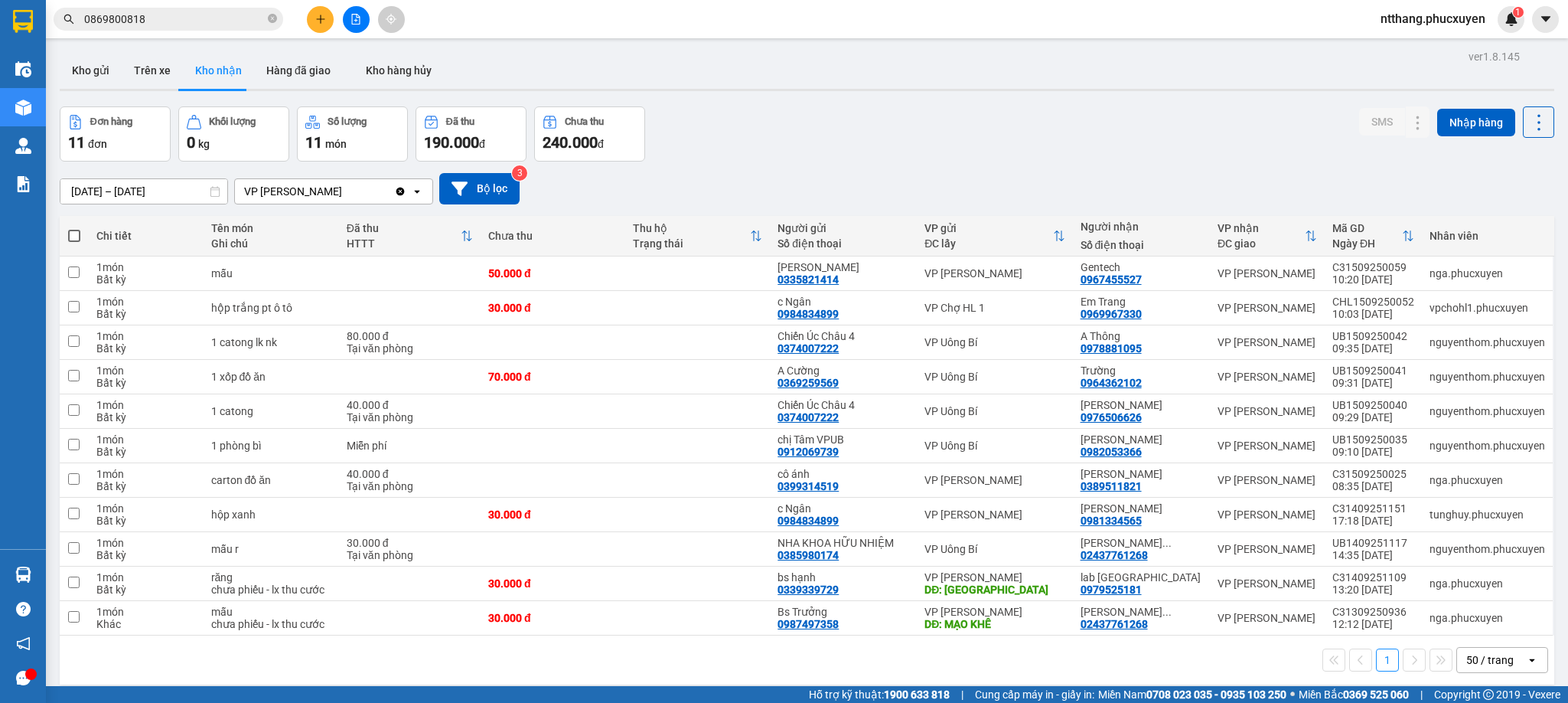
click at [795, 161] on div "[DATE] – [DATE] Press the down arrow key to interact with the calendar and sele…" at bounding box center [807, 189] width 1495 height 55
click at [317, 19] on icon "plus" at bounding box center [320, 19] width 9 height 1
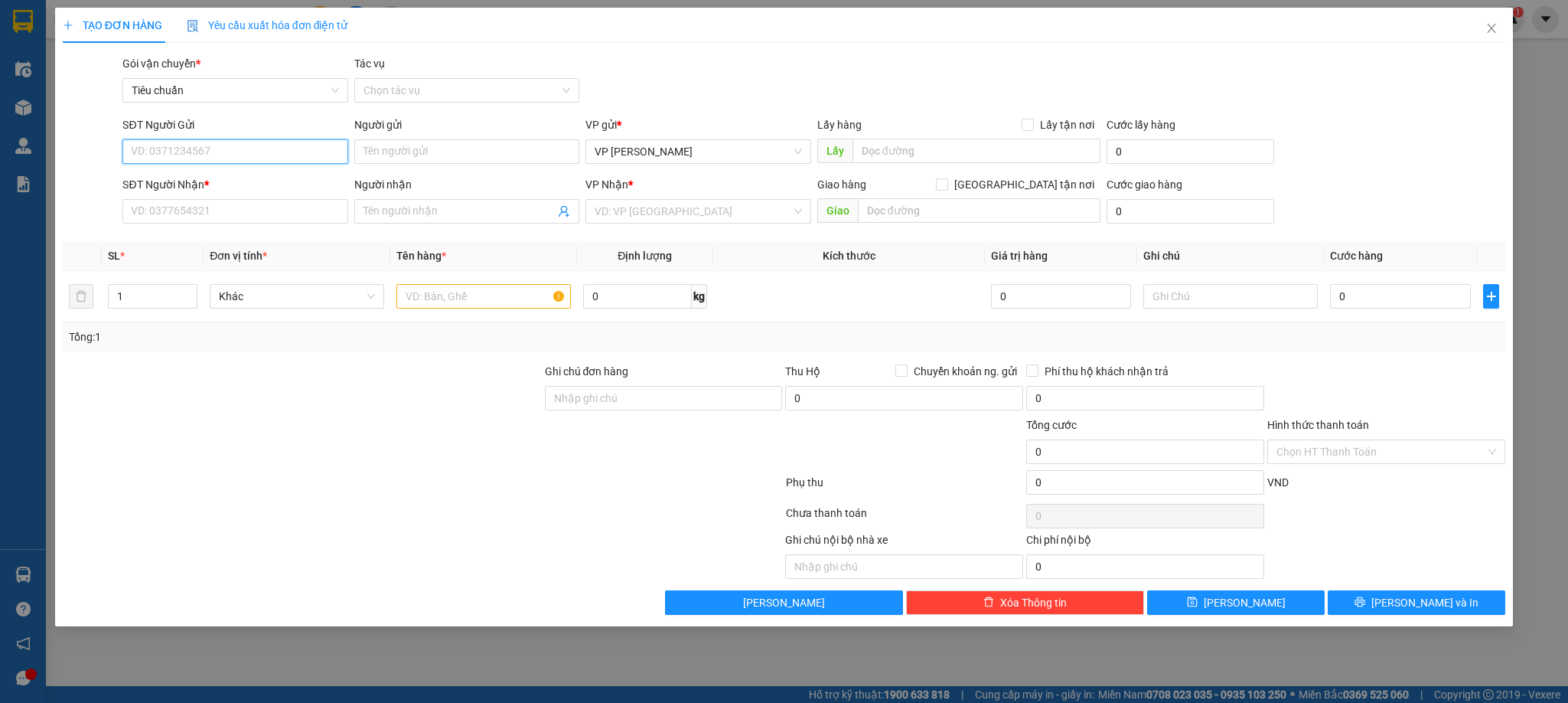
click at [251, 154] on input "SĐT Người Gửi" at bounding box center [235, 152] width 225 height 25
type input "0393314290"
click at [427, 153] on input "Người gửi" at bounding box center [467, 152] width 225 height 25
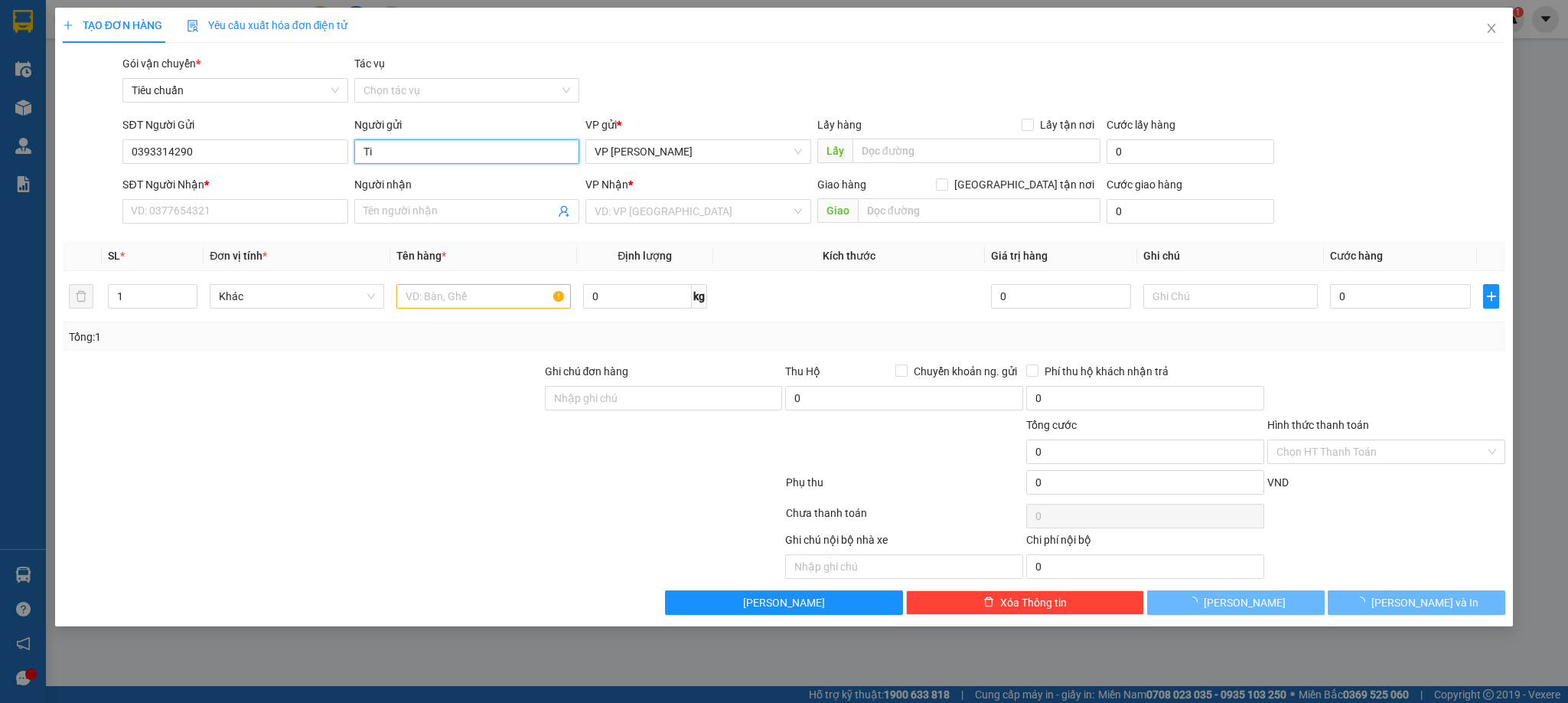
type input "T"
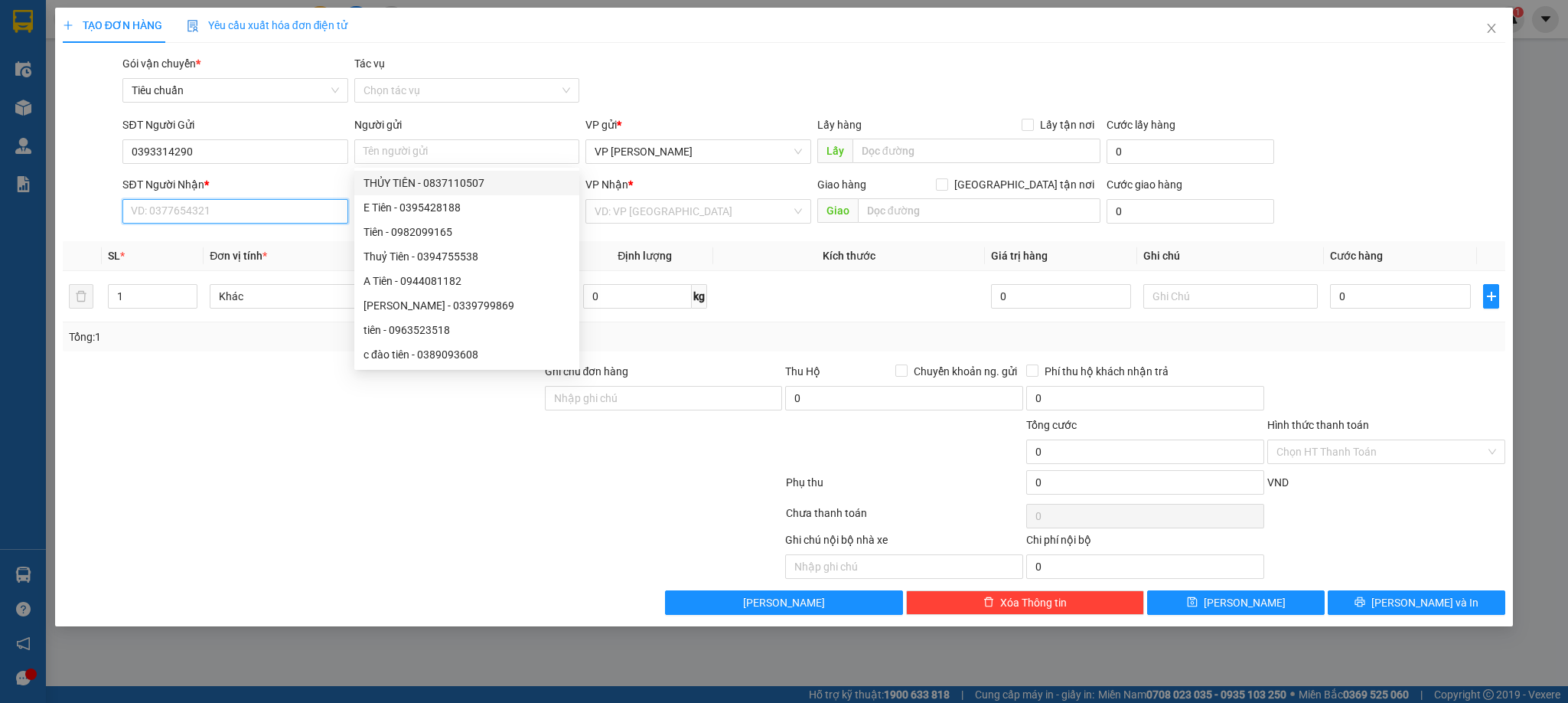
click at [293, 212] on input "SĐT Người Nhận *" at bounding box center [235, 212] width 225 height 25
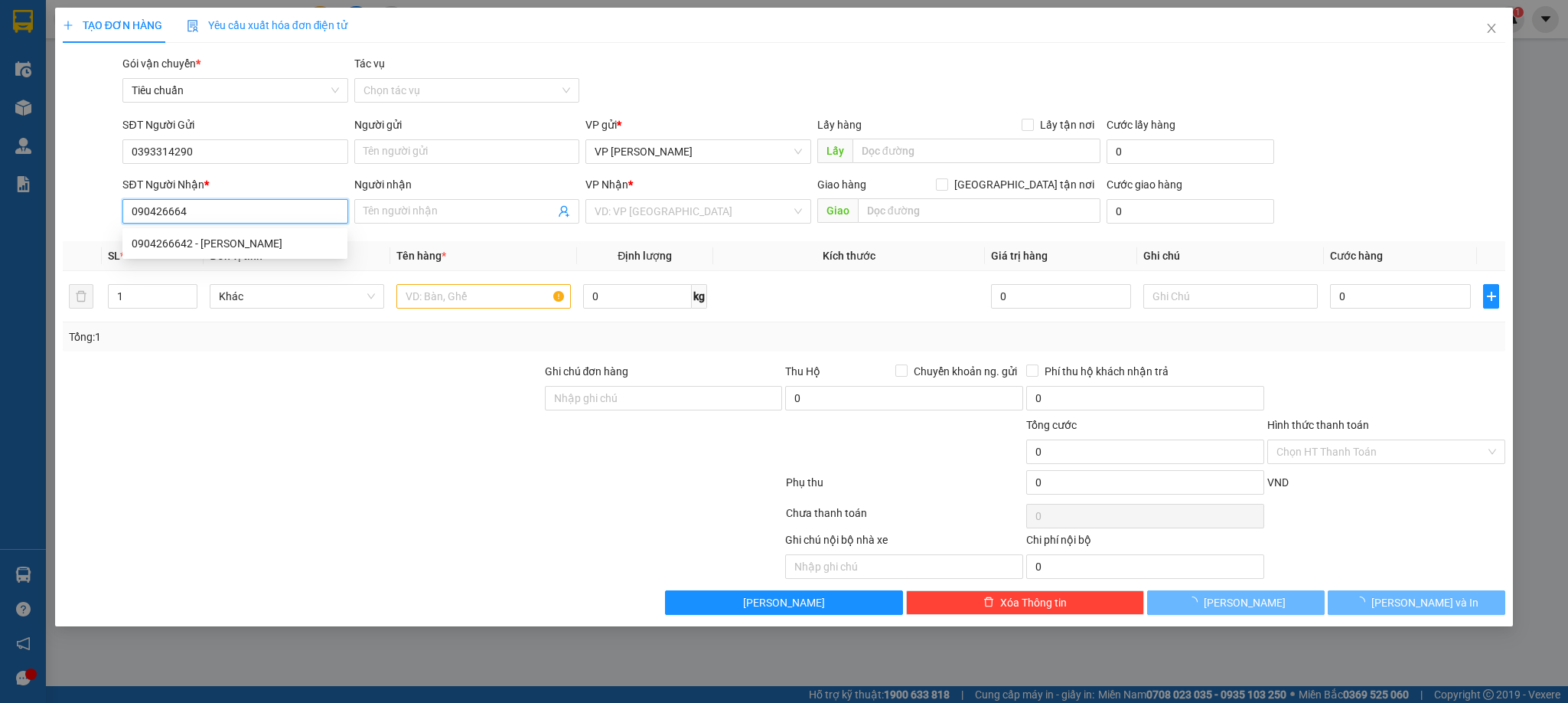
type input "0904266642"
click at [228, 237] on div "0904266642 - Anh Tuấn Anh" at bounding box center [235, 243] width 206 height 17
type input "[PERSON_NAME]"
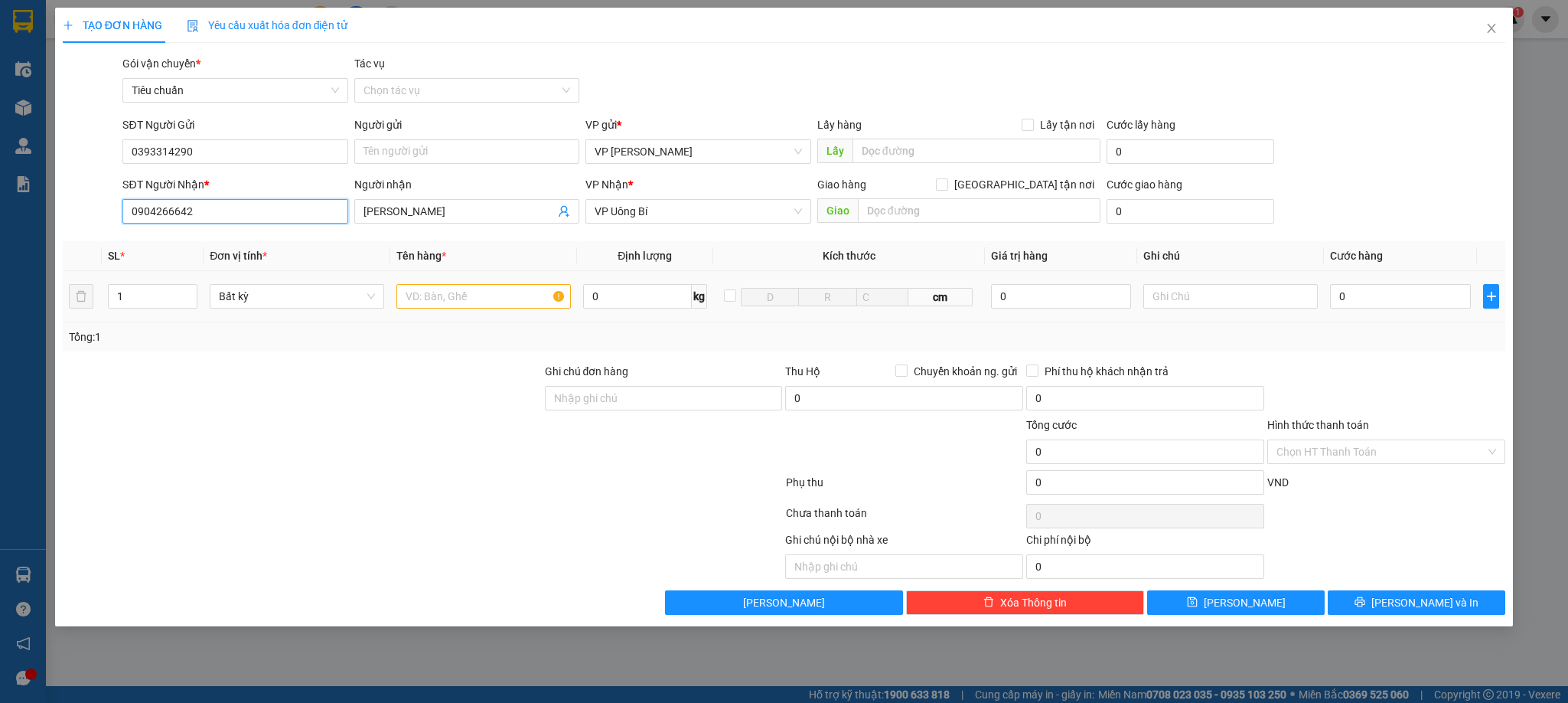
type input "0904266642"
click at [487, 293] on input "text" at bounding box center [484, 296] width 175 height 25
type input "1 caton"
drag, startPoint x: 1394, startPoint y: 297, endPoint x: 1399, endPoint y: 289, distance: 9.4
click at [1397, 297] on input "0" at bounding box center [1400, 296] width 141 height 25
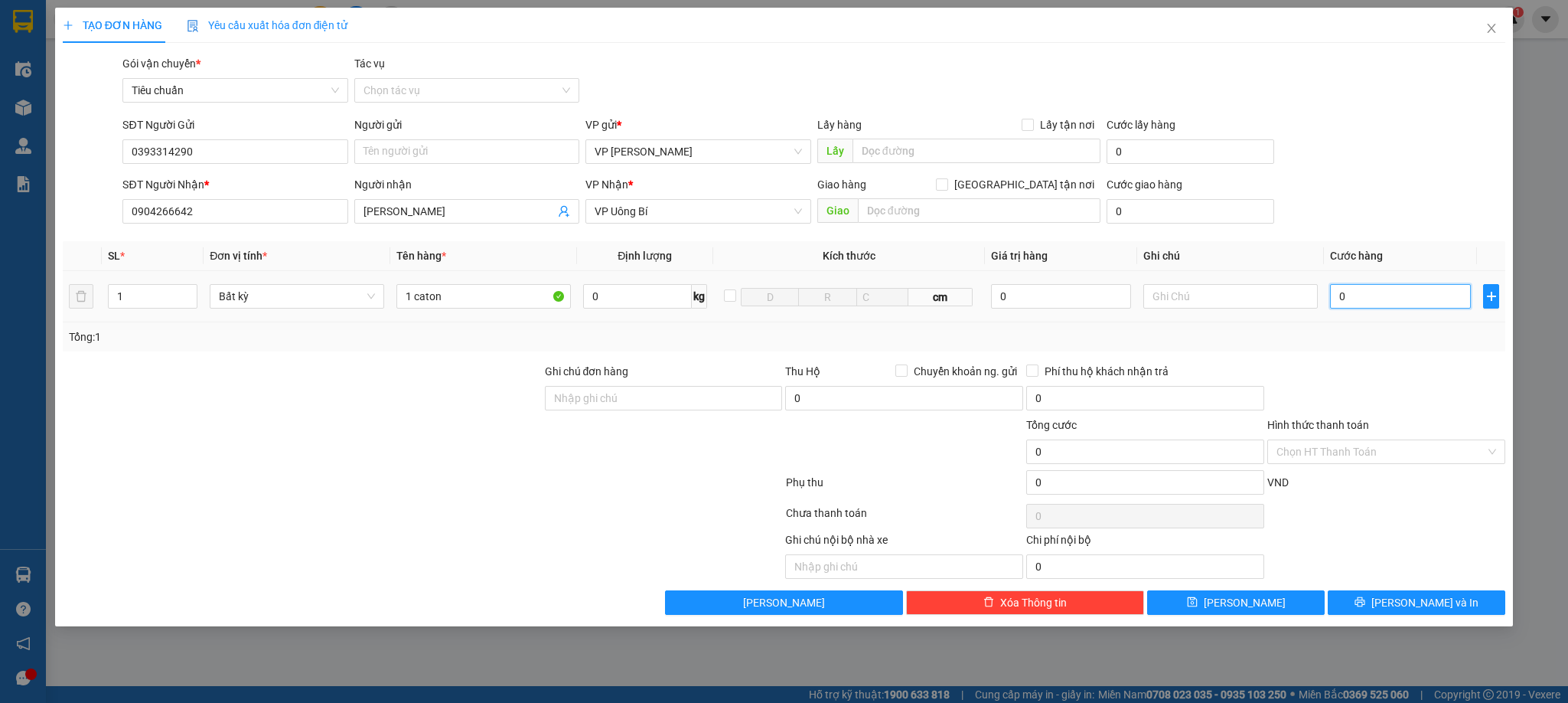
type input "7"
type input "70"
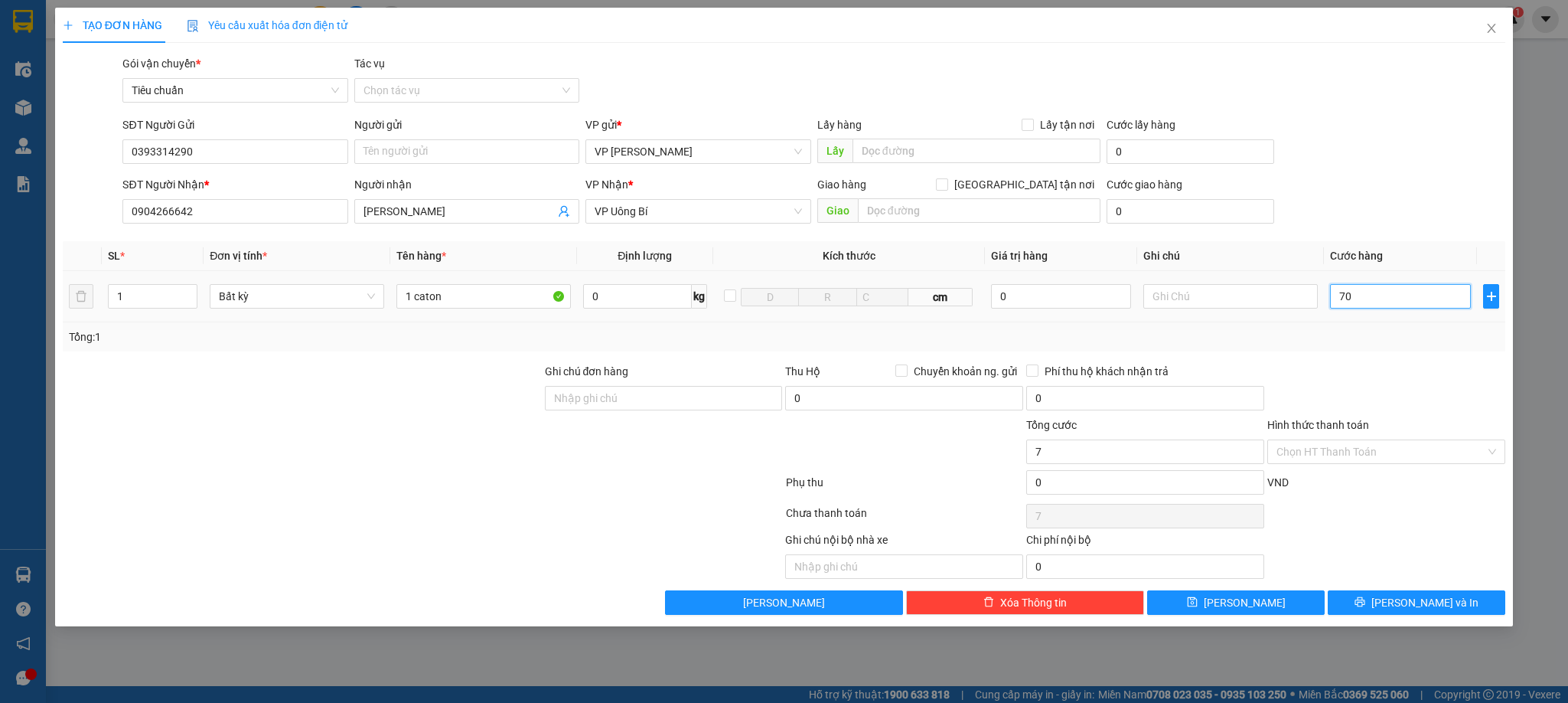
type input "70"
type input "70.000"
click at [1362, 350] on div "Tổng: 1" at bounding box center [784, 336] width 1444 height 29
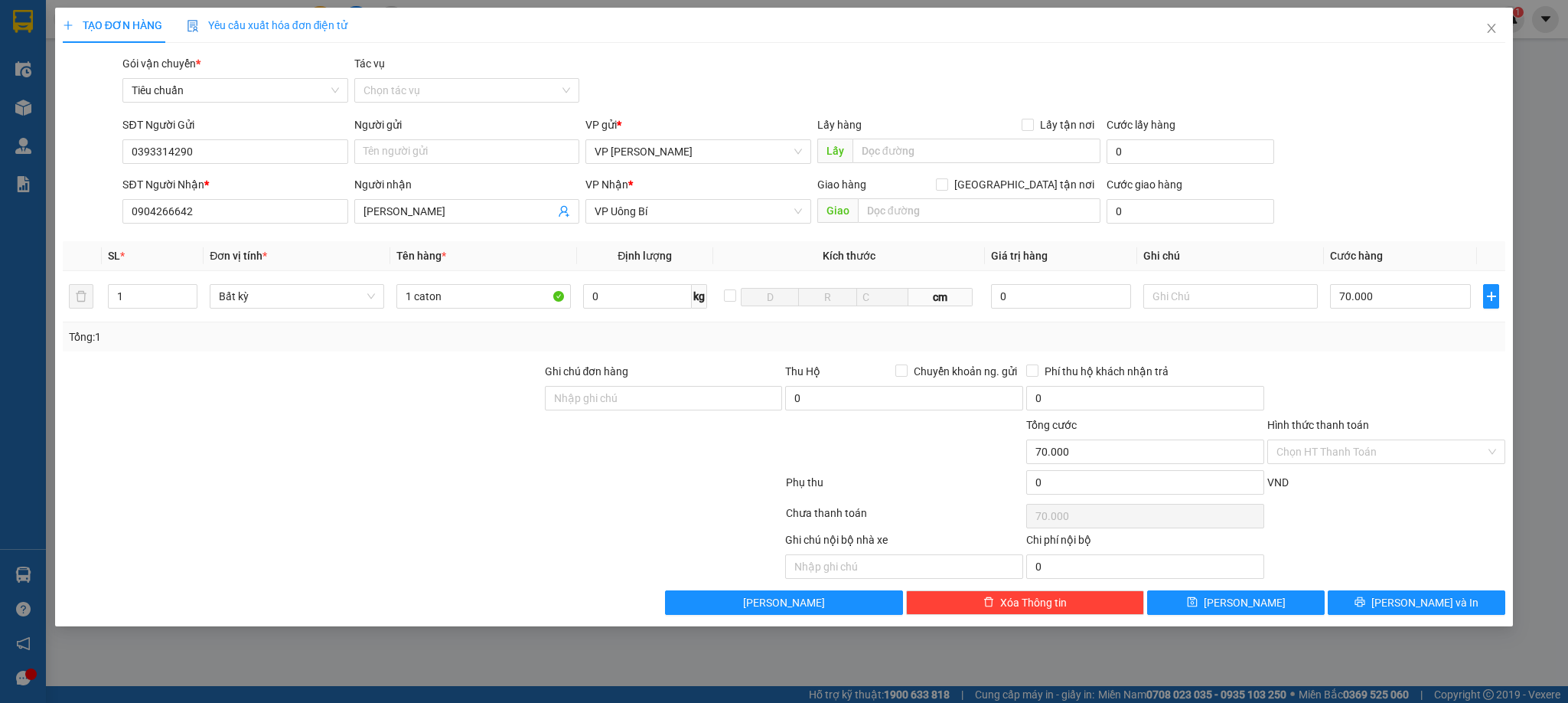
click at [1362, 350] on div "Tổng: 1" at bounding box center [784, 336] width 1444 height 29
click at [1417, 604] on span "[PERSON_NAME] và In" at bounding box center [1425, 602] width 108 height 17
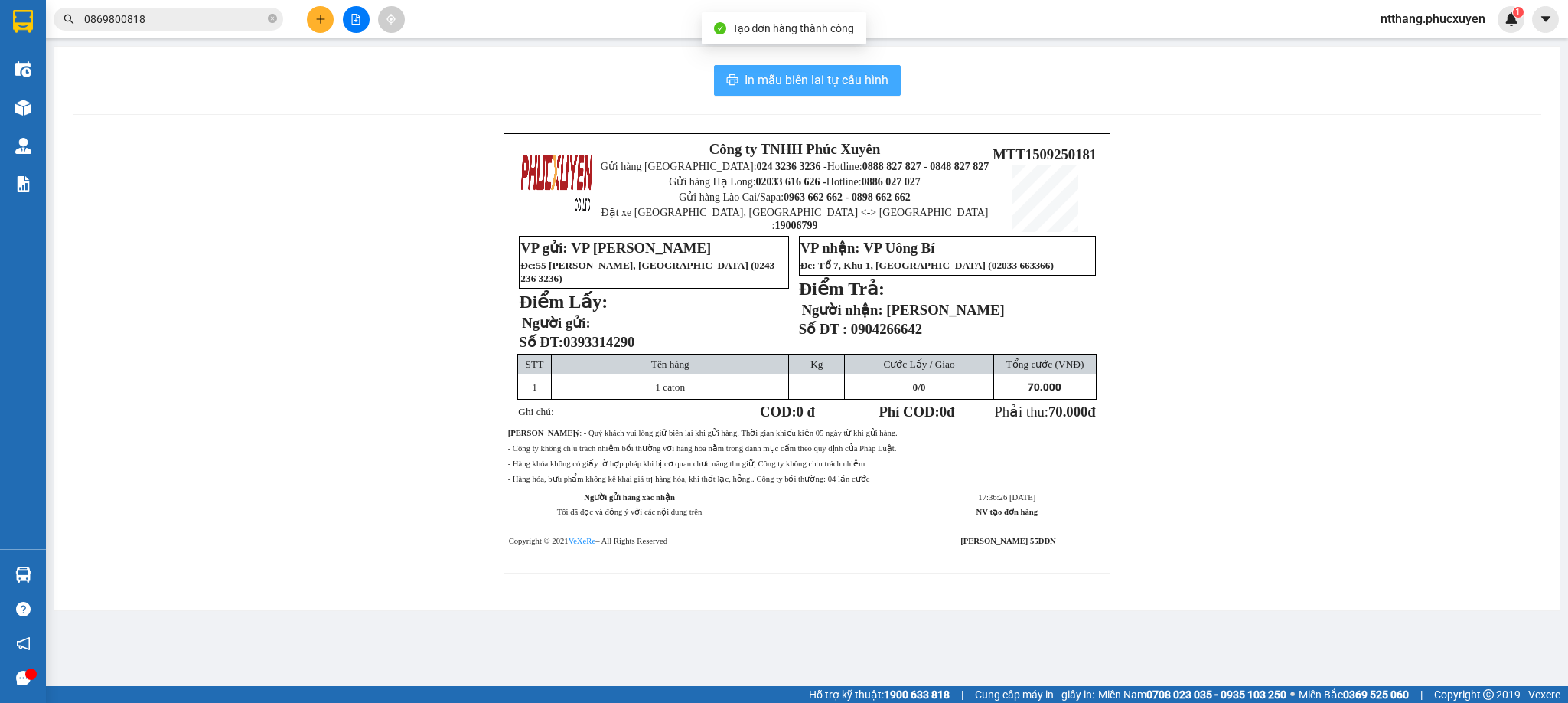
click at [815, 77] on span "In mẫu biên lai tự cấu hình" at bounding box center [816, 80] width 144 height 19
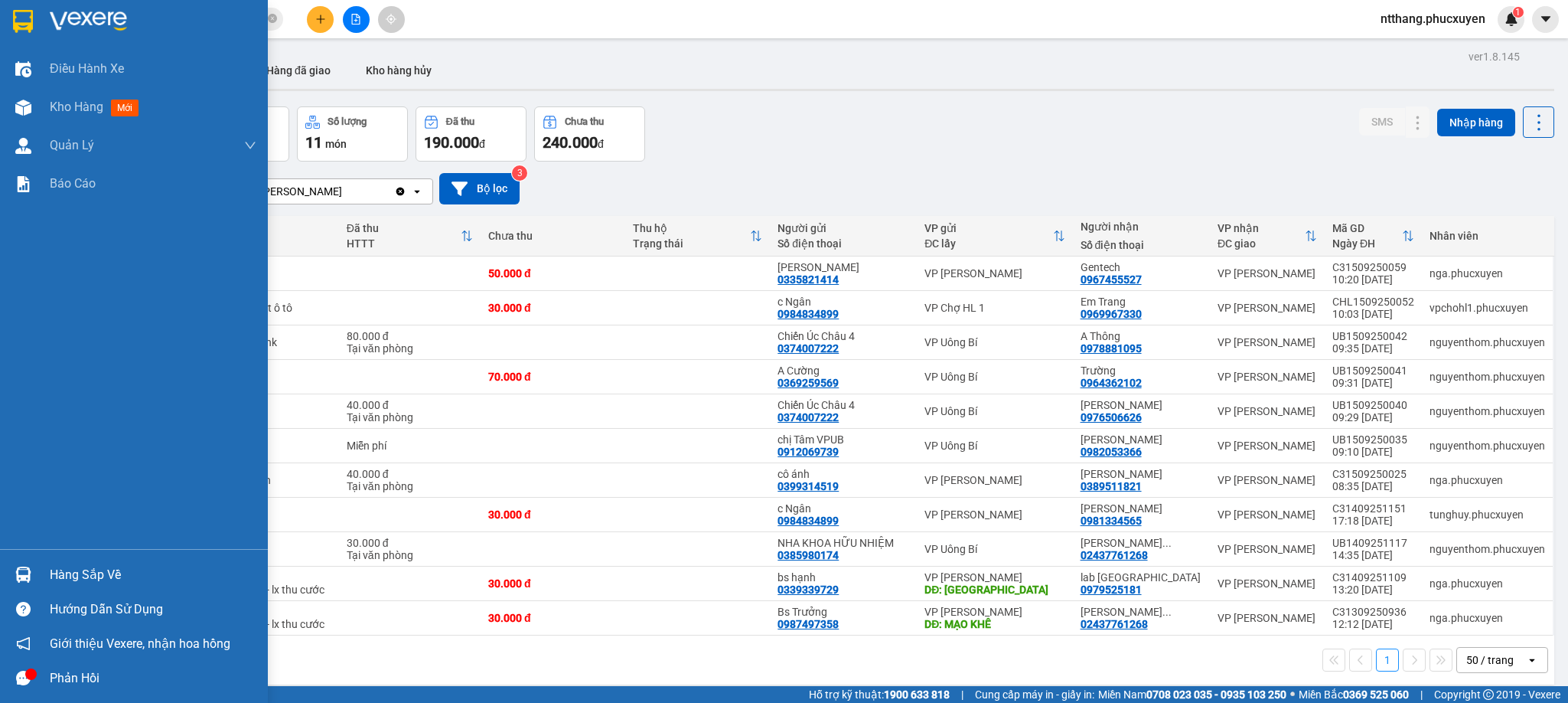
click at [65, 570] on div "Hàng sắp về" at bounding box center [153, 575] width 206 height 23
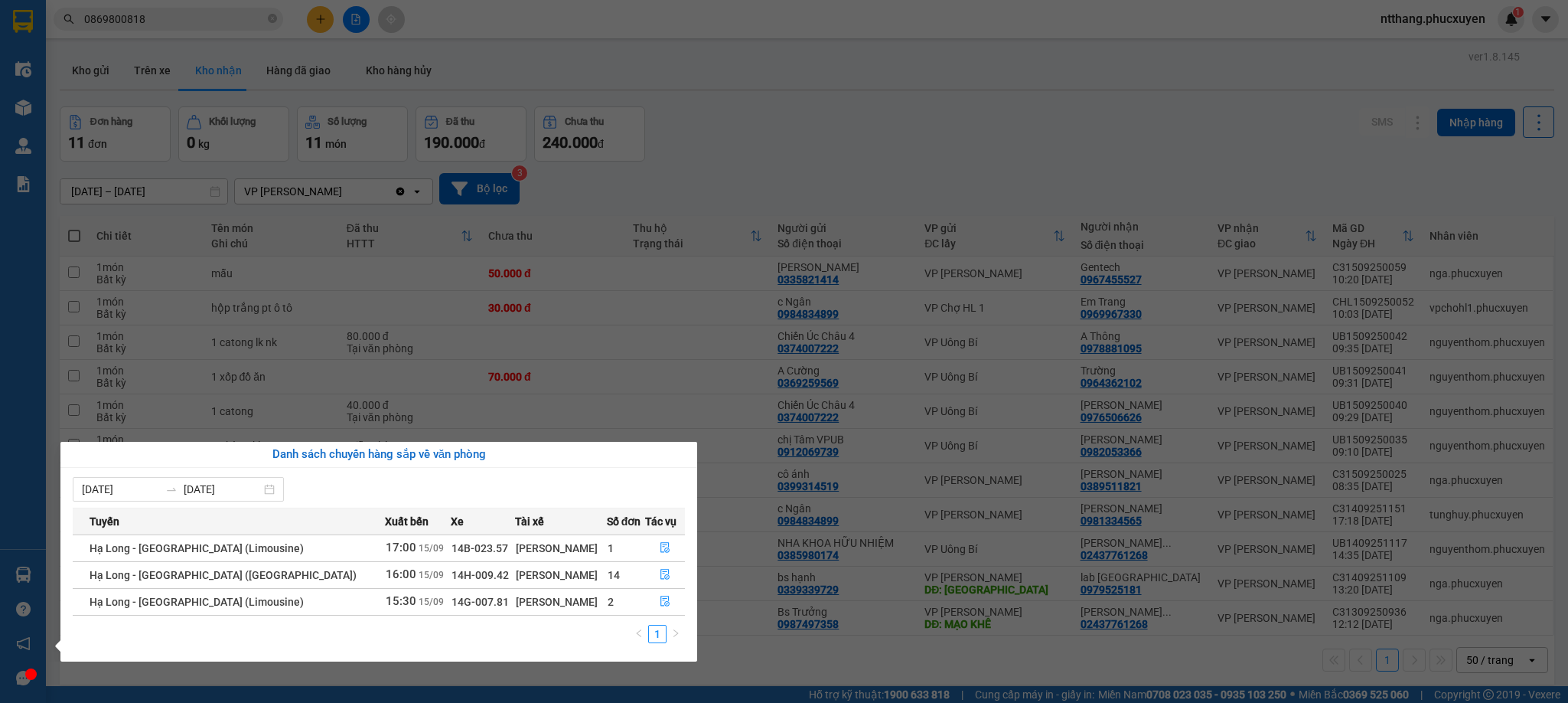
drag, startPoint x: 738, startPoint y: 664, endPoint x: 717, endPoint y: 663, distance: 21.0
click at [737, 663] on section "Kết quả tìm kiếm ( 1 ) Bộ lọc Mã ĐH Trạng thái Món hàng Thu hộ Tổng cước Chưa c…" at bounding box center [784, 351] width 1568 height 703
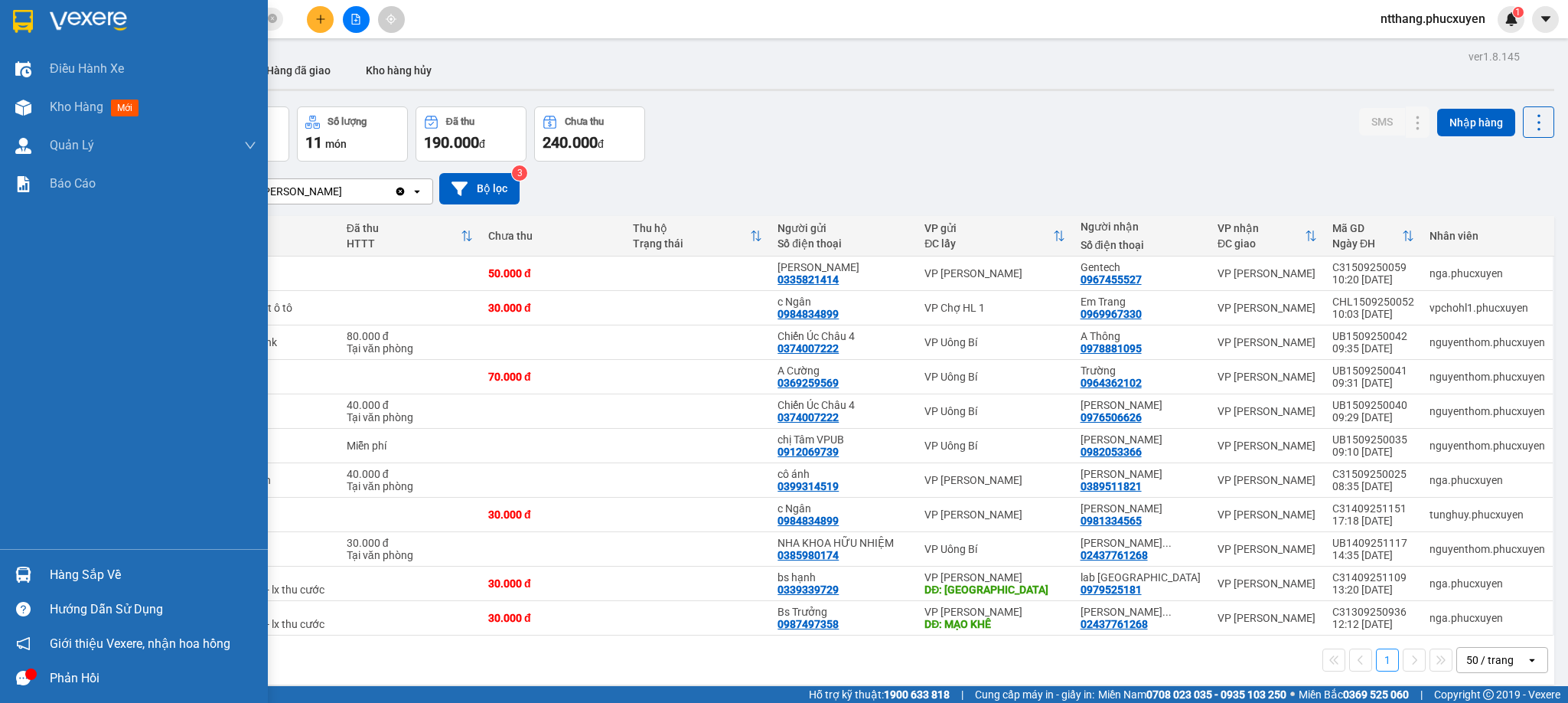
click at [37, 577] on div "Hàng sắp về" at bounding box center [134, 574] width 268 height 34
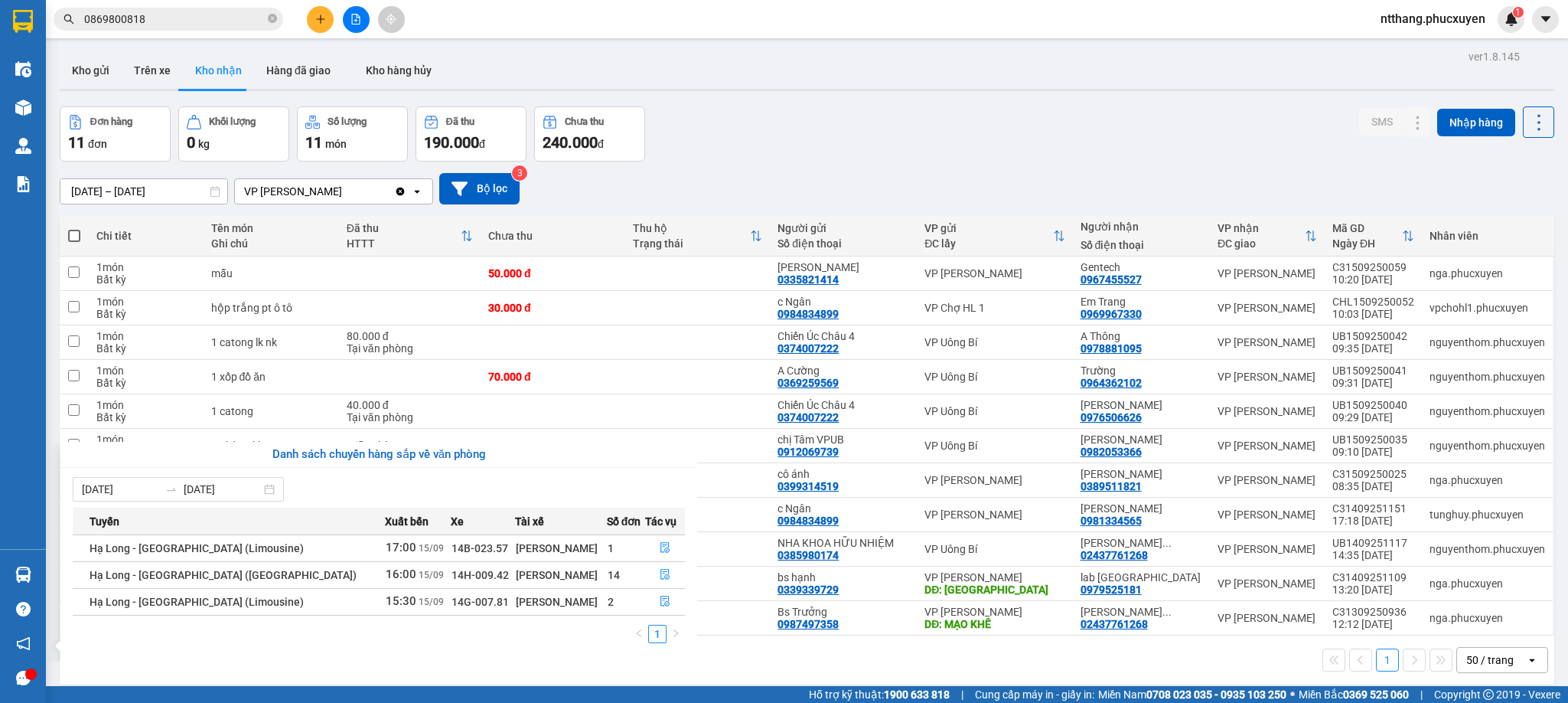
click at [742, 177] on section "Kết quả tìm kiếm ( 1 ) Bộ lọc Mã ĐH Trạng thái Món hàng Thu hộ Tổng cước Chưa c…" at bounding box center [784, 351] width 1568 height 703
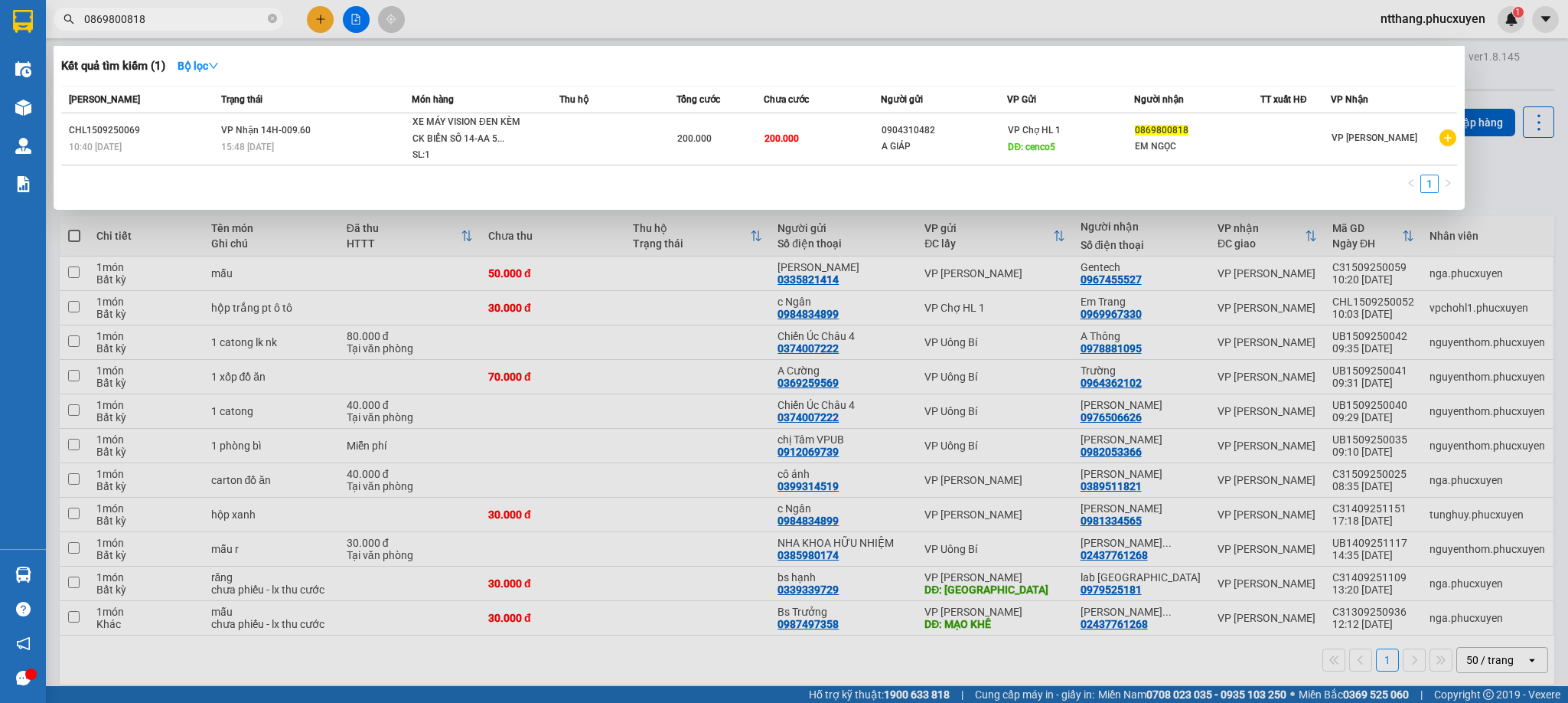
click at [193, 24] on input "0869800818" at bounding box center [174, 19] width 181 height 17
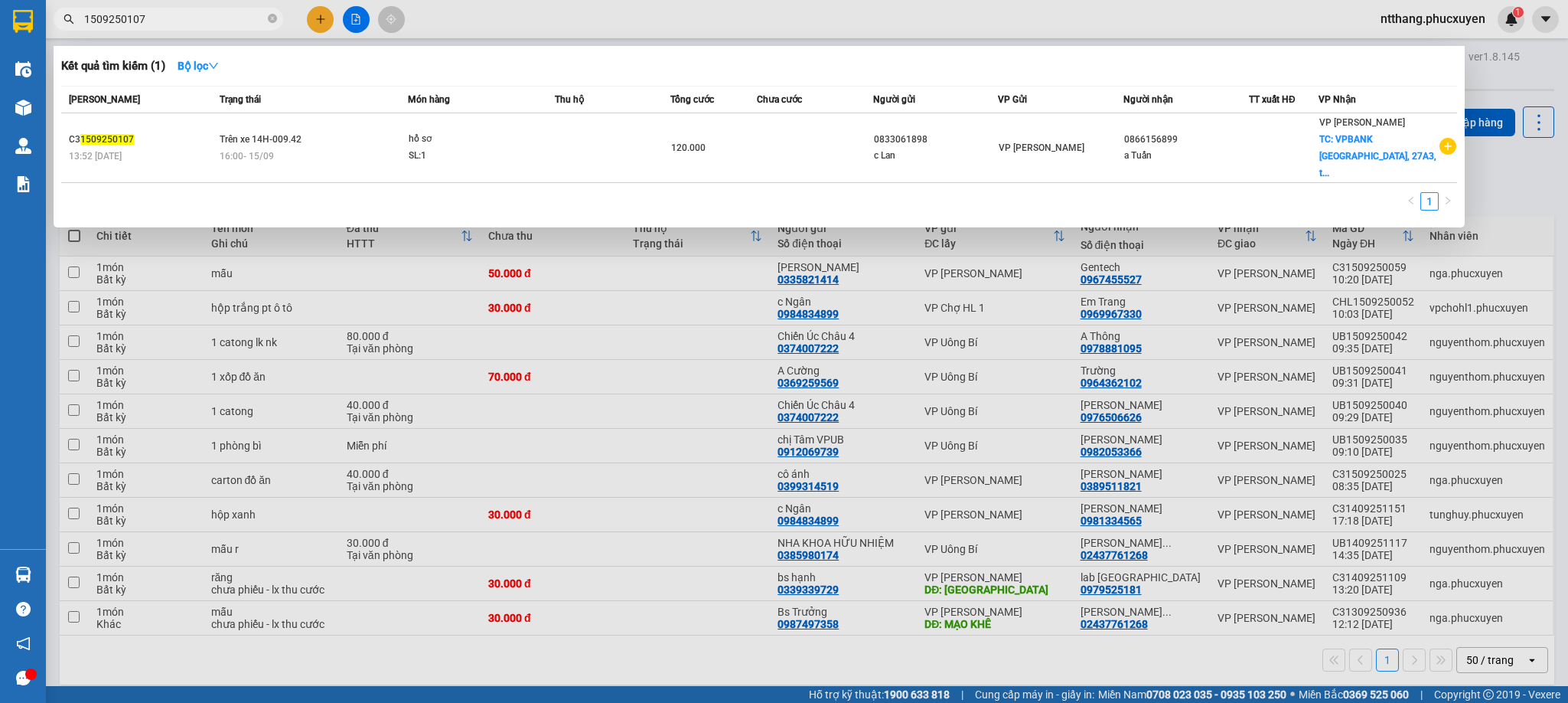
type input "1509250107"
click at [513, 23] on div at bounding box center [784, 351] width 1568 height 703
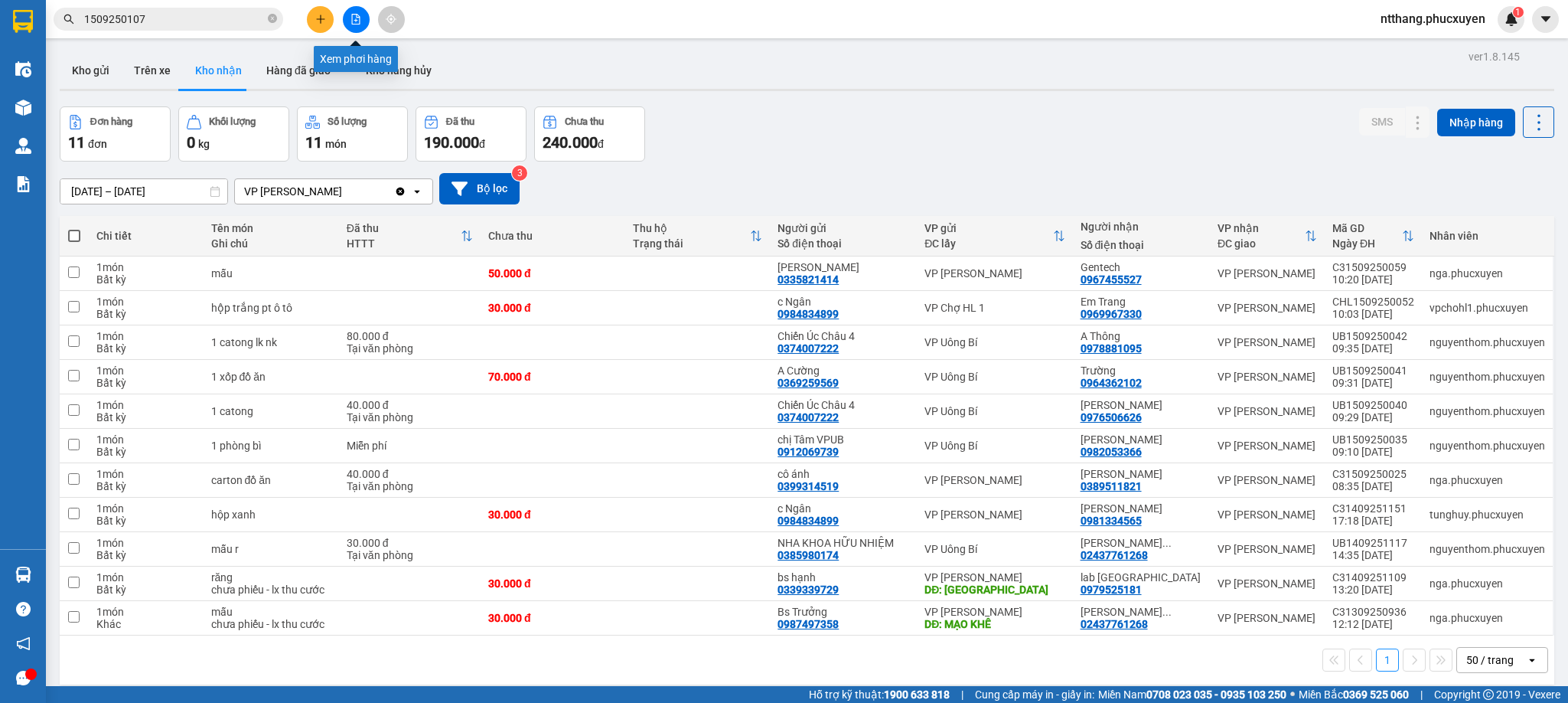
click at [352, 17] on icon "file-add" at bounding box center [356, 19] width 9 height 11
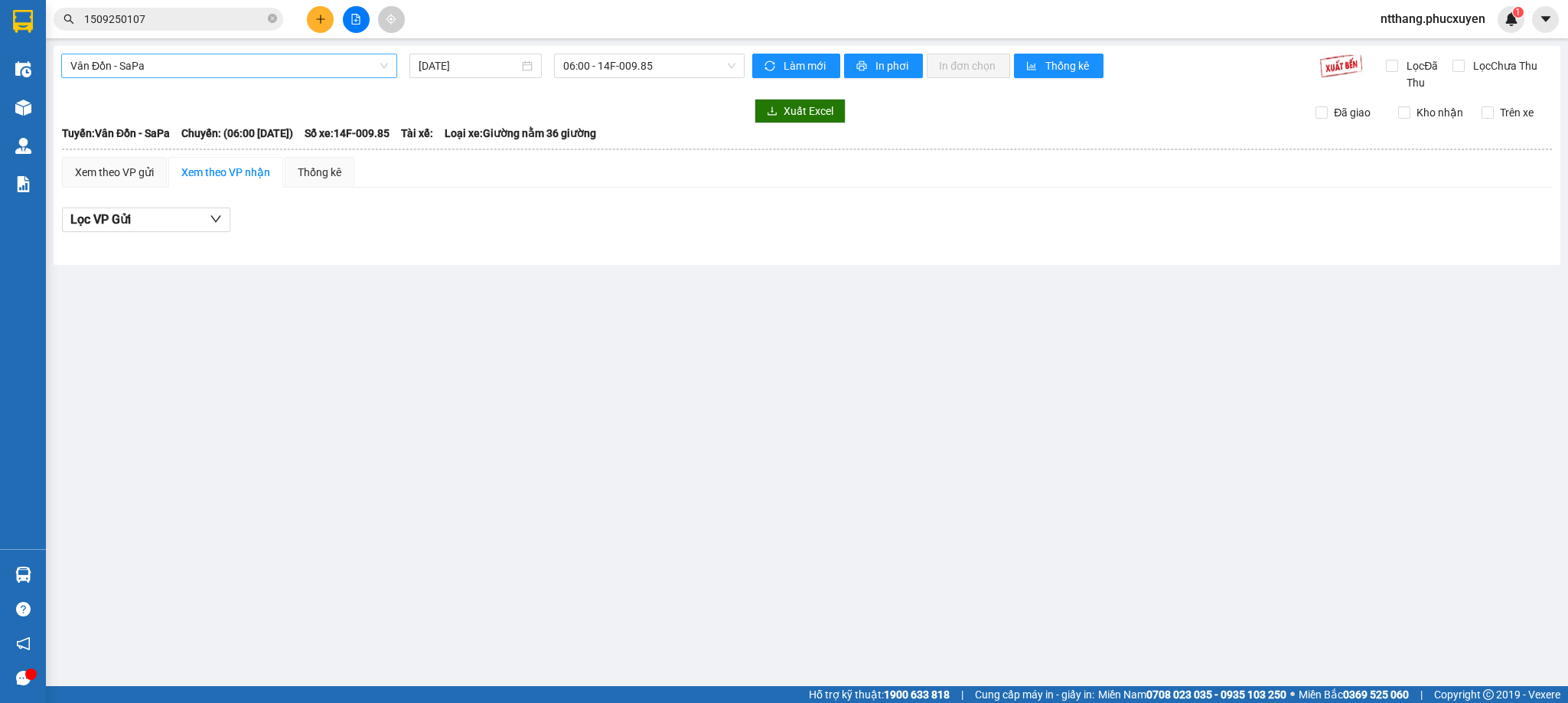
click at [293, 67] on span "Vân Đồn - SaPa" at bounding box center [229, 66] width 317 height 23
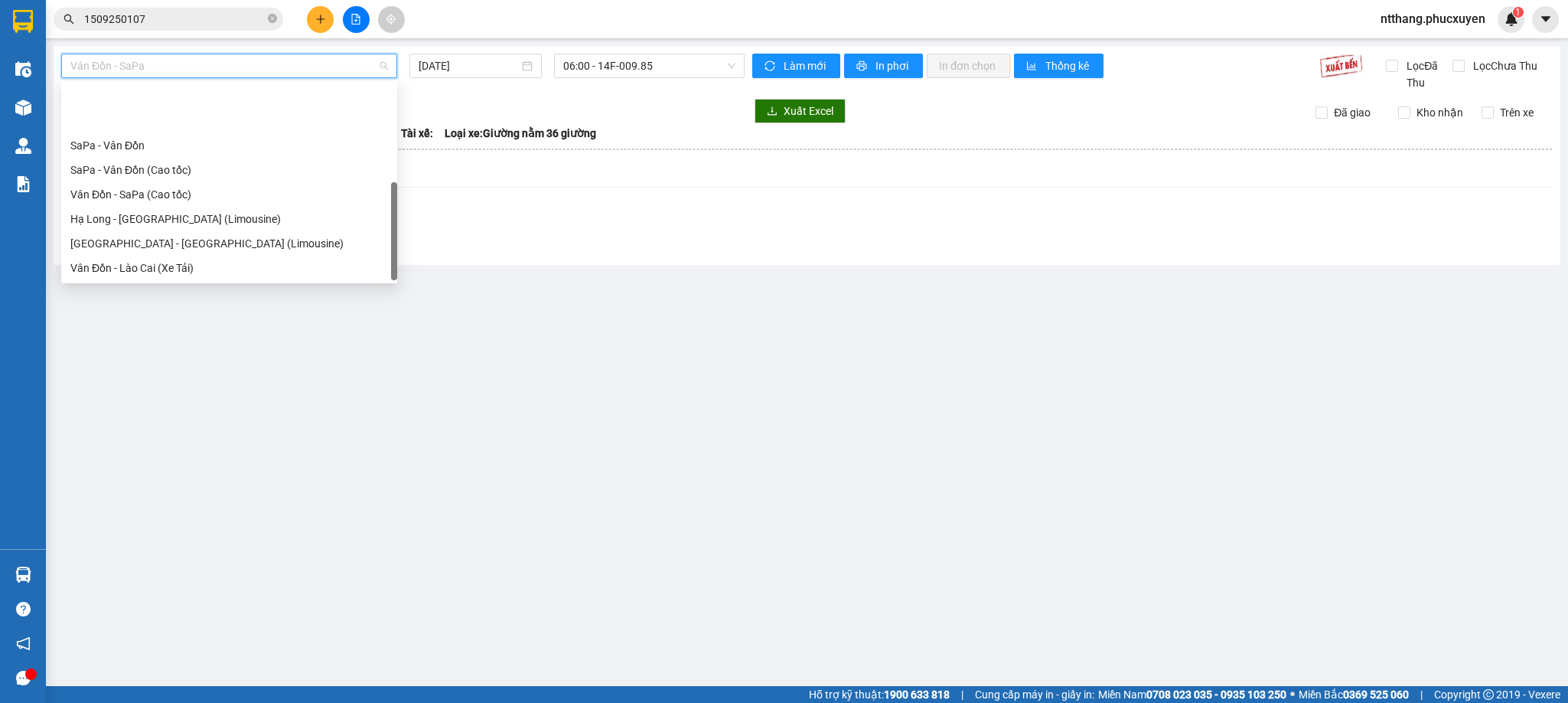
click at [200, 333] on div "[GEOGRAPHIC_DATA] - [GEOGRAPHIC_DATA] (Hàng hóa)" at bounding box center [229, 341] width 317 height 17
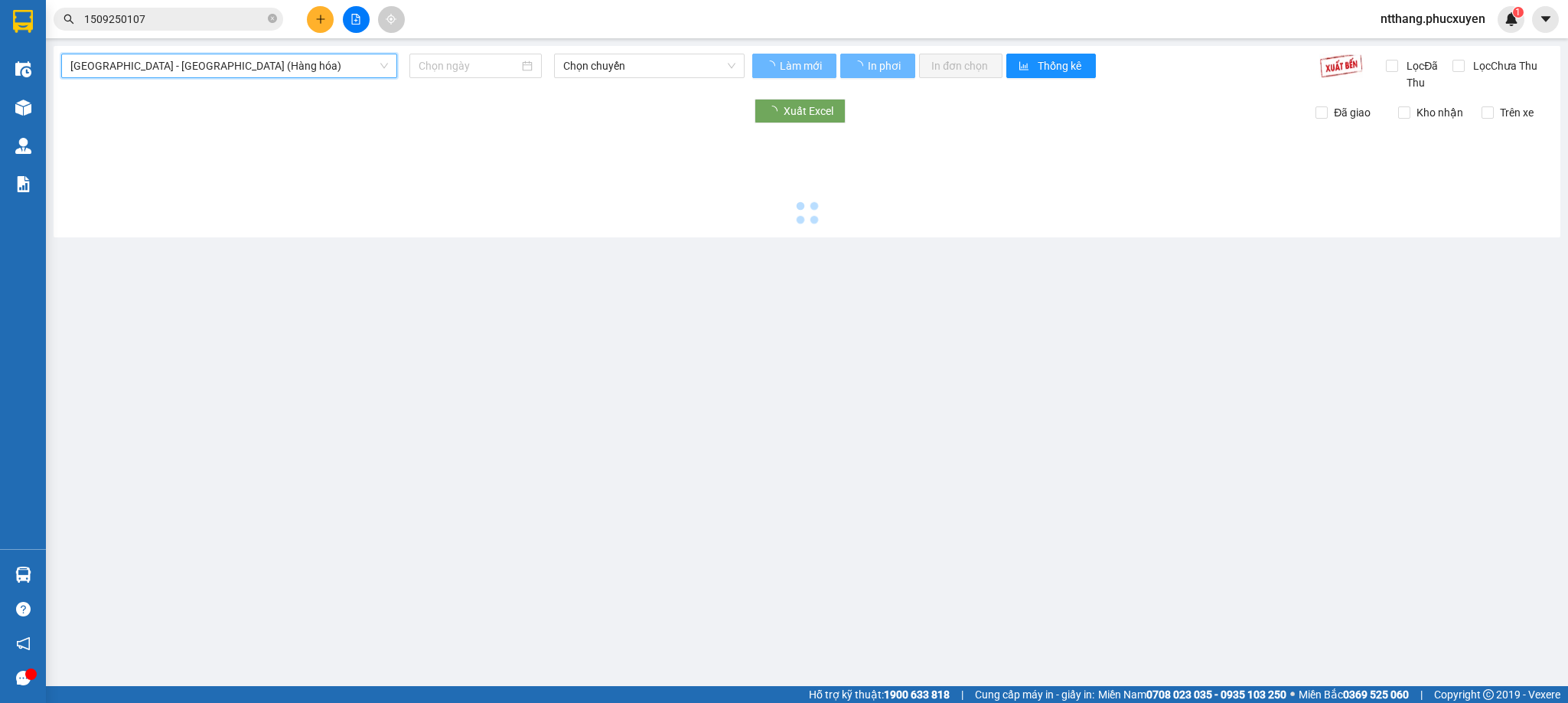
type input "[DATE]"
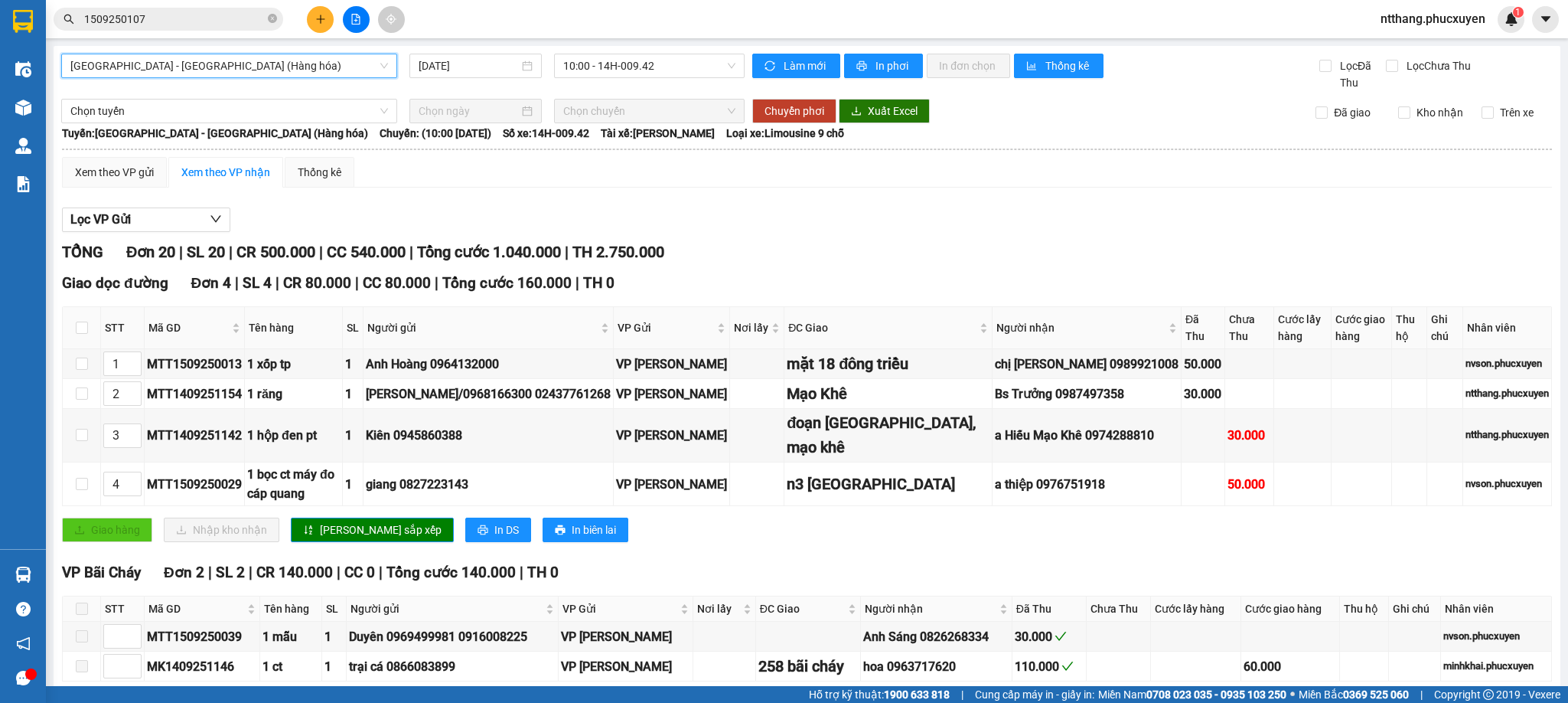
click at [305, 67] on span "[GEOGRAPHIC_DATA] - [GEOGRAPHIC_DATA] (Hàng hóa)" at bounding box center [229, 66] width 317 height 23
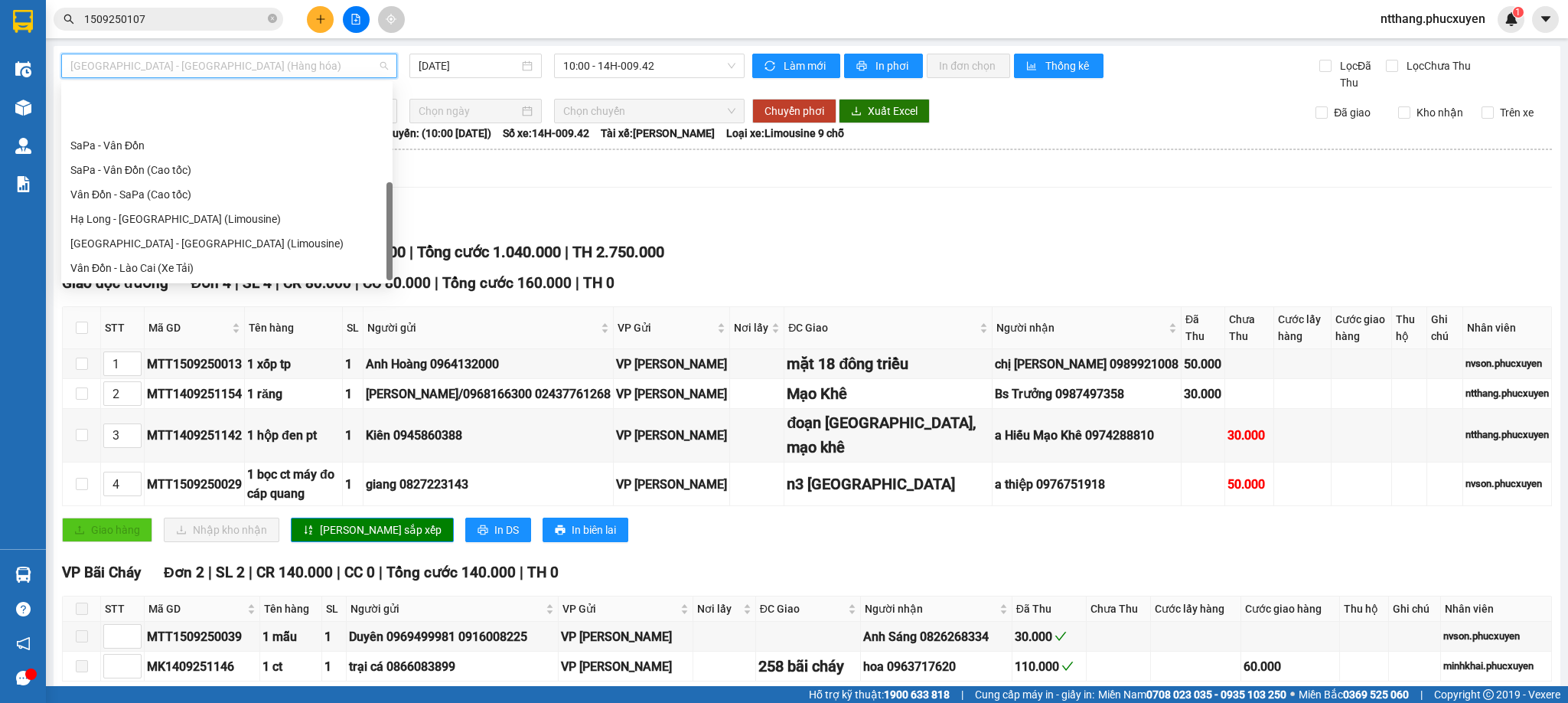
click at [191, 309] on div "Hạ Long - [GEOGRAPHIC_DATA] ([GEOGRAPHIC_DATA])" at bounding box center [227, 317] width 313 height 17
type input "[DATE]"
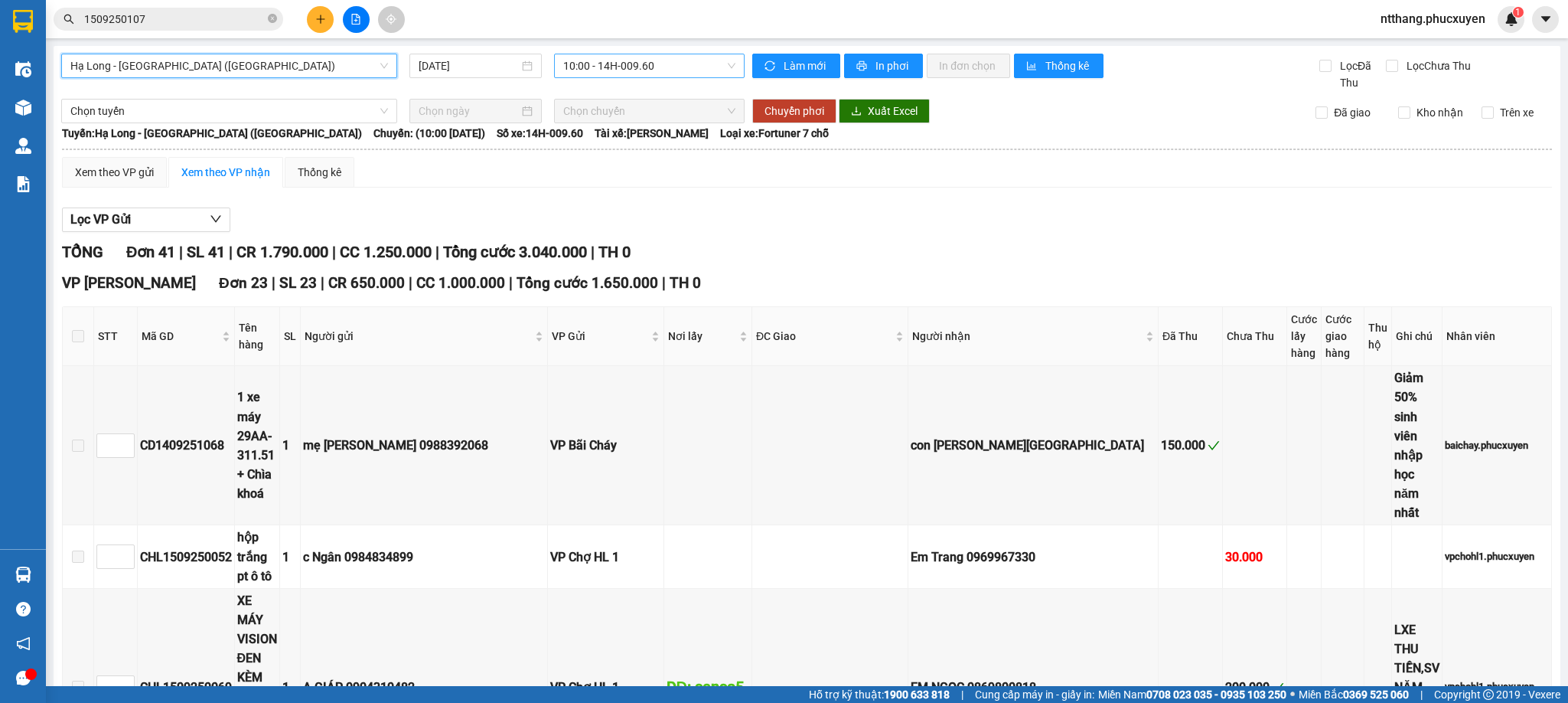
click at [646, 60] on span "10:00 - 14H-009.60" at bounding box center [649, 66] width 172 height 23
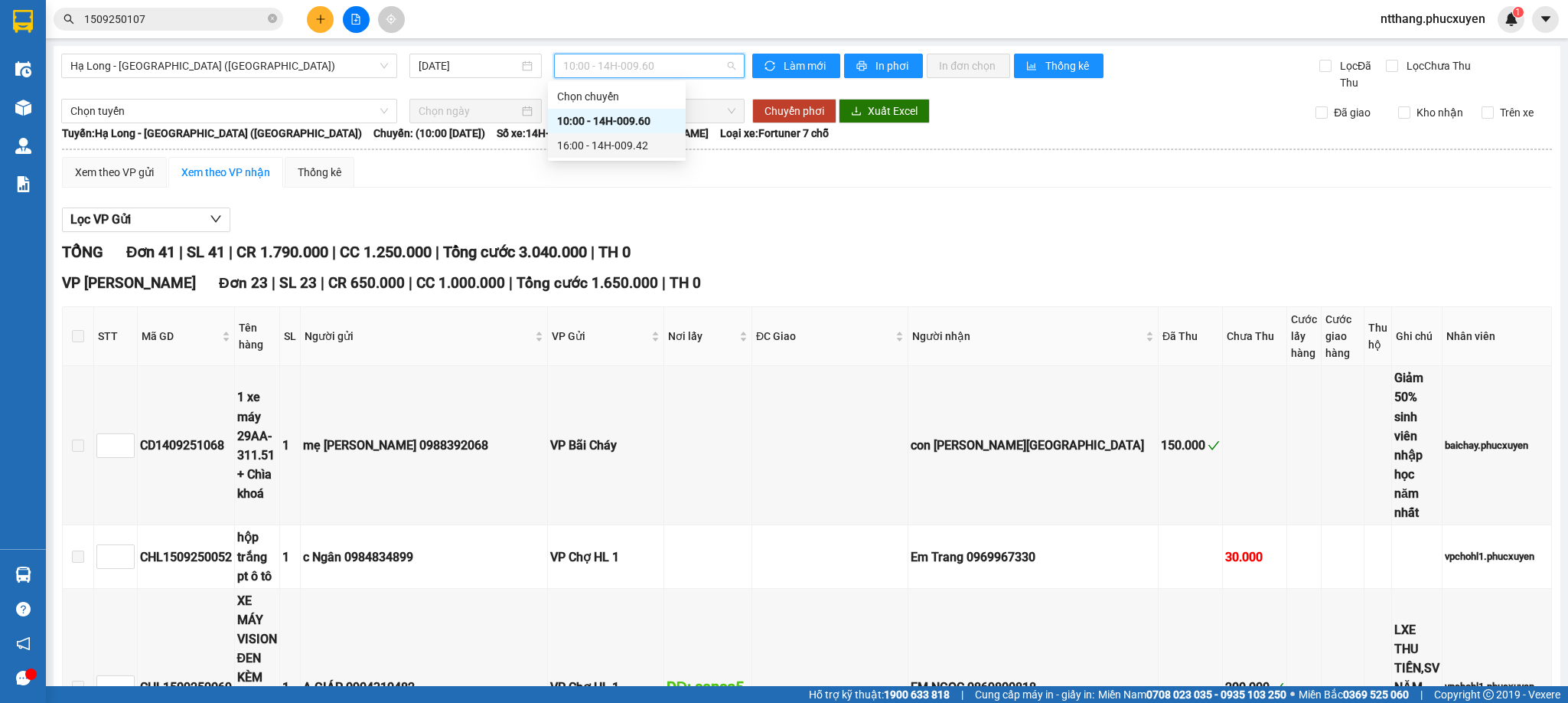
click at [625, 146] on div "16:00 - 14H-009.42" at bounding box center [616, 145] width 119 height 17
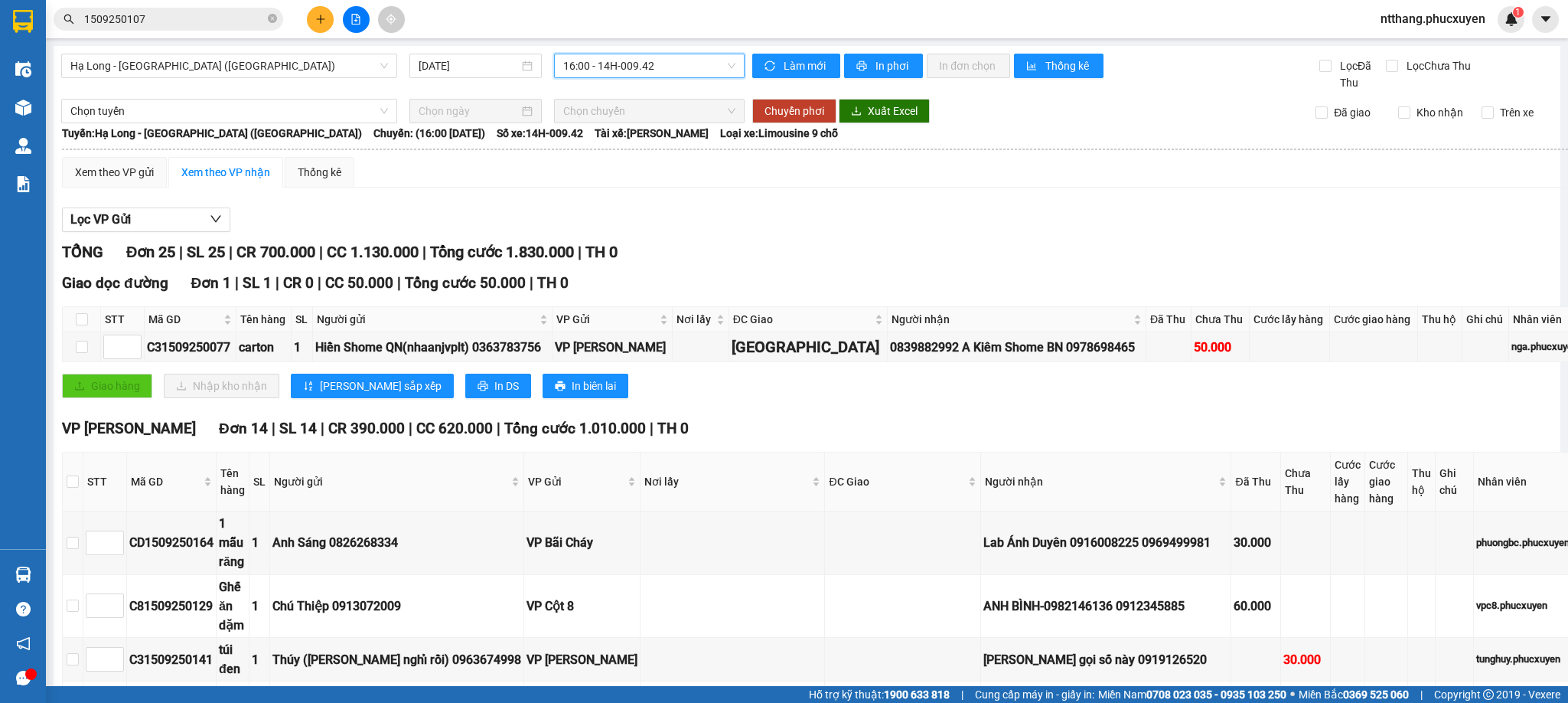
checkbox input "true"
click at [301, 108] on span "Chọn tuyến" at bounding box center [229, 111] width 317 height 23
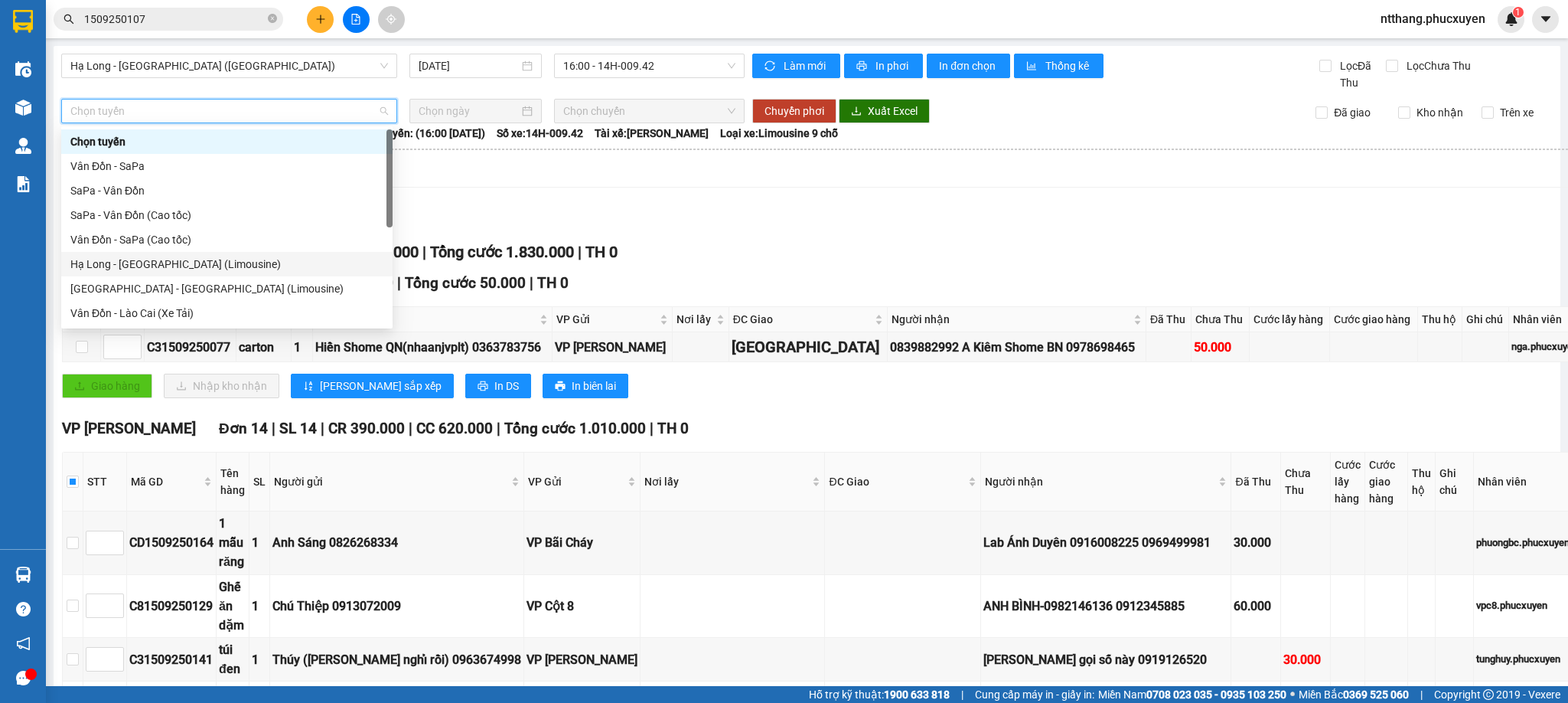
click at [195, 264] on div "Hạ Long - [GEOGRAPHIC_DATA] (Limousine)" at bounding box center [227, 264] width 313 height 17
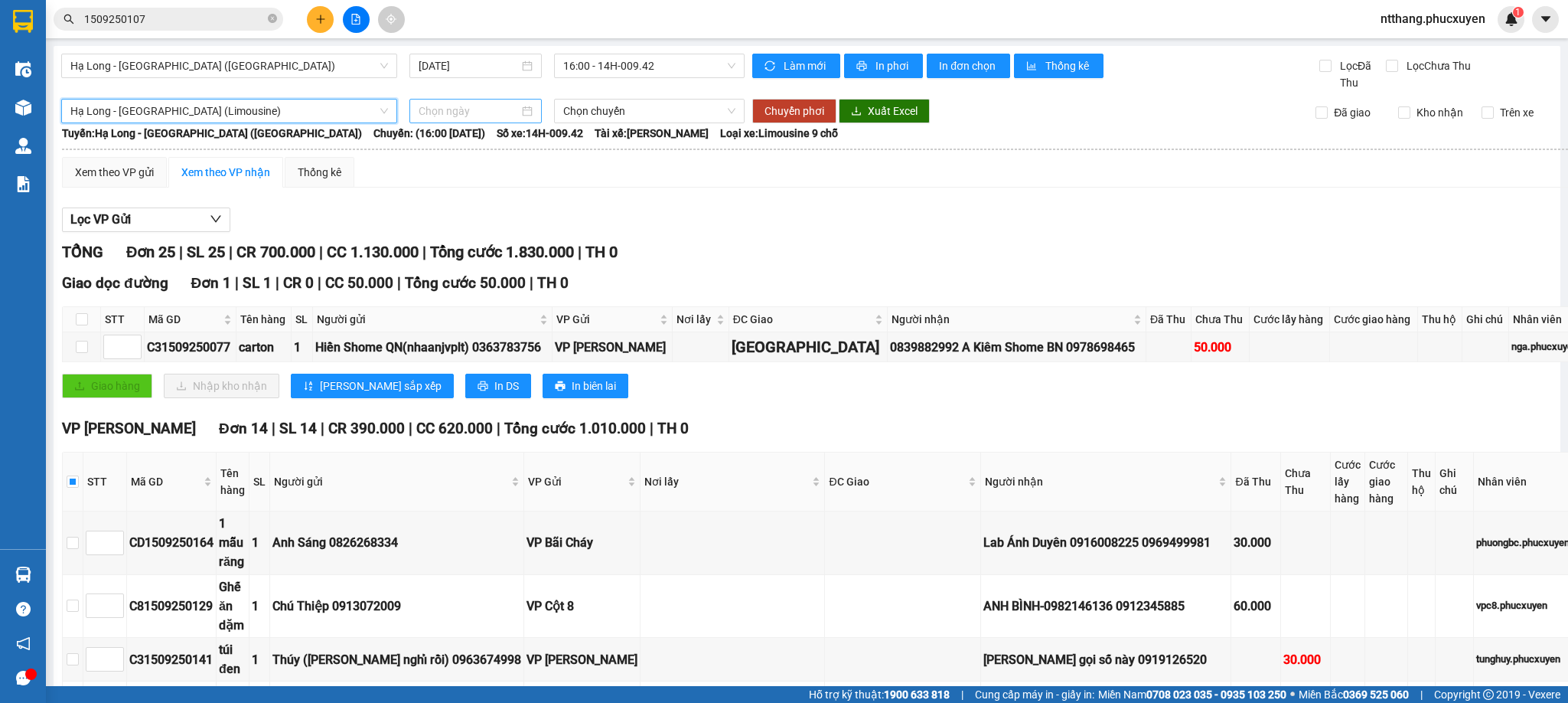
click at [452, 113] on input at bounding box center [469, 110] width 101 height 17
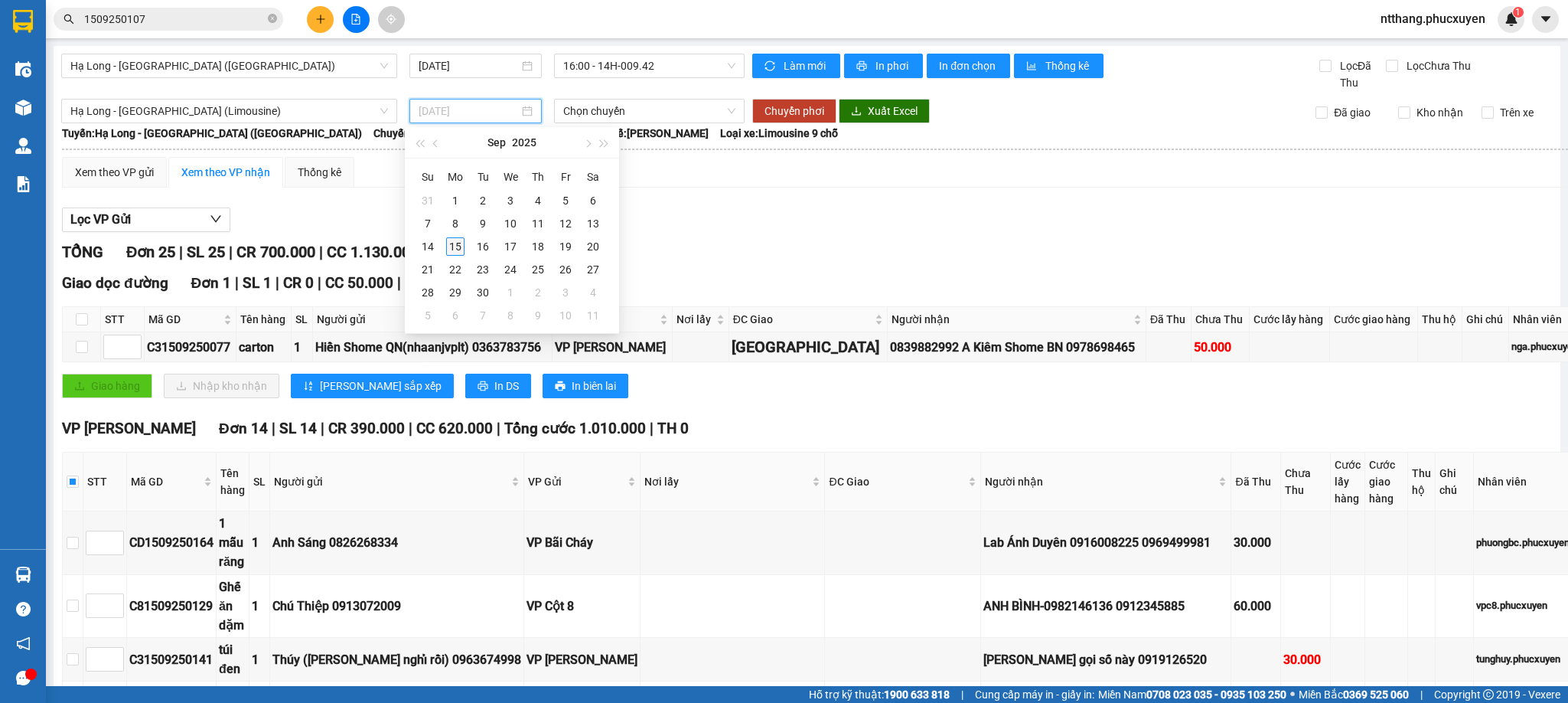
type input "[DATE]"
click at [457, 243] on div "15" at bounding box center [455, 246] width 19 height 19
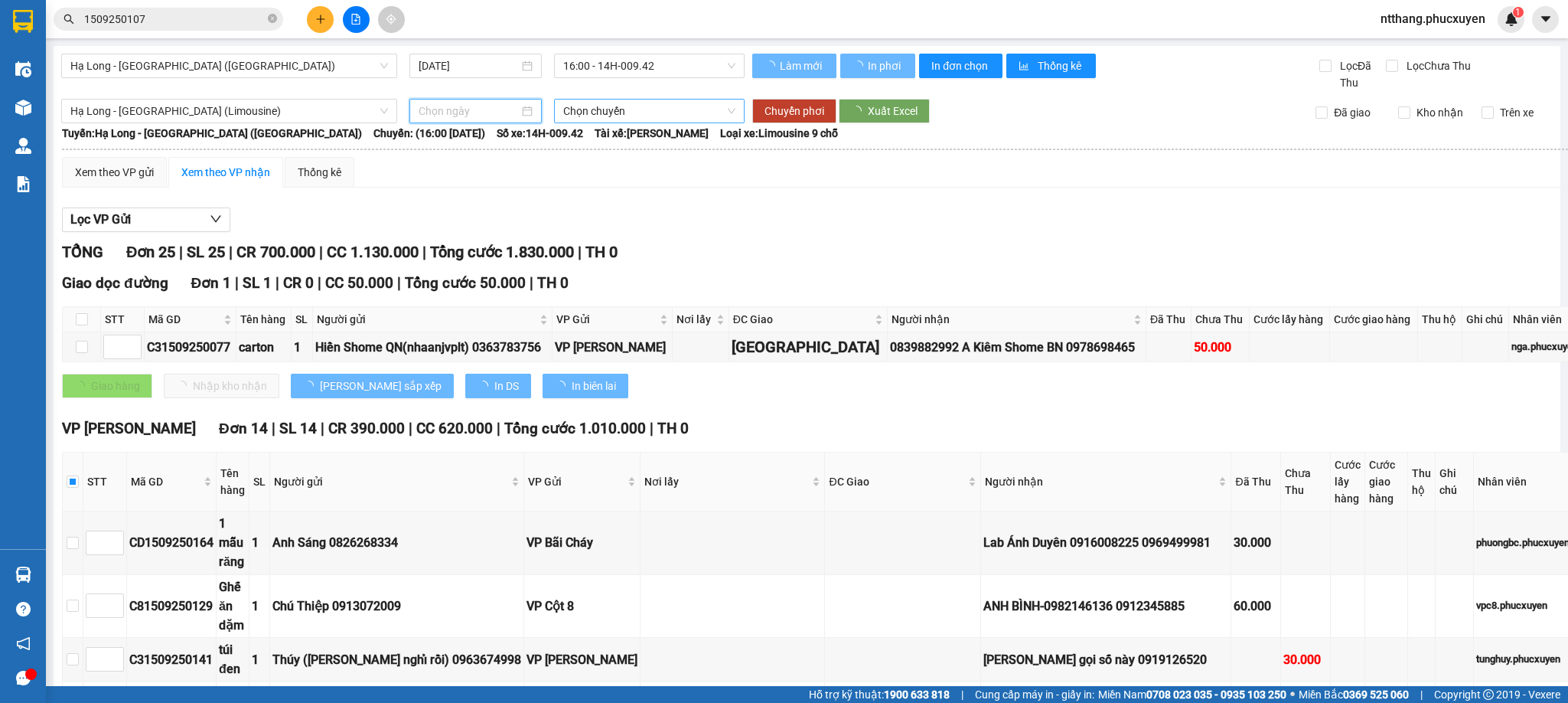
click at [594, 115] on span "Chọn chuyến" at bounding box center [649, 111] width 172 height 23
type input "[DATE]"
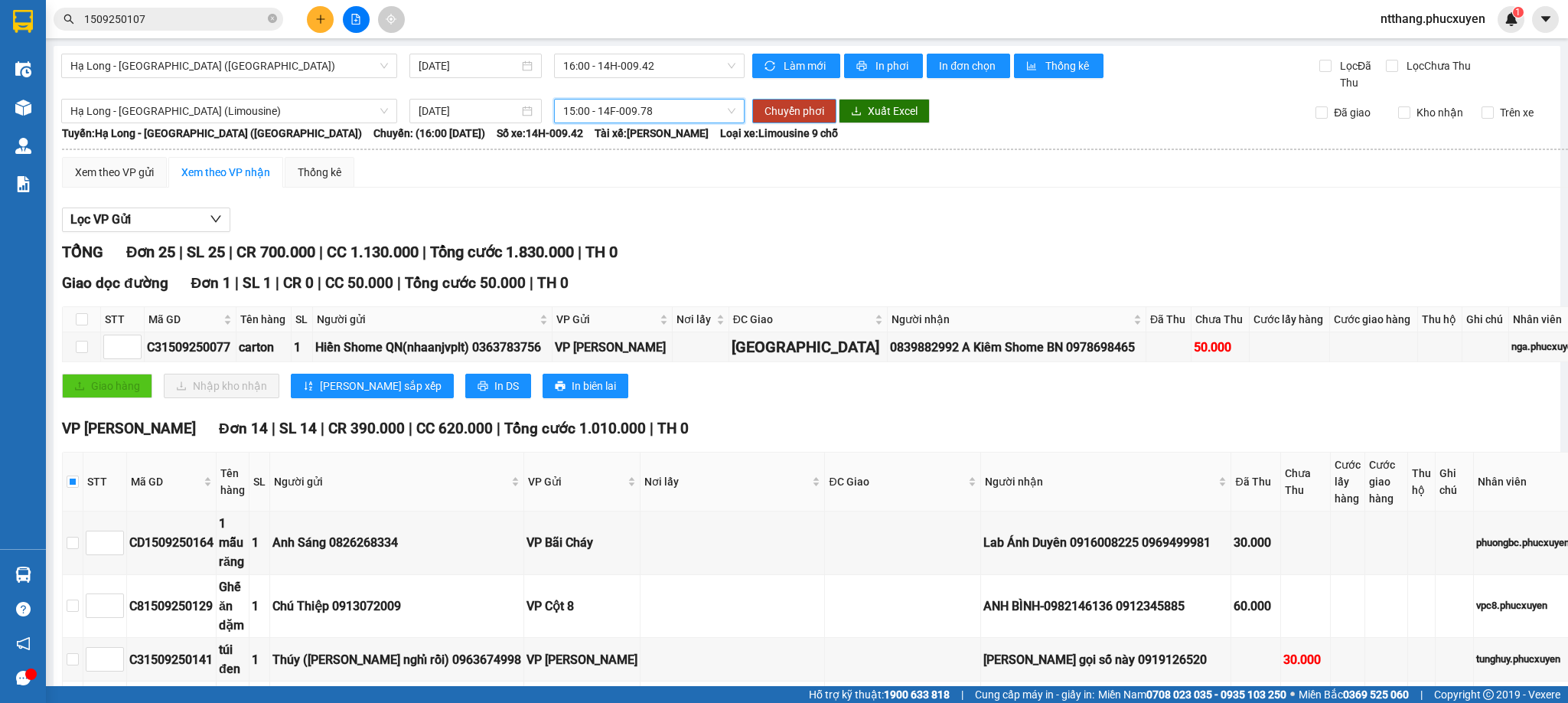
click at [776, 107] on span "Chuyển phơi" at bounding box center [795, 110] width 60 height 17
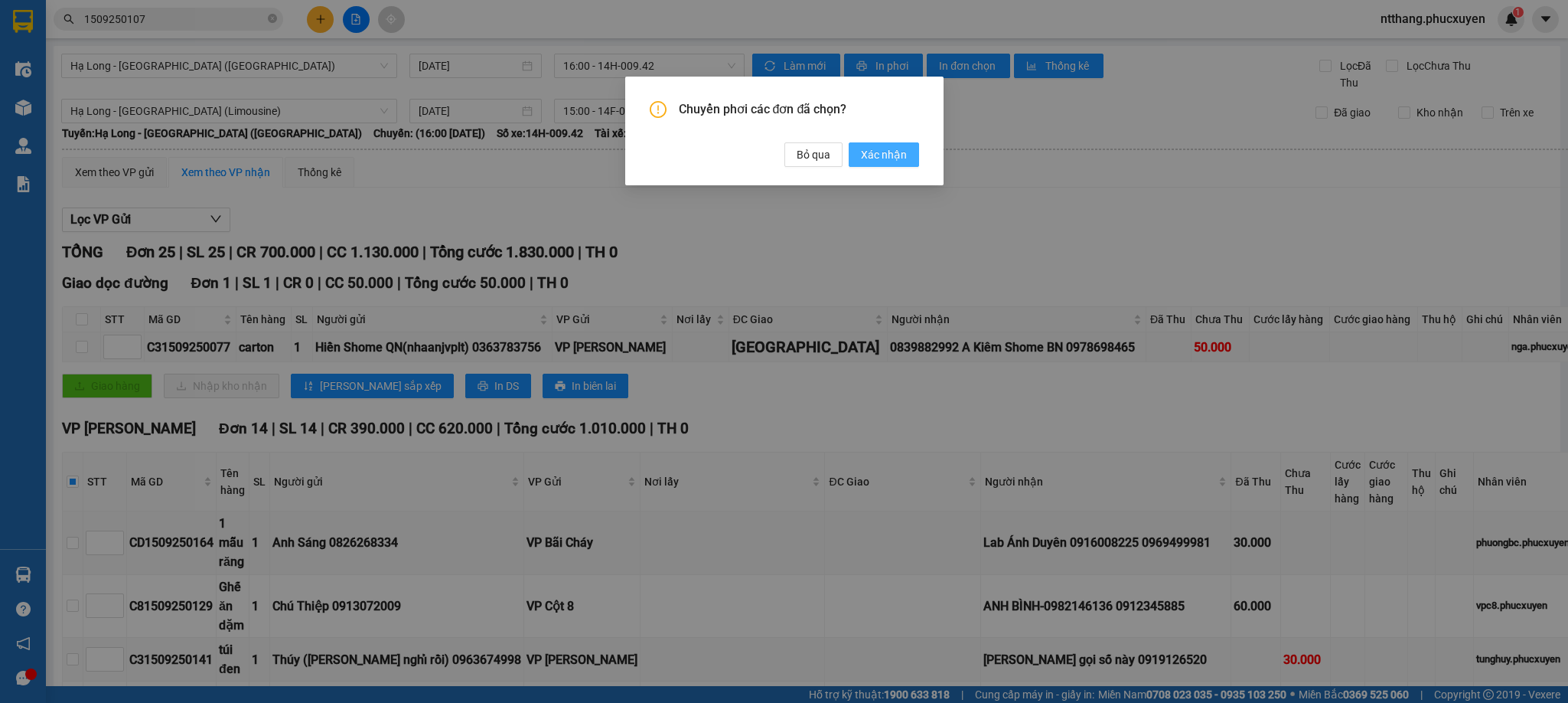
click at [869, 154] on span "Xác nhận" at bounding box center [884, 154] width 46 height 17
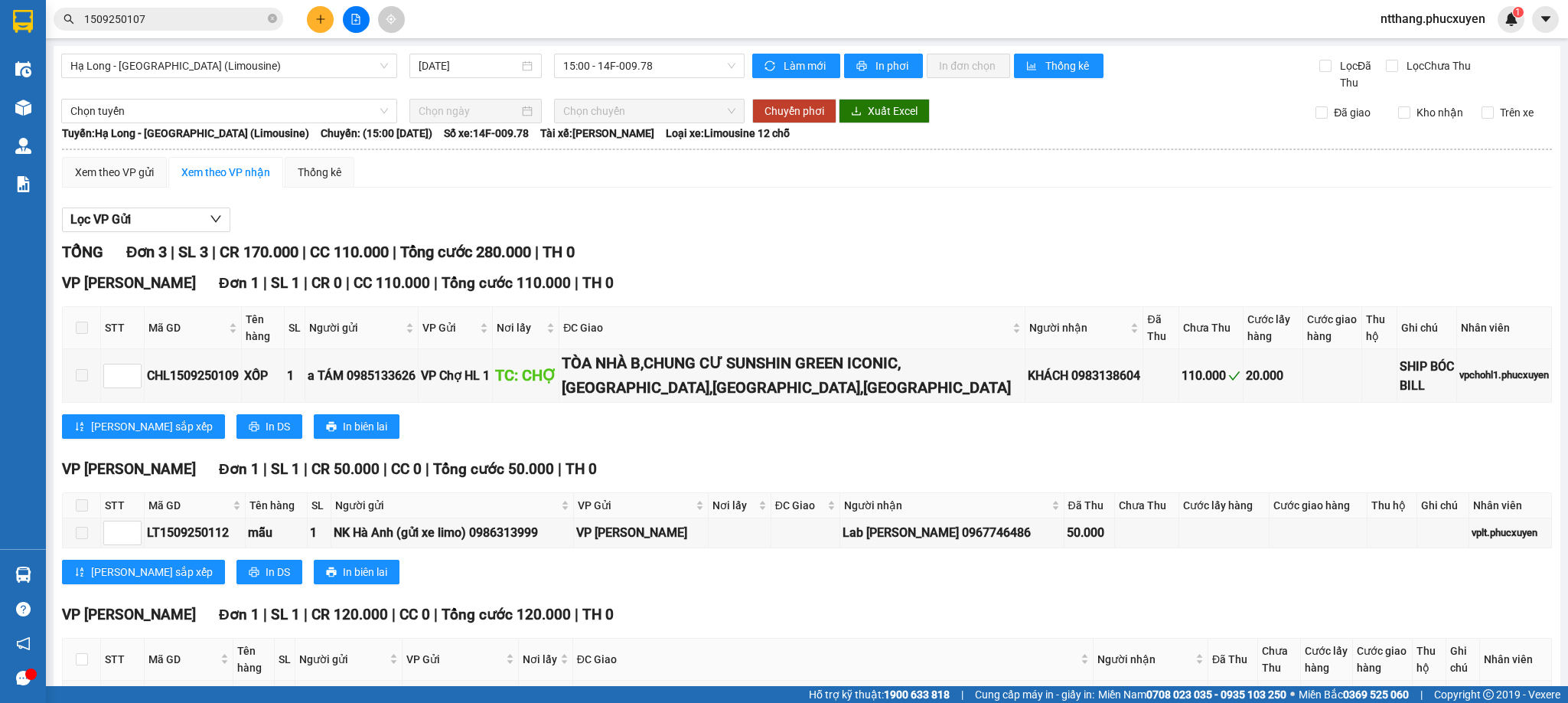
click at [1000, 432] on div "Lưu sắp xếp In DS In biên lai" at bounding box center [807, 427] width 1490 height 25
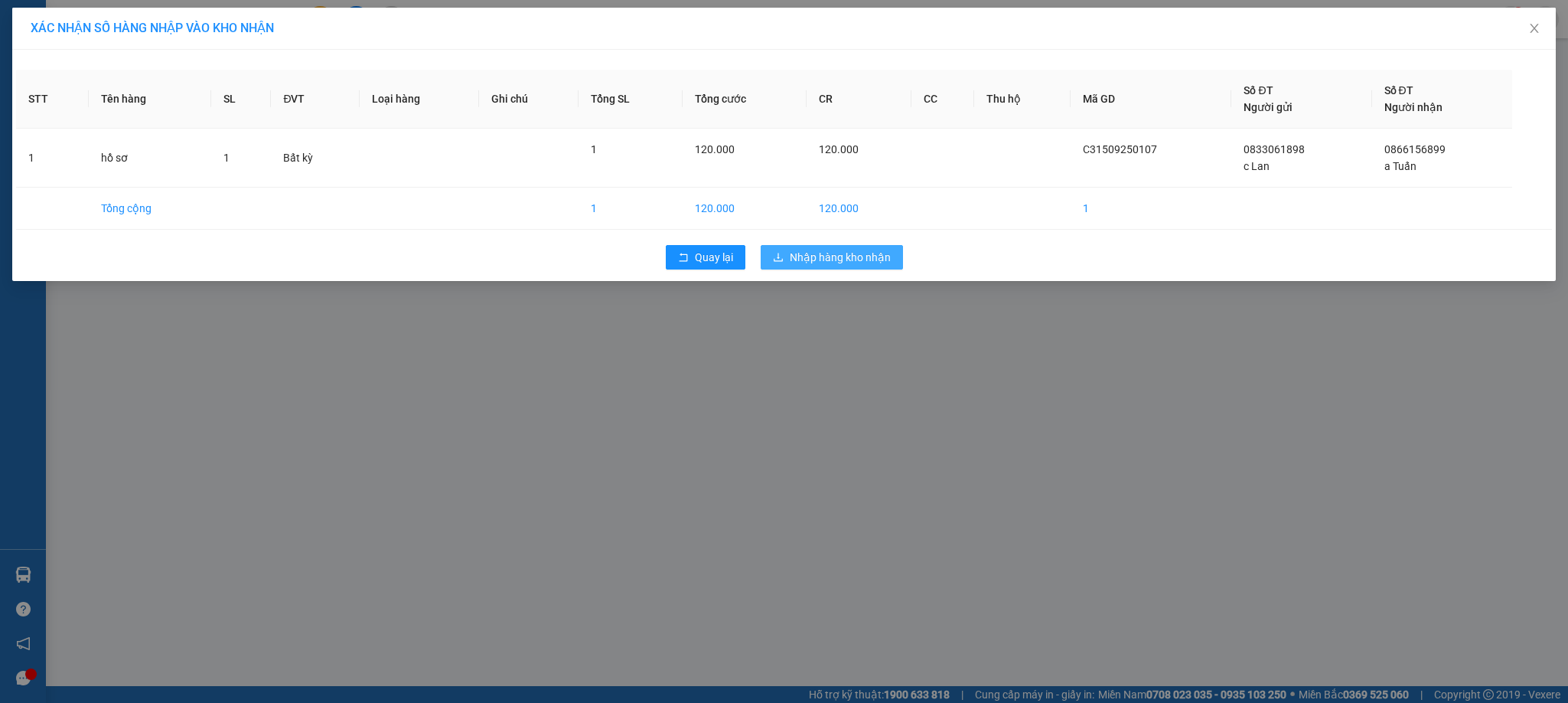
click at [843, 260] on span "Nhập hàng kho nhận" at bounding box center [840, 257] width 101 height 17
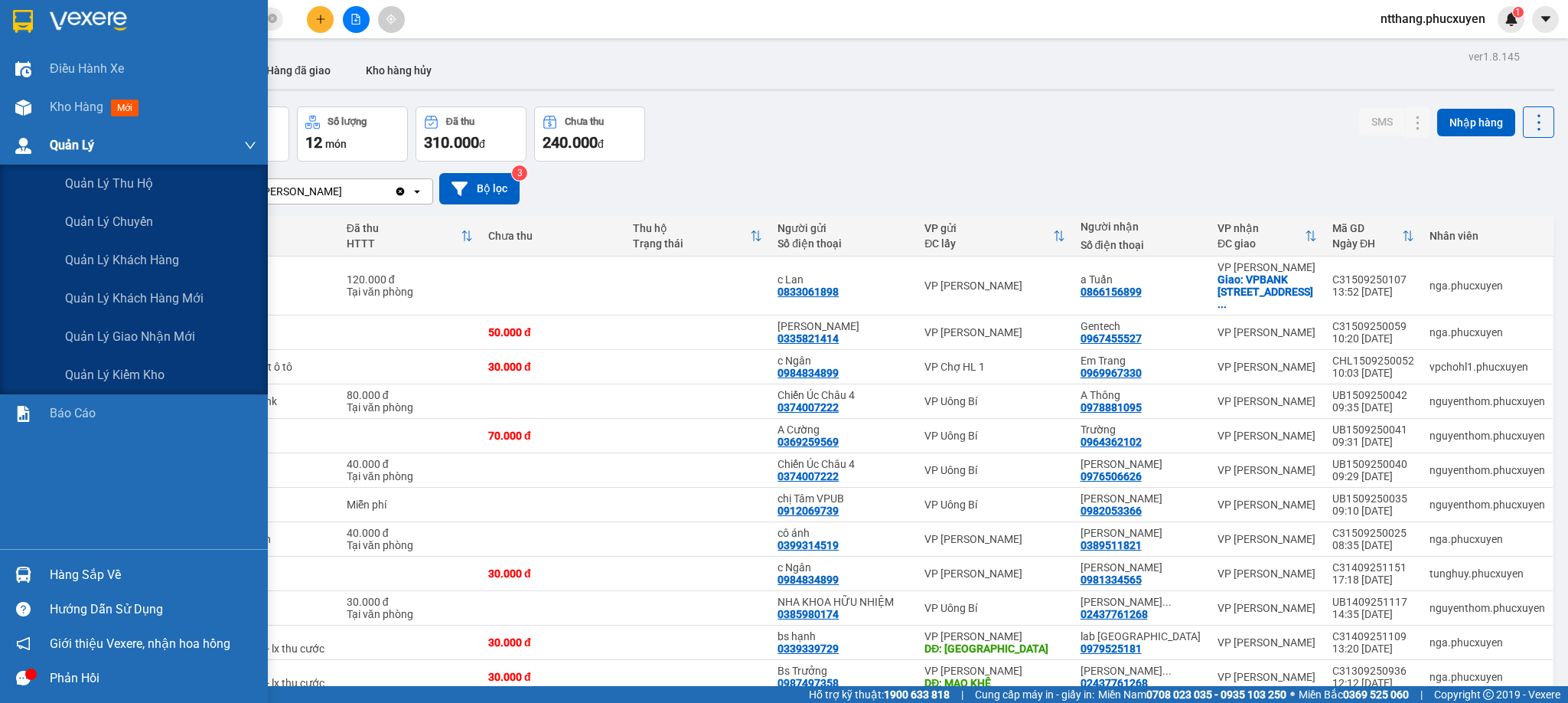
click at [28, 145] on img at bounding box center [23, 146] width 16 height 16
click at [138, 339] on span "Quản lý giao nhận mới" at bounding box center [131, 337] width 131 height 19
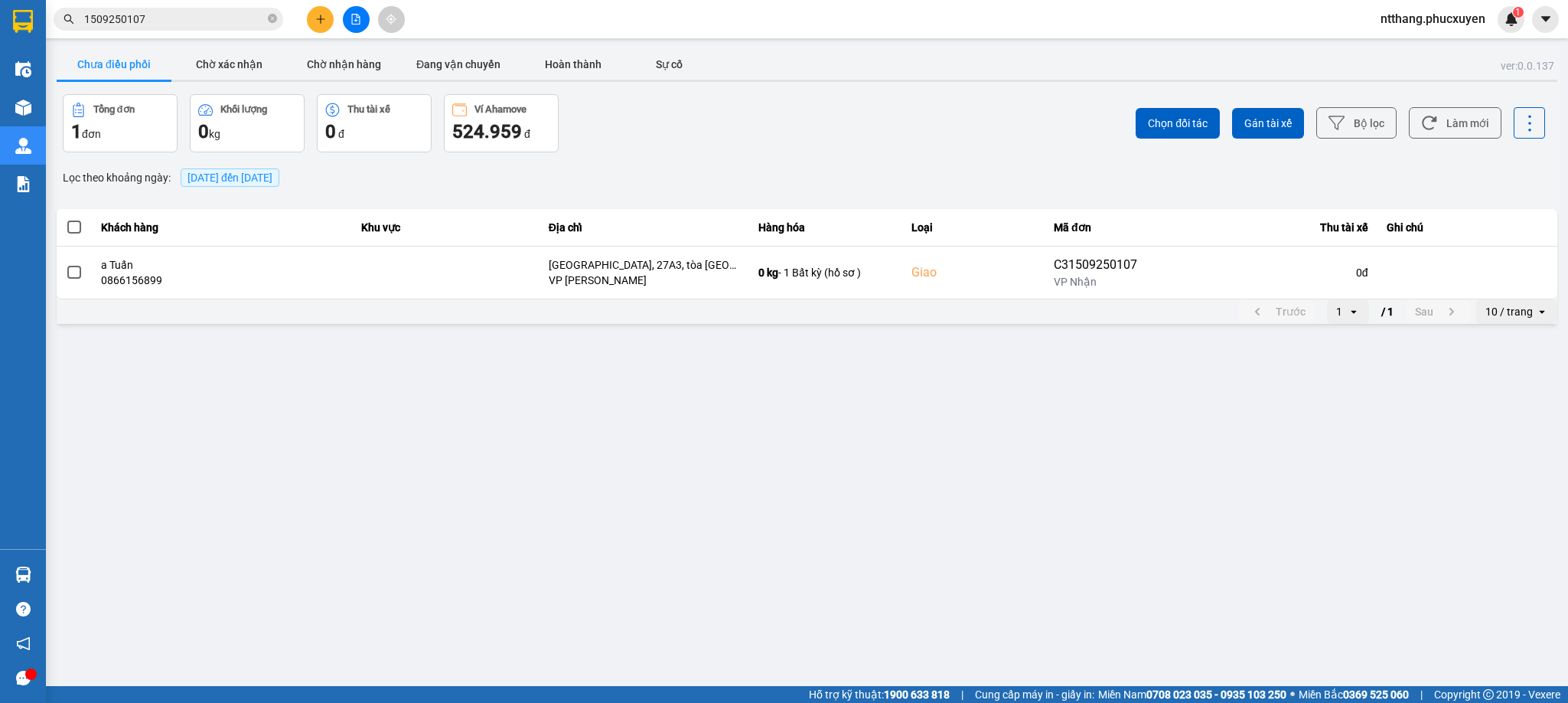
click at [770, 119] on div "Tổng đơn 1 đơn Khối lượng 0 kg Thu tài xế 0 đ Ví Ahamove 524.959 đ" at bounding box center [433, 123] width 742 height 58
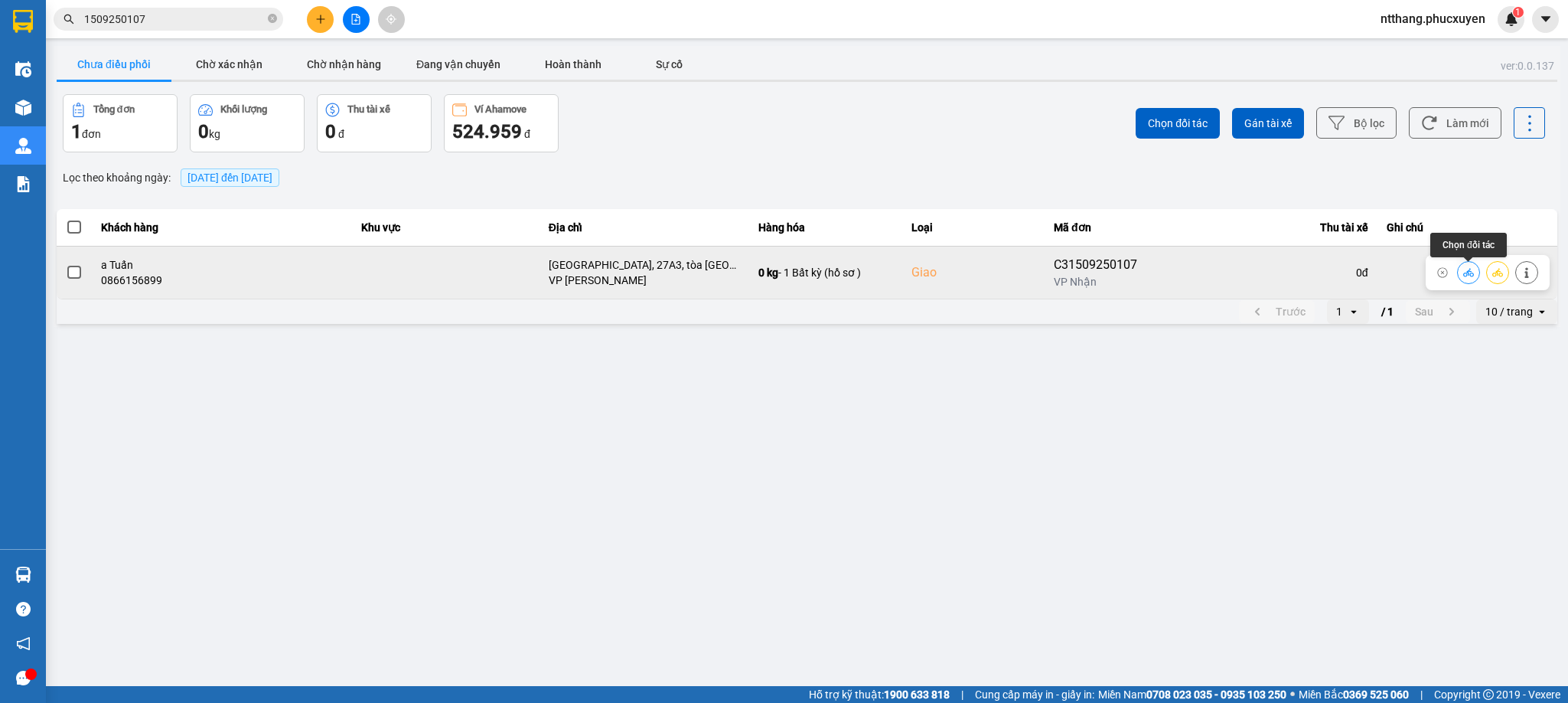
click at [1465, 274] on icon at bounding box center [1468, 273] width 11 height 9
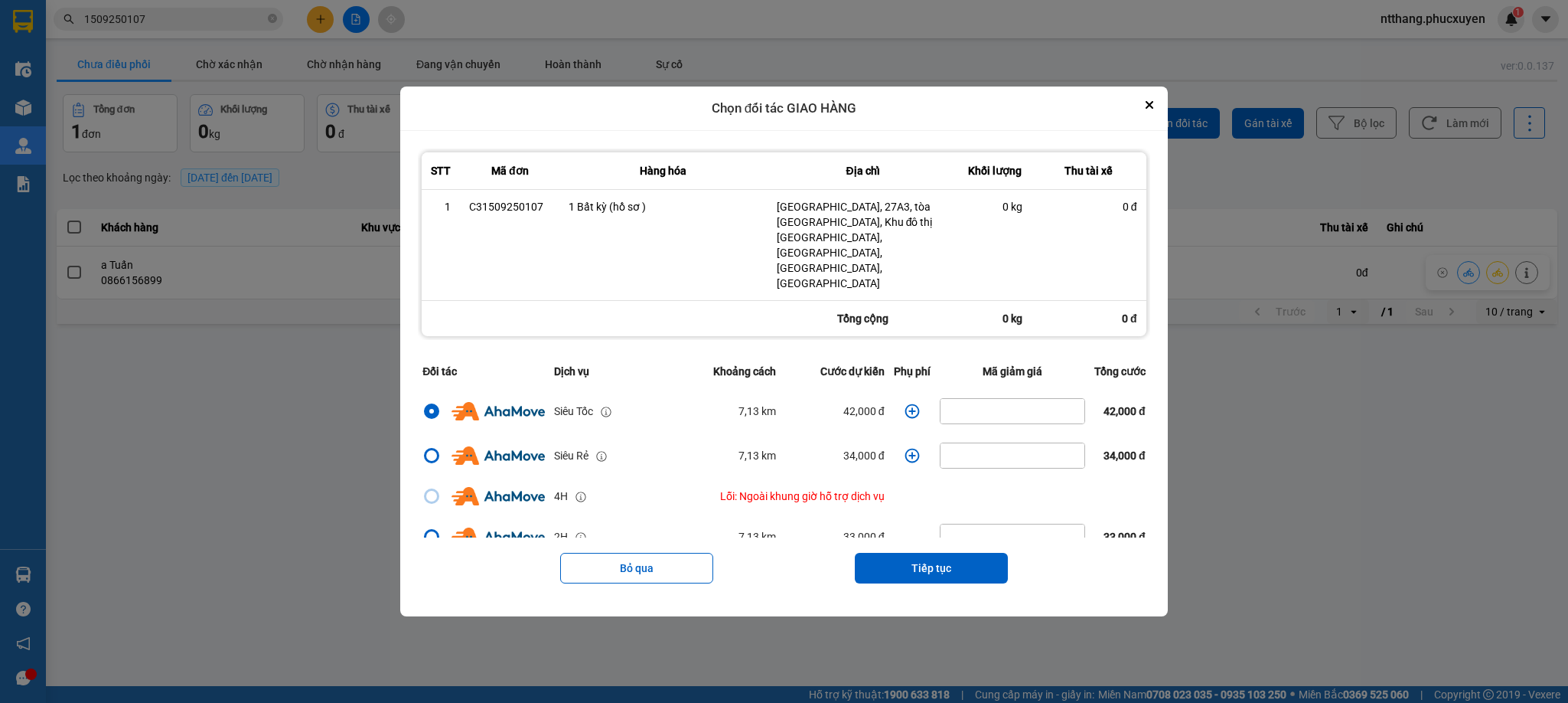
click at [905, 403] on icon "dialog" at bounding box center [912, 410] width 14 height 14
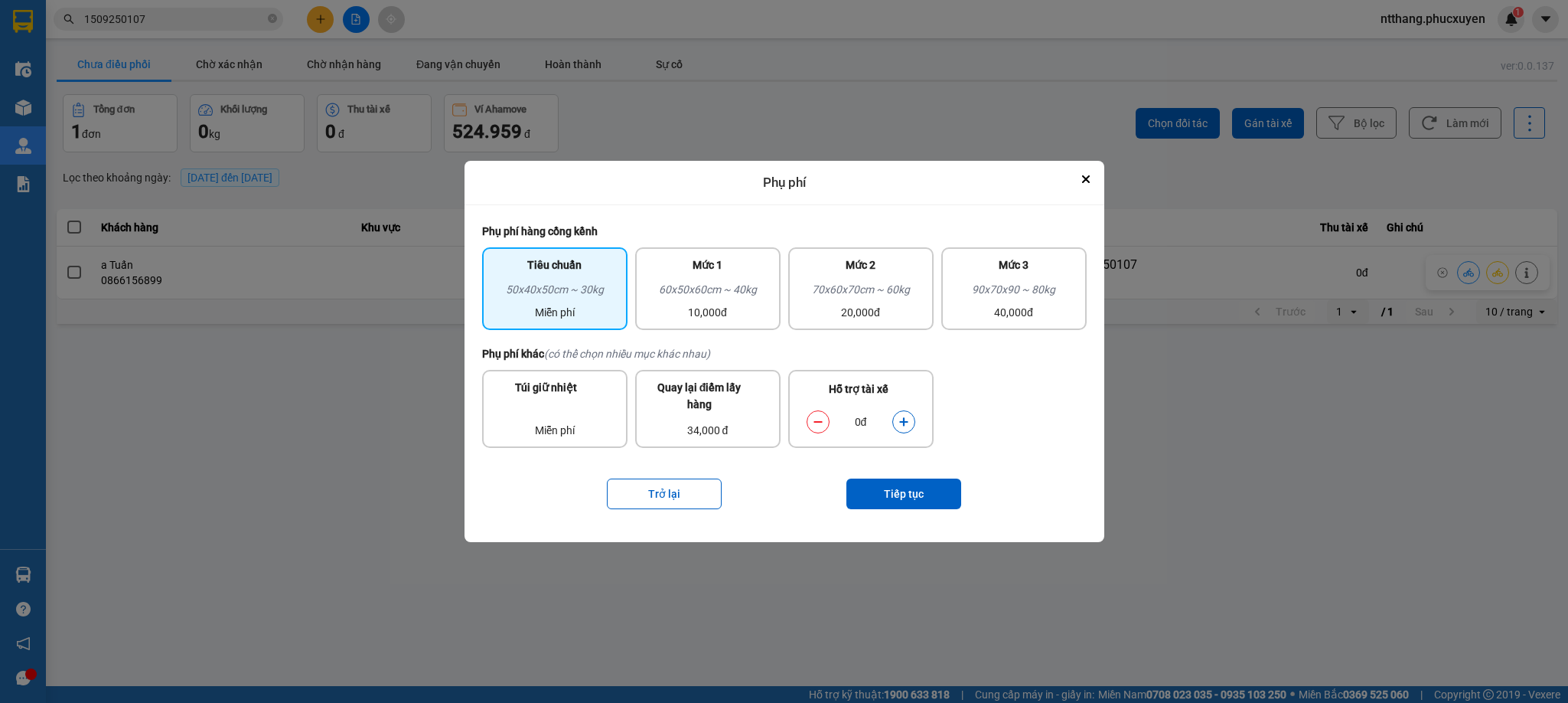
drag, startPoint x: 907, startPoint y: 423, endPoint x: 907, endPoint y: 438, distance: 15.0
click at [907, 423] on icon "dialog" at bounding box center [904, 422] width 11 height 11
click at [924, 482] on button "Tiếp tục" at bounding box center [904, 493] width 115 height 31
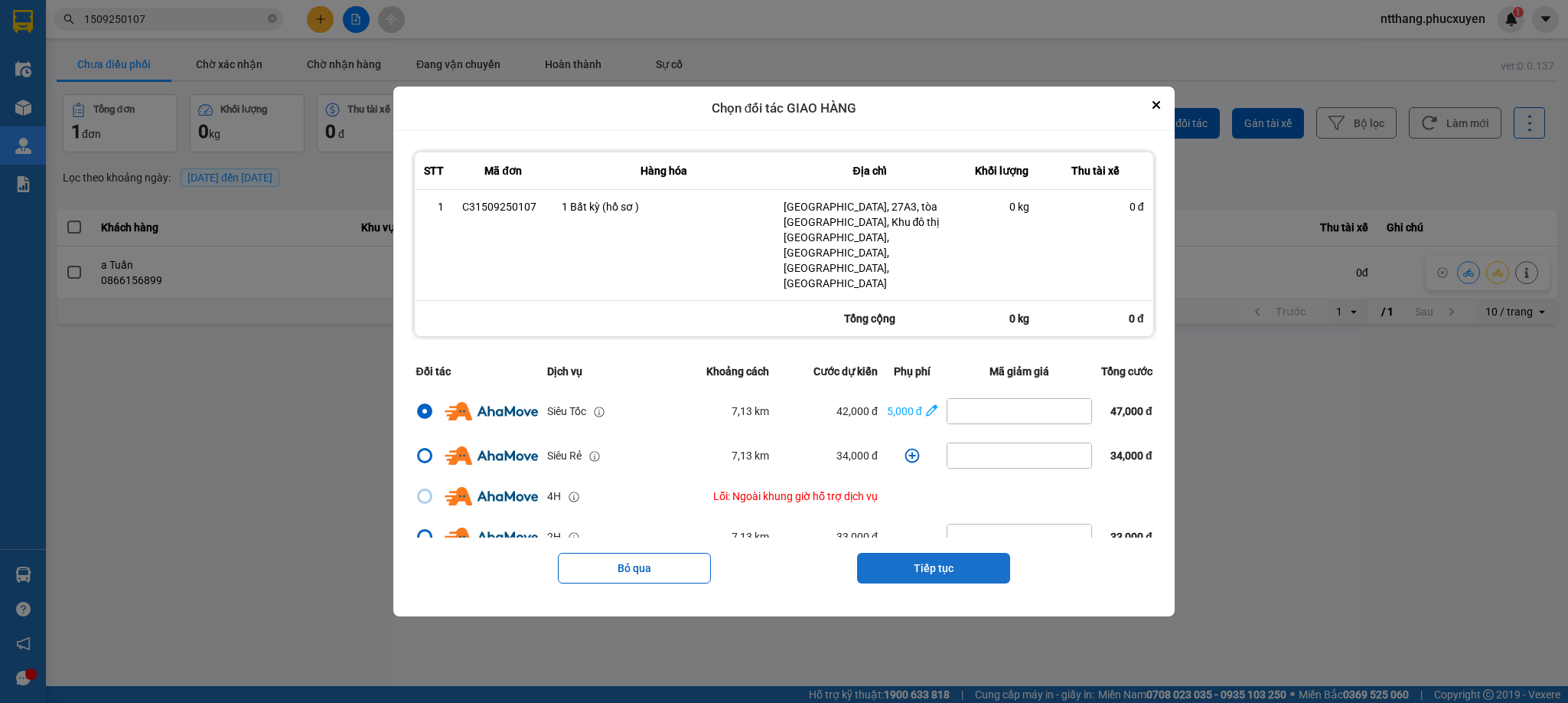
click at [887, 553] on button "Tiếp tục" at bounding box center [934, 568] width 153 height 31
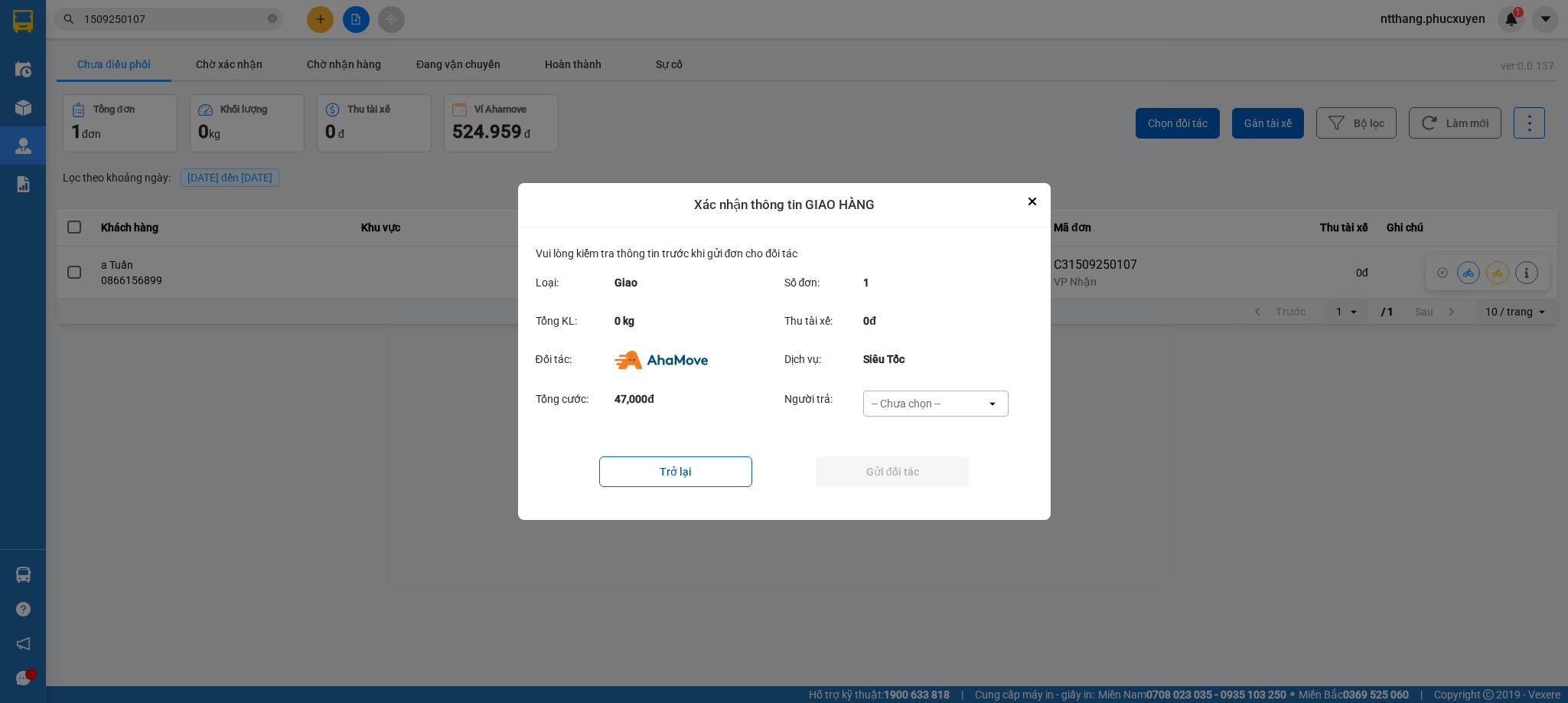
click at [892, 402] on div "-- Chưa chọn --" at bounding box center [907, 403] width 69 height 15
click at [886, 492] on span "Ví Ahamove" at bounding box center [907, 491] width 62 height 15
click at [878, 467] on button "Gửi đối tác" at bounding box center [892, 471] width 153 height 31
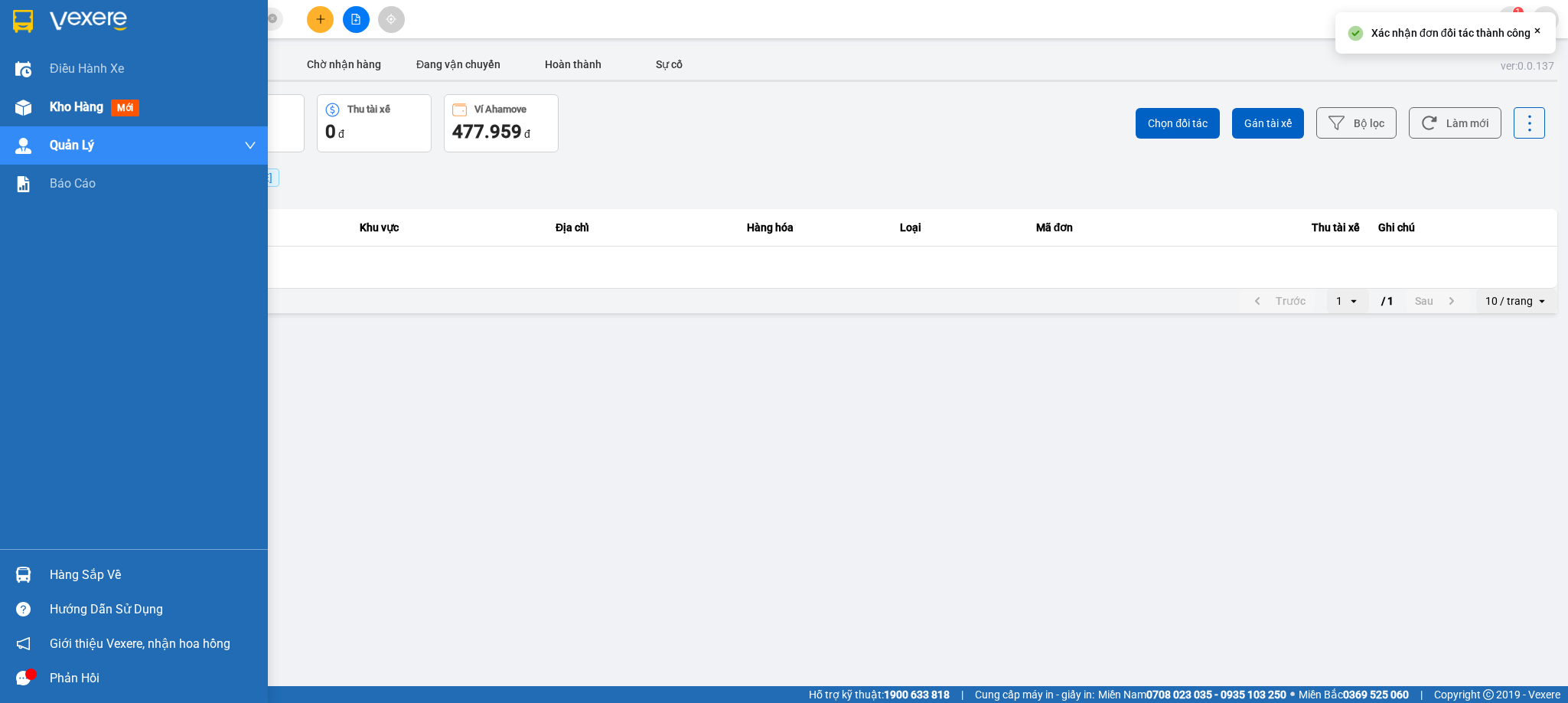
drag, startPoint x: 16, startPoint y: 103, endPoint x: 182, endPoint y: 692, distance: 611.9
click at [15, 106] on img at bounding box center [23, 108] width 16 height 16
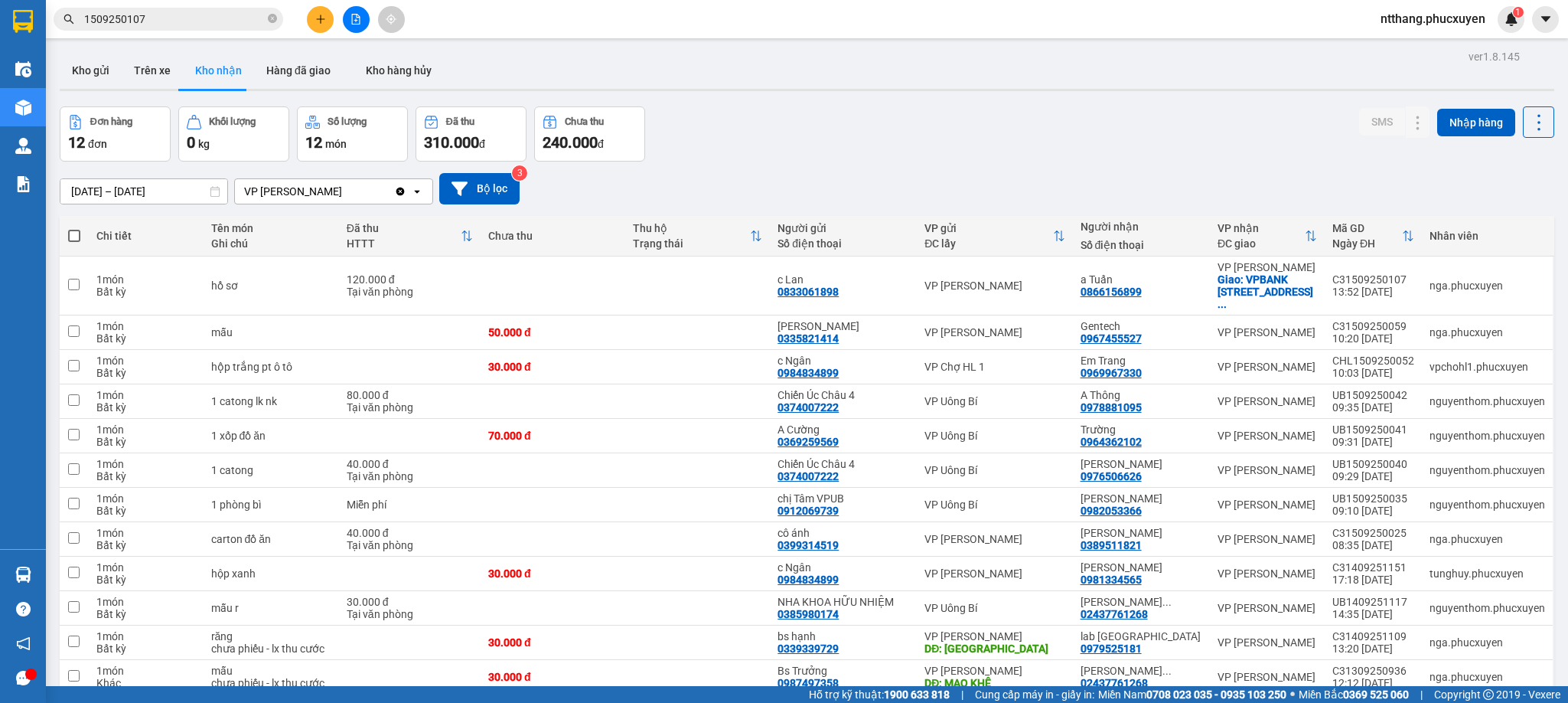
click at [716, 84] on div "Kho gửi Trên xe Kho nhận Hàng đã giao Kho hàng hủy" at bounding box center [807, 72] width 1495 height 41
click at [326, 11] on button at bounding box center [320, 19] width 26 height 26
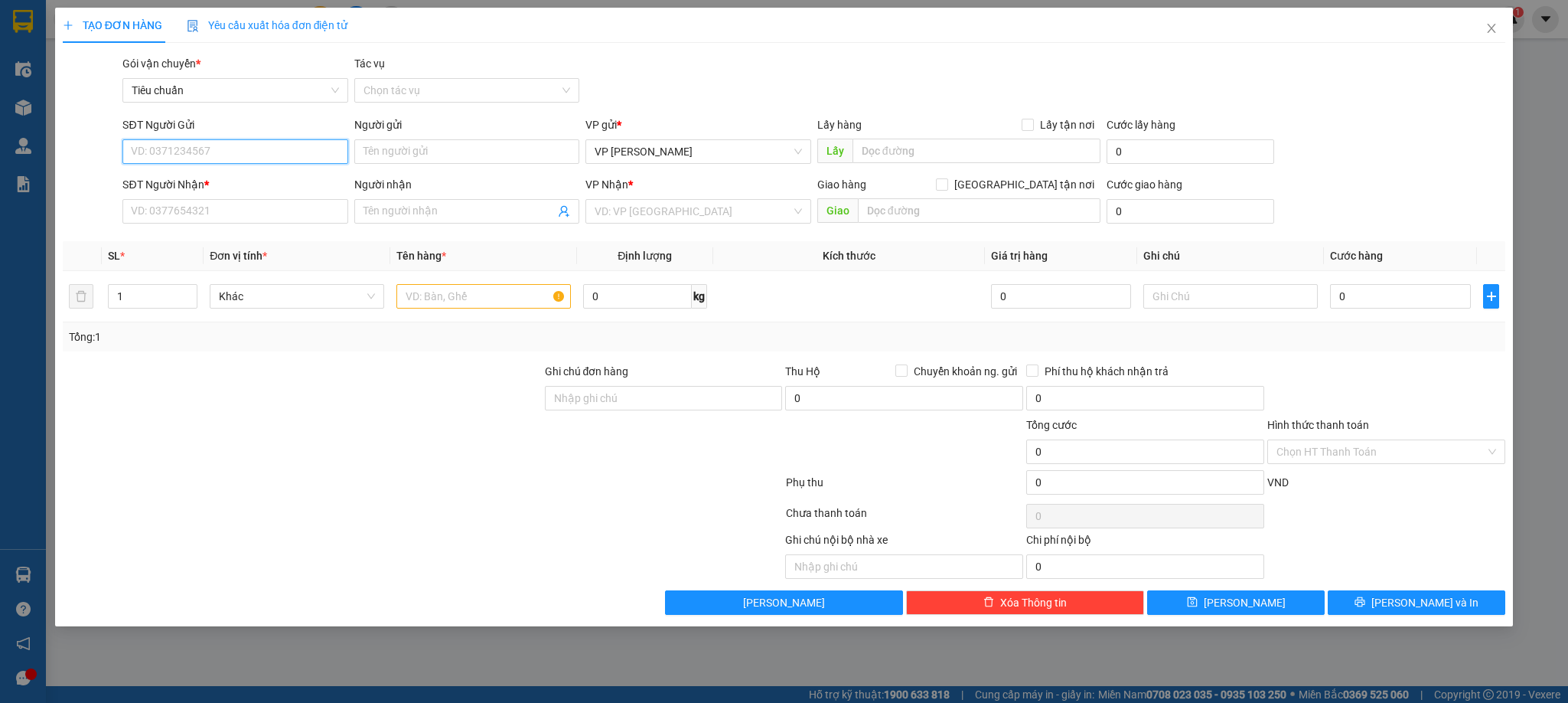
drag, startPoint x: 232, startPoint y: 145, endPoint x: 240, endPoint y: 143, distance: 8.2
click at [232, 146] on input "SĐT Người Gửi" at bounding box center [235, 152] width 225 height 25
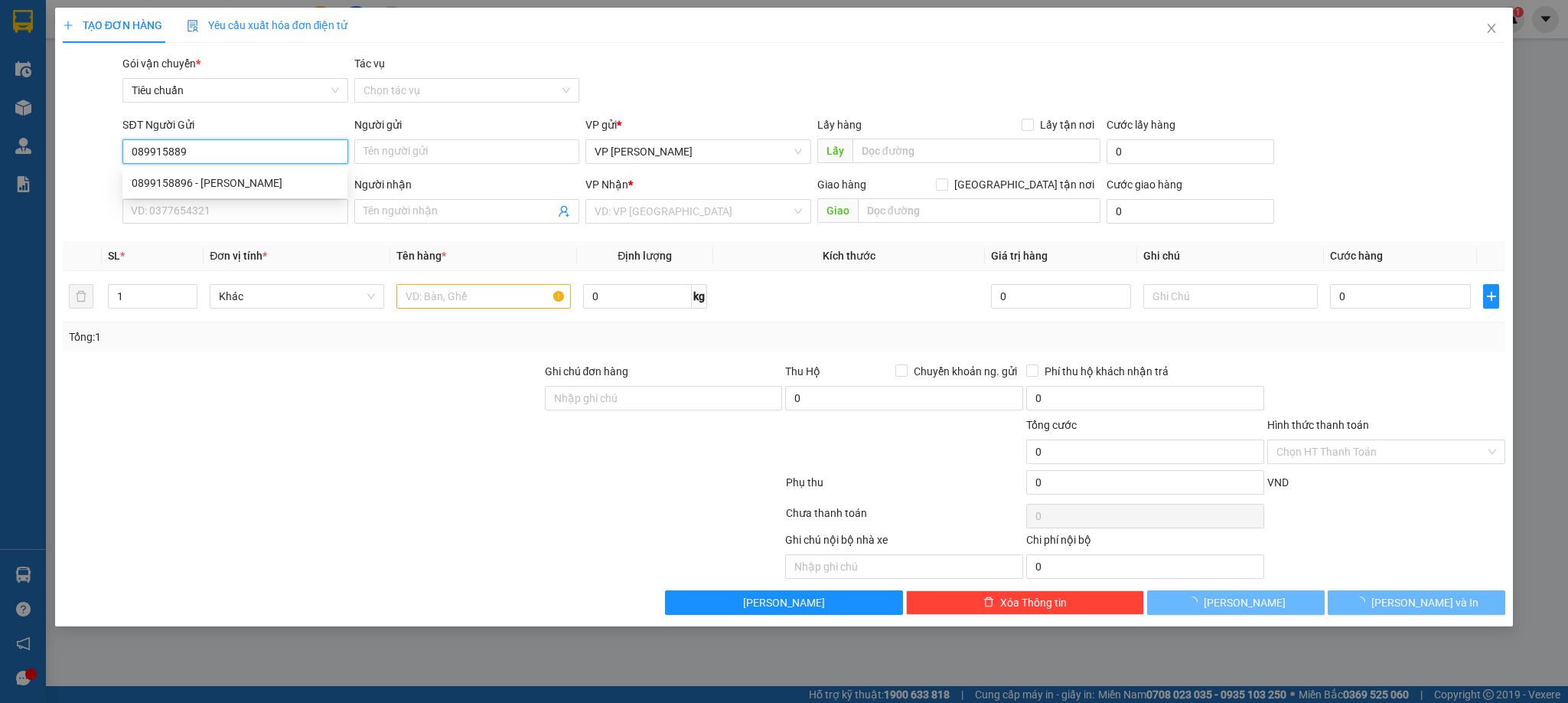
type input "0899158896"
click at [225, 183] on div "0899158896 - Đức Bảo" at bounding box center [235, 183] width 206 height 17
type input "[PERSON_NAME]"
type input "0899158896"
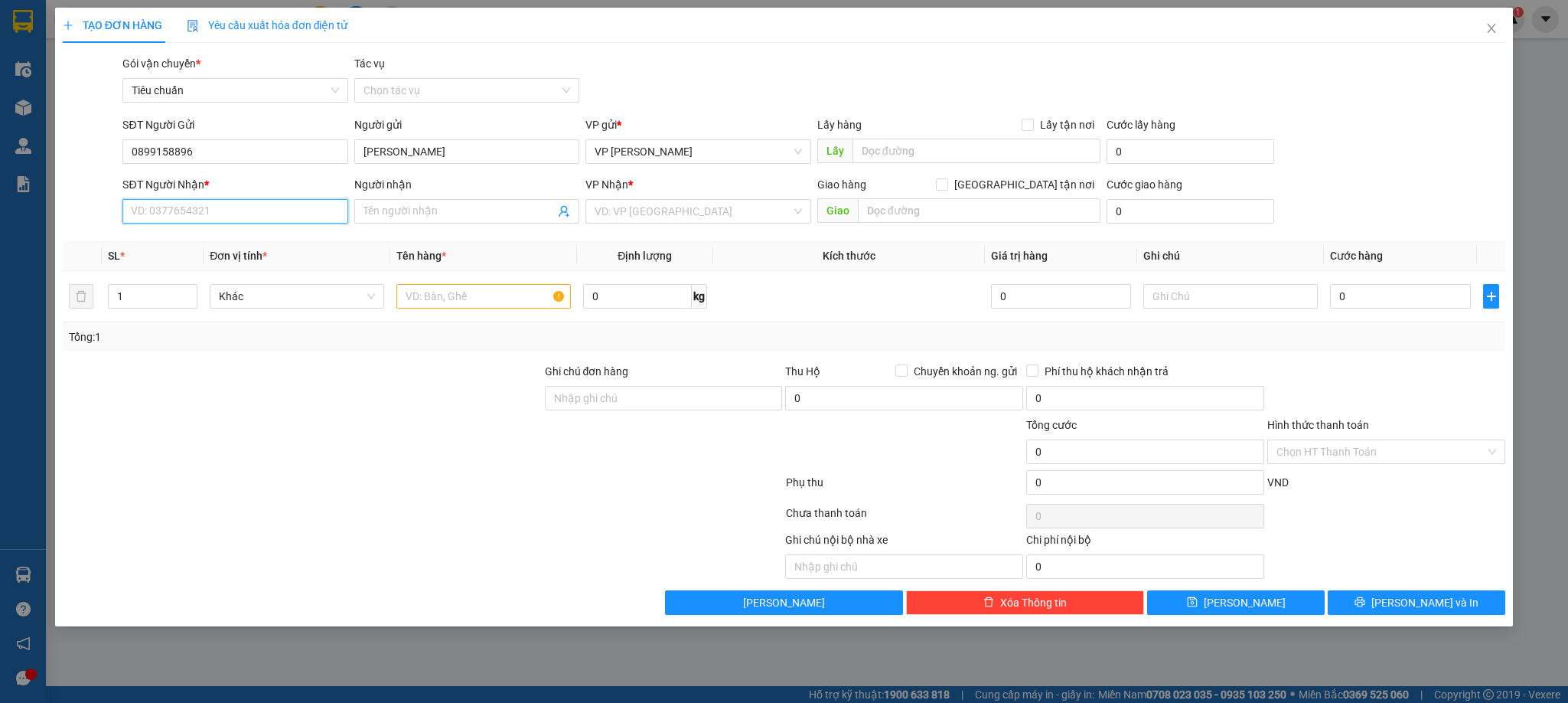
click at [228, 206] on input "SĐT Người Nhận *" at bounding box center [235, 212] width 225 height 25
type input "0588822222"
click at [237, 242] on div "0588822222 - anh Đạt" at bounding box center [235, 243] width 206 height 17
type input "anh Đạt"
checkbox input "true"
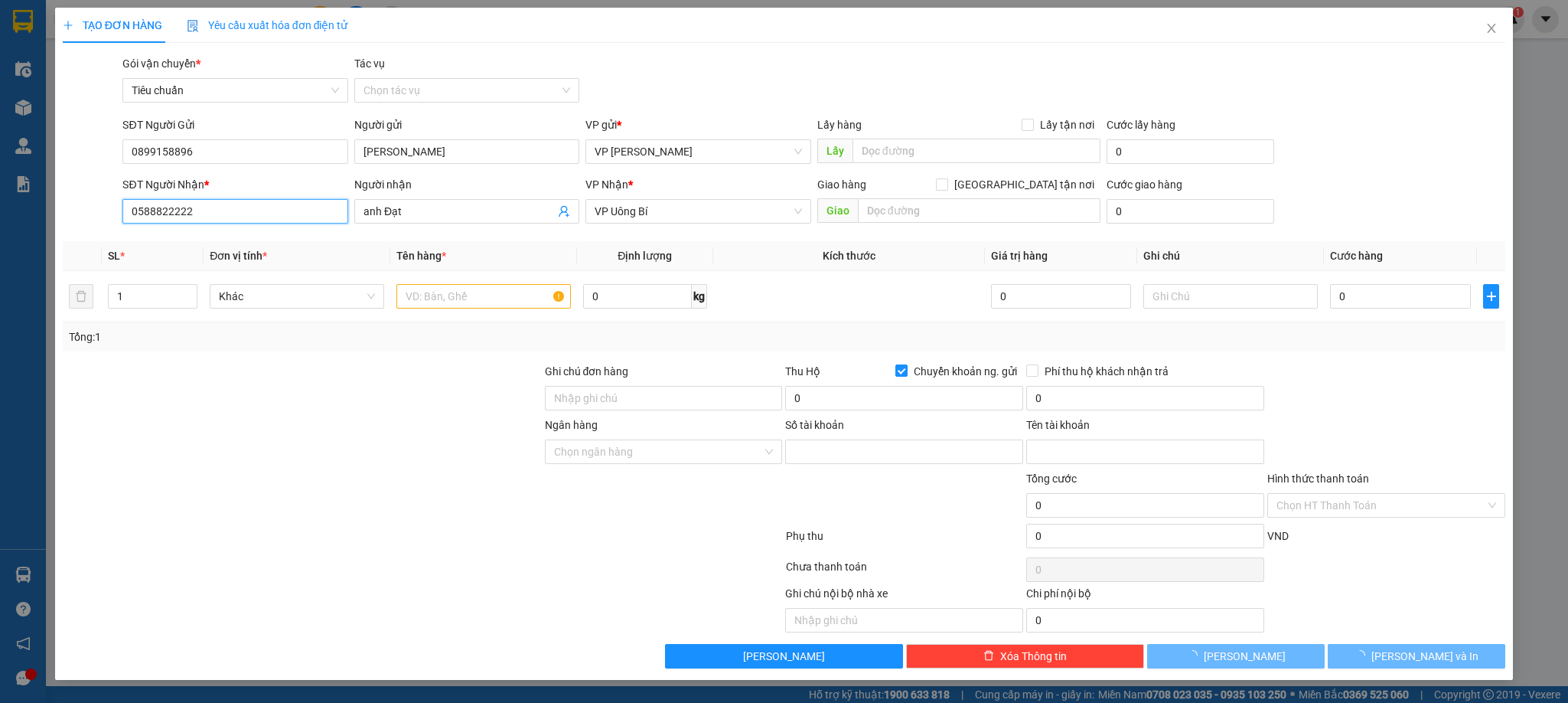
type input "0965869386"
type input "vũ thị huyền lương"
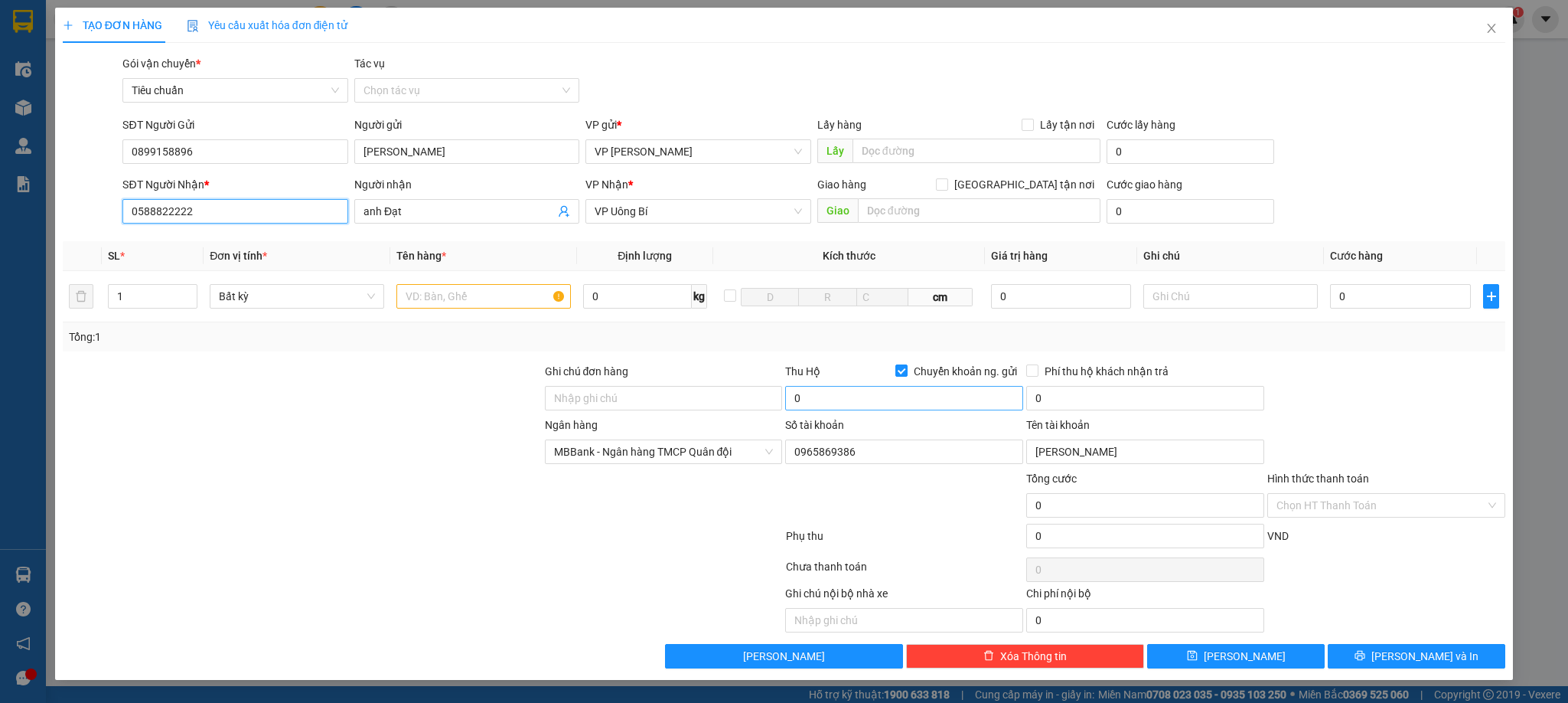
type input "0588822222"
click at [914, 403] on input "0" at bounding box center [904, 398] width 238 height 25
type input "2.940.000"
click at [481, 293] on input "text" at bounding box center [484, 296] width 175 height 25
click at [476, 292] on input "1 can hoá hcaats" at bounding box center [484, 296] width 175 height 25
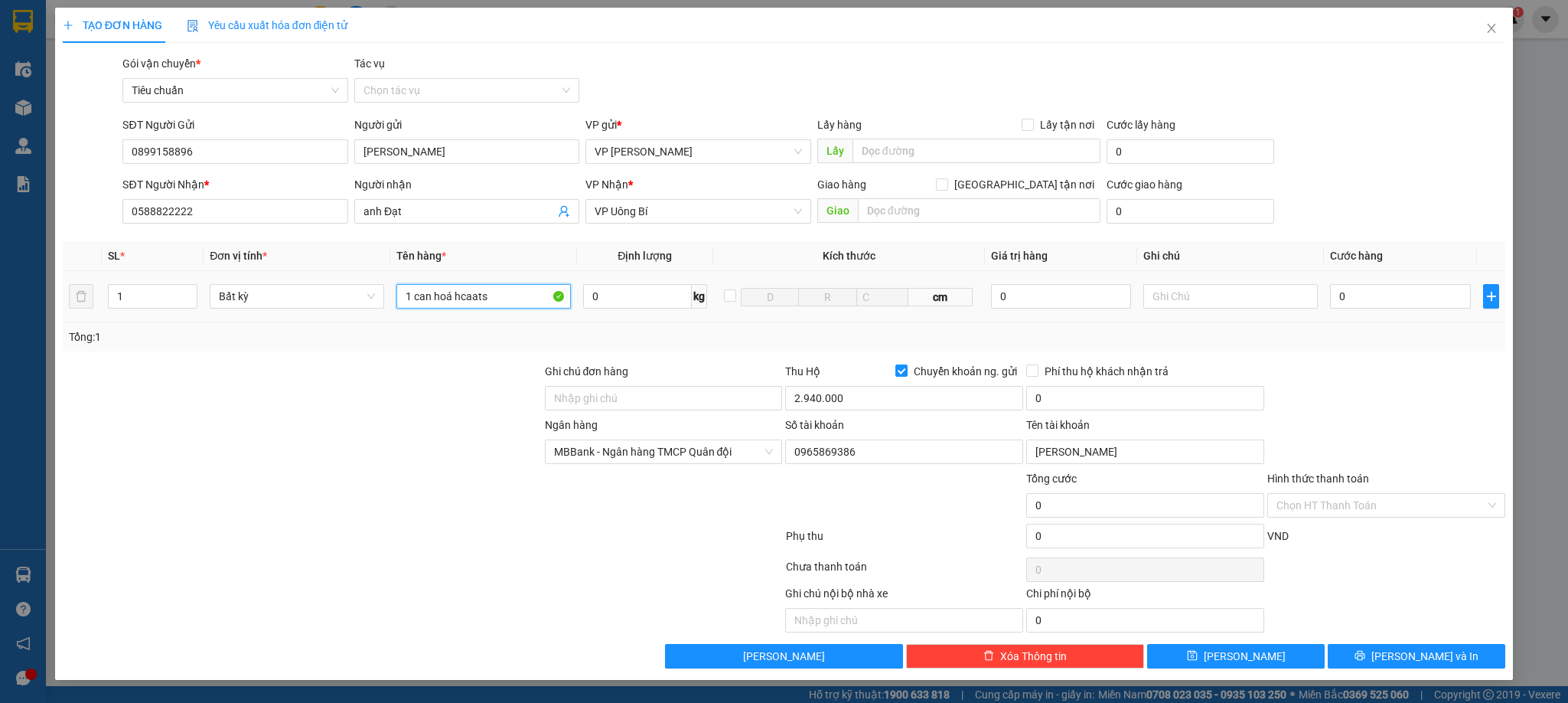
click at [476, 292] on input "1 can hoá hcaats" at bounding box center [484, 296] width 175 height 25
type input "1 can hoá chất"
click at [1370, 296] on input "0" at bounding box center [1400, 296] width 141 height 25
type input "9"
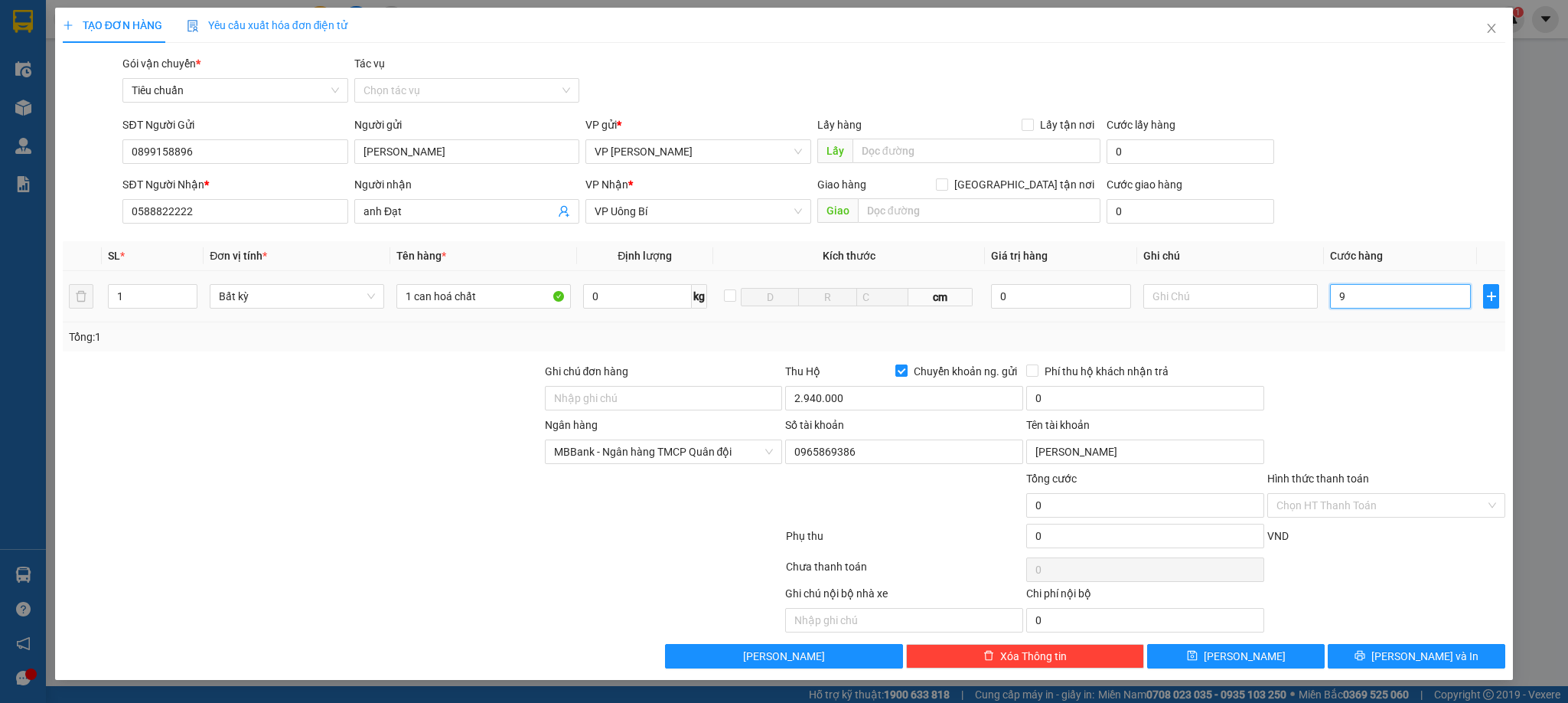
type input "9"
type input "90"
drag, startPoint x: 1341, startPoint y: 375, endPoint x: 1333, endPoint y: 372, distance: 8.5
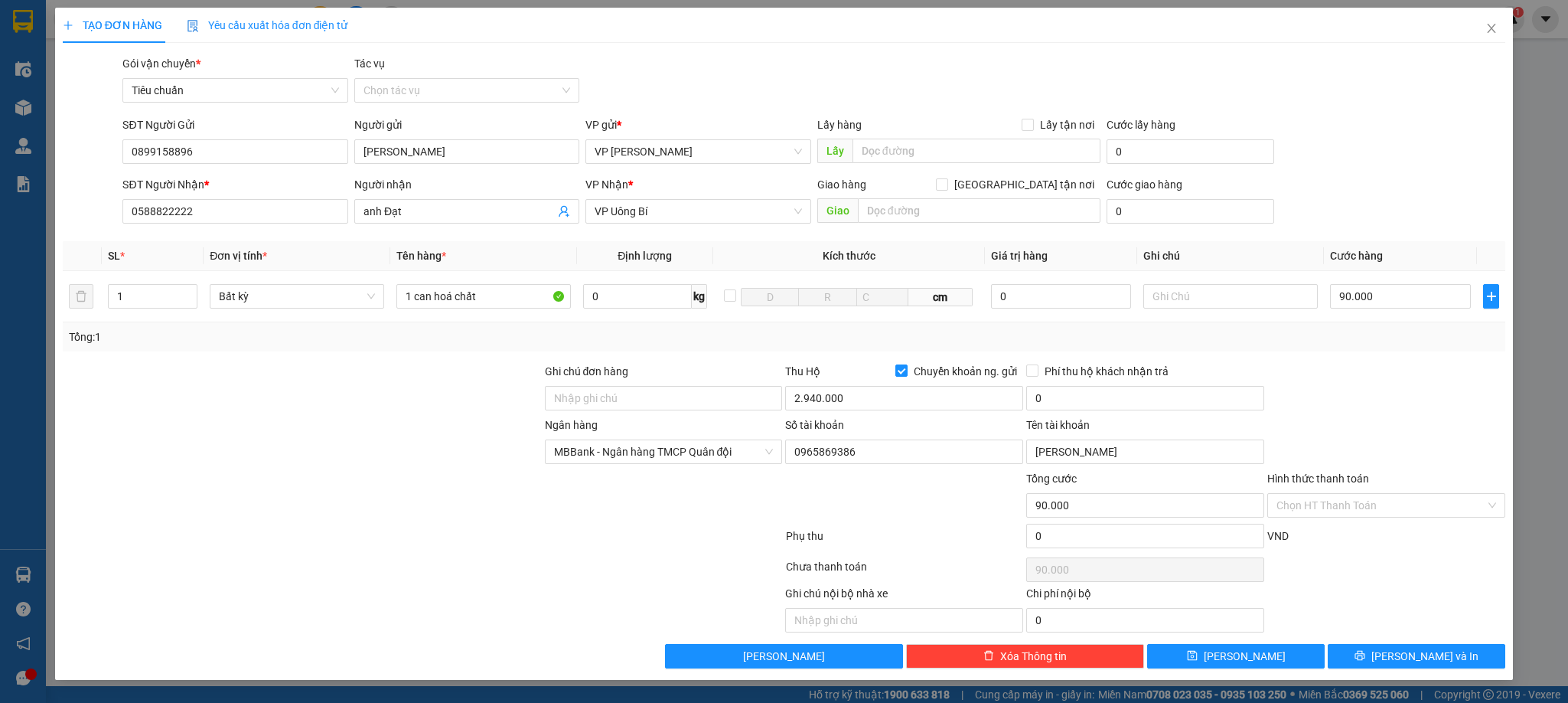
click at [1337, 377] on div at bounding box center [1386, 389] width 241 height 54
click at [1381, 655] on button "[PERSON_NAME] và In" at bounding box center [1416, 656] width 177 height 25
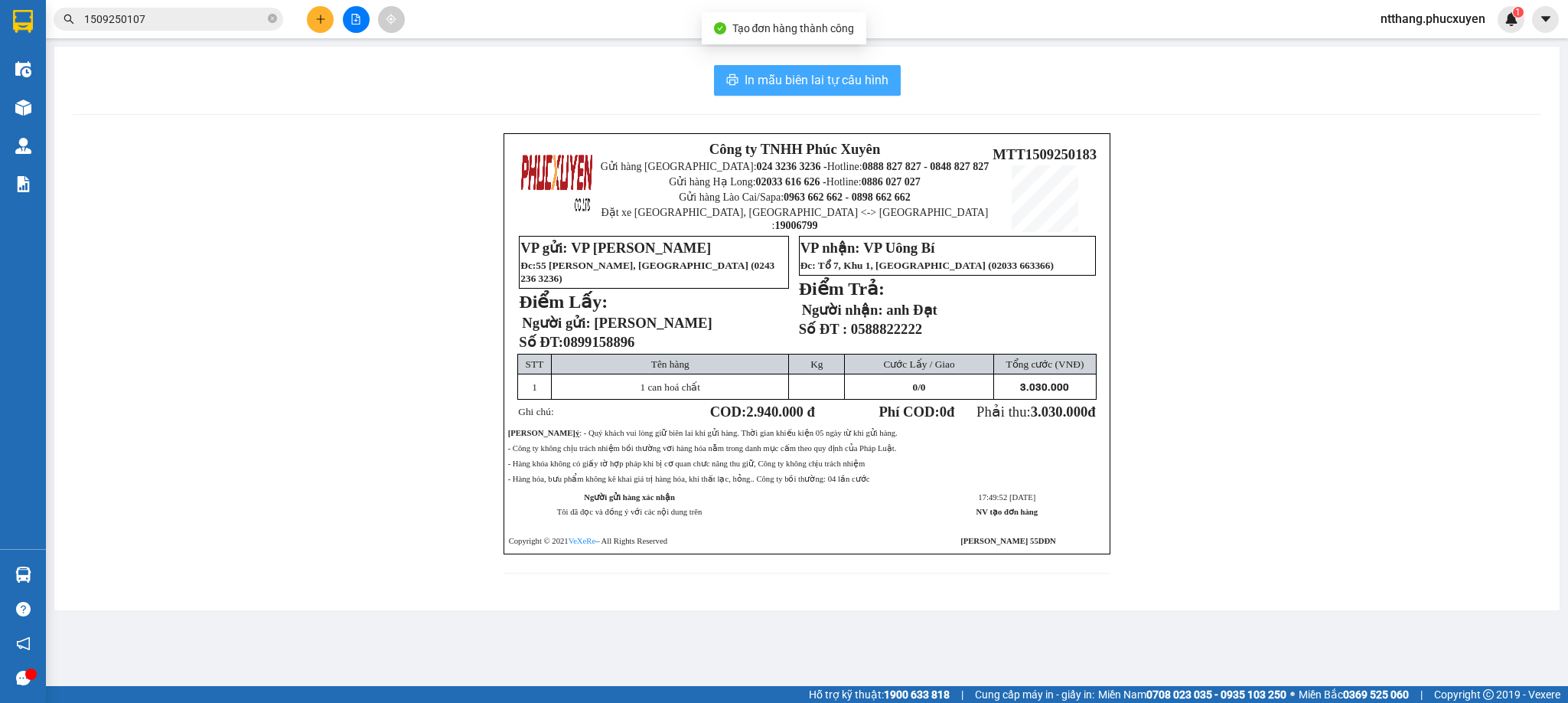
click at [799, 73] on span "In mẫu biên lai tự cấu hình" at bounding box center [816, 80] width 144 height 19
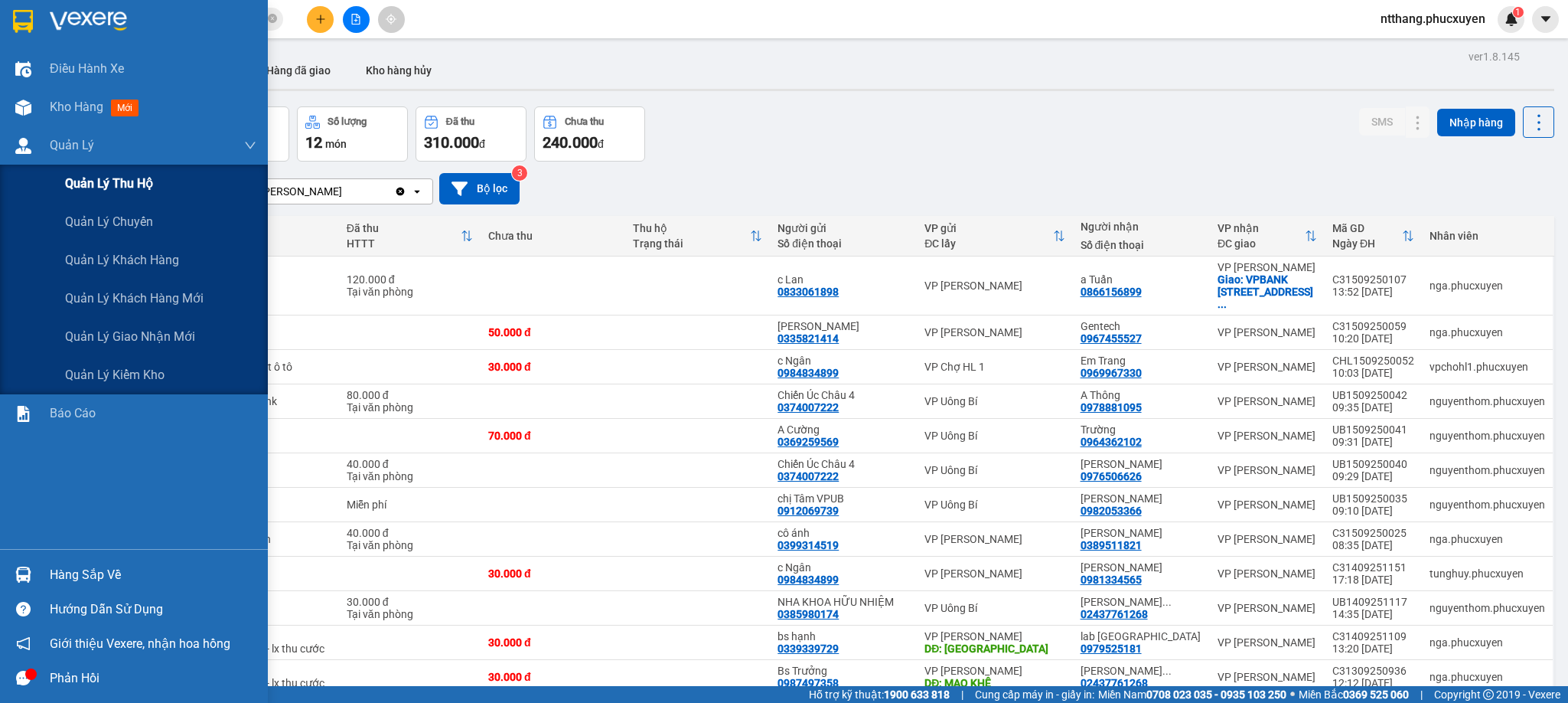
drag, startPoint x: 12, startPoint y: 138, endPoint x: 35, endPoint y: 166, distance: 36.2
click at [10, 138] on div at bounding box center [23, 146] width 26 height 26
click at [141, 322] on div "Quản lý giao nhận mới" at bounding box center [161, 336] width 191 height 38
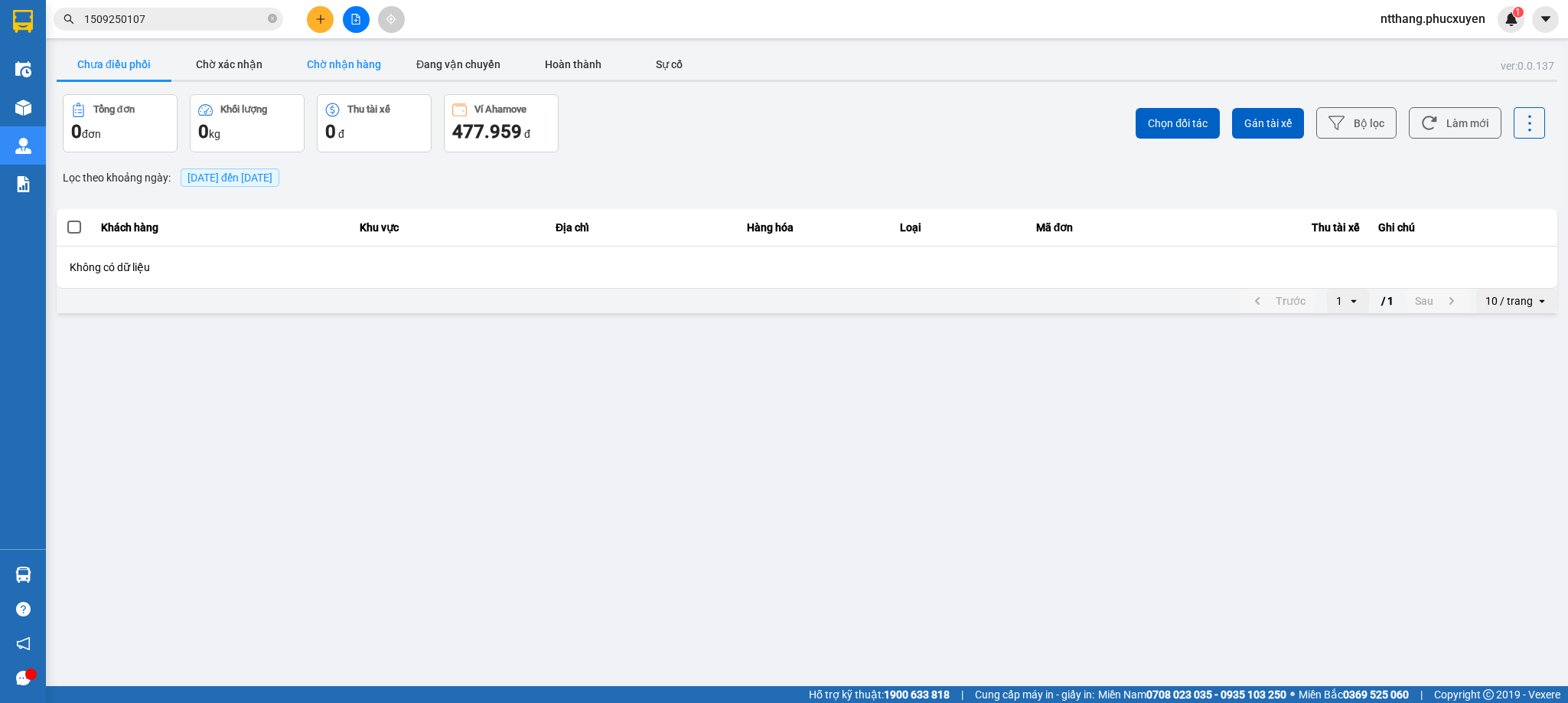
click at [363, 63] on button "Chờ nhận hàng" at bounding box center [344, 64] width 115 height 31
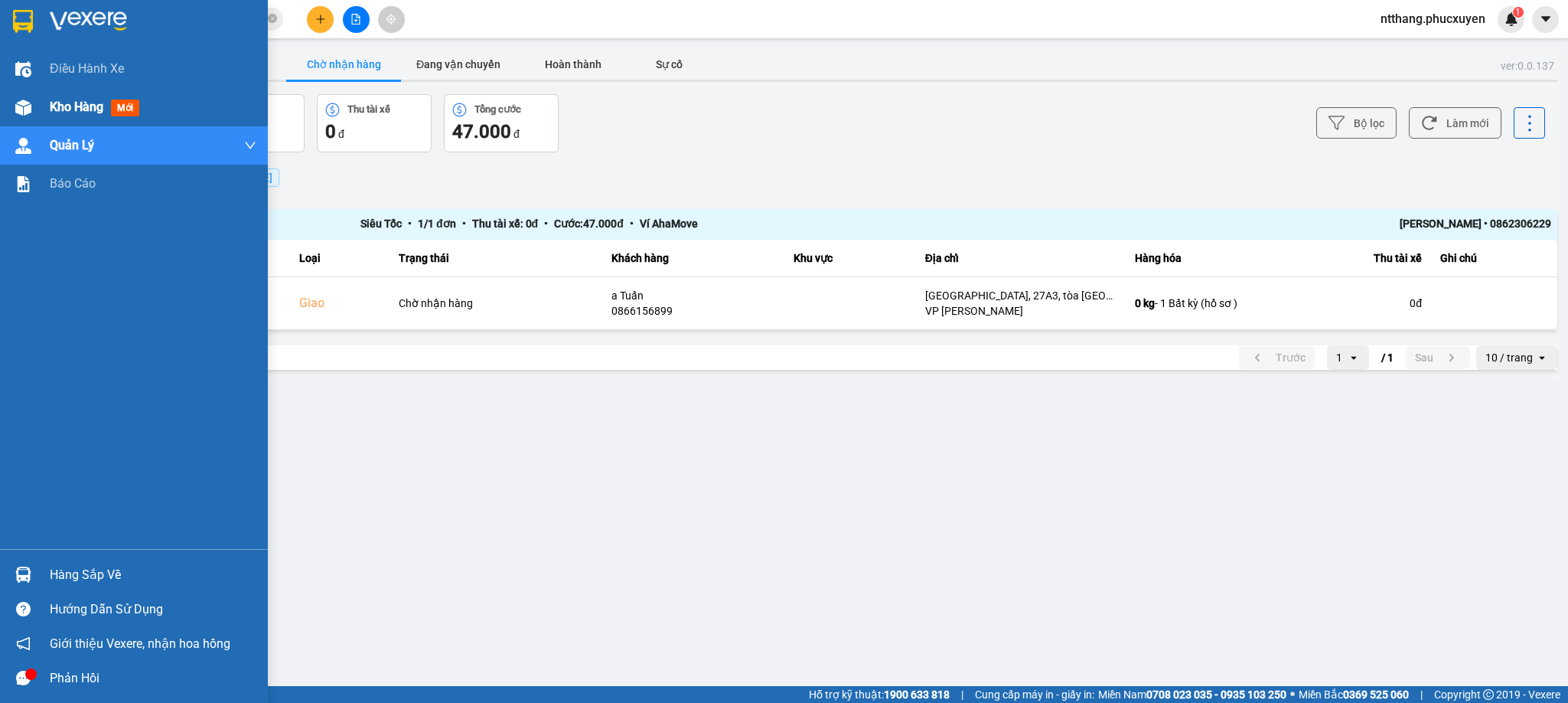
click at [56, 100] on span "Kho hàng" at bounding box center [76, 107] width 54 height 14
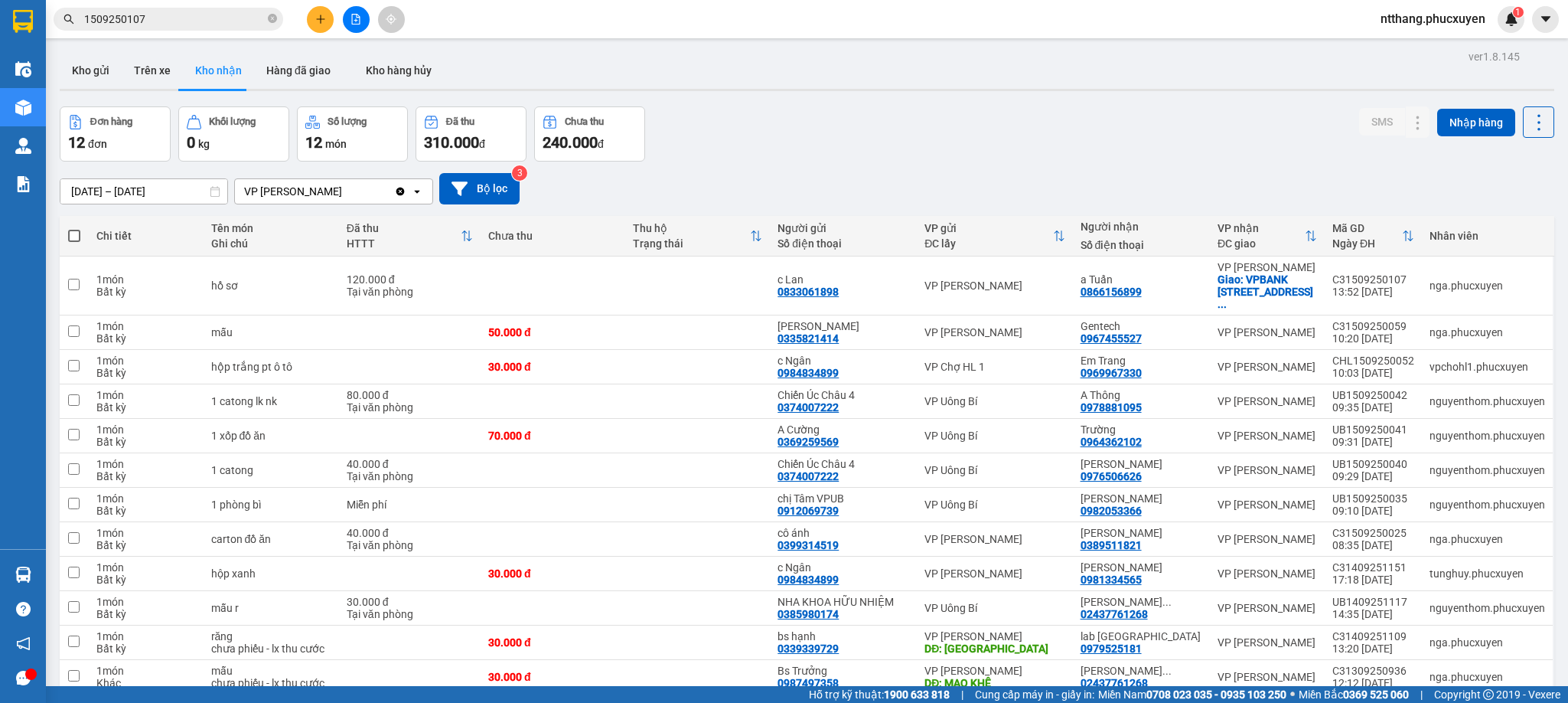
click at [779, 89] on div at bounding box center [807, 90] width 1495 height 3
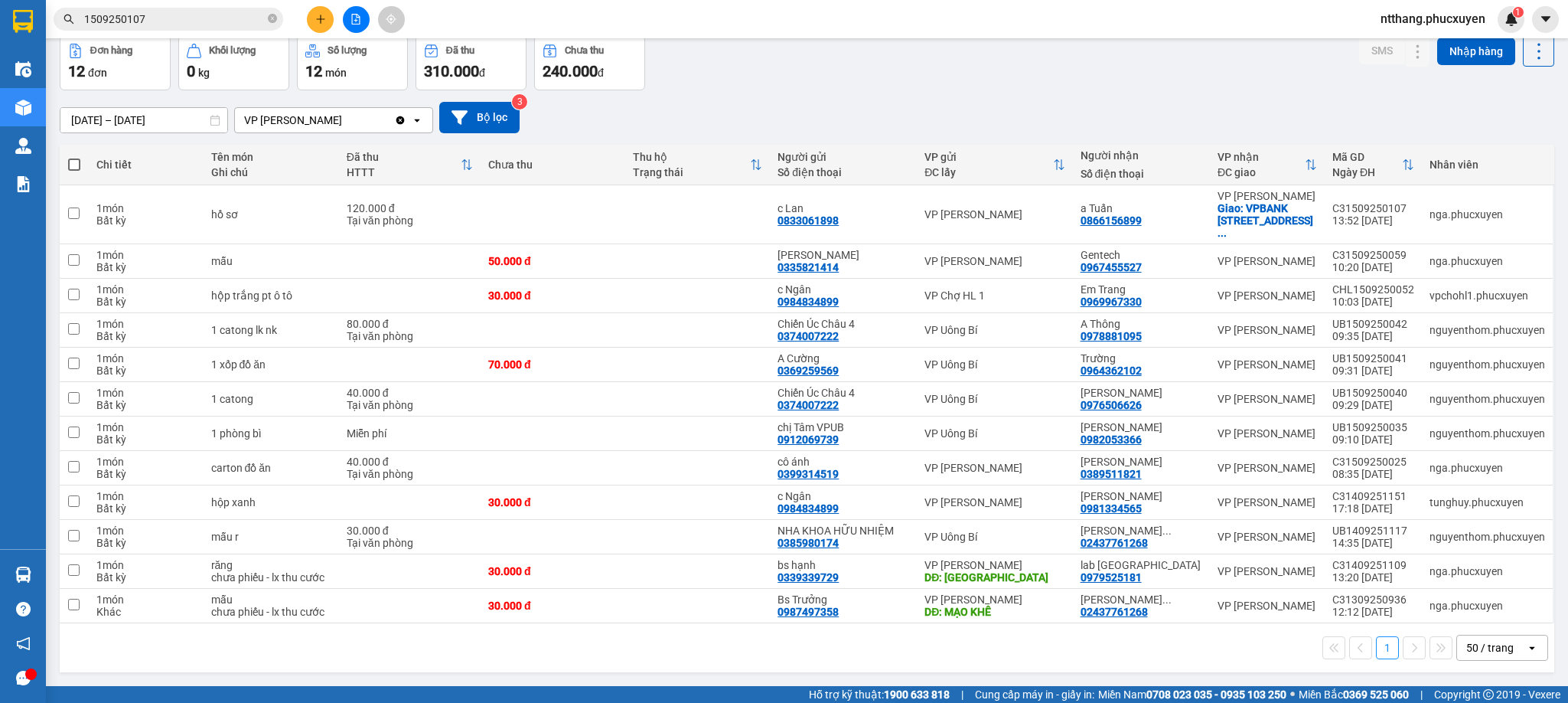
click at [780, 39] on div "Đơn hàng 12 đơn Khối lượng 0 kg Số lượng 12 món Đã thu 310.000 đ Chưa thu 240.0…" at bounding box center [807, 63] width 1495 height 55
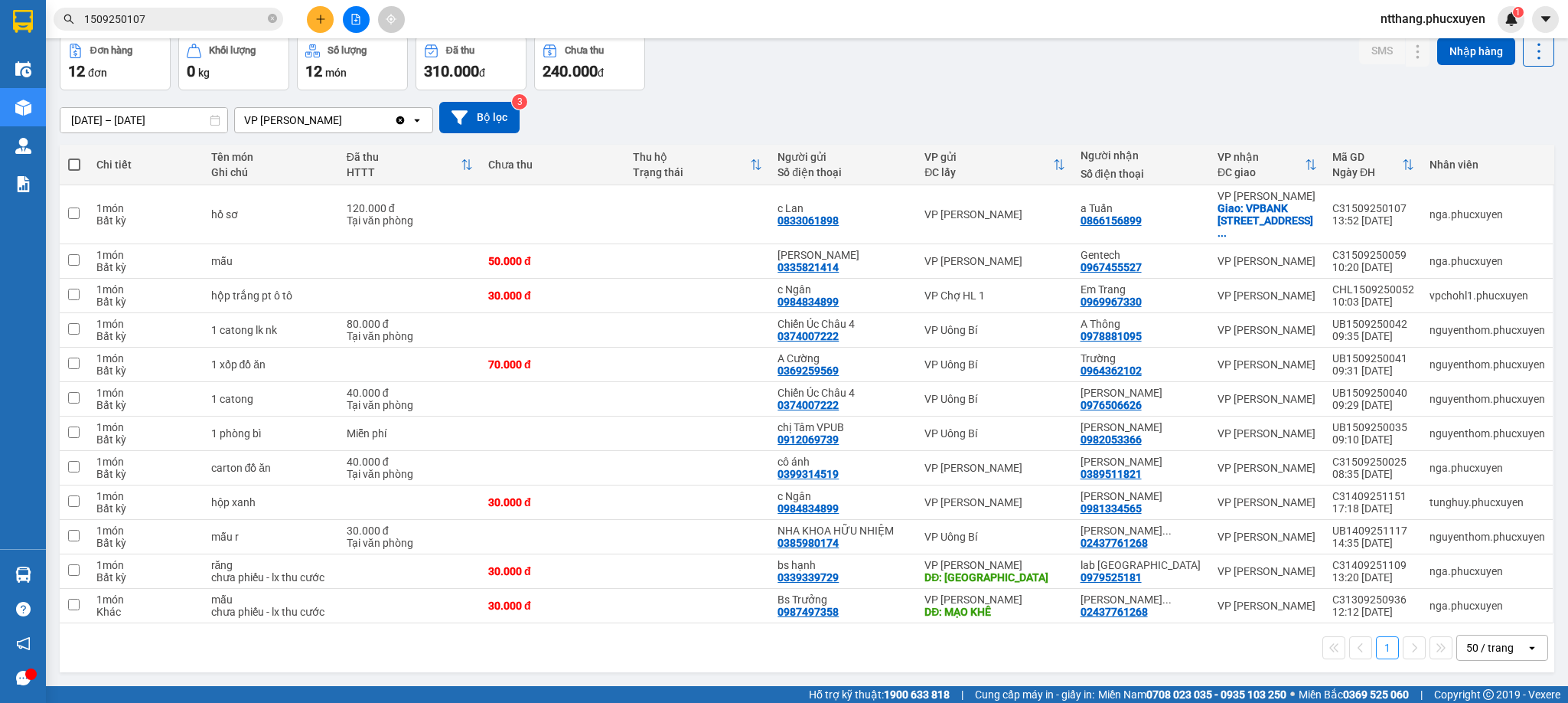
click at [780, 39] on div "Đơn hàng 12 đơn Khối lượng 0 kg Số lượng 12 món Đã thu 310.000 đ Chưa thu 240.0…" at bounding box center [807, 63] width 1495 height 55
drag, startPoint x: 770, startPoint y: 40, endPoint x: 693, endPoint y: 55, distance: 78.4
click at [693, 55] on div "Đơn hàng 12 đơn Khối lượng 0 kg Số lượng 12 món Đã thu 310.000 đ Chưa thu 240.0…" at bounding box center [807, 63] width 1495 height 55
click at [786, 39] on div "Đơn hàng 12 đơn Khối lượng 0 kg Số lượng 12 món Đã thu 310.000 đ Chưa thu 240.0…" at bounding box center [807, 63] width 1495 height 55
click at [779, 39] on div "Đơn hàng 12 đơn Khối lượng 0 kg Số lượng 12 món Đã thu 310.000 đ Chưa thu 240.0…" at bounding box center [807, 63] width 1495 height 55
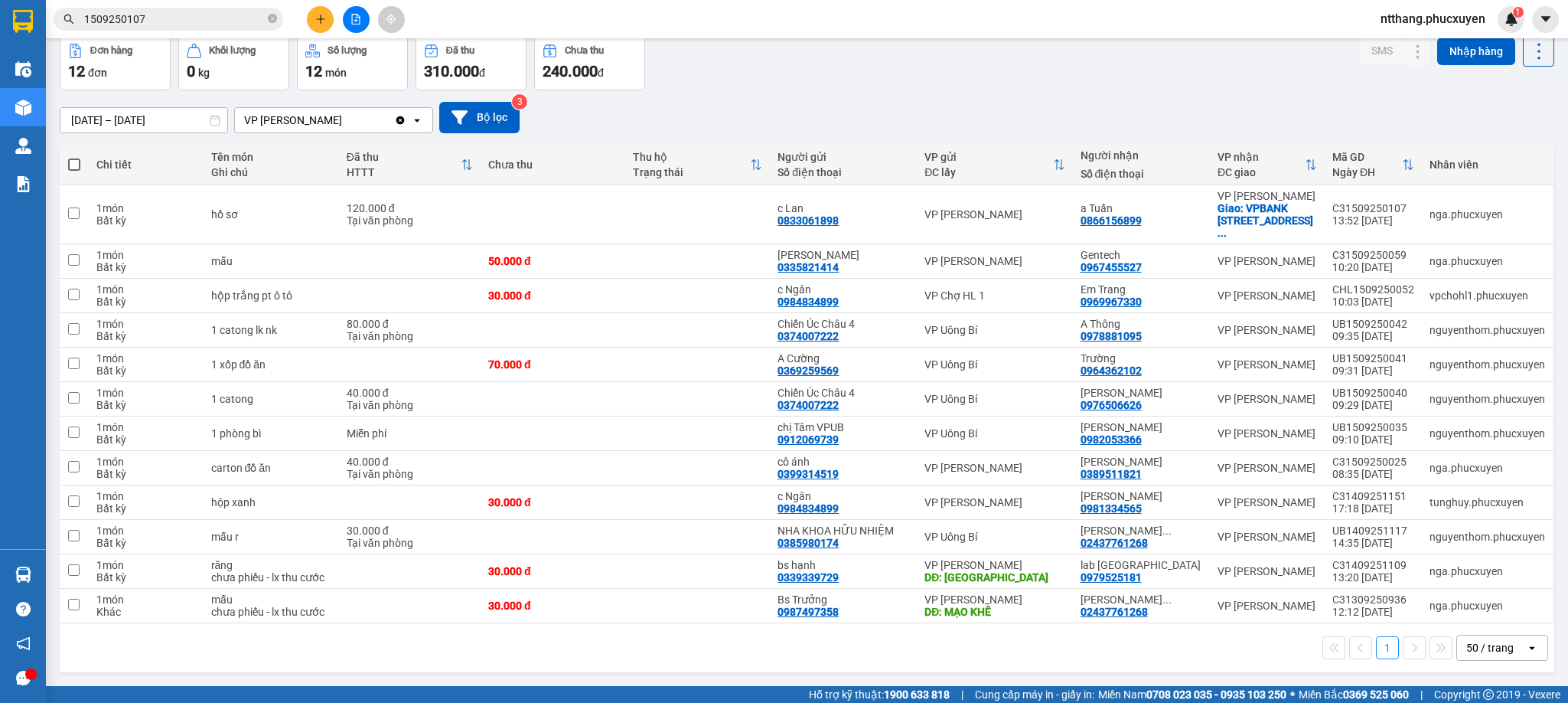
click at [779, 39] on div "Đơn hàng 12 đơn Khối lượng 0 kg Số lượng 12 món Đã thu 310.000 đ Chưa thu 240.0…" at bounding box center [807, 63] width 1495 height 55
click at [768, 115] on div "[DATE] – [DATE] Press the down arrow key to interact with the calendar and sele…" at bounding box center [807, 117] width 1495 height 32
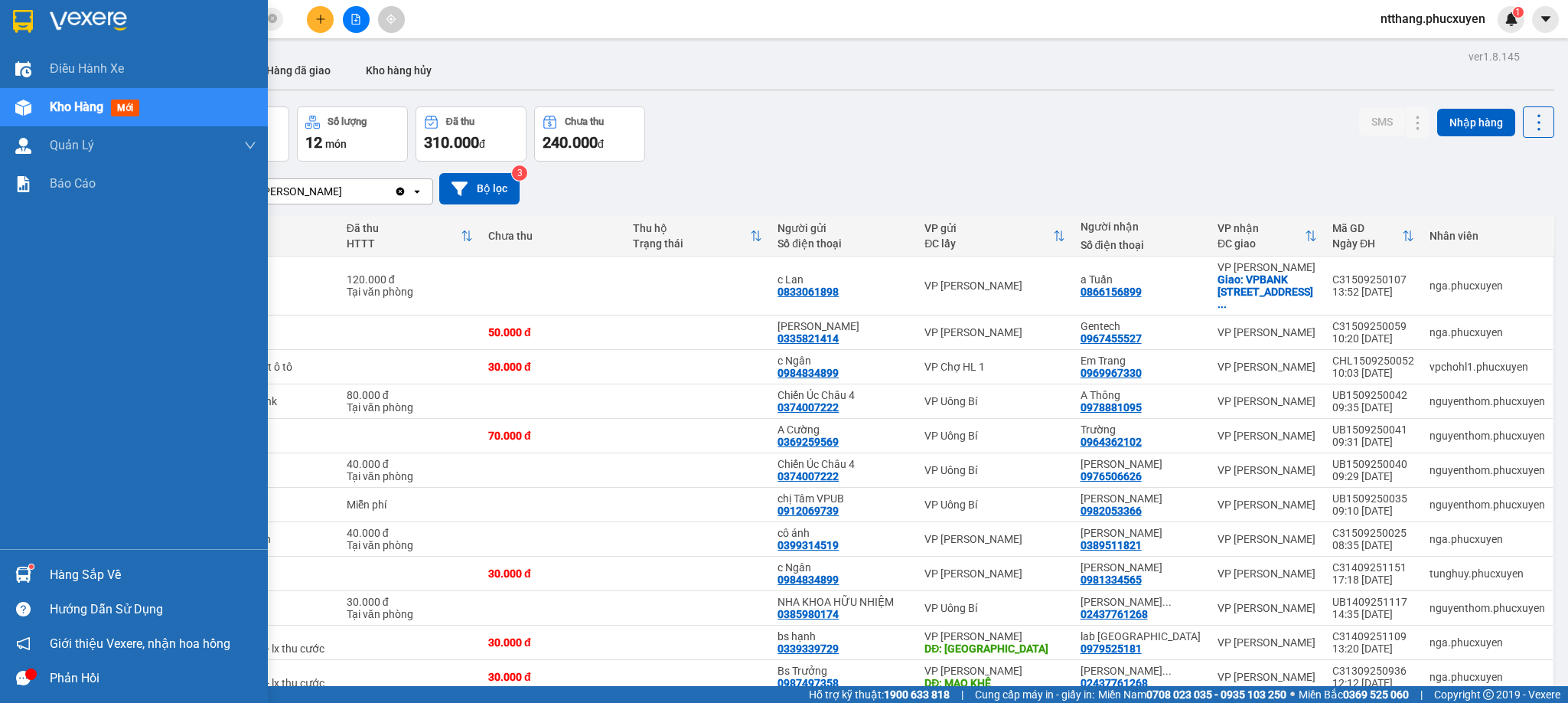
click at [41, 572] on div "Hàng sắp về" at bounding box center [134, 574] width 268 height 34
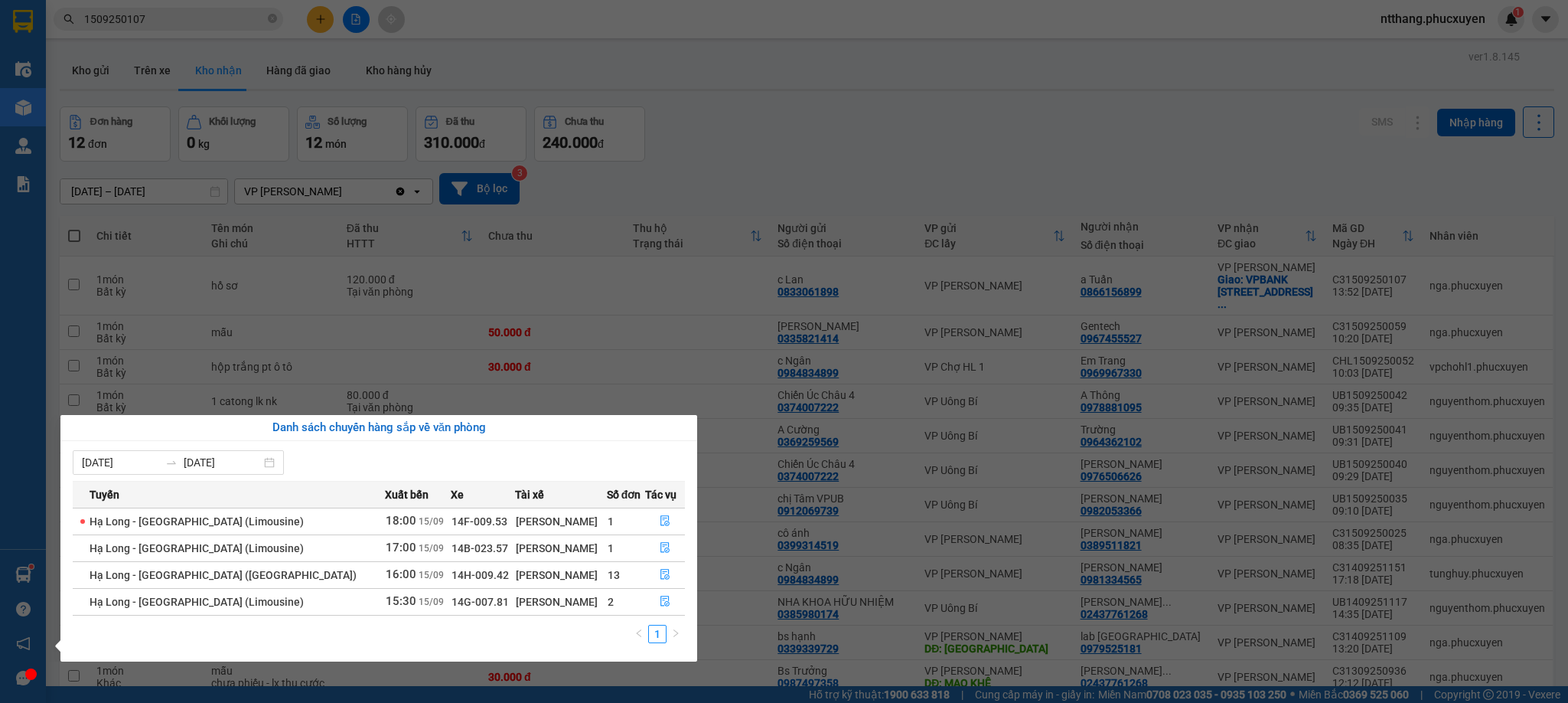
click at [728, 165] on section "Kết quả tìm kiếm ( 1 ) Bộ lọc Mã ĐH Trạng thái Món hàng Thu hộ Tổng cước Chưa c…" at bounding box center [784, 351] width 1568 height 703
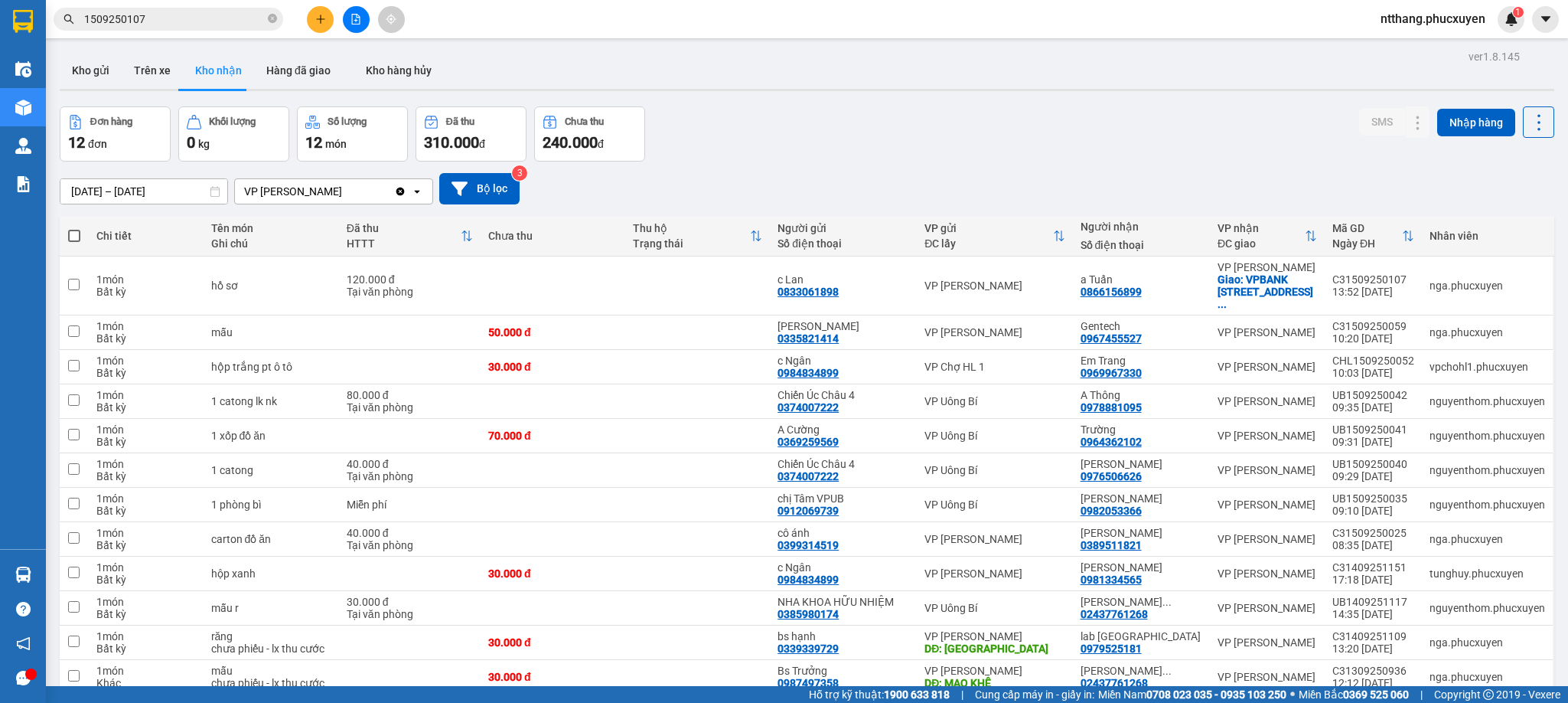
click at [176, 23] on input "1509250107" at bounding box center [174, 19] width 181 height 17
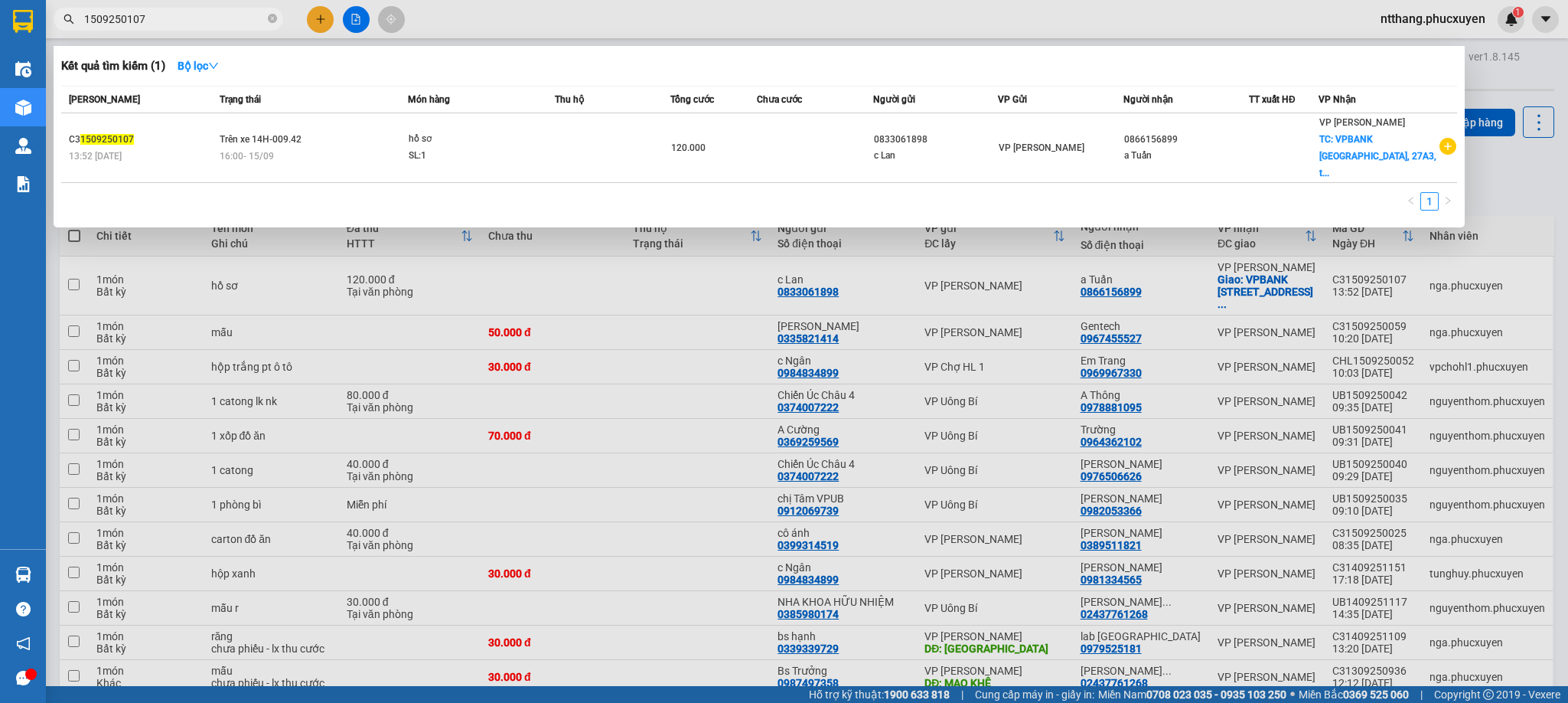
click at [177, 23] on input "1509250107" at bounding box center [174, 19] width 181 height 17
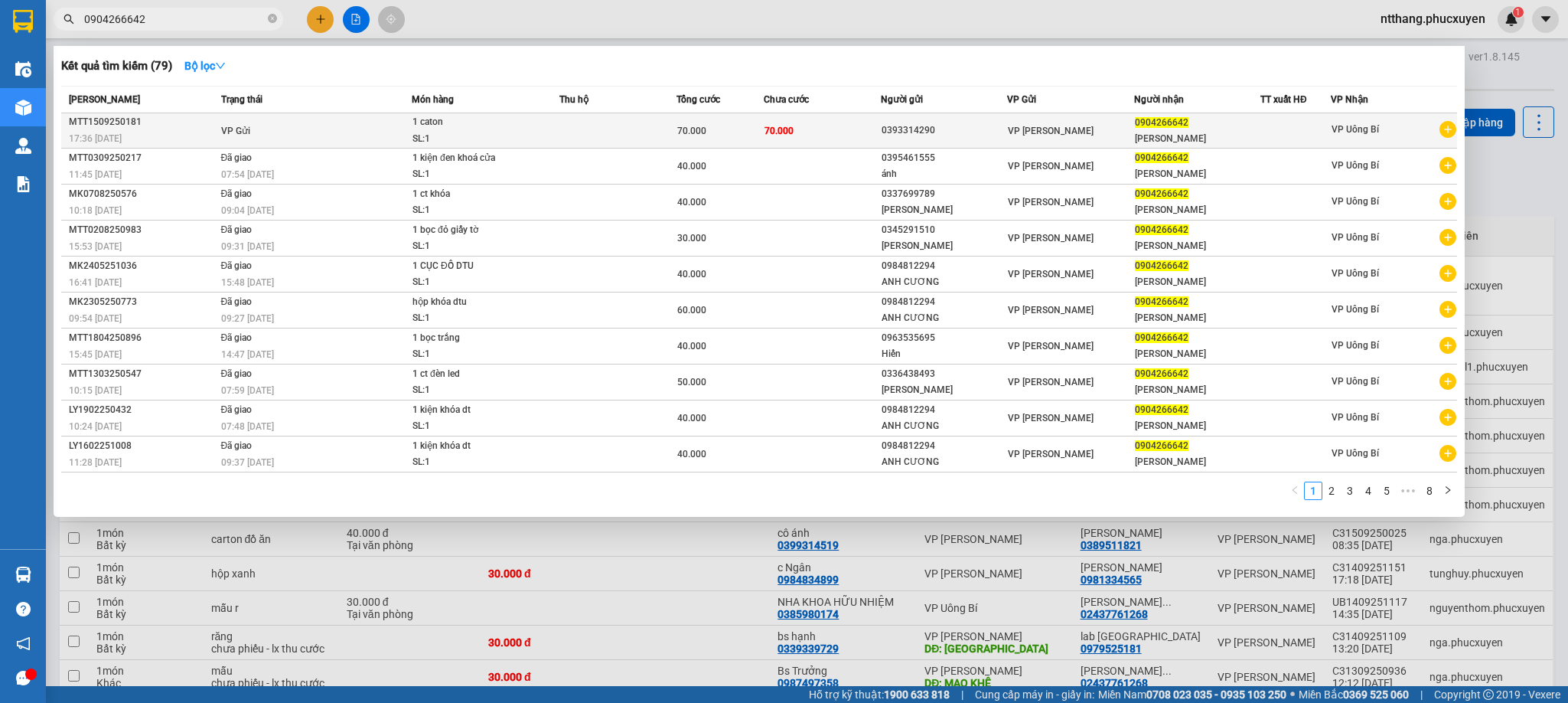
type input "0904266642"
click at [347, 130] on td "VP Gửi" at bounding box center [314, 131] width 194 height 35
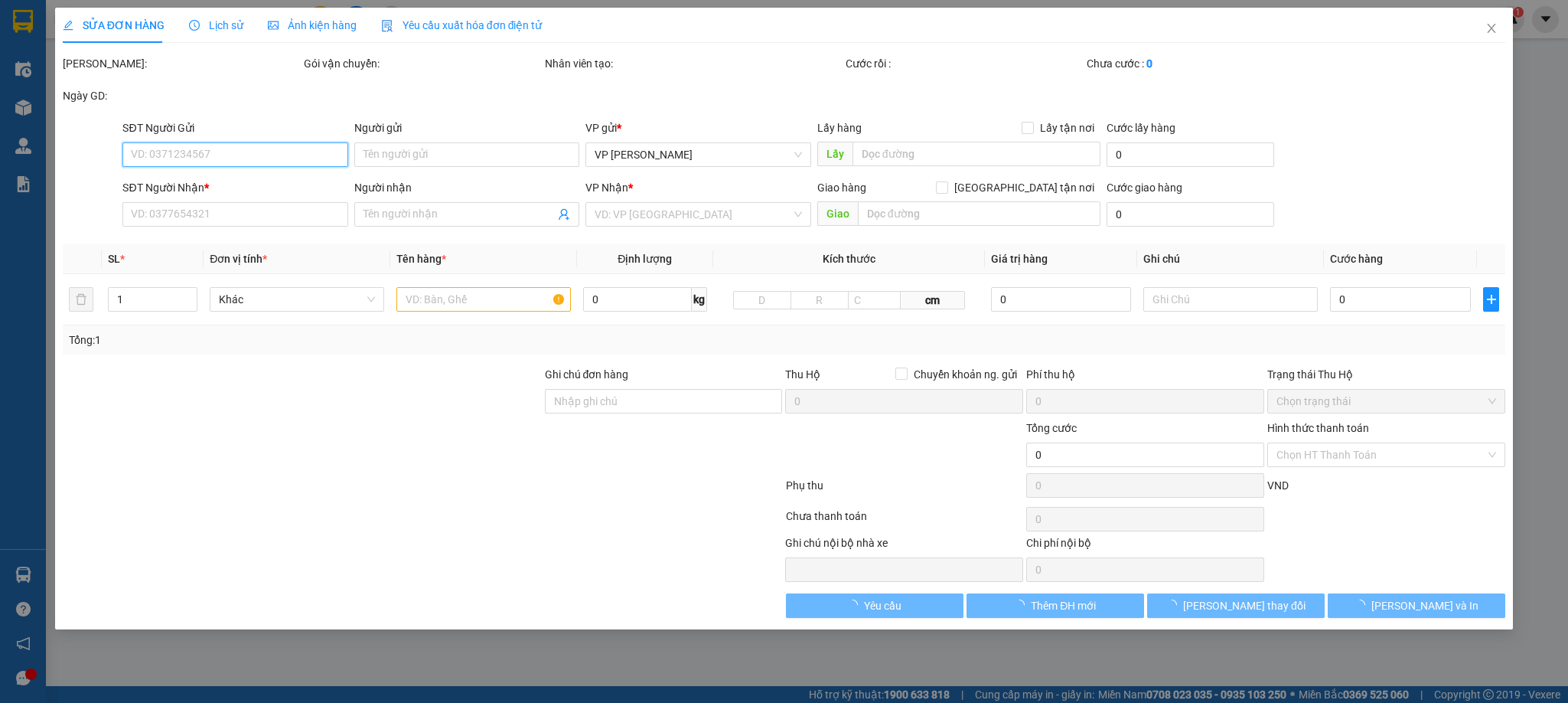
type input "0393314290"
type input "0904266642"
type input "[PERSON_NAME]"
type input "70.000"
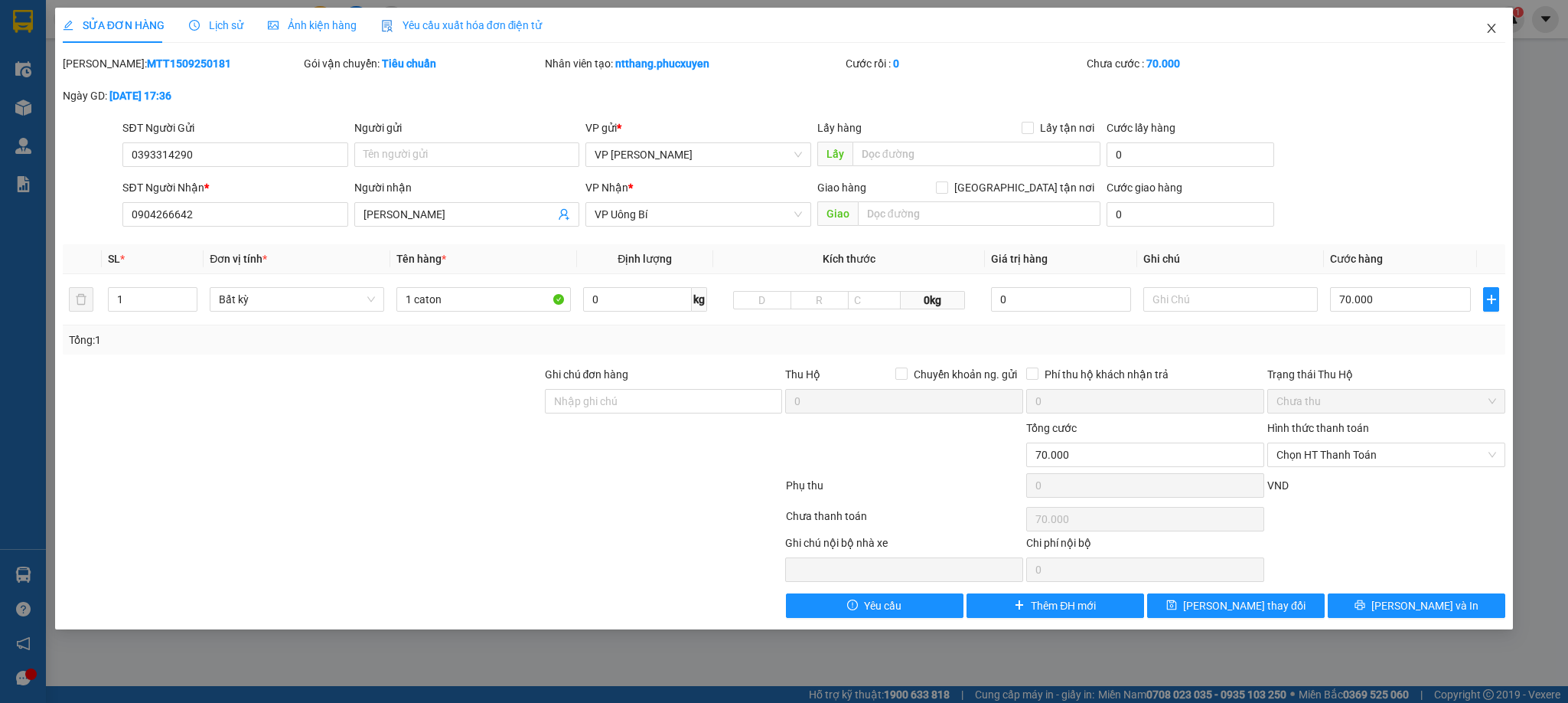
click at [1487, 27] on icon "close" at bounding box center [1492, 28] width 12 height 12
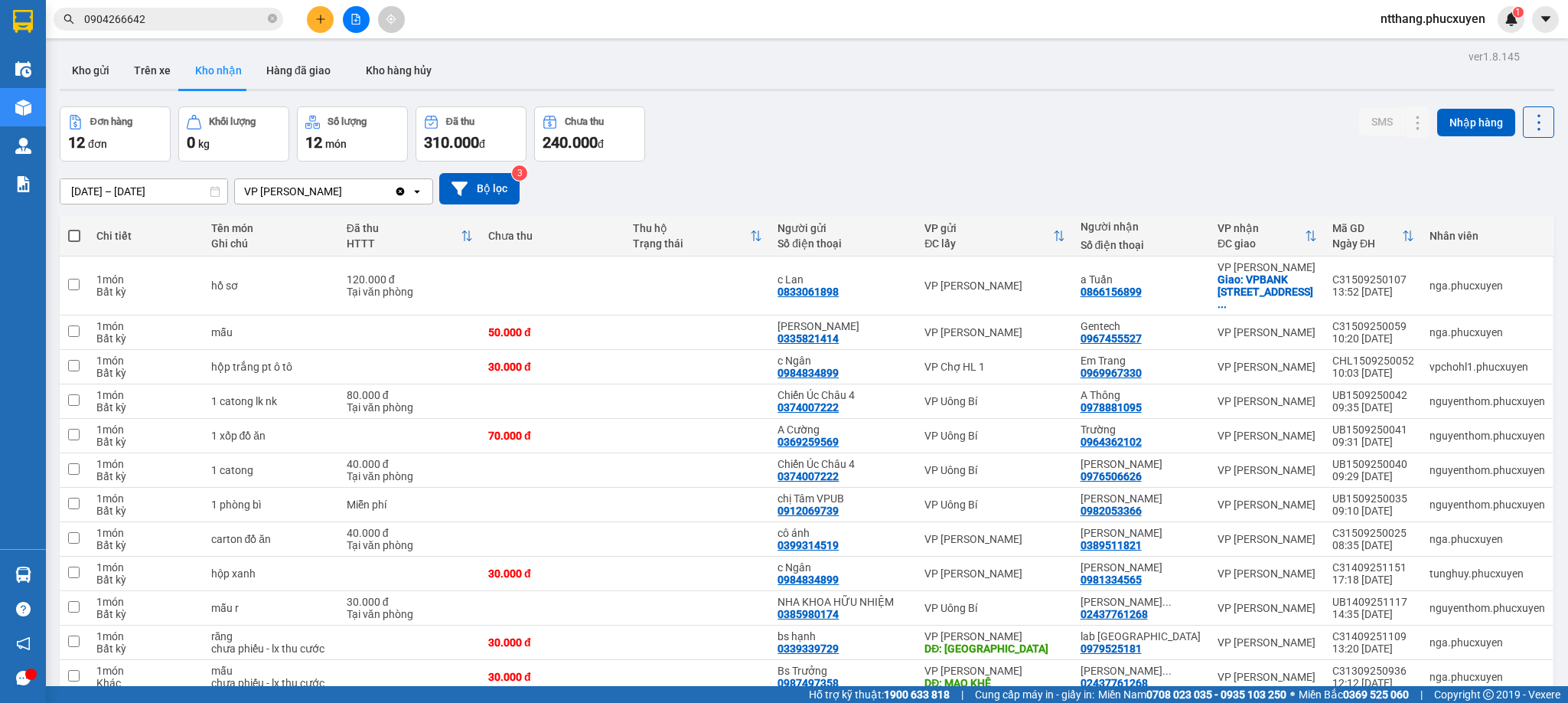
click at [203, 19] on input "0904266642" at bounding box center [174, 19] width 181 height 17
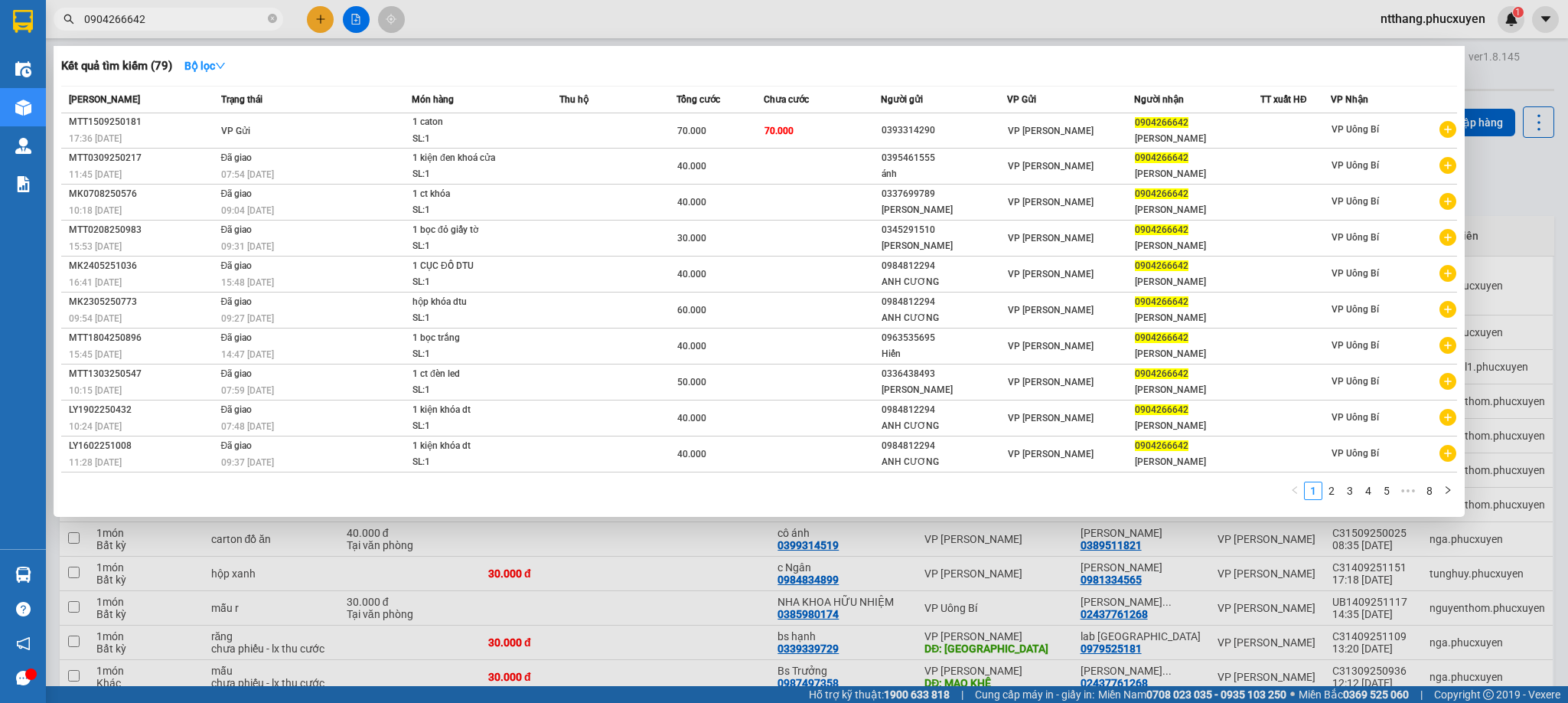
click at [203, 19] on input "0904266642" at bounding box center [174, 19] width 181 height 17
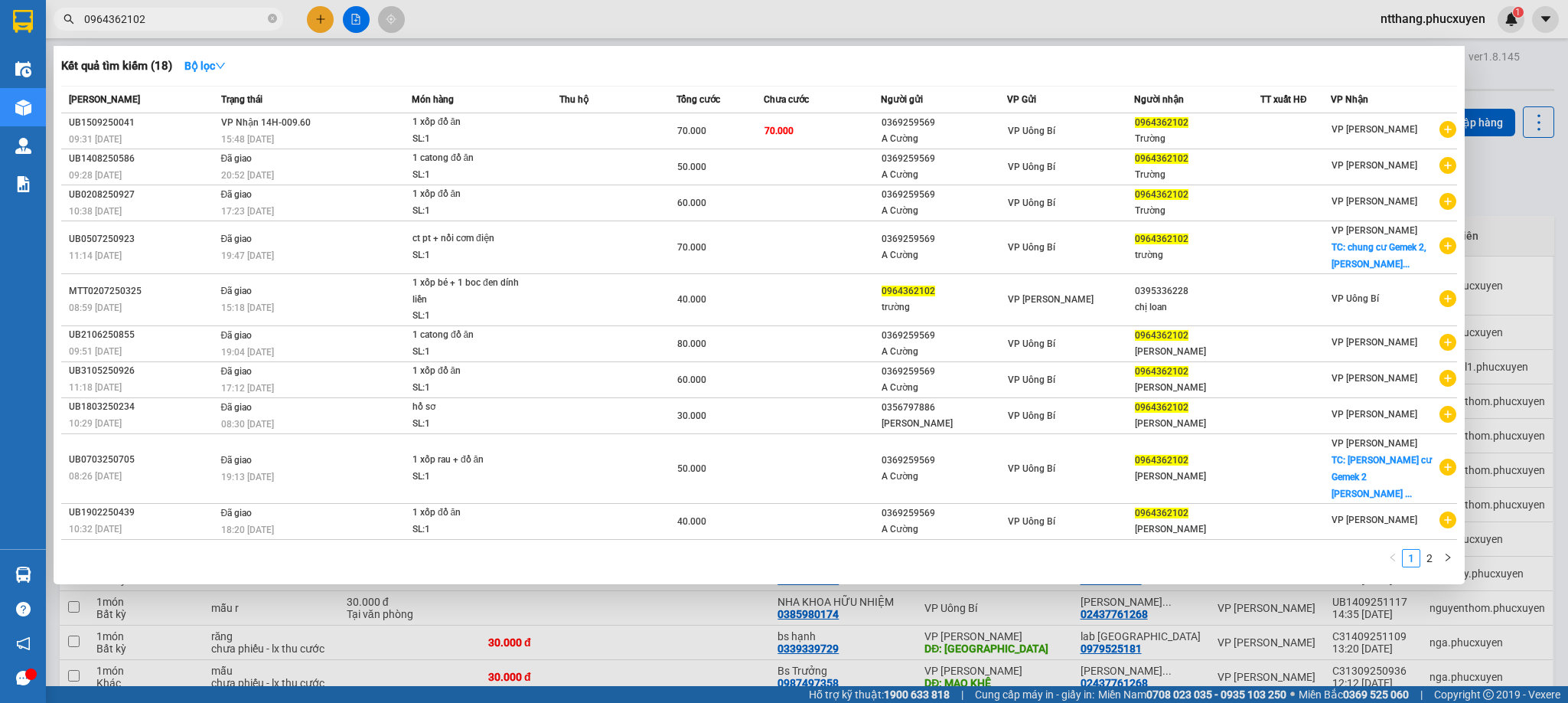
type input "0964362102"
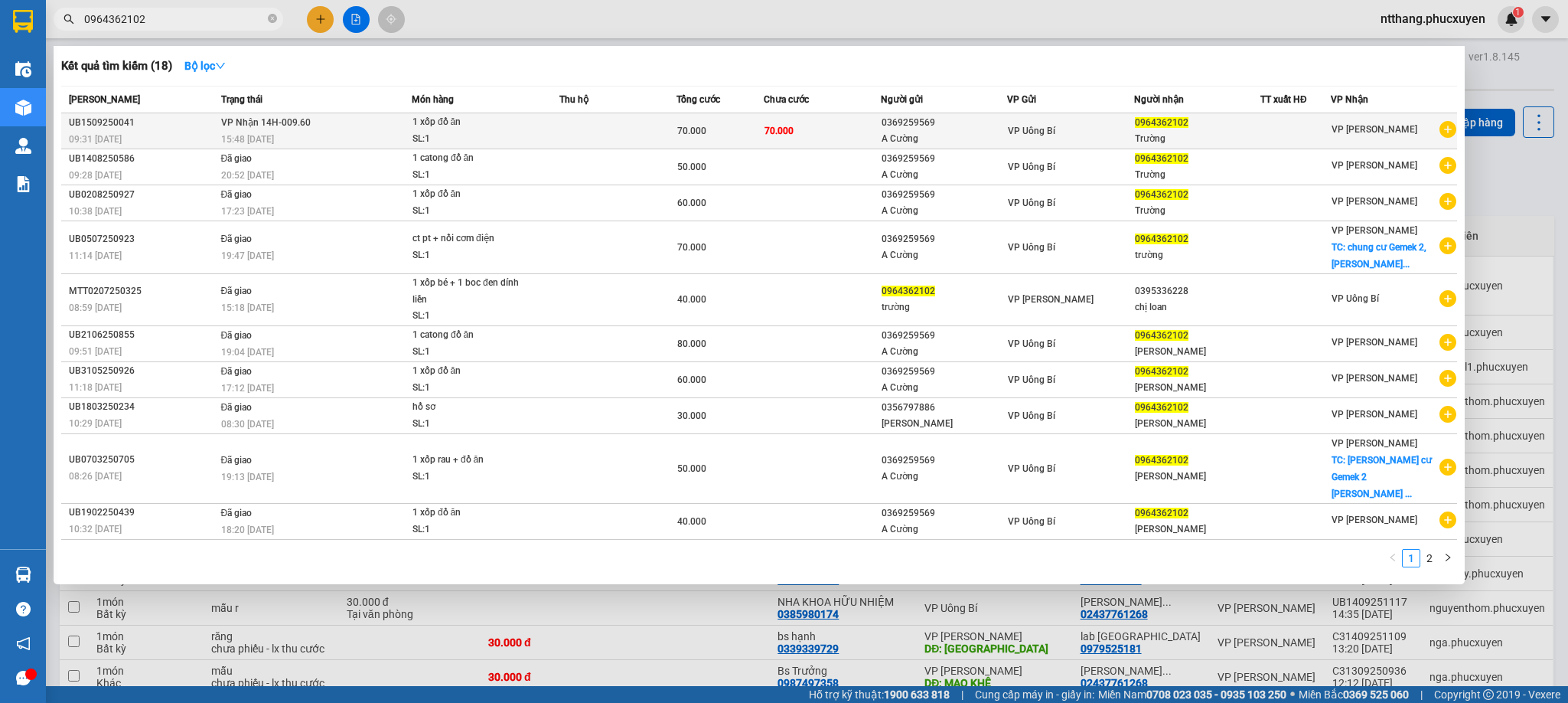
click at [600, 118] on td at bounding box center [617, 131] width 117 height 36
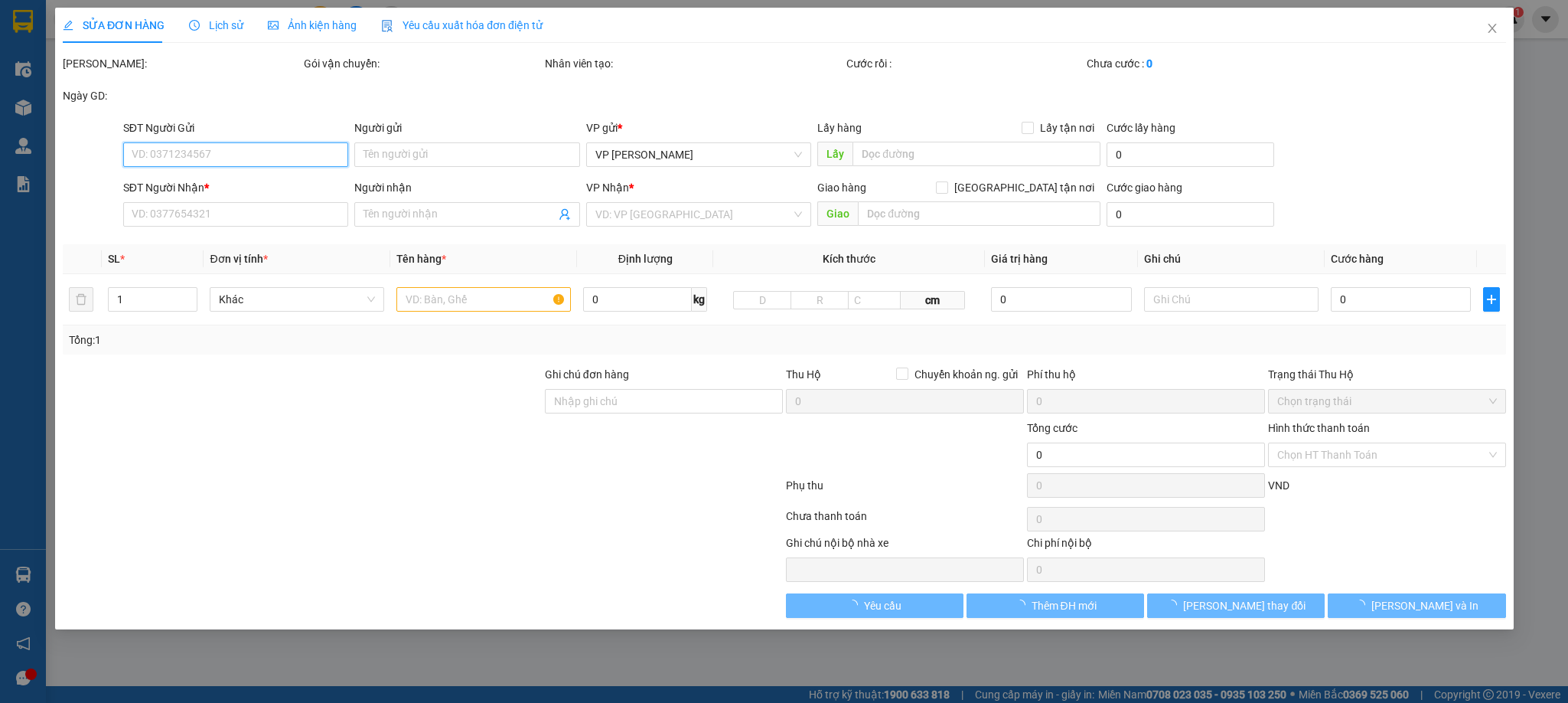
type input "0369259569"
type input "A Cường"
type input "0964362102"
type input "Trường"
type input "70.000"
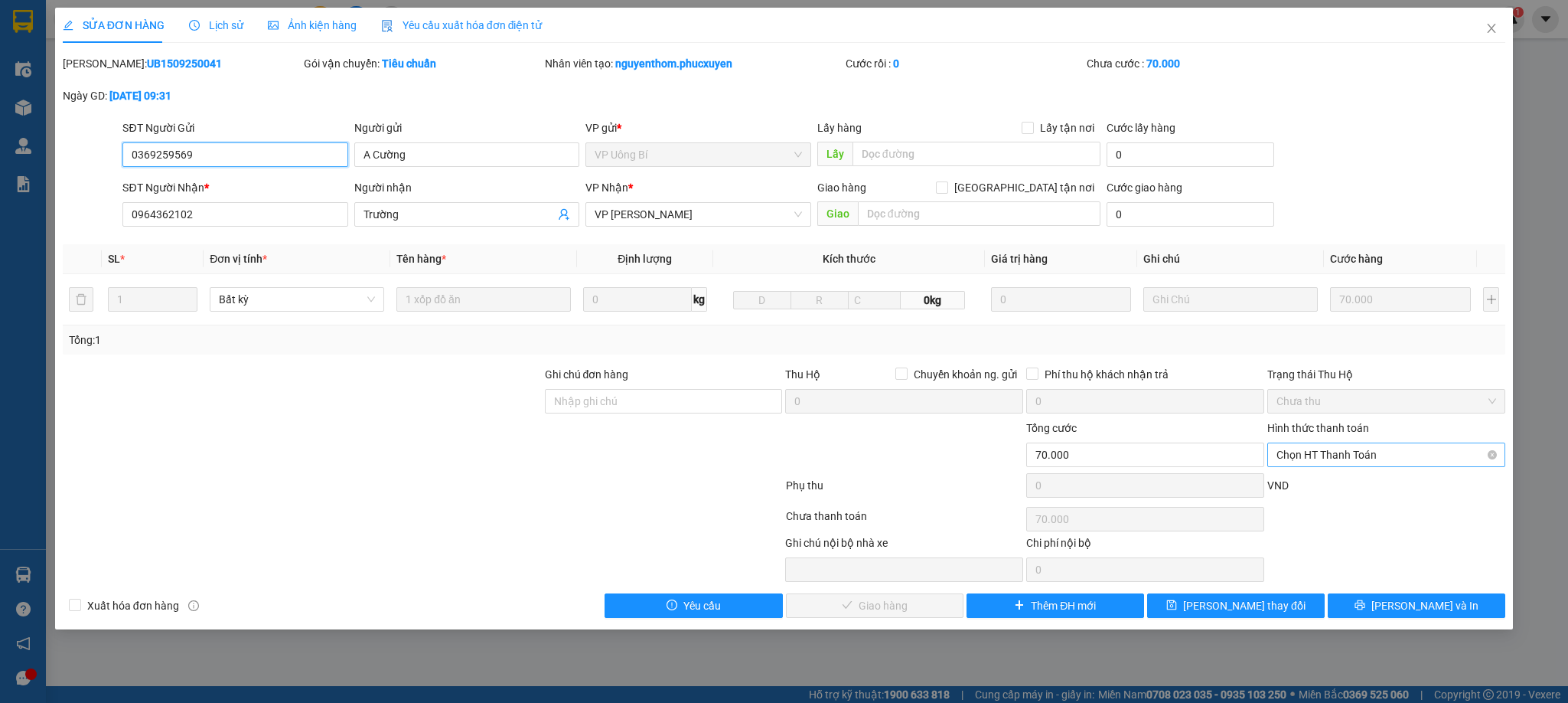
click at [1341, 455] on span "Chọn HT Thanh Toán" at bounding box center [1386, 455] width 220 height 23
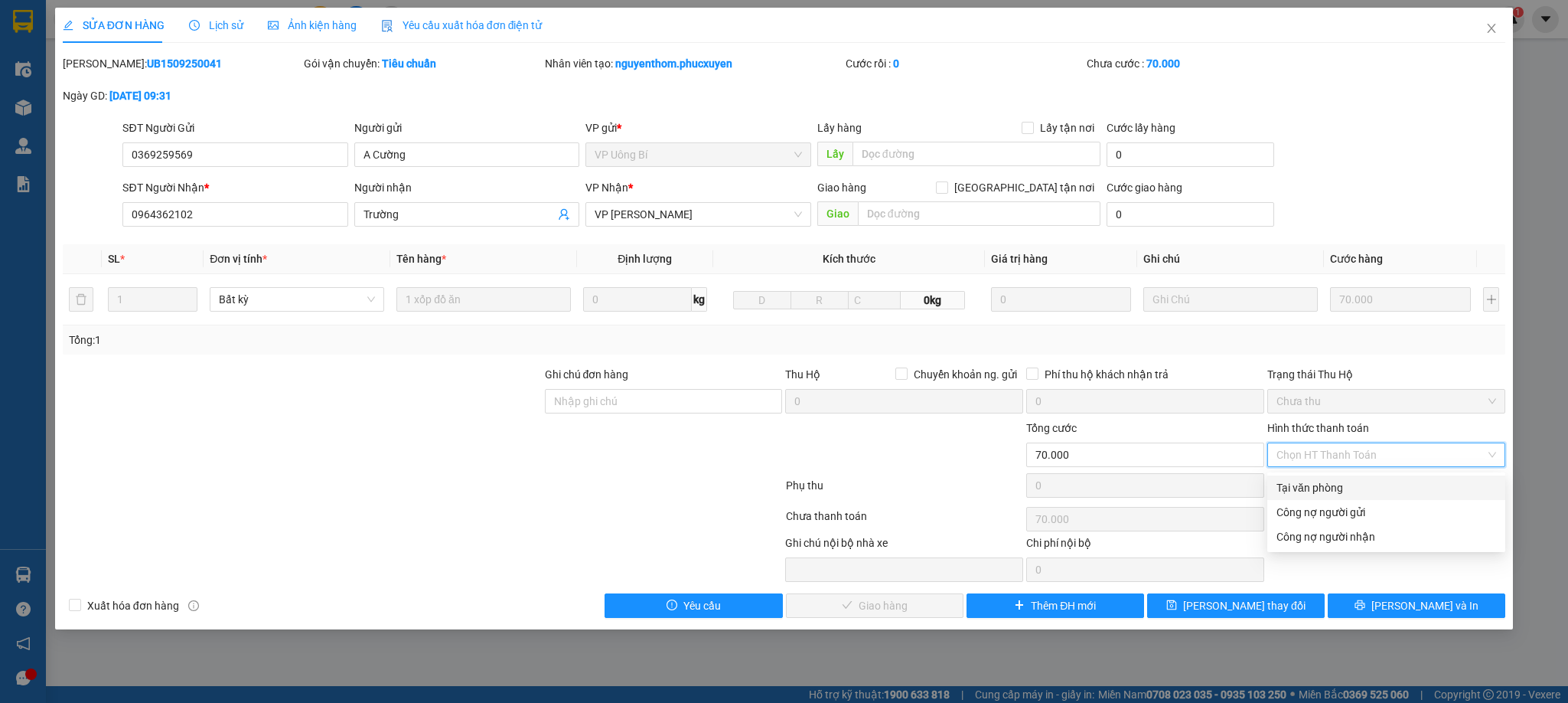
click at [1320, 485] on div "Tại văn phòng" at bounding box center [1386, 487] width 220 height 17
type input "0"
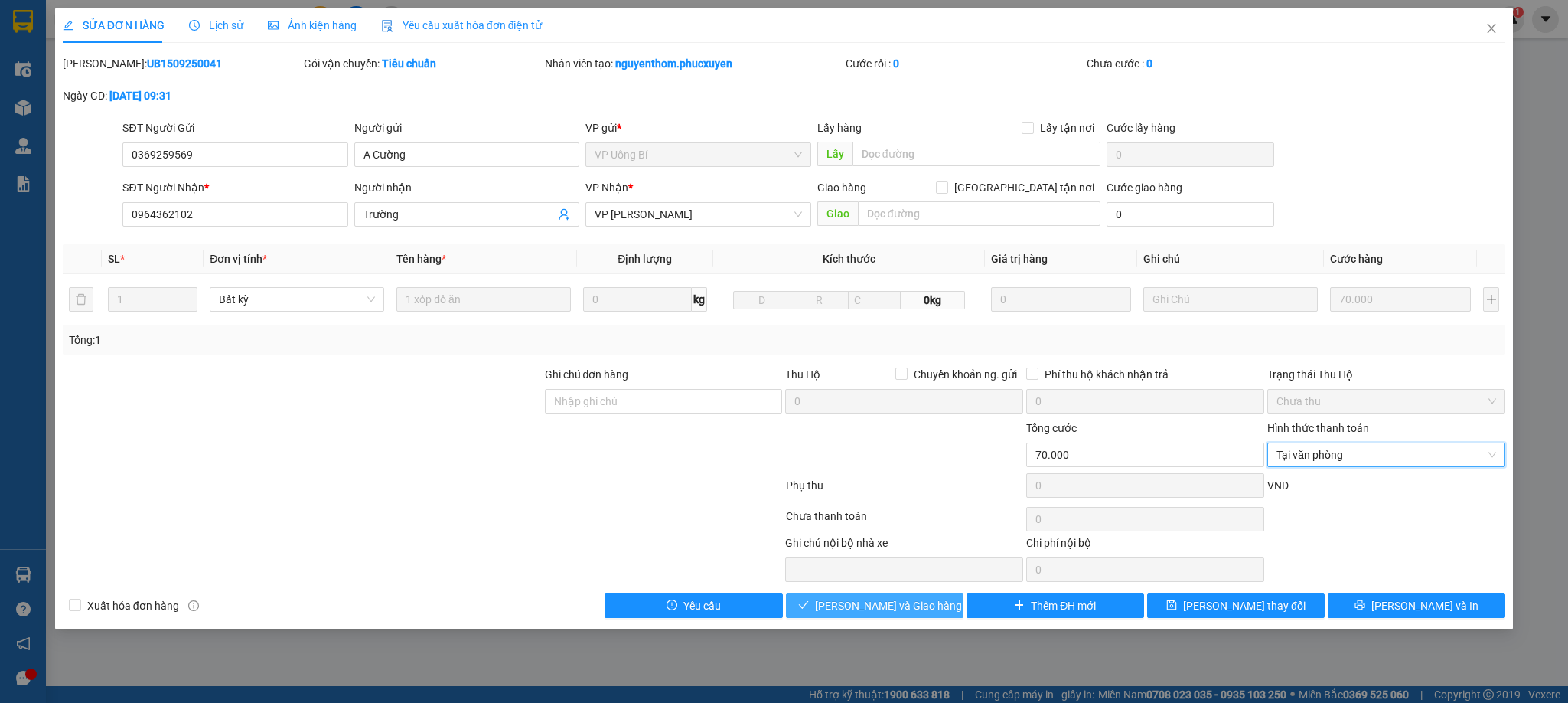
click at [907, 610] on span "[PERSON_NAME] và Giao hàng" at bounding box center [888, 605] width 147 height 17
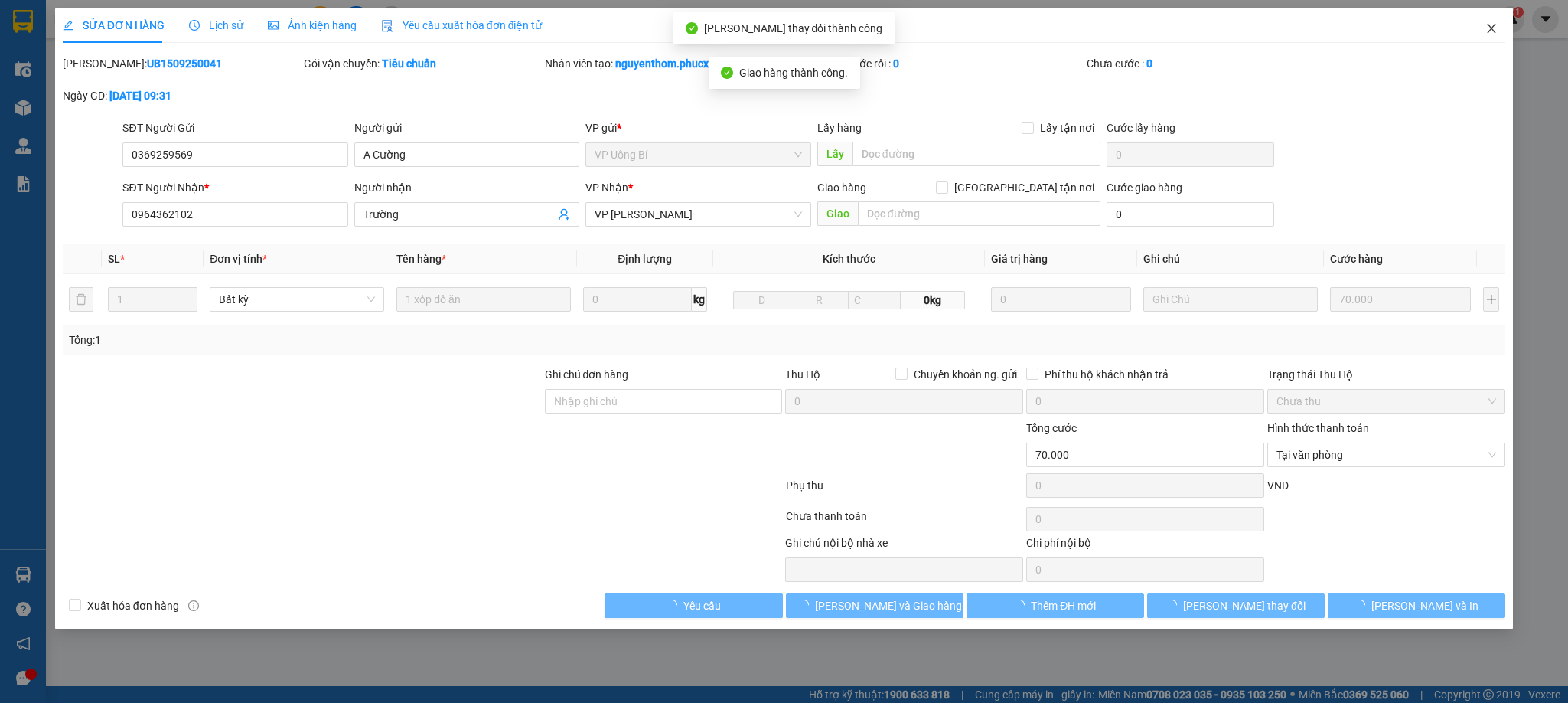
click at [1490, 26] on icon "close" at bounding box center [1492, 28] width 12 height 12
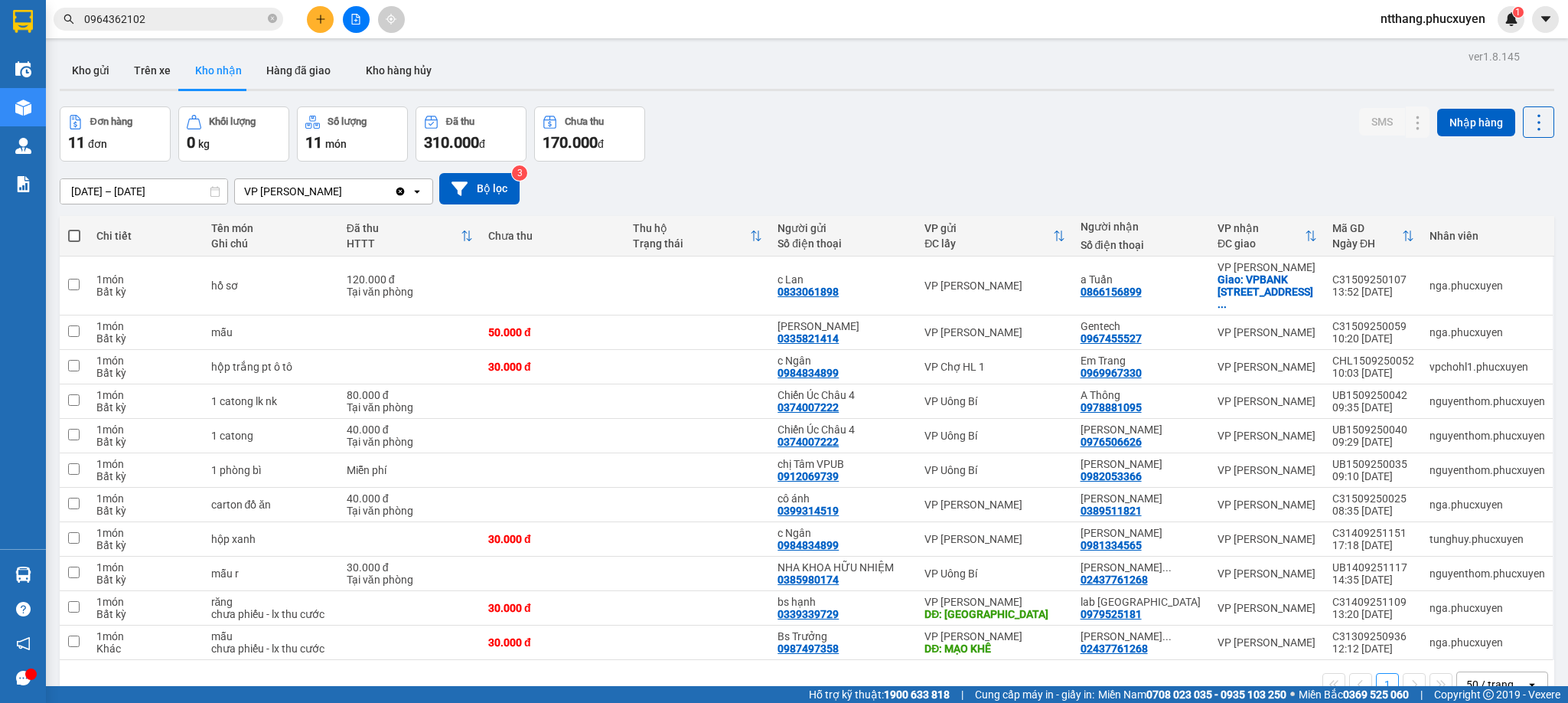
click at [848, 111] on div "Đơn hàng 11 đơn Khối lượng 0 kg Số lượng 11 món Đã thu 310.000 đ Chưa thu 170.0…" at bounding box center [807, 134] width 1495 height 55
click at [195, 24] on input "0964362102" at bounding box center [174, 19] width 181 height 17
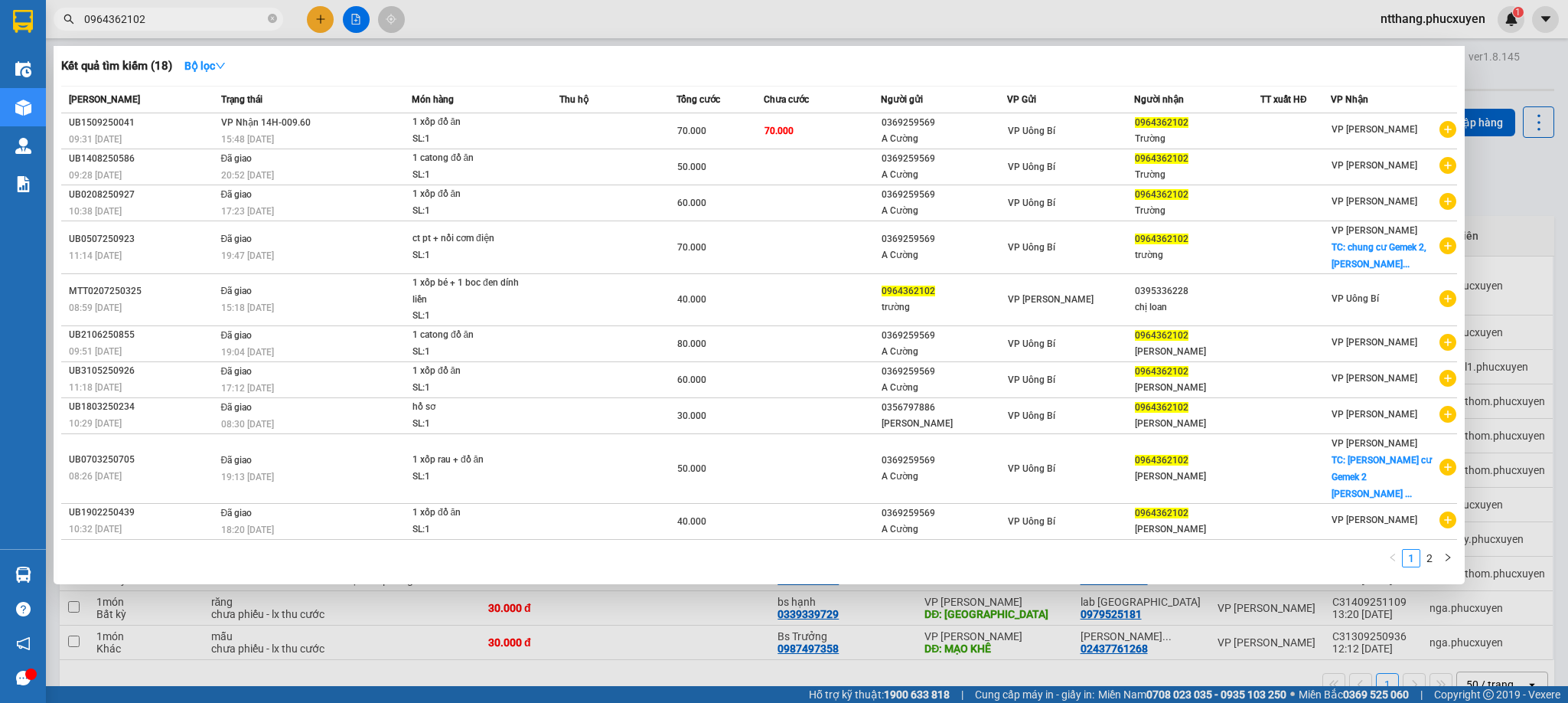
click at [468, 19] on div at bounding box center [784, 351] width 1568 height 703
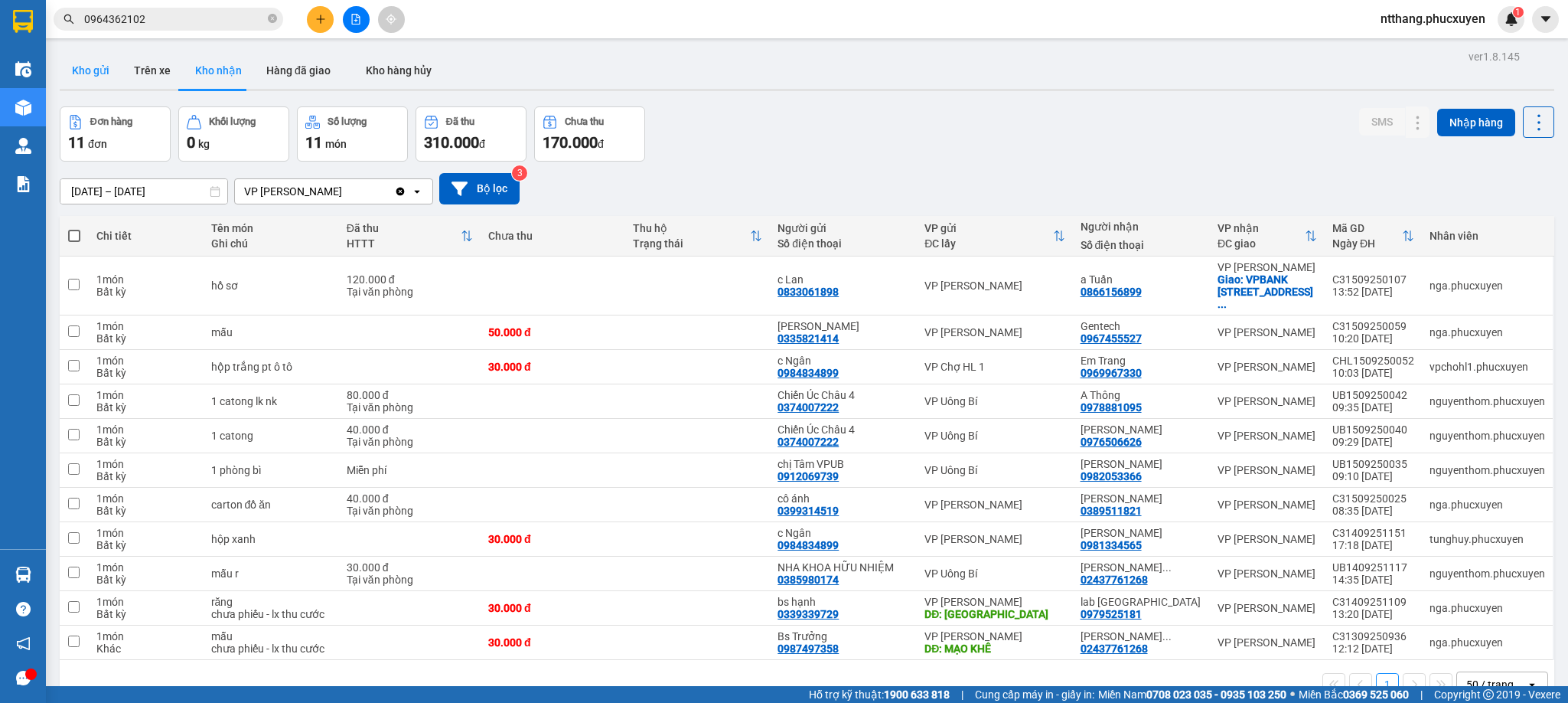
click at [92, 63] on button "Kho gửi" at bounding box center [91, 71] width 62 height 37
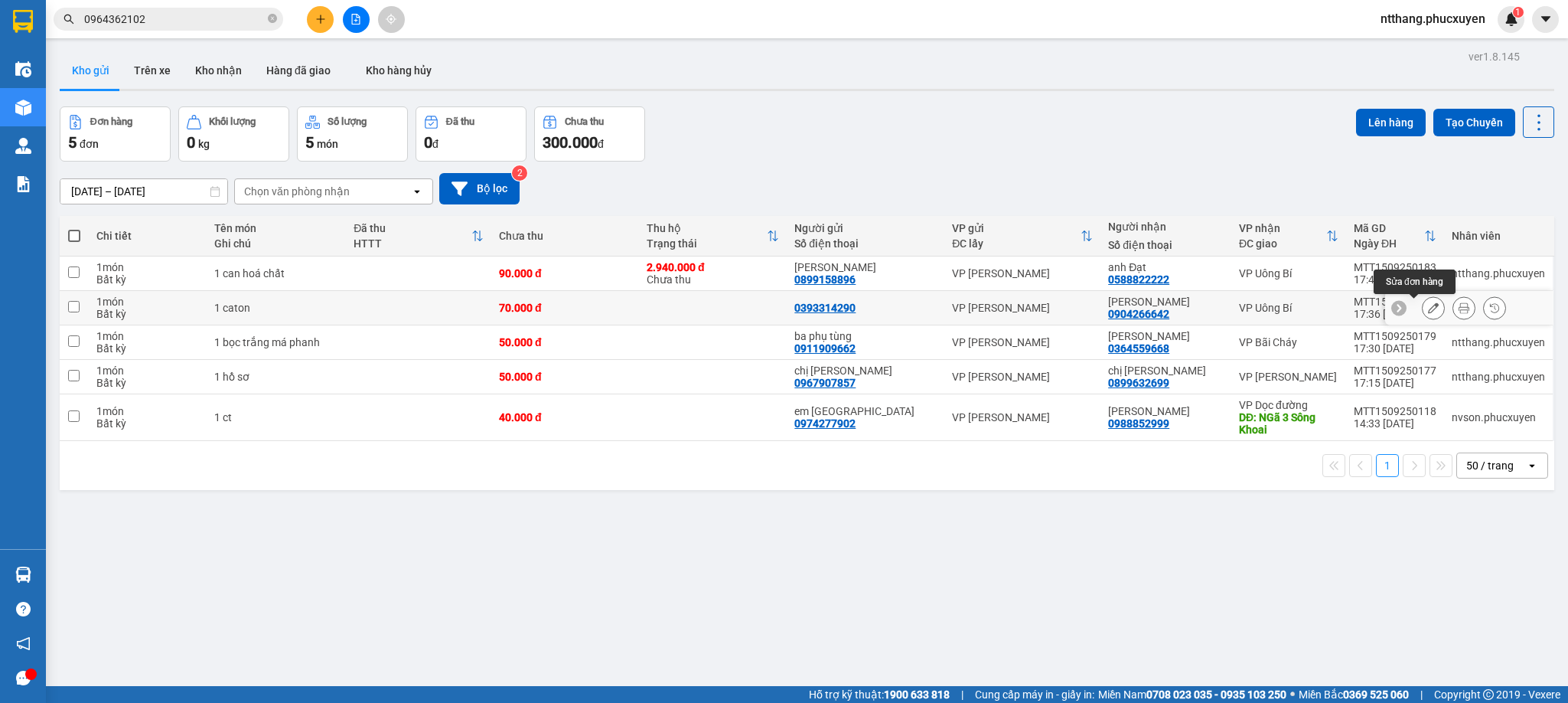
click at [1422, 303] on button at bounding box center [1433, 308] width 21 height 26
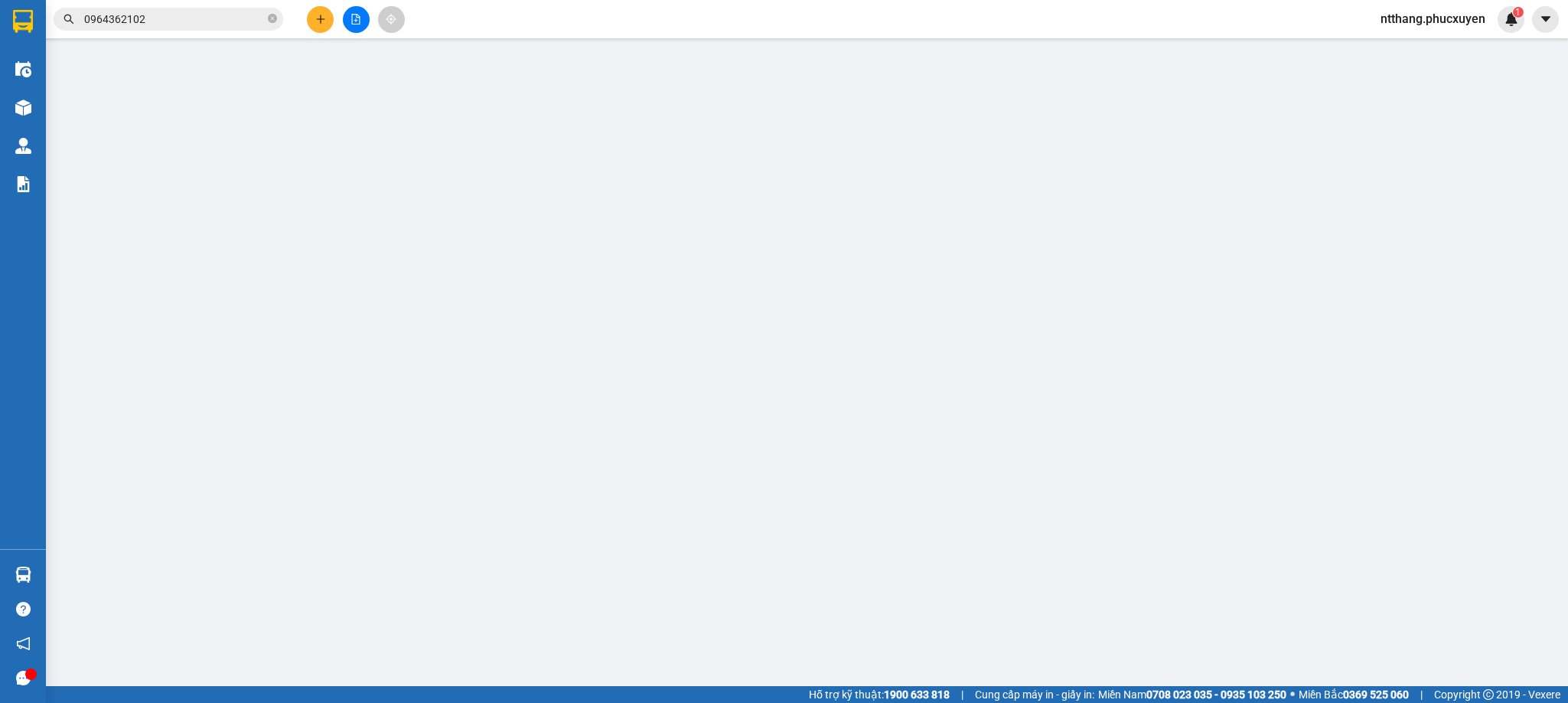
type input "0393314290"
type input "0904266642"
type input "[PERSON_NAME]"
type input "70.000"
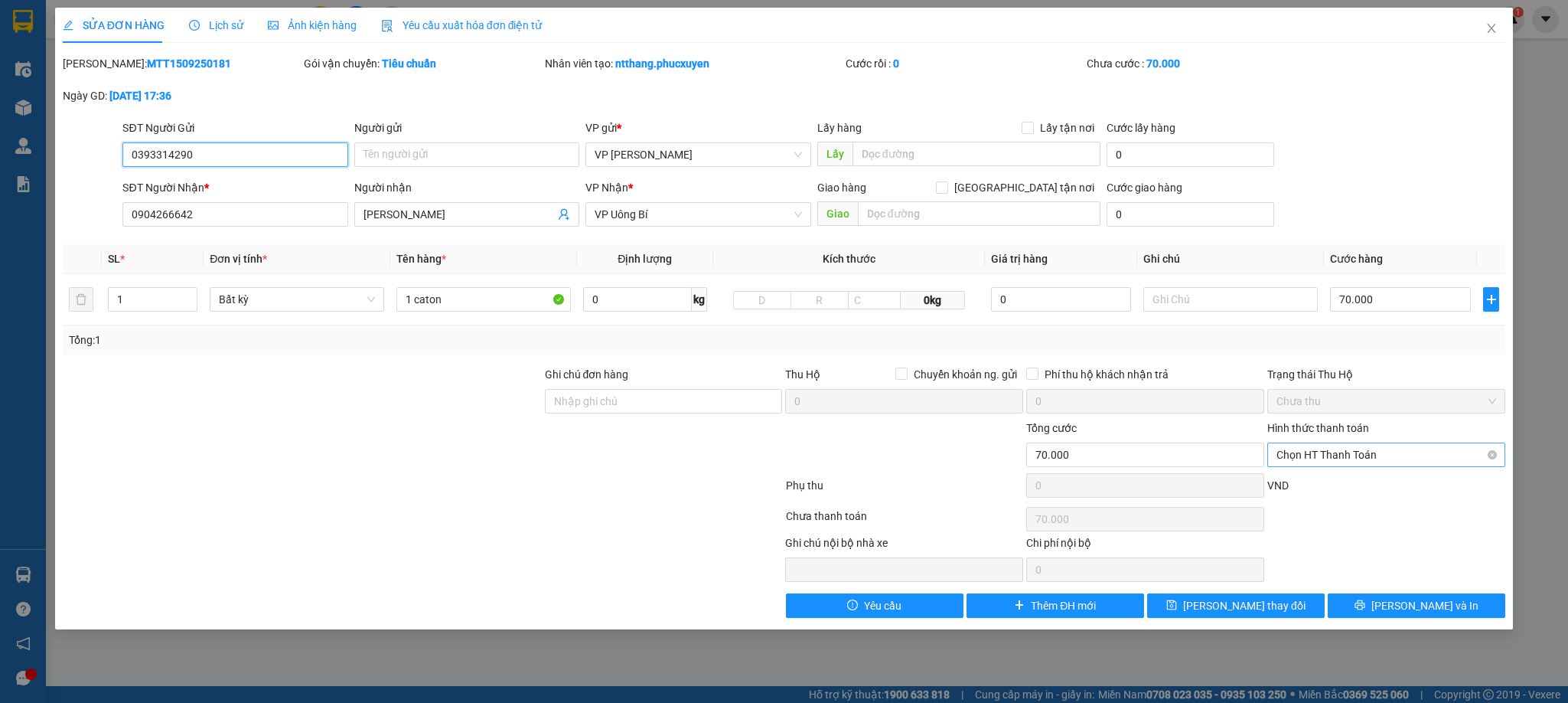
click at [1341, 460] on span "Chọn HT Thanh Toán" at bounding box center [1386, 455] width 220 height 23
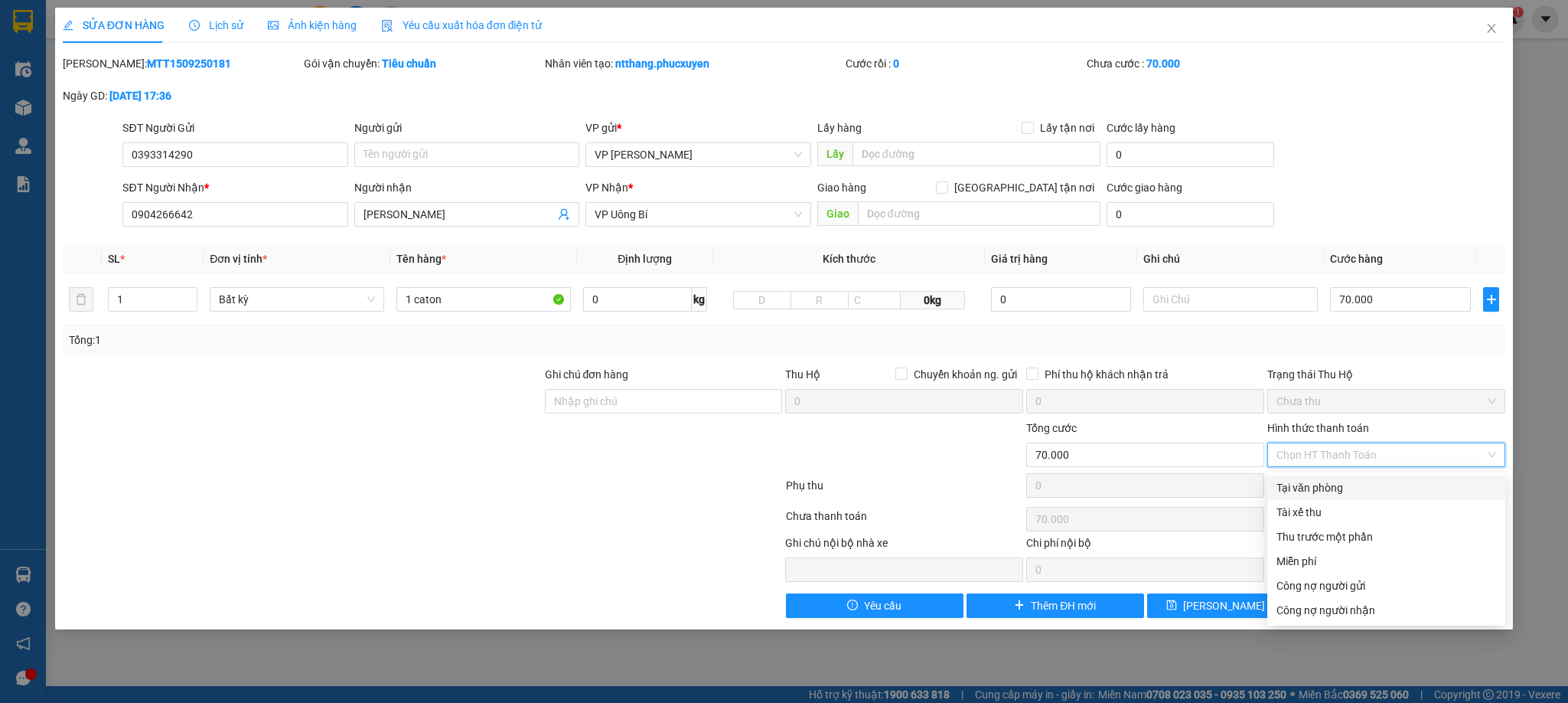
click at [1316, 490] on div "Tại văn phòng" at bounding box center [1386, 487] width 220 height 17
type input "0"
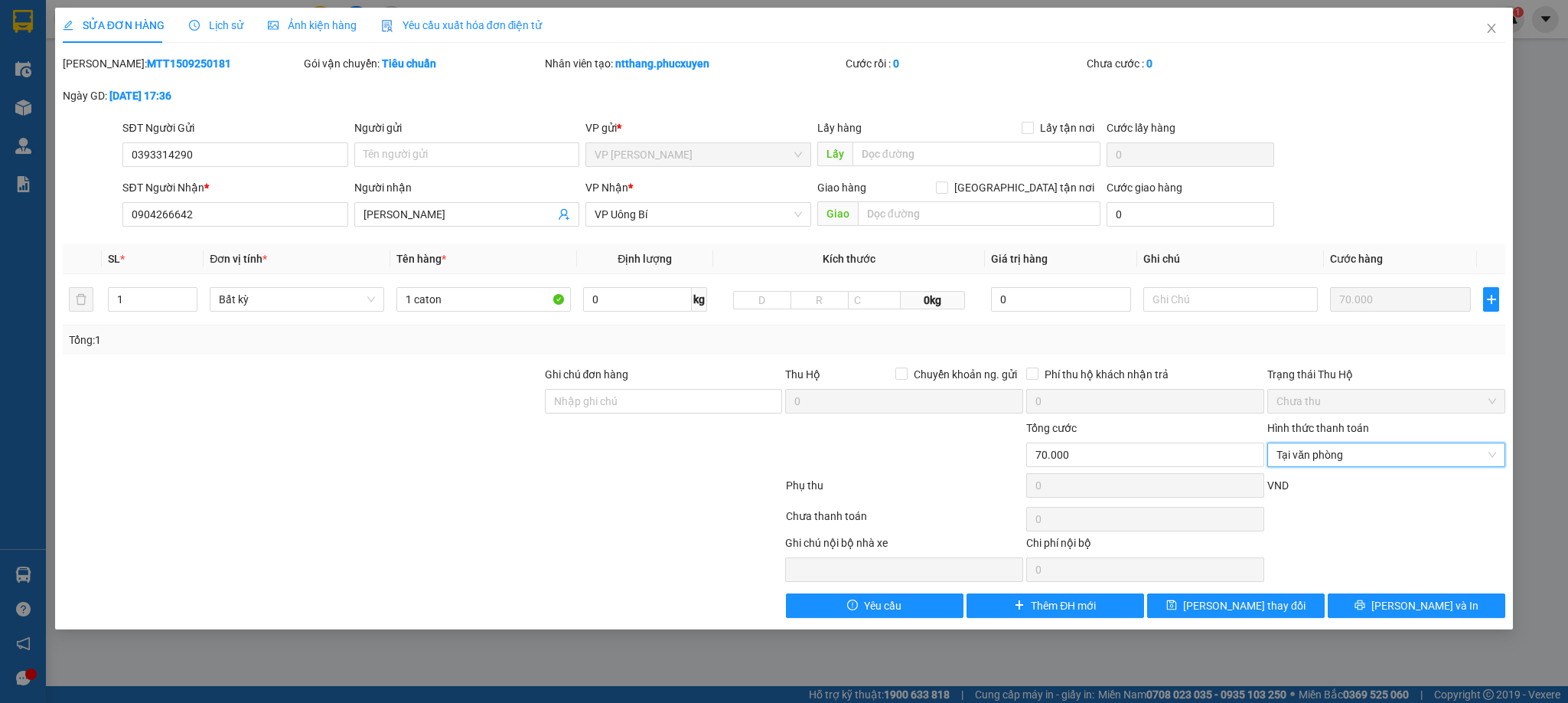
click at [1236, 595] on div "Total Paid Fee 0 Total UnPaid Fee 70.000 Cash Collection Total Fee Mã ĐH: MTT15…" at bounding box center [784, 336] width 1444 height 563
click at [1247, 604] on span "[PERSON_NAME] thay đổi" at bounding box center [1244, 605] width 123 height 17
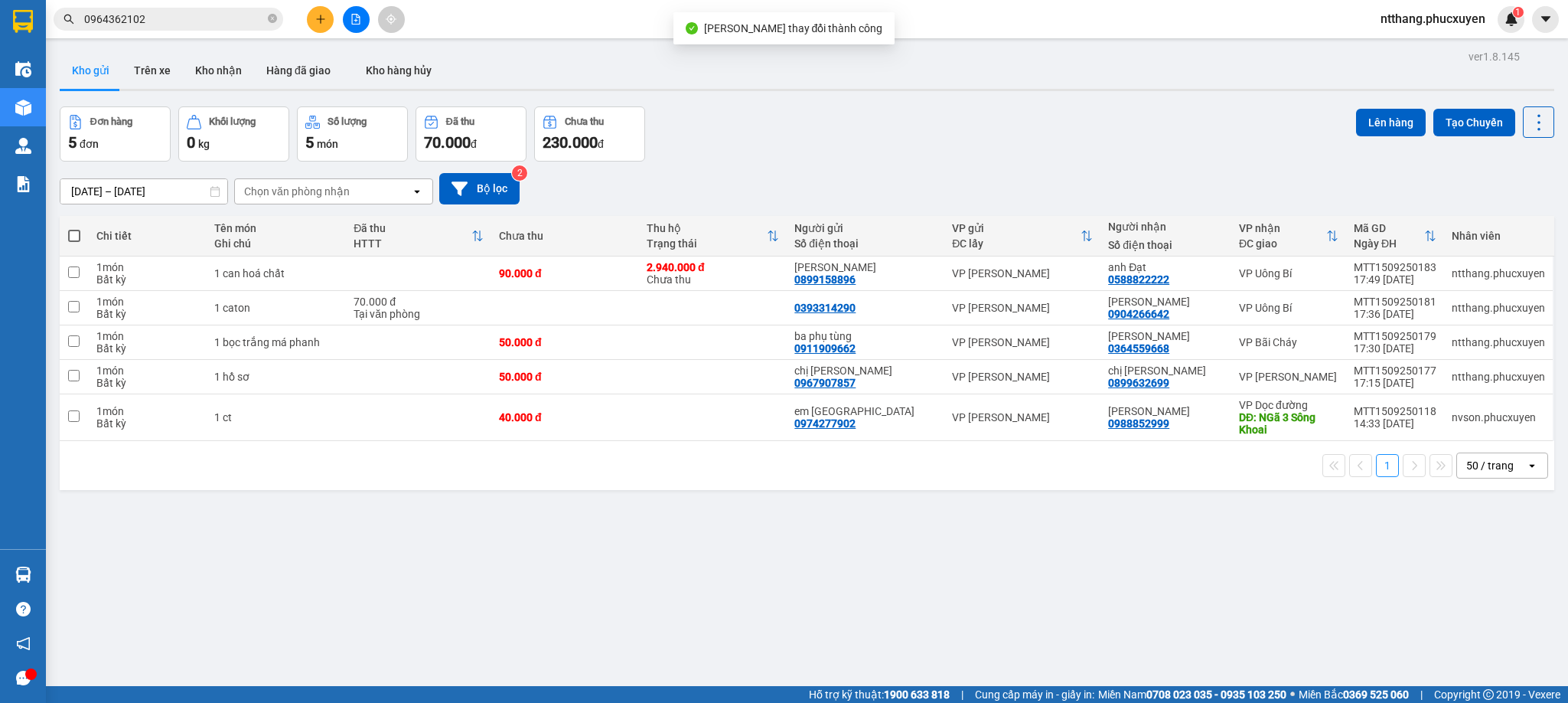
click at [989, 559] on div "ver 1.8.145 Kho gửi Trên xe Kho nhận Hàng đã giao Kho hàng hủy Đơn hàng 5 đơn K…" at bounding box center [807, 397] width 1507 height 703
click at [1459, 308] on icon at bounding box center [1464, 308] width 11 height 11
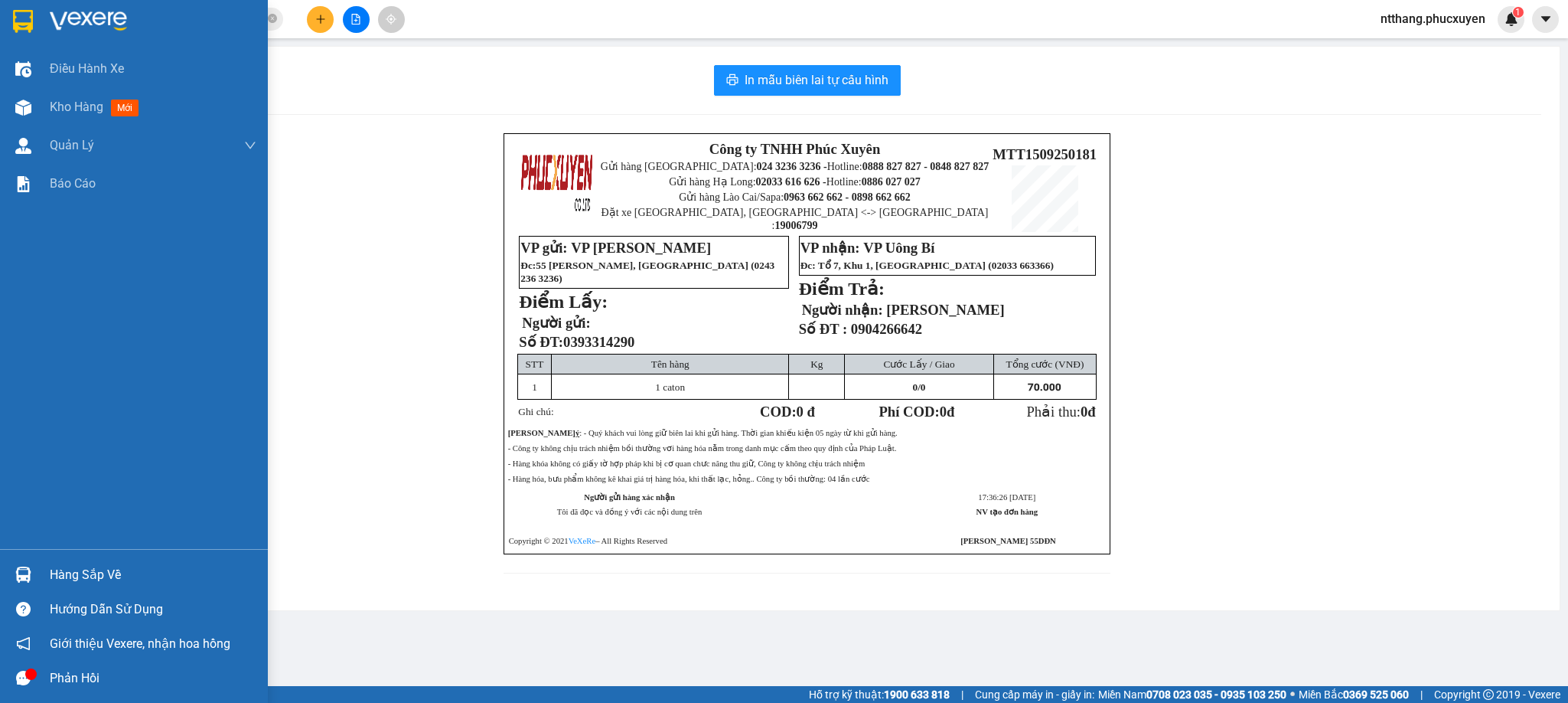
click at [16, 101] on img at bounding box center [23, 108] width 16 height 16
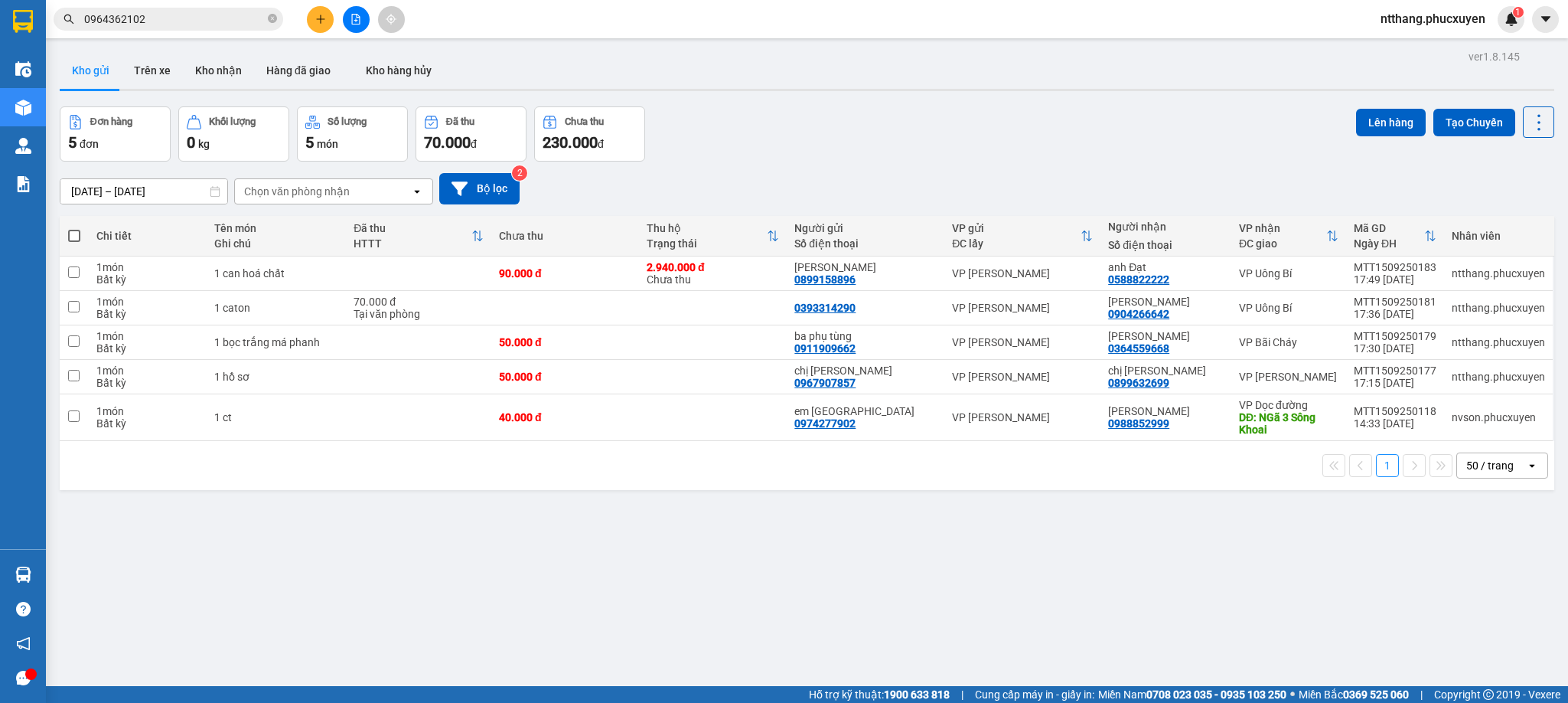
click at [179, 21] on input "0964362102" at bounding box center [174, 19] width 181 height 17
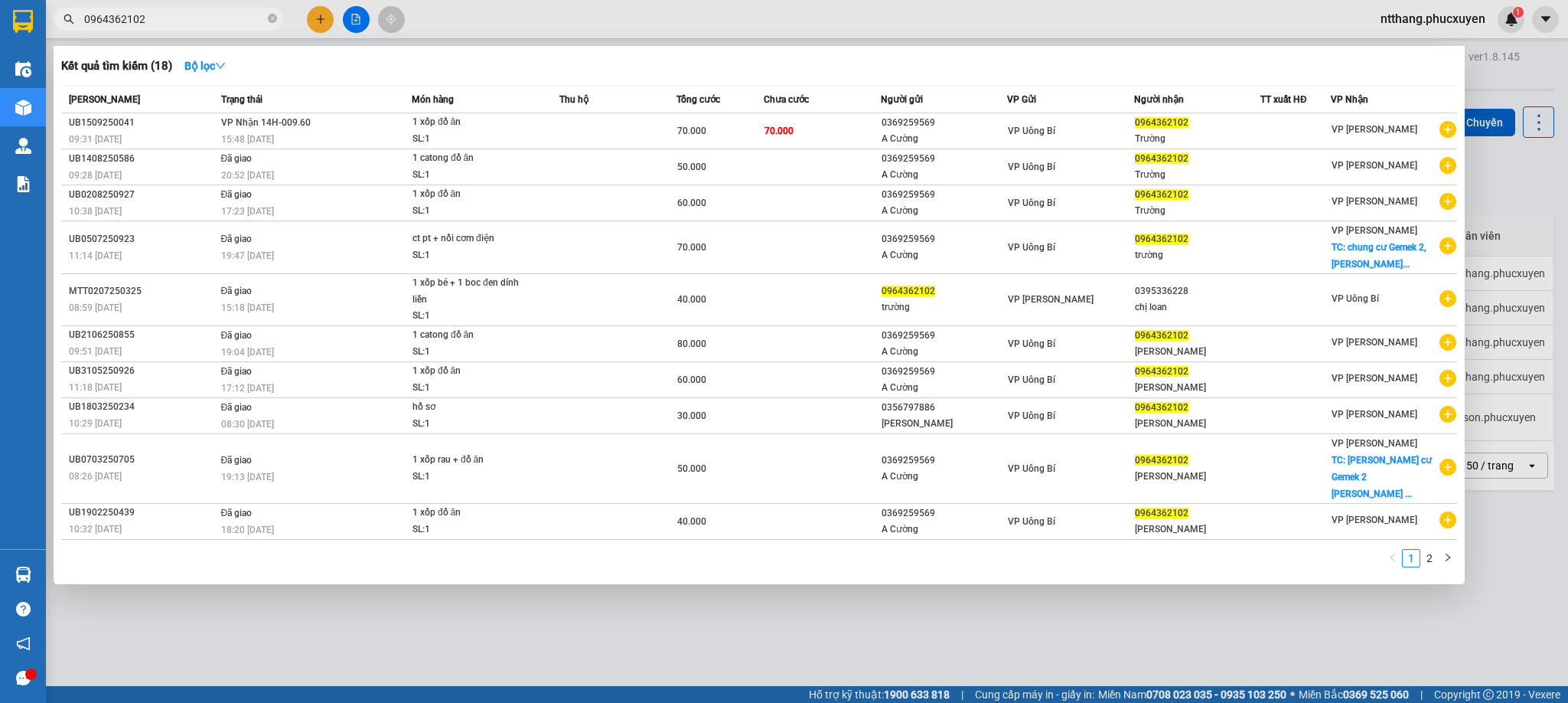
click at [179, 21] on input "0964362102" at bounding box center [174, 19] width 181 height 17
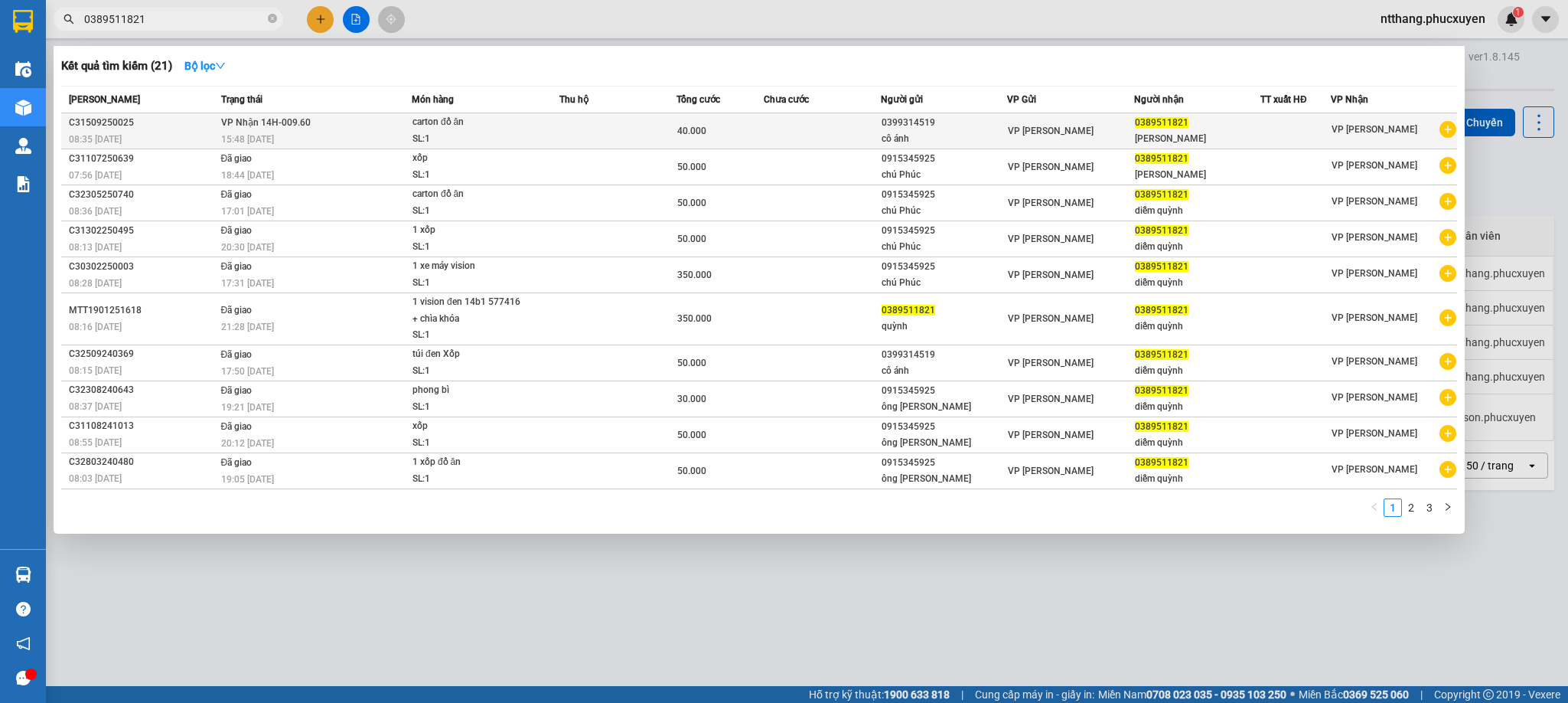
type input "0389511821"
click at [301, 127] on span "VP Nhận 14H-009.60" at bounding box center [266, 123] width 90 height 11
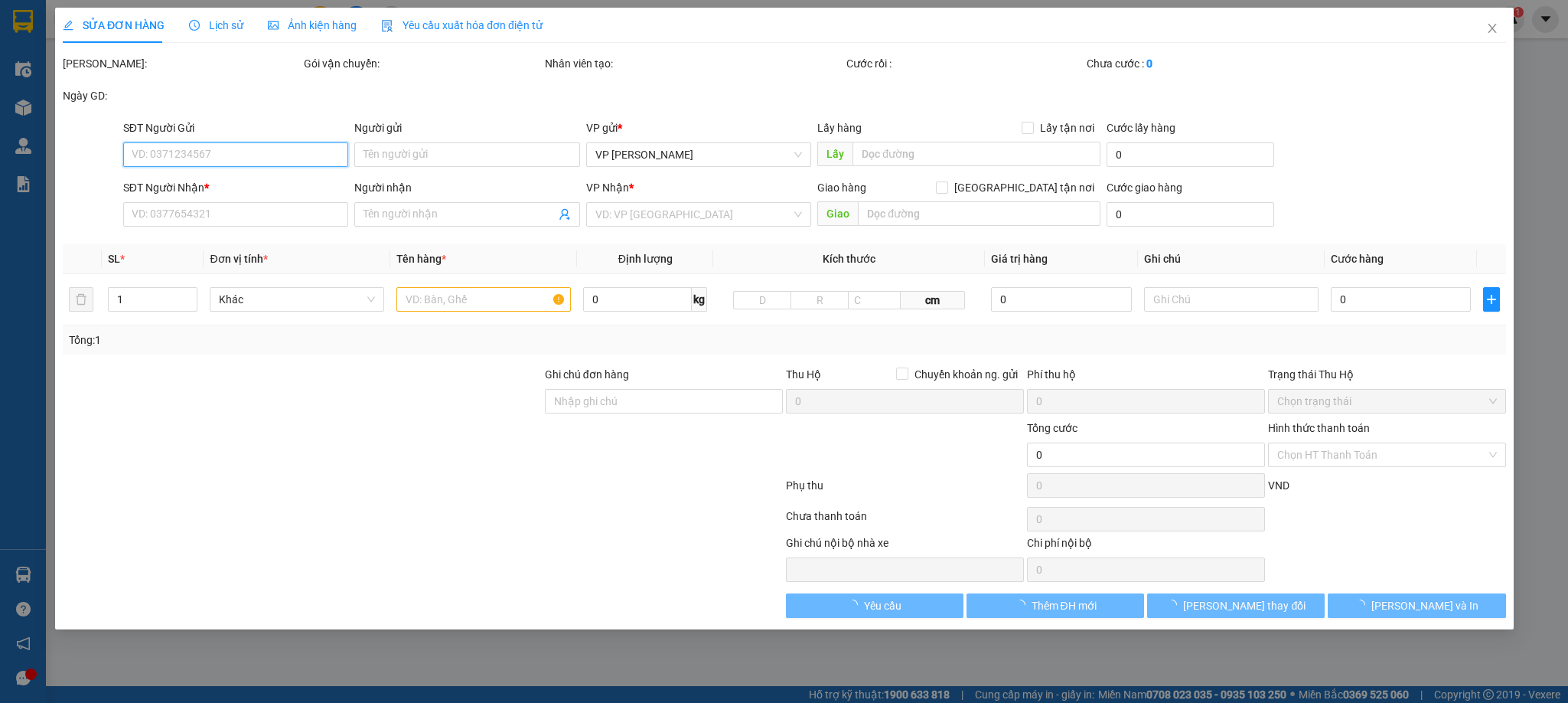
type input "0399314519"
type input "cô ánh"
type input "0389511821"
type input "[PERSON_NAME]"
type input "40.000"
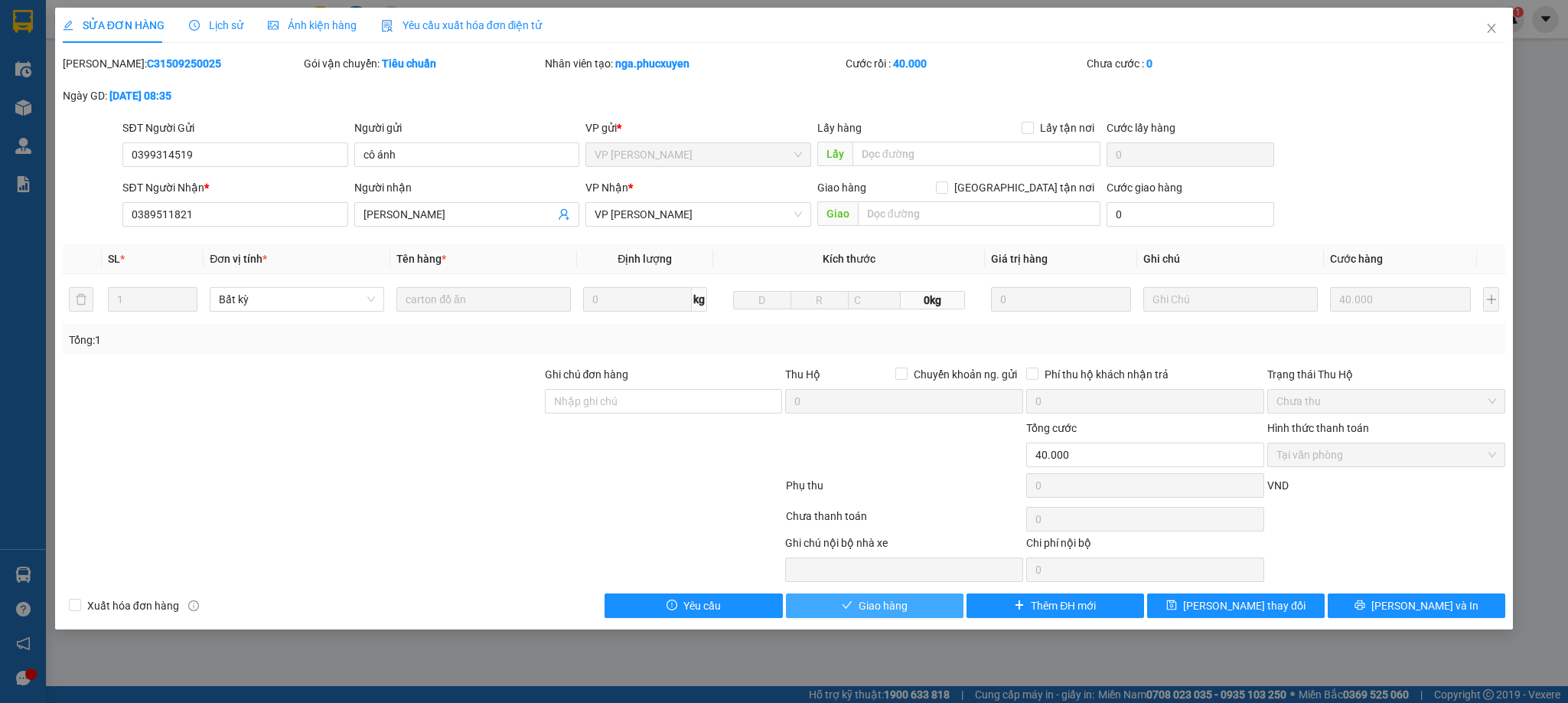
click at [843, 610] on icon "check" at bounding box center [847, 605] width 11 height 11
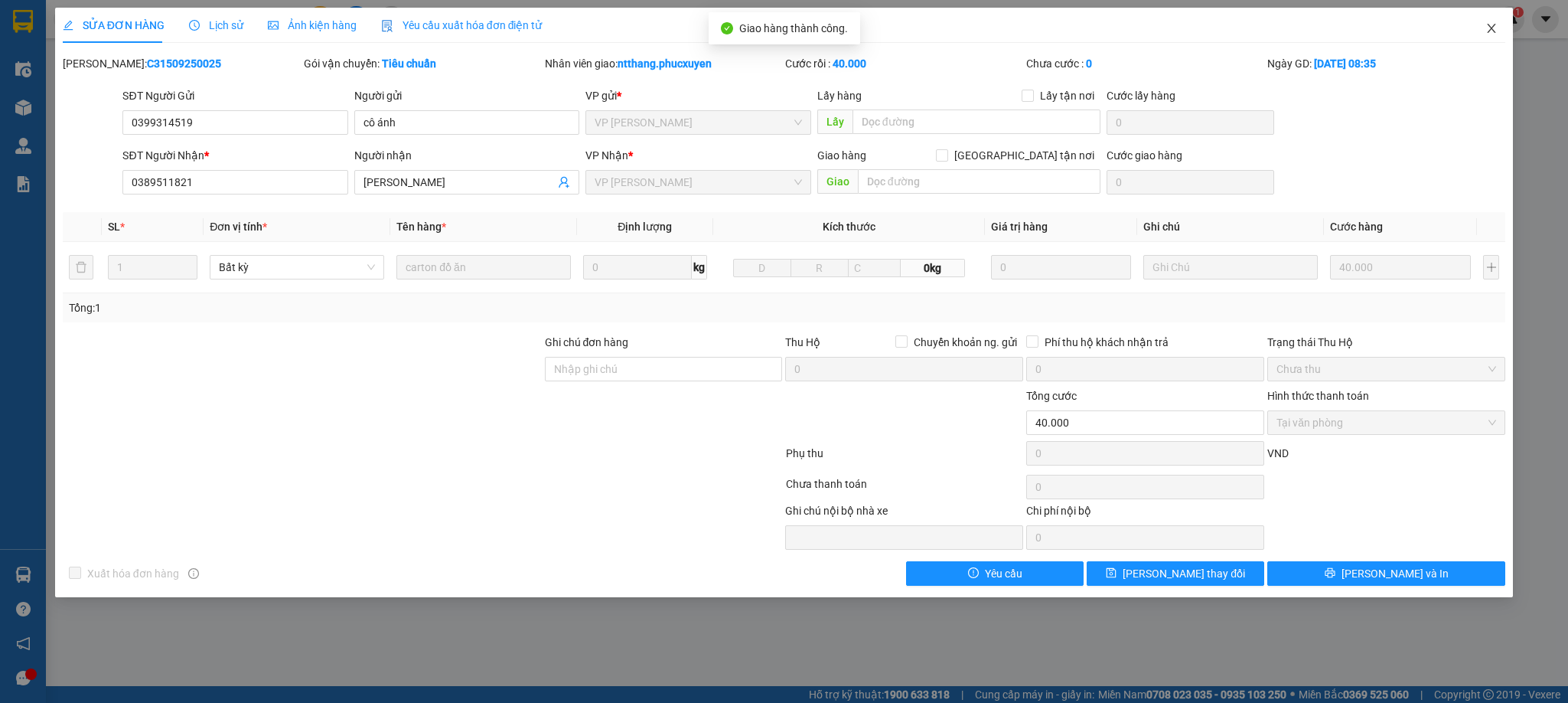
click at [1492, 27] on icon "close" at bounding box center [1492, 28] width 12 height 12
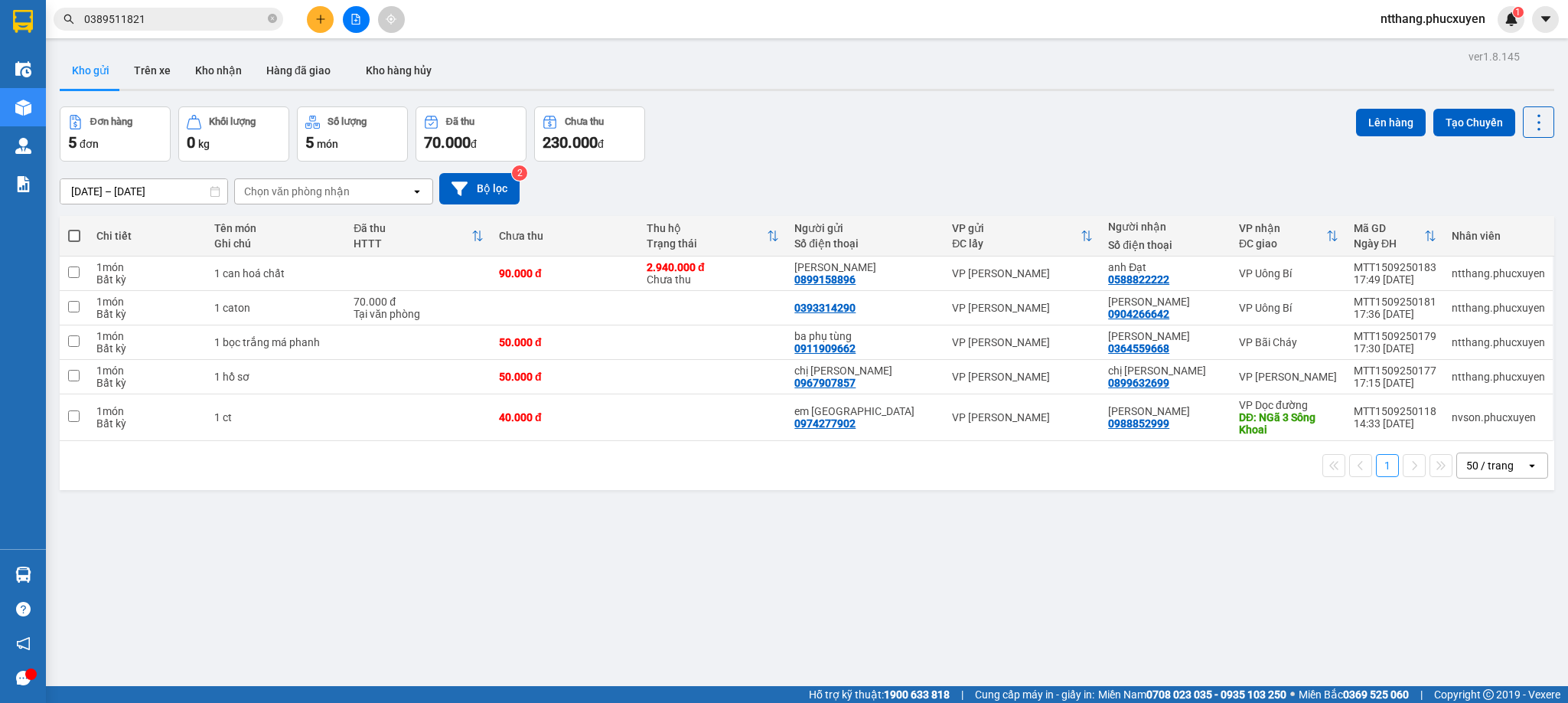
click at [860, 124] on div "Đơn hàng 5 đơn Khối lượng 0 kg Số lượng 5 món Đã thu 70.000 đ Chưa thu 230.000 …" at bounding box center [807, 134] width 1495 height 55
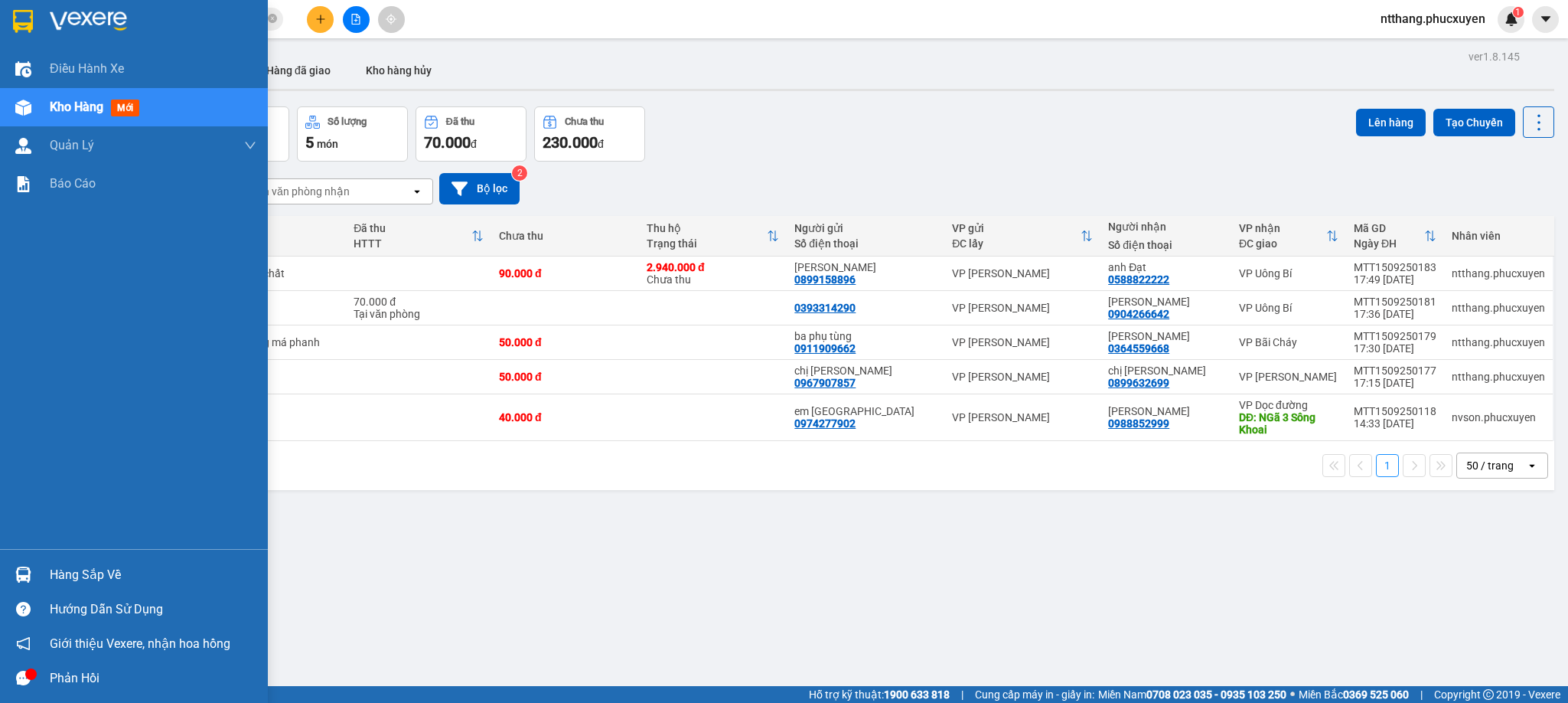
click at [26, 577] on img at bounding box center [23, 574] width 16 height 16
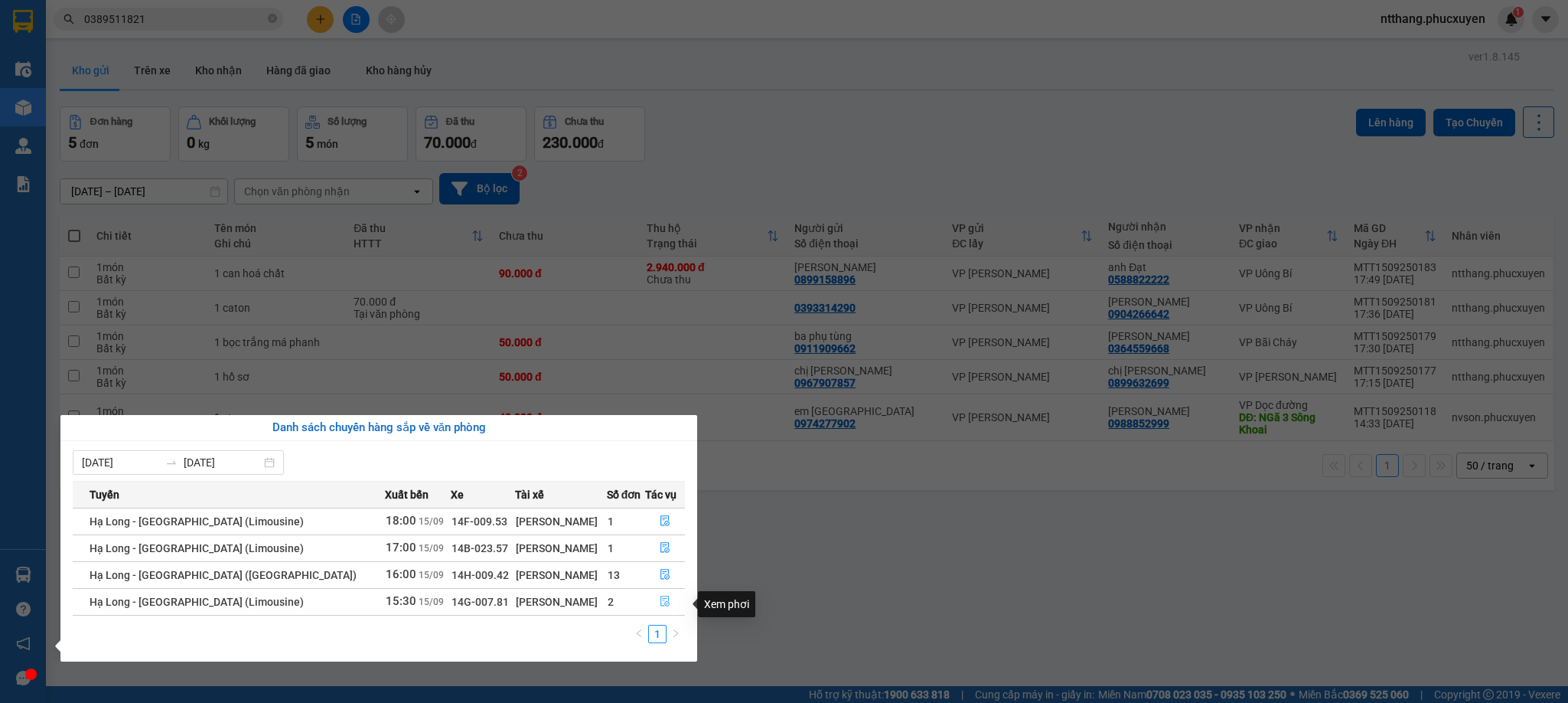
click at [660, 598] on icon "file-done" at bounding box center [665, 601] width 11 height 11
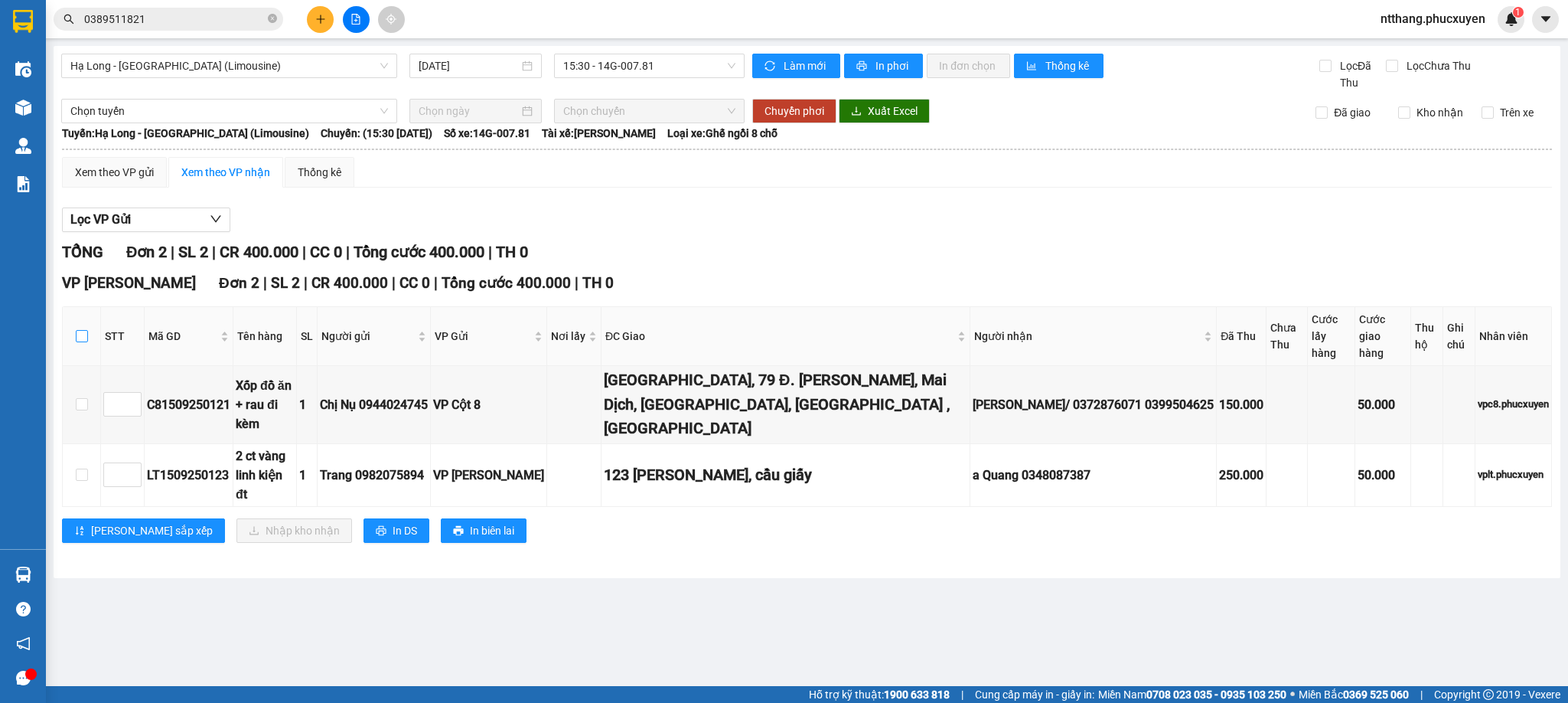
click at [78, 330] on input "checkbox" at bounding box center [82, 336] width 12 height 12
checkbox input "true"
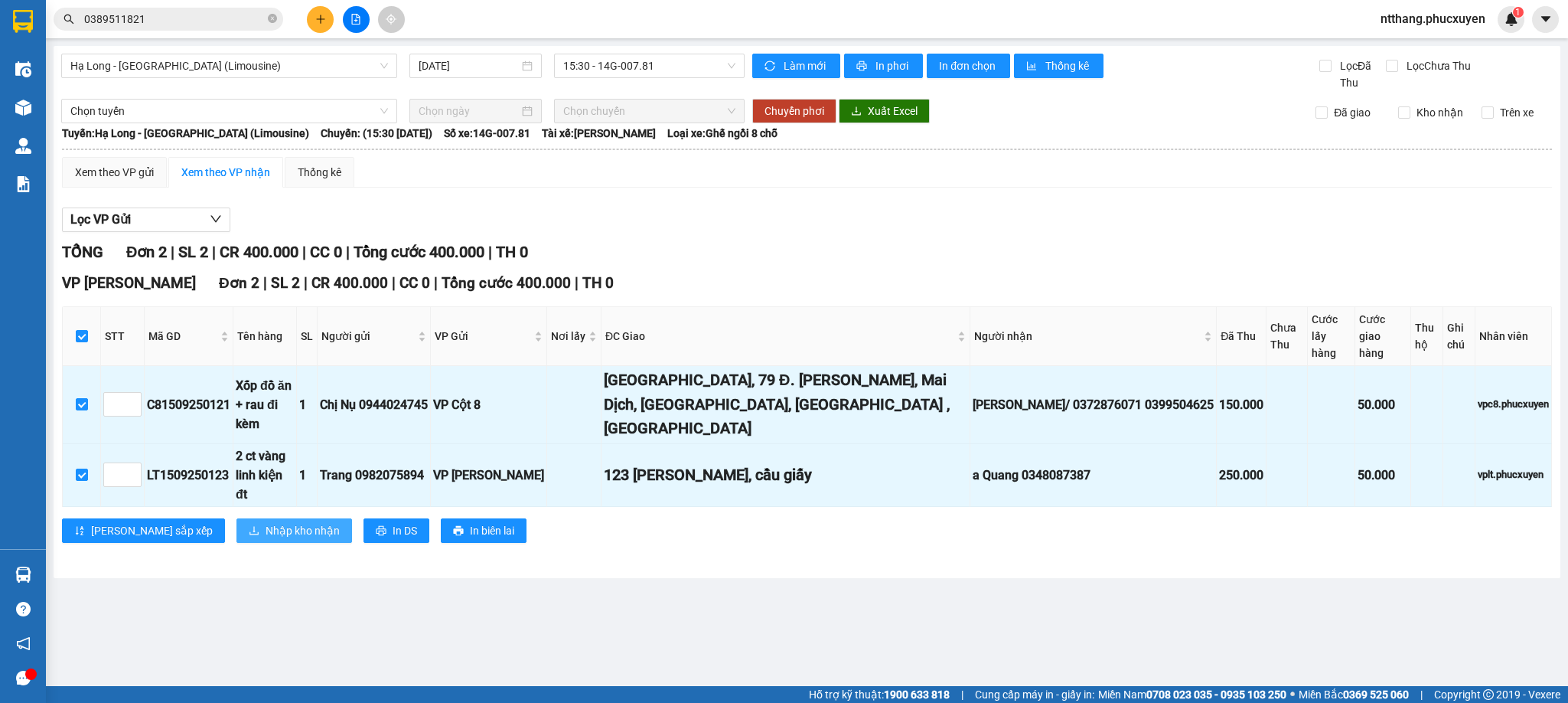
click at [265, 522] on span "Nhập kho nhận" at bounding box center [302, 530] width 74 height 17
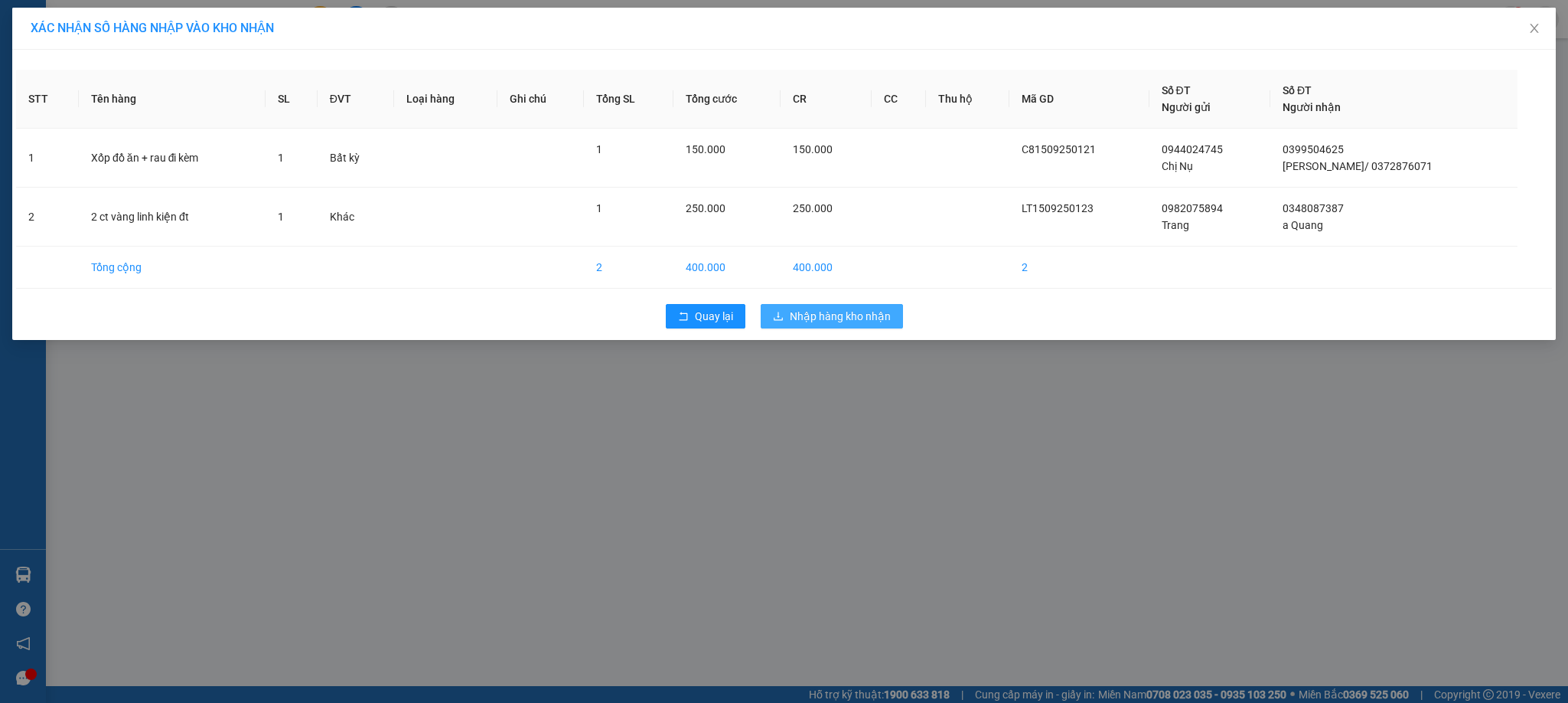
click at [853, 322] on span "Nhập hàng kho nhận" at bounding box center [840, 316] width 101 height 17
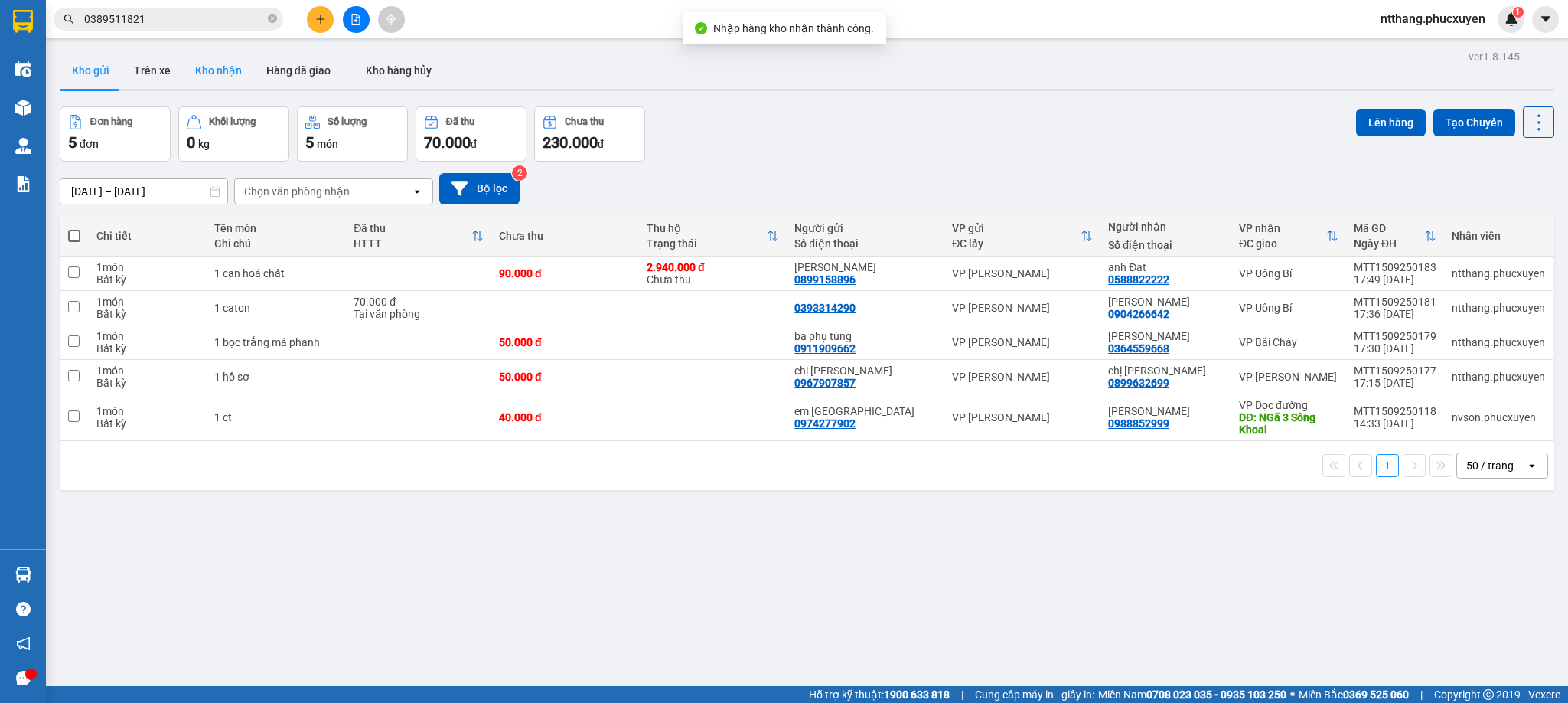
click at [193, 67] on button "Kho nhận" at bounding box center [218, 71] width 71 height 37
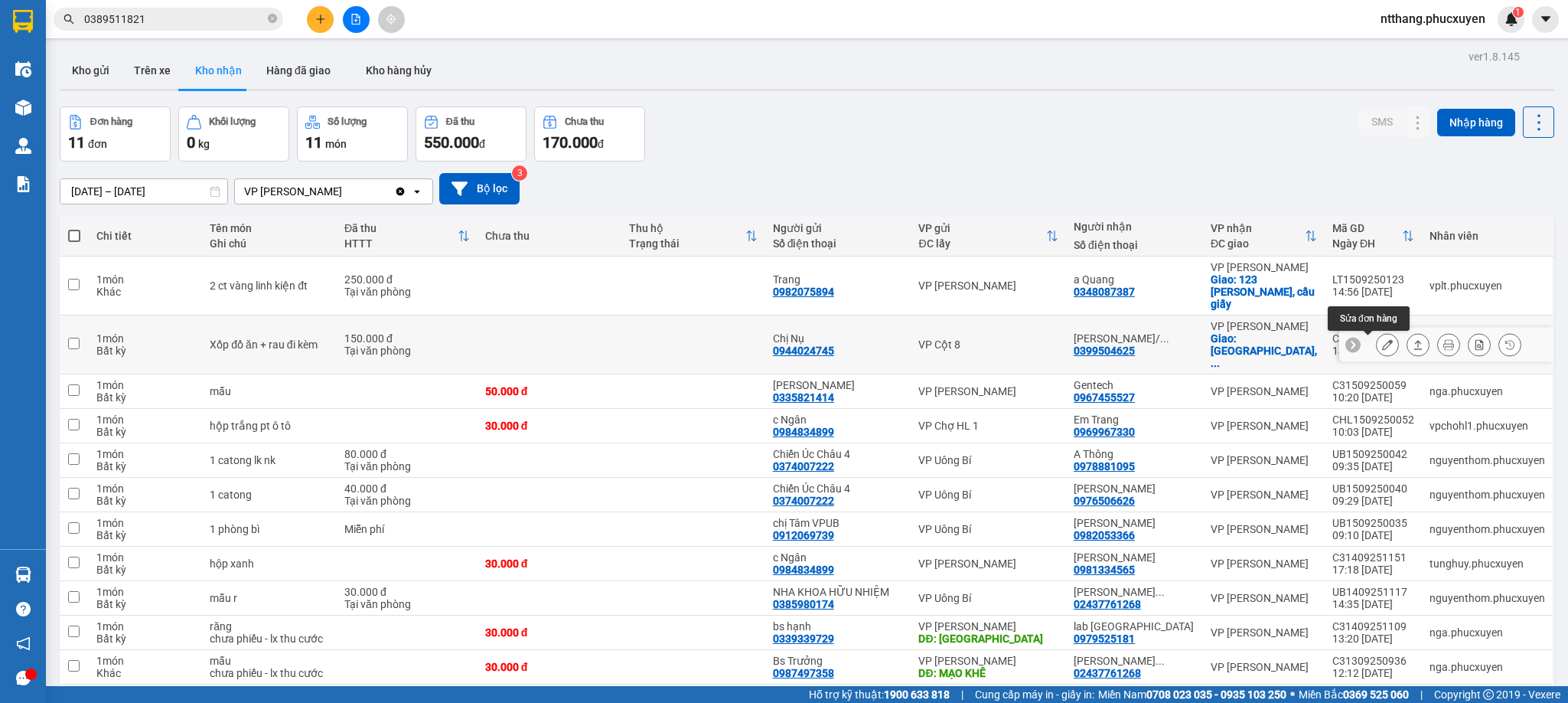
click at [1377, 348] on button at bounding box center [1387, 345] width 21 height 26
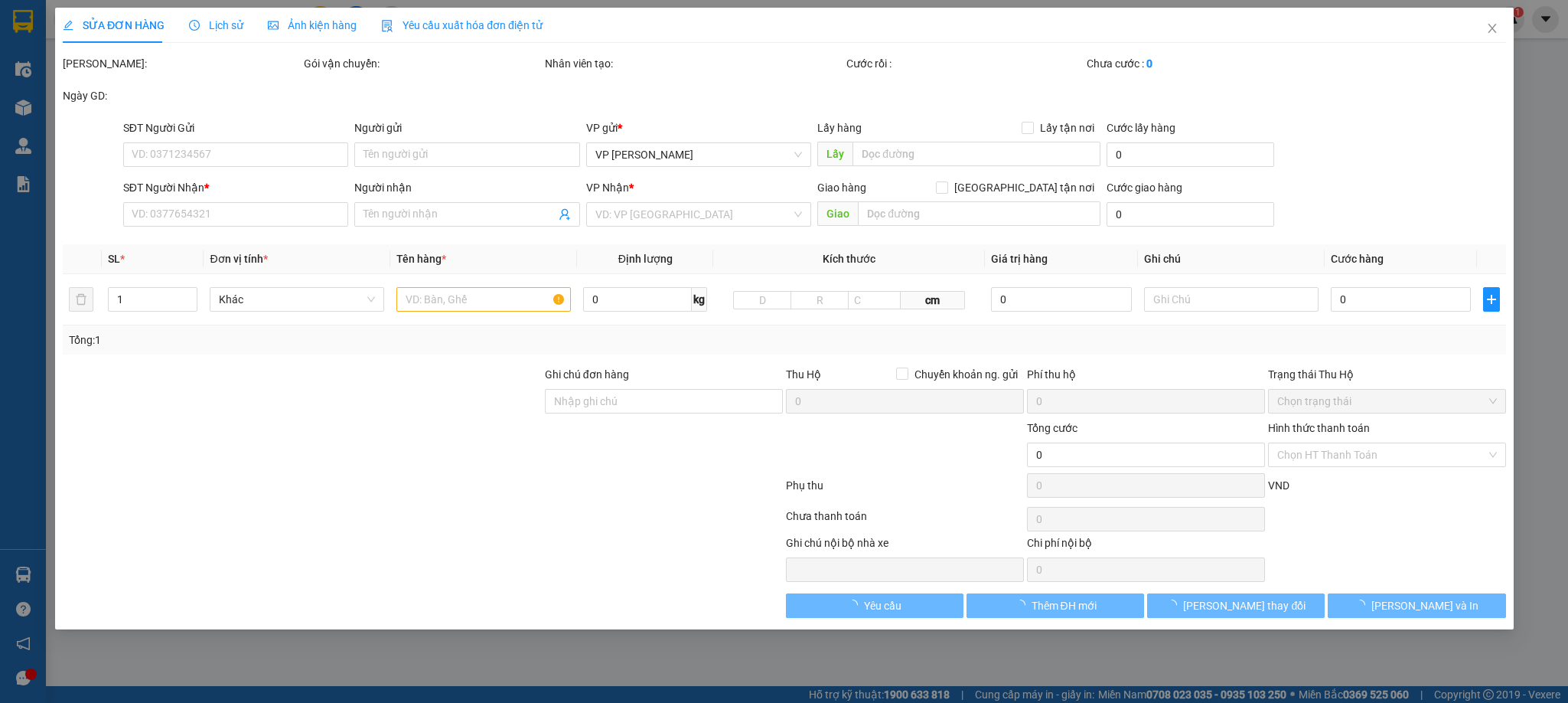
type input "0944024745"
type input "Chị Nụ"
type input "0399504625"
type input "[PERSON_NAME]/ 0372876071"
checkbox input "true"
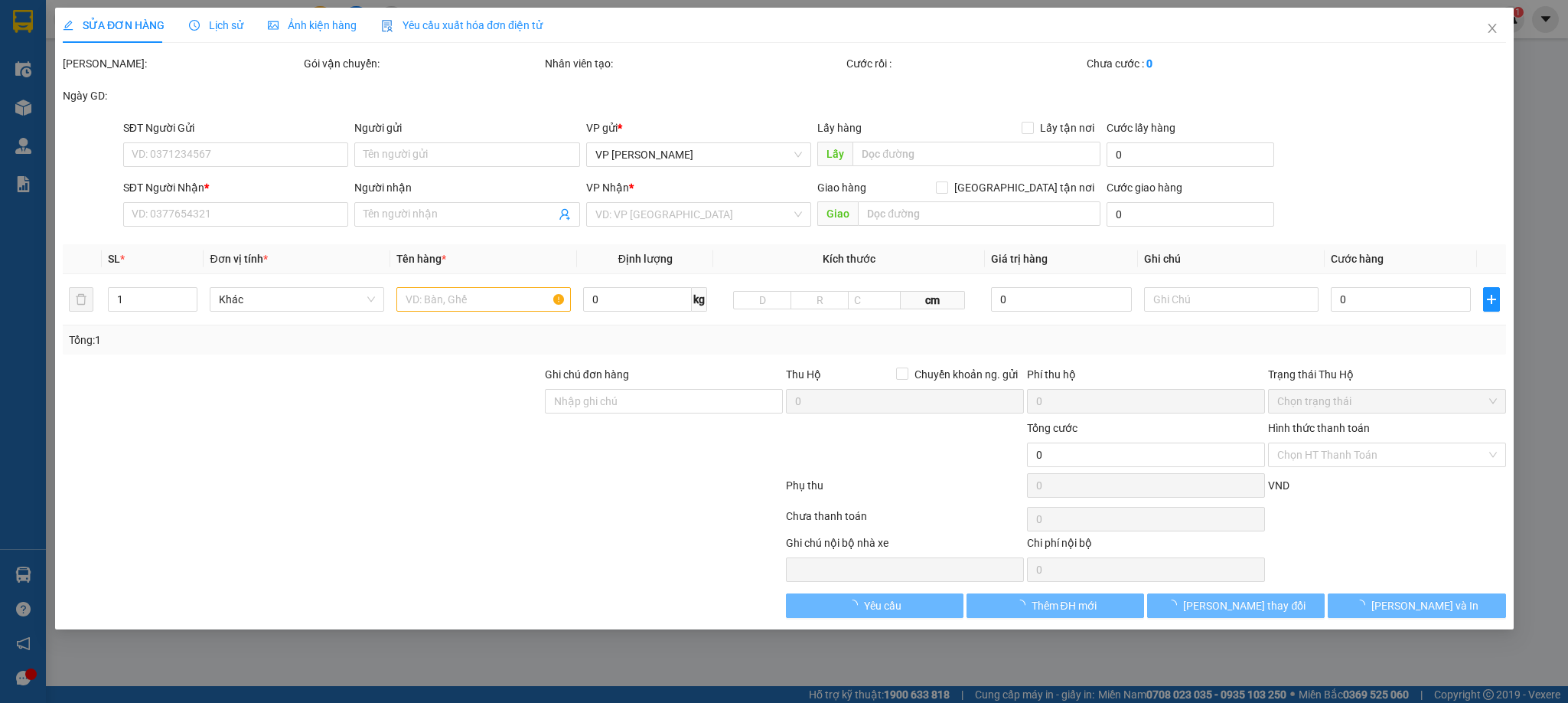
type input "[GEOGRAPHIC_DATA], 79 Đ. [PERSON_NAME], Mai Dịch, [GEOGRAPHIC_DATA], [GEOGRAPHI…"
type input "150.000"
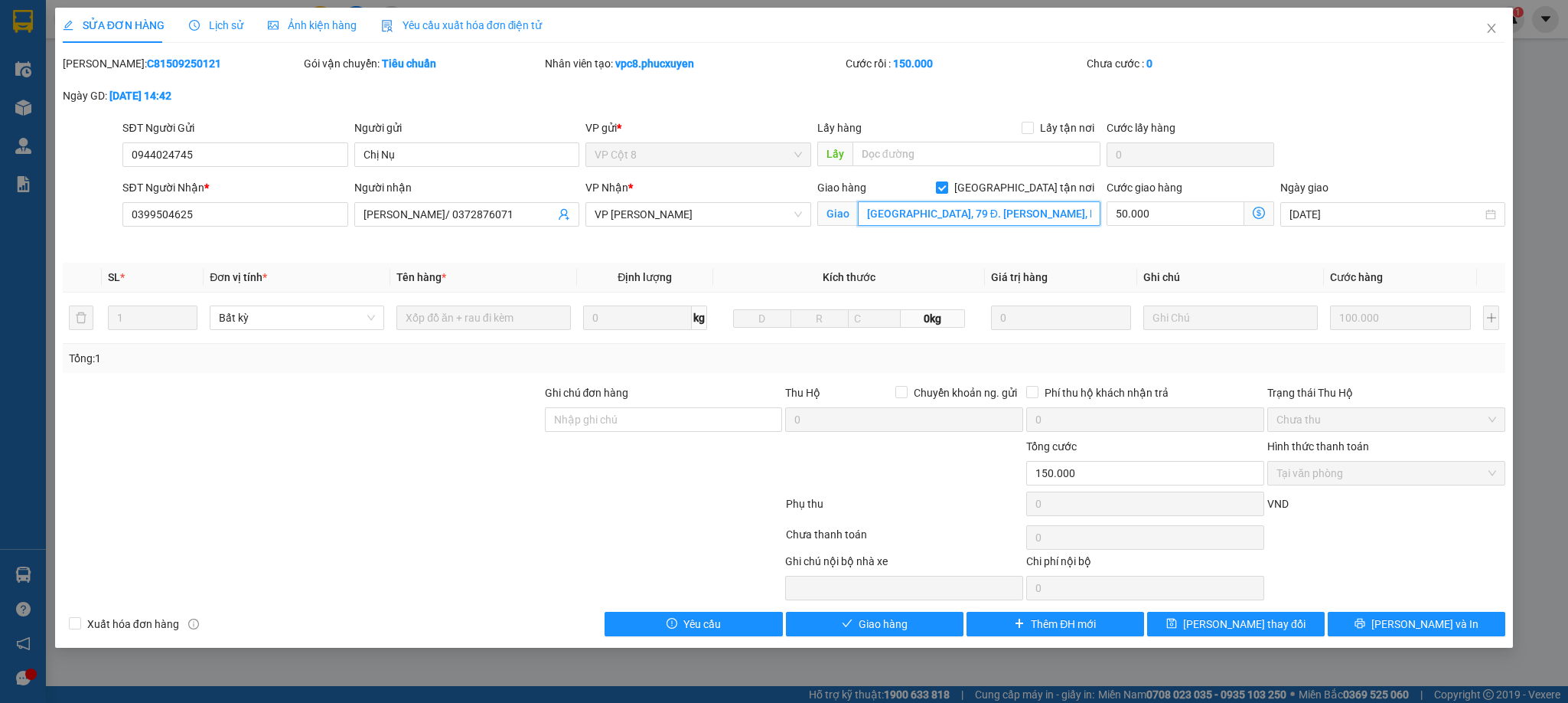
click at [1019, 212] on input "[GEOGRAPHIC_DATA], 79 Đ. [PERSON_NAME], Mai Dịch, [GEOGRAPHIC_DATA], [GEOGRAPHI…" at bounding box center [979, 213] width 243 height 25
type input "[GEOGRAPHIC_DATA], 75 Đ. [PERSON_NAME], Mai Dịch, [GEOGRAPHIC_DATA], [GEOGRAPHI…"
click at [1055, 270] on th "Giá trị hàng" at bounding box center [1062, 278] width 153 height 30
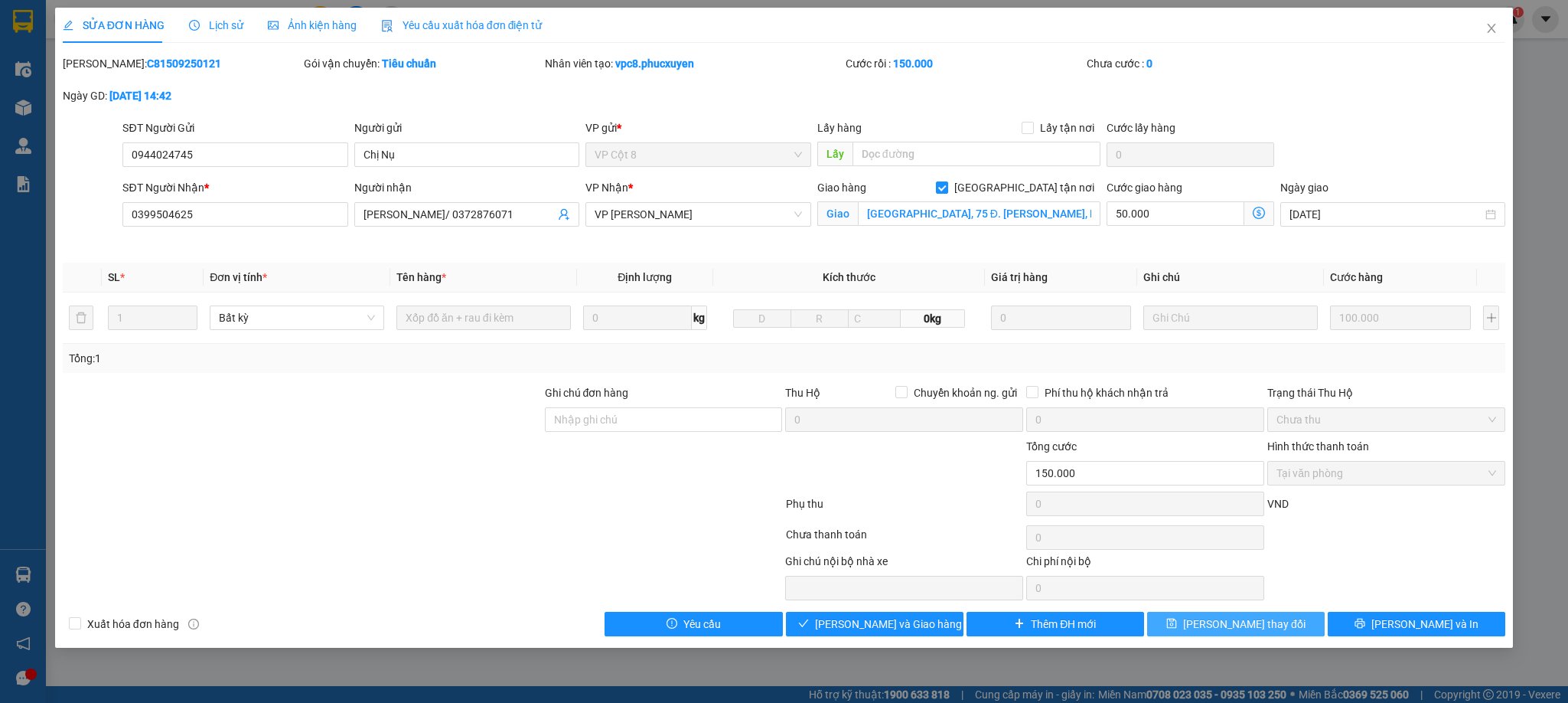
click at [1251, 629] on span "[PERSON_NAME] thay đổi" at bounding box center [1244, 624] width 123 height 17
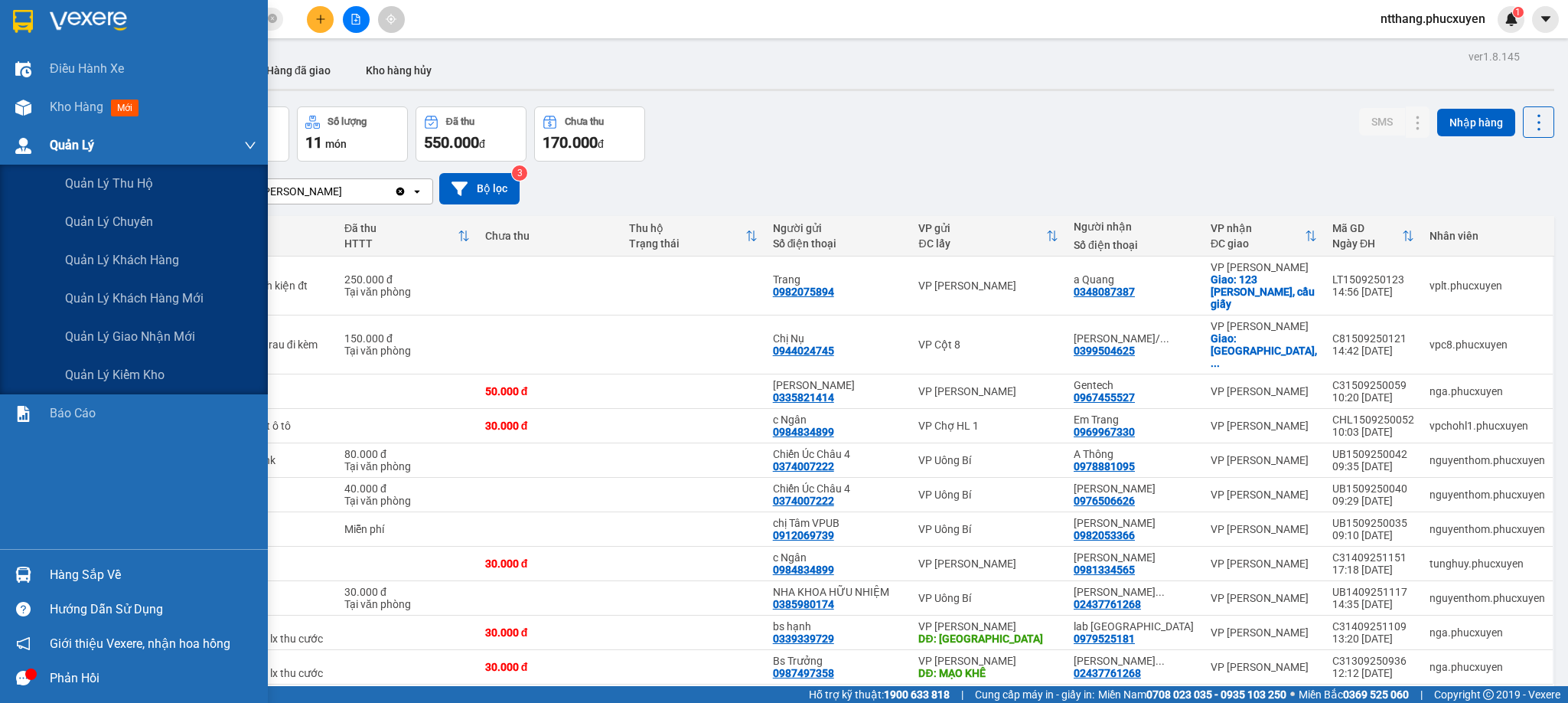
click at [23, 145] on img at bounding box center [23, 146] width 16 height 16
click at [164, 345] on span "Quản lý giao nhận mới" at bounding box center [131, 337] width 131 height 19
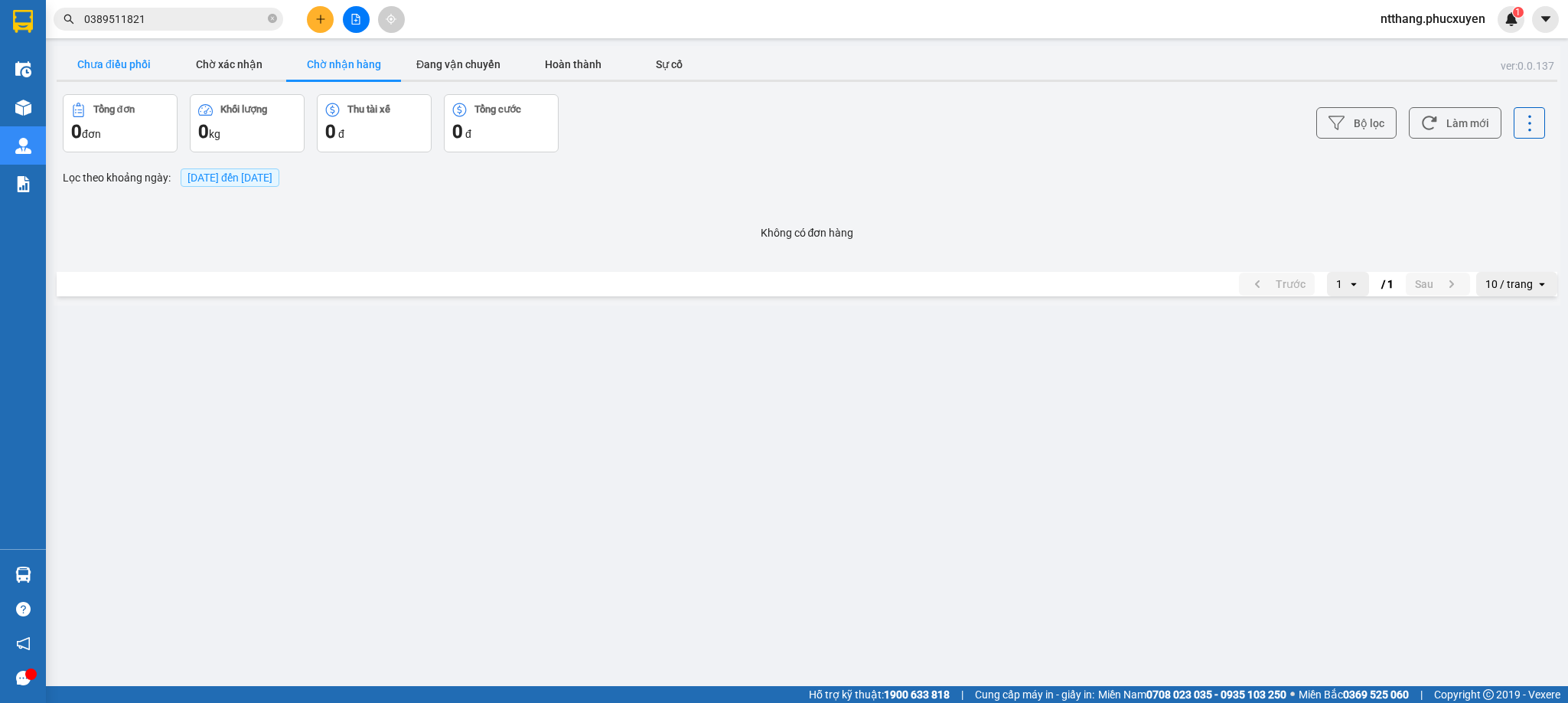
click at [124, 63] on button "Chưa điều phối" at bounding box center [114, 64] width 115 height 31
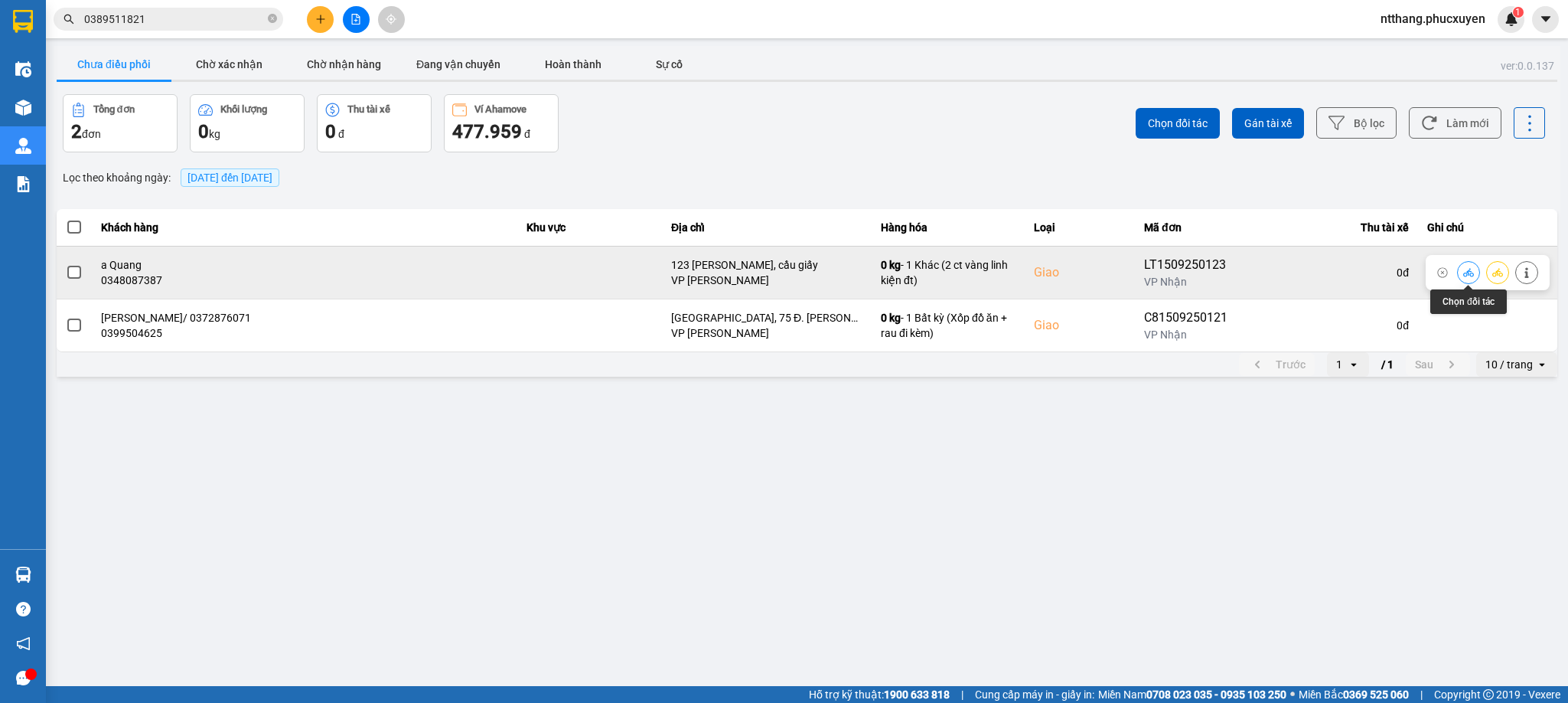
click at [1475, 272] on icon at bounding box center [1468, 273] width 11 height 11
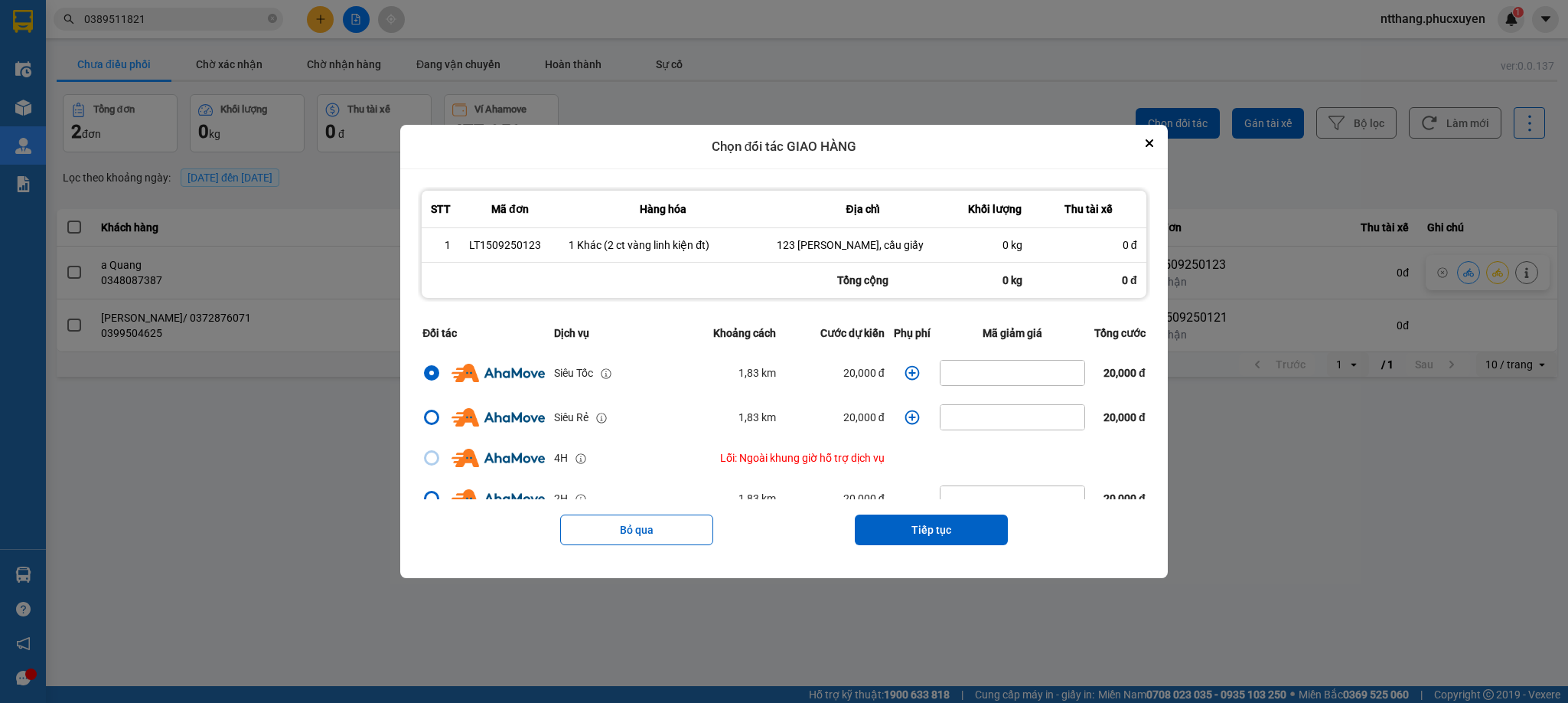
click at [905, 373] on icon "dialog" at bounding box center [912, 372] width 15 height 15
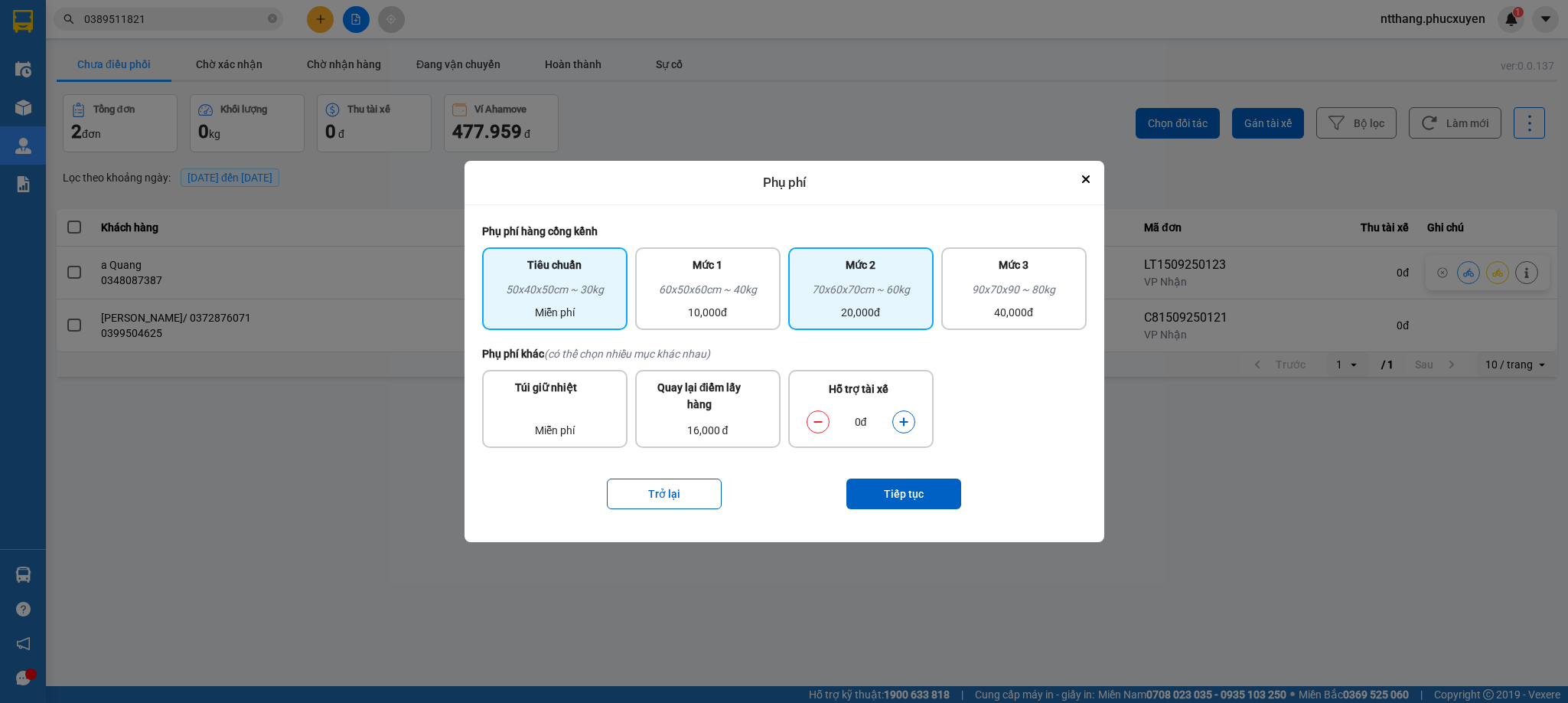
click at [868, 297] on div "70x60x70cm ~ 60kg" at bounding box center [861, 293] width 127 height 23
click at [892, 421] on div "dialog" at bounding box center [904, 422] width 23 height 23
click at [905, 416] on icon "dialog" at bounding box center [904, 422] width 11 height 11
click at [902, 420] on icon "dialog" at bounding box center [904, 422] width 9 height 9
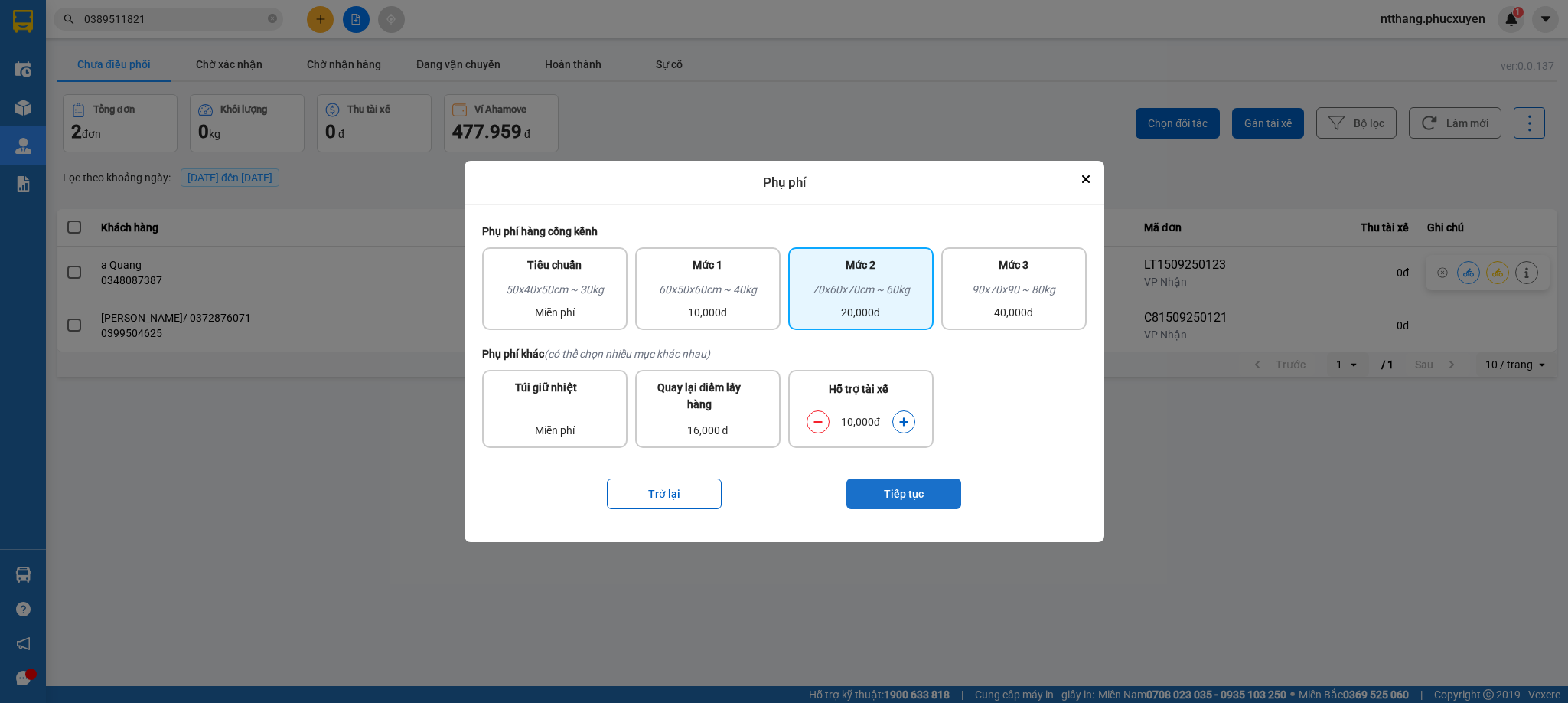
click at [919, 478] on button "Tiếp tục" at bounding box center [904, 493] width 115 height 31
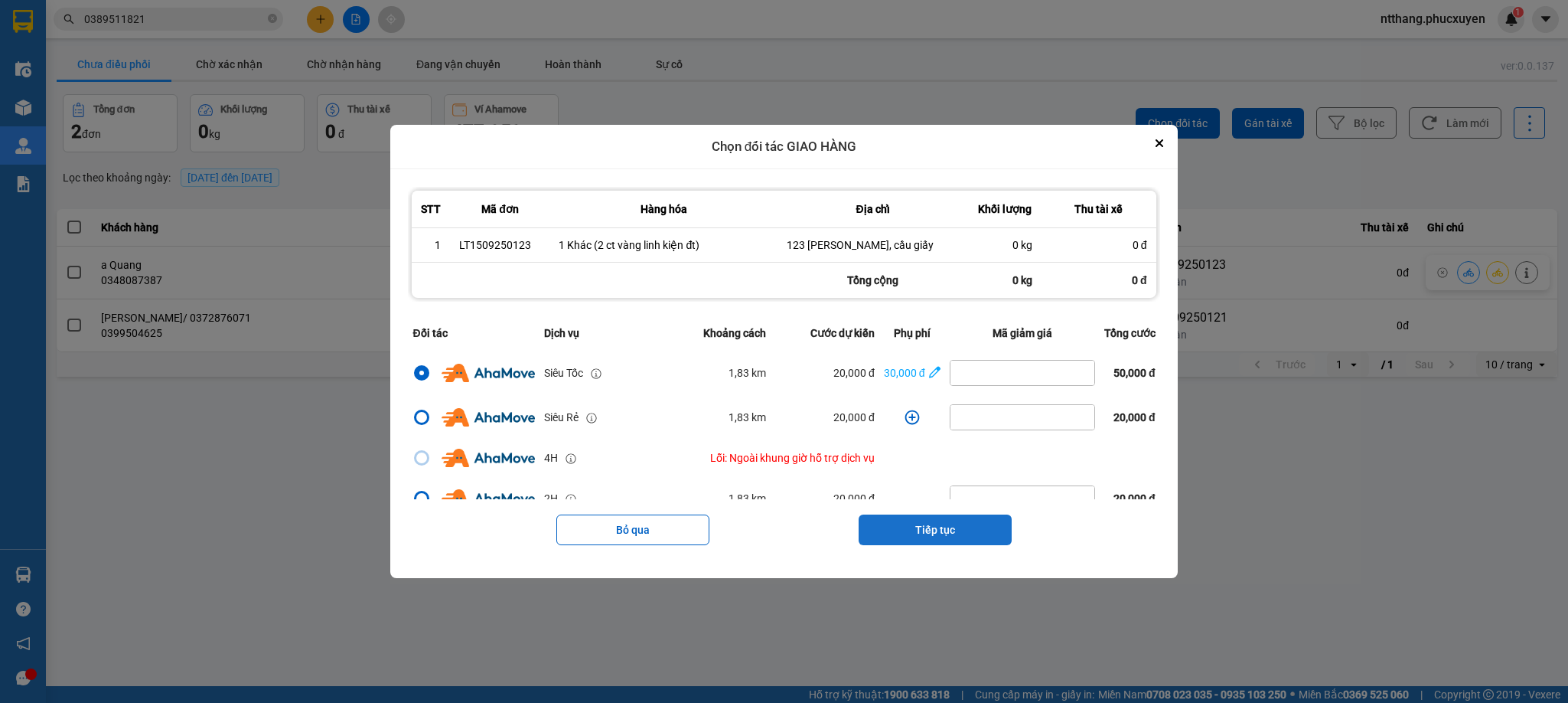
click at [947, 527] on button "Tiếp tục" at bounding box center [936, 529] width 153 height 31
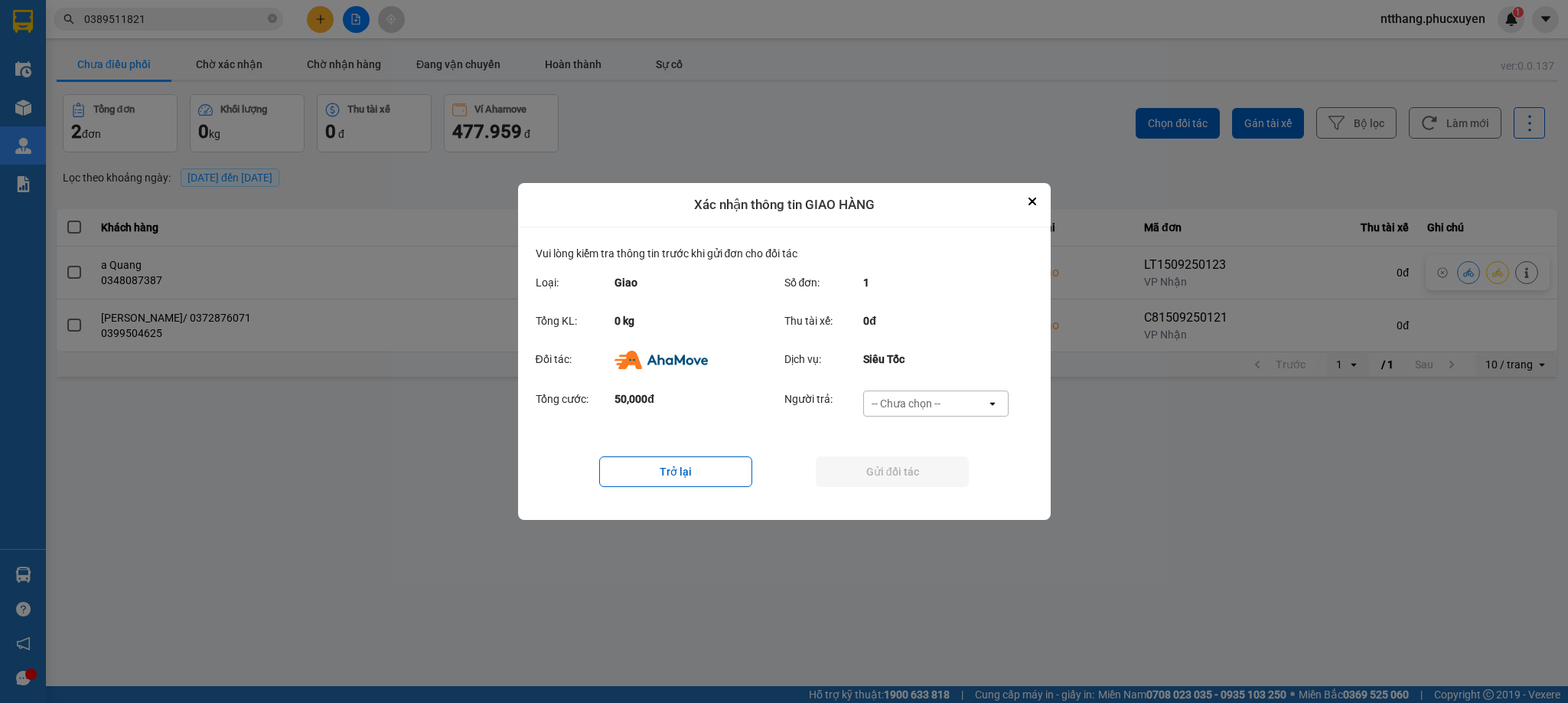
click at [919, 405] on div "-- Chưa chọn --" at bounding box center [907, 403] width 69 height 15
drag, startPoint x: 922, startPoint y: 485, endPoint x: 919, endPoint y: 474, distance: 11.4
click at [921, 485] on span "Ví Ahamove" at bounding box center [907, 491] width 62 height 15
click at [919, 473] on button "Gửi đối tác" at bounding box center [892, 471] width 153 height 31
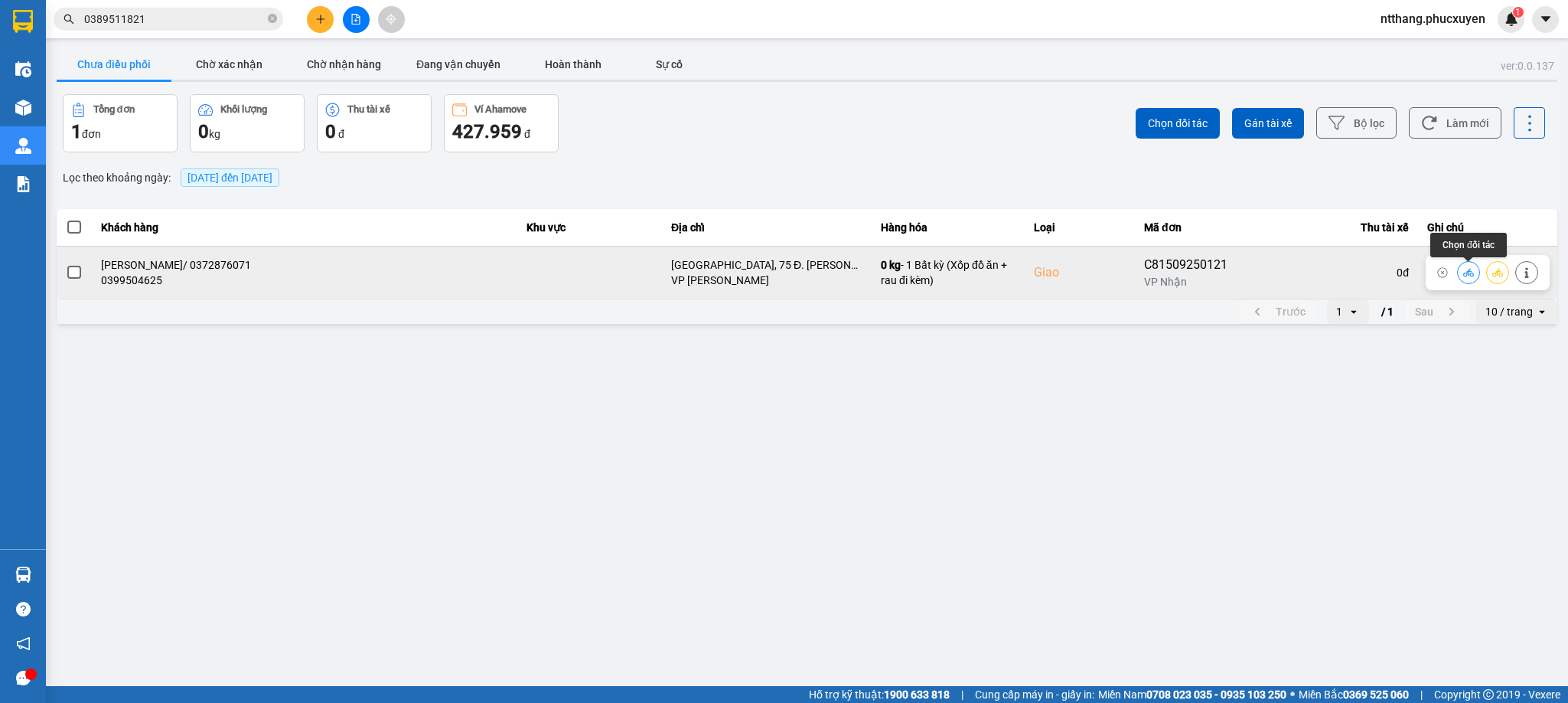
click at [1465, 270] on icon at bounding box center [1468, 273] width 11 height 11
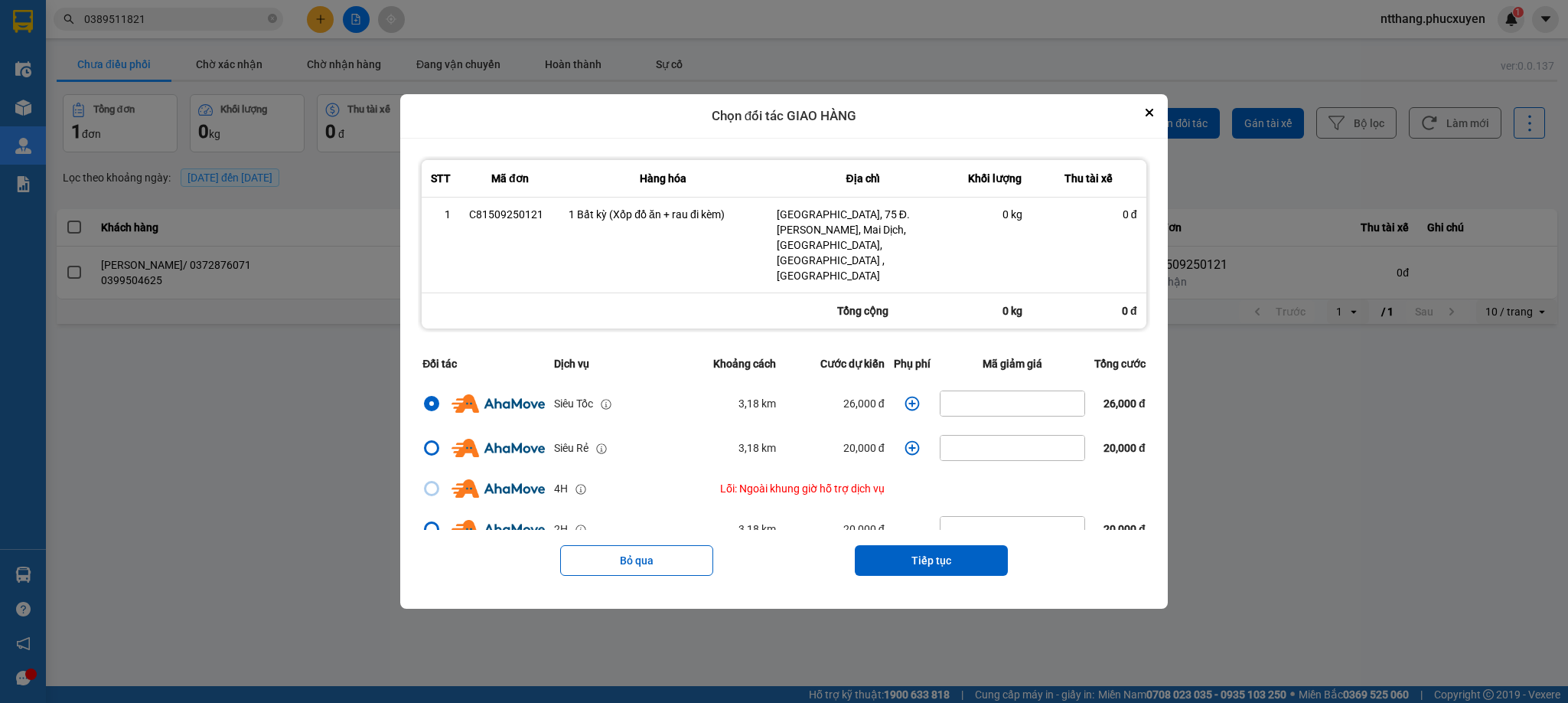
click at [905, 396] on icon "dialog" at bounding box center [912, 403] width 14 height 14
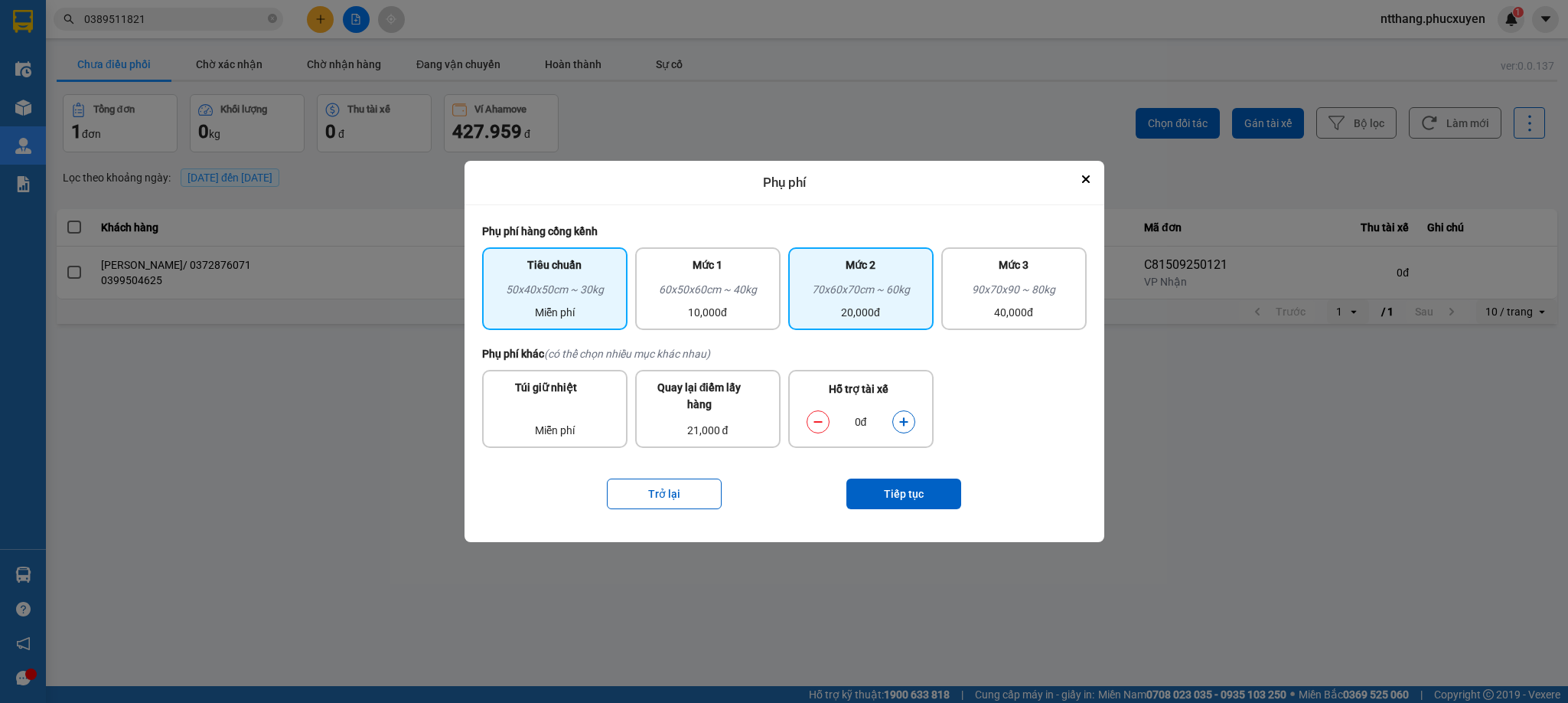
click at [860, 312] on div "20,000đ" at bounding box center [861, 312] width 127 height 17
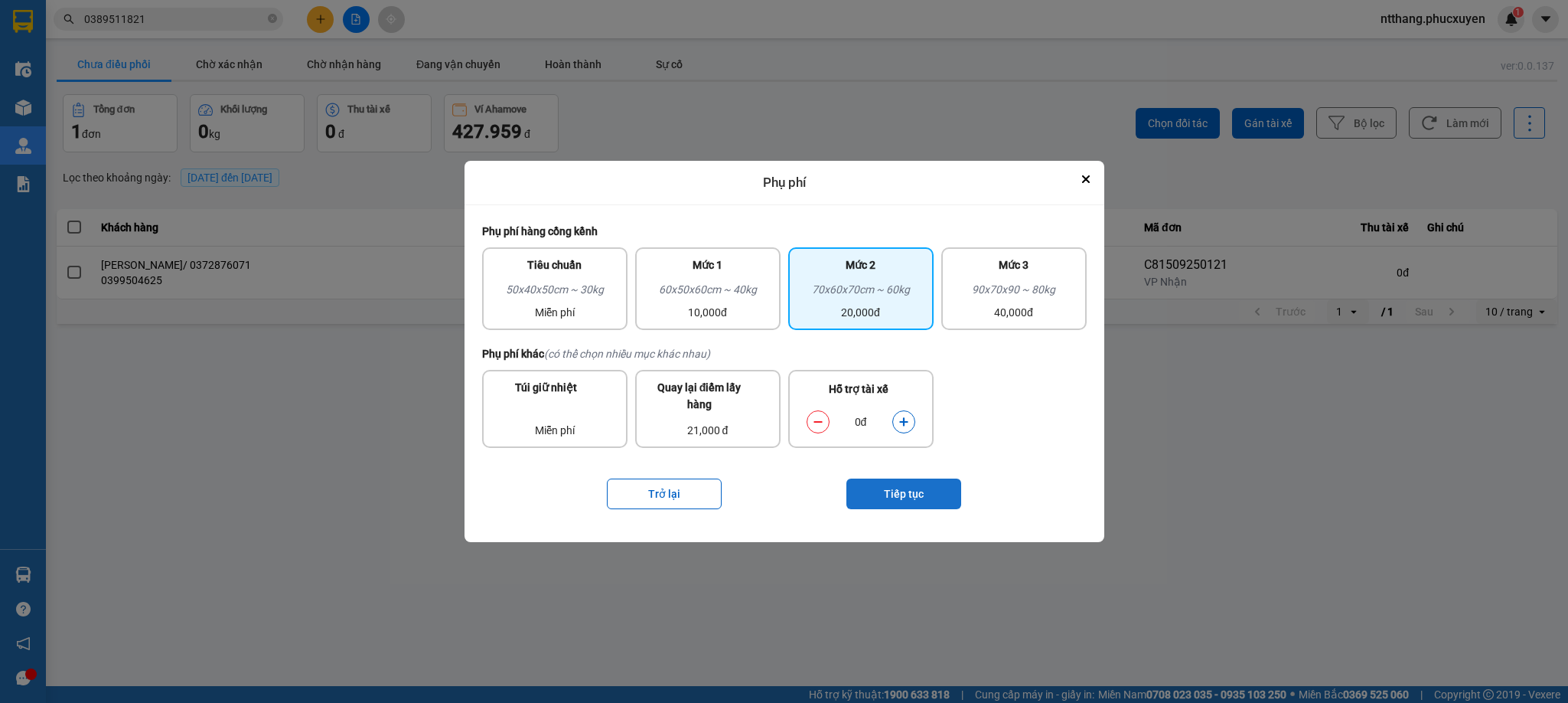
click at [912, 482] on button "Tiếp tục" at bounding box center [904, 493] width 115 height 31
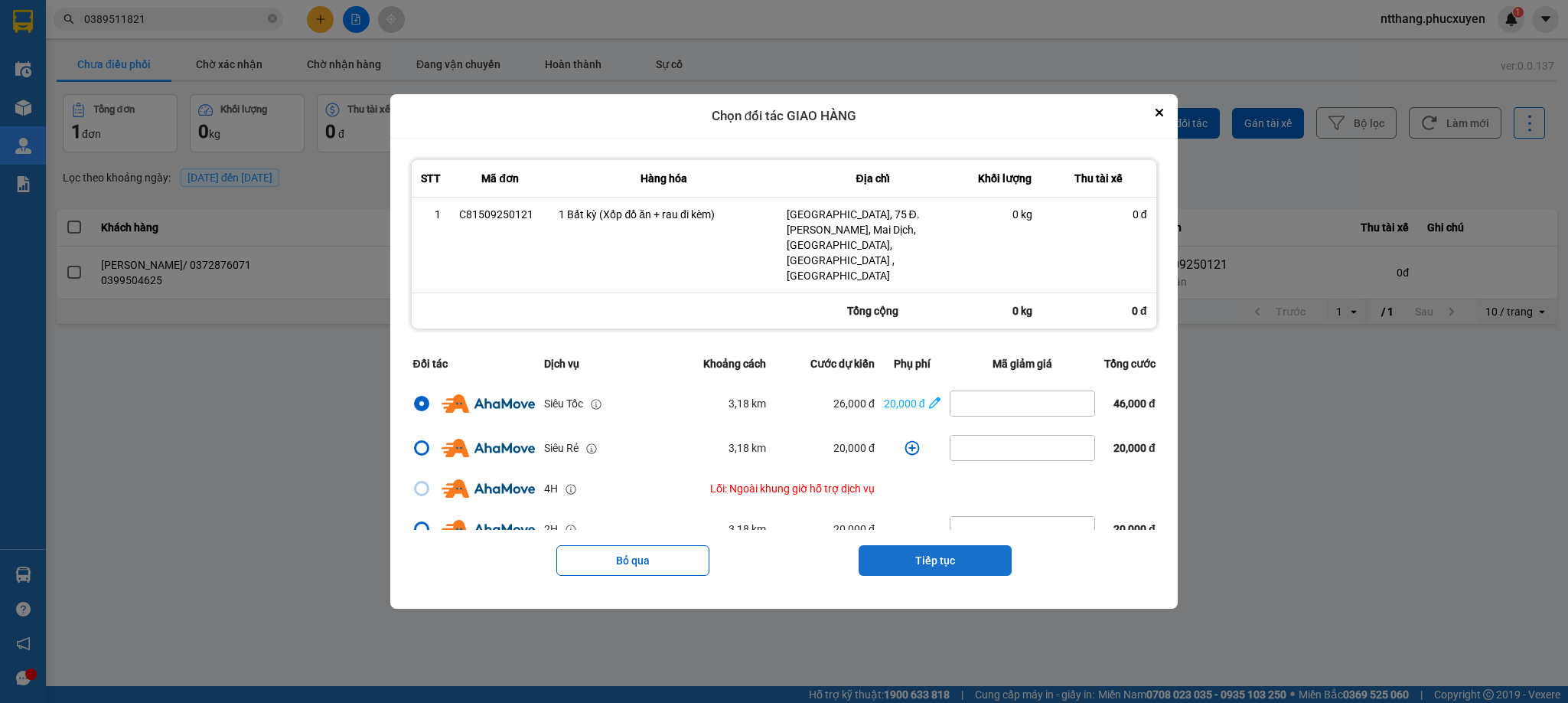
drag, startPoint x: 956, startPoint y: 540, endPoint x: 956, endPoint y: 519, distance: 21.0
click at [956, 545] on button "Tiếp tục" at bounding box center [936, 560] width 153 height 31
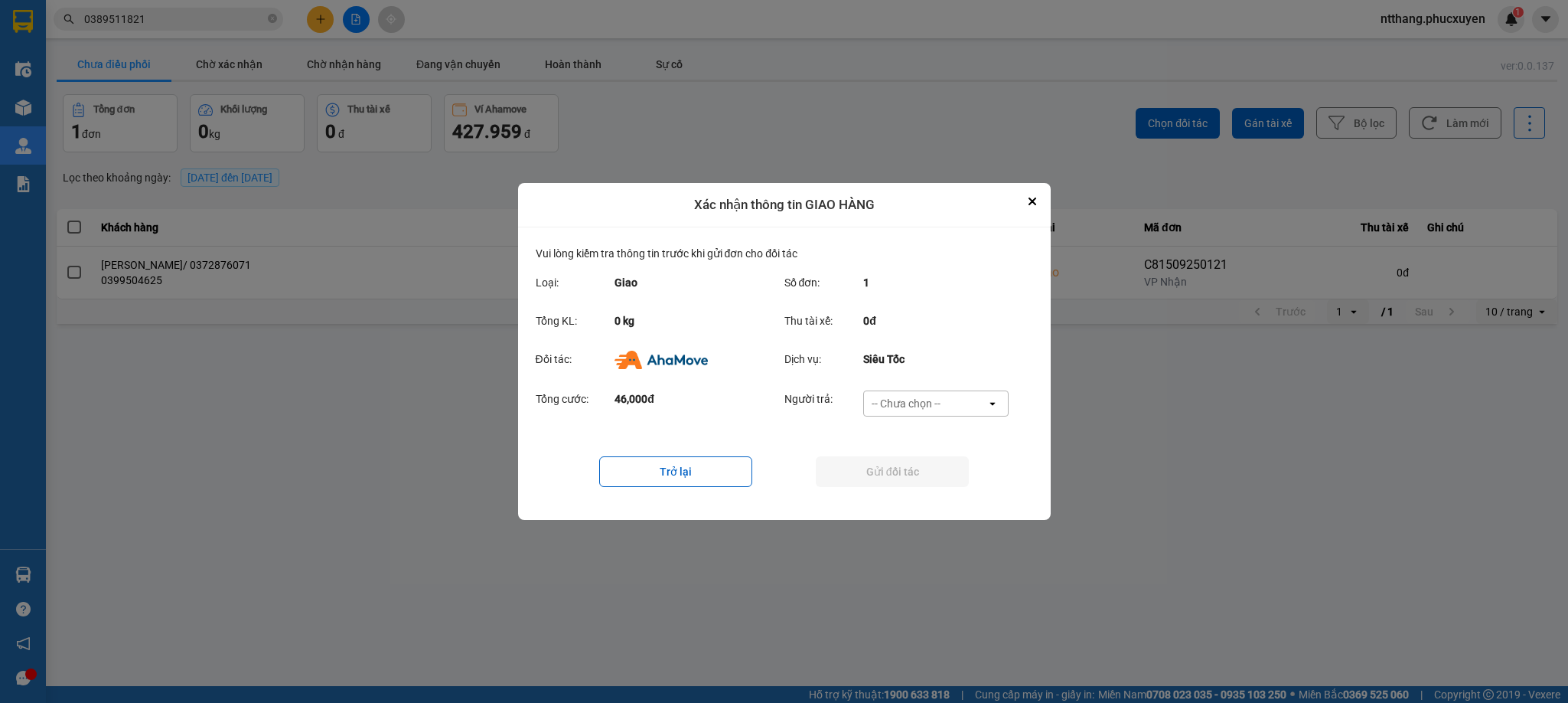
click at [930, 400] on div "-- Chưa chọn --" at bounding box center [907, 403] width 69 height 15
click at [939, 490] on div "Ví Ahamove" at bounding box center [936, 491] width 146 height 27
click at [930, 478] on button "Gửi đối tác" at bounding box center [892, 471] width 153 height 31
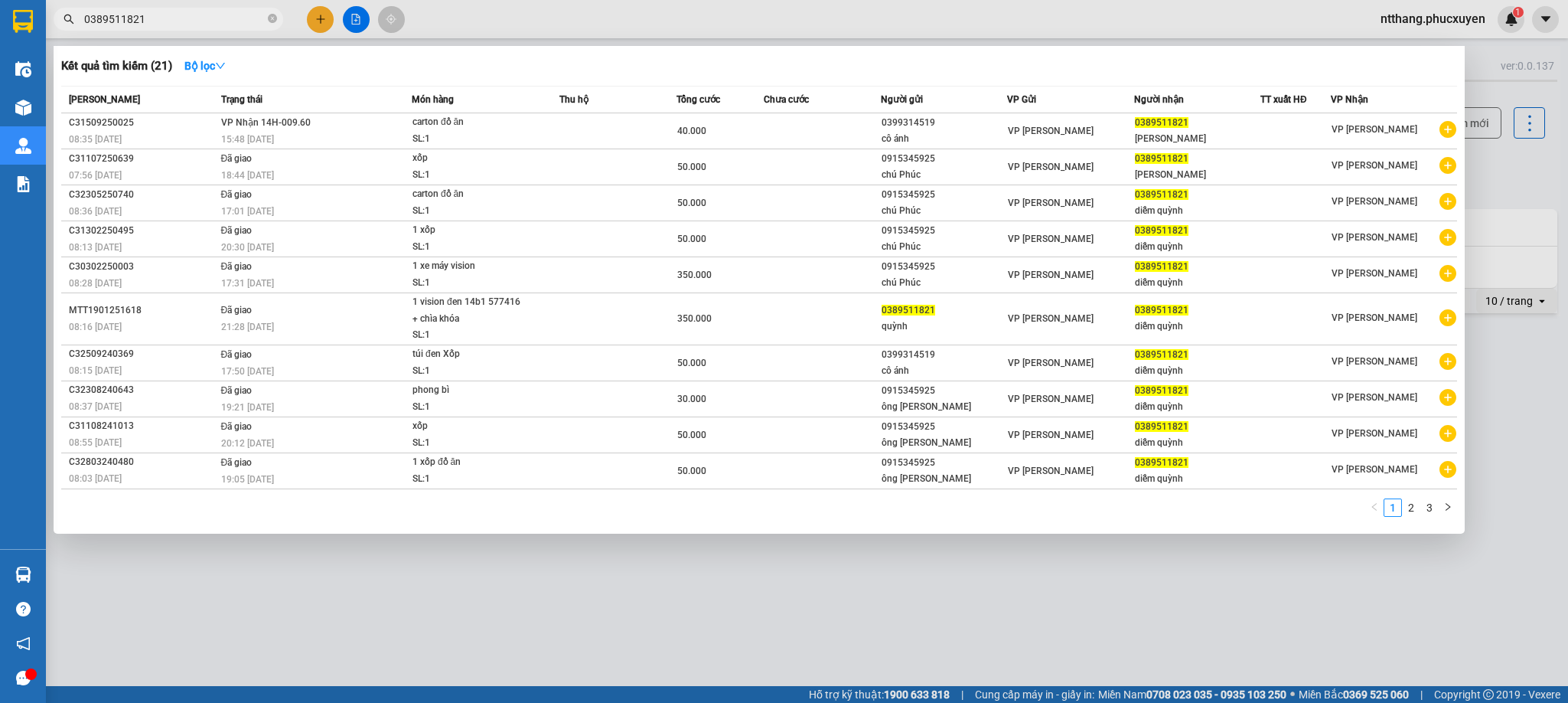
click at [240, 26] on input "0389511821" at bounding box center [174, 19] width 181 height 17
click at [533, 26] on div at bounding box center [784, 351] width 1568 height 703
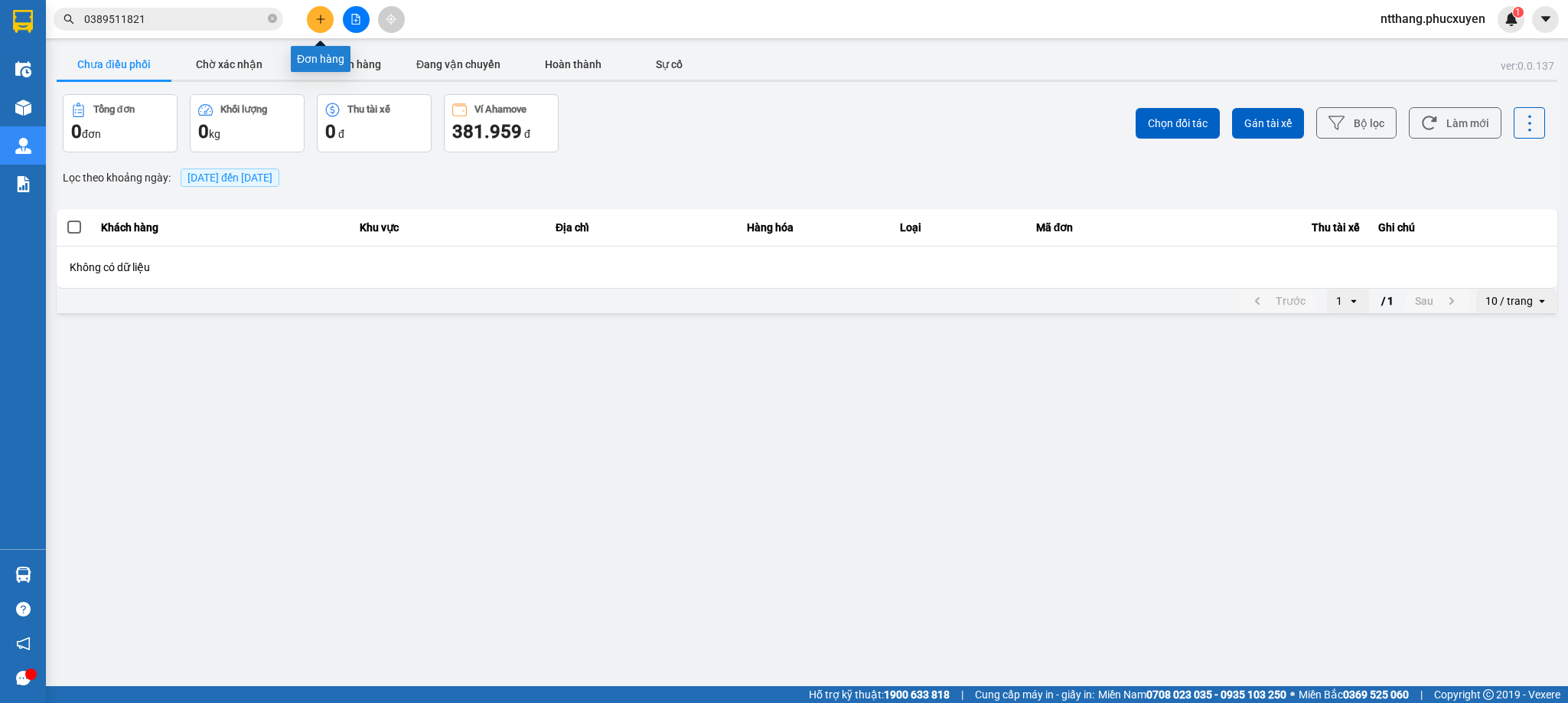
click at [316, 17] on icon "plus" at bounding box center [321, 19] width 11 height 11
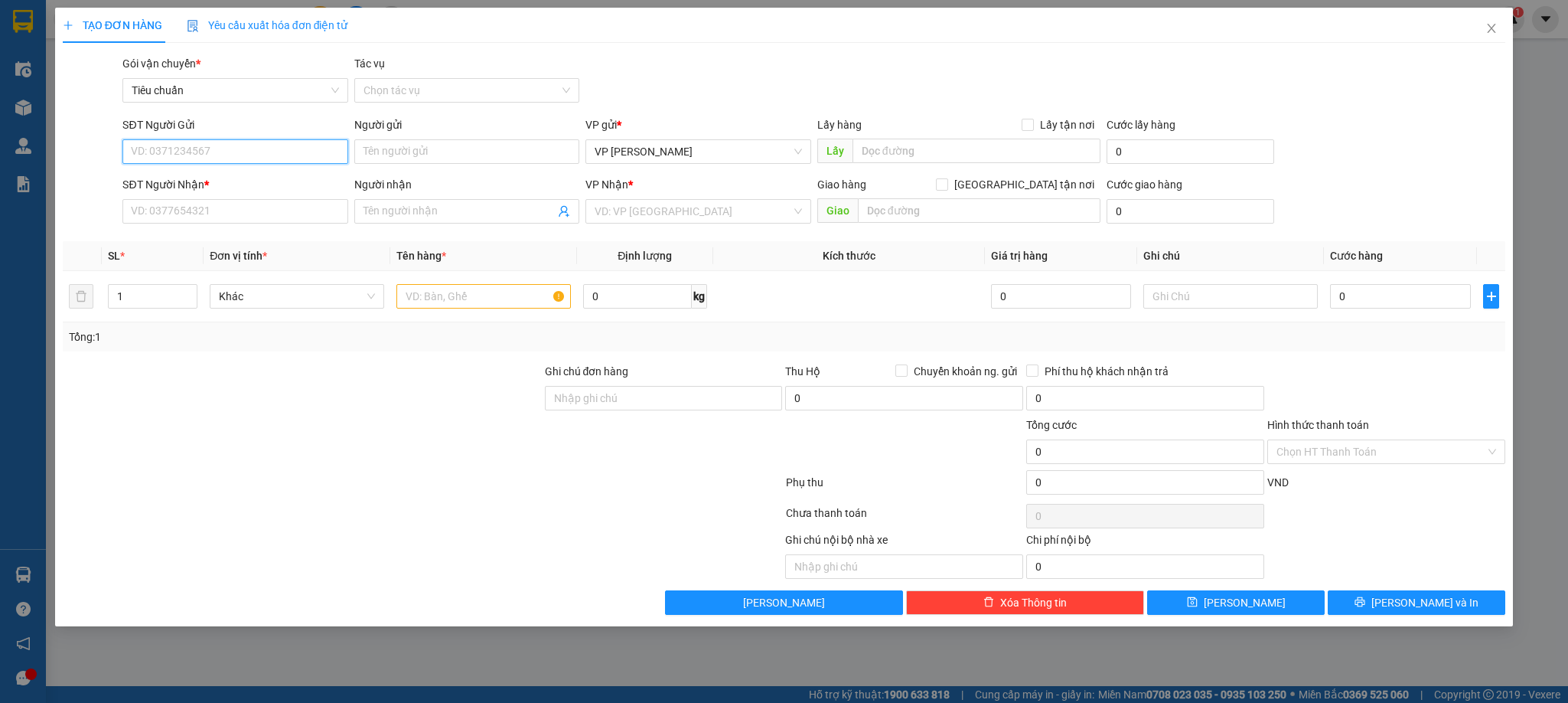
click at [267, 150] on input "SĐT Người Gửi" at bounding box center [235, 152] width 225 height 25
type input "0396986840"
click at [212, 184] on div "0396986840 - [PERSON_NAME]" at bounding box center [235, 183] width 206 height 17
type input "c Quỳnh"
type input "0396986840"
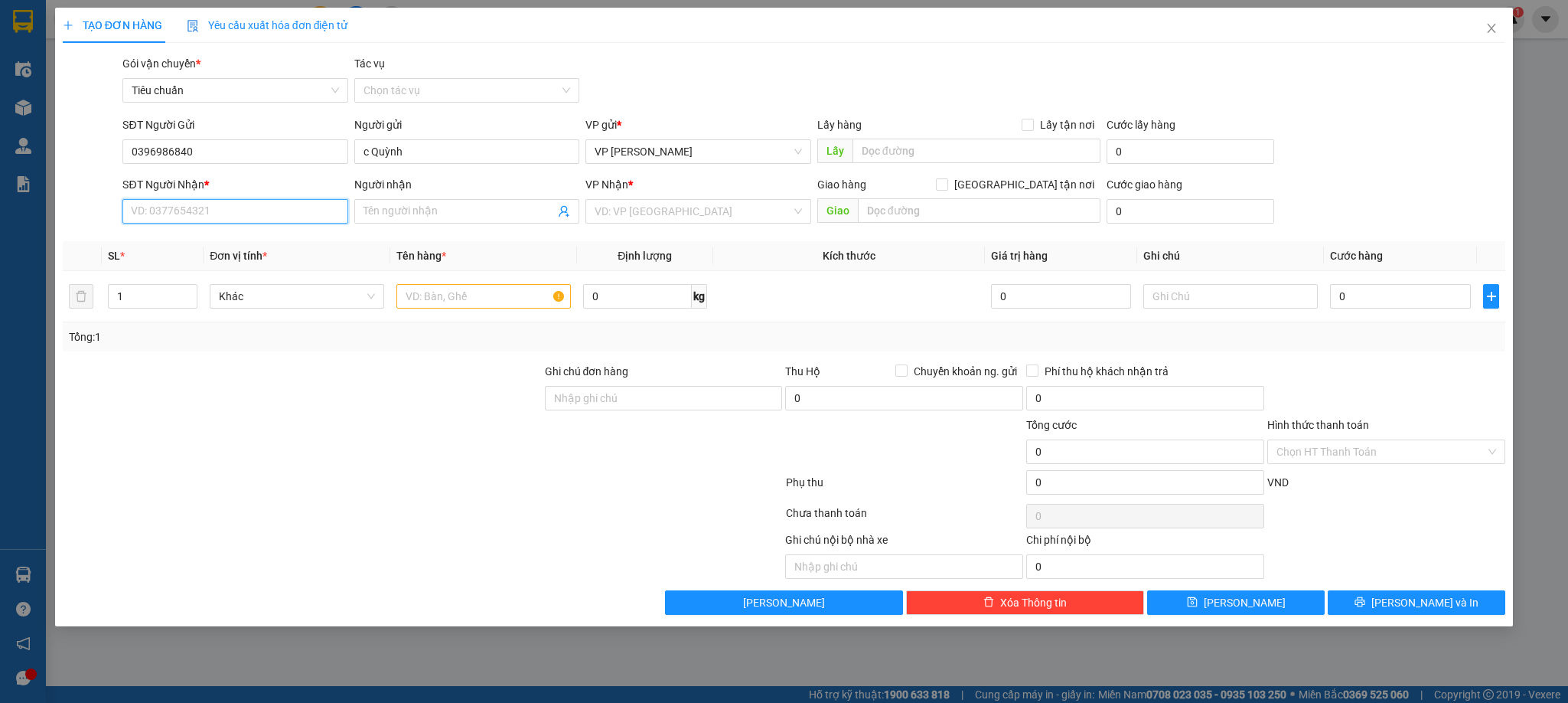
click at [221, 217] on input "SĐT Người Nhận *" at bounding box center [235, 212] width 225 height 25
click at [205, 223] on input "0907736555" at bounding box center [235, 212] width 225 height 25
type input "0907736555"
click at [489, 216] on input "Người nhận" at bounding box center [459, 211] width 191 height 17
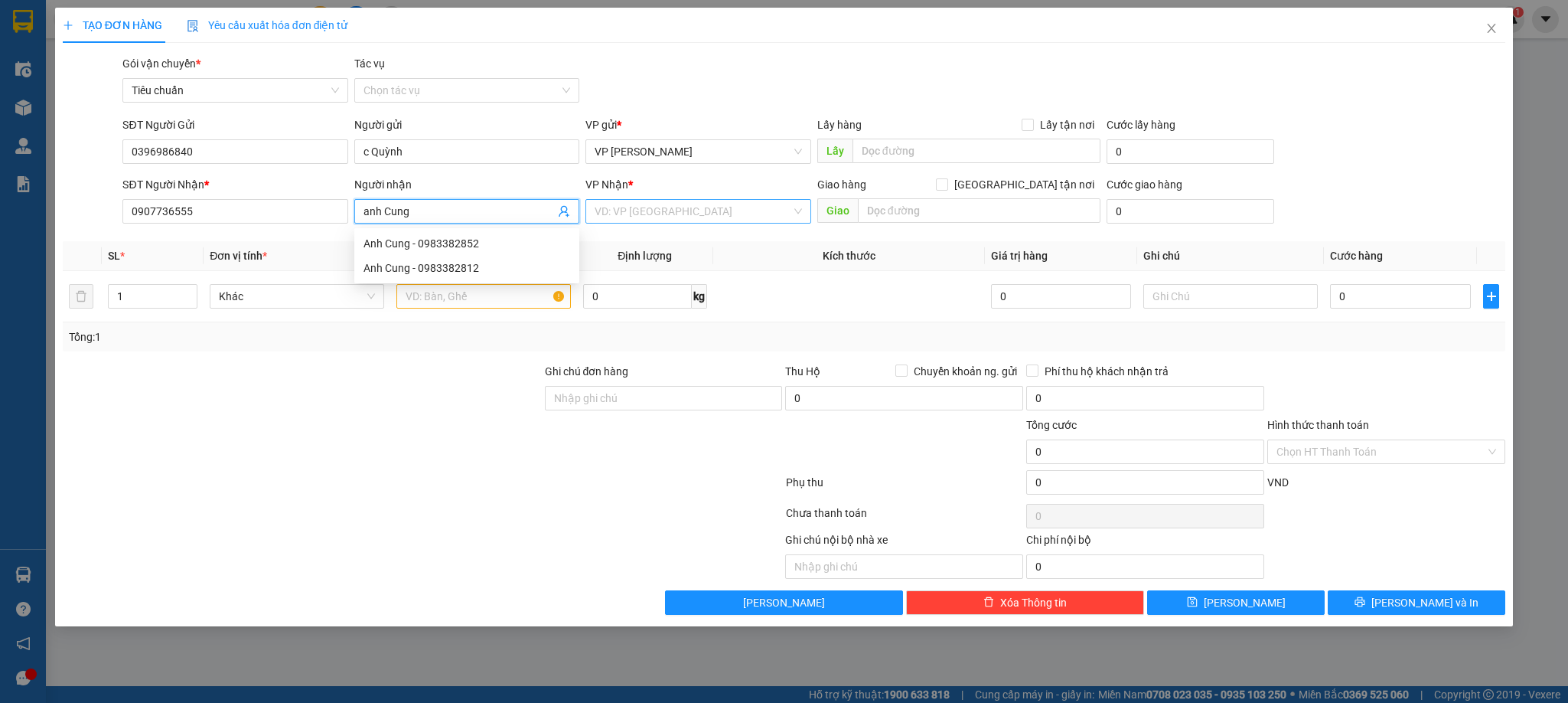
type input "anh Cung"
click at [677, 218] on input "search" at bounding box center [692, 212] width 196 height 23
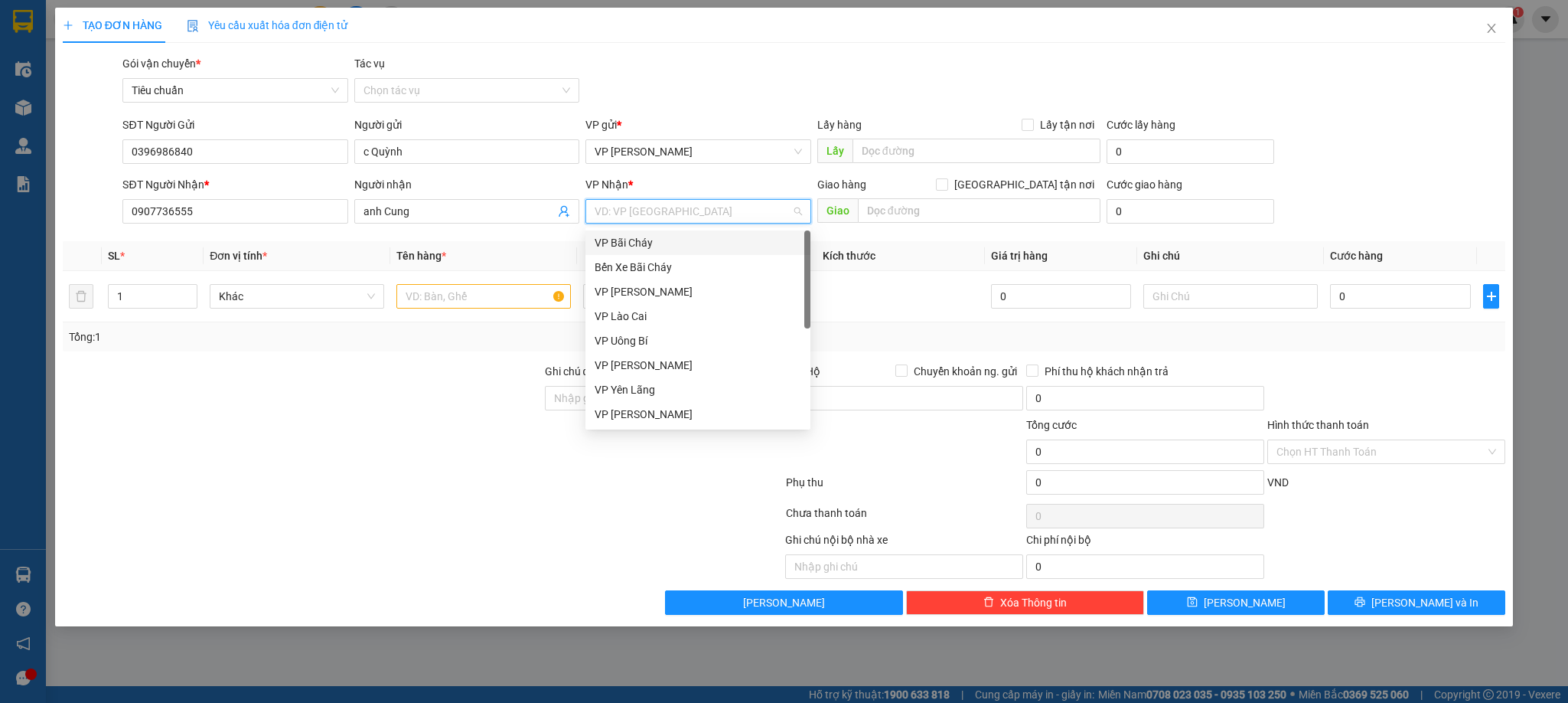
click at [643, 239] on div "VP Bãi Cháy" at bounding box center [698, 243] width 206 height 17
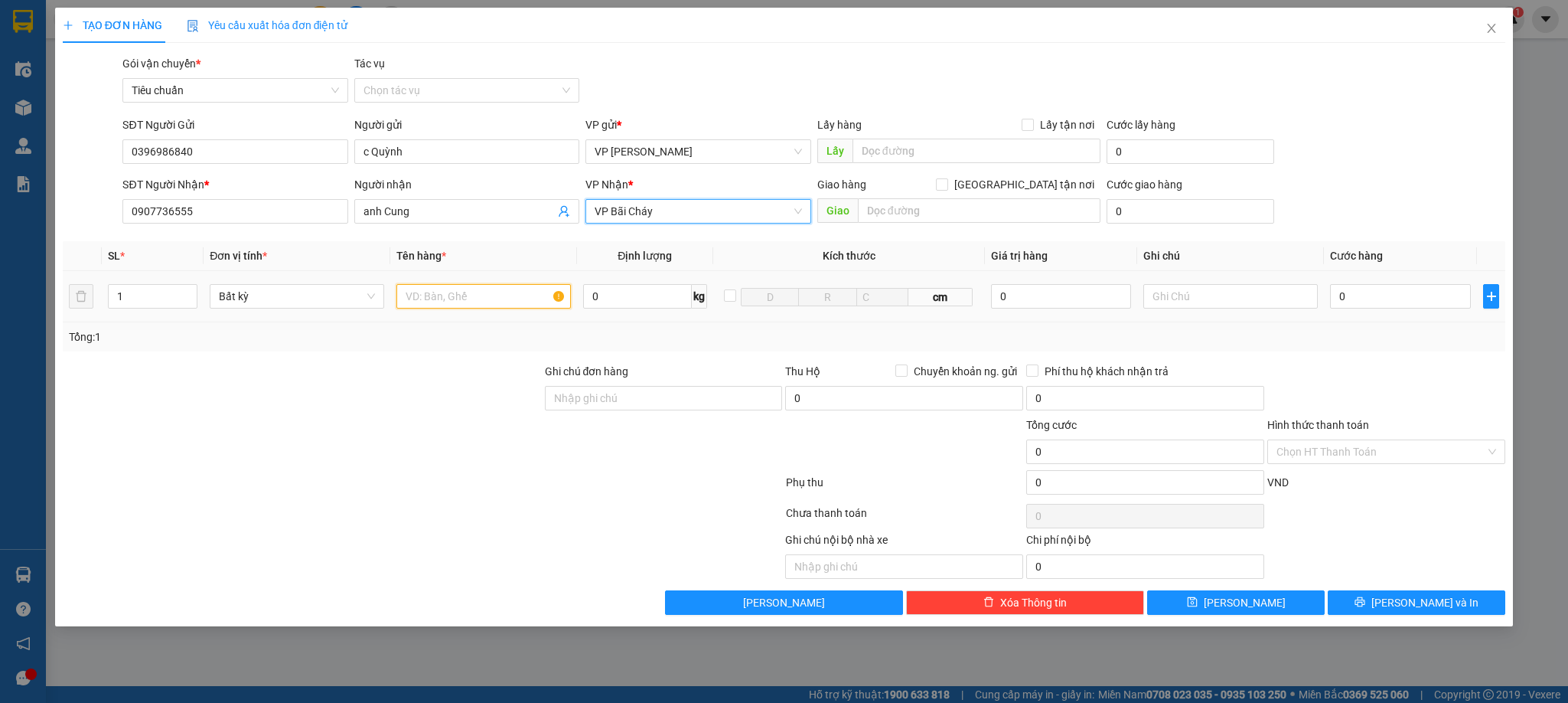
click at [489, 301] on input "text" at bounding box center [484, 296] width 175 height 25
type input "1 hồ sơ"
click at [1385, 292] on input "0" at bounding box center [1400, 296] width 141 height 25
type input "5"
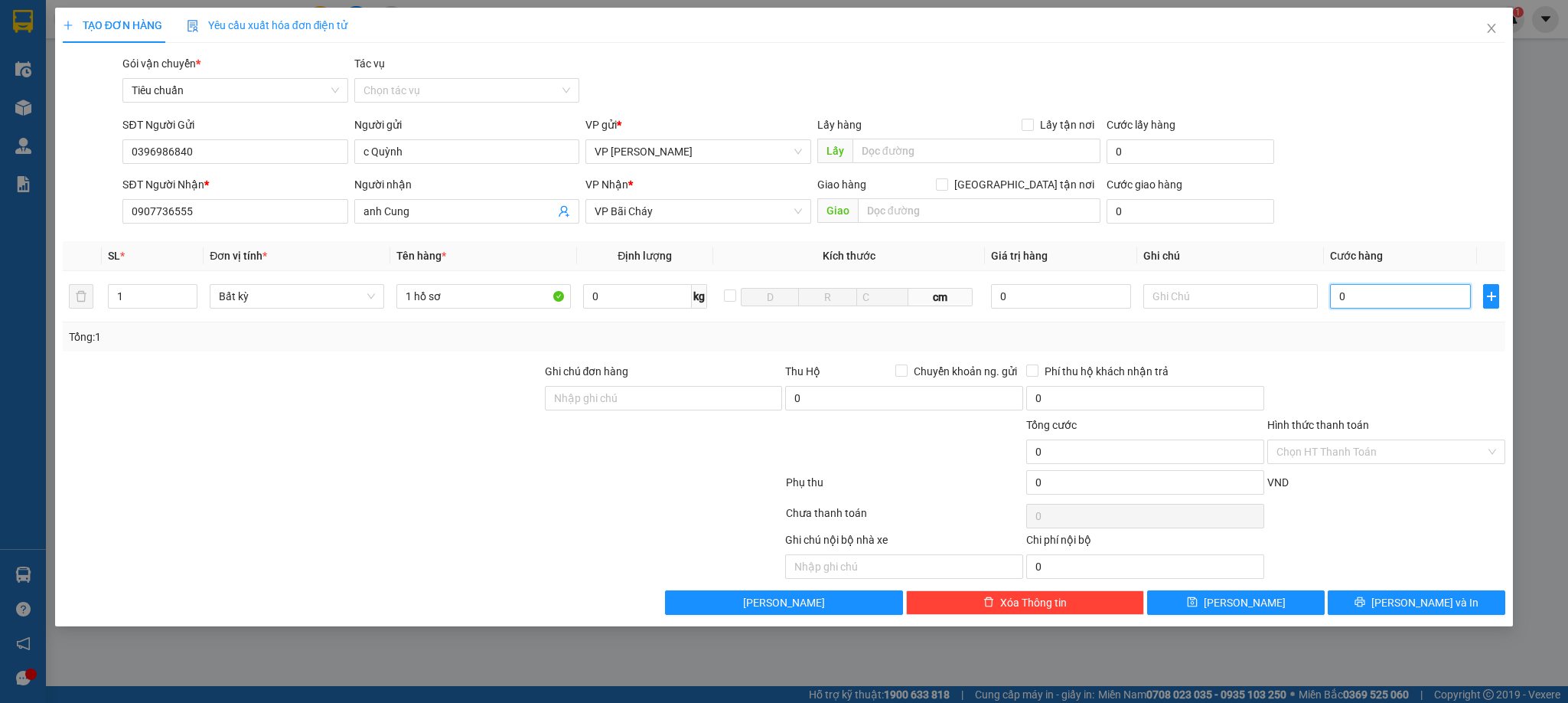
type input "5"
type input "50"
type input "50.000"
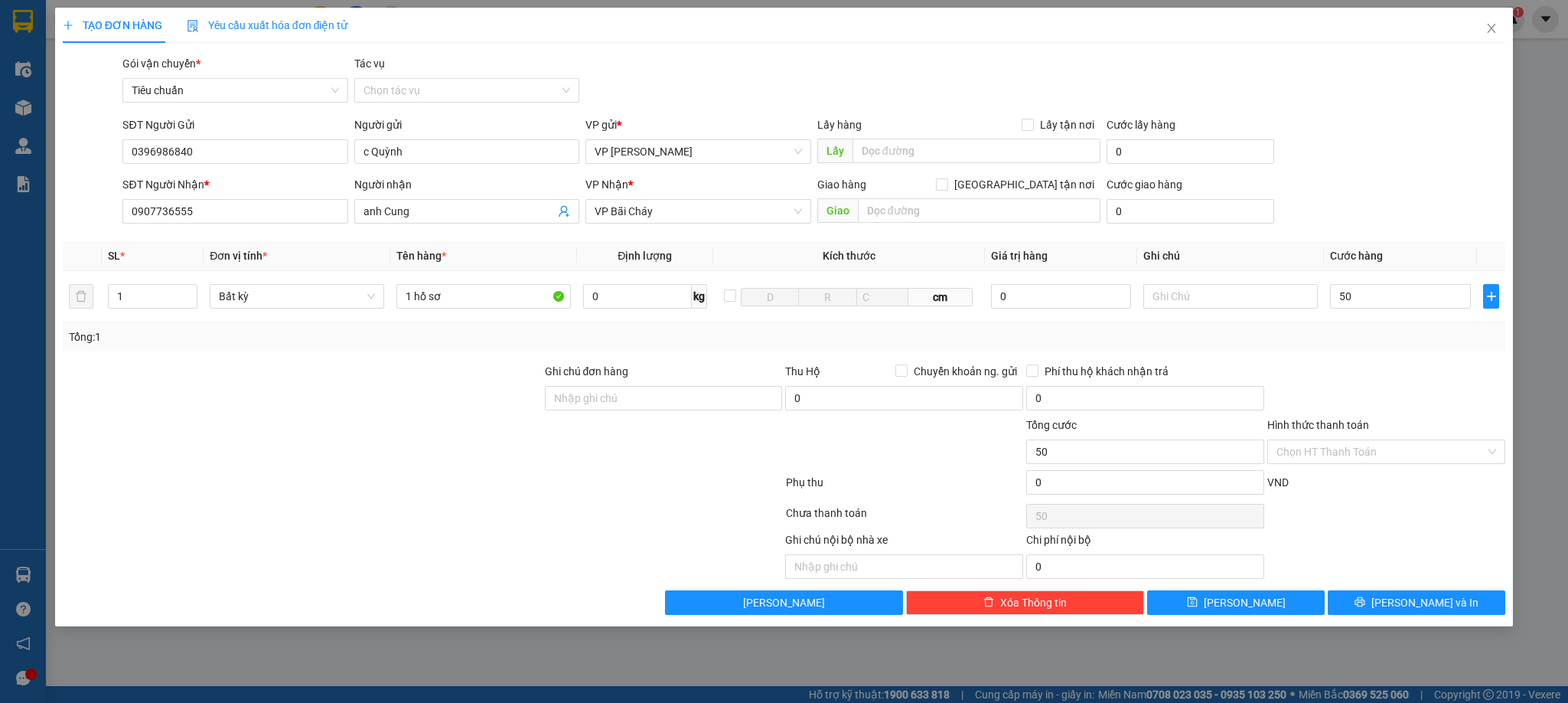
type input "50.000"
click at [1437, 336] on div "Tổng: 1" at bounding box center [784, 336] width 1431 height 17
click at [1362, 444] on input "Hình thức thanh toán" at bounding box center [1381, 452] width 209 height 23
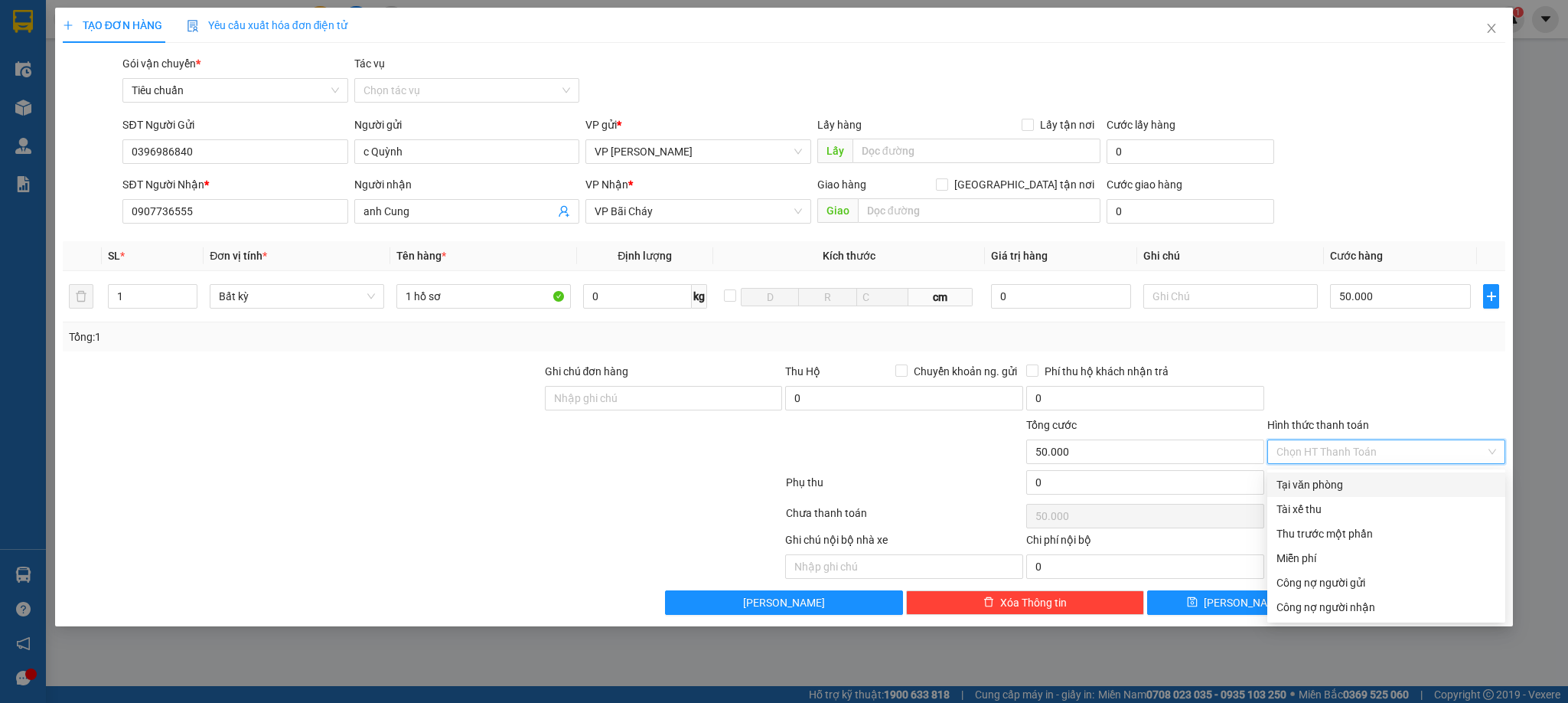
click at [1351, 490] on div "Tại văn phòng" at bounding box center [1386, 484] width 220 height 17
type input "0"
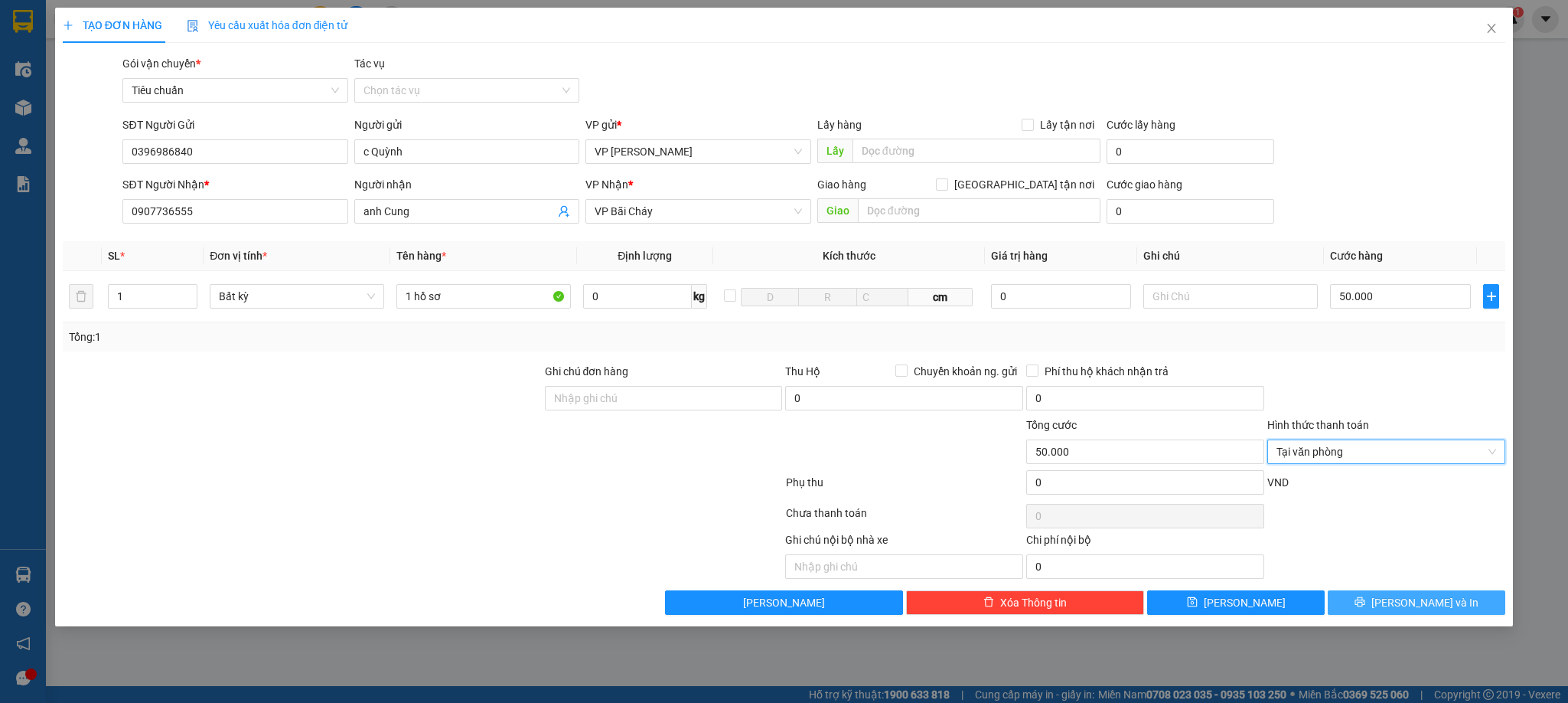
click at [1417, 609] on span "[PERSON_NAME] và In" at bounding box center [1425, 602] width 108 height 17
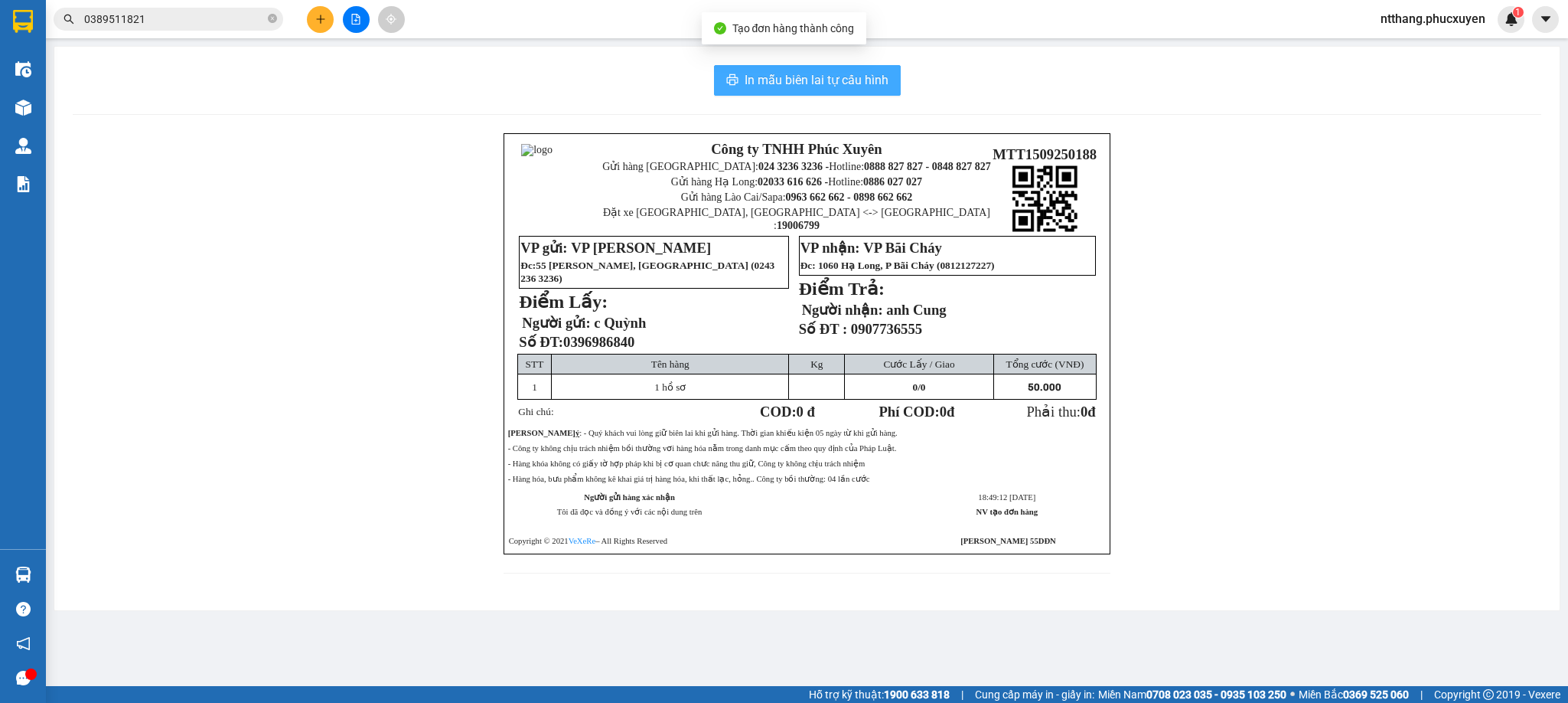
click at [810, 70] on button "In mẫu biên lai tự cấu hình" at bounding box center [808, 80] width 187 height 31
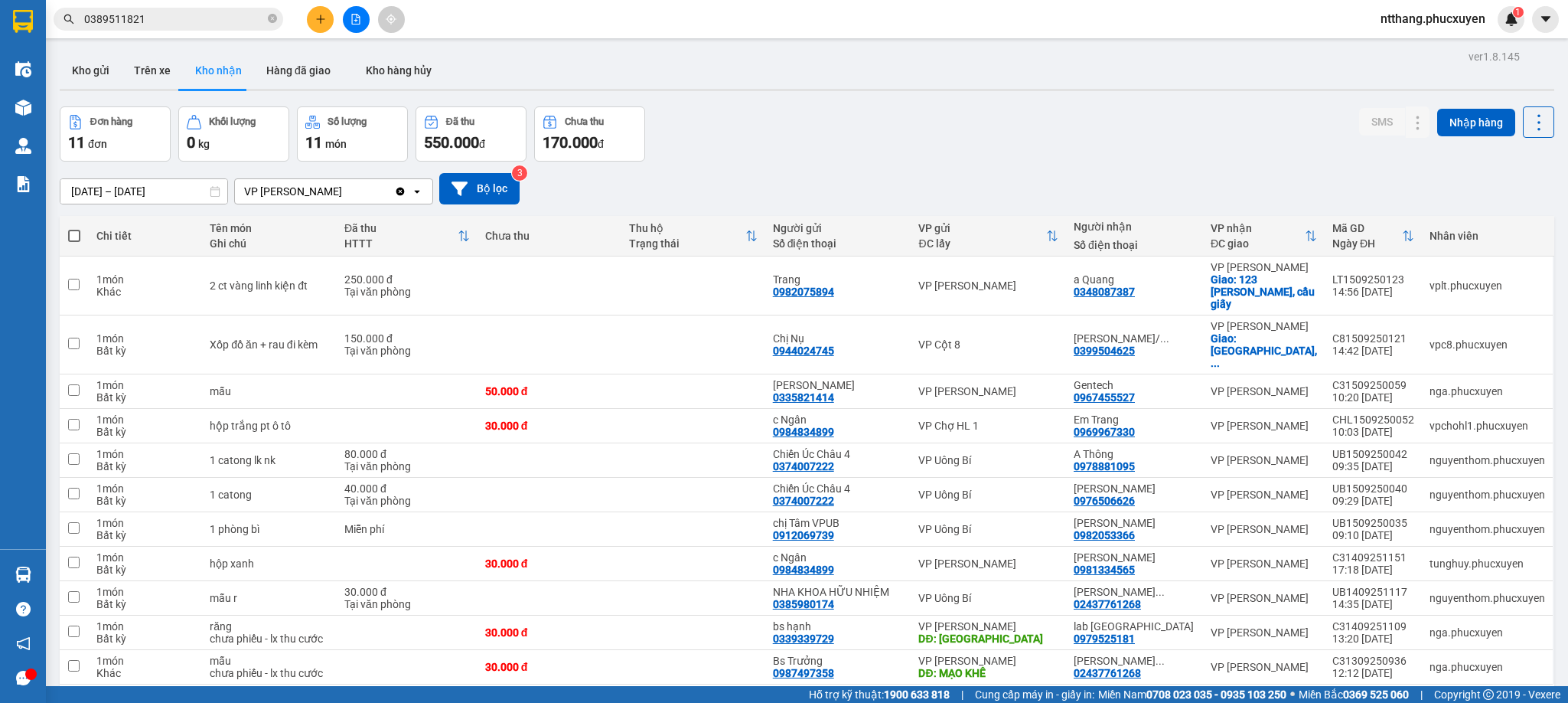
click at [1091, 153] on div "Đơn hàng 11 đơn Khối lượng 0 kg Số lượng 11 món Đã thu 550.000 đ Chưa thu 170.0…" at bounding box center [807, 134] width 1495 height 55
click at [316, 16] on icon "plus" at bounding box center [321, 19] width 11 height 11
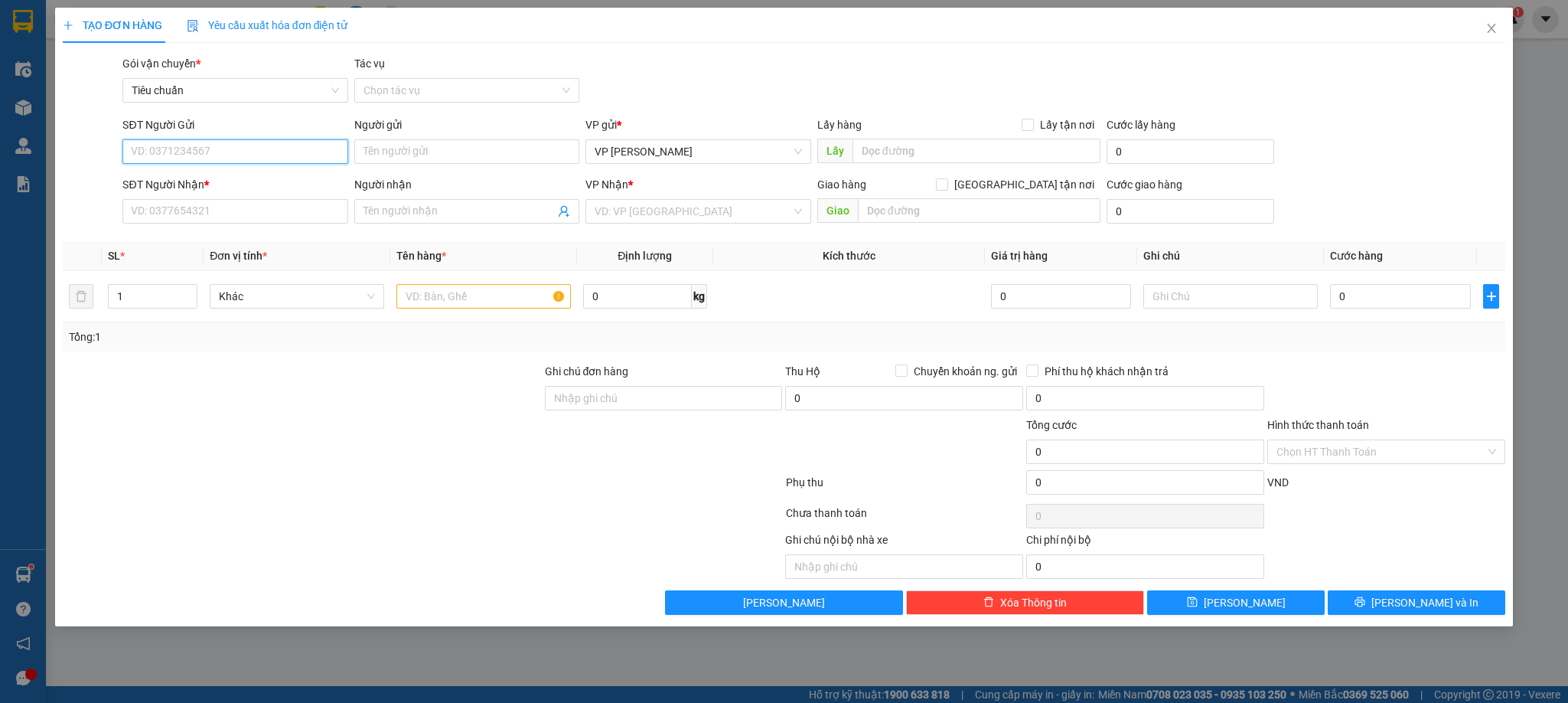
click at [275, 156] on input "SĐT Người Gửi" at bounding box center [235, 152] width 225 height 25
type input "0896699662"
click at [205, 176] on div "0896699662 - Lab [GEOGRAPHIC_DATA]" at bounding box center [235, 183] width 206 height 17
type input "Lab [GEOGRAPHIC_DATA]"
type input "0896699662"
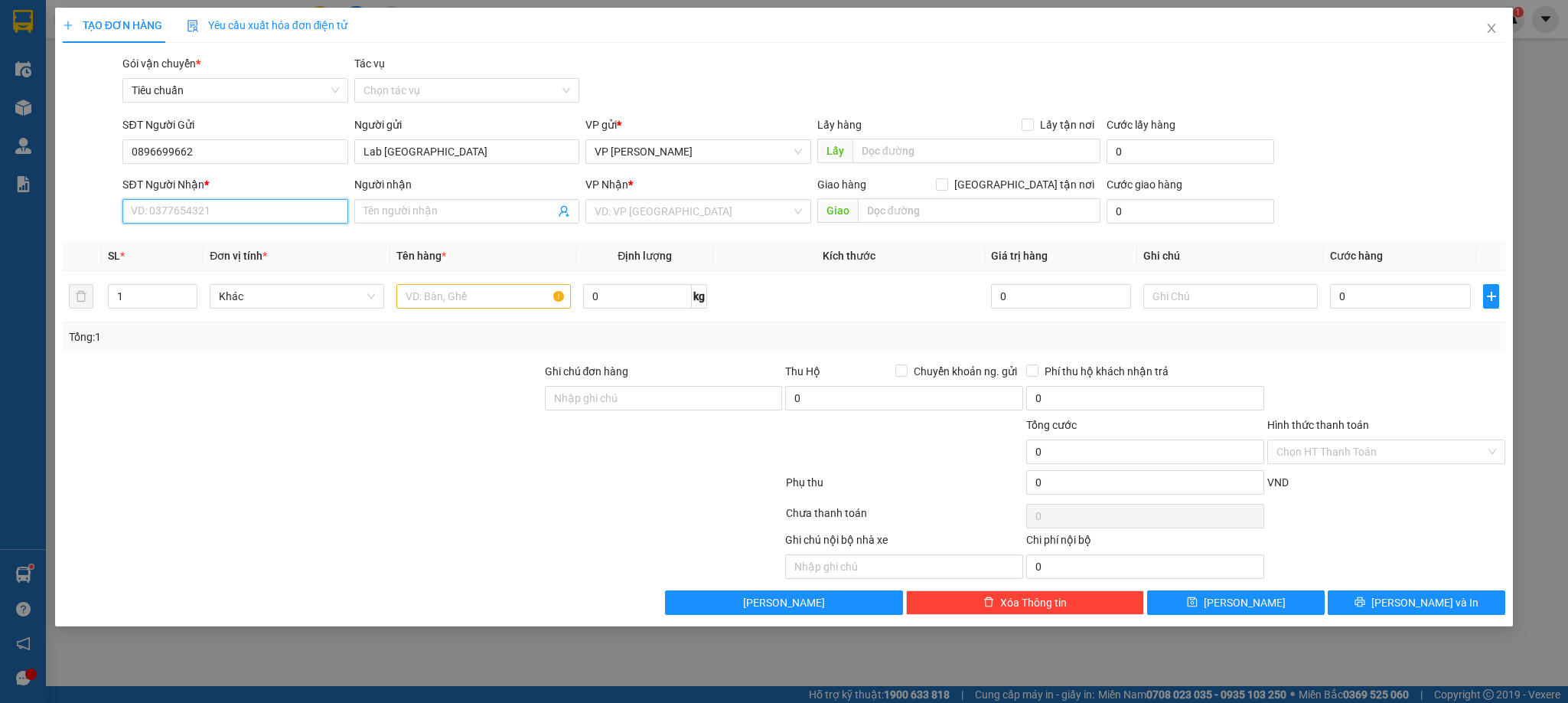
click at [214, 217] on input "SĐT Người Nhận *" at bounding box center [235, 212] width 225 height 25
type input "0896134668"
click at [241, 244] on div "0896134668 - nha khoa [GEOGRAPHIC_DATA]" at bounding box center [241, 243] width 219 height 17
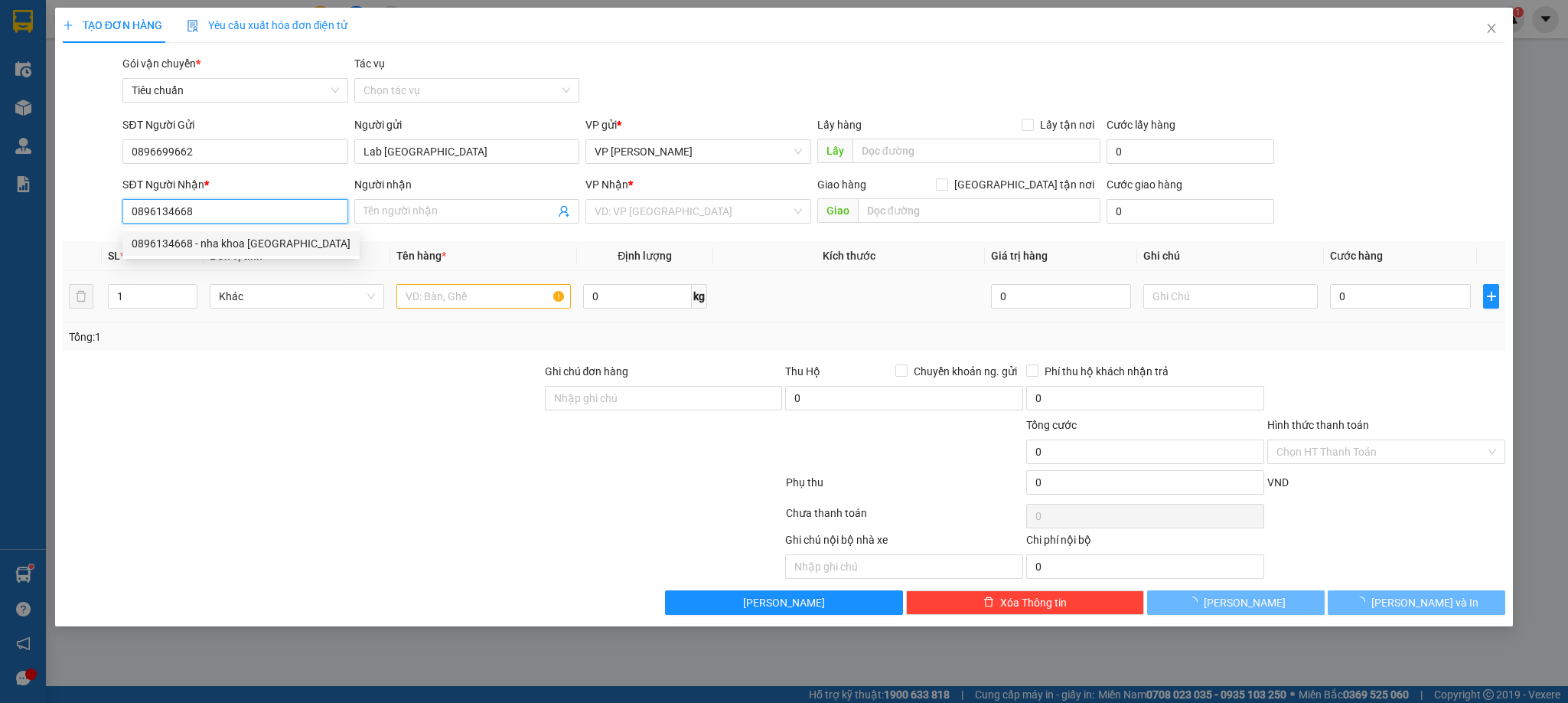
type input "nha khoa [GEOGRAPHIC_DATA]"
type input "0896134668"
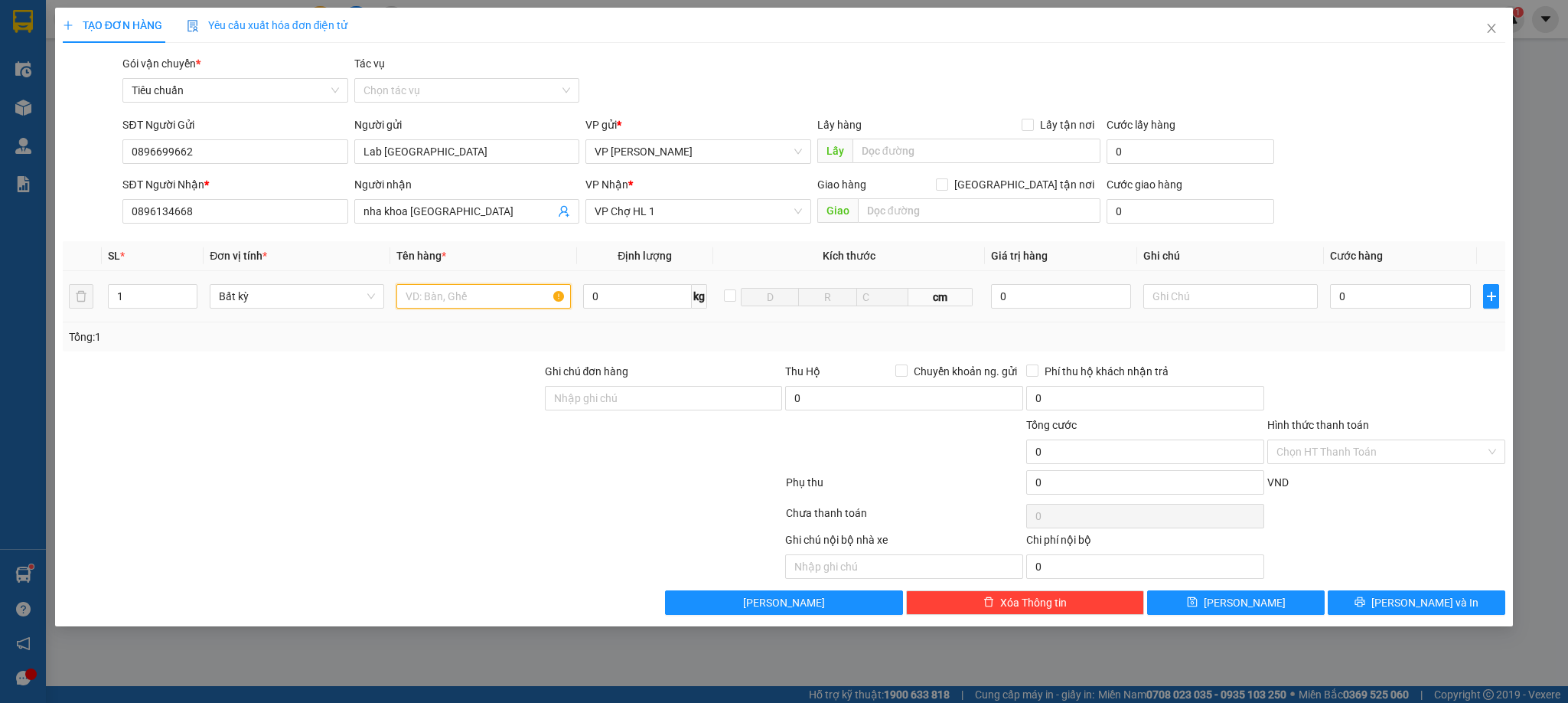
click at [452, 299] on input "text" at bounding box center [484, 296] width 175 height 25
type input "1 răng"
click at [1362, 296] on input "0" at bounding box center [1400, 296] width 141 height 25
type input "3"
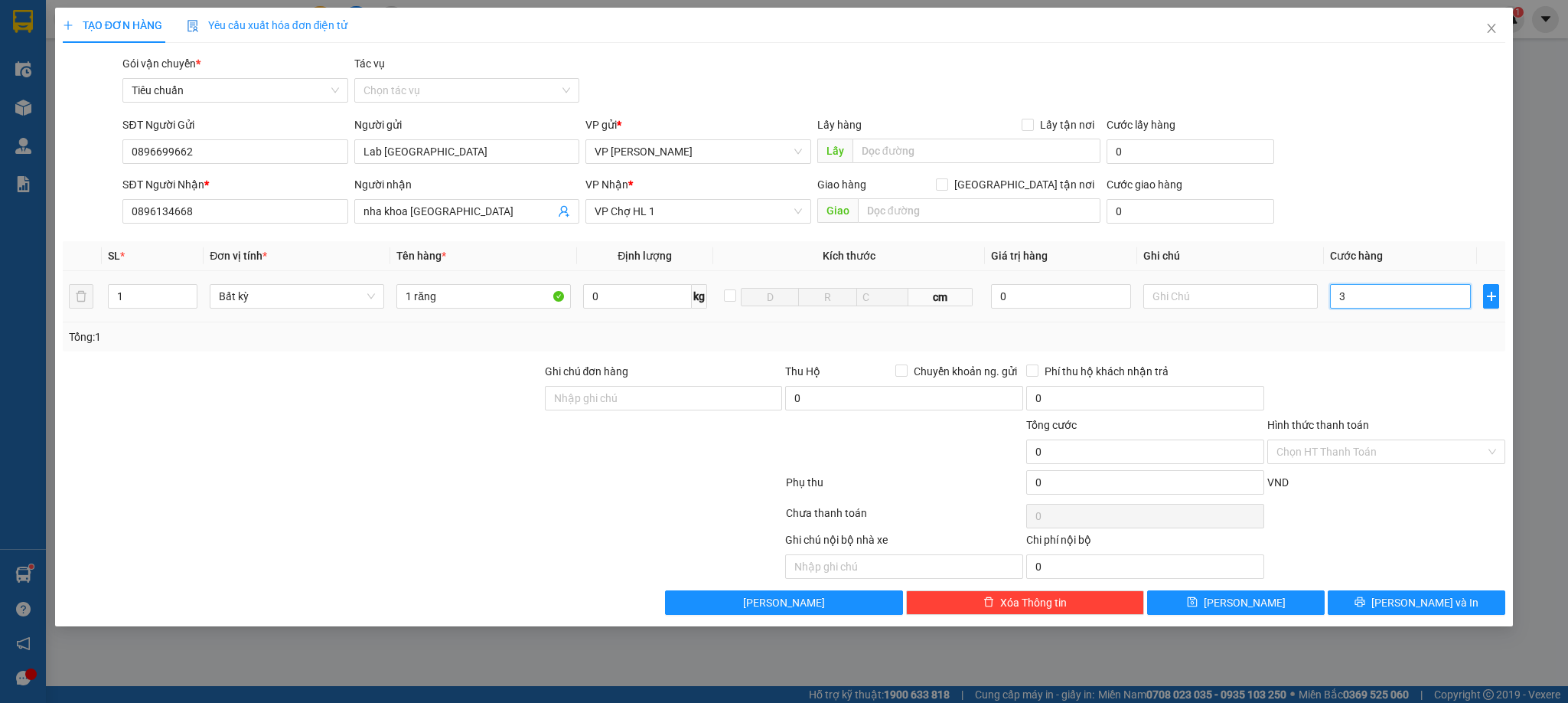
type input "3"
type input "30"
type input "30.000"
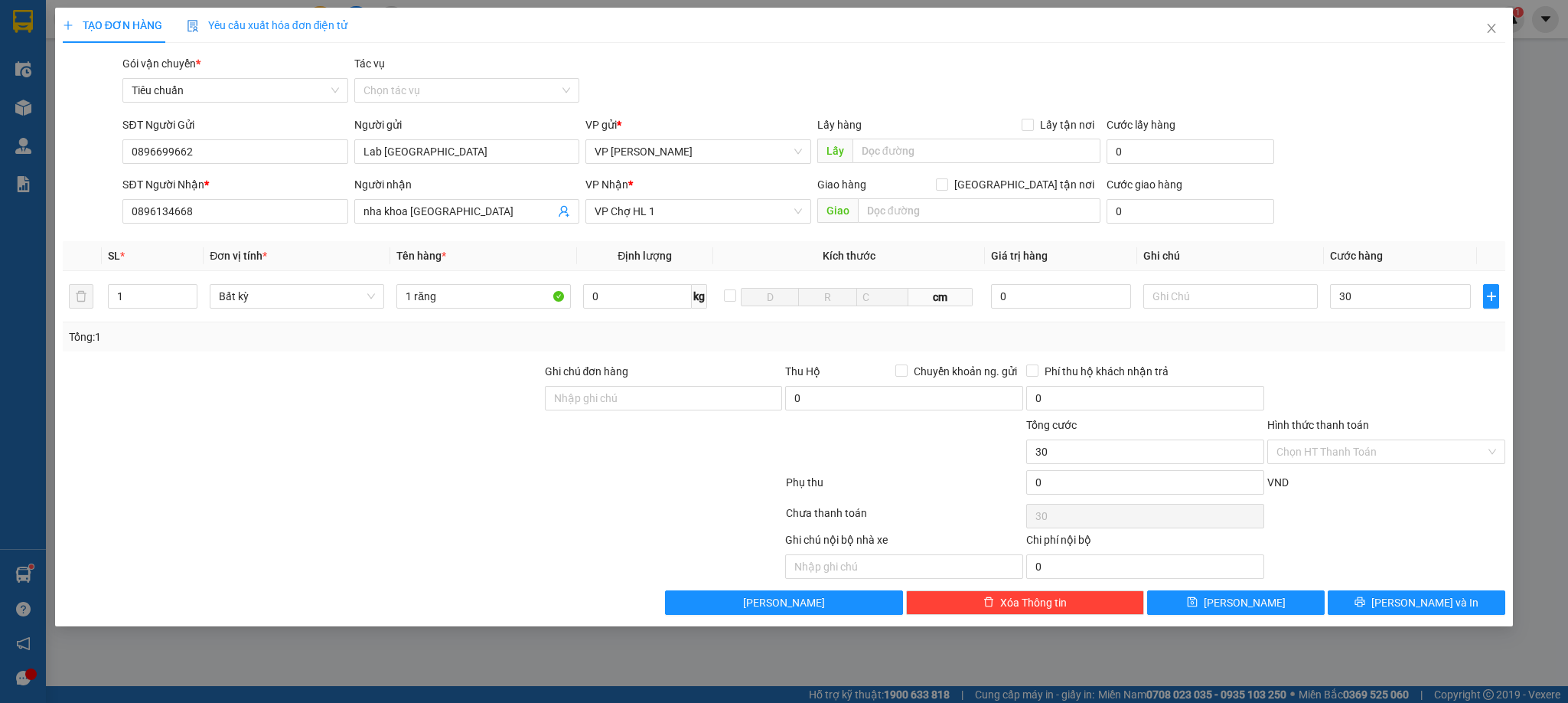
type input "30.000"
drag, startPoint x: 1407, startPoint y: 374, endPoint x: 1399, endPoint y: 427, distance: 53.6
click at [1406, 374] on div at bounding box center [1386, 389] width 241 height 54
click at [1381, 452] on input "Hình thức thanh toán" at bounding box center [1381, 452] width 209 height 23
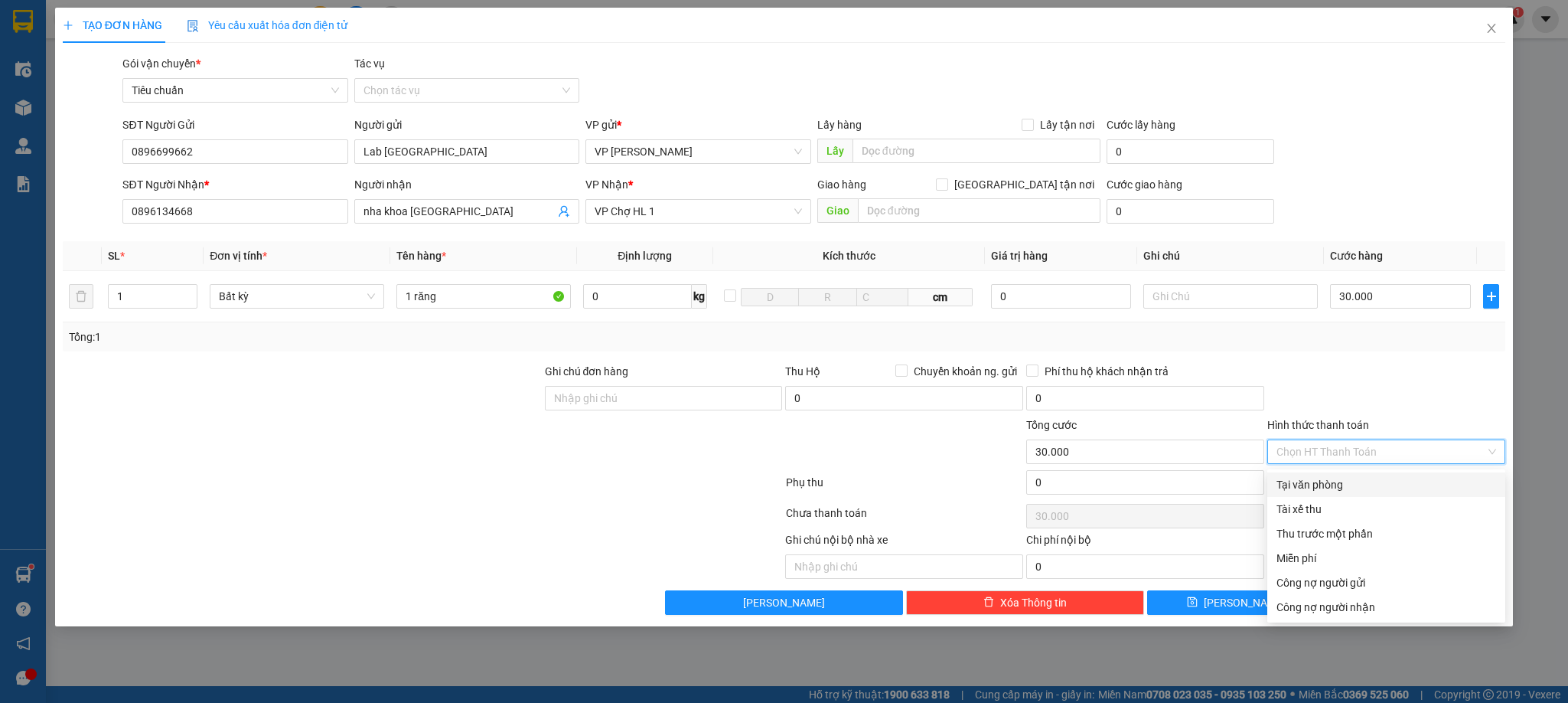
drag, startPoint x: 1336, startPoint y: 482, endPoint x: 1394, endPoint y: 545, distance: 85.6
click at [1335, 482] on div "Tại văn phòng" at bounding box center [1386, 484] width 220 height 17
type input "0"
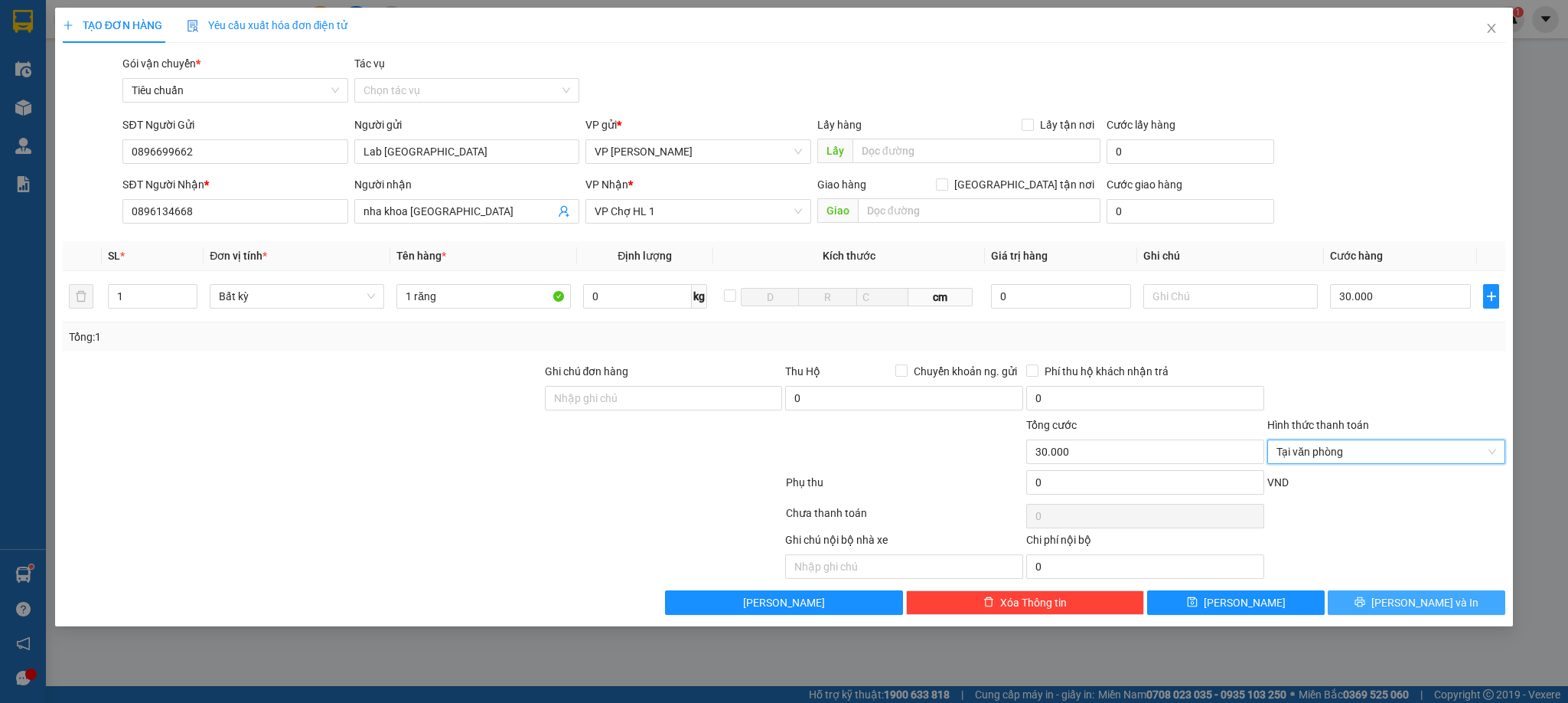
click at [1413, 597] on button "[PERSON_NAME] và In" at bounding box center [1416, 602] width 177 height 25
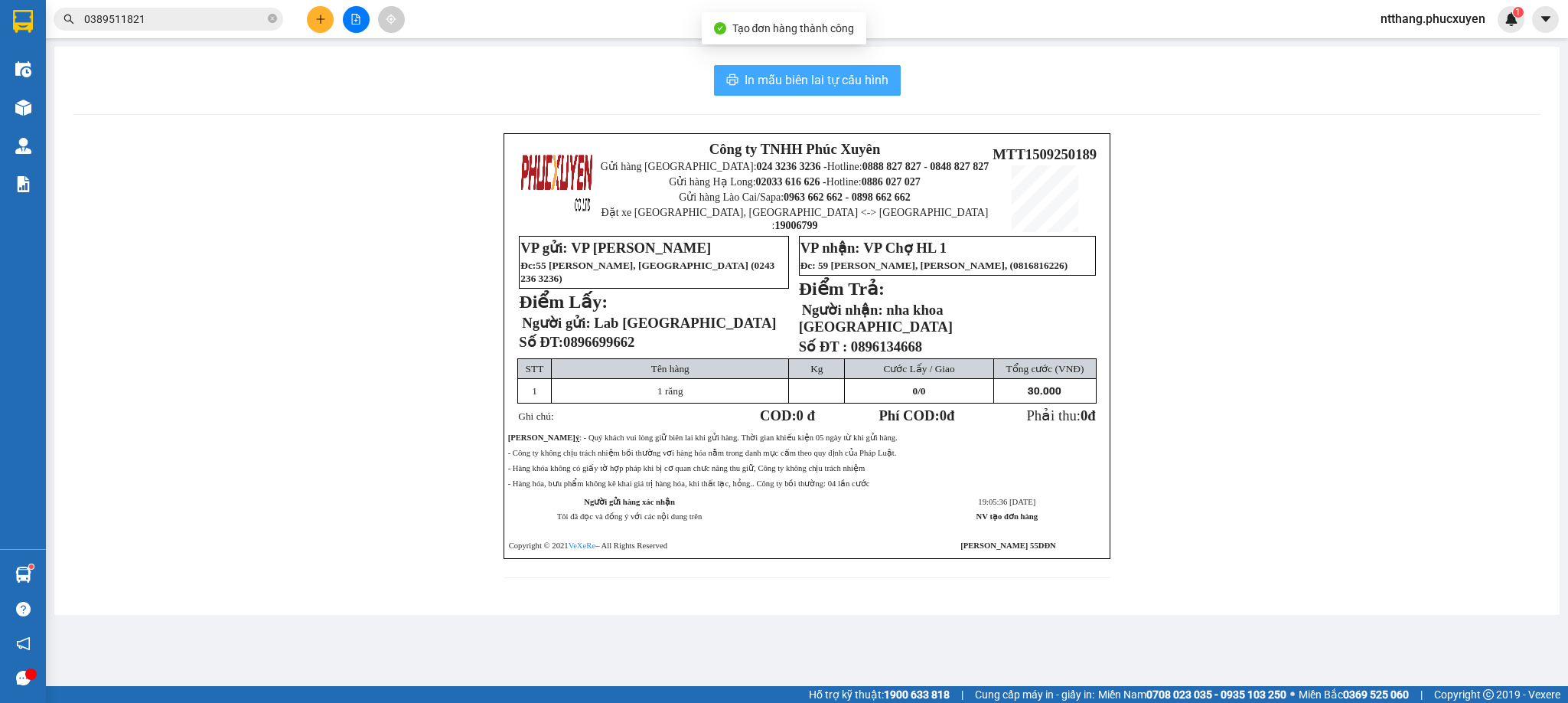
click at [797, 74] on span "In mẫu biên lai tự cấu hình" at bounding box center [816, 80] width 144 height 19
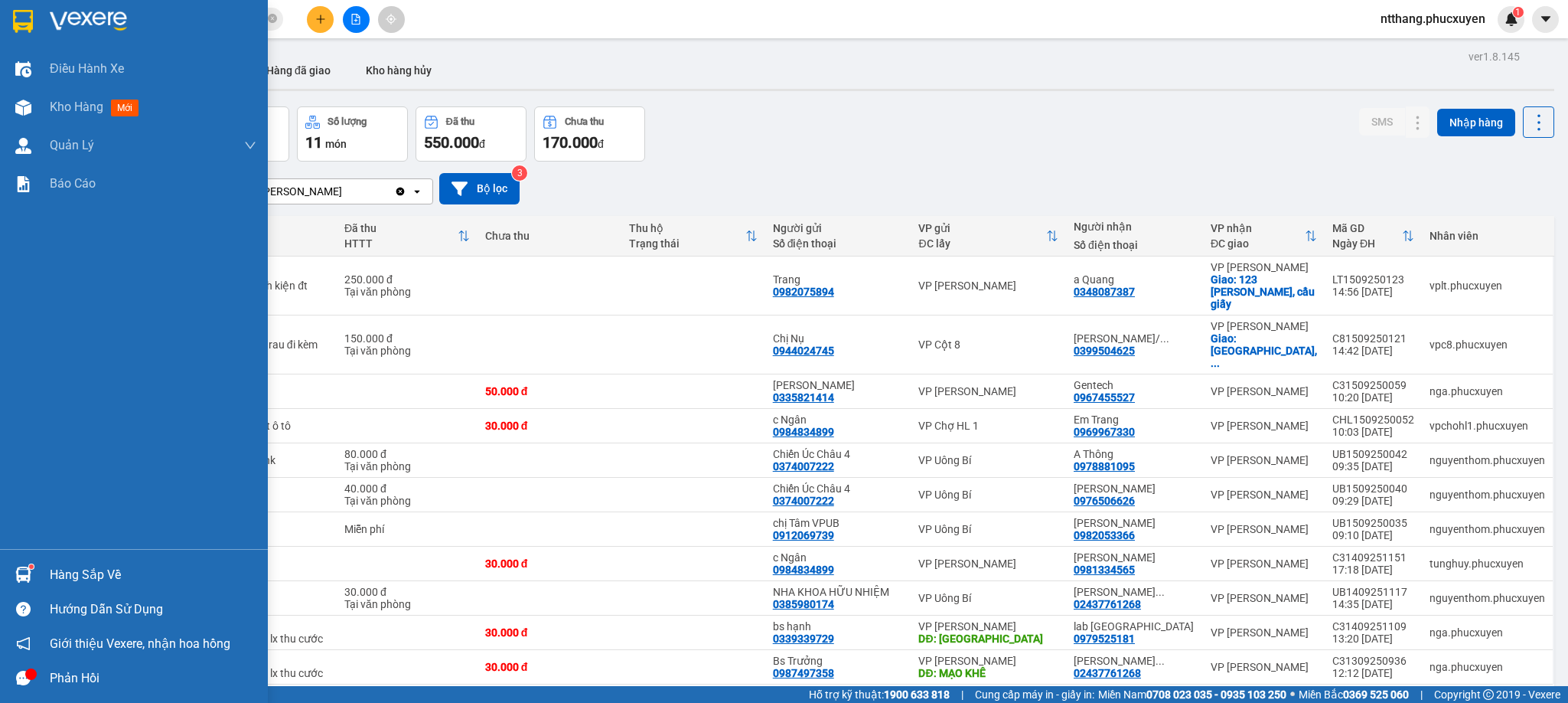
click at [16, 567] on img at bounding box center [23, 574] width 16 height 16
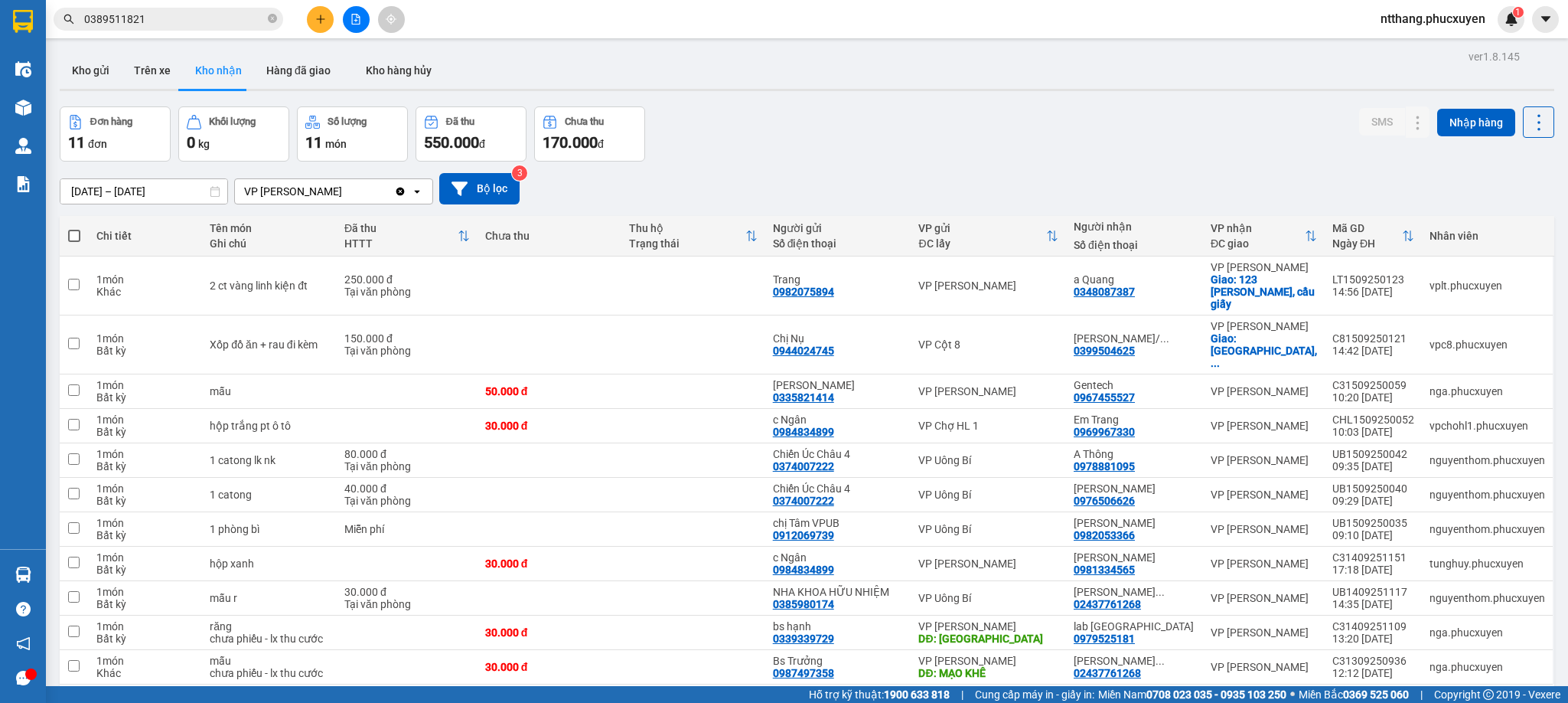
click at [750, 161] on section "Kết quả tìm kiếm ( 21 ) Bộ lọc Mã ĐH Trạng thái Món hàng Thu hộ Tổng cước Chưa …" at bounding box center [784, 351] width 1568 height 703
click at [96, 70] on button "Kho gửi" at bounding box center [91, 71] width 62 height 37
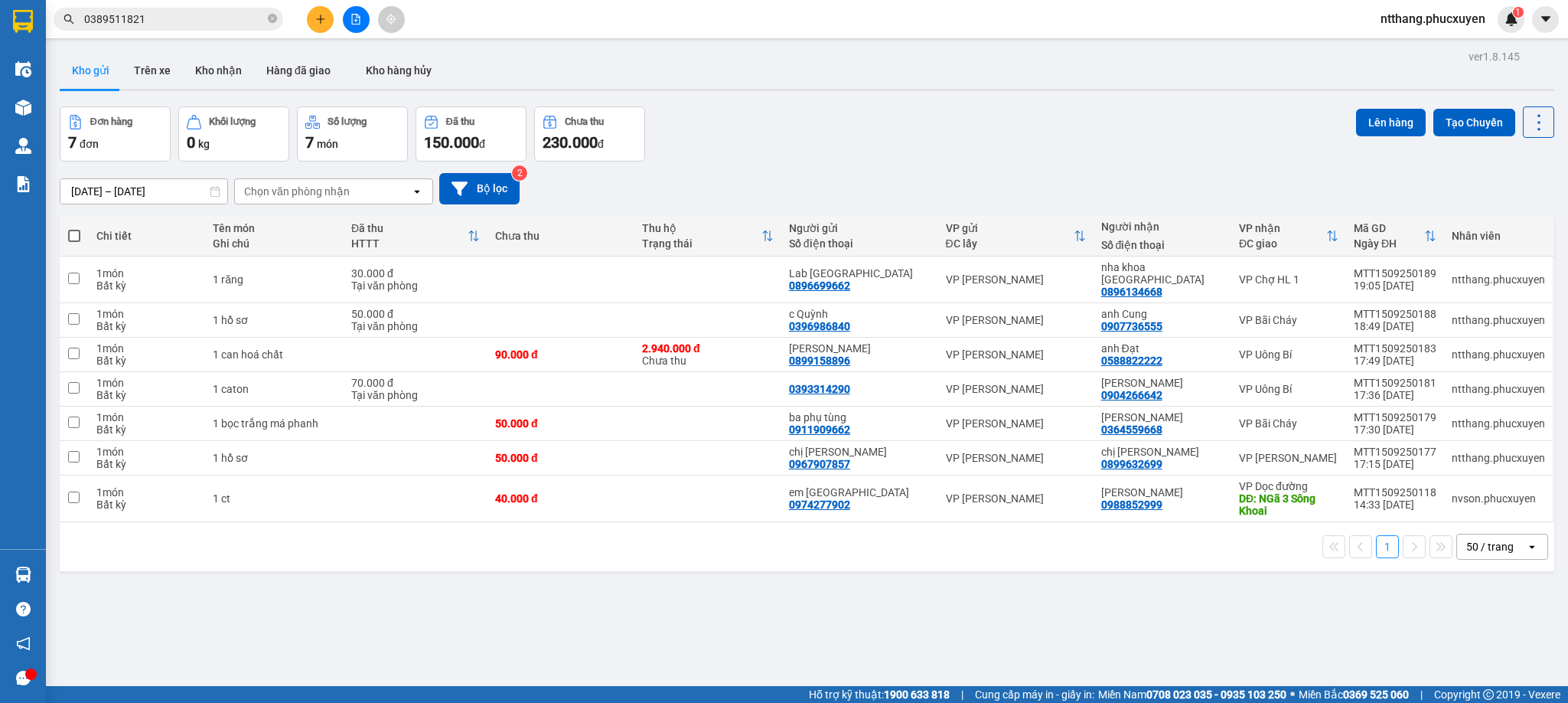
click at [317, 19] on icon "plus" at bounding box center [321, 19] width 11 height 11
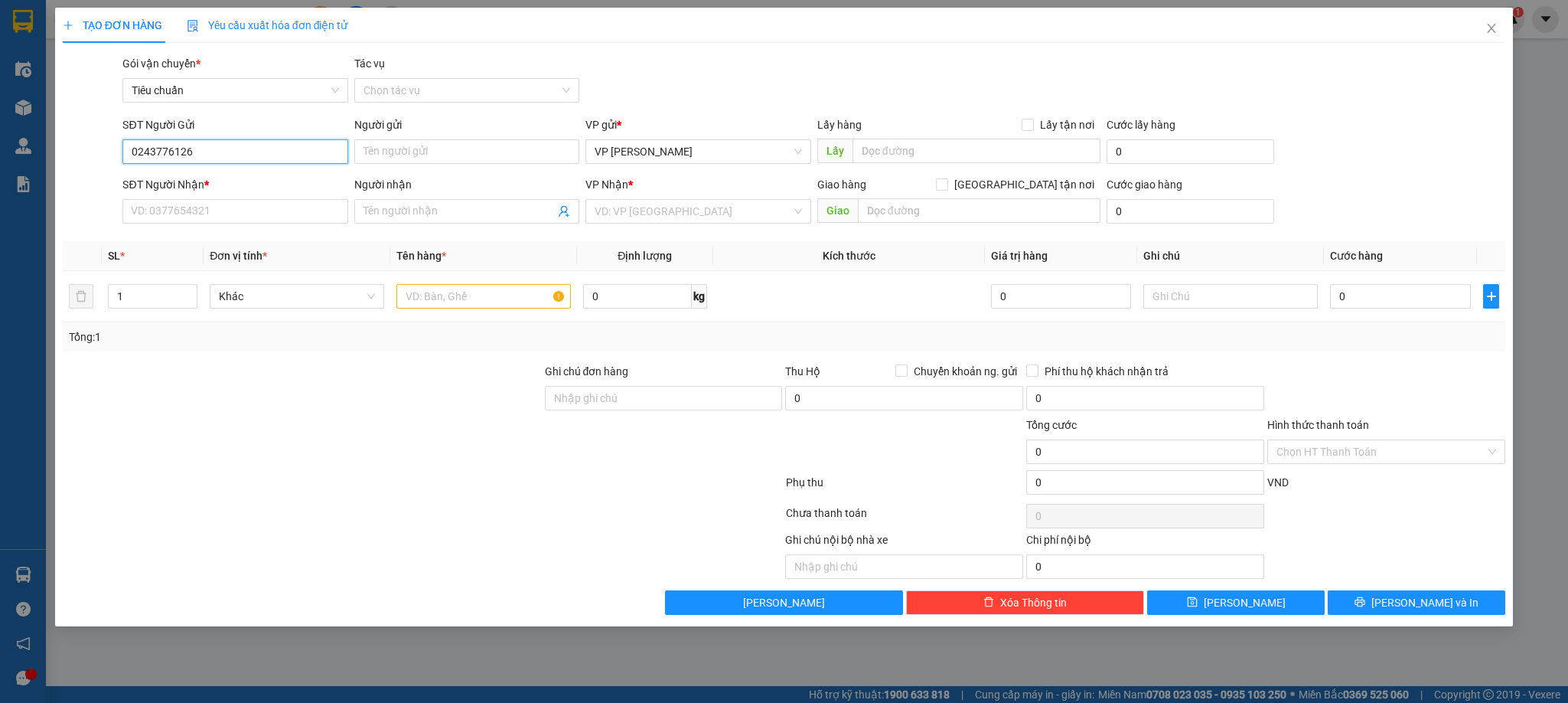
type input "02437761268"
click at [203, 176] on div "02437761268 - [PERSON_NAME]/0968166300" at bounding box center [243, 183] width 223 height 17
type input "[PERSON_NAME]/0968166300"
type input "02437761268"
click at [235, 214] on input "SĐT Người Nhận *" at bounding box center [235, 212] width 225 height 25
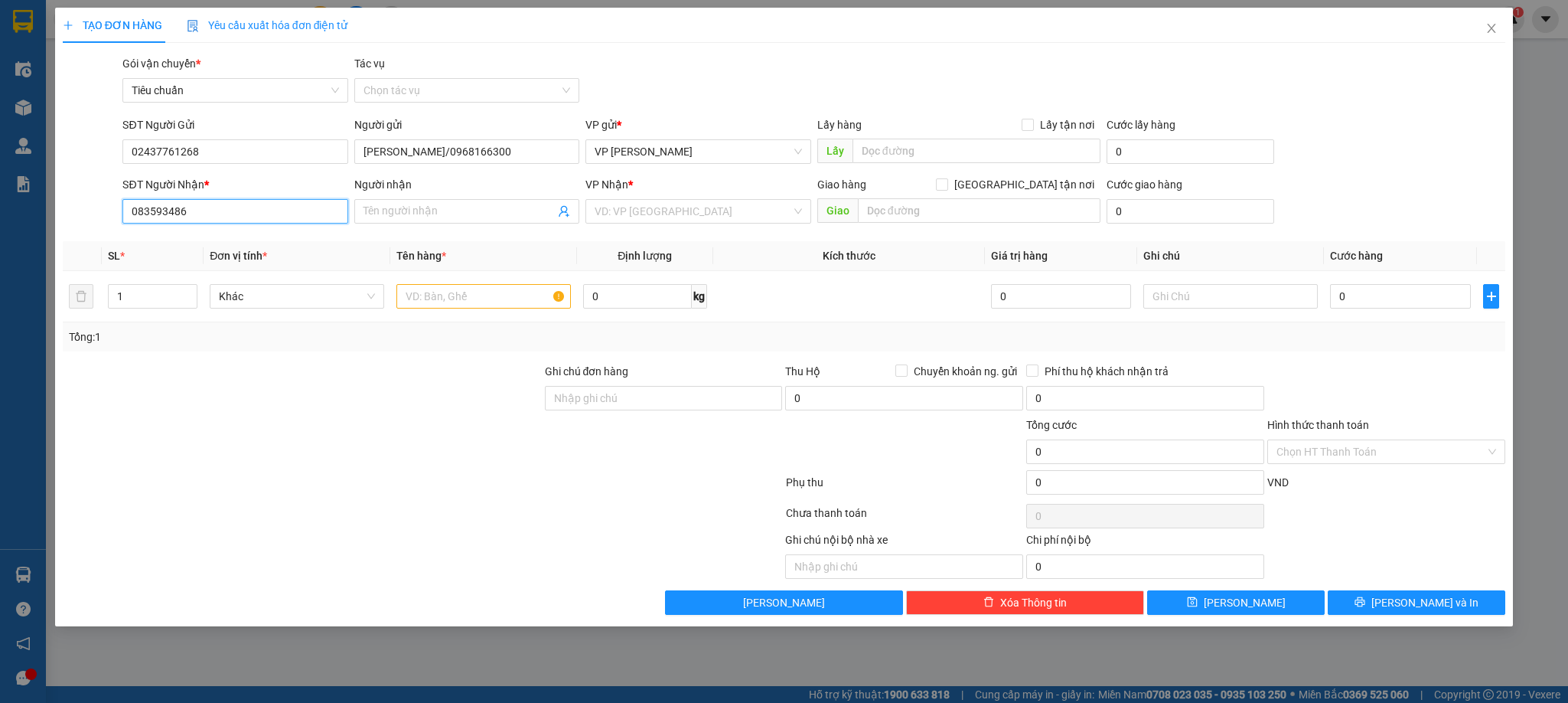
type input "0835934868"
click at [235, 233] on div "0835934868 - bs Nhiệm" at bounding box center [235, 243] width 225 height 25
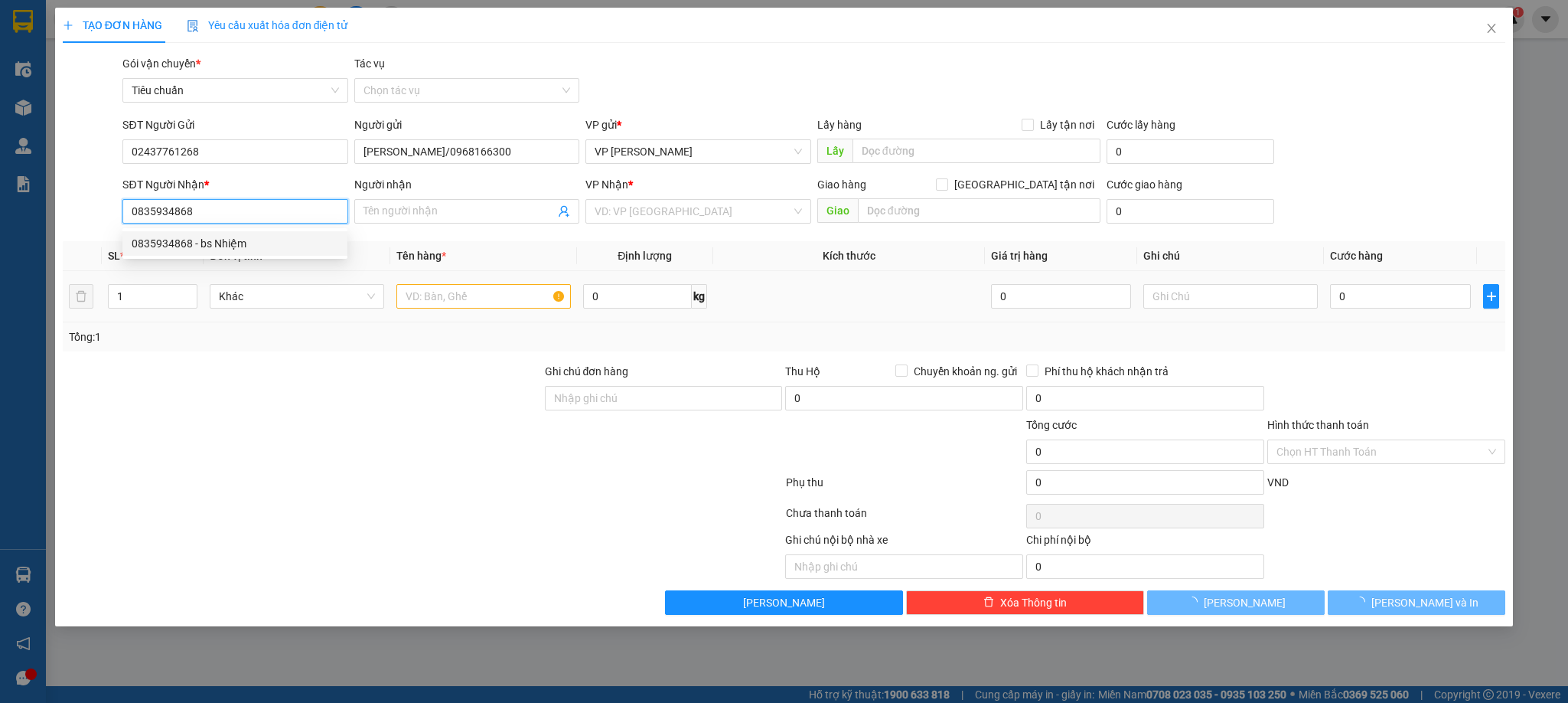
type input "bs Nhiệm"
type input "0835934868"
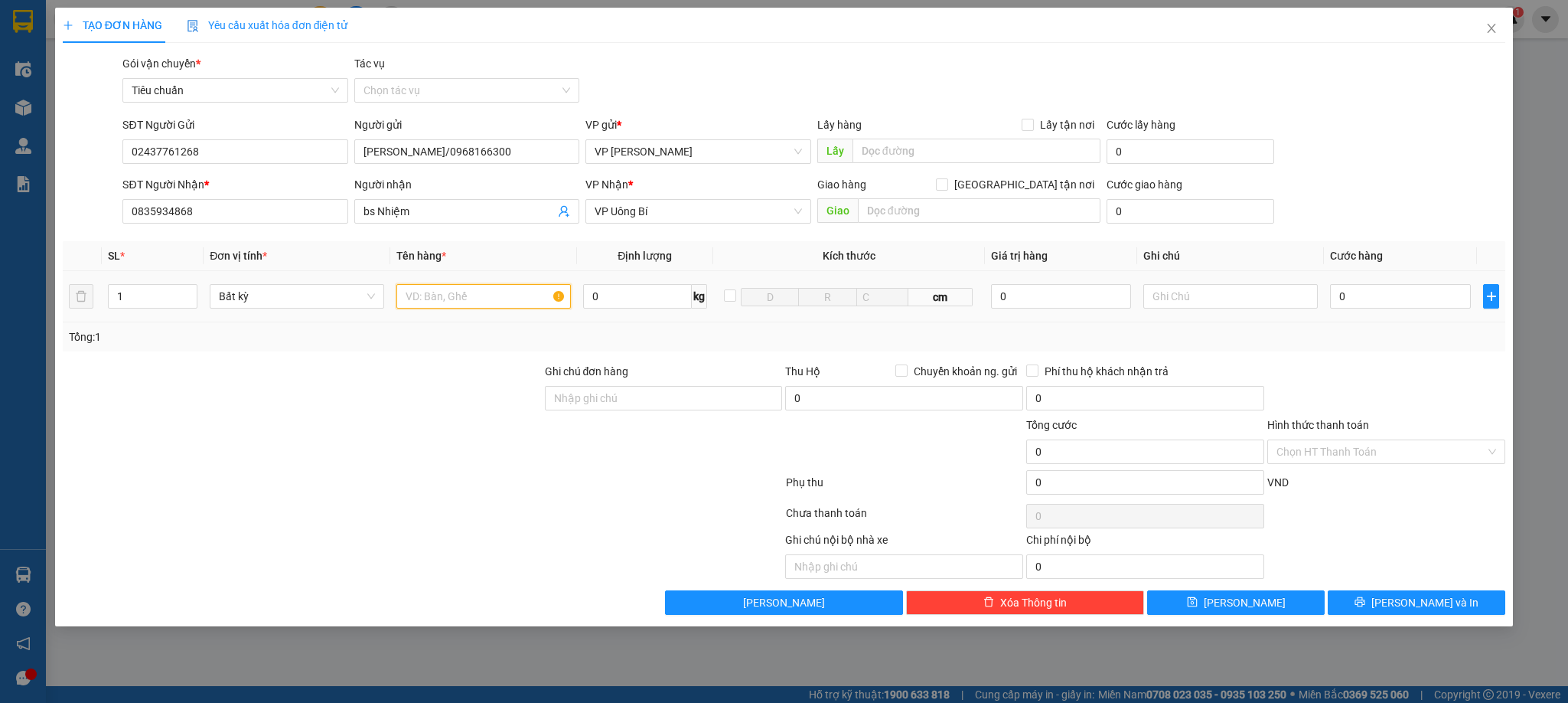
click at [475, 294] on input "text" at bounding box center [484, 296] width 175 height 25
type input "1 răng"
click at [1364, 305] on input "0" at bounding box center [1400, 296] width 141 height 25
type input "3"
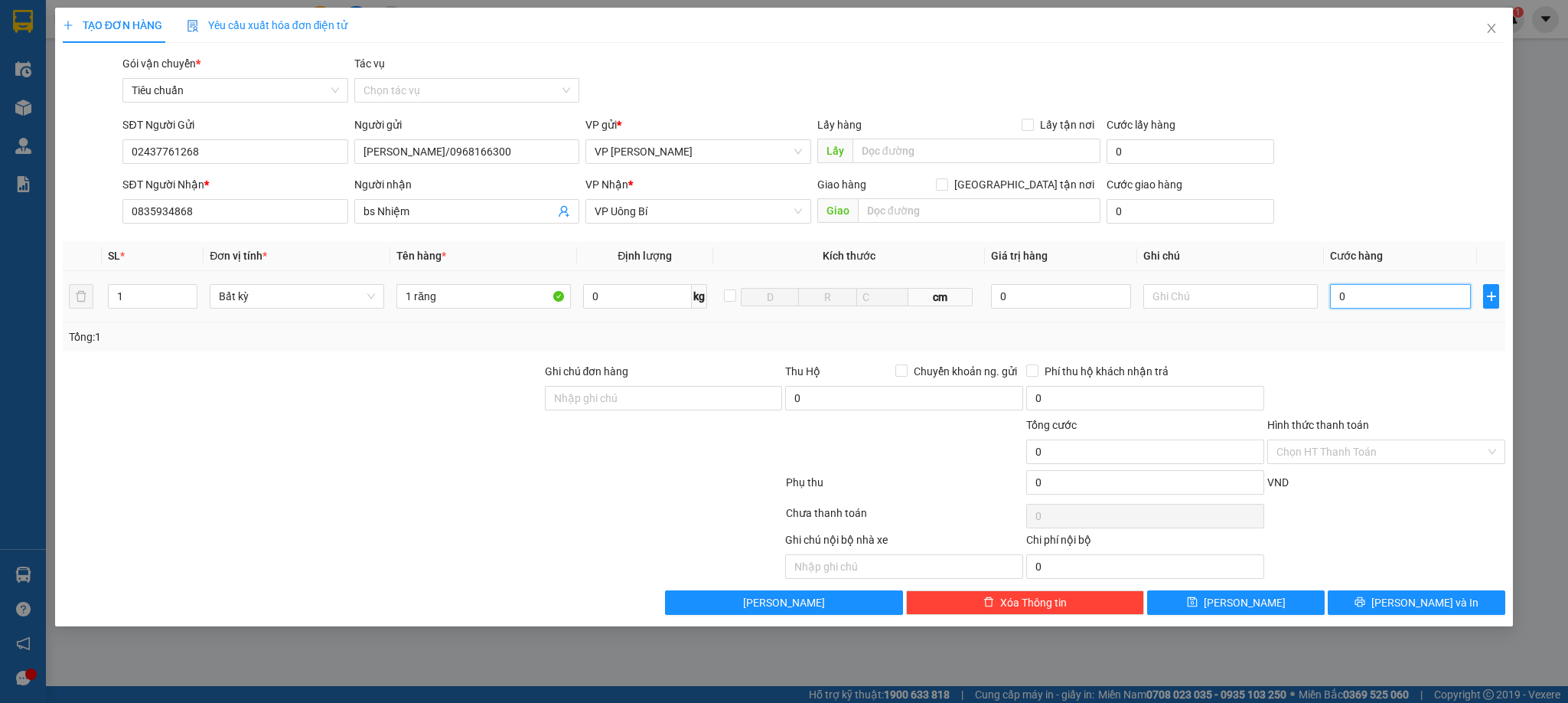
type input "3"
type input "30"
type input "30.000"
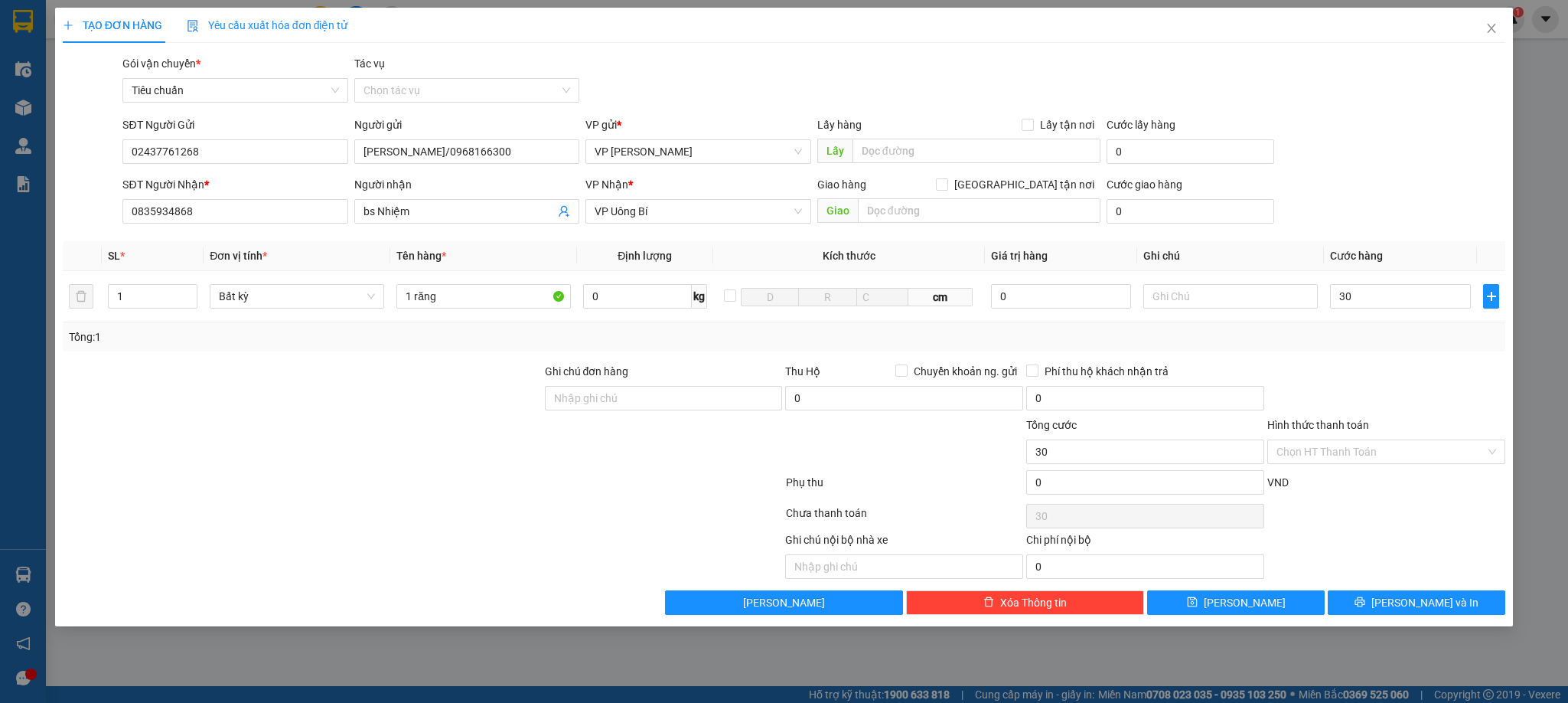
type input "30.000"
click at [1430, 386] on div at bounding box center [1386, 389] width 241 height 54
click at [1350, 446] on input "Hình thức thanh toán" at bounding box center [1381, 452] width 209 height 23
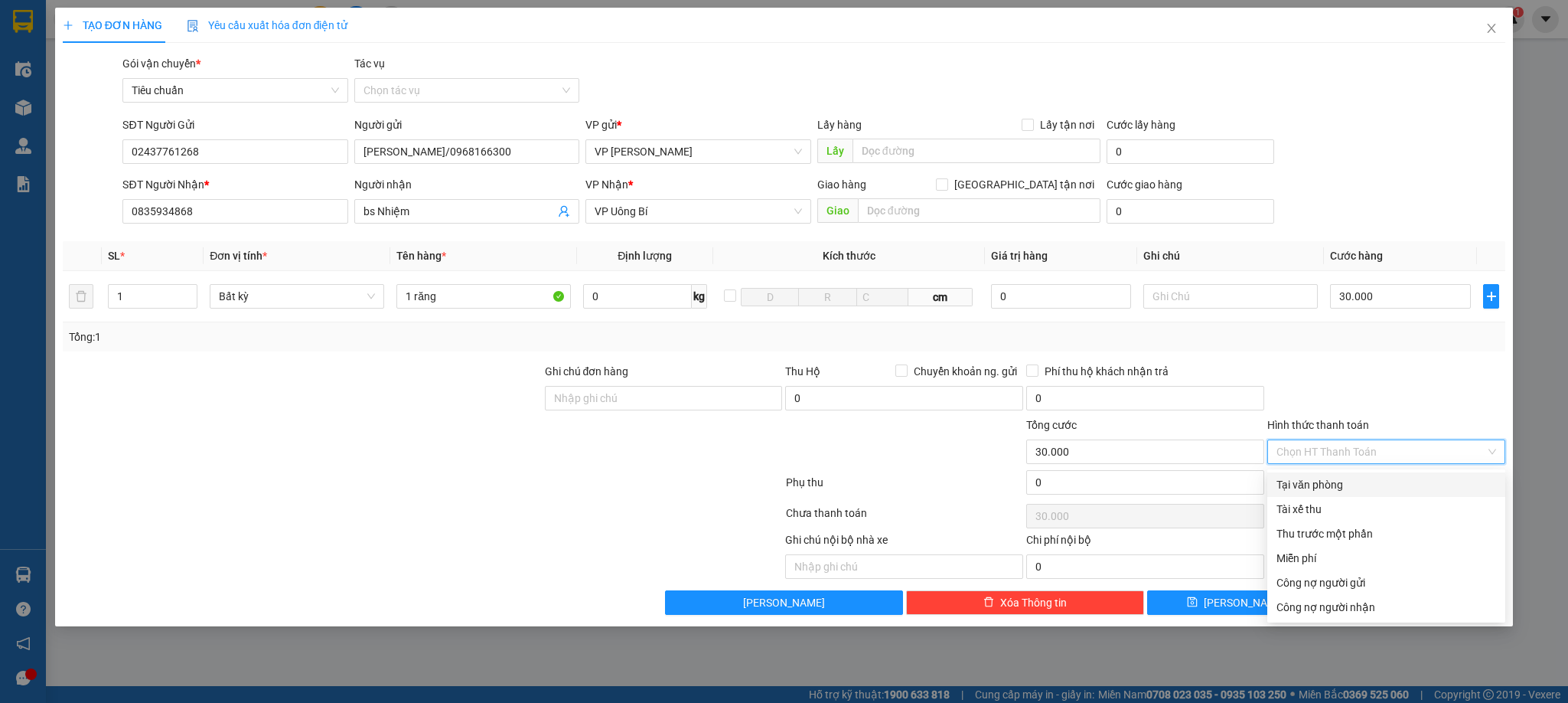
click at [1335, 474] on div "Tại văn phòng" at bounding box center [1386, 485] width 238 height 25
type input "0"
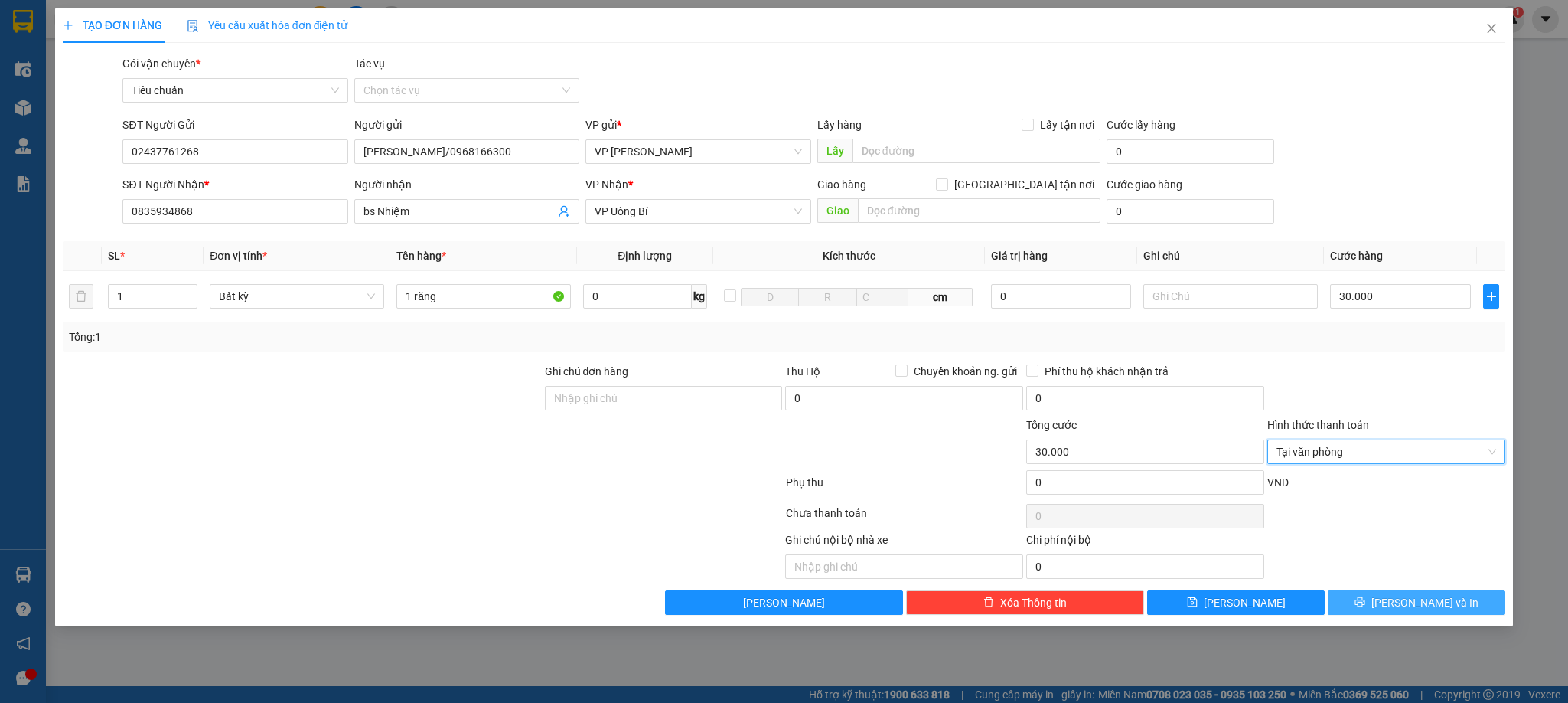
drag, startPoint x: 1406, startPoint y: 600, endPoint x: 1380, endPoint y: 583, distance: 31.1
click at [1406, 600] on span "[PERSON_NAME] và In" at bounding box center [1425, 602] width 108 height 17
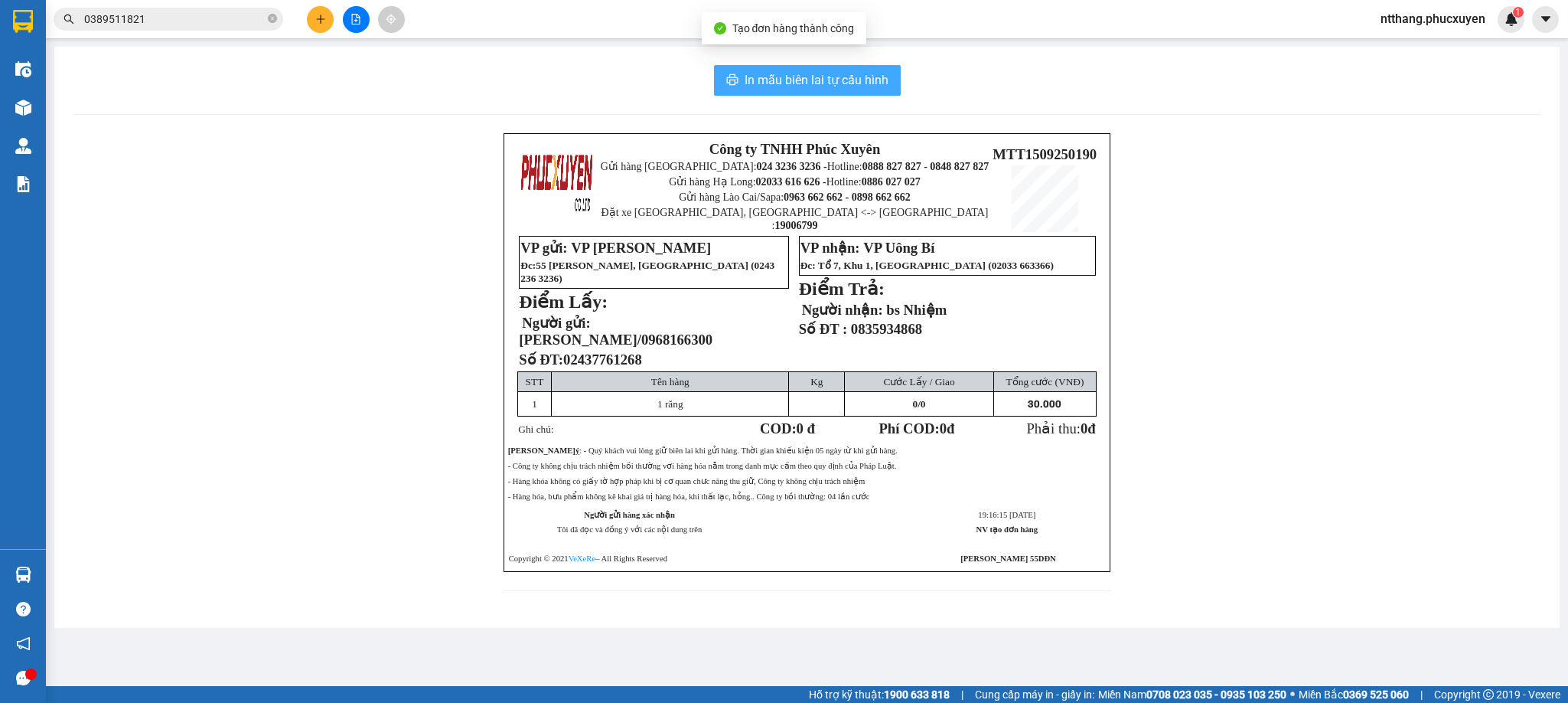
click at [889, 77] on button "In mẫu biên lai tự cấu hình" at bounding box center [808, 80] width 187 height 31
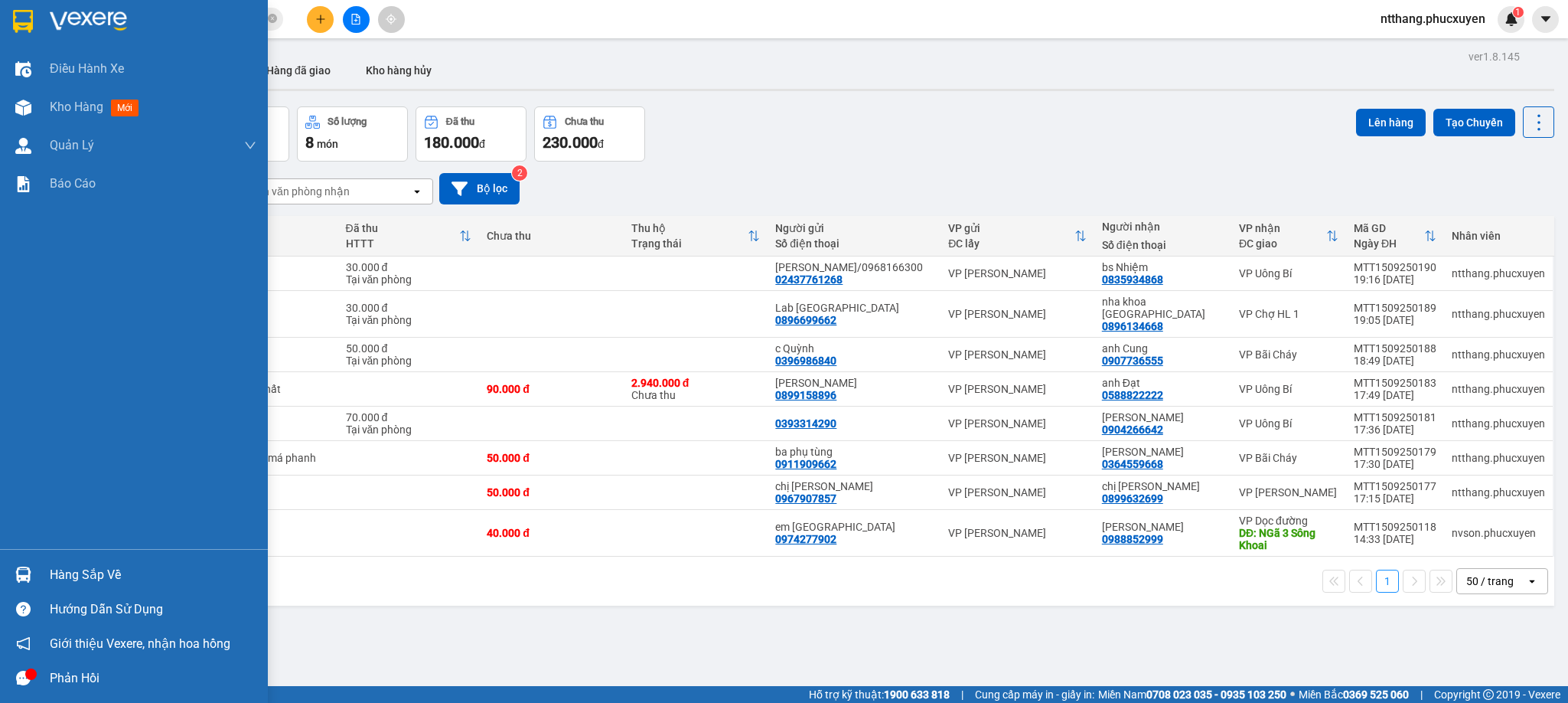
click at [7, 561] on div "Hàng sắp về" at bounding box center [134, 574] width 268 height 34
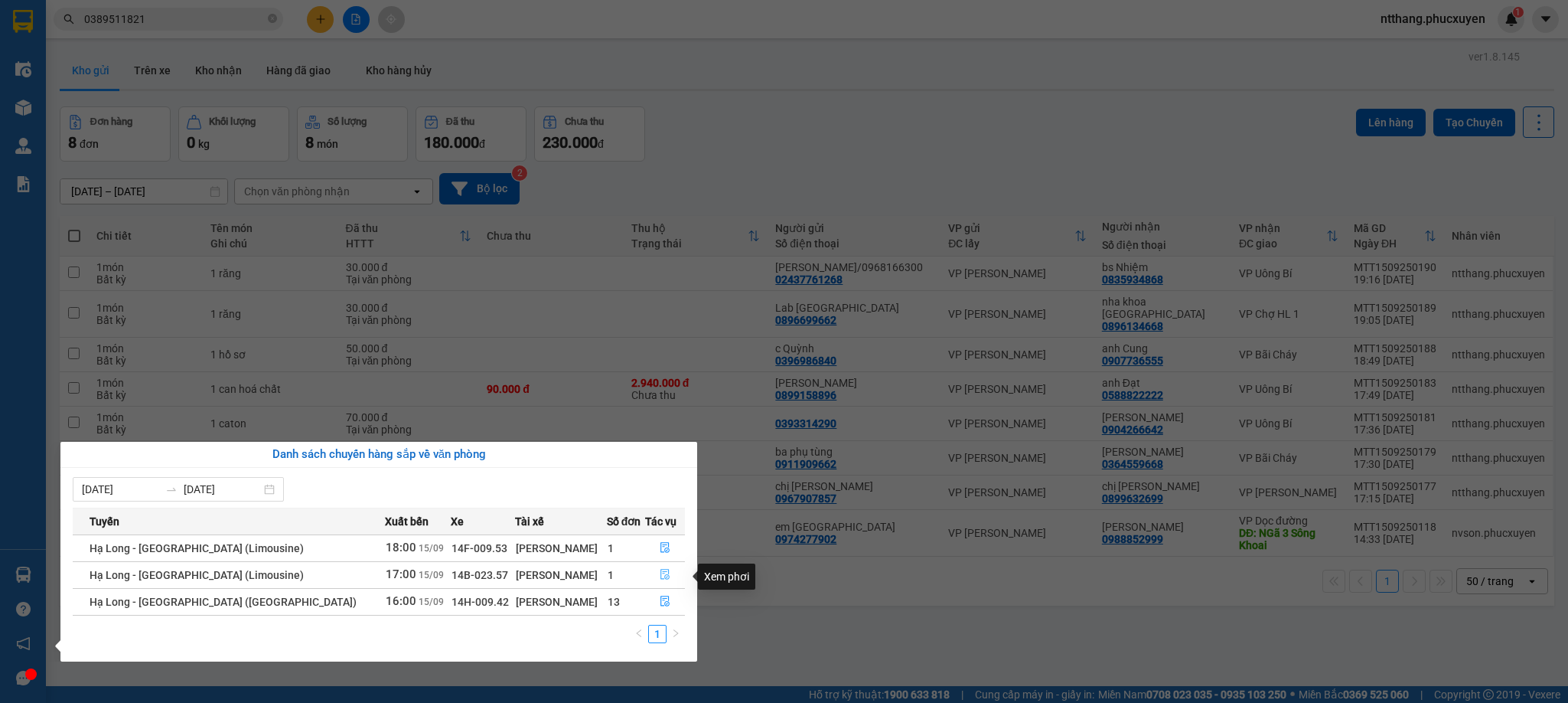
click at [664, 580] on icon "file-done" at bounding box center [665, 574] width 11 height 11
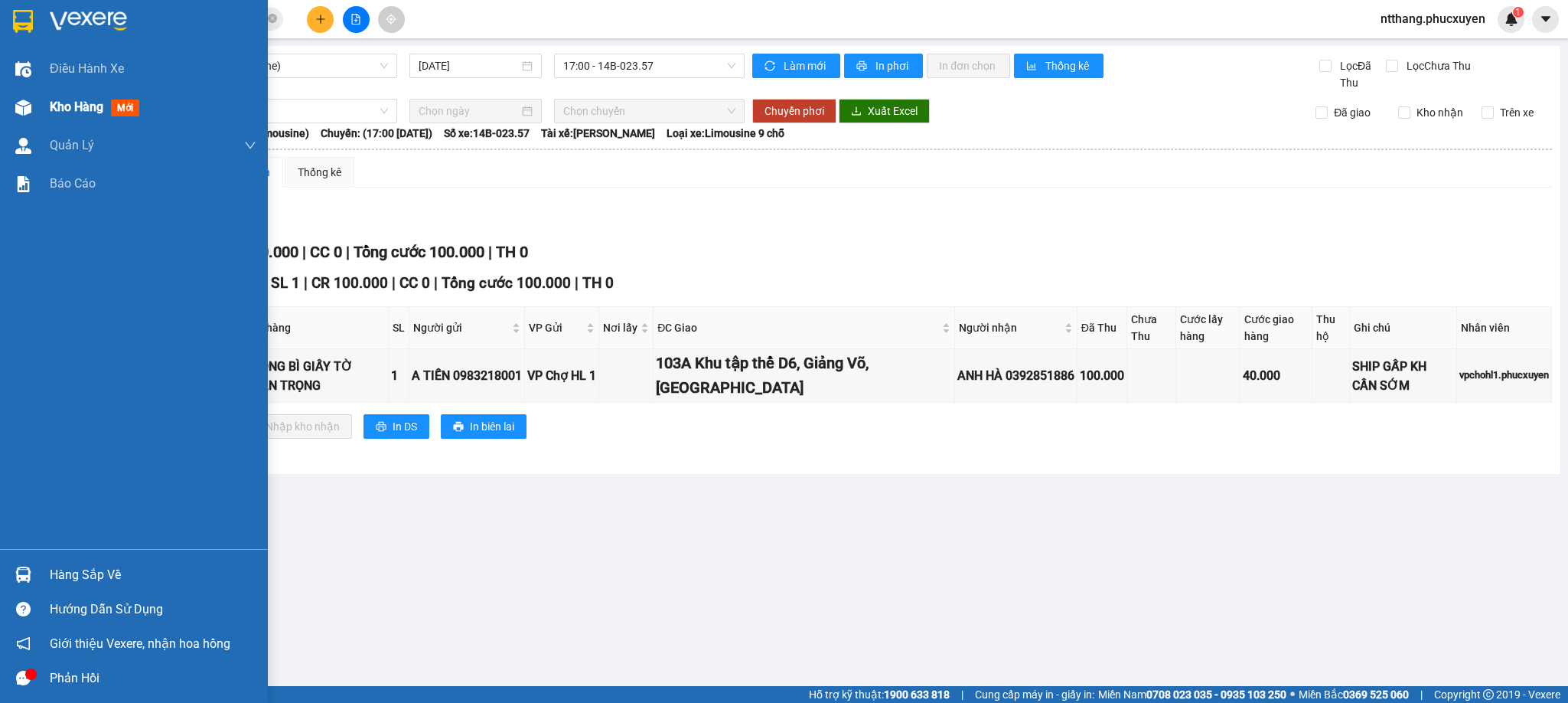
click at [24, 108] on img at bounding box center [23, 108] width 16 height 16
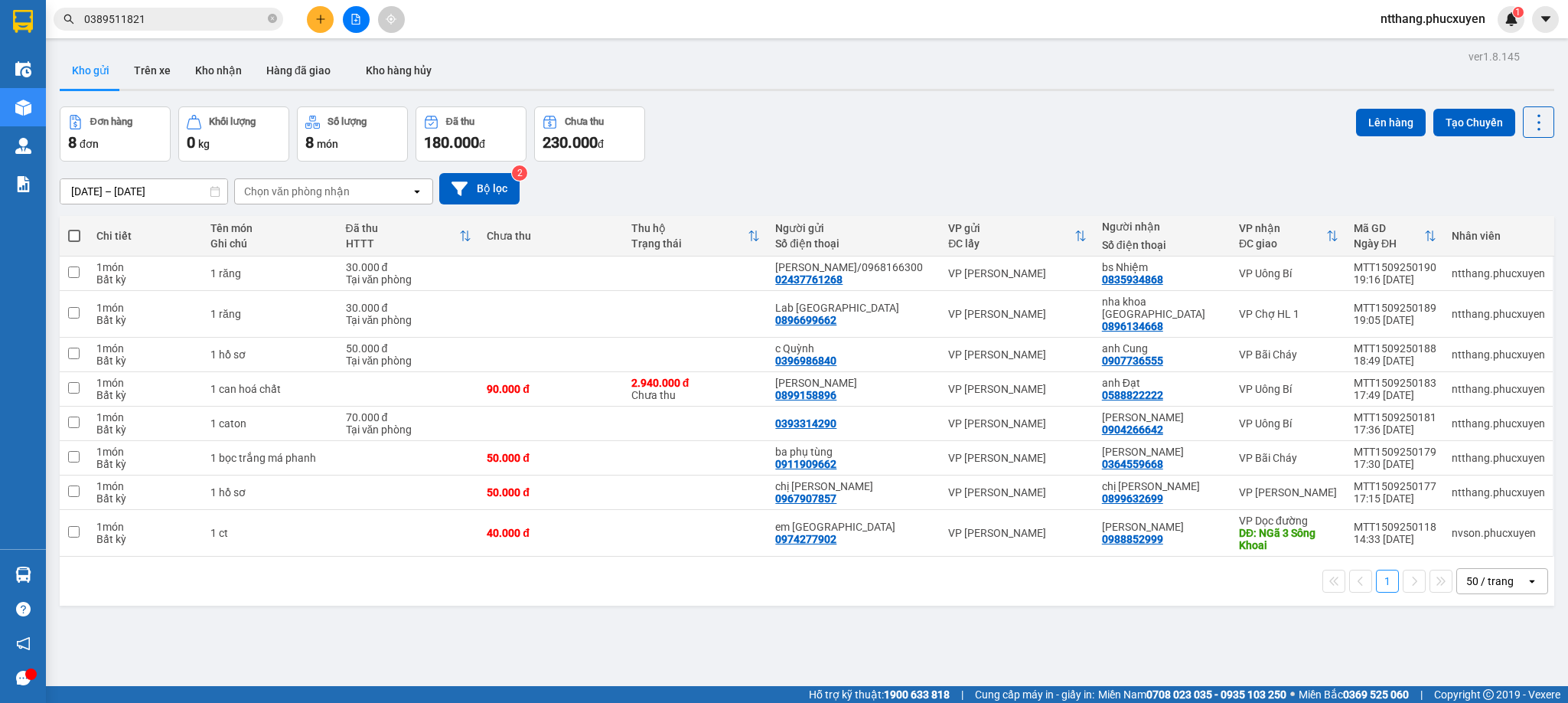
click at [515, 605] on div "ver 1.8.145 Kho gửi Trên xe Kho nhận Hàng đã giao Kho hàng hủy Đơn hàng 8 đơn K…" at bounding box center [807, 397] width 1507 height 703
click at [196, 67] on button "Kho nhận" at bounding box center [218, 71] width 71 height 37
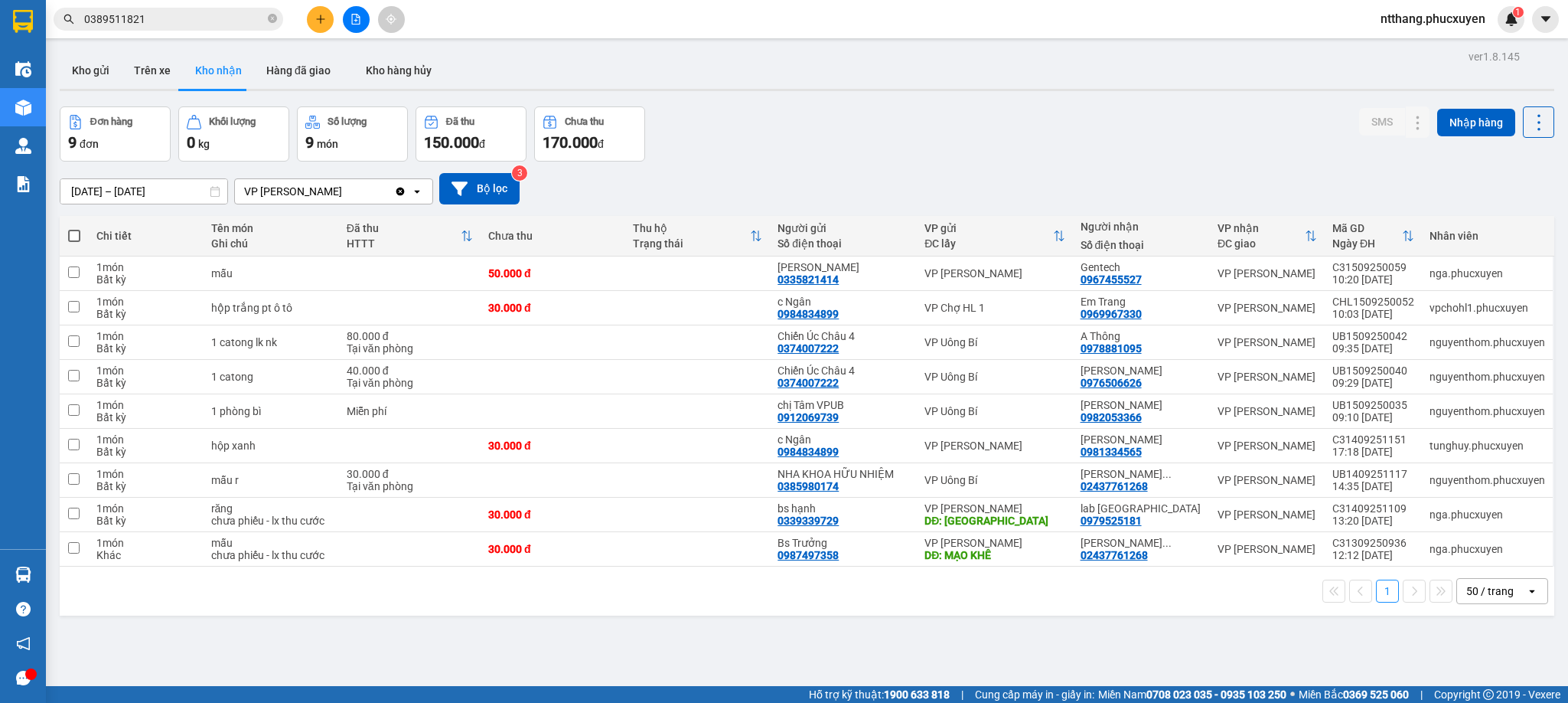
click at [780, 89] on div at bounding box center [807, 90] width 1495 height 3
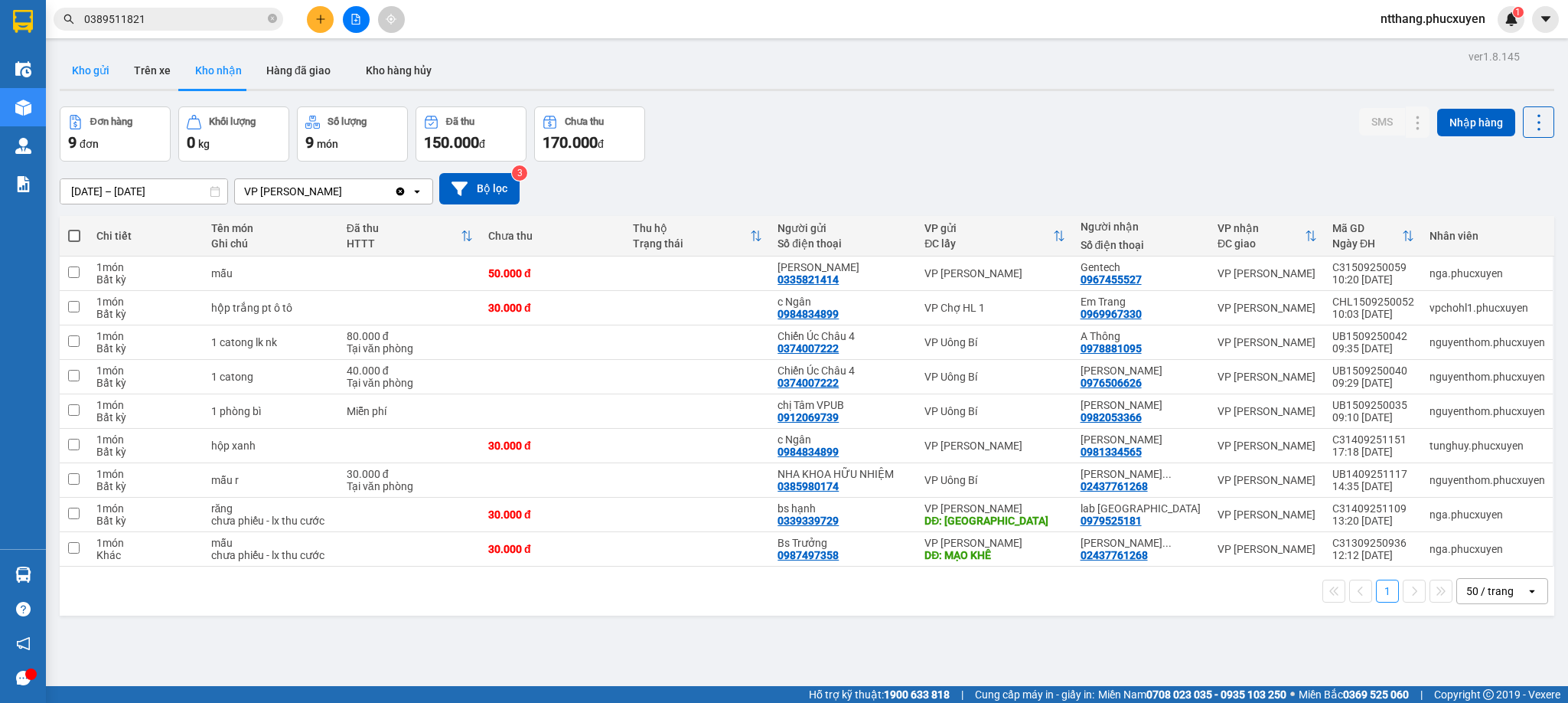
click at [108, 74] on button "Kho gửi" at bounding box center [91, 71] width 62 height 37
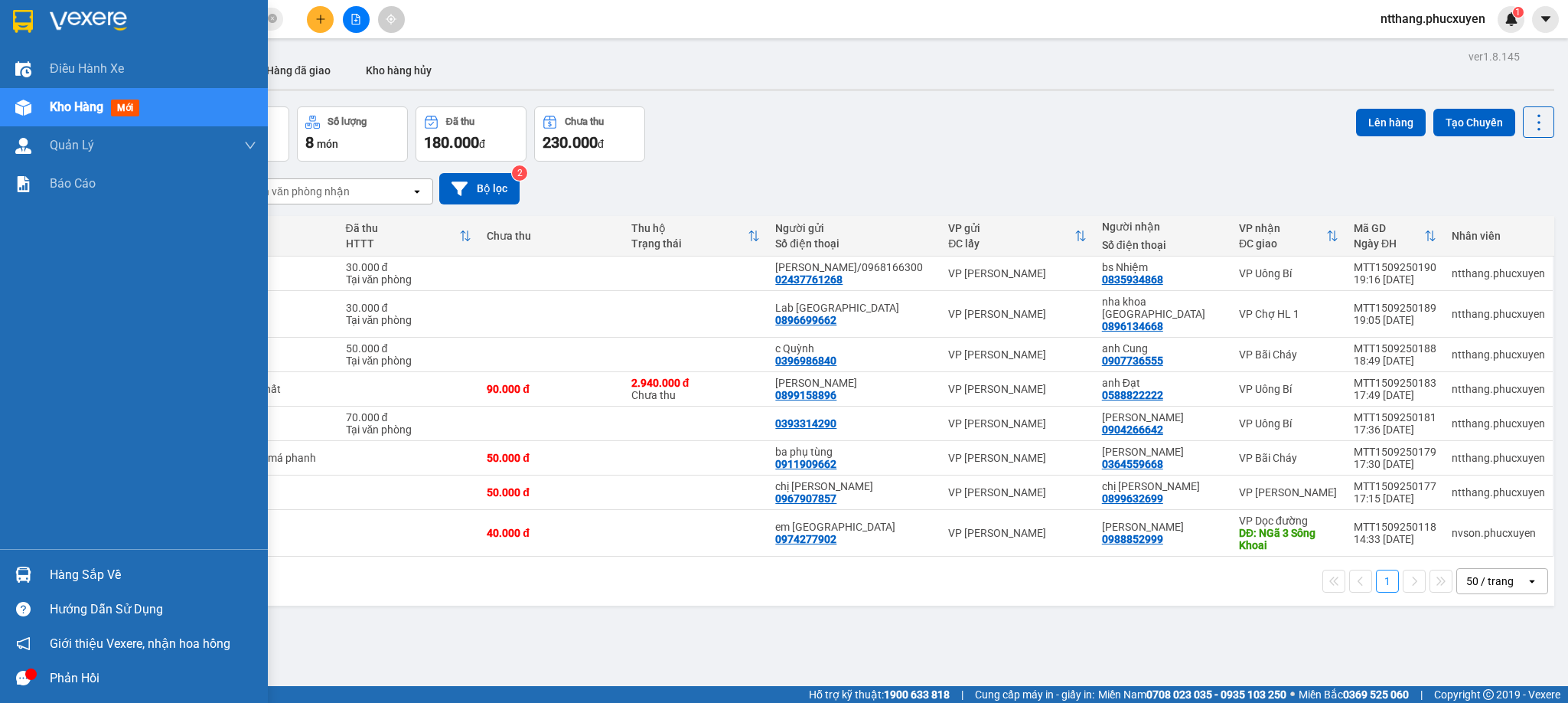
click at [77, 565] on div "Hàng sắp về" at bounding box center [153, 575] width 206 height 23
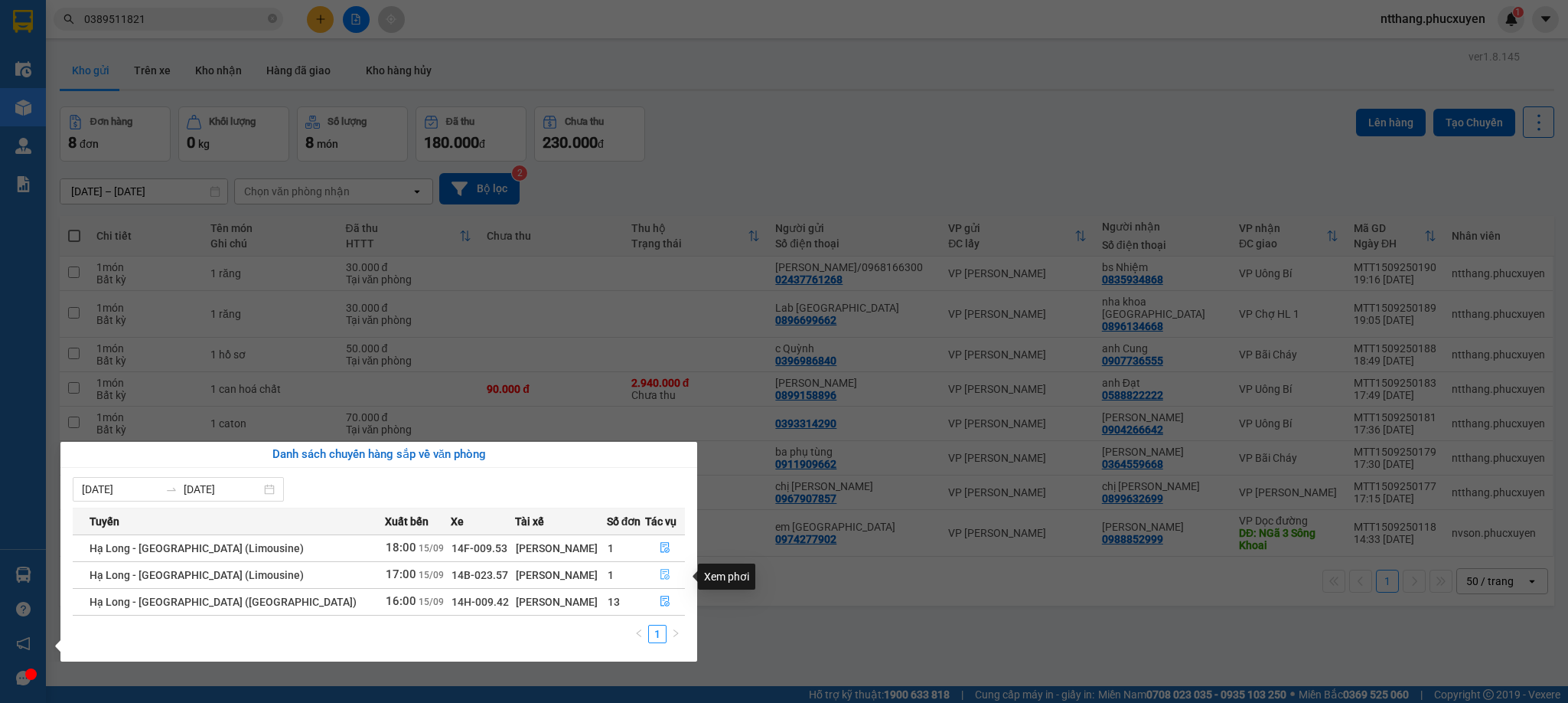
drag, startPoint x: 658, startPoint y: 574, endPoint x: 802, endPoint y: 530, distance: 150.6
click at [660, 574] on icon "file-done" at bounding box center [665, 574] width 11 height 11
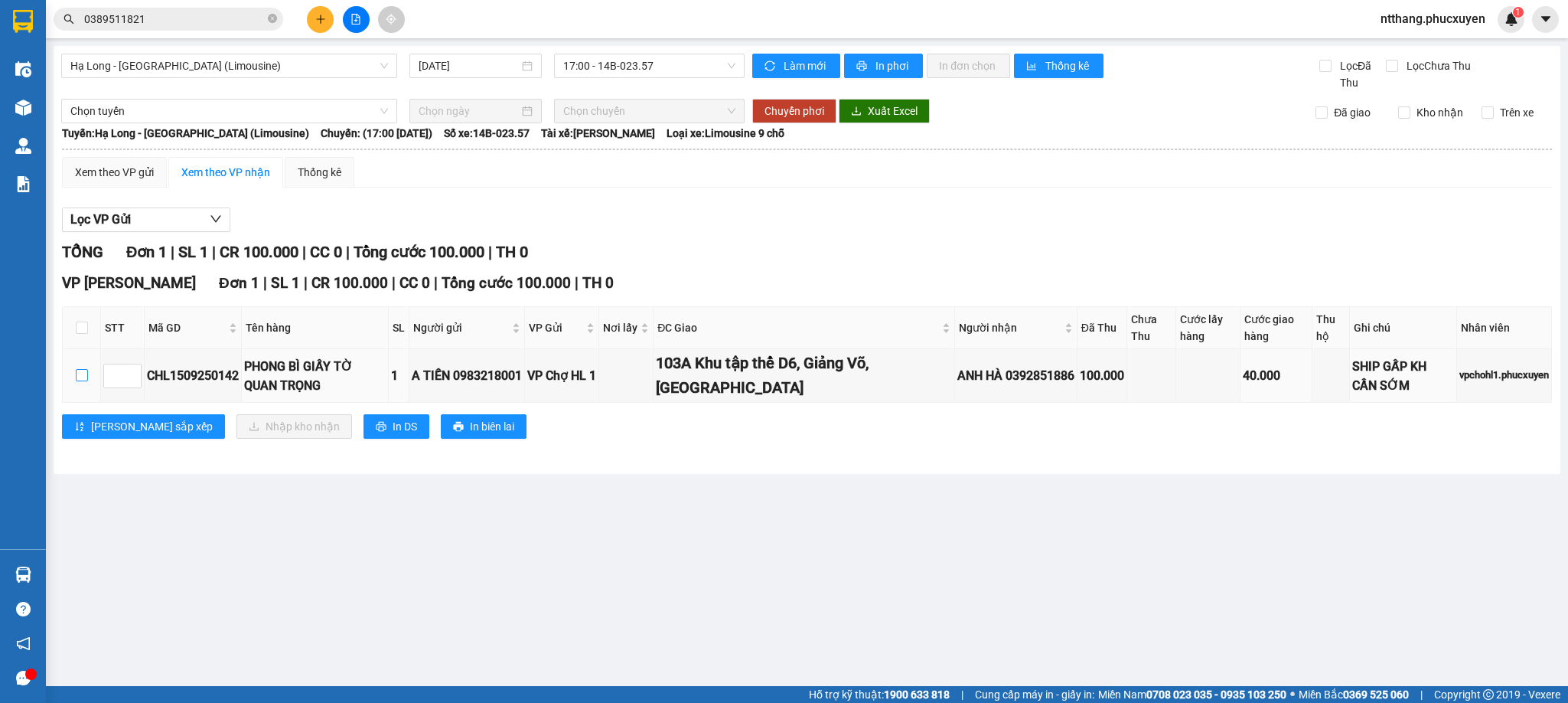
drag, startPoint x: 81, startPoint y: 379, endPoint x: 157, endPoint y: 414, distance: 83.7
click at [84, 379] on input "checkbox" at bounding box center [82, 375] width 12 height 12
checkbox input "true"
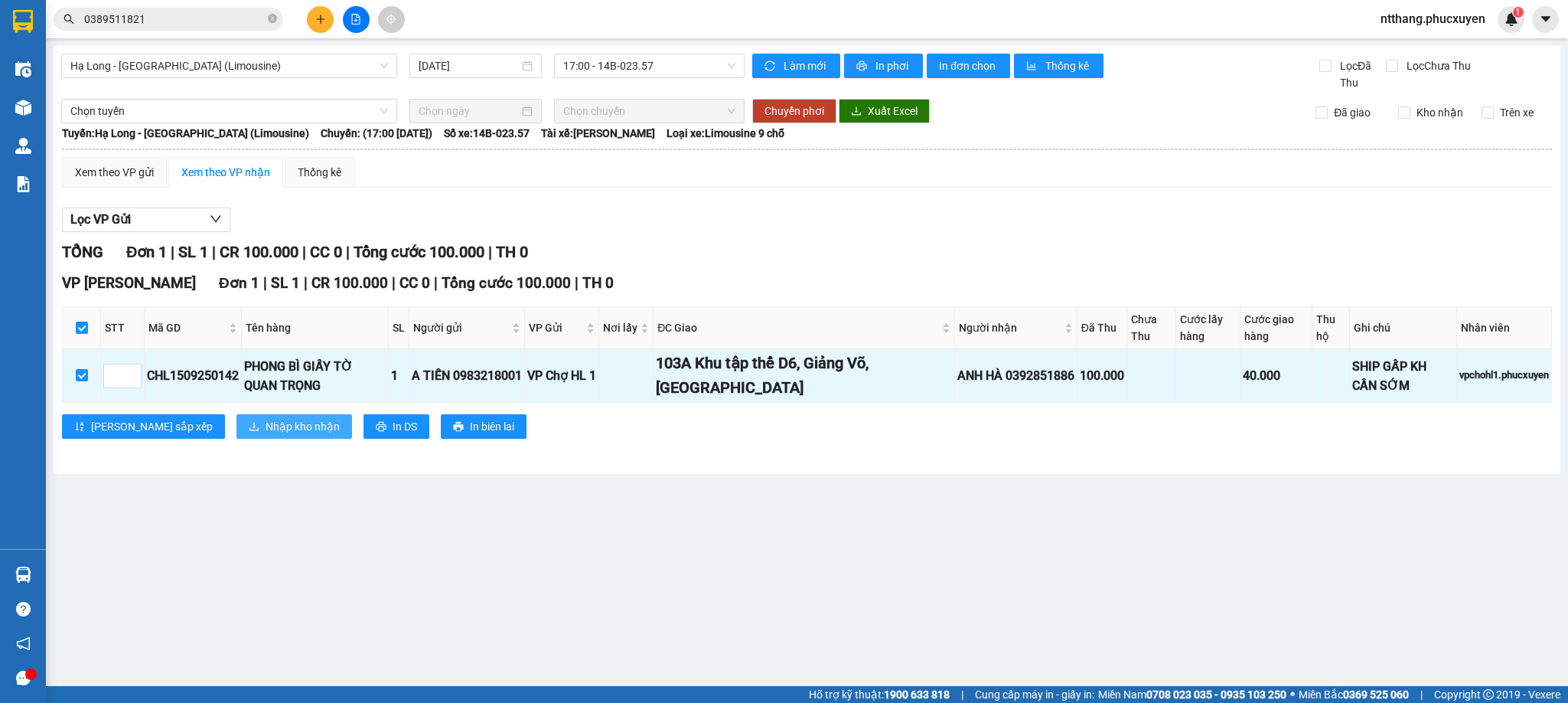
click at [265, 435] on span "Nhập kho nhận" at bounding box center [302, 426] width 74 height 17
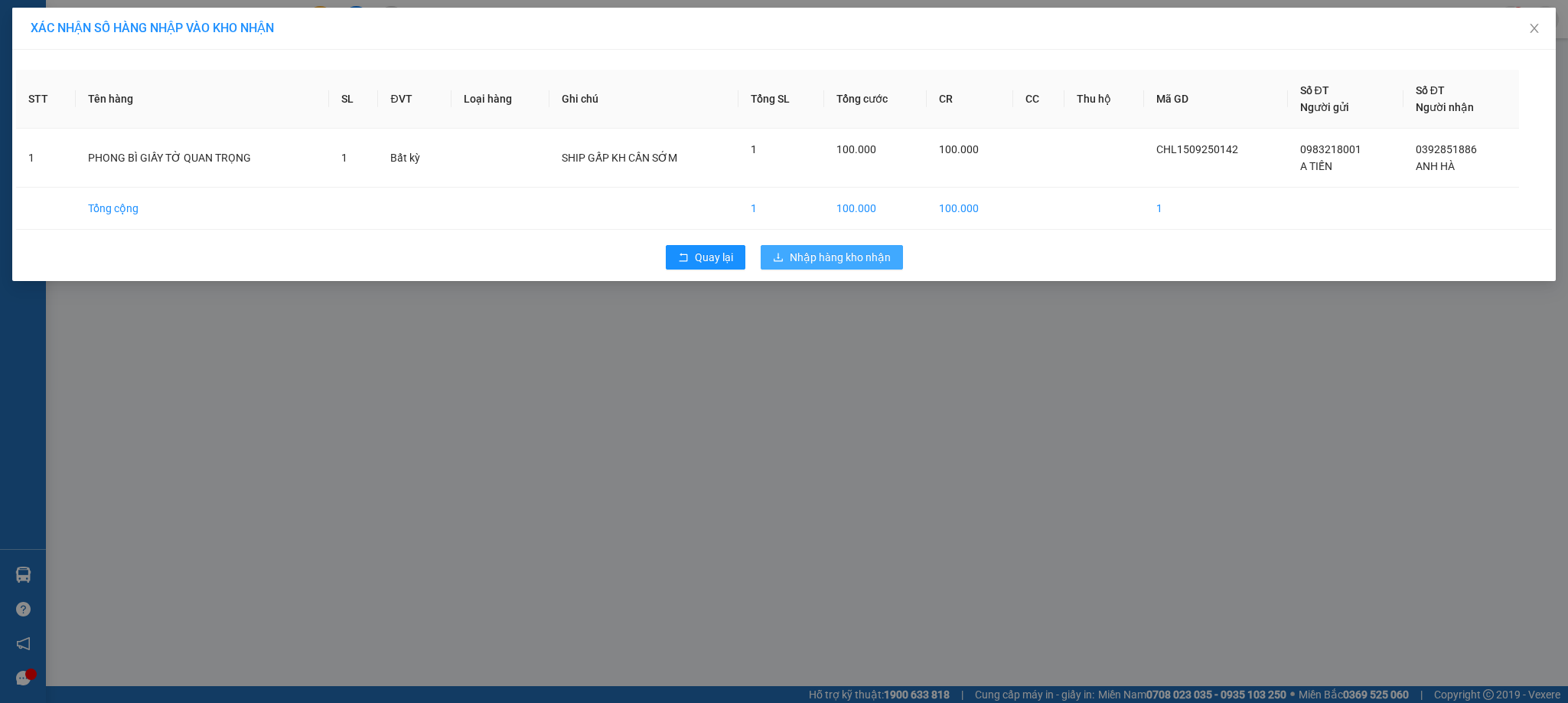
click at [859, 258] on span "Nhập hàng kho nhận" at bounding box center [840, 257] width 101 height 17
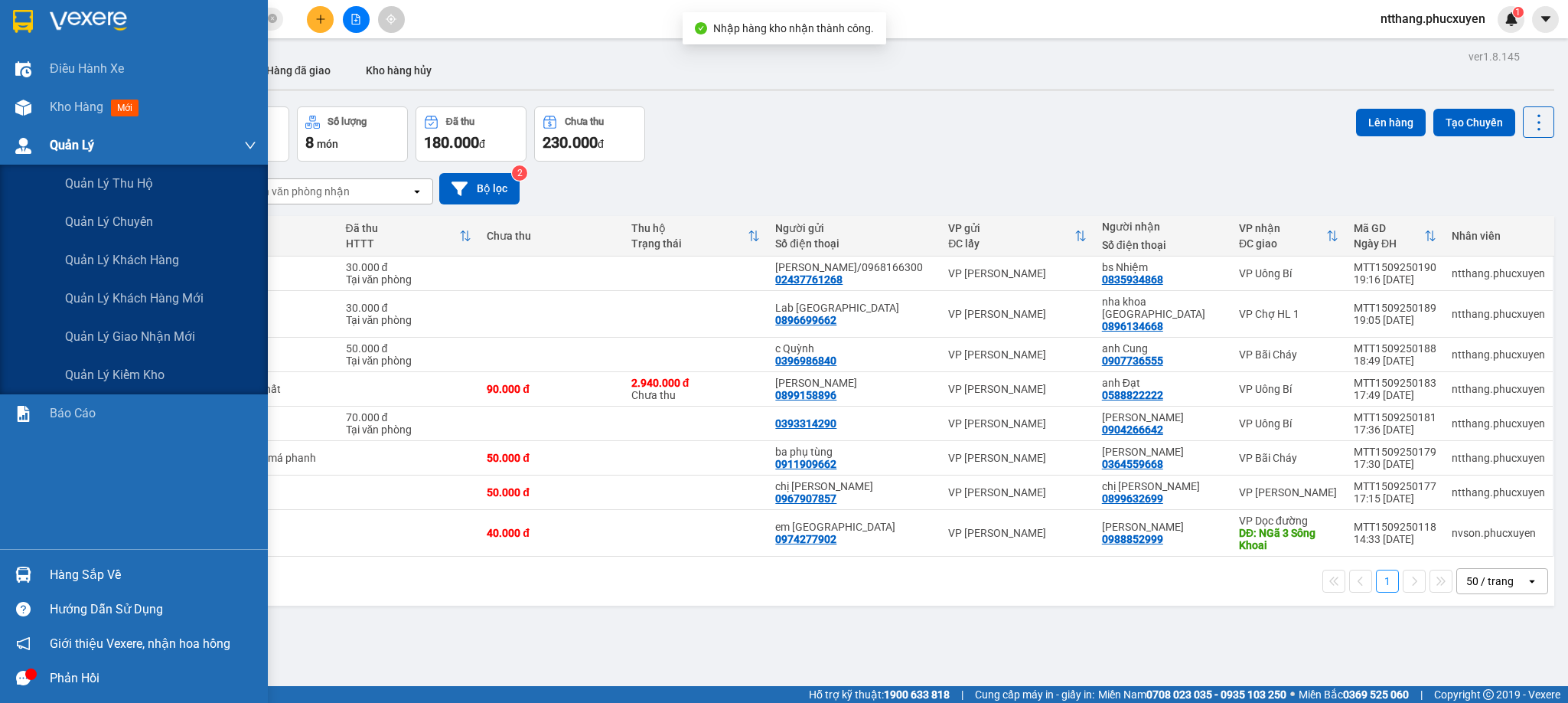
click at [26, 136] on div at bounding box center [23, 146] width 26 height 26
click at [120, 327] on span "Quản lý giao nhận mới" at bounding box center [131, 337] width 131 height 19
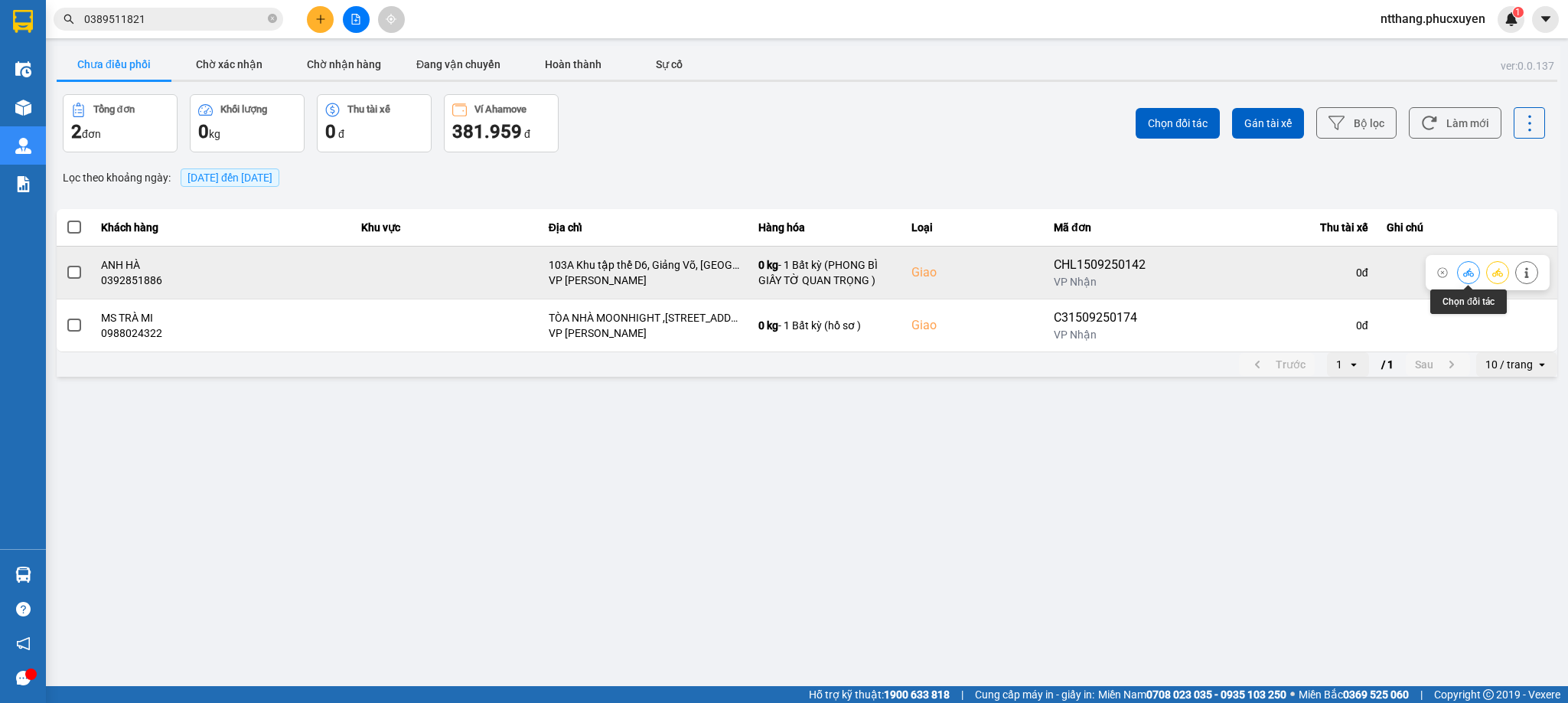
click at [1465, 272] on icon at bounding box center [1468, 273] width 11 height 11
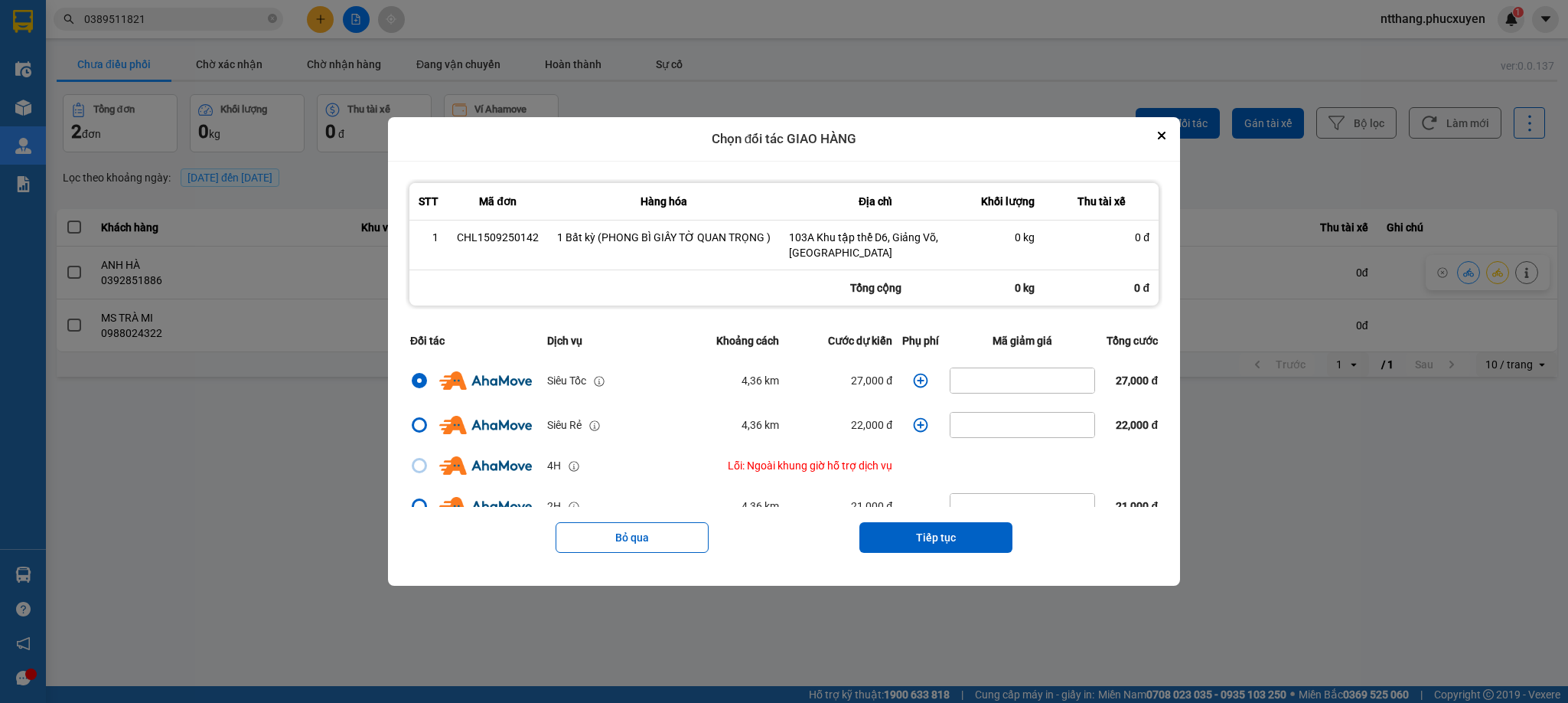
click at [913, 379] on icon "dialog" at bounding box center [920, 380] width 15 height 15
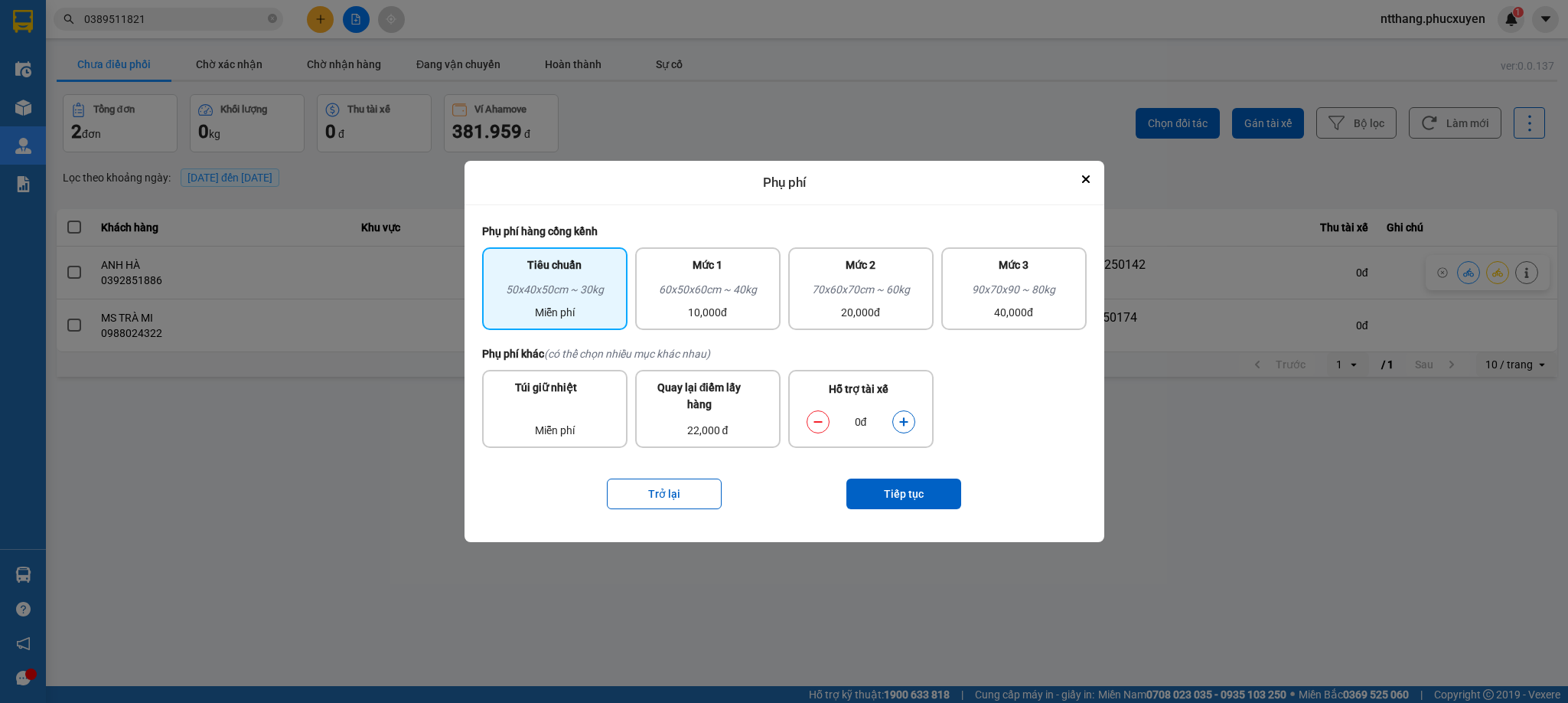
drag, startPoint x: 905, startPoint y: 418, endPoint x: 905, endPoint y: 468, distance: 50.0
click at [902, 418] on icon "dialog" at bounding box center [904, 422] width 11 height 11
click at [912, 497] on button "Tiếp tục" at bounding box center [904, 493] width 115 height 31
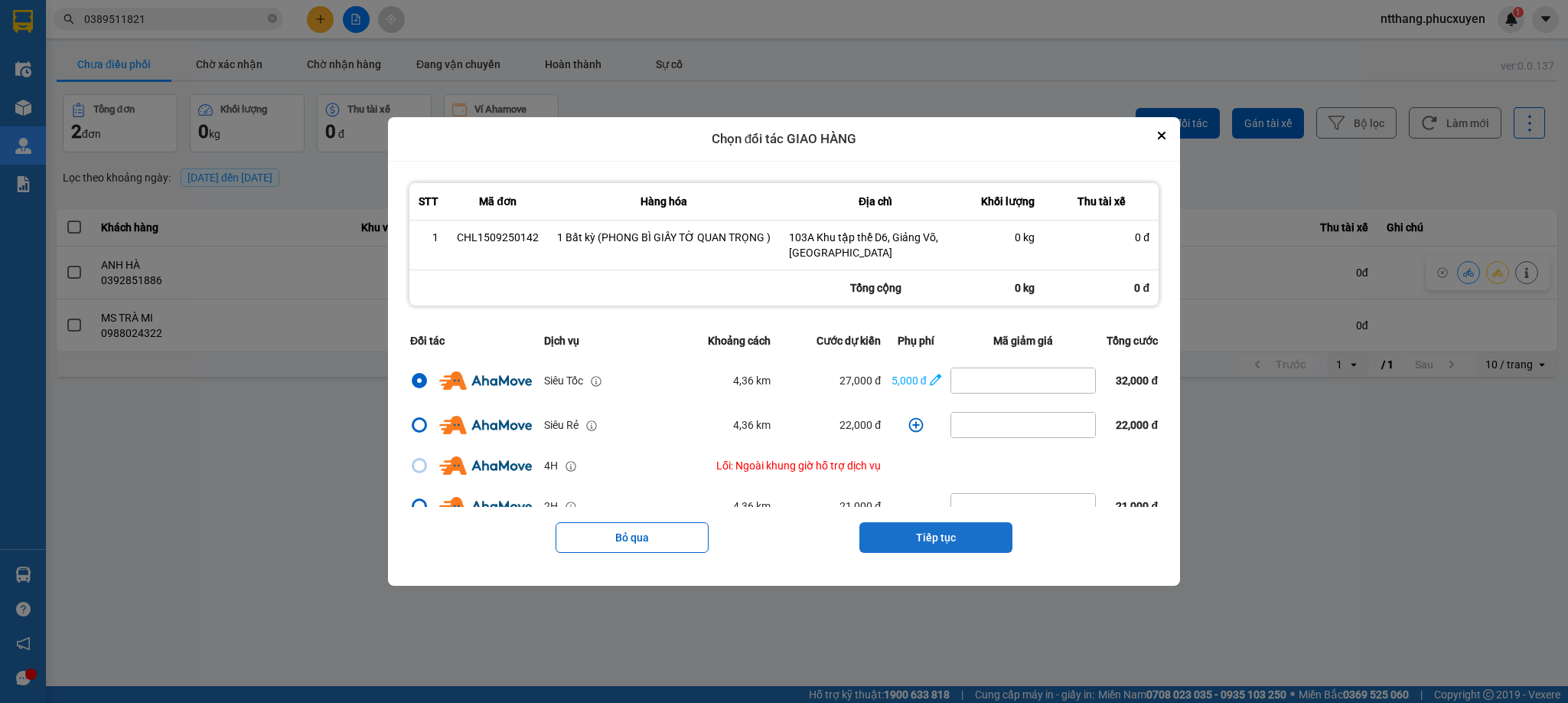
drag, startPoint x: 937, startPoint y: 536, endPoint x: 937, endPoint y: 525, distance: 11.0
click at [937, 536] on button "Tiếp tục" at bounding box center [937, 537] width 153 height 31
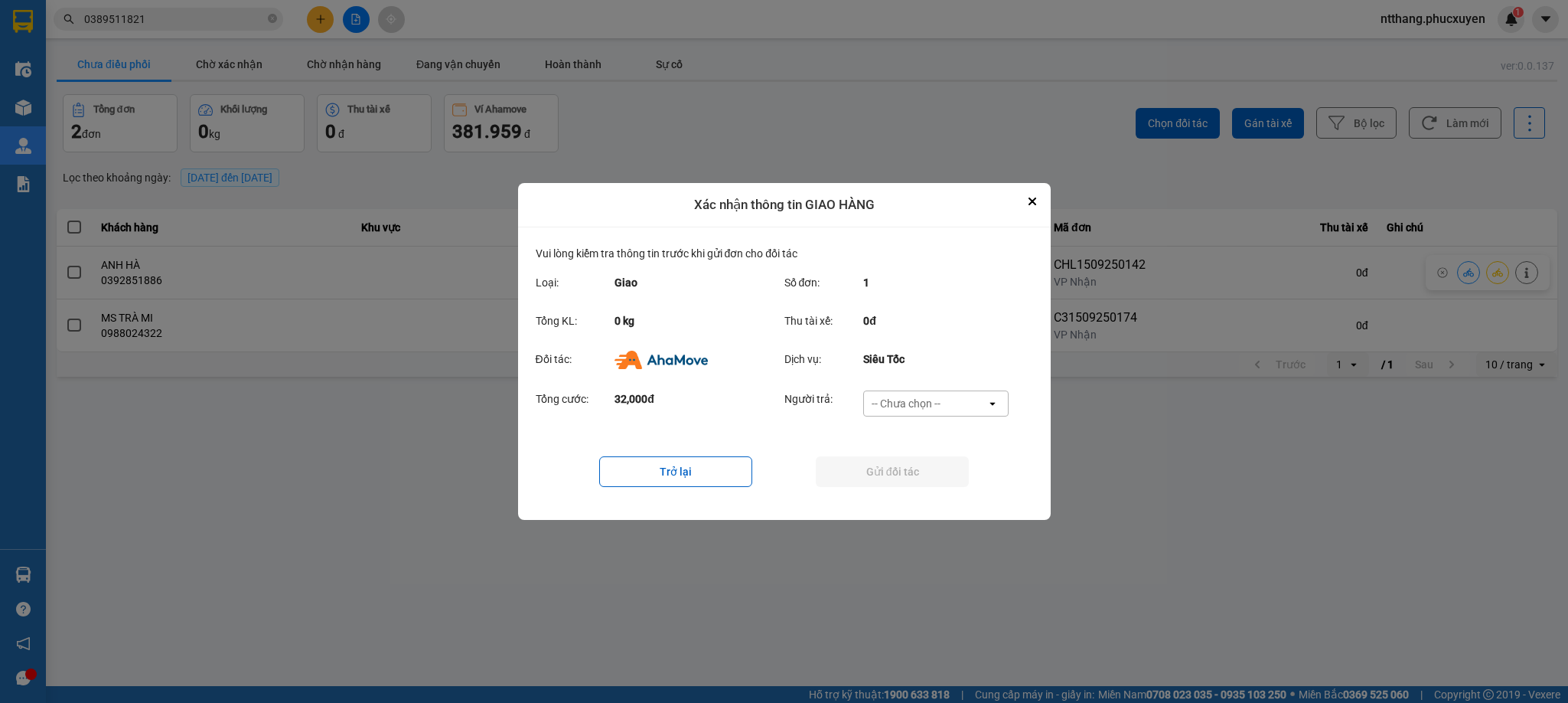
click at [921, 400] on div "-- Chưa chọn --" at bounding box center [907, 403] width 69 height 15
click at [902, 495] on span "Ví Ahamove" at bounding box center [907, 491] width 62 height 15
click at [899, 475] on button "Gửi đối tác" at bounding box center [892, 471] width 153 height 31
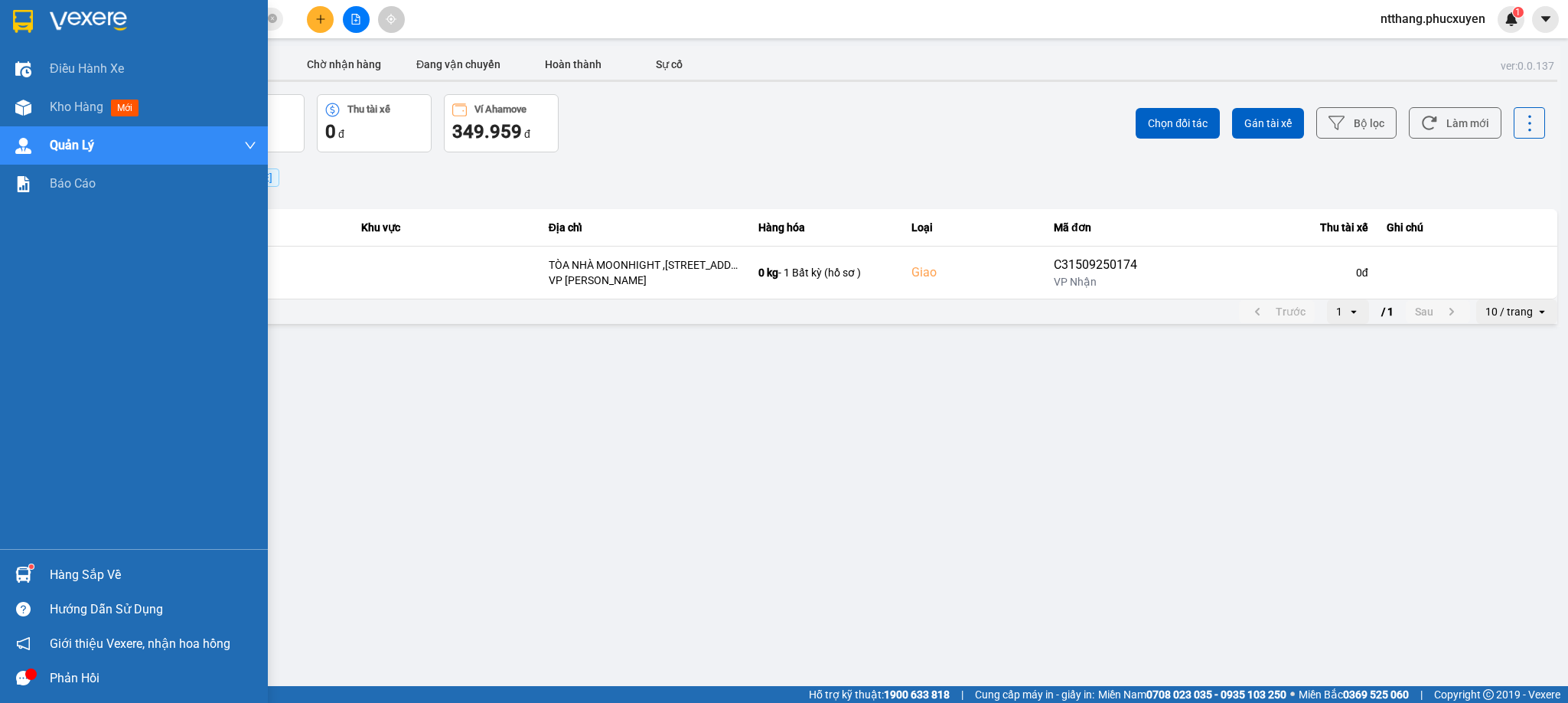
click at [16, 572] on img at bounding box center [23, 574] width 16 height 16
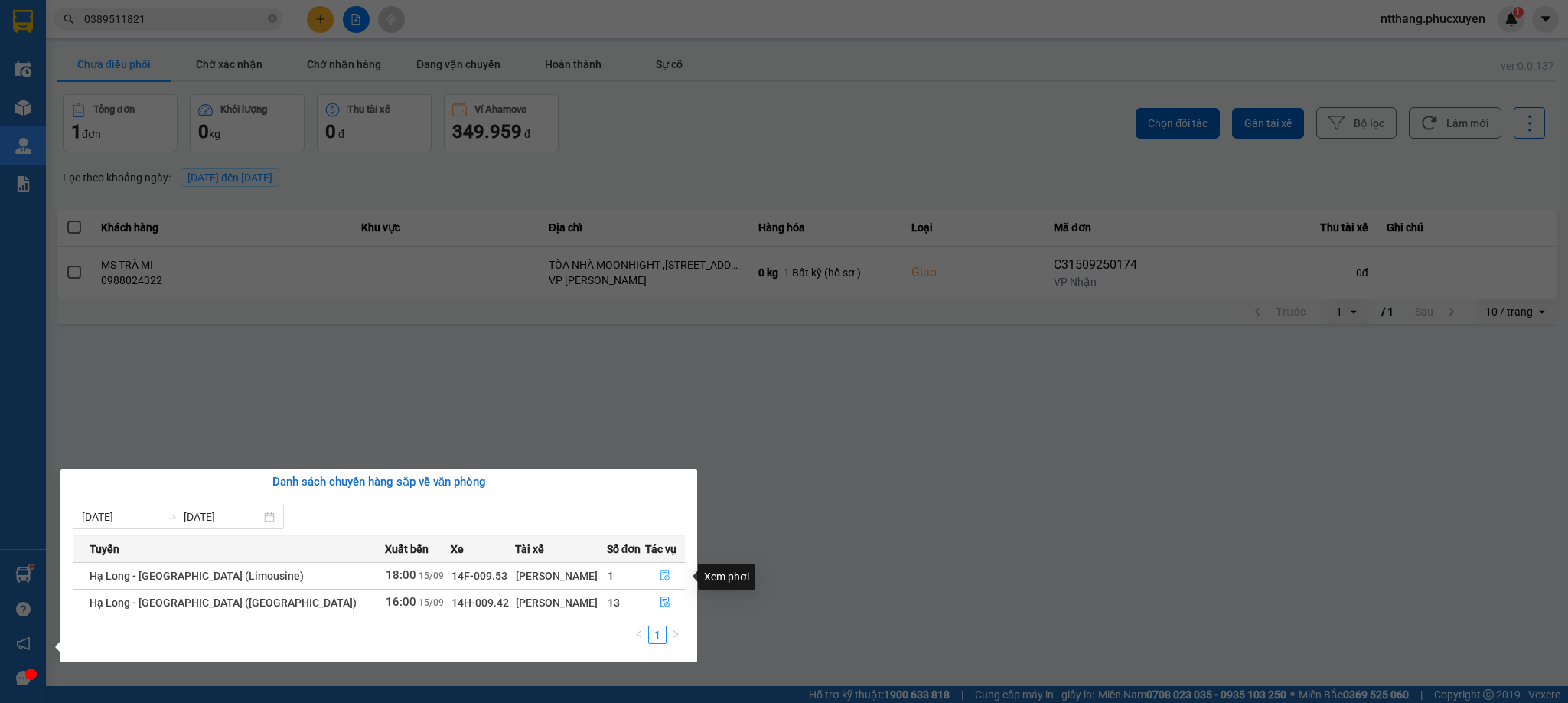
click at [660, 574] on icon "file-done" at bounding box center [665, 575] width 11 height 11
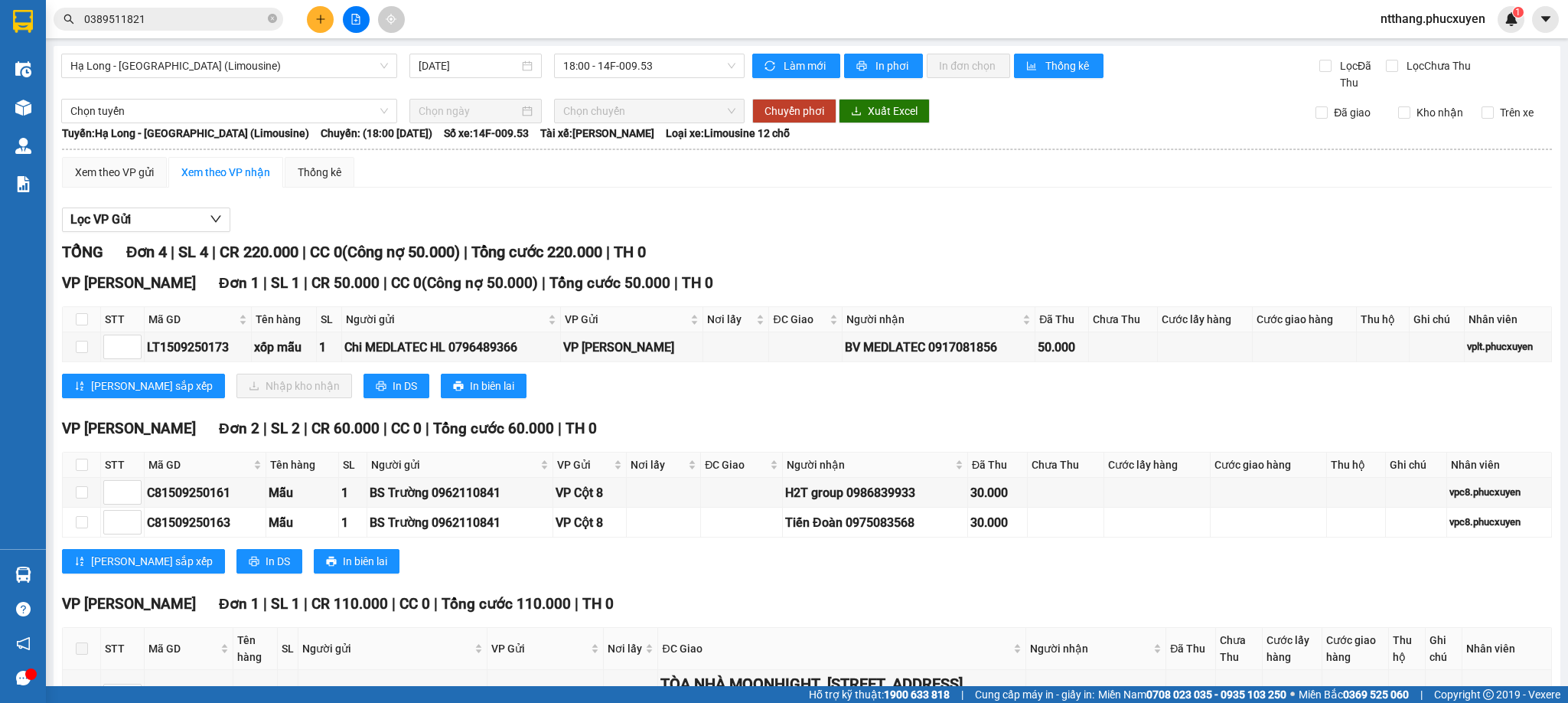
scroll to position [124, 0]
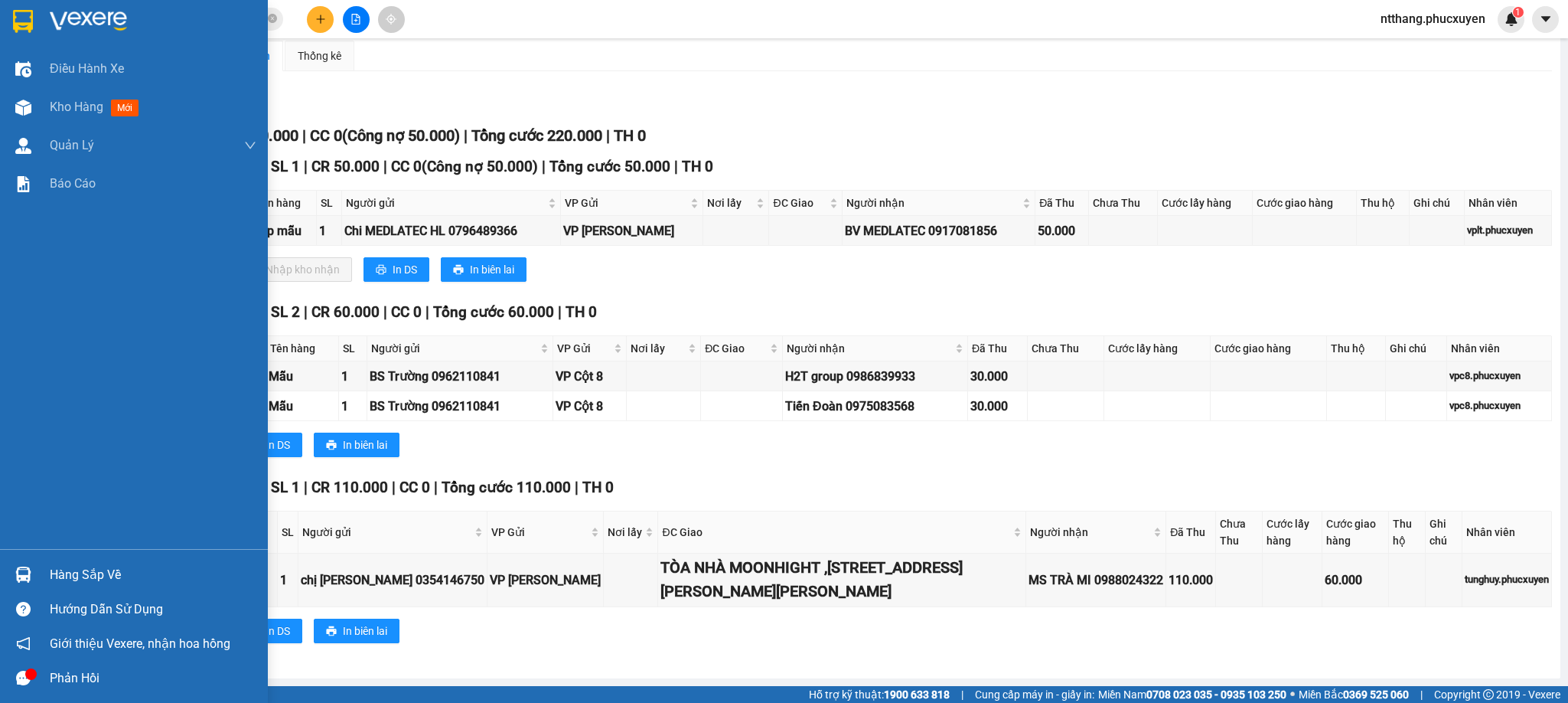
click at [19, 581] on img at bounding box center [23, 574] width 16 height 16
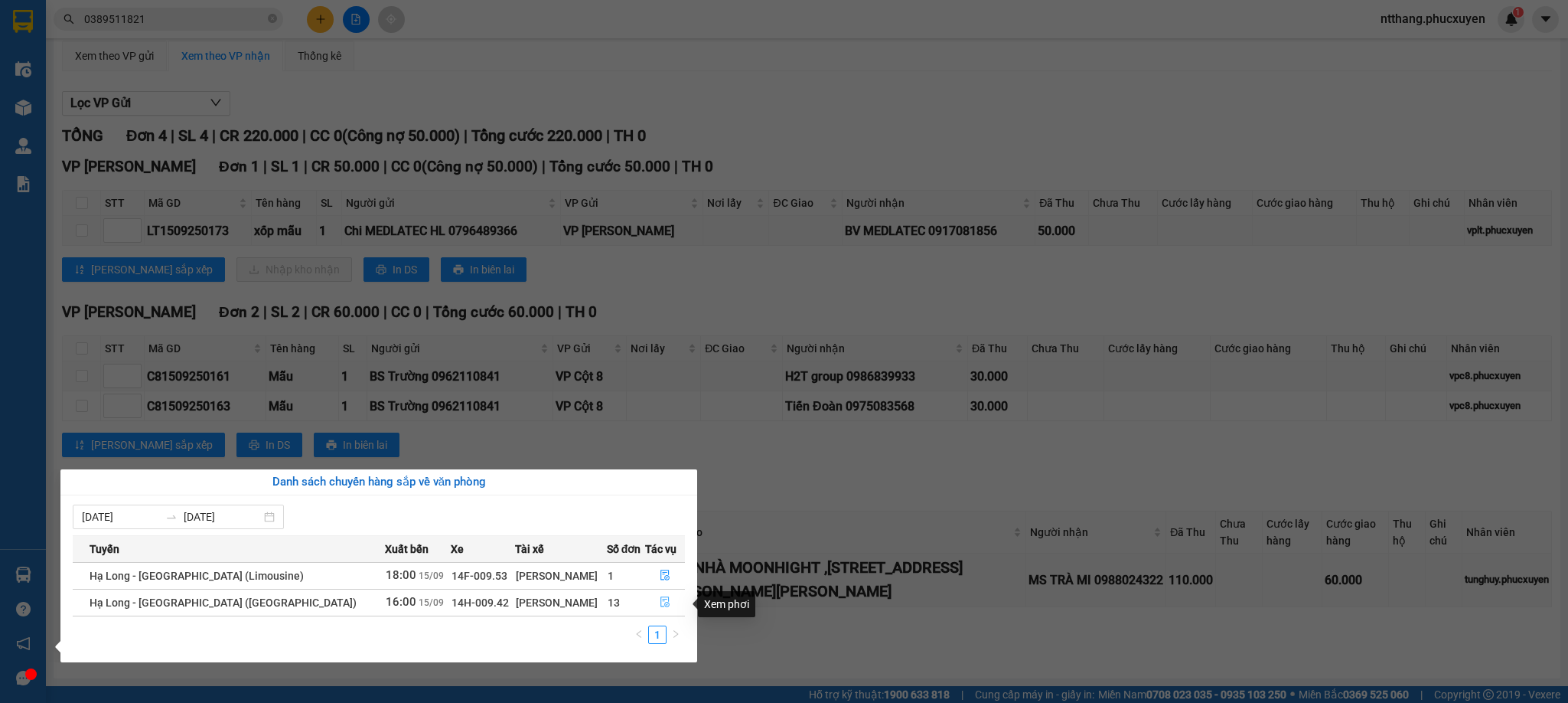
click at [661, 598] on icon "file-done" at bounding box center [665, 602] width 11 height 11
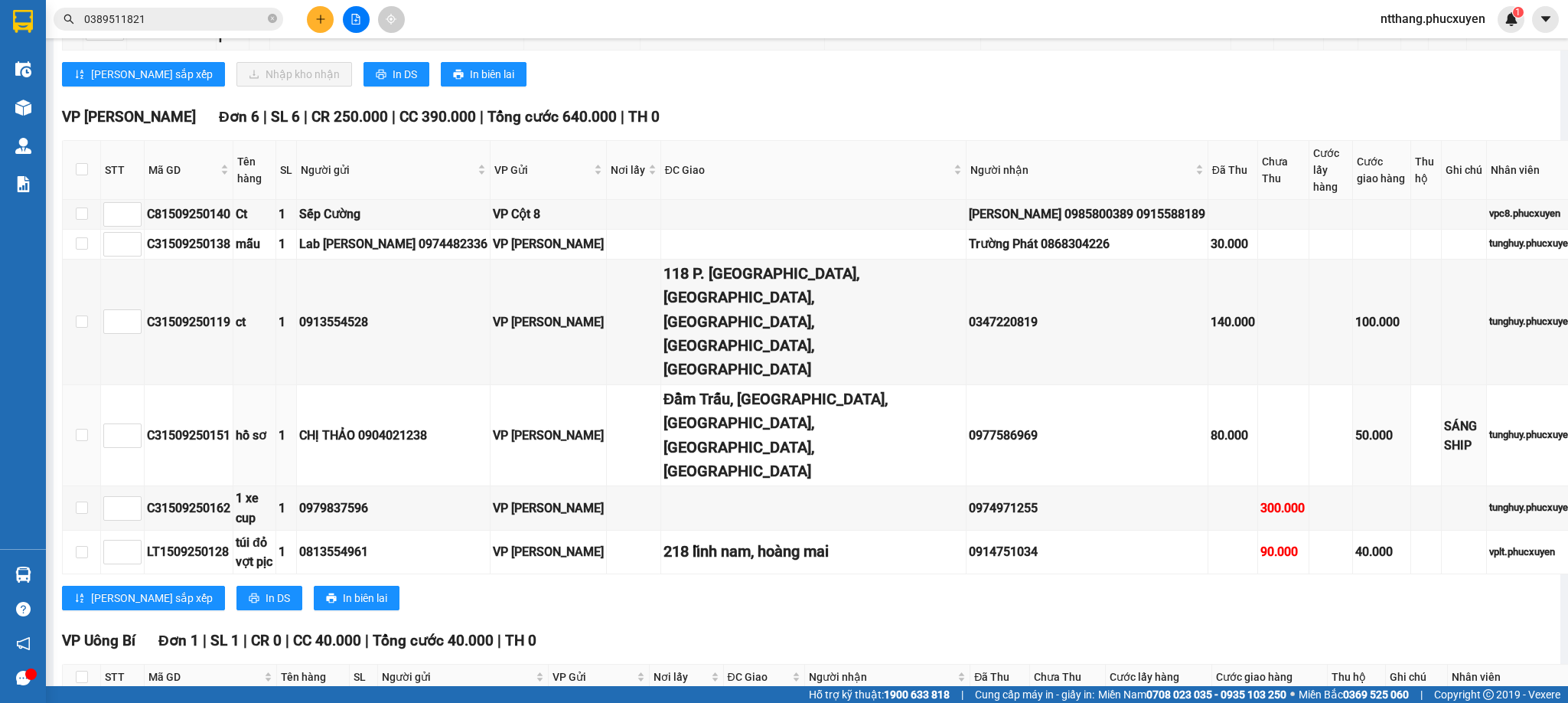
scroll to position [1480, 0]
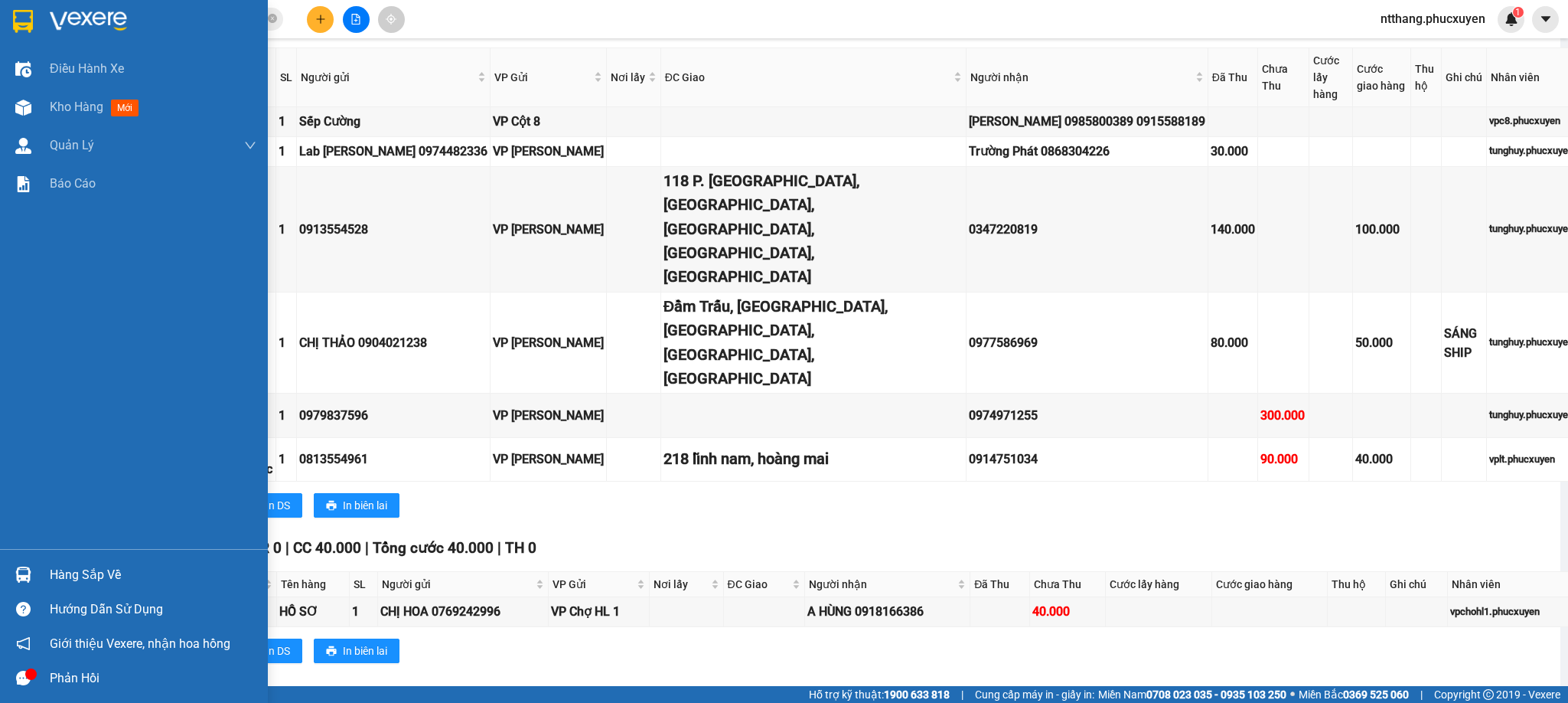
click at [5, 577] on div "Hàng sắp về" at bounding box center [134, 574] width 268 height 34
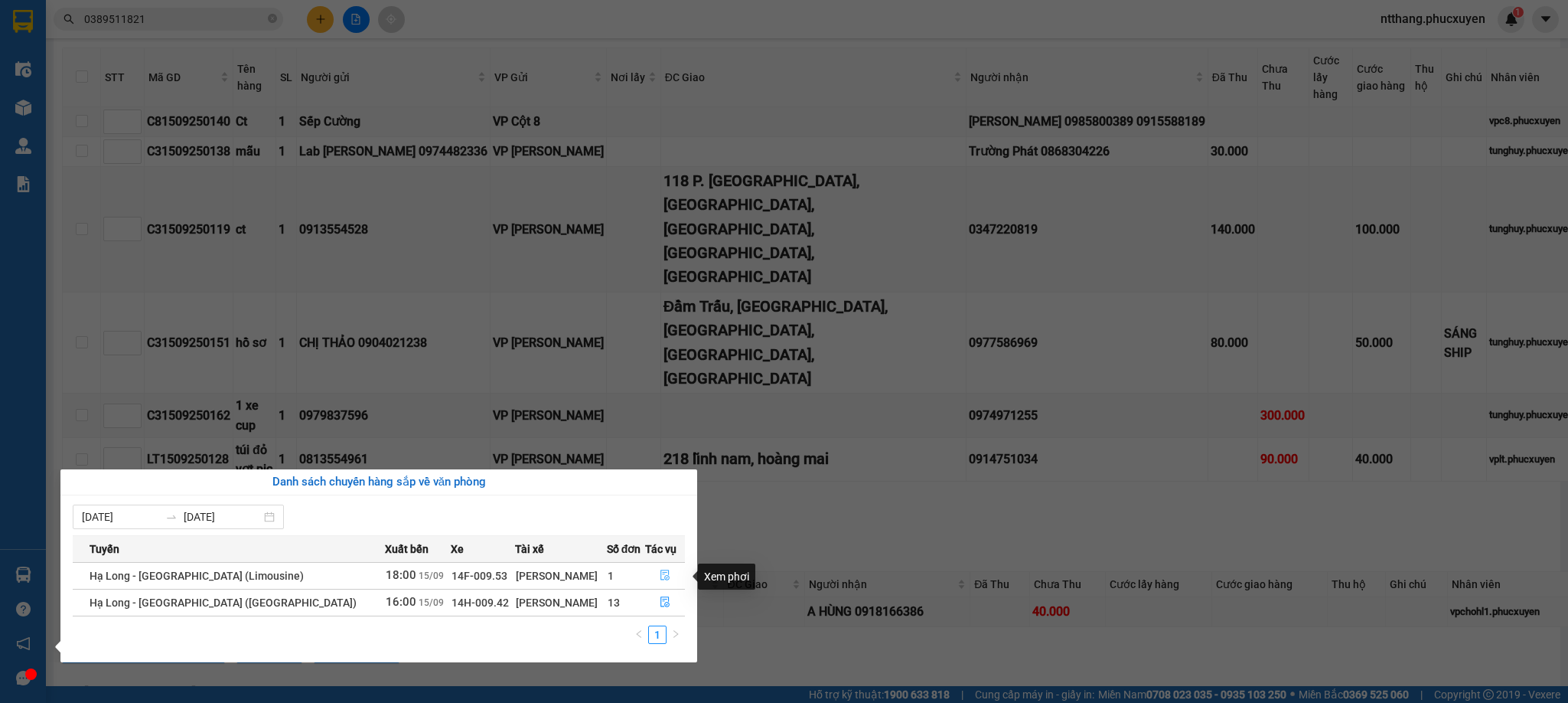
drag, startPoint x: 662, startPoint y: 571, endPoint x: 676, endPoint y: 565, distance: 15.2
click at [664, 568] on button "button" at bounding box center [666, 576] width 39 height 25
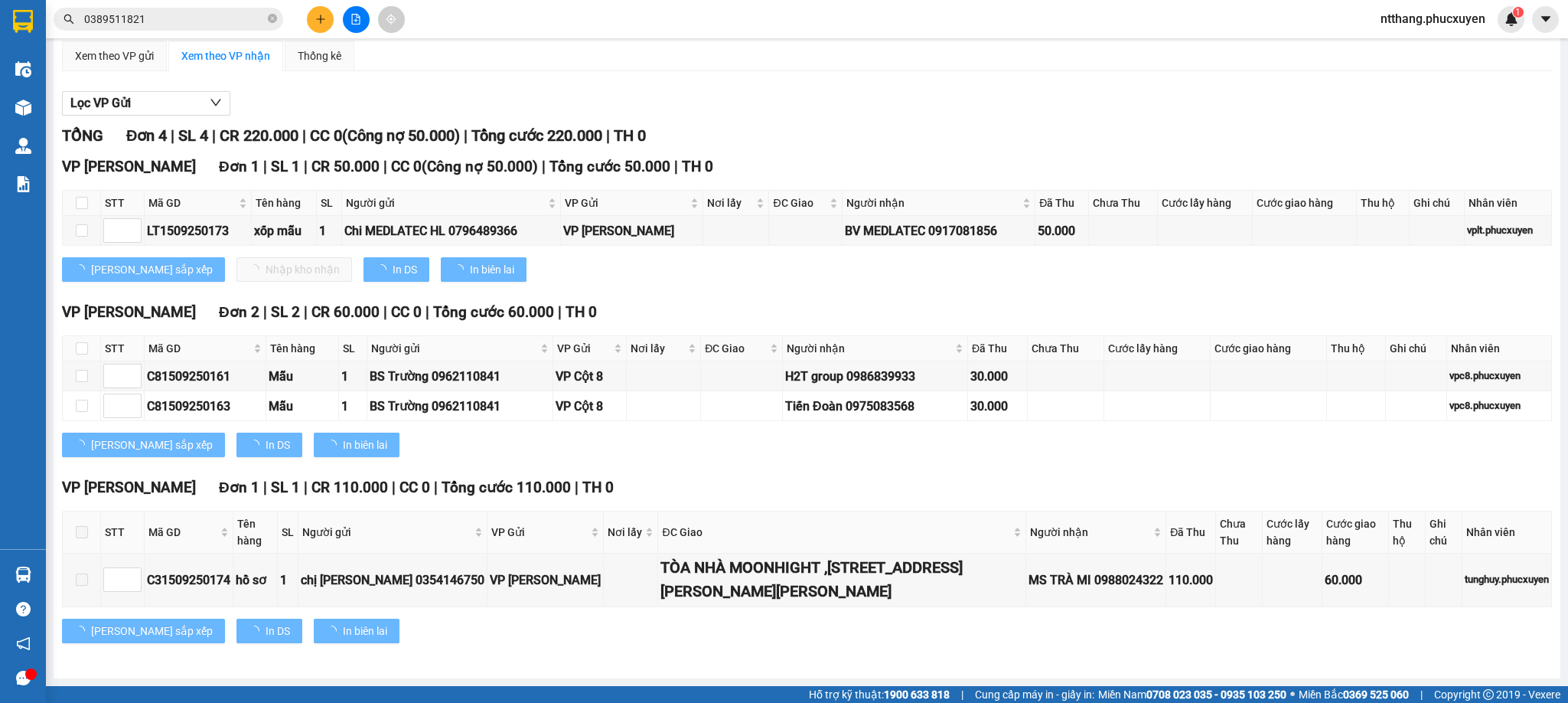
scroll to position [124, 0]
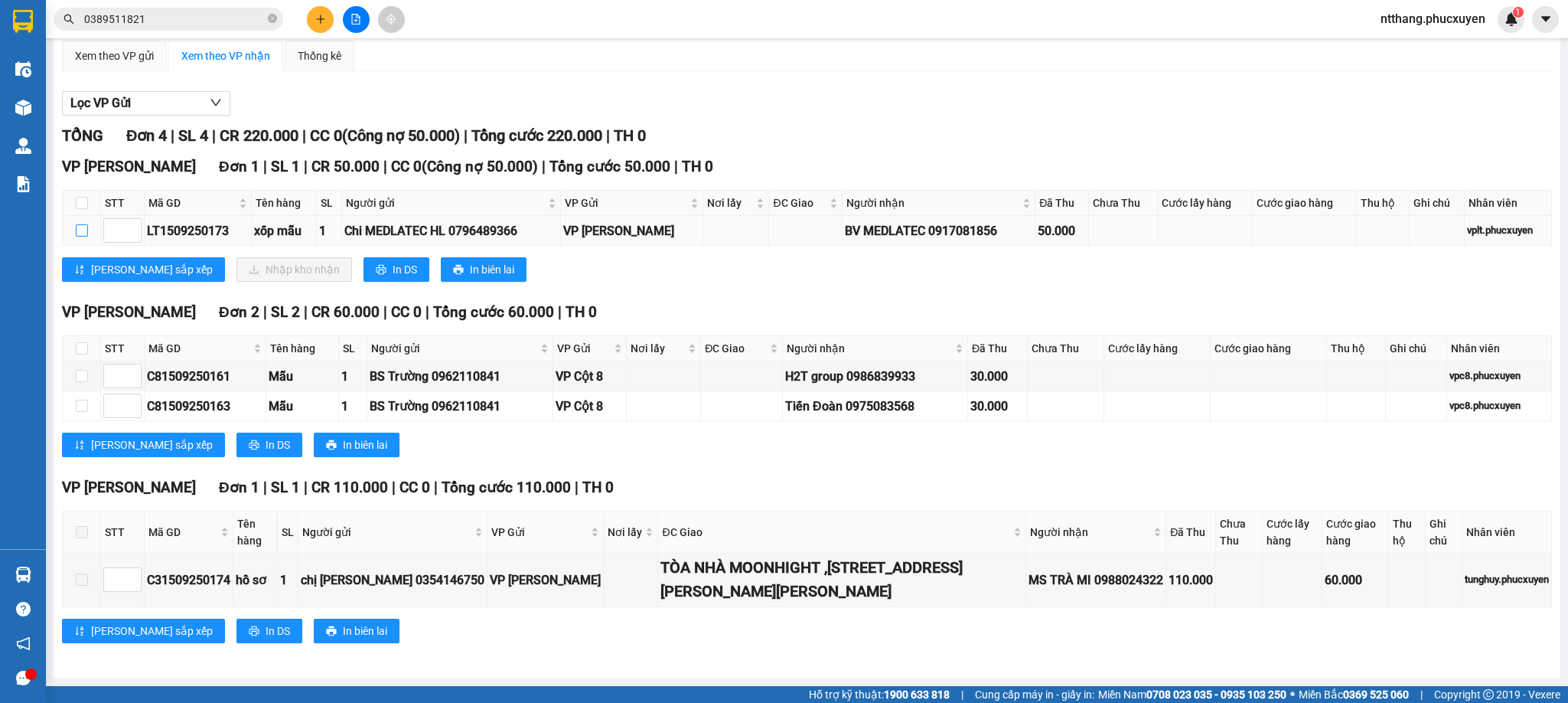
click at [81, 224] on input "checkbox" at bounding box center [82, 230] width 12 height 12
checkbox input "true"
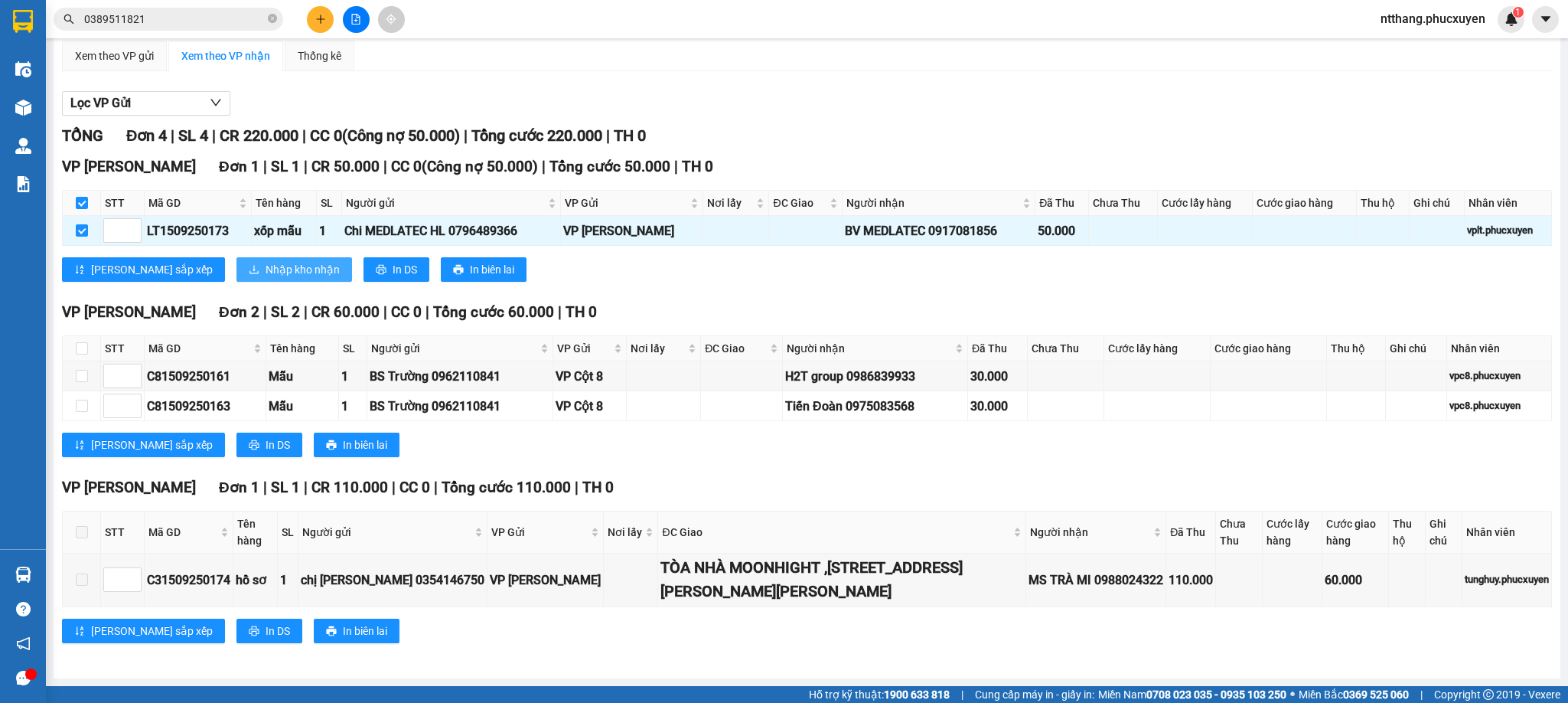
click at [236, 276] on button "Nhập kho nhận" at bounding box center [294, 270] width 116 height 25
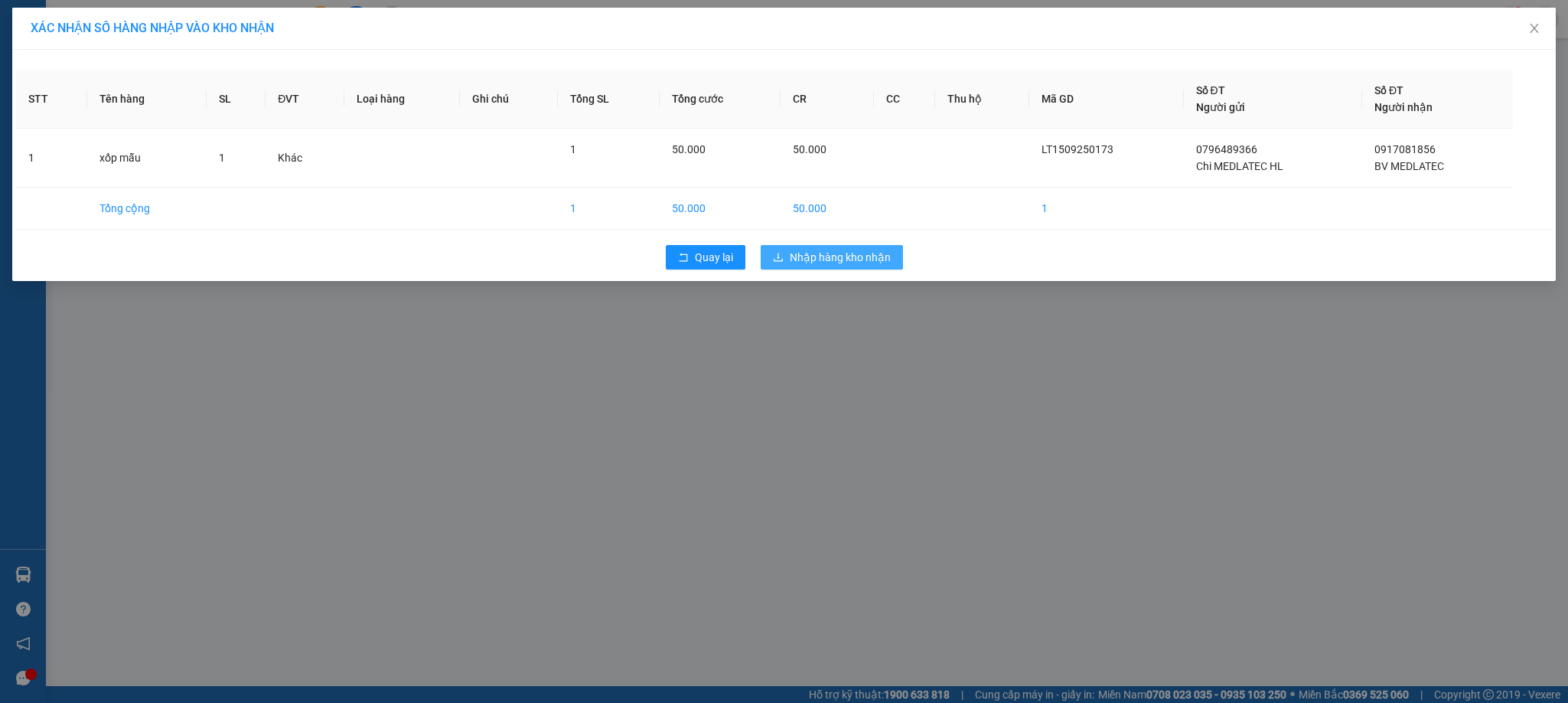
click at [833, 255] on span "Nhập hàng kho nhận" at bounding box center [840, 257] width 101 height 17
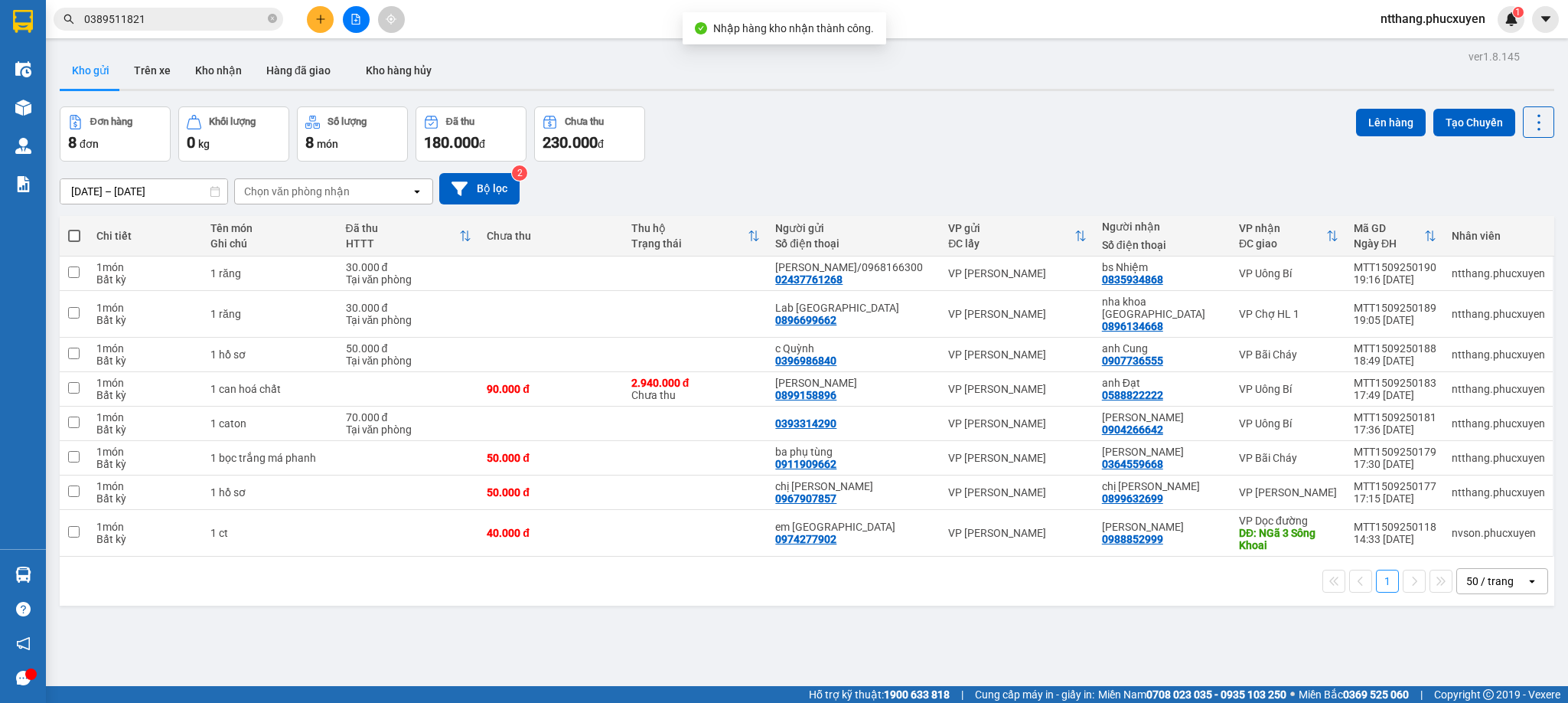
click at [967, 123] on div "Đơn hàng 8 đơn Khối lượng 0 kg Số lượng 8 món Đã thu 180.000 đ Chưa thu 230.000…" at bounding box center [807, 134] width 1495 height 55
click at [648, 416] on td at bounding box center [696, 423] width 145 height 34
checkbox input "true"
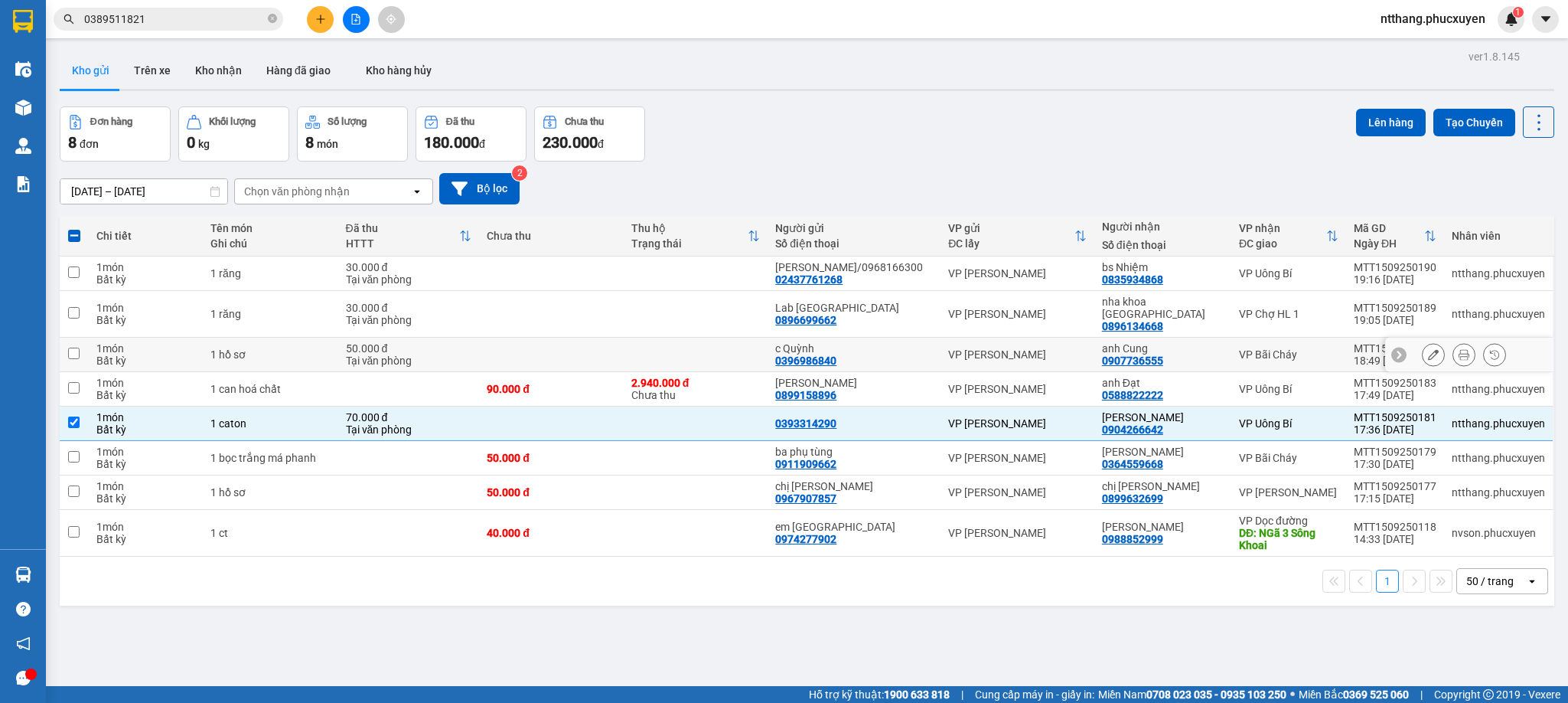
click at [788, 339] on td "c Quỳnh 0396986840" at bounding box center [855, 355] width 173 height 34
checkbox input "true"
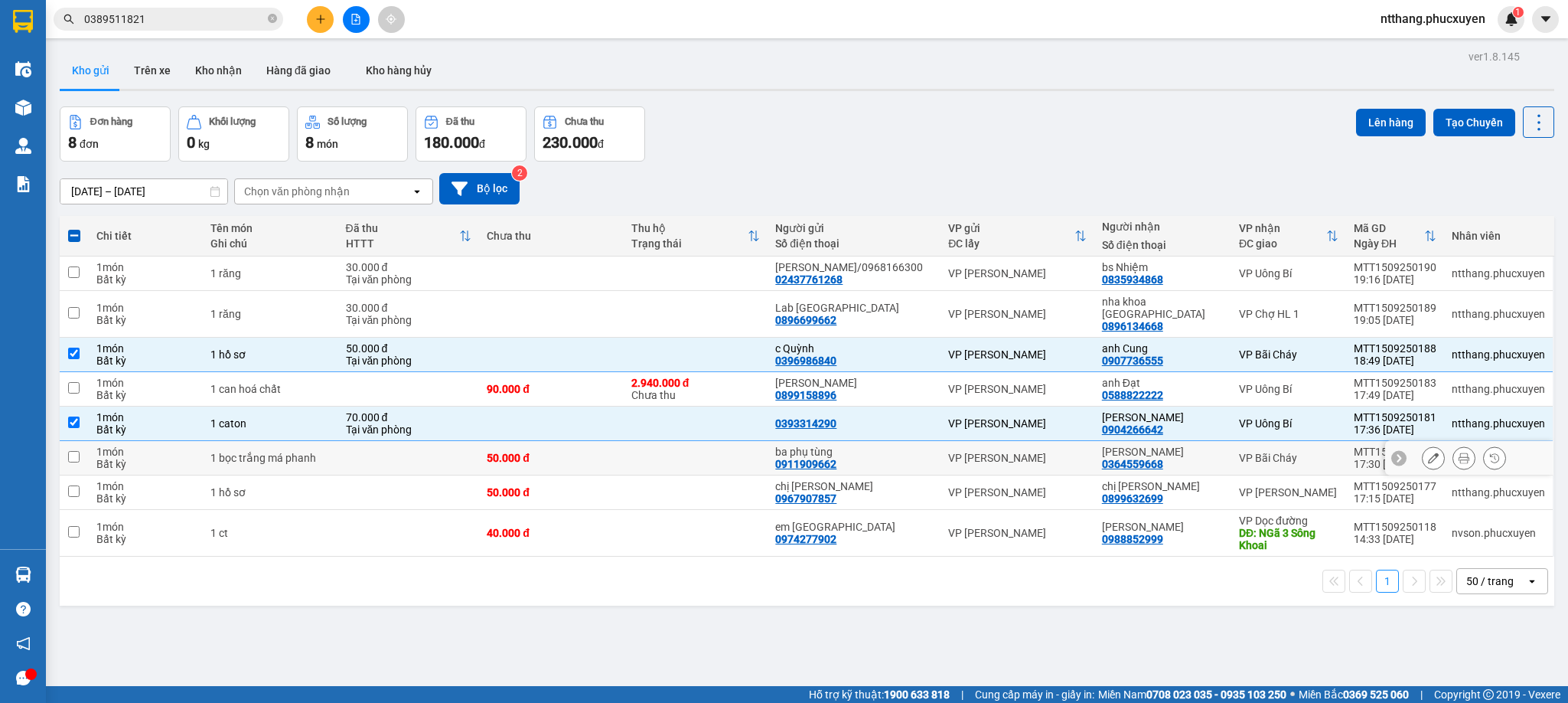
click at [538, 452] on div "50.000 đ" at bounding box center [551, 458] width 130 height 12
checkbox input "true"
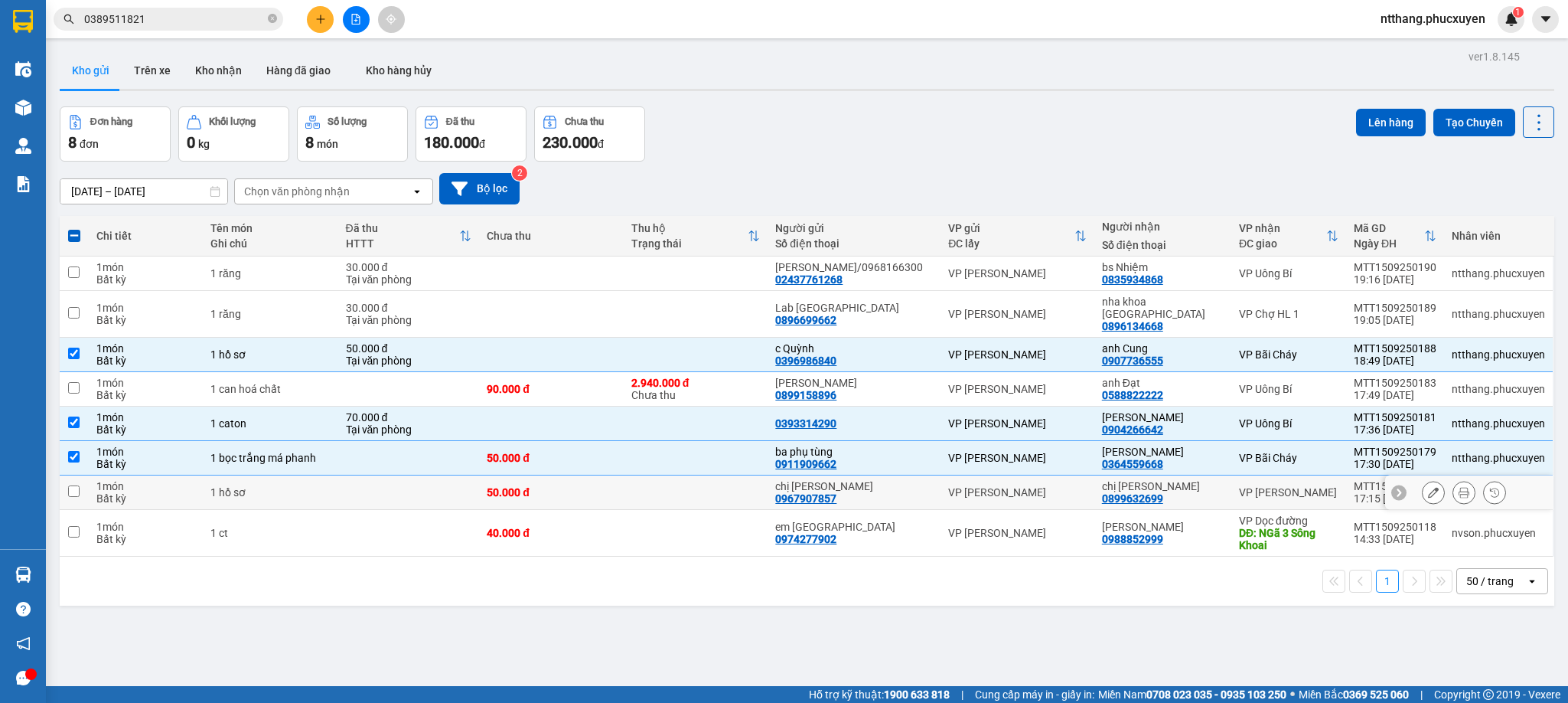
click at [521, 486] on div "50.000 đ" at bounding box center [551, 492] width 130 height 12
checkbox input "true"
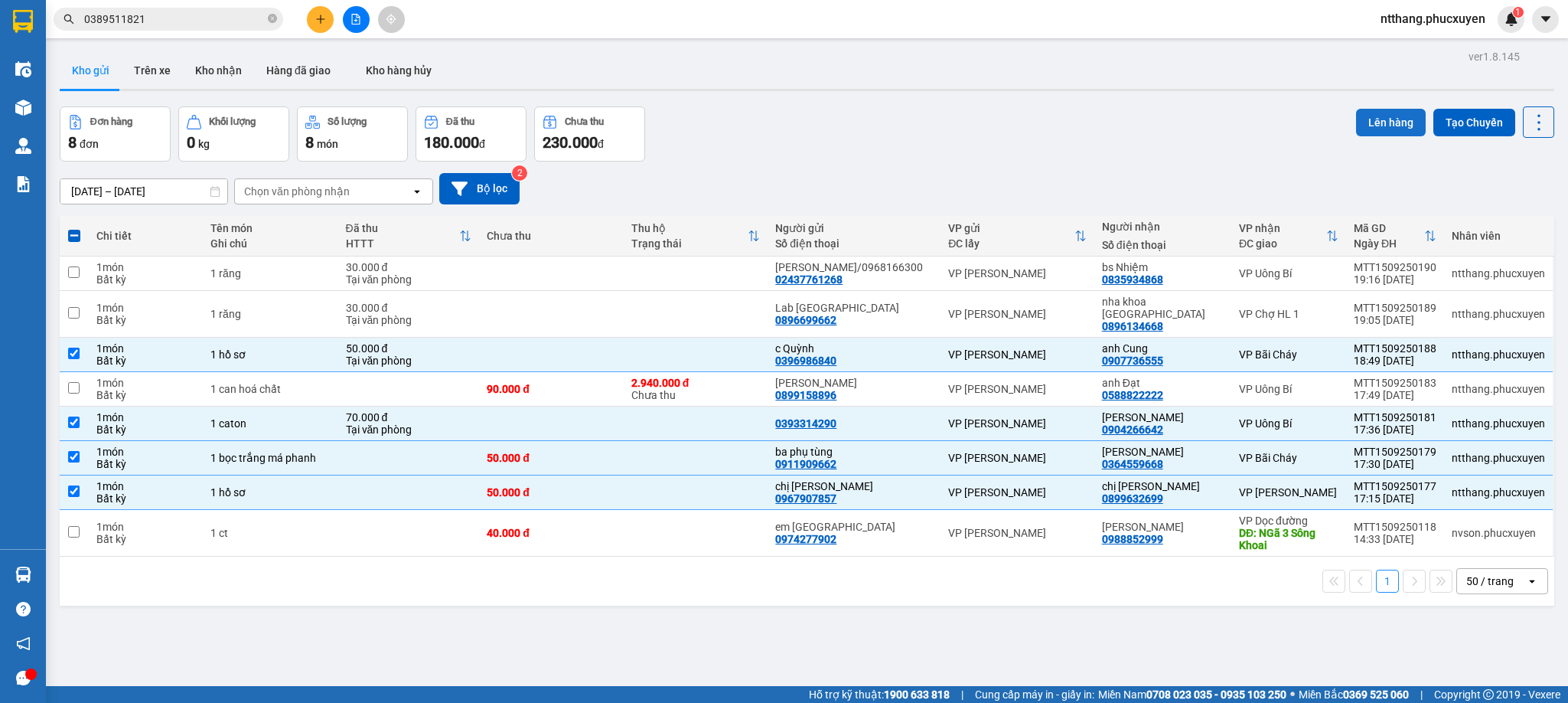
click at [1367, 118] on button "Lên hàng" at bounding box center [1391, 122] width 70 height 27
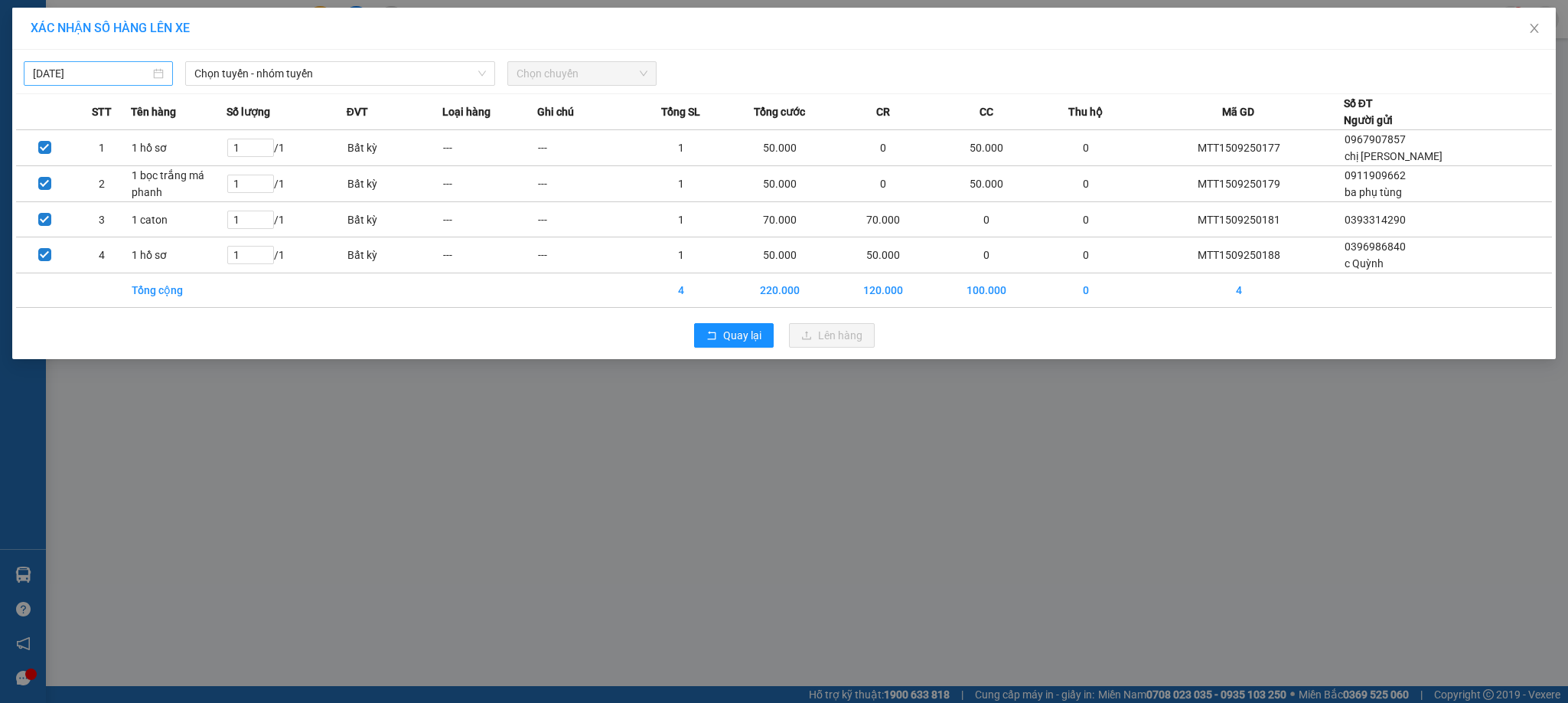
click at [122, 79] on body "Kết quả tìm kiếm ( 21 ) Bộ lọc Mã ĐH Trạng thái Món hàng Thu hộ Tổng cước Chưa …" at bounding box center [784, 351] width 1568 height 703
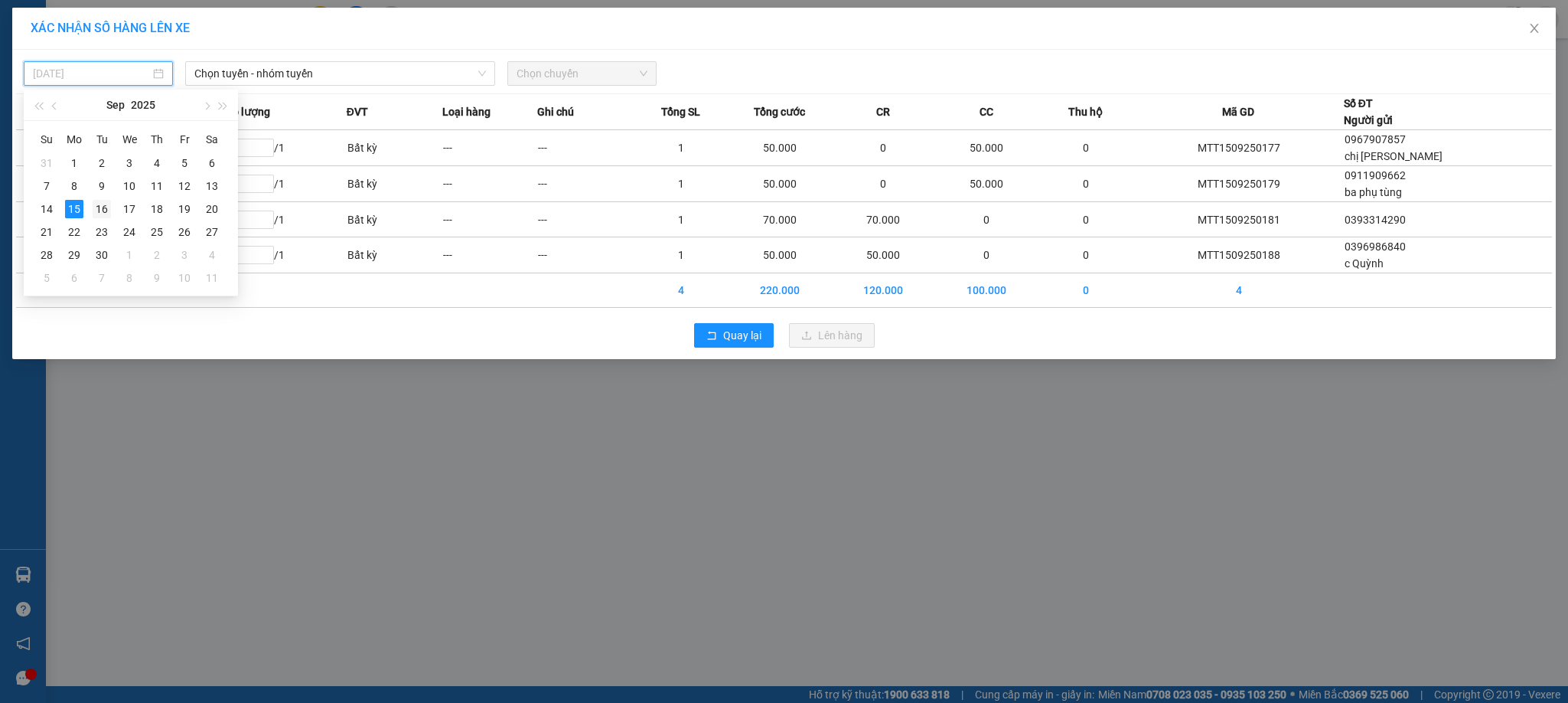
click at [99, 205] on div "16" at bounding box center [101, 209] width 19 height 19
type input "[DATE]"
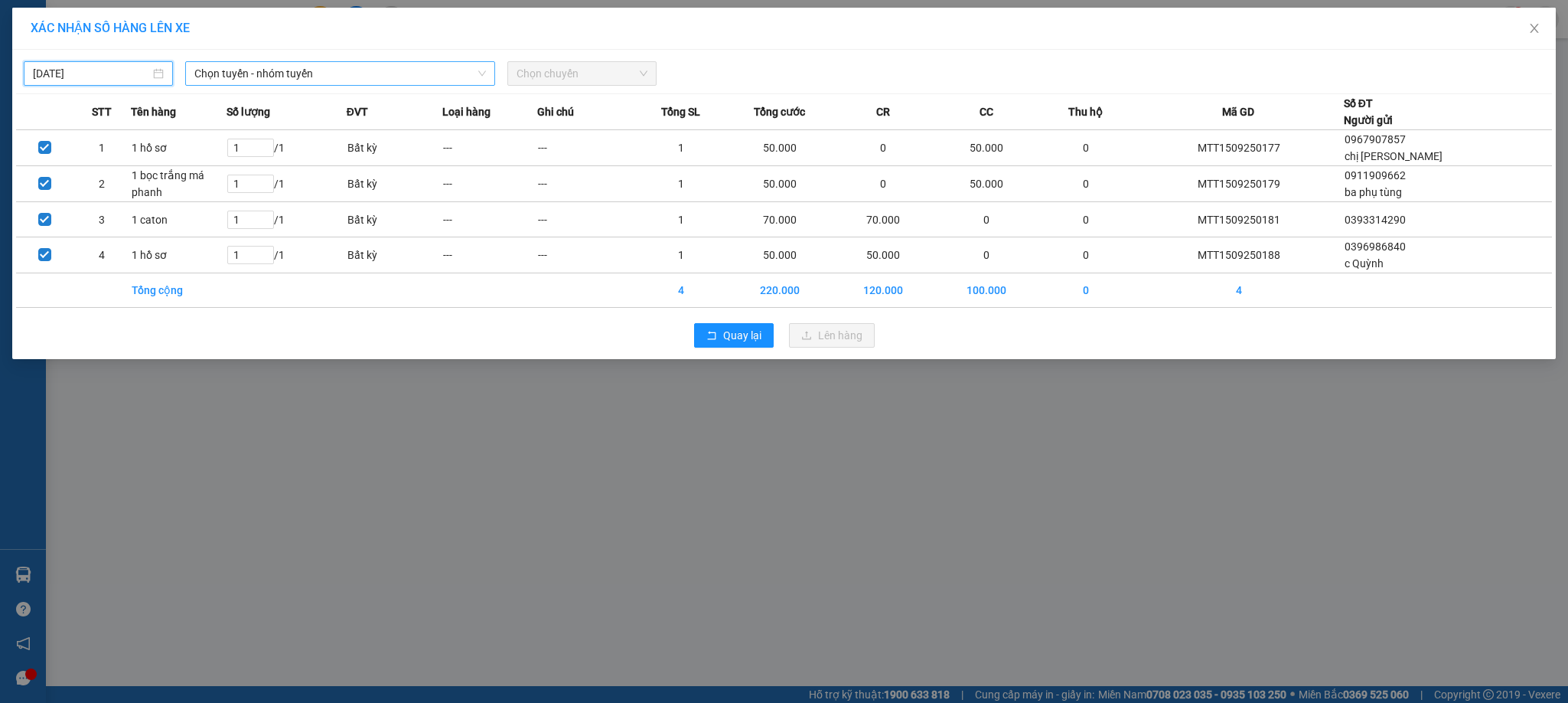
click at [256, 74] on span "Chọn tuyến - nhóm tuyến" at bounding box center [340, 73] width 293 height 23
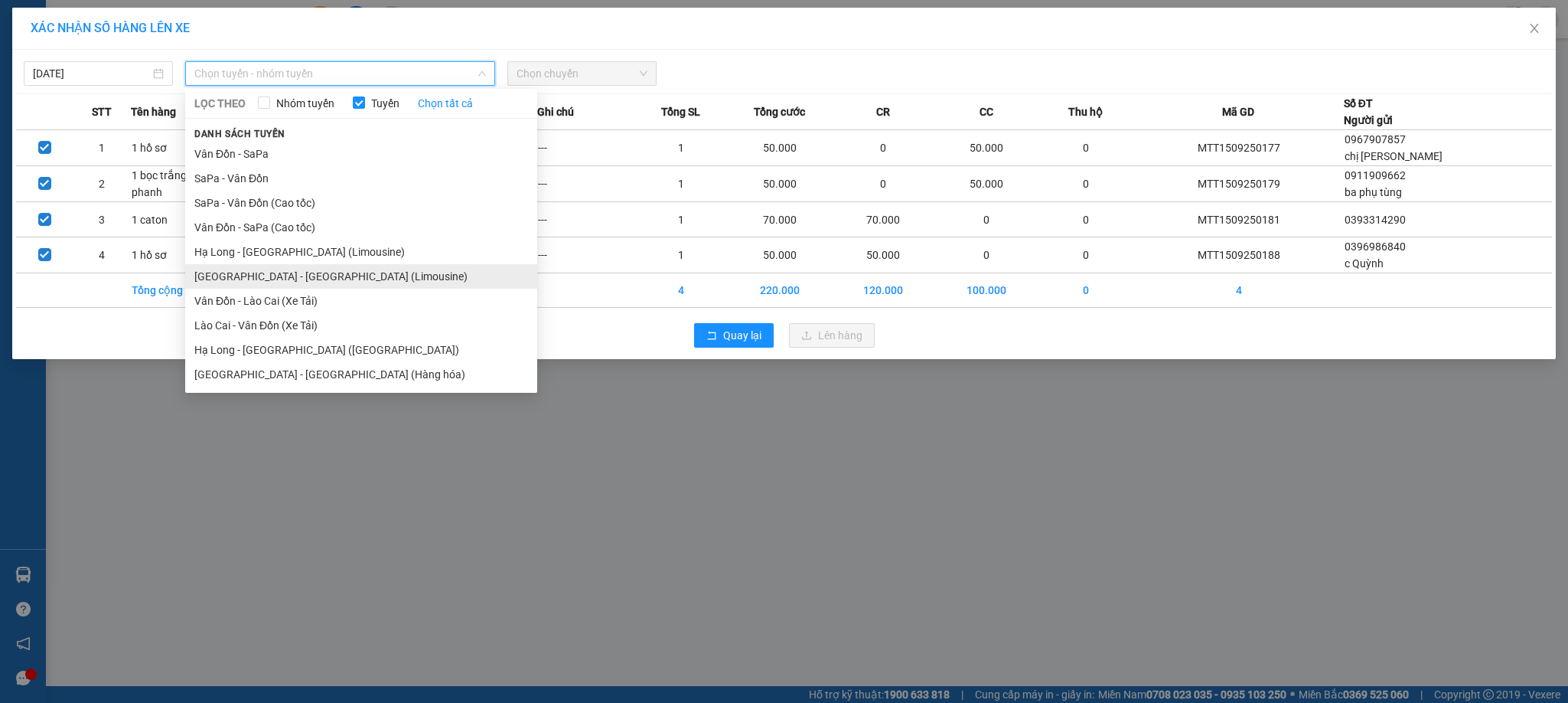
click at [317, 272] on li "[GEOGRAPHIC_DATA] - [GEOGRAPHIC_DATA] (Limousine)" at bounding box center [361, 276] width 352 height 25
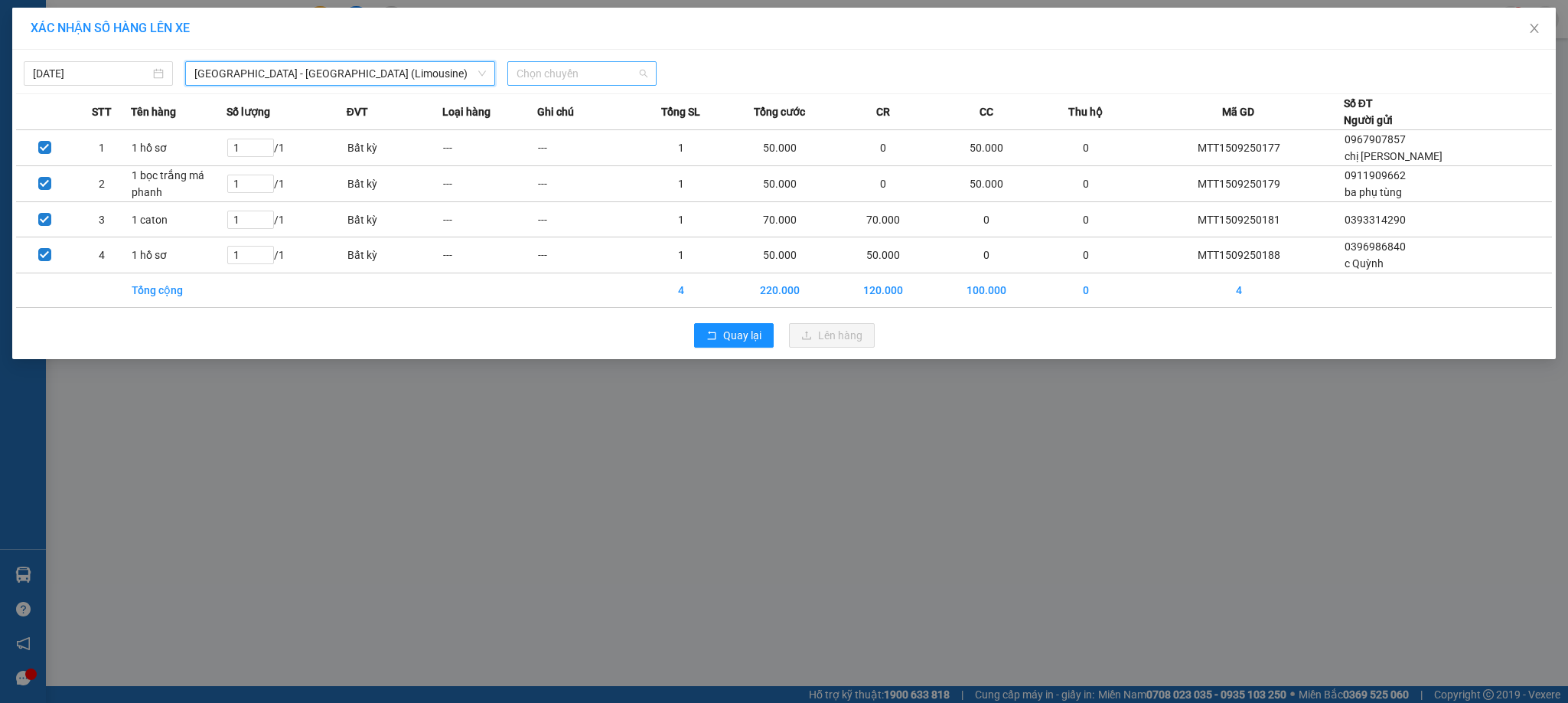
click at [551, 79] on span "Chọn chuyến" at bounding box center [582, 73] width 131 height 23
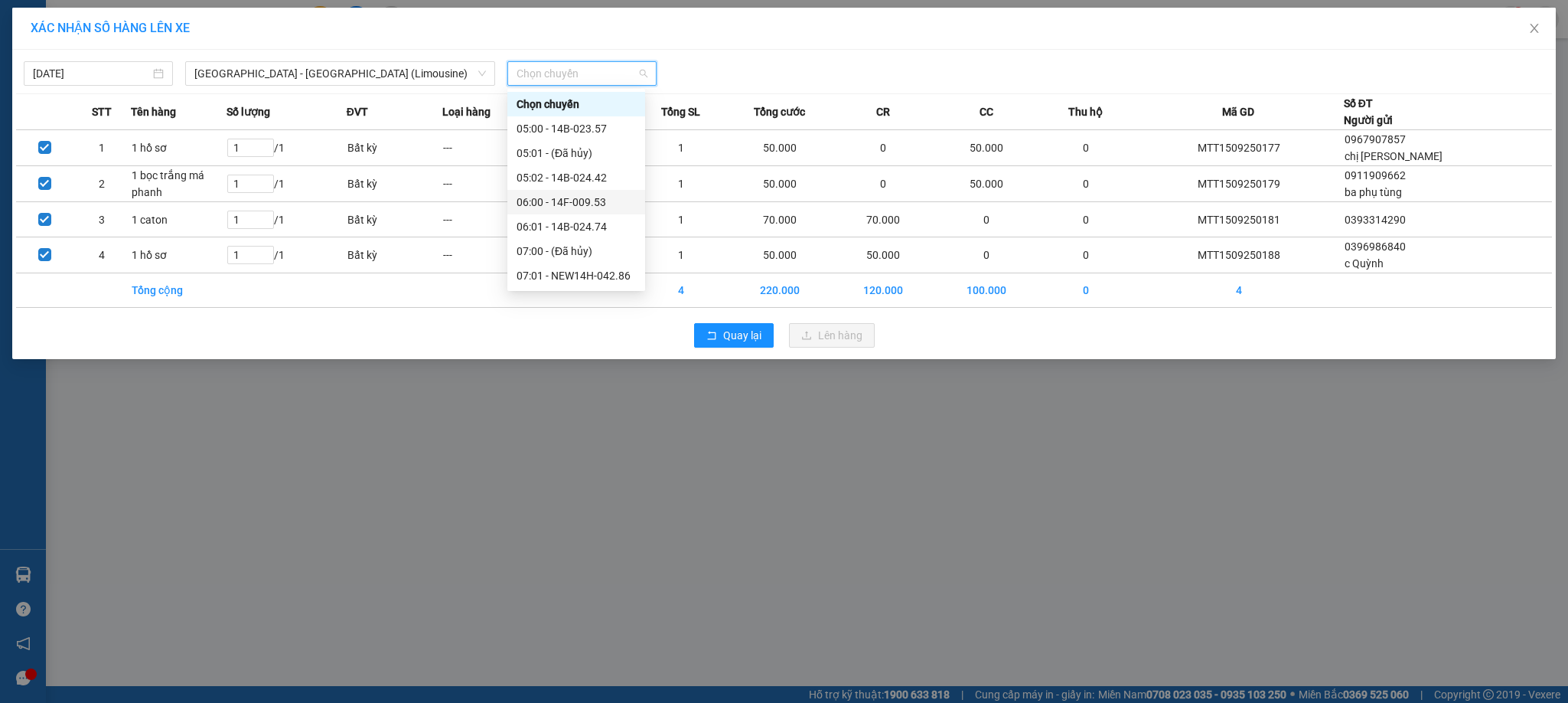
click at [586, 196] on div "06:00 - 14F-009.53" at bounding box center [576, 202] width 119 height 17
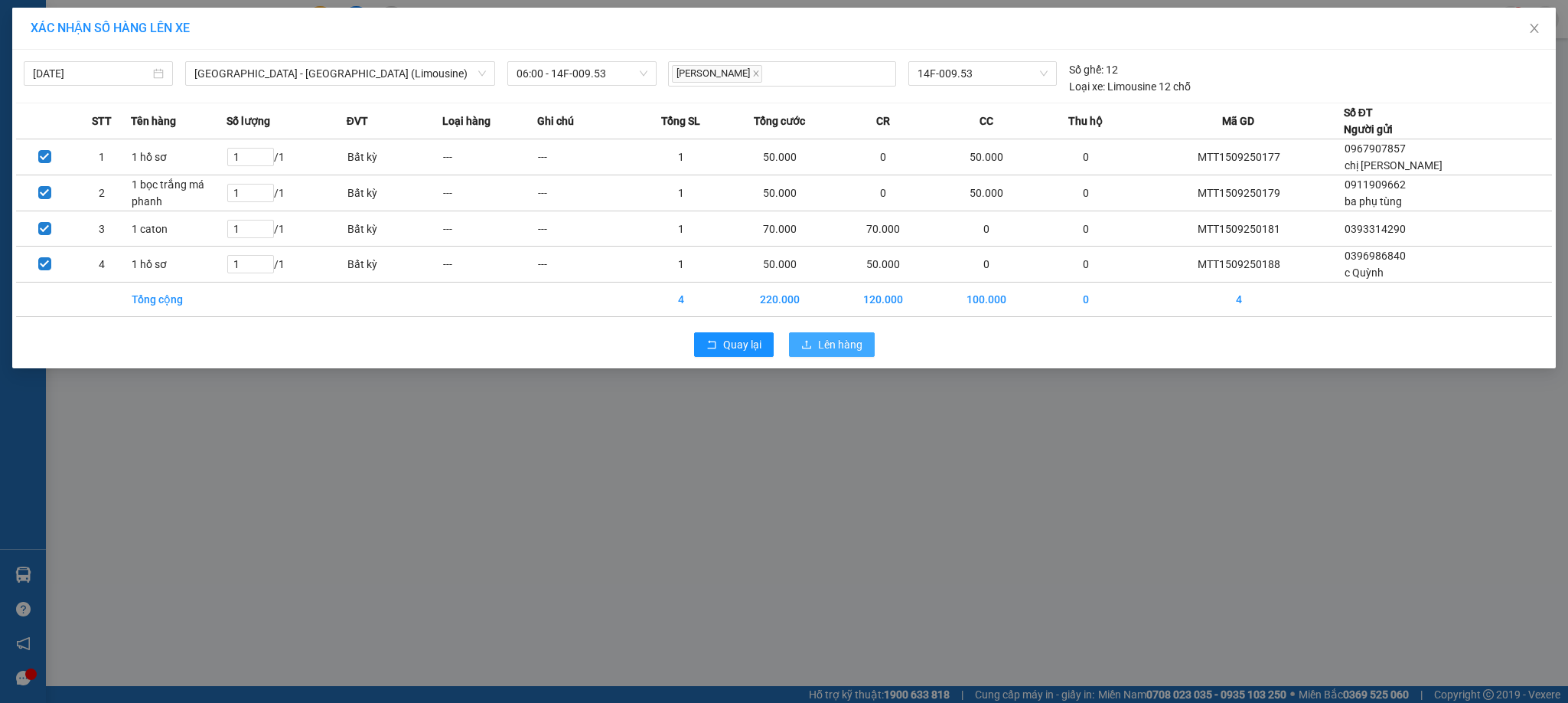
click at [845, 340] on span "Lên hàng" at bounding box center [840, 344] width 44 height 17
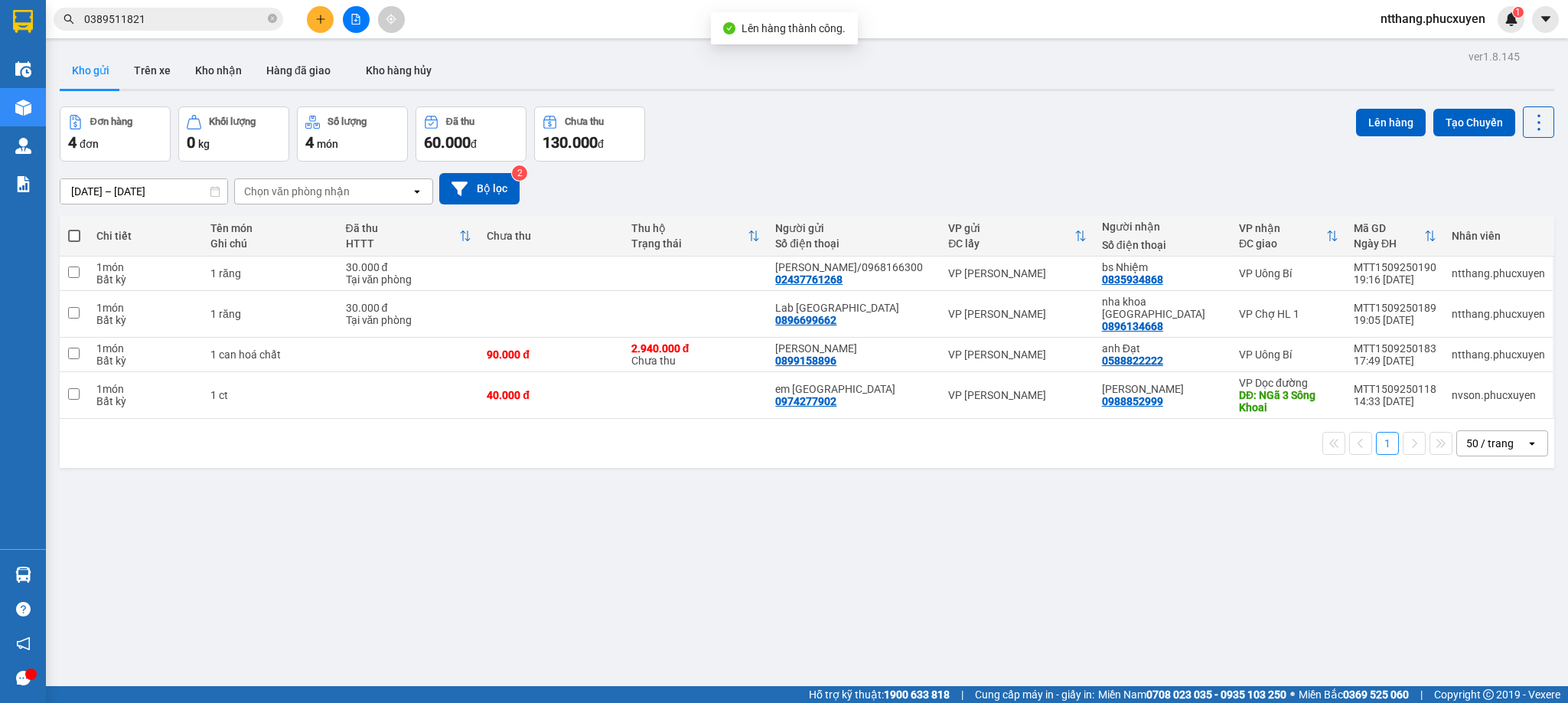
drag, startPoint x: 730, startPoint y: 490, endPoint x: 537, endPoint y: 507, distance: 193.7
click at [537, 507] on div "ver 1.8.145 Kho gửi Trên xe Kho nhận Hàng đã giao Kho hàng hủy Đơn hàng 4 đơn K…" at bounding box center [807, 397] width 1507 height 703
drag, startPoint x: 781, startPoint y: 444, endPoint x: 449, endPoint y: 496, distance: 336.0
click at [452, 503] on div "ver 1.8.145 Kho gửi Trên xe Kho nhận Hàng đã giao Kho hàng hủy Đơn hàng 4 đơn K…" at bounding box center [807, 397] width 1507 height 703
click at [200, 72] on button "Kho nhận" at bounding box center [218, 71] width 71 height 37
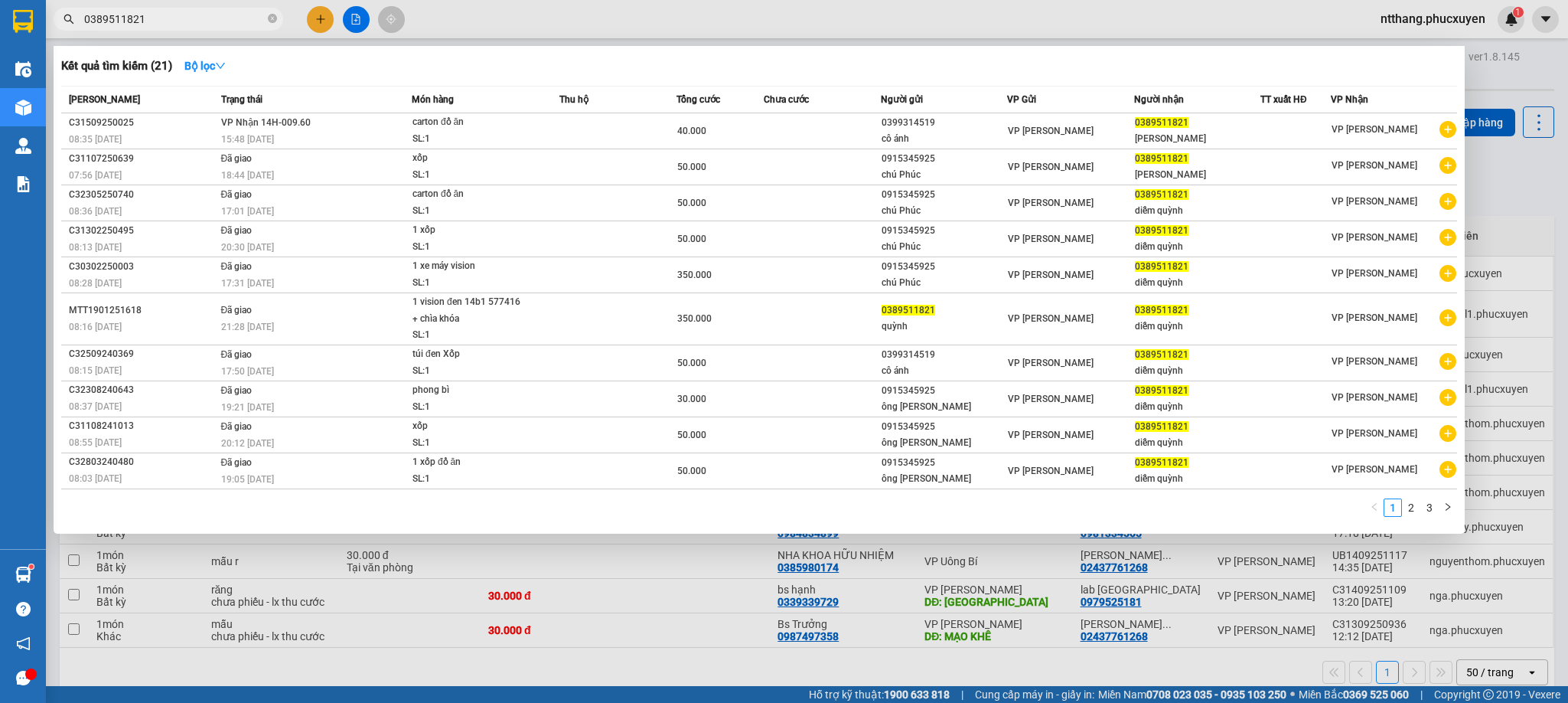
click at [207, 19] on input "0389511821" at bounding box center [174, 19] width 181 height 17
click at [728, 26] on div at bounding box center [784, 351] width 1568 height 703
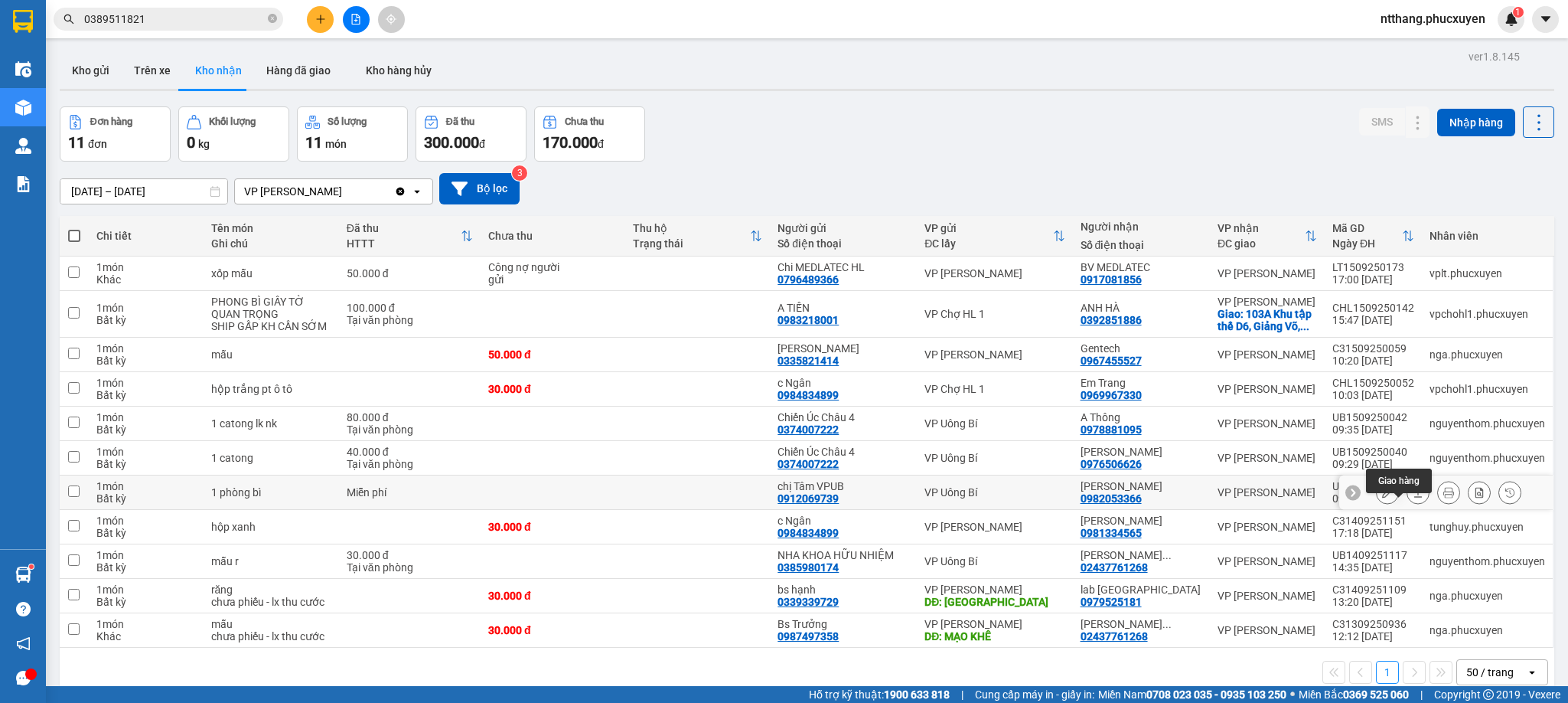
click at [1415, 497] on icon at bounding box center [1419, 492] width 9 height 9
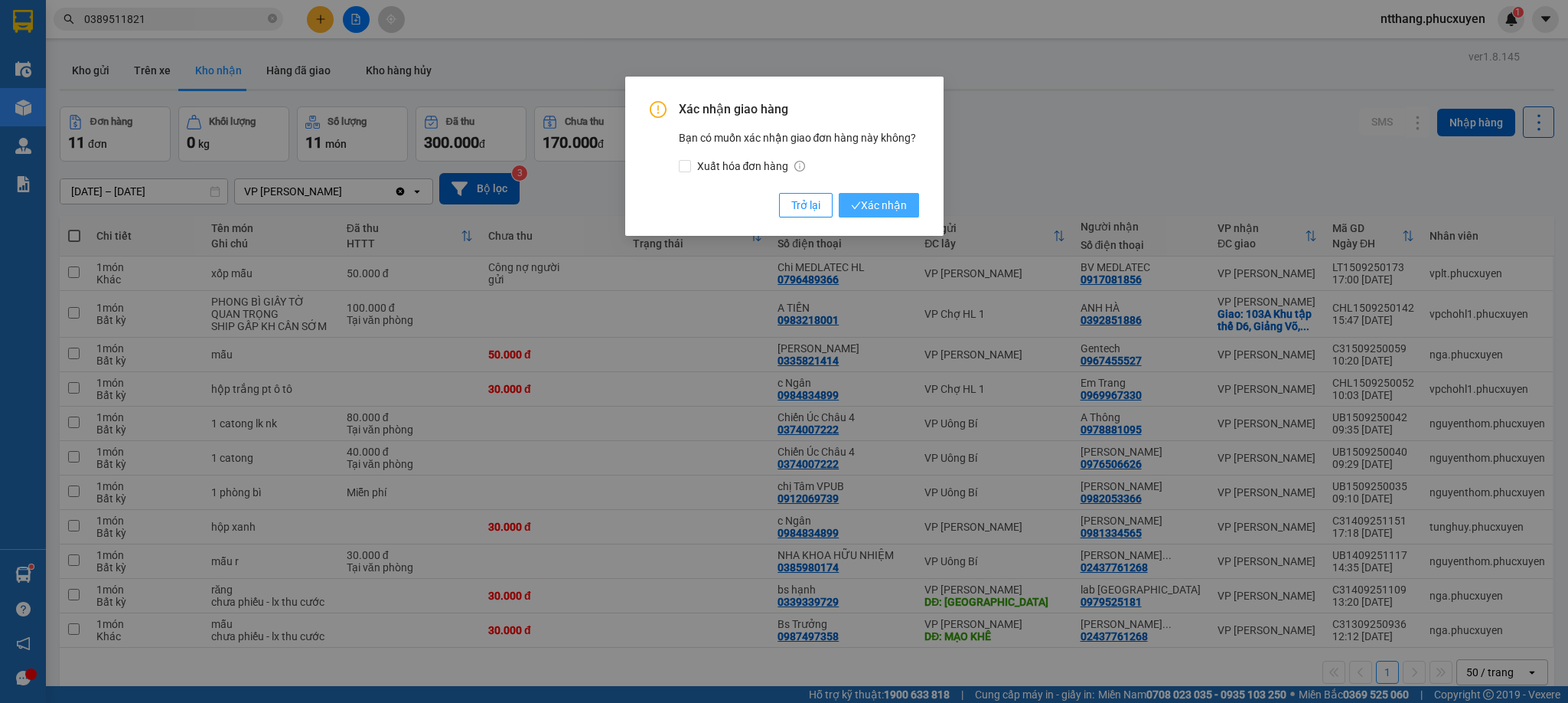
click at [868, 209] on span "Xác nhận" at bounding box center [878, 205] width 56 height 17
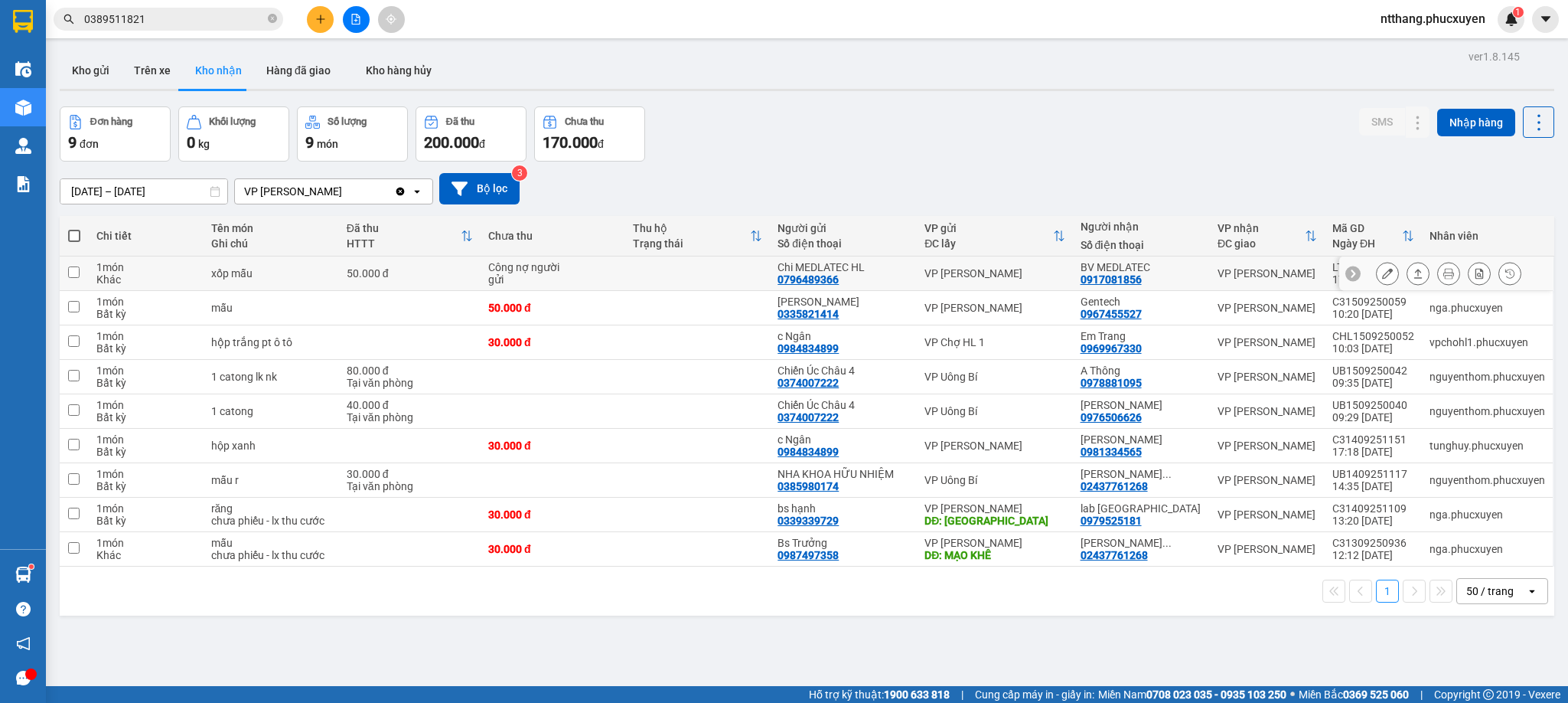
click at [1415, 273] on icon at bounding box center [1419, 273] width 9 height 9
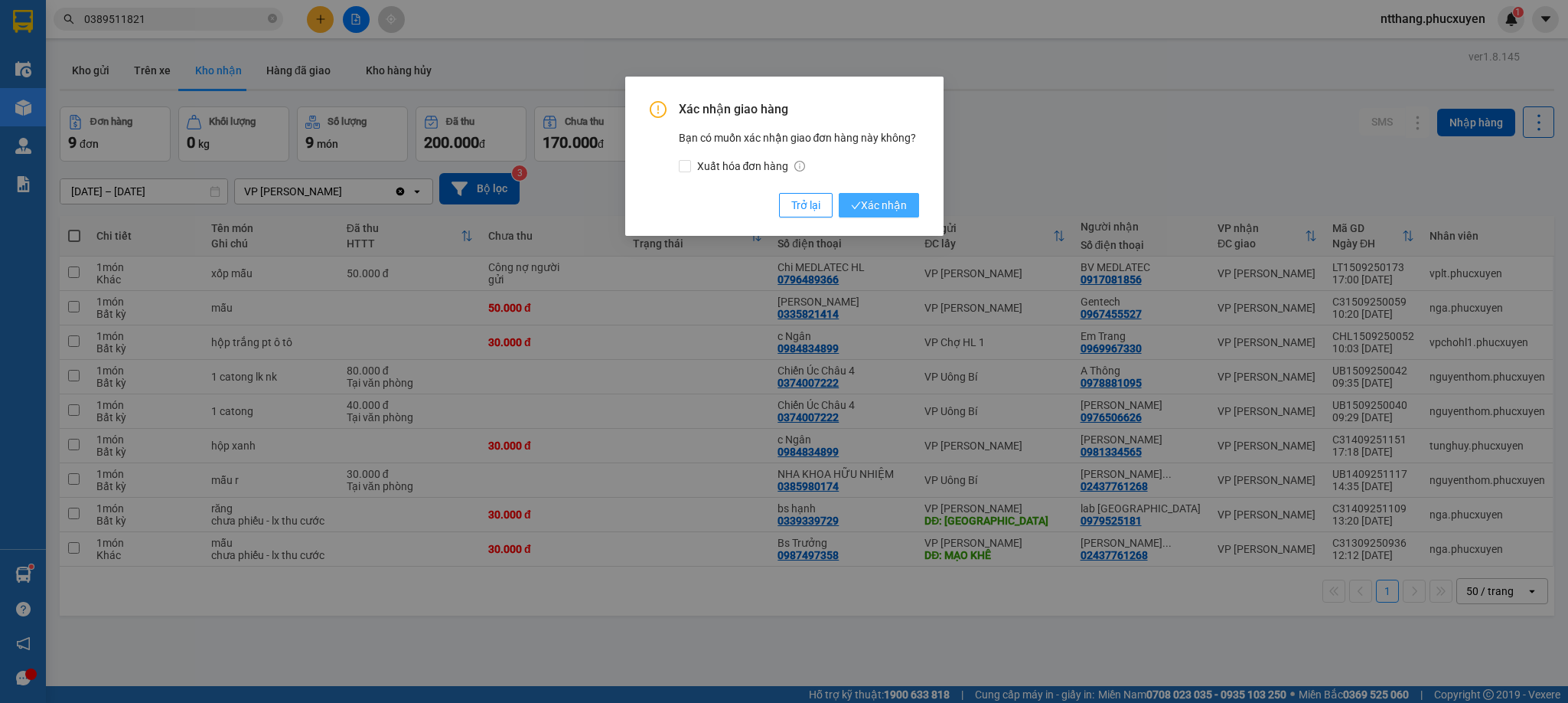
click at [872, 206] on span "Xác nhận" at bounding box center [878, 205] width 56 height 17
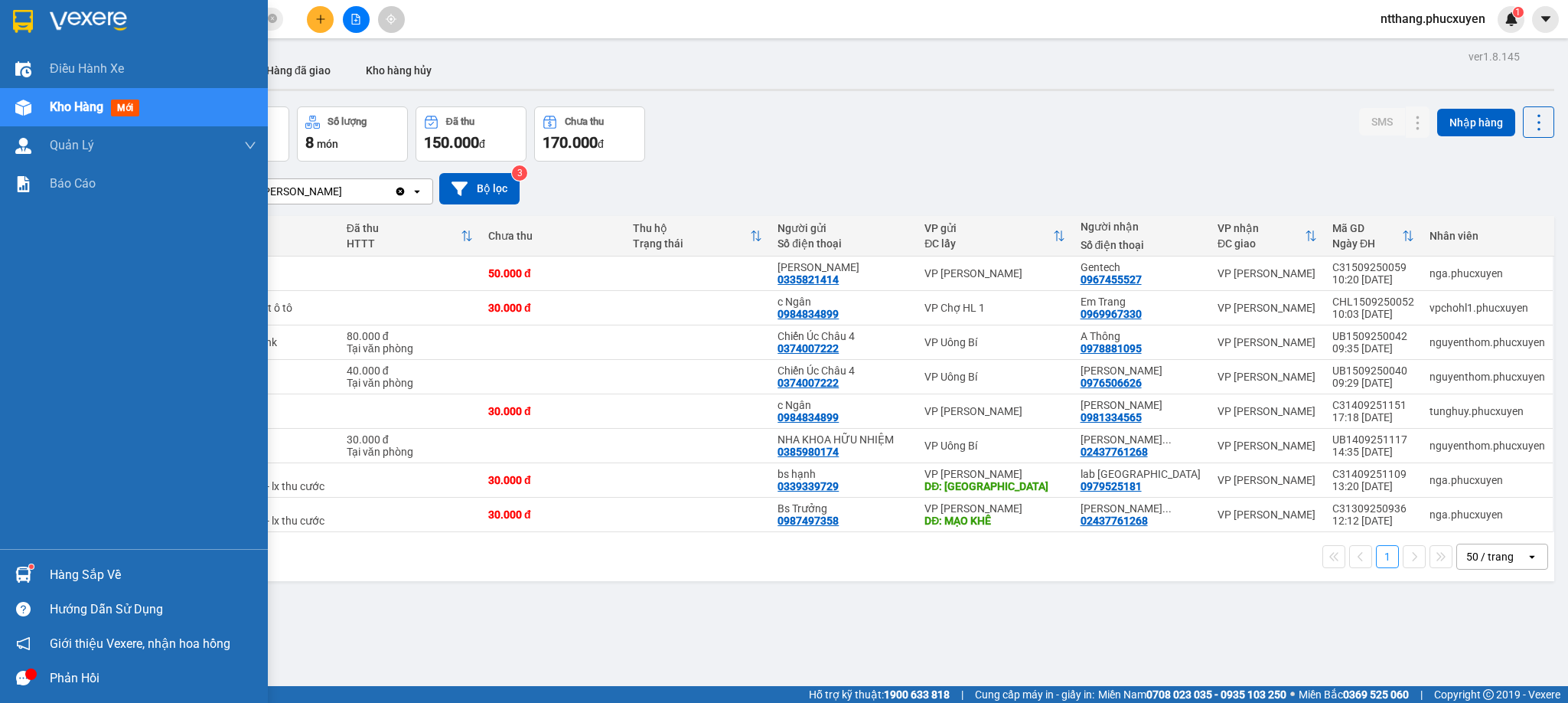
click at [38, 570] on div "Hàng sắp về" at bounding box center [134, 574] width 268 height 34
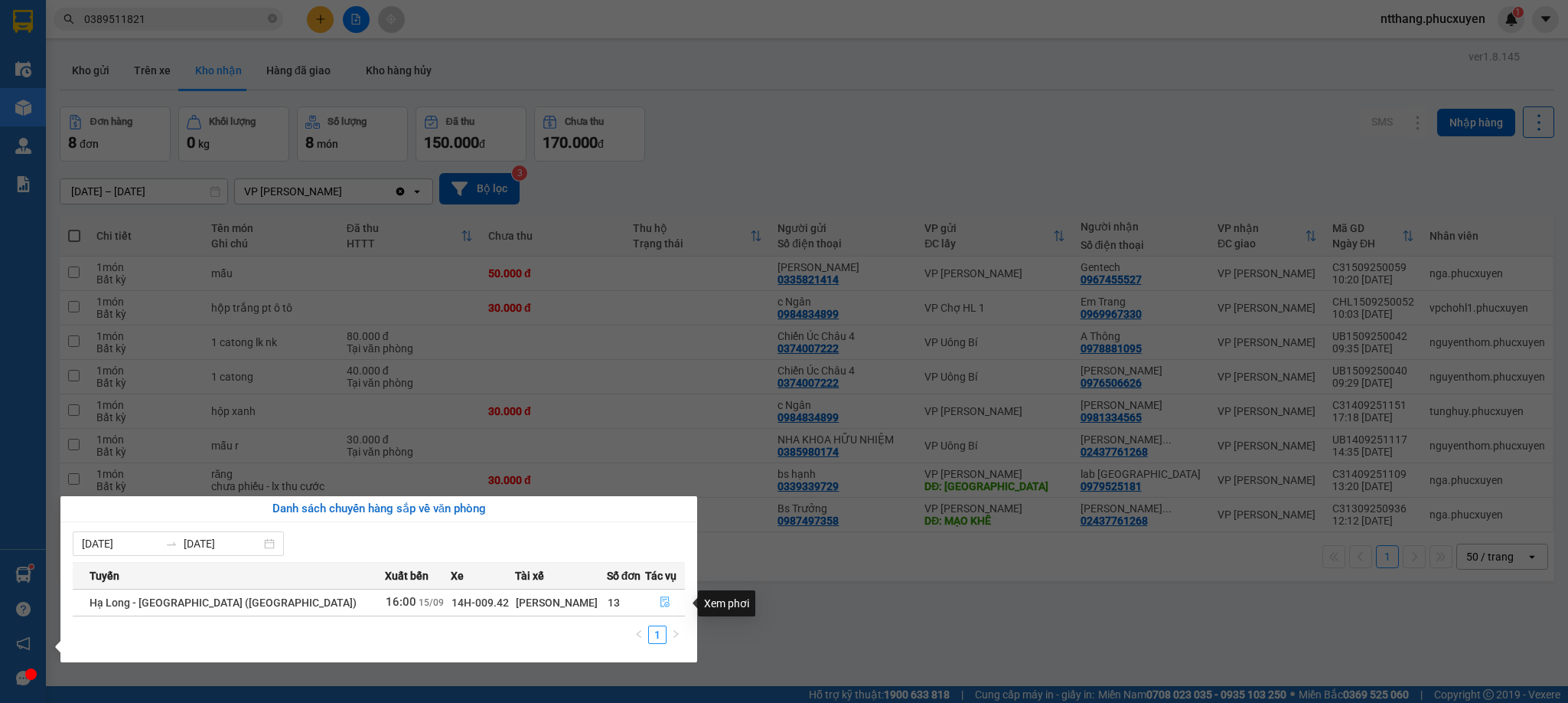
click at [660, 600] on icon "file-done" at bounding box center [665, 602] width 11 height 11
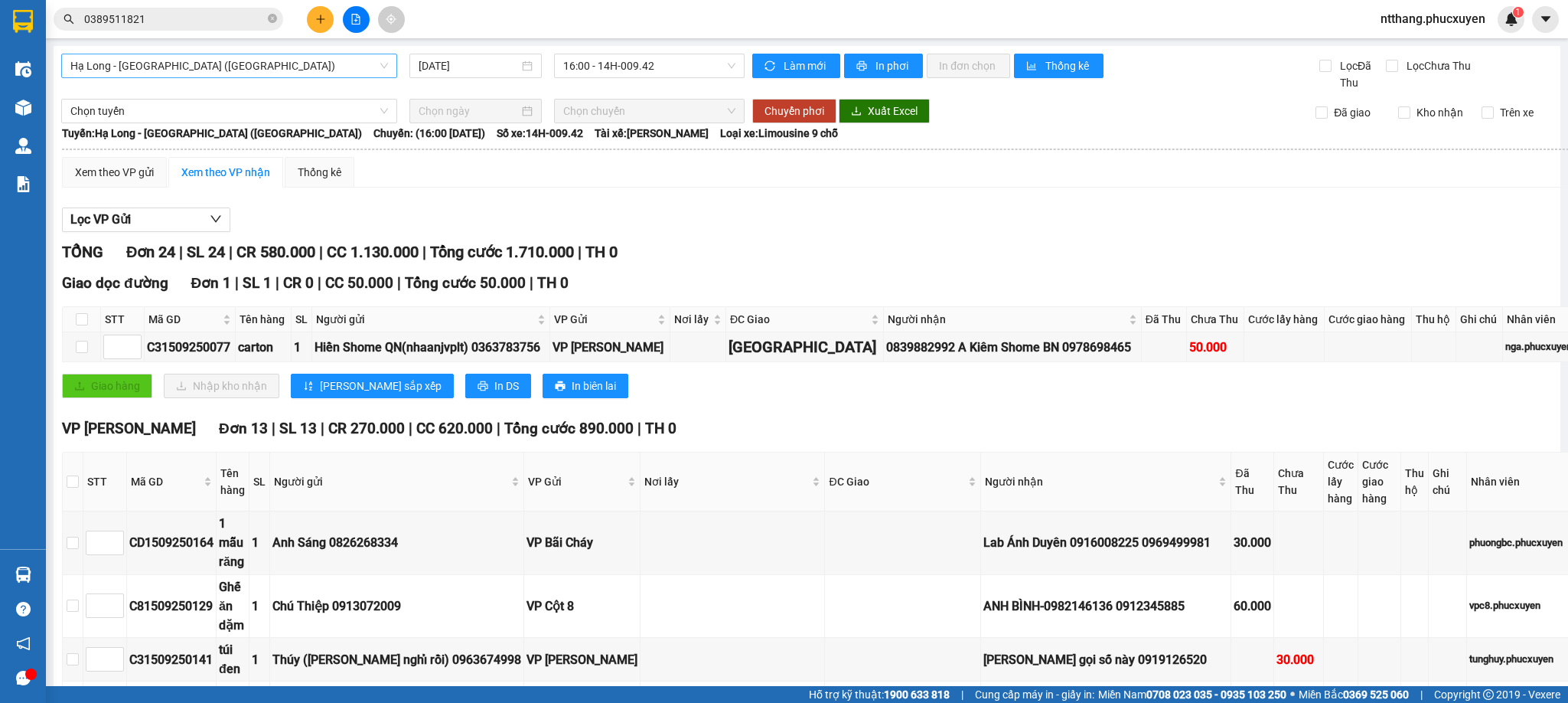
click at [237, 65] on span "Hạ Long - [GEOGRAPHIC_DATA] ([GEOGRAPHIC_DATA])" at bounding box center [229, 66] width 317 height 23
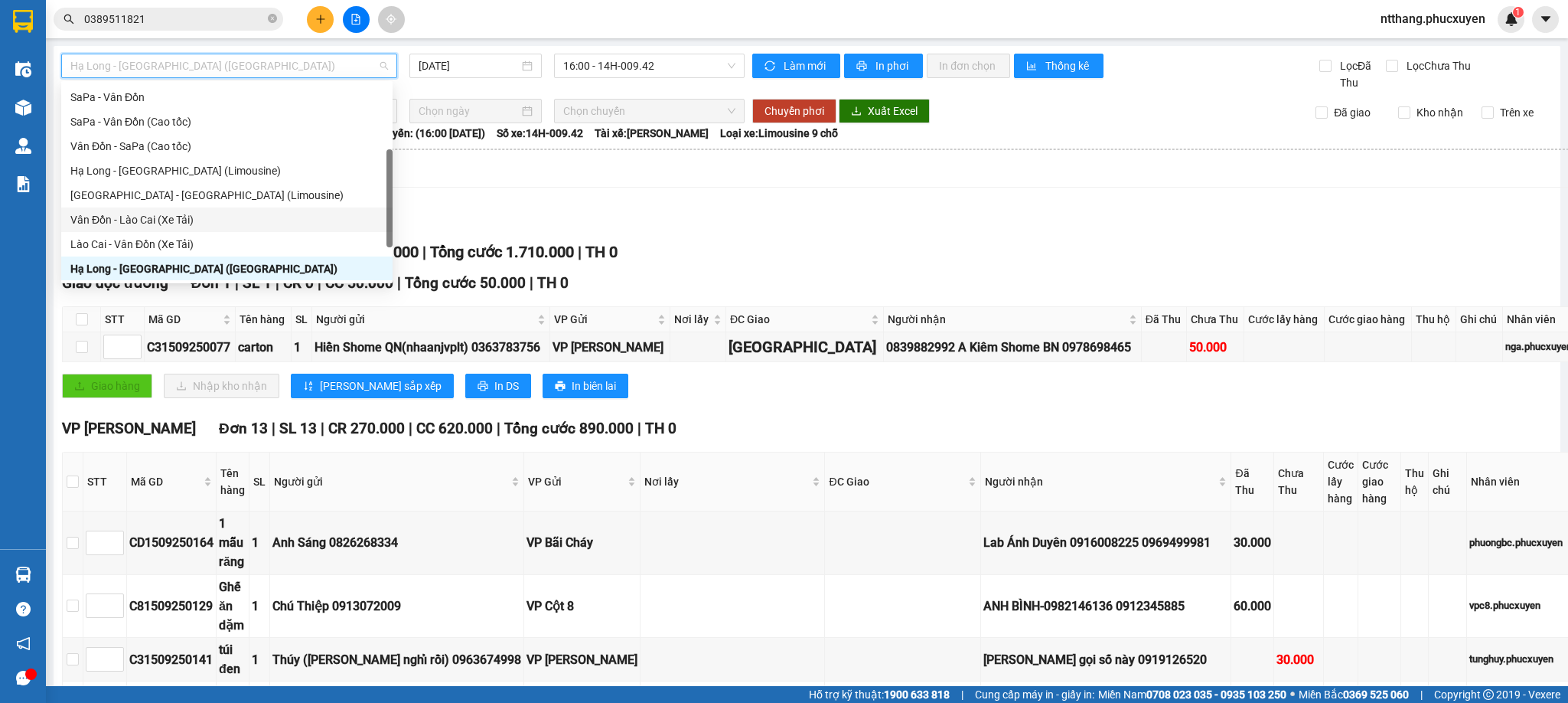
scroll to position [73, 0]
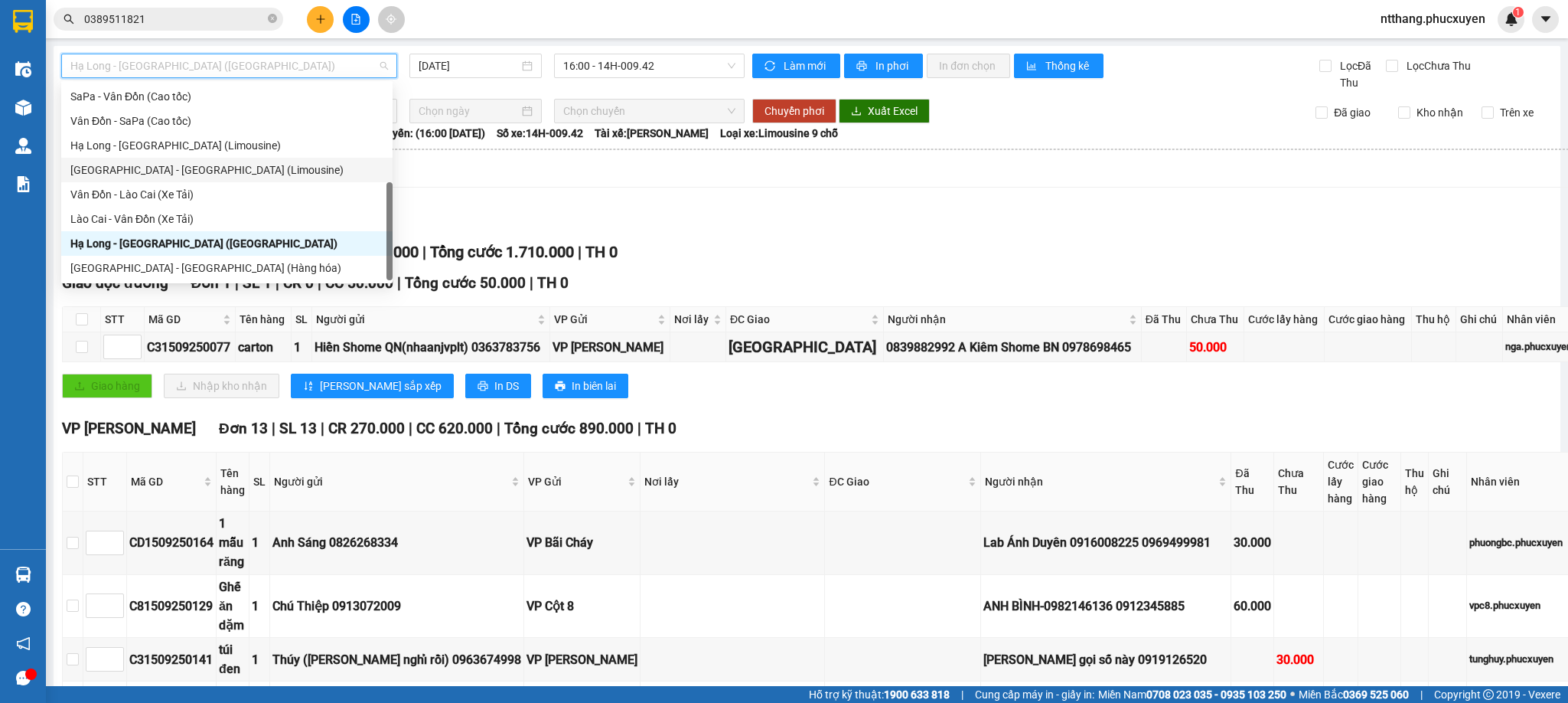
click at [196, 161] on div "[GEOGRAPHIC_DATA] - [GEOGRAPHIC_DATA] (Limousine)" at bounding box center [227, 169] width 313 height 17
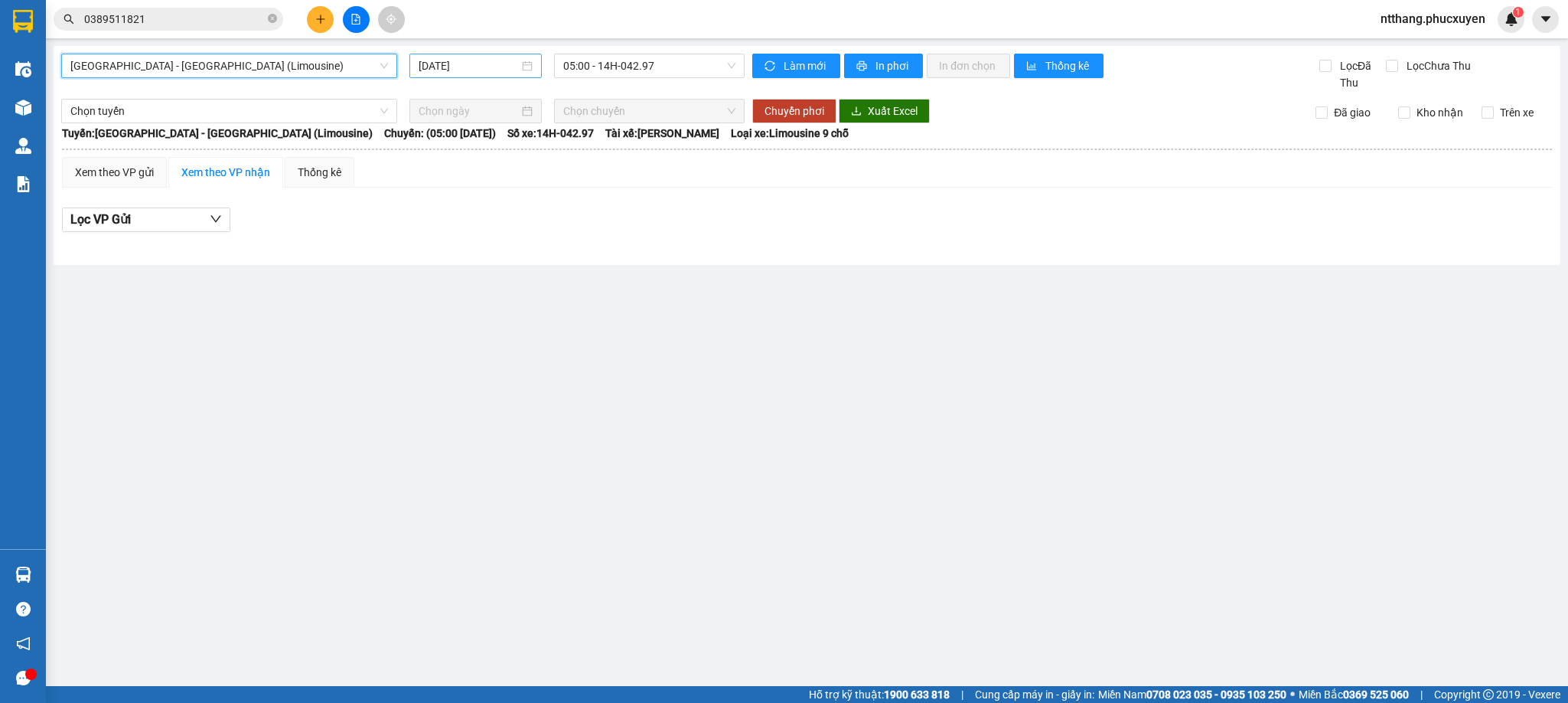
click at [455, 74] on div "[DATE]" at bounding box center [475, 66] width 132 height 25
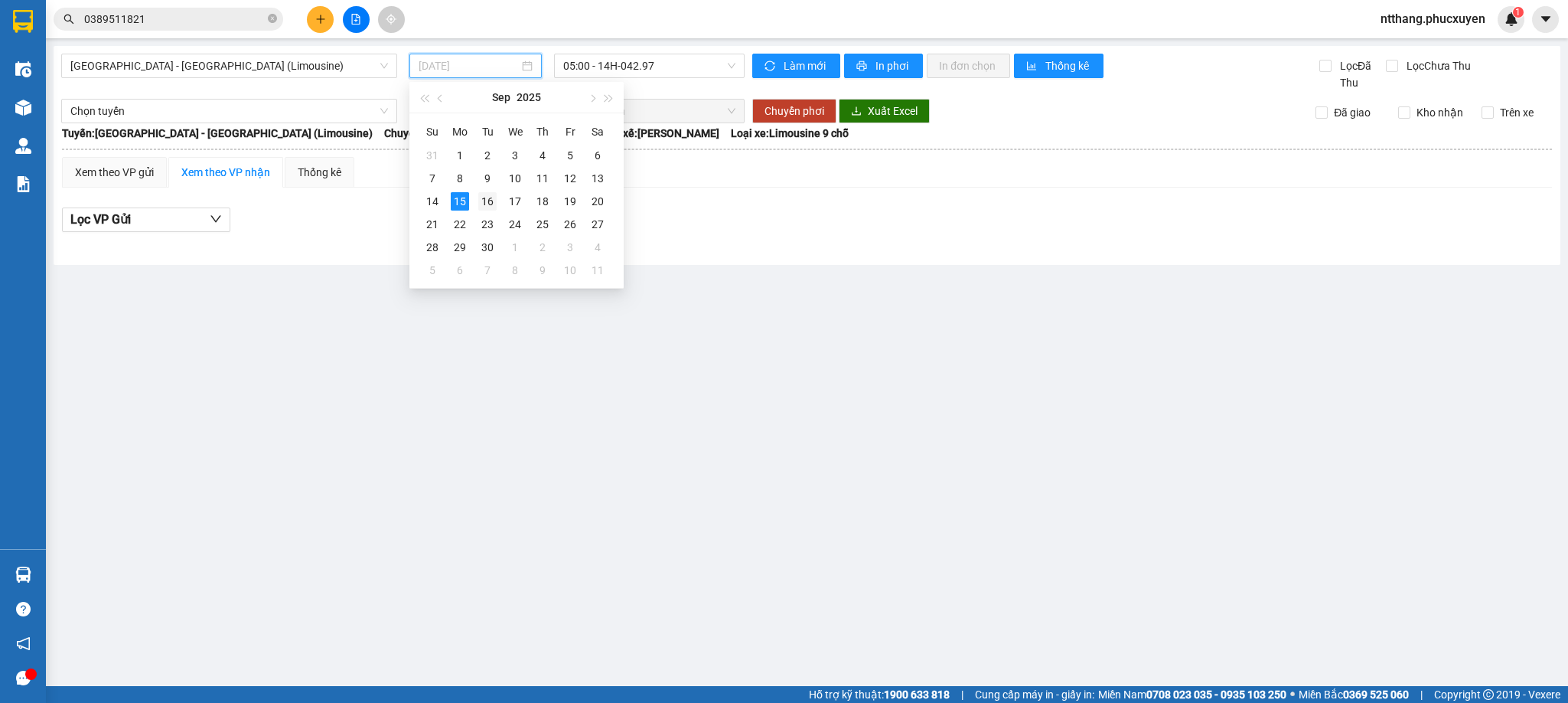
click at [485, 198] on div "16" at bounding box center [487, 201] width 19 height 19
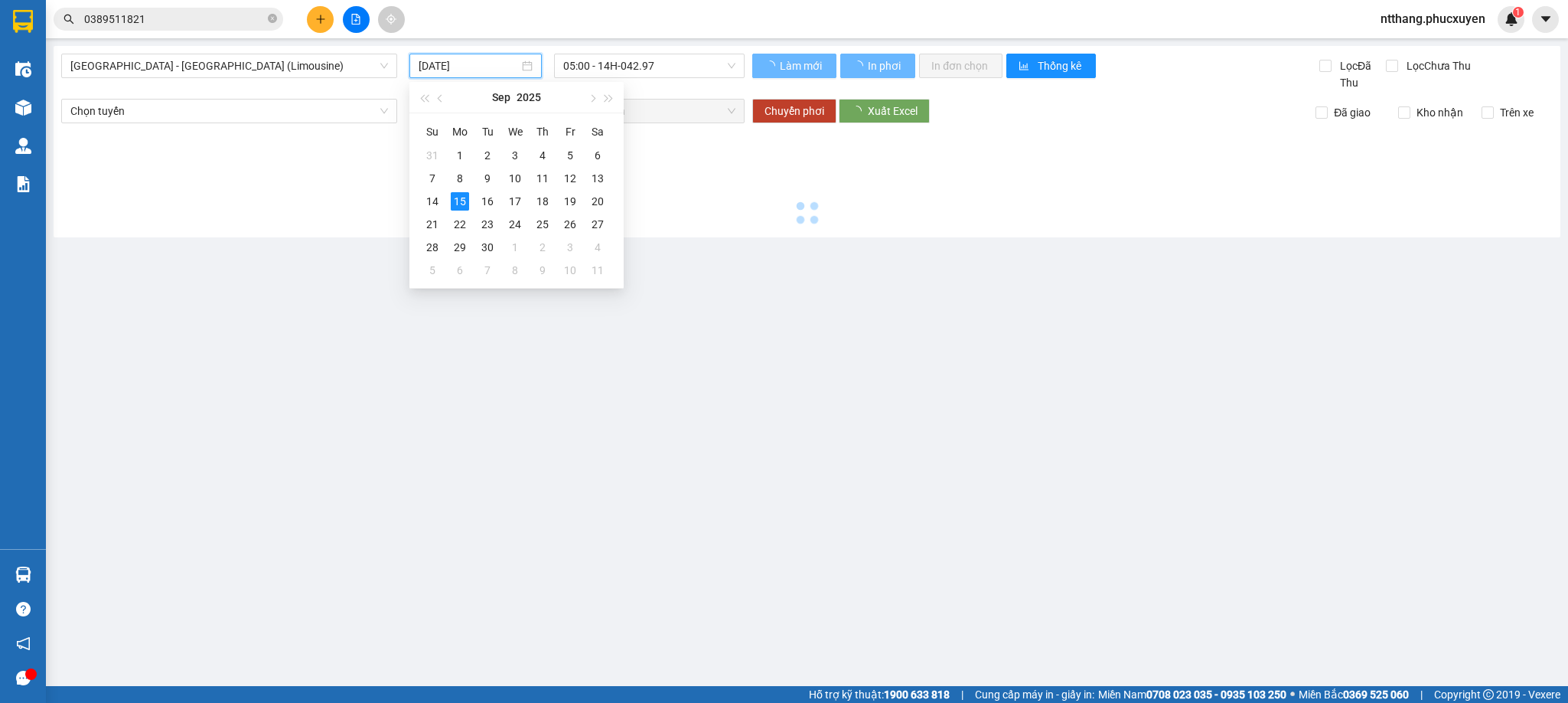
type input "[DATE]"
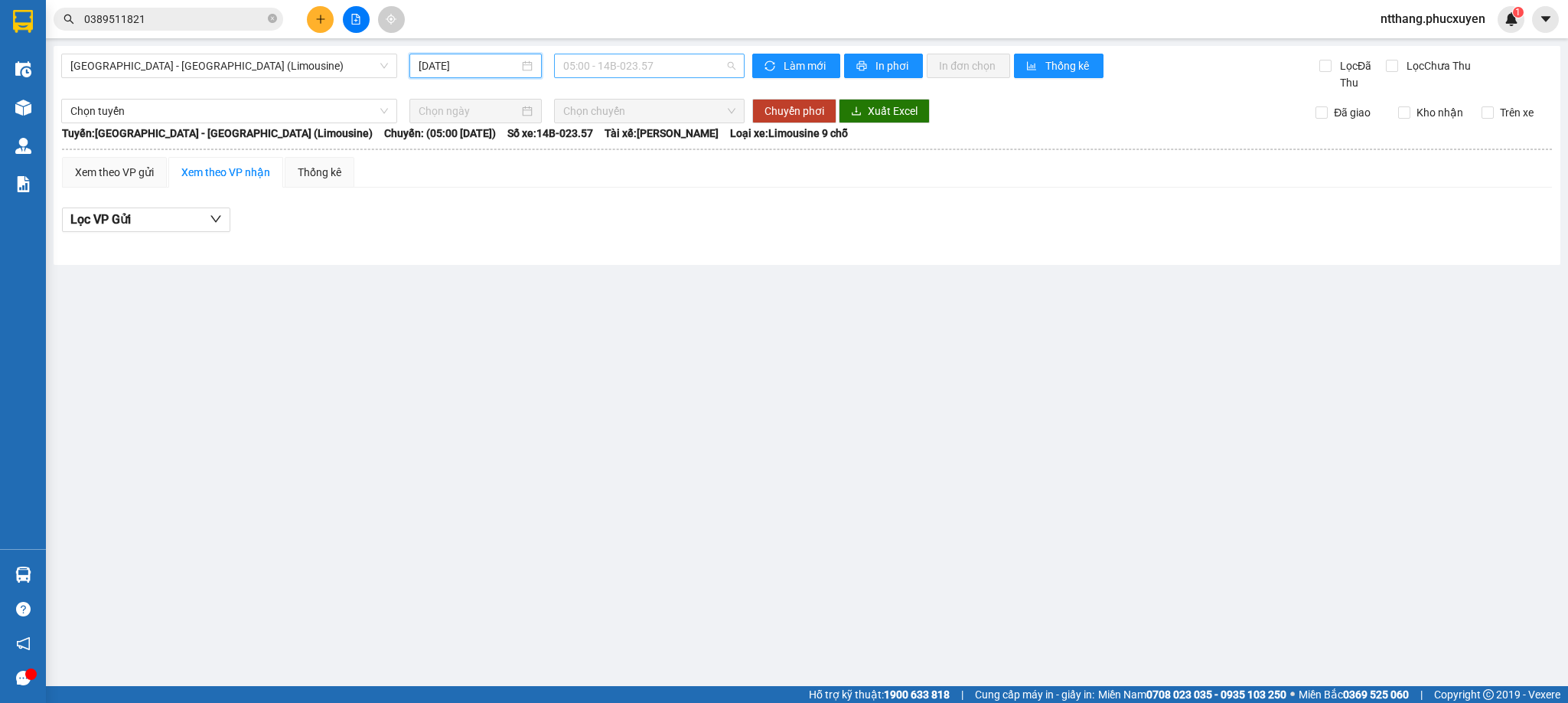
click at [606, 70] on span "05:00 - 14B-023.57" at bounding box center [649, 66] width 172 height 23
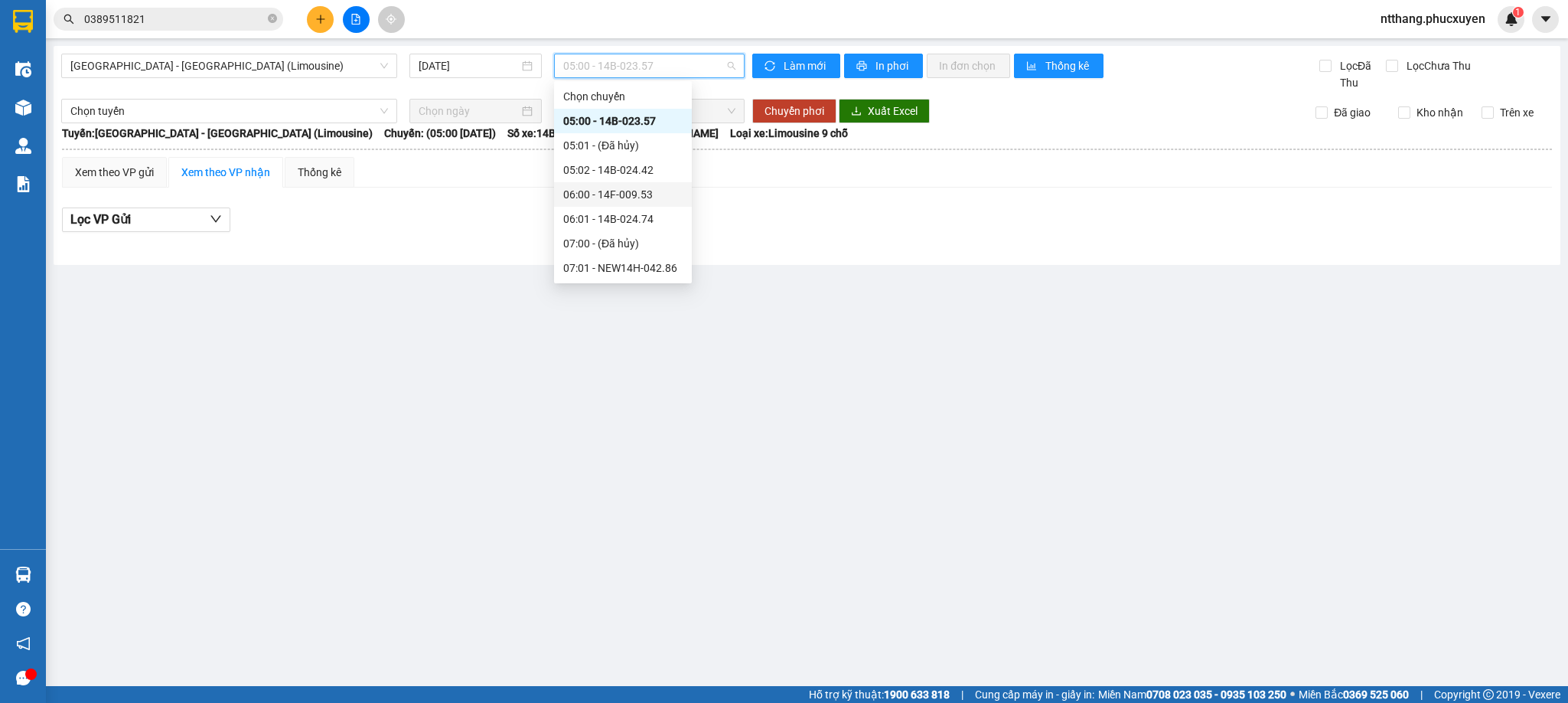
click at [625, 186] on div "06:00 - 14F-009.53" at bounding box center [623, 194] width 119 height 17
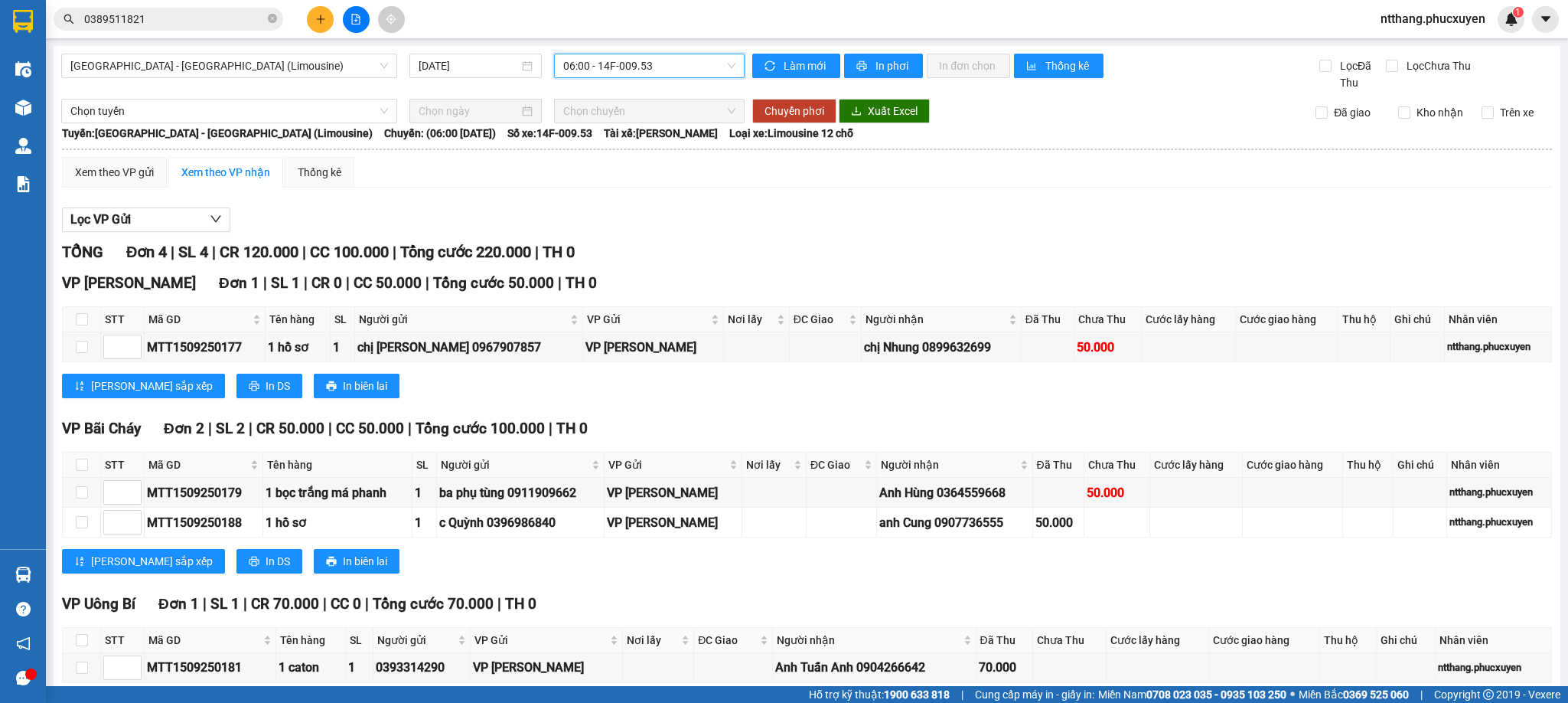
scroll to position [85, 0]
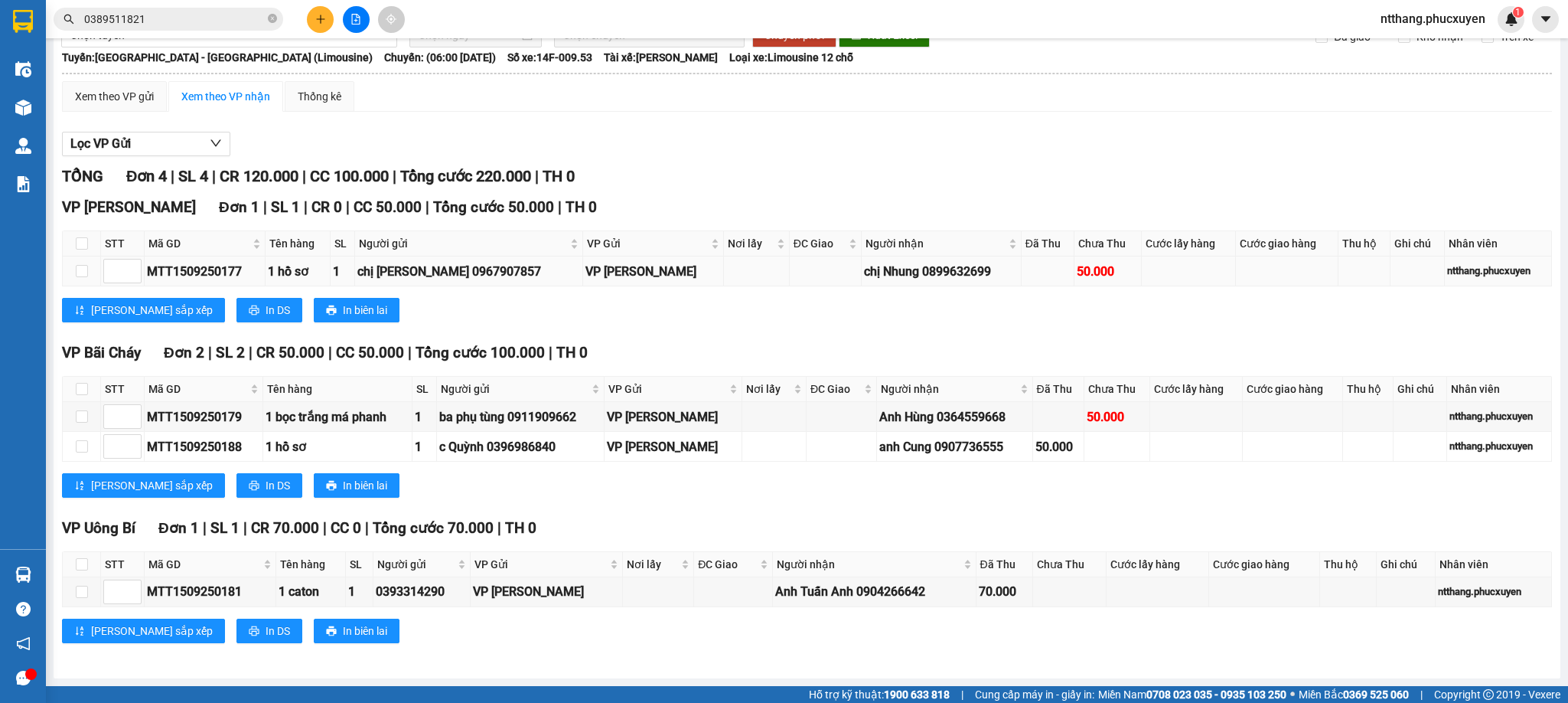
click at [926, 262] on div "chị Nhung 0899632699" at bounding box center [941, 272] width 154 height 19
copy div "0899632699"
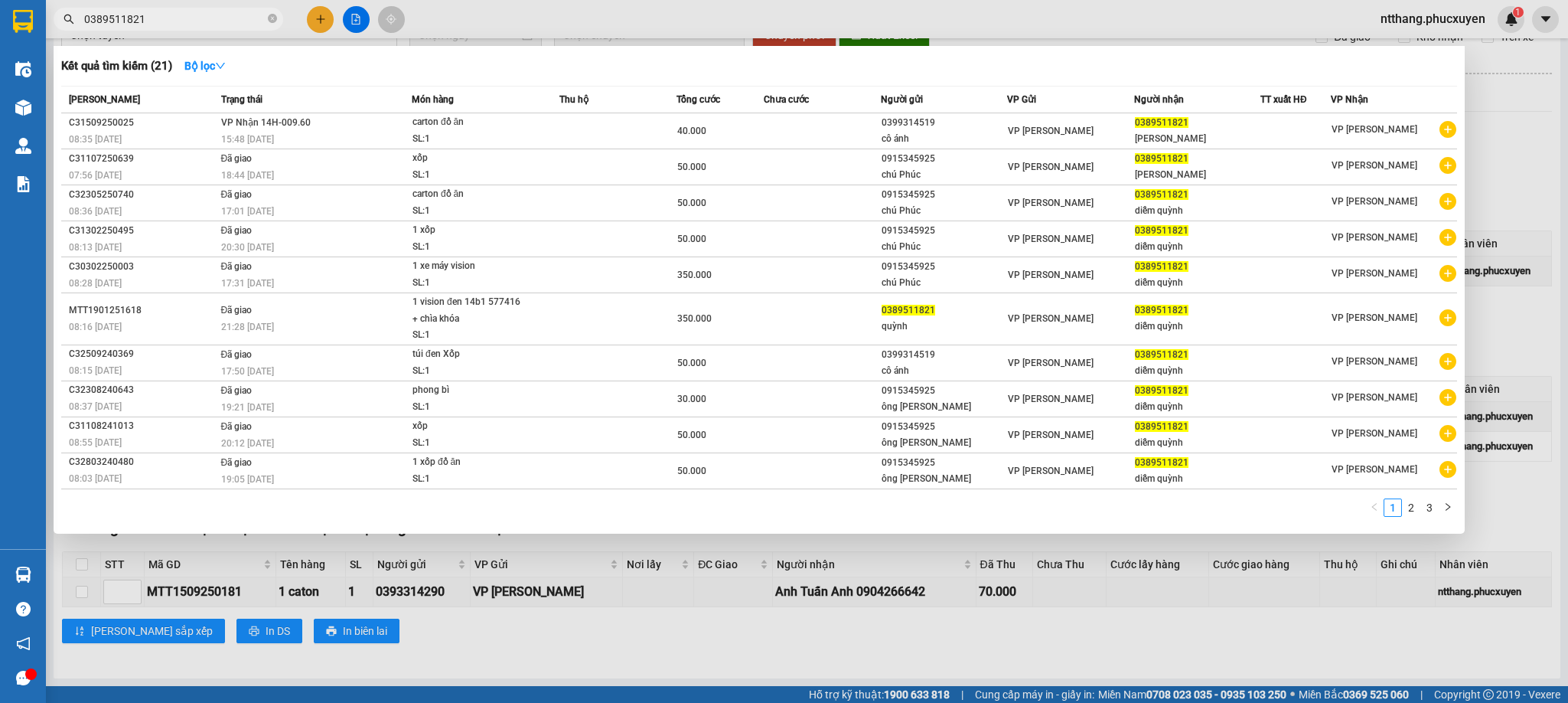
click at [183, 17] on input "0389511821" at bounding box center [174, 19] width 181 height 17
click at [180, 16] on input "0389511821" at bounding box center [174, 19] width 181 height 17
paste input "899632699"
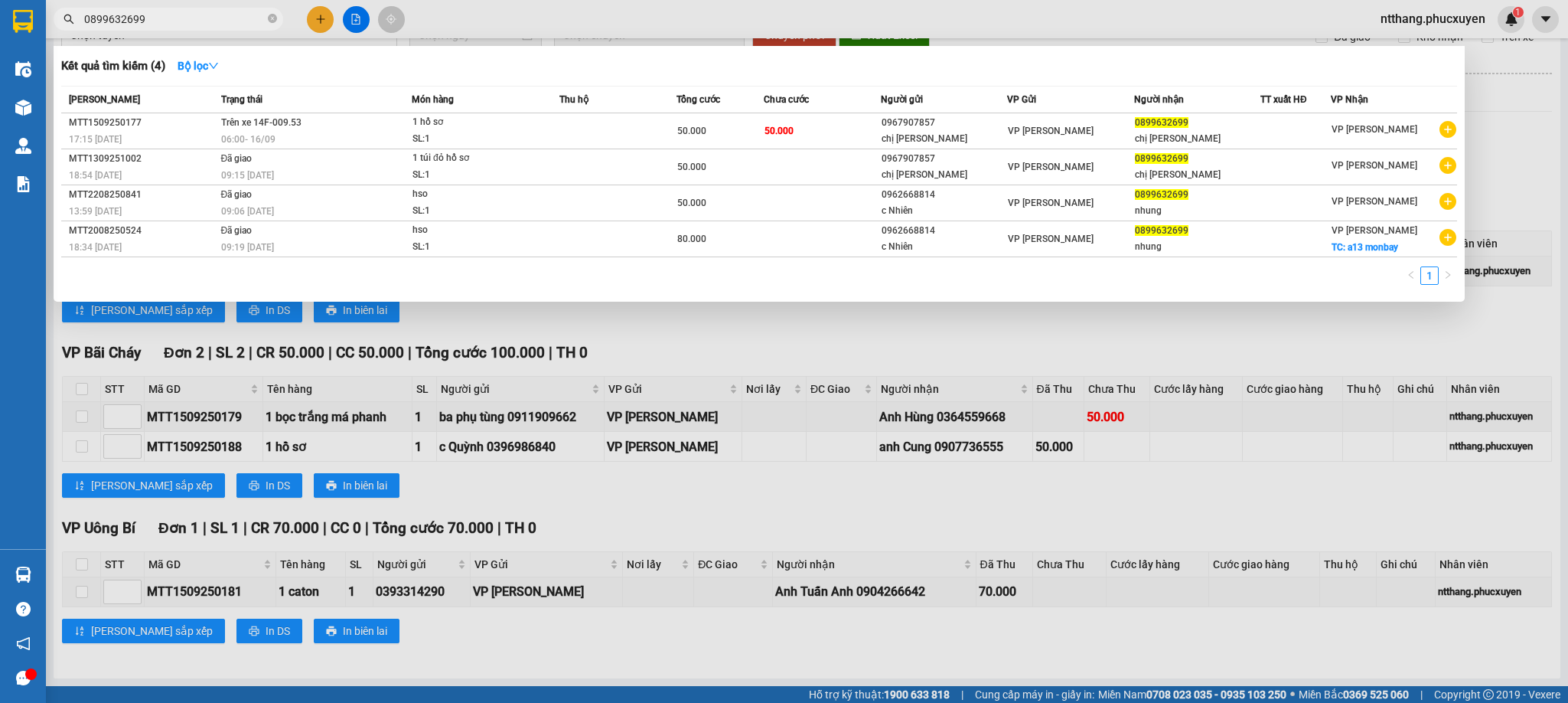
click at [689, 10] on div at bounding box center [784, 351] width 1568 height 703
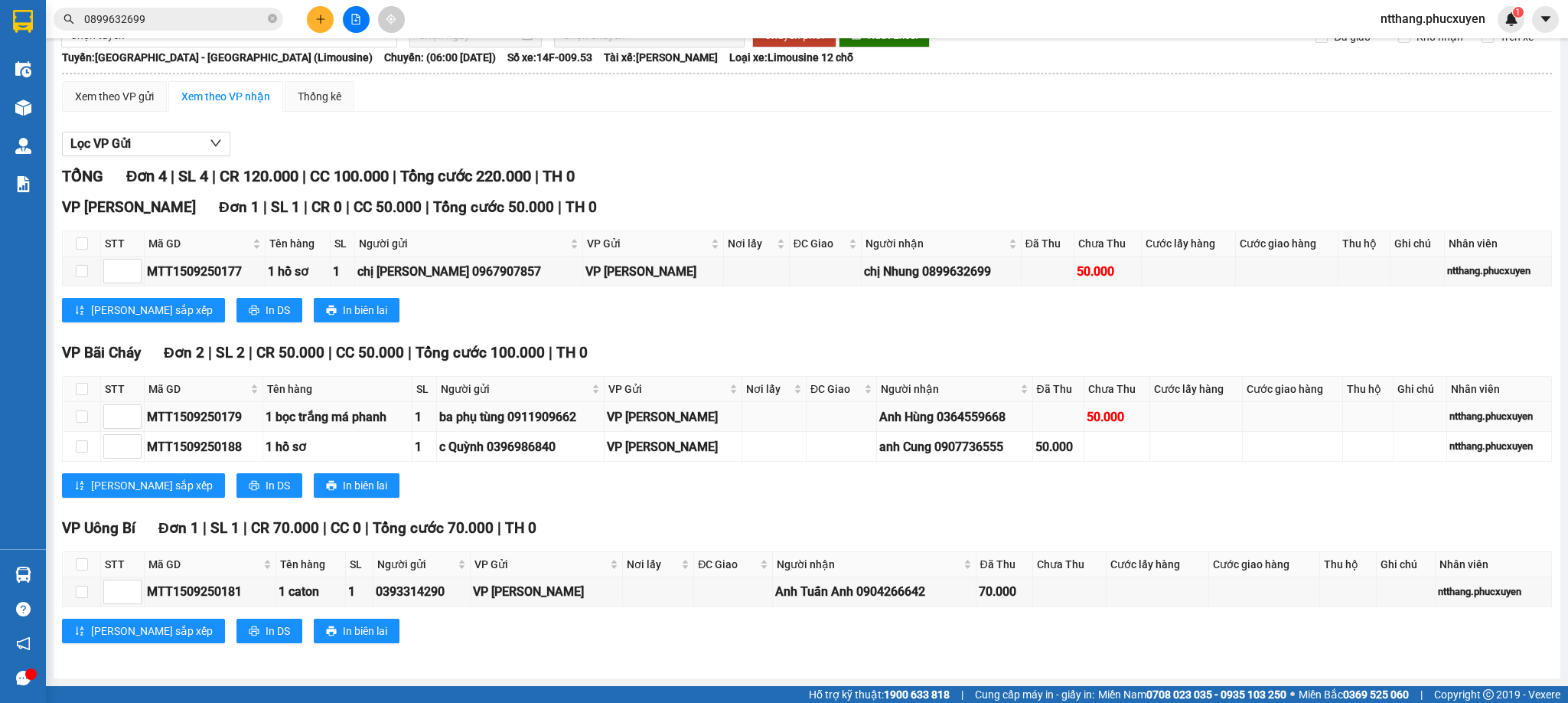
click at [997, 415] on div "Anh Hùng 0364559668" at bounding box center [954, 417] width 150 height 19
click at [995, 415] on div "Anh Hùng 0364559668" at bounding box center [954, 417] width 150 height 19
drag, startPoint x: 993, startPoint y: 415, endPoint x: 983, endPoint y: 416, distance: 10.0
copy div "0364559668"
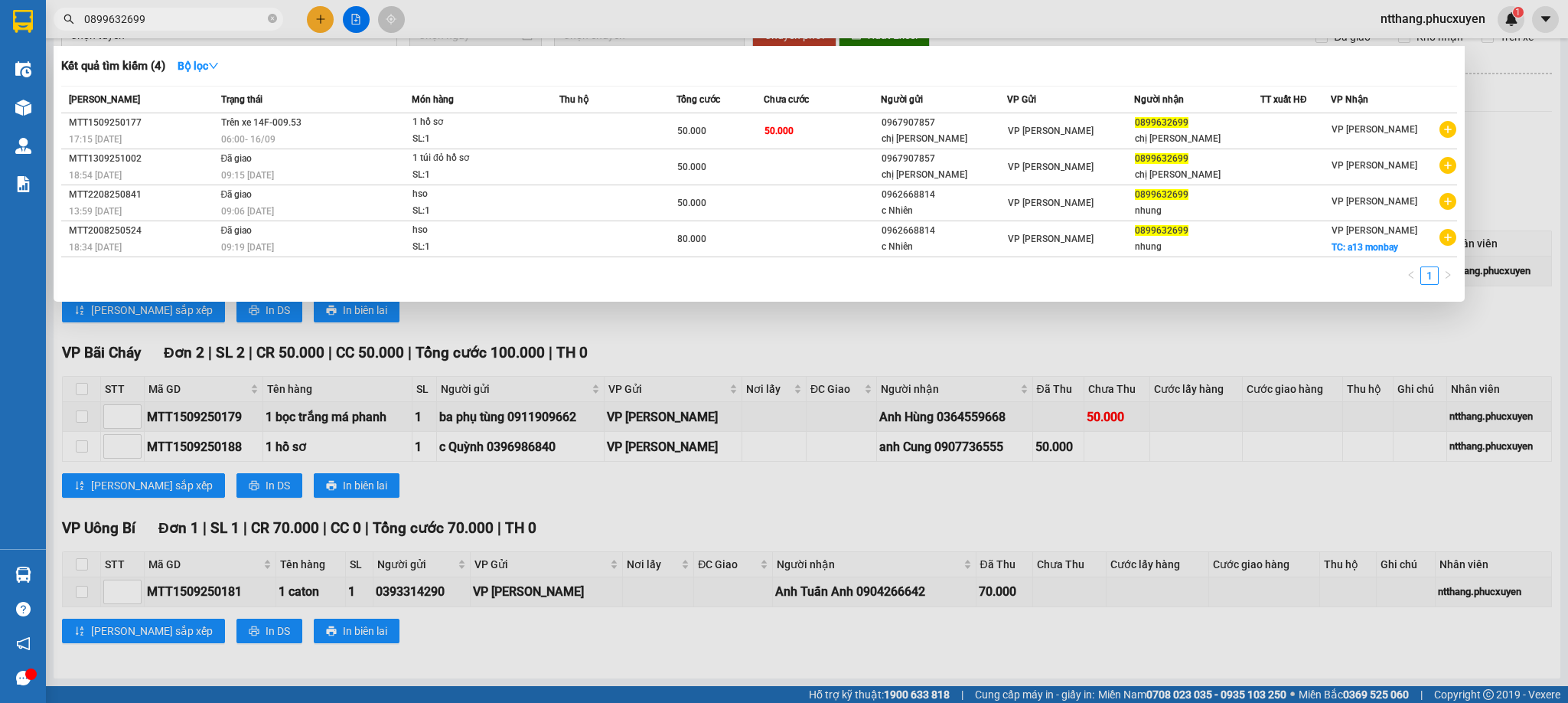
click at [223, 23] on input "0899632699" at bounding box center [174, 19] width 181 height 17
click at [220, 24] on input "0899632699" at bounding box center [174, 19] width 181 height 17
paste input "364559668"
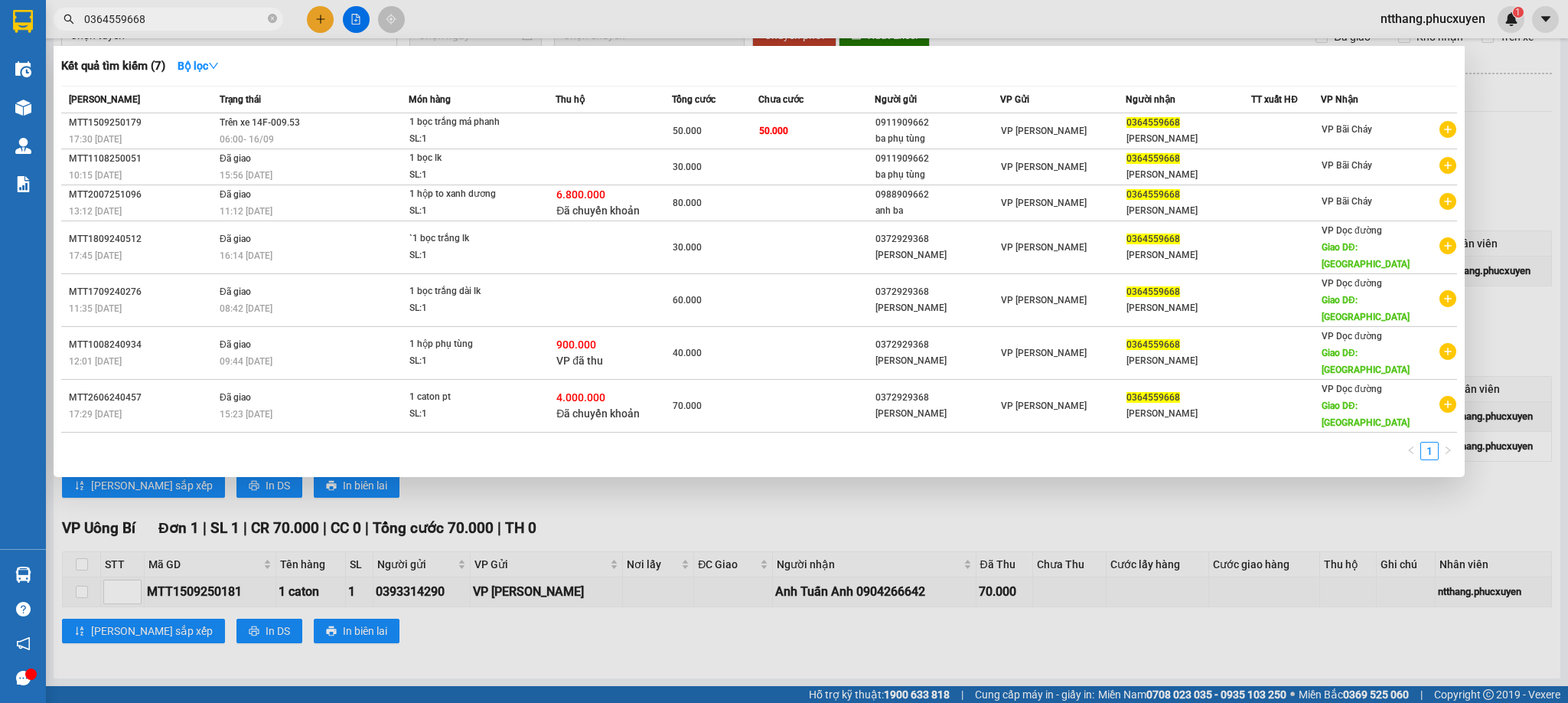
type input "0364559668"
click at [561, 14] on div at bounding box center [784, 351] width 1568 height 703
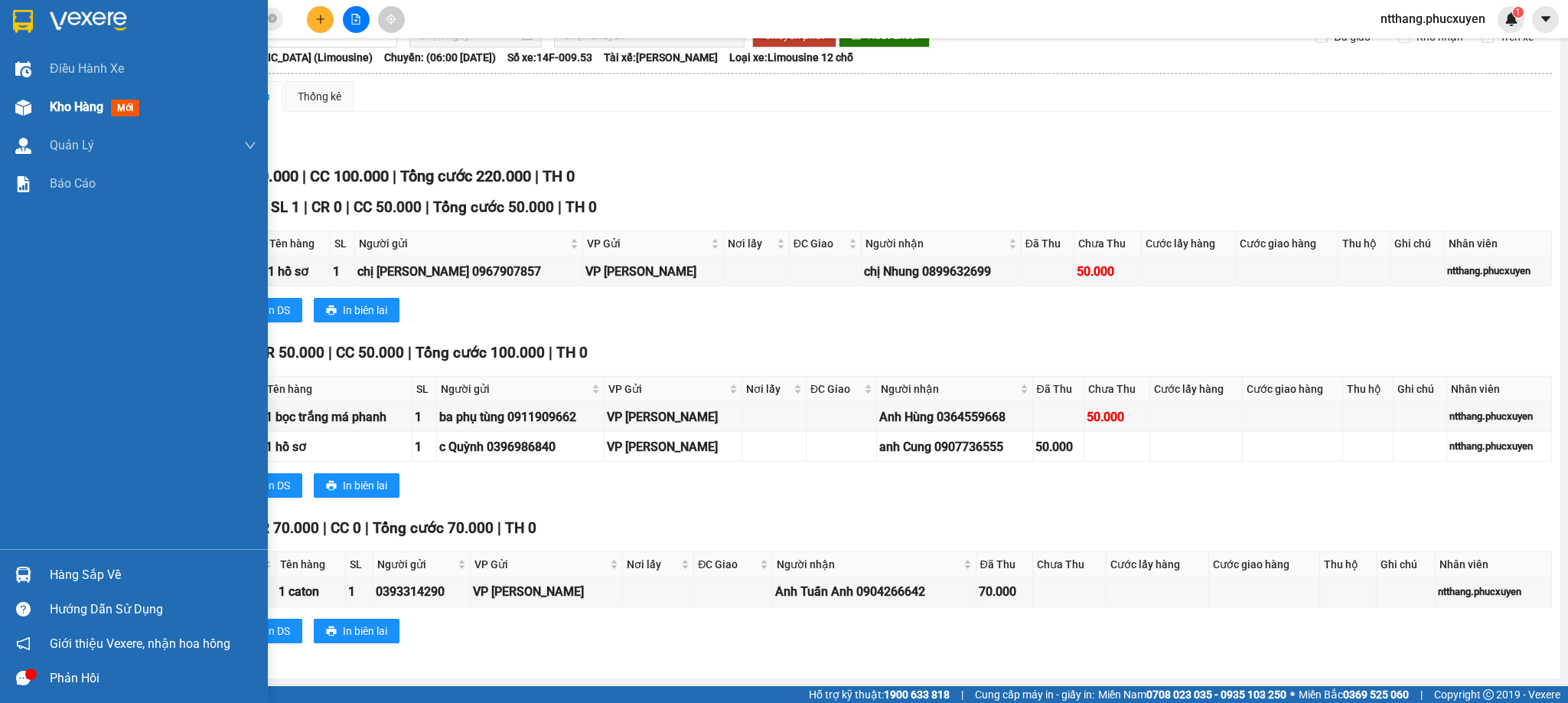
click at [19, 101] on img at bounding box center [23, 108] width 16 height 16
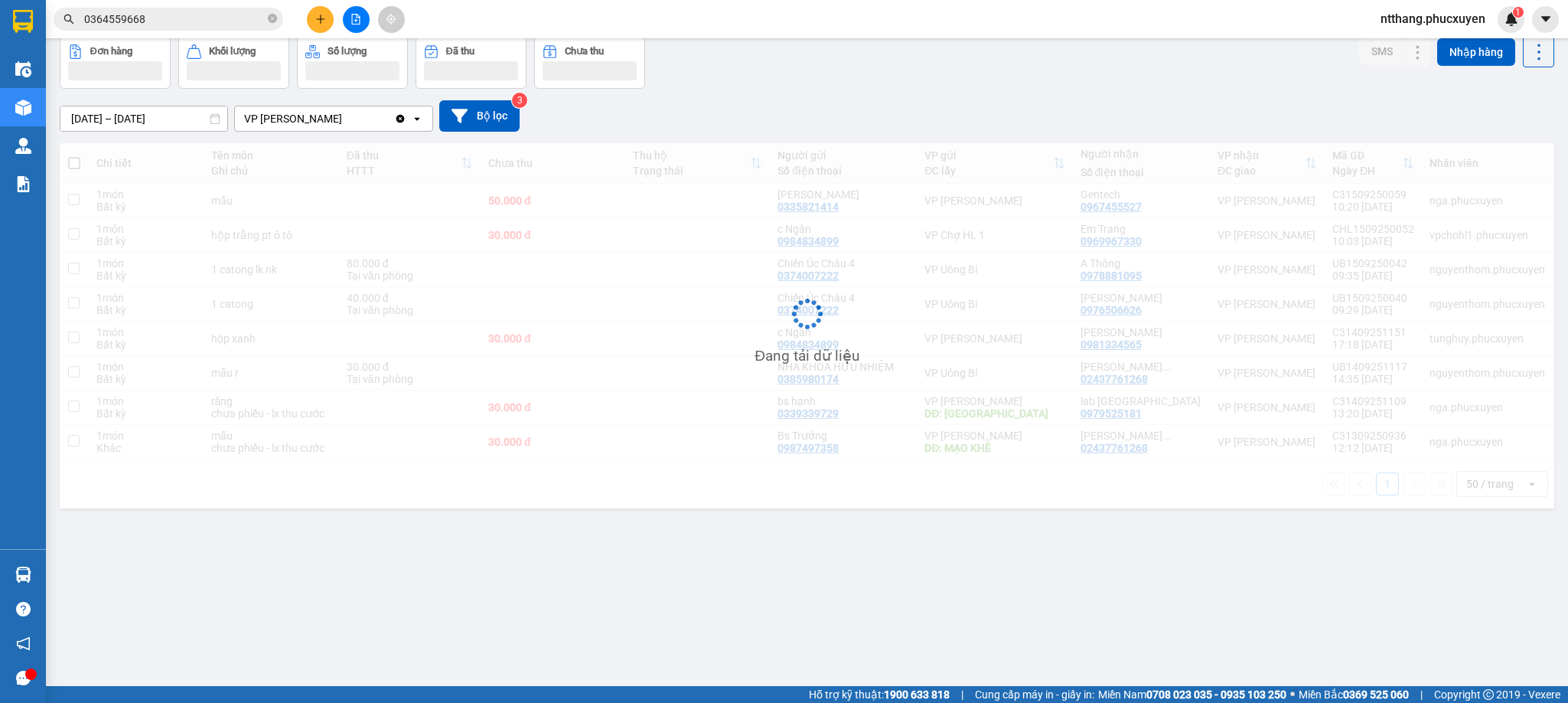
scroll to position [71, 0]
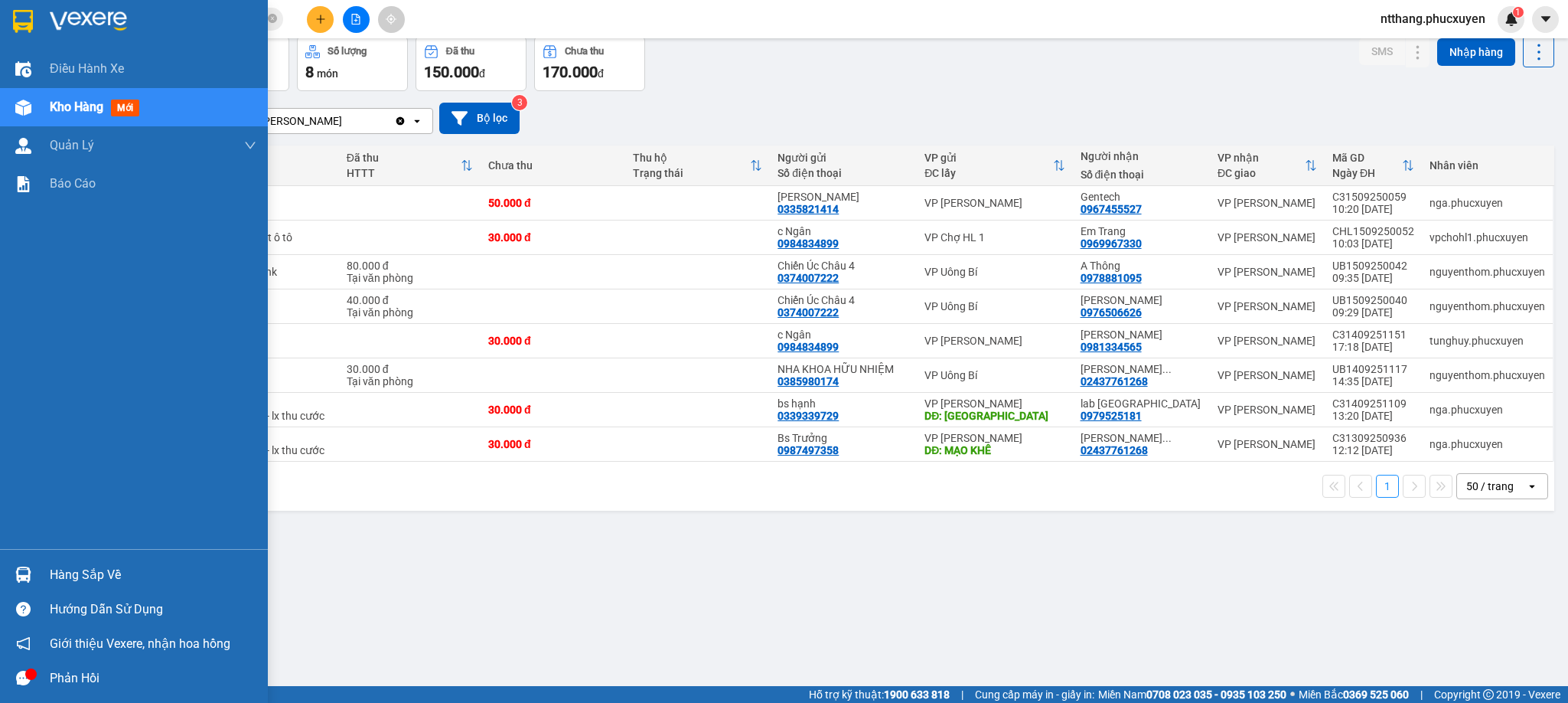
click at [17, 568] on img at bounding box center [23, 574] width 16 height 16
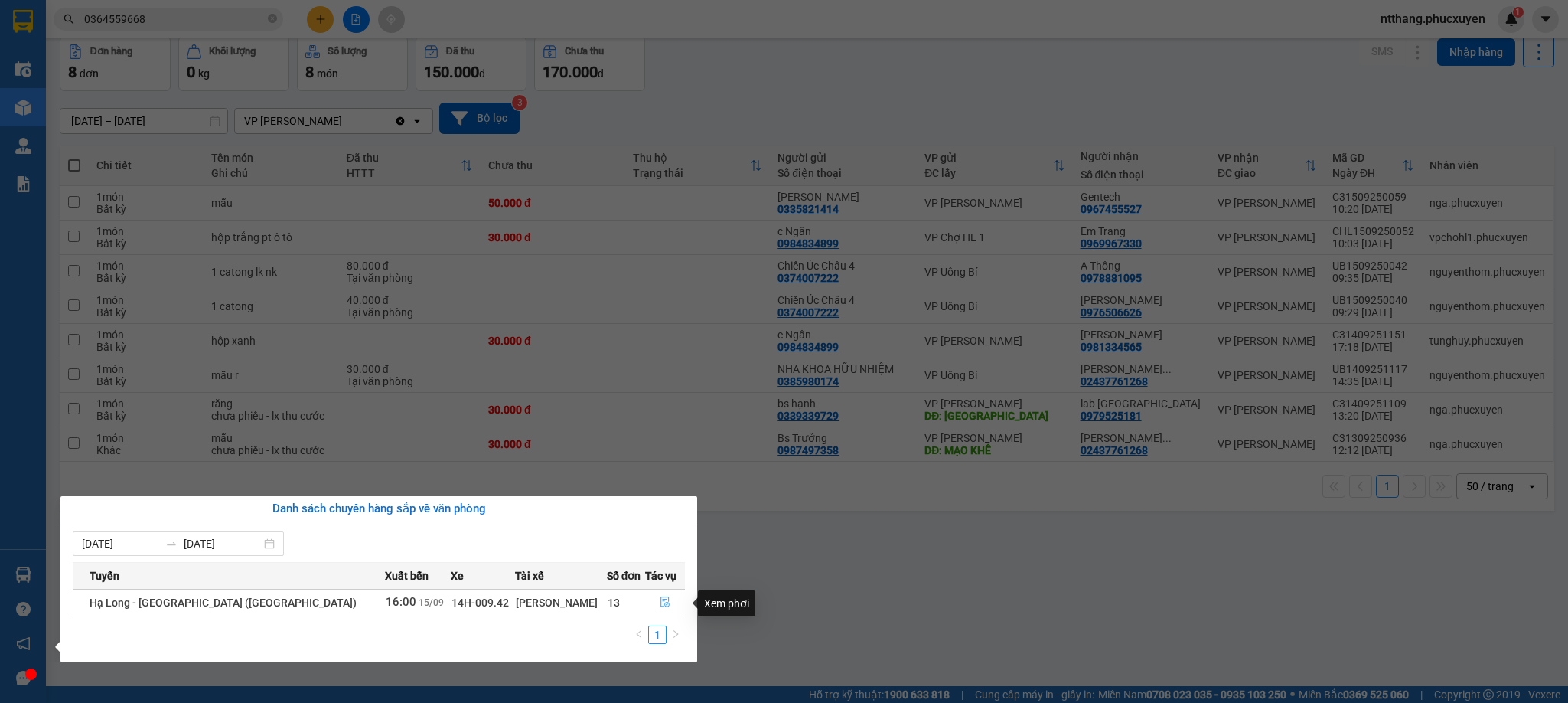
click at [658, 597] on button "button" at bounding box center [666, 602] width 39 height 25
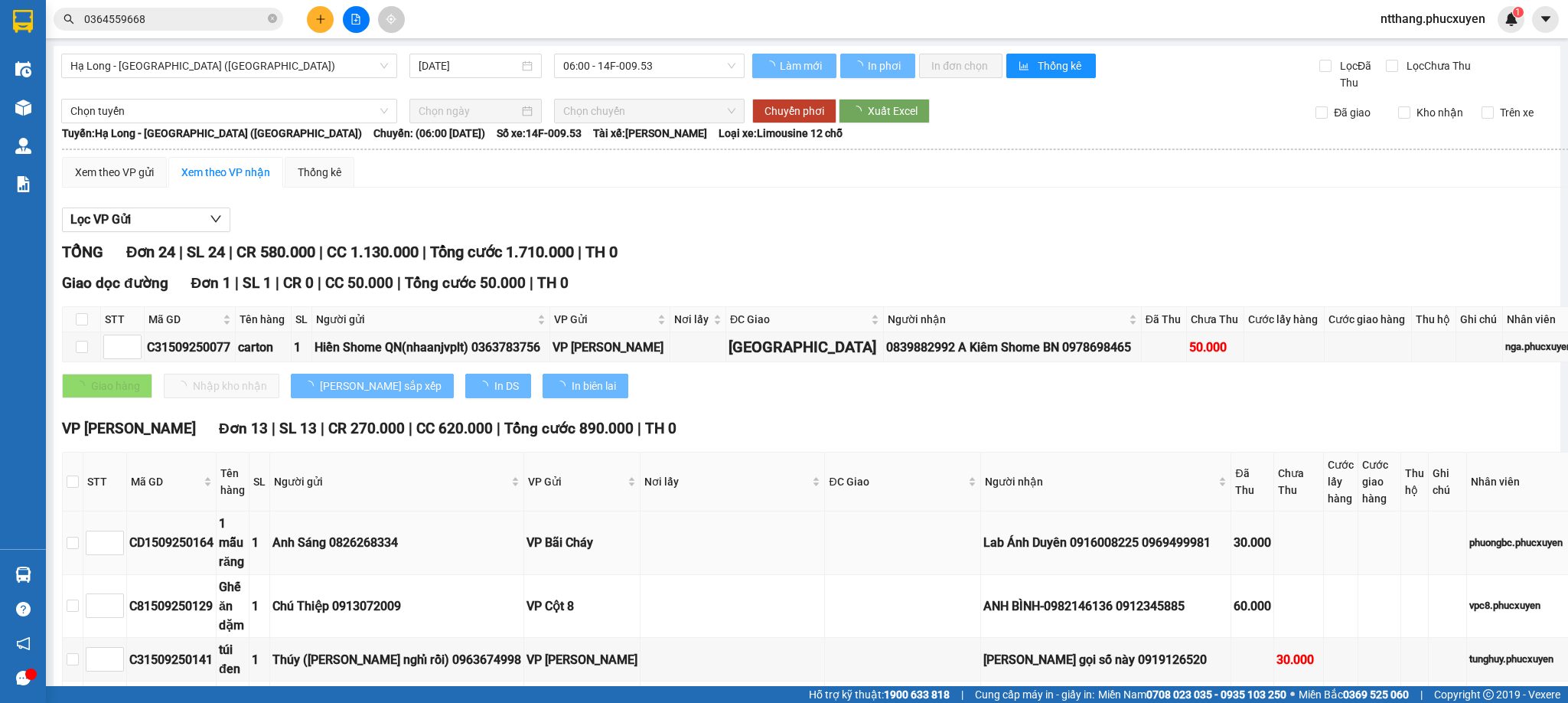
type input "[DATE]"
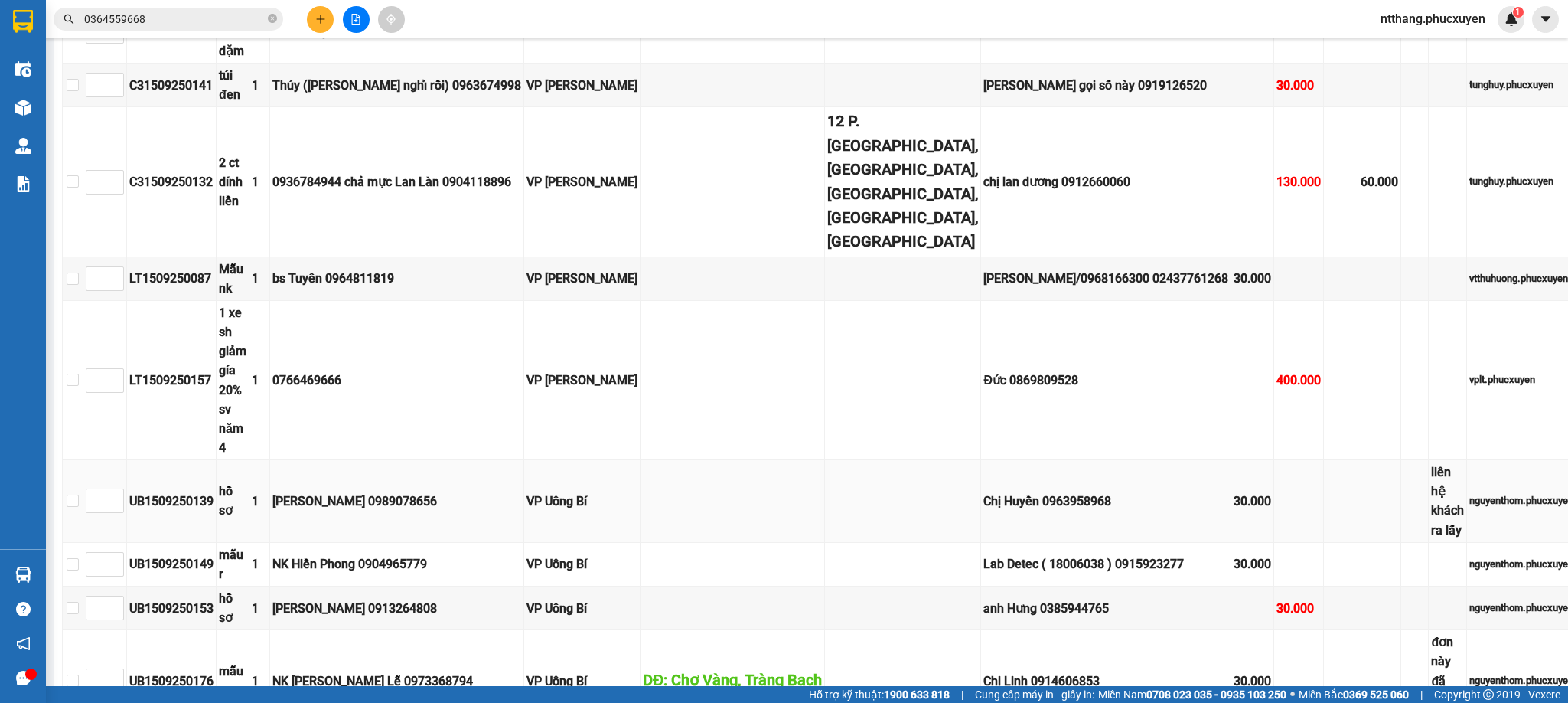
scroll to position [919, 0]
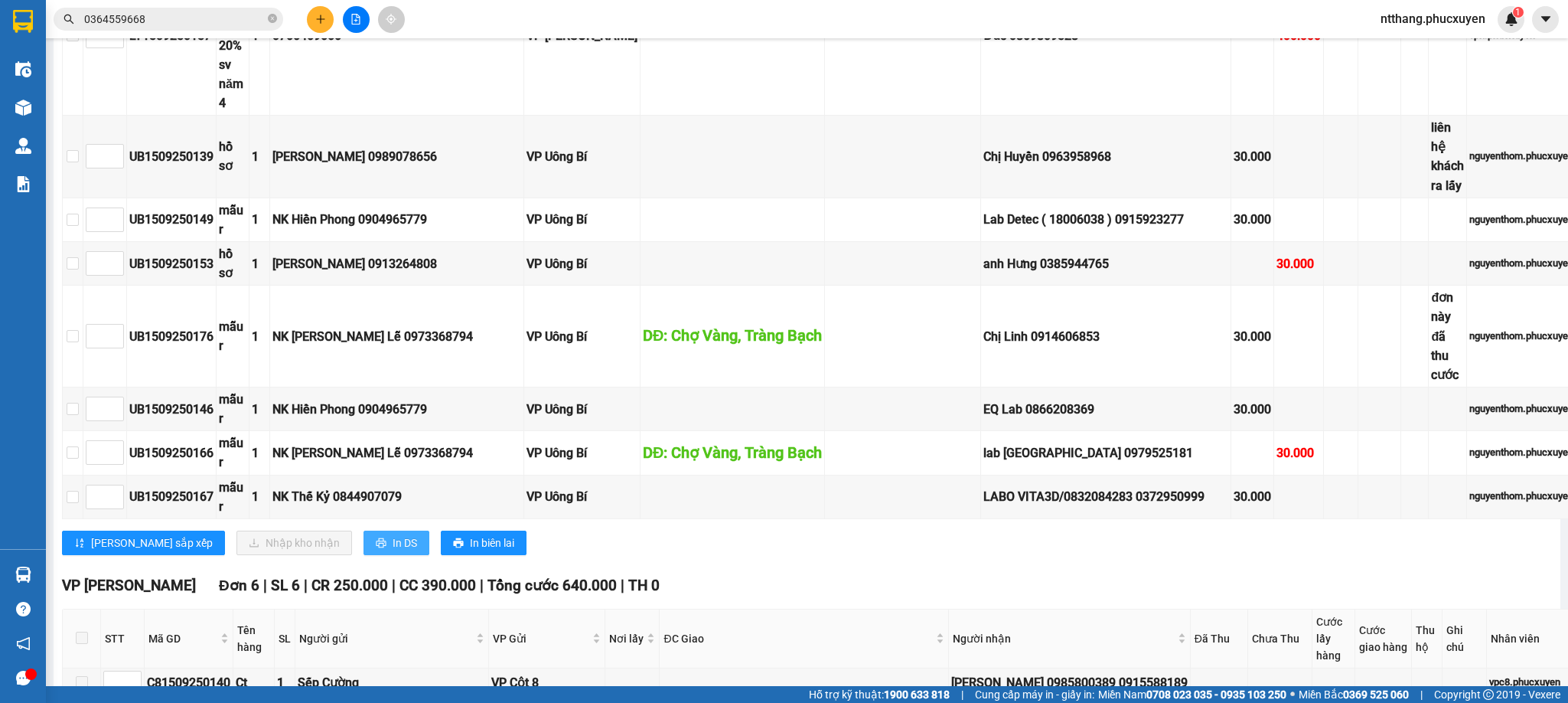
click at [363, 530] on button "In DS" at bounding box center [396, 542] width 66 height 25
click at [1094, 487] on div "LABO VITA3D/0832084283 0372950999" at bounding box center [1106, 497] width 245 height 19
copy div "0372950999"
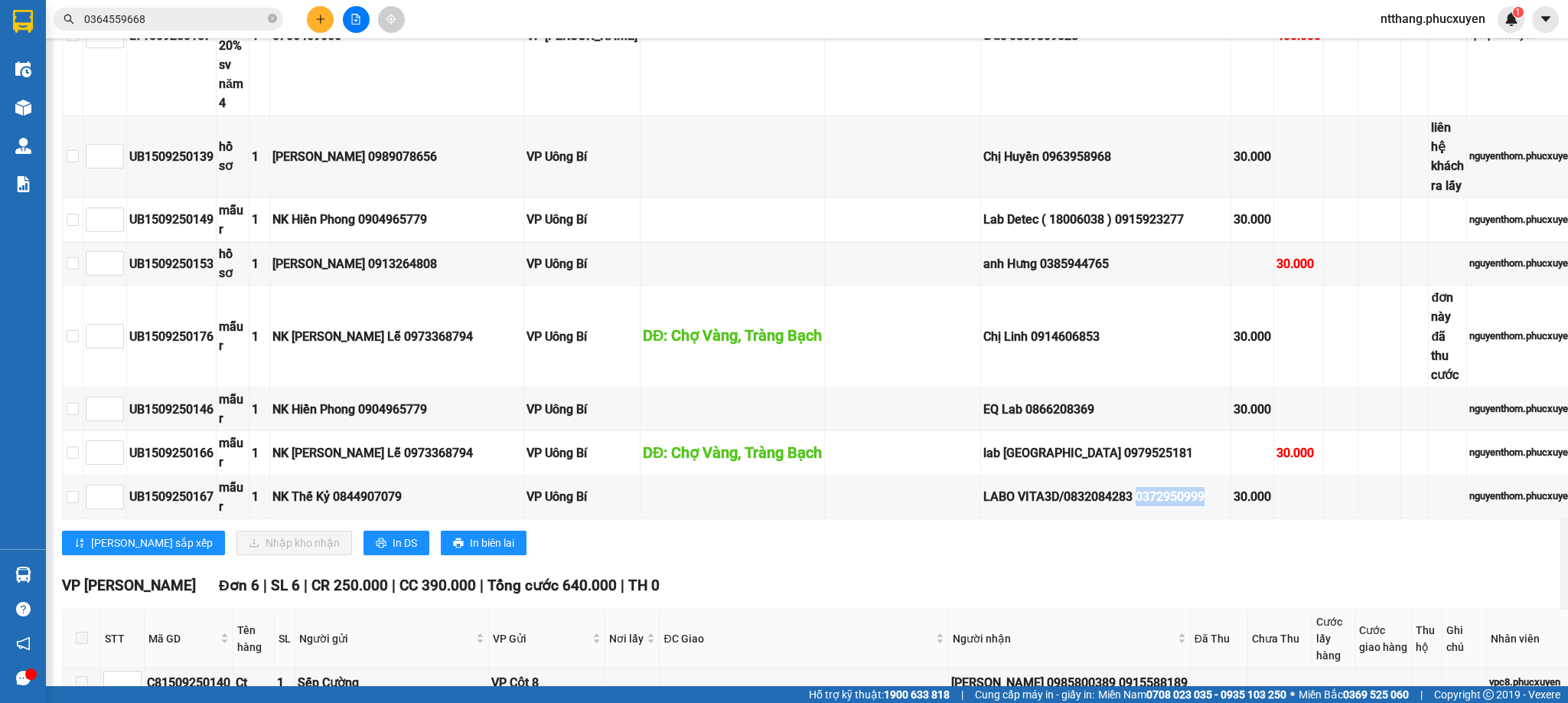
click at [206, 14] on input "0364559668" at bounding box center [174, 19] width 181 height 17
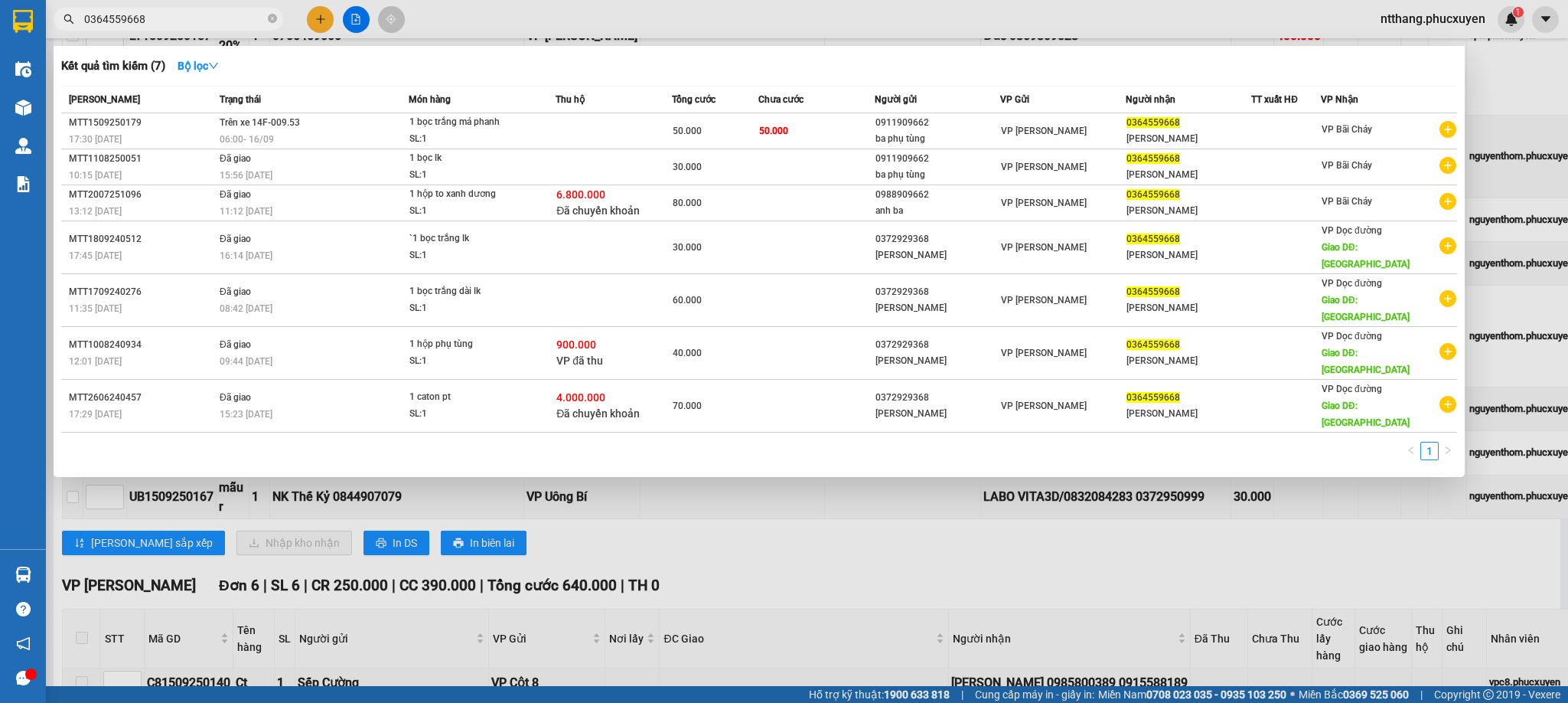
click at [206, 14] on input "0364559668" at bounding box center [174, 19] width 181 height 17
paste input "72950999"
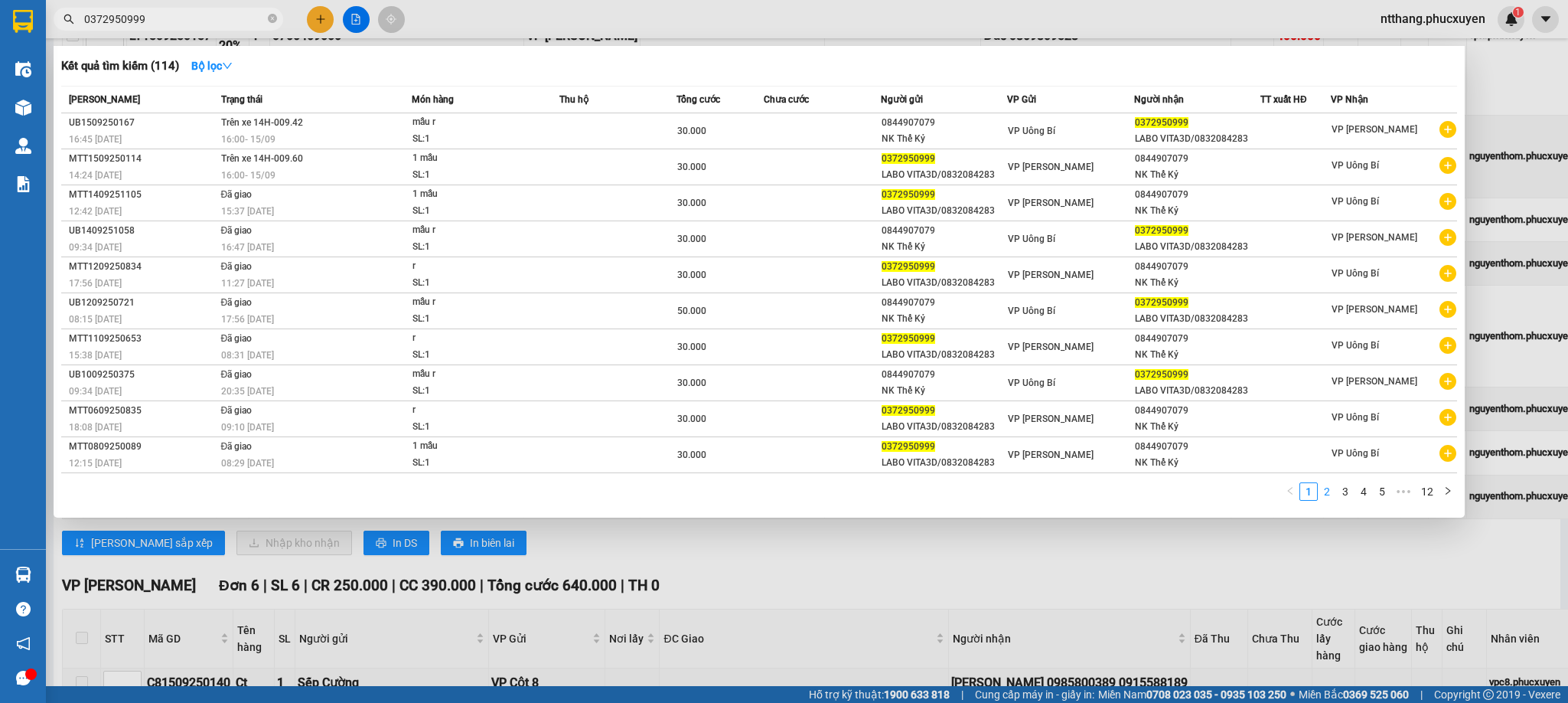
type input "0372950999"
click at [1325, 500] on link "2" at bounding box center [1326, 491] width 17 height 17
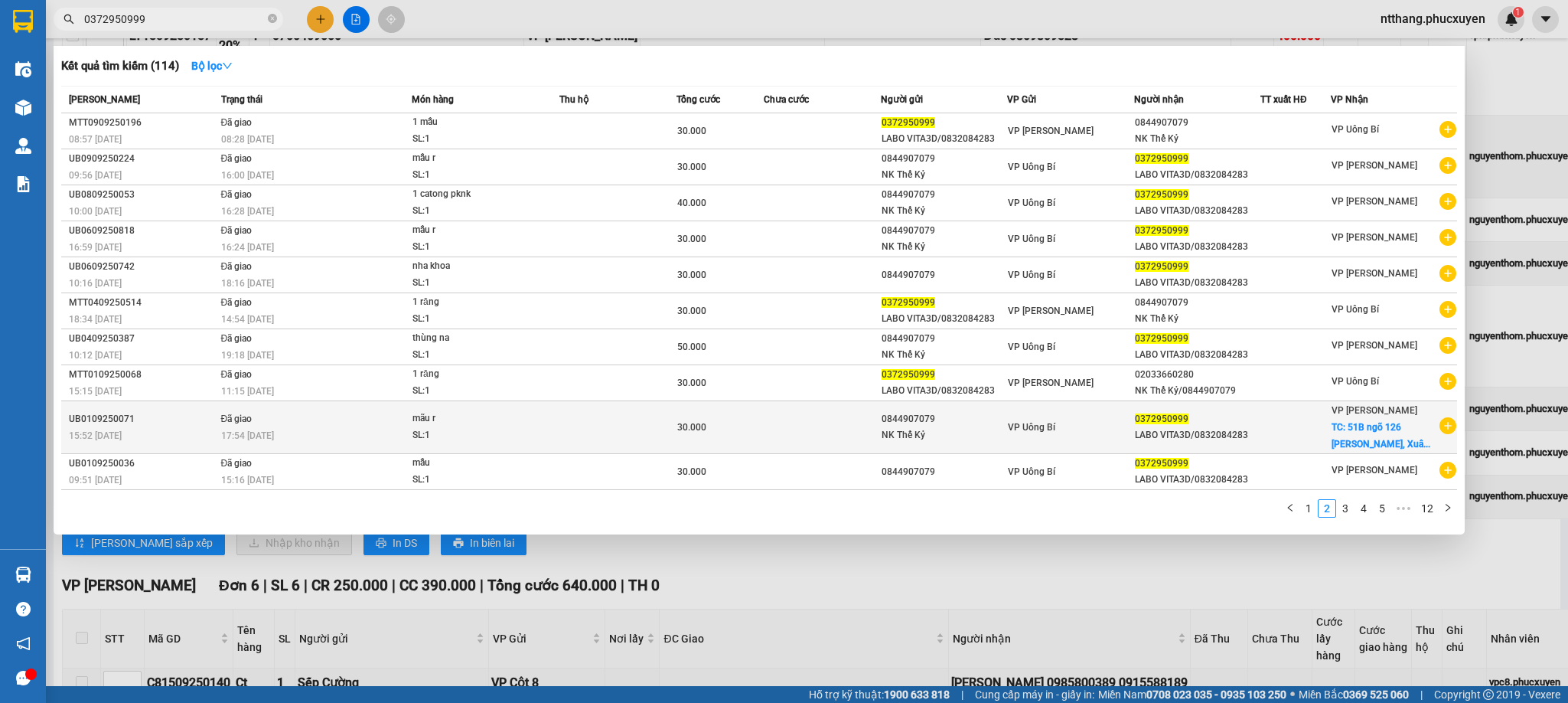
click at [1301, 427] on td at bounding box center [1295, 428] width 71 height 53
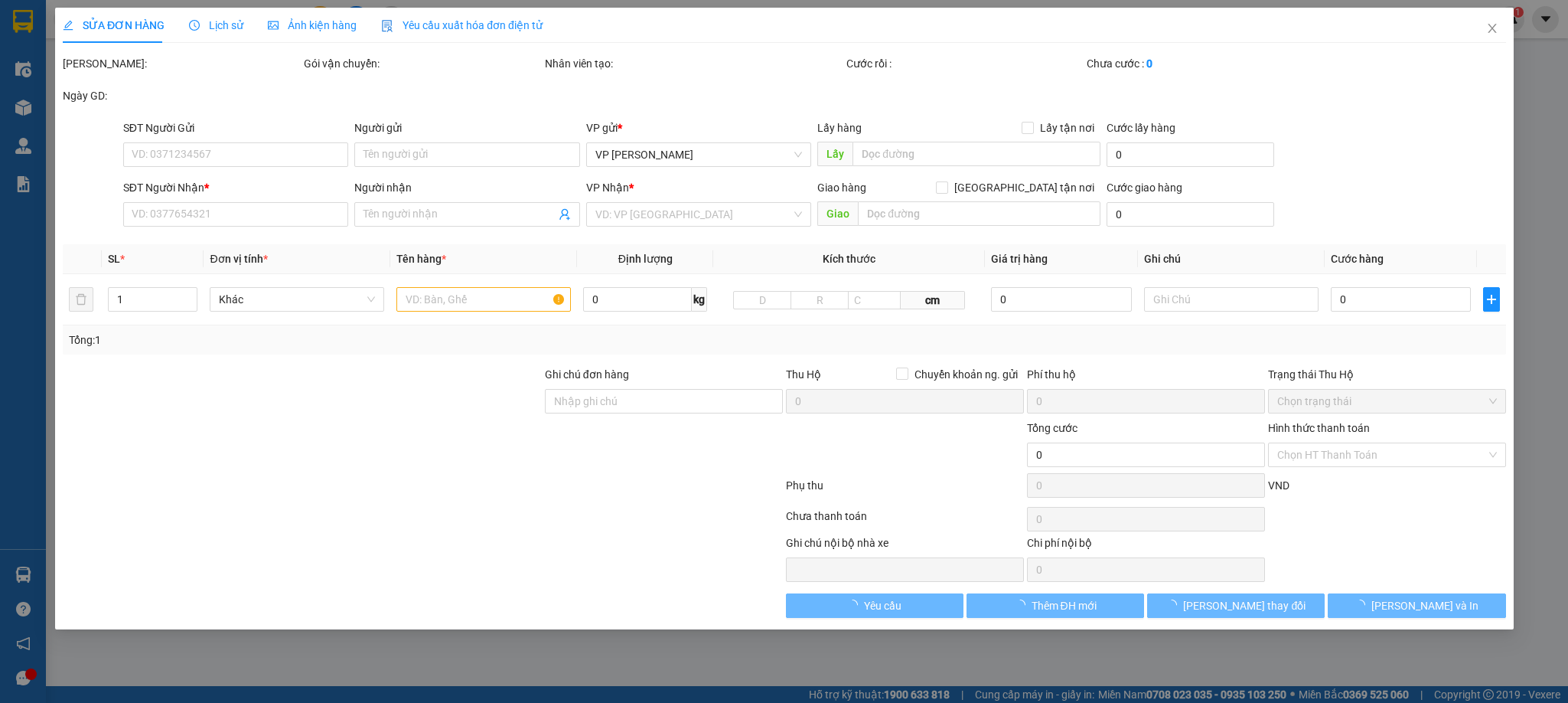
type input "0844907079"
type input "NK Thế Kỷ"
type input "0372950999"
type input "LABO VITA3D/0832084283"
checkbox input "true"
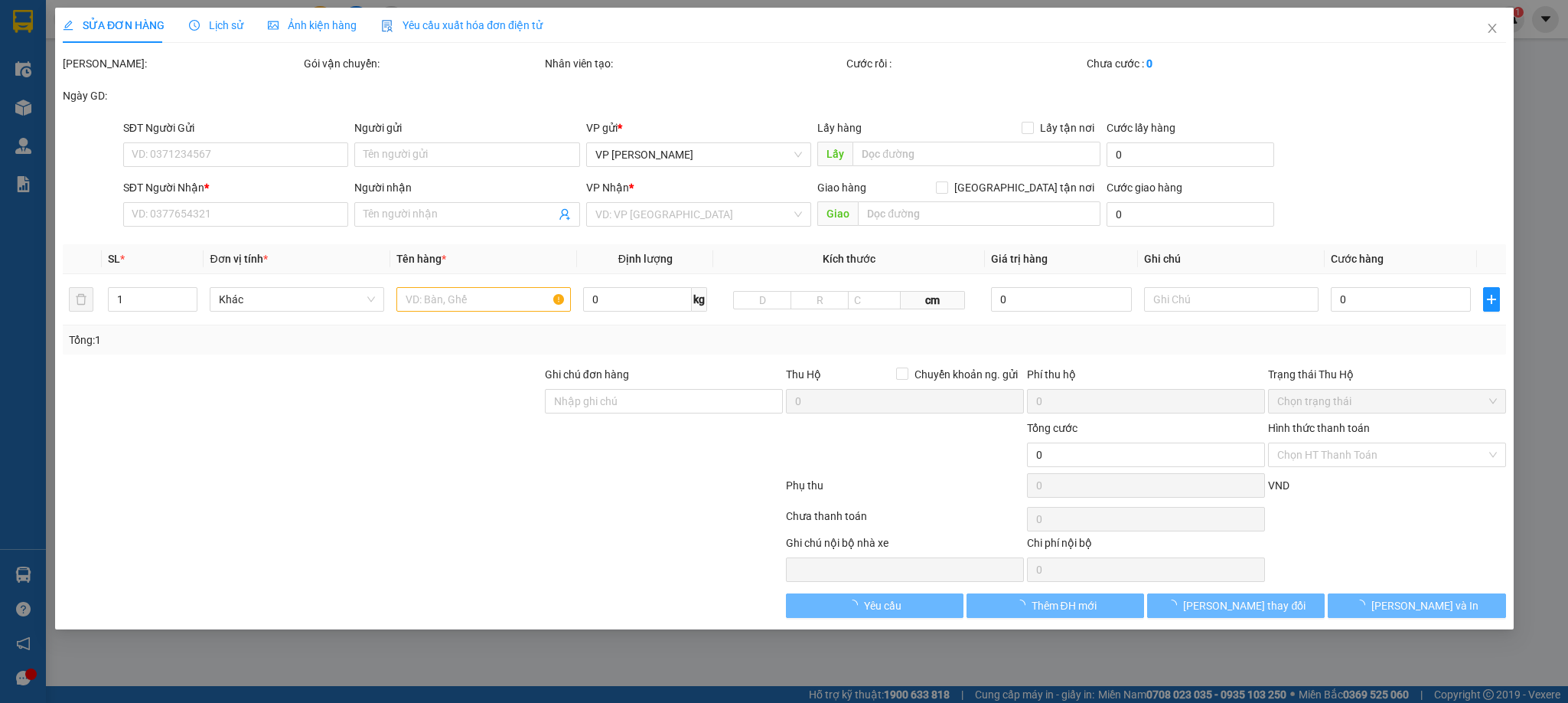
type input "51B ngõ 126 Xuân Đỉnh, [PERSON_NAME], [GEOGRAPHIC_DATA]"
type input "30.000"
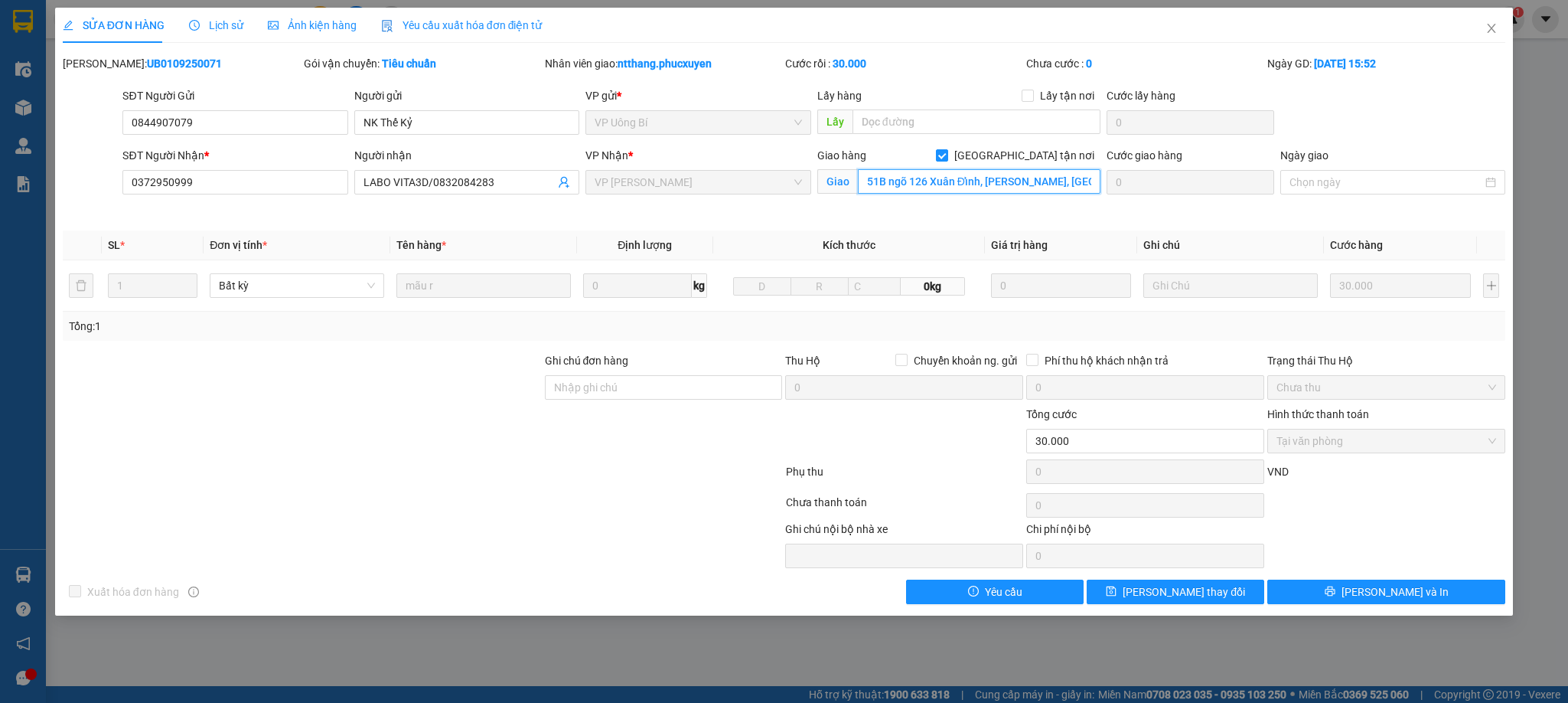
click at [959, 186] on input "51B ngõ 126 Xuân Đỉnh, [PERSON_NAME], [GEOGRAPHIC_DATA]" at bounding box center [979, 182] width 243 height 25
click at [1482, 28] on span "Close" at bounding box center [1491, 29] width 43 height 43
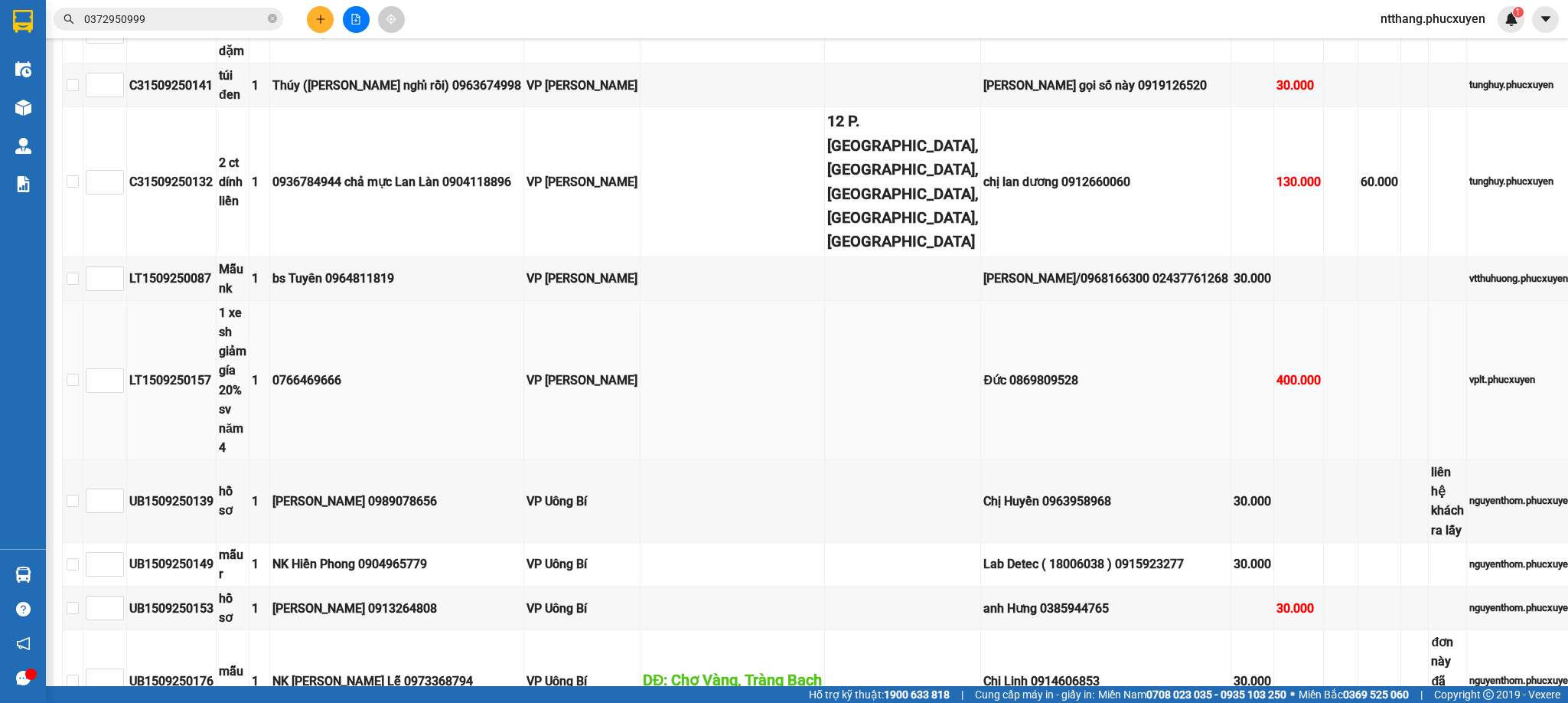
scroll to position [804, 0]
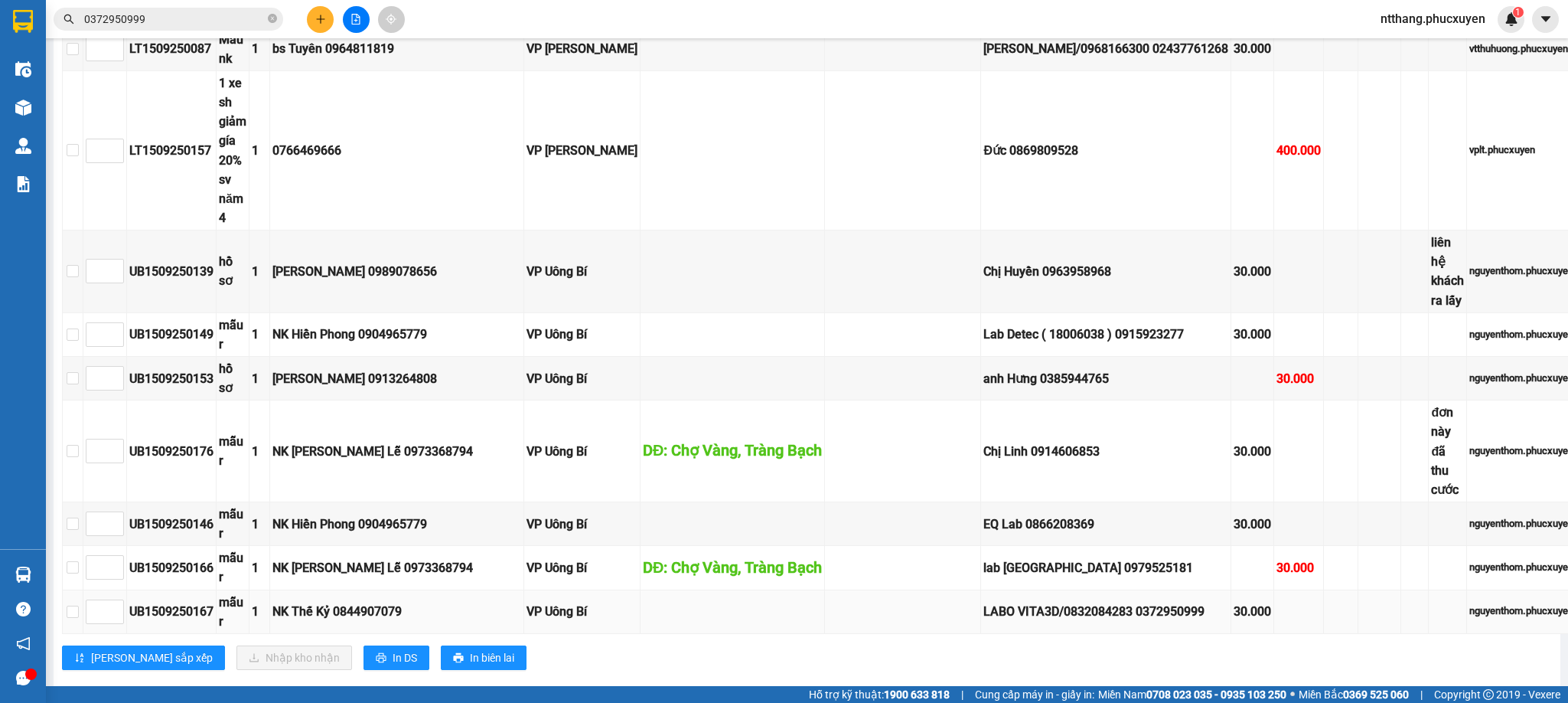
click at [189, 602] on div "UB1509250167" at bounding box center [171, 611] width 84 height 19
click at [186, 602] on div "UB1509250167" at bounding box center [171, 611] width 84 height 19
click at [184, 602] on div "UB1509250167" at bounding box center [171, 611] width 84 height 19
click at [228, 26] on input "0372950999" at bounding box center [174, 19] width 181 height 17
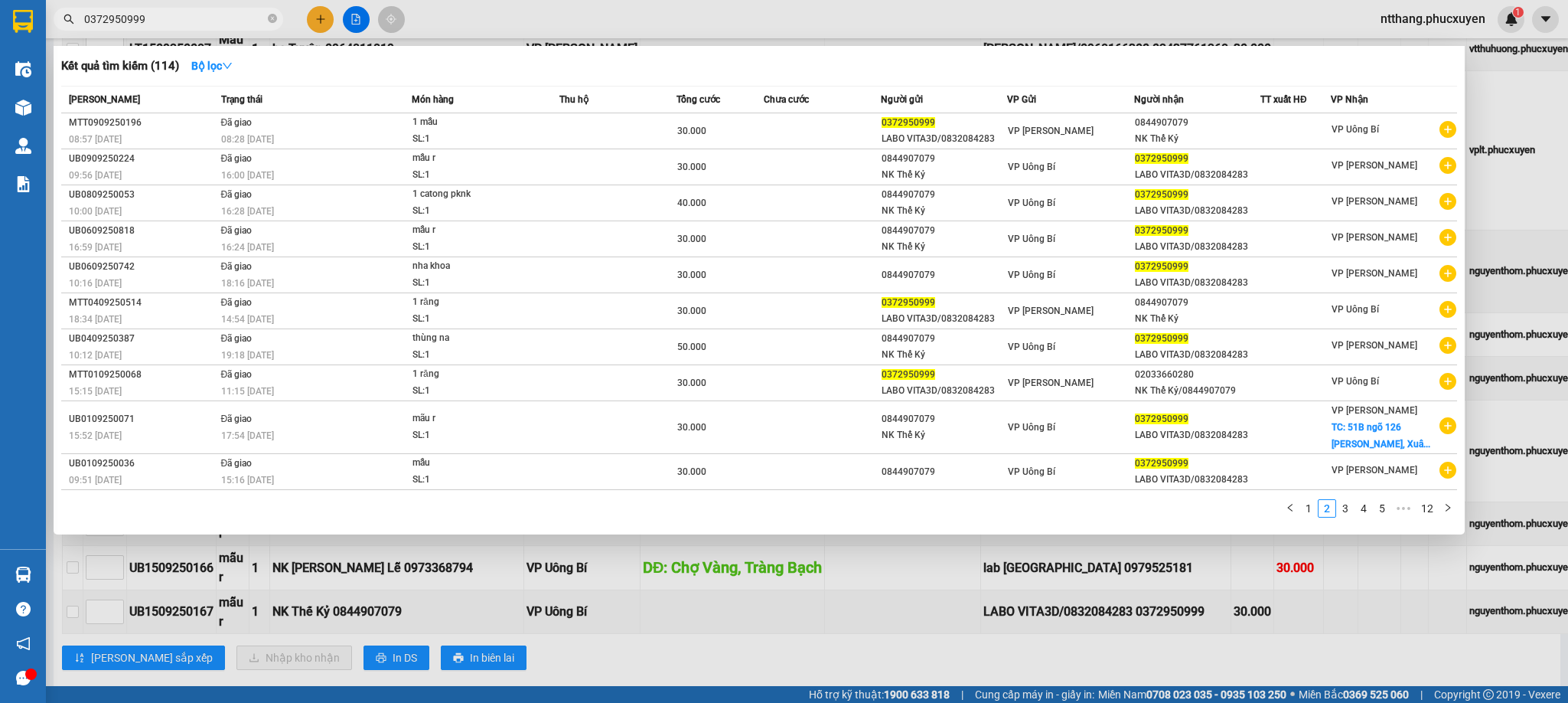
click at [228, 26] on input "0372950999" at bounding box center [174, 19] width 181 height 17
paste input "UB1509250167"
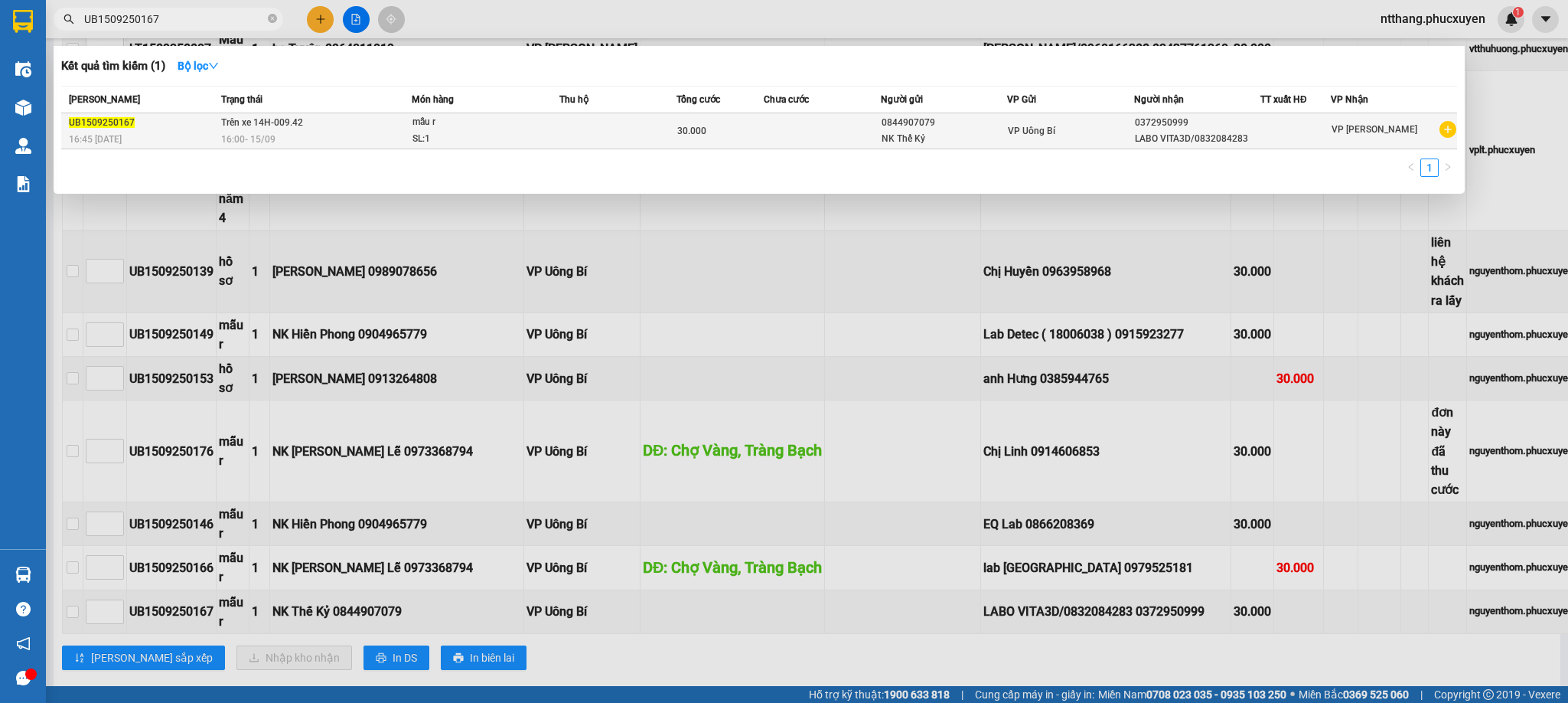
type input "UB1509250167"
click at [338, 116] on td "Trên xe 14H-009.42 16:00 [DATE]" at bounding box center [314, 131] width 194 height 36
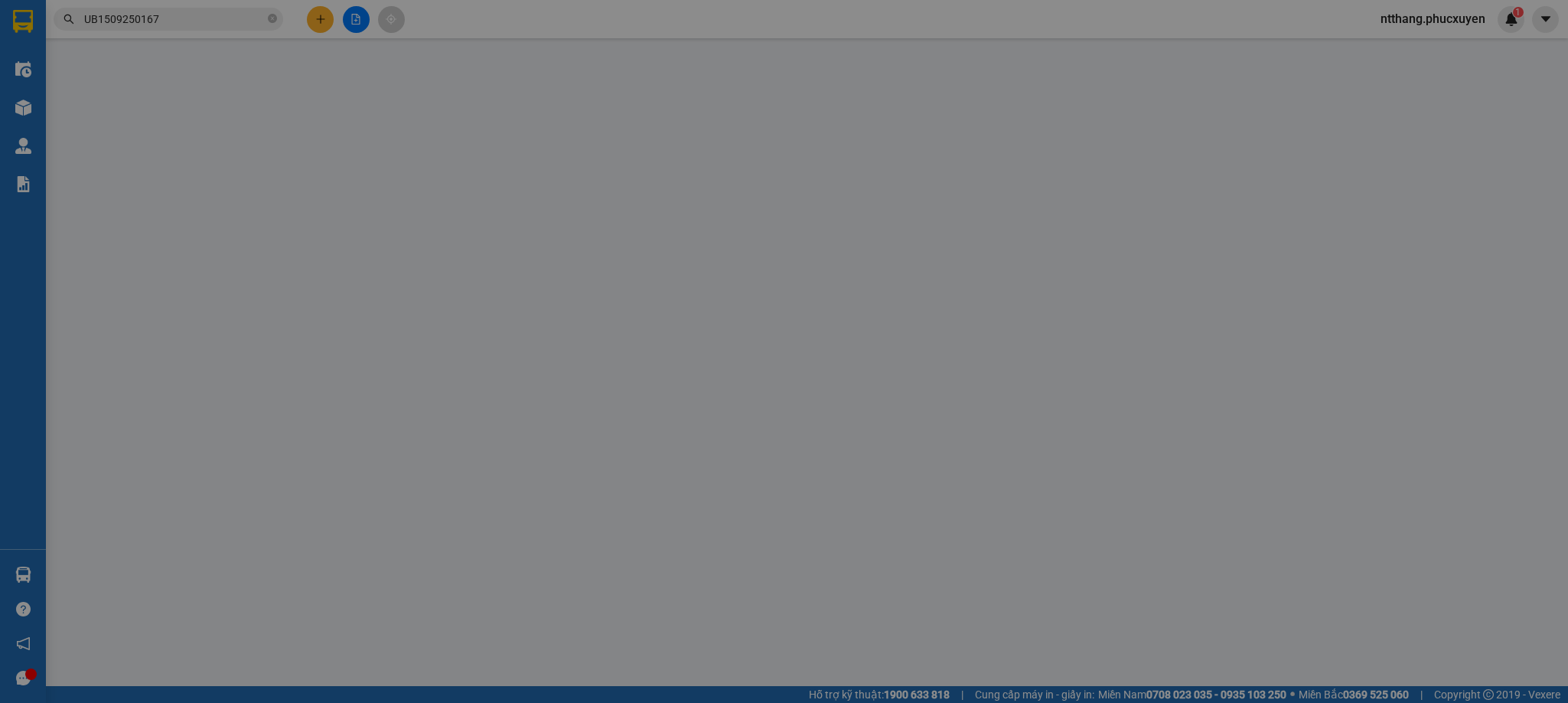
type input "0844907079"
type input "NK Thế Kỷ"
type input "0372950999"
type input "LABO VITA3D/0832084283"
type input "30.000"
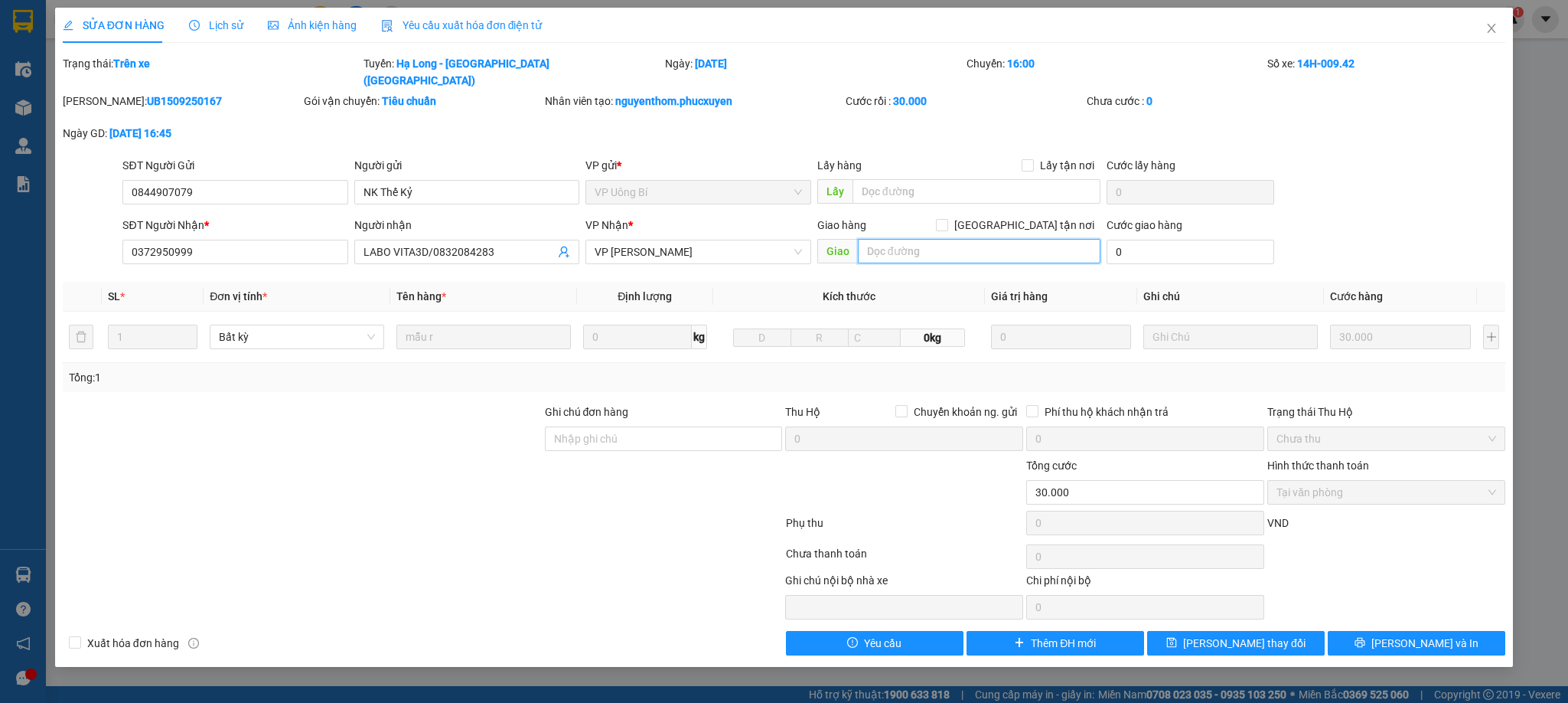
click at [967, 239] on input "text" at bounding box center [979, 251] width 243 height 25
paste input "UB1509250167"
type input "UB1509250167"
click at [1488, 26] on icon "close" at bounding box center [1492, 28] width 9 height 9
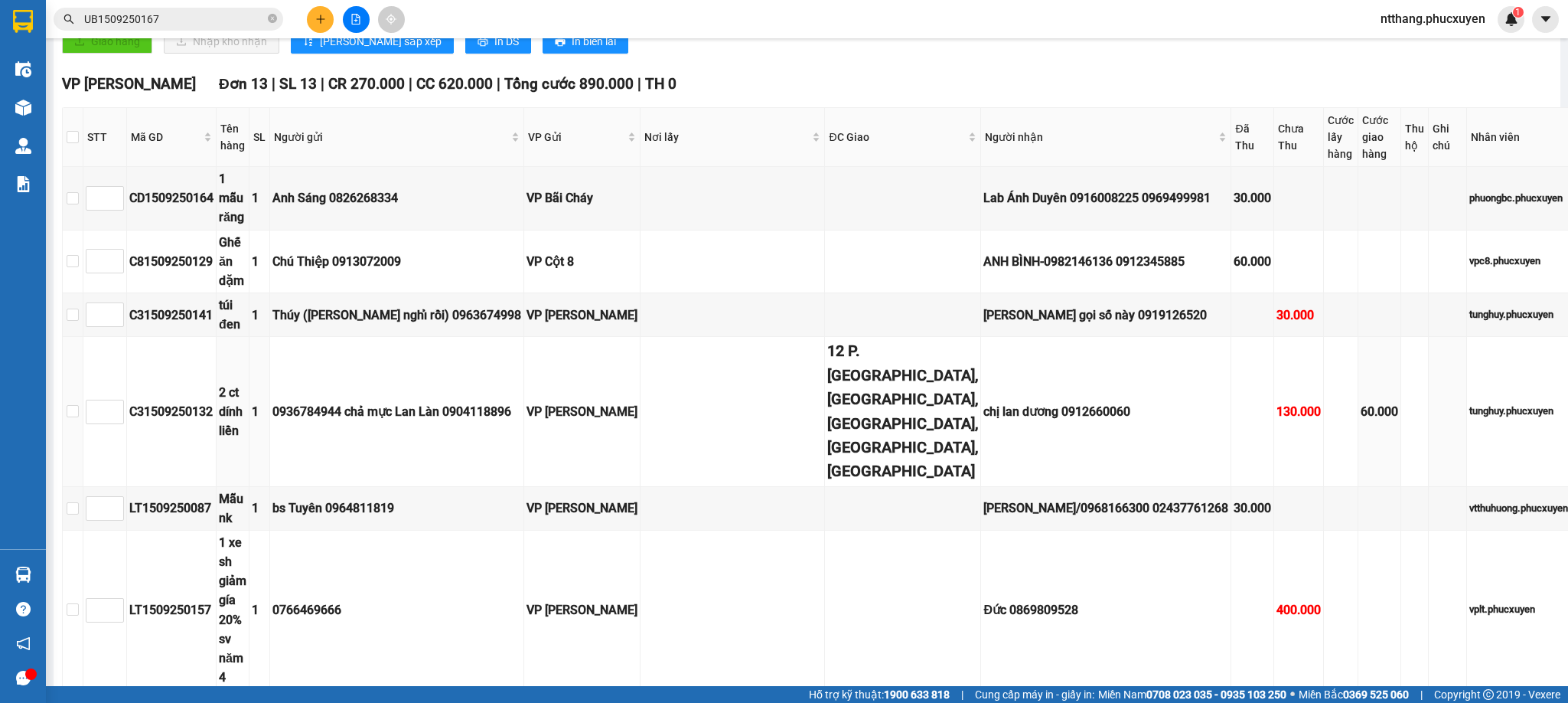
scroll to position [229, 0]
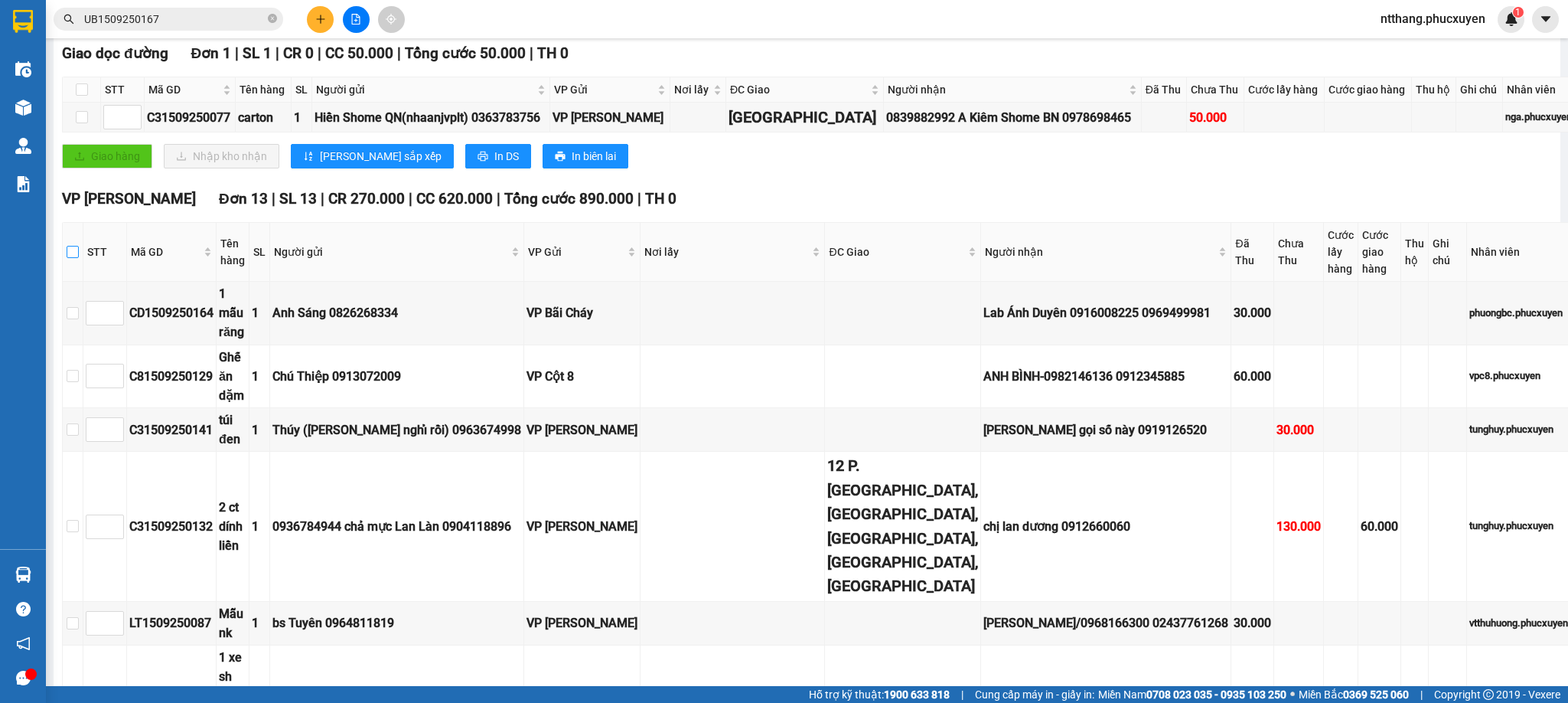
click at [78, 251] on input "checkbox" at bounding box center [73, 252] width 12 height 12
checkbox input "true"
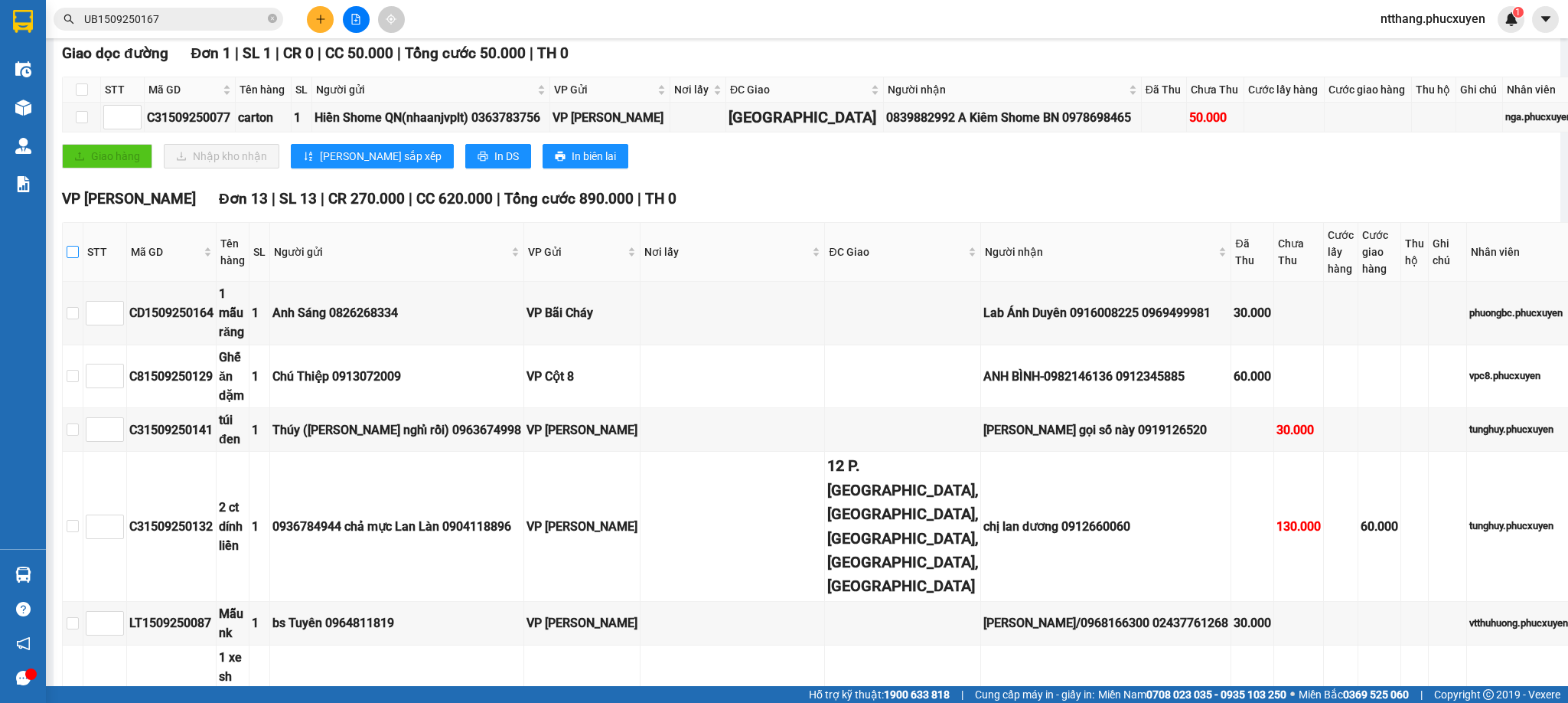
checkbox input "true"
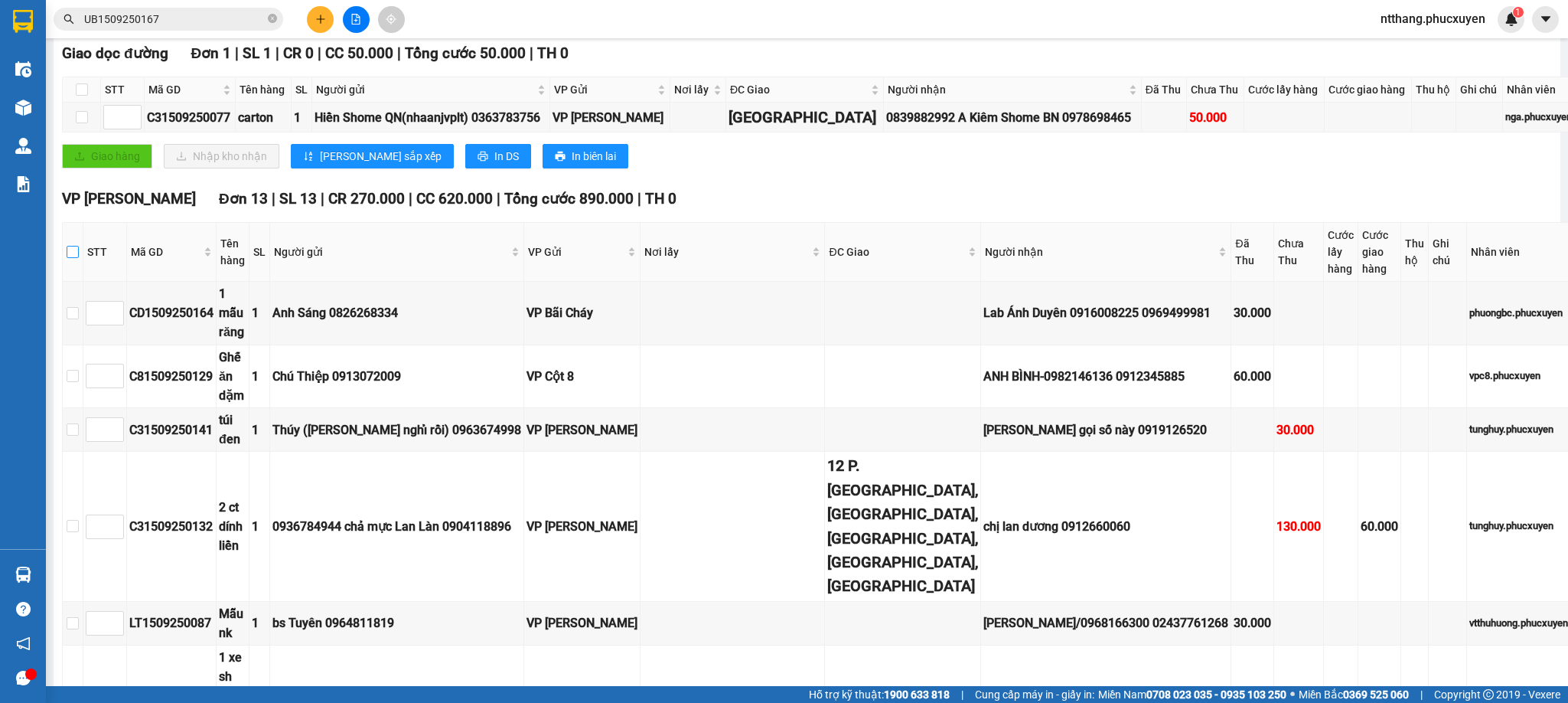
checkbox input "true"
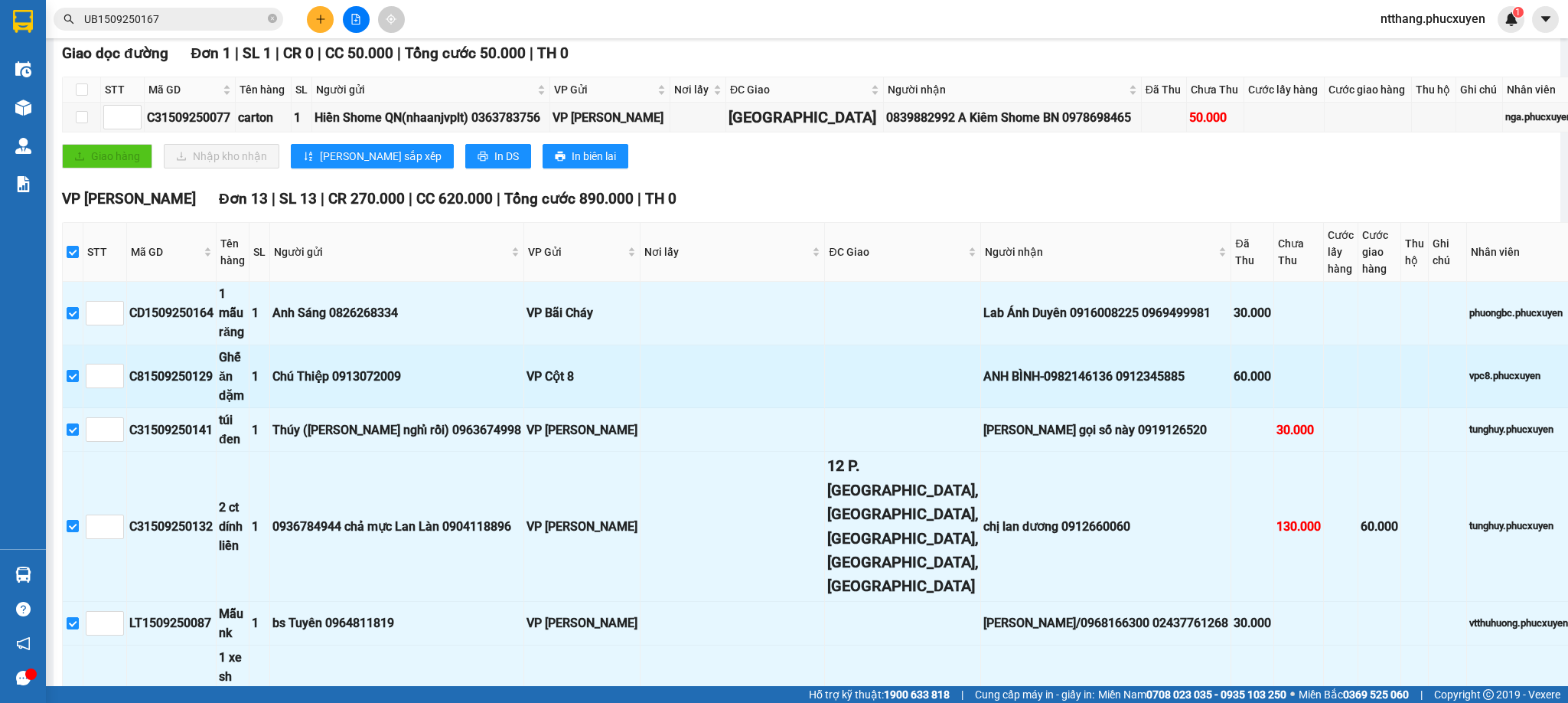
scroll to position [804, 0]
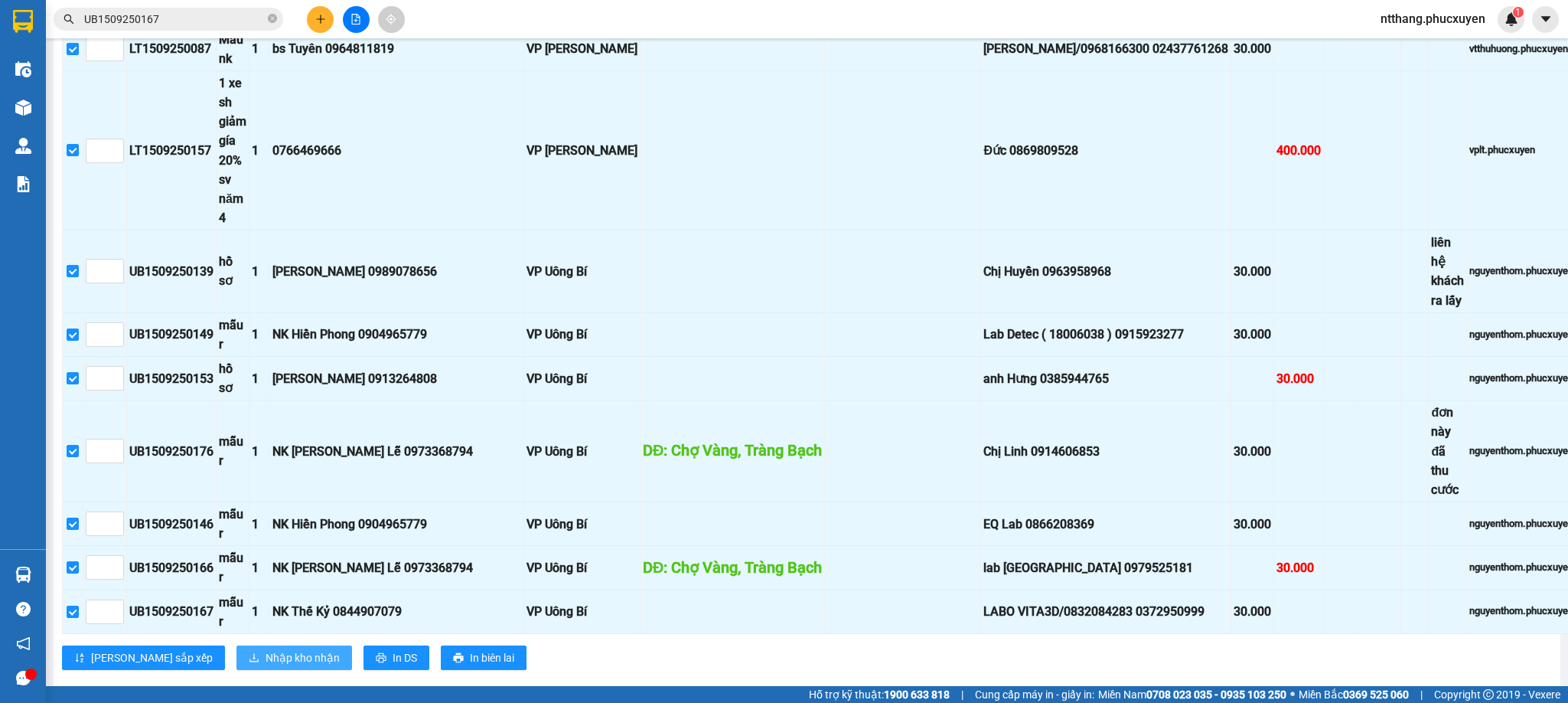
click at [265, 649] on span "Nhập kho nhận" at bounding box center [302, 657] width 74 height 17
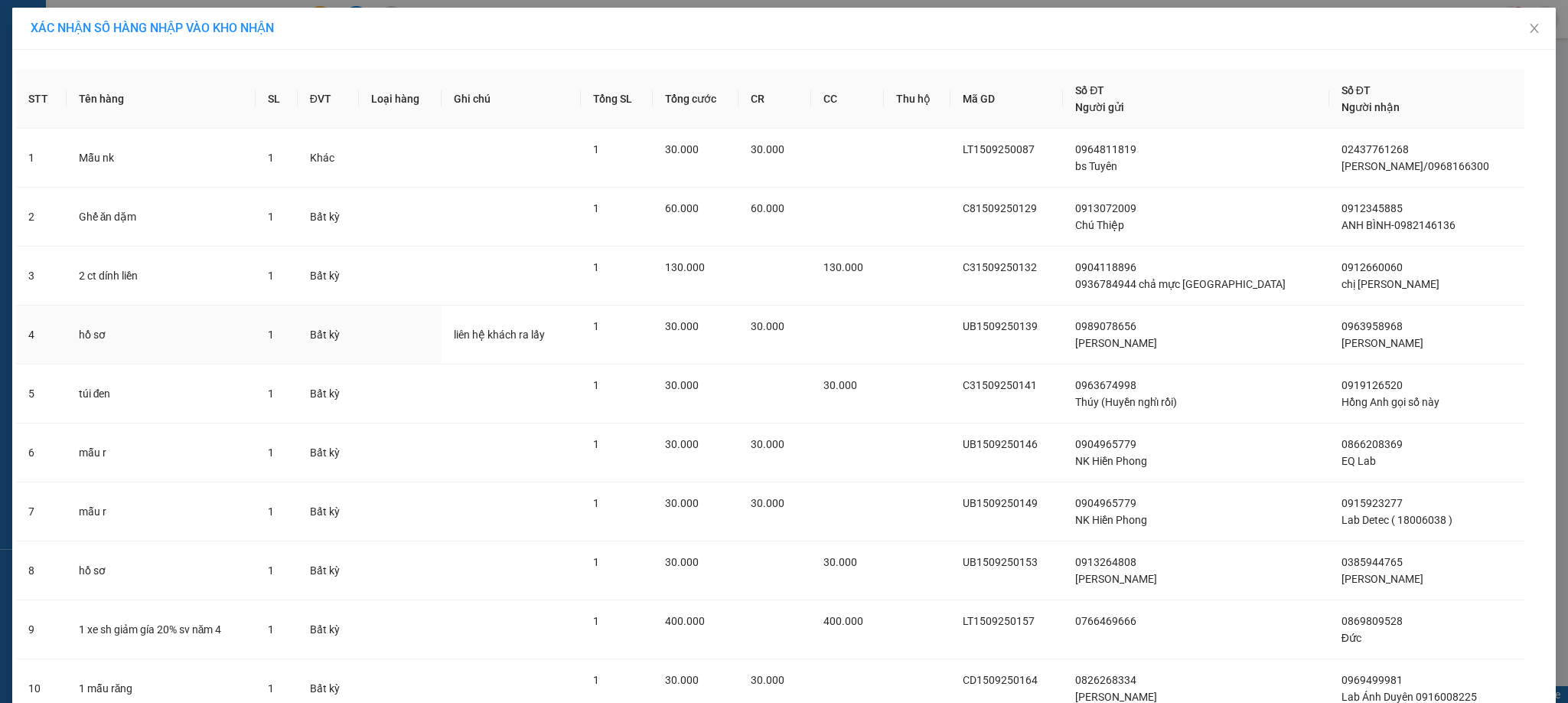
scroll to position [309, 0]
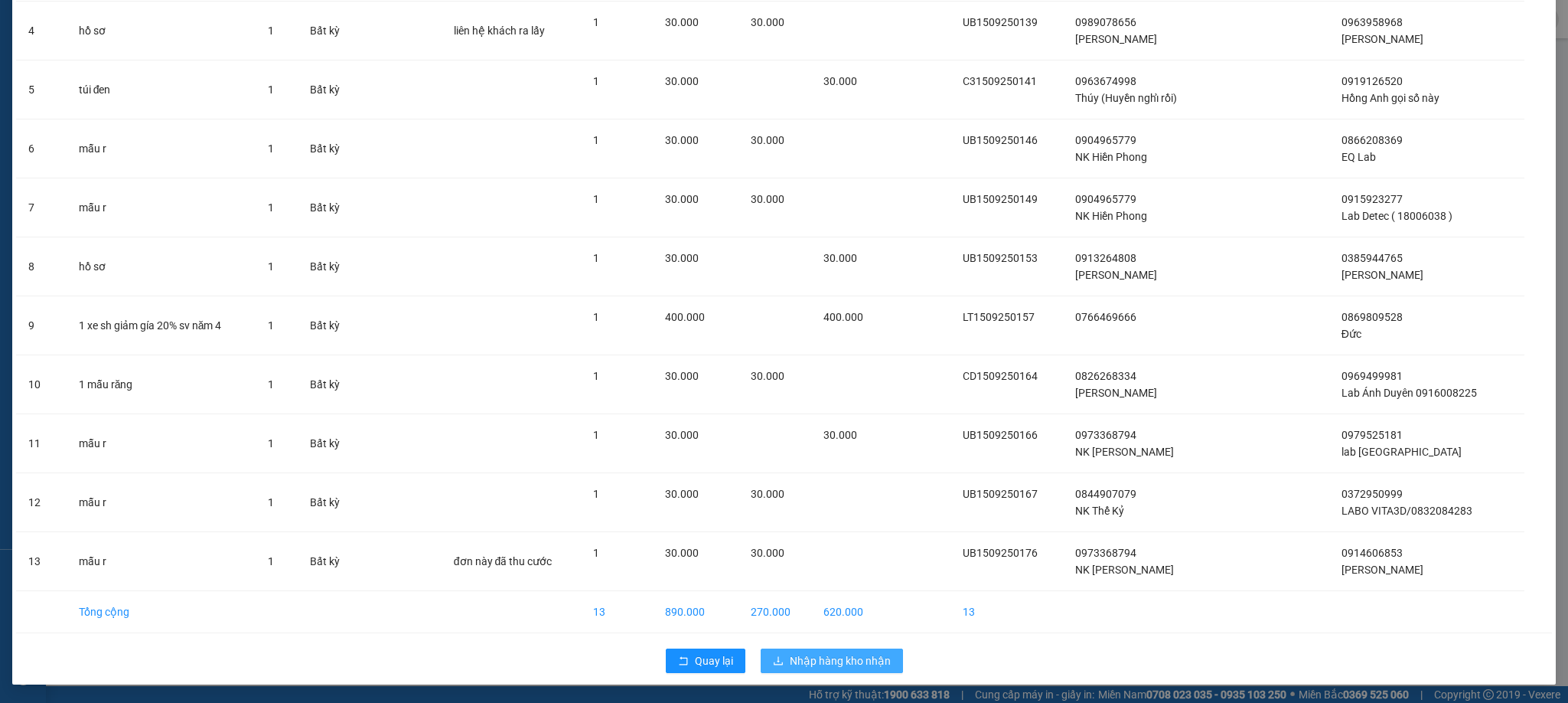
click at [830, 662] on span "Nhập hàng kho nhận" at bounding box center [840, 660] width 101 height 17
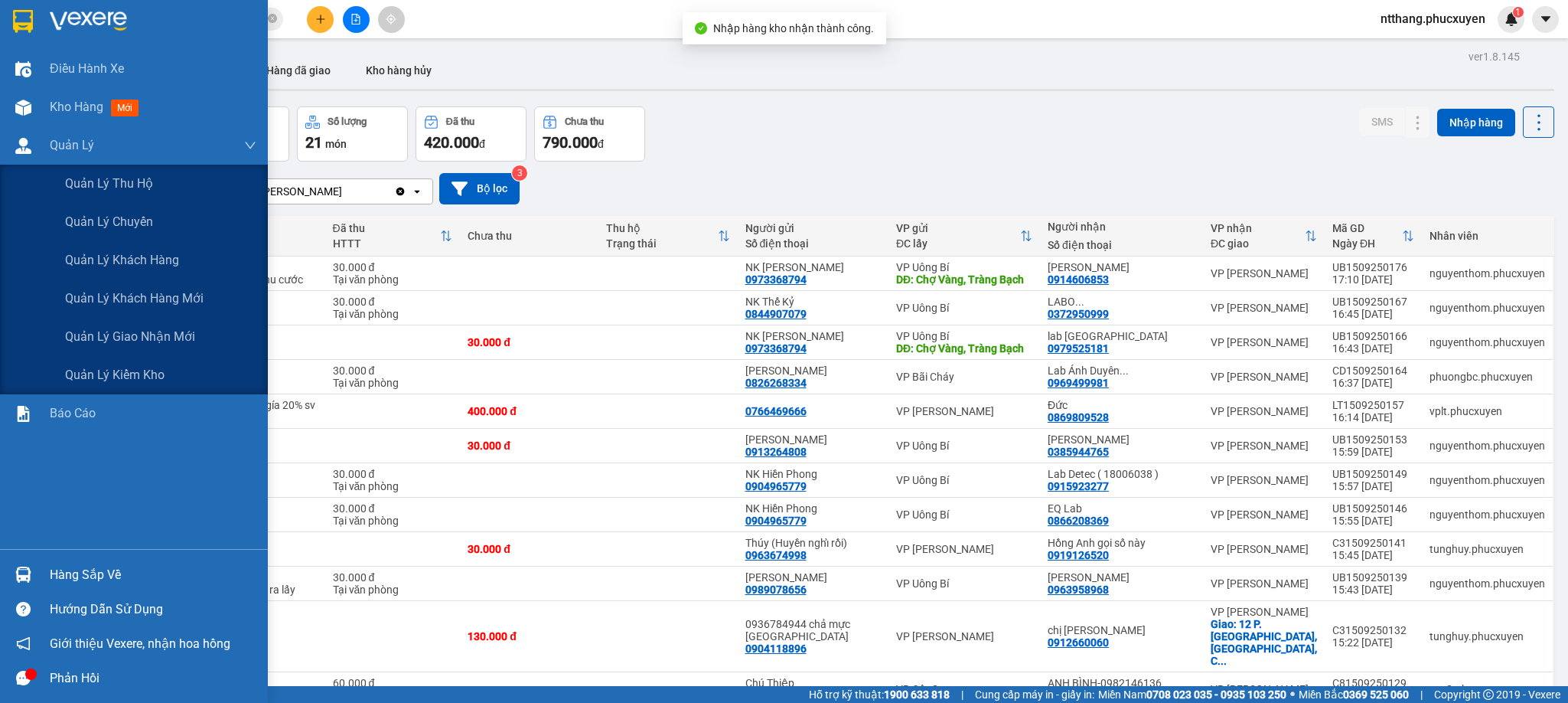
click at [19, 146] on img at bounding box center [23, 146] width 16 height 16
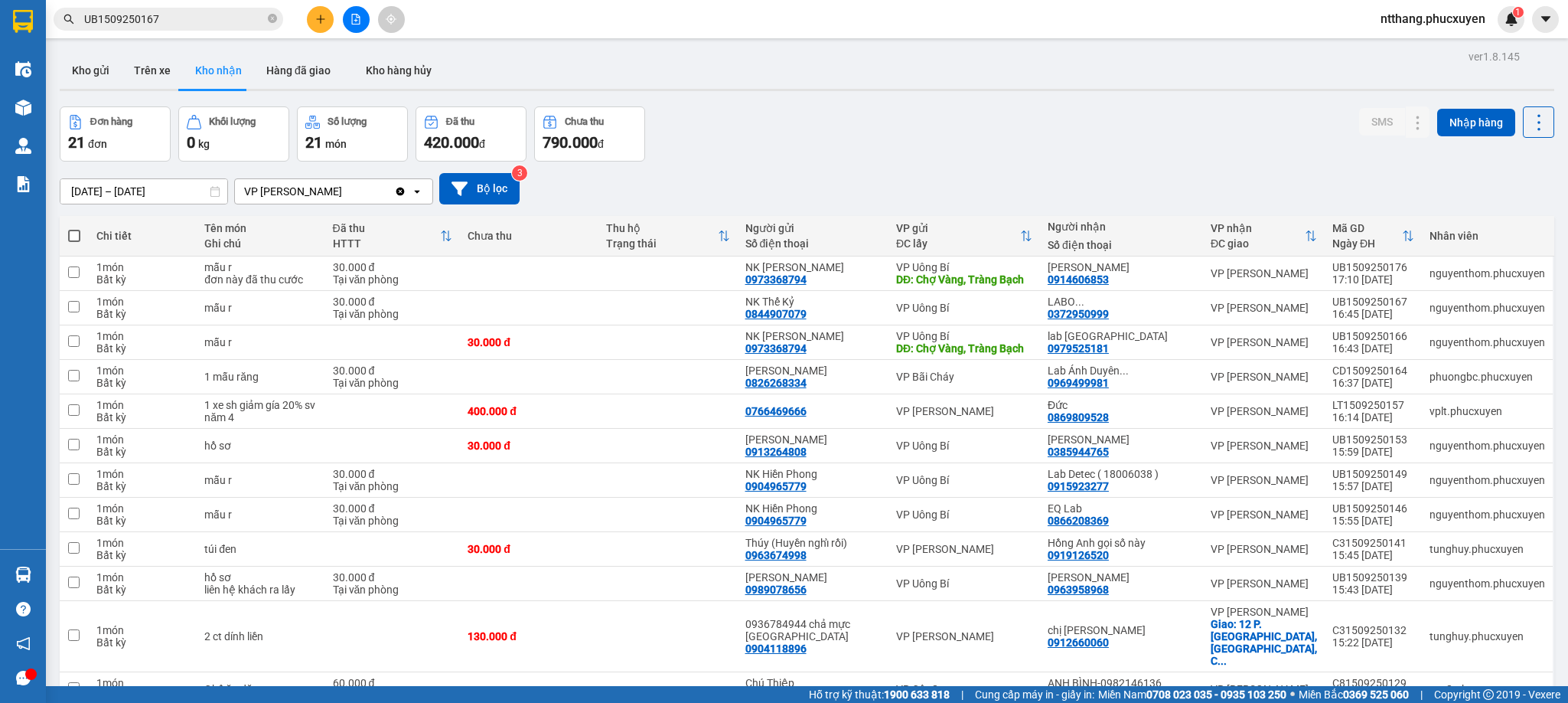
click at [856, 142] on div "Đơn hàng 21 đơn Khối lượng 0 kg Số lượng 21 món Đã thu 420.000 đ Chưa thu 790.0…" at bounding box center [807, 134] width 1495 height 55
